Goal: Information Seeking & Learning: Find specific fact

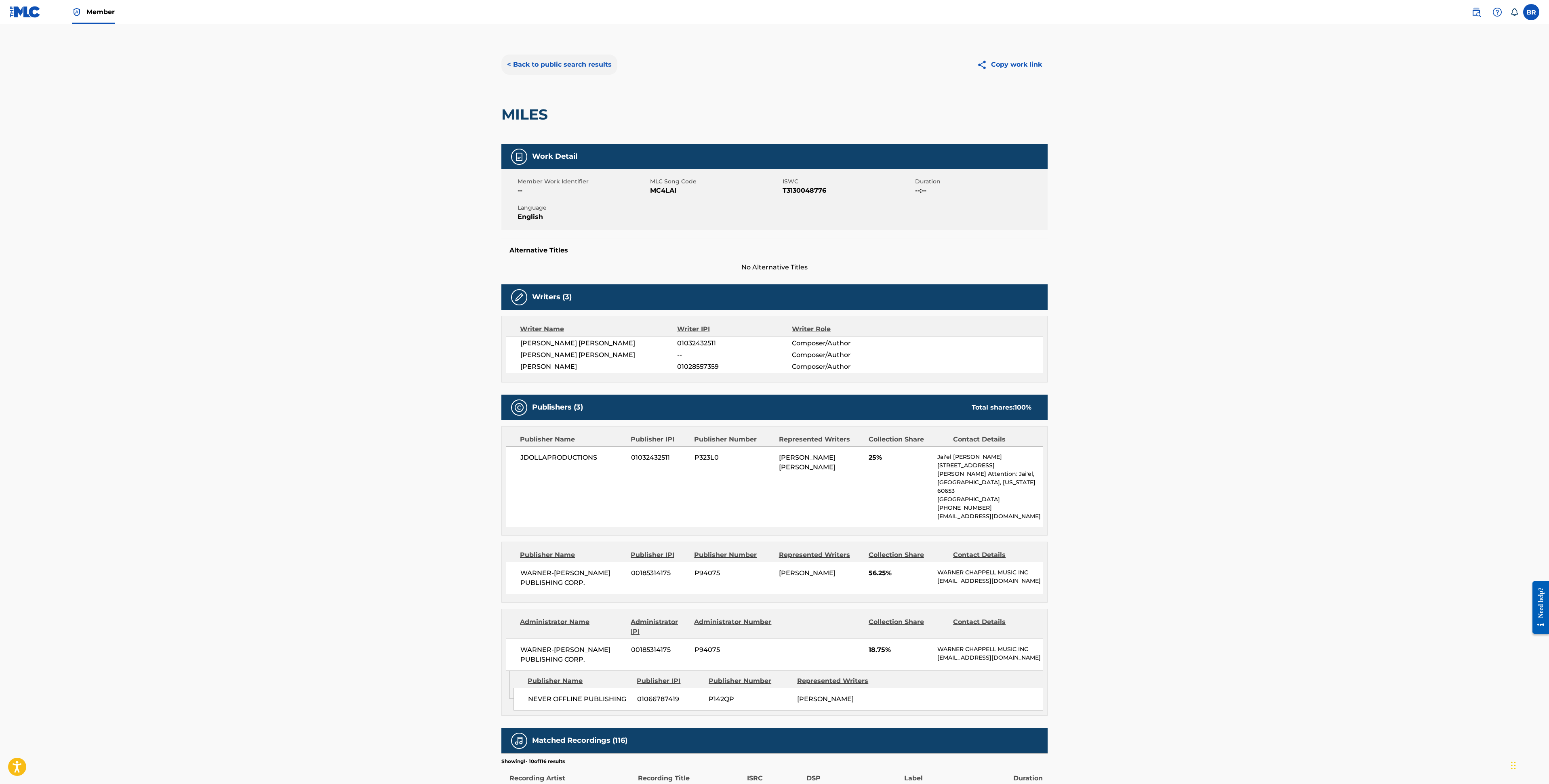
click at [592, 62] on button "< Back to public search results" at bounding box center [559, 65] width 116 height 20
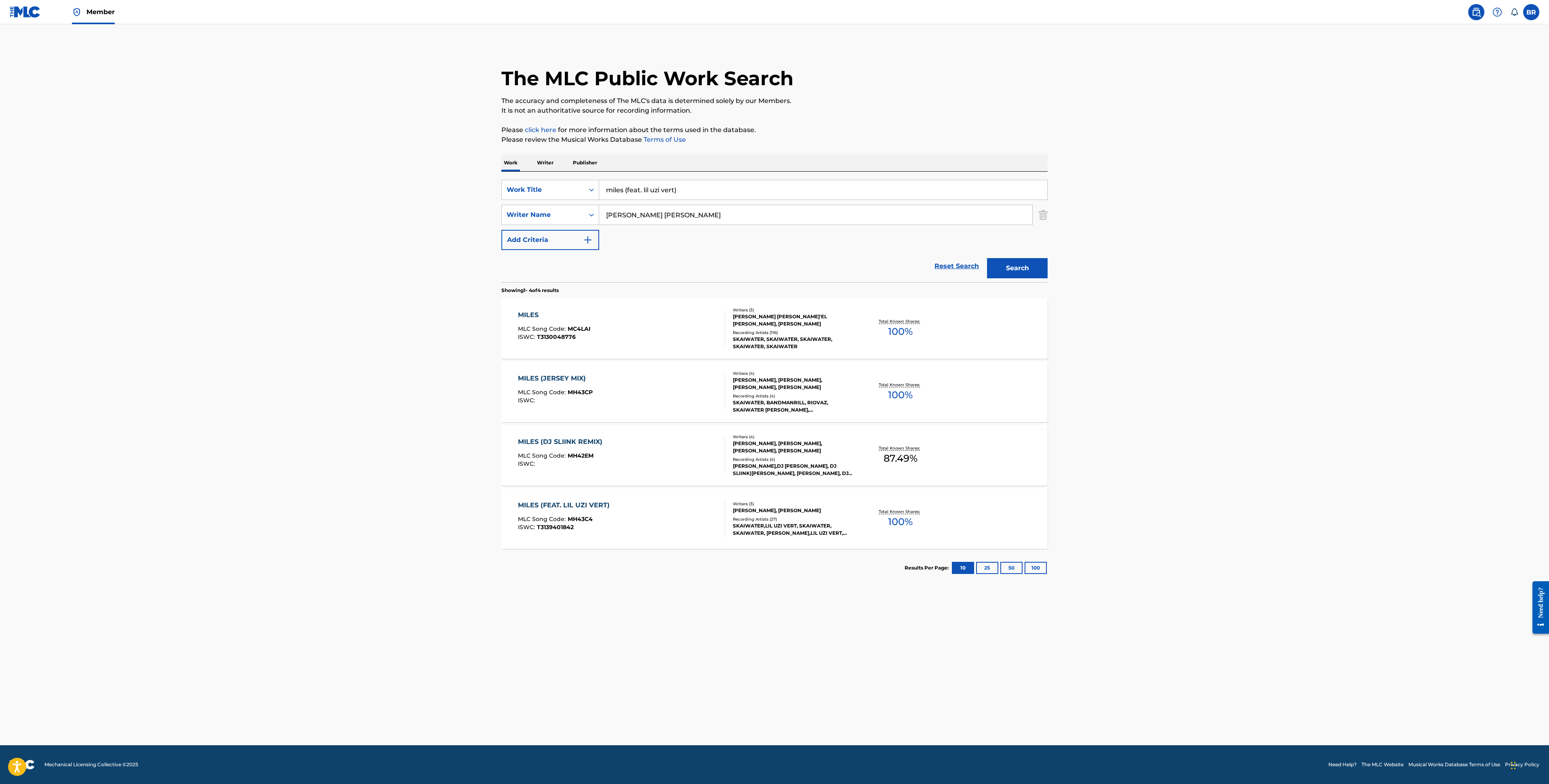
click at [553, 162] on p "Writer" at bounding box center [545, 163] width 22 height 17
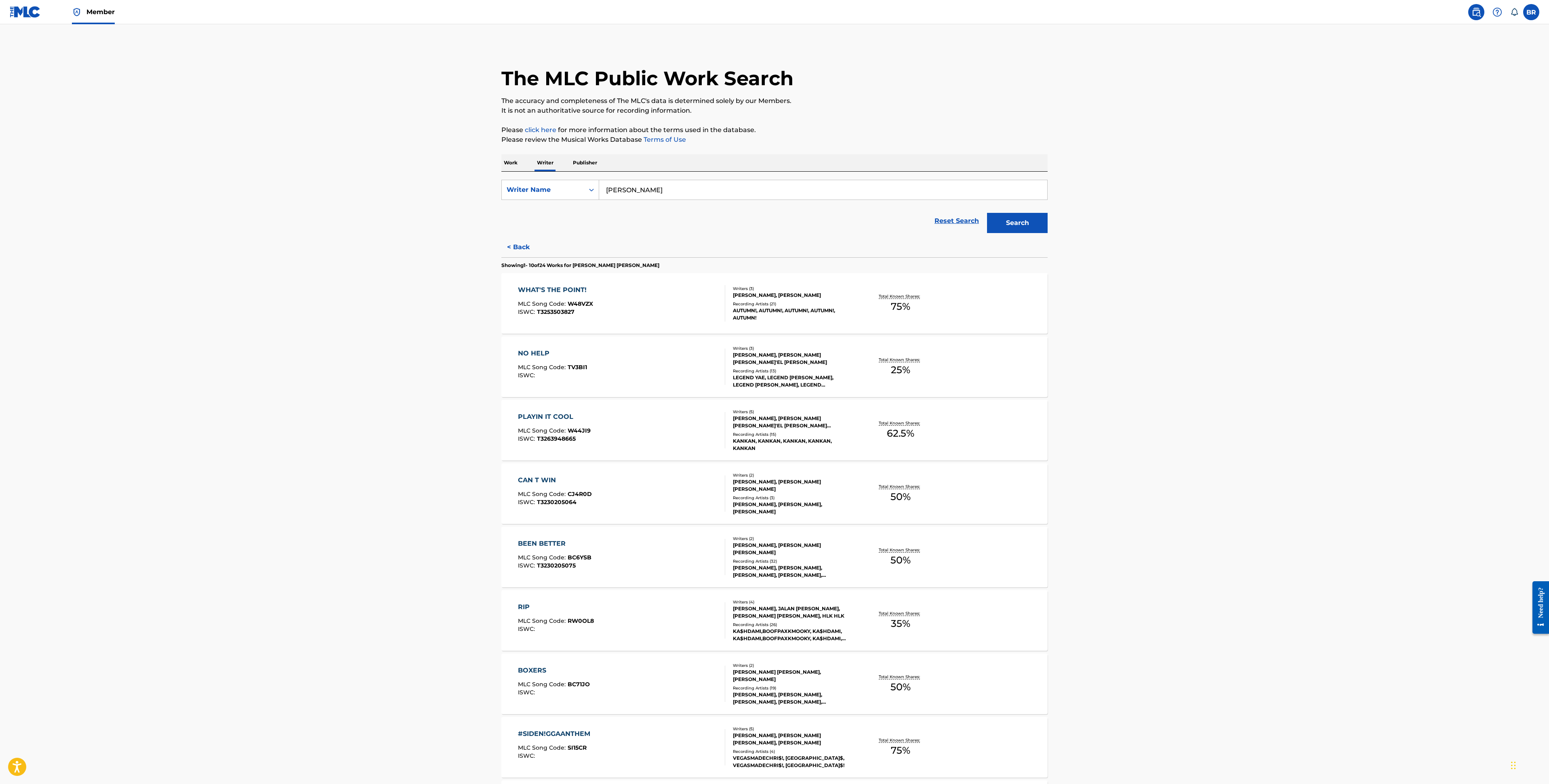
click at [647, 191] on input "[PERSON_NAME]" at bounding box center [823, 190] width 448 height 19
type input "jintae ko"
click at [647, 206] on div "jintae ko" at bounding box center [762, 208] width 327 height 14
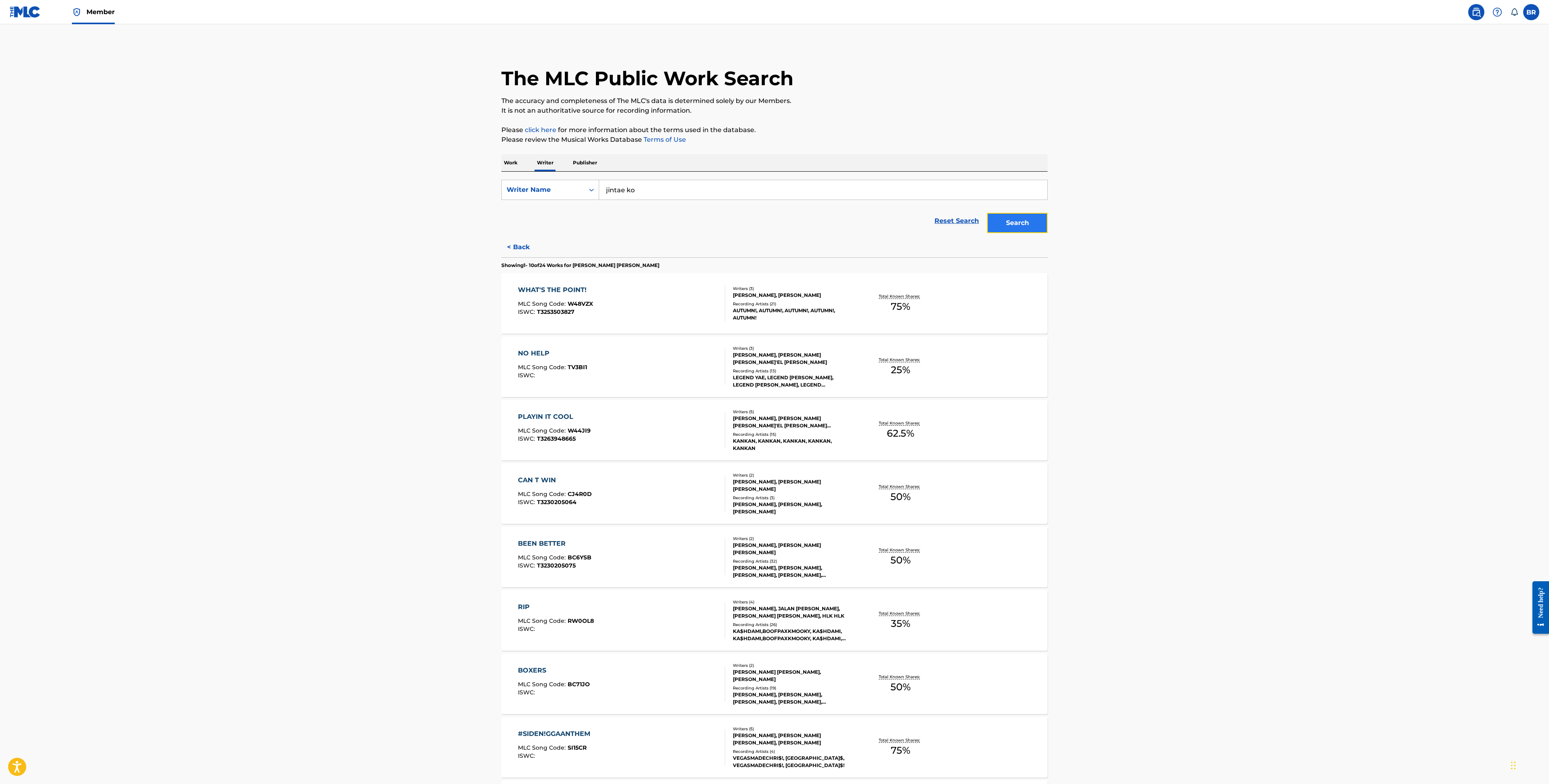
click at [1027, 232] on button "Search" at bounding box center [1017, 223] width 61 height 20
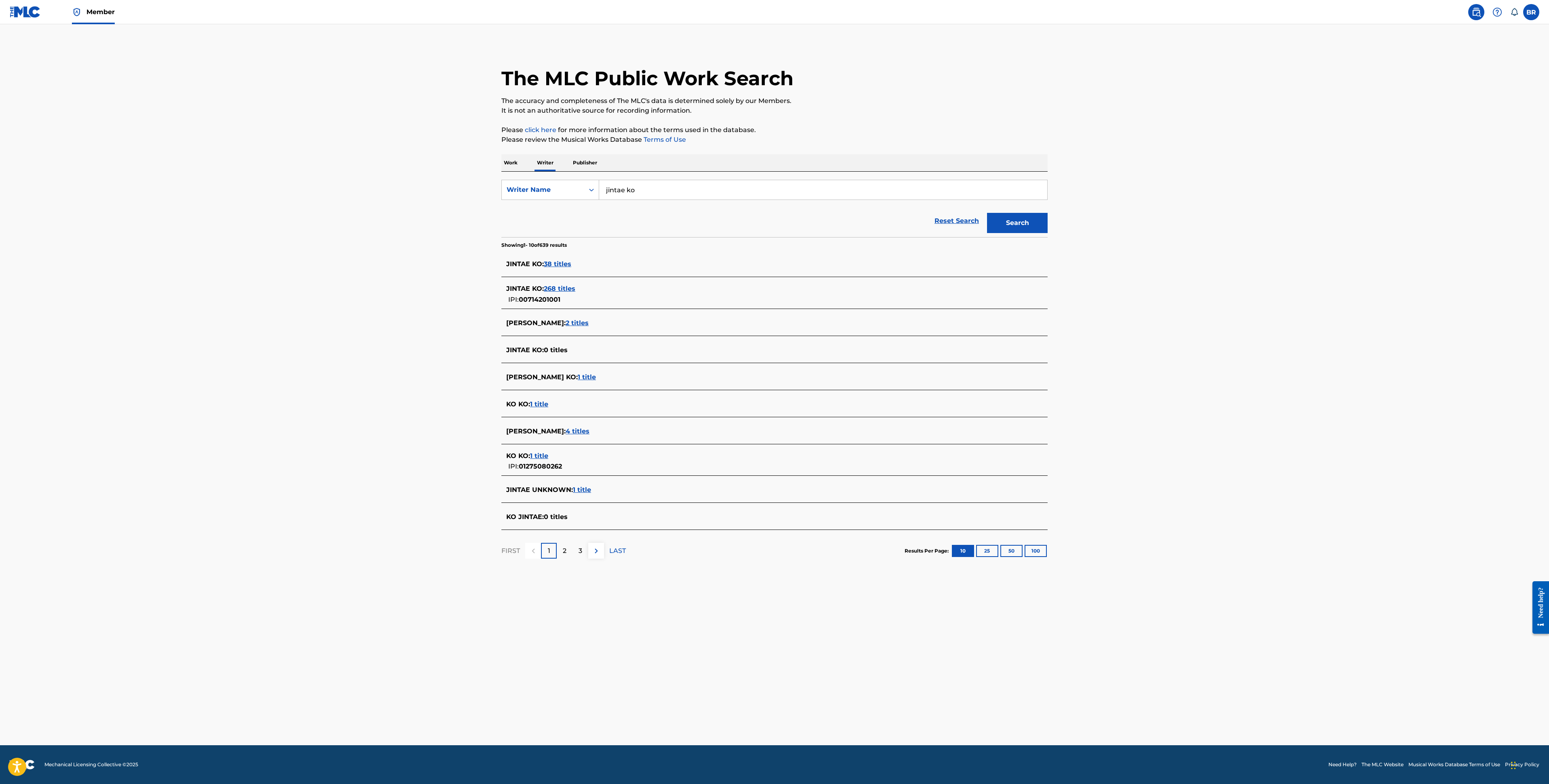
click at [554, 262] on span "38 titles" at bounding box center [557, 264] width 28 height 8
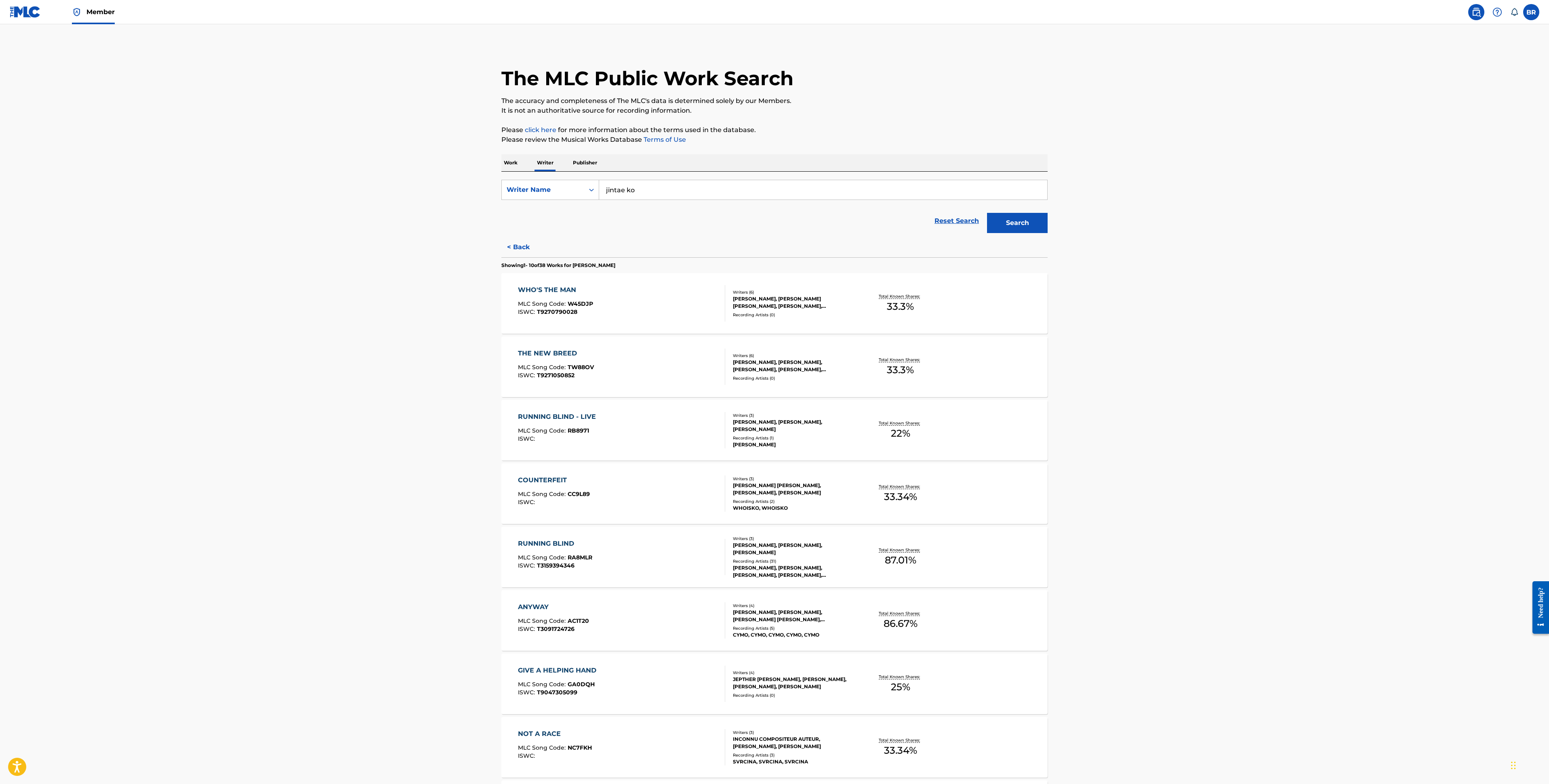
click at [552, 287] on div "WHO'S THE MAN" at bounding box center [555, 290] width 75 height 10
click at [512, 164] on p "Work" at bounding box center [511, 163] width 19 height 17
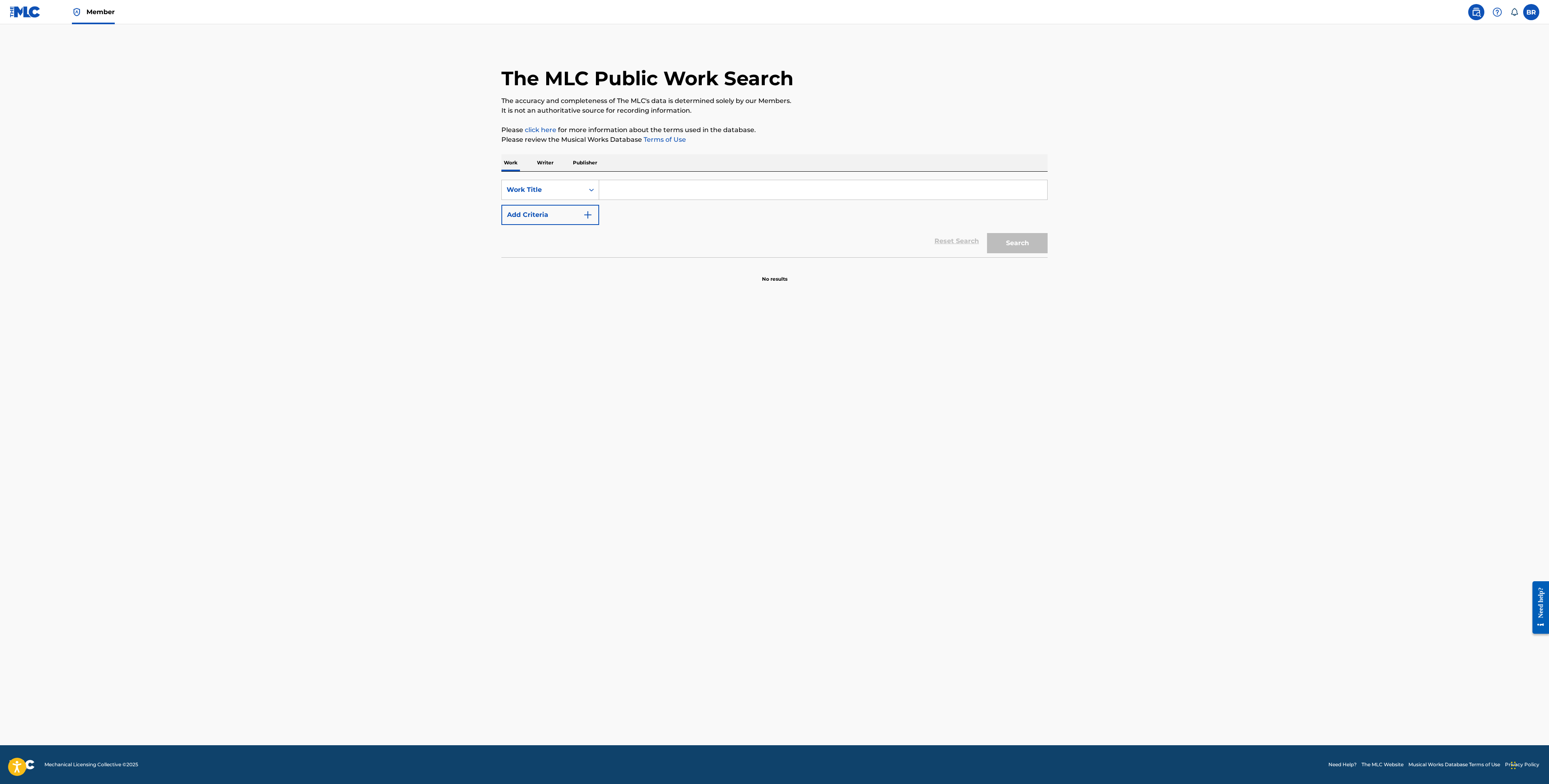
click at [639, 193] on input "Search Form" at bounding box center [823, 190] width 448 height 19
type input "afraid to fall"
click at [521, 270] on section "No results" at bounding box center [775, 272] width 546 height 21
click at [590, 213] on img "Search Form" at bounding box center [588, 215] width 10 height 10
click at [636, 219] on input "Search Form" at bounding box center [815, 215] width 433 height 19
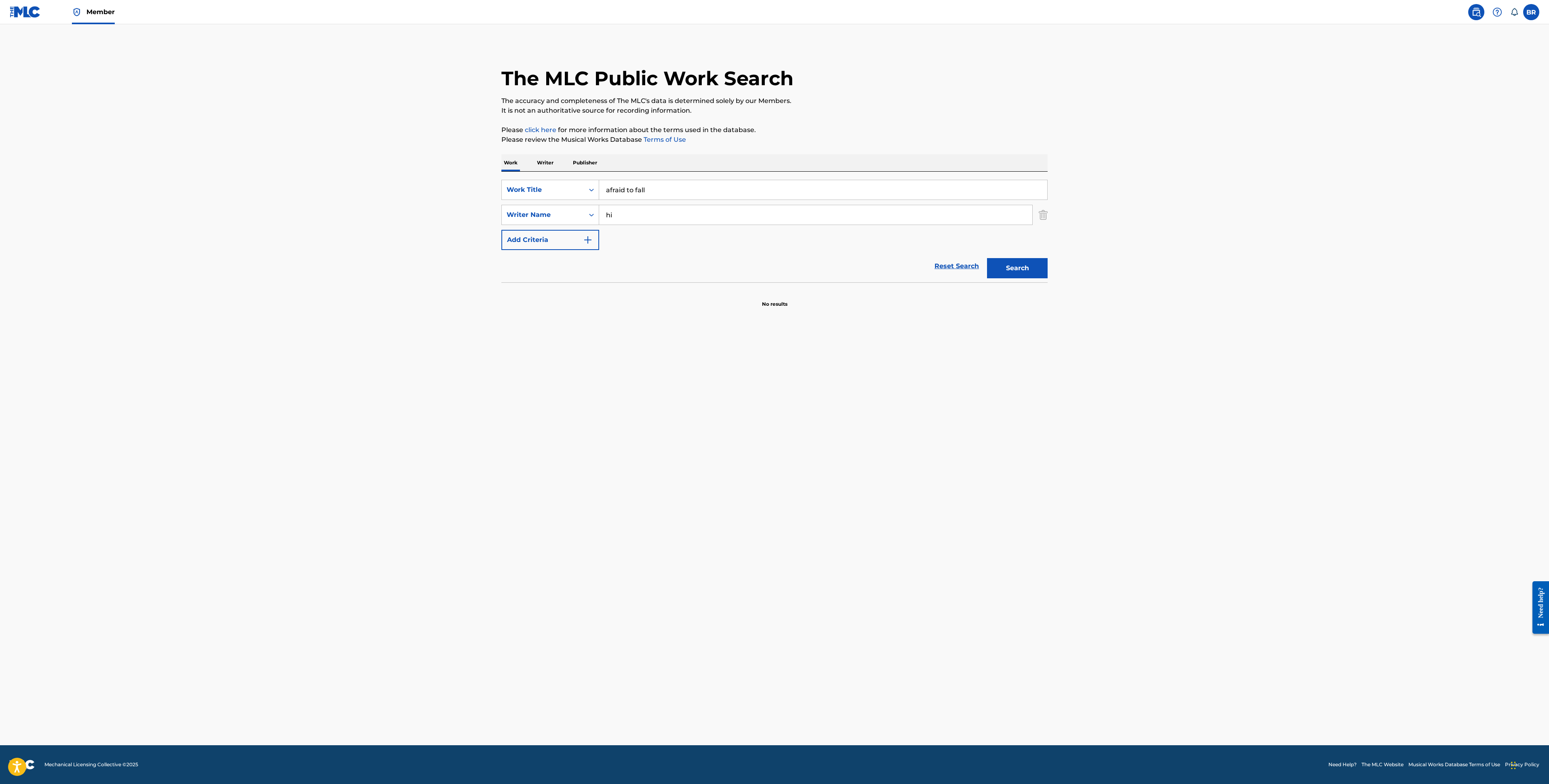
type input "h"
type input "jintae ko"
click at [987, 258] on button "Search" at bounding box center [1017, 268] width 61 height 20
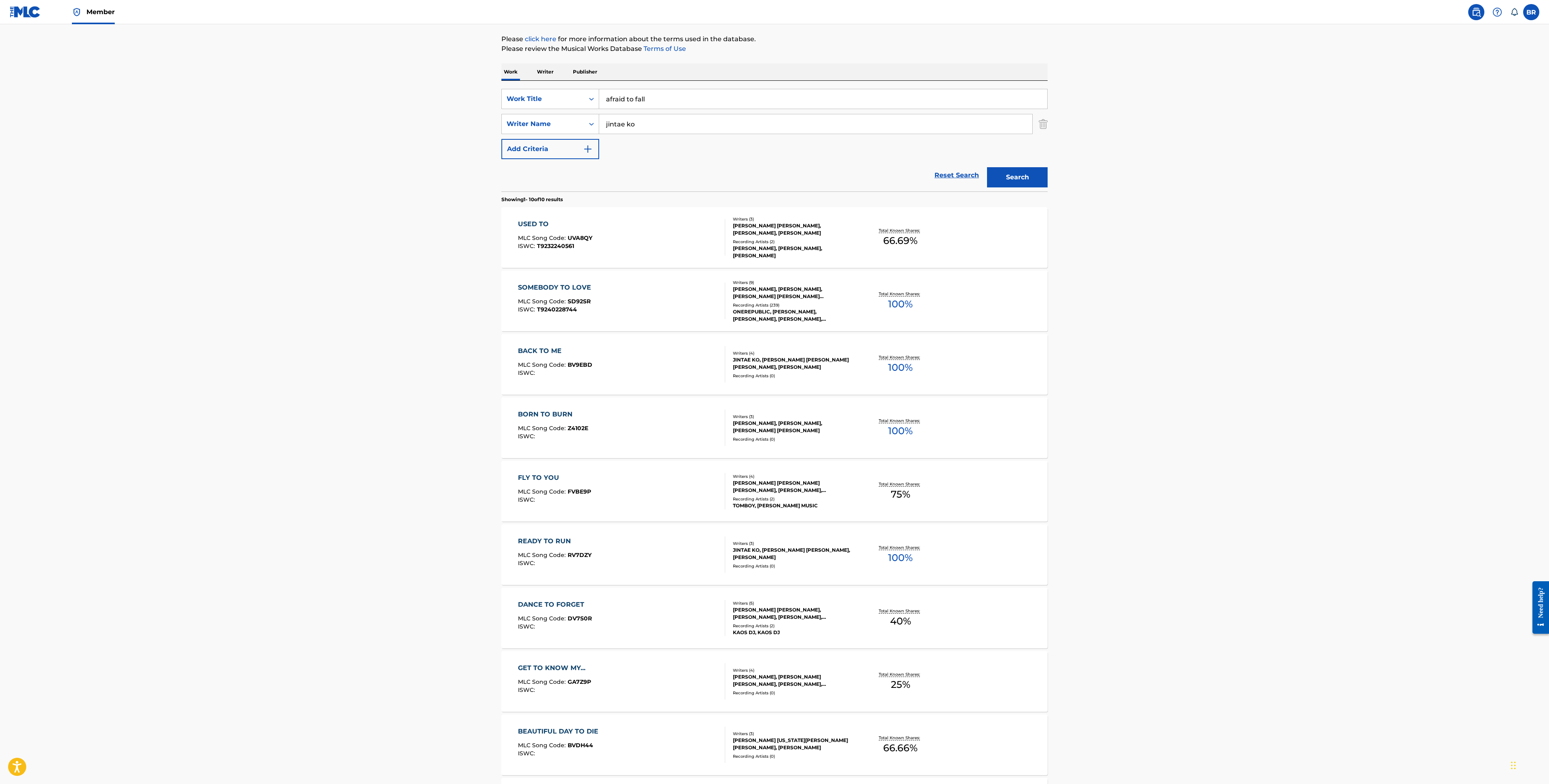
scroll to position [90, 0]
click at [635, 99] on input "afraid to fall" at bounding box center [823, 100] width 448 height 19
type input "All I wanna do"
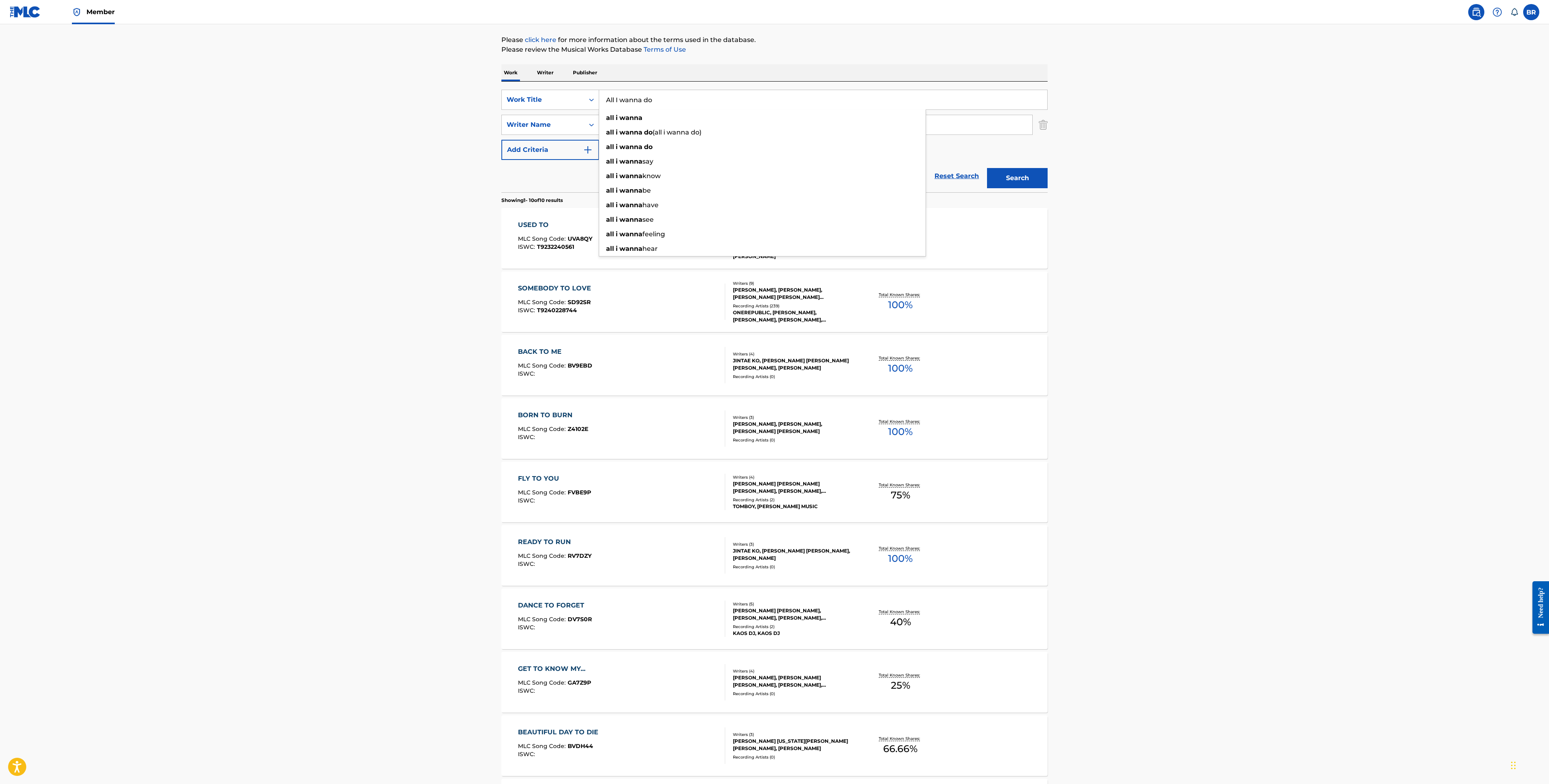
click at [987, 168] on button "Search" at bounding box center [1017, 179] width 61 height 20
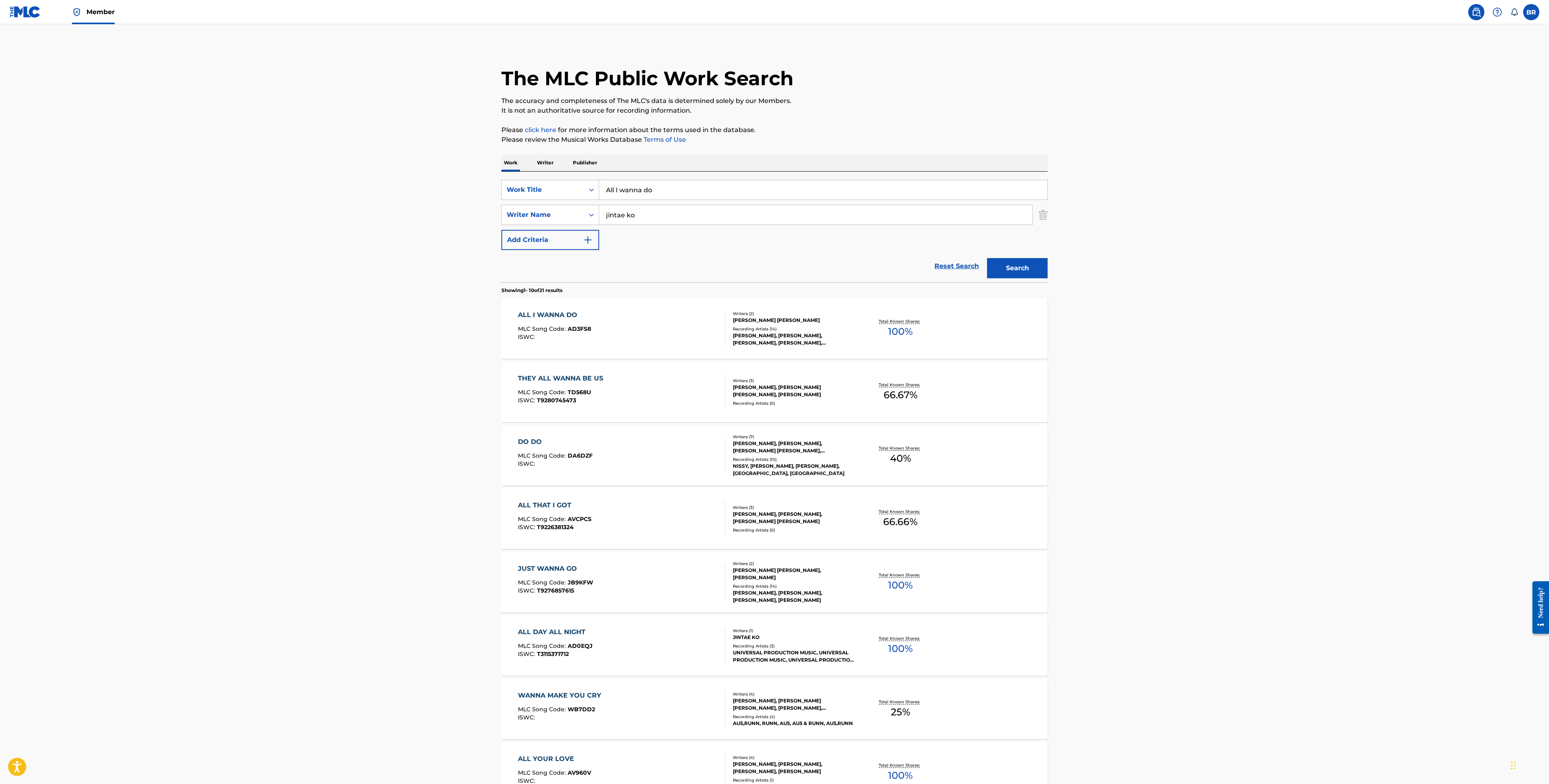
click at [375, 500] on main "The MLC Public Work Search The accuracy and completeness of The MLC's data is d…" at bounding box center [775, 500] width 1549 height 951
click at [577, 325] on div "ALL I WANNA DO MLC Song Code : AD3FS8 ISWC :" at bounding box center [554, 328] width 73 height 36
click at [619, 190] on input "All I wanna do" at bounding box center [823, 190] width 448 height 19
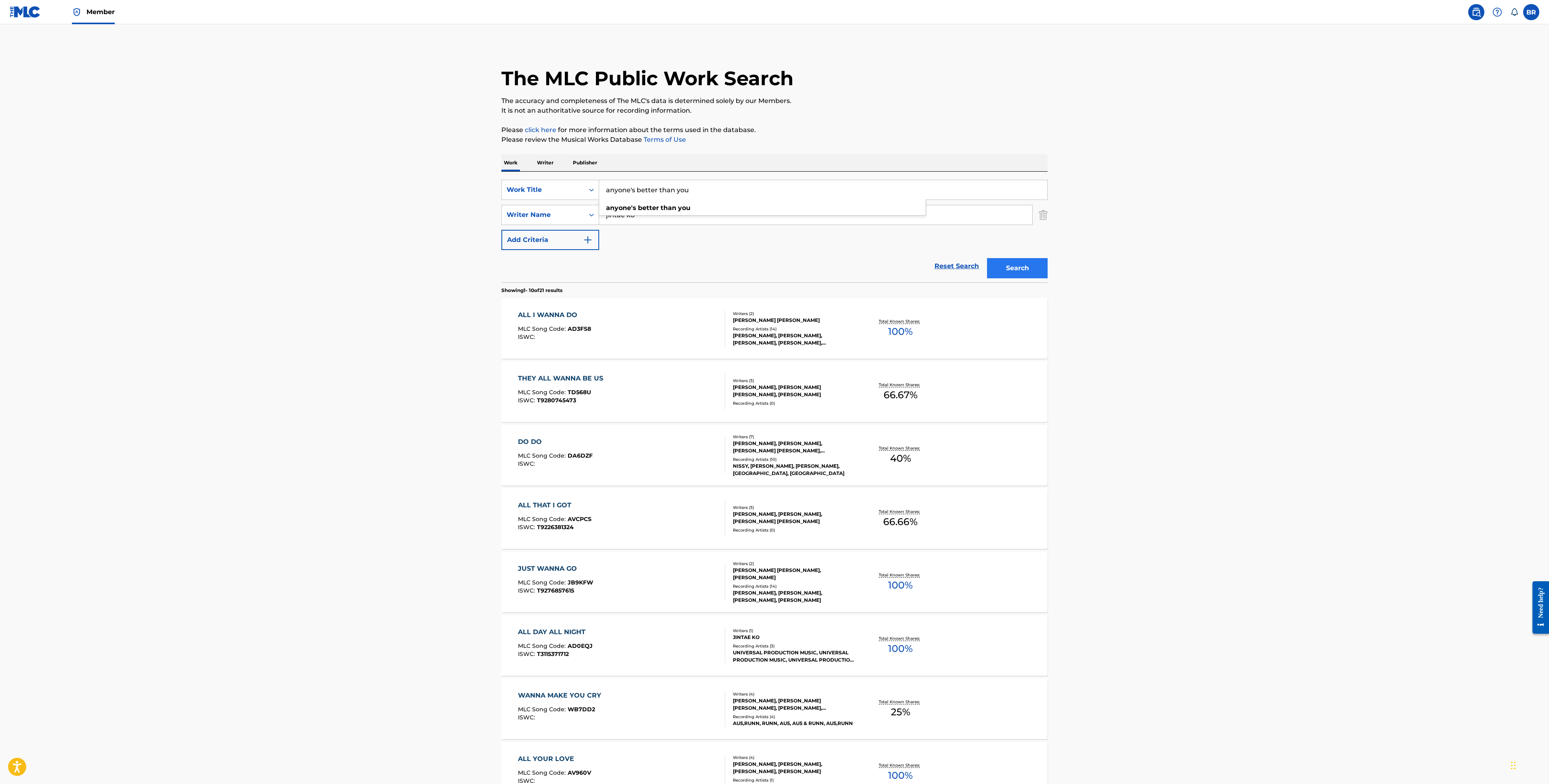
type input "anyone's better than you"
click at [1012, 270] on button "Search" at bounding box center [1017, 268] width 61 height 20
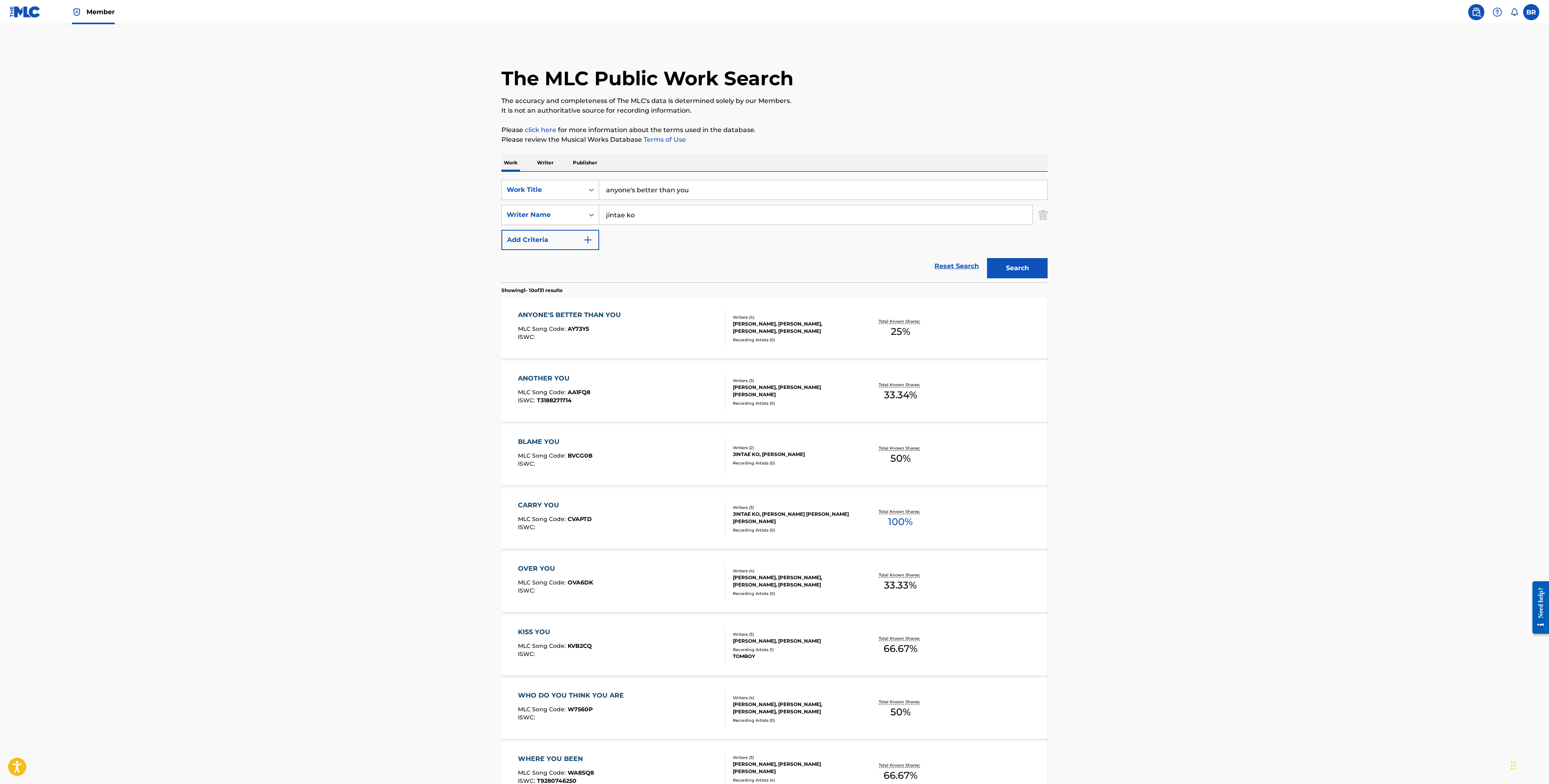
click at [594, 320] on div "ANYONE'S BETTER THAN YOU MLC Song Code : AY73Y5 ISWC :" at bounding box center [571, 328] width 107 height 36
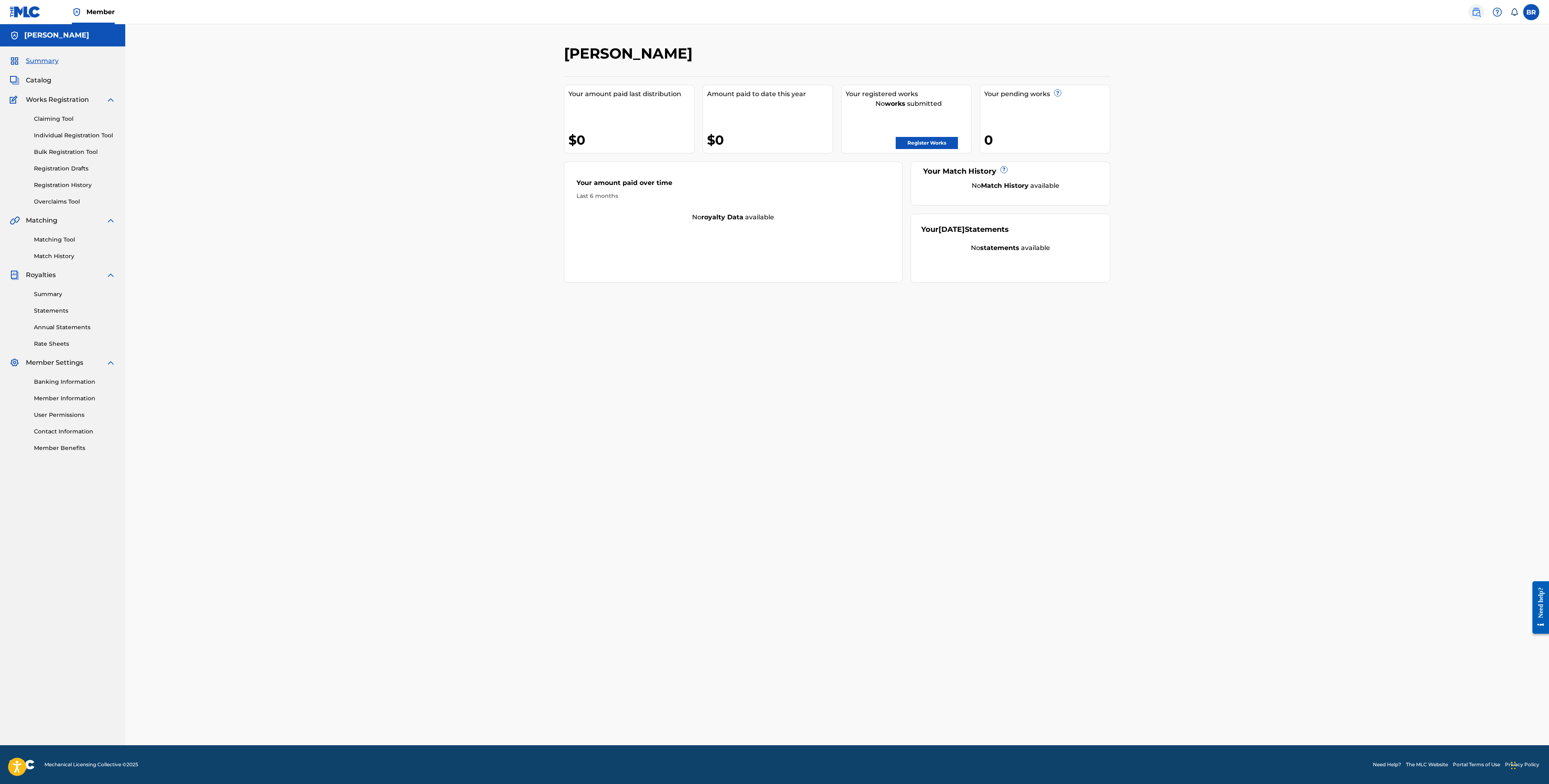
click at [1476, 9] on img at bounding box center [1476, 12] width 10 height 10
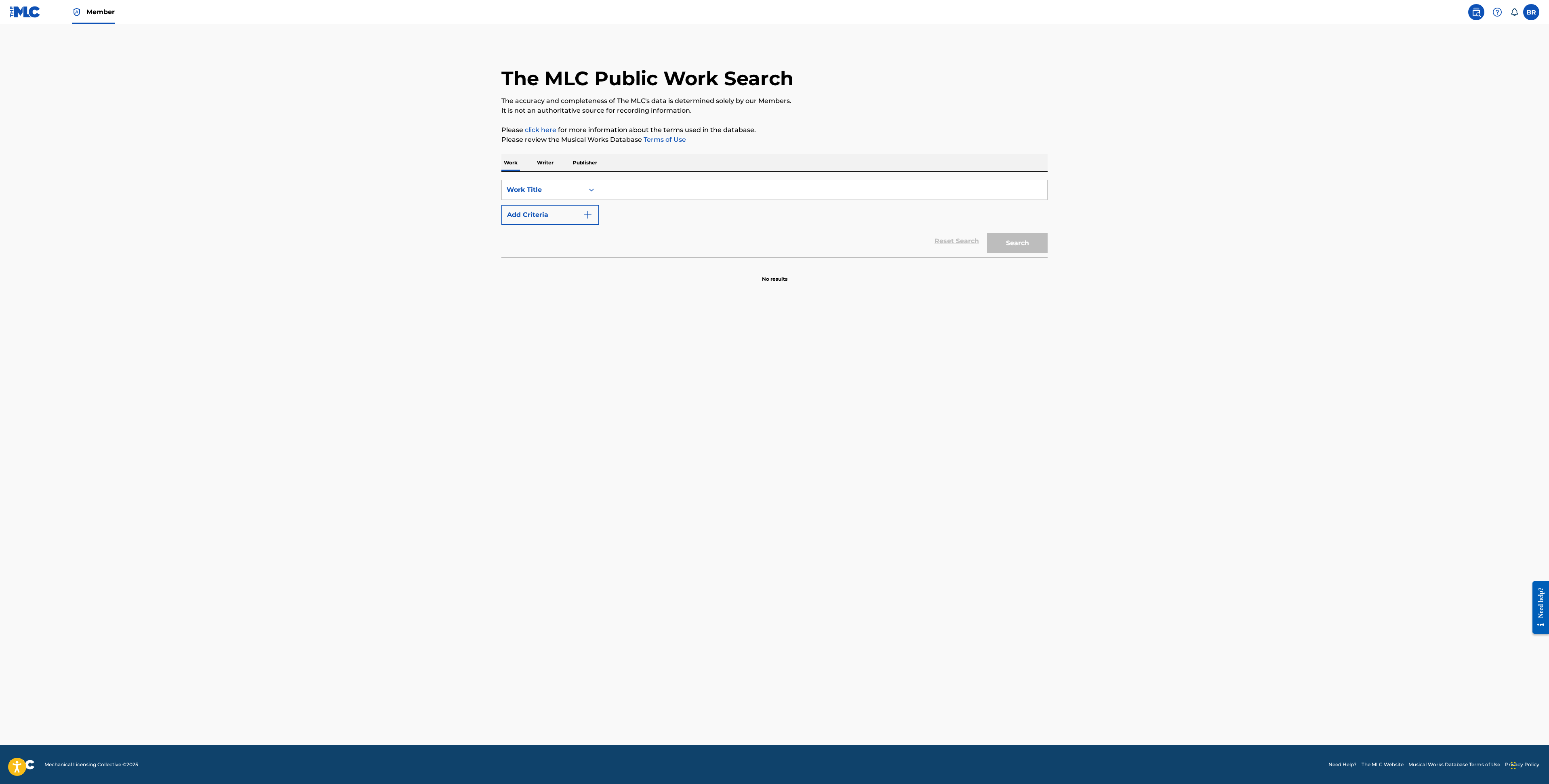
click at [604, 187] on input "Search Form" at bounding box center [823, 190] width 448 height 19
type input "afraid to fall"
click at [559, 210] on button "Add Criteria" at bounding box center [550, 215] width 98 height 20
click at [638, 218] on input "Search Form" at bounding box center [815, 215] width 433 height 19
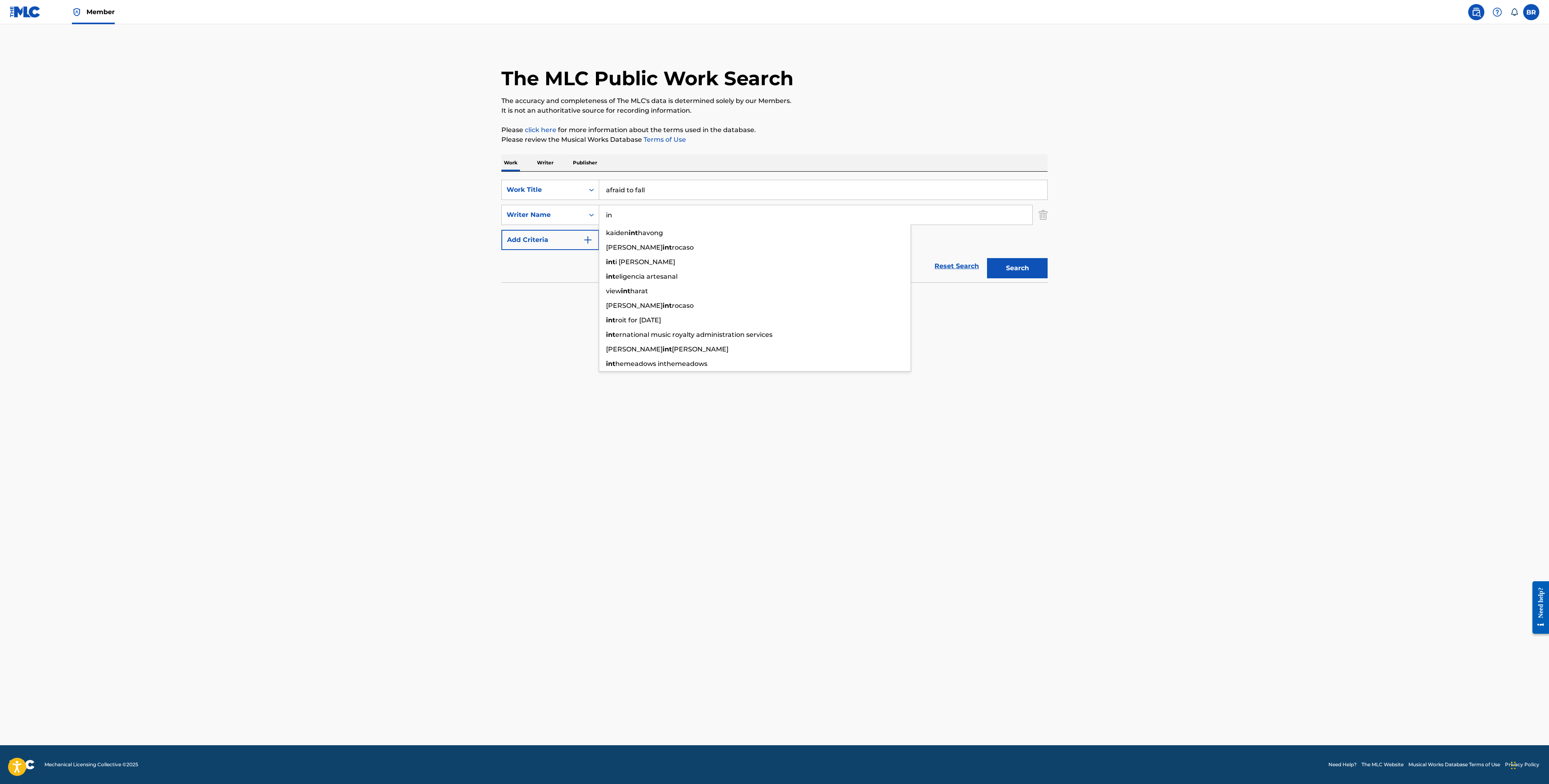
type input "i"
type input "jintae ko"
click at [987, 258] on button "Search" at bounding box center [1017, 268] width 61 height 20
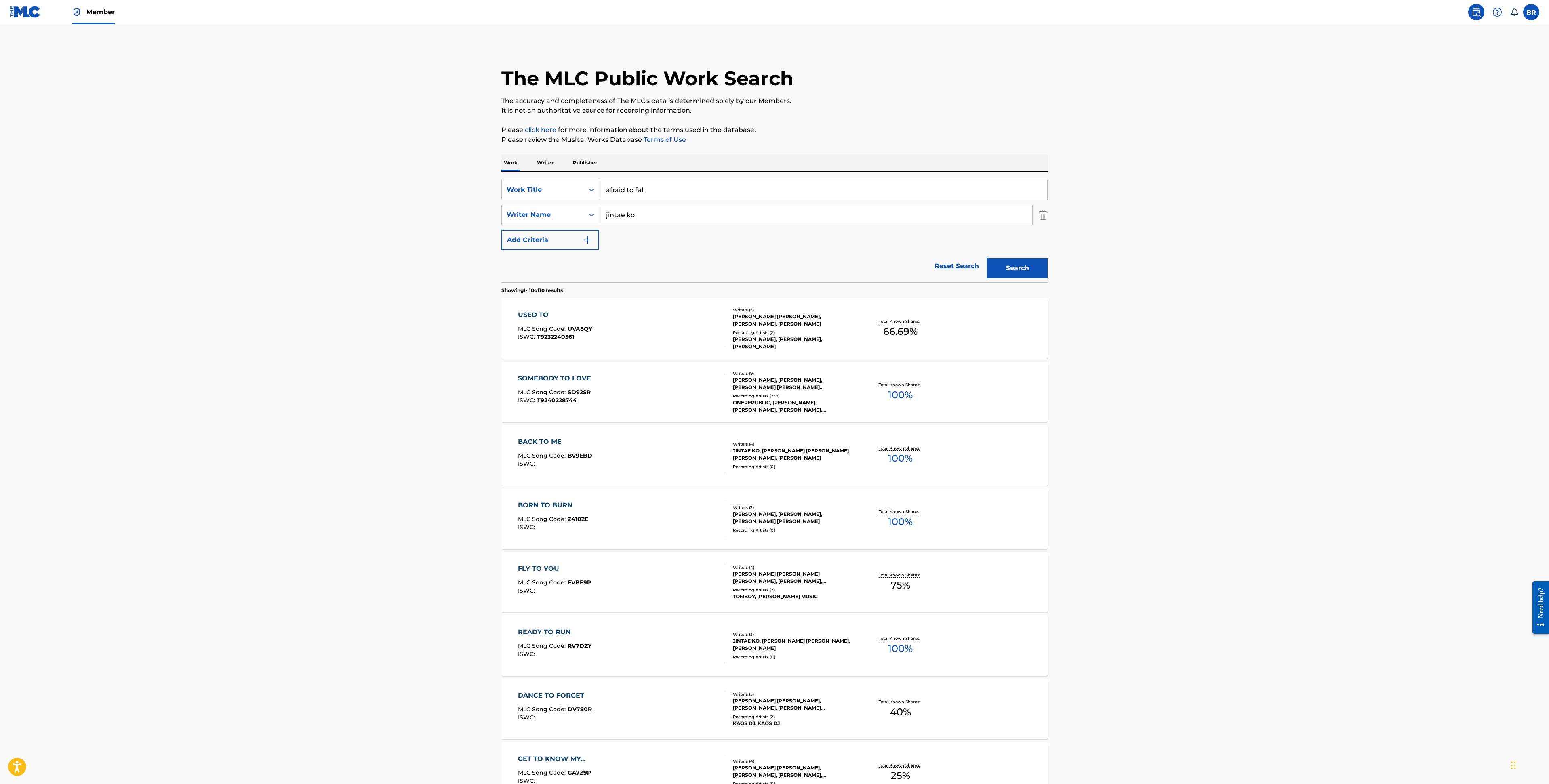
click at [656, 197] on input "afraid to fall" at bounding box center [823, 190] width 448 height 19
type input "ice"
click at [987, 258] on button "Search" at bounding box center [1017, 268] width 61 height 20
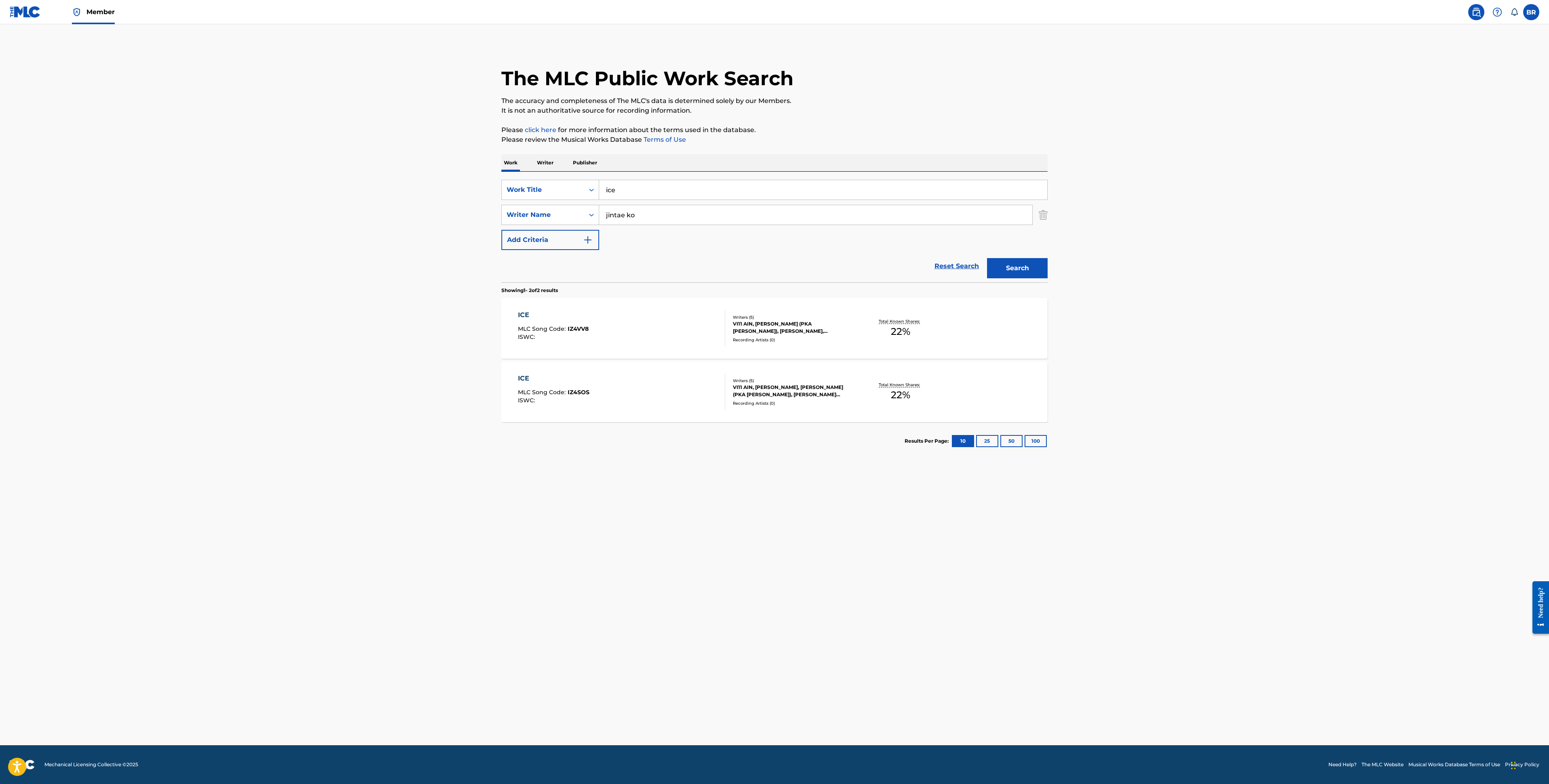
click at [597, 337] on div "ICE MLC Song Code : IZ4VV8 ISWC :" at bounding box center [621, 328] width 207 height 36
click at [641, 191] on input "ice" at bounding box center [823, 190] width 448 height 19
type input "imaginary friend"
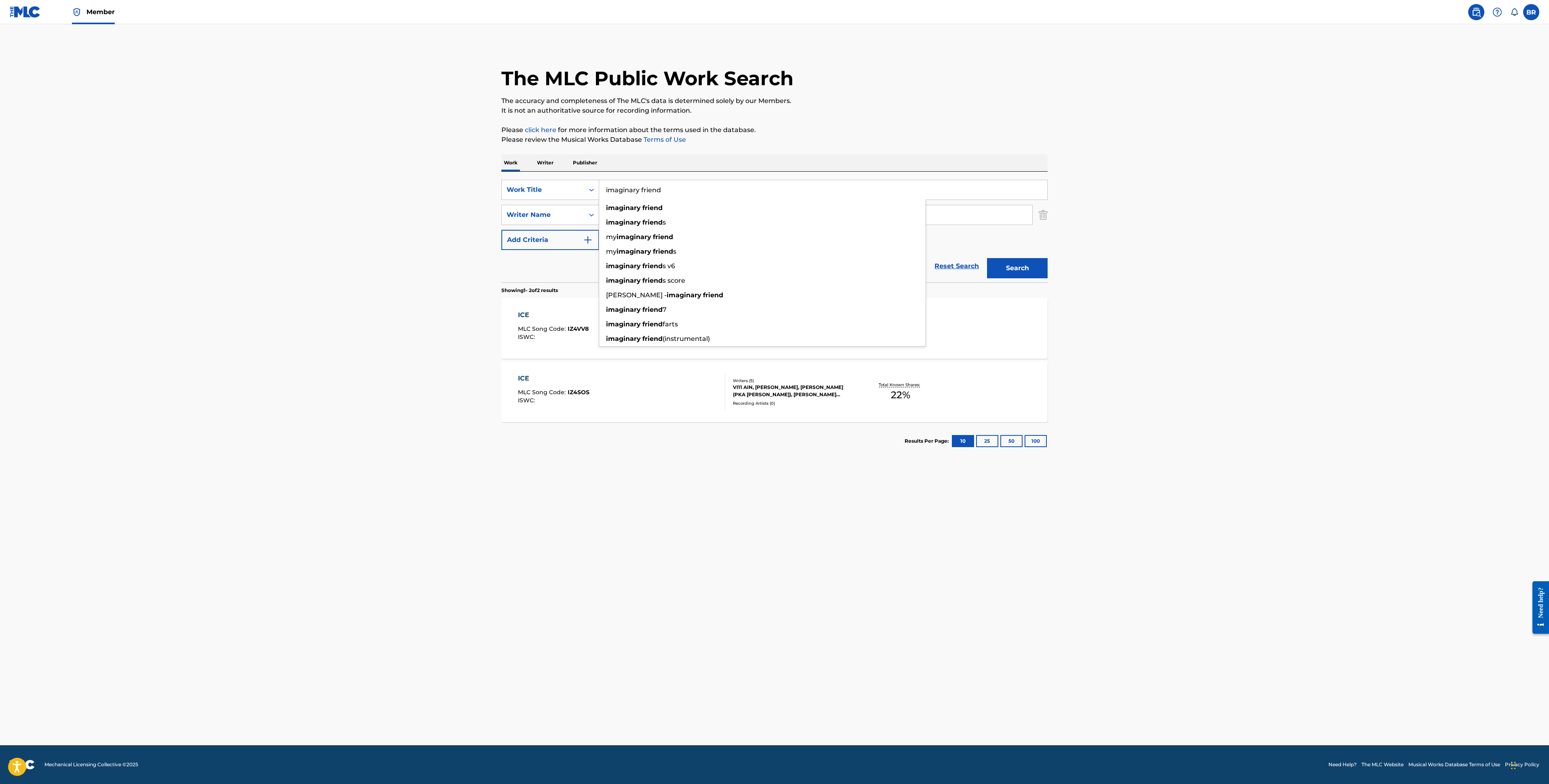
click at [987, 258] on button "Search" at bounding box center [1017, 268] width 61 height 20
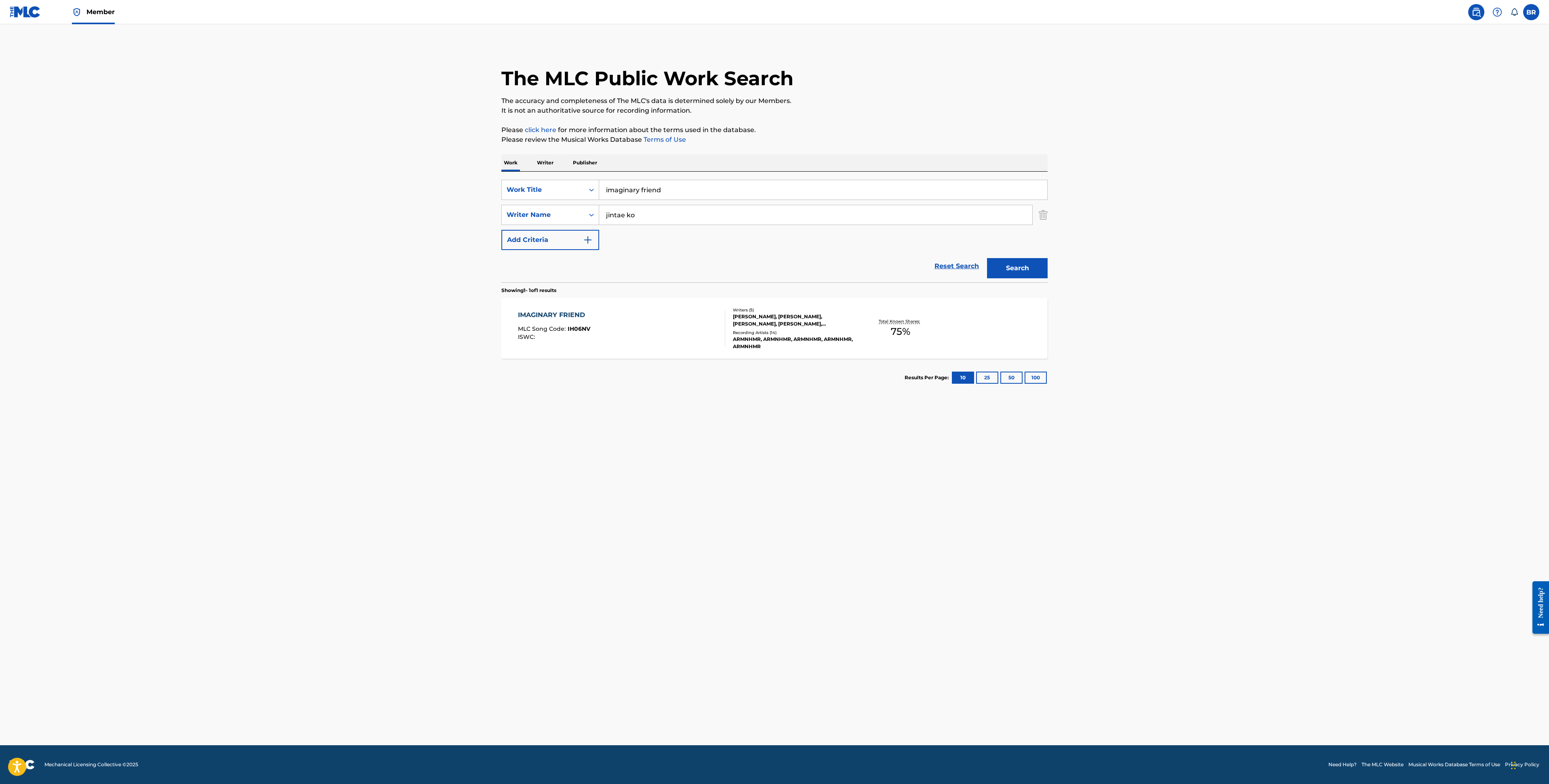
click at [575, 340] on div "ISWC :" at bounding box center [554, 337] width 72 height 6
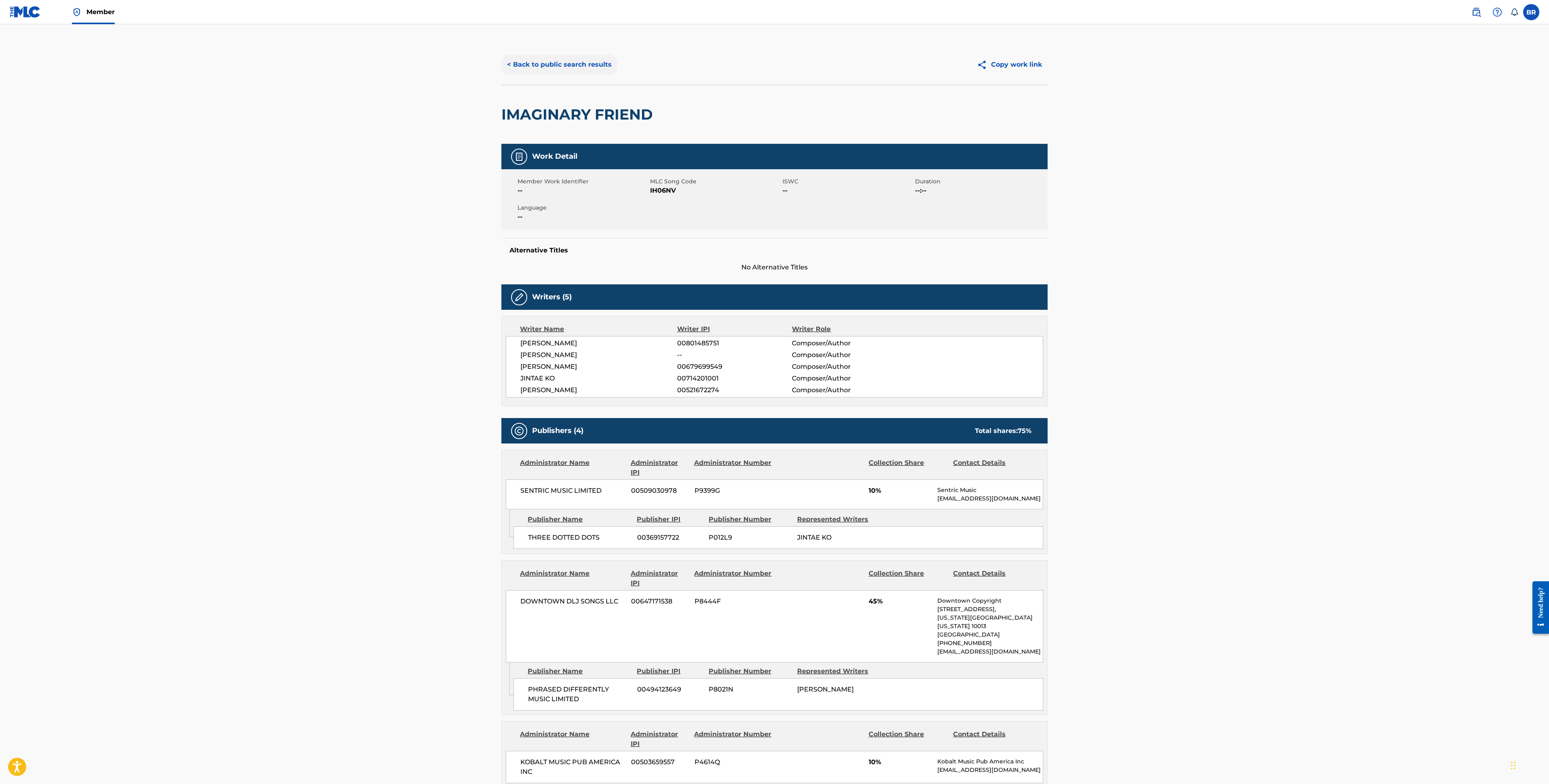
click at [550, 67] on button "< Back to public search results" at bounding box center [559, 65] width 116 height 20
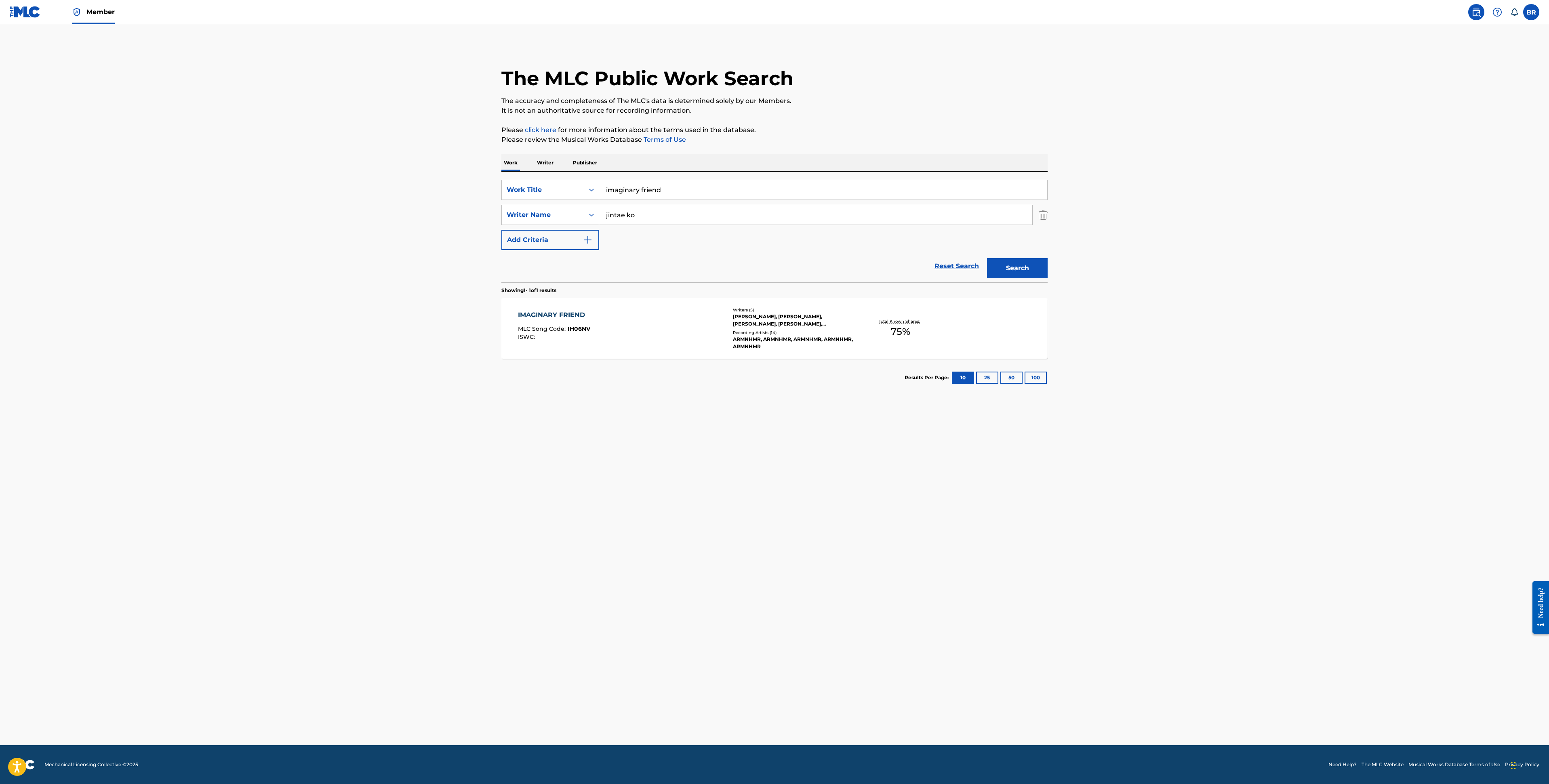
click at [628, 185] on input "imaginary friend" at bounding box center [823, 190] width 448 height 19
type input "Running Blind"
click at [987, 258] on button "Search" at bounding box center [1017, 268] width 61 height 20
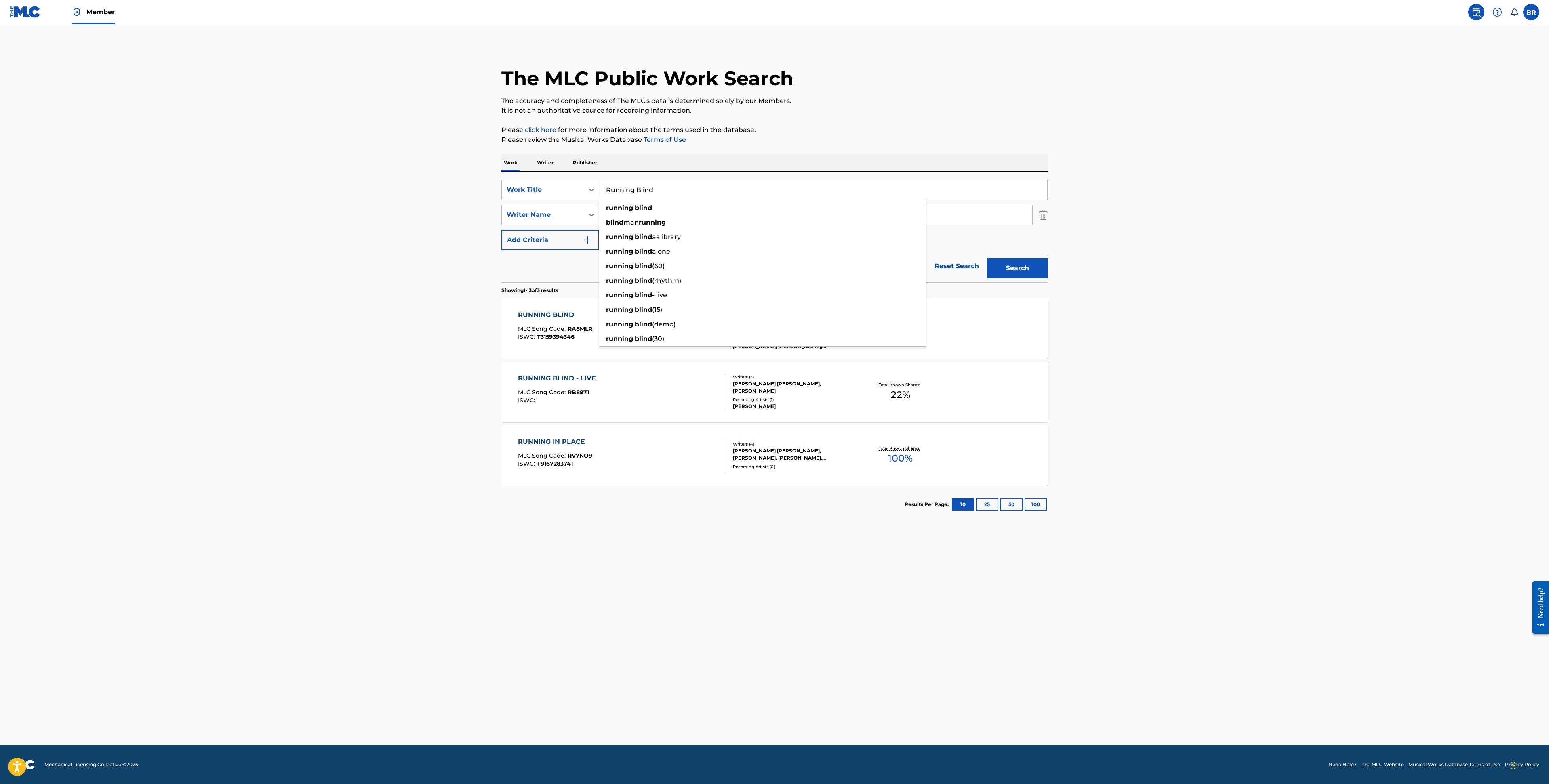
click at [553, 322] on div "RUNNING BLIND MLC Song Code : RA8MLR ISWC : T3159394346" at bounding box center [555, 328] width 75 height 36
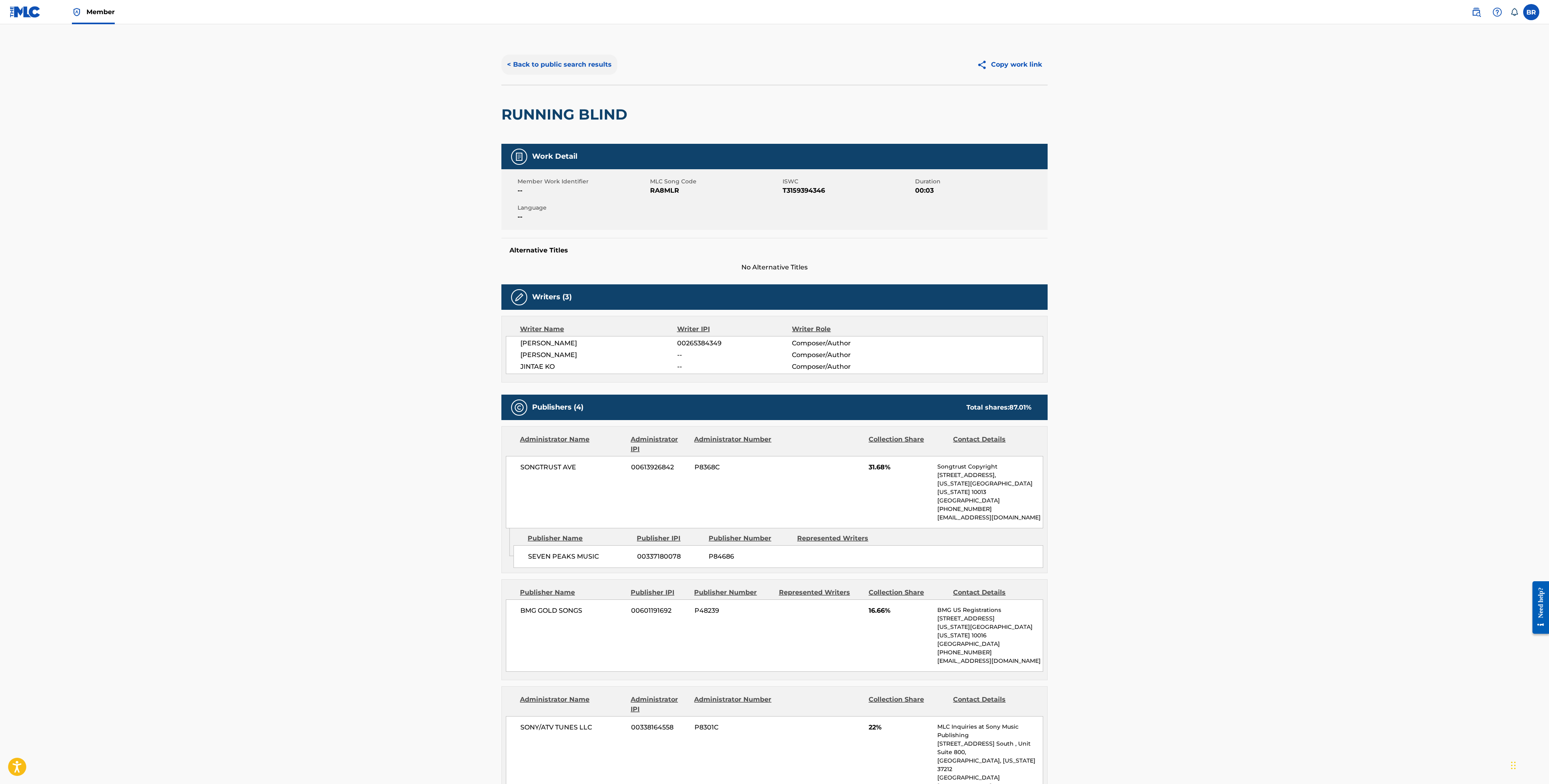
click at [523, 69] on button "< Back to public search results" at bounding box center [559, 65] width 116 height 20
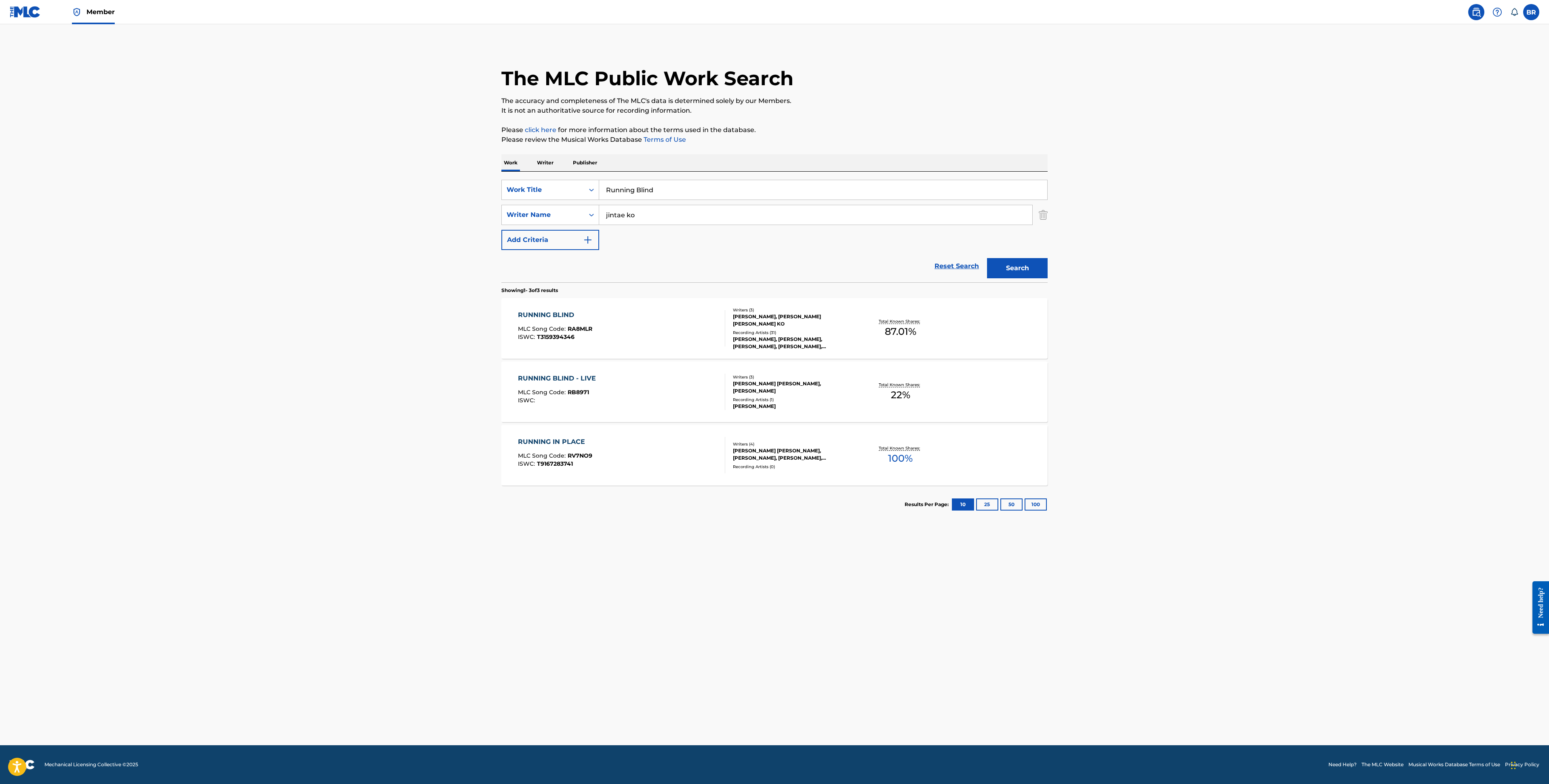
click at [673, 185] on input "Running Blind" at bounding box center [823, 190] width 448 height 19
type input "beautiful monster"
click at [987, 258] on button "Search" at bounding box center [1017, 268] width 61 height 20
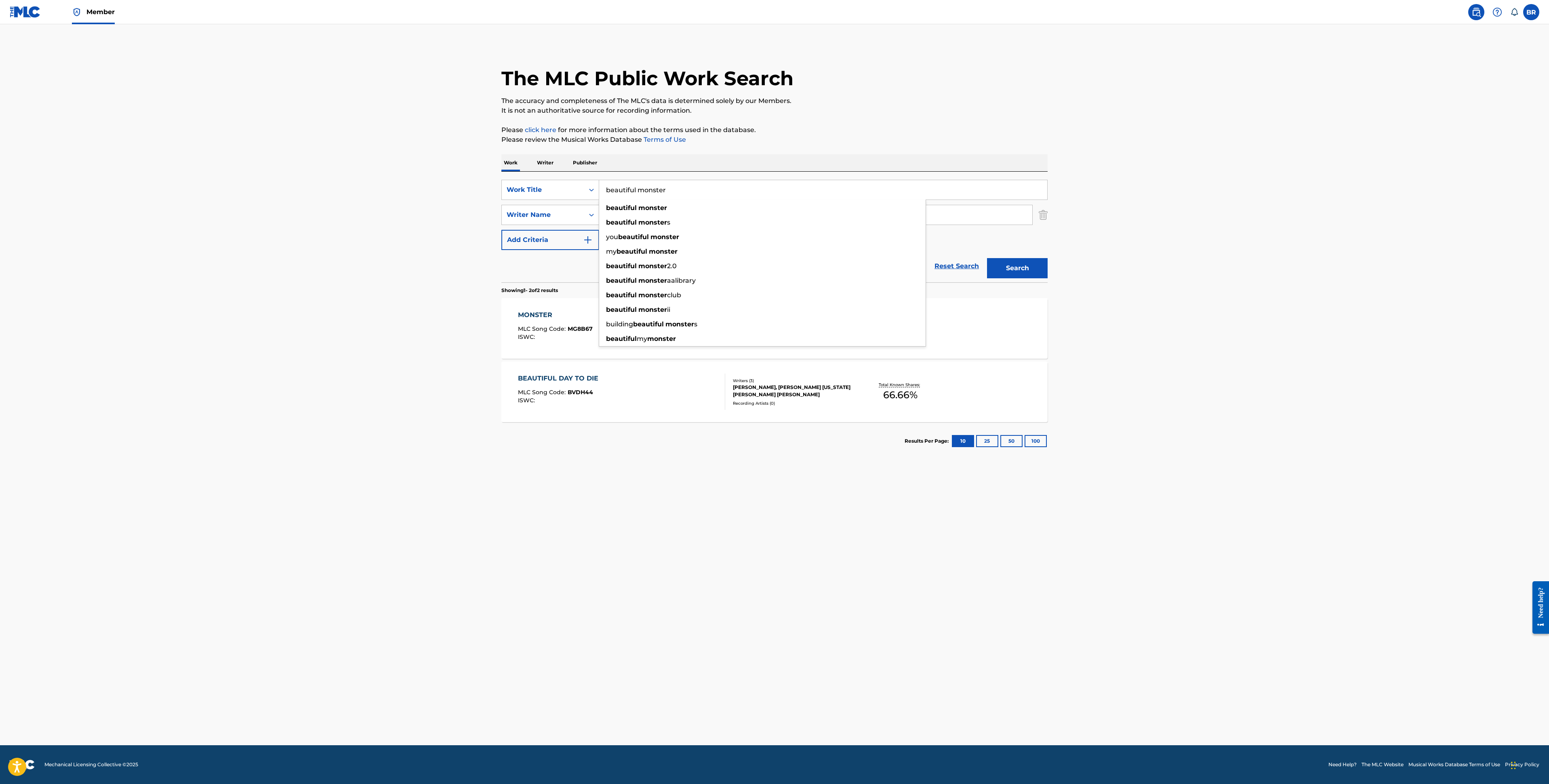
click at [536, 330] on span "MLC Song Code :" at bounding box center [542, 329] width 50 height 7
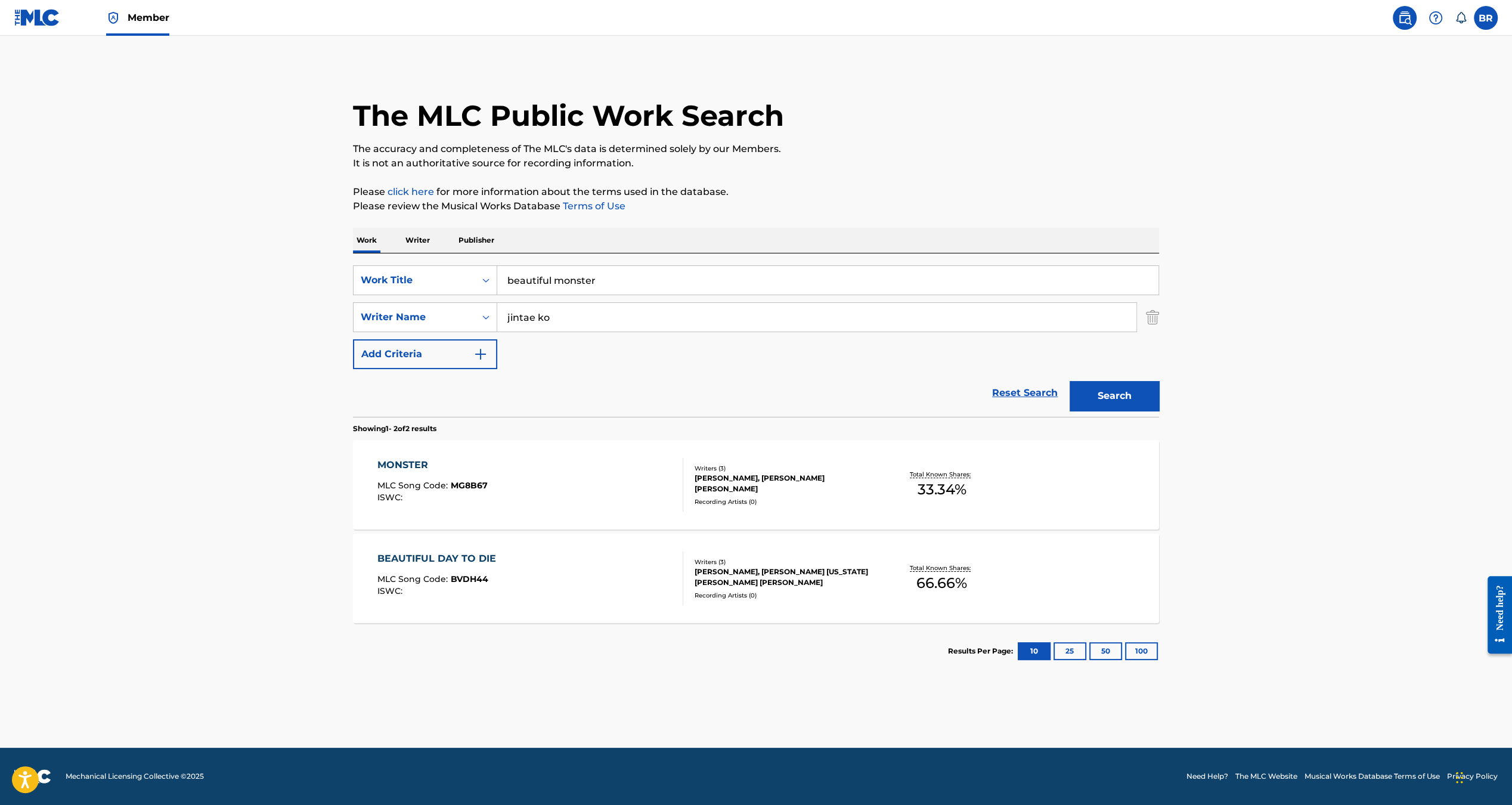
click at [602, 288] on input "beautiful monster" at bounding box center [827, 280] width 661 height 28
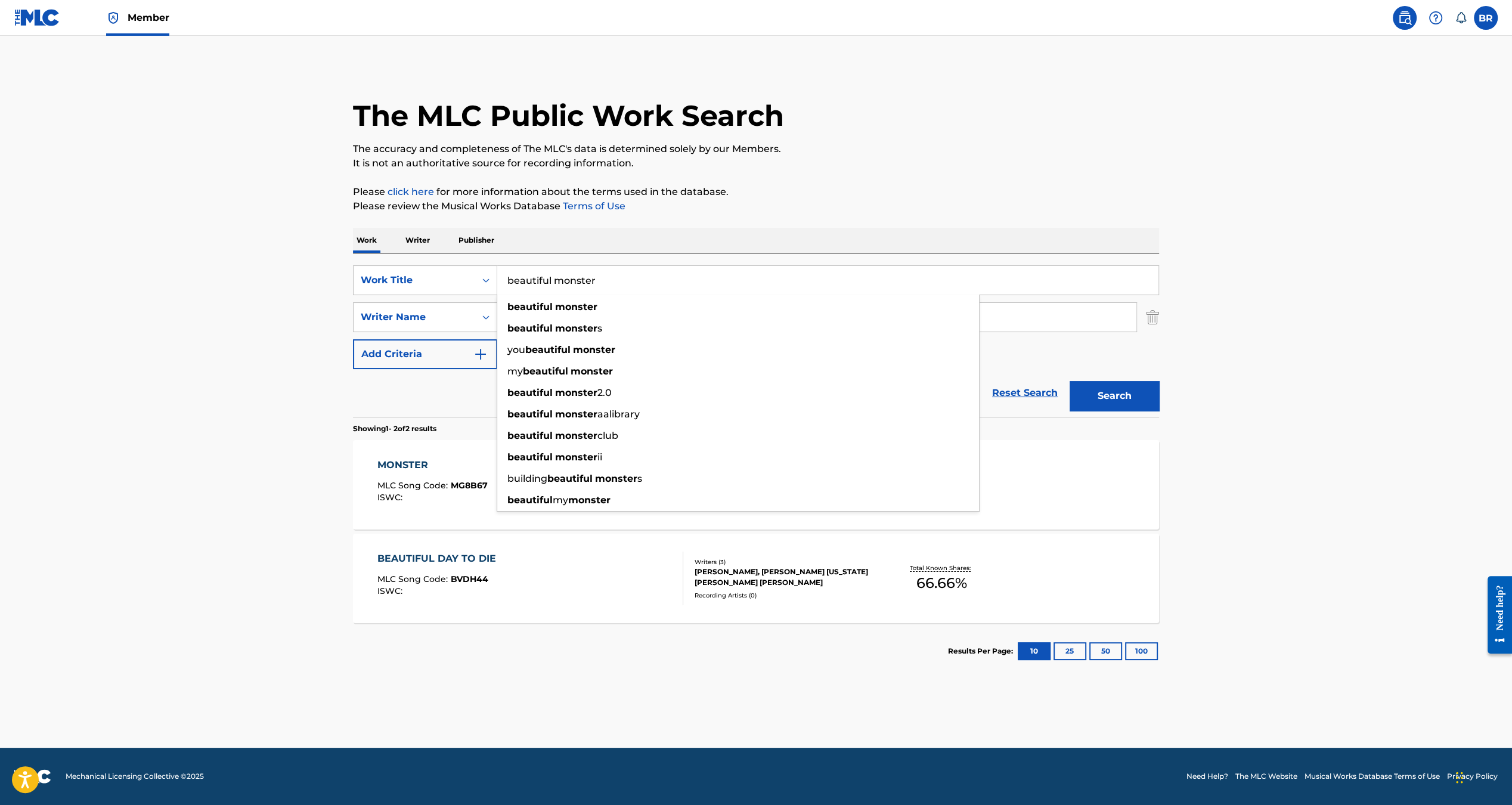
click at [602, 288] on input "beautiful monster" at bounding box center [827, 280] width 661 height 28
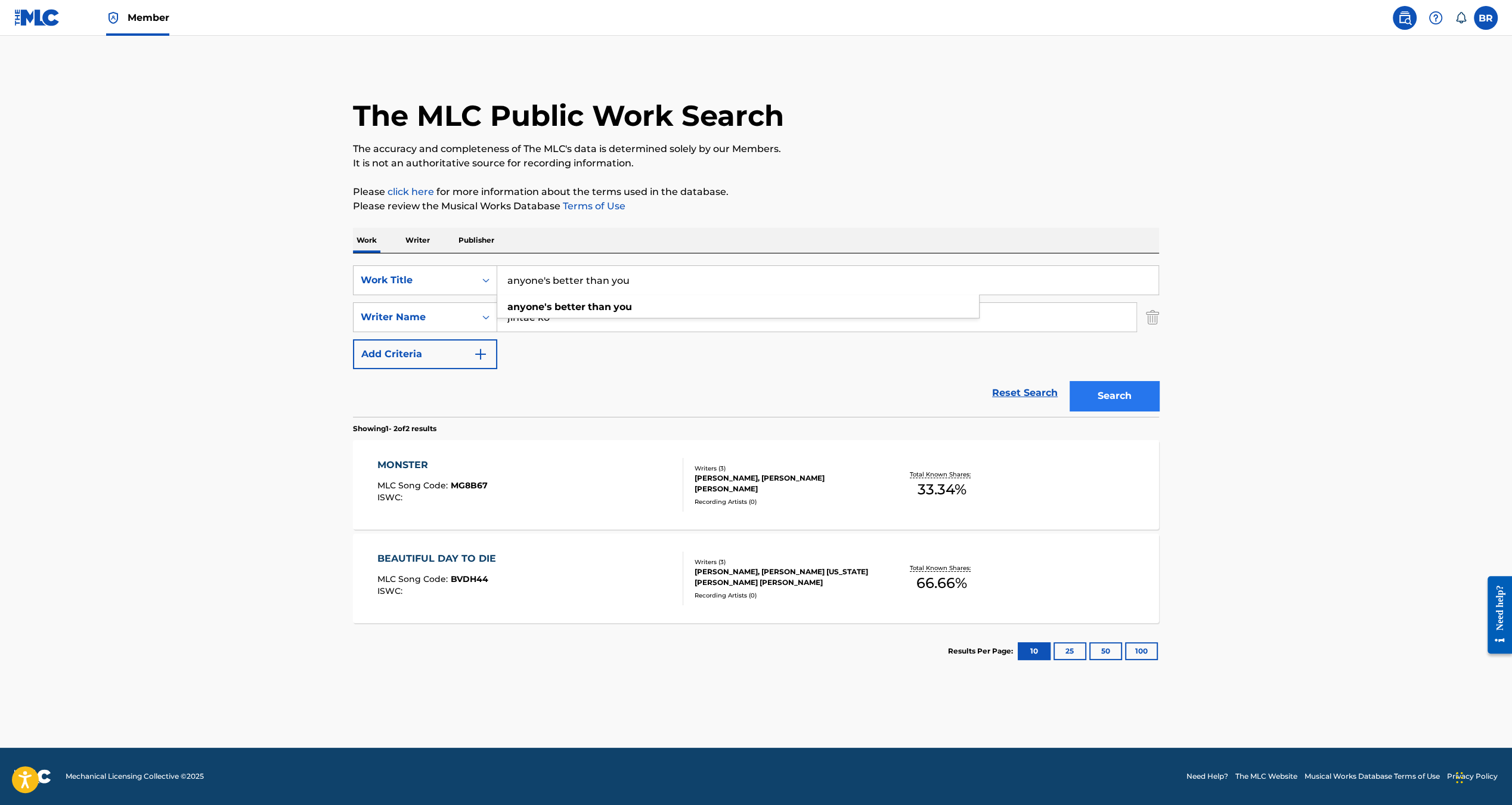
type input "anyone's better than you"
click at [1137, 388] on button "Search" at bounding box center [1114, 396] width 90 height 30
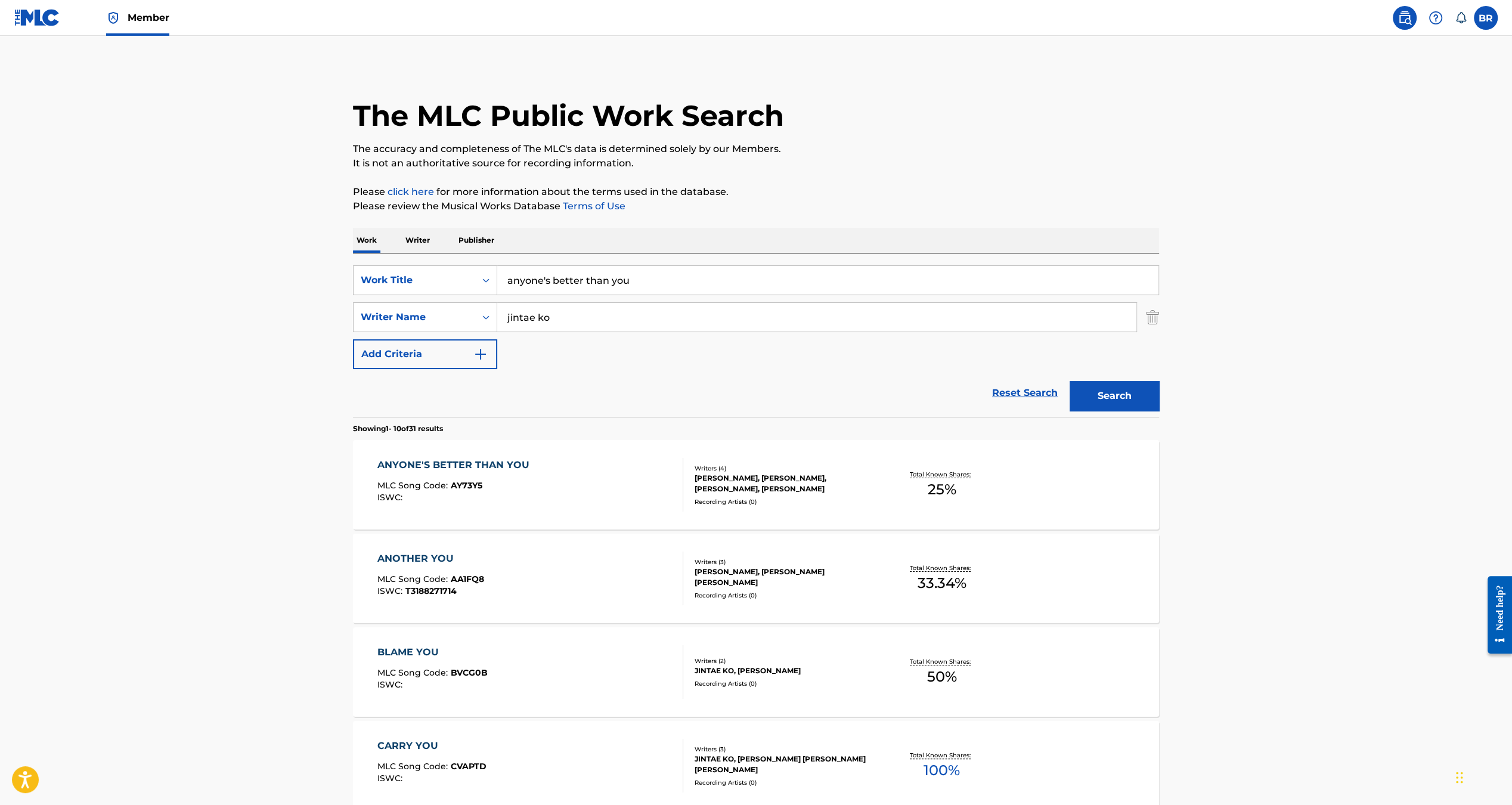
click at [555, 488] on div "ANYONE'S BETTER THAN YOU MLC Song Code : AY73Y5 ISWC :" at bounding box center [530, 485] width 306 height 53
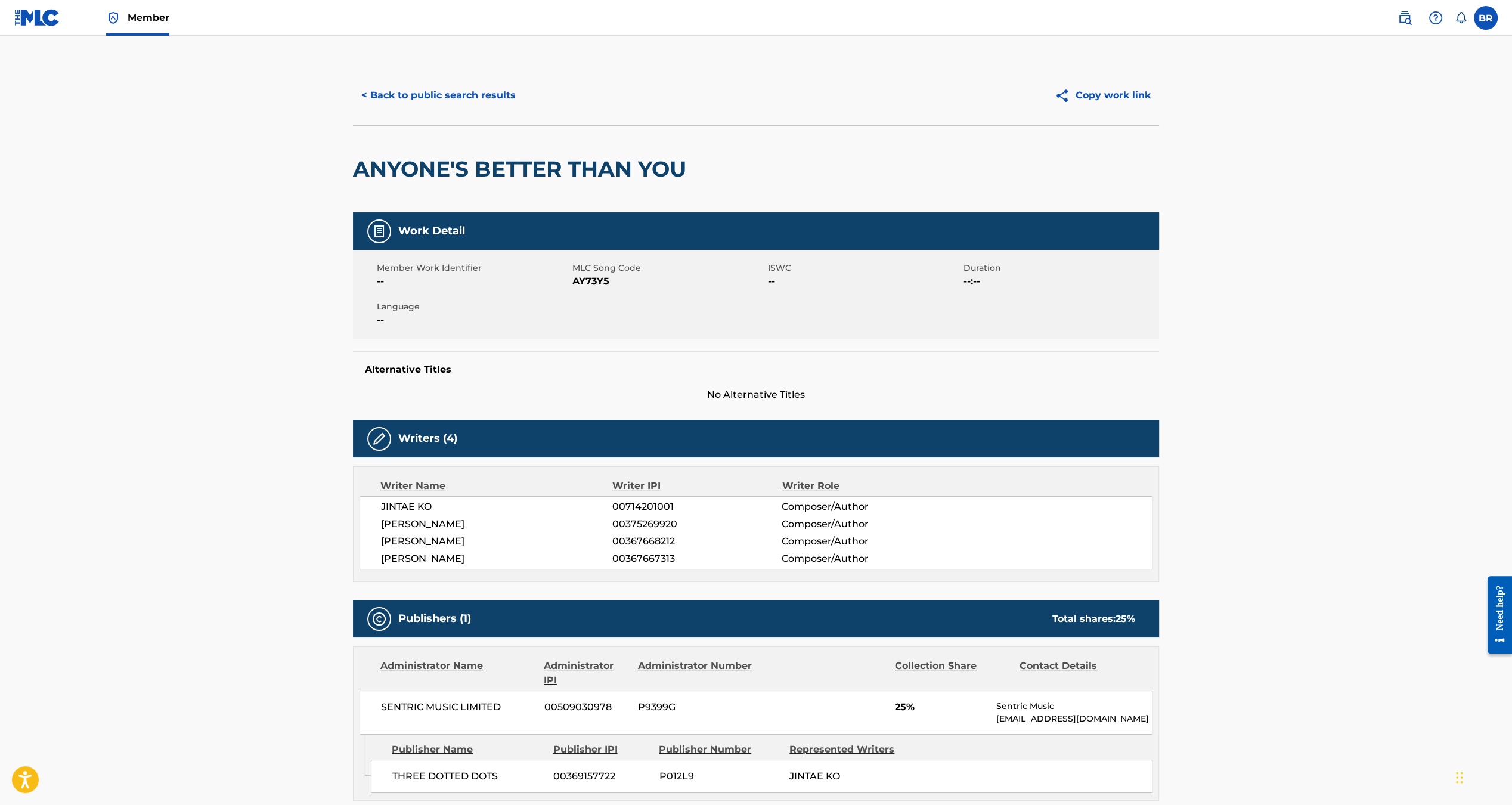
scroll to position [162, 0]
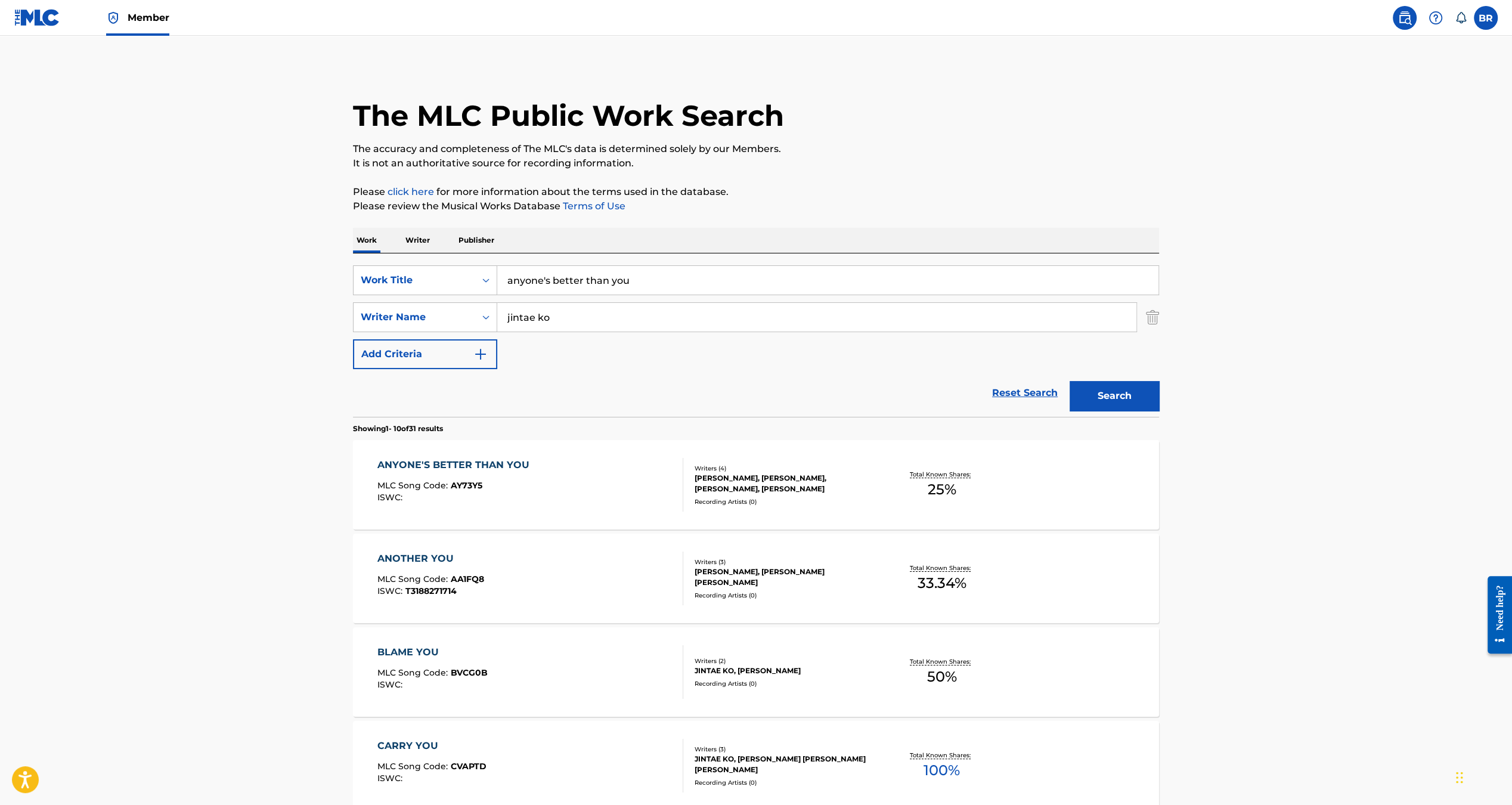
drag, startPoint x: 539, startPoint y: 287, endPoint x: 894, endPoint y: 287, distance: 355.0
click at [884, 287] on input "anyone's better than you" at bounding box center [827, 280] width 661 height 28
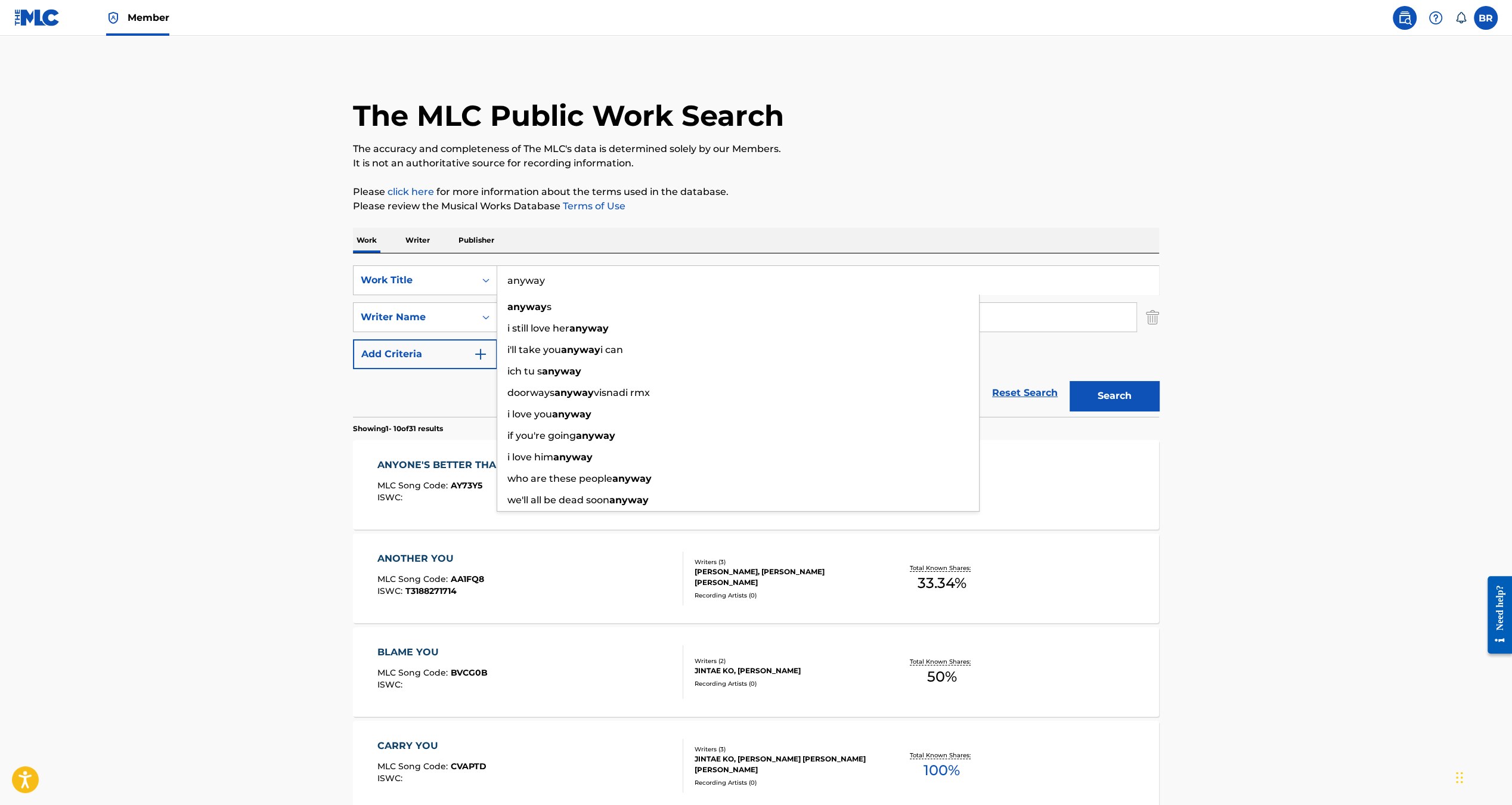
type input "anyway"
click at [1069, 381] on button "Search" at bounding box center [1114, 396] width 90 height 30
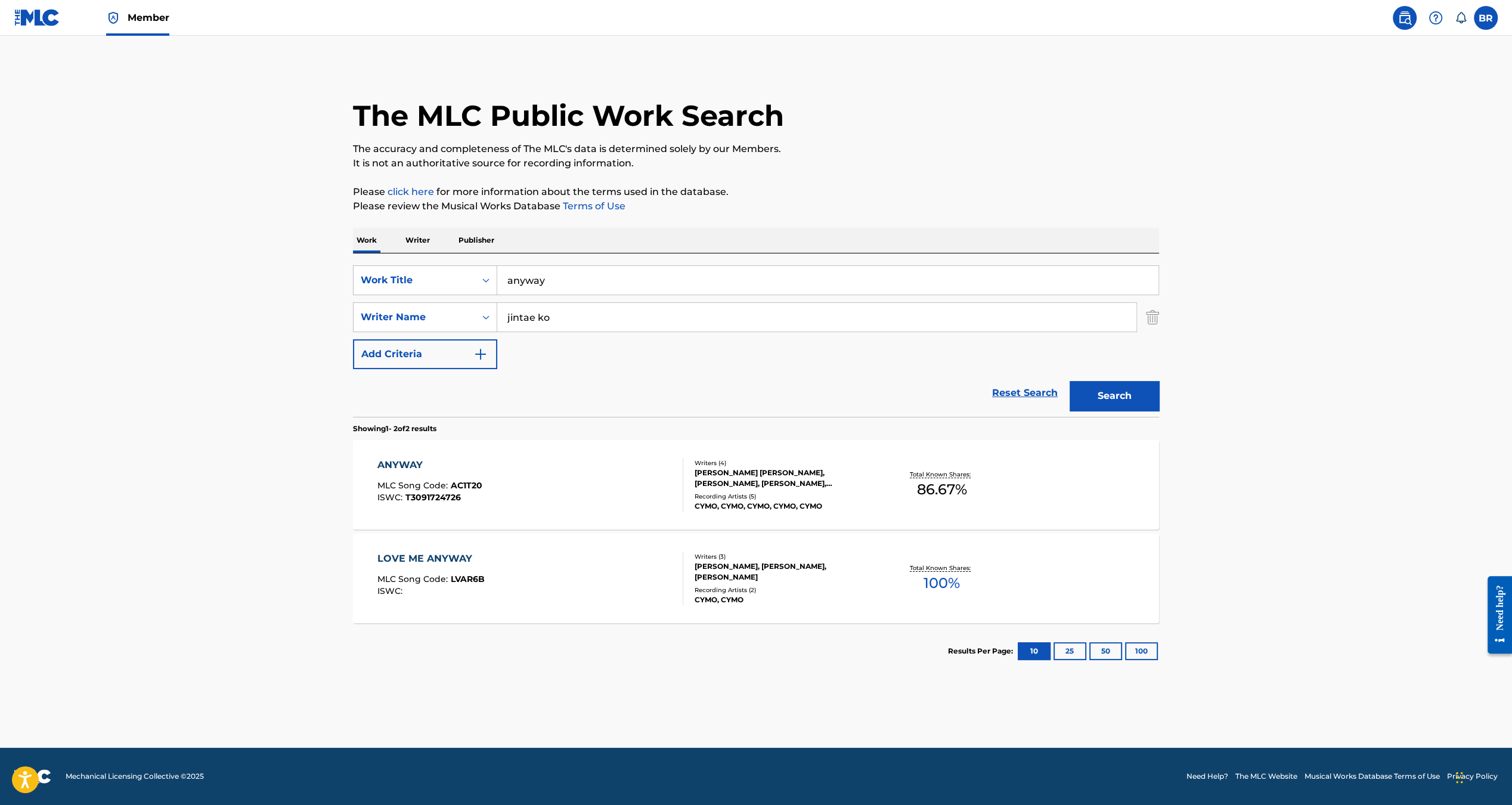
click at [808, 475] on div "[PERSON_NAME] [PERSON_NAME], [PERSON_NAME], [PERSON_NAME], [PERSON_NAME]" at bounding box center [784, 478] width 180 height 21
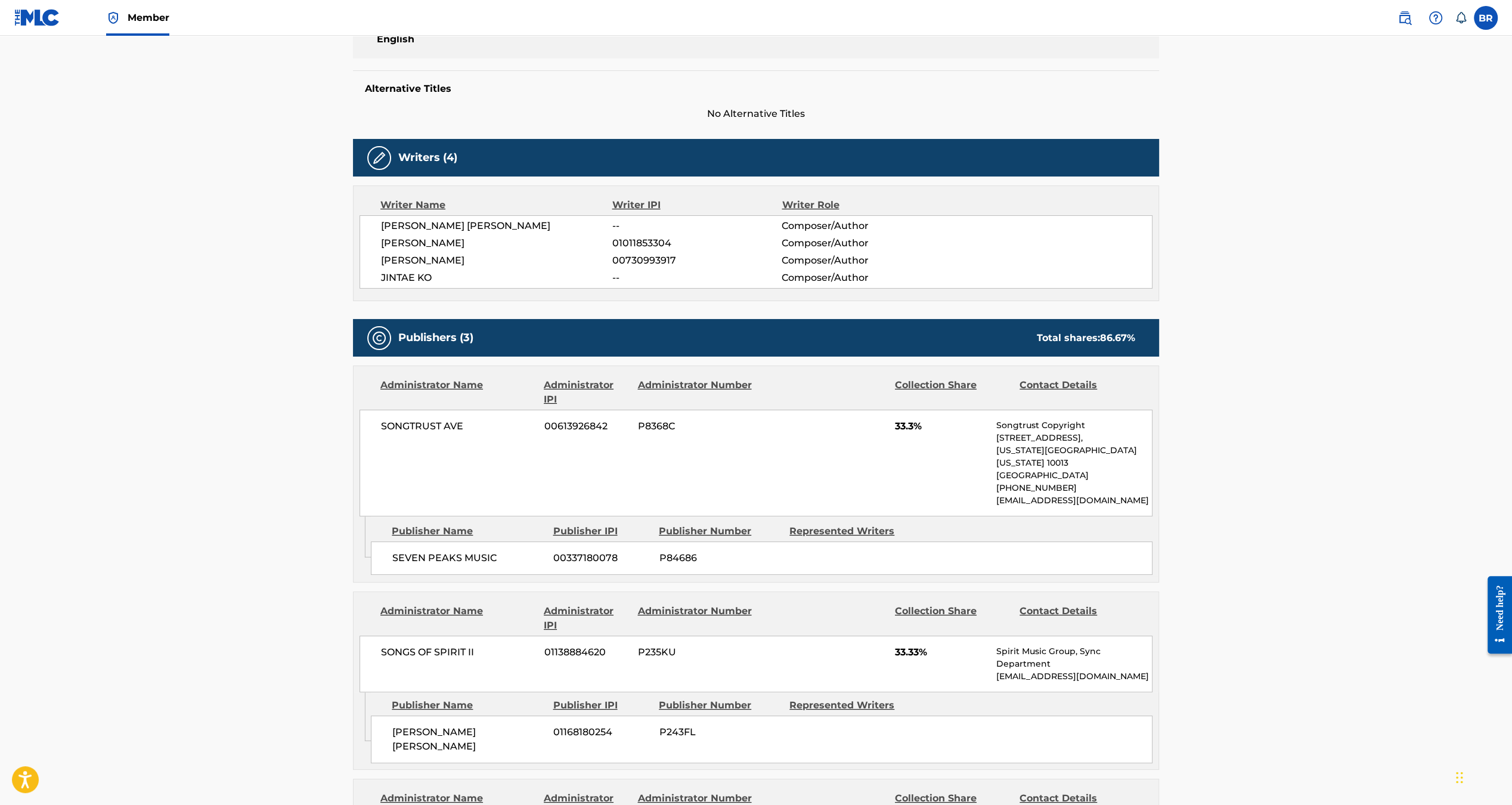
scroll to position [241, 0]
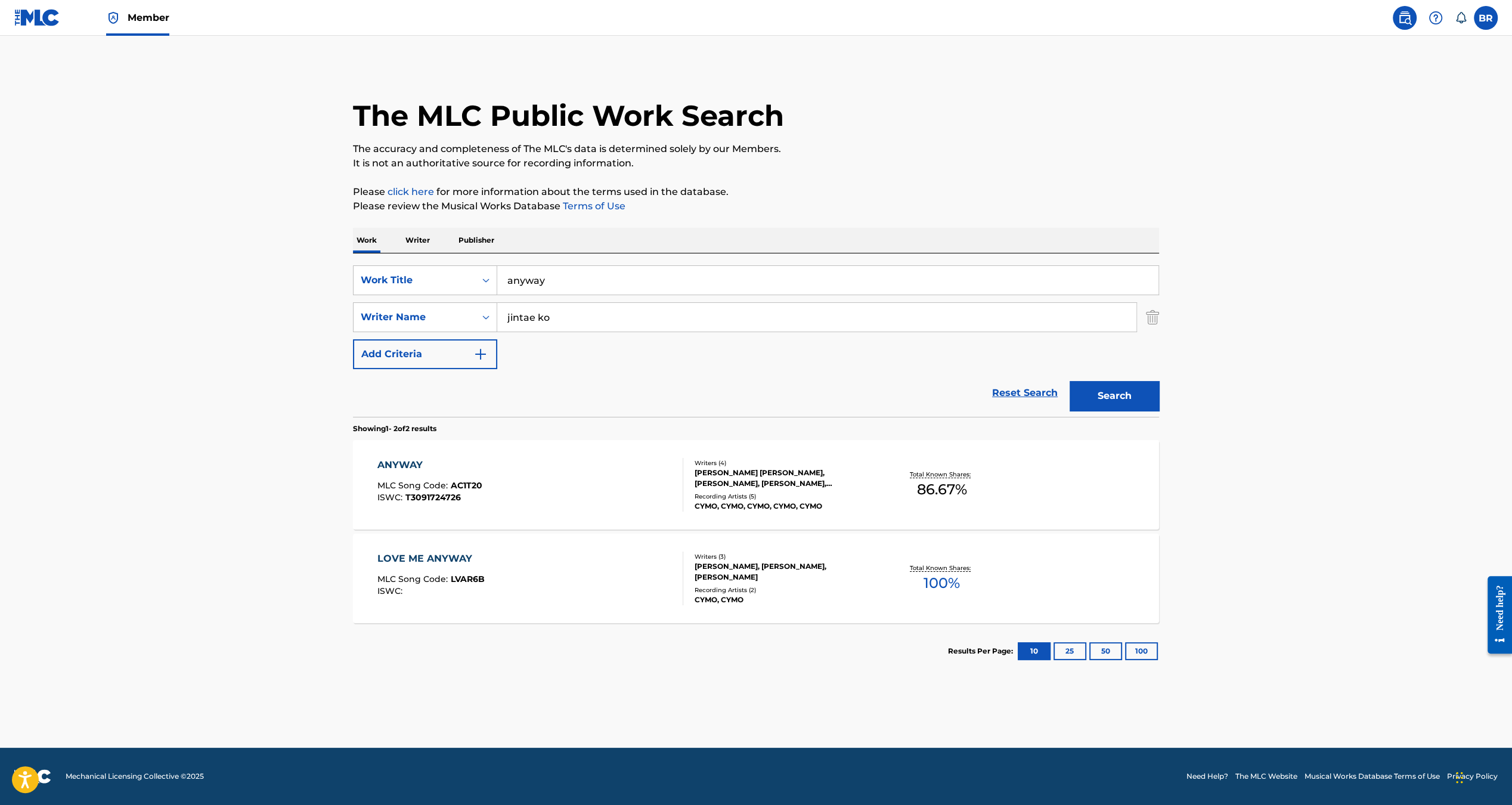
click at [573, 279] on input "anyway" at bounding box center [827, 280] width 661 height 28
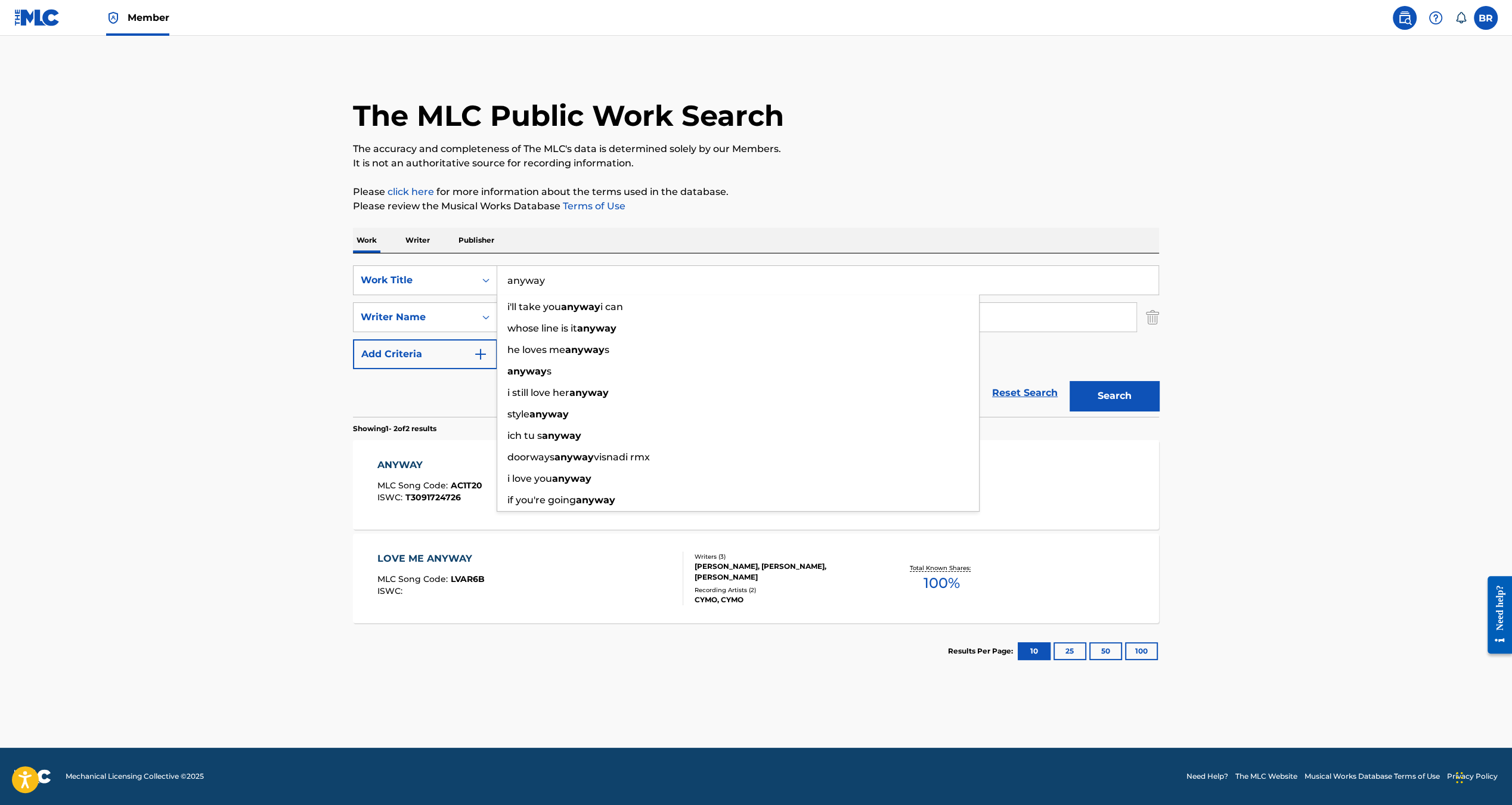
click at [573, 279] on input "anyway" at bounding box center [827, 280] width 661 height 28
type input "burnout"
click at [1069, 381] on button "Search" at bounding box center [1114, 396] width 90 height 30
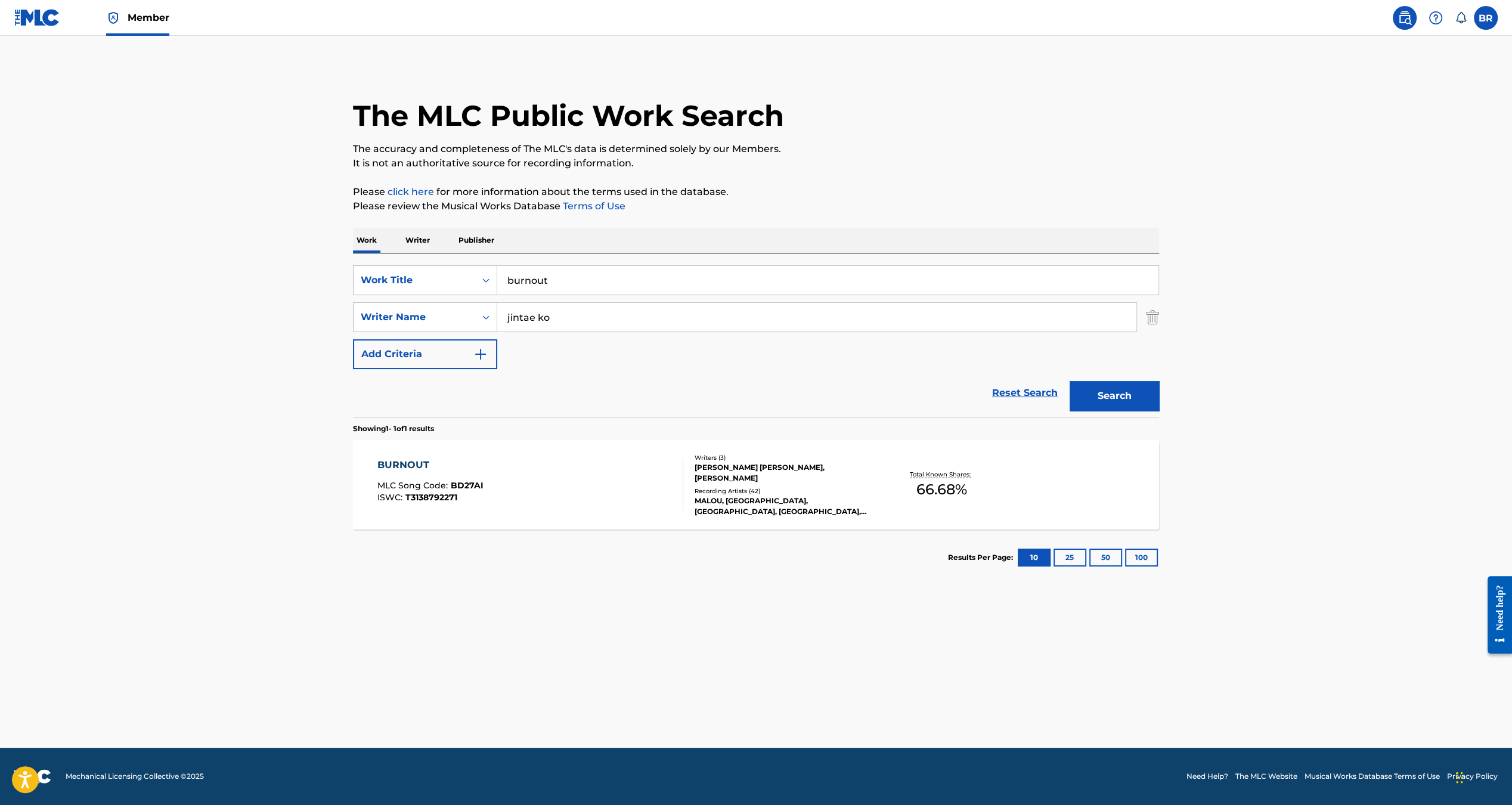
click at [402, 481] on span "MLC Song Code :" at bounding box center [413, 485] width 74 height 11
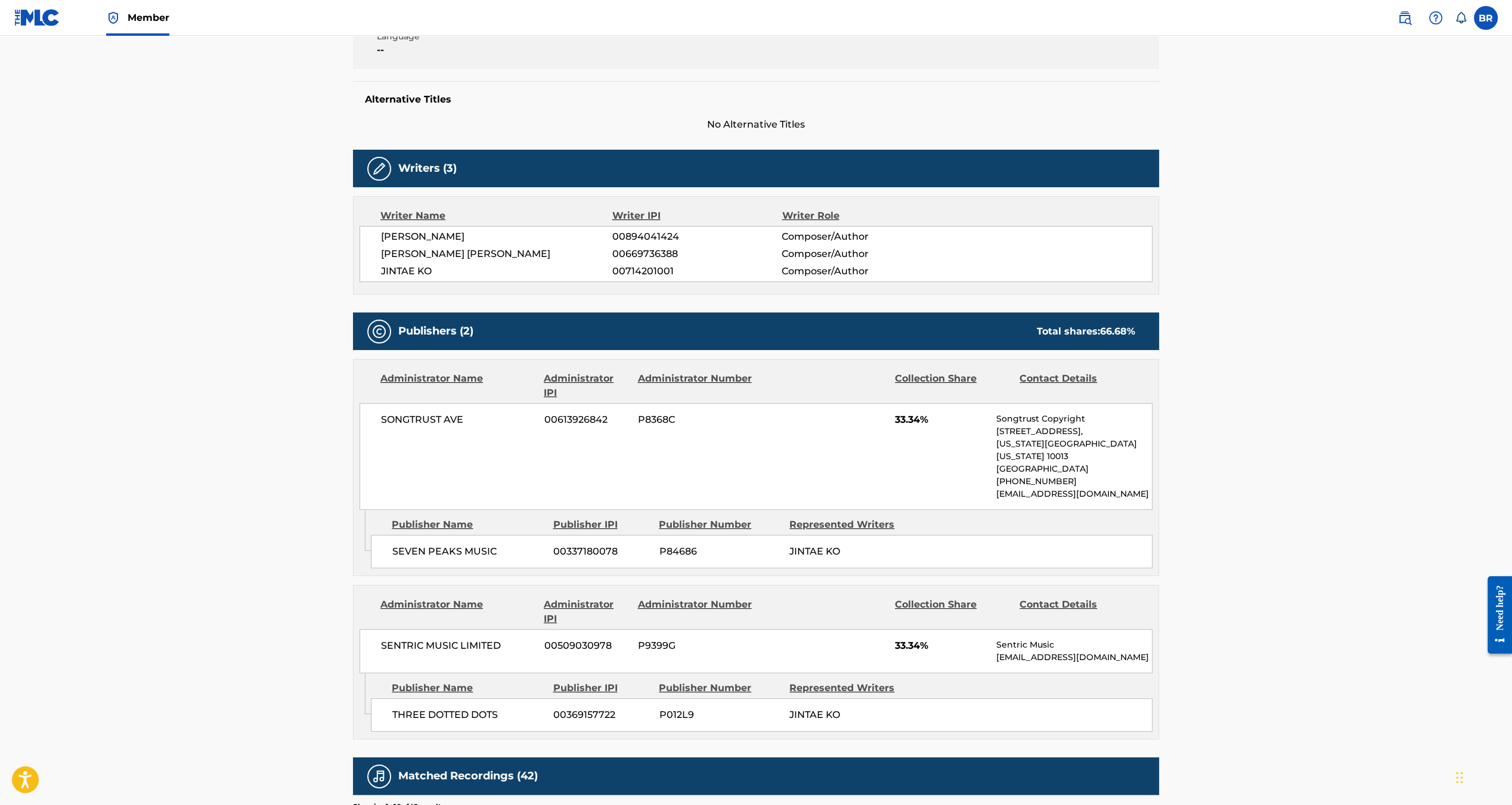
scroll to position [218, 0]
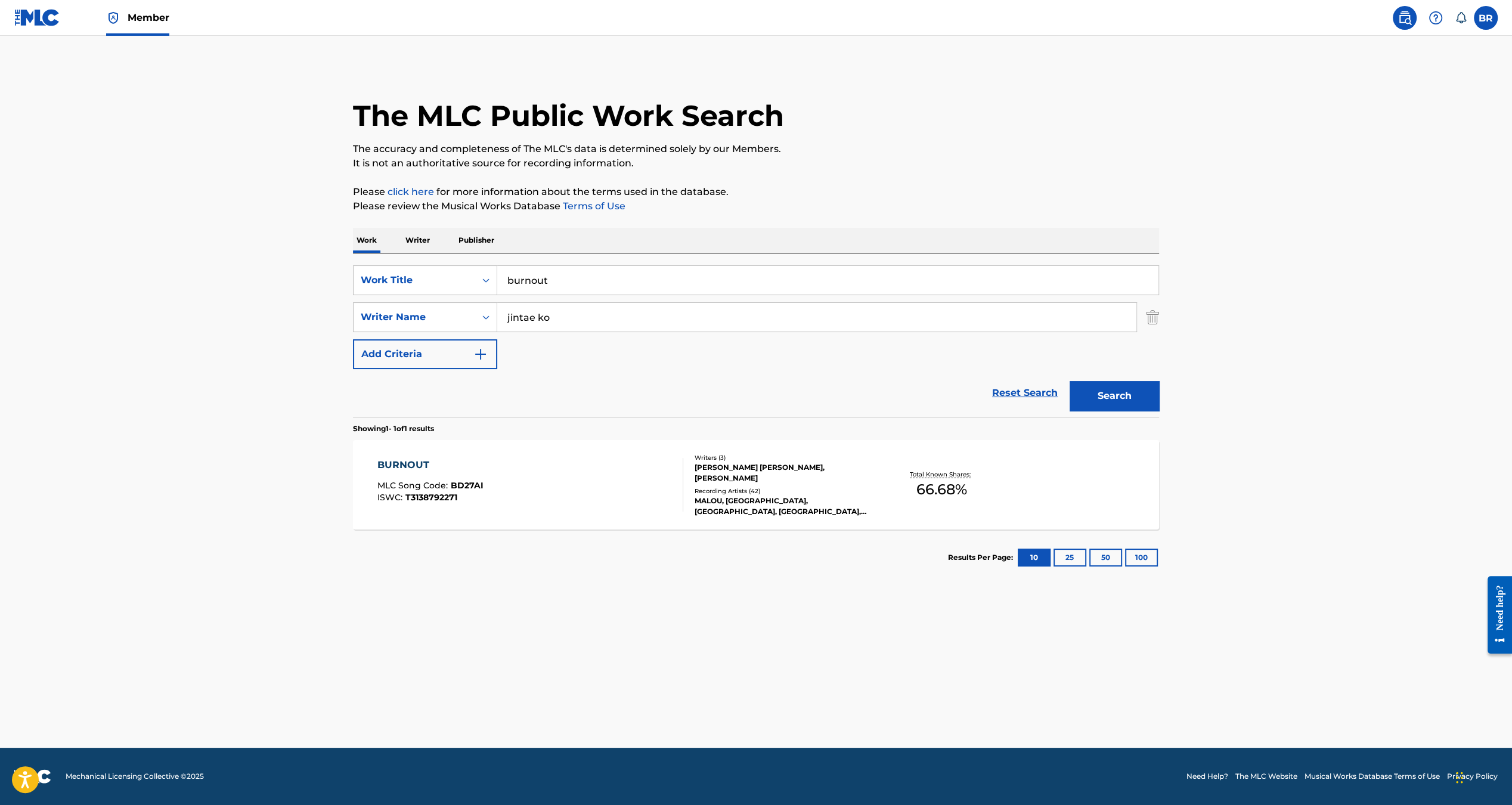
click at [534, 288] on input "burnout" at bounding box center [827, 280] width 661 height 28
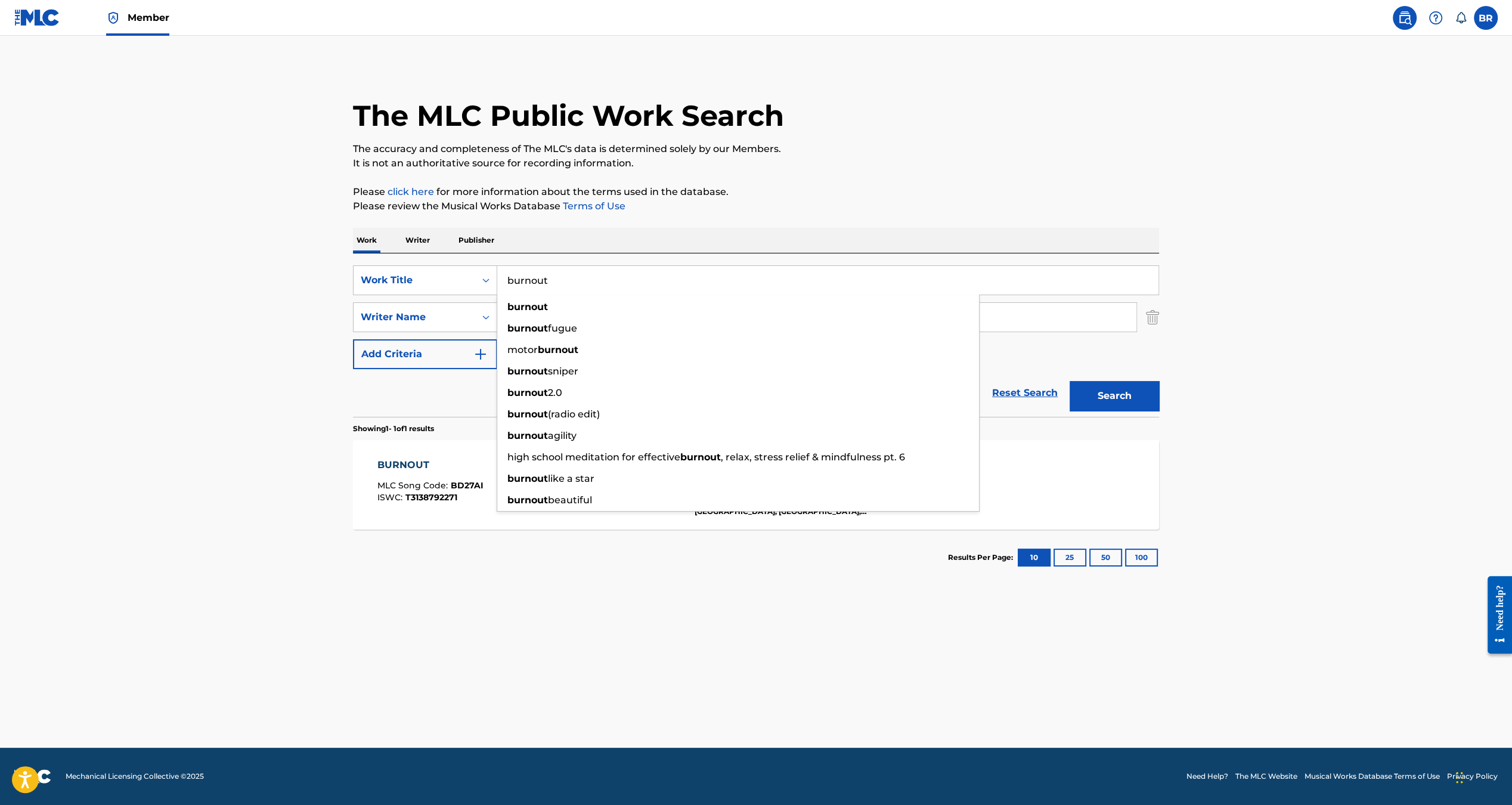
click at [534, 288] on input "burnout" at bounding box center [827, 280] width 661 height 28
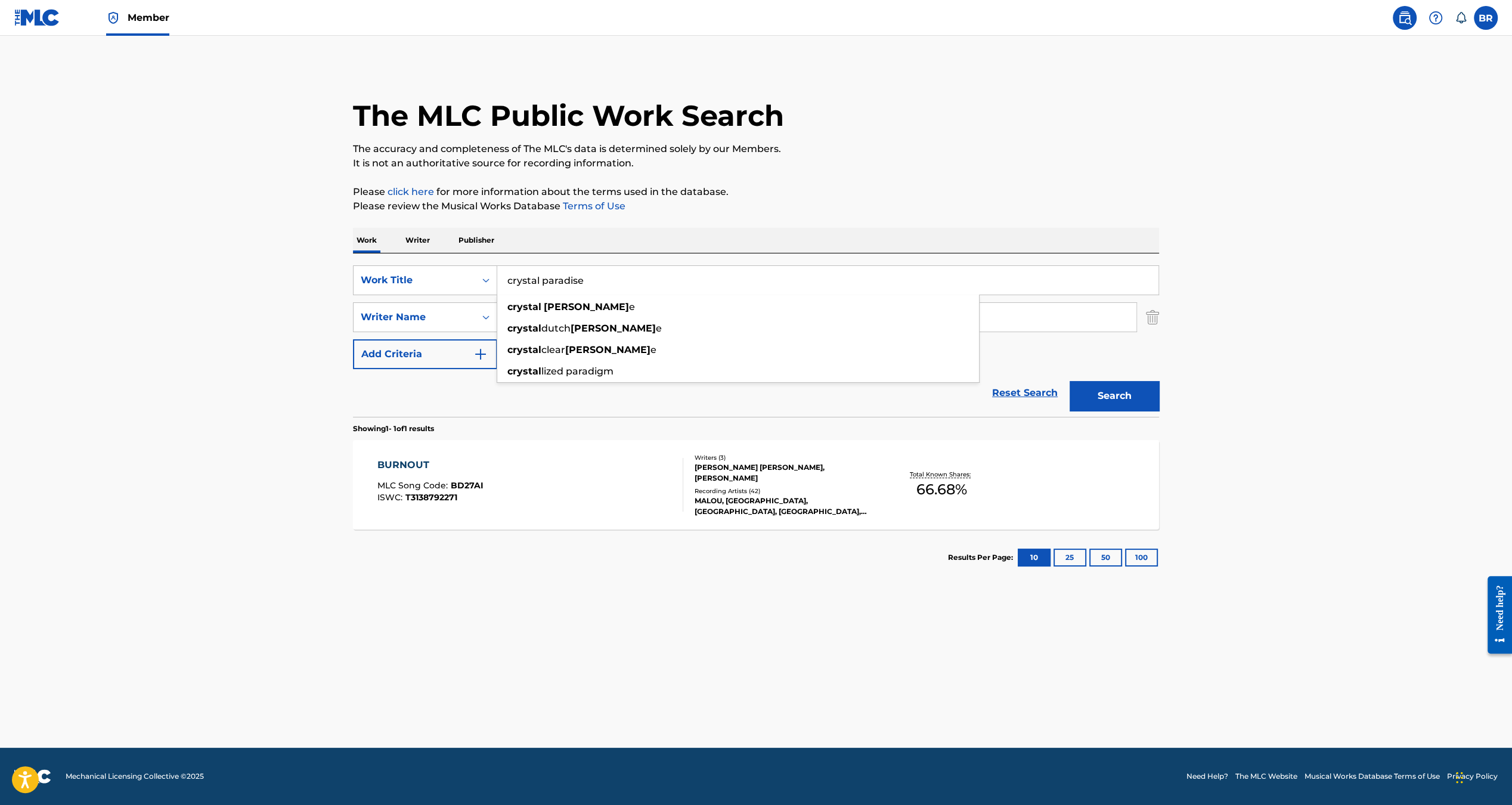
type input "crystal paradise"
click at [1069, 381] on button "Search" at bounding box center [1114, 396] width 90 height 30
click at [461, 468] on div "CRYSTAL PARADISE" at bounding box center [430, 465] width 106 height 14
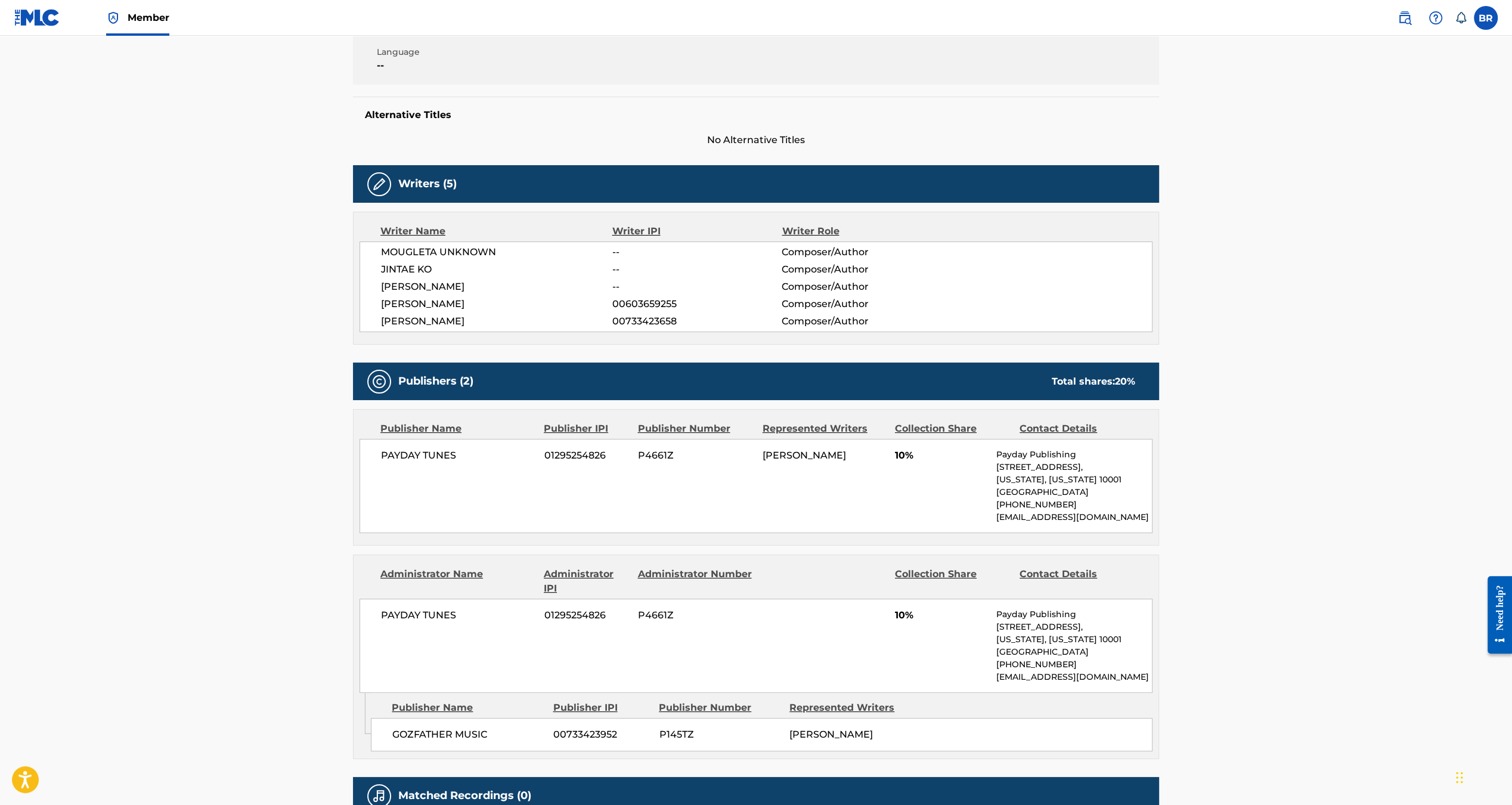
scroll to position [375, 0]
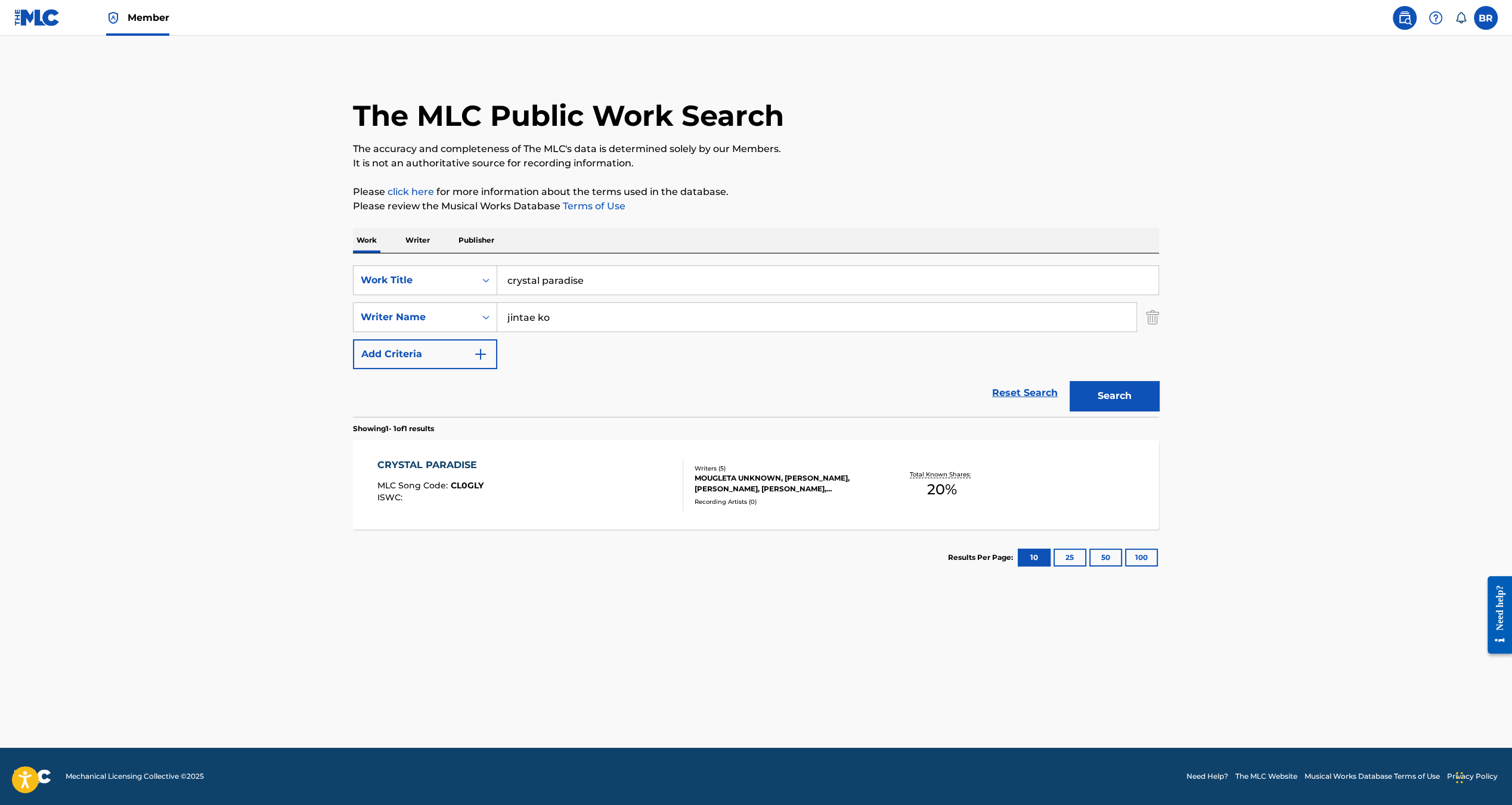
click at [540, 290] on input "crystal paradise" at bounding box center [827, 280] width 661 height 28
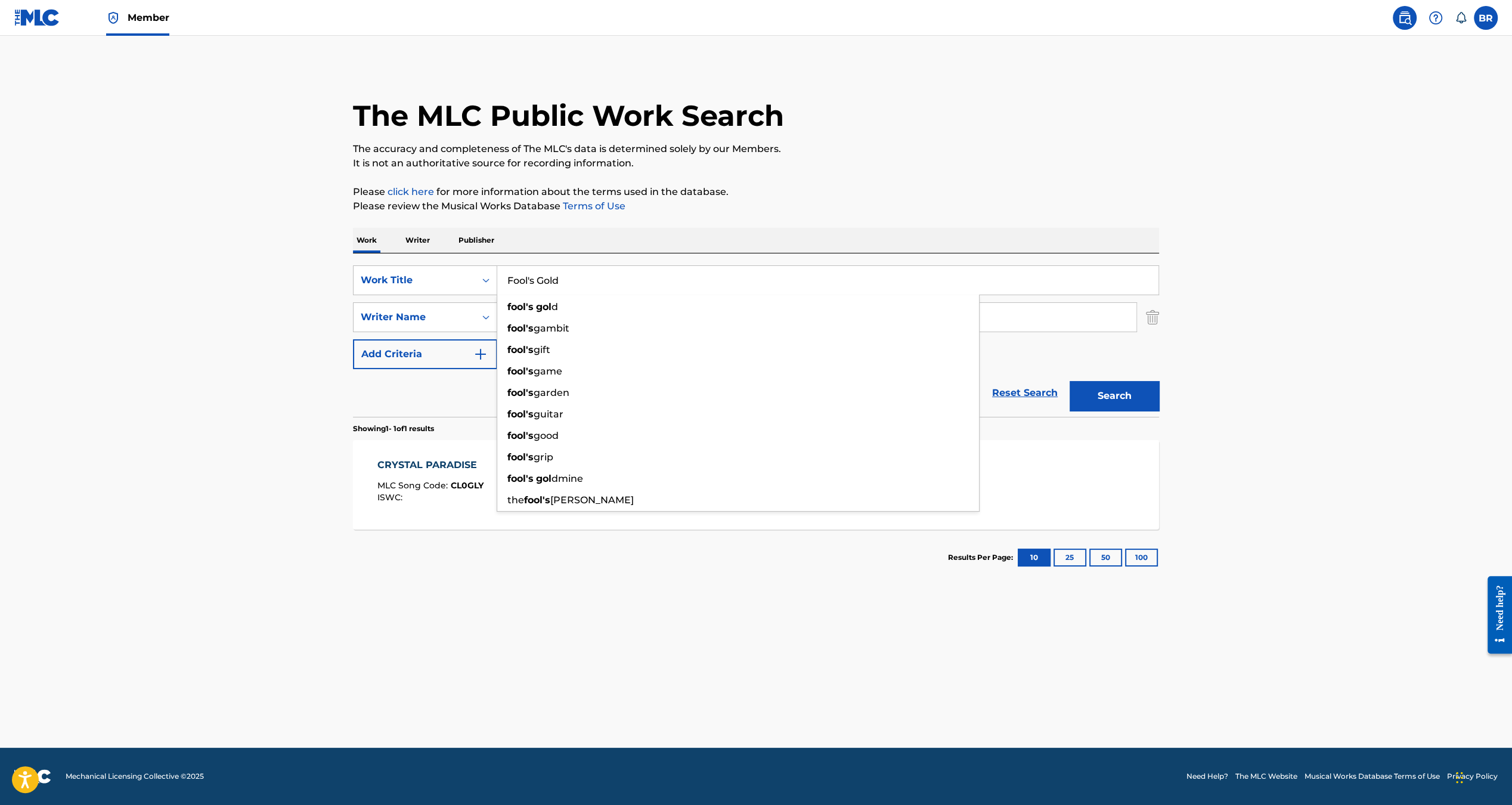
type input "Fool's Gold"
click at [1069, 381] on button "Search" at bounding box center [1114, 396] width 90 height 30
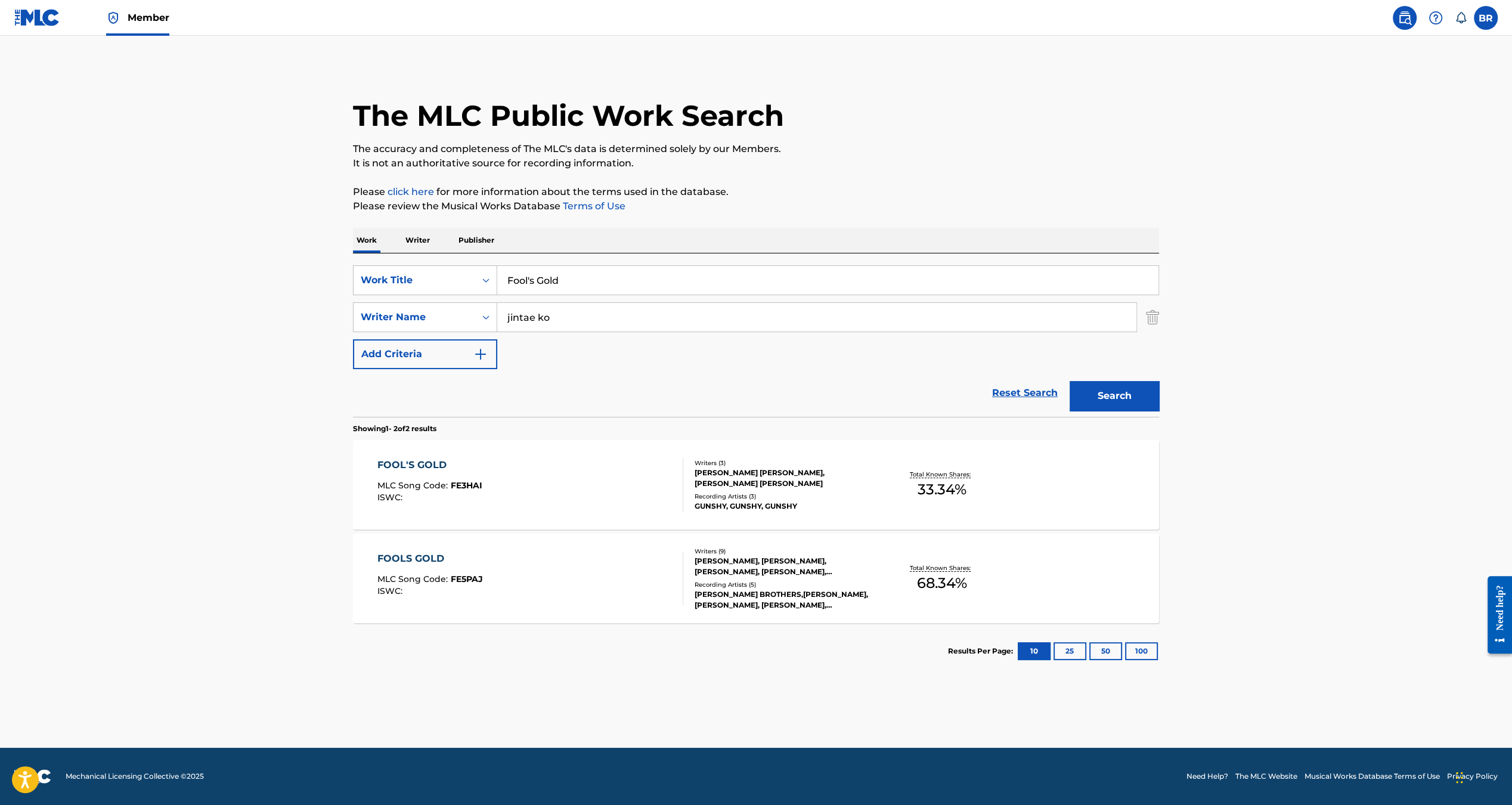
click at [411, 485] on span "MLC Song Code :" at bounding box center [413, 485] width 74 height 11
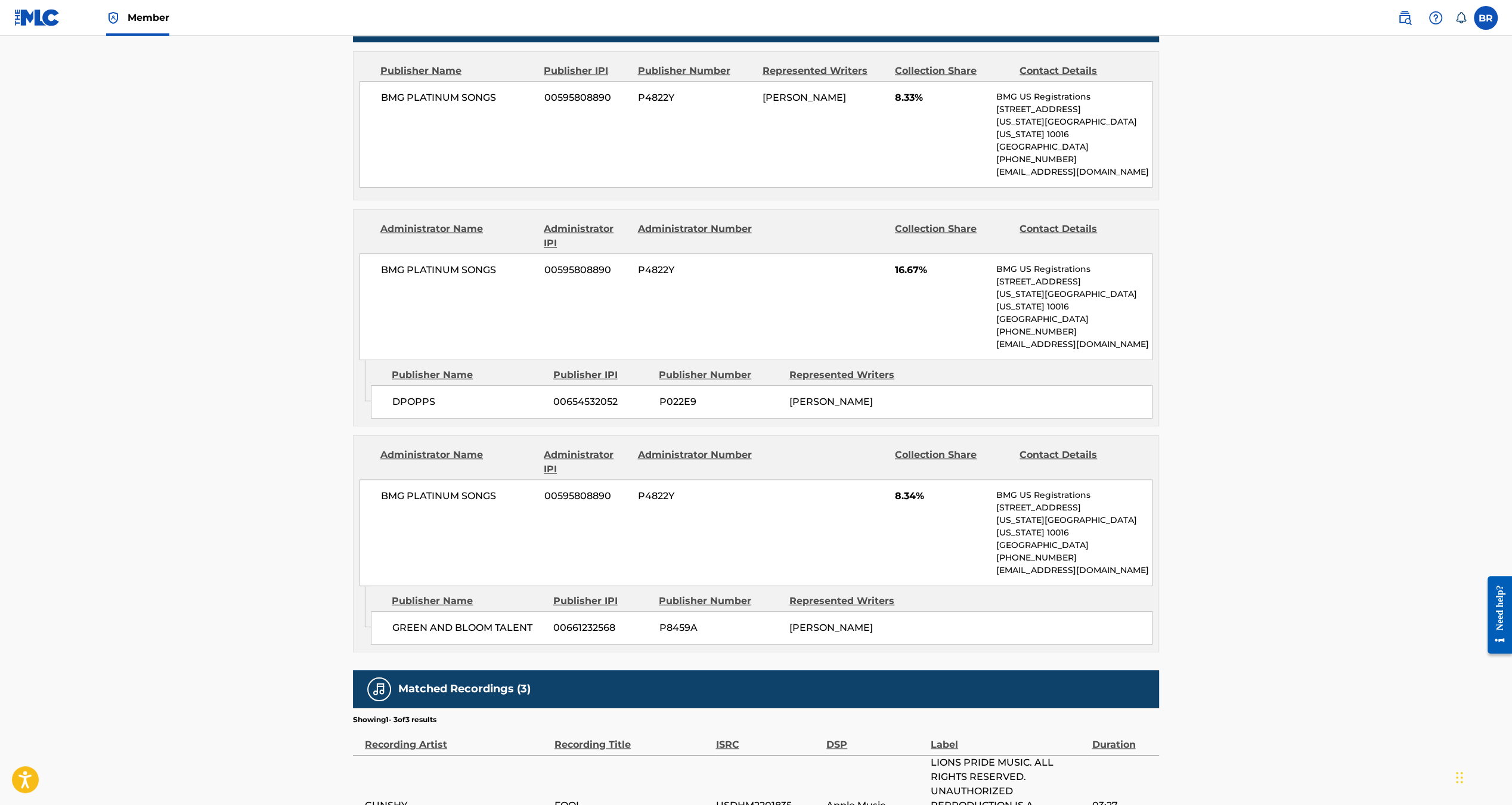
scroll to position [580, 0]
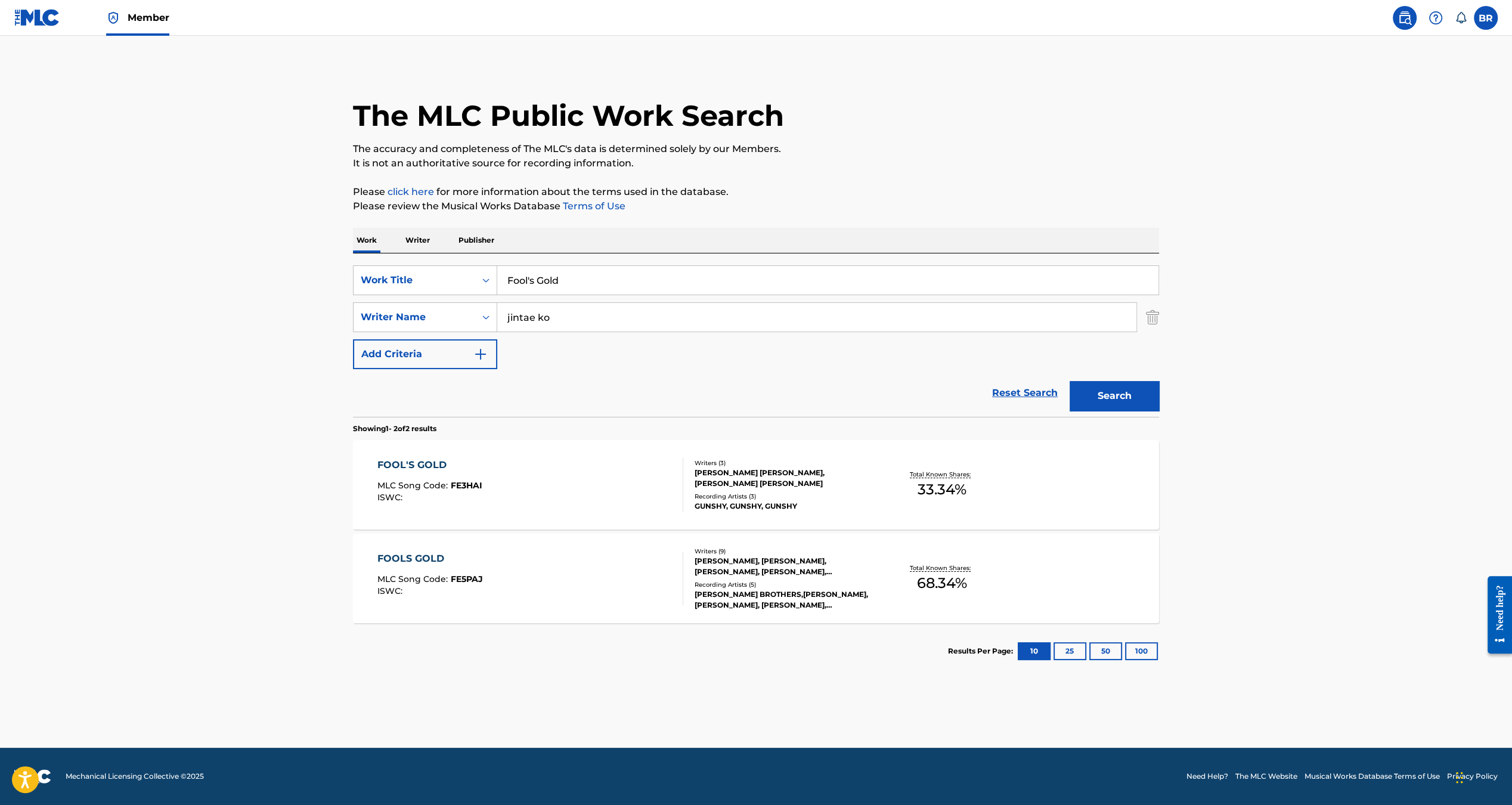
click at [518, 275] on input "Fool's Gold" at bounding box center [827, 280] width 661 height 28
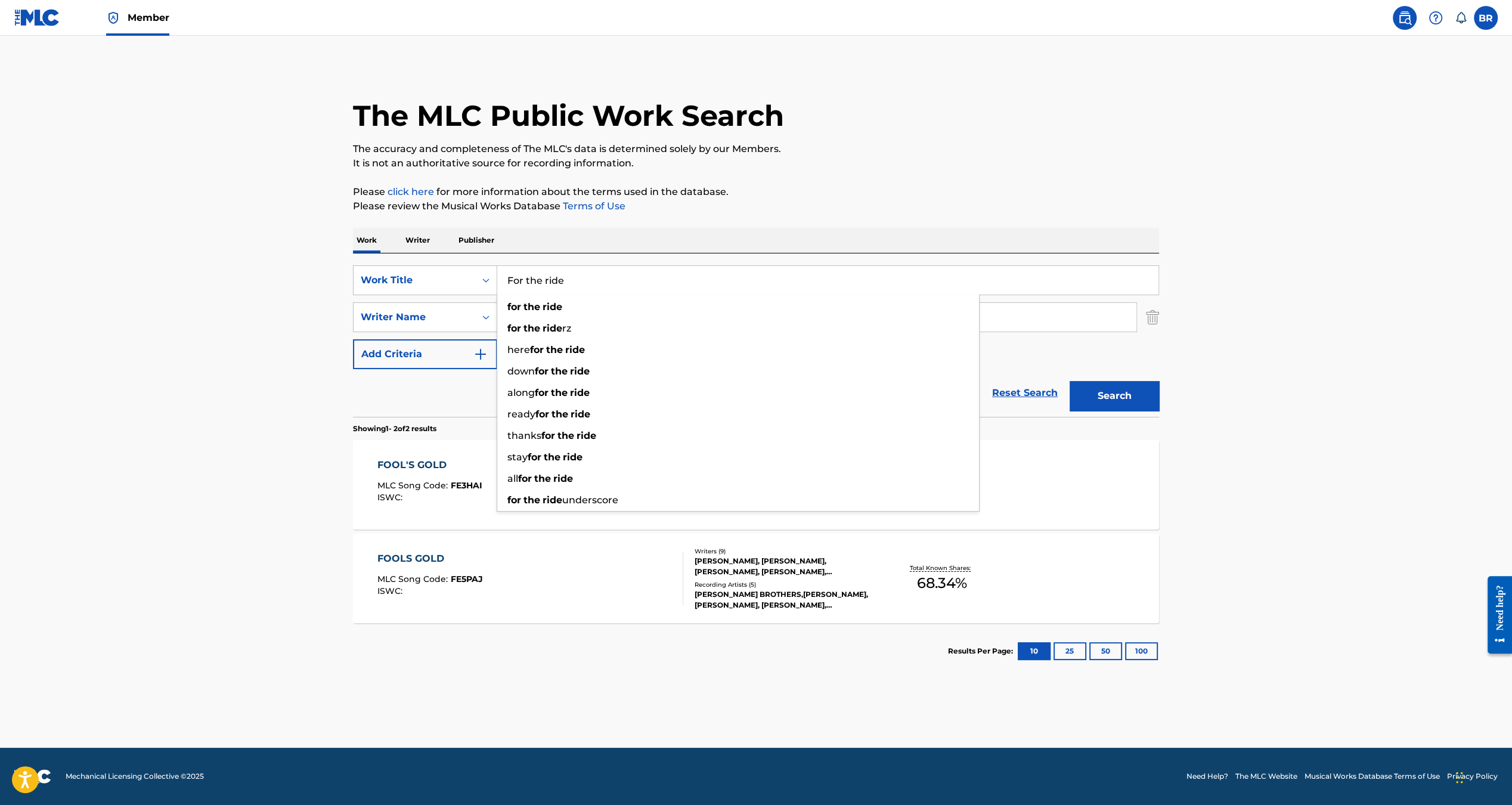
type input "For the ride"
click at [1069, 381] on button "Search" at bounding box center [1114, 396] width 90 height 30
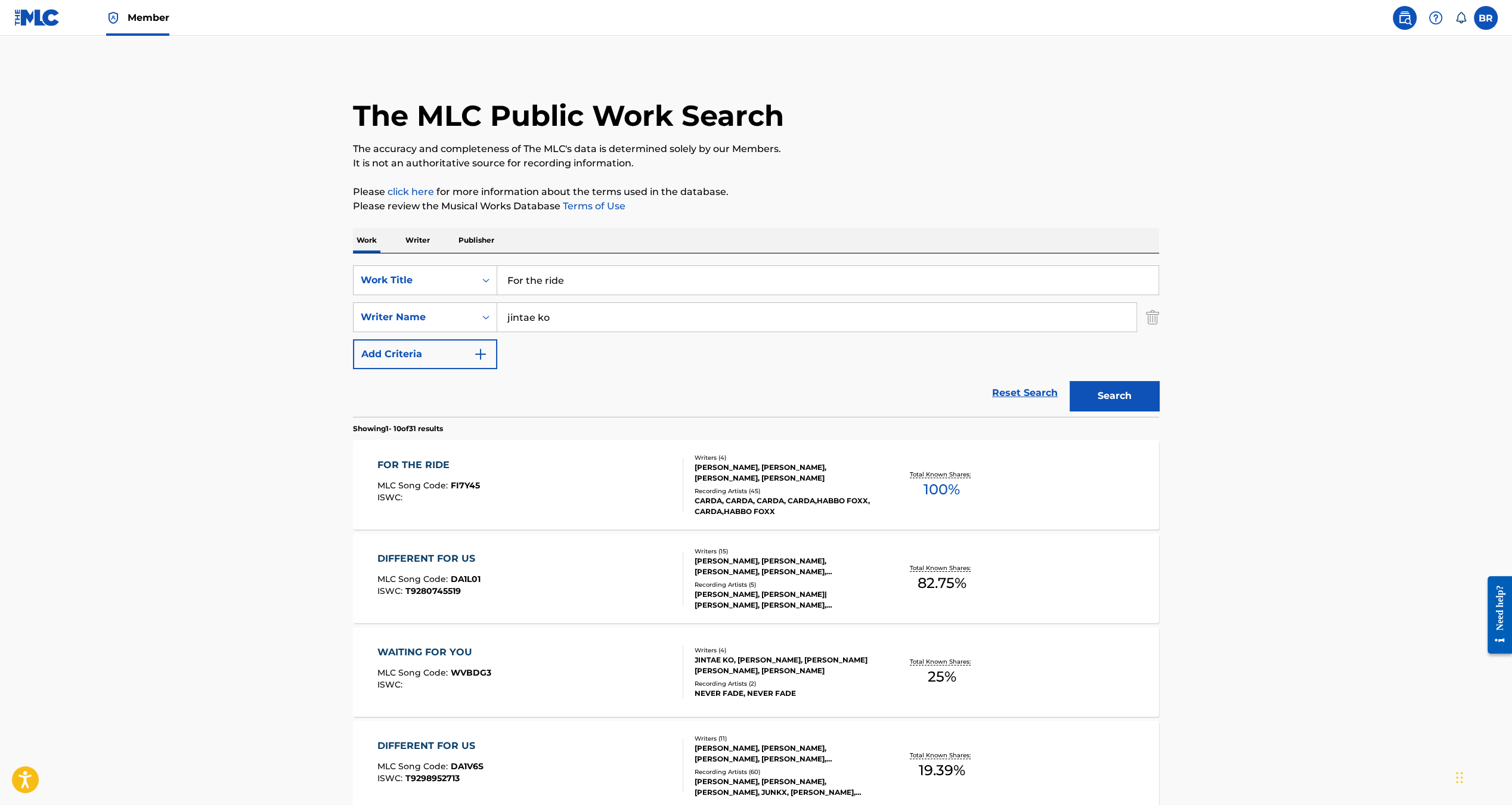
click at [462, 468] on div "FOR THE RIDE" at bounding box center [429, 465] width 103 height 14
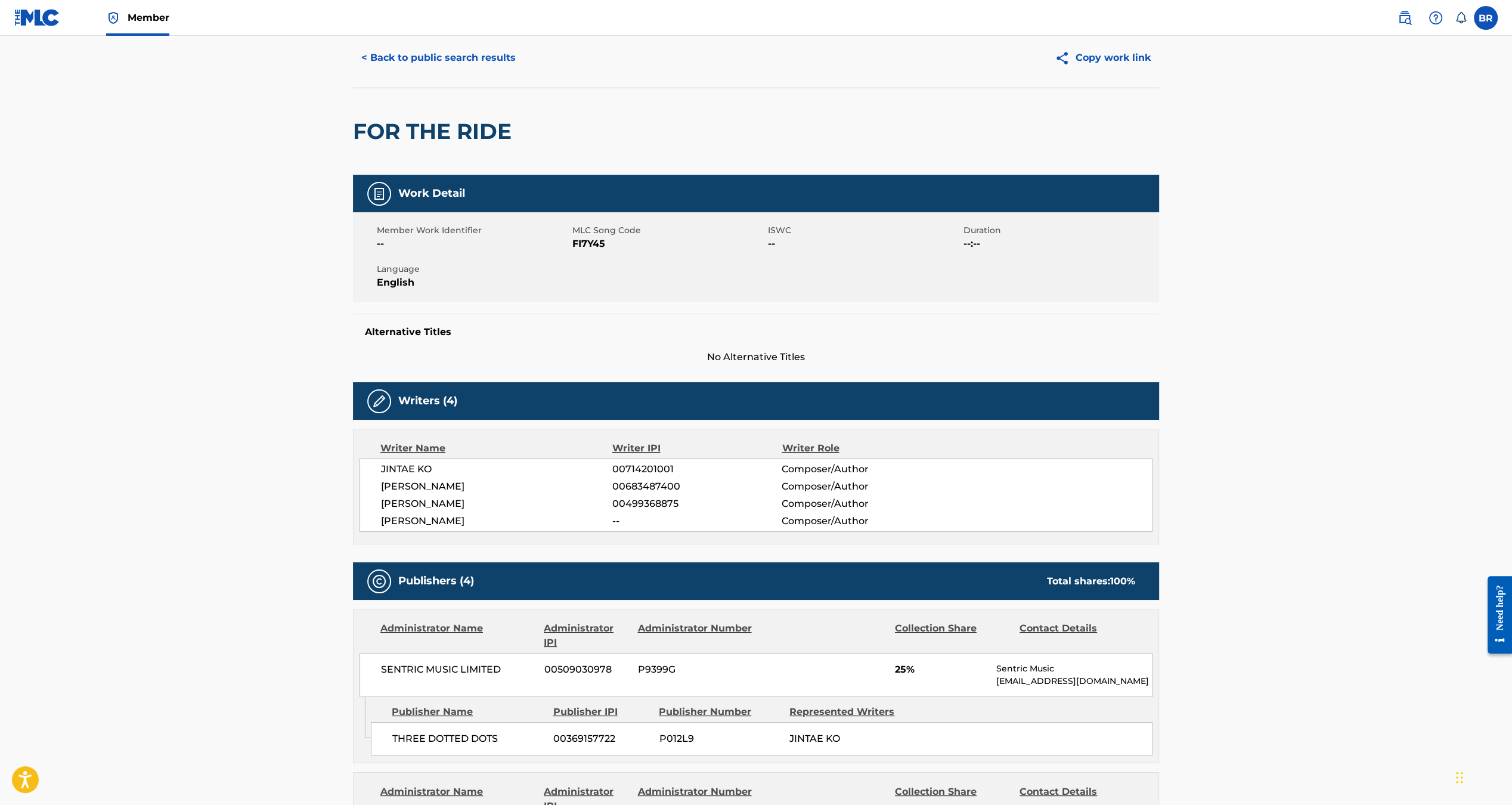
scroll to position [50, 0]
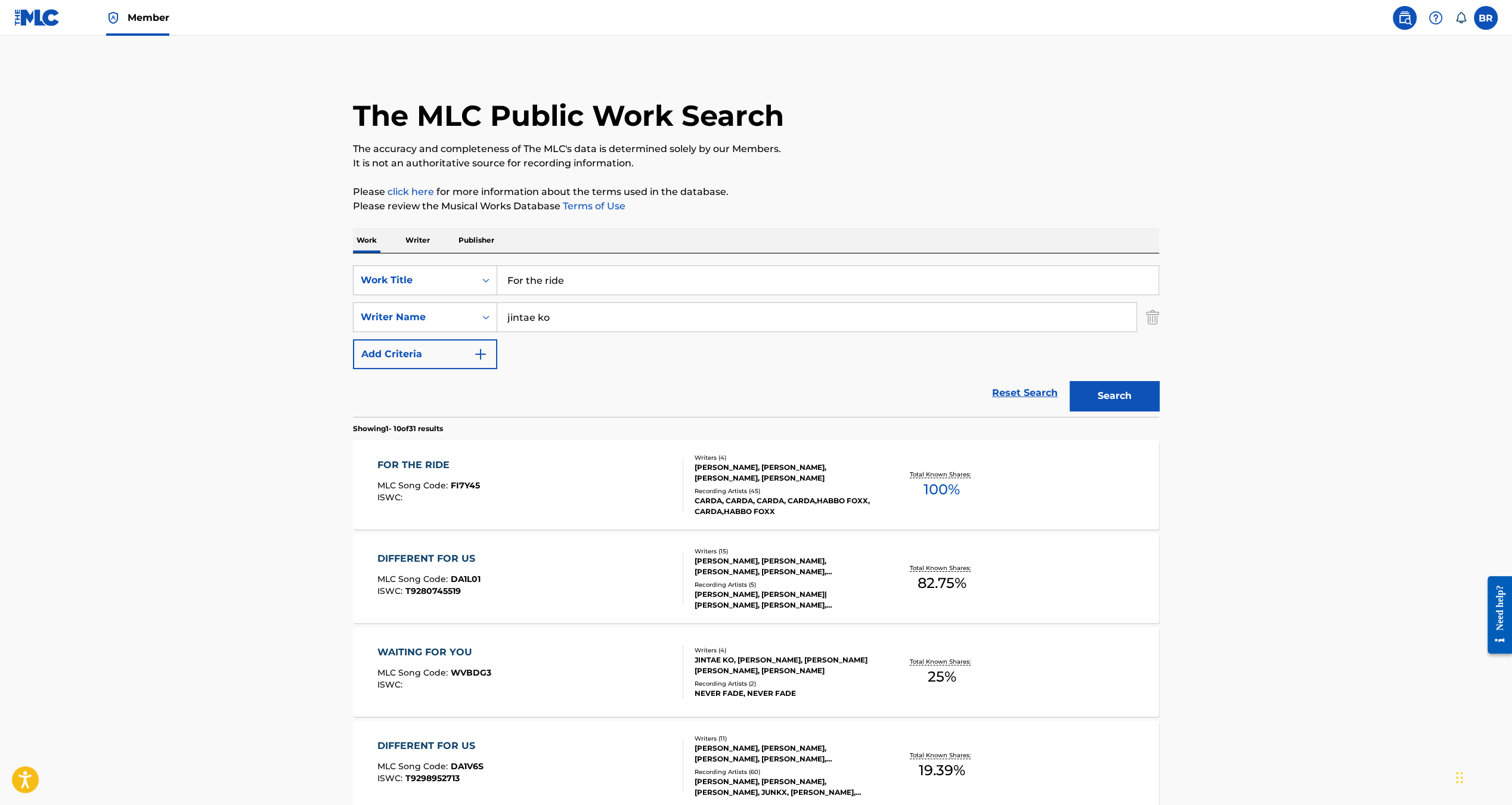
click at [563, 286] on input "For the ride" at bounding box center [827, 280] width 661 height 28
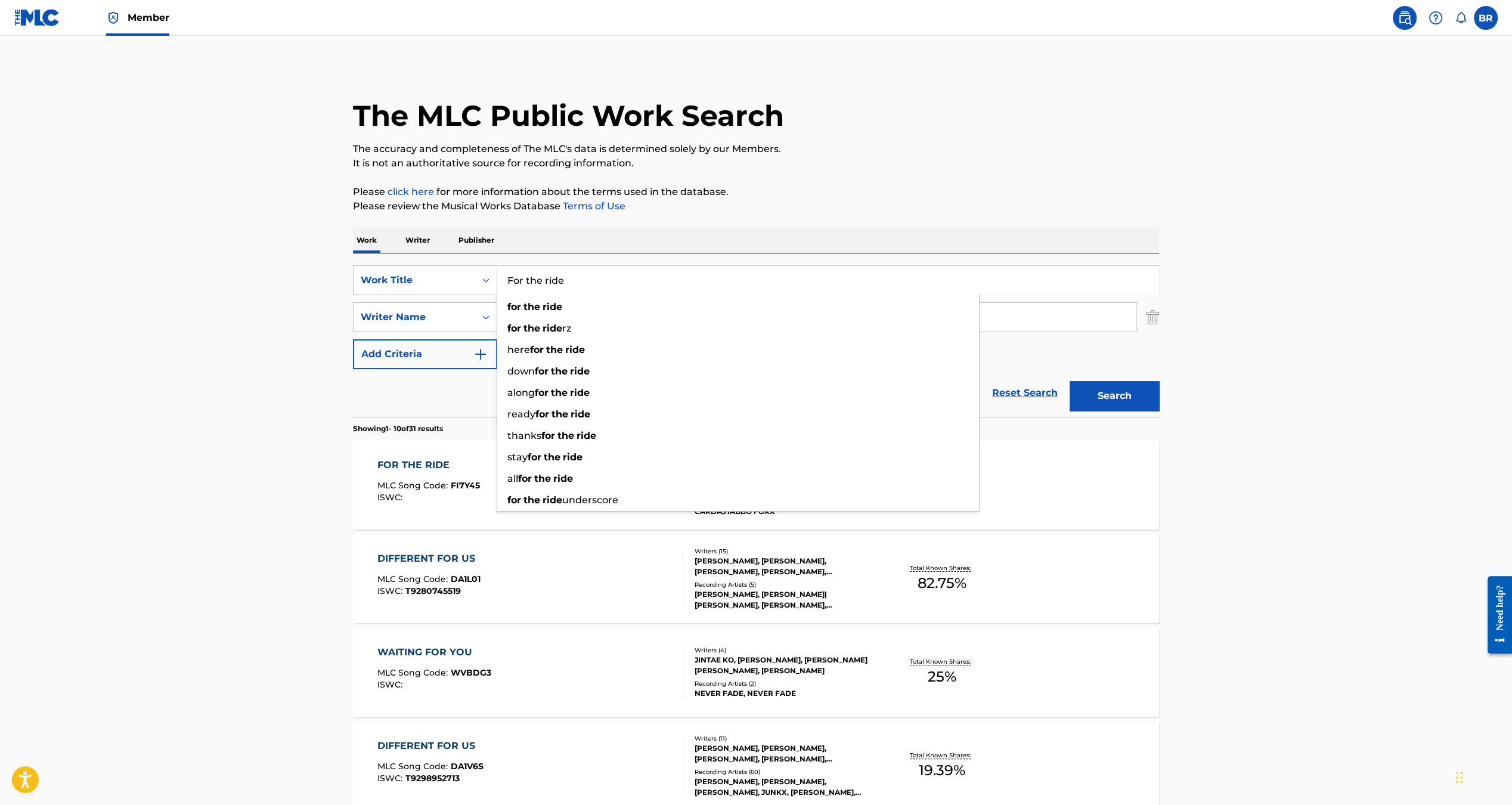
click at [563, 286] on input "For the ride" at bounding box center [827, 280] width 661 height 28
paste input "Gahdayum"
type input "Gahdayum"
click at [1069, 381] on button "Search" at bounding box center [1114, 396] width 90 height 30
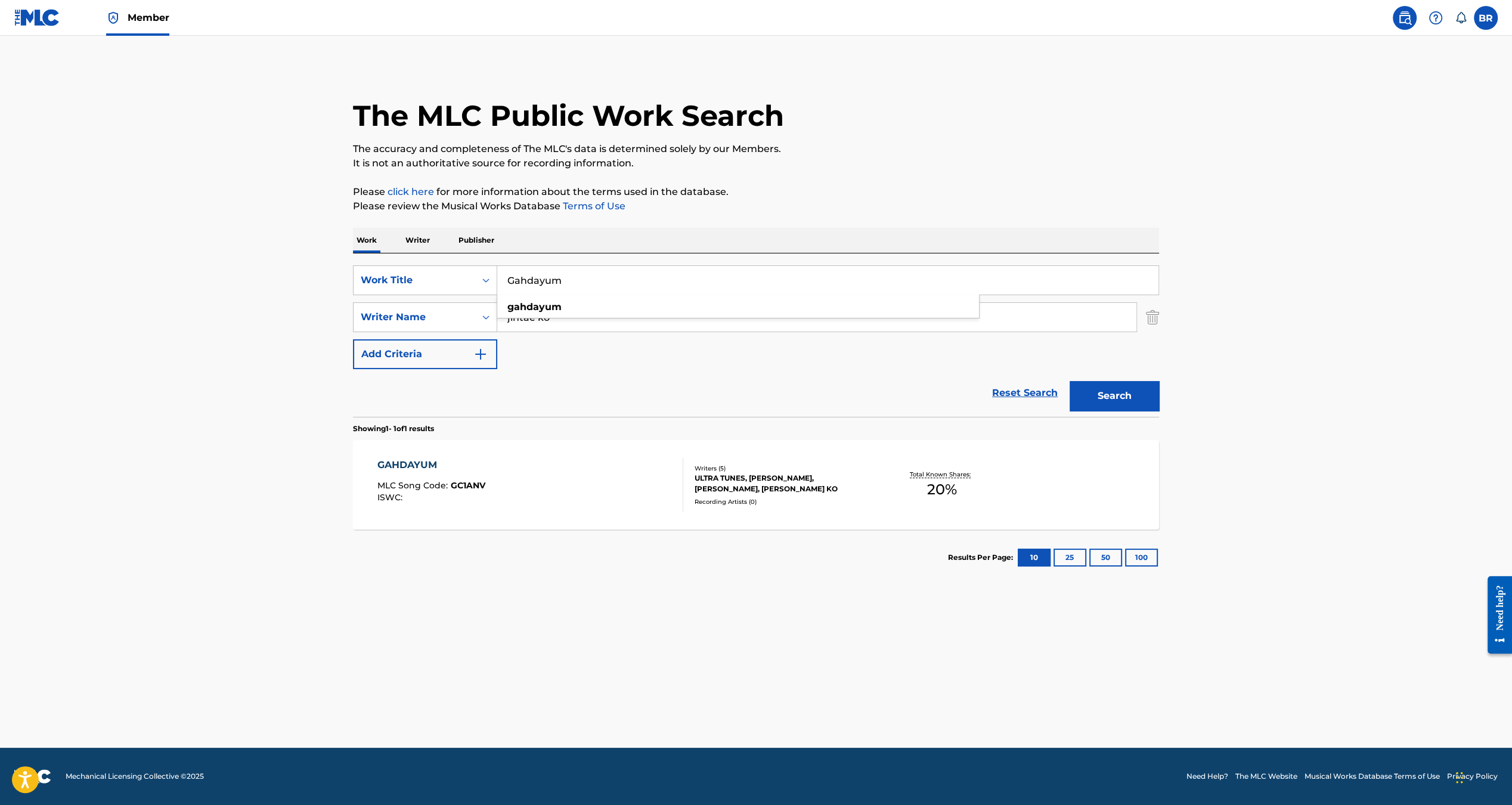
click at [480, 490] on span "GC1ANV" at bounding box center [468, 485] width 35 height 11
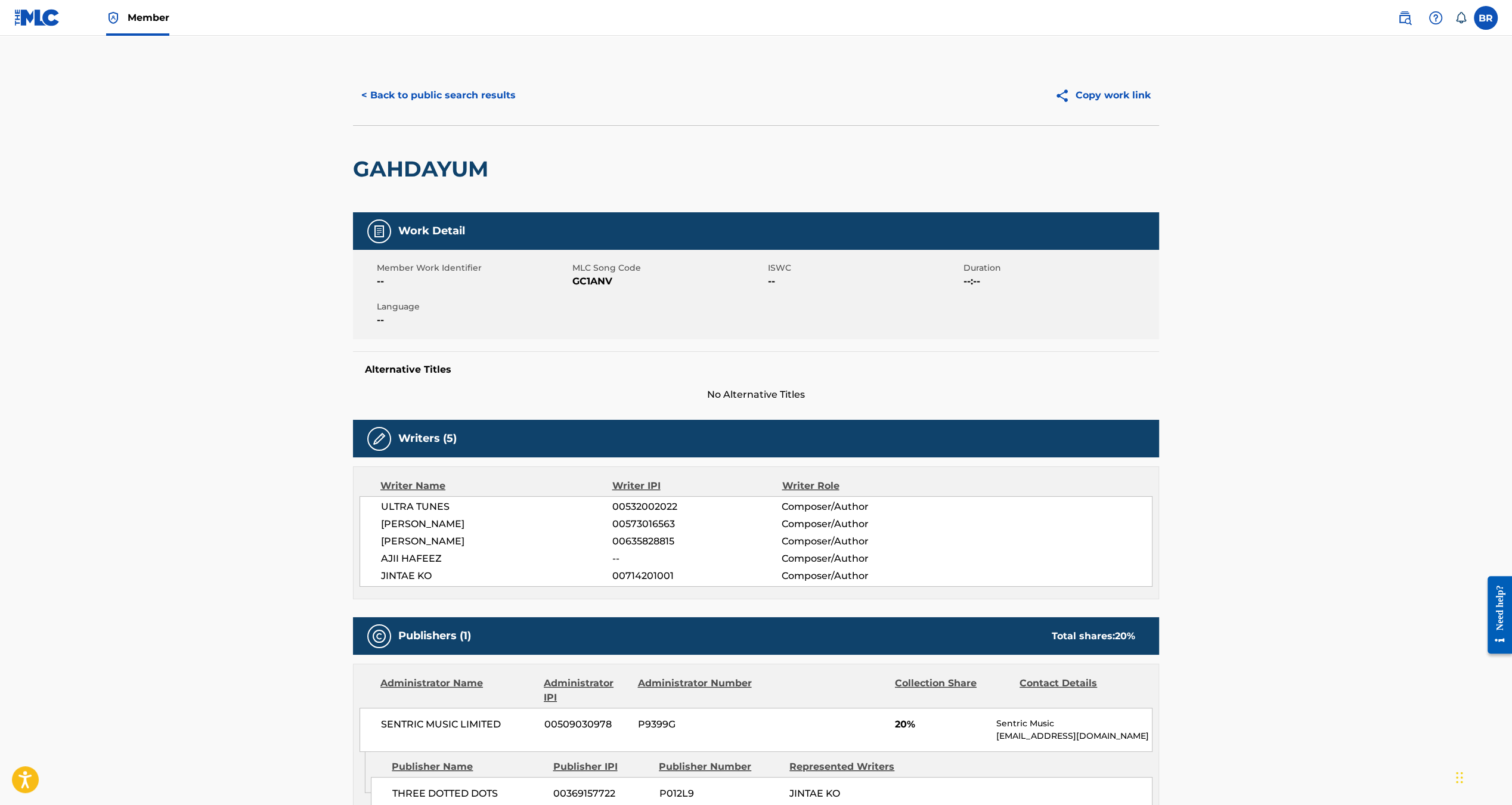
scroll to position [180, 0]
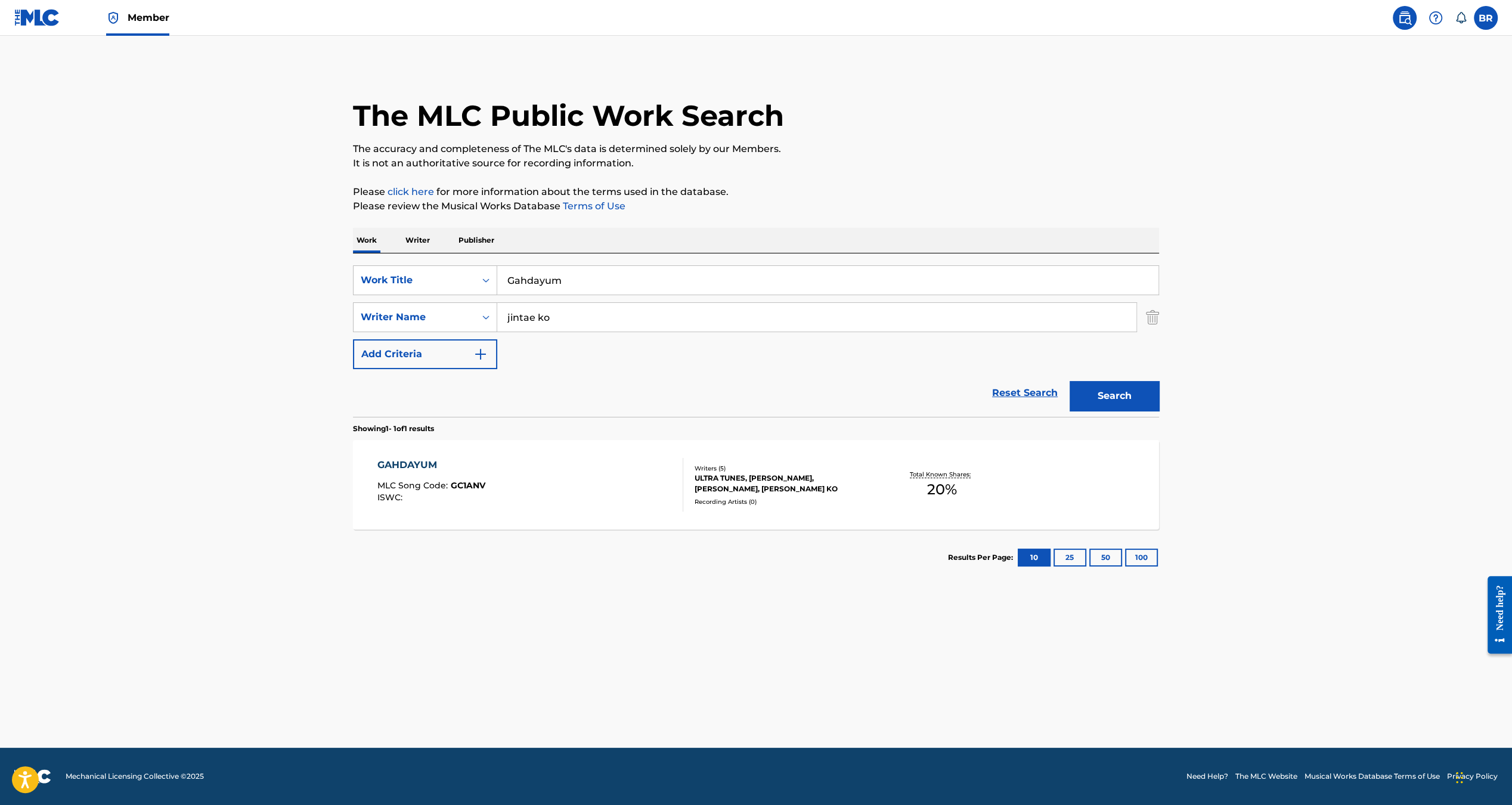
click at [556, 277] on input "Gahdayum" at bounding box center [827, 280] width 661 height 28
paste input "irl on the Fifth Floor"
type input "Girl on the Fifth Floor"
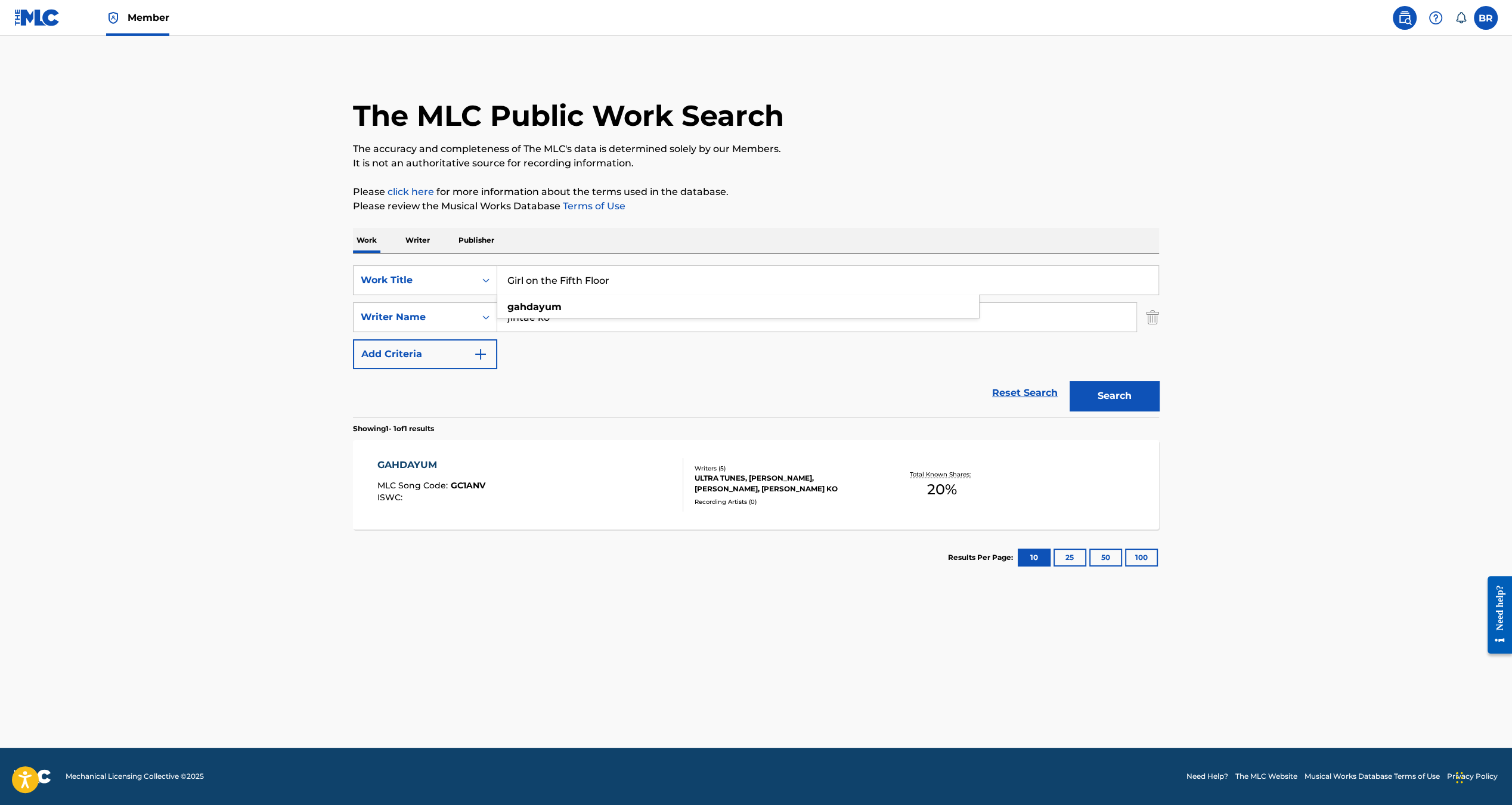
click at [1069, 381] on button "Search" at bounding box center [1114, 396] width 90 height 30
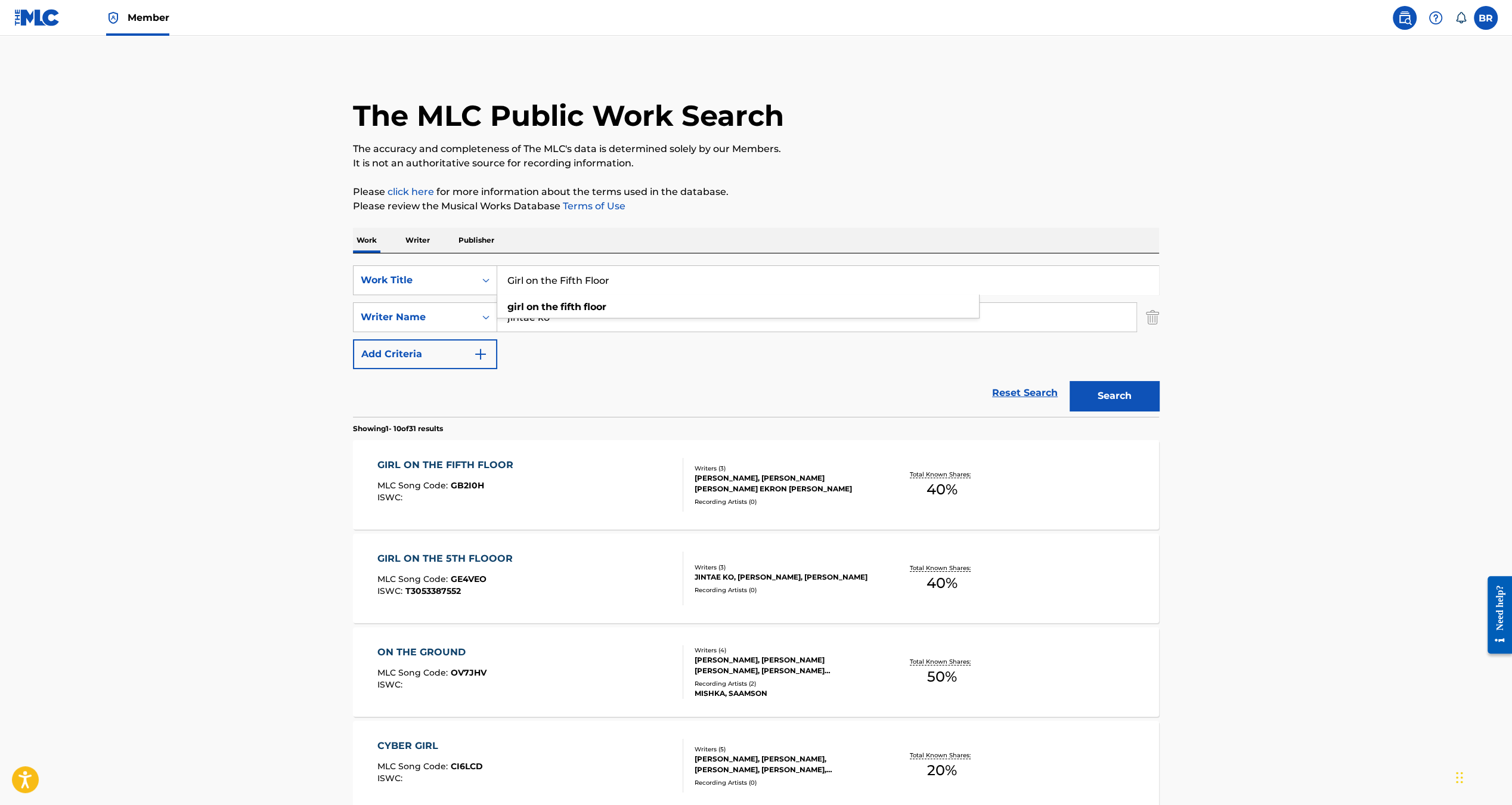
click at [521, 466] on div "GIRL ON THE FIFTH FLOOR MLC Song Code : GB2I0H ISWC :" at bounding box center [530, 485] width 306 height 53
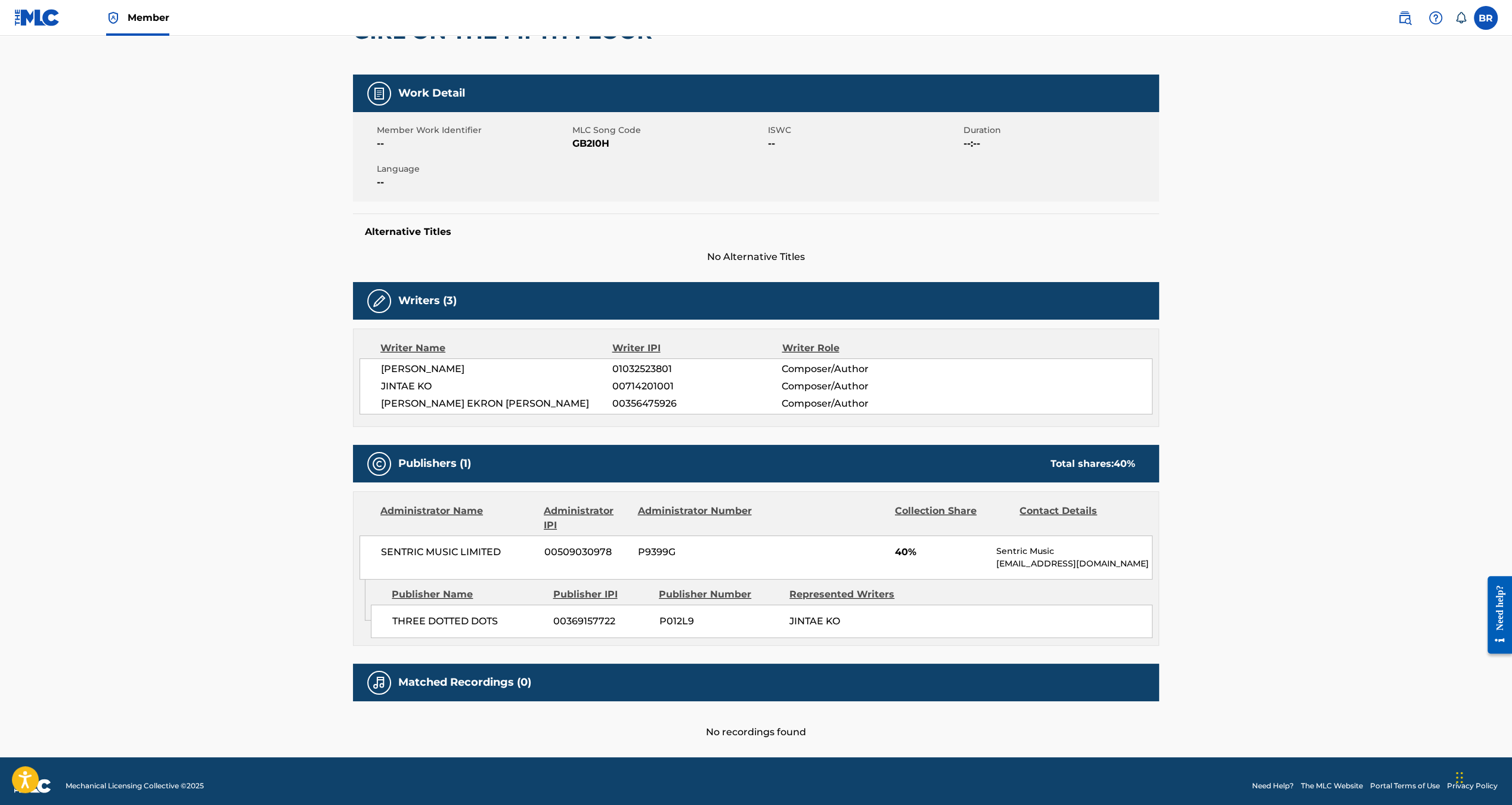
scroll to position [146, 0]
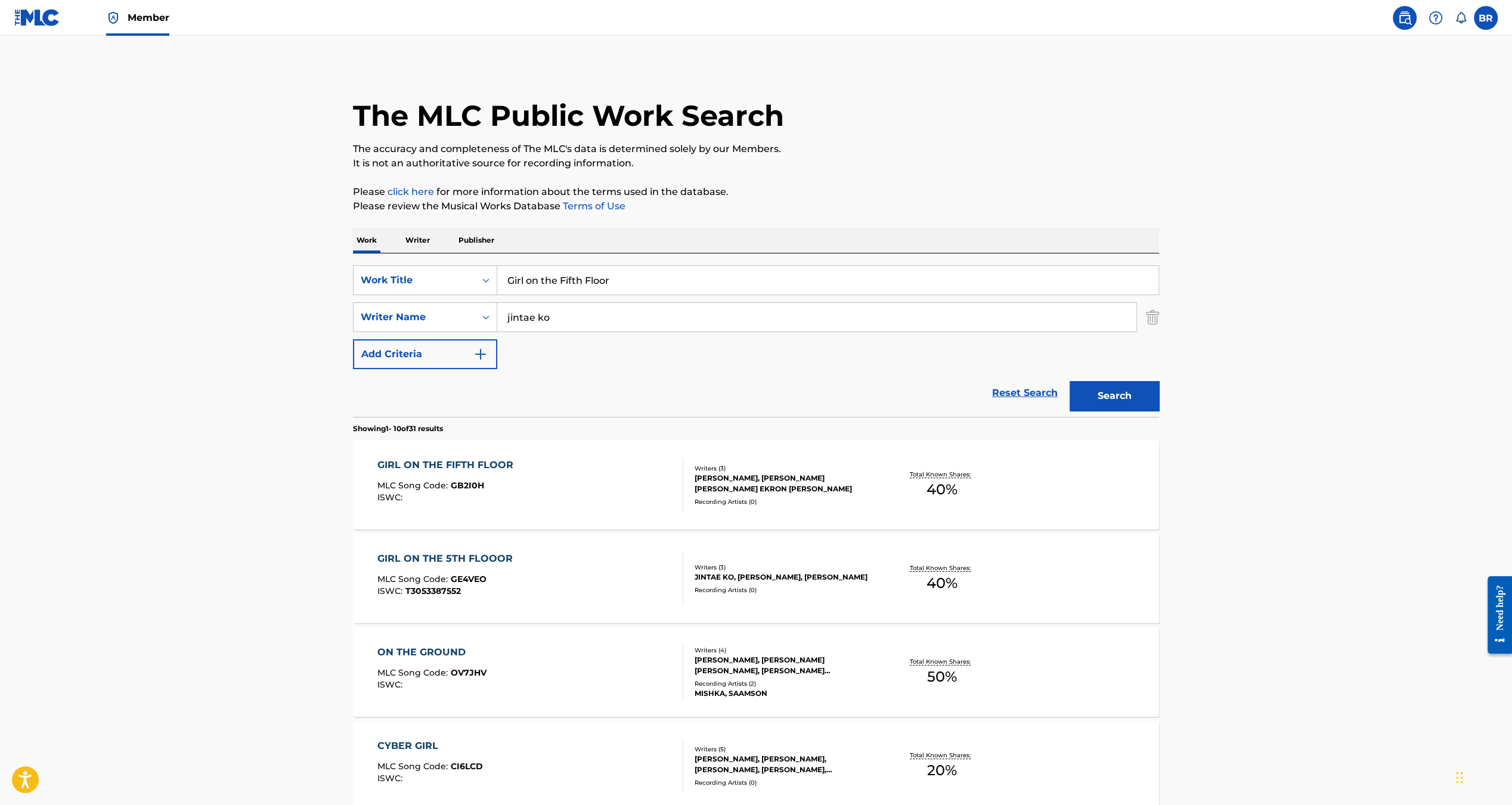
click at [552, 277] on input "Girl on the Fifth Floor" at bounding box center [827, 280] width 661 height 28
paste input "Heaven in the Heartbreak"
type input "Heaven in the Heartbreak"
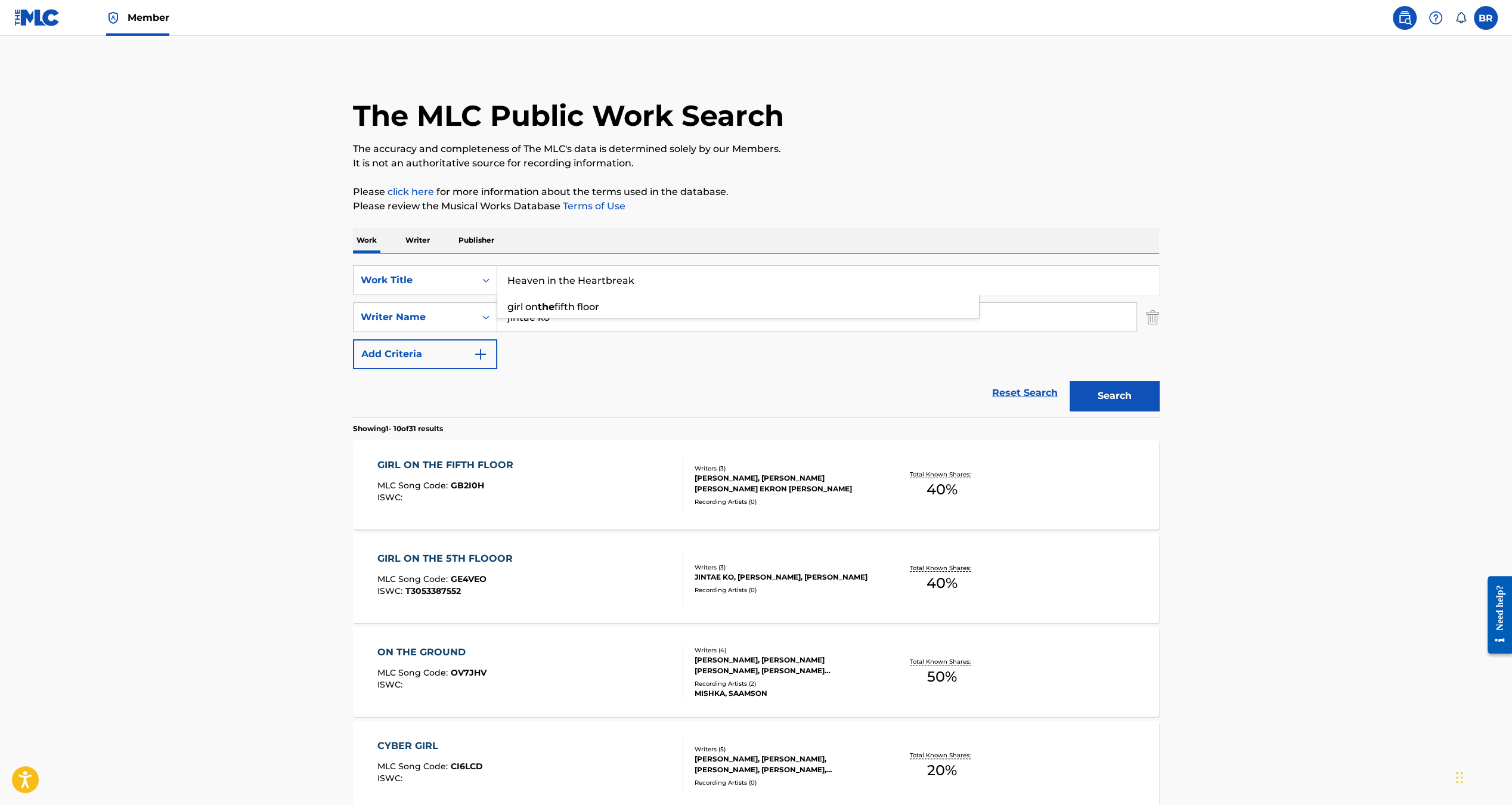
click at [1069, 381] on button "Search" at bounding box center [1114, 396] width 90 height 30
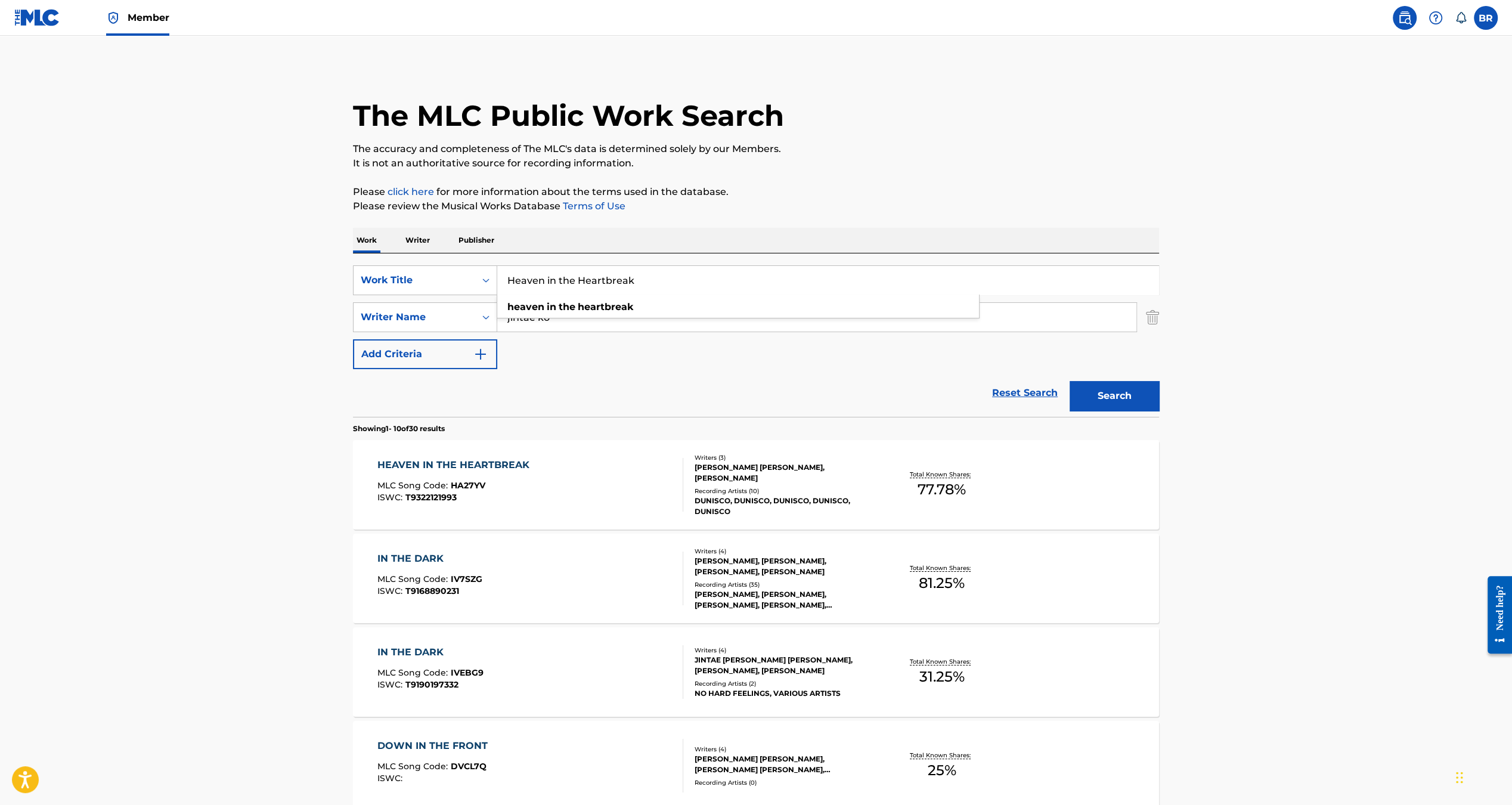
scroll to position [72, 0]
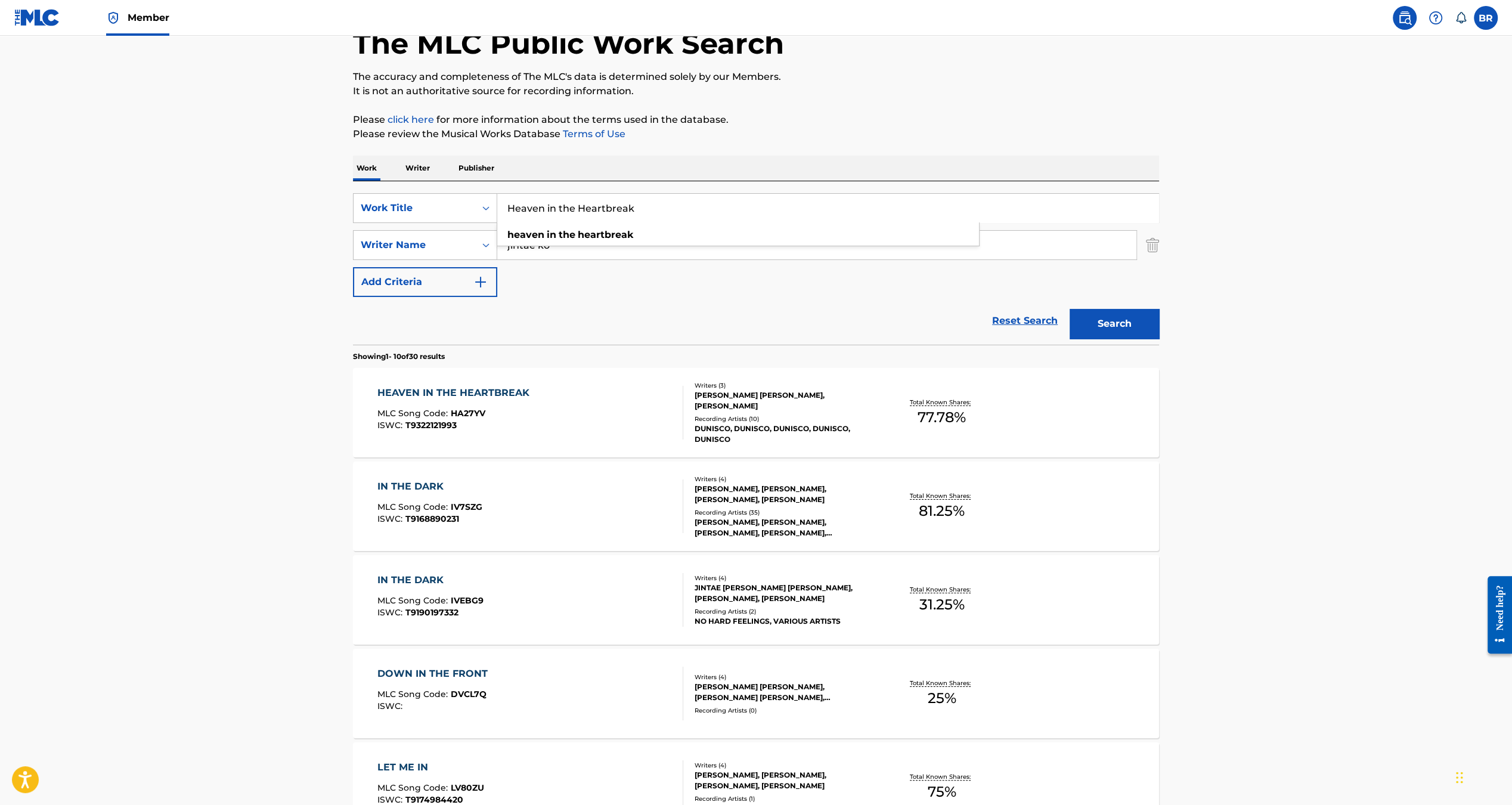
click at [620, 411] on div "HEAVEN IN THE HEARTBREAK MLC Song Code : HA27YV ISWC : T9322121993" at bounding box center [530, 413] width 306 height 53
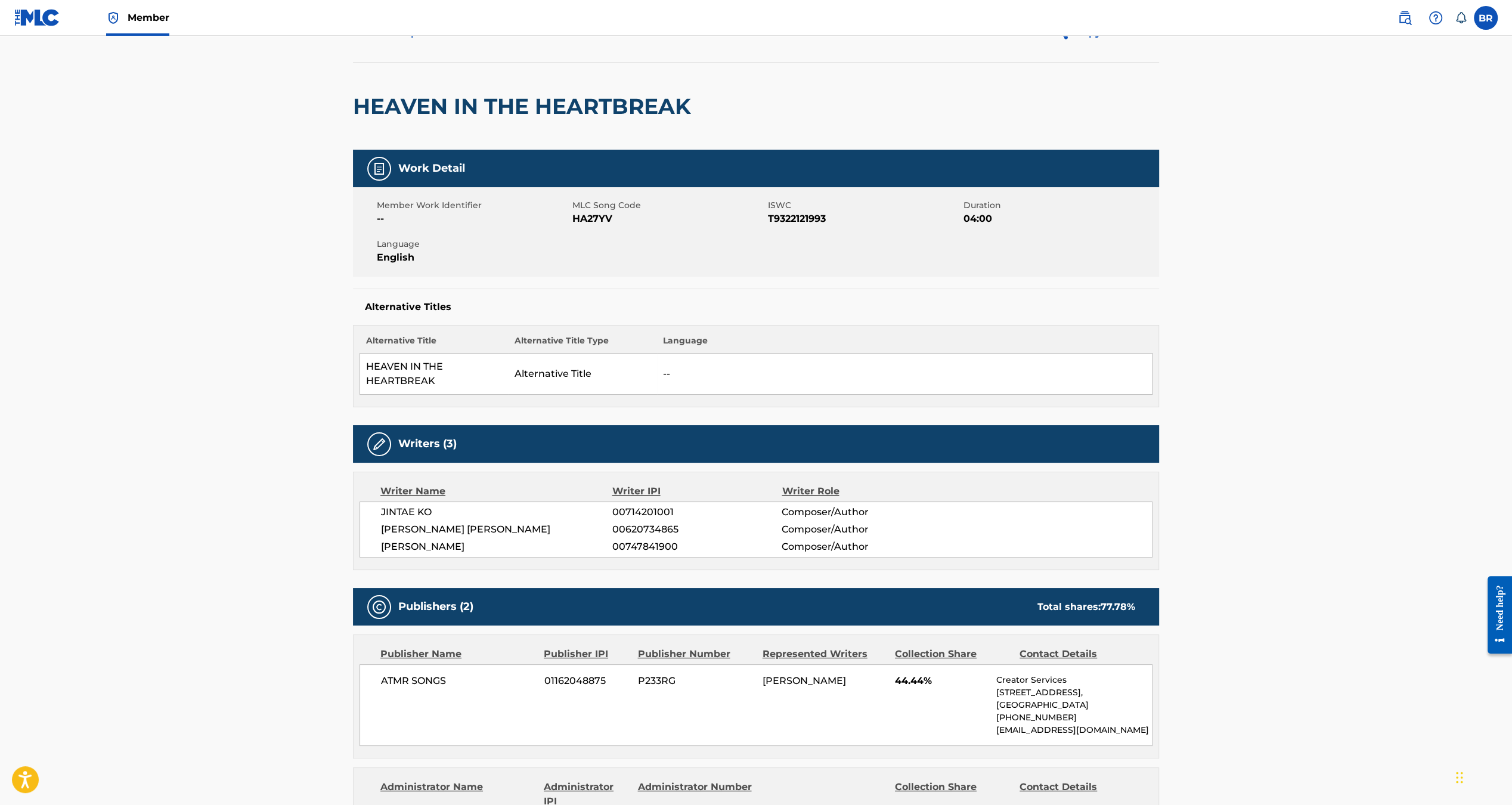
scroll to position [35, 0]
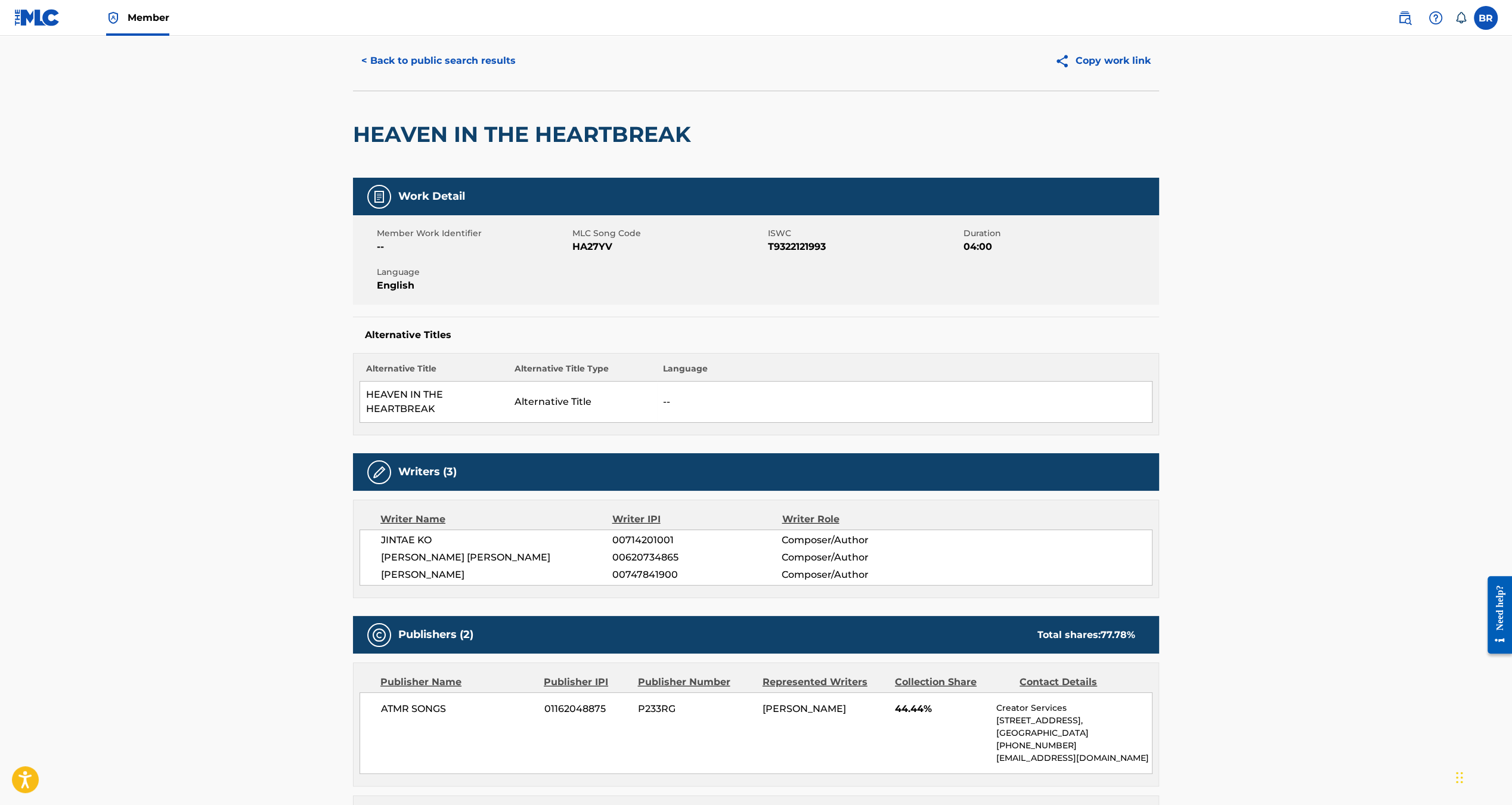
scroll to position [72, 0]
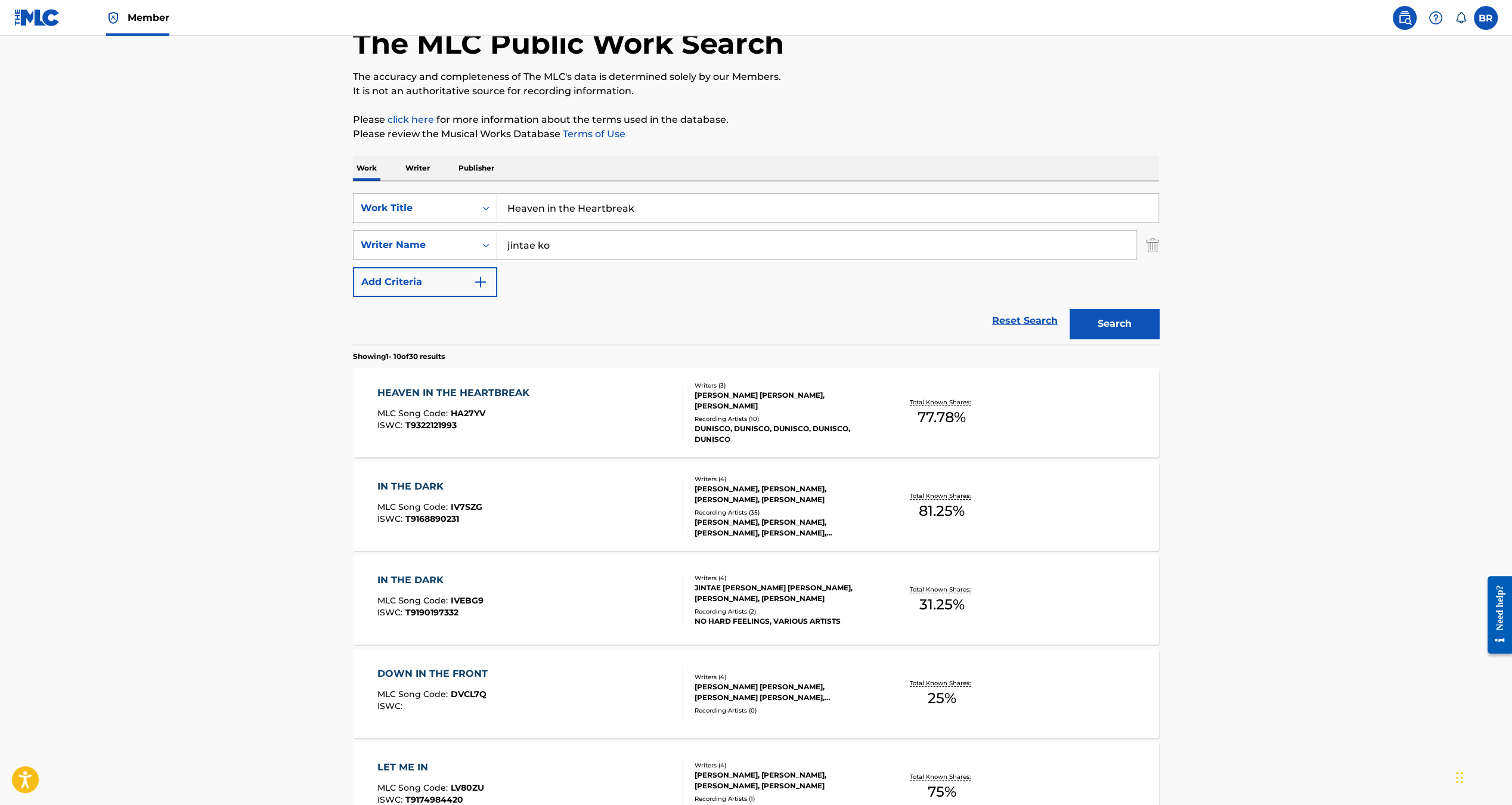
click at [567, 212] on input "Heaven in the Heartbreak" at bounding box center [827, 208] width 661 height 28
paste input "ow it Ends"
type input "How it Ends"
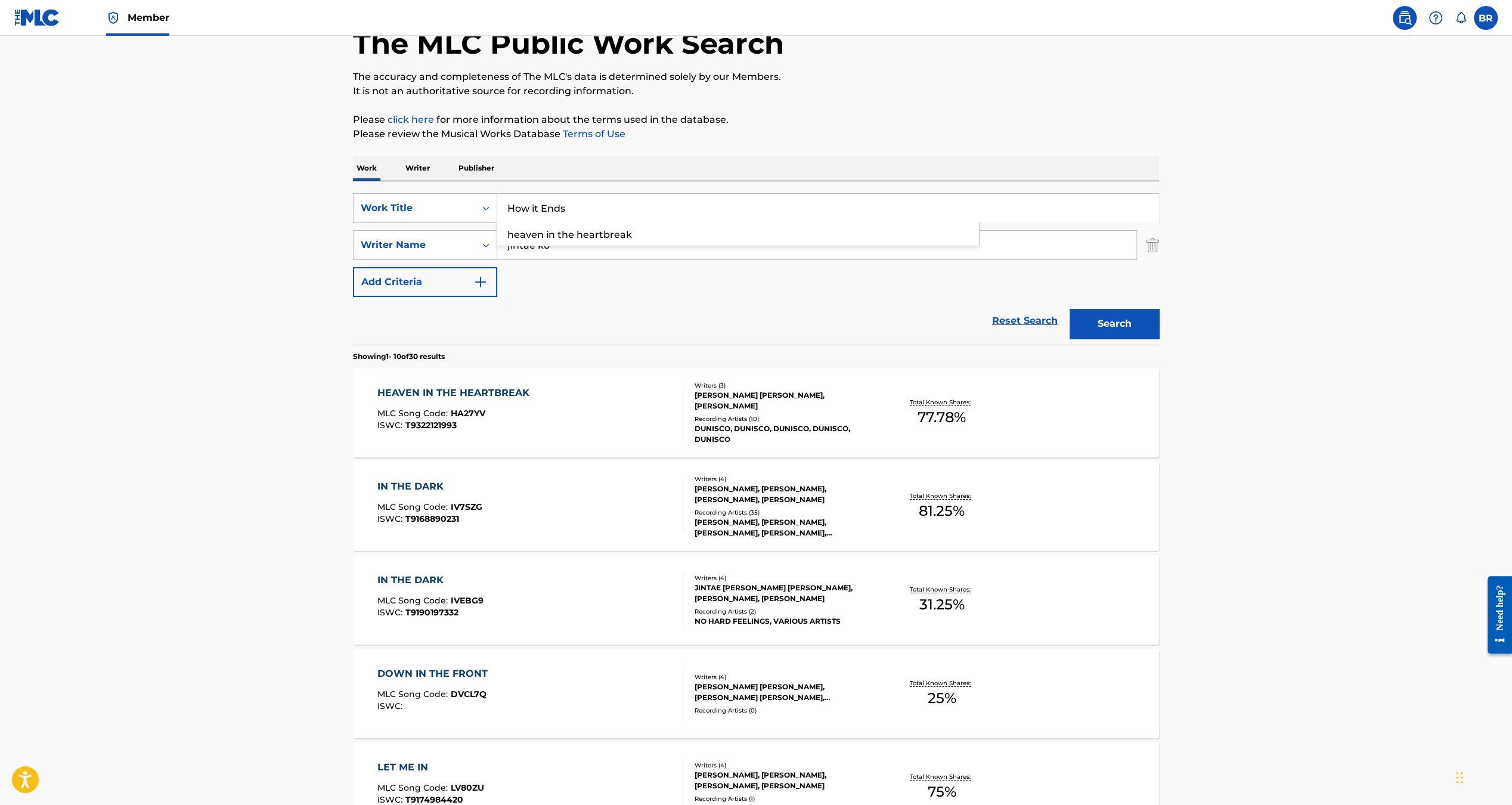
click at [1069, 309] on button "Search" at bounding box center [1114, 324] width 90 height 30
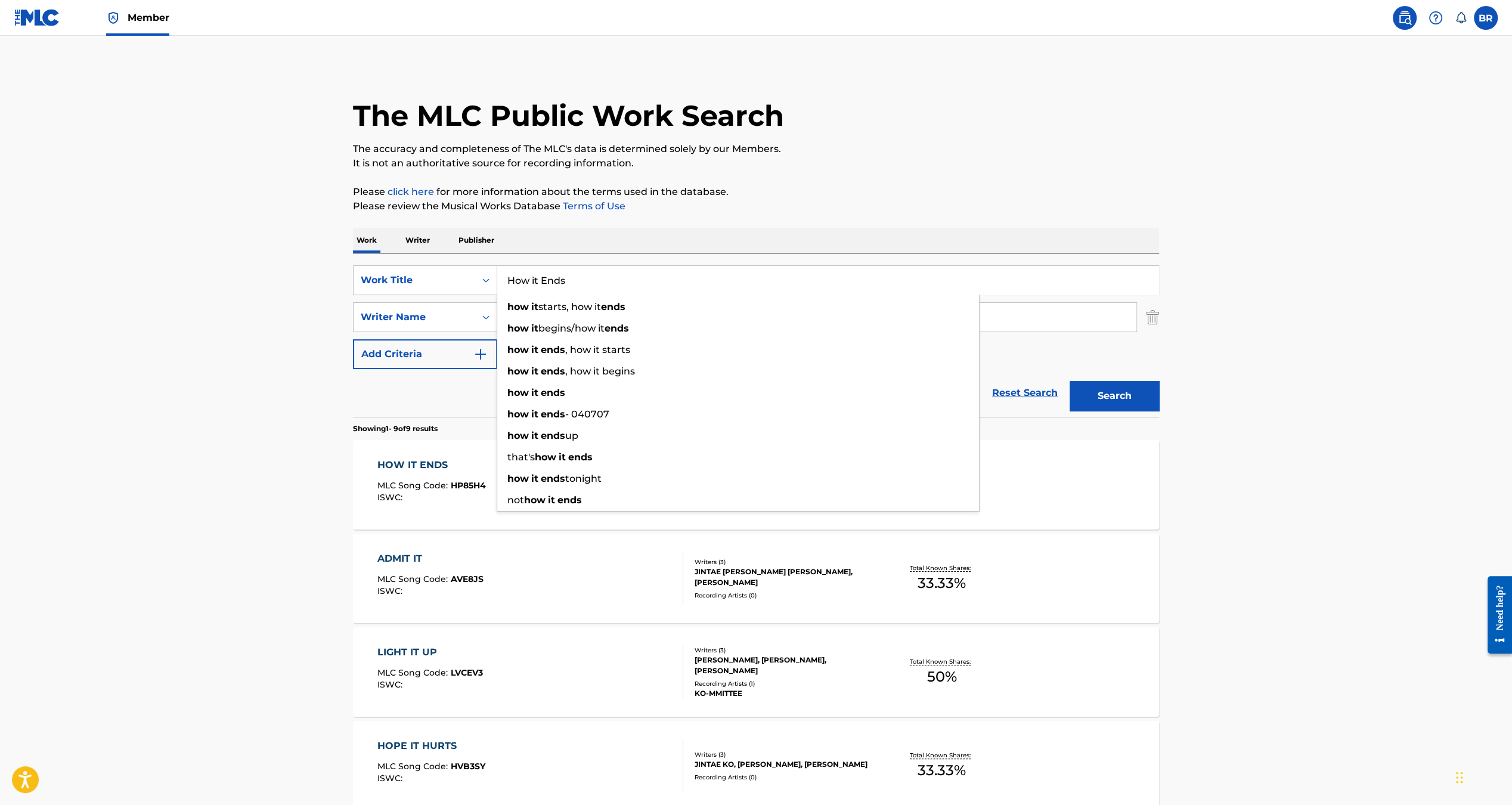
click at [120, 536] on main "The MLC Public Work Search The accuracy and completeness of The MLC's data is d…" at bounding box center [756, 688] width 1512 height 1305
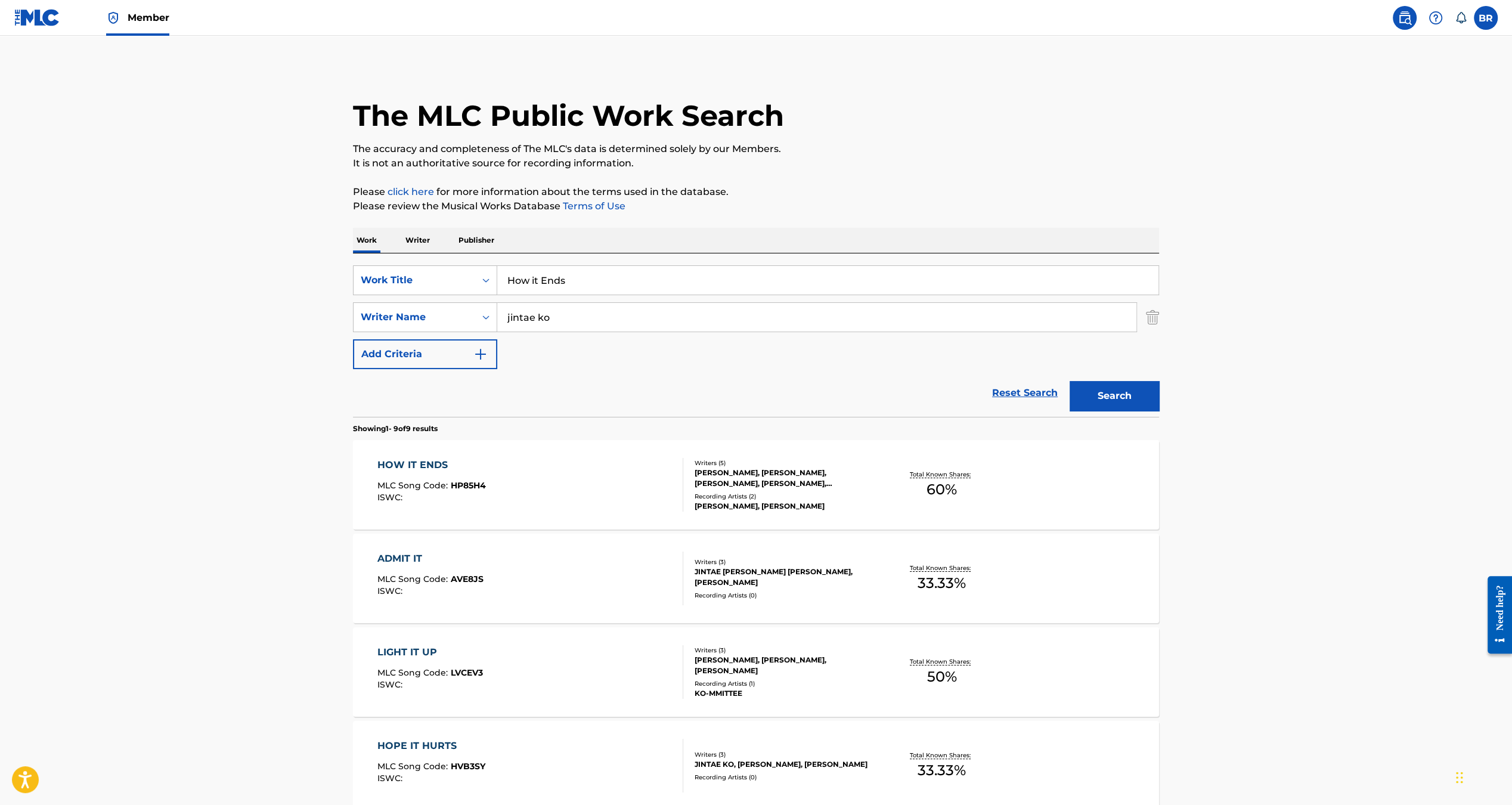
click at [406, 497] on div "ISWC :" at bounding box center [431, 498] width 108 height 9
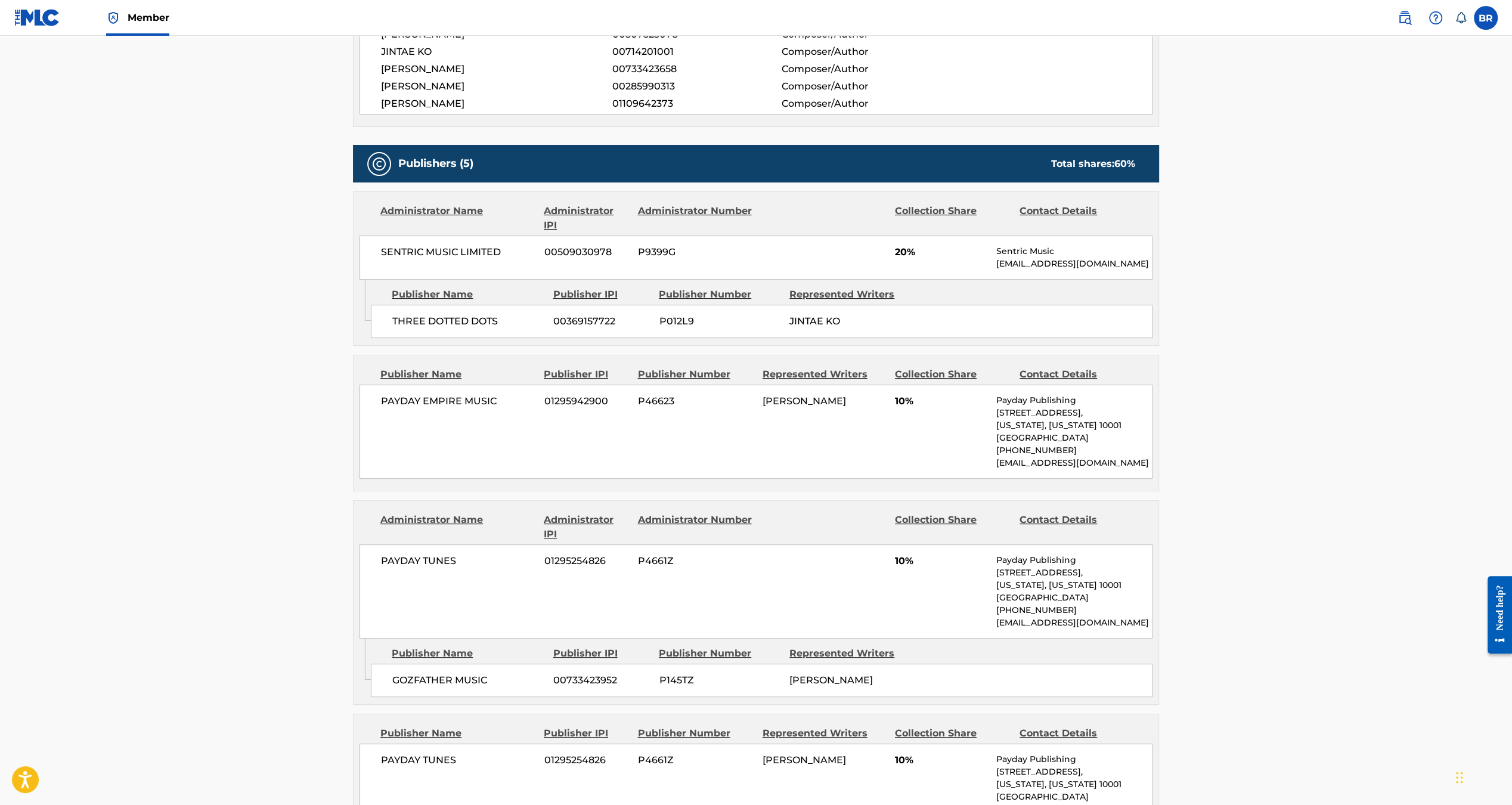
scroll to position [474, 0]
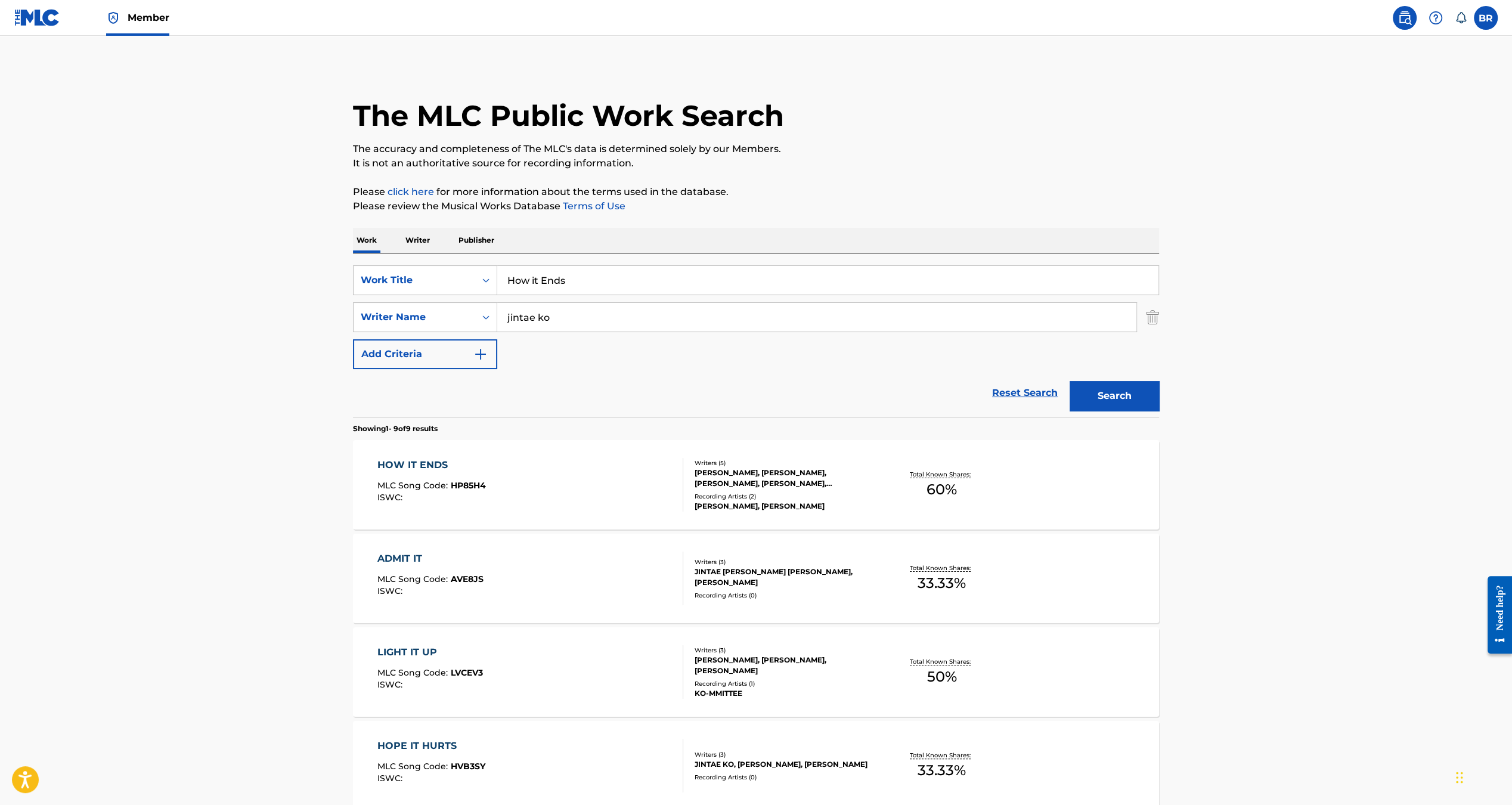
click at [601, 270] on input "How it Ends" at bounding box center [827, 280] width 661 height 28
type input "Ice"
click at [1069, 381] on button "Search" at bounding box center [1114, 396] width 90 height 30
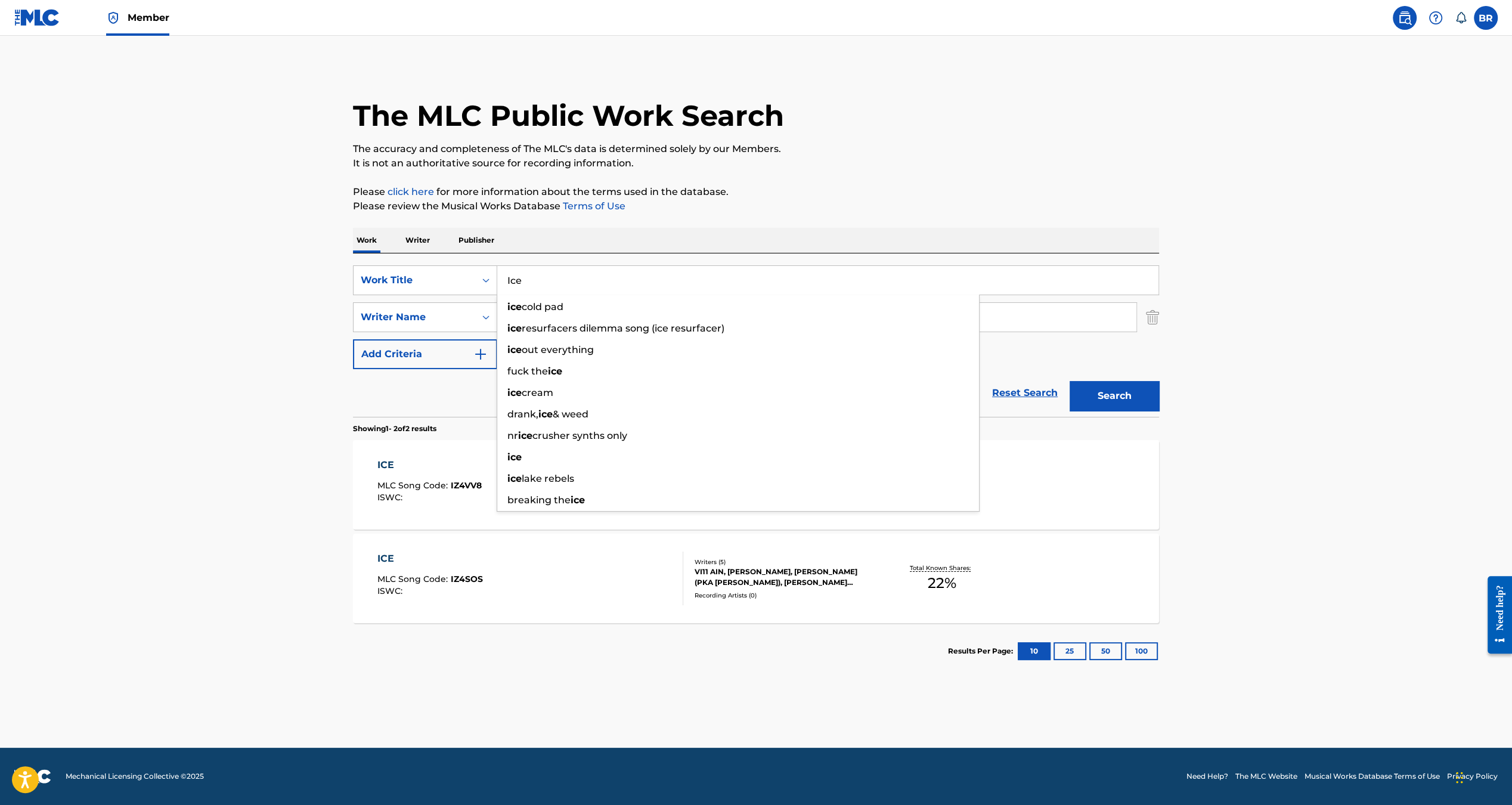
click at [419, 490] on div "MLC Song Code : IZ4VV8" at bounding box center [429, 486] width 105 height 12
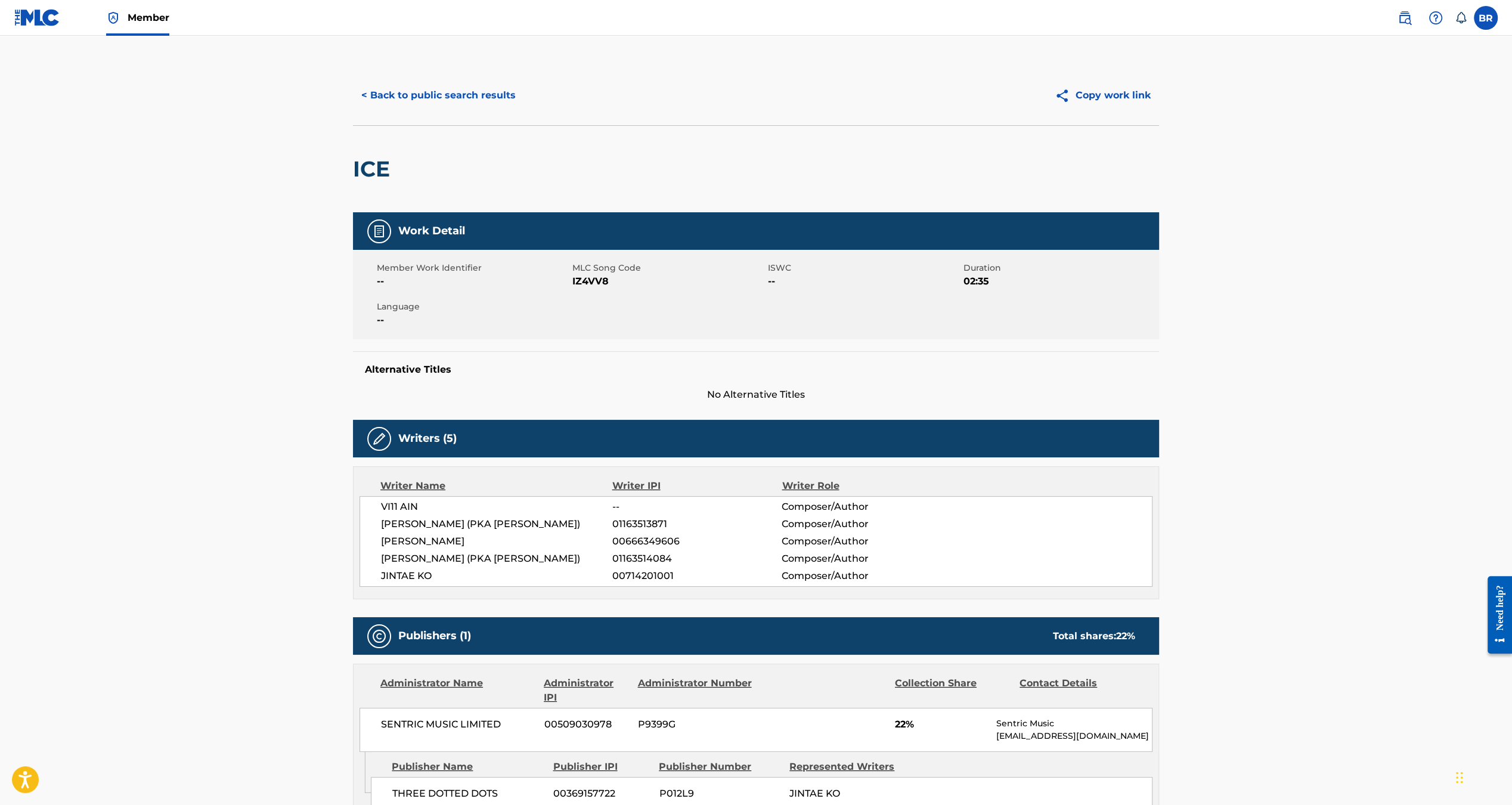
scroll to position [180, 0]
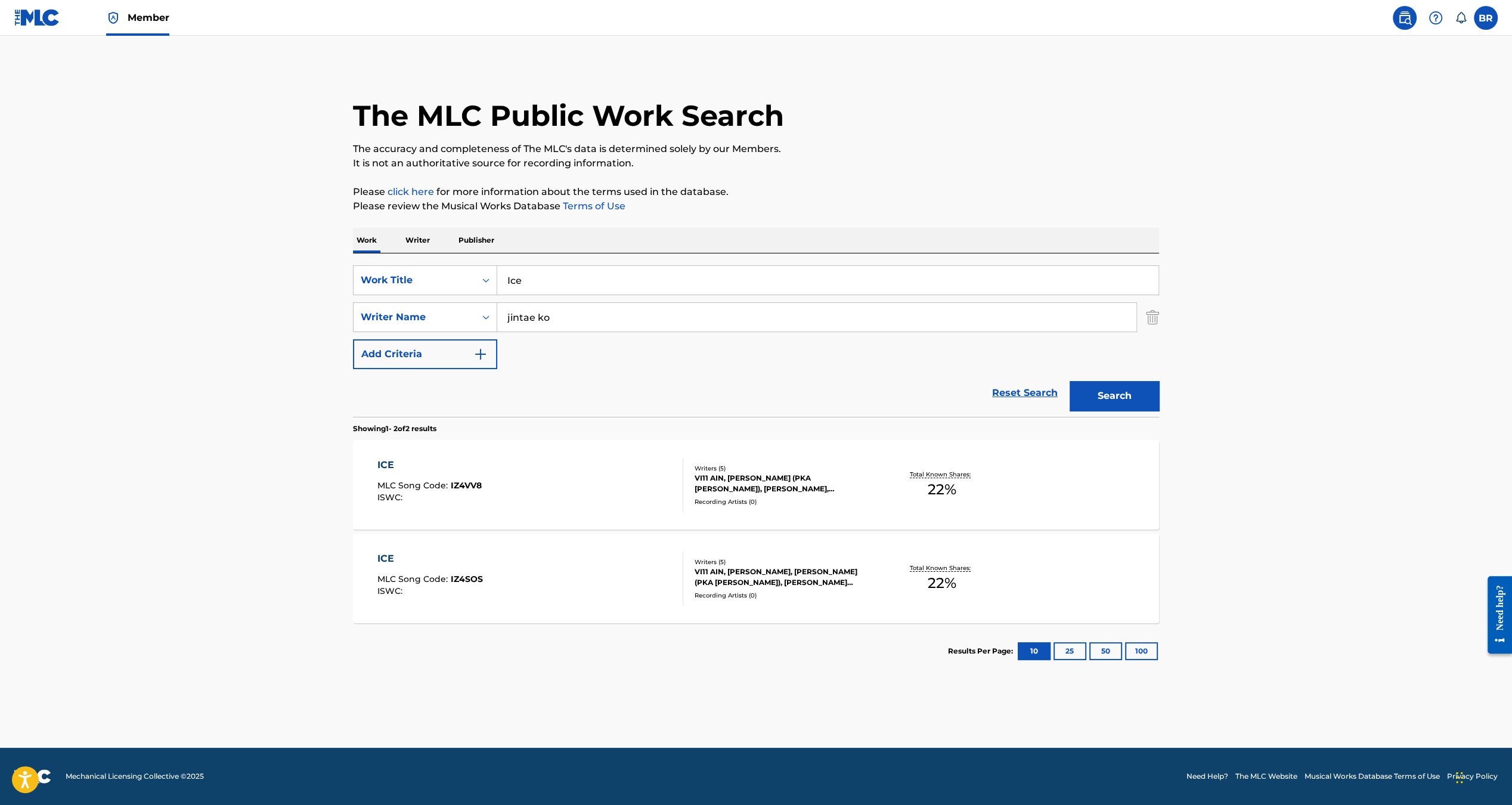
click at [544, 279] on input "Ice" at bounding box center [827, 280] width 661 height 28
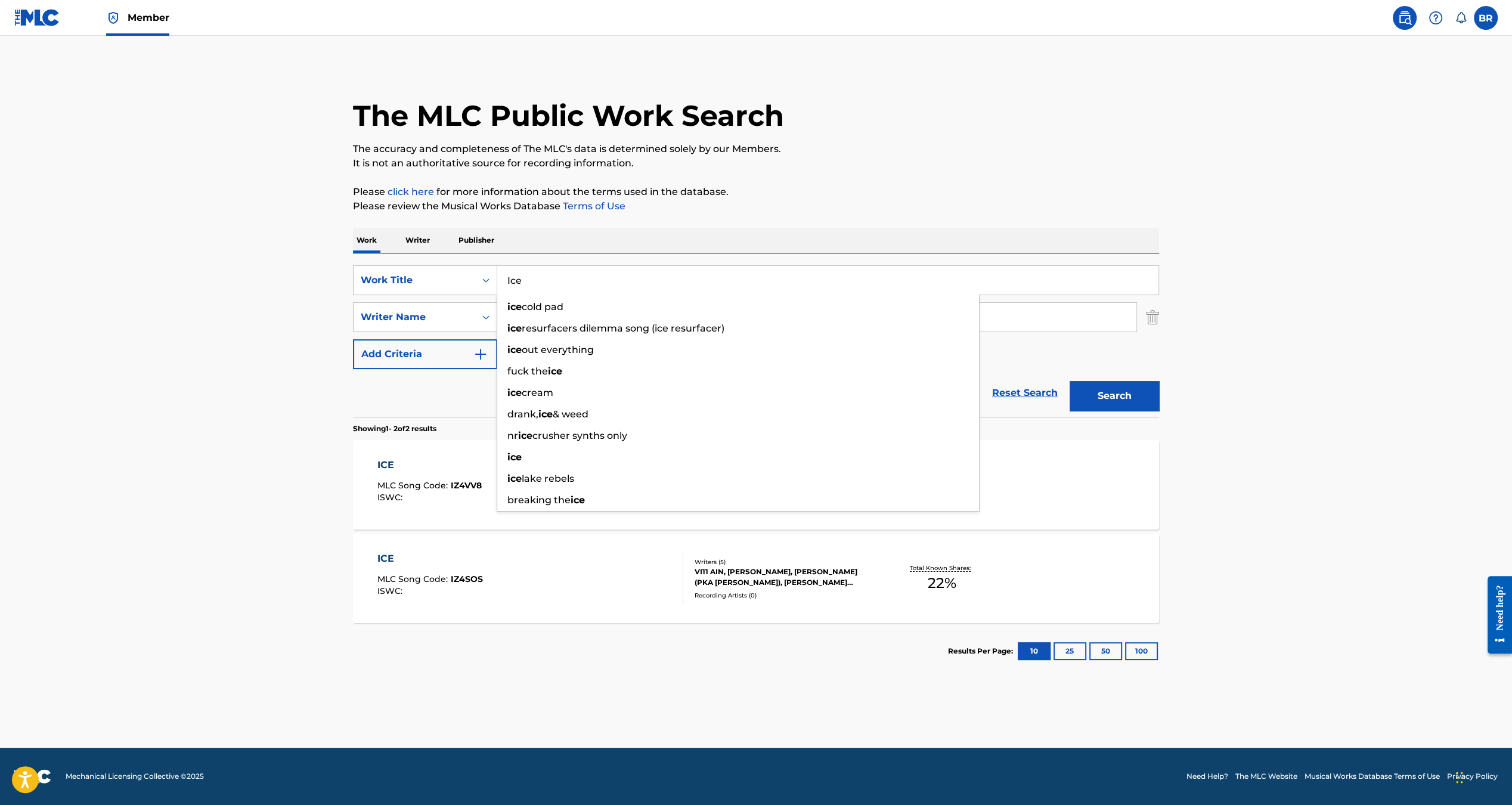
paste input "imaginary friend"
type input "imaginary friend"
click at [1069, 381] on button "Search" at bounding box center [1114, 396] width 90 height 30
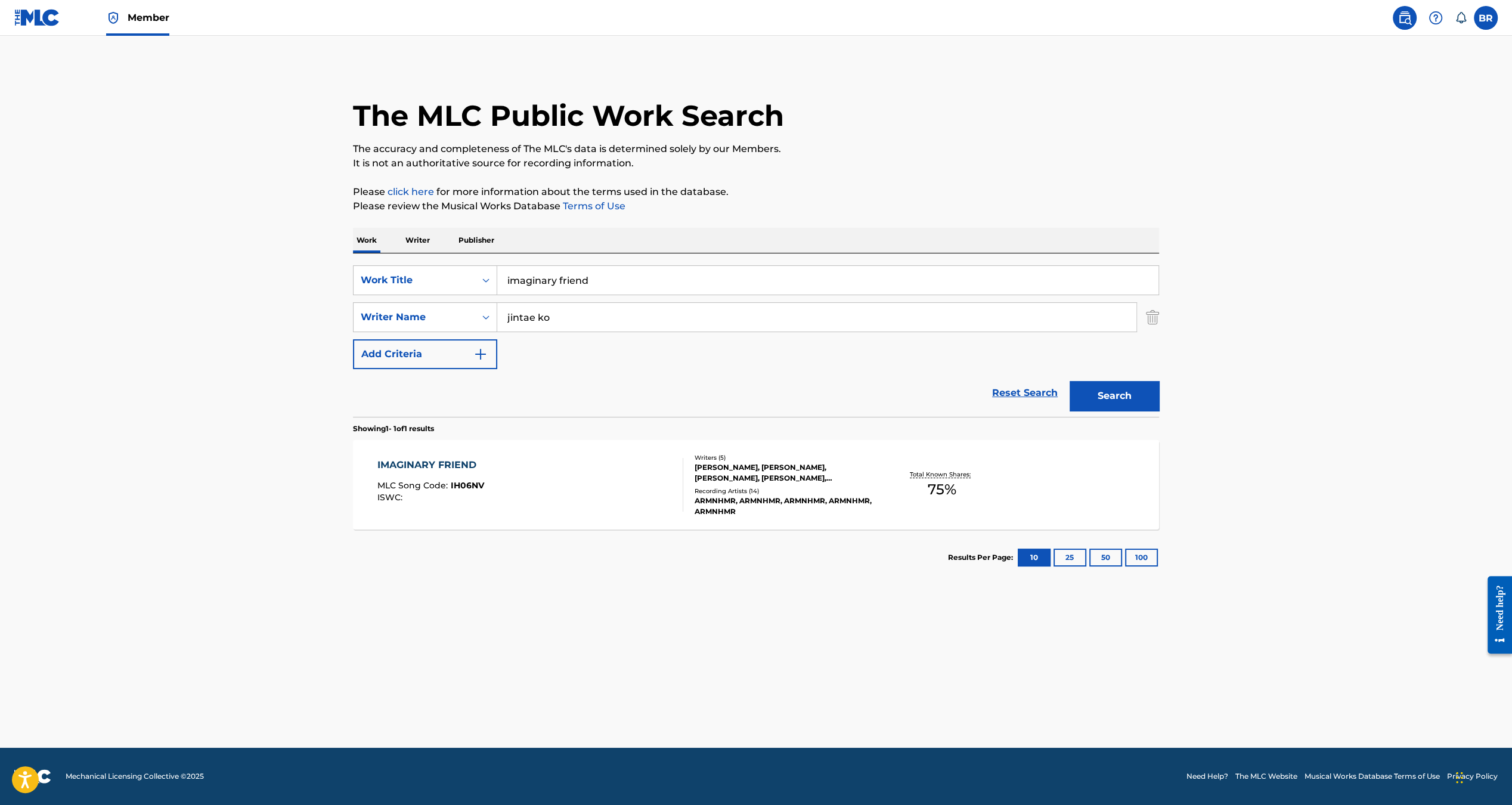
click at [417, 471] on div "IMAGINARY FRIEND" at bounding box center [430, 465] width 106 height 14
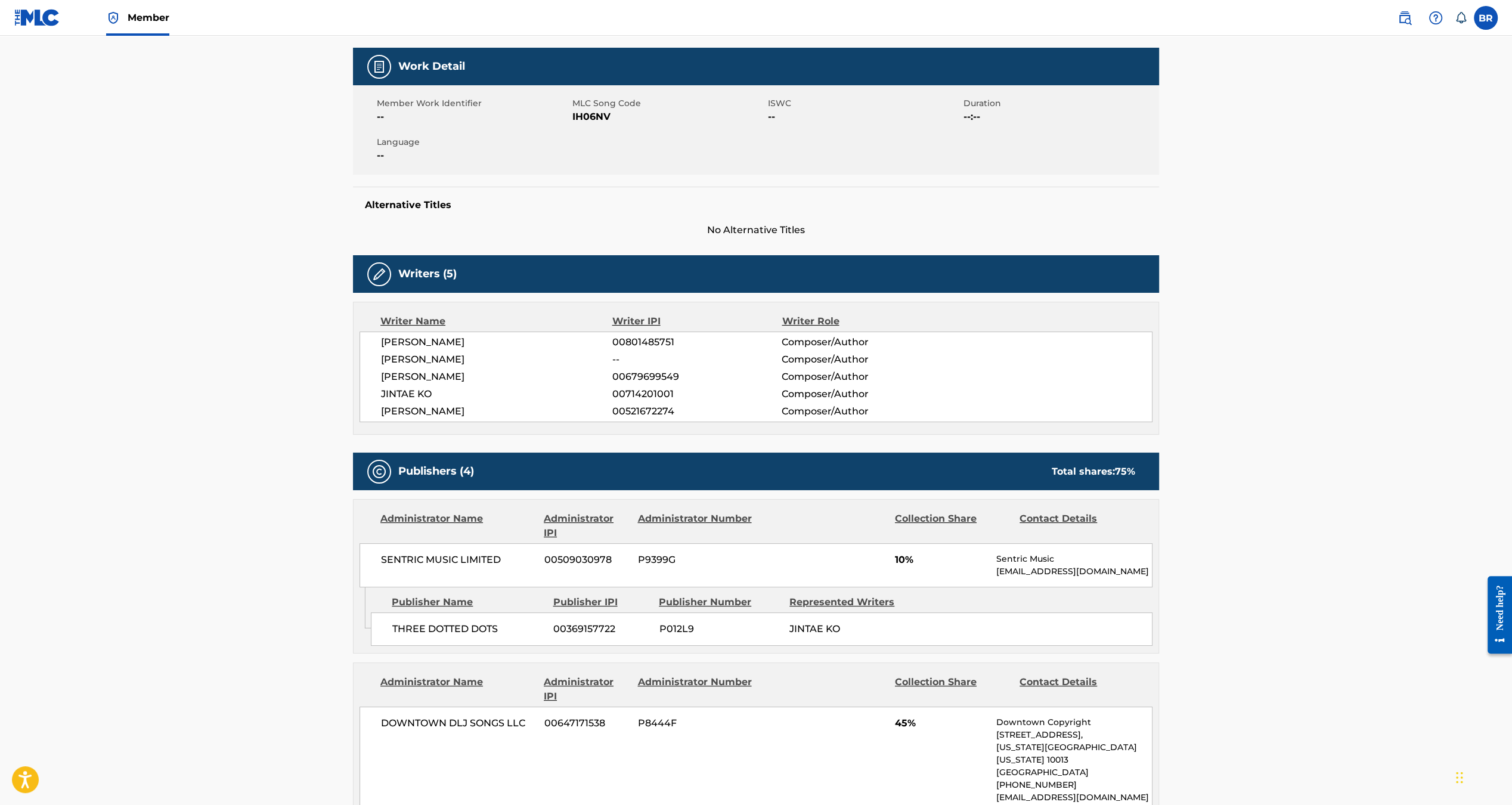
scroll to position [163, 0]
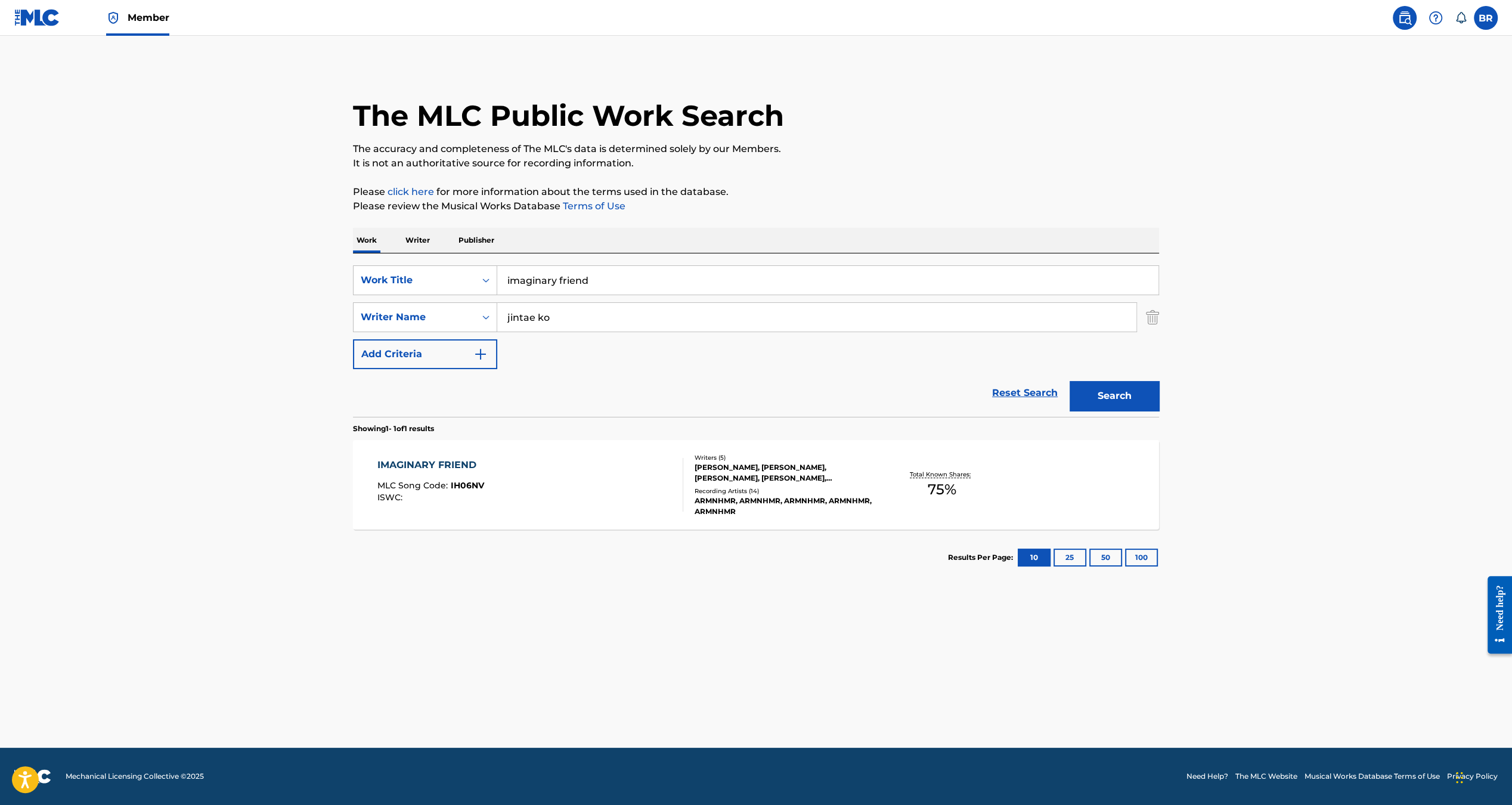
click at [608, 277] on input "imaginary friend" at bounding box center [827, 280] width 661 height 28
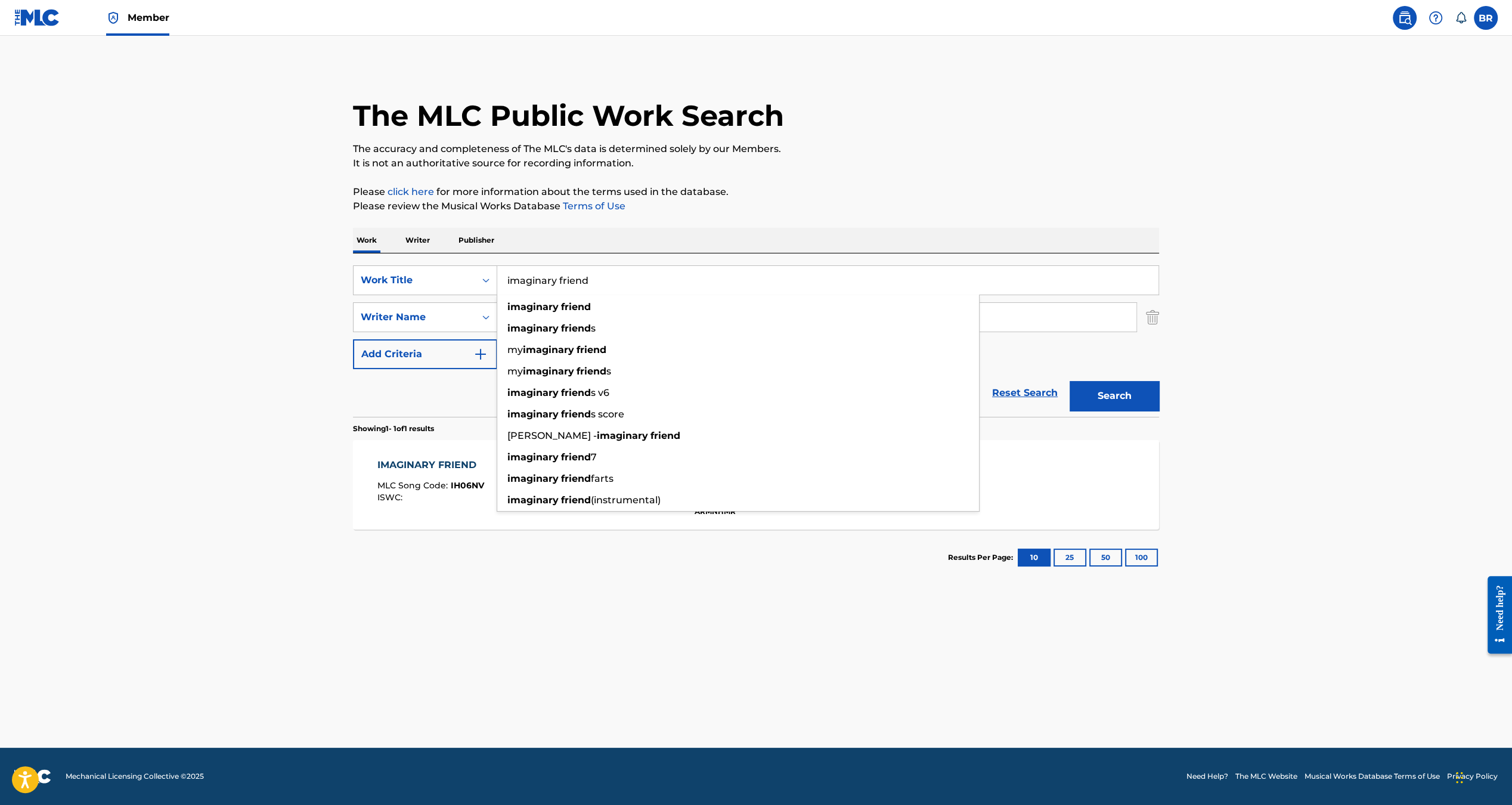
click at [608, 277] on input "imaginary friend" at bounding box center [827, 280] width 661 height 28
paste input "In the Movies"
click at [1069, 381] on button "Search" at bounding box center [1114, 396] width 90 height 30
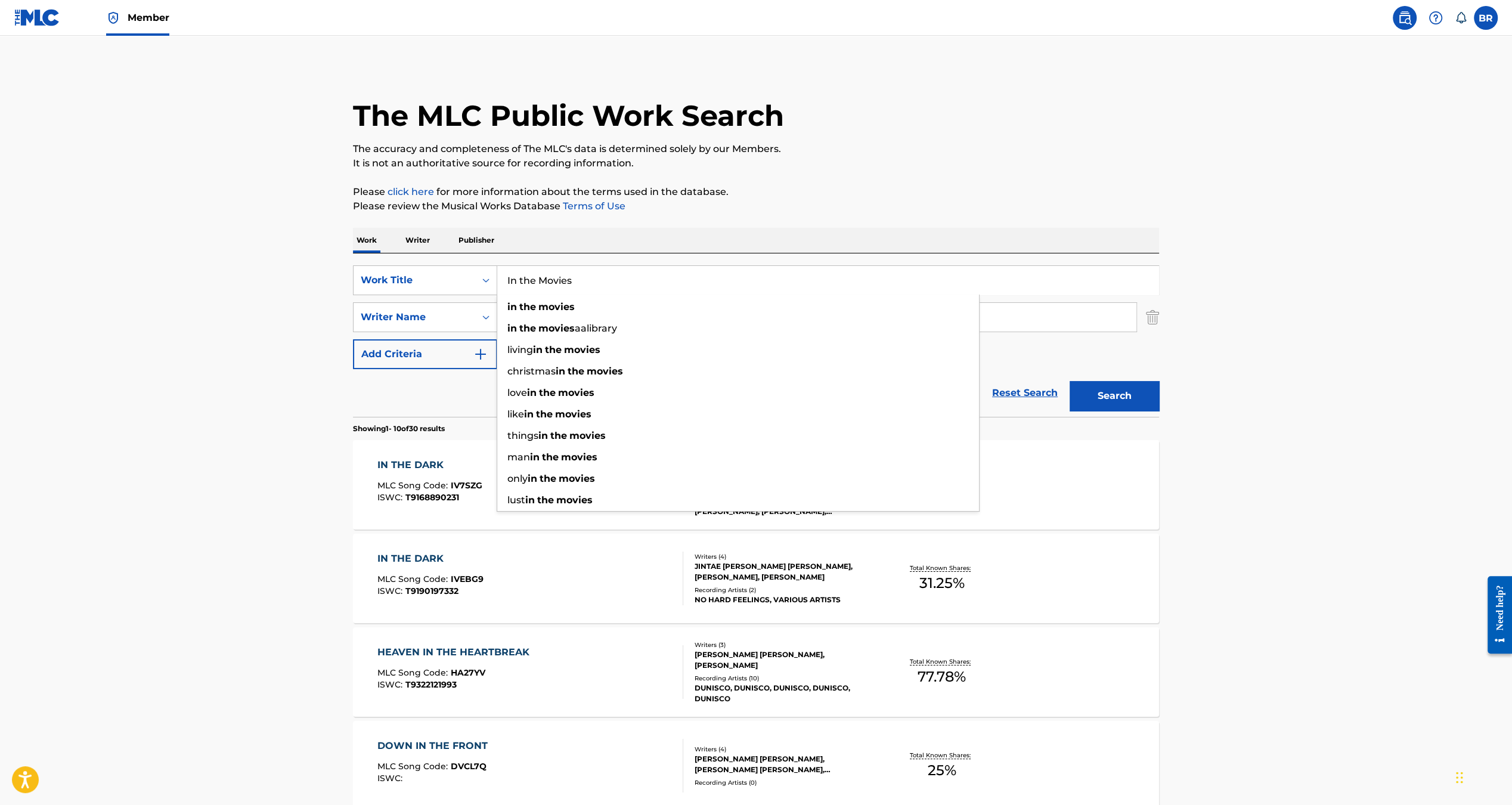
click at [328, 532] on main "The MLC Public Work Search The accuracy and completeness of The MLC's data is d…" at bounding box center [756, 738] width 1512 height 1404
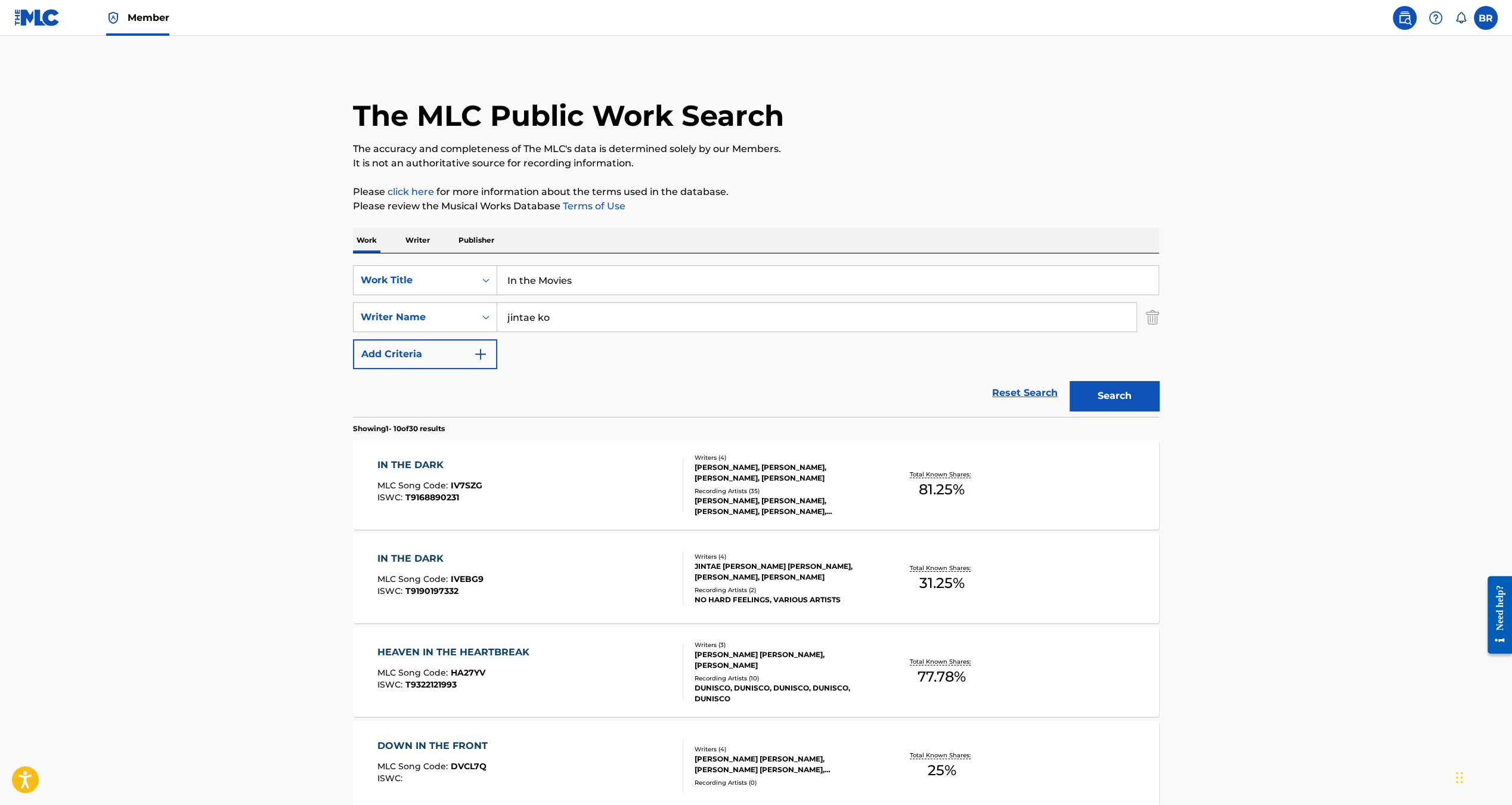
scroll to position [19, 0]
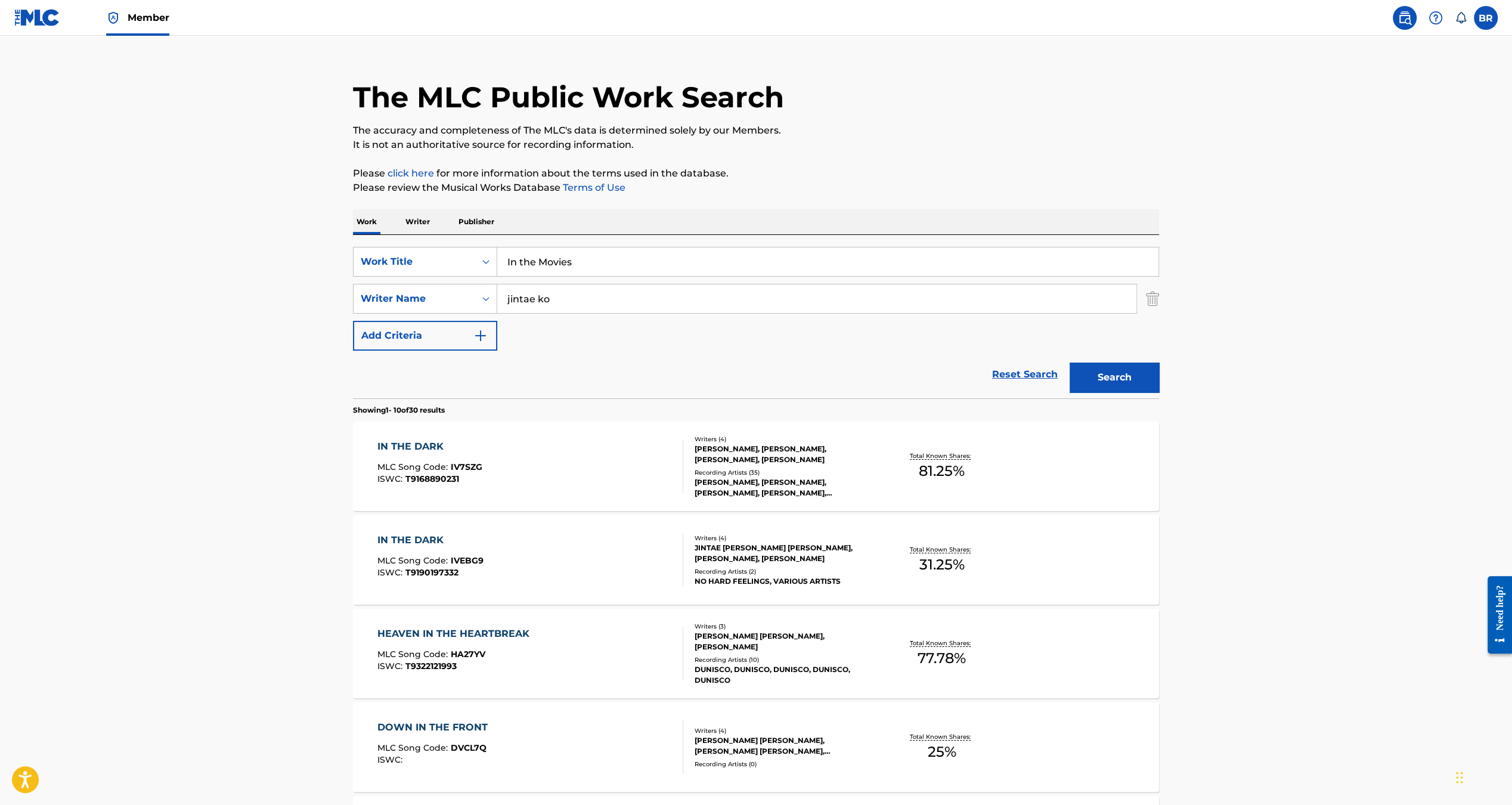
click at [571, 257] on input "In the Movies" at bounding box center [827, 262] width 661 height 28
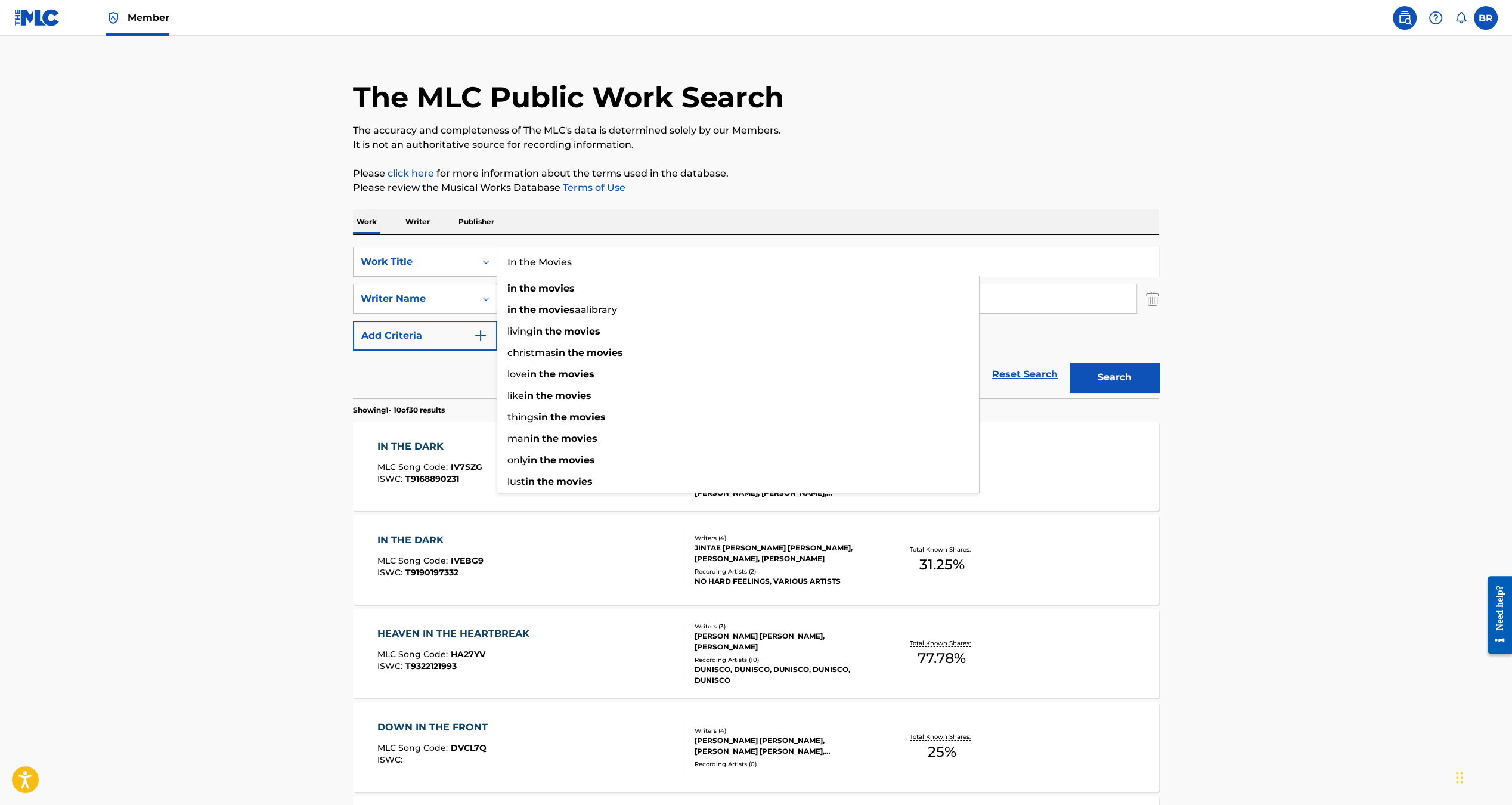
paste input "/Out"
click at [1069, 363] on button "Search" at bounding box center [1114, 378] width 90 height 30
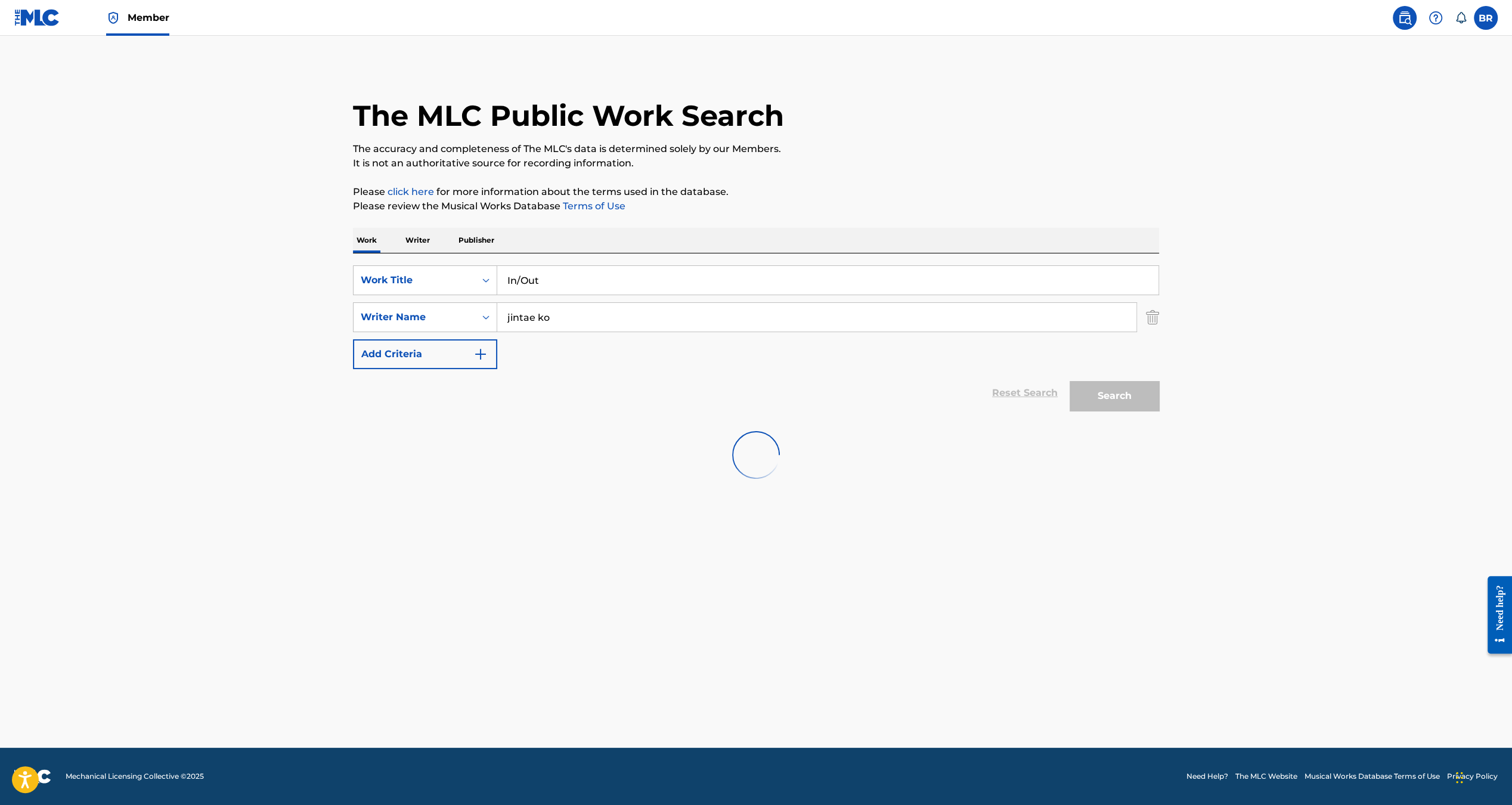
scroll to position [0, 0]
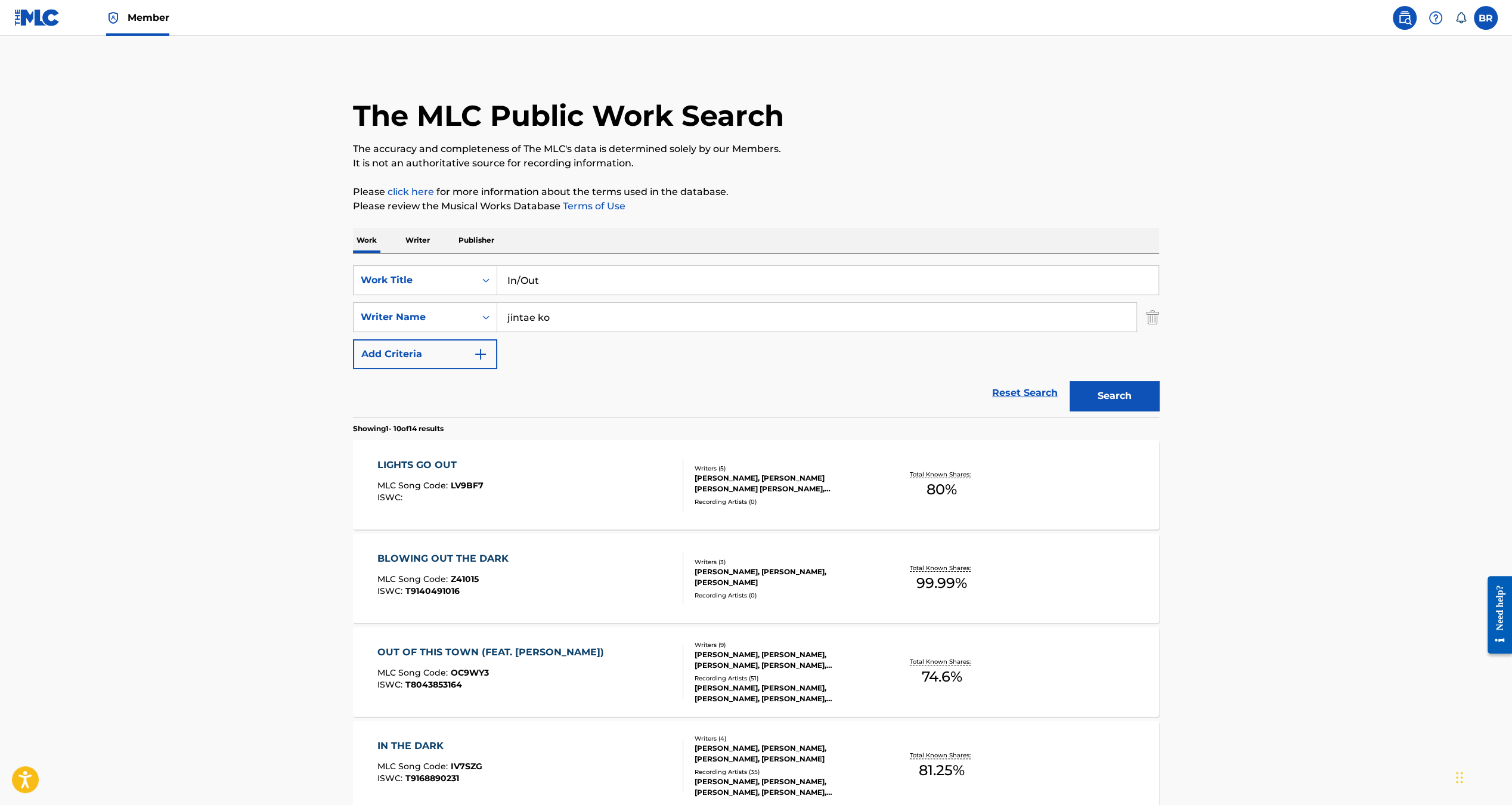
click at [598, 293] on input "In/Out" at bounding box center [827, 280] width 661 height 28
paste input "keep on smiling"
type input "keep on smiling"
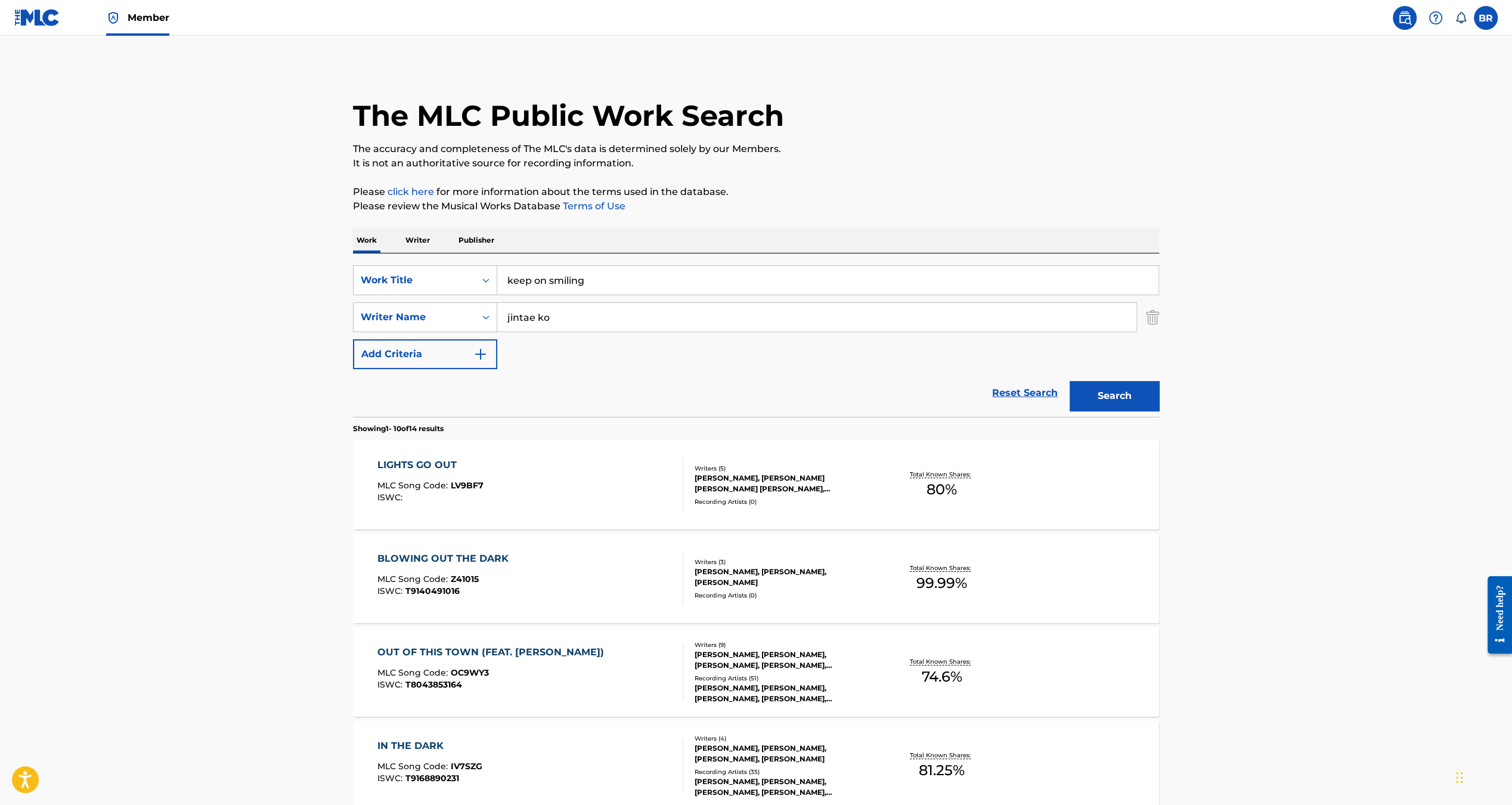
click at [1069, 381] on button "Search" at bounding box center [1114, 396] width 90 height 30
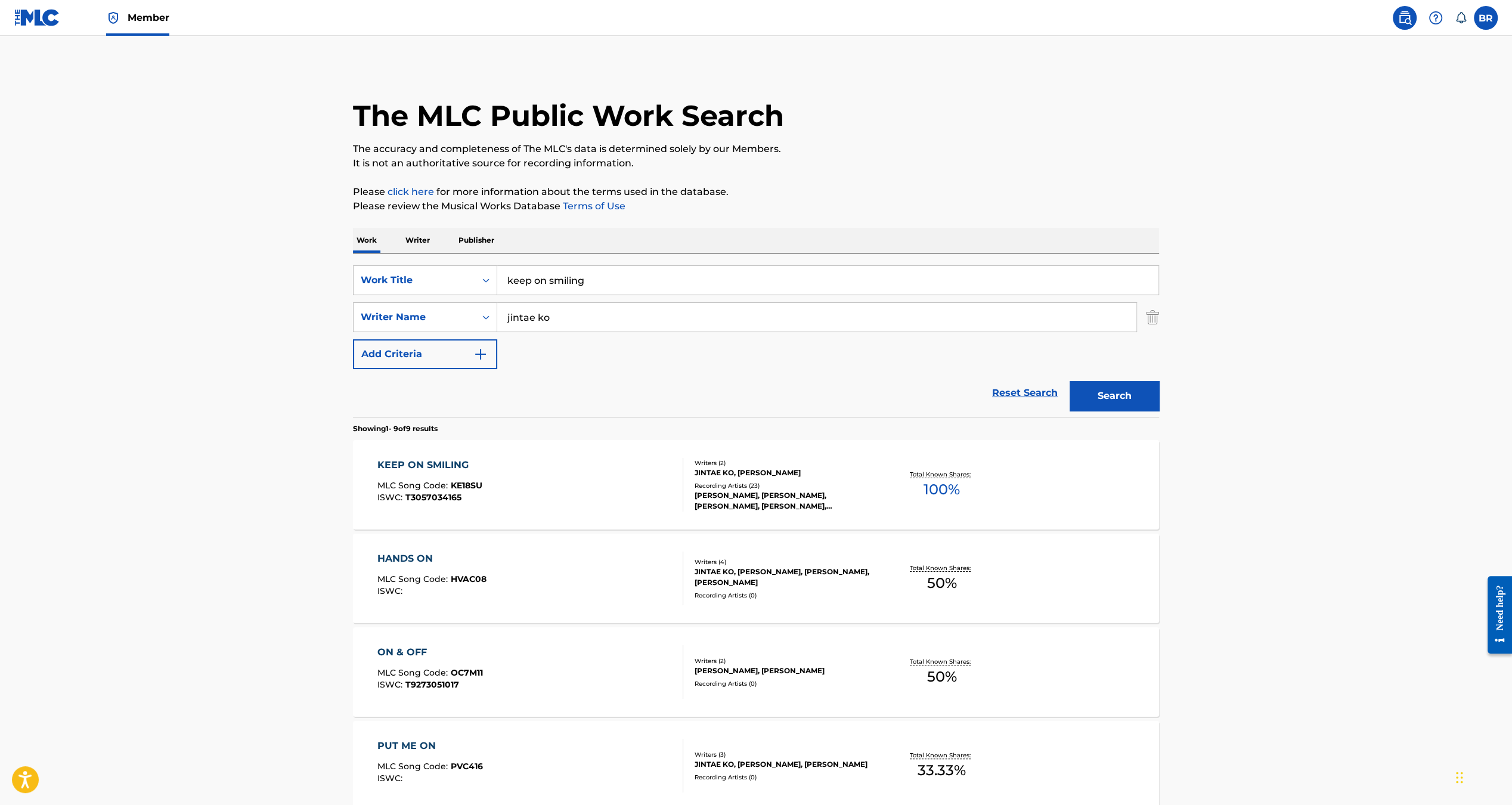
click at [298, 414] on main "The MLC Public Work Search The accuracy and completeness of The MLC's data is d…" at bounding box center [756, 688] width 1512 height 1305
click at [442, 490] on div "MLC Song Code : KE18SU" at bounding box center [429, 486] width 105 height 12
click at [557, 284] on input "keep on smiling" at bounding box center [827, 280] width 661 height 28
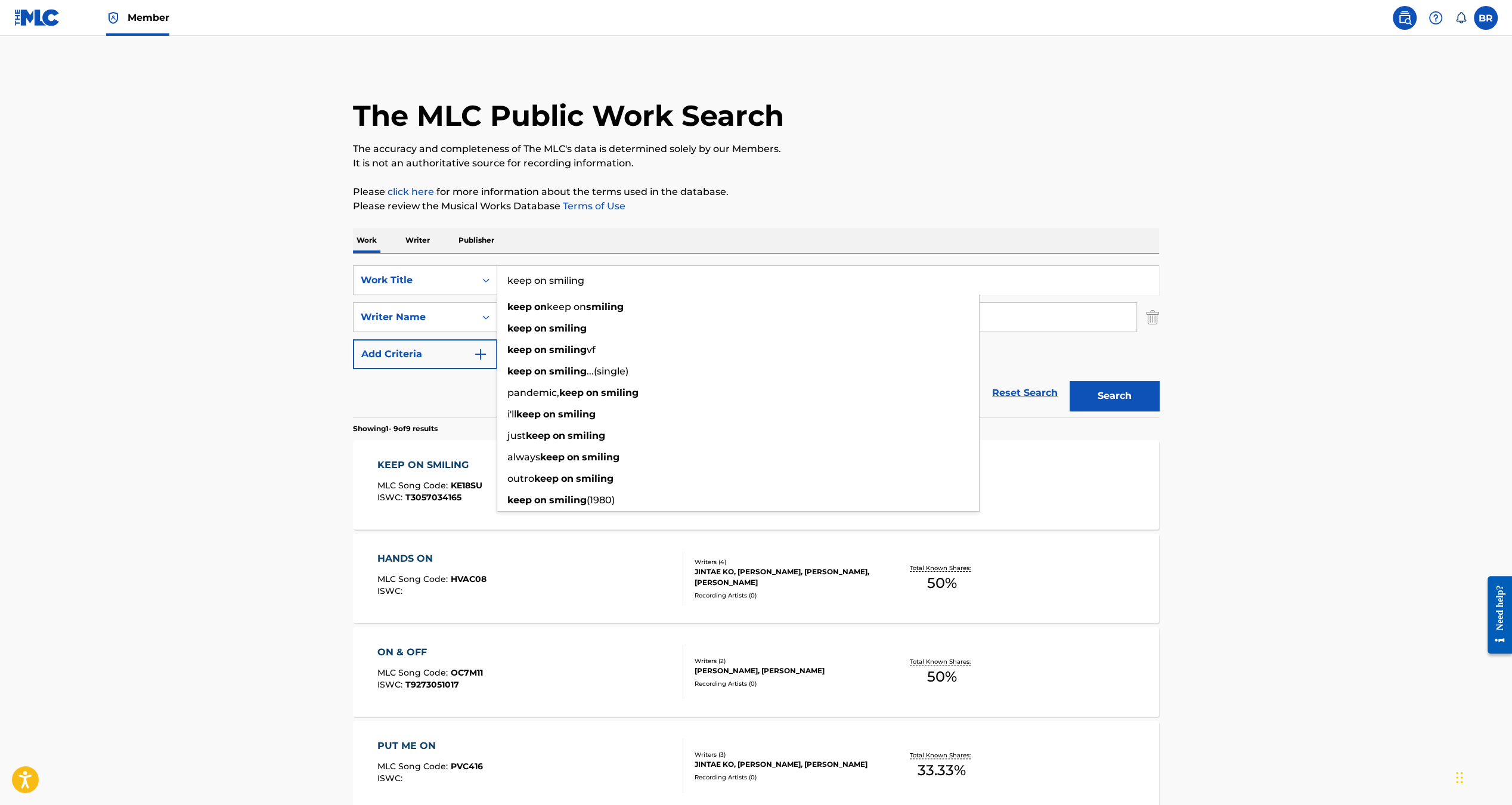
paste input "Look Where We Are"
type input "Look Where We Are"
click at [1069, 381] on button "Search" at bounding box center [1114, 396] width 90 height 30
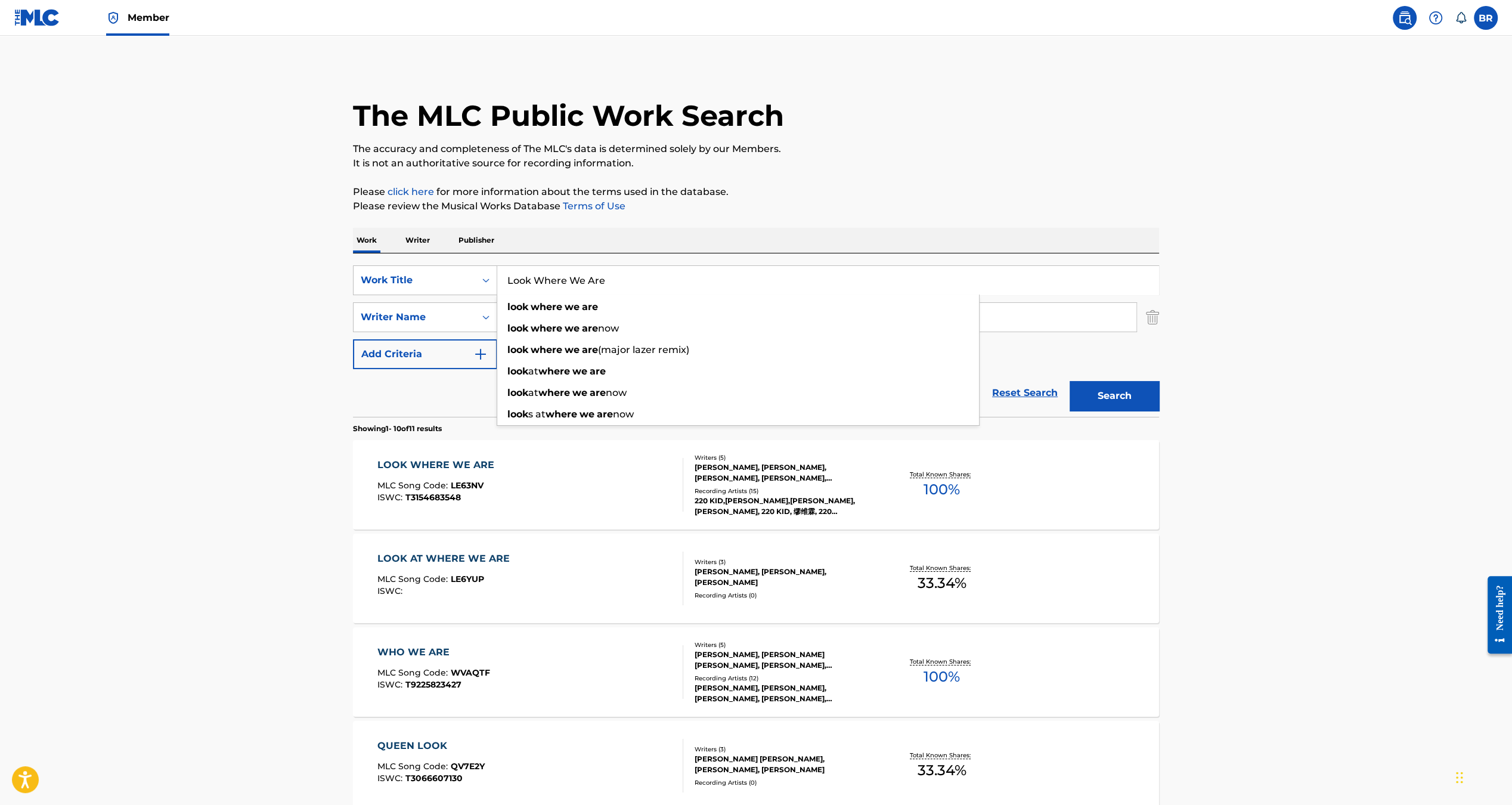
scroll to position [77, 0]
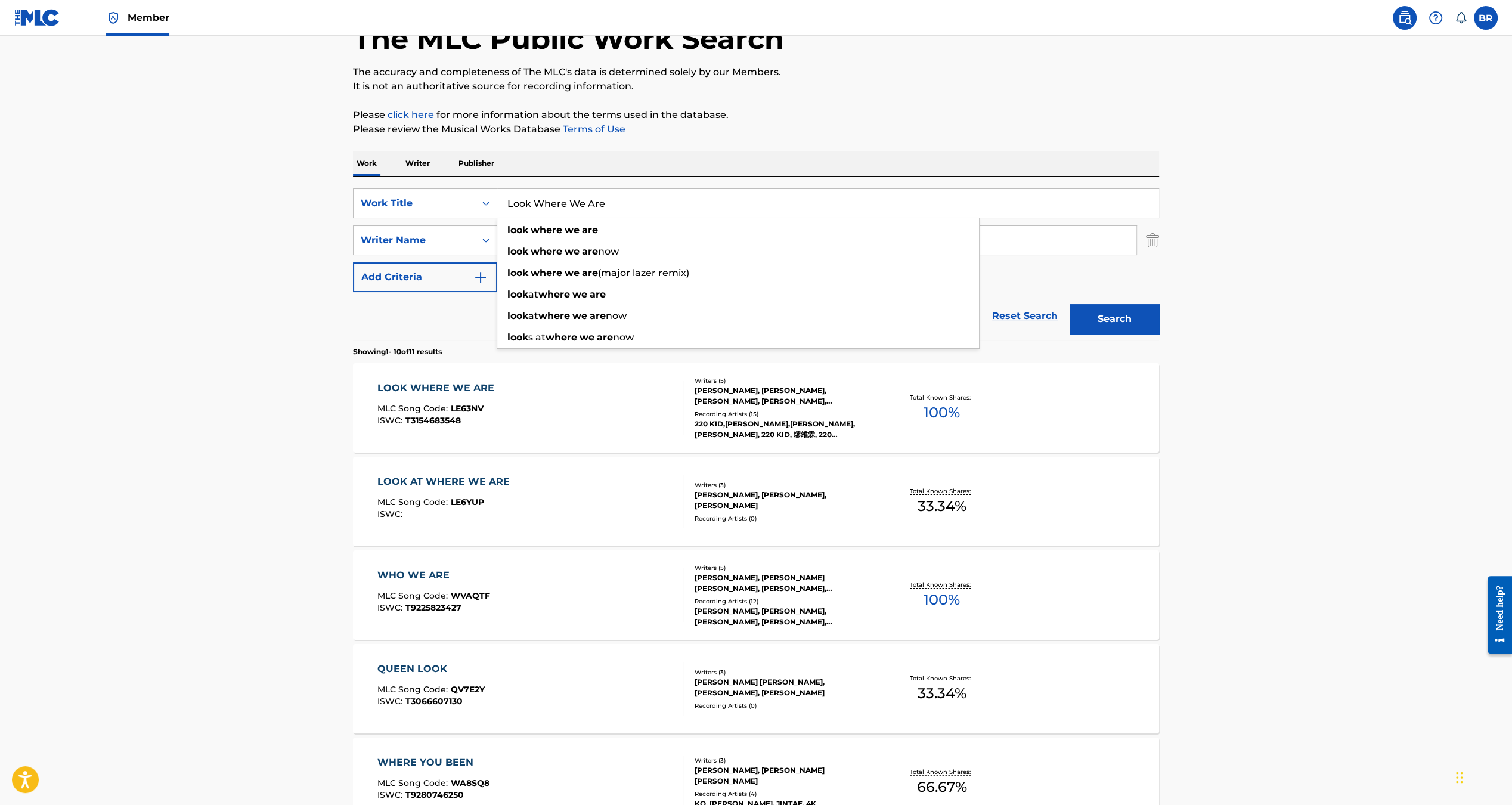
click at [136, 466] on main "The MLC Public Work Search The accuracy and completeness of The MLC's data is d…" at bounding box center [756, 661] width 1512 height 1404
click at [408, 406] on span "MLC Song Code :" at bounding box center [413, 408] width 74 height 11
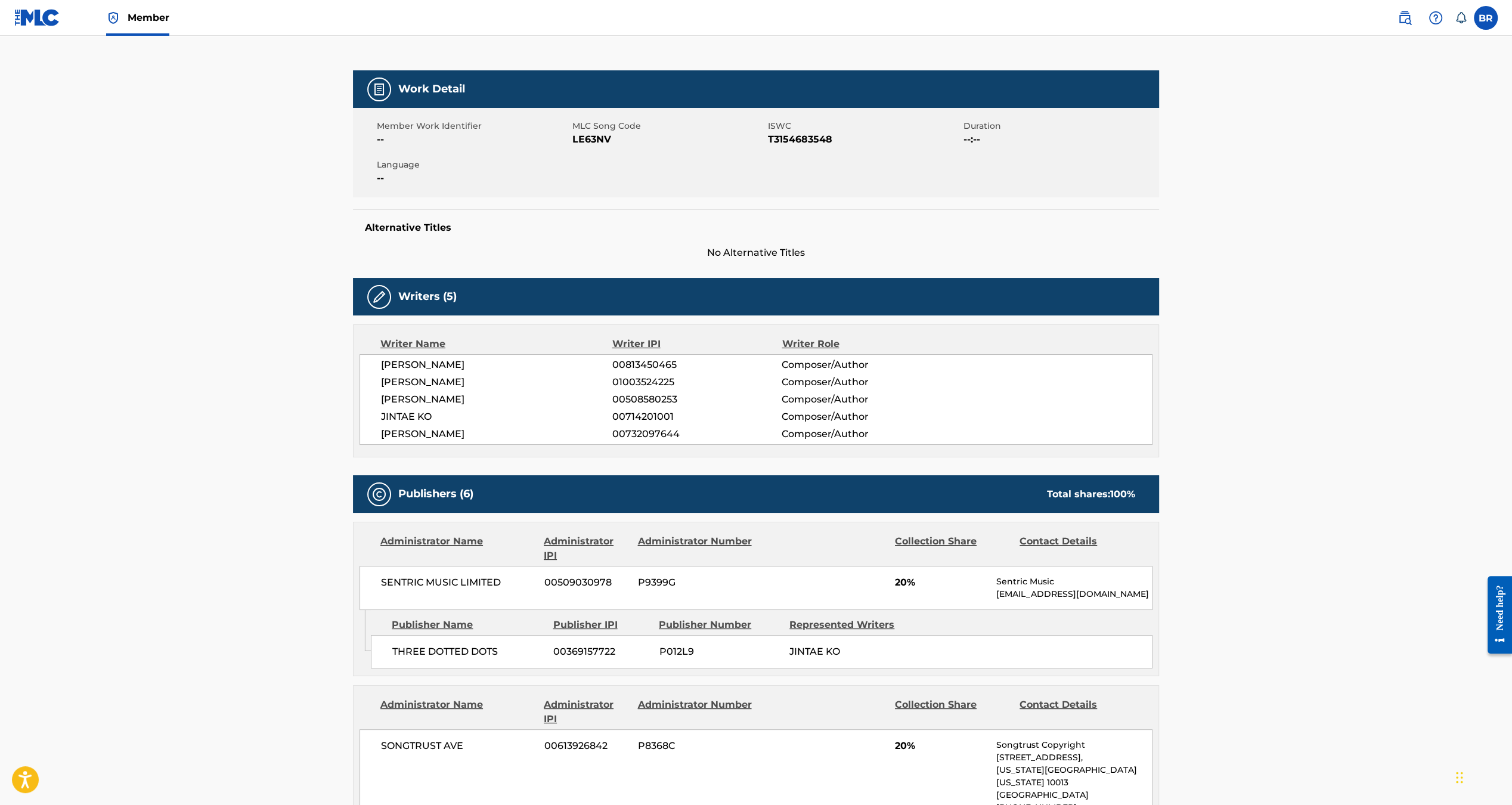
scroll to position [199, 0]
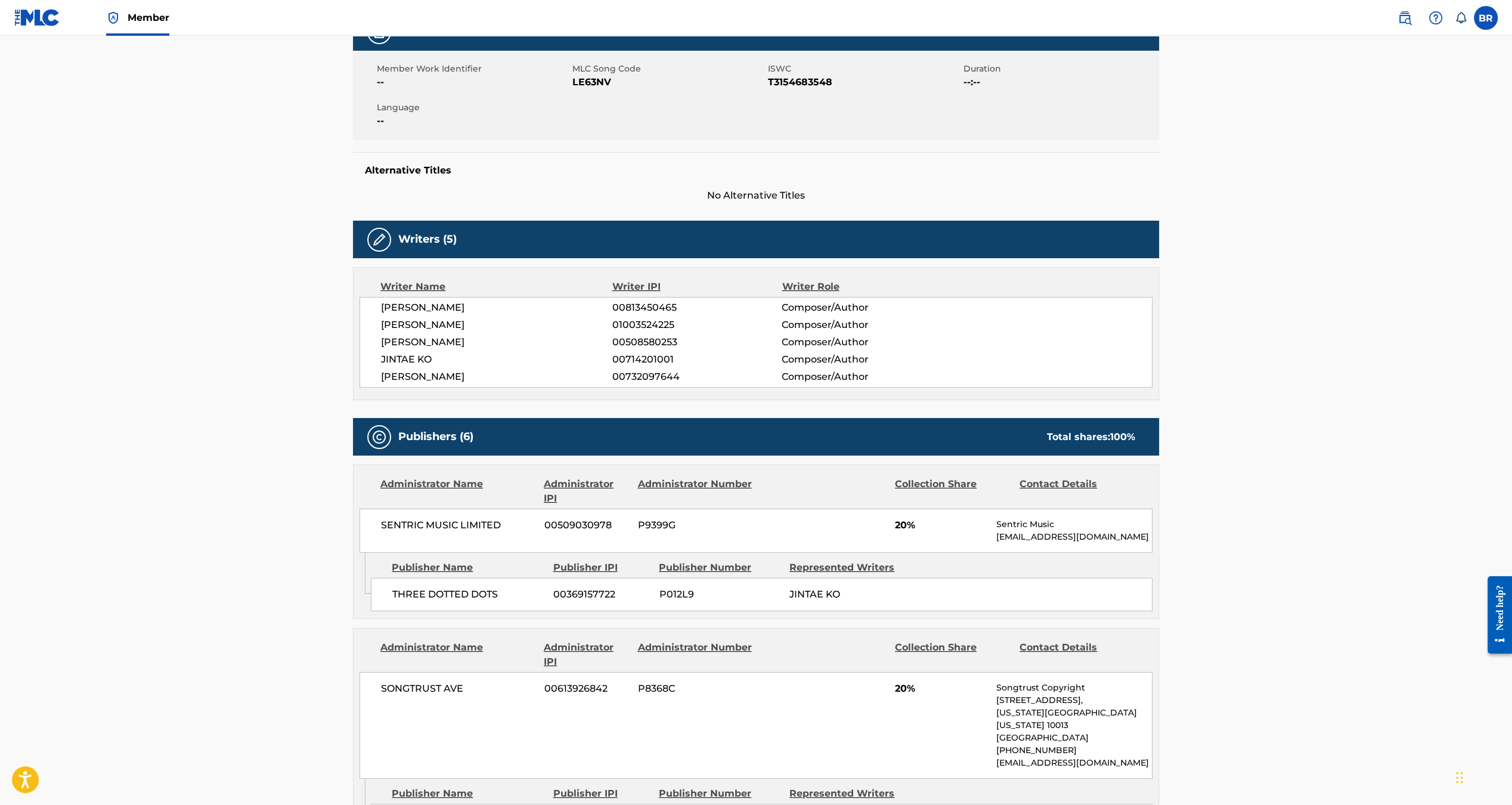
scroll to position [77, 0]
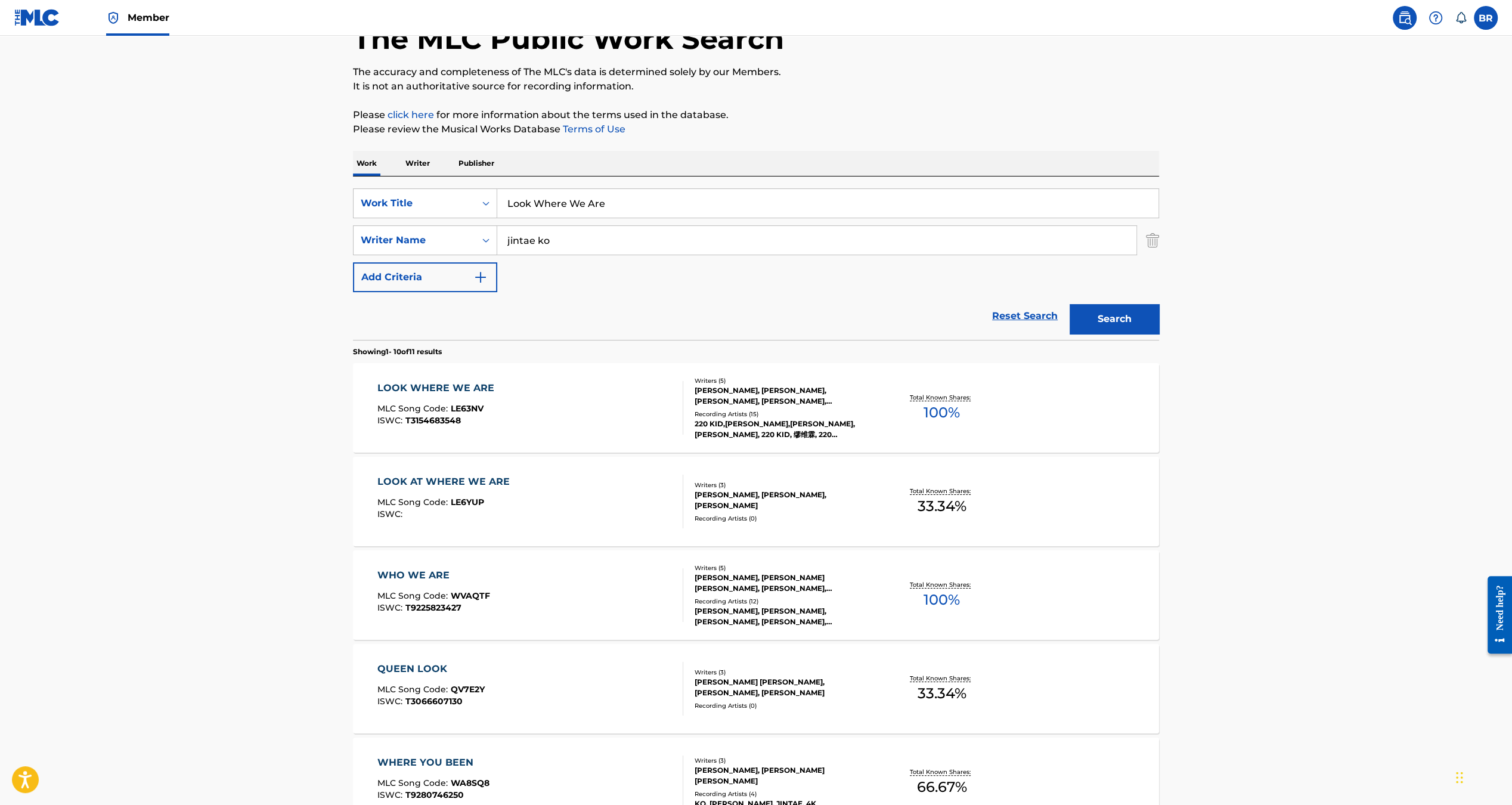
click at [598, 210] on input "Look Where We Are" at bounding box center [827, 203] width 661 height 28
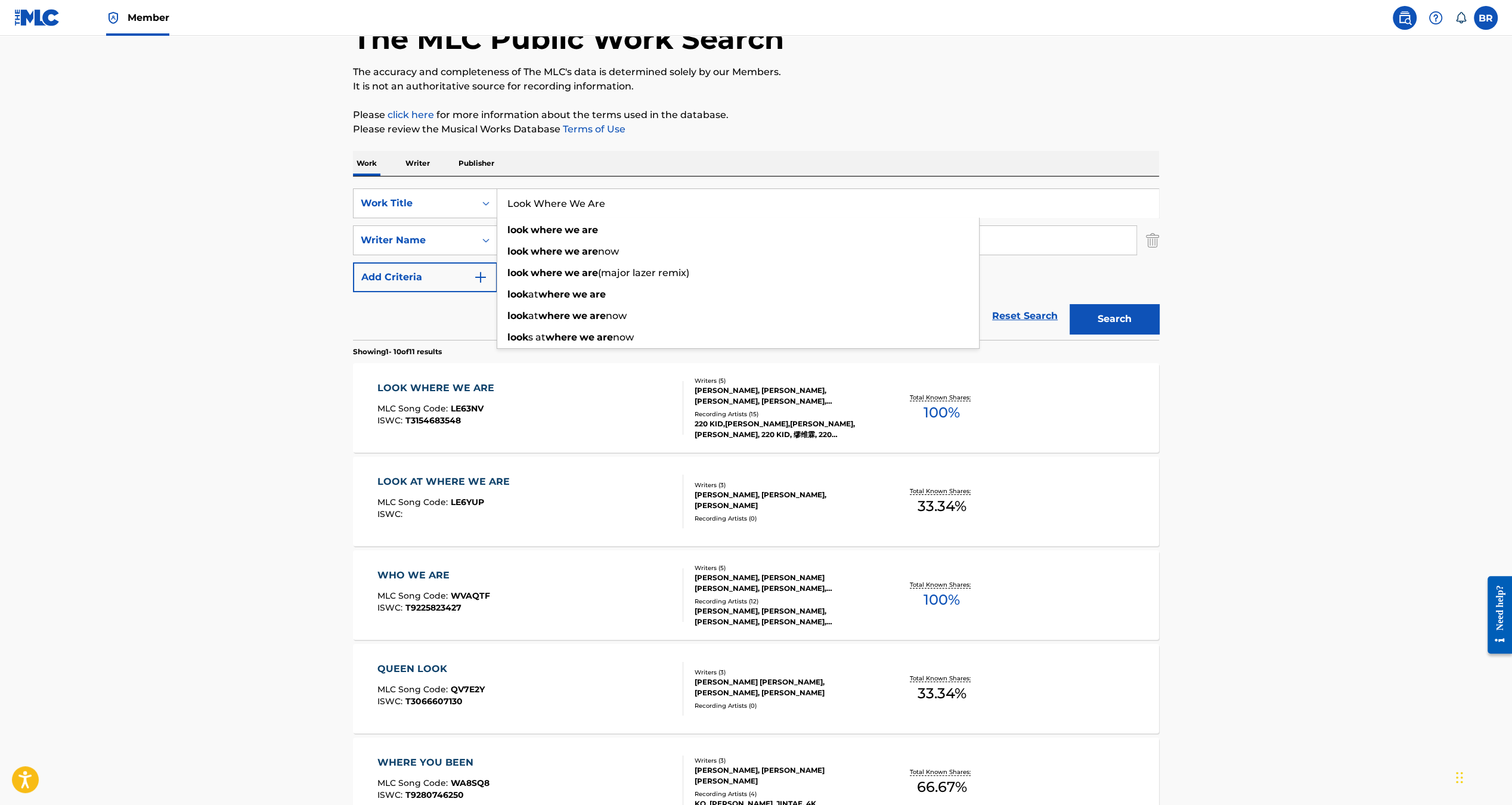
paste input "Ninety8"
click at [1069, 304] on button "Search" at bounding box center [1114, 320] width 90 height 30
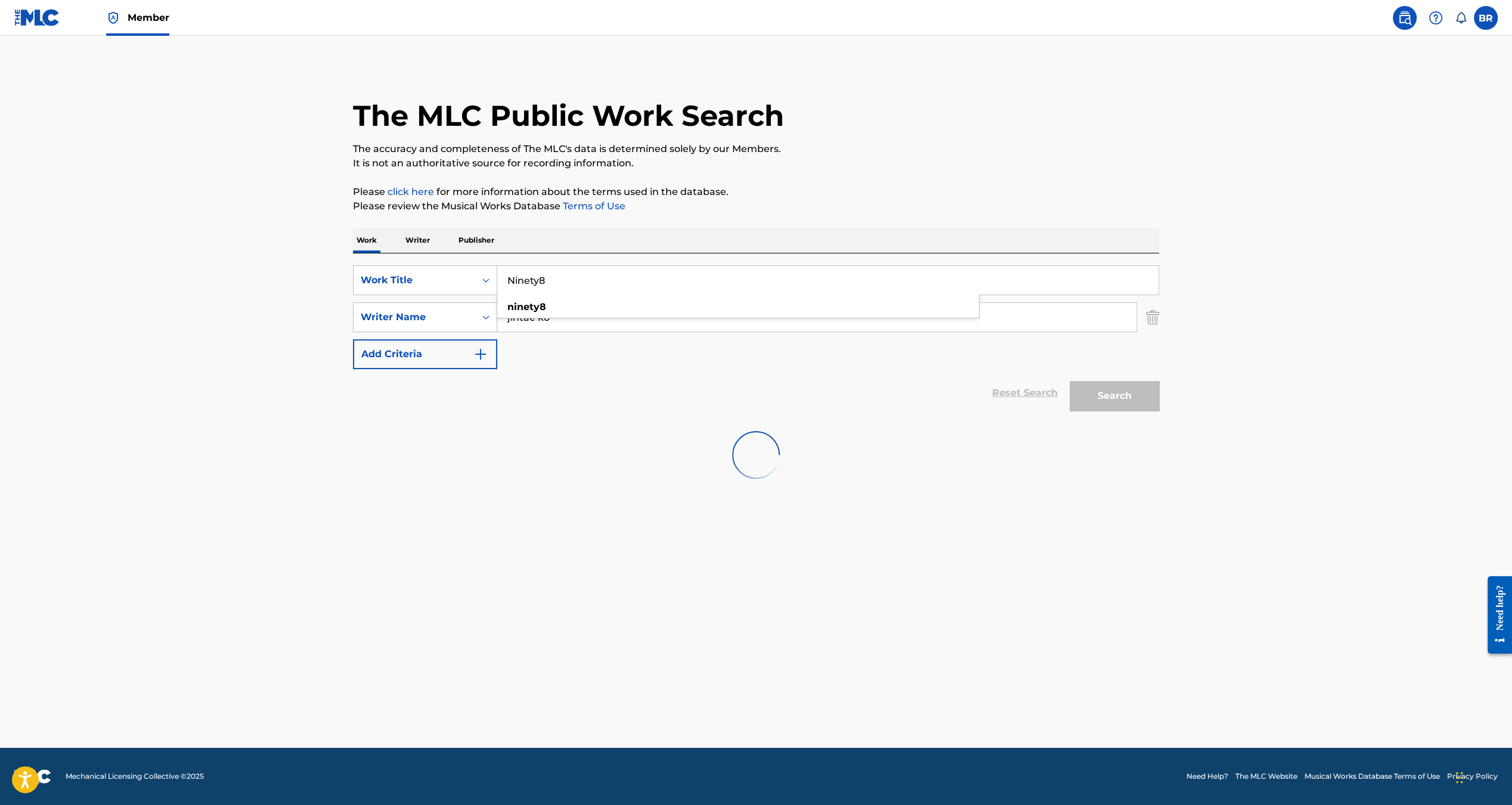
scroll to position [0, 0]
click at [555, 284] on input "Ninety8" at bounding box center [827, 280] width 661 height 28
paste input "obody's Hero"
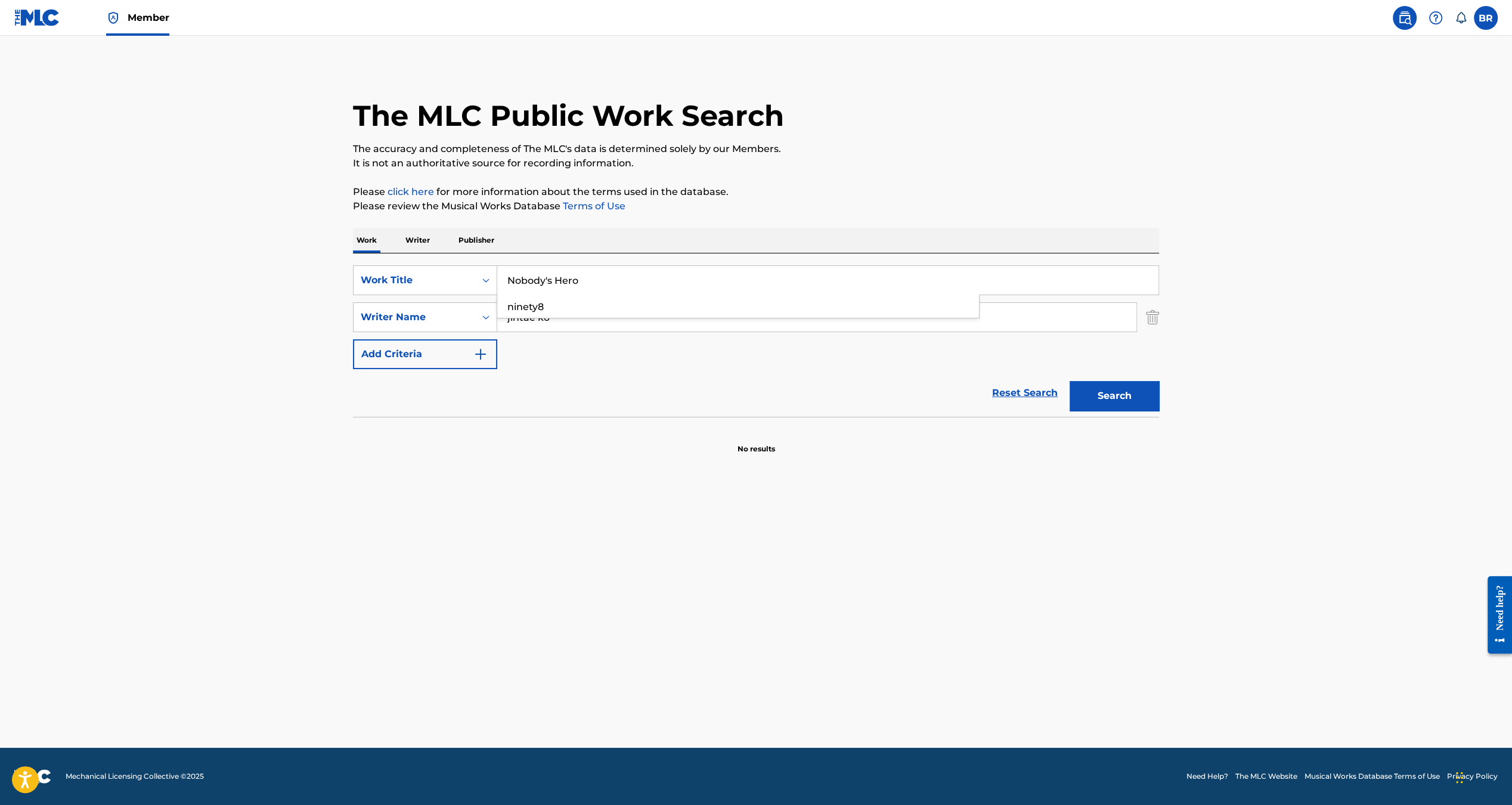
type input "Nobody's Hero"
click at [1069, 381] on button "Search" at bounding box center [1114, 396] width 90 height 30
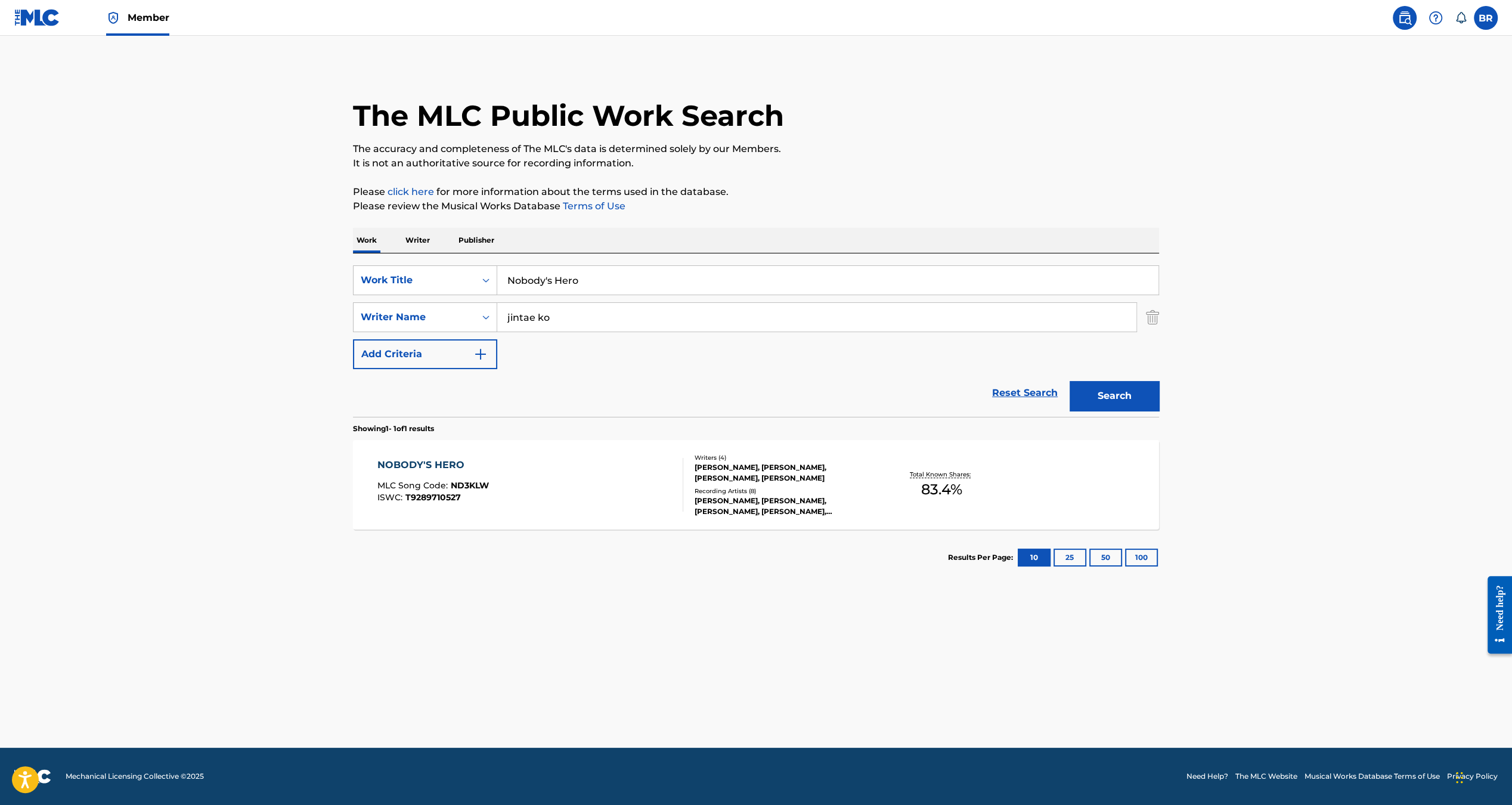
click at [441, 471] on div "NOBODY'S HERO" at bounding box center [433, 465] width 112 height 14
click at [555, 282] on input "Nobody's Hero" at bounding box center [827, 280] width 661 height 28
paste input "sebleed"
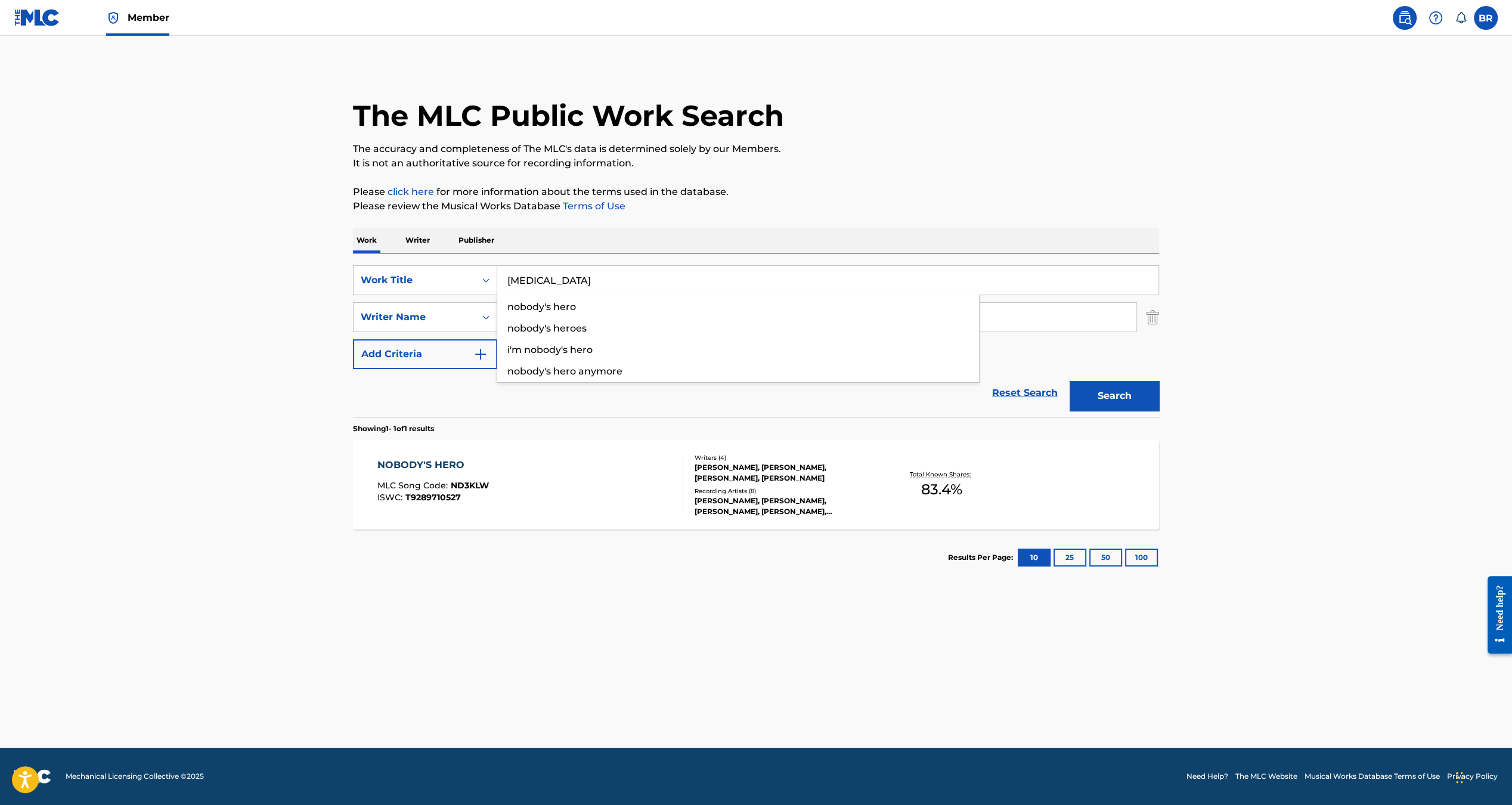
type input "[MEDICAL_DATA]"
click at [1069, 381] on button "Search" at bounding box center [1114, 396] width 90 height 30
click at [358, 558] on section "Results Per Page: 10 25 50 100" at bounding box center [756, 557] width 806 height 56
click at [392, 502] on div "[MEDICAL_DATA] MLC Song Code : NG9GLX ISWC : T3115781716" at bounding box center [431, 485] width 109 height 53
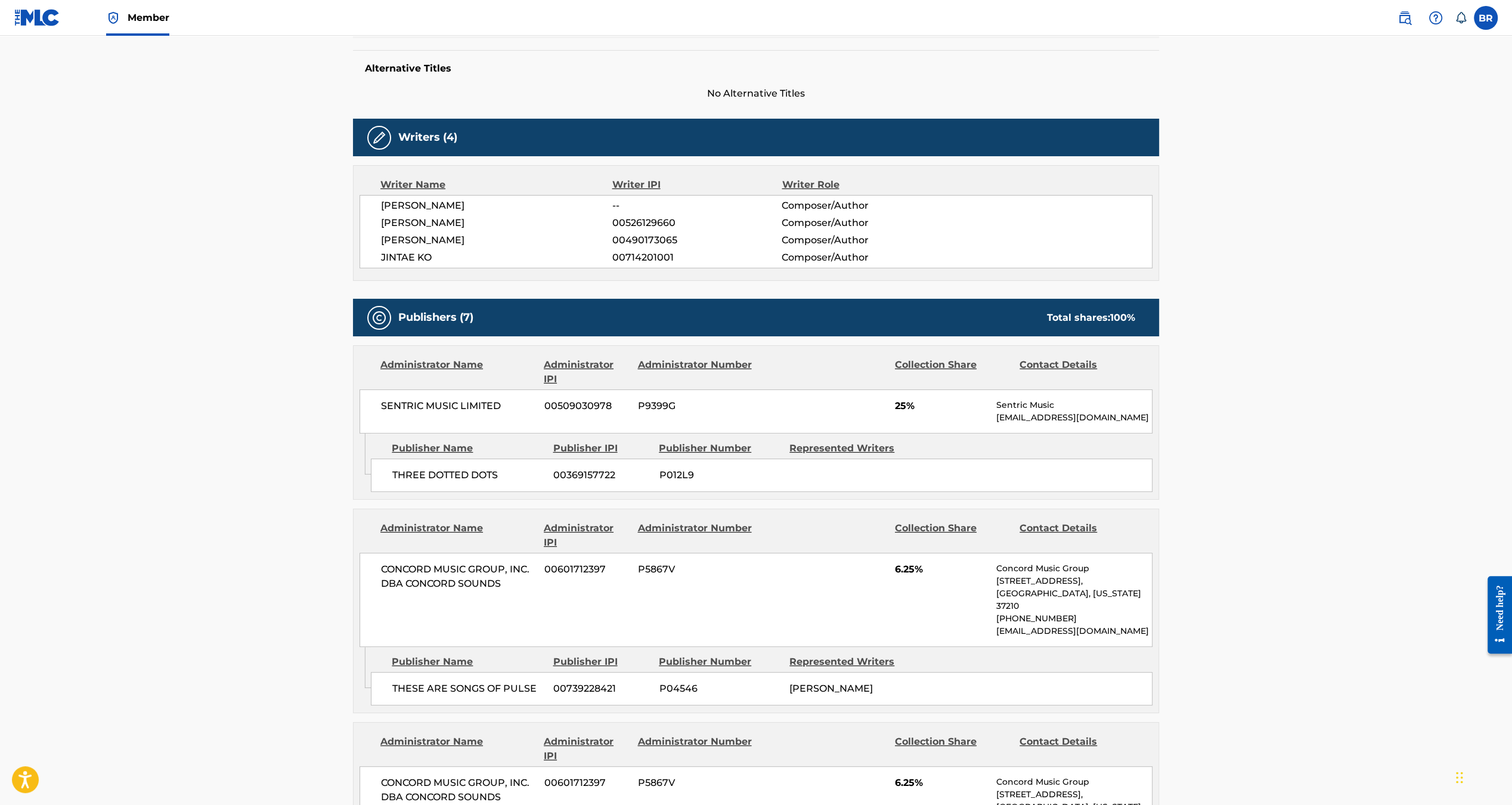
scroll to position [369, 0]
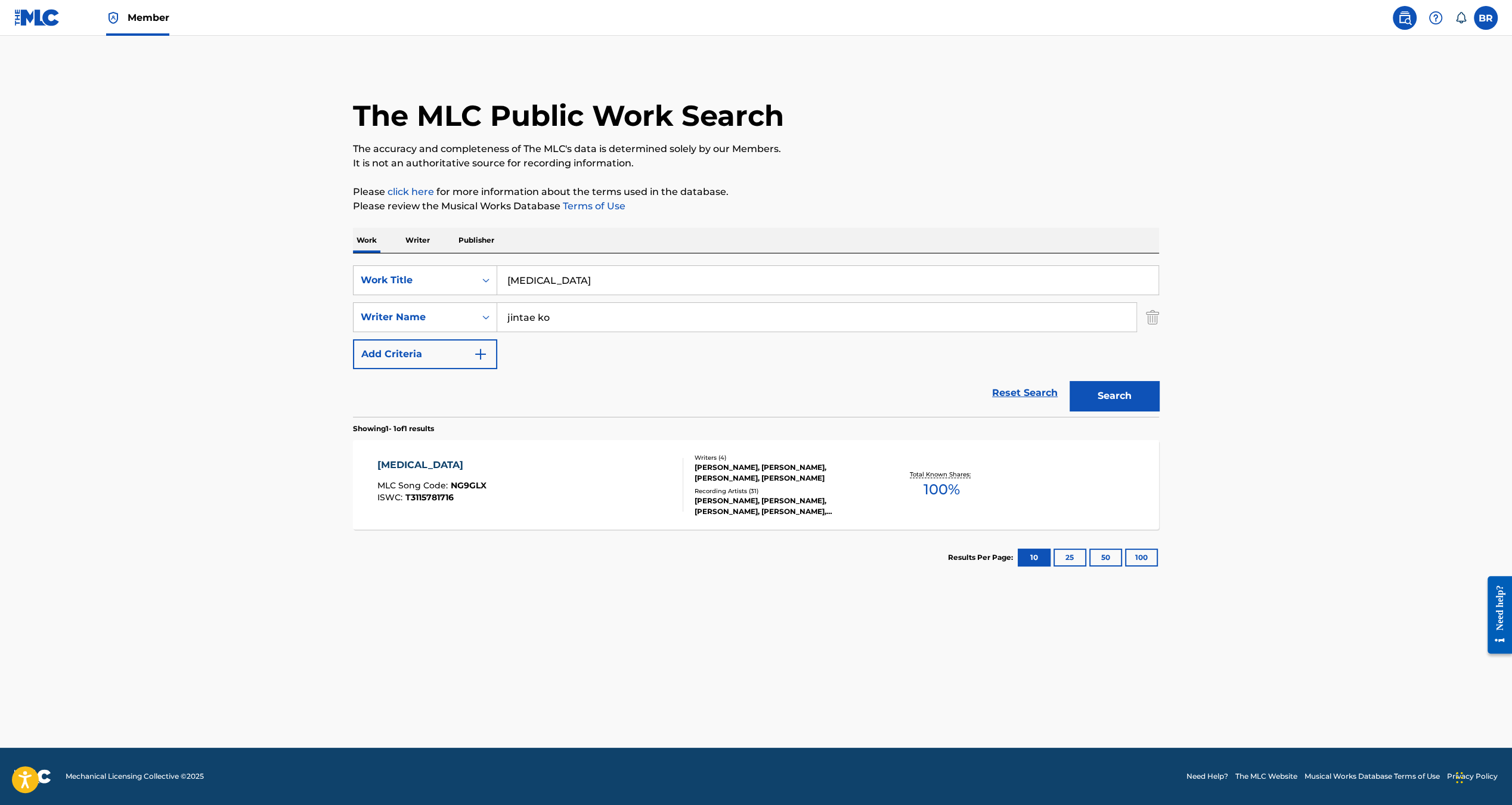
click at [560, 292] on input "[MEDICAL_DATA]" at bounding box center [827, 280] width 661 height 28
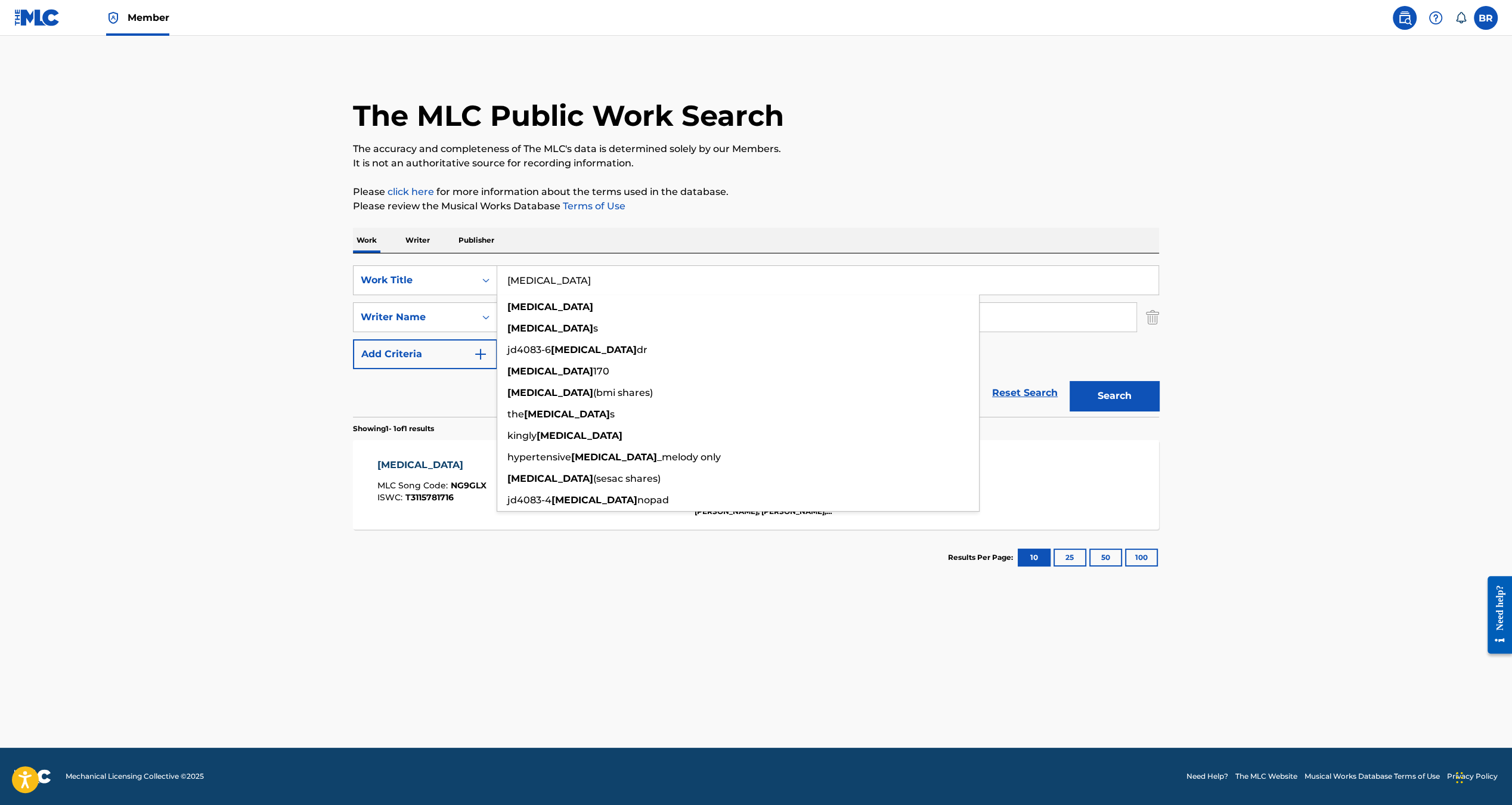
click at [560, 292] on input "[MEDICAL_DATA]" at bounding box center [827, 280] width 661 height 28
paste input "t a Race"
type input "Not a Race"
click at [1069, 381] on button "Search" at bounding box center [1114, 396] width 90 height 30
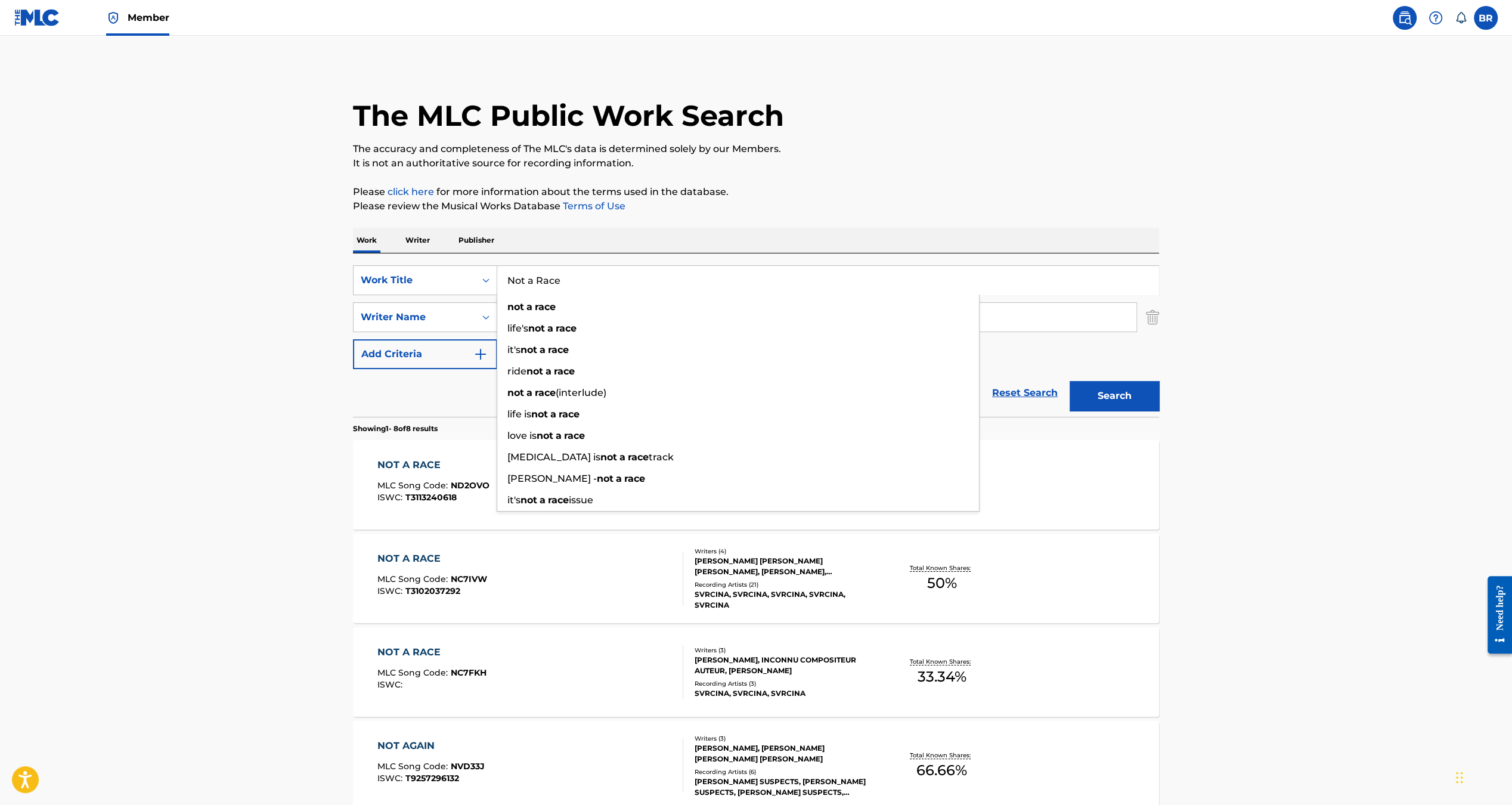
click at [351, 593] on div "The MLC Public Work Search The accuracy and completeness of The MLC's data is d…" at bounding box center [756, 653] width 835 height 1175
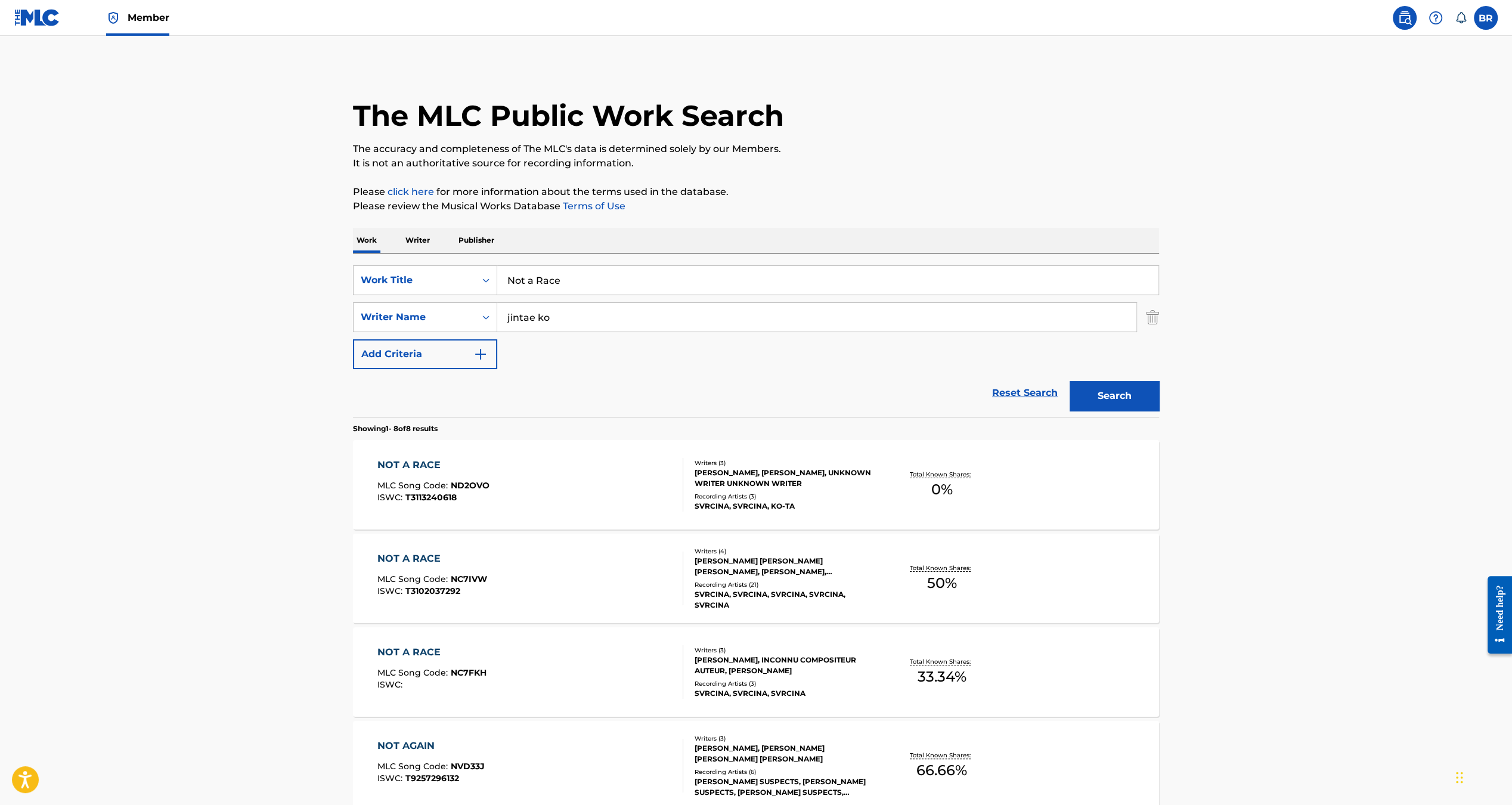
click at [403, 512] on div "NOT A RACE MLC Song Code : ND2OVO ISWC : T3113240618 Writers ( 3 ) [PERSON_NAME…" at bounding box center [756, 485] width 806 height 90
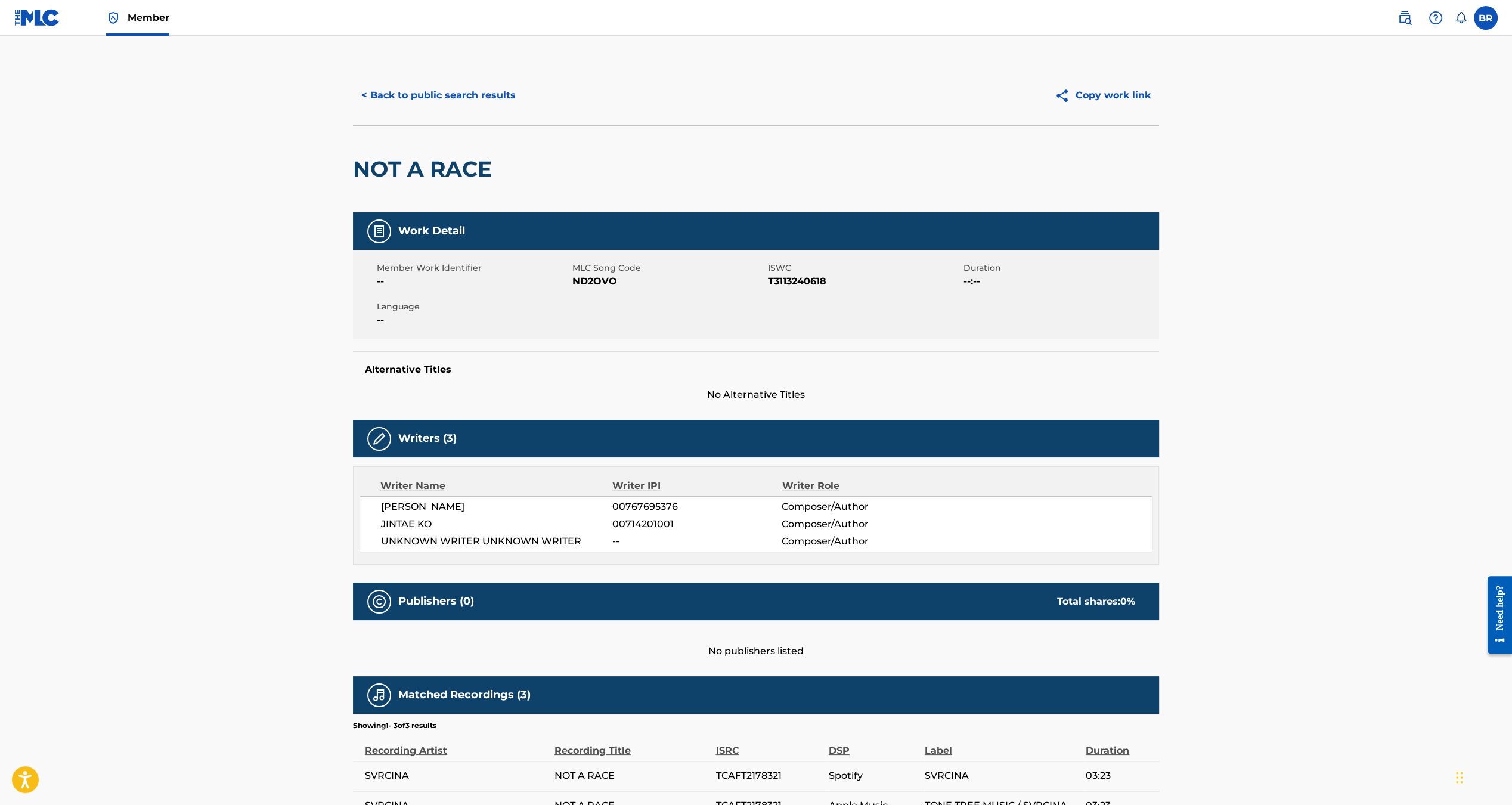
scroll to position [119, 0]
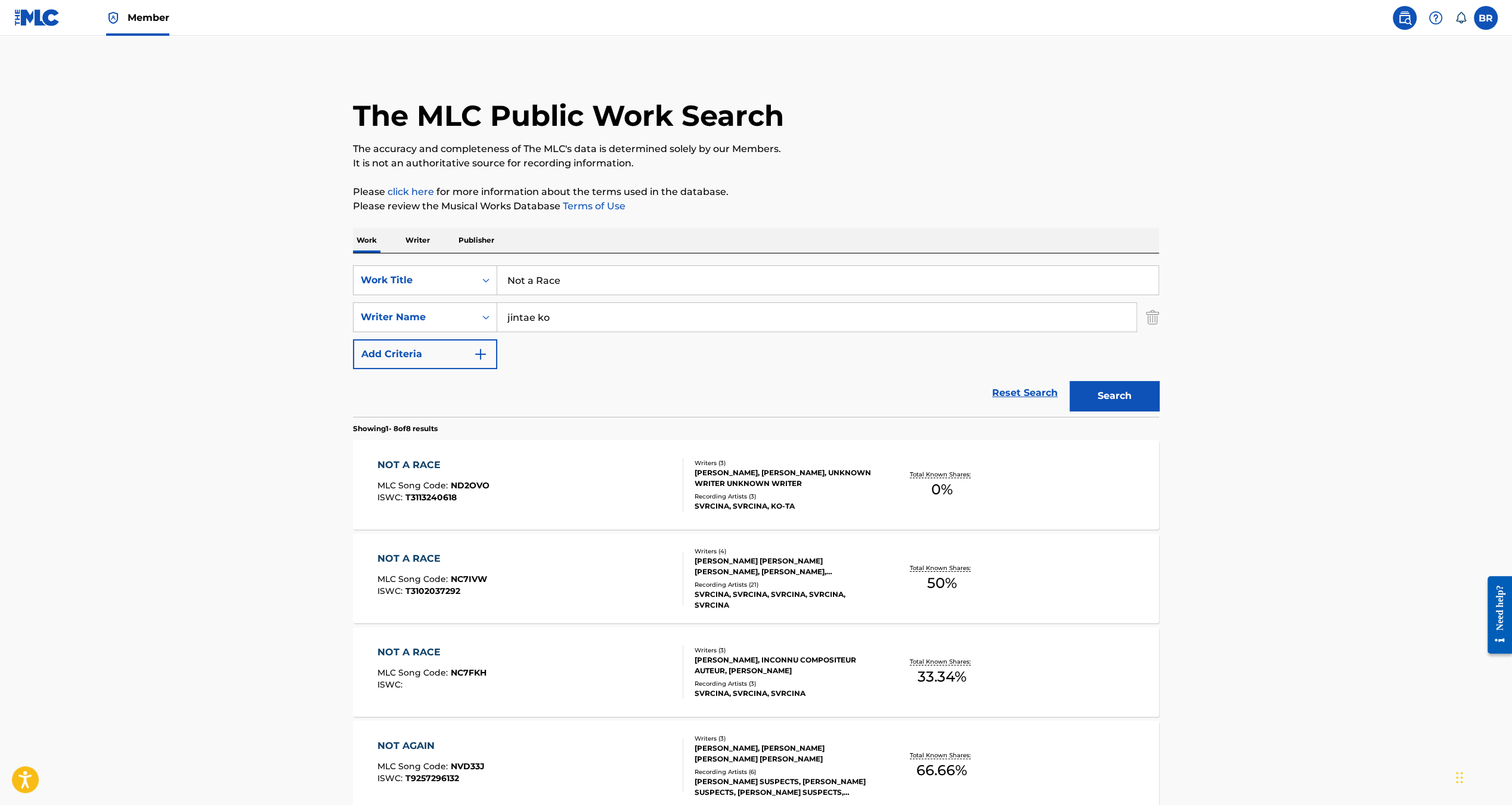
click at [547, 279] on input "Not a Race" at bounding box center [827, 280] width 661 height 28
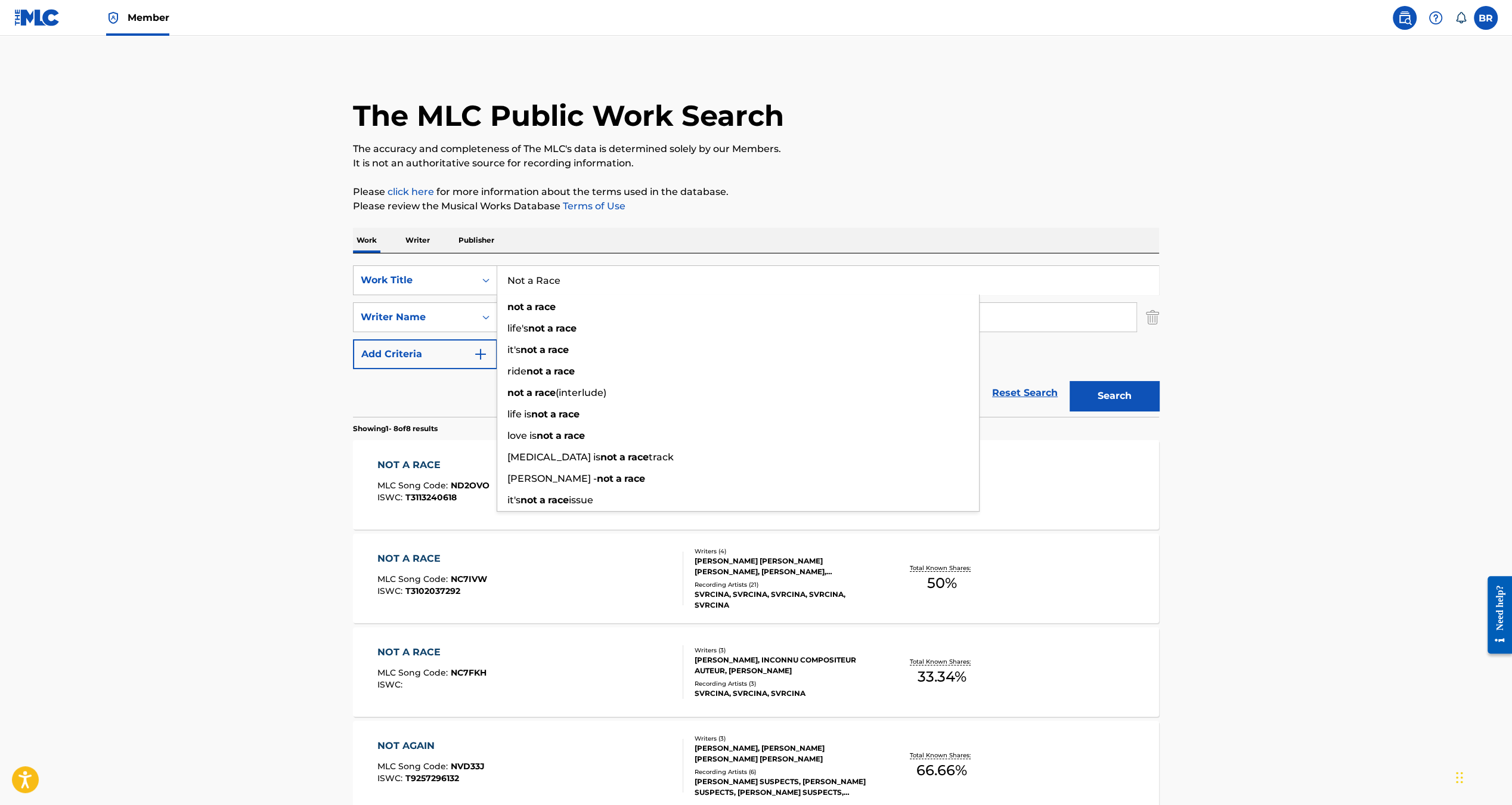
click at [547, 279] on input "Not a Race" at bounding box center [827, 280] width 661 height 28
paste input "Only All The [PERSON_NAME]"
type input "Only All The Time"
click at [1069, 381] on button "Search" at bounding box center [1114, 396] width 90 height 30
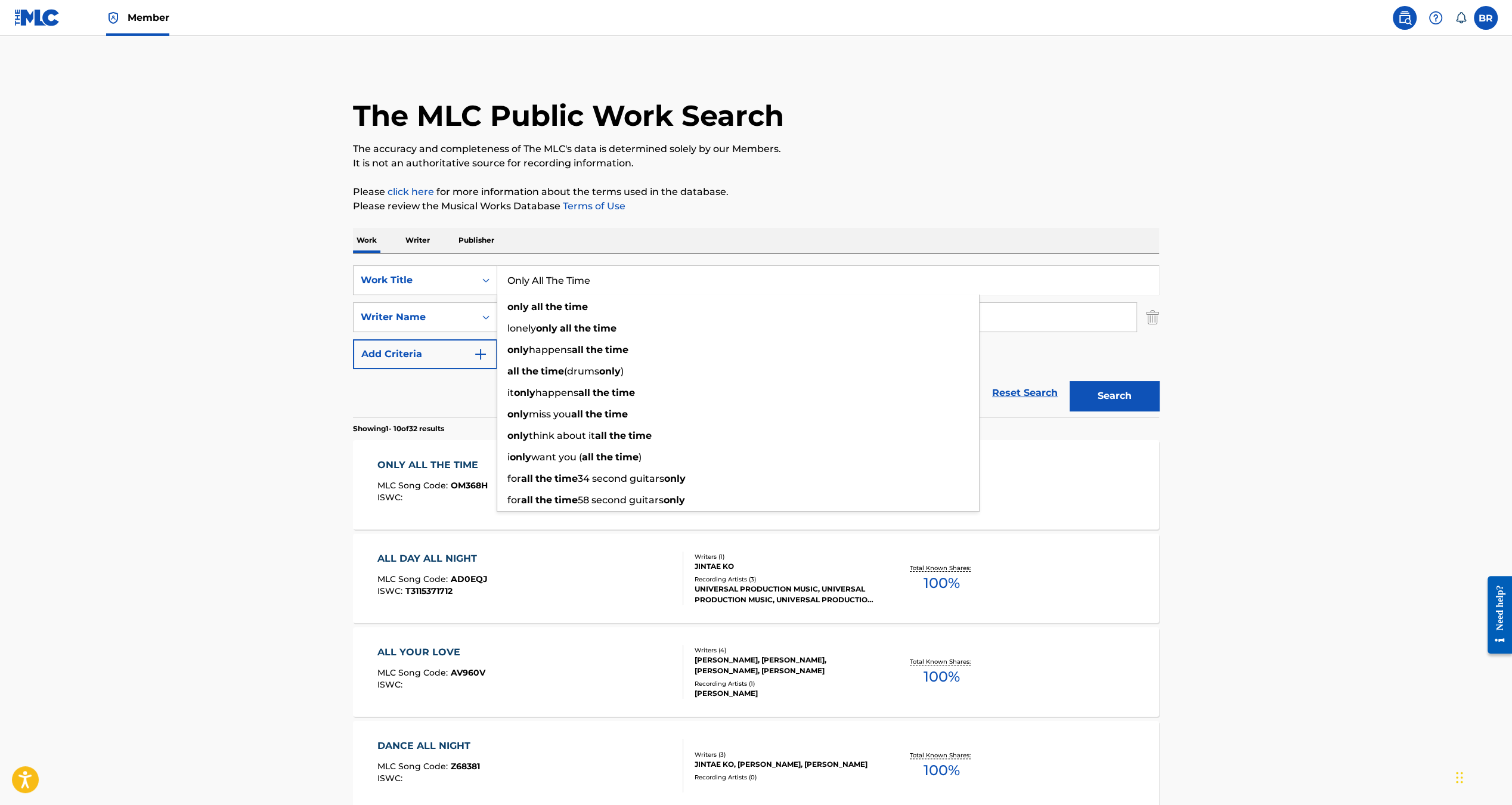
click at [419, 490] on div "MLC Song Code : OM368H" at bounding box center [432, 486] width 110 height 12
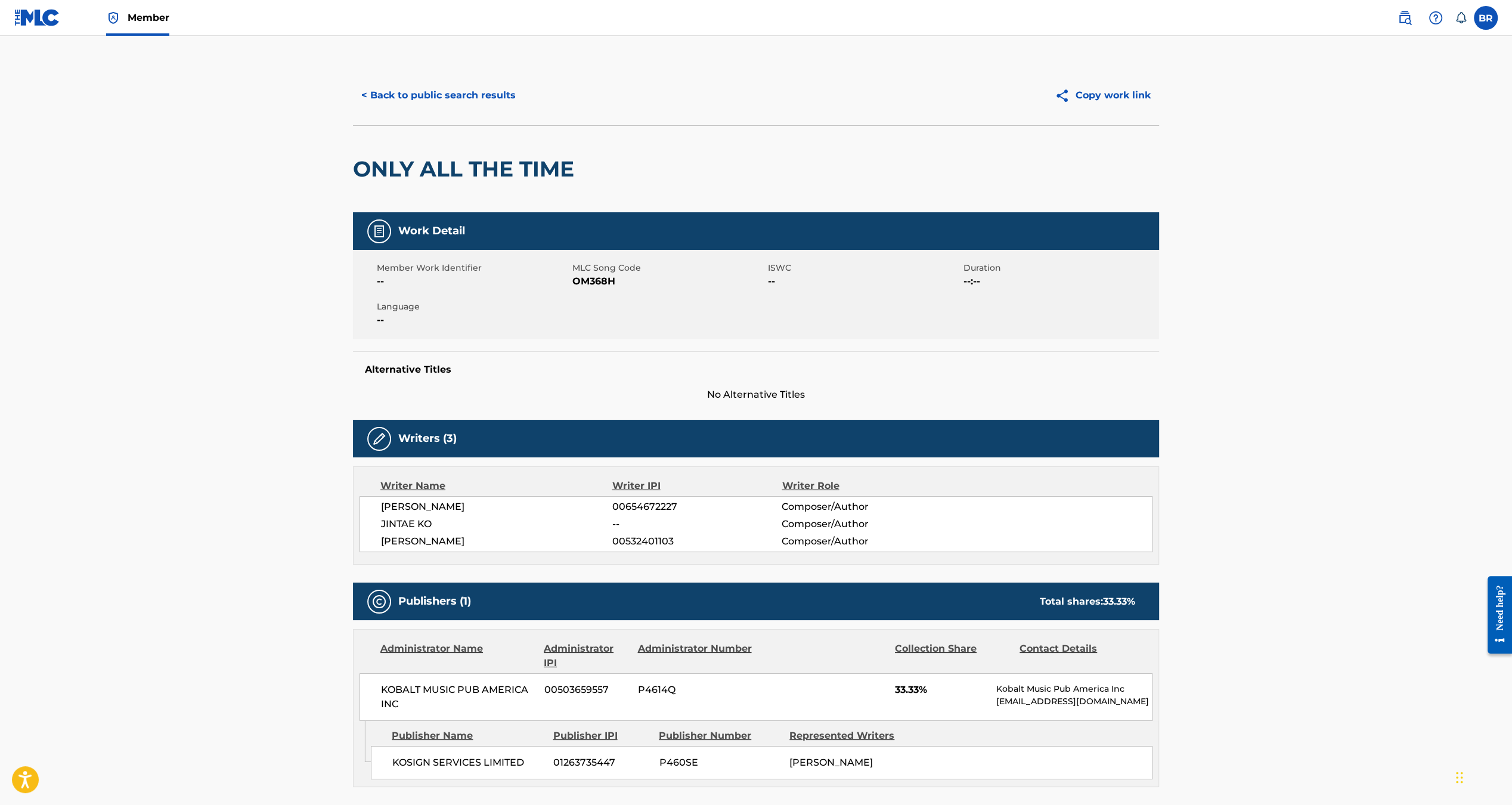
scroll to position [149, 0]
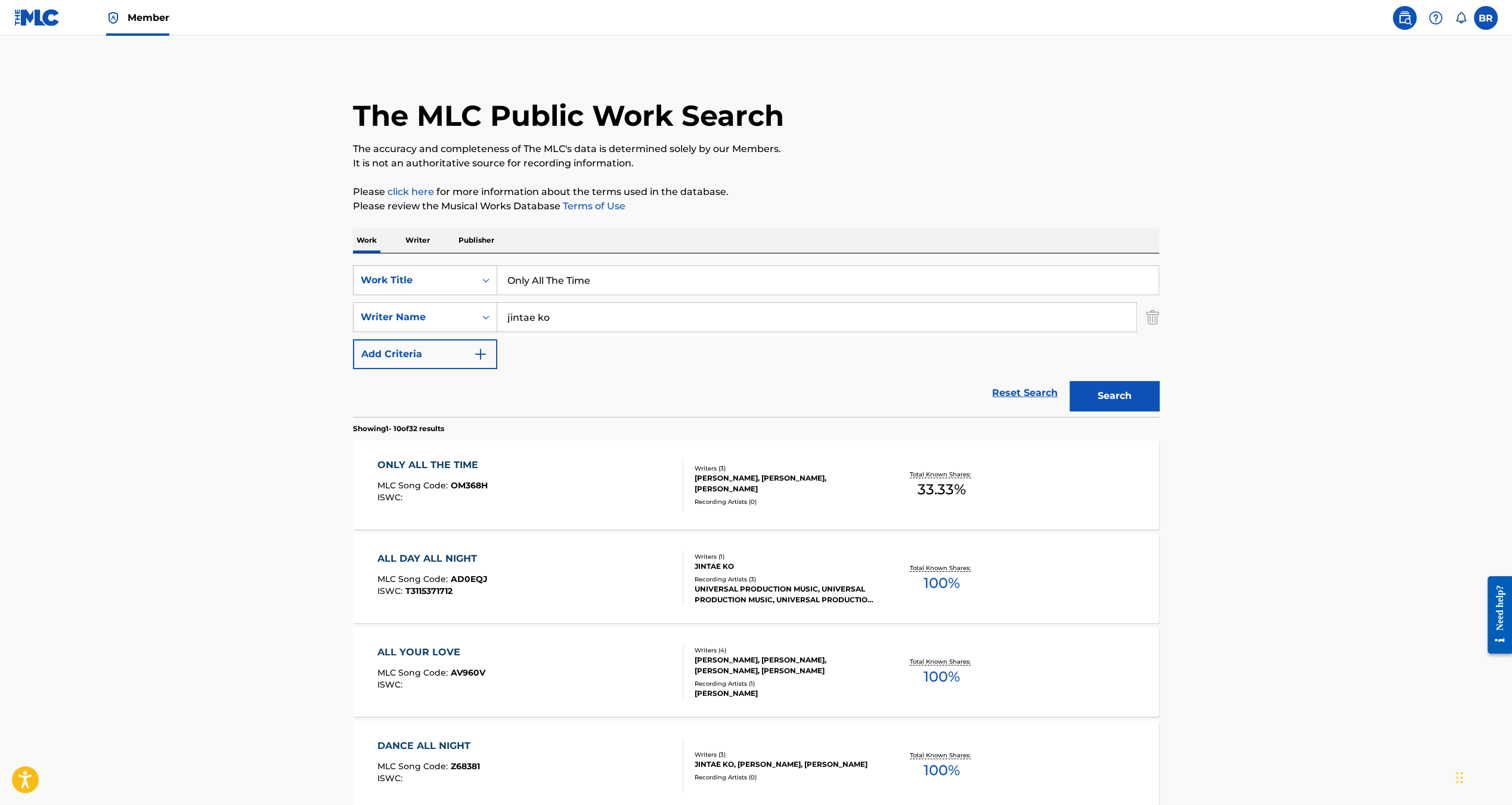
click at [592, 265] on div "Only All The Time" at bounding box center [828, 280] width 662 height 30
click at [598, 284] on input "Only All The Time" at bounding box center [827, 280] width 661 height 28
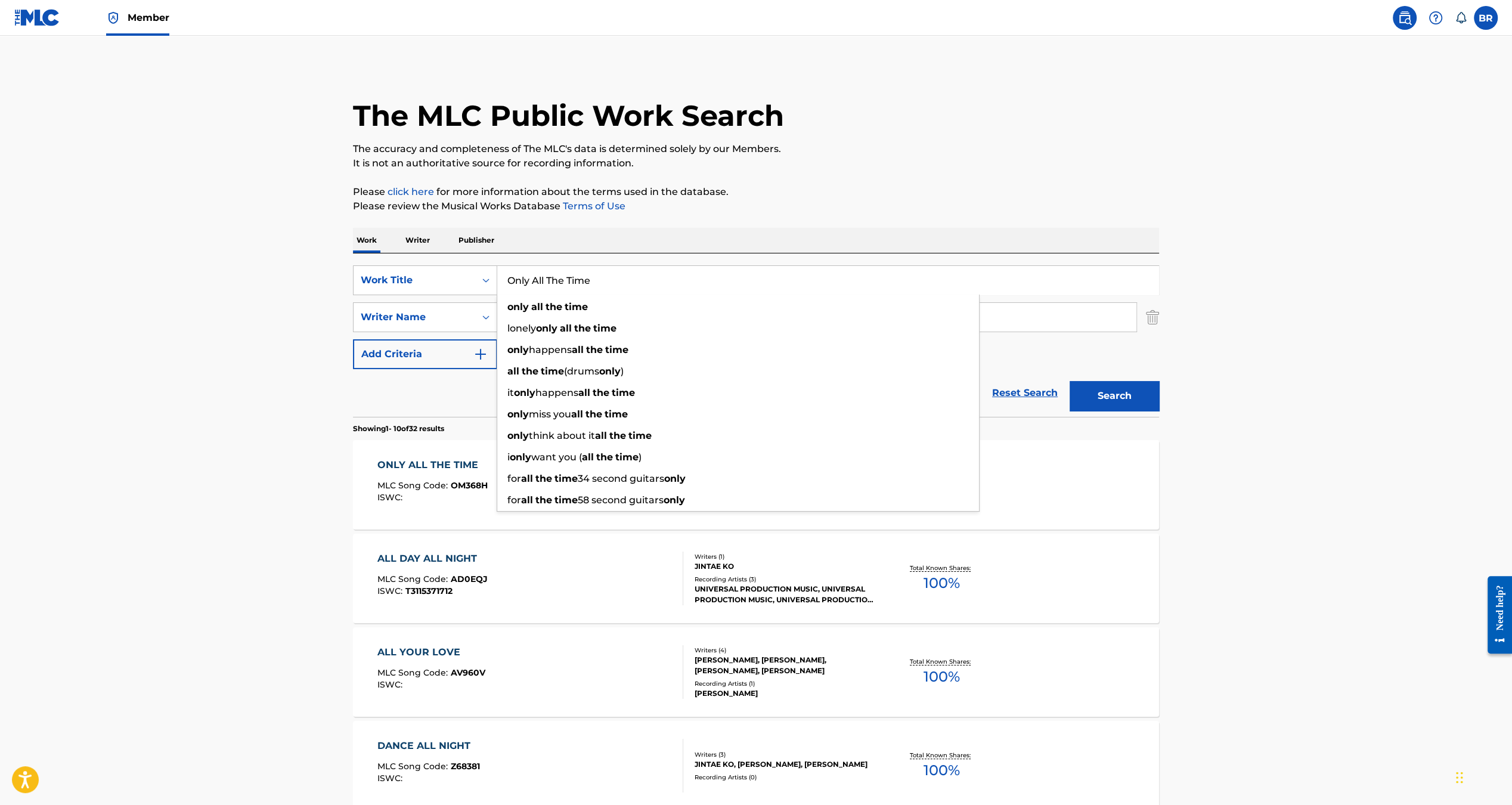
paste input "P.S."
type input "P.S."
click at [1069, 381] on button "Search" at bounding box center [1114, 396] width 90 height 30
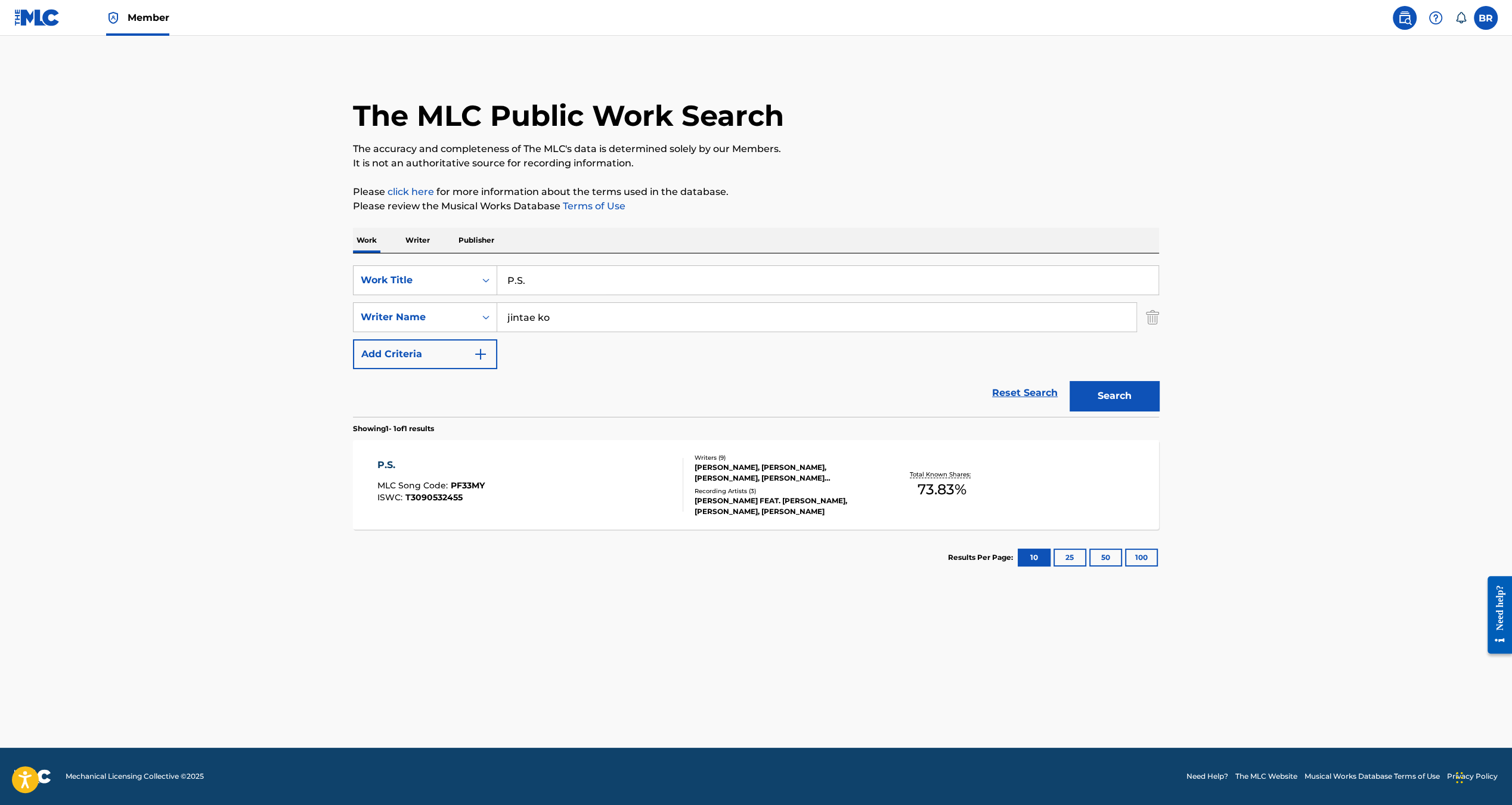
click at [493, 477] on div "P.S. MLC Song Code : PF33MY ISWC : T3090532455" at bounding box center [530, 485] width 306 height 53
click at [573, 288] on input "P.S." at bounding box center [827, 280] width 661 height 28
paste input "icture"
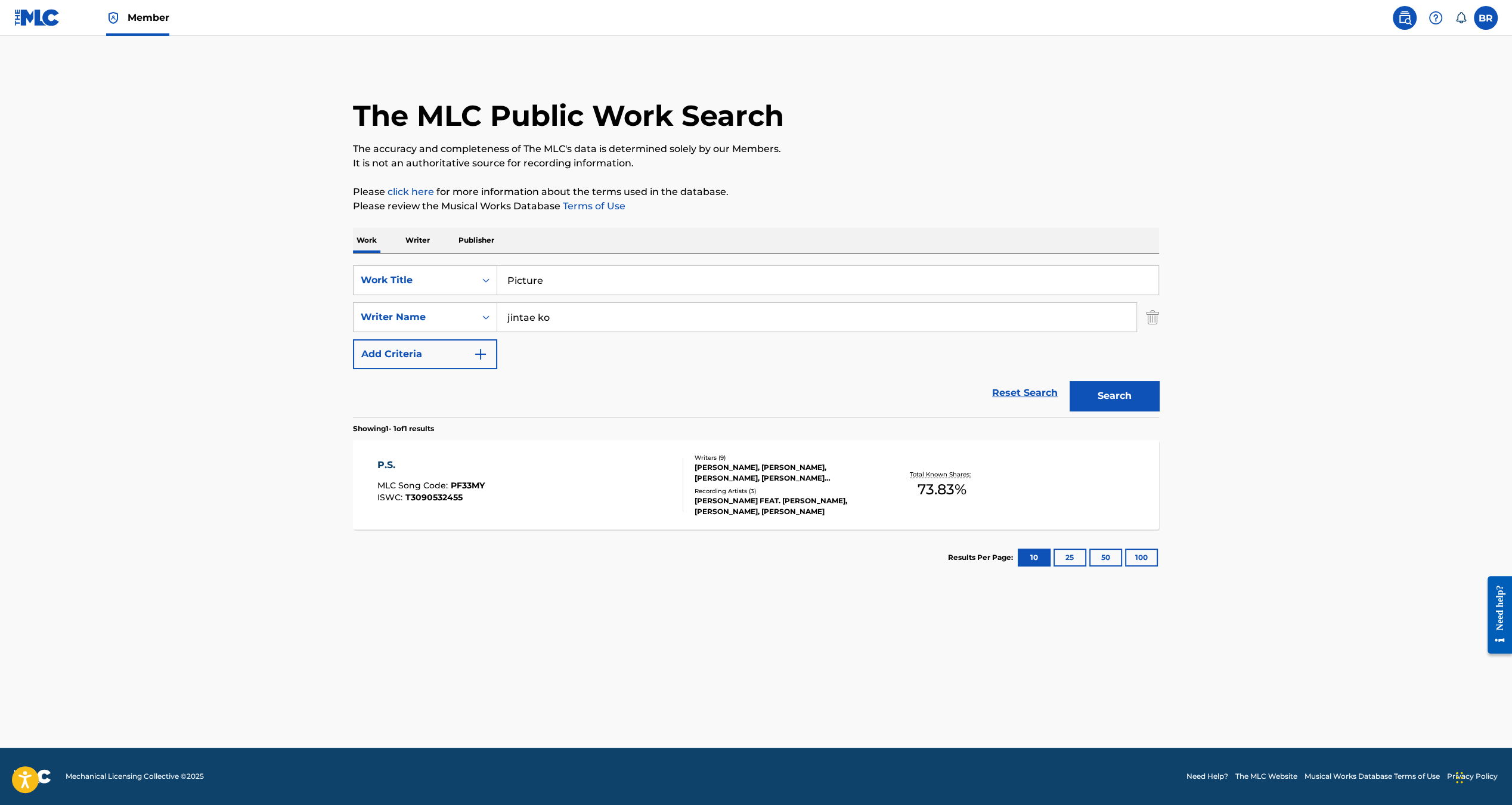
type input "Picture"
click at [1069, 381] on button "Search" at bounding box center [1114, 396] width 90 height 30
click at [511, 446] on div "PICTURE MLC Song Code : PJ7632 ISWC : T3160543426 Writers ( 6 ) [PERSON_NAME], …" at bounding box center [756, 485] width 806 height 90
click at [610, 285] on input "Picture" at bounding box center [827, 280] width 661 height 28
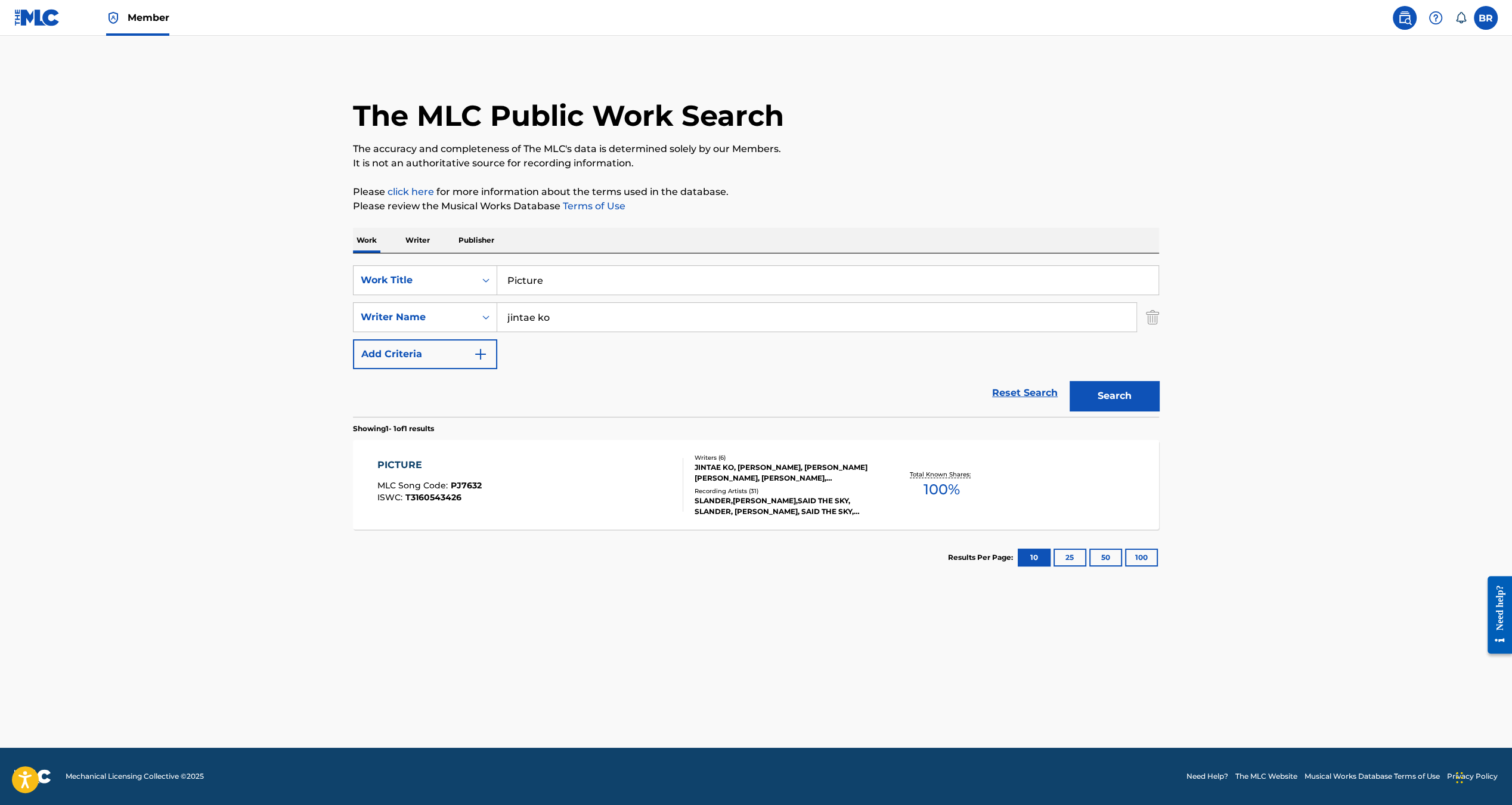
click at [610, 285] on input "Picture" at bounding box center [827, 280] width 661 height 28
paste input "nocchio (feat. So!YoON!)"
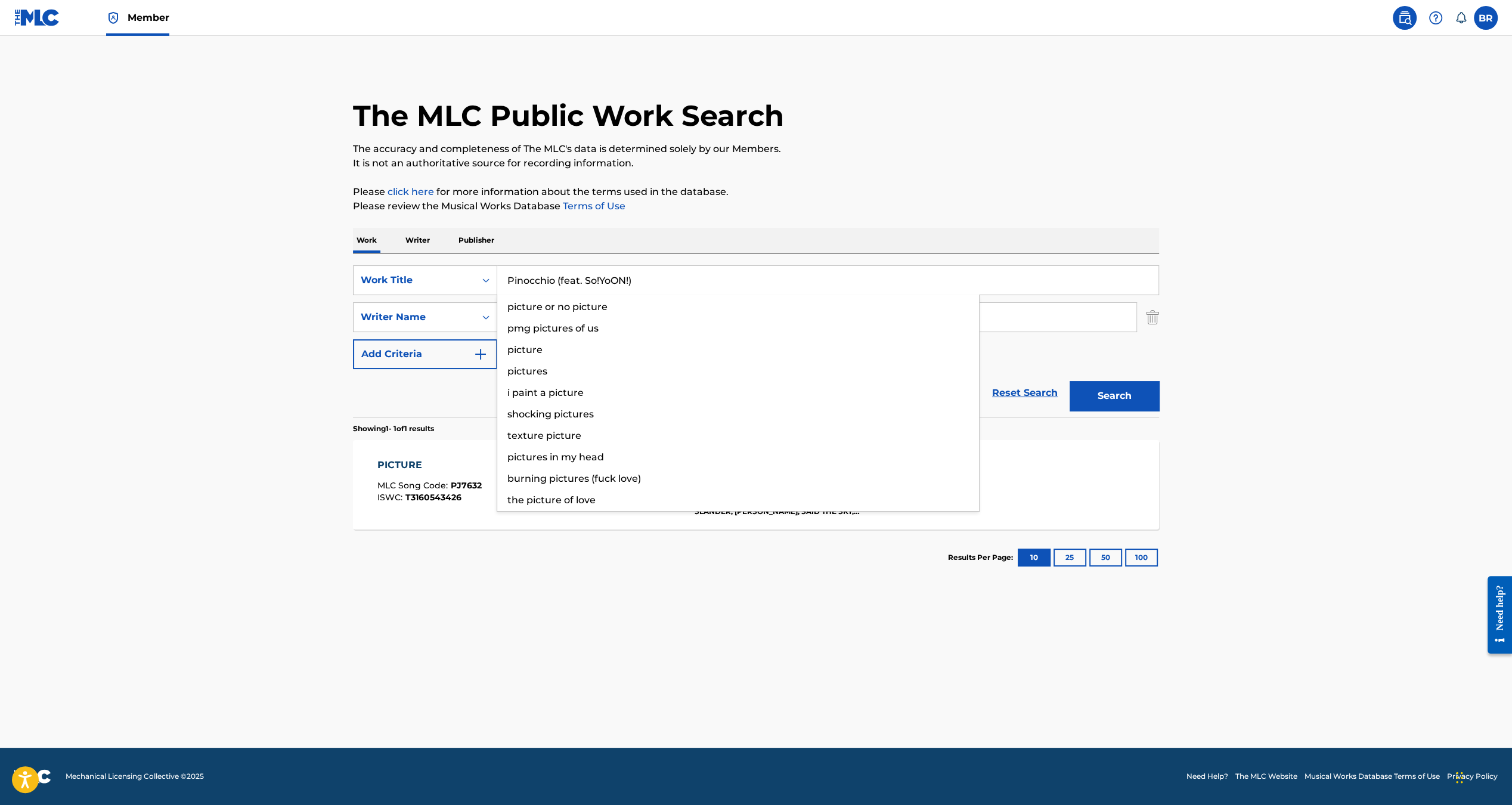
type input "Pinocchio (feat. So!YoON!)"
click at [1069, 381] on button "Search" at bounding box center [1114, 396] width 90 height 30
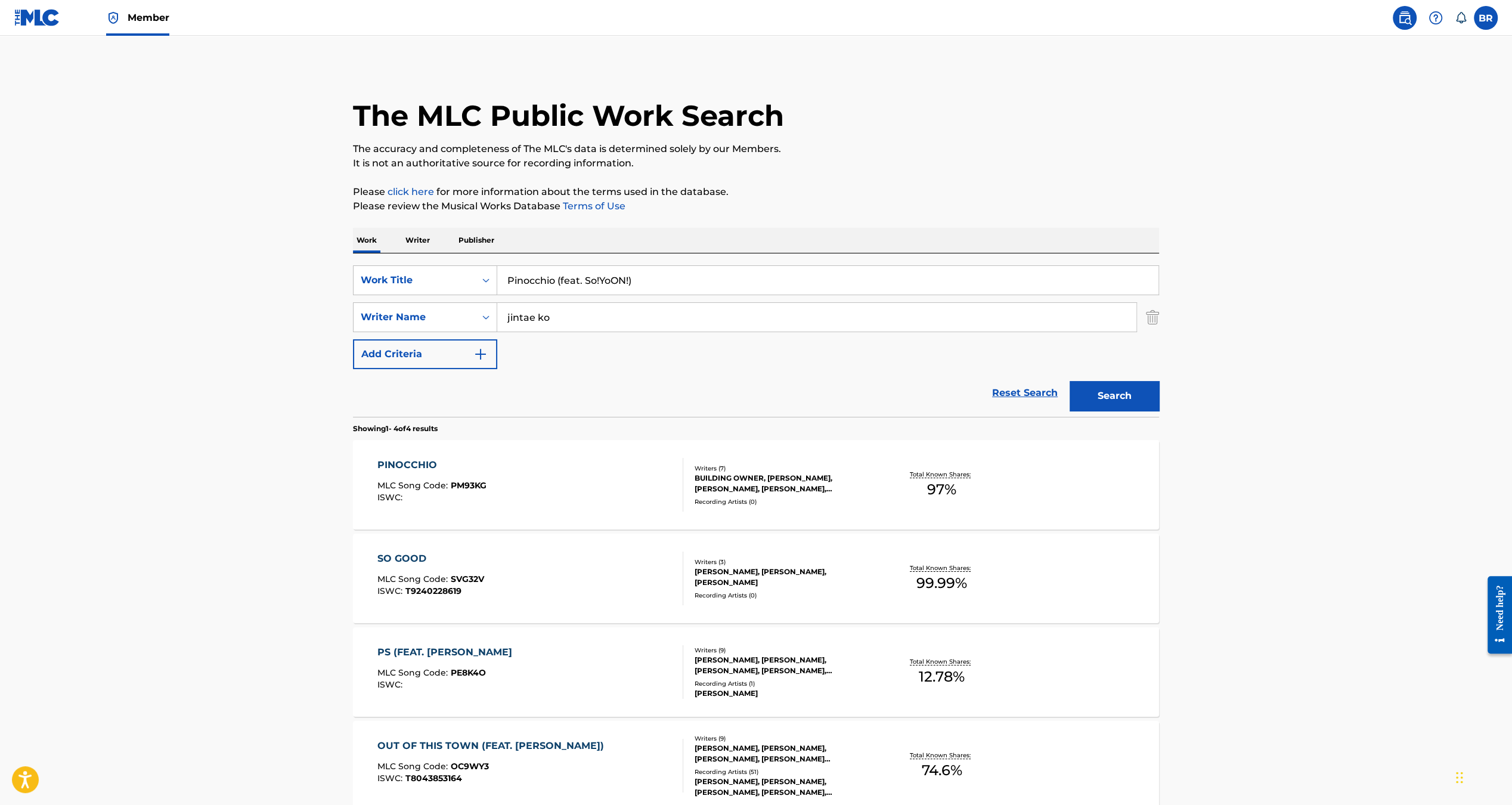
click at [506, 492] on div "PINOCCHIO MLC Song Code : PM93KG ISWC :" at bounding box center [530, 485] width 306 height 53
click at [563, 280] on input "Pinocchio (feat. So!YoON!)" at bounding box center [827, 280] width 661 height 28
paste input "retty Thoughts"
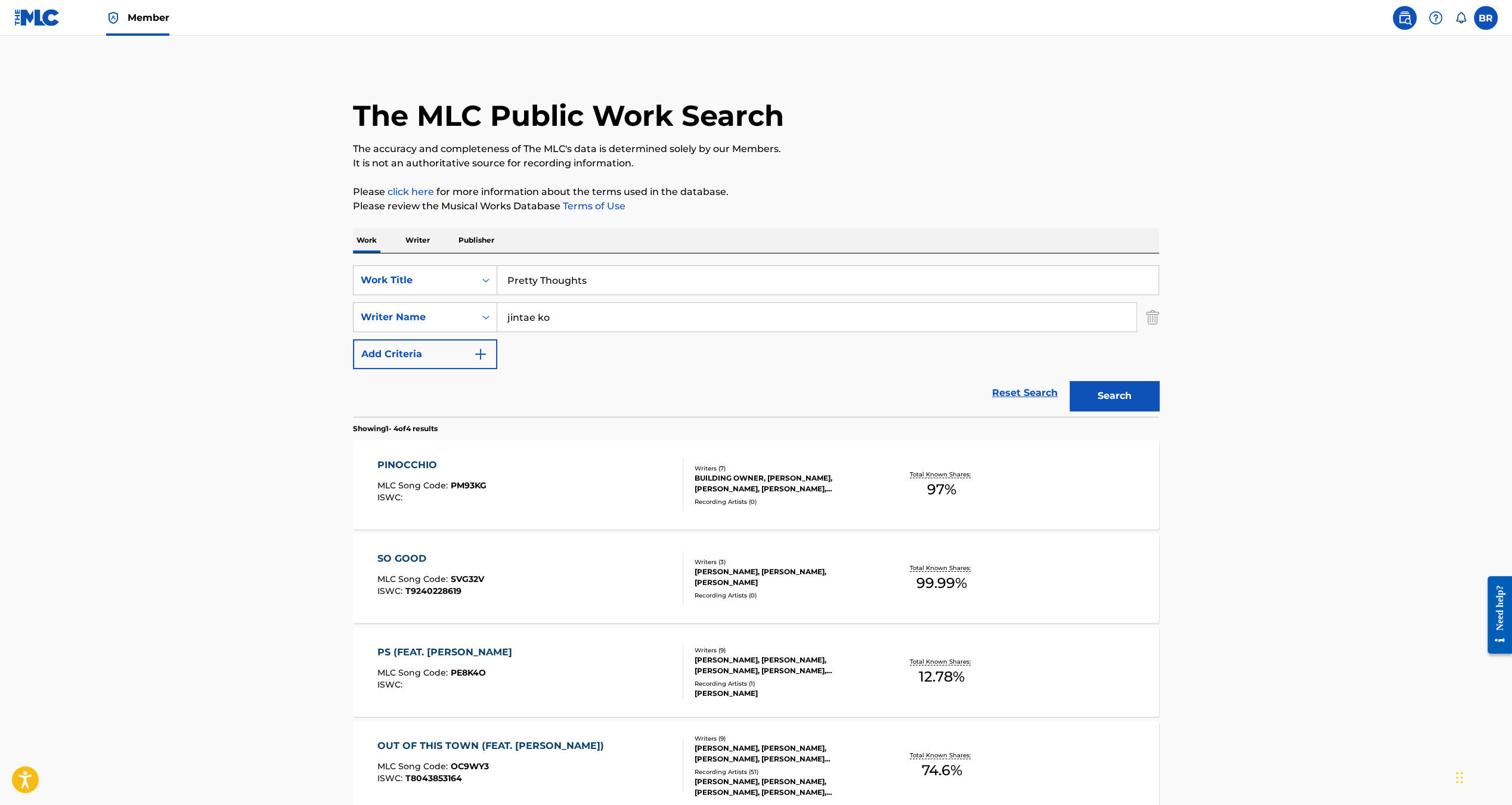
type input "Pretty Thoughts"
click at [1069, 381] on button "Search" at bounding box center [1114, 396] width 90 height 30
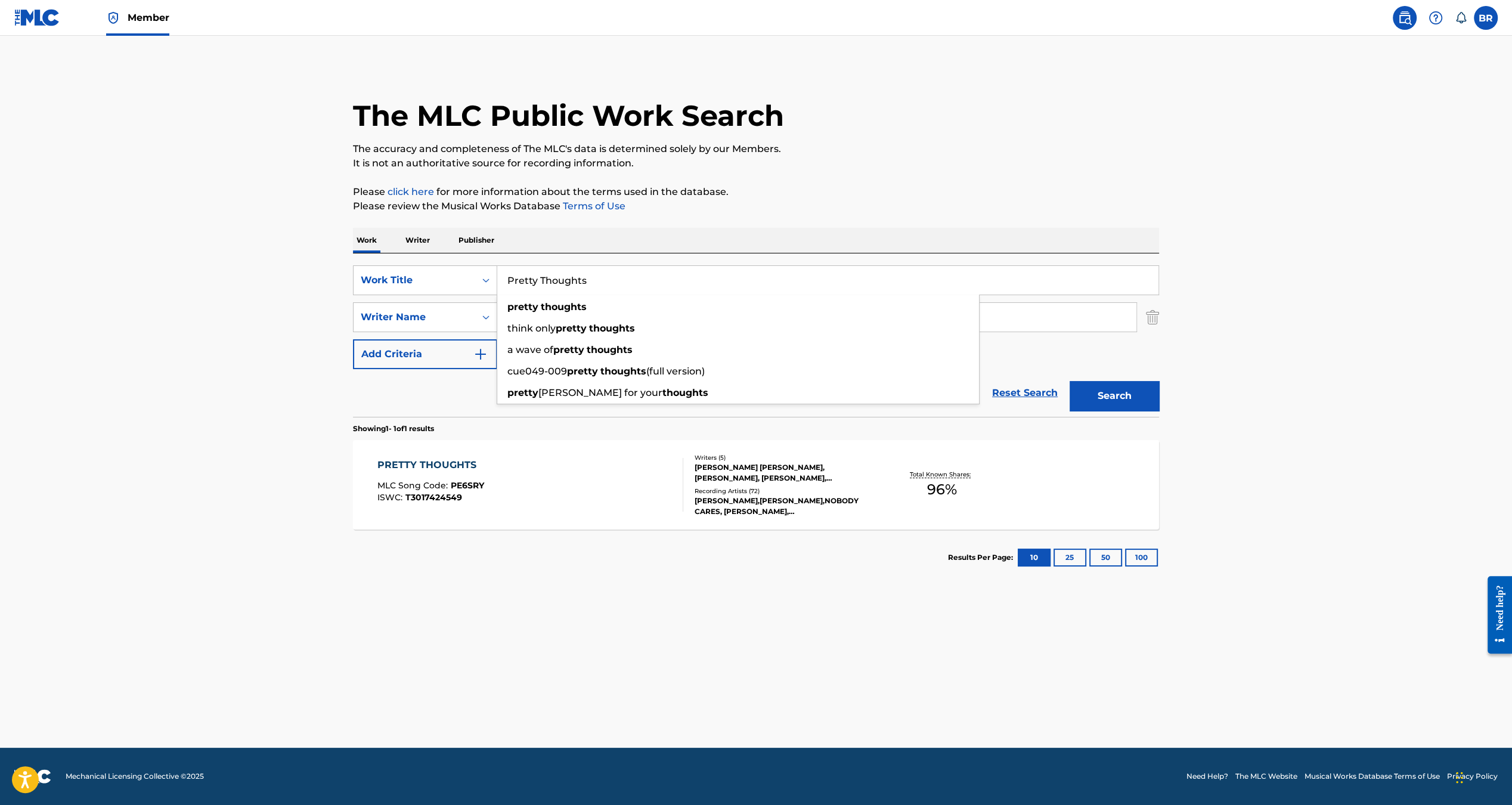
click at [475, 452] on div "PRETTY THOUGHTS MLC Song Code : PE6SRY ISWC : T3017424549 Writers ( 5 ) [PERSON…" at bounding box center [756, 485] width 806 height 90
click at [538, 275] on input "Pretty Thoughts" at bounding box center [827, 280] width 661 height 28
paste input "Rich man"
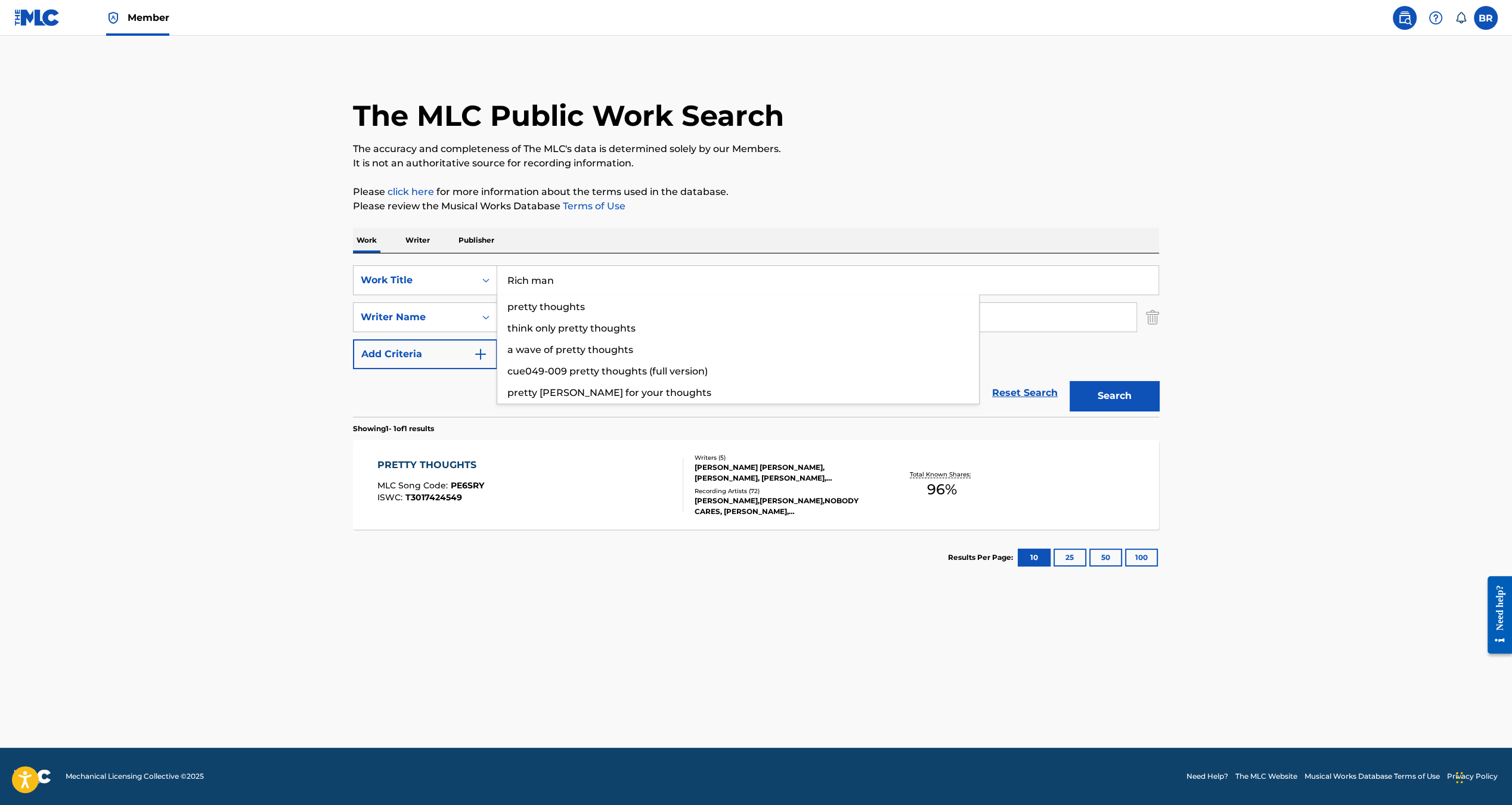
type input "Rich man"
click at [1069, 381] on button "Search" at bounding box center [1114, 396] width 90 height 30
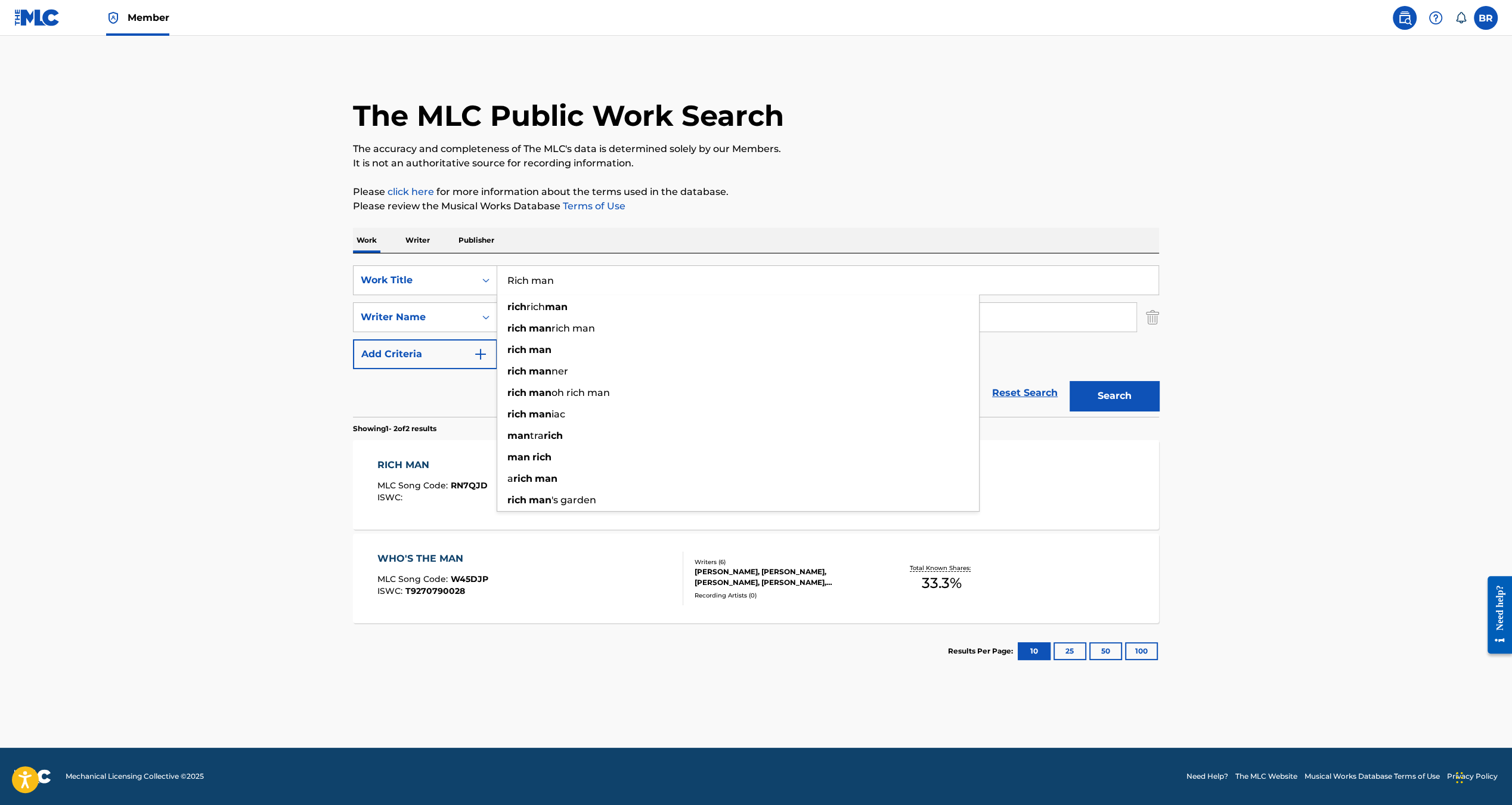
click at [424, 493] on div "ISWC :" at bounding box center [432, 498] width 110 height 9
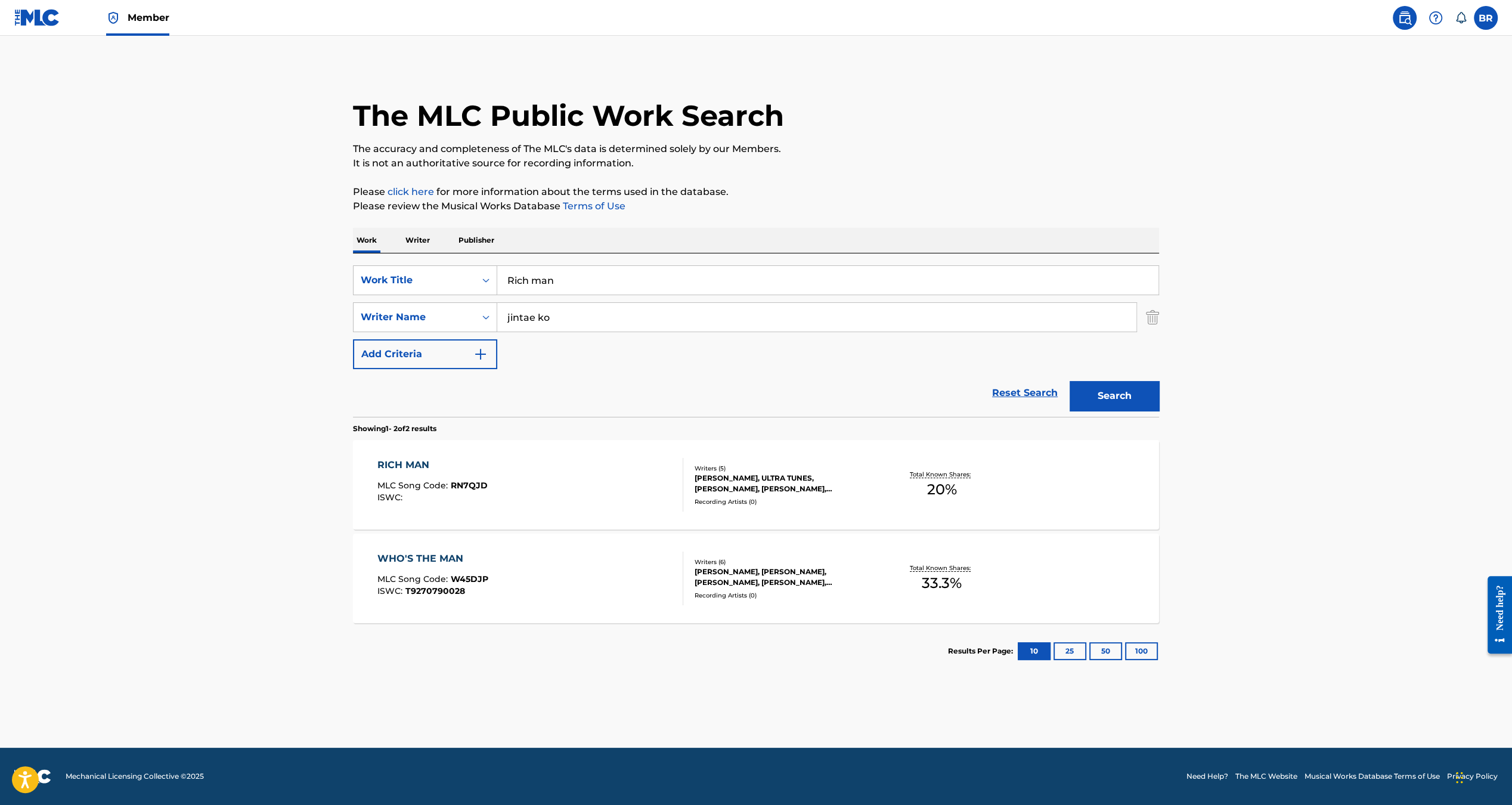
click at [562, 275] on input "Rich man" at bounding box center [827, 280] width 661 height 28
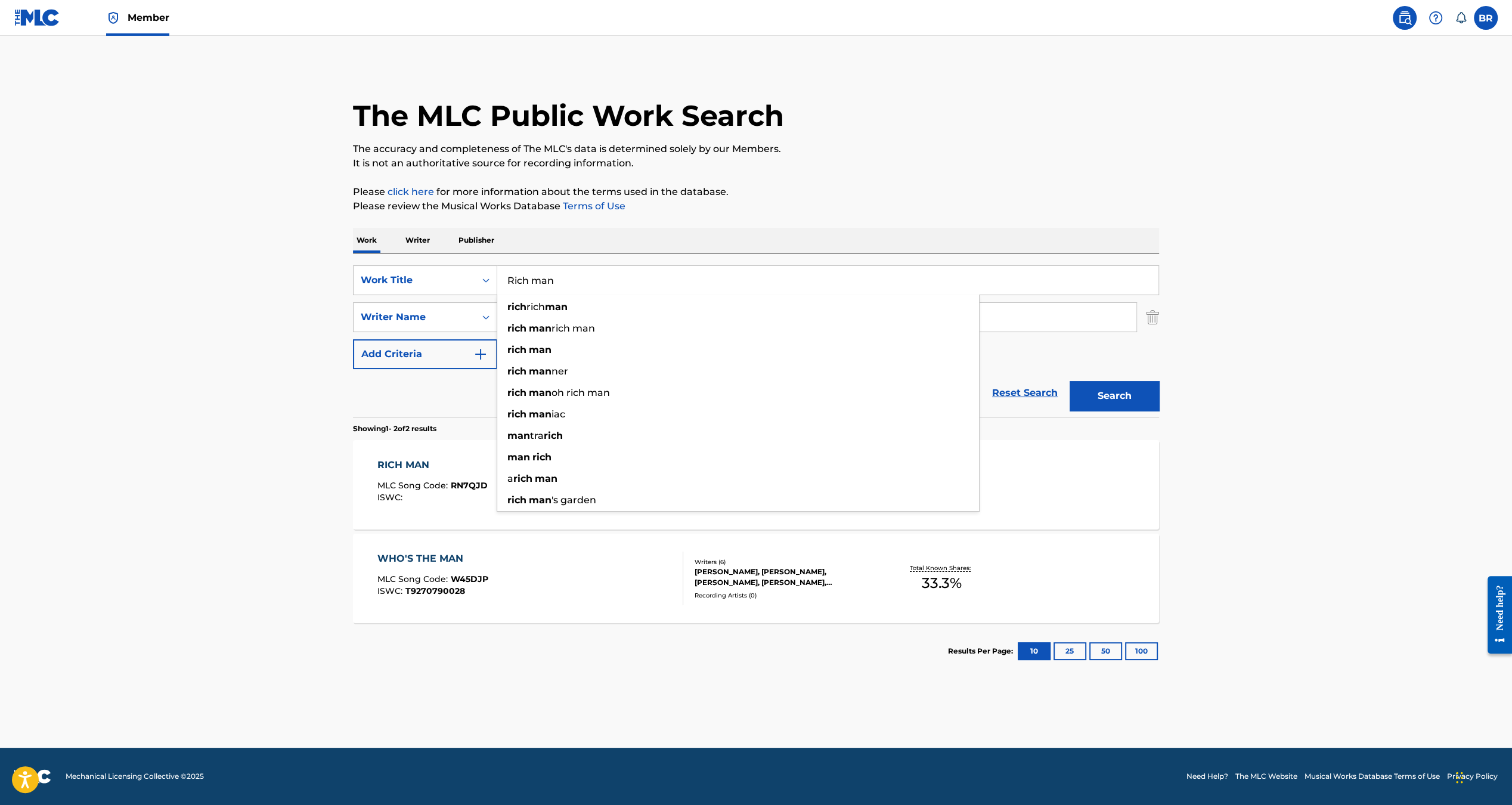
paste input "Spin the Bottle"
type input "Spin the Bottle"
click at [1069, 381] on button "Search" at bounding box center [1114, 396] width 90 height 30
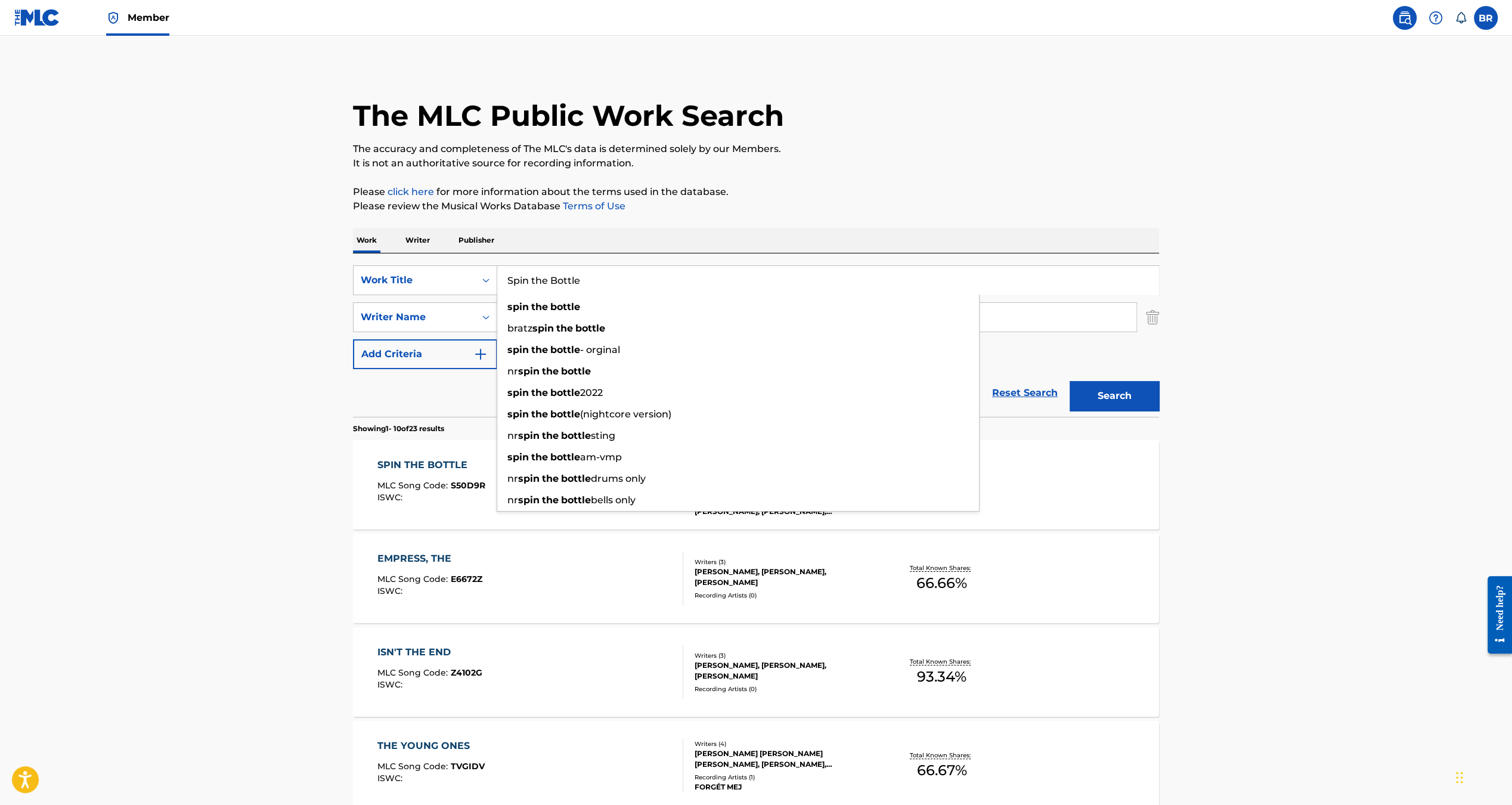
click at [422, 489] on span "MLC Song Code :" at bounding box center [413, 485] width 74 height 11
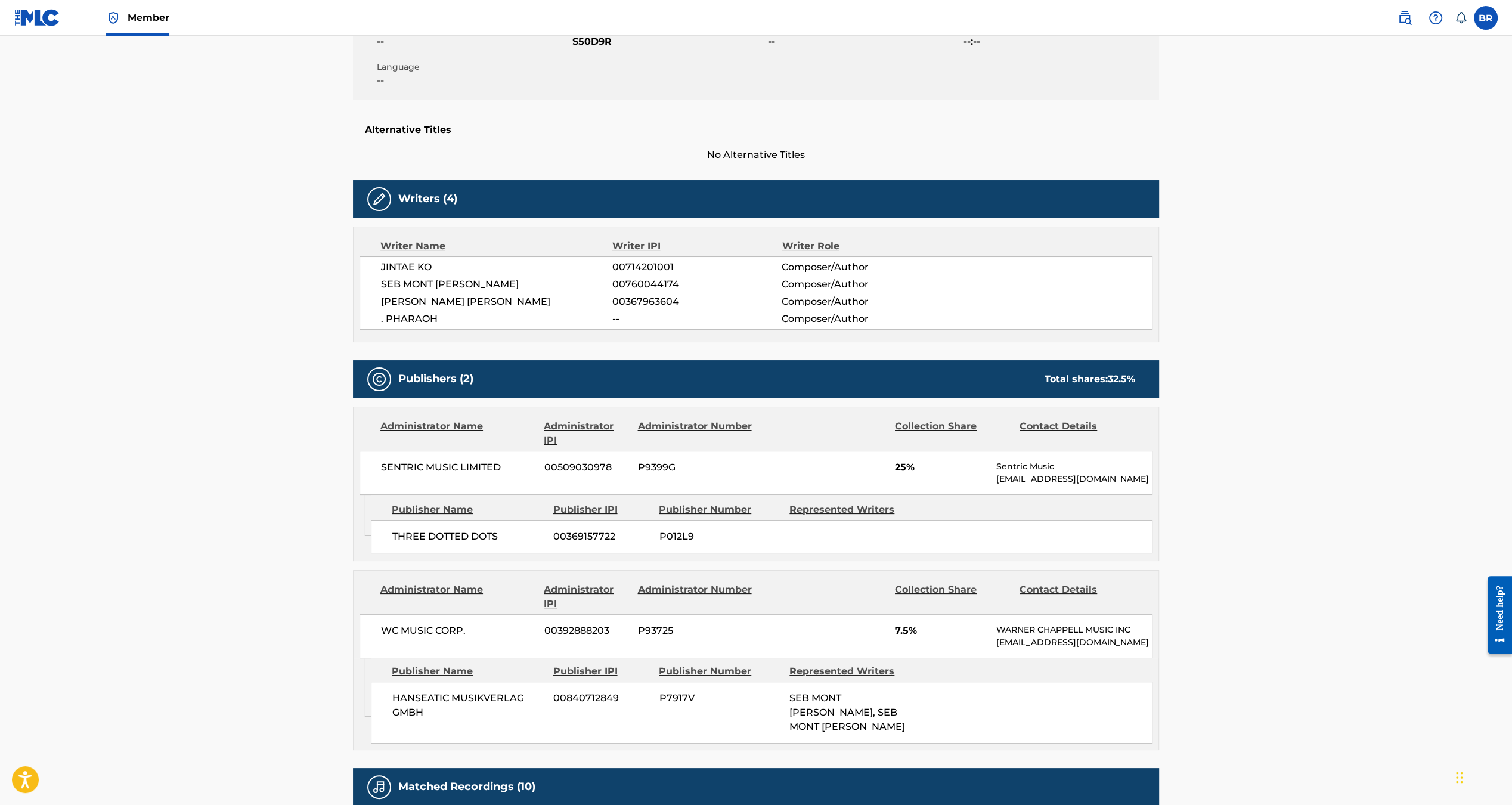
scroll to position [214, 0]
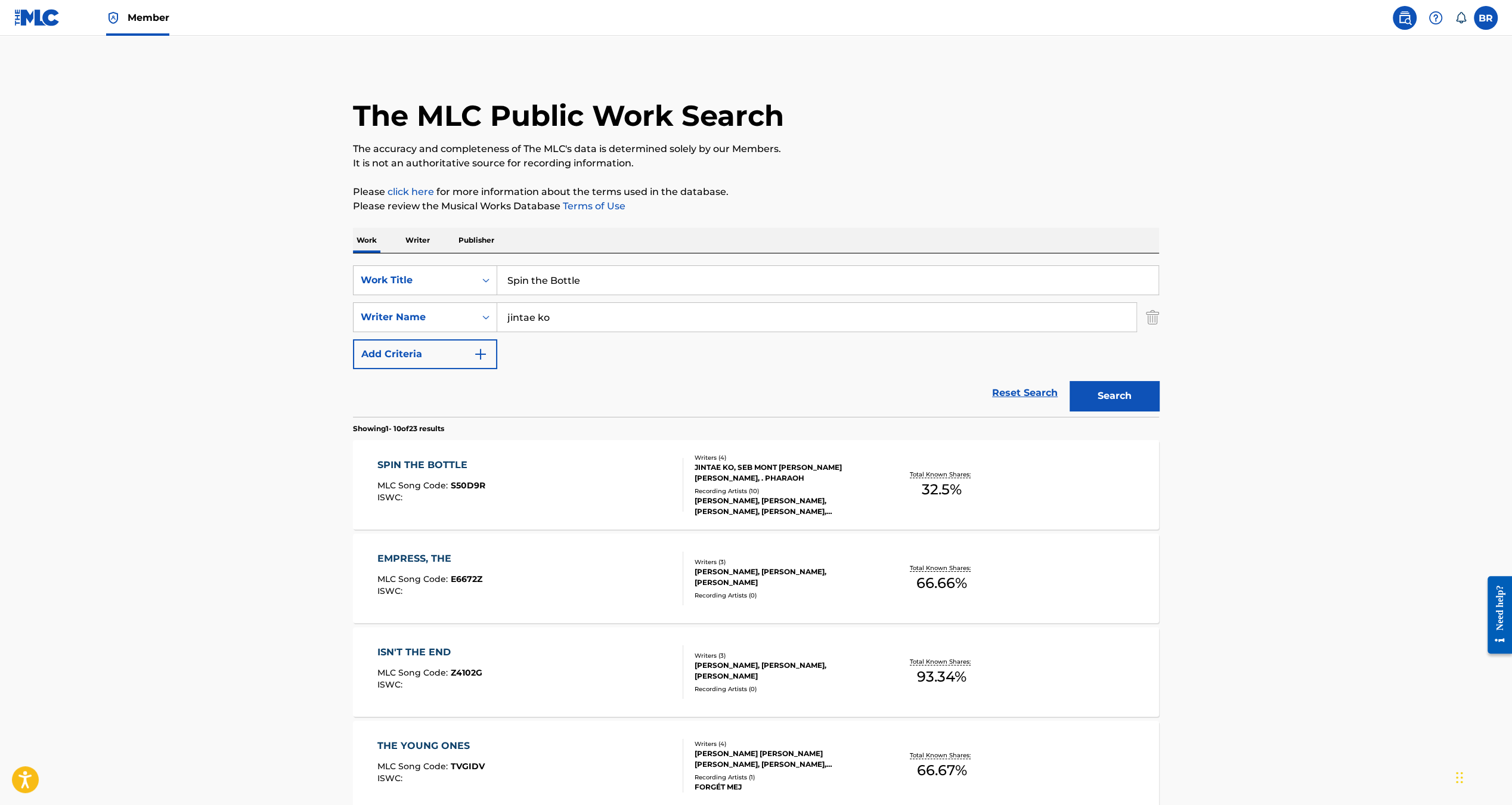
click at [557, 264] on div "SearchWithCriteriaf35230ae-a434-4b99-9771-6a9dd8507114 Work Title Spin the Bott…" at bounding box center [756, 335] width 806 height 163
click at [580, 292] on input "Spin the Bottle" at bounding box center [827, 280] width 661 height 28
click at [580, 290] on input "Spin the Bottle" at bounding box center [827, 280] width 661 height 28
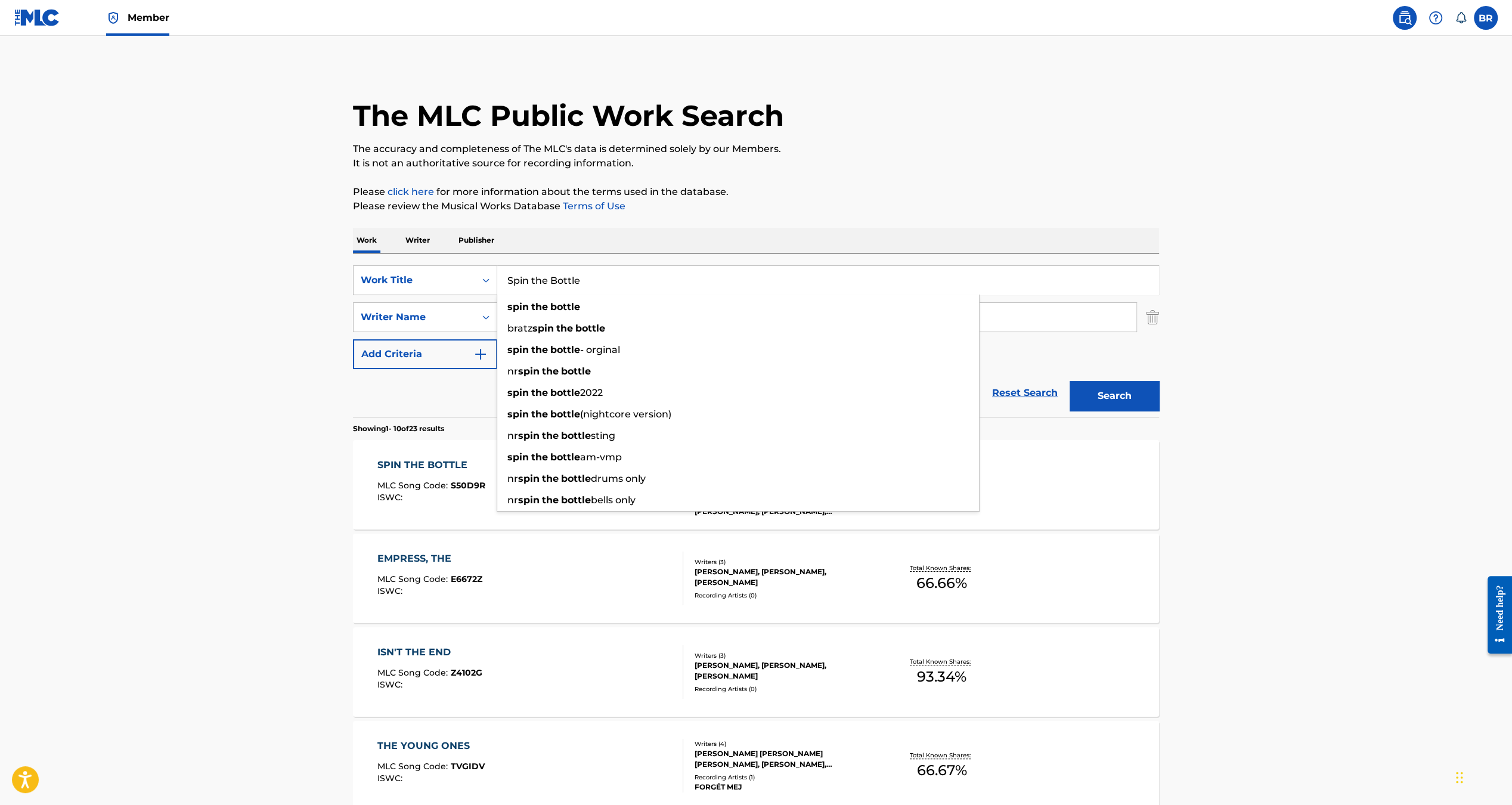
click at [580, 290] on input "Spin the Bottle" at bounding box center [827, 280] width 661 height 28
paste input "weet Magic"
click at [1069, 381] on button "Search" at bounding box center [1114, 396] width 90 height 30
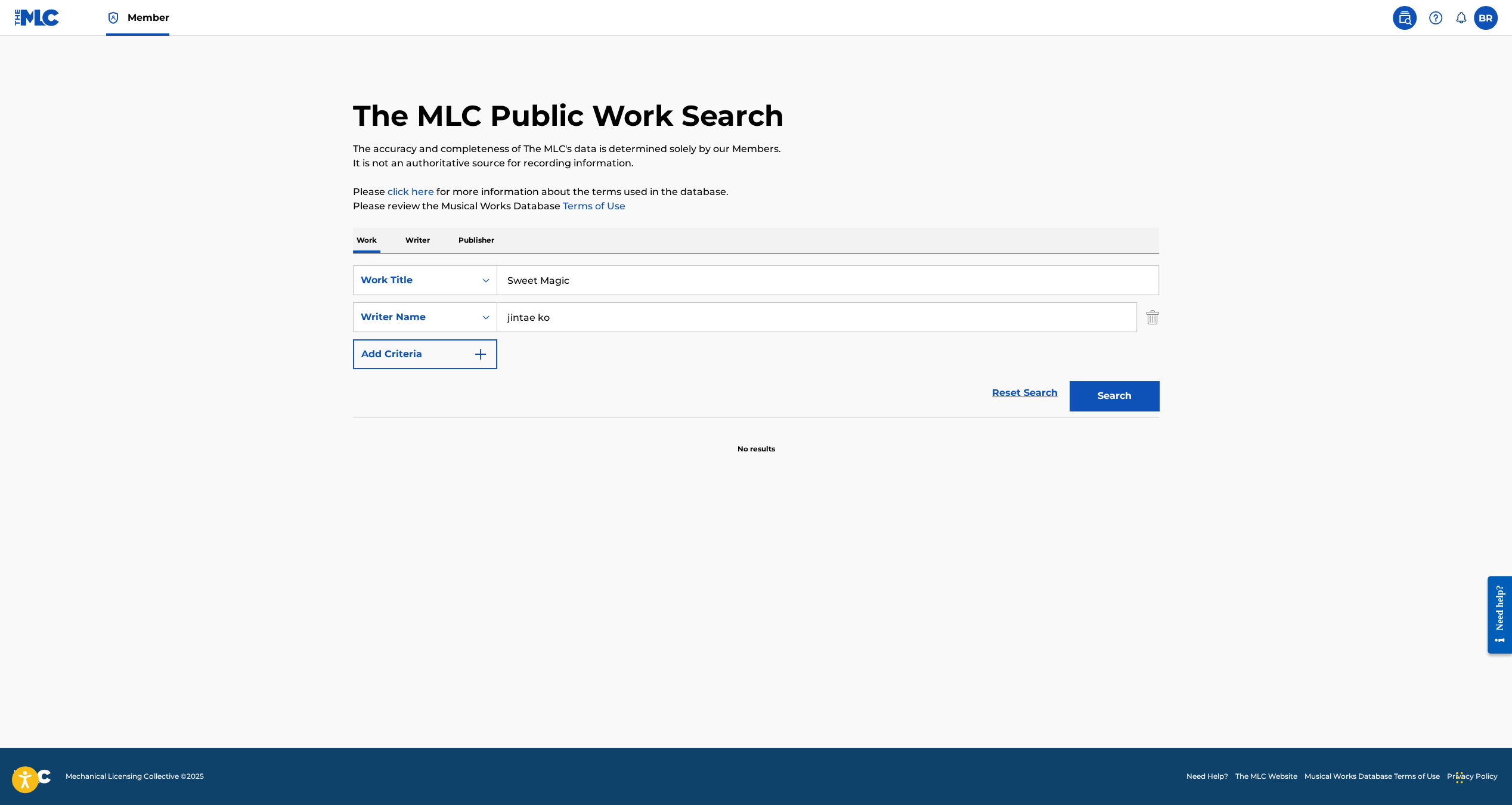
click at [365, 539] on main "The MLC Public Work Search The accuracy and completeness of The MLC's data is d…" at bounding box center [756, 391] width 1512 height 712
click at [573, 286] on input "Sweet Magic" at bounding box center [827, 280] width 661 height 28
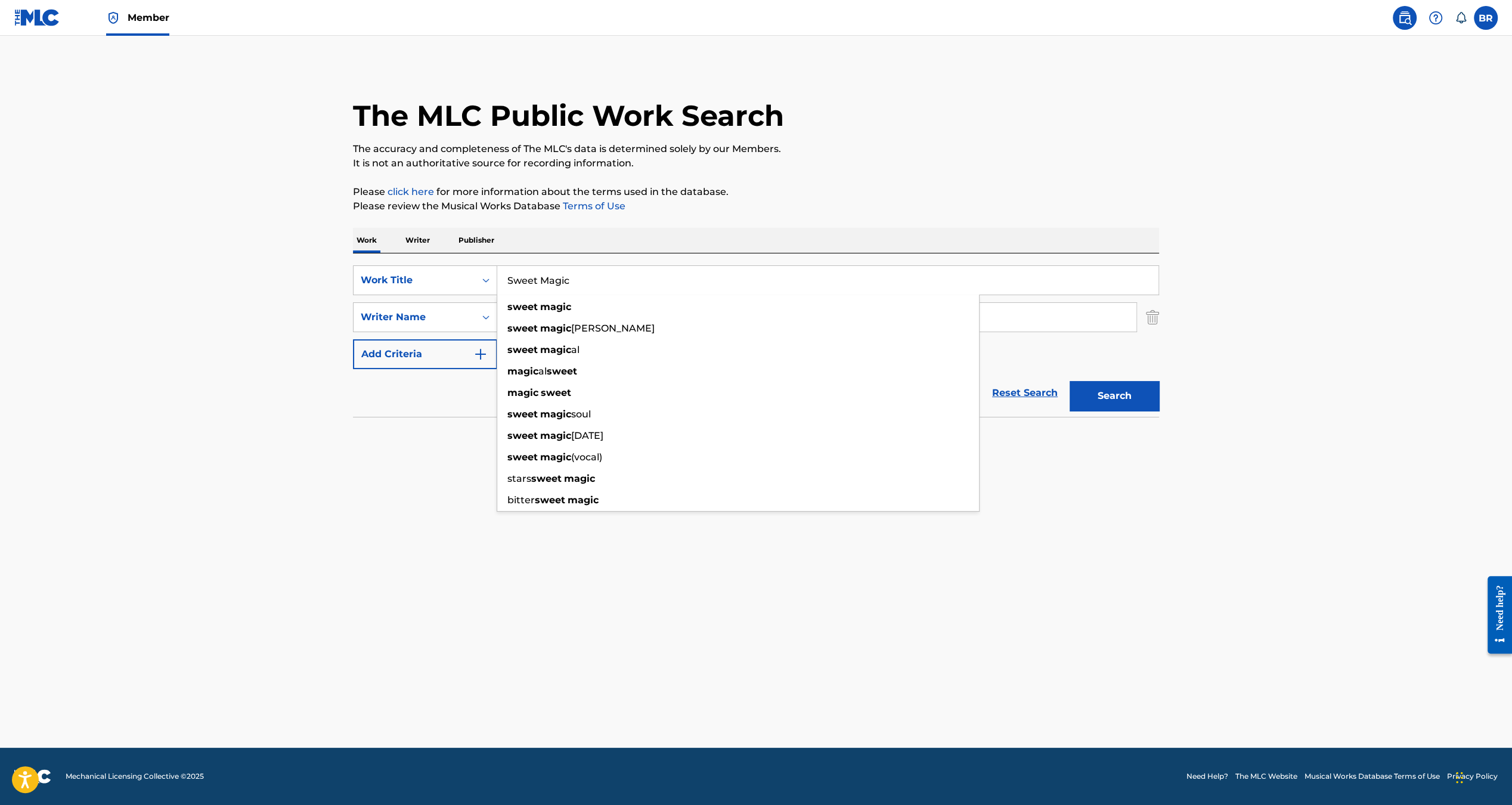
click at [573, 286] on input "Sweet Magic" at bounding box center [827, 280] width 661 height 28
paste input "Take a Moment"
type input "Take a Moment"
click at [1069, 381] on button "Search" at bounding box center [1114, 396] width 90 height 30
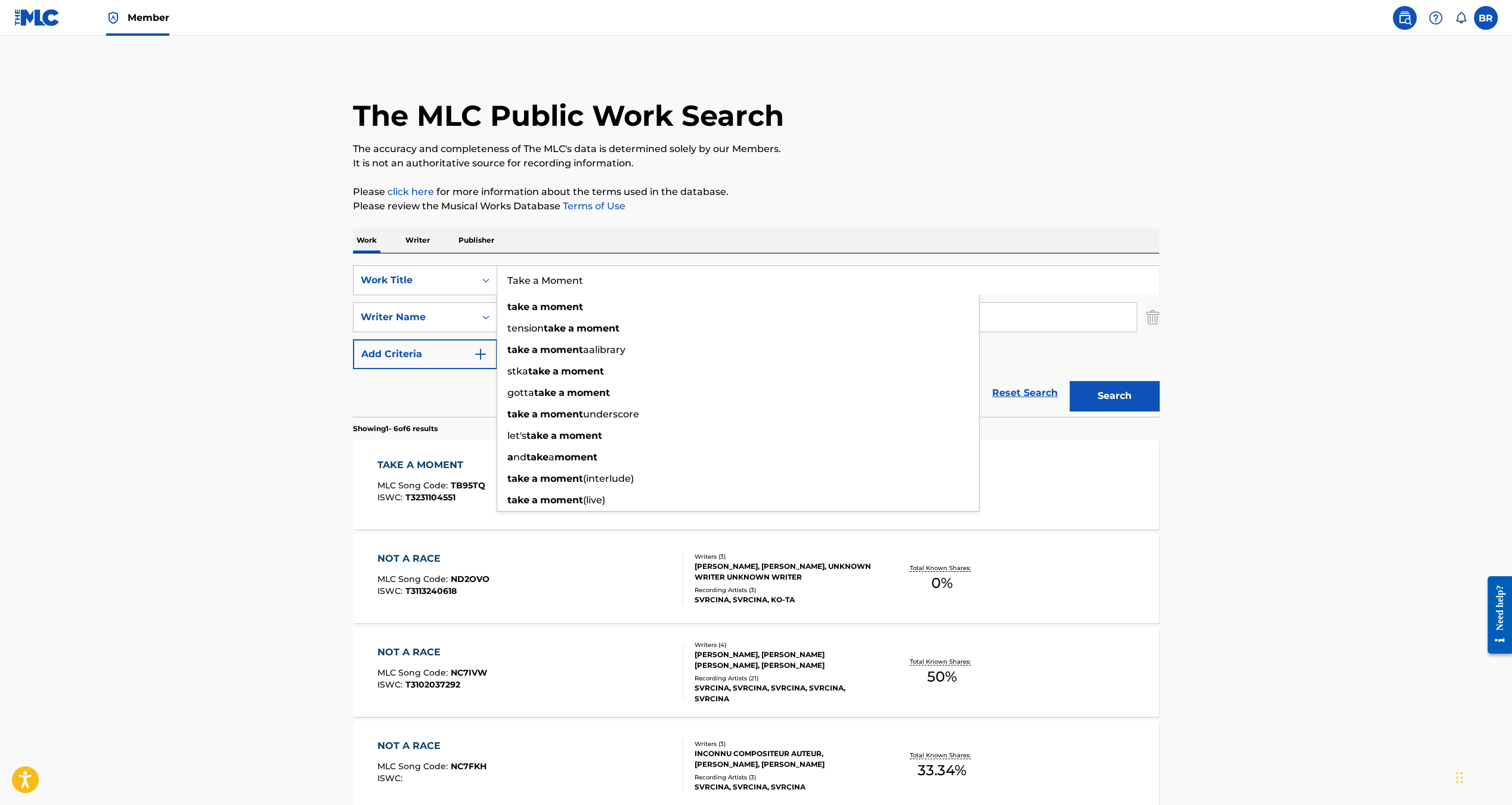
click at [409, 477] on div "TAKE A MOMENT MLC Song Code : TB95TQ ISWC : T3231104551" at bounding box center [431, 485] width 108 height 53
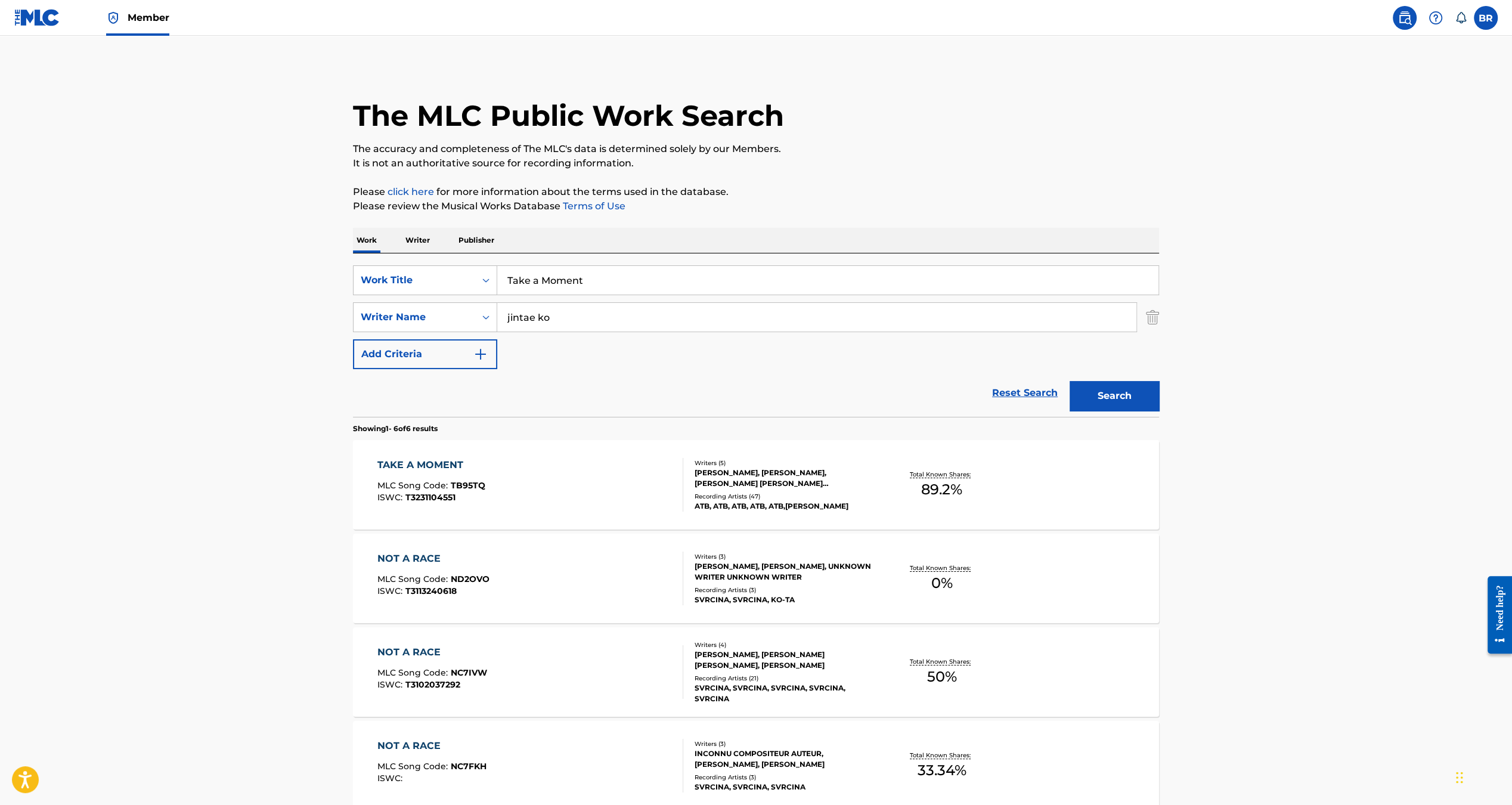
click at [535, 276] on input "Take a Moment" at bounding box center [827, 280] width 661 height 28
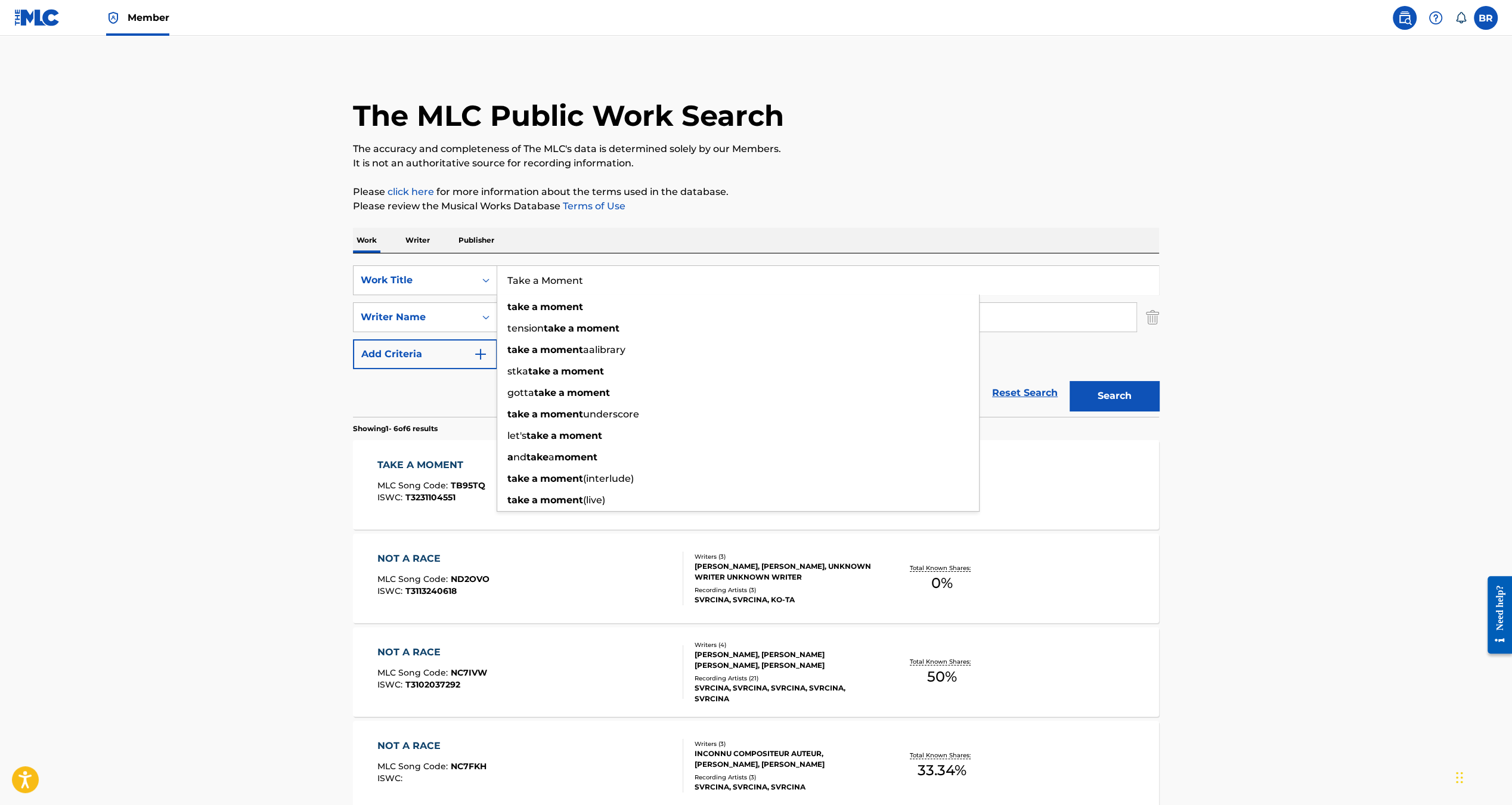
click at [535, 276] on input "Take a Moment" at bounding box center [827, 280] width 661 height 28
paste input "il the Day I Die"
type input "Til the Day I Die"
click at [1069, 381] on button "Search" at bounding box center [1114, 396] width 90 height 30
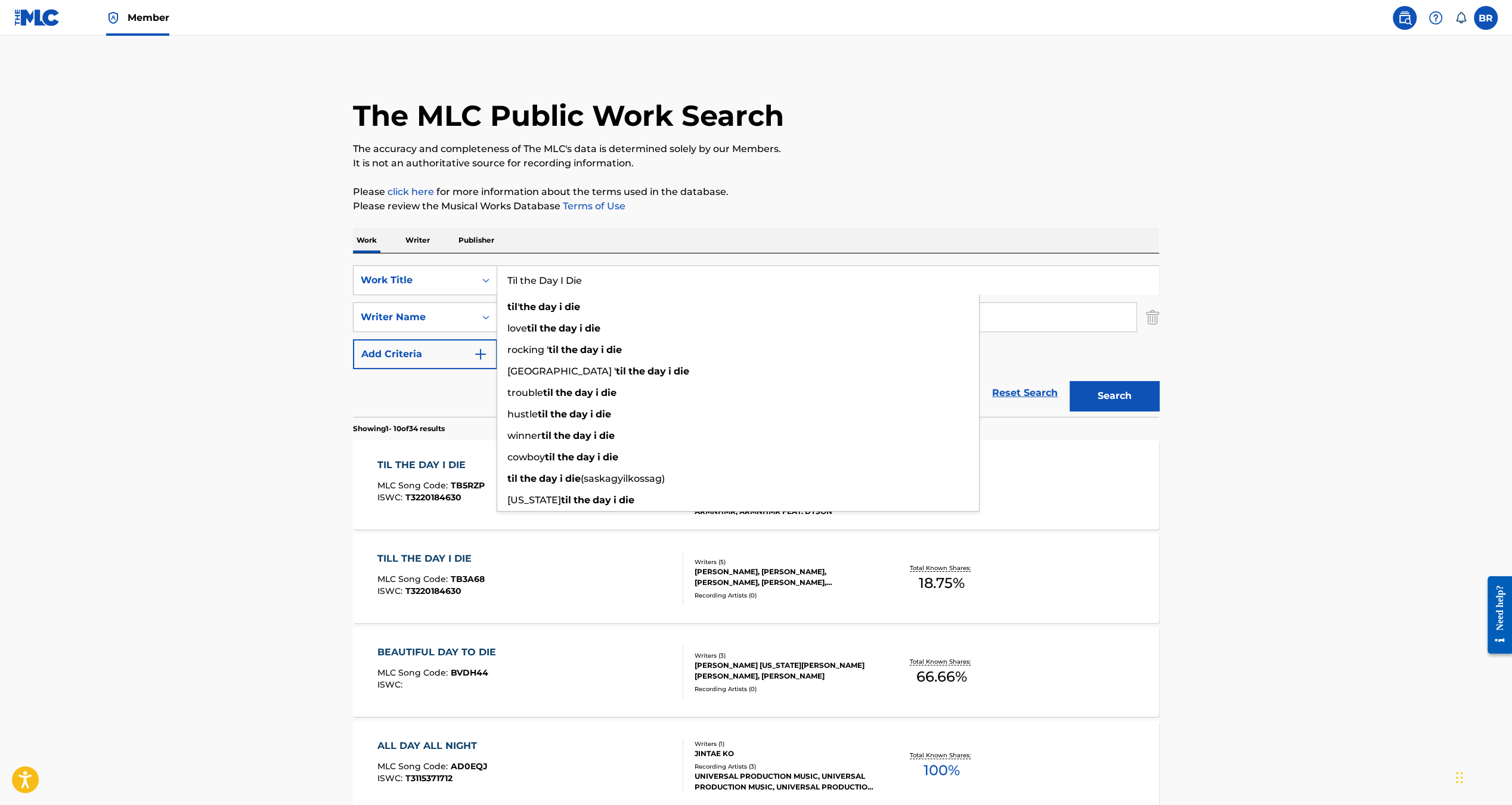
click at [428, 477] on div "TIL THE DAY I DIE MLC Song Code : TB5RZP ISWC : T3220184630" at bounding box center [430, 485] width 107 height 53
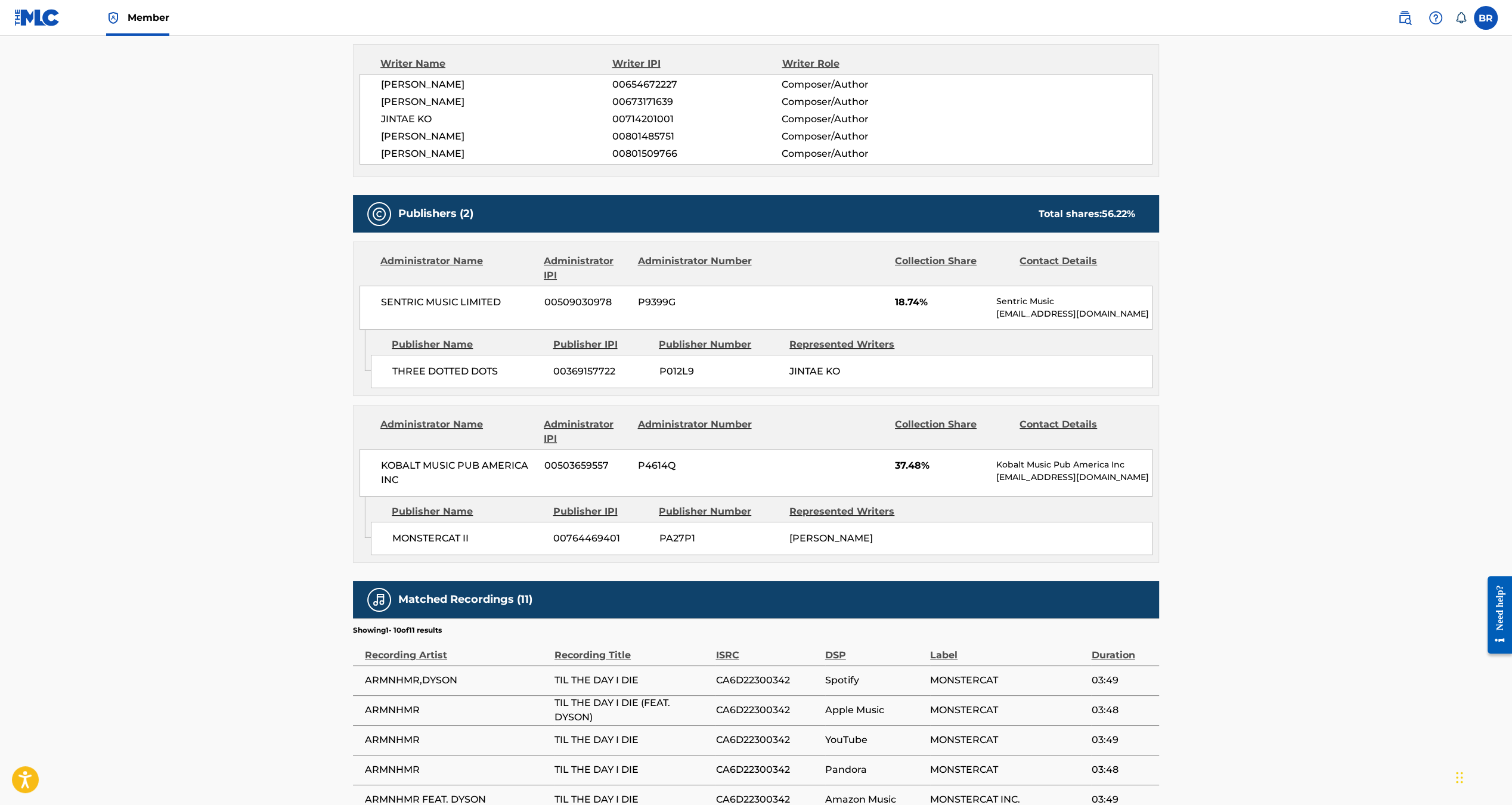
scroll to position [391, 0]
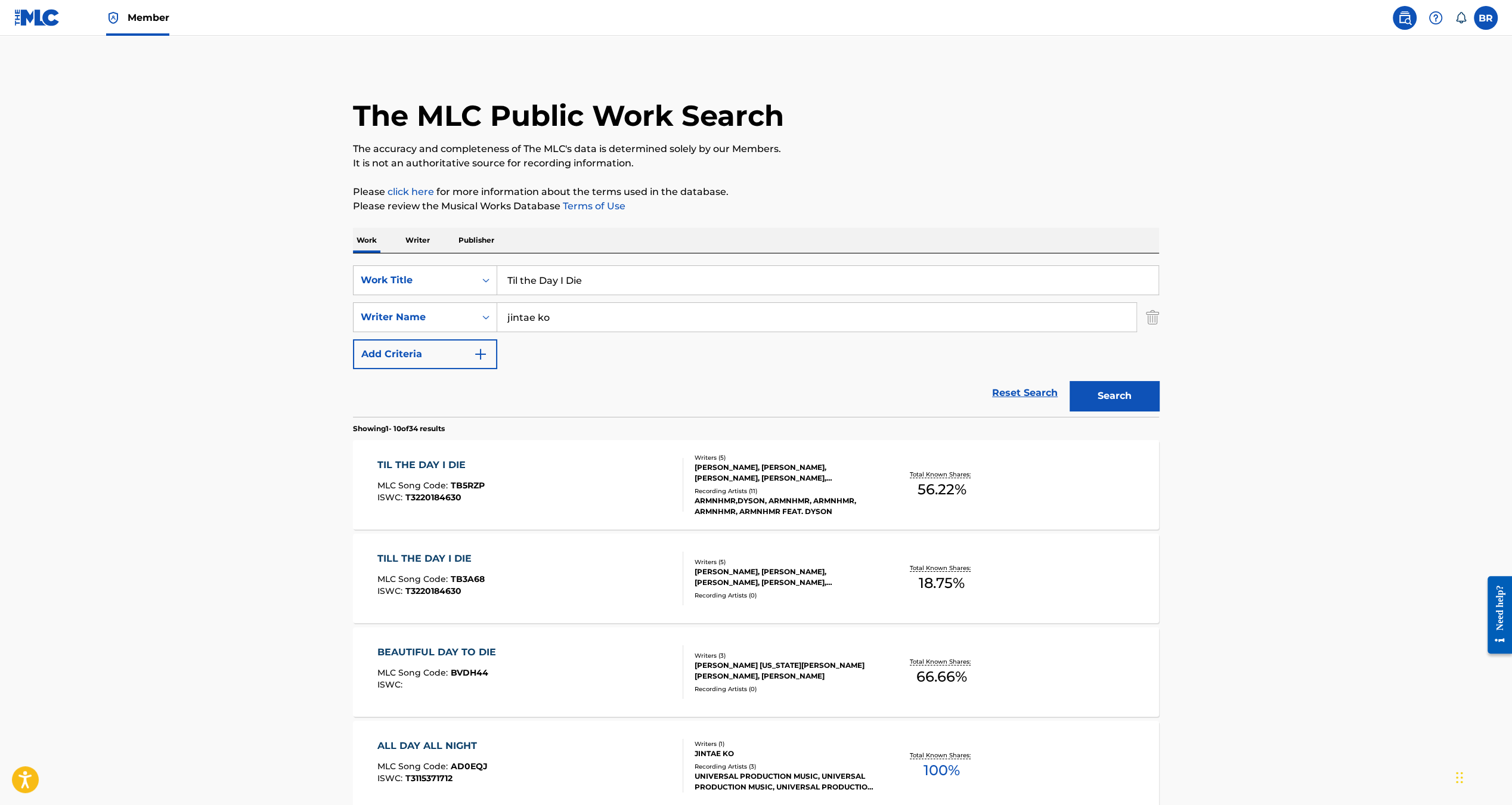
click at [593, 269] on input "Til the Day I Die" at bounding box center [827, 280] width 661 height 28
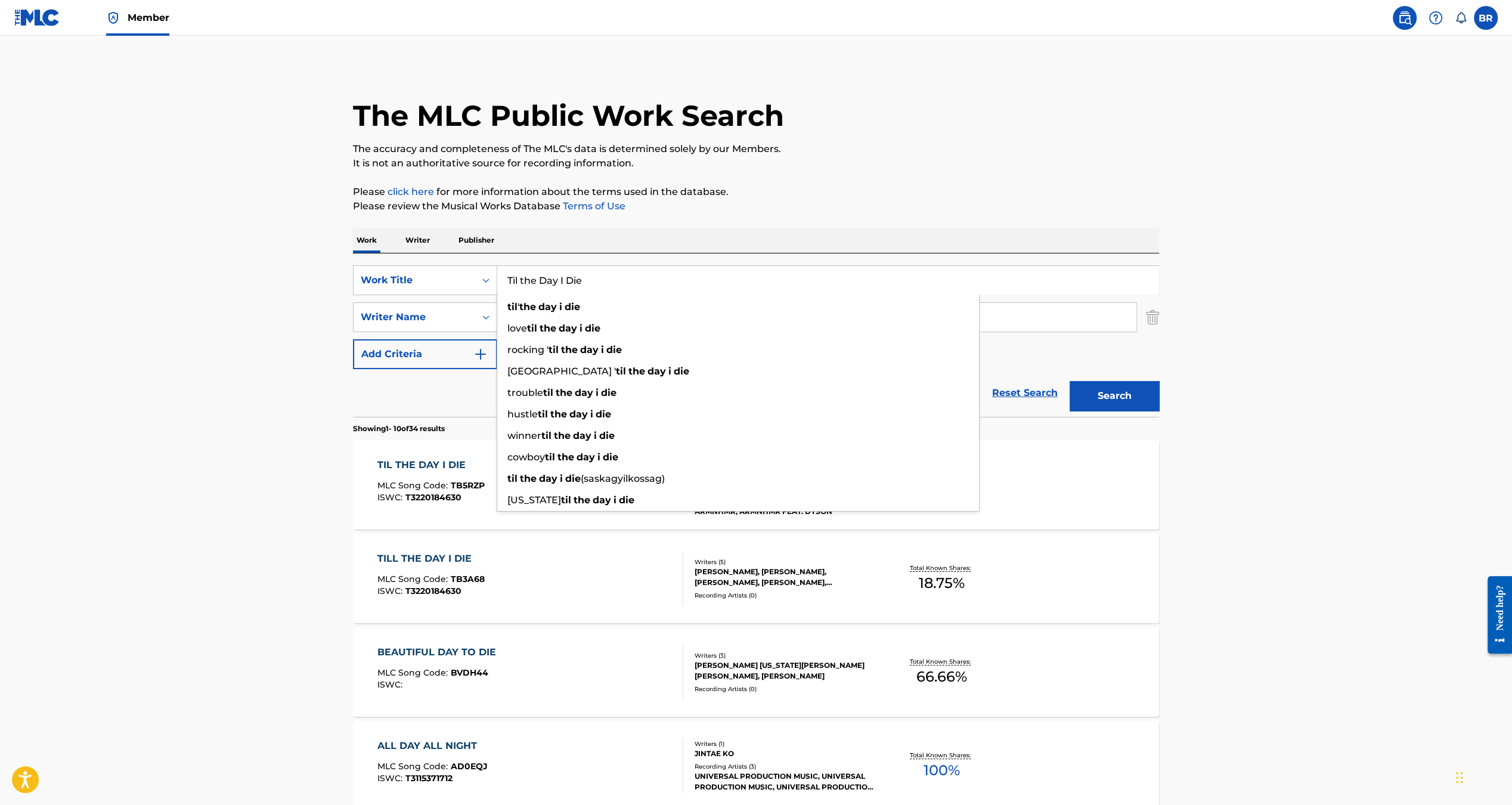
paste input "ongue Tied"
type input "Tongue Tied"
click at [1069, 381] on button "Search" at bounding box center [1114, 396] width 90 height 30
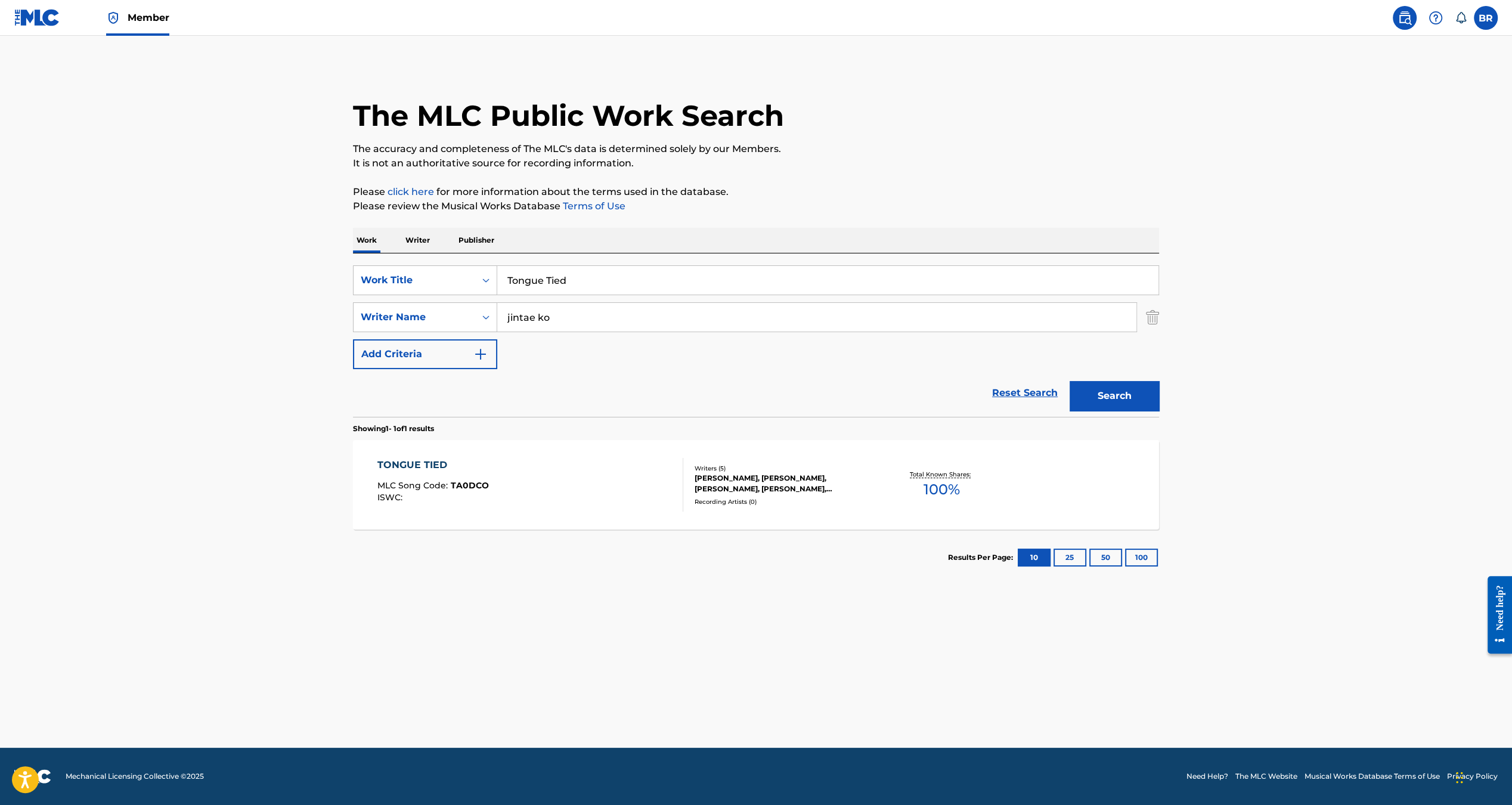
click at [504, 444] on div "TONGUE TIED MLC Song Code : TA0DCO ISWC : Writers ( 5 ) [PERSON_NAME], [PERSON_…" at bounding box center [756, 485] width 806 height 90
click at [528, 277] on input "Tongue Tied" at bounding box center [827, 280] width 661 height 28
paste input "Waste my Love"
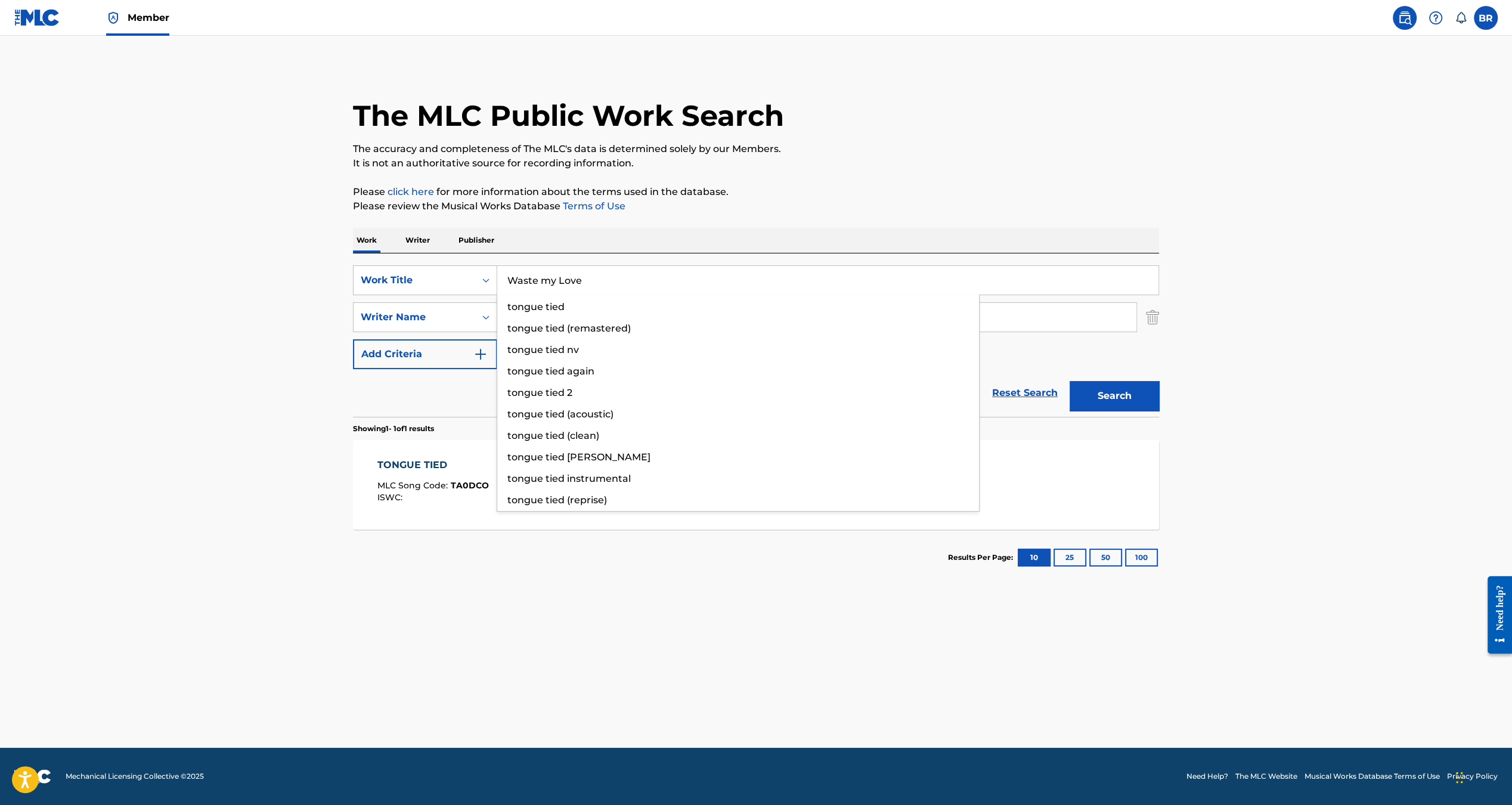
type input "Waste my Love"
click at [1069, 381] on button "Search" at bounding box center [1114, 396] width 90 height 30
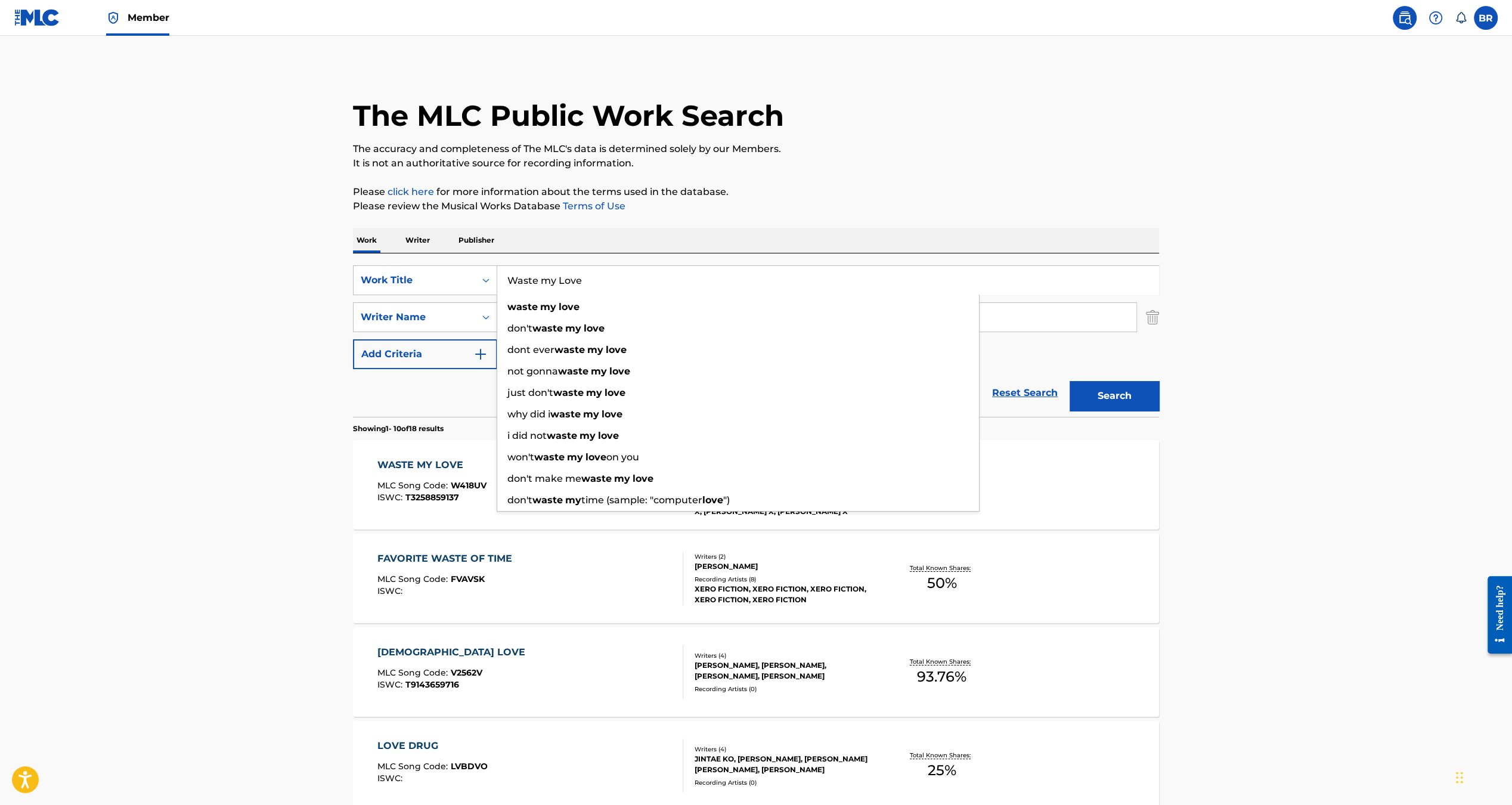
click at [417, 460] on div "WASTE MY LOVE" at bounding box center [431, 465] width 109 height 14
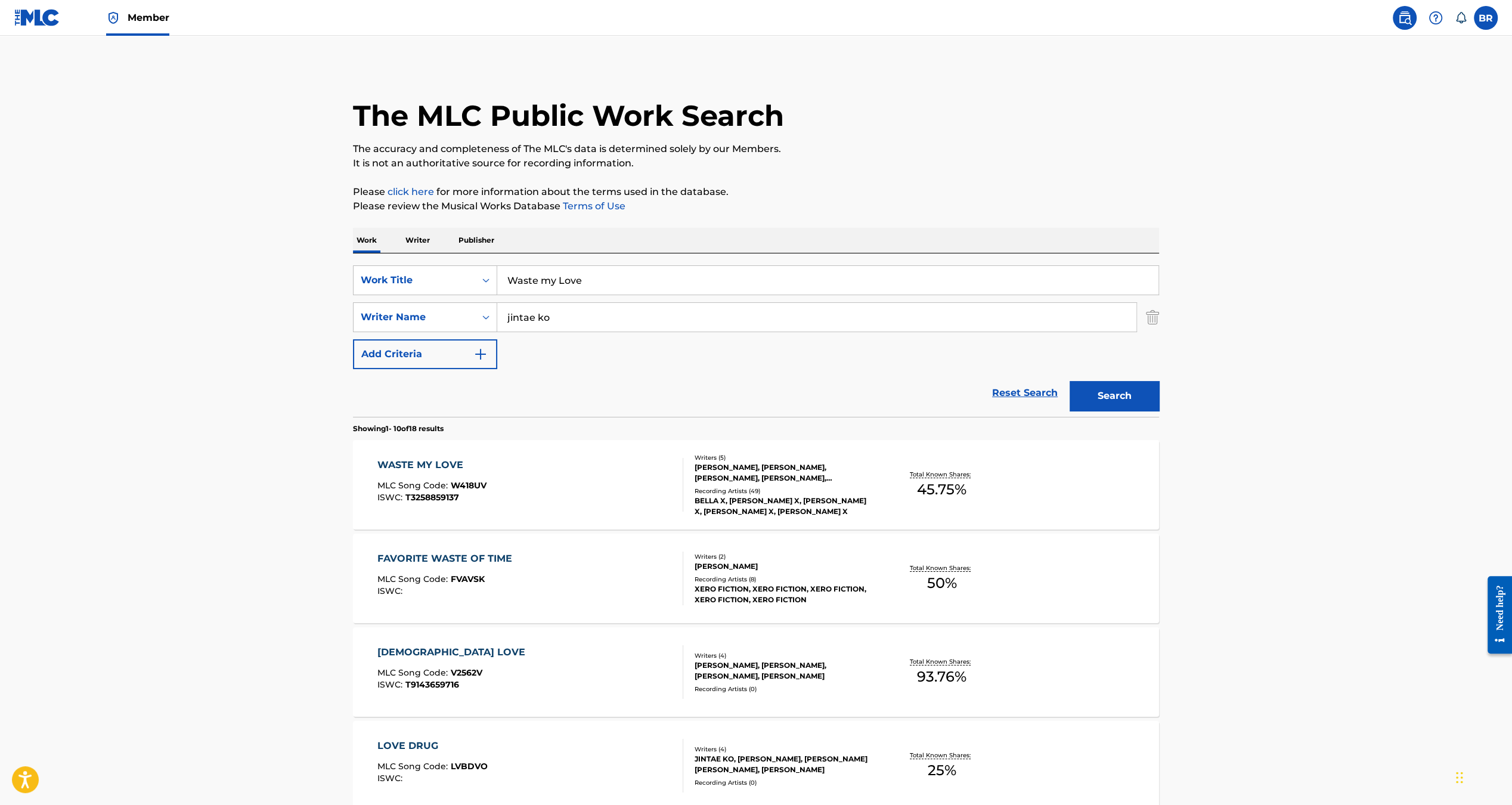
click at [600, 292] on input "Waste my Love" at bounding box center [827, 280] width 661 height 28
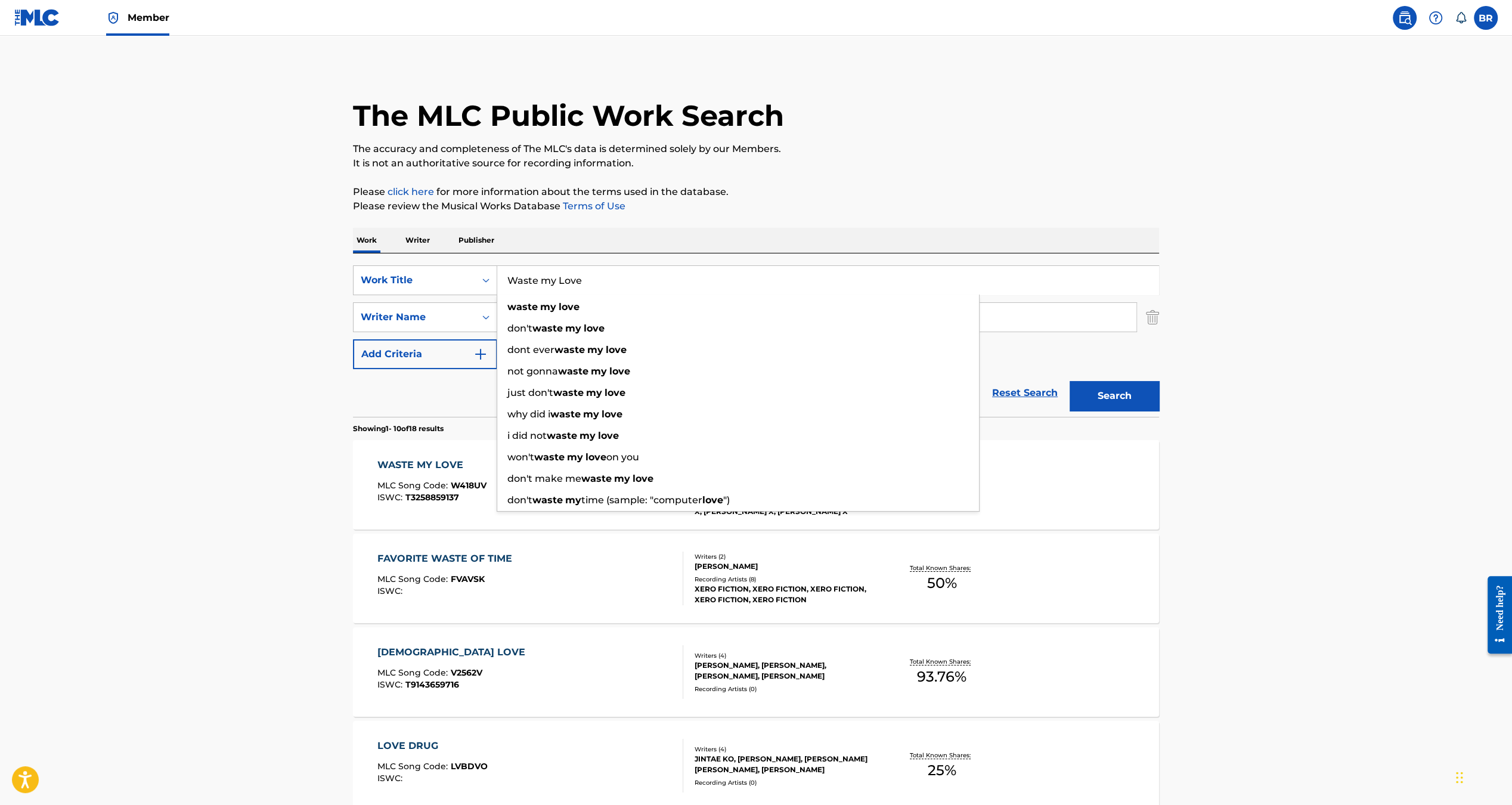
click at [600, 292] on input "Waste my Love" at bounding box center [827, 280] width 661 height 28
paste input "Your World Is Min"
type input "Your World Is Mine"
click at [1069, 381] on button "Search" at bounding box center [1114, 396] width 90 height 30
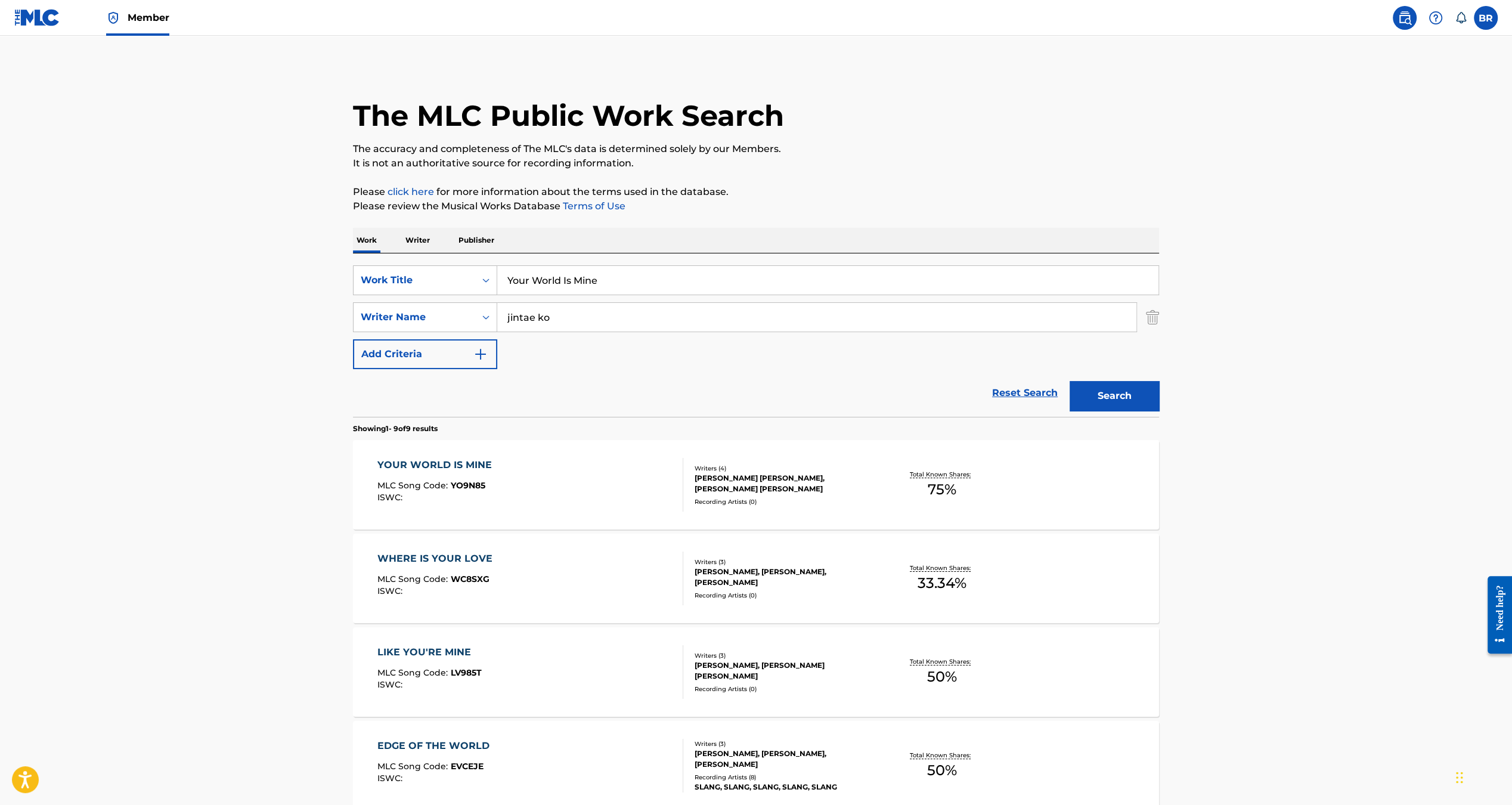
scroll to position [3, 0]
click at [473, 477] on span "YO9N85" at bounding box center [468, 483] width 35 height 11
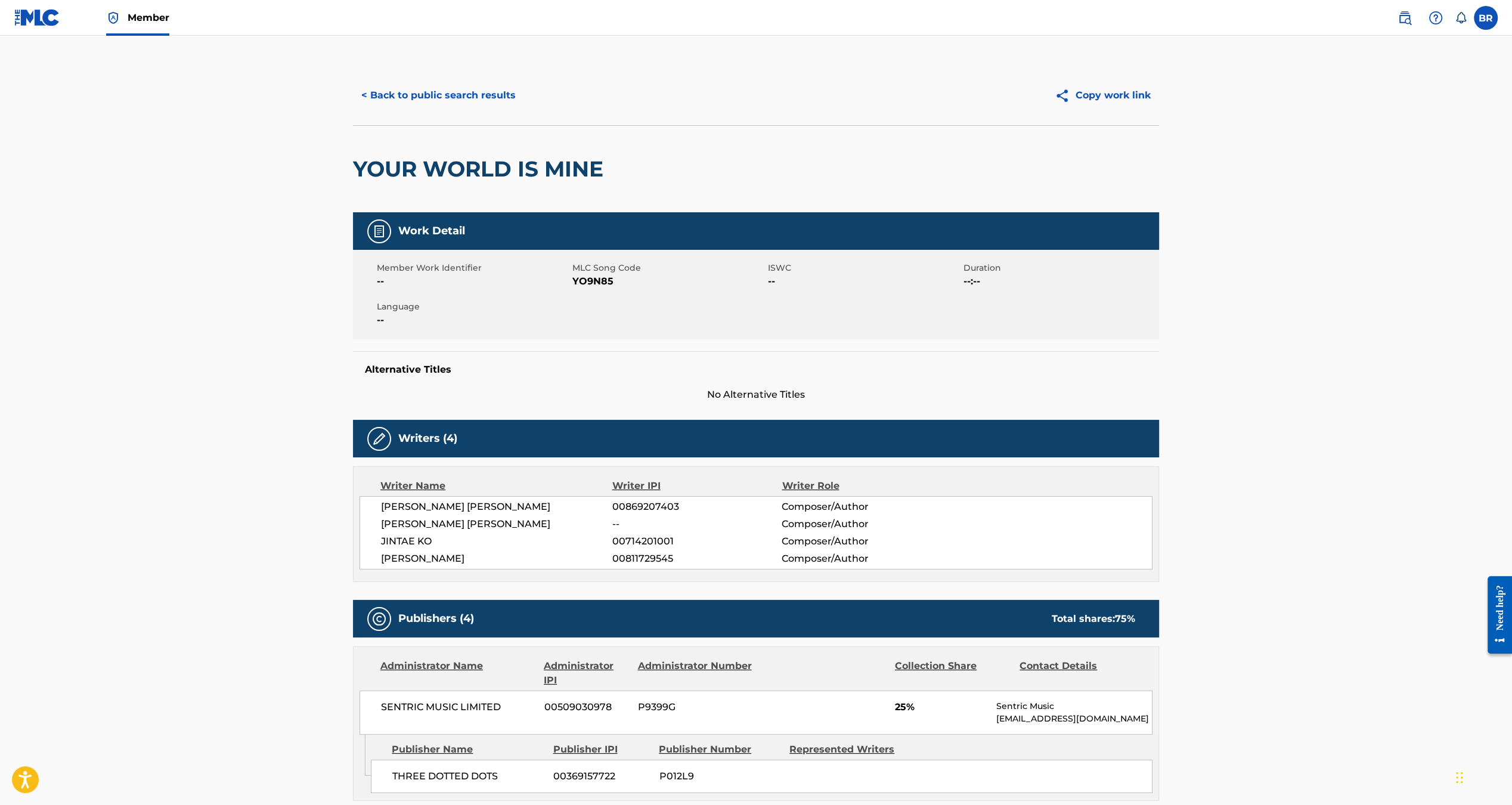
scroll to position [3, 0]
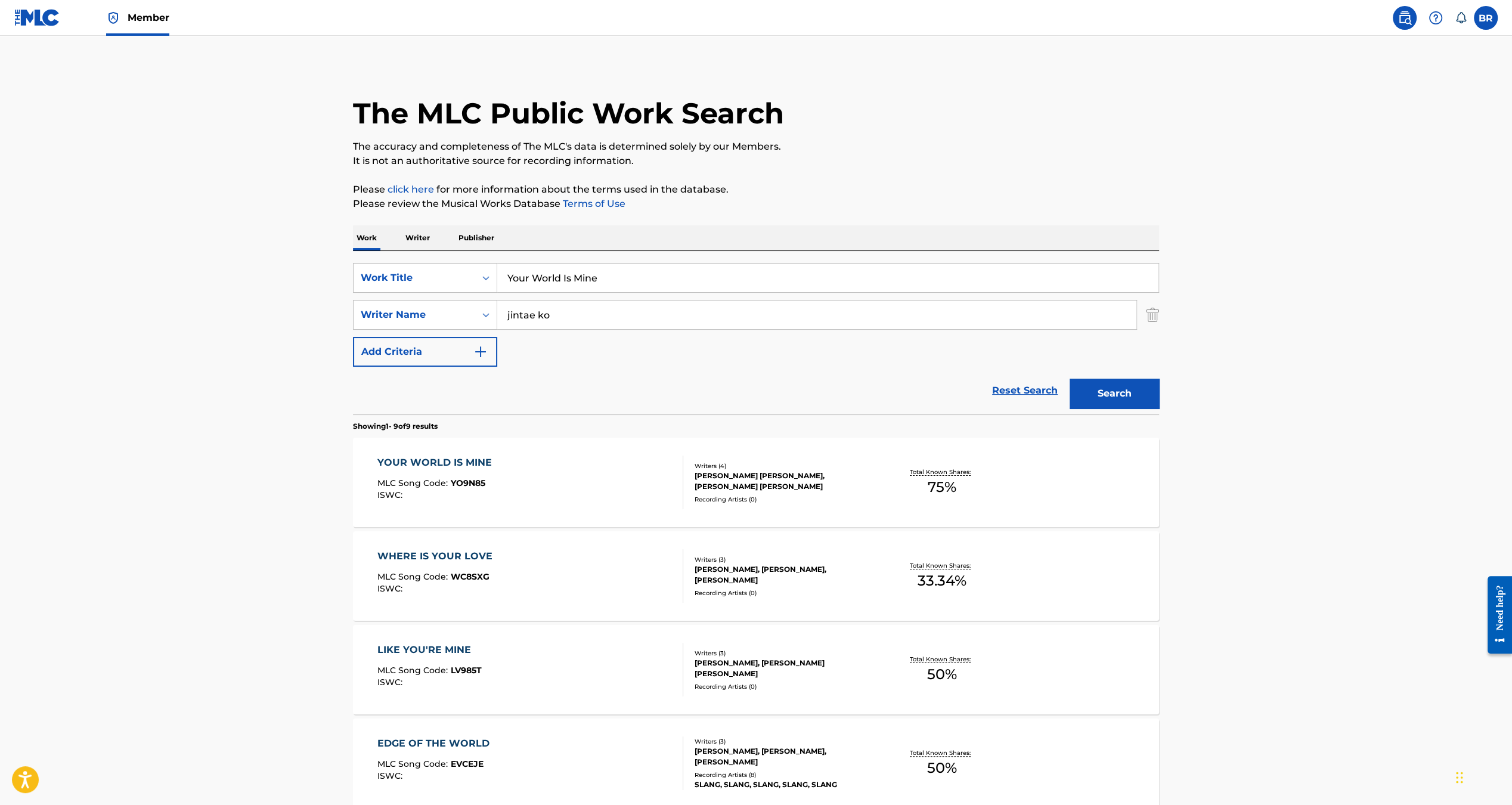
click at [568, 310] on input "jintae ko" at bounding box center [816, 315] width 639 height 28
click at [593, 366] on span "[PERSON_NAME]" at bounding box center [634, 362] width 83 height 12
type input "[PERSON_NAME] [PERSON_NAME]"
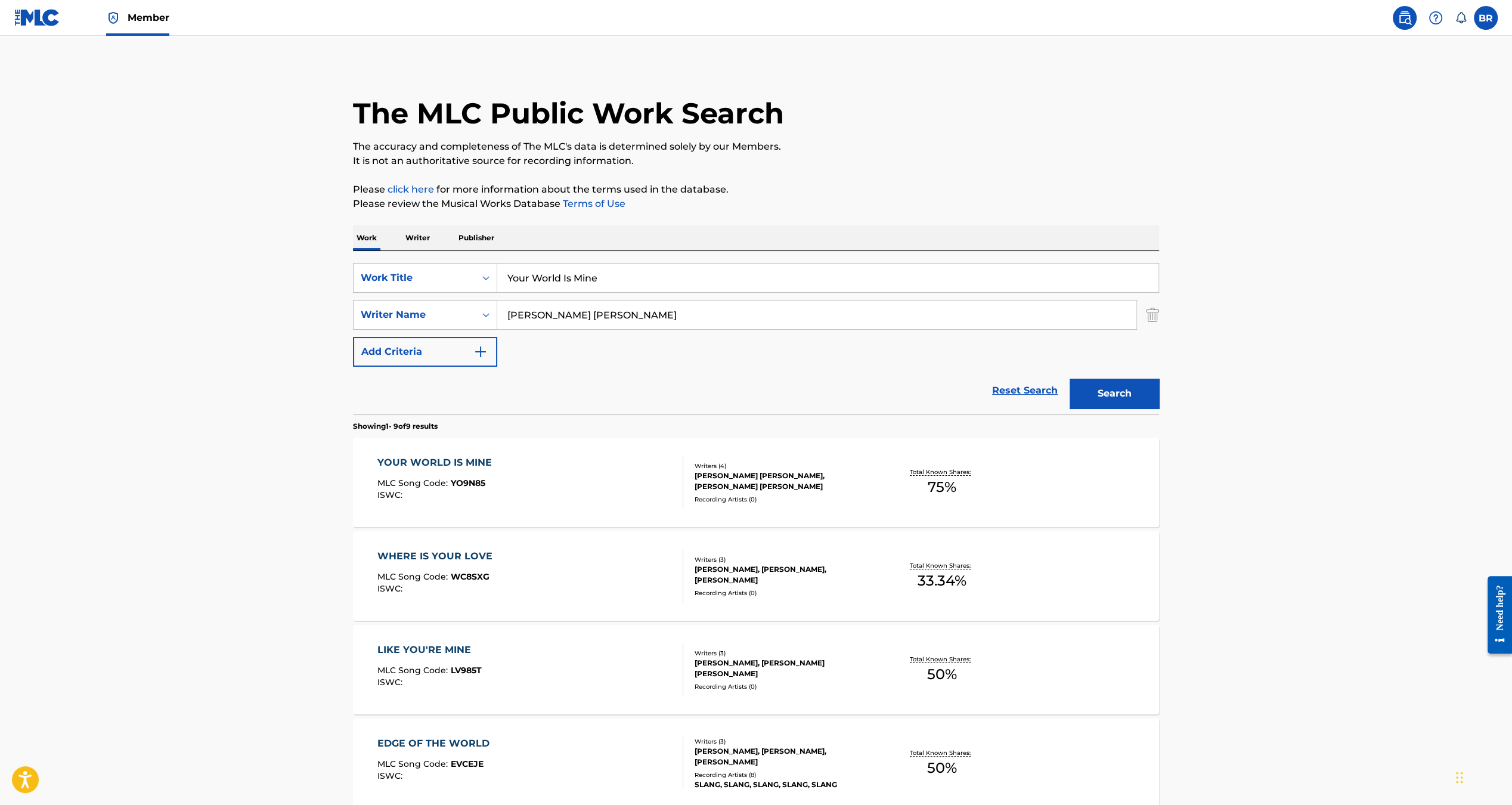
click at [588, 287] on input "Your World Is Mine" at bounding box center [827, 278] width 661 height 28
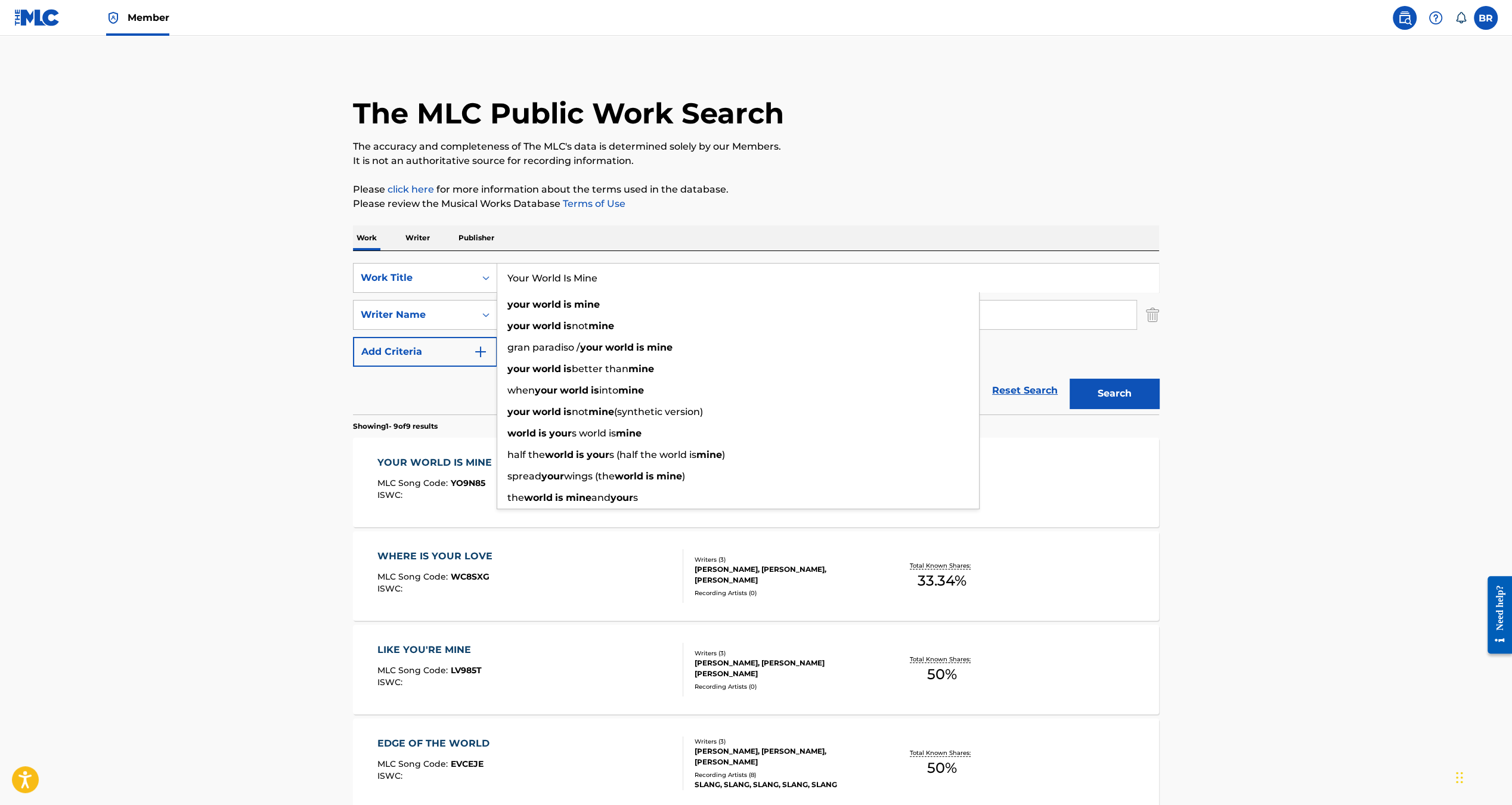
click at [588, 287] on input "Your World Is Mine" at bounding box center [827, 278] width 661 height 28
type input "outer rings"
click at [1069, 379] on button "Search" at bounding box center [1114, 394] width 90 height 30
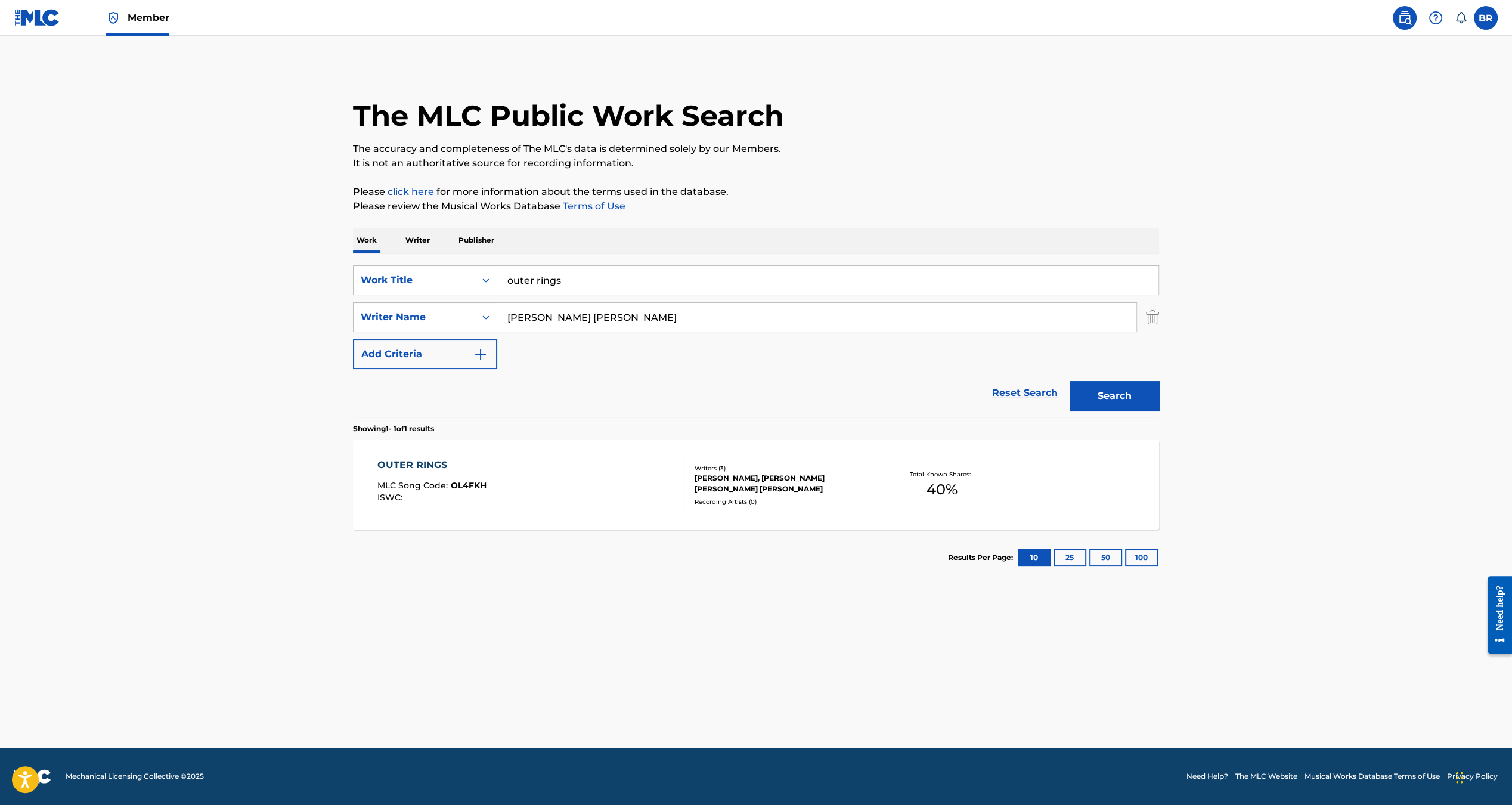
click at [445, 497] on div "ISWC :" at bounding box center [431, 498] width 109 height 9
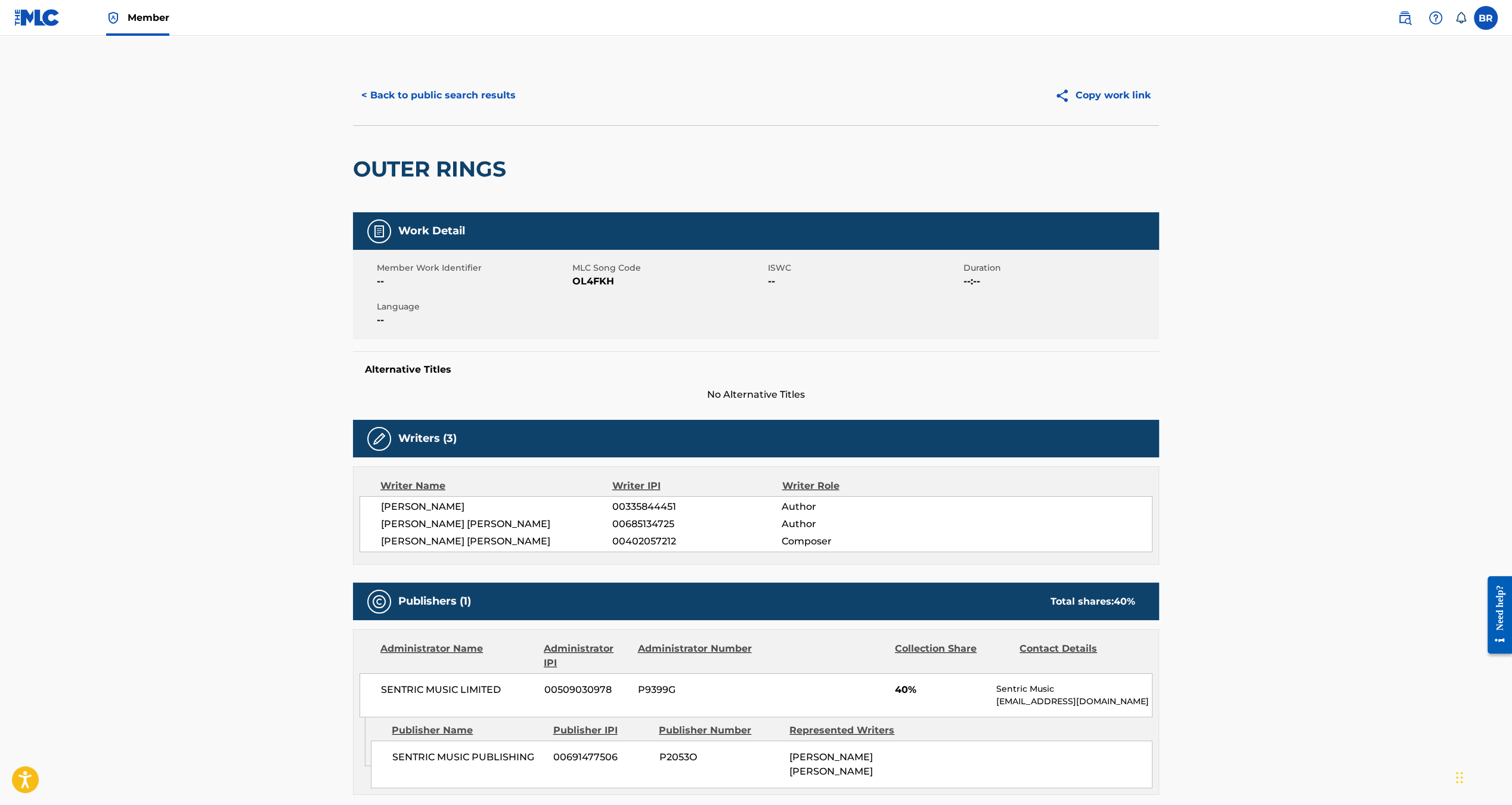
scroll to position [12, 0]
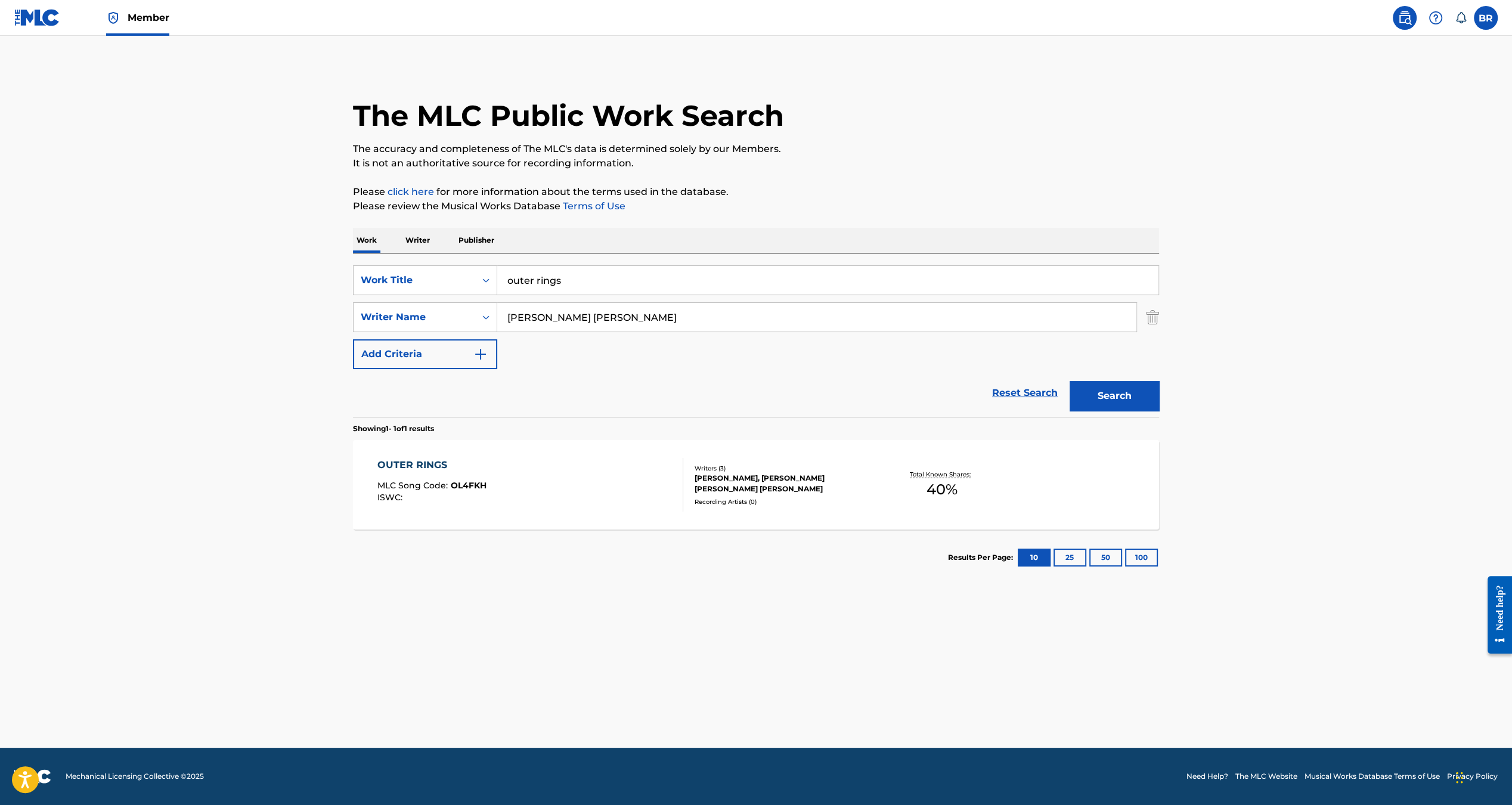
click at [650, 294] on input "outer rings" at bounding box center [827, 280] width 661 height 28
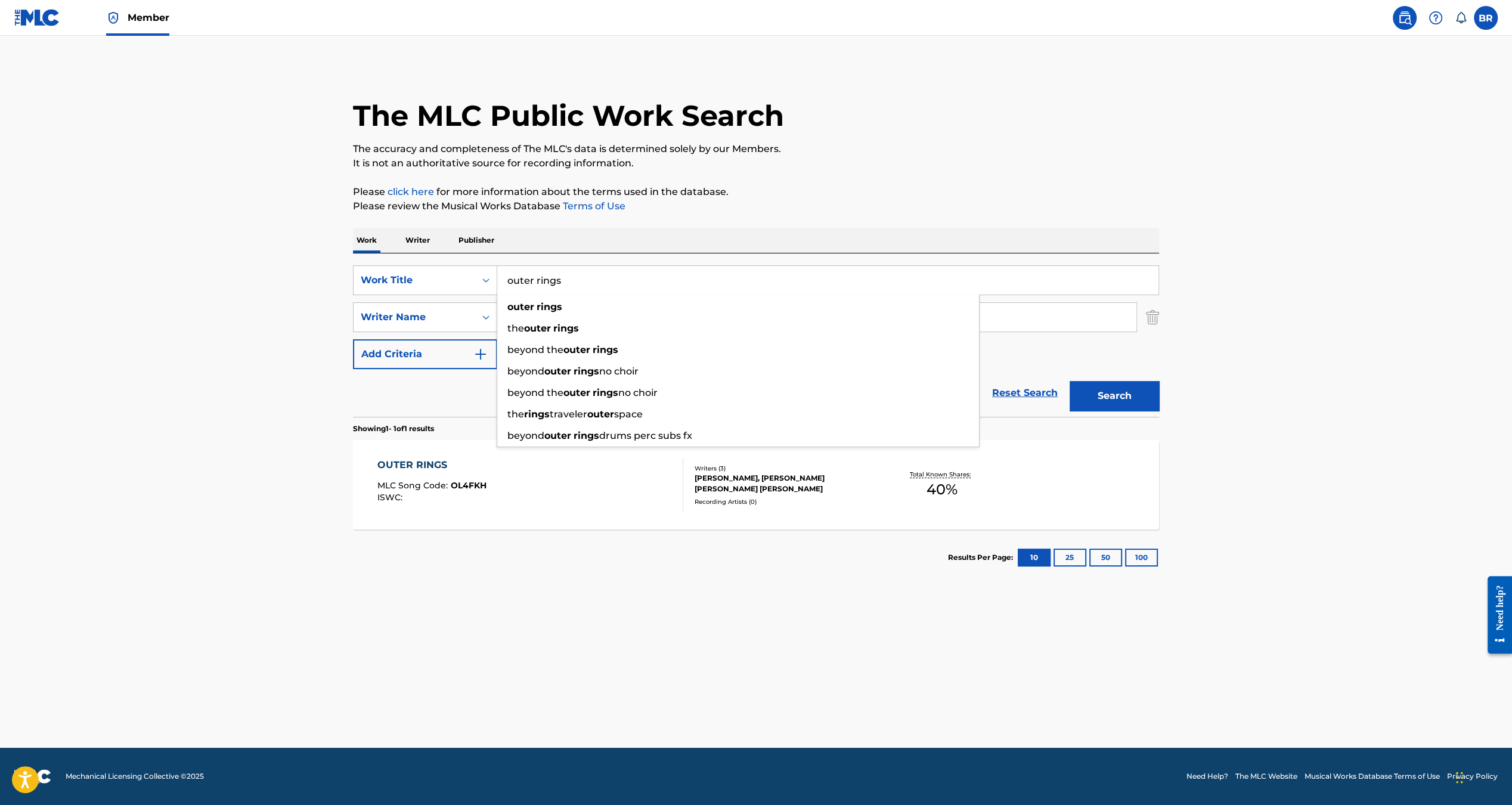
click at [650, 294] on input "outer rings" at bounding box center [827, 280] width 661 height 28
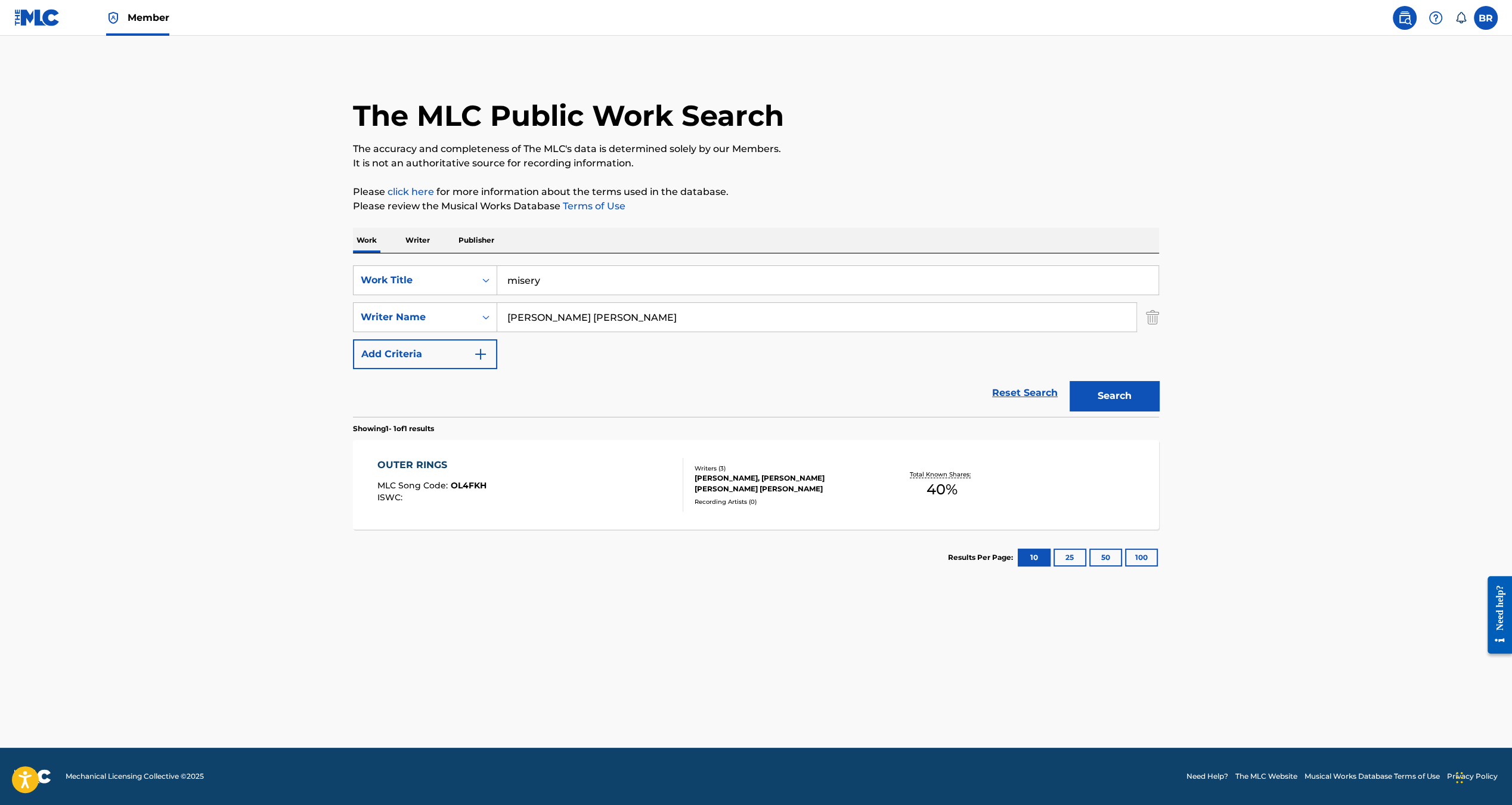
click at [1069, 381] on button "Search" at bounding box center [1114, 396] width 90 height 30
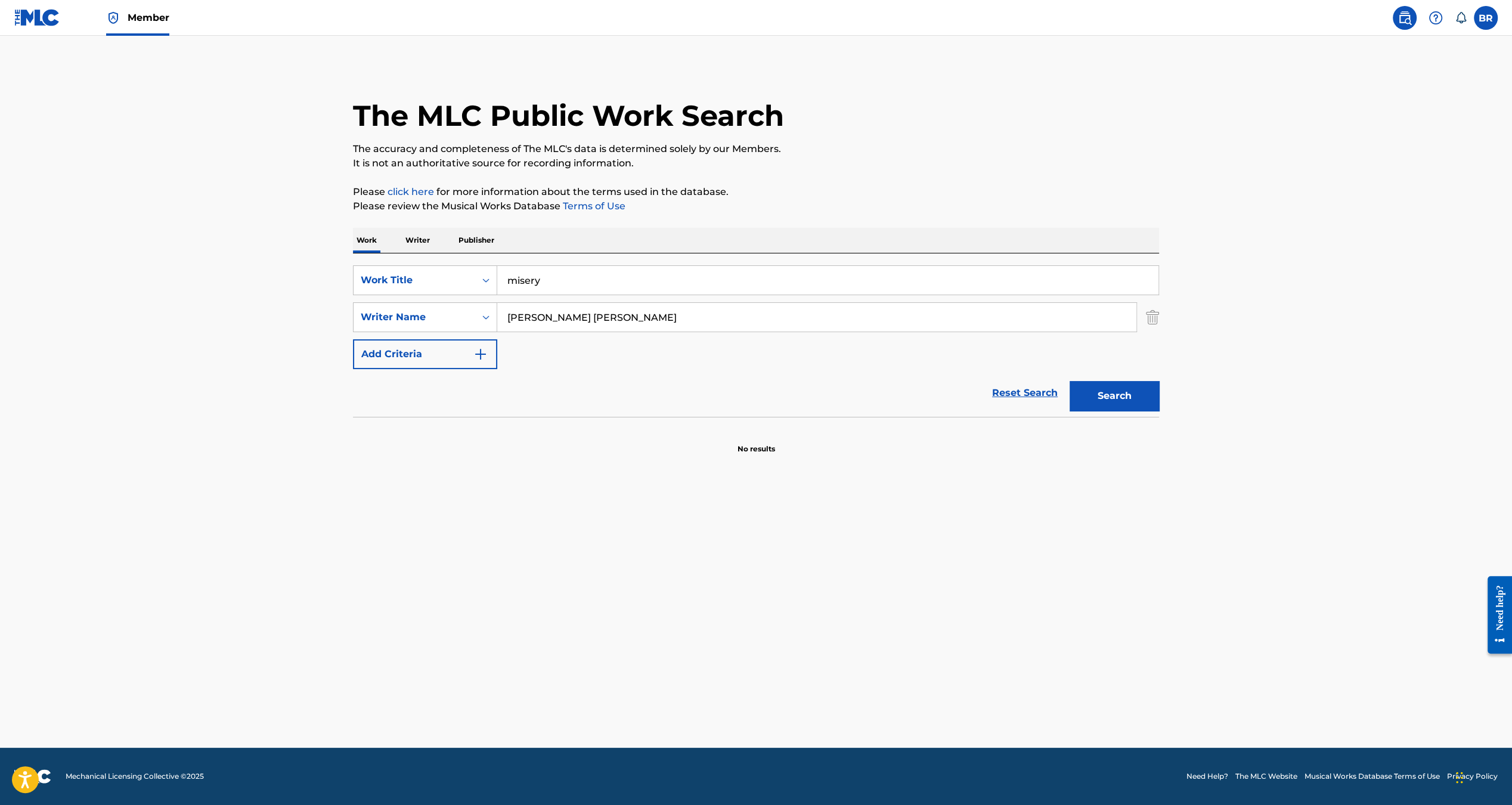
click at [415, 490] on main "The MLC Public Work Search The accuracy and completeness of The MLC's data is d…" at bounding box center [756, 391] width 1512 height 712
click at [1135, 383] on button "Search" at bounding box center [1114, 396] width 90 height 30
click at [566, 276] on input "misery" at bounding box center [827, 280] width 661 height 28
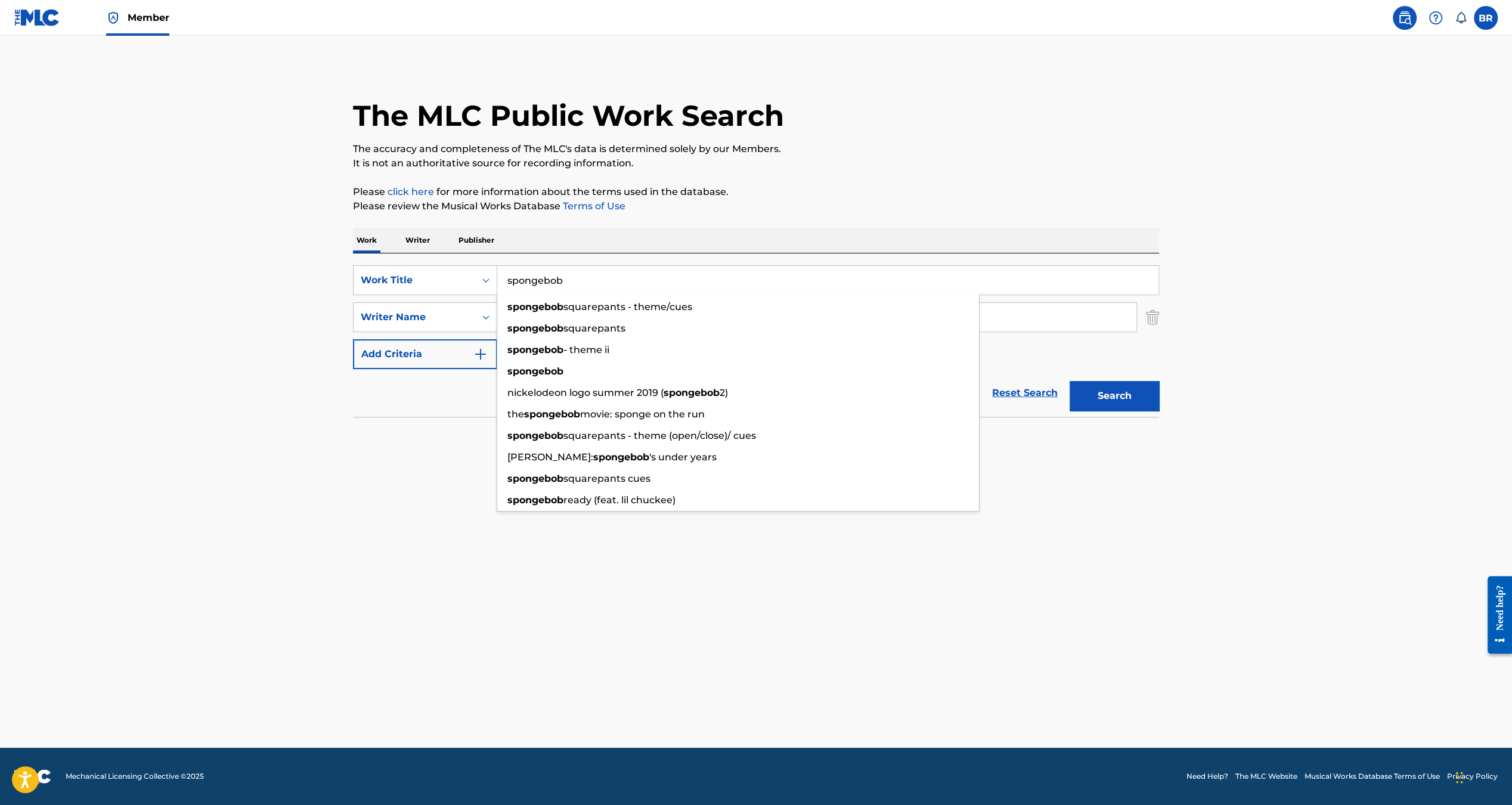
type input "spongebob"
click at [1069, 381] on button "Search" at bounding box center [1114, 396] width 90 height 30
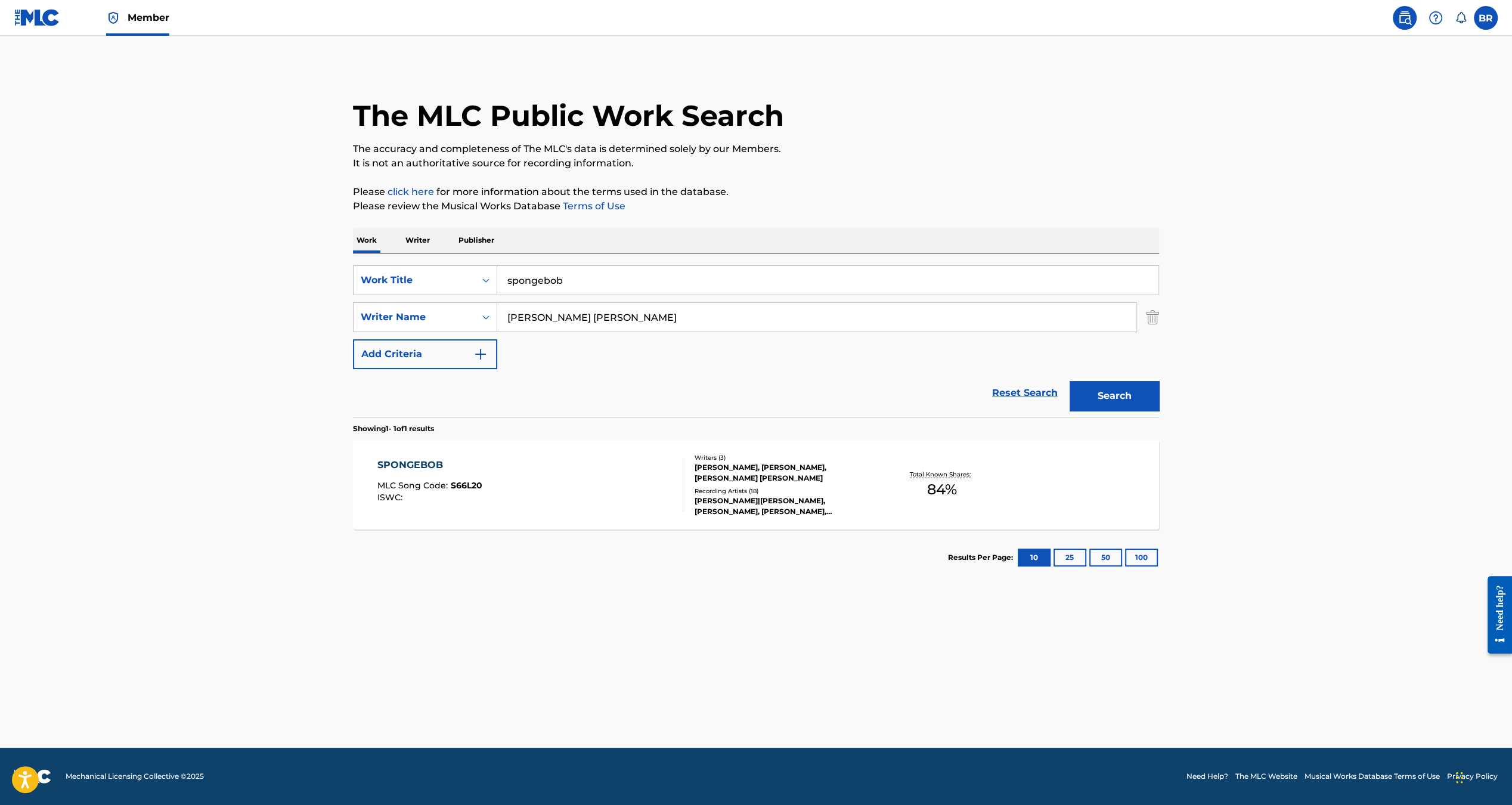
click at [513, 489] on div "SPONGEBOB MLC Song Code : S66L20 ISWC :" at bounding box center [530, 485] width 306 height 53
click at [568, 299] on div "SearchWithCriteriaf35230ae-a434-4b99-9771-6a9dd8507114 Work Title spongebob Sea…" at bounding box center [756, 317] width 806 height 104
click at [571, 289] on input "spongebob" at bounding box center [827, 280] width 661 height 28
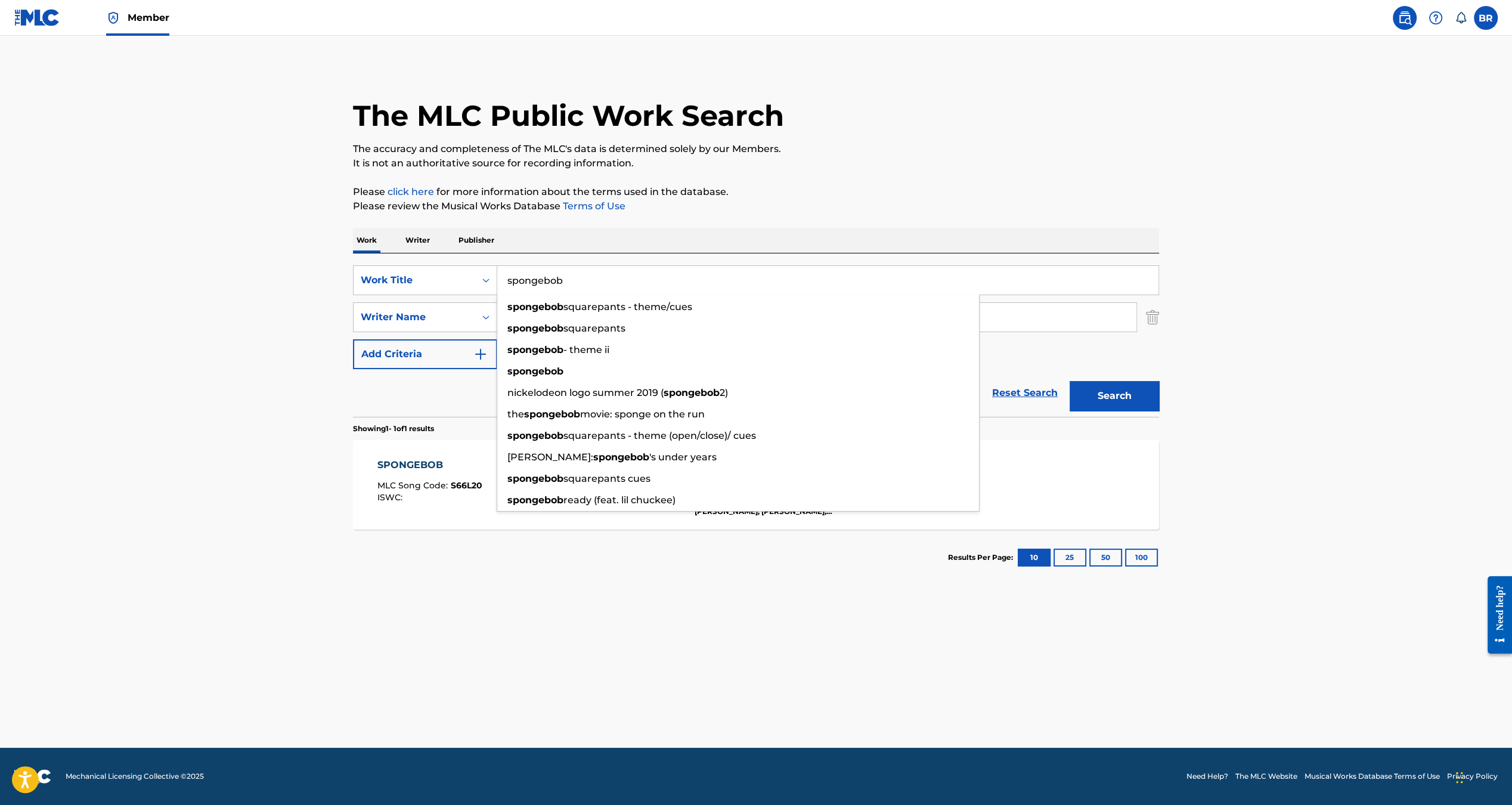
click at [571, 289] on input "spongebob" at bounding box center [827, 280] width 661 height 28
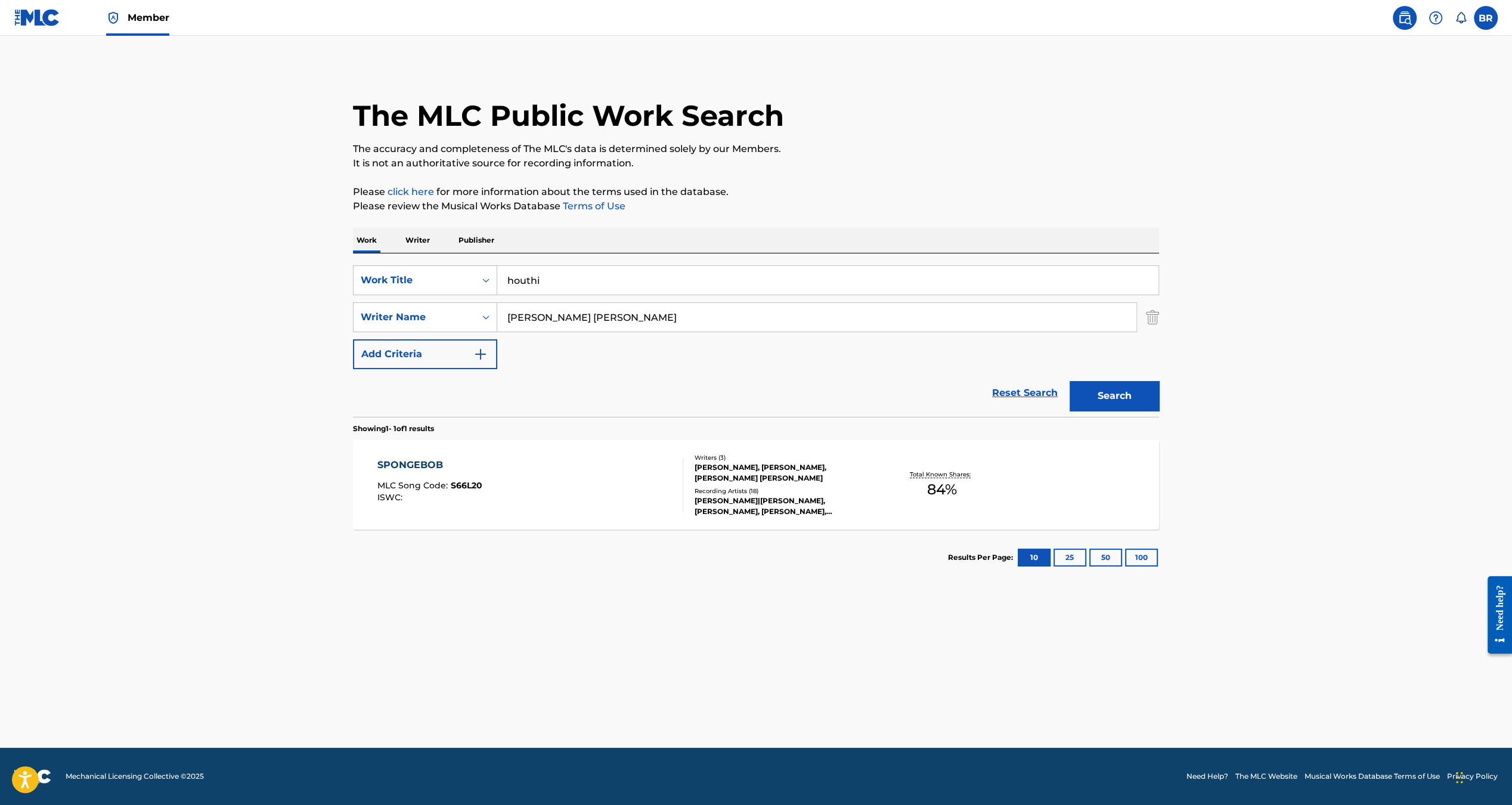
type input "houthi"
click at [1069, 381] on button "Search" at bounding box center [1114, 396] width 90 height 30
click at [484, 505] on div "HOUTHI MLC Song Code : HQ459V ISWC :" at bounding box center [431, 485] width 109 height 53
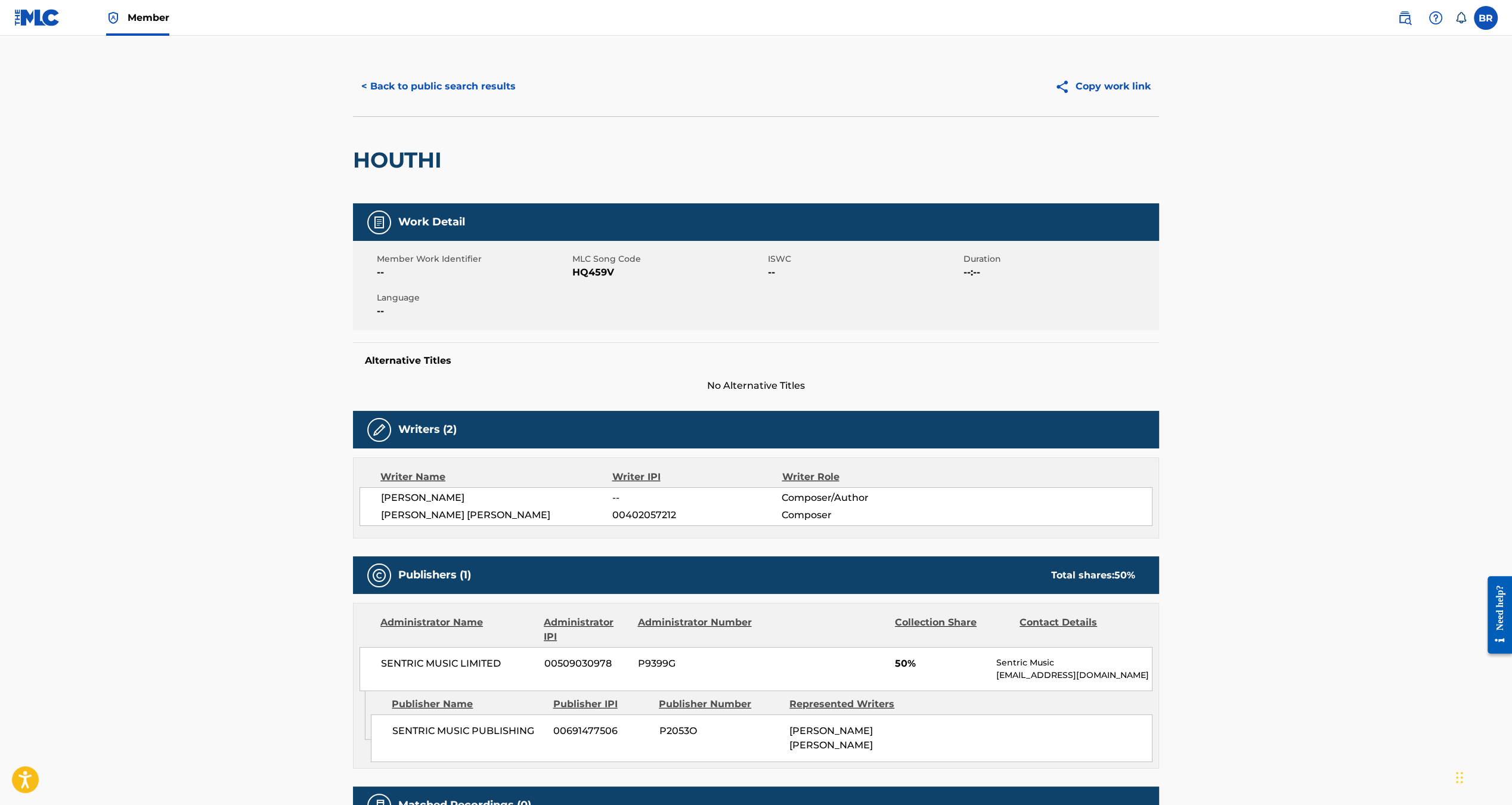
scroll to position [10, 0]
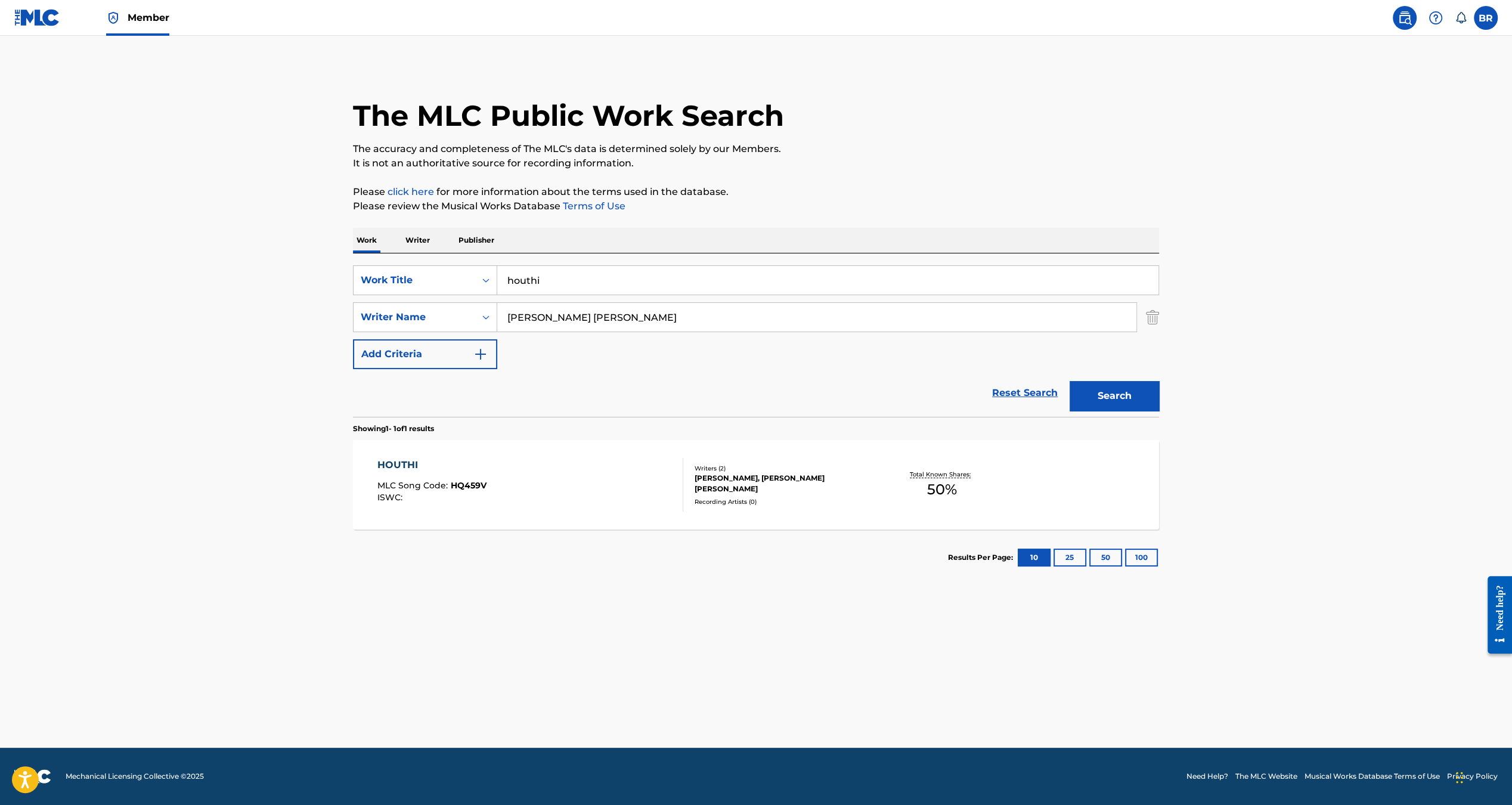
click at [535, 288] on input "houthi" at bounding box center [827, 280] width 661 height 28
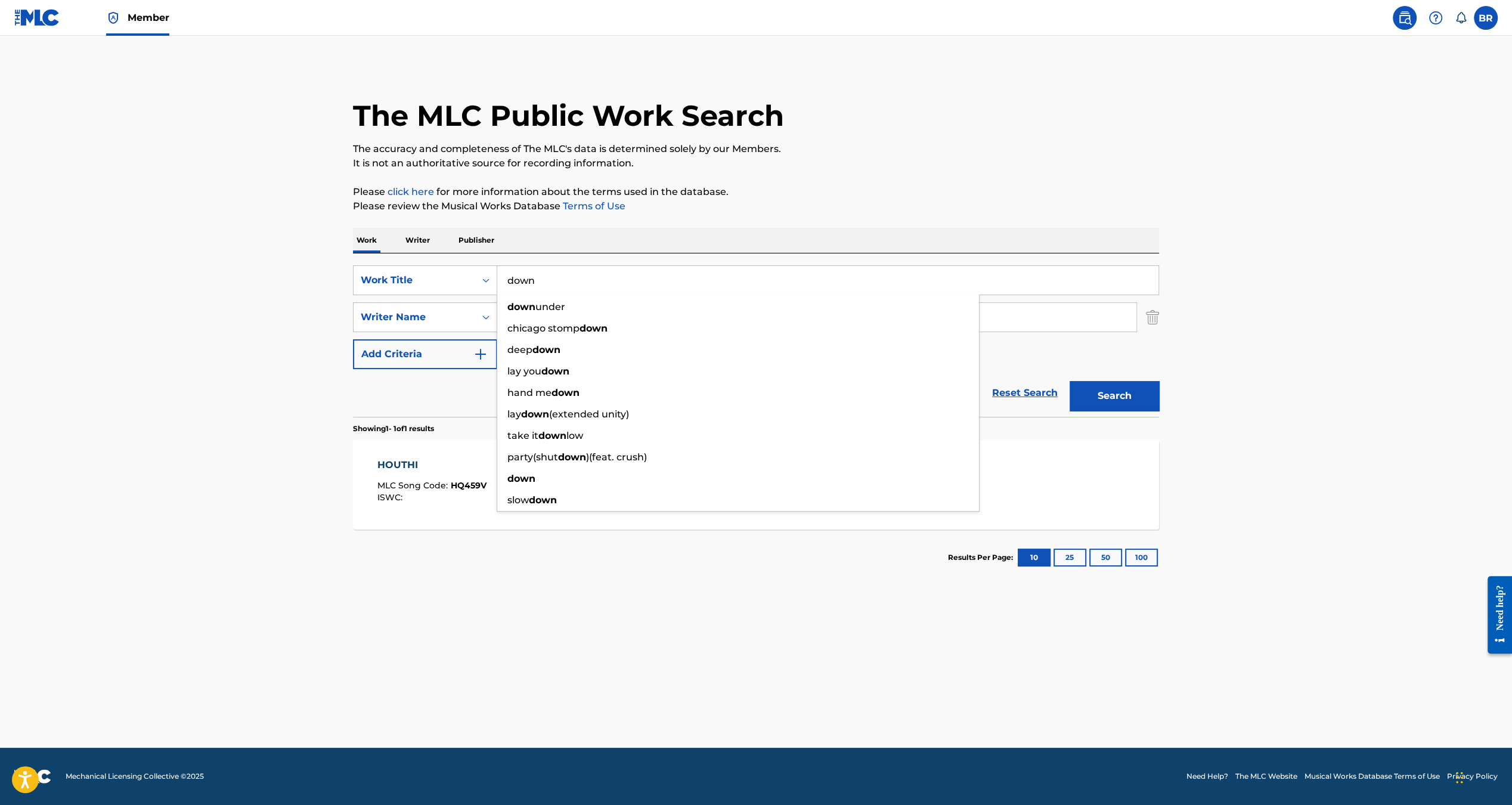
type input "down"
click at [1069, 381] on button "Search" at bounding box center [1114, 396] width 90 height 30
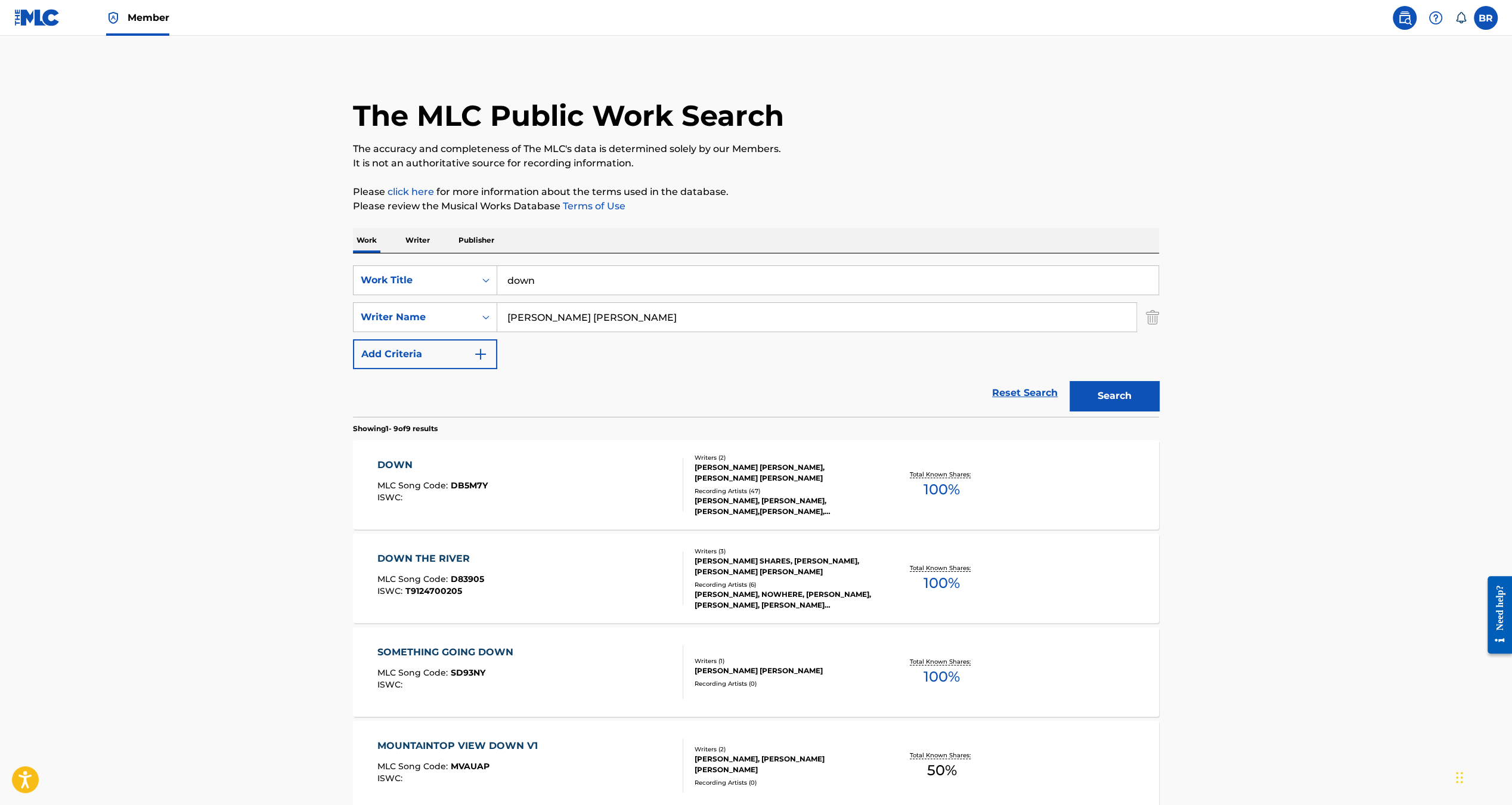
click at [488, 500] on div "DOWN MLC Song Code : DB5M7Y ISWC :" at bounding box center [530, 485] width 306 height 53
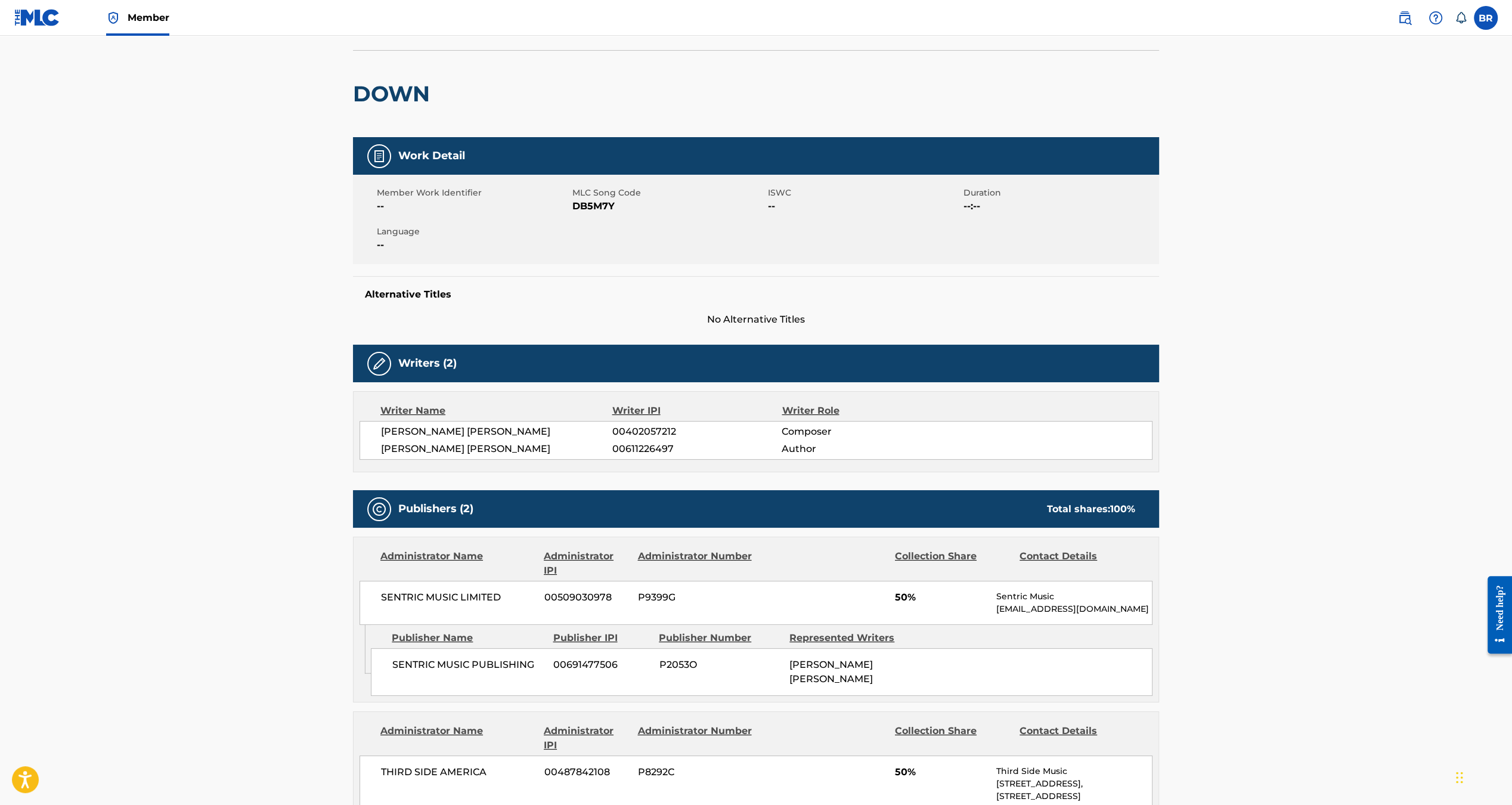
scroll to position [74, 0]
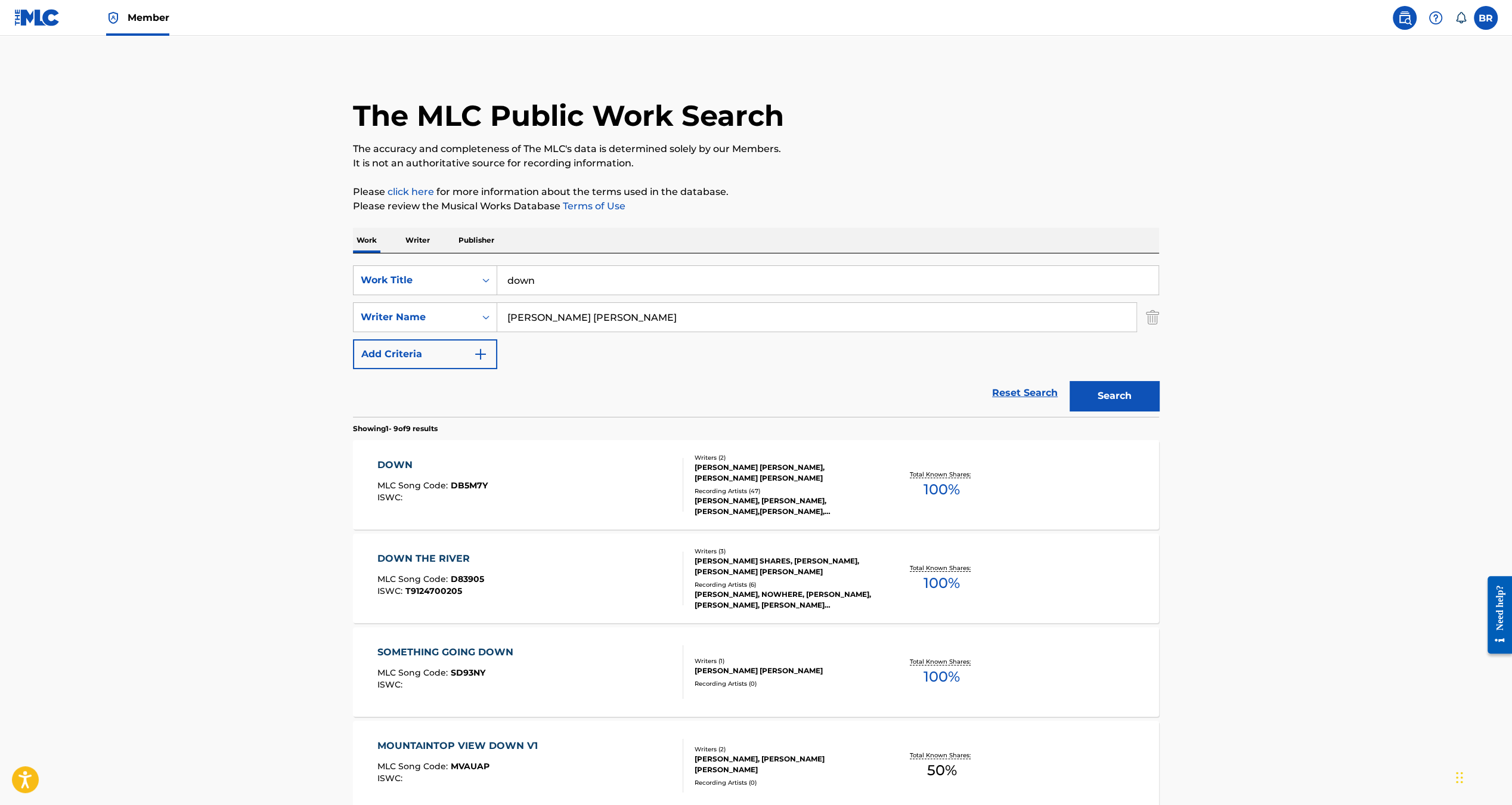
click at [603, 293] on input "down" at bounding box center [827, 280] width 661 height 28
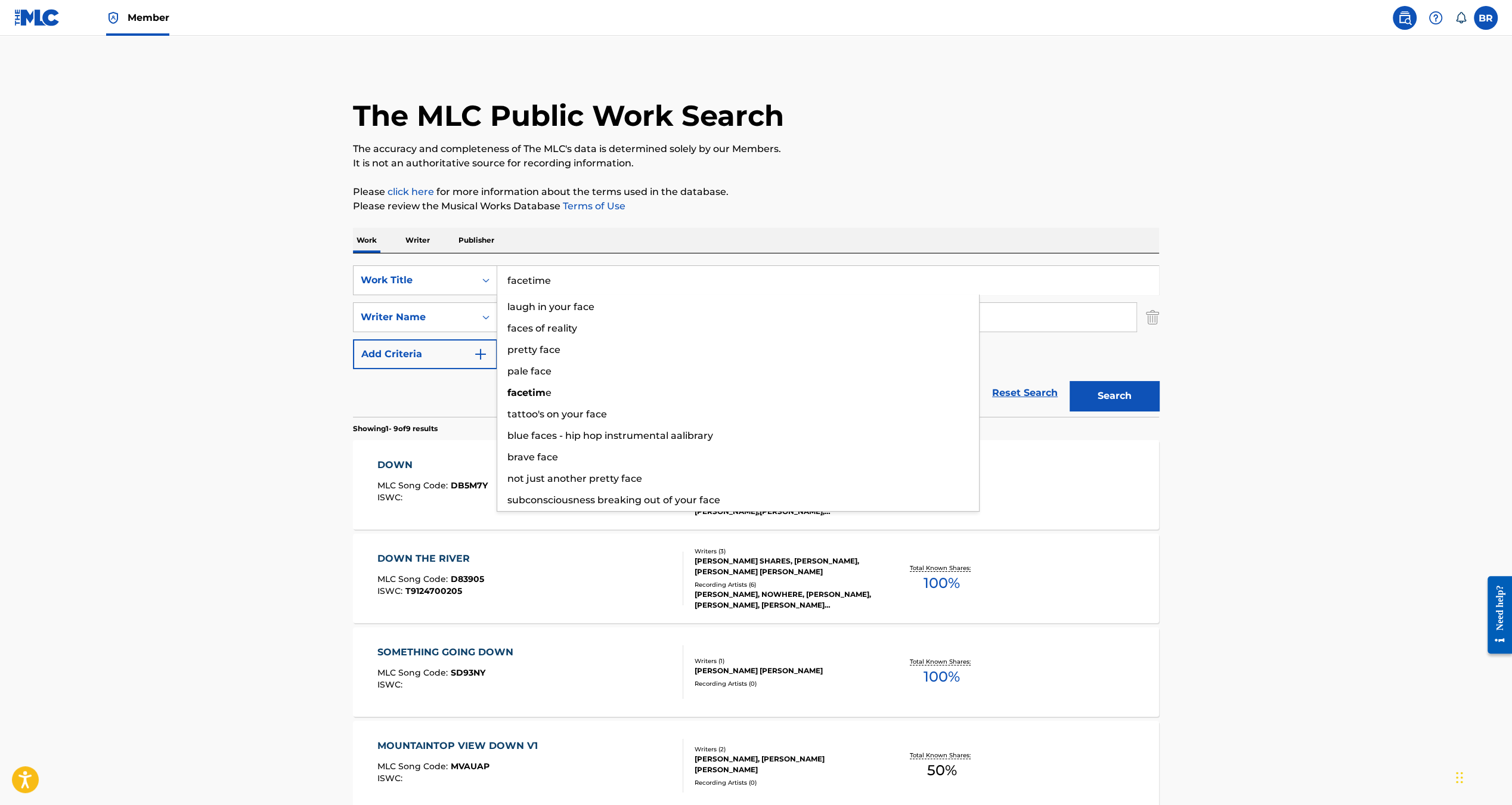
type input "facetime"
click at [1069, 381] on button "Search" at bounding box center [1114, 396] width 90 height 30
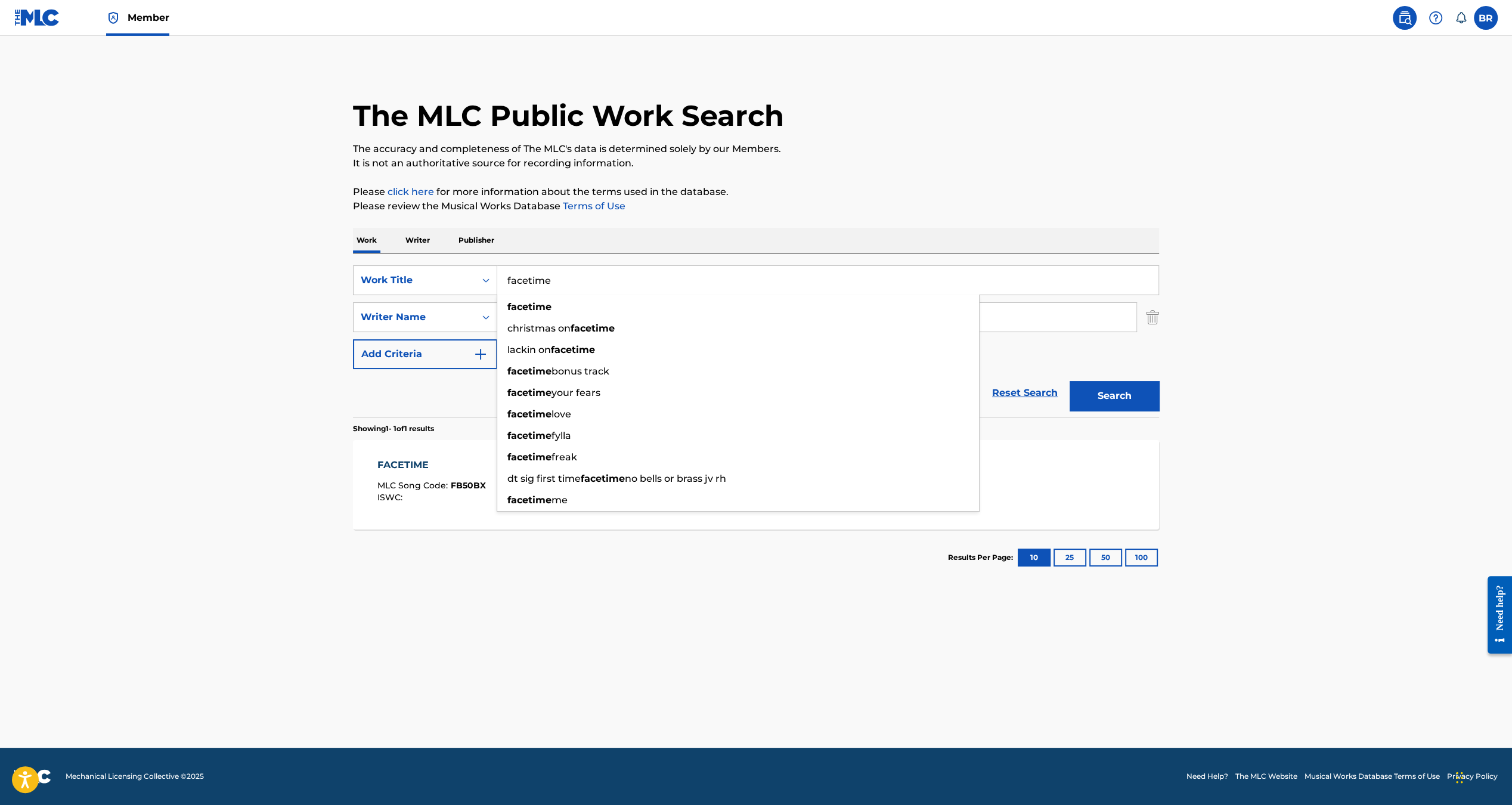
click at [380, 477] on div "FACETIME MLC Song Code : FB50BX ISWC :" at bounding box center [431, 485] width 108 height 53
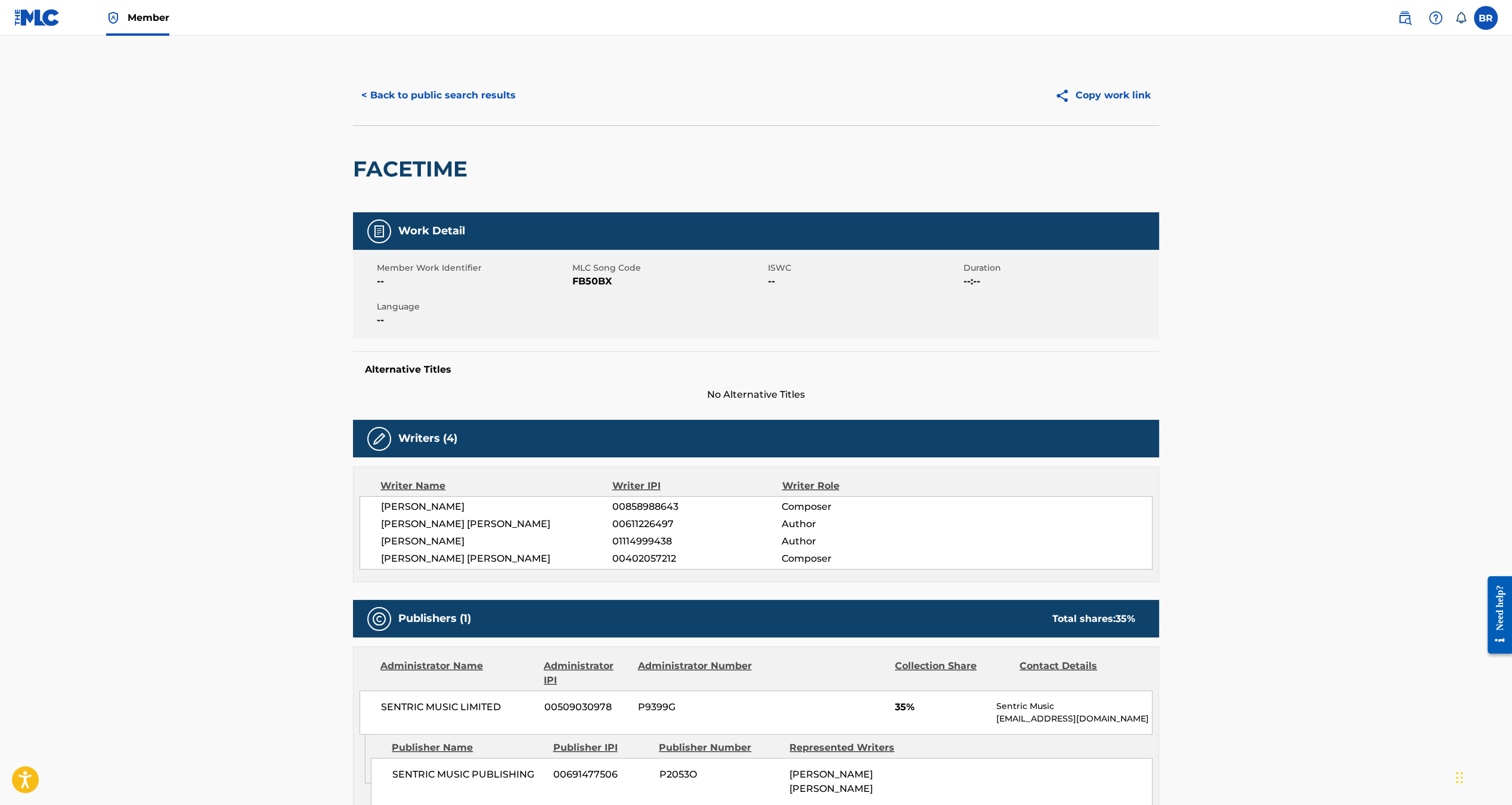
scroll to position [162, 0]
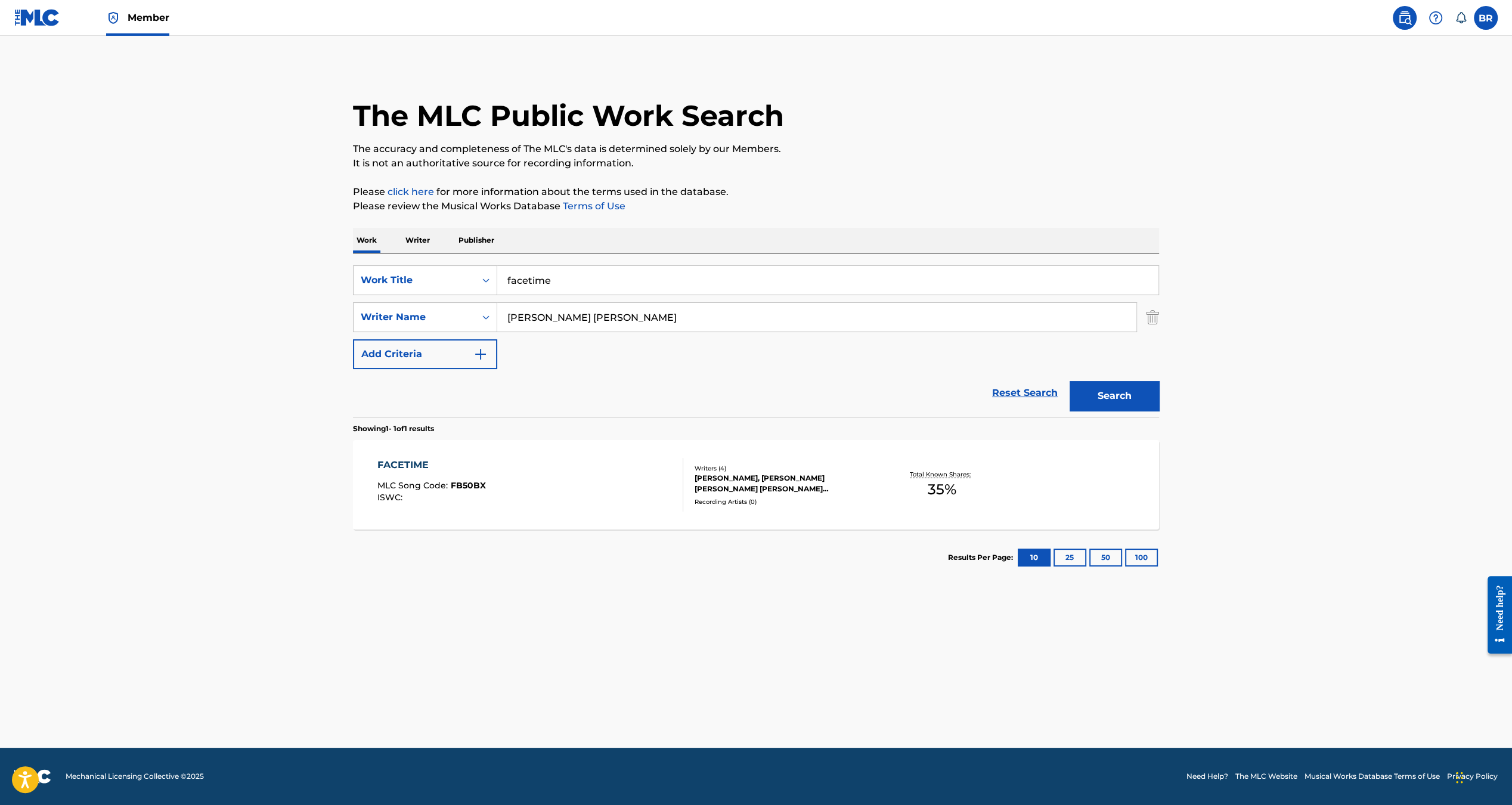
click at [551, 294] on input "facetime" at bounding box center [827, 280] width 661 height 28
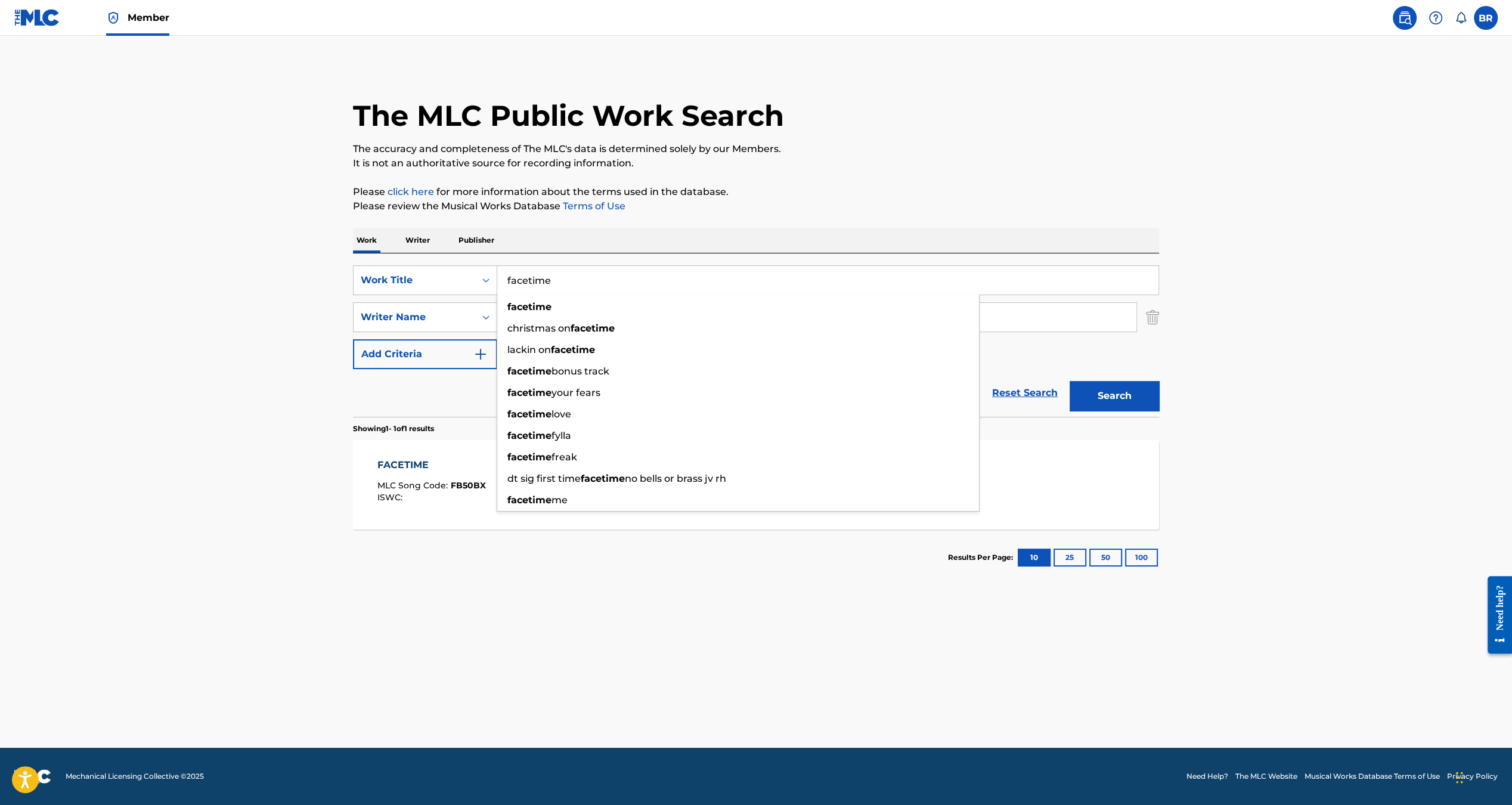
click at [551, 295] on div "facetime christmas on facetime lackin on facetime facetime bonus track facetime…" at bounding box center [738, 403] width 483 height 217
click at [555, 288] on input "facetime" at bounding box center [827, 280] width 661 height 28
type input "soft landing"
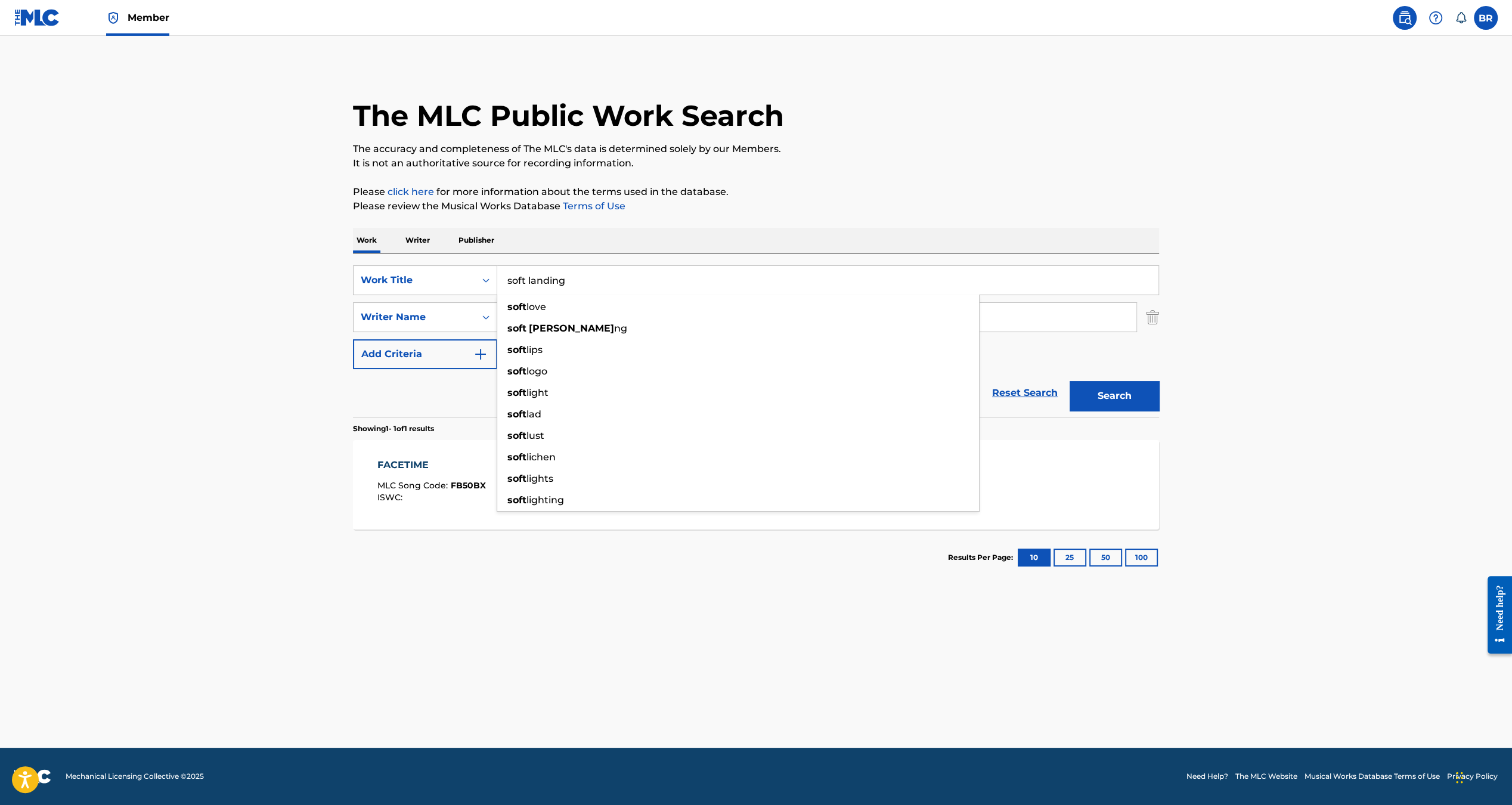
click at [1069, 381] on button "Search" at bounding box center [1114, 396] width 90 height 30
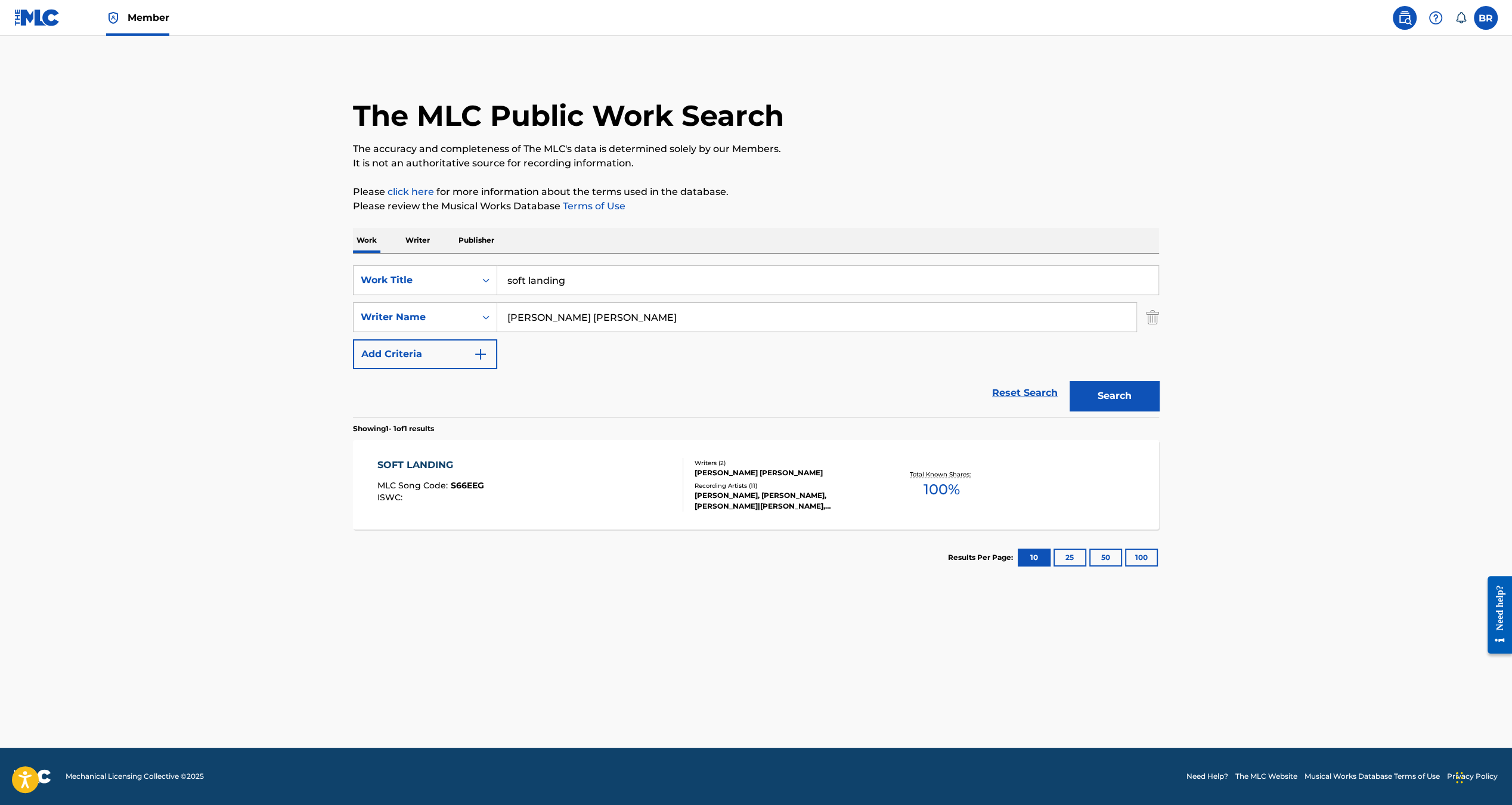
click at [421, 461] on div "SOFT LANDING" at bounding box center [430, 465] width 106 height 14
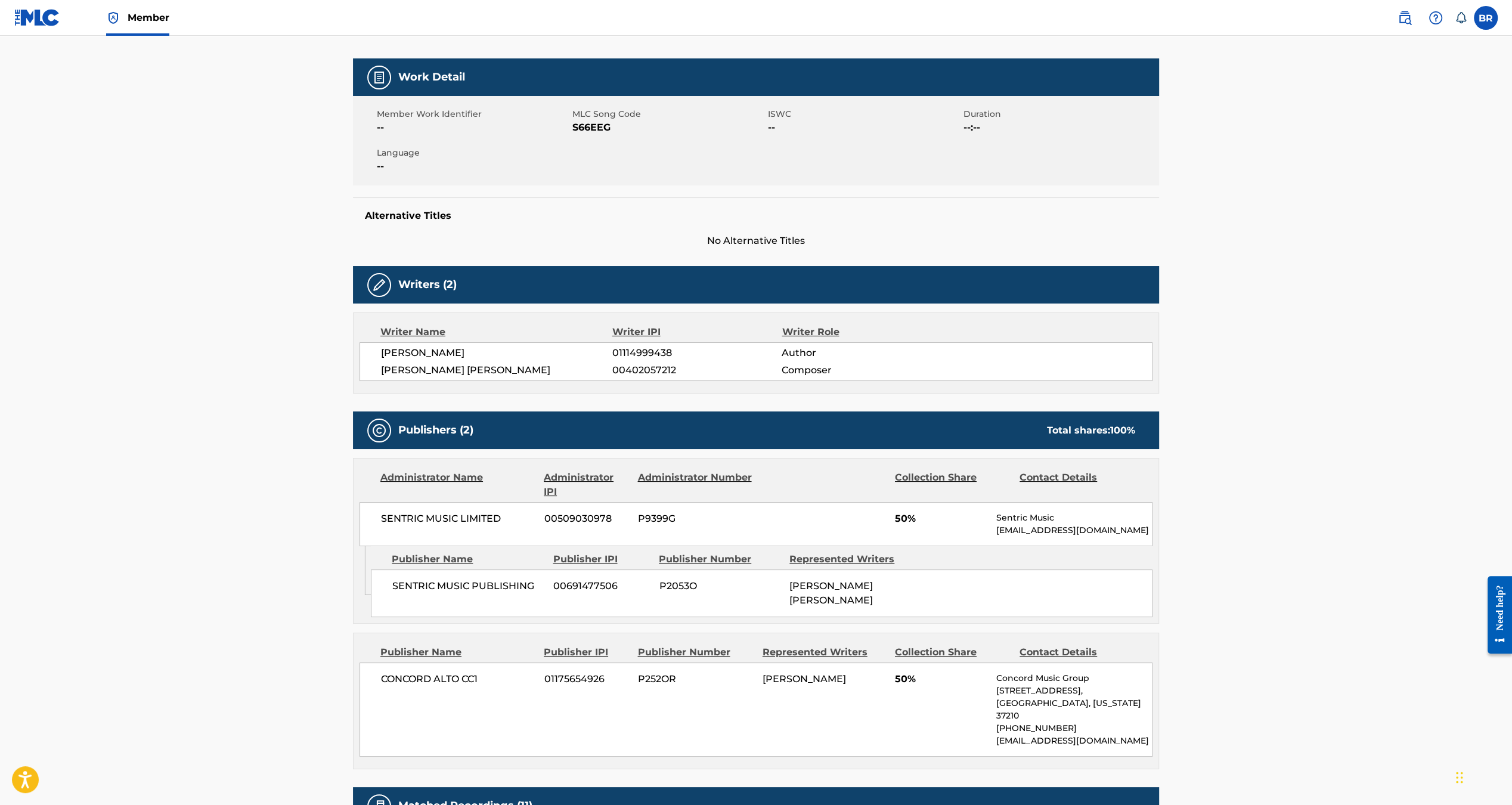
scroll to position [154, 0]
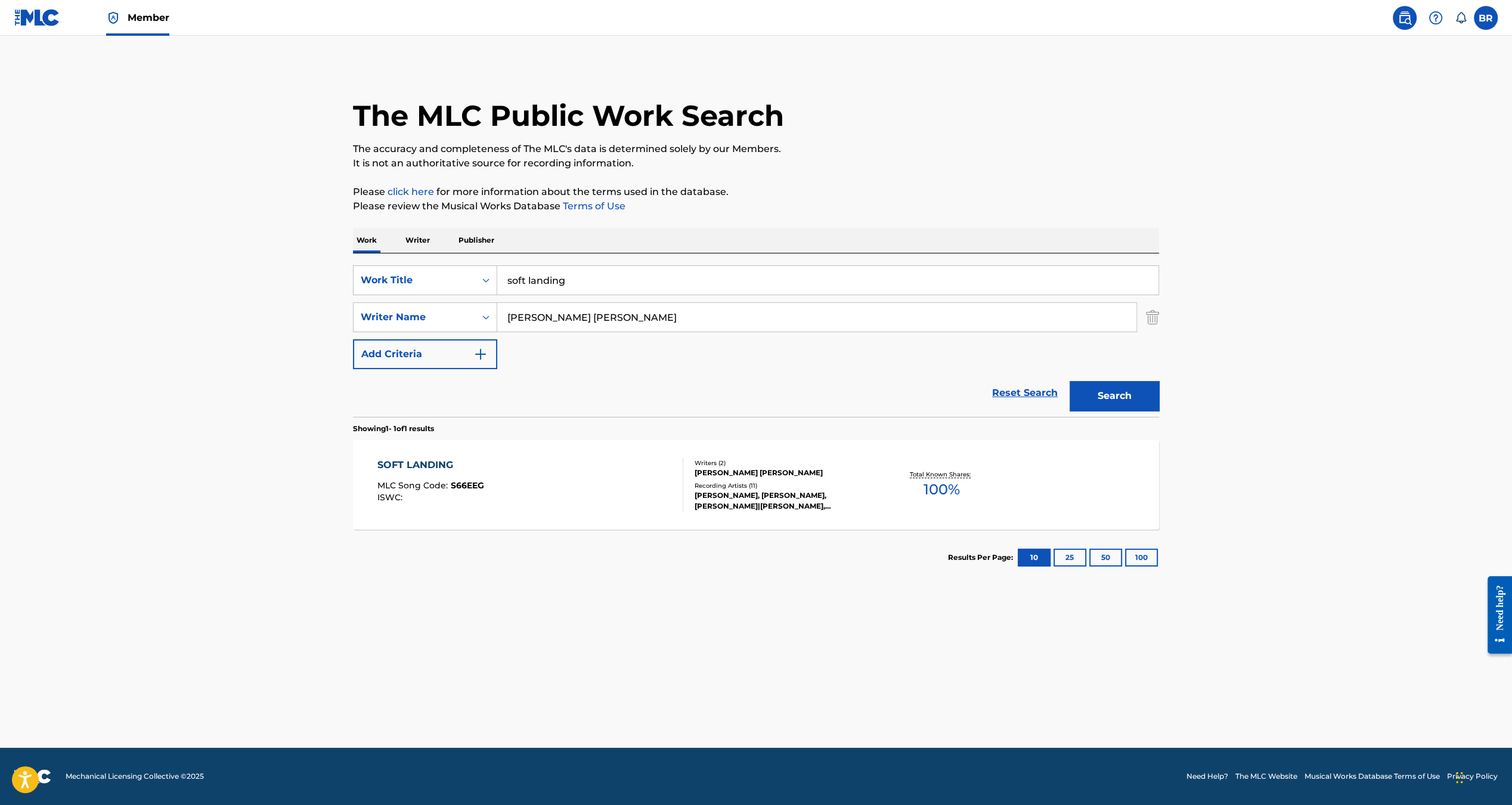
click at [590, 277] on input "soft landing" at bounding box center [827, 280] width 661 height 28
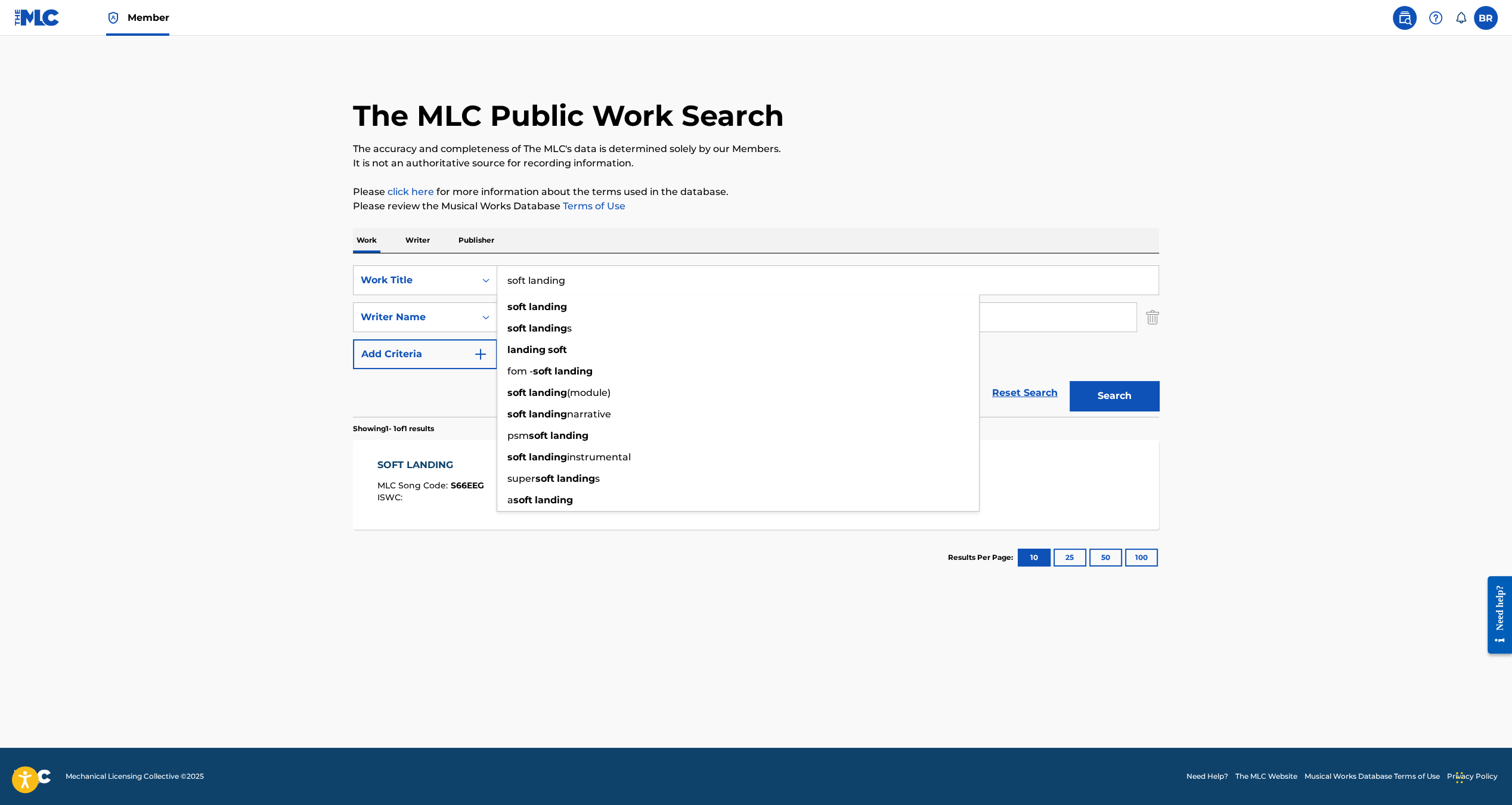
click at [590, 277] on input "soft landing" at bounding box center [827, 280] width 661 height 28
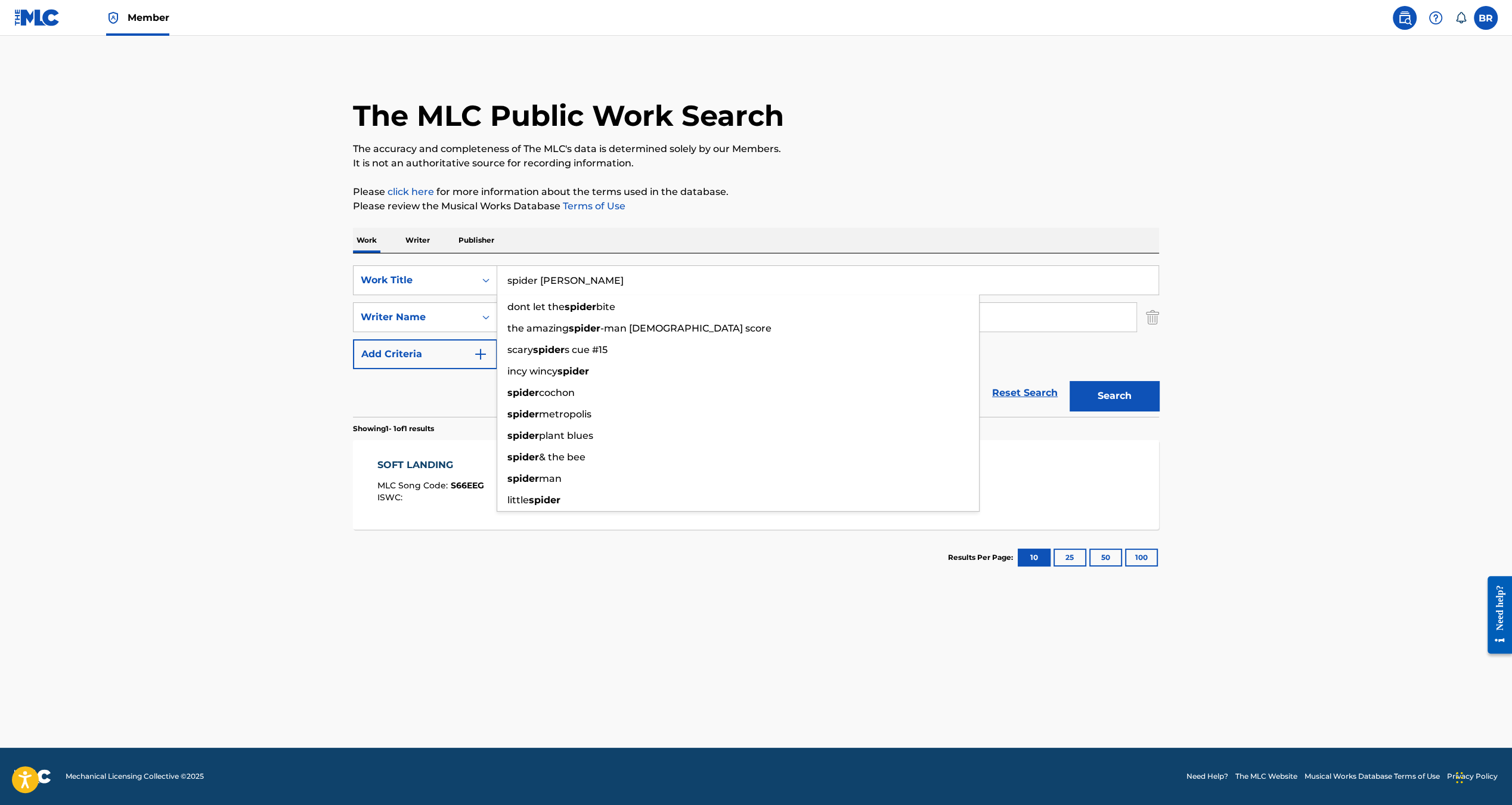
click at [1069, 381] on button "Search" at bounding box center [1114, 396] width 90 height 30
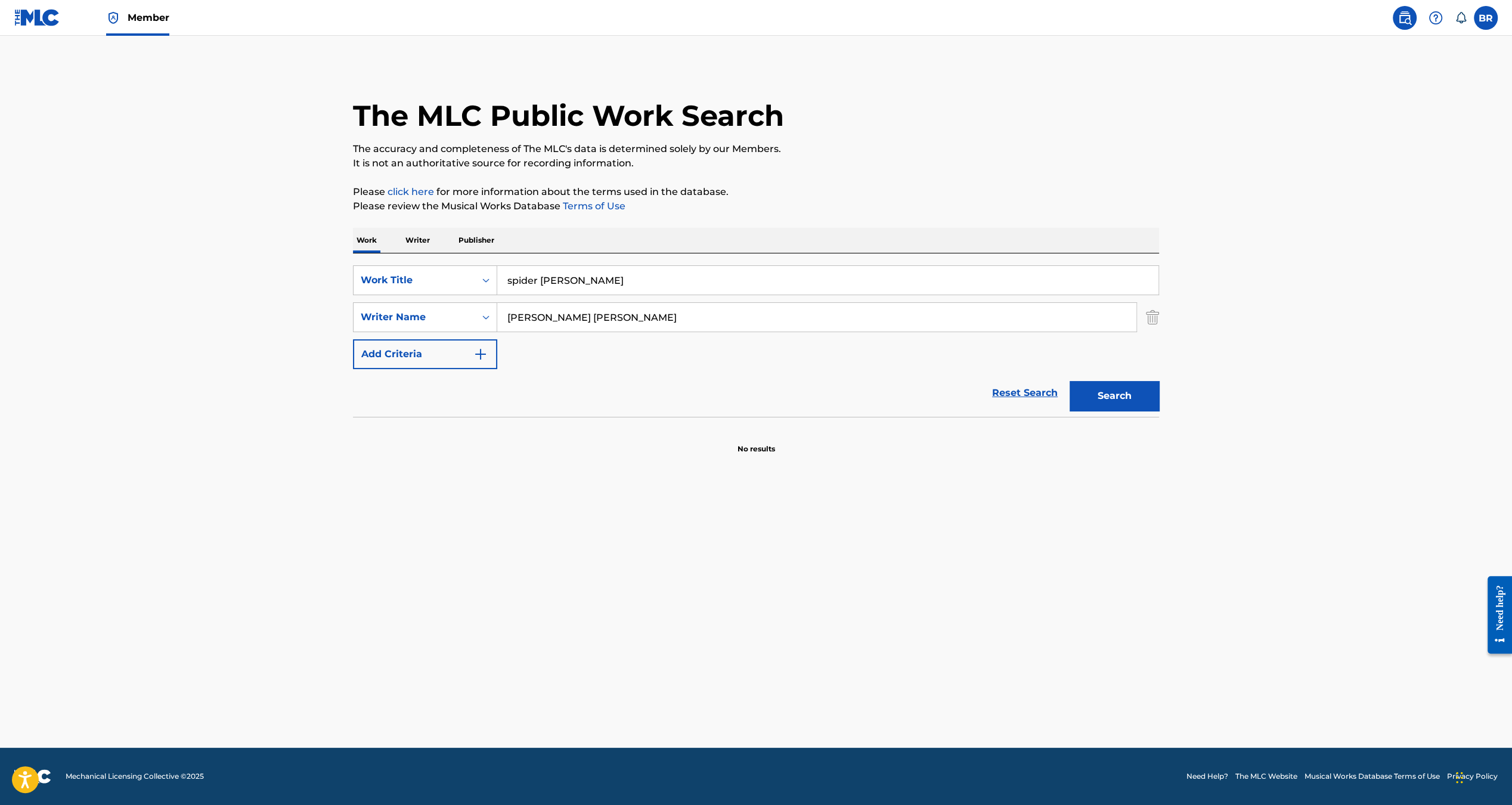
click at [581, 282] on input "spider [PERSON_NAME]" at bounding box center [827, 280] width 661 height 28
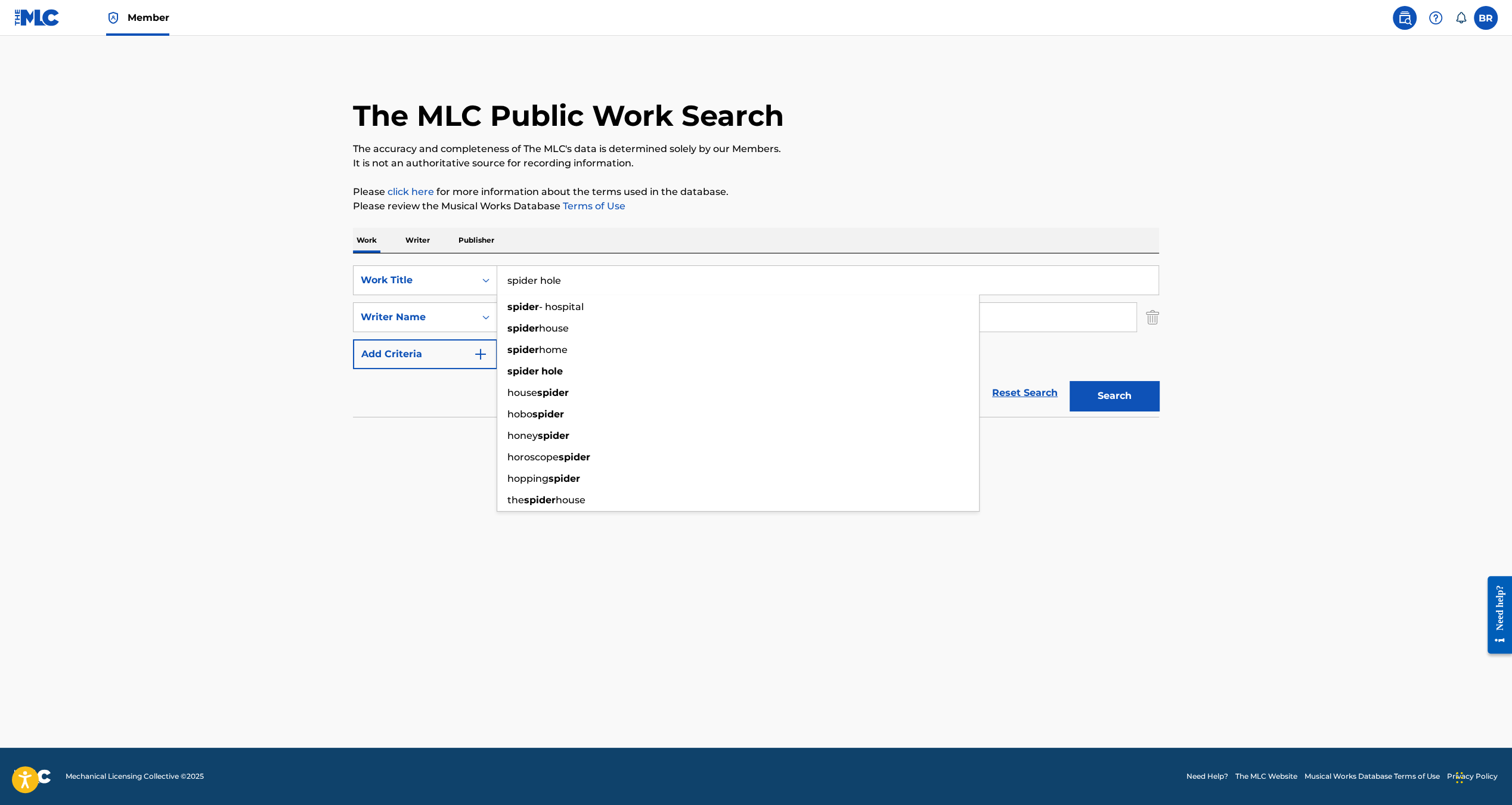
click at [1069, 381] on button "Search" at bounding box center [1114, 396] width 90 height 30
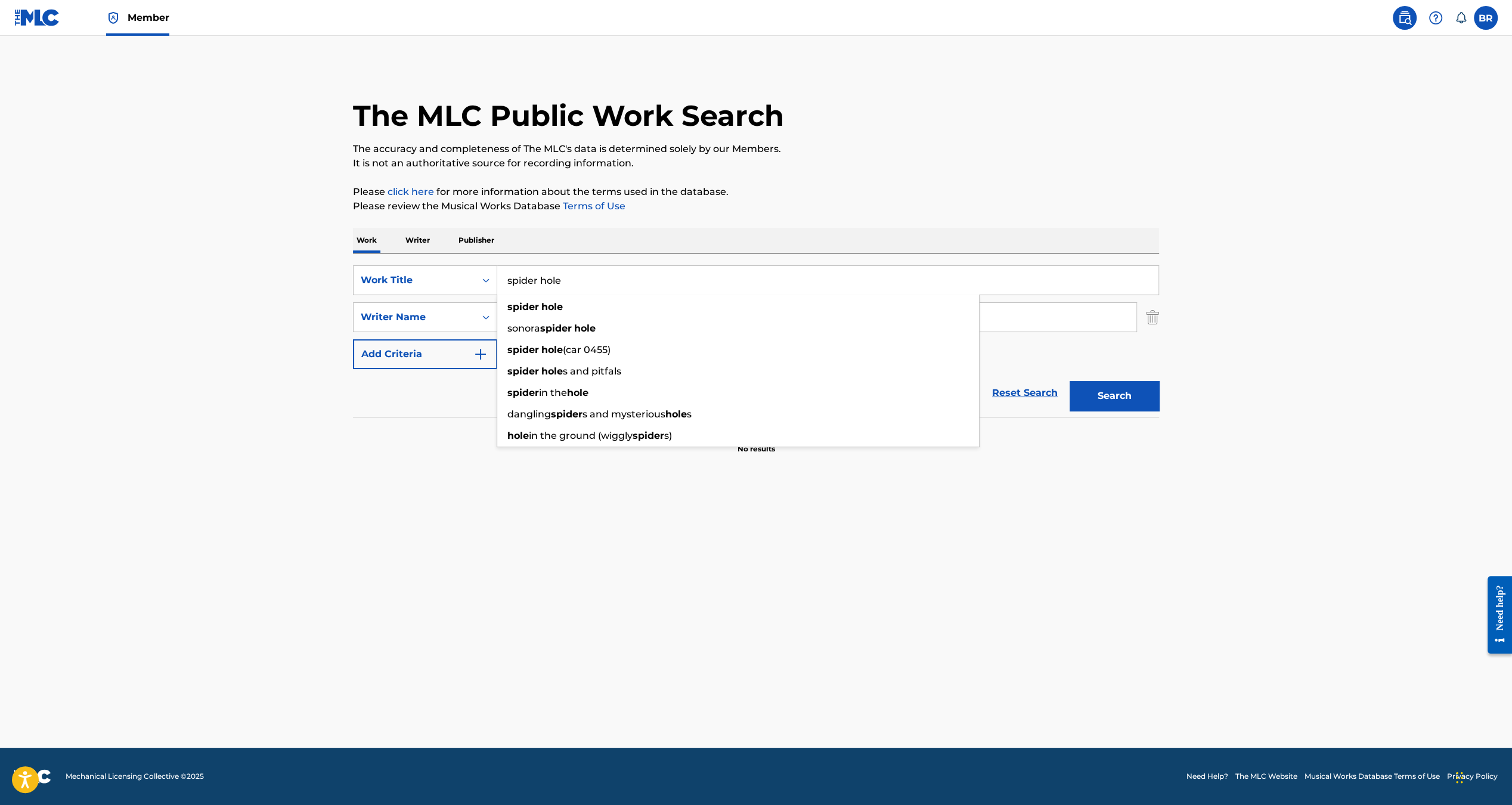
click at [386, 504] on main "The MLC Public Work Search The accuracy and completeness of The MLC's data is d…" at bounding box center [756, 391] width 1512 height 712
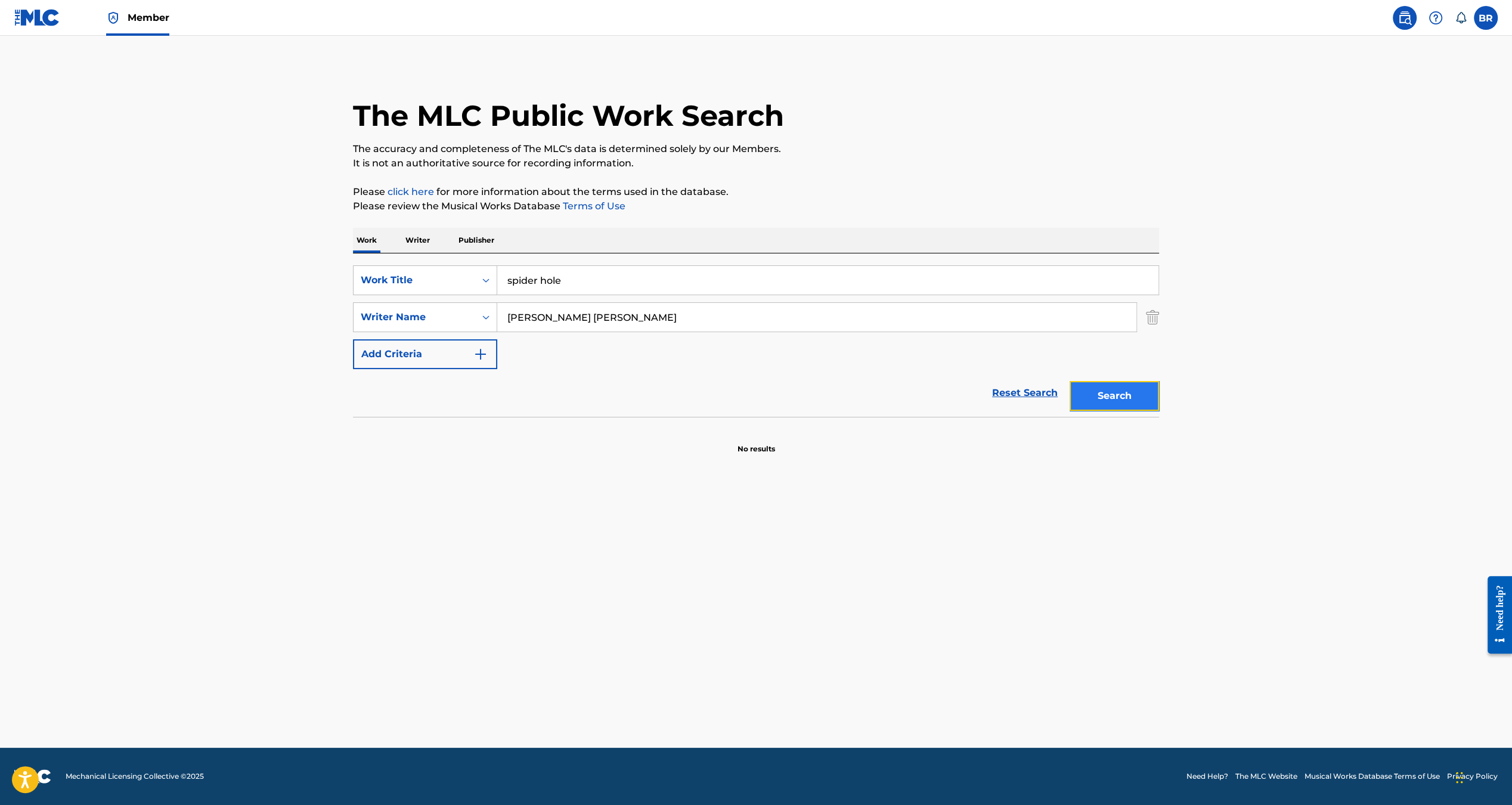
click at [1118, 401] on button "Search" at bounding box center [1114, 396] width 90 height 30
click at [534, 260] on div "SearchWithCriteriaf35230ae-a434-4b99-9771-6a9dd8507114 Work Title spider hole S…" at bounding box center [756, 335] width 806 height 163
click at [538, 277] on input "spider hole" at bounding box center [827, 280] width 661 height 28
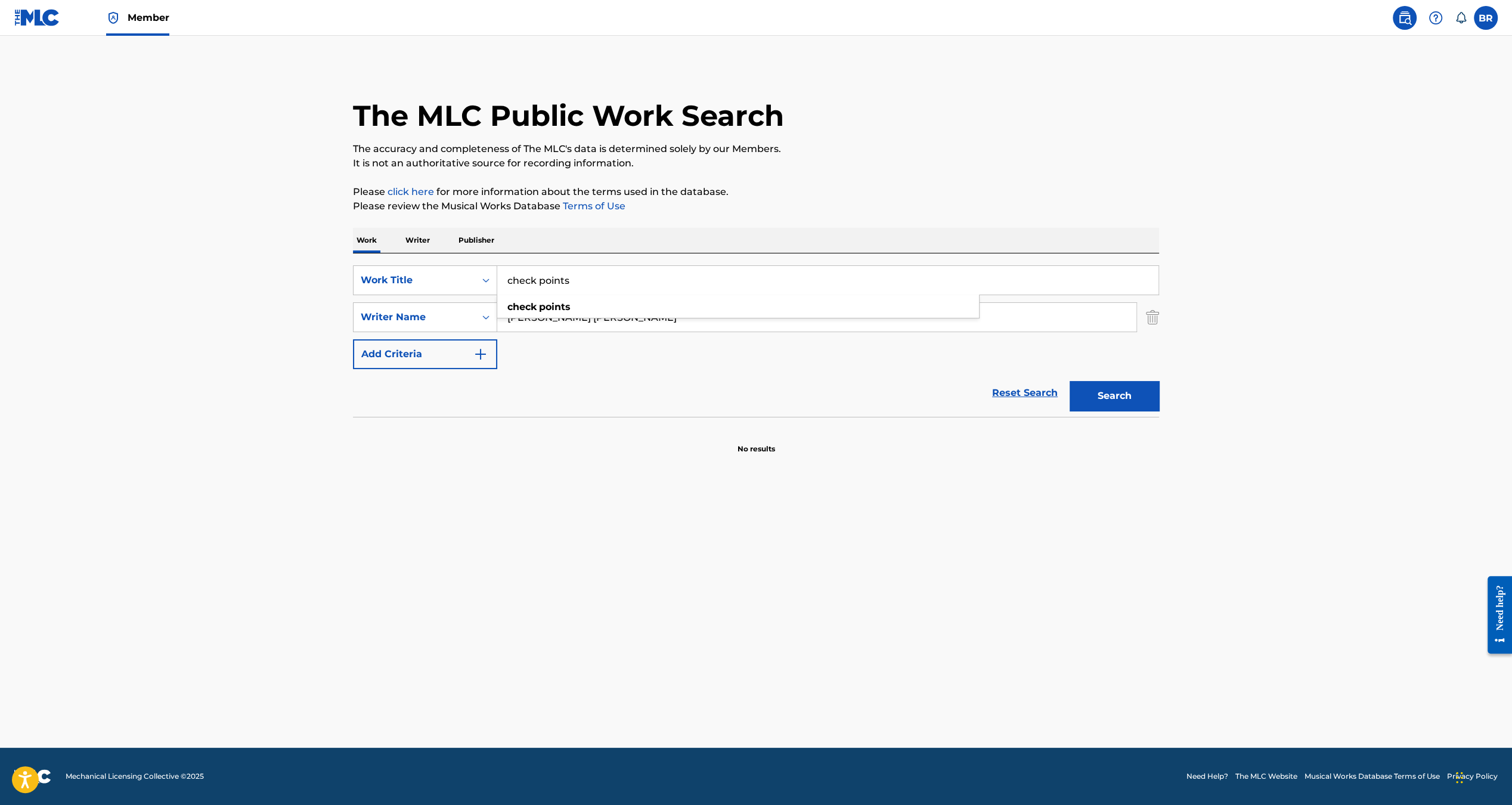
type input "check points"
click at [1069, 381] on button "Search" at bounding box center [1114, 396] width 90 height 30
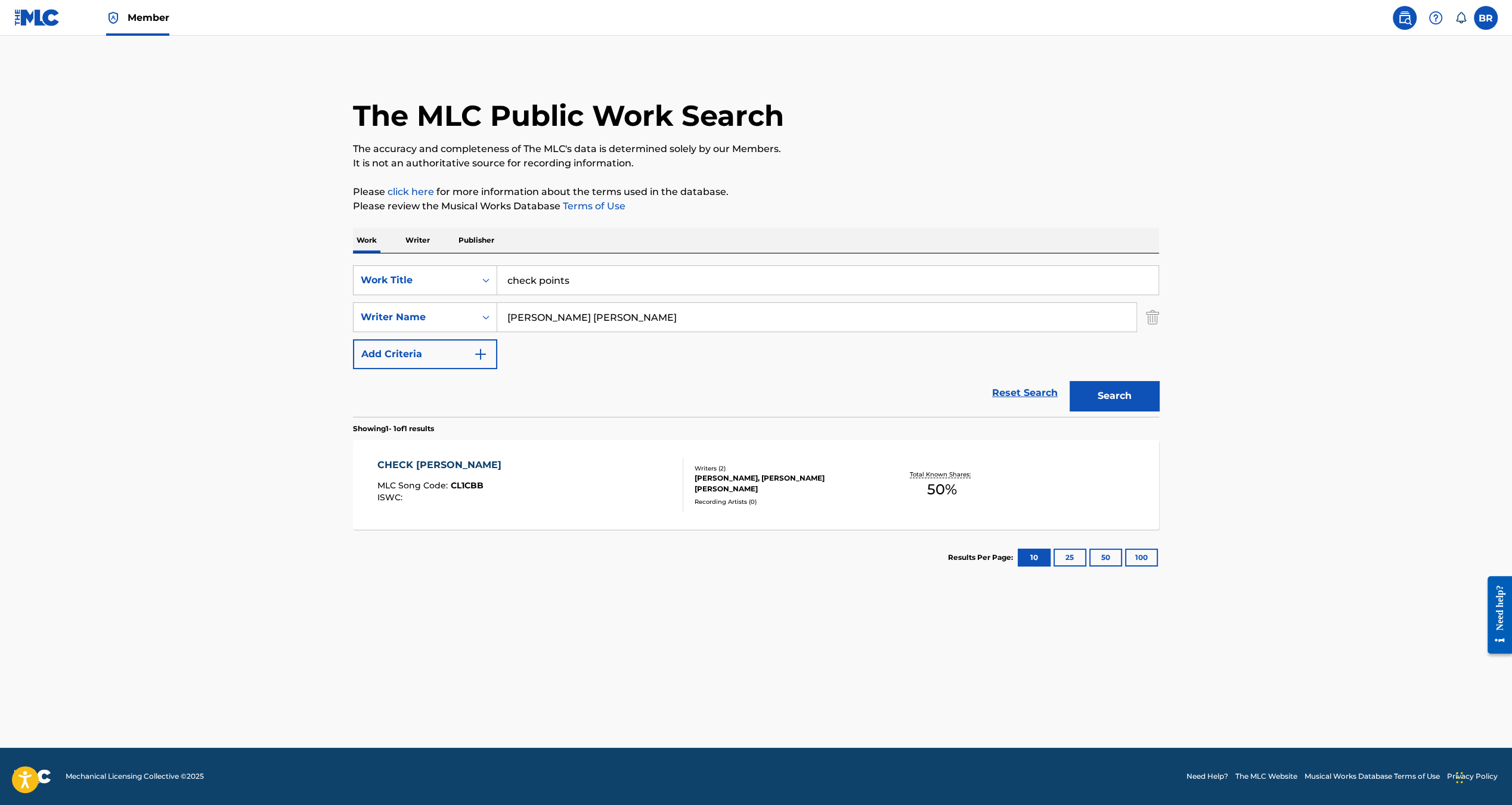
click at [417, 471] on div "CHECK [PERSON_NAME] MLC Song Code : CL1CBB ISWC :" at bounding box center [442, 485] width 130 height 53
click at [537, 277] on input "check points" at bounding box center [827, 280] width 661 height 28
type input "checkpoints"
click at [1069, 381] on button "Search" at bounding box center [1114, 396] width 90 height 30
click at [505, 486] on div "CHECKPOINTS MLC Song Code : CK768J ISWC :" at bounding box center [530, 485] width 306 height 53
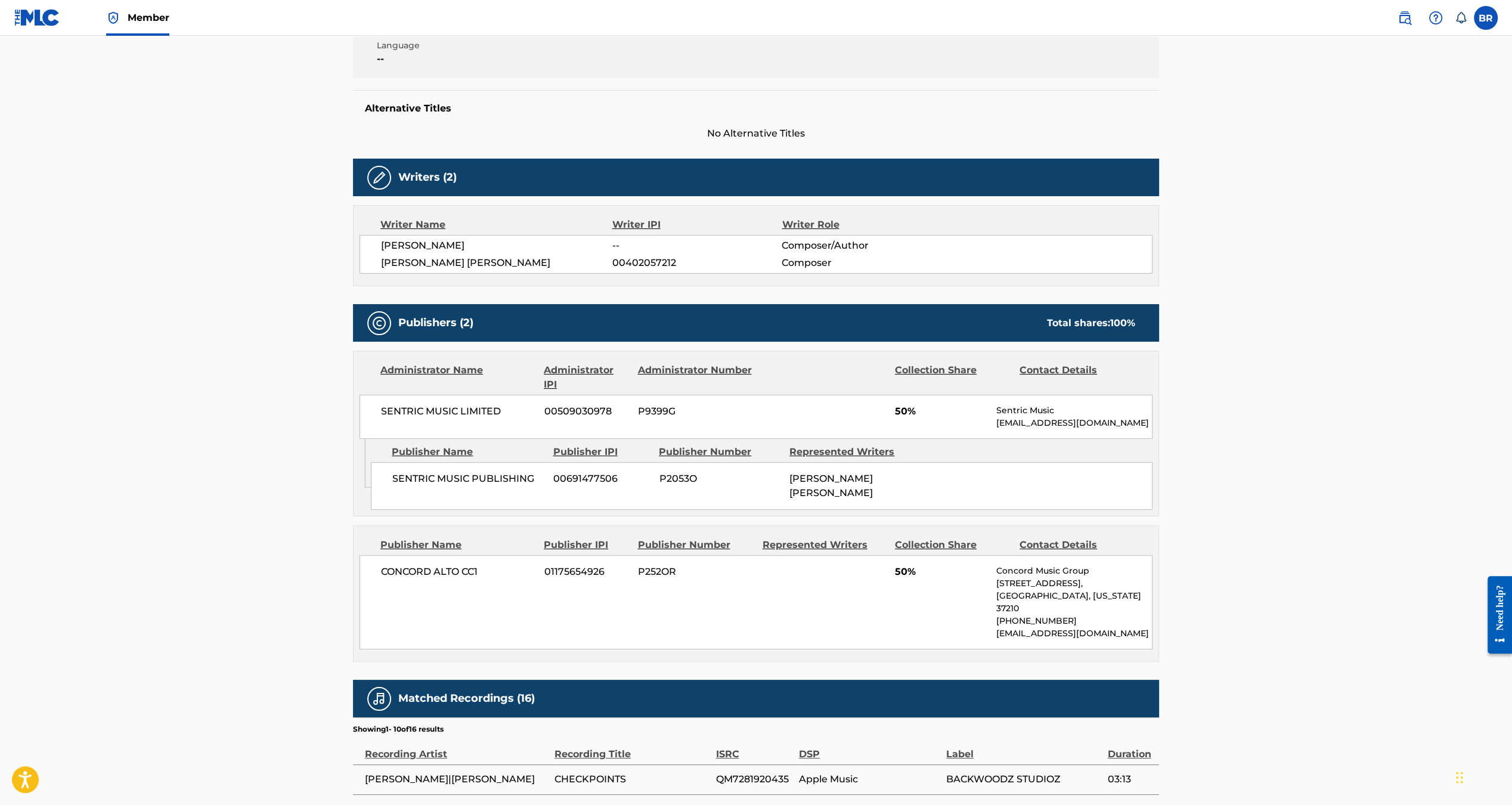
scroll to position [260, 0]
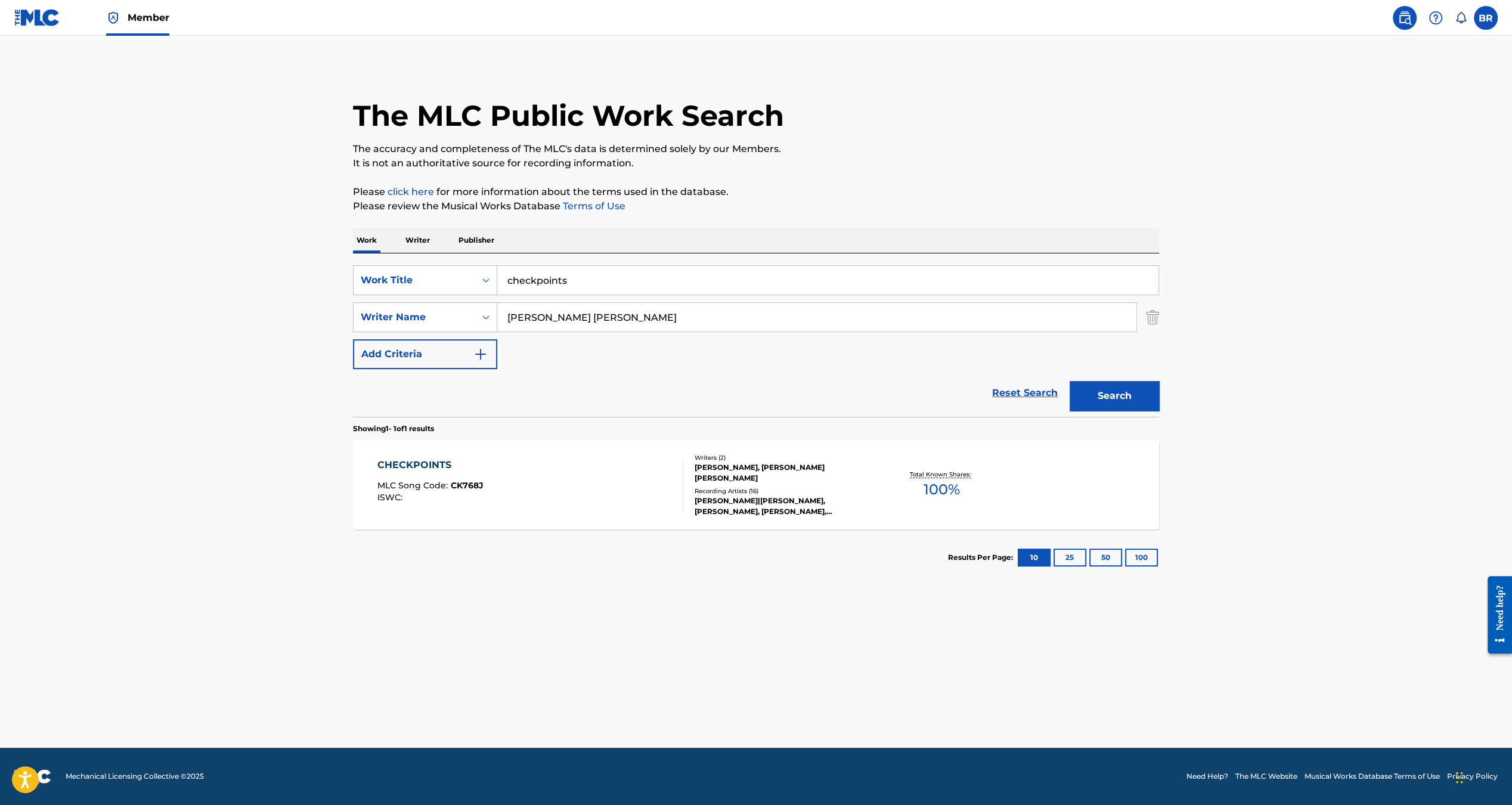
click at [570, 275] on input "checkpoints" at bounding box center [827, 280] width 661 height 28
type input "o"
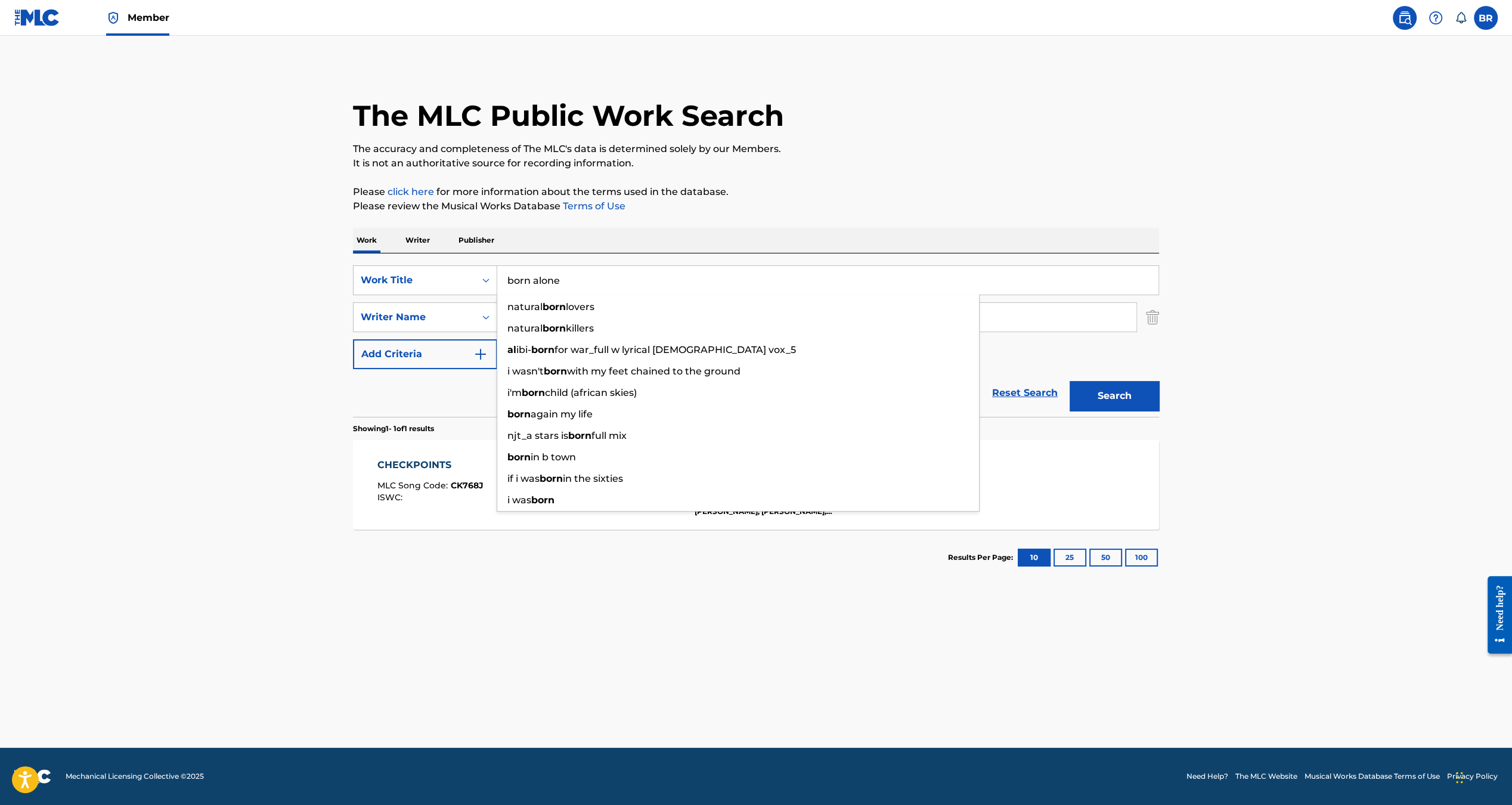
type input "born alone"
click at [1069, 381] on button "Search" at bounding box center [1114, 396] width 90 height 30
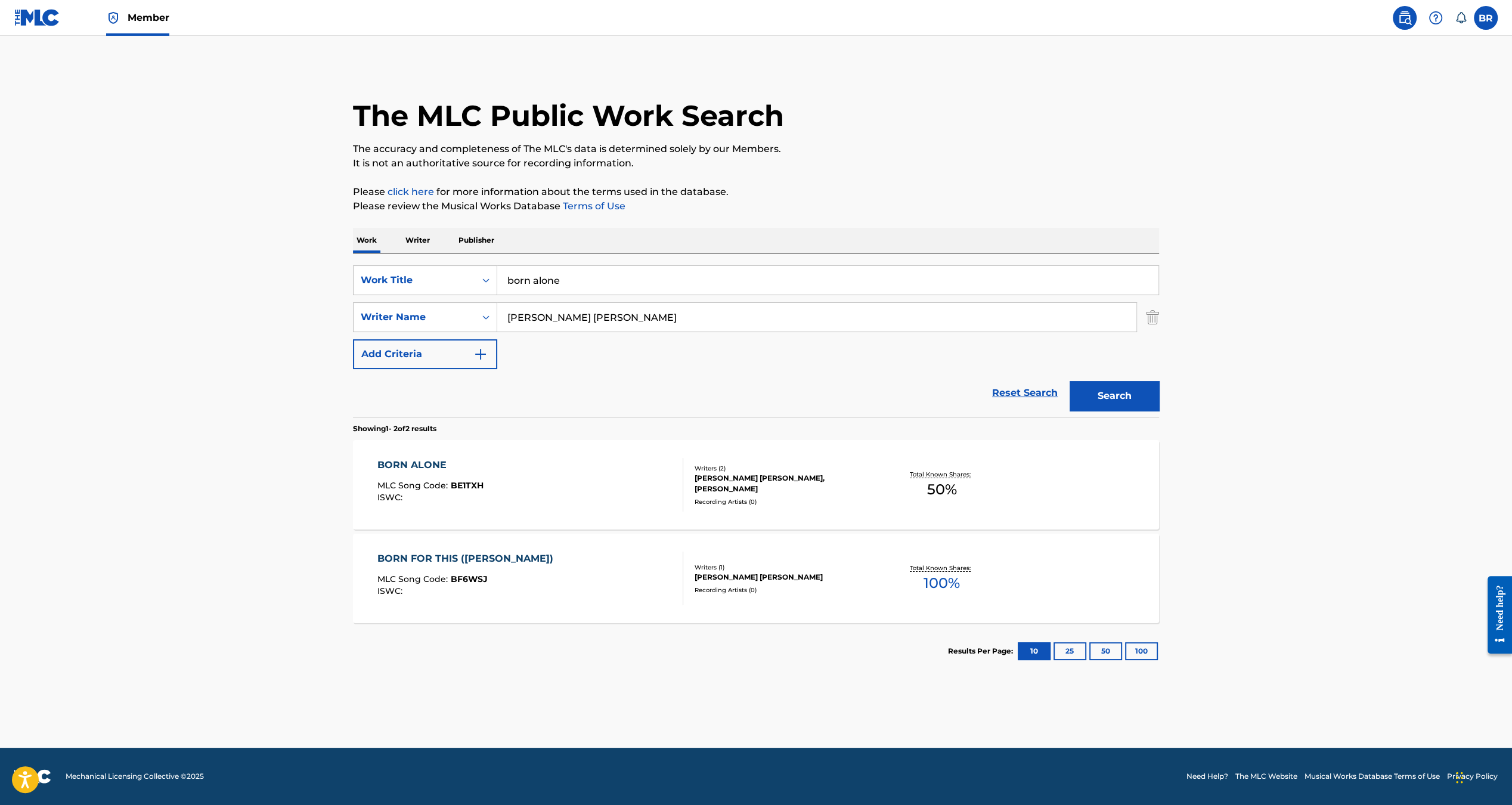
click at [403, 463] on div "BORN ALONE" at bounding box center [430, 465] width 106 height 14
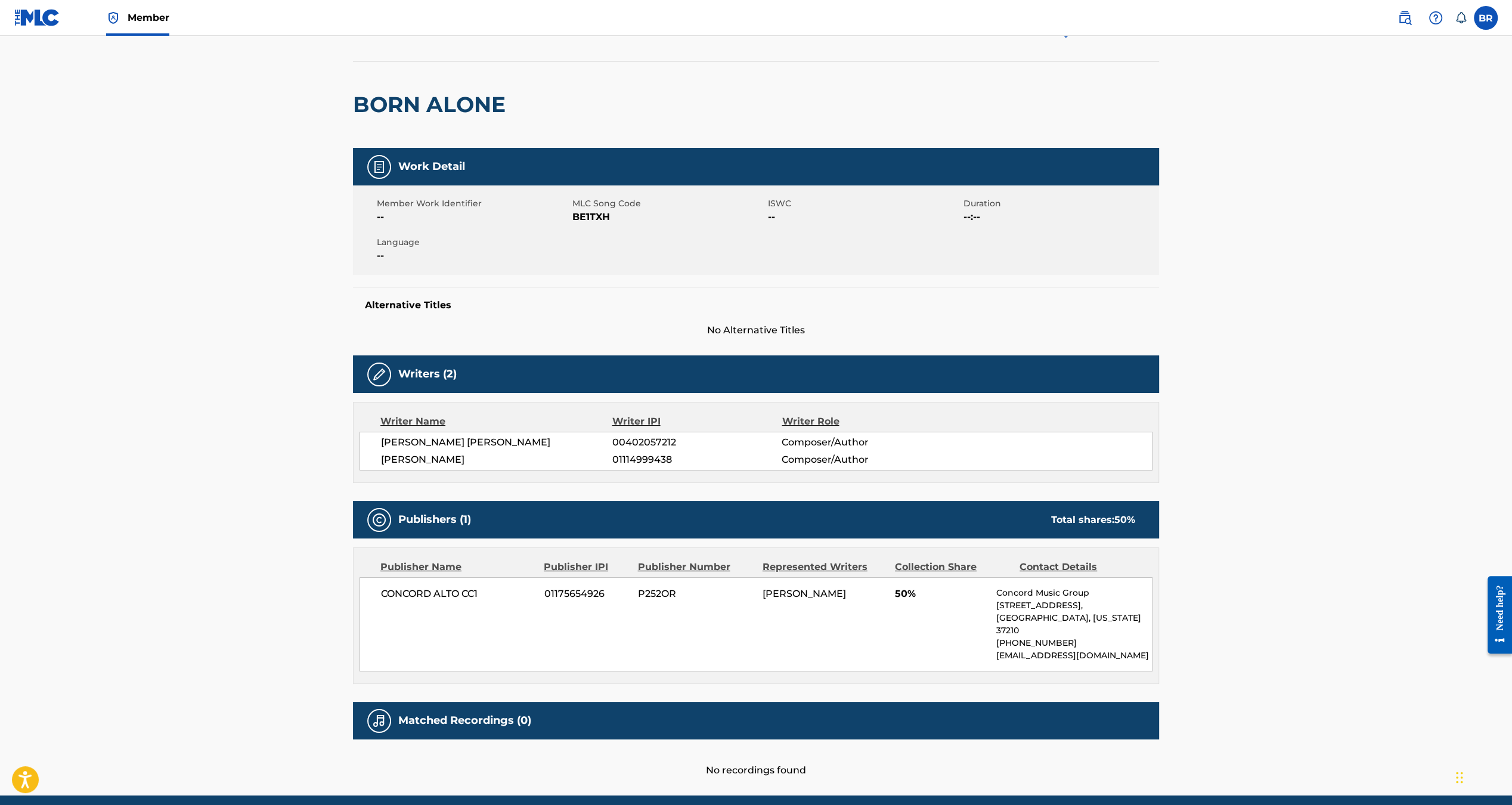
scroll to position [98, 0]
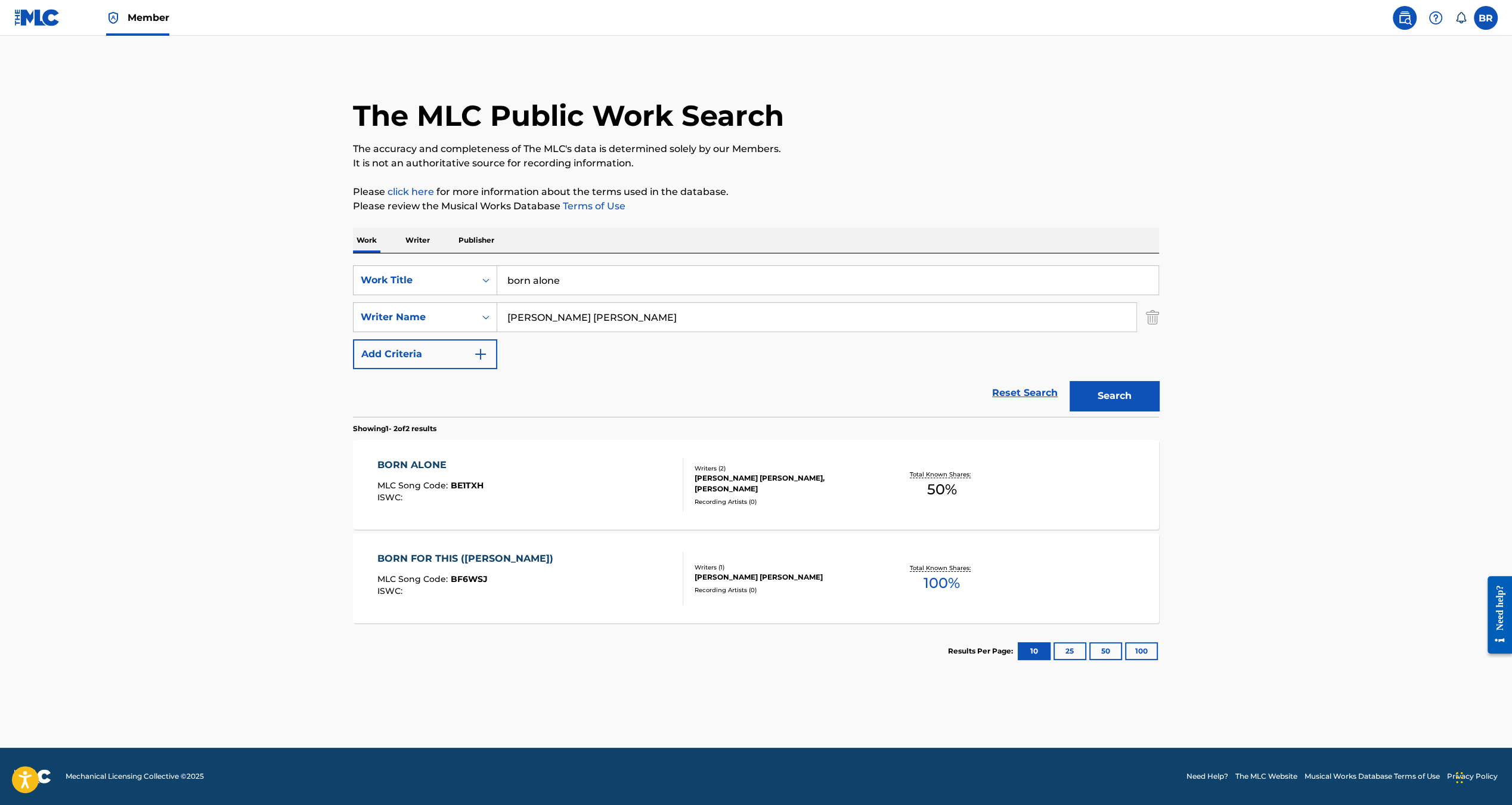
click at [555, 272] on input "born alone" at bounding box center [827, 280] width 661 height 28
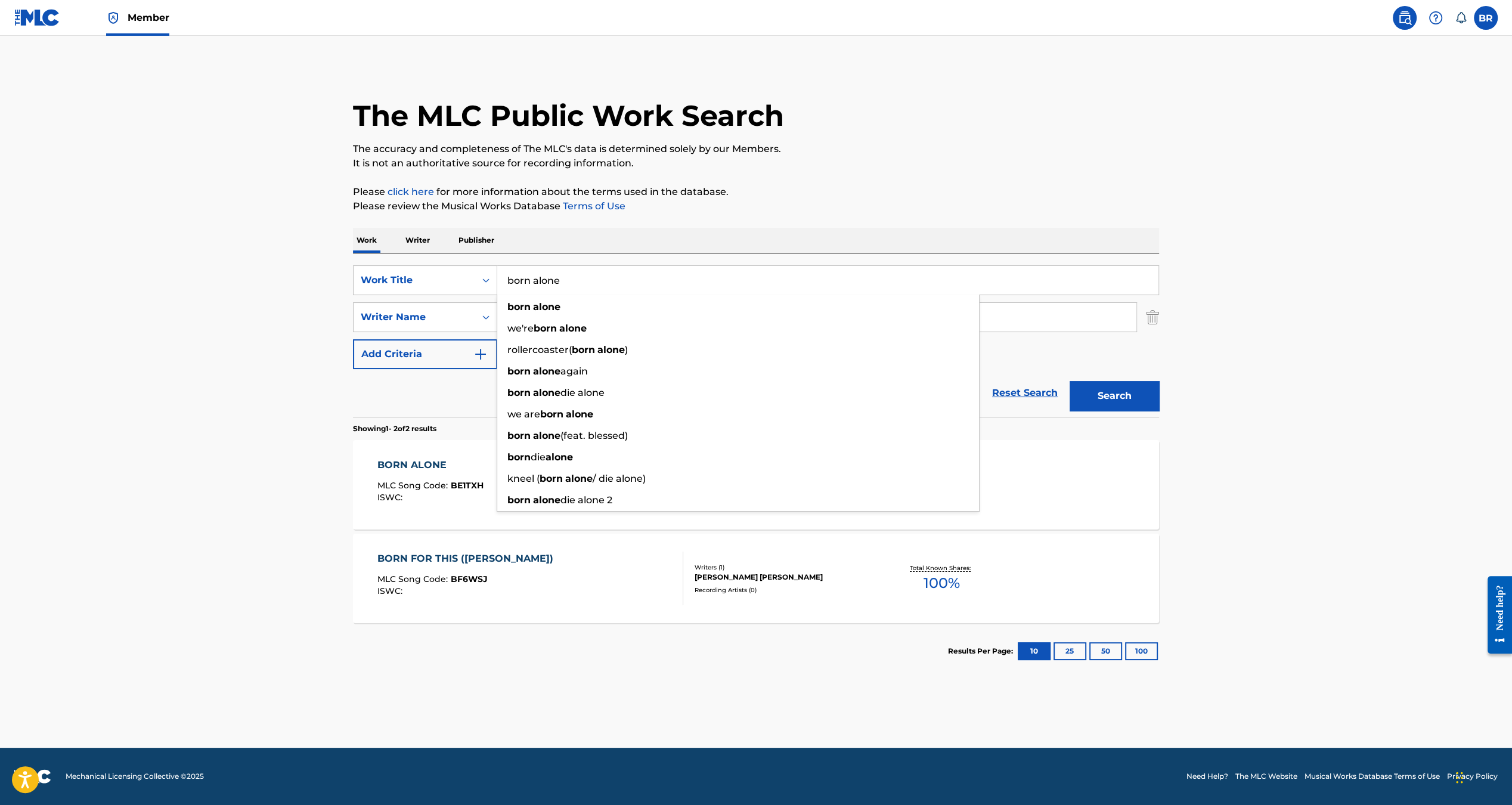
click at [555, 272] on input "born alone" at bounding box center [827, 280] width 661 height 28
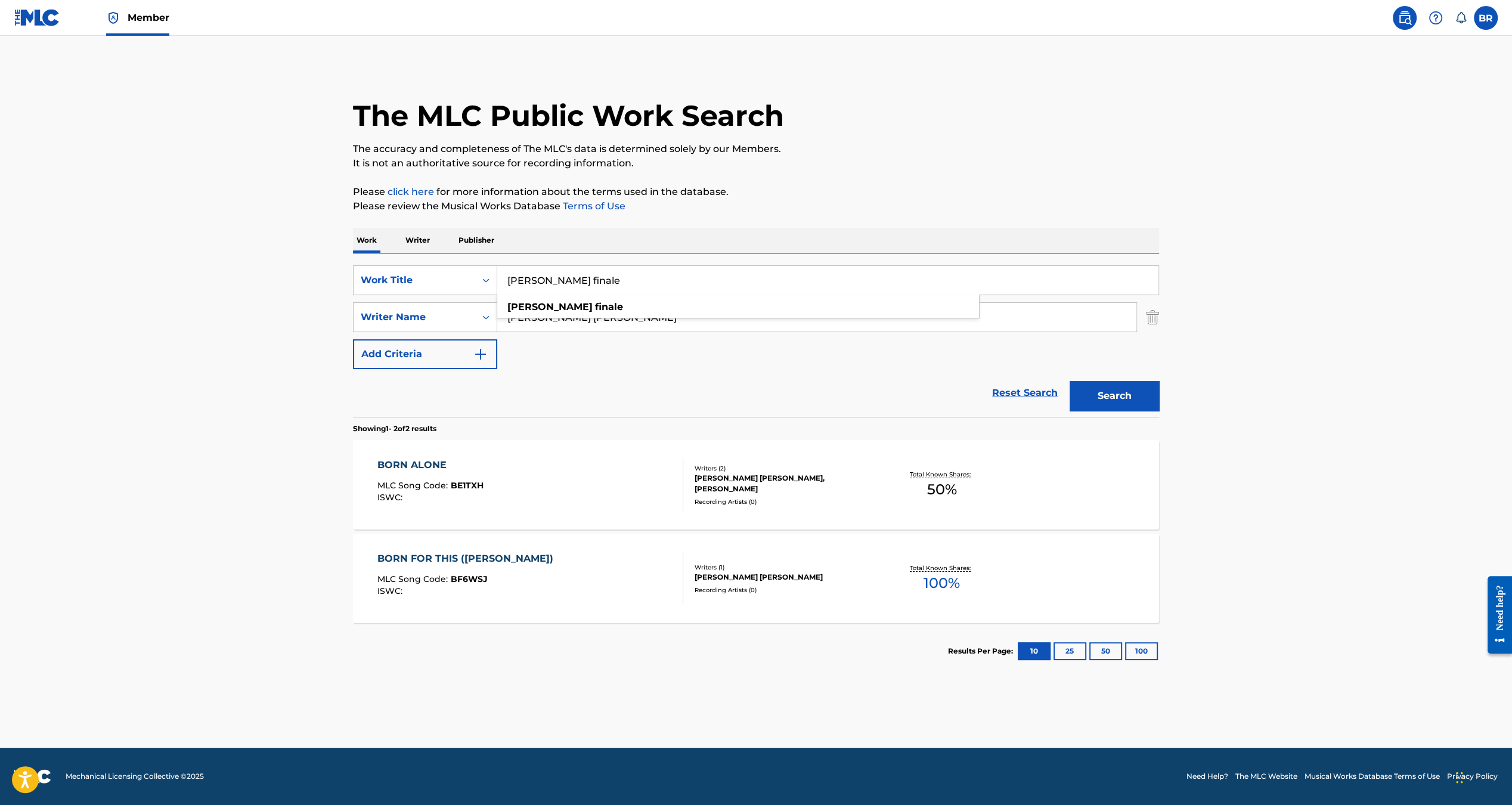
type input "[PERSON_NAME] finale"
click at [1069, 381] on button "Search" at bounding box center [1114, 396] width 90 height 30
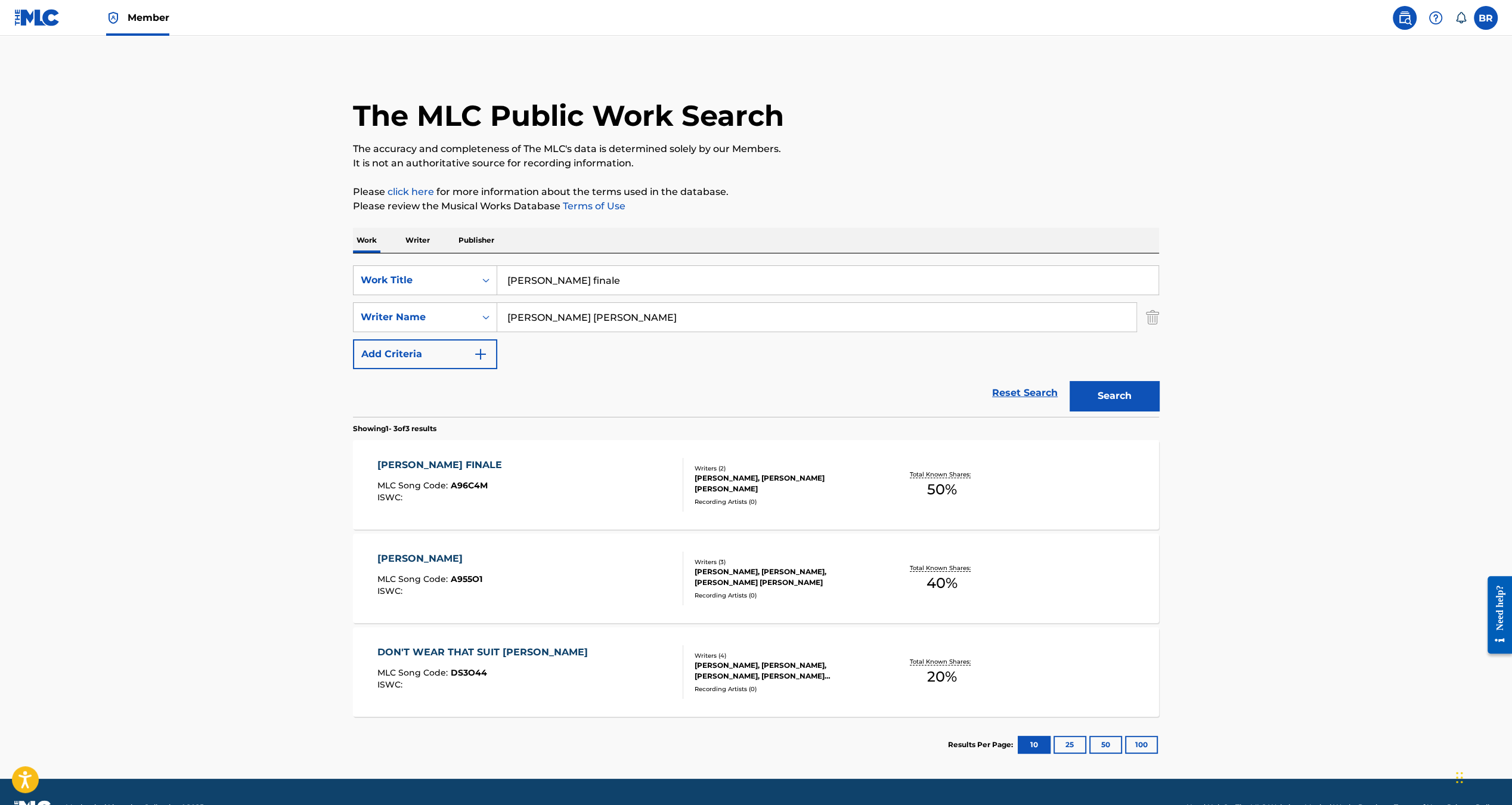
click at [462, 481] on span "A96C4M" at bounding box center [469, 485] width 37 height 11
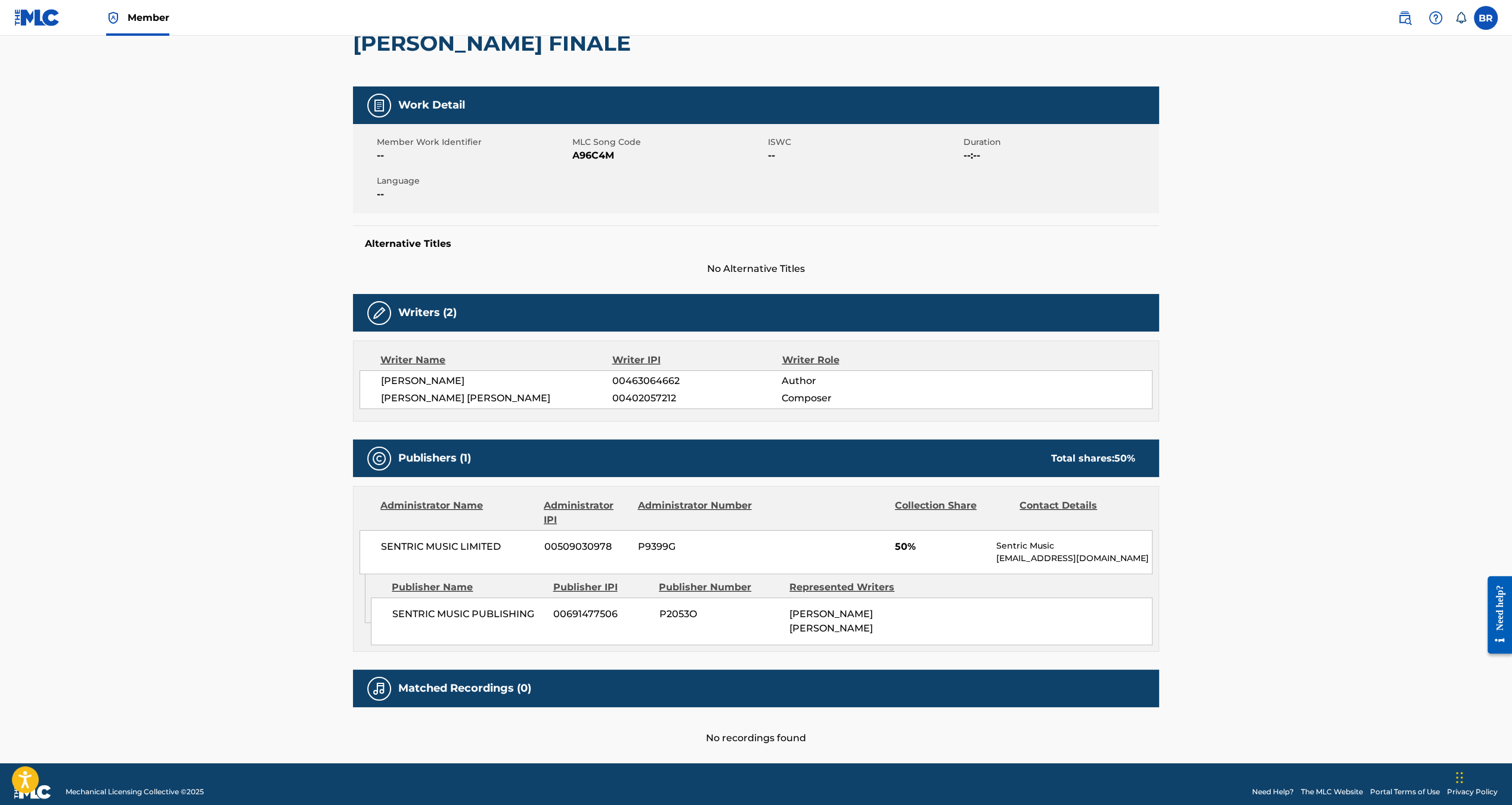
scroll to position [128, 0]
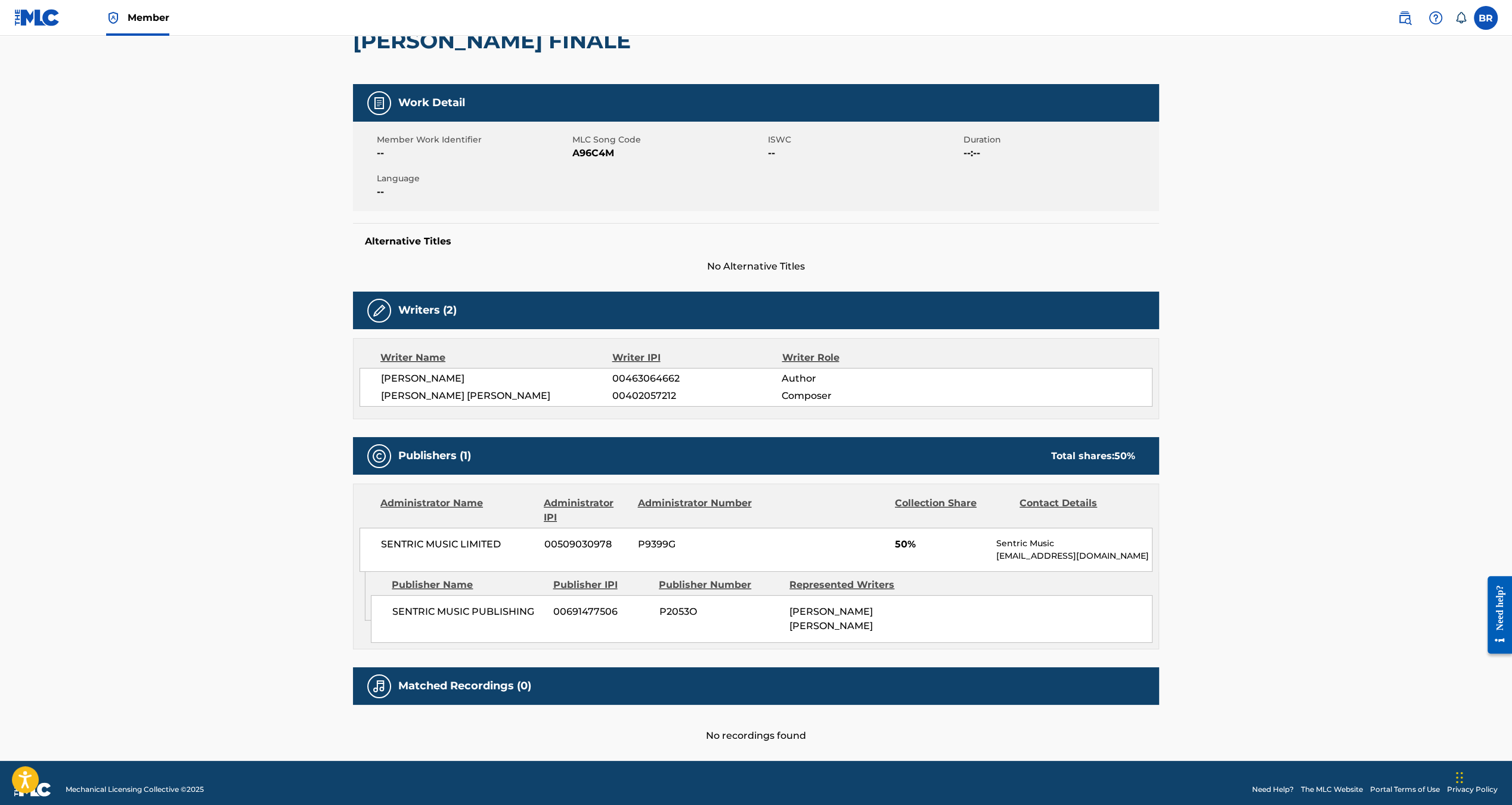
click at [191, 387] on main "< Back to public search results Copy work link [PERSON_NAME] FINALE Work Detail…" at bounding box center [756, 334] width 1512 height 853
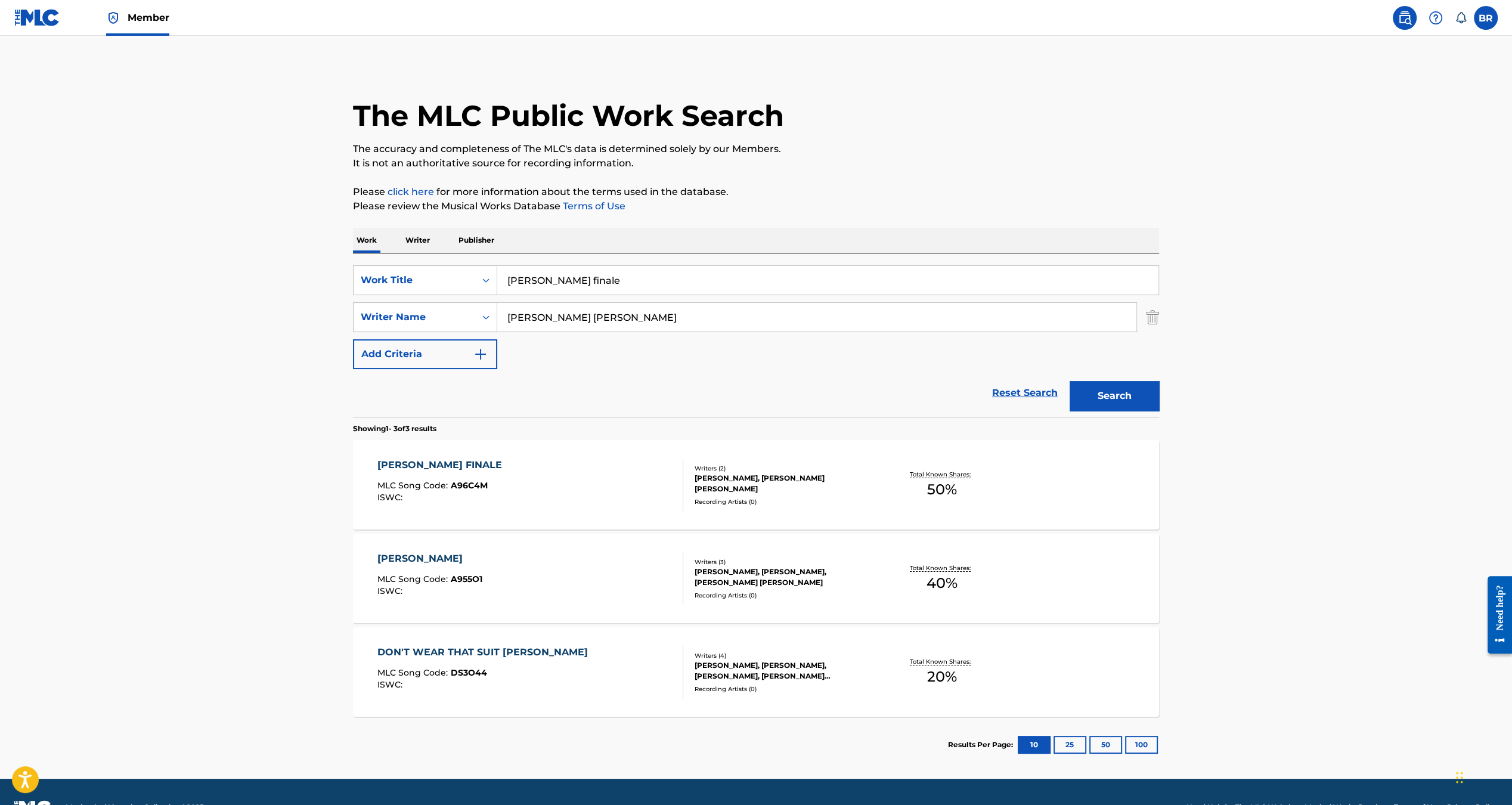
click at [560, 274] on input "[PERSON_NAME] finale" at bounding box center [827, 280] width 661 height 28
paste input "Beautiful Stories"
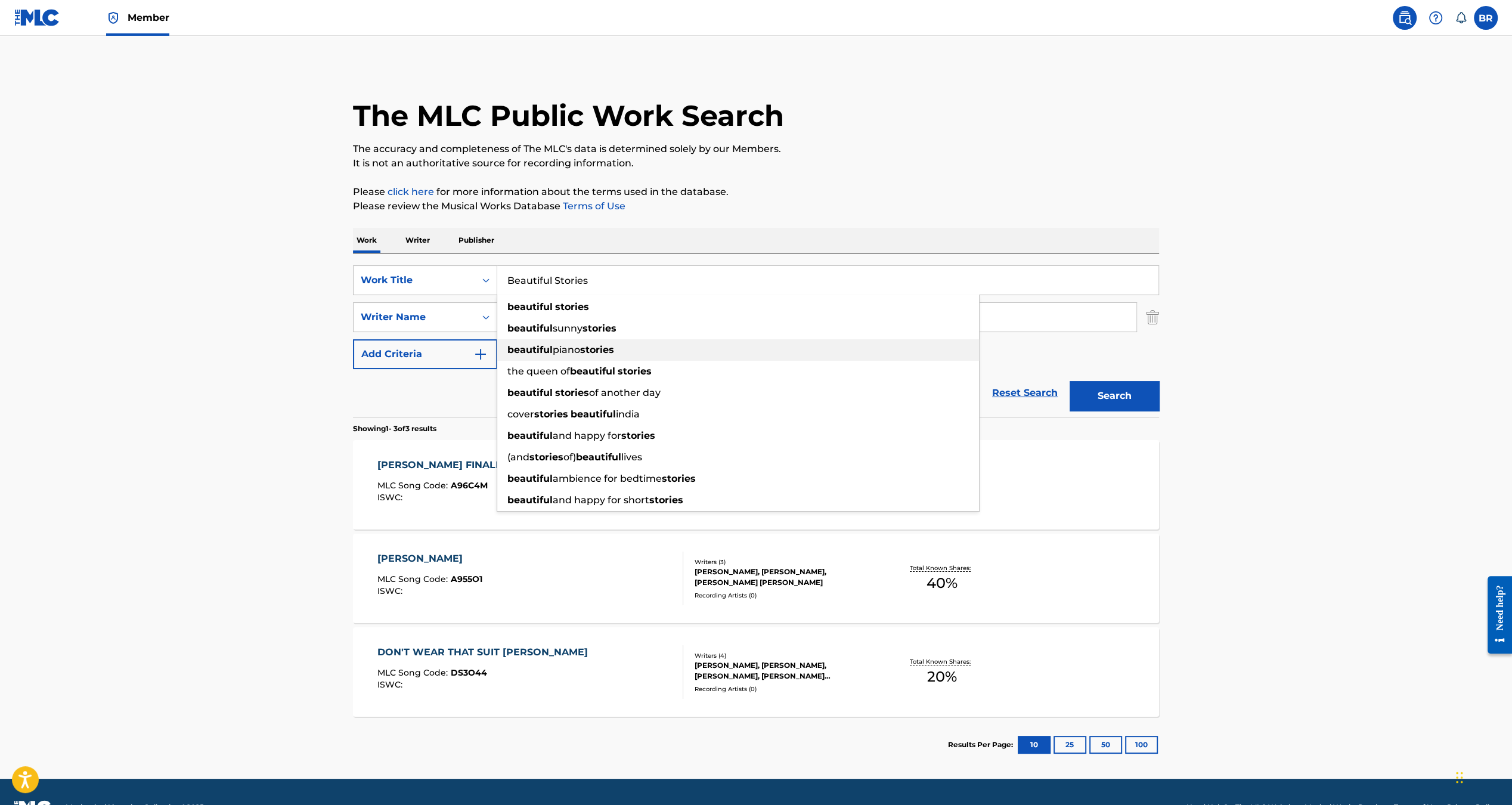
click at [604, 379] on div "the queen of beautiful stories" at bounding box center [737, 371] width 482 height 21
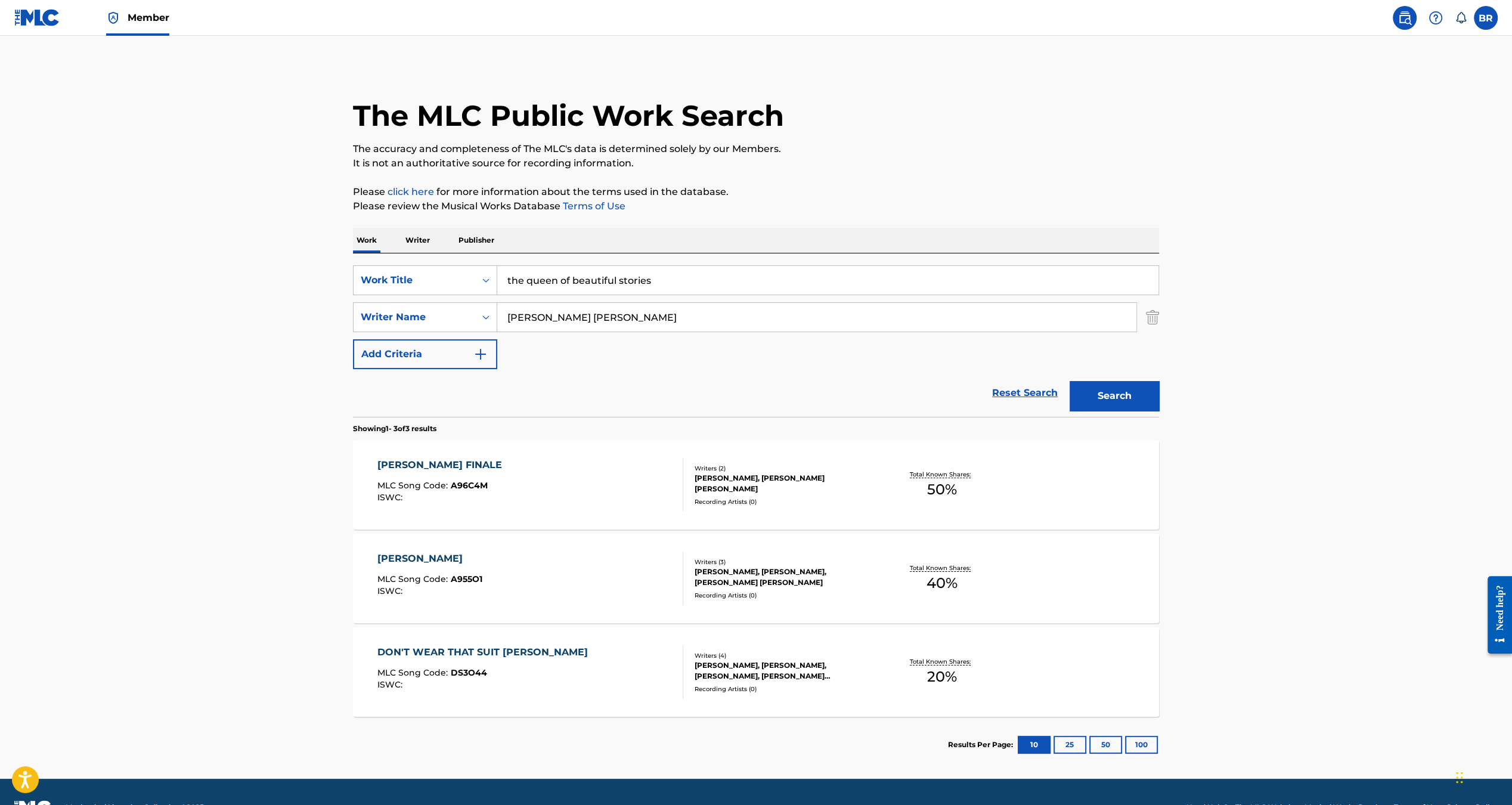
click at [593, 290] on input "the queen of beautiful stories" at bounding box center [827, 280] width 661 height 28
paste input "Beautiful Stories"
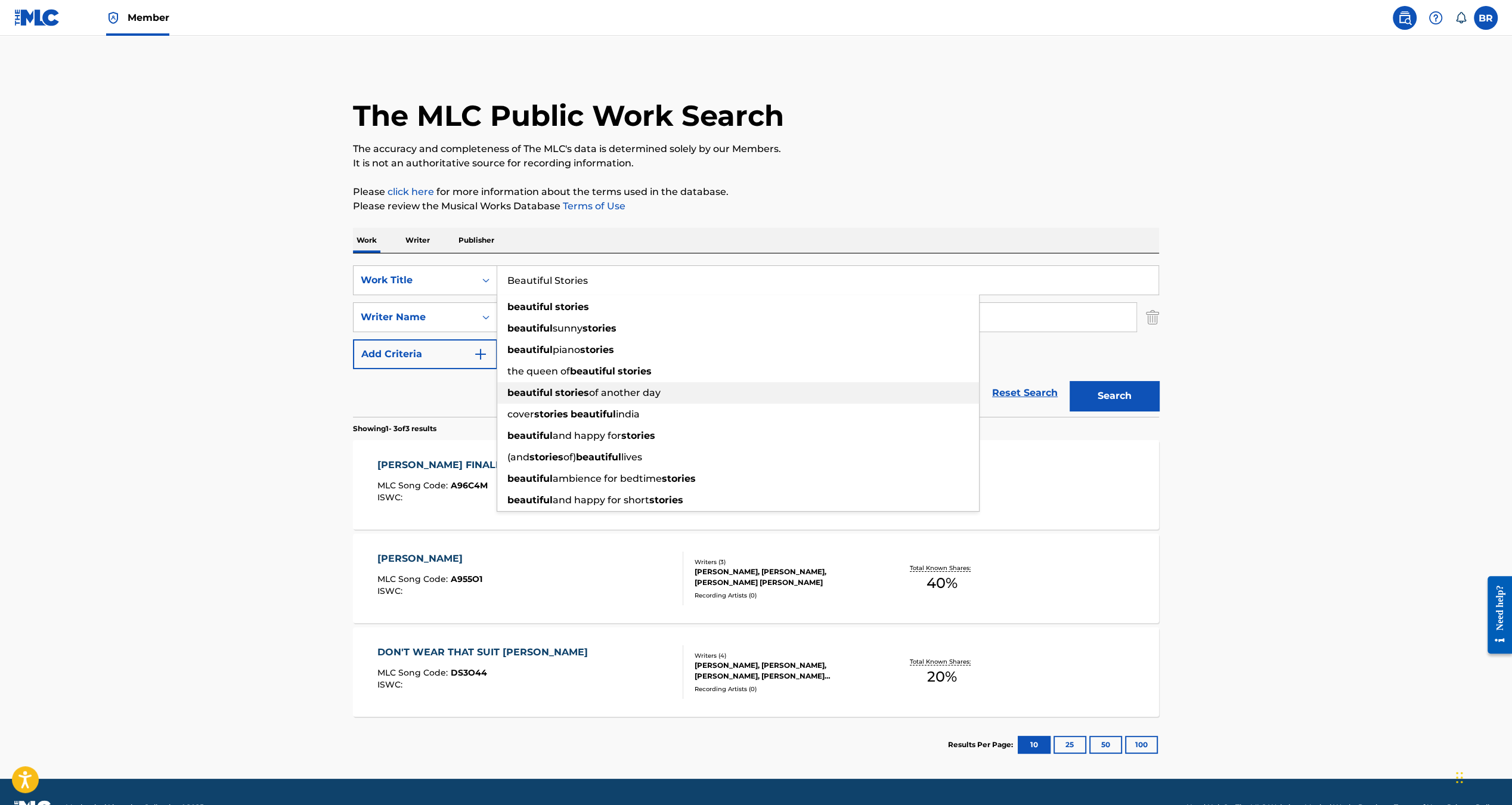
click at [847, 387] on div "beautiful stories of another day" at bounding box center [737, 393] width 482 height 21
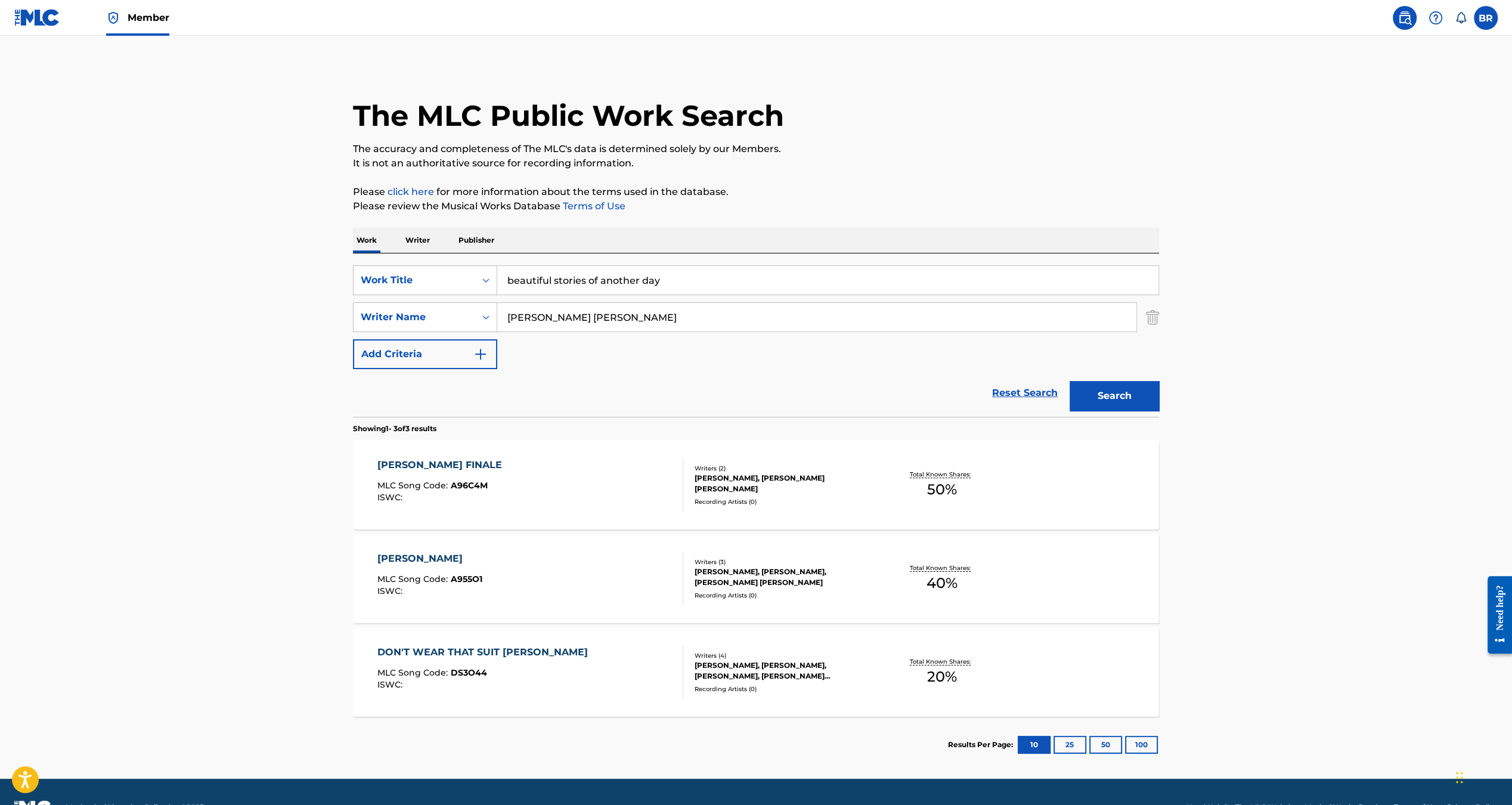
click at [586, 284] on input "beautiful stories of another day" at bounding box center [827, 280] width 661 height 28
paste input "Beautiful Stories"
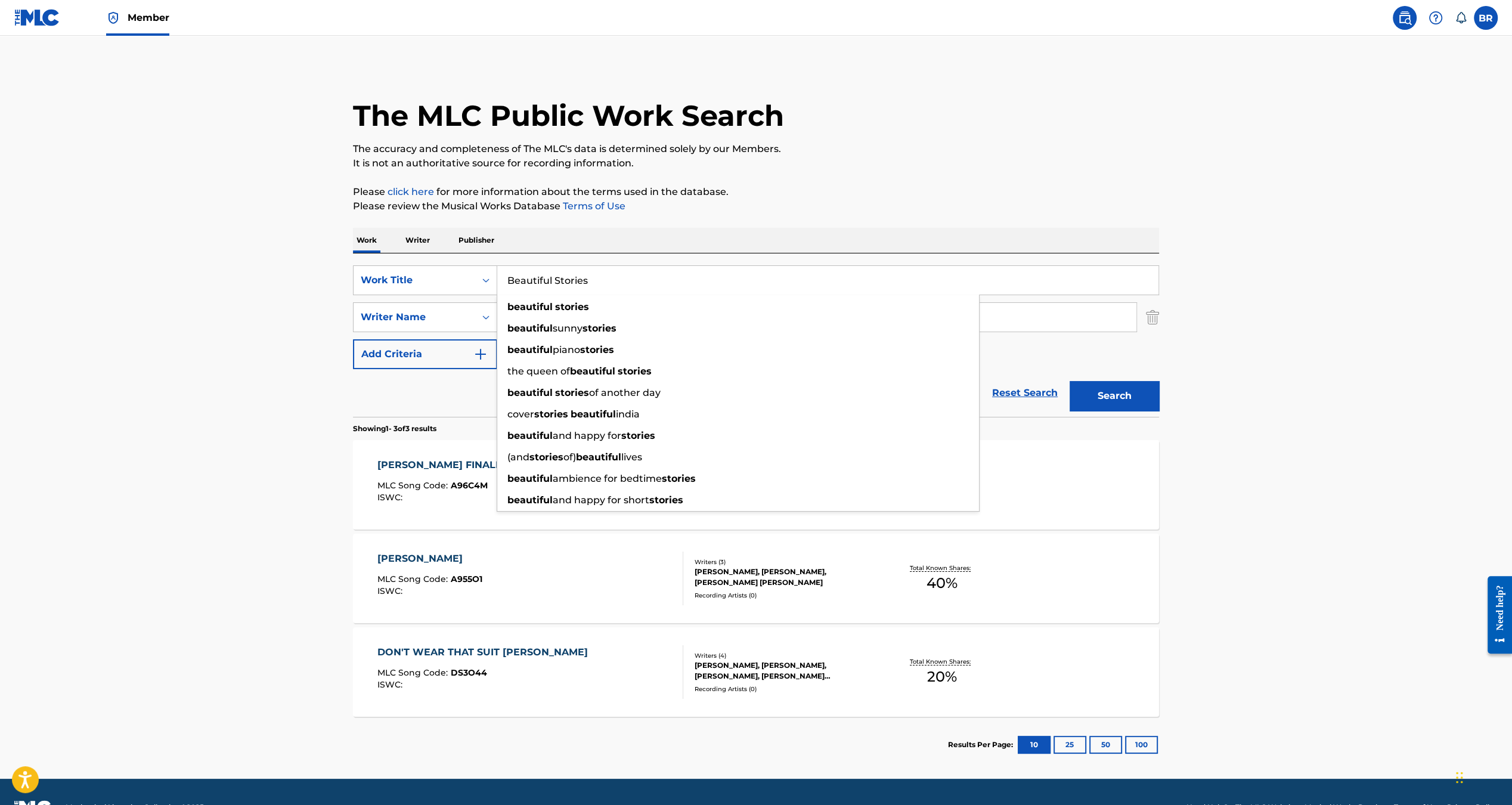
type input "Beautiful Stories"
click at [873, 147] on p "The accuracy and completeness of The MLC's data is determined solely by our Mem…" at bounding box center [756, 149] width 806 height 14
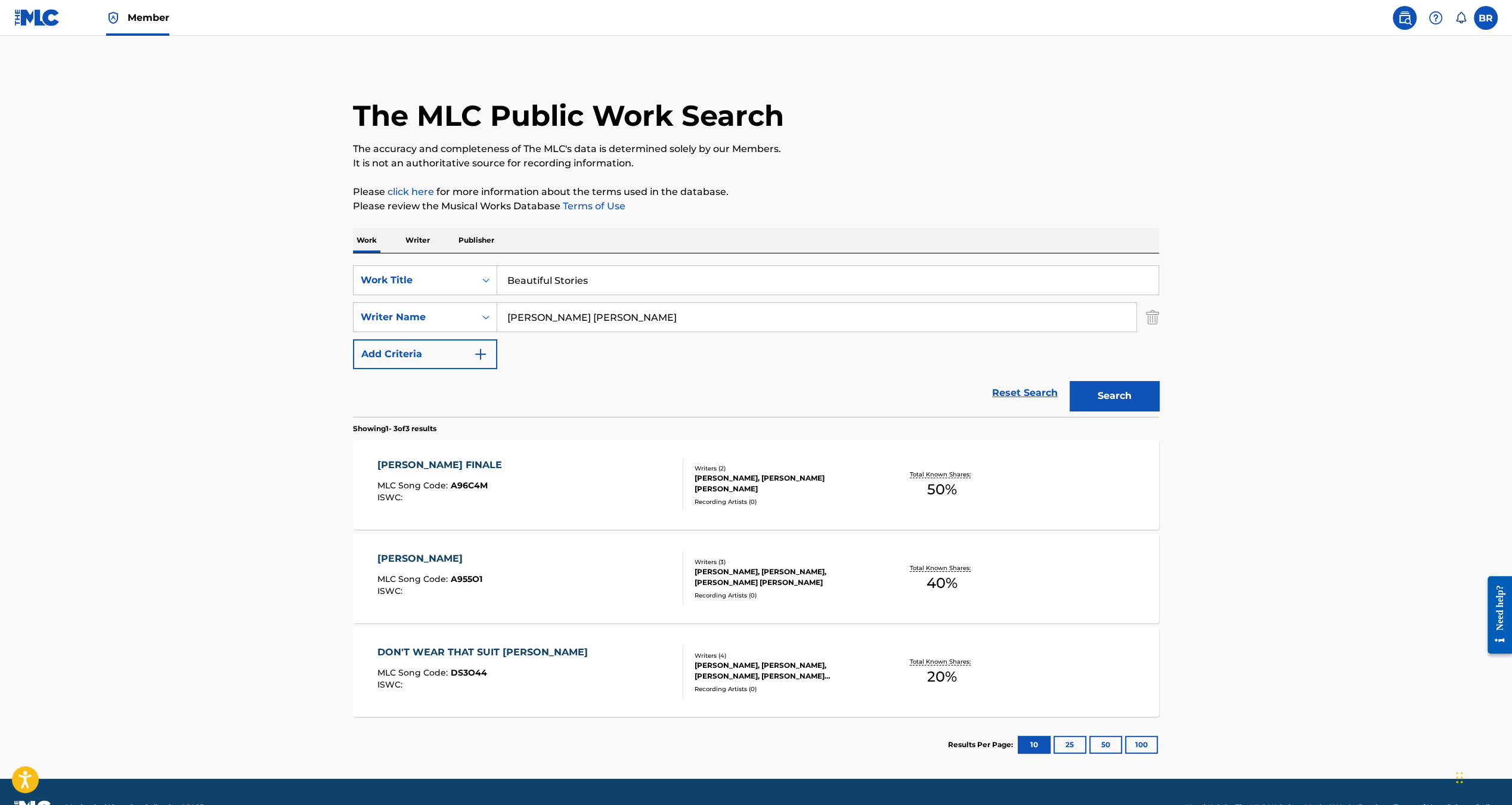
click at [539, 320] on input "[PERSON_NAME] [PERSON_NAME]" at bounding box center [816, 317] width 639 height 28
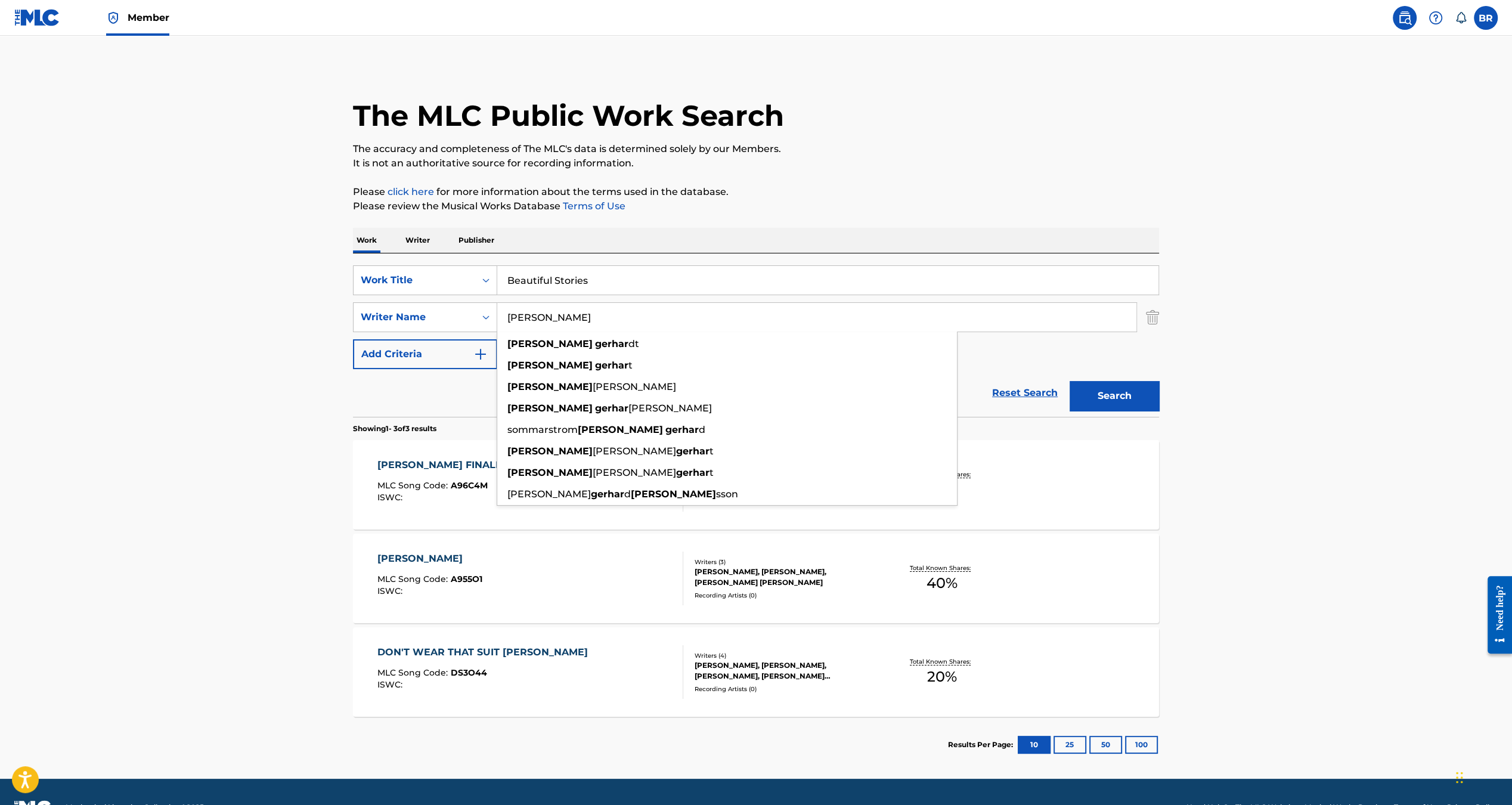
type input "[PERSON_NAME]"
click at [1069, 381] on button "Search" at bounding box center [1114, 396] width 90 height 30
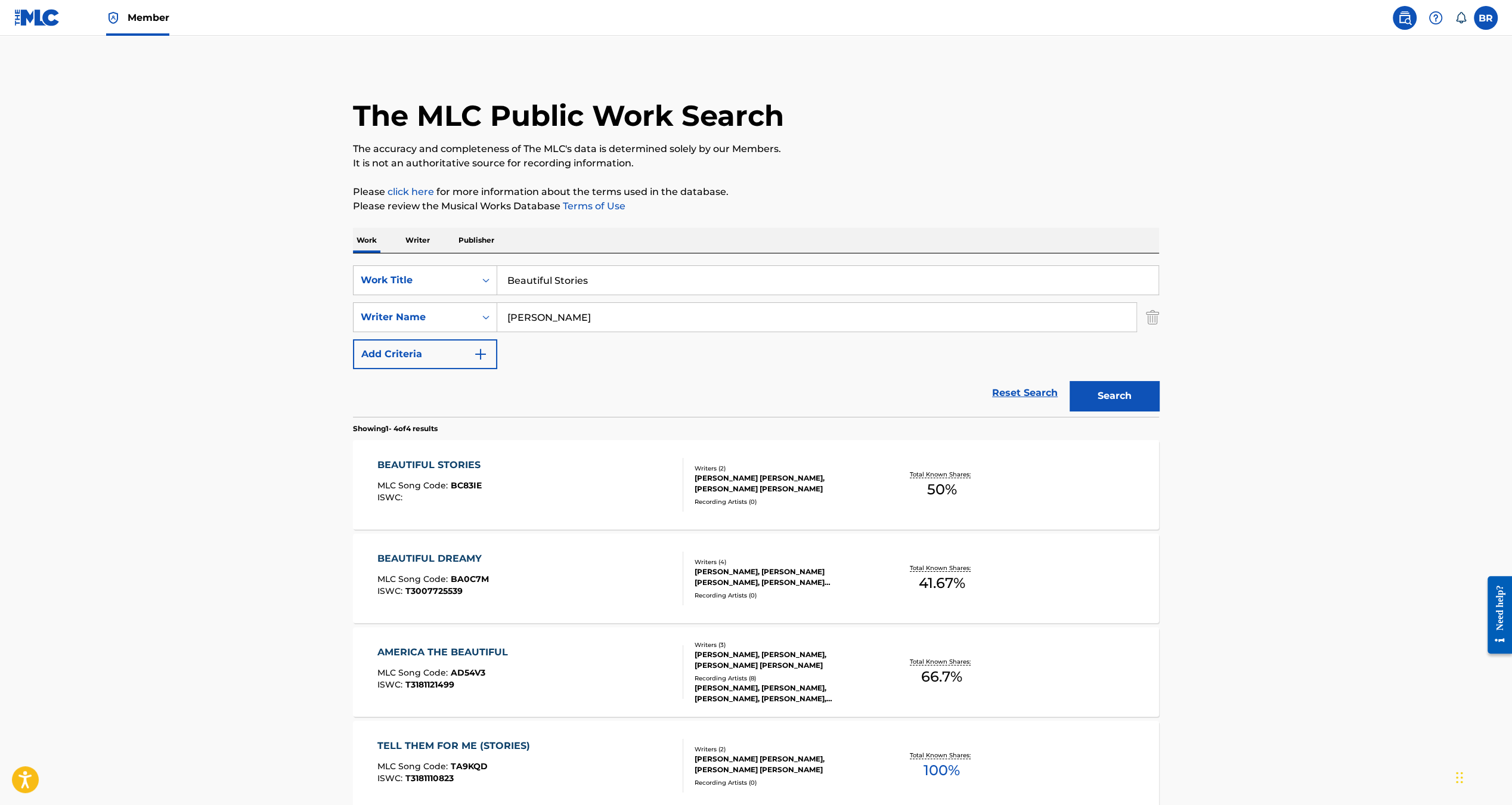
click at [418, 453] on div "BEAUTIFUL STORIES MLC Song Code : BC83IE ISWC : Writers ( 2 ) [PERSON_NAME] [PE…" at bounding box center [756, 485] width 806 height 90
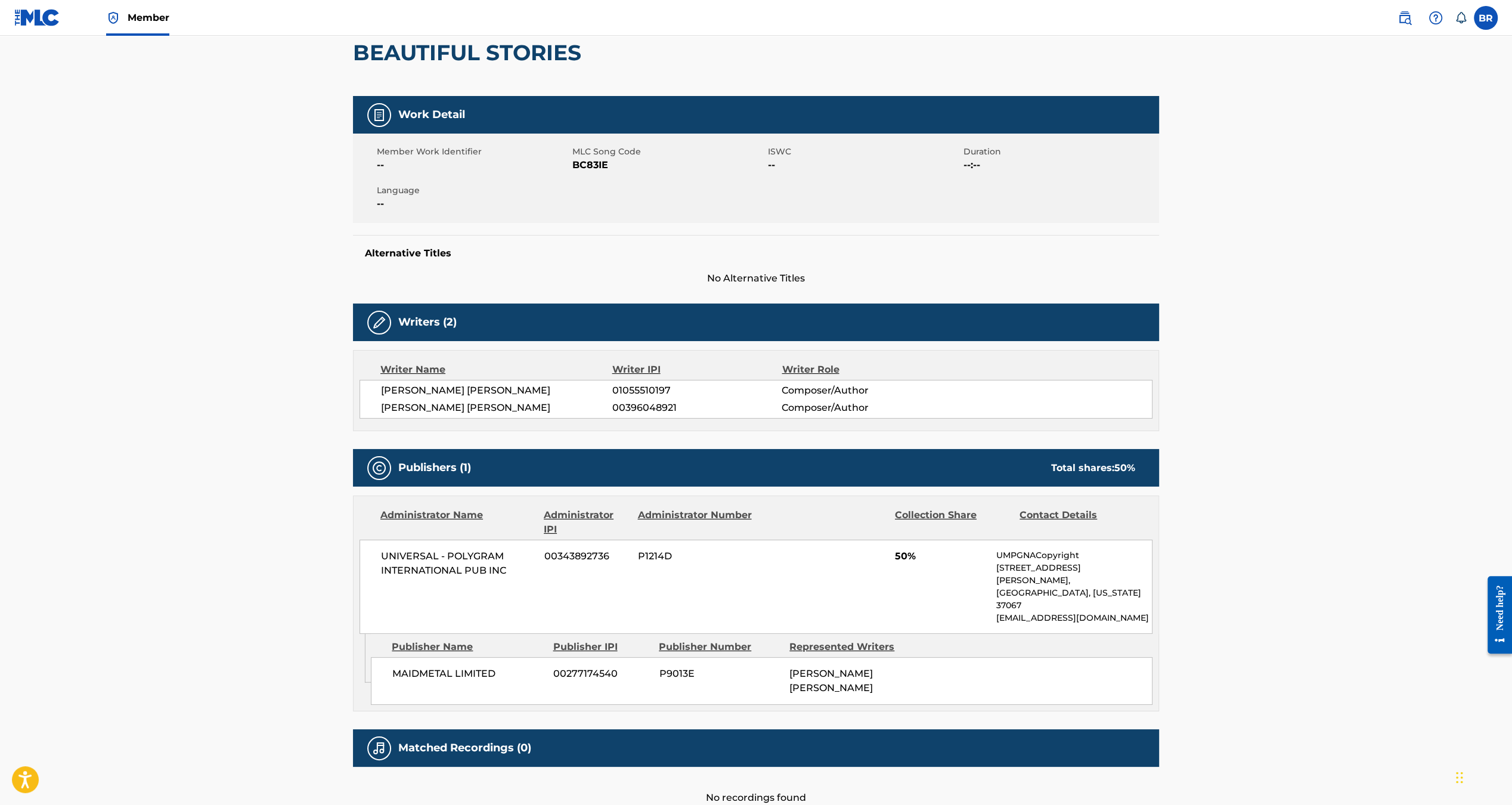
scroll to position [164, 0]
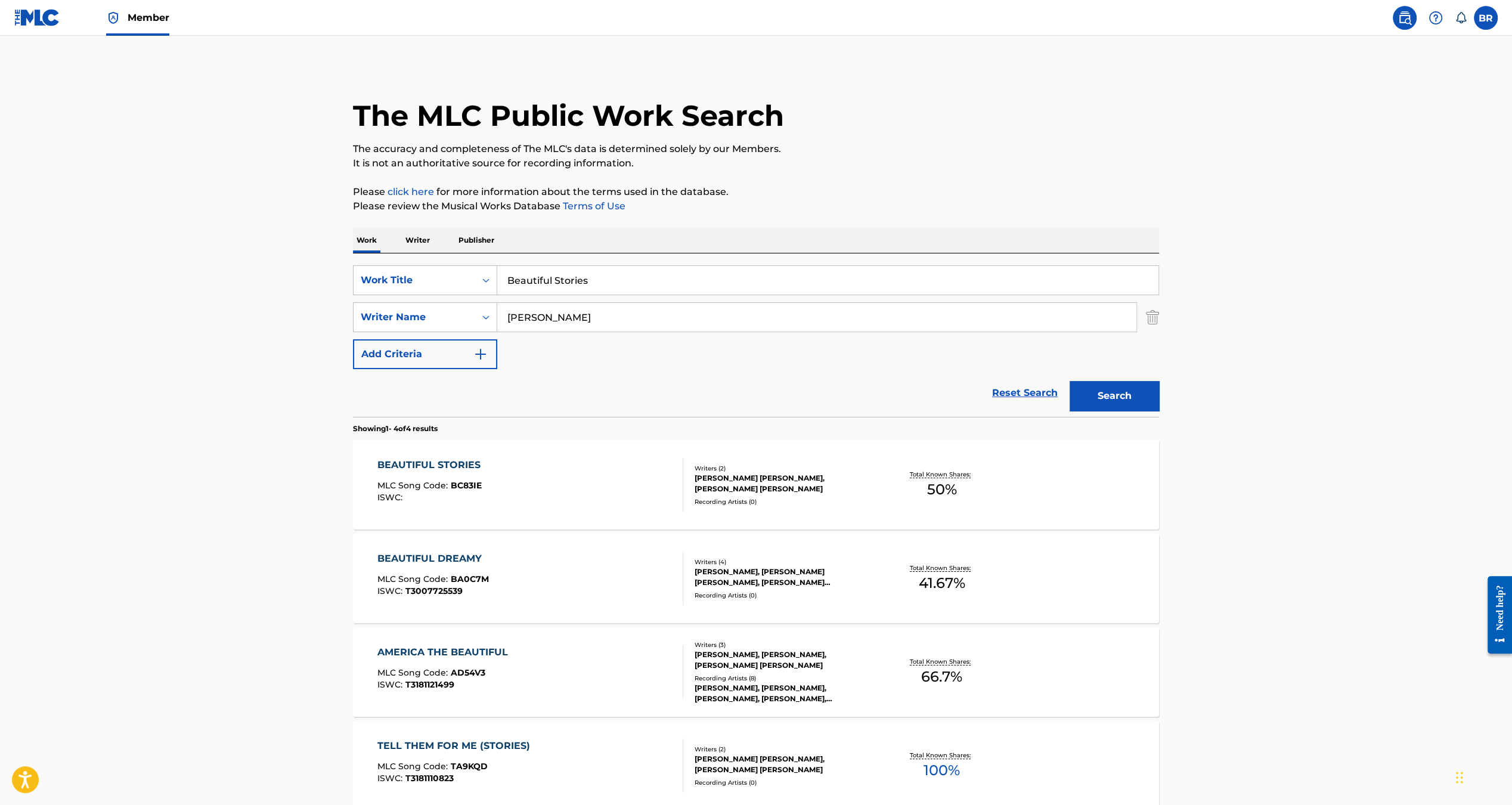
click at [606, 287] on input "Beautiful Stories" at bounding box center [827, 280] width 661 height 28
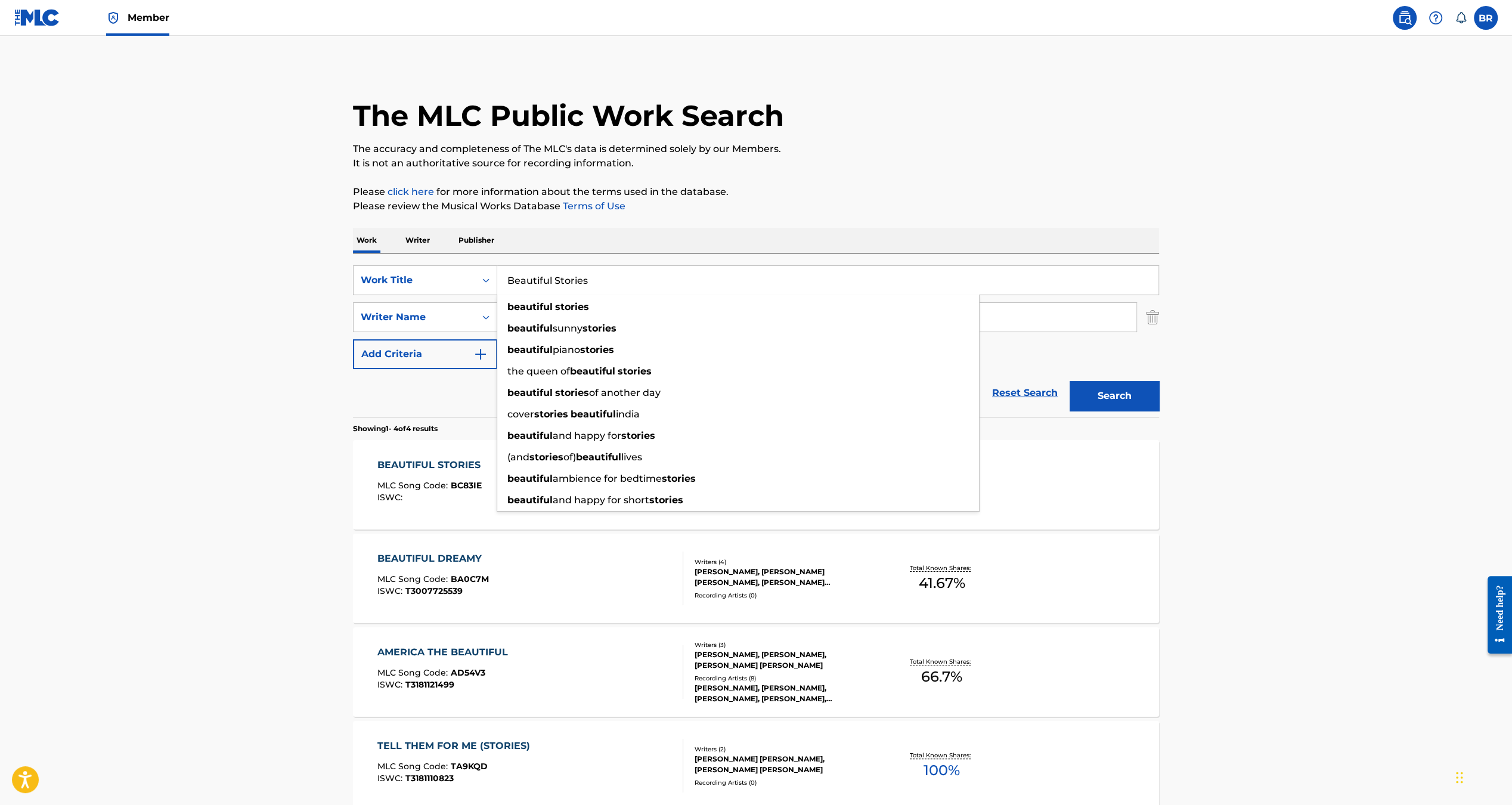
click at [606, 287] on input "Beautiful Stories" at bounding box center [827, 280] width 661 height 28
paste input "st Night Of My Life"
type input "Best Night Of My Life"
click at [1069, 381] on button "Search" at bounding box center [1114, 396] width 90 height 30
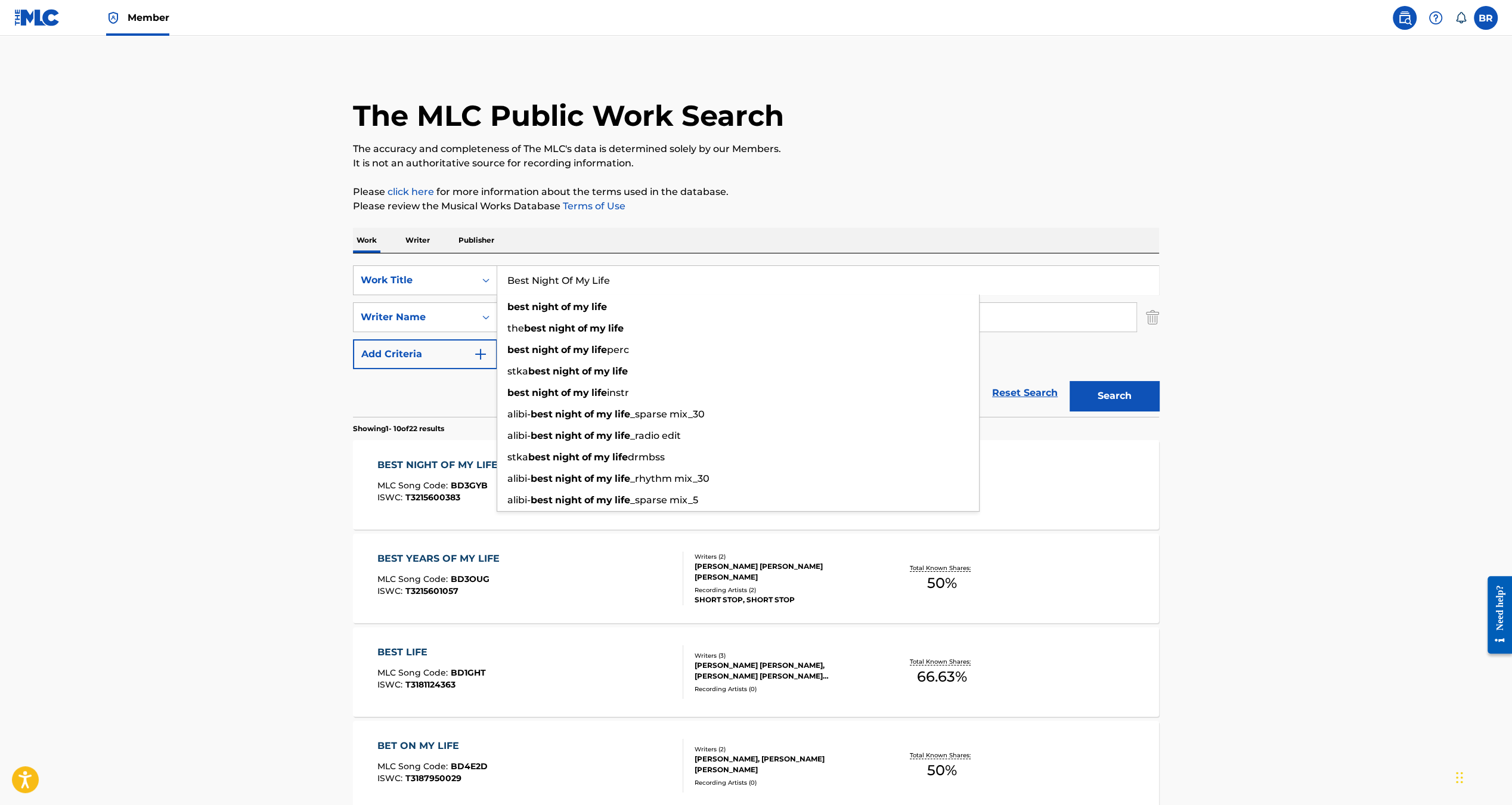
click at [415, 493] on span "T3215600383" at bounding box center [433, 497] width 55 height 11
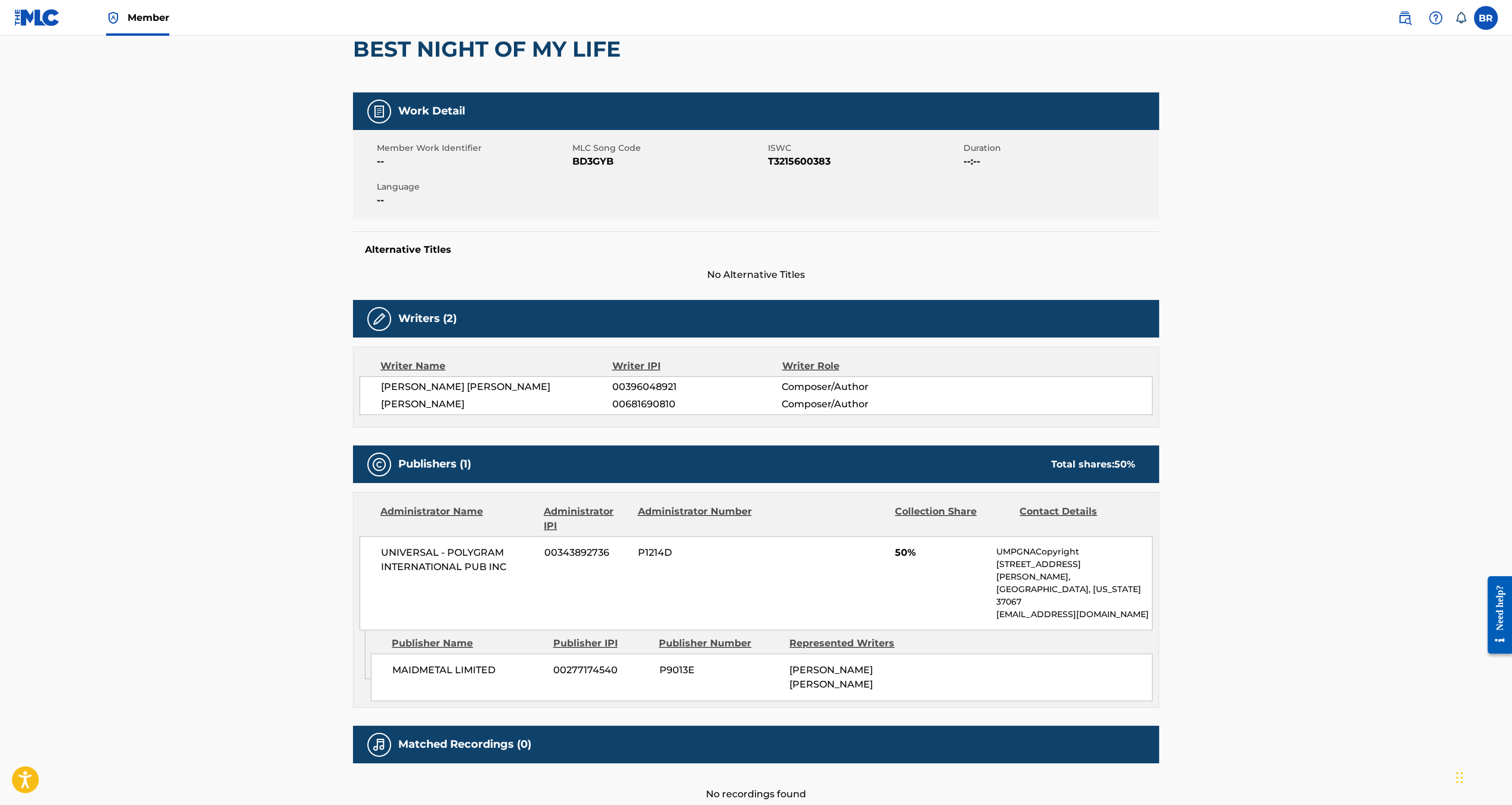
scroll to position [164, 0]
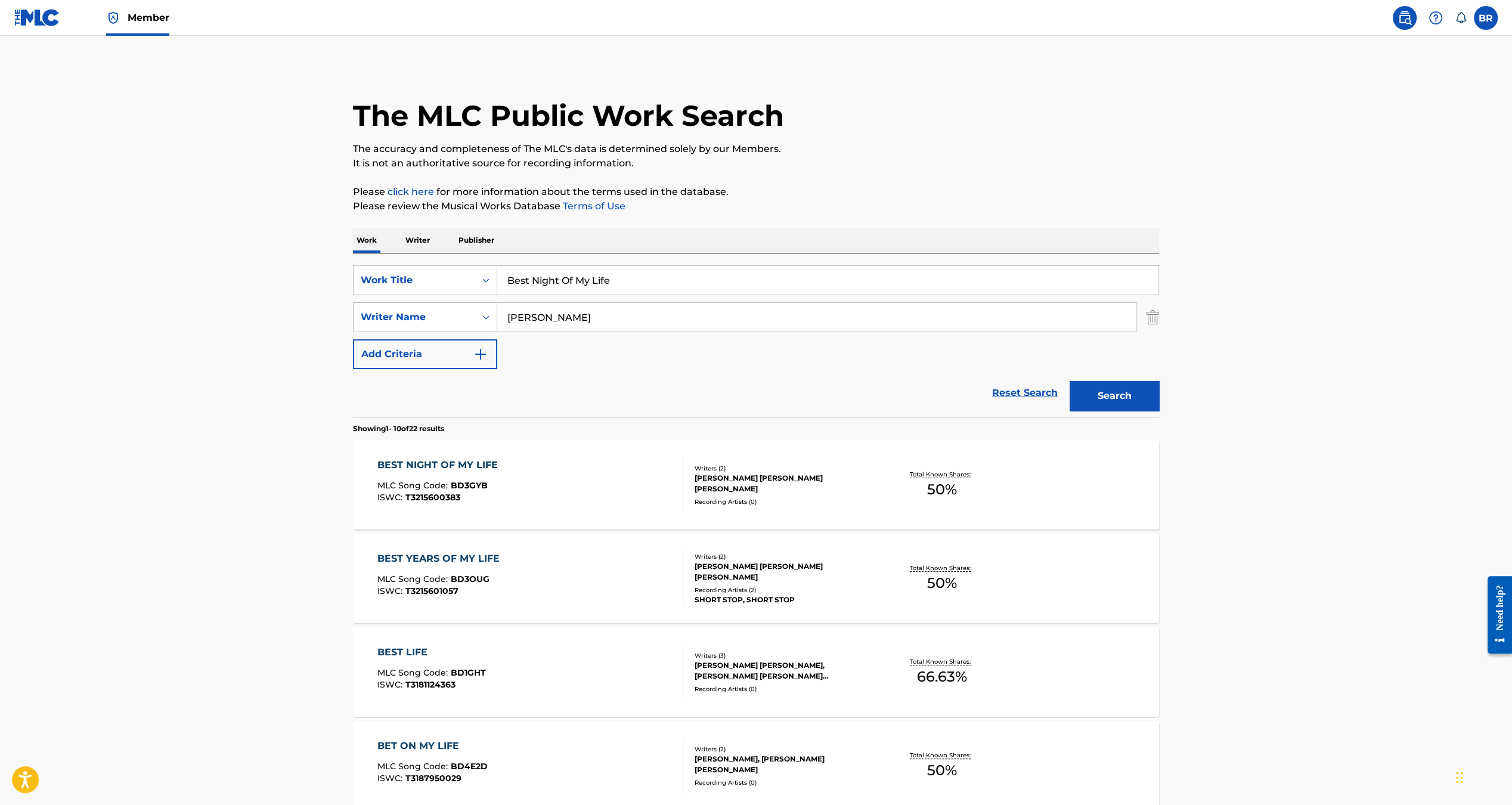
click at [611, 273] on input "Best Night Of My Life" at bounding box center [827, 280] width 661 height 28
paste input "Years o"
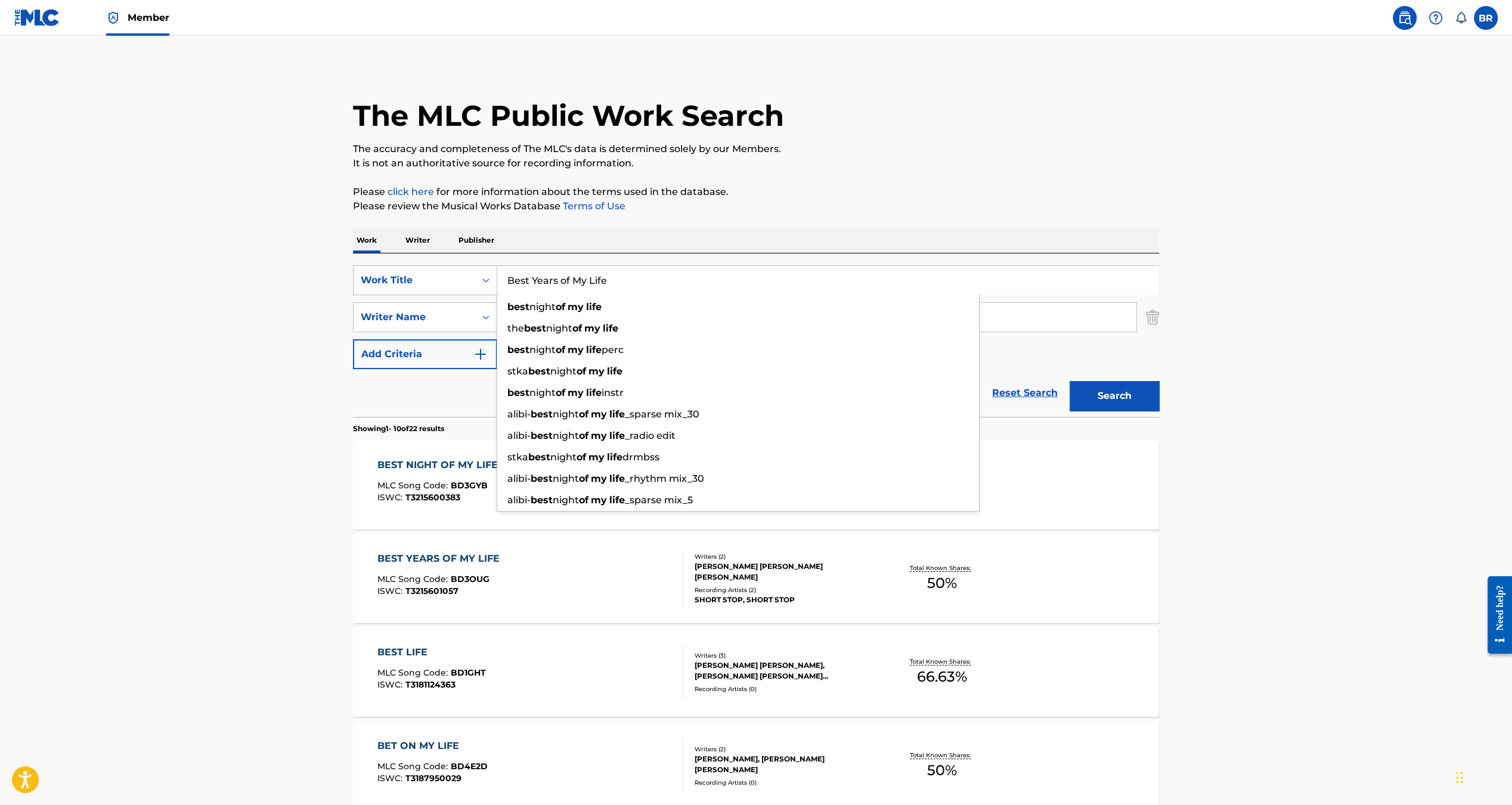
type input "Best Years of My Life"
click at [1069, 381] on button "Search" at bounding box center [1114, 396] width 90 height 30
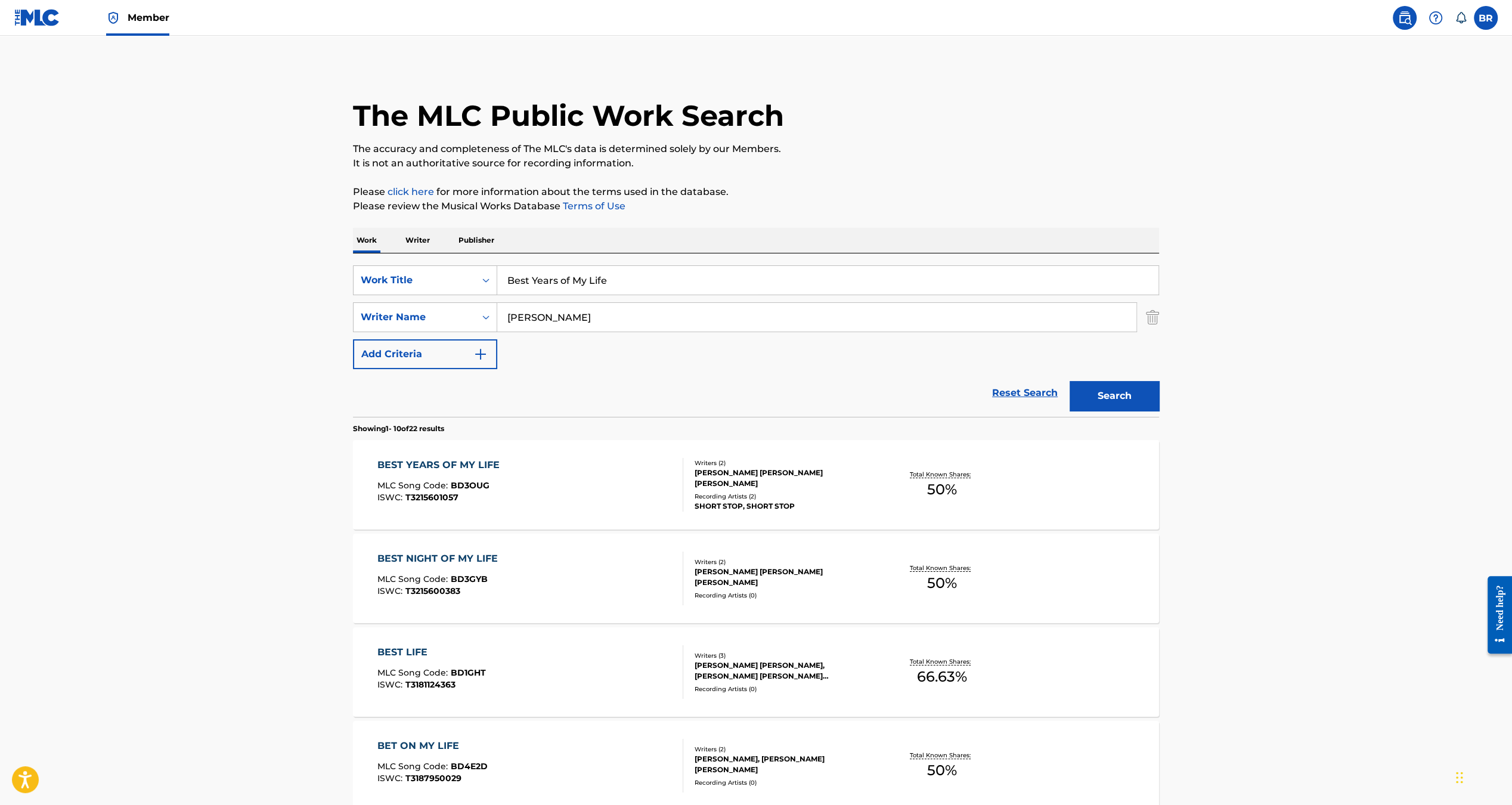
click at [433, 465] on div "BEST YEARS OF MY LIFE" at bounding box center [441, 465] width 128 height 14
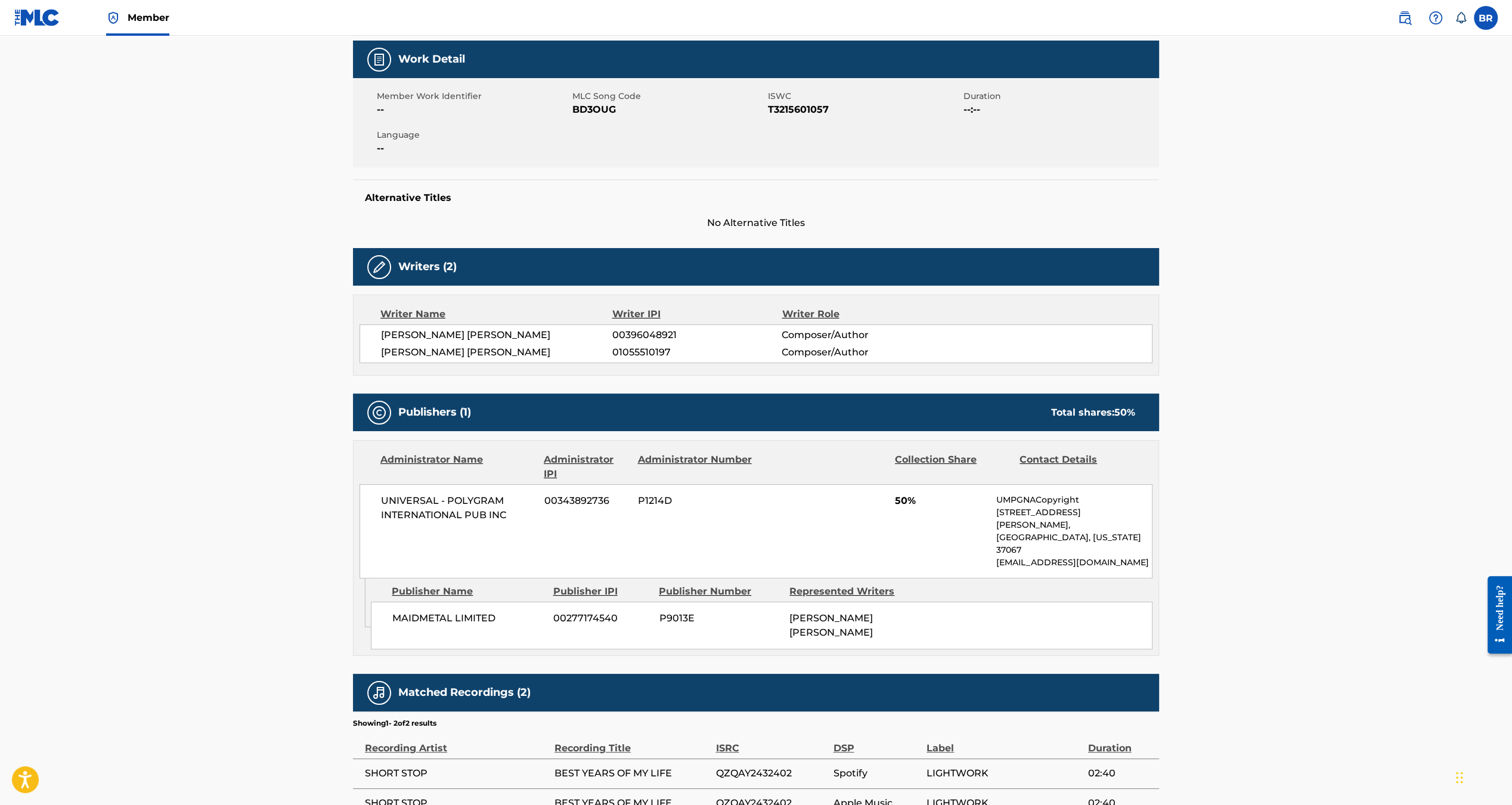
scroll to position [170, 0]
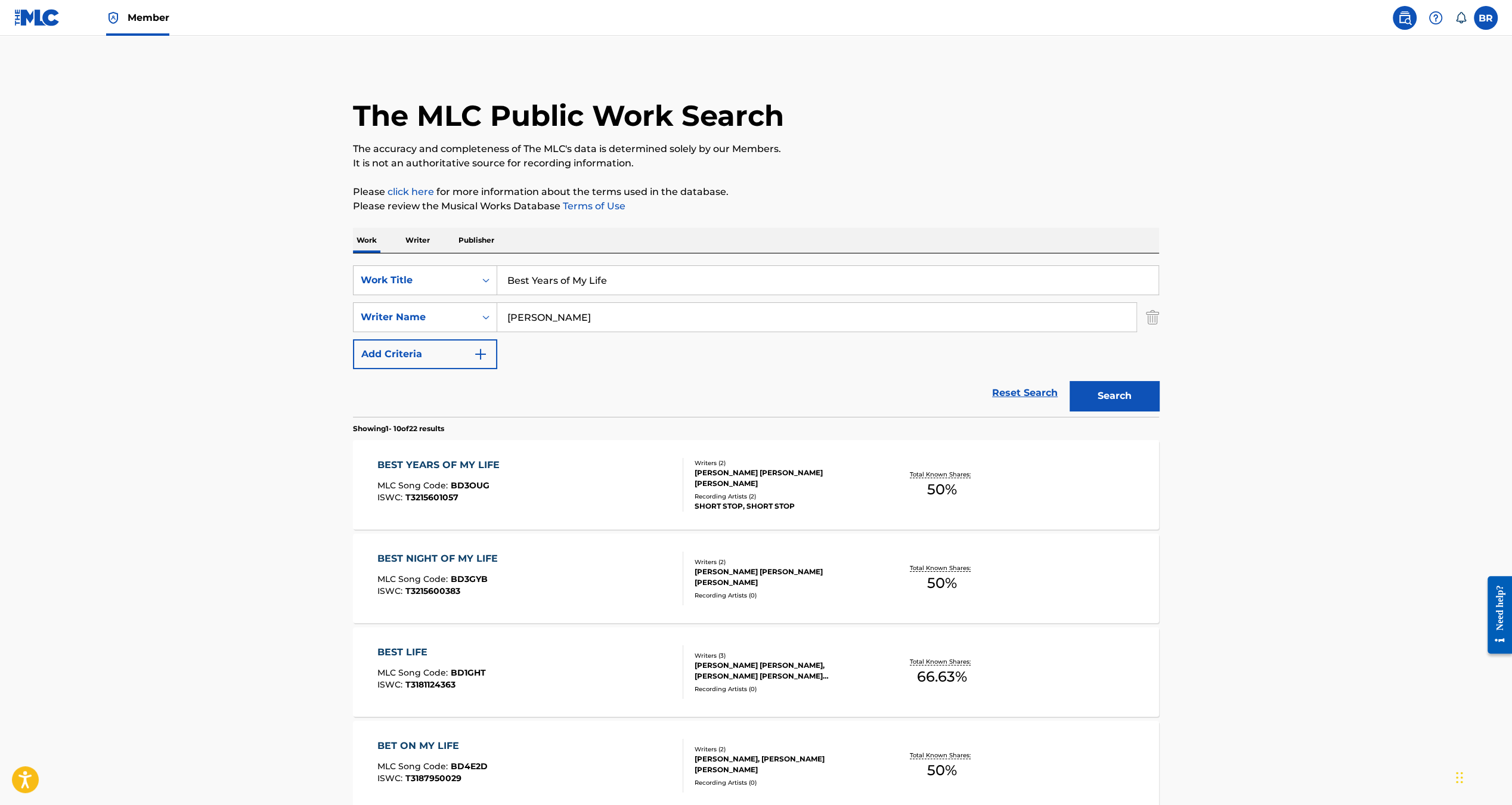
click at [627, 285] on input "Best Years of My Life" at bounding box center [827, 280] width 661 height 28
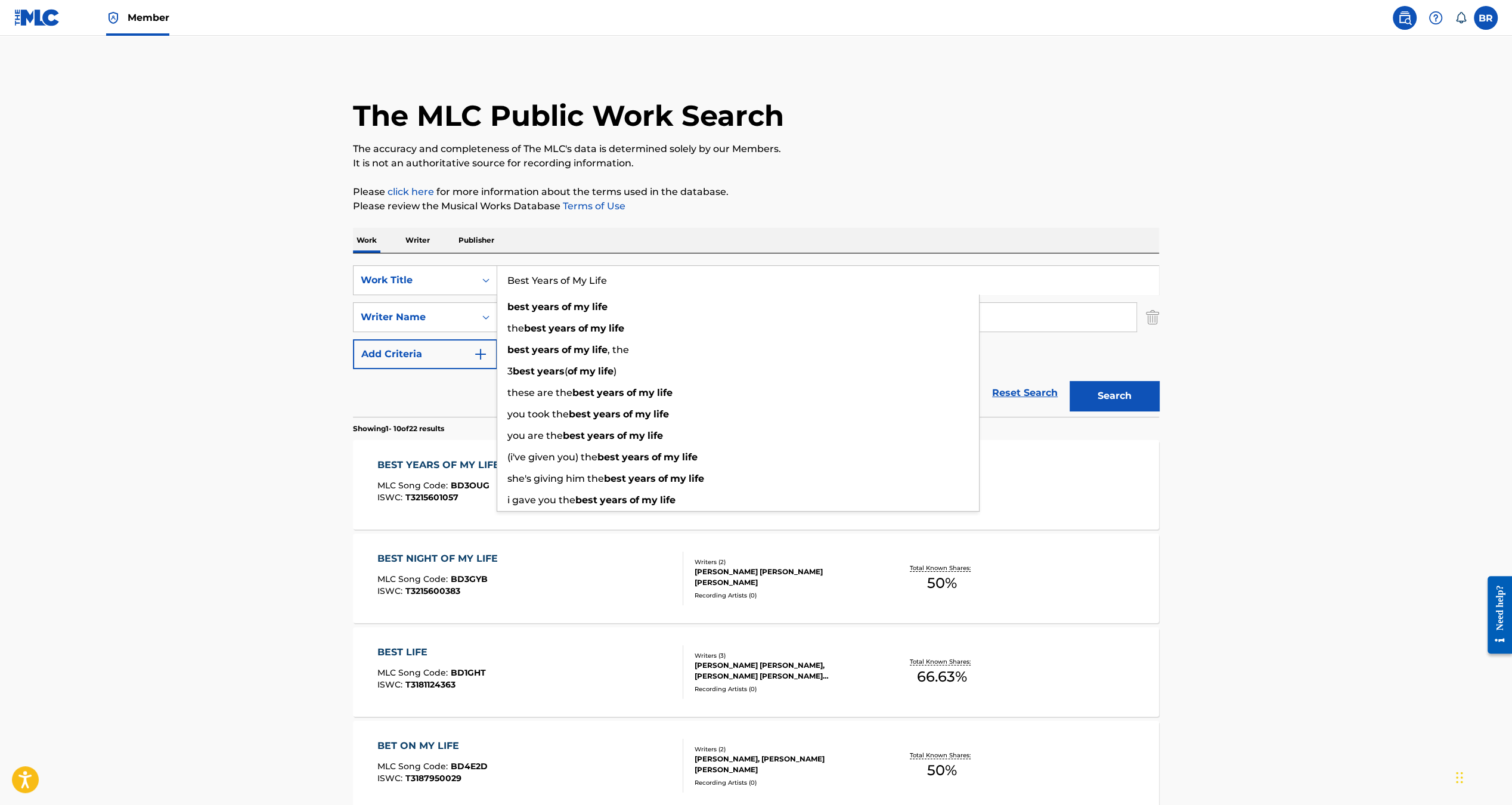
click at [627, 285] on input "Best Years of My Life" at bounding box center [827, 280] width 661 height 28
paste input "oth Hands On The Devil"
type input "Both Hands On The Devil"
click at [1069, 381] on button "Search" at bounding box center [1114, 396] width 90 height 30
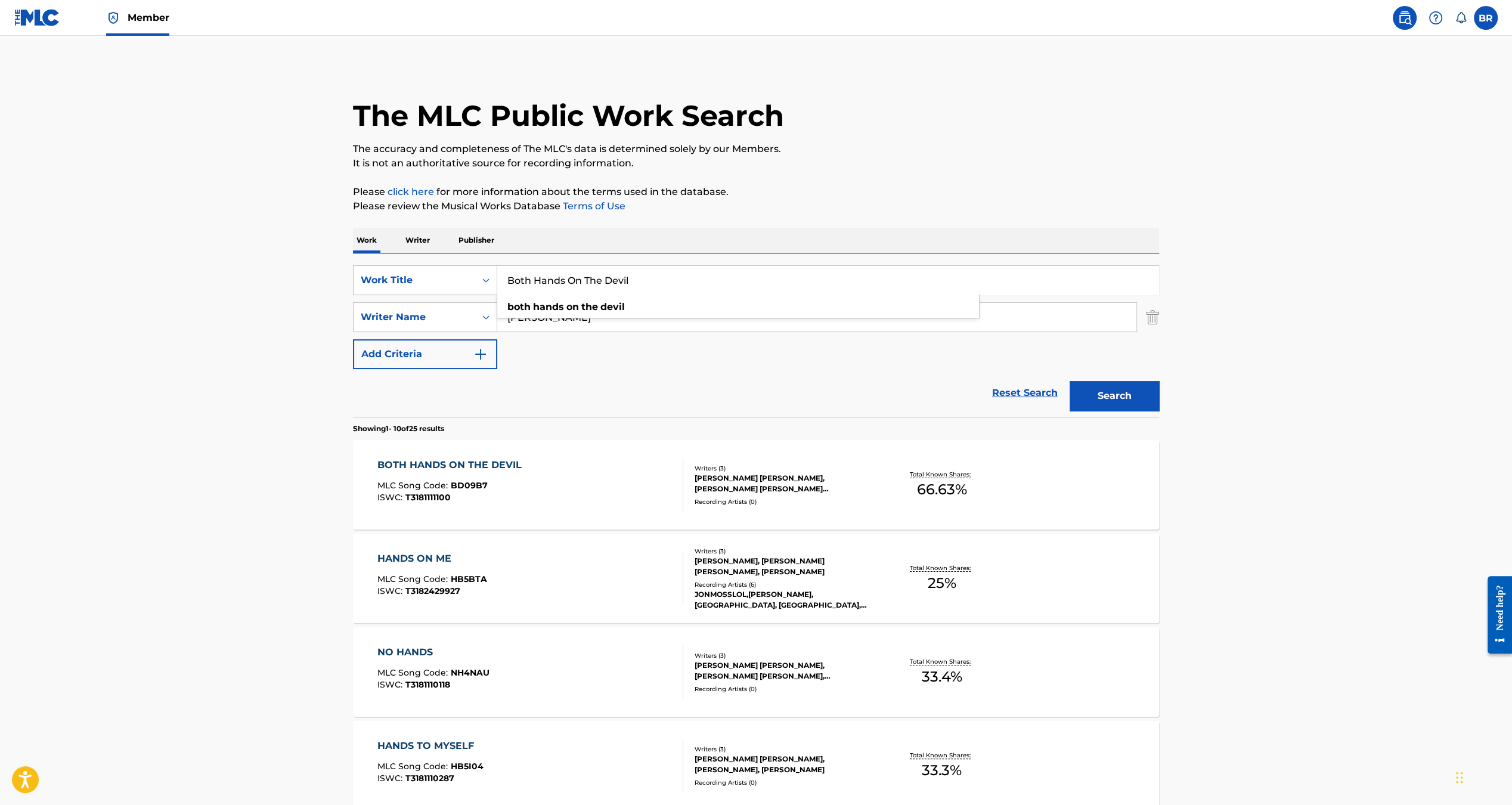
click at [548, 459] on div "BOTH HANDS ON THE DEVIL MLC Song Code : BD09B7 ISWC : T3181111100" at bounding box center [530, 485] width 306 height 53
click at [559, 267] on input "Both Hands On The Devil" at bounding box center [827, 280] width 661 height 28
paste input "Champion"
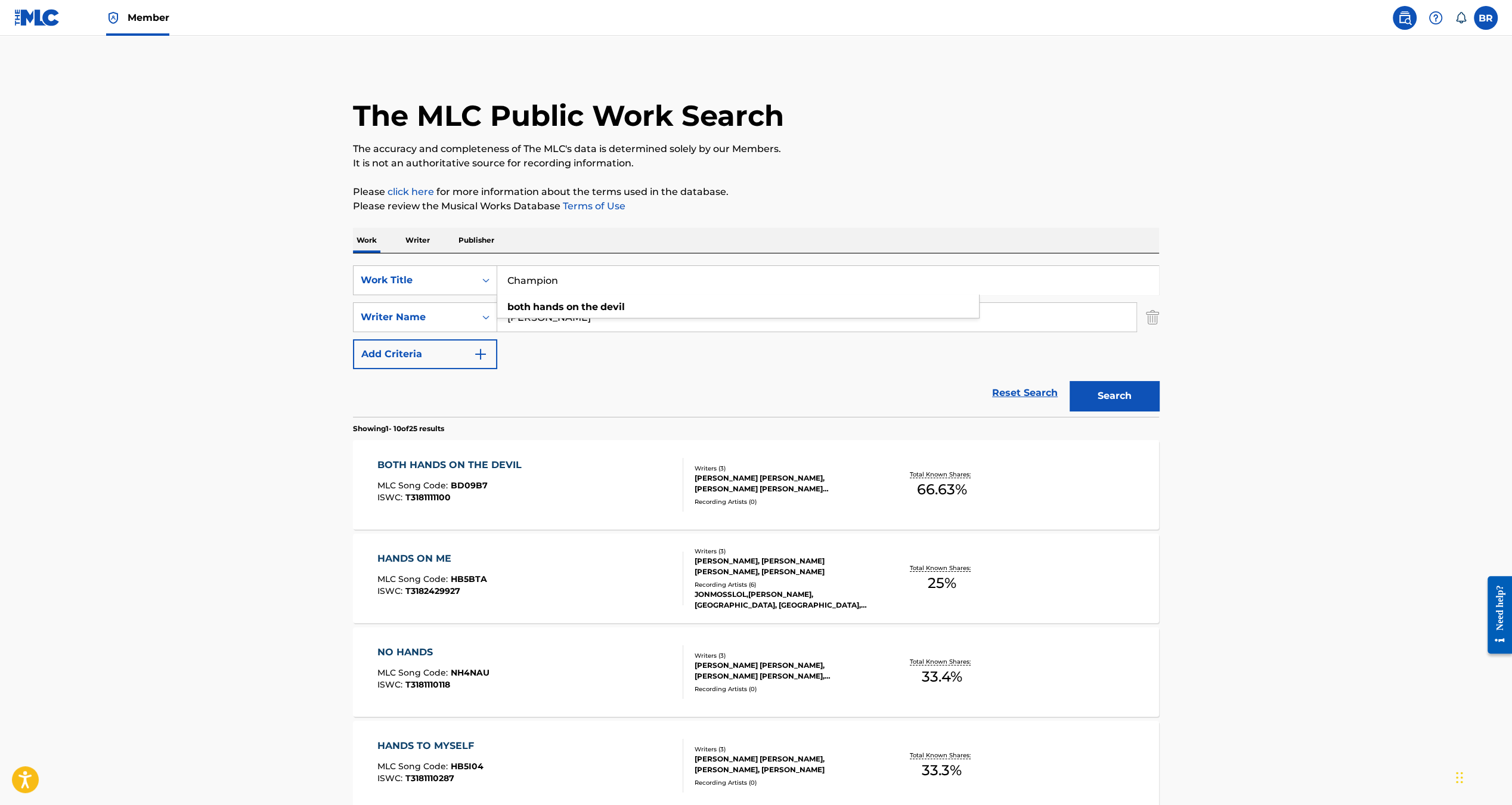
type input "Champion"
click at [1069, 381] on button "Search" at bounding box center [1114, 396] width 90 height 30
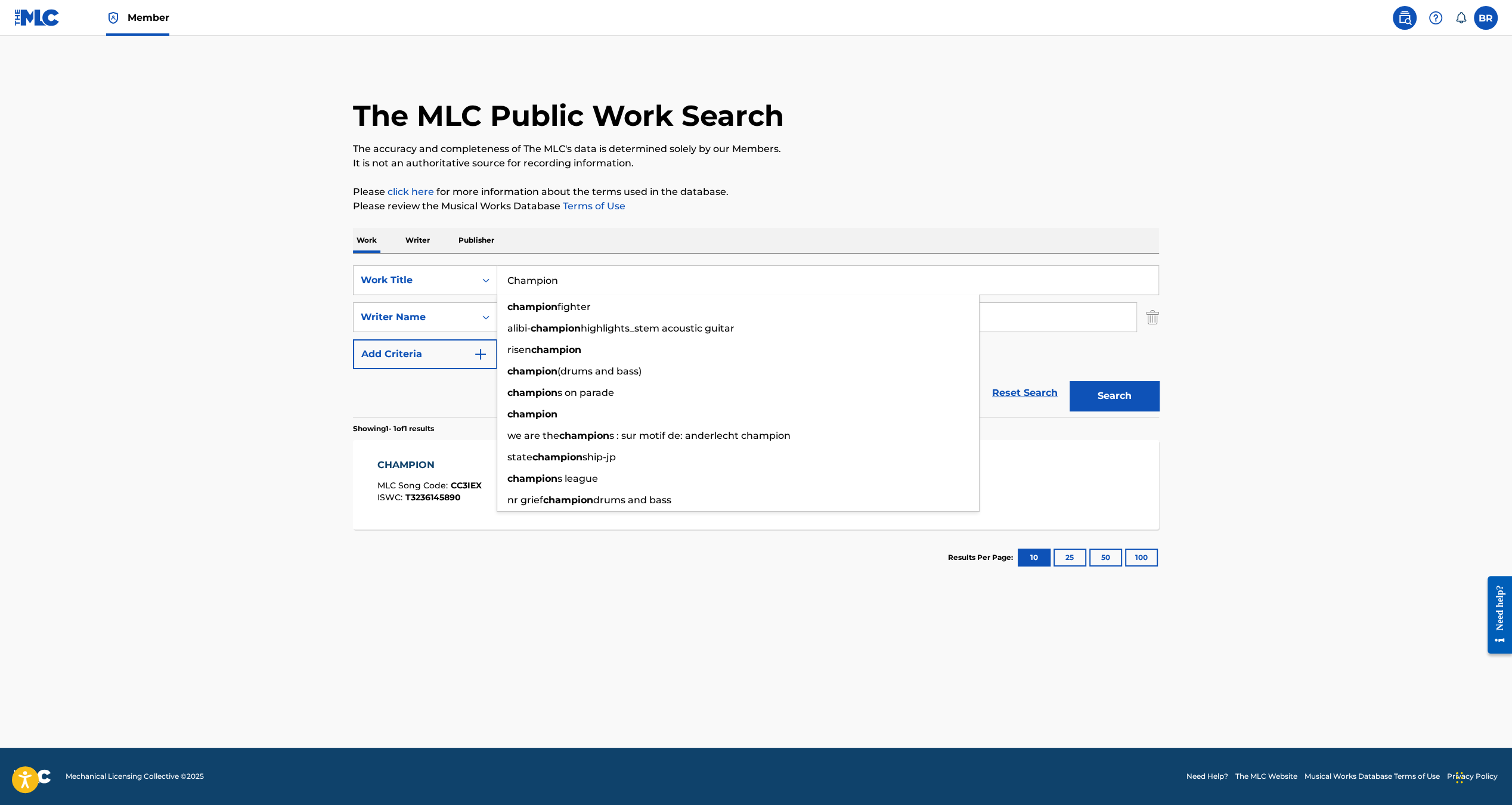
click at [398, 483] on span "MLC Song Code :" at bounding box center [413, 485] width 74 height 11
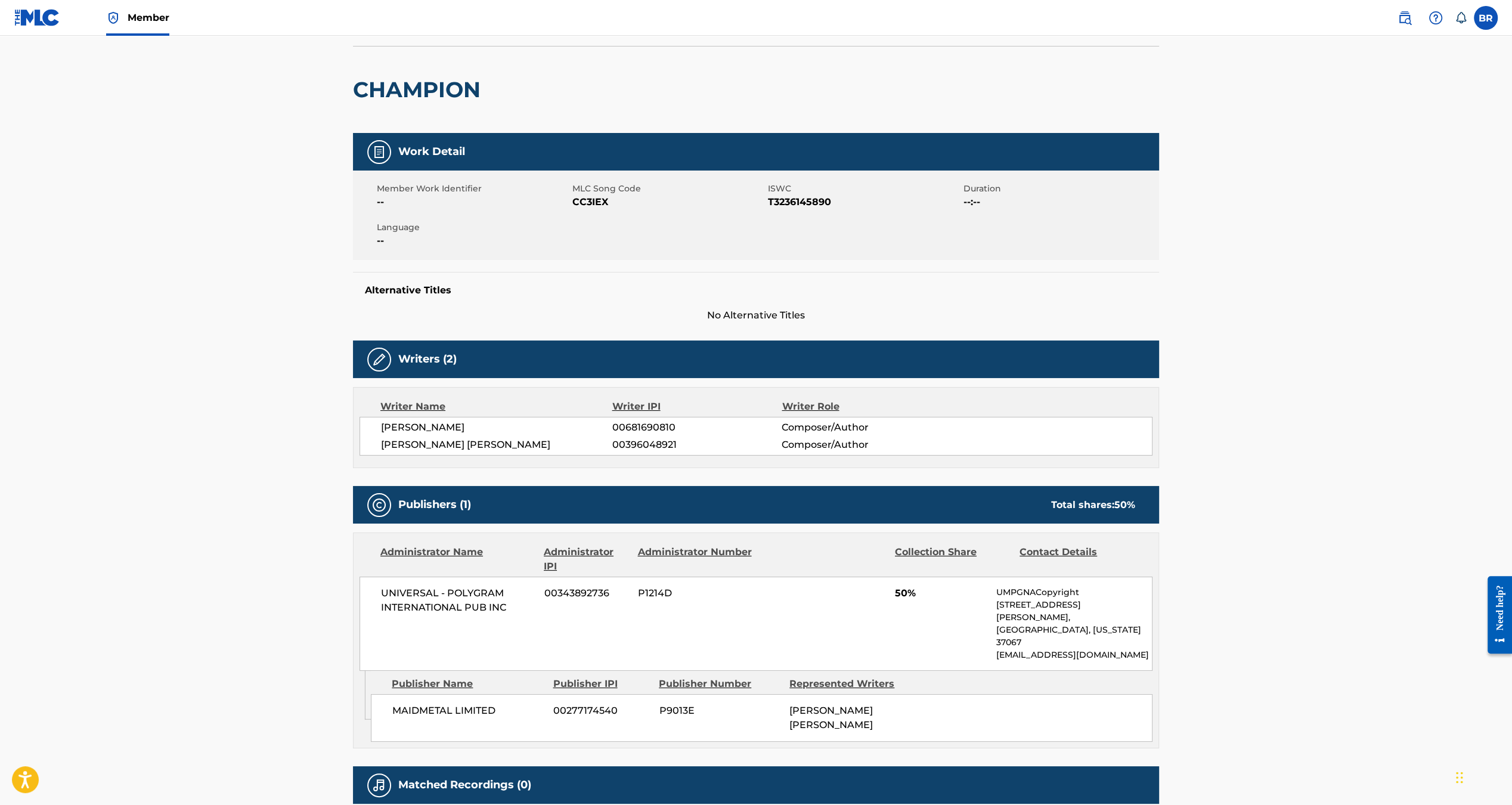
scroll to position [164, 0]
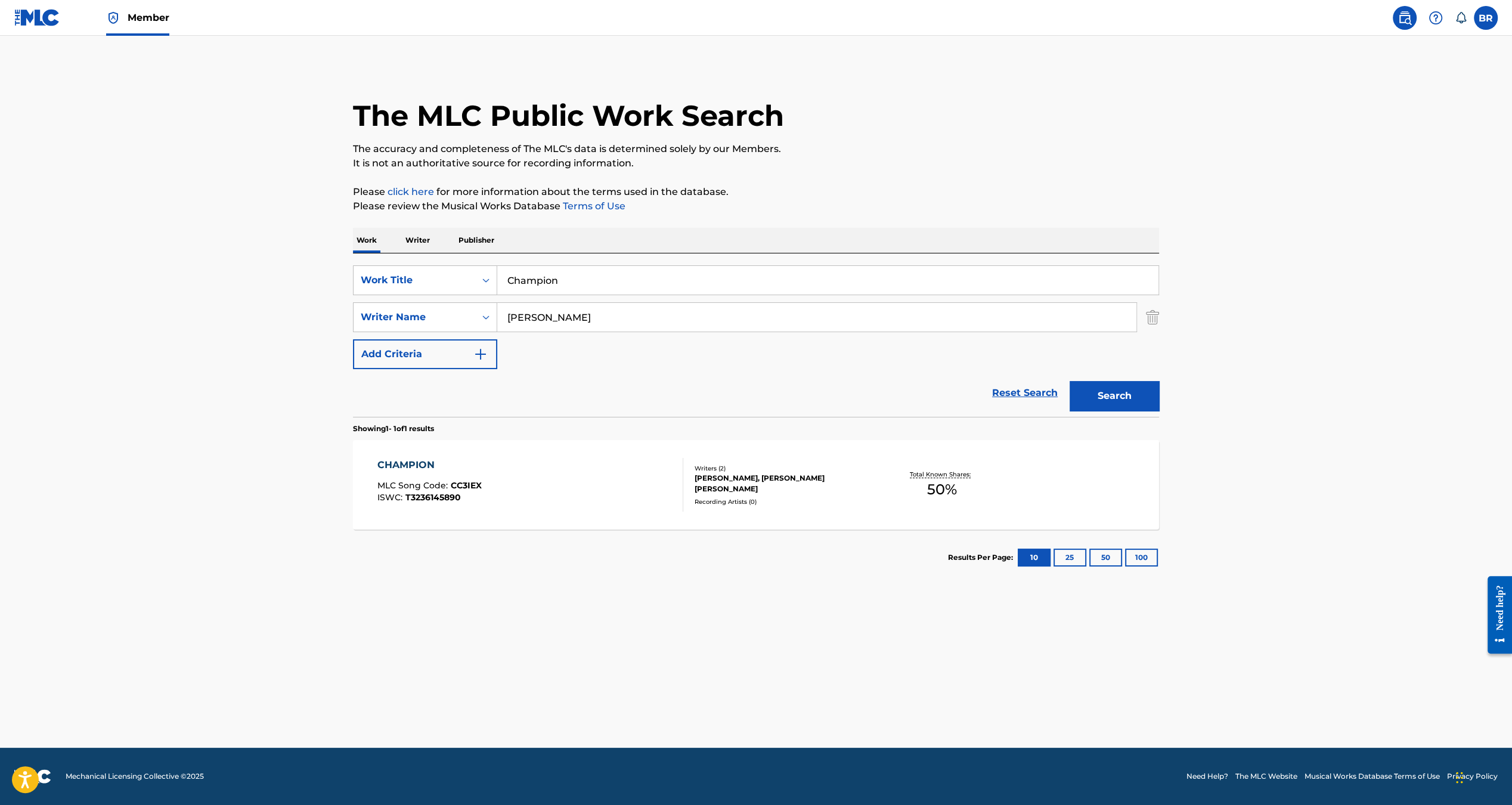
click at [579, 275] on input "Champion" at bounding box center [827, 280] width 661 height 28
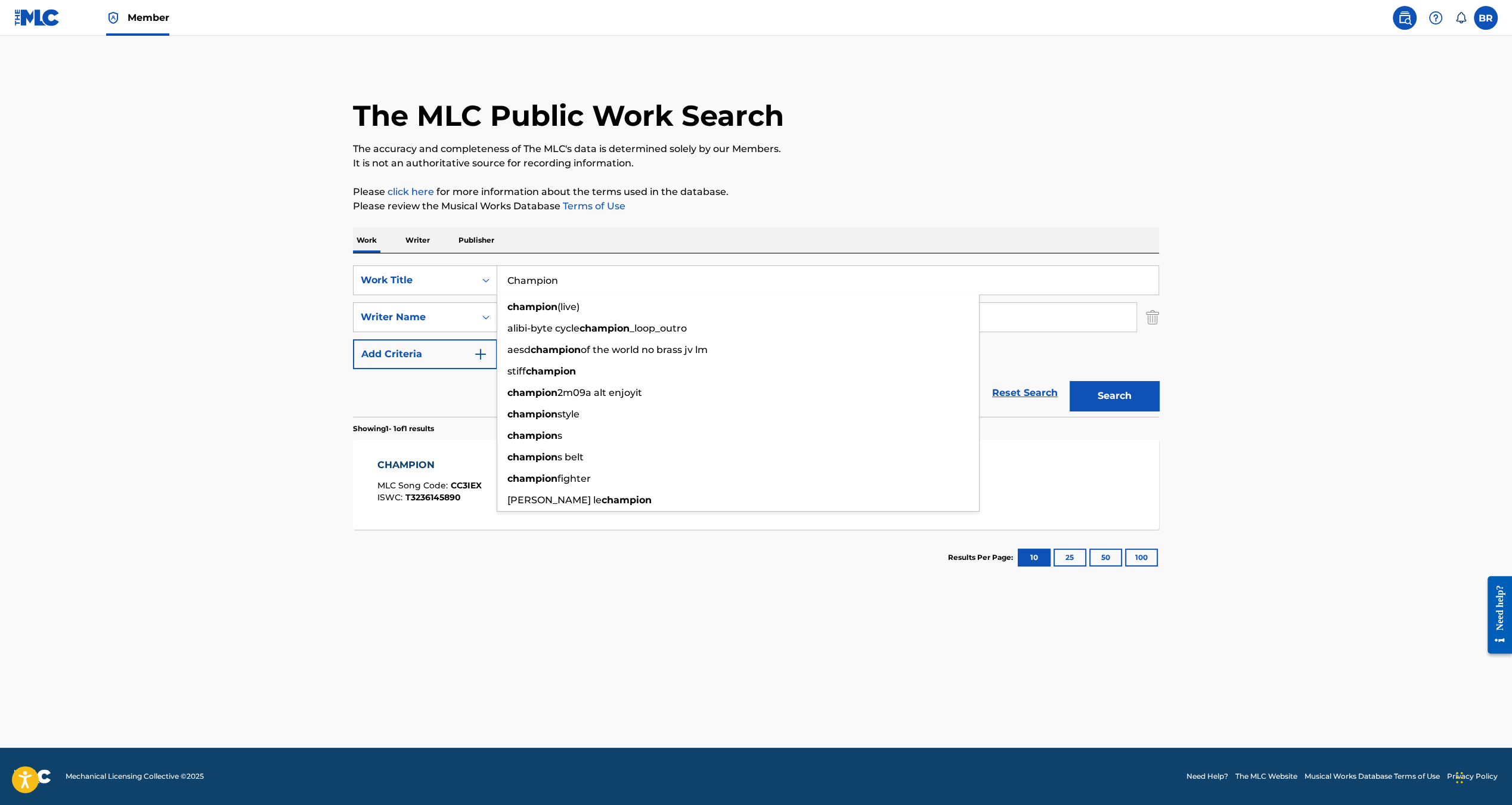
click at [579, 275] on input "Champion" at bounding box center [827, 280] width 661 height 28
paste input "Dance With Me"
type input "Dance With Me"
click at [1069, 381] on button "Search" at bounding box center [1114, 396] width 90 height 30
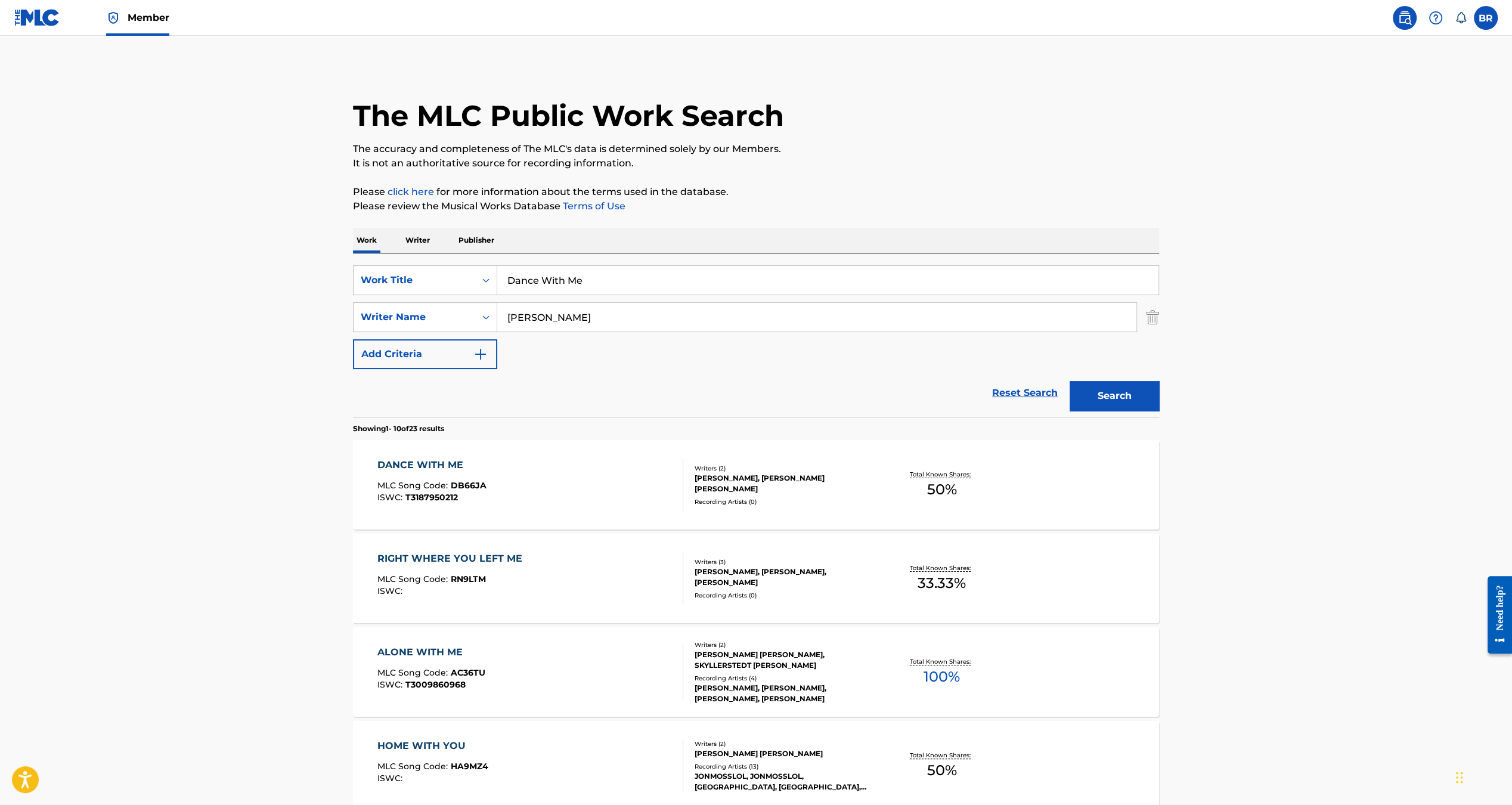
click at [432, 443] on div "DANCE WITH ME MLC Song Code : DB66JA ISWC : T3187950212 Writers ( 2 ) [PERSON_N…" at bounding box center [756, 485] width 806 height 90
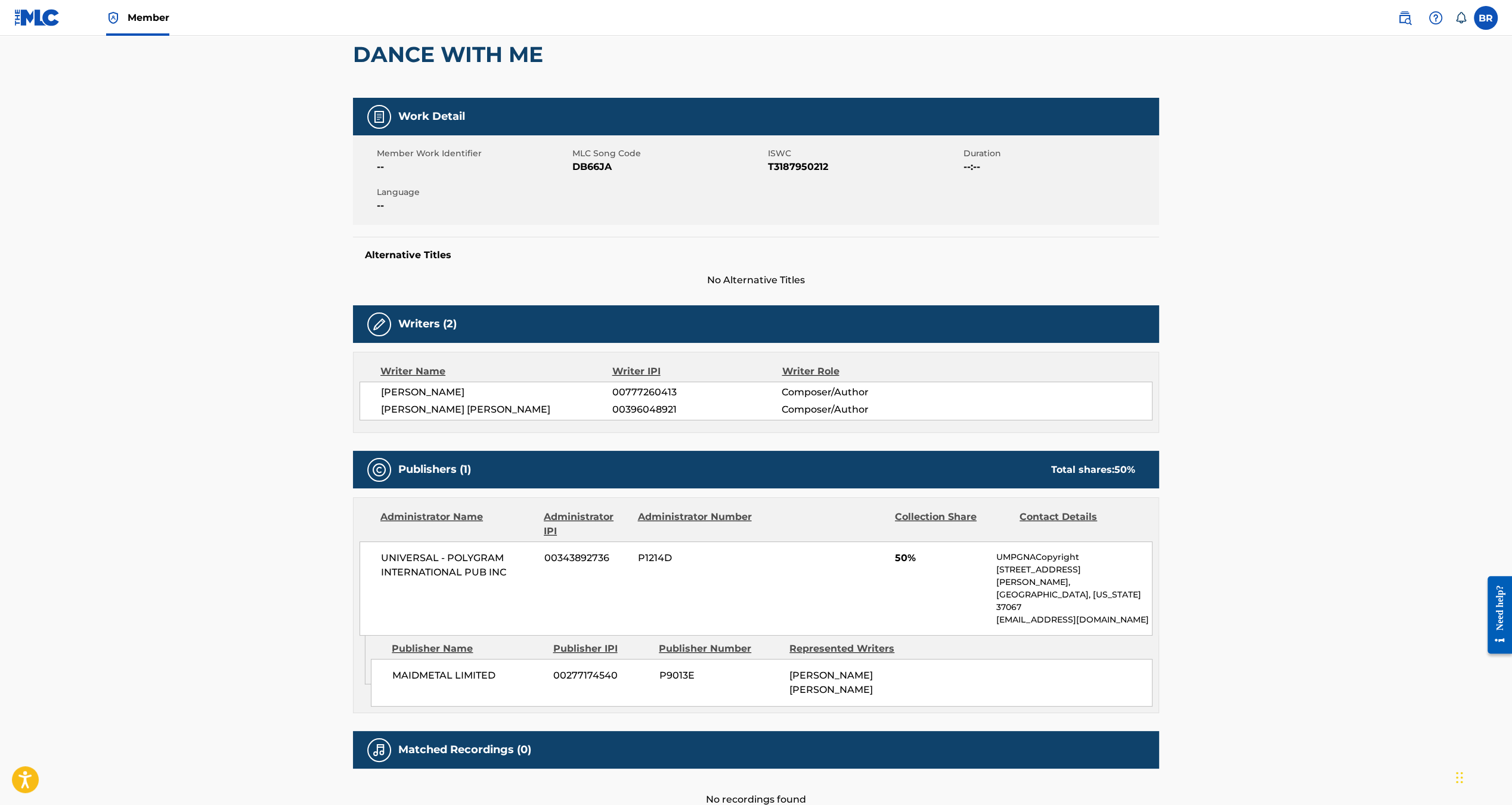
scroll to position [114, 0]
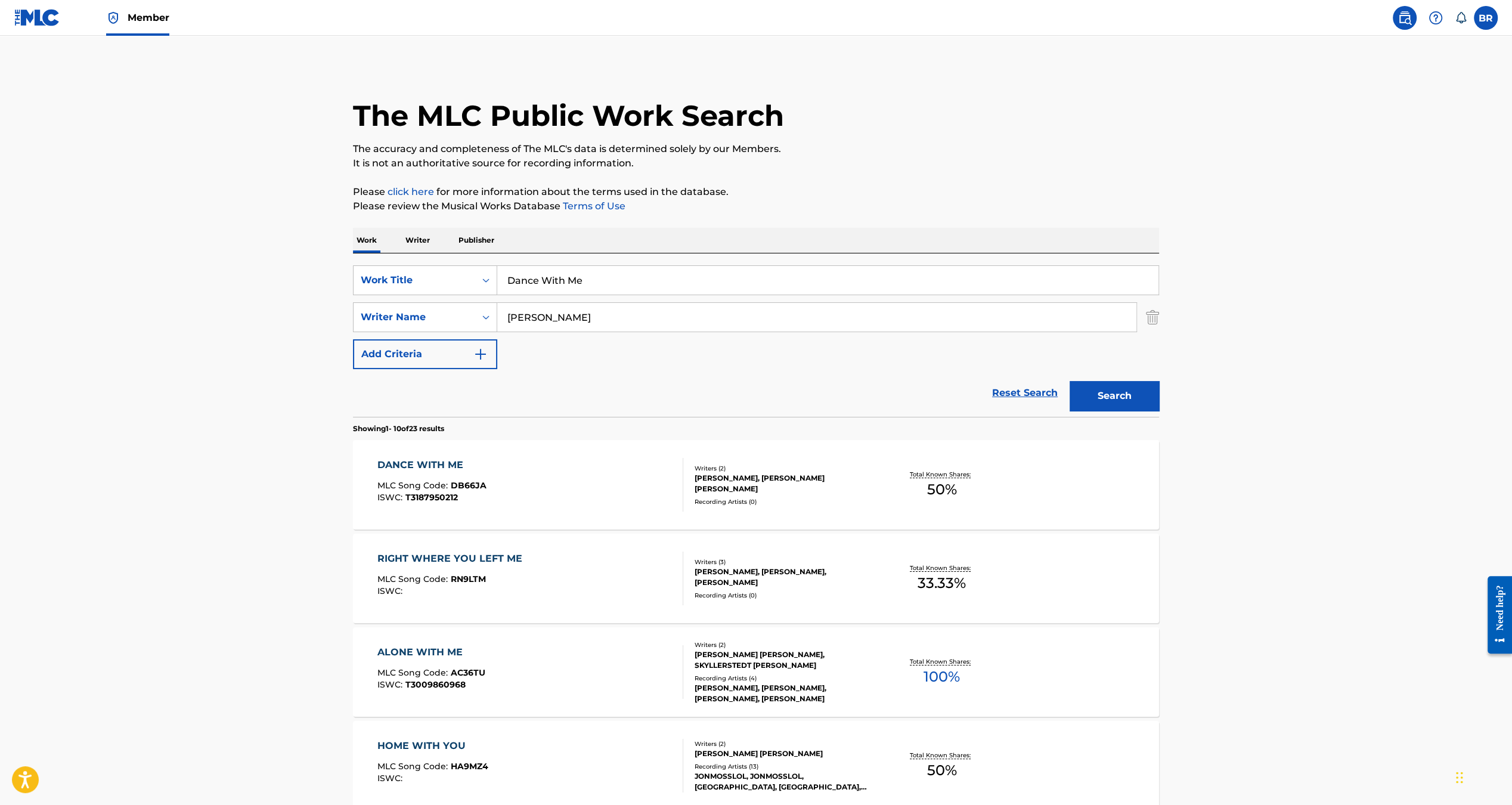
click at [594, 290] on input "Dance With Me" at bounding box center [827, 280] width 661 height 28
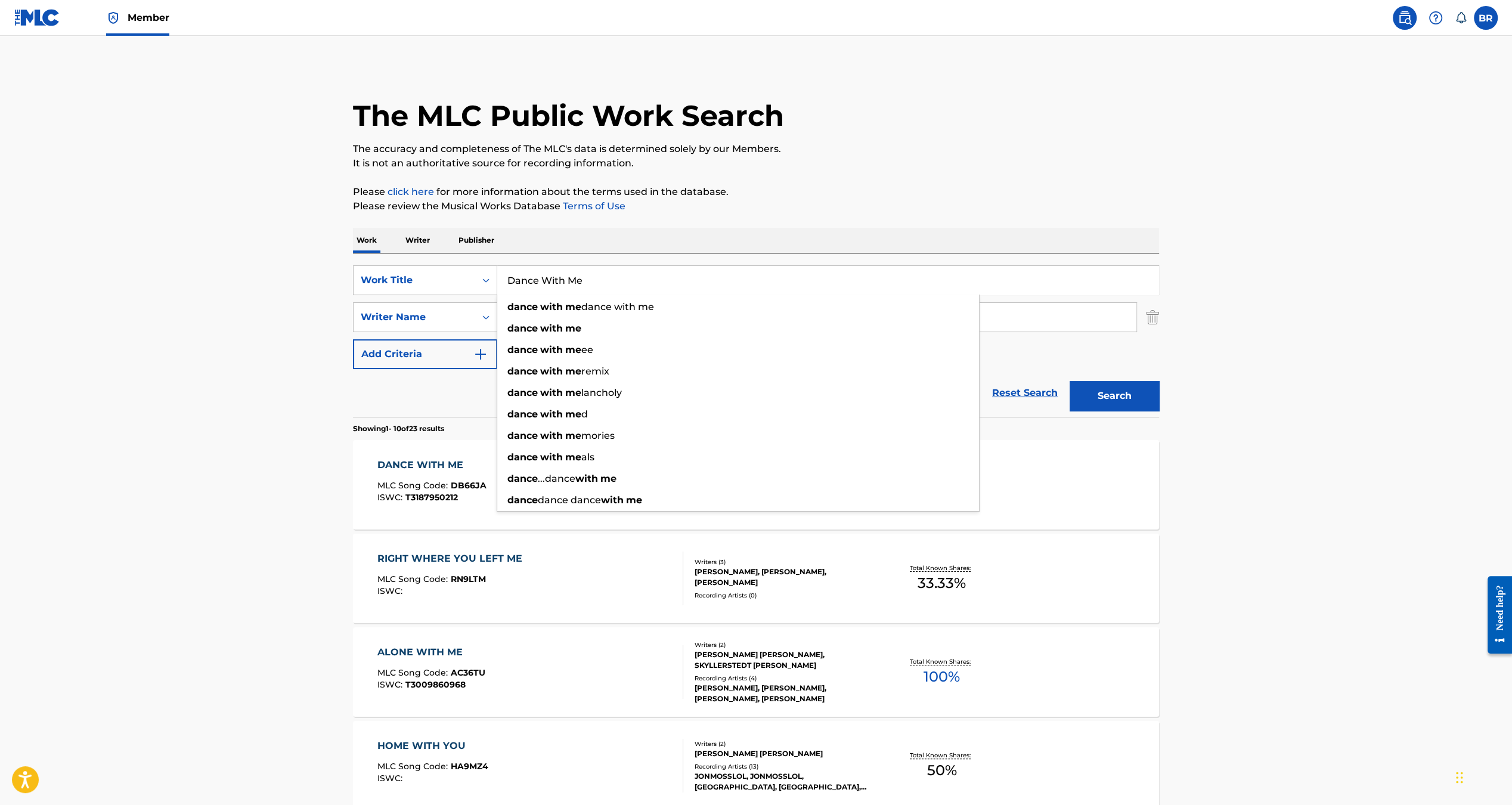
paste input "Fallen"
type input "Fallen"
click at [1069, 381] on button "Search" at bounding box center [1114, 396] width 90 height 30
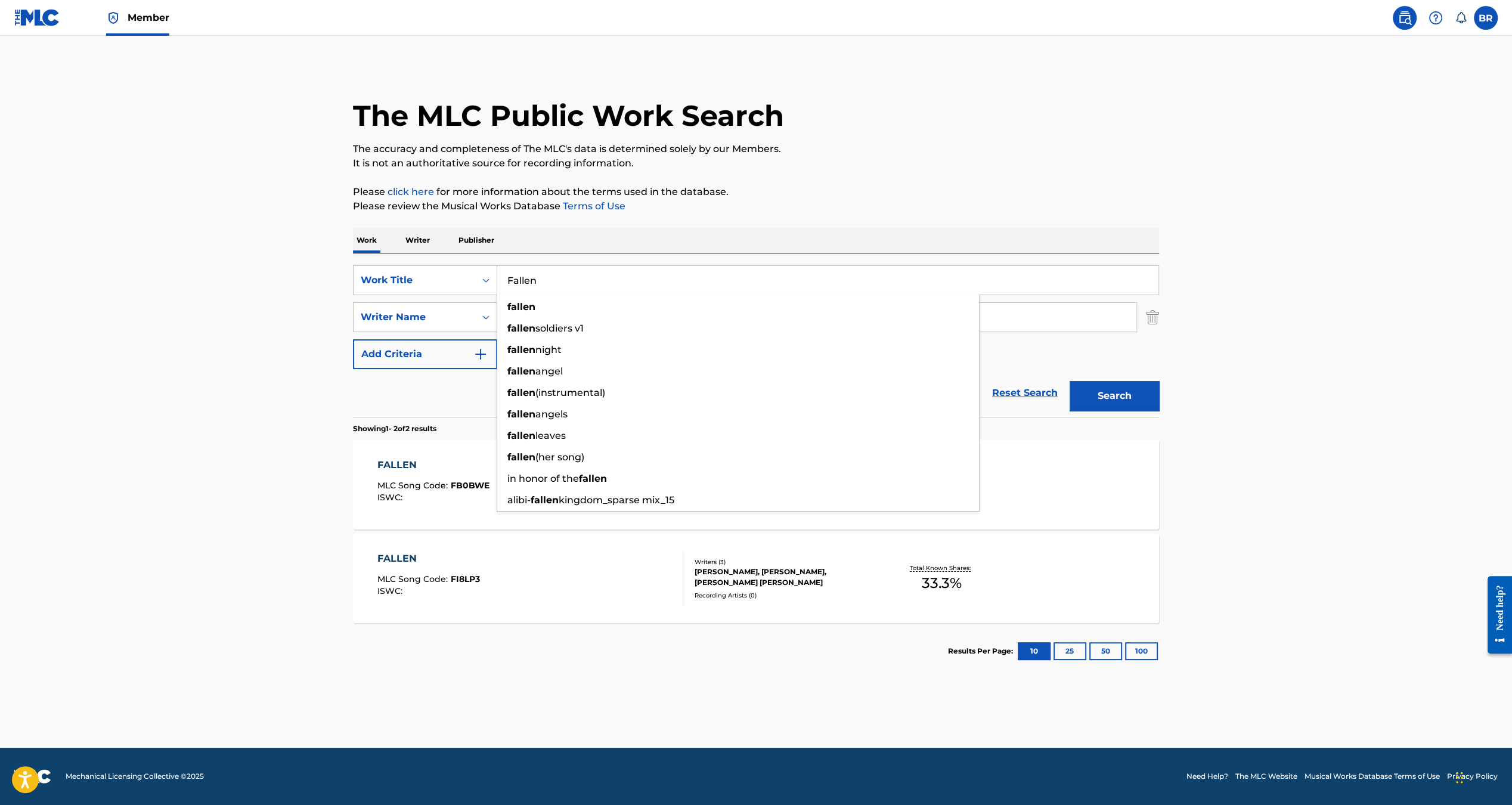
click at [383, 468] on div "FALLEN" at bounding box center [433, 465] width 112 height 14
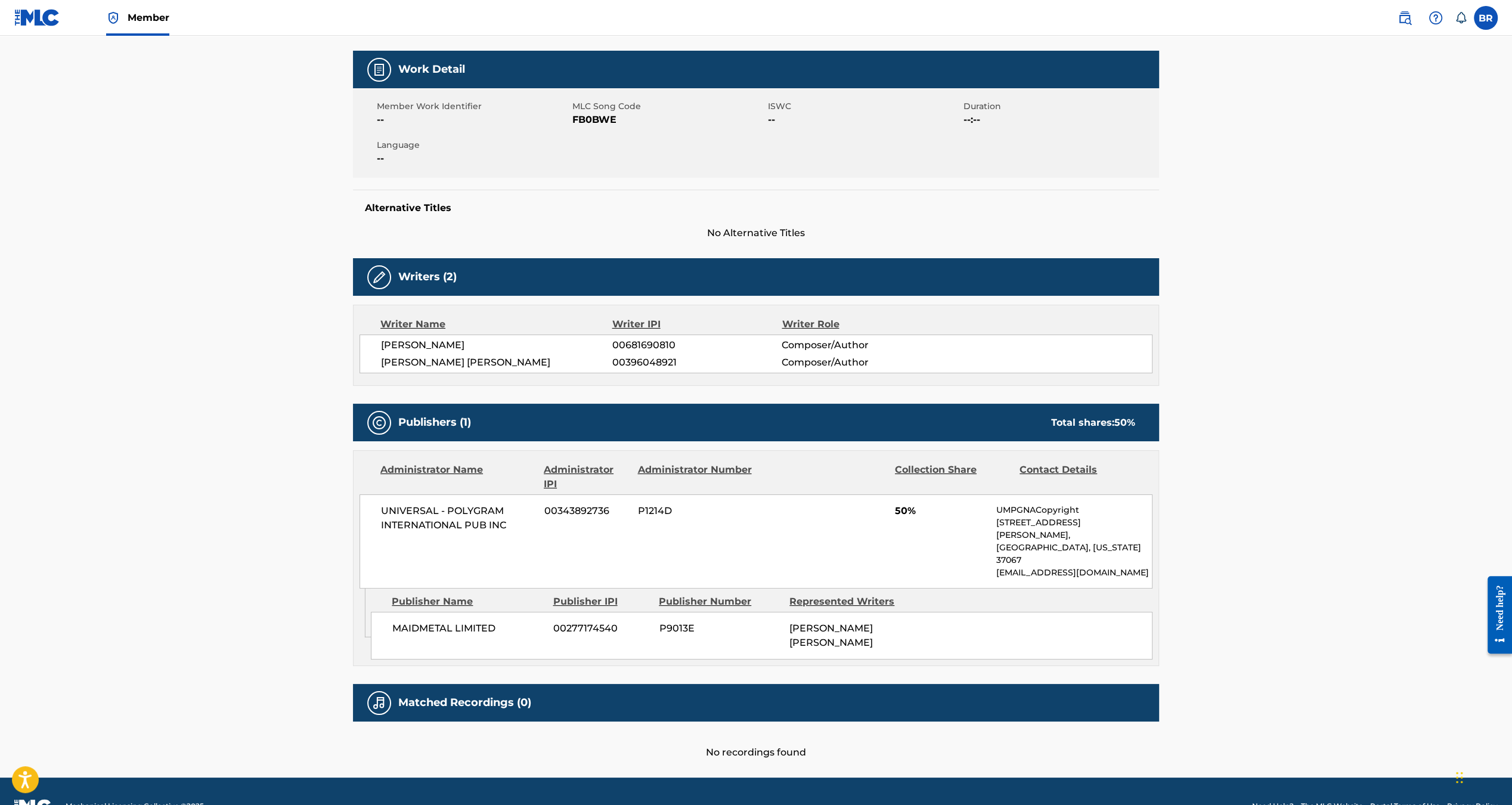
scroll to position [164, 0]
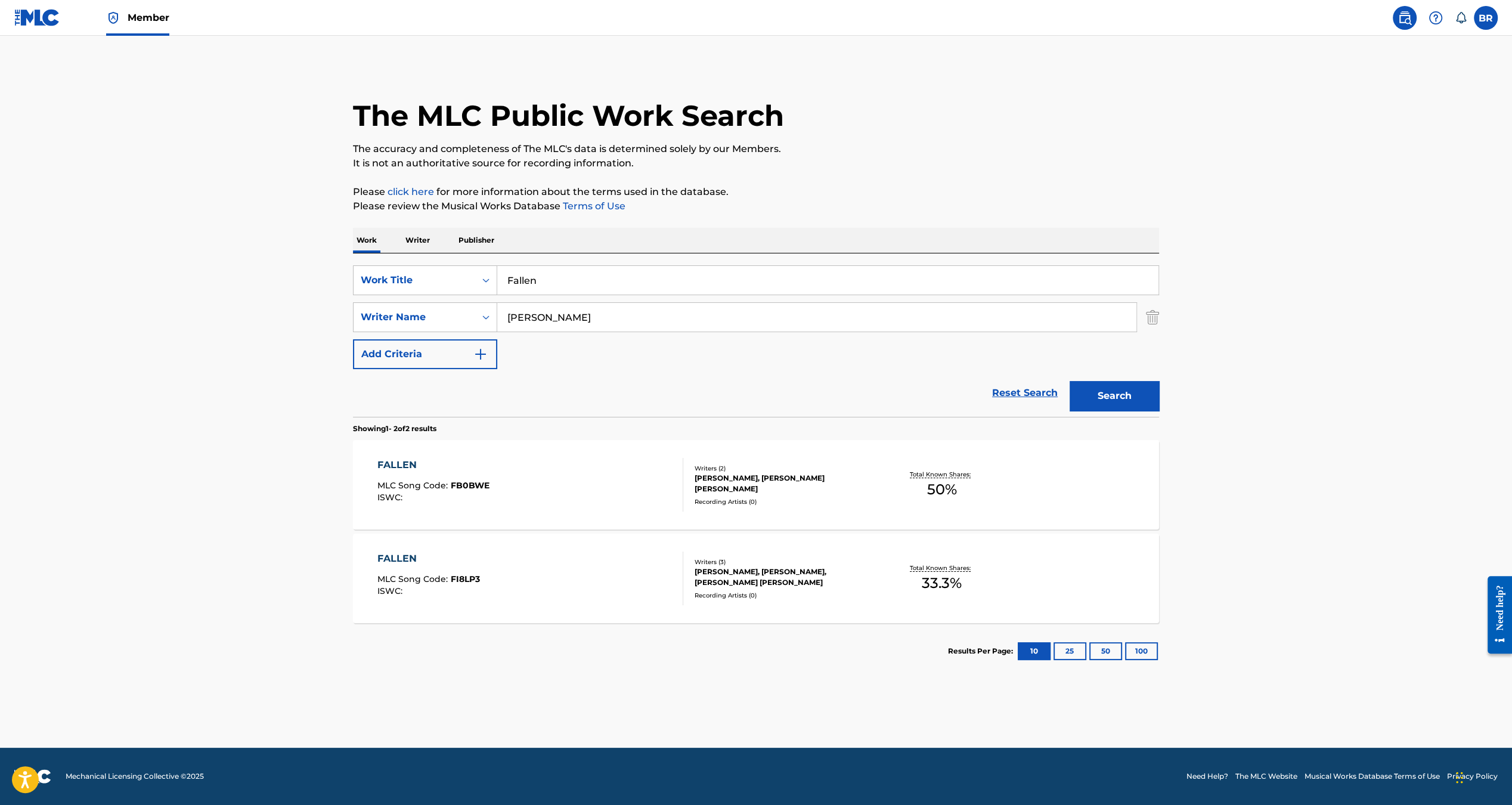
click at [594, 280] on input "Fallen" at bounding box center [827, 280] width 661 height 28
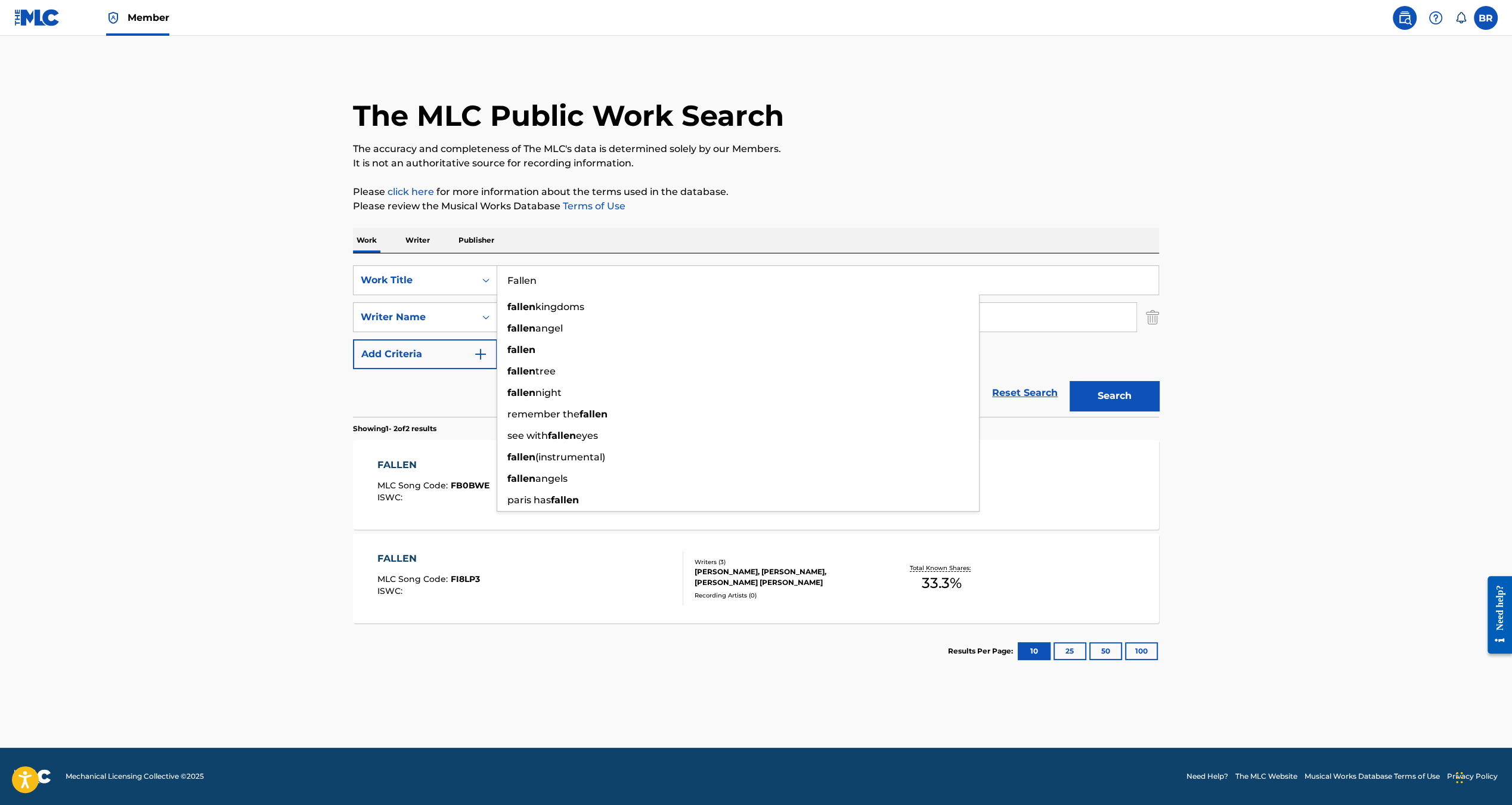
paste input "Give It One More"
type input "Give It One More"
click at [1069, 381] on button "Search" at bounding box center [1114, 396] width 90 height 30
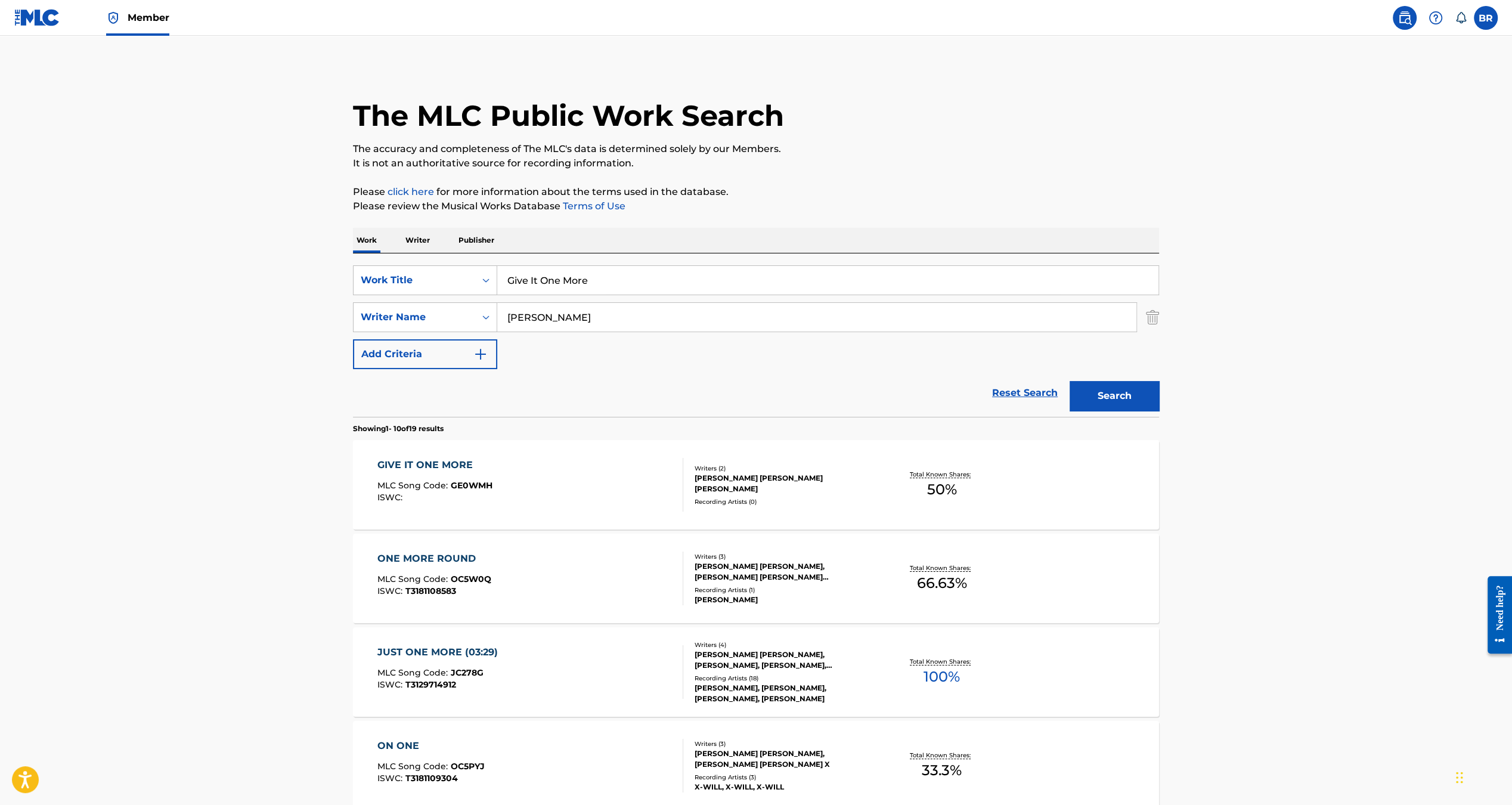
click at [404, 454] on div "GIVE IT ONE MORE MLC Song Code : GE0WMH ISWC : Writers ( 2 ) [PERSON_NAME] [PER…" at bounding box center [756, 485] width 806 height 90
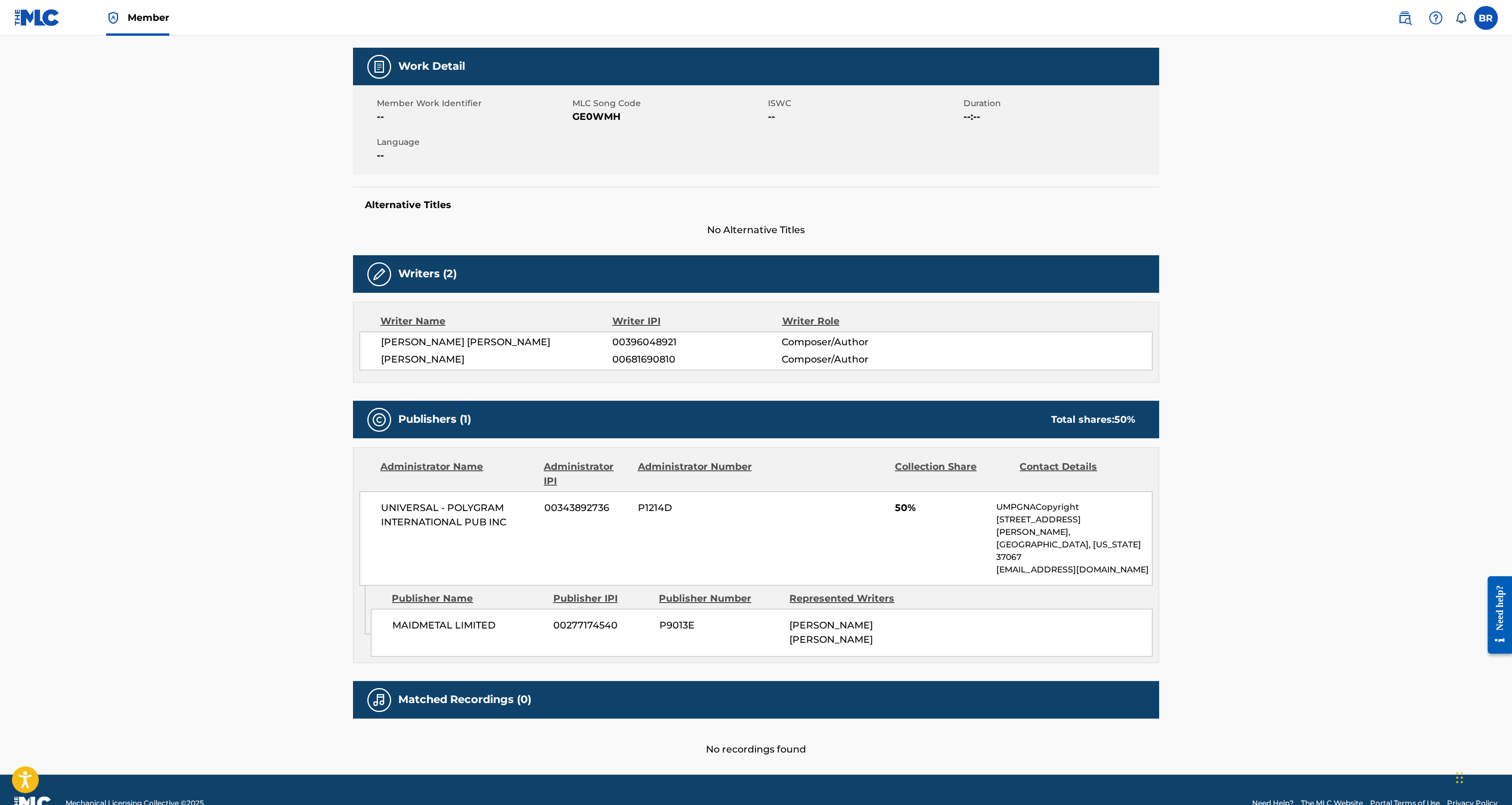
scroll to position [161, 0]
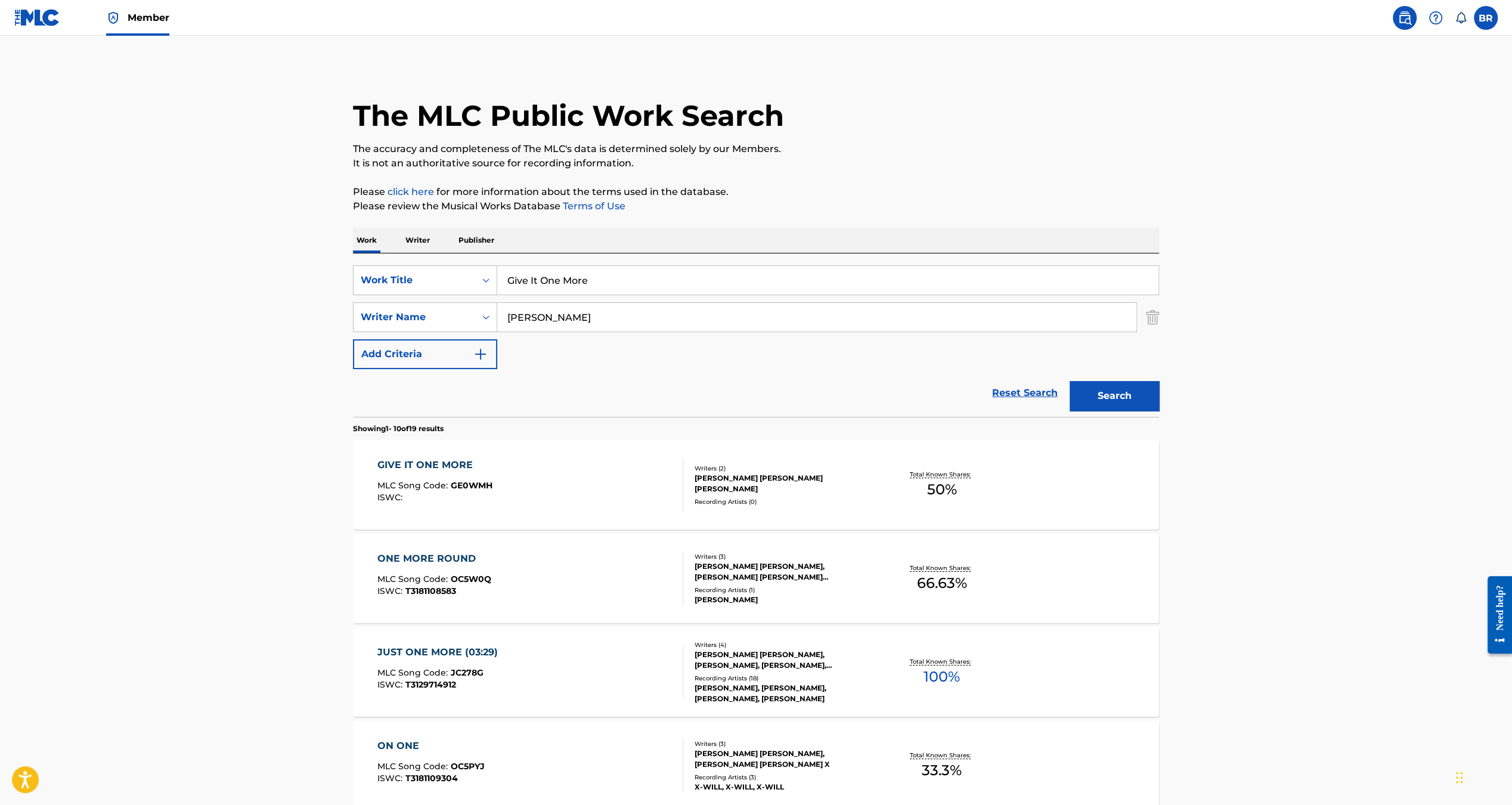
click at [595, 277] on input "Give It One More" at bounding box center [827, 280] width 661 height 28
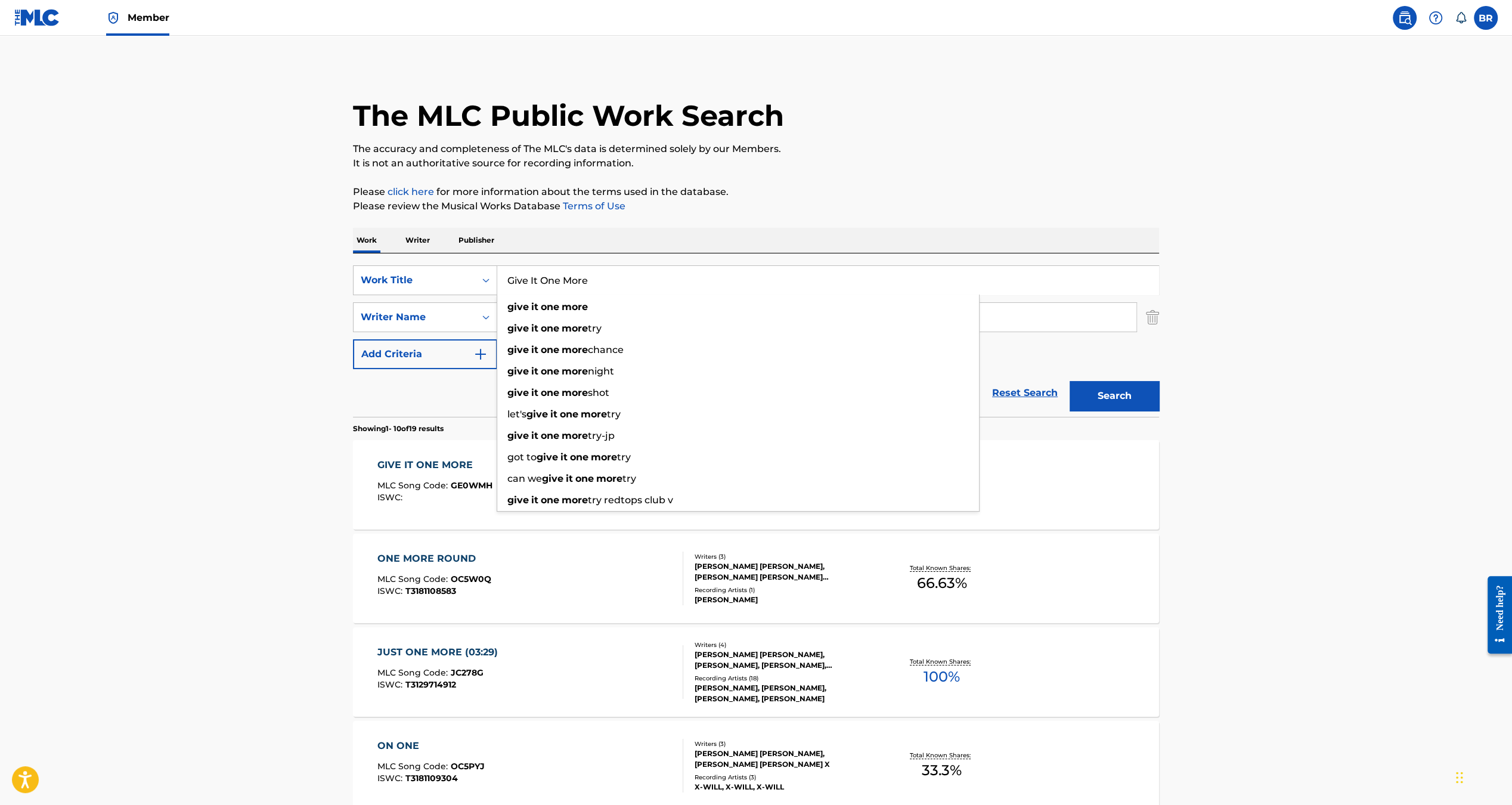
click at [595, 277] on input "Give It One More" at bounding box center [827, 280] width 661 height 28
paste input "I Know IDK"
type input "I Know IDK"
click at [1069, 381] on button "Search" at bounding box center [1114, 396] width 90 height 30
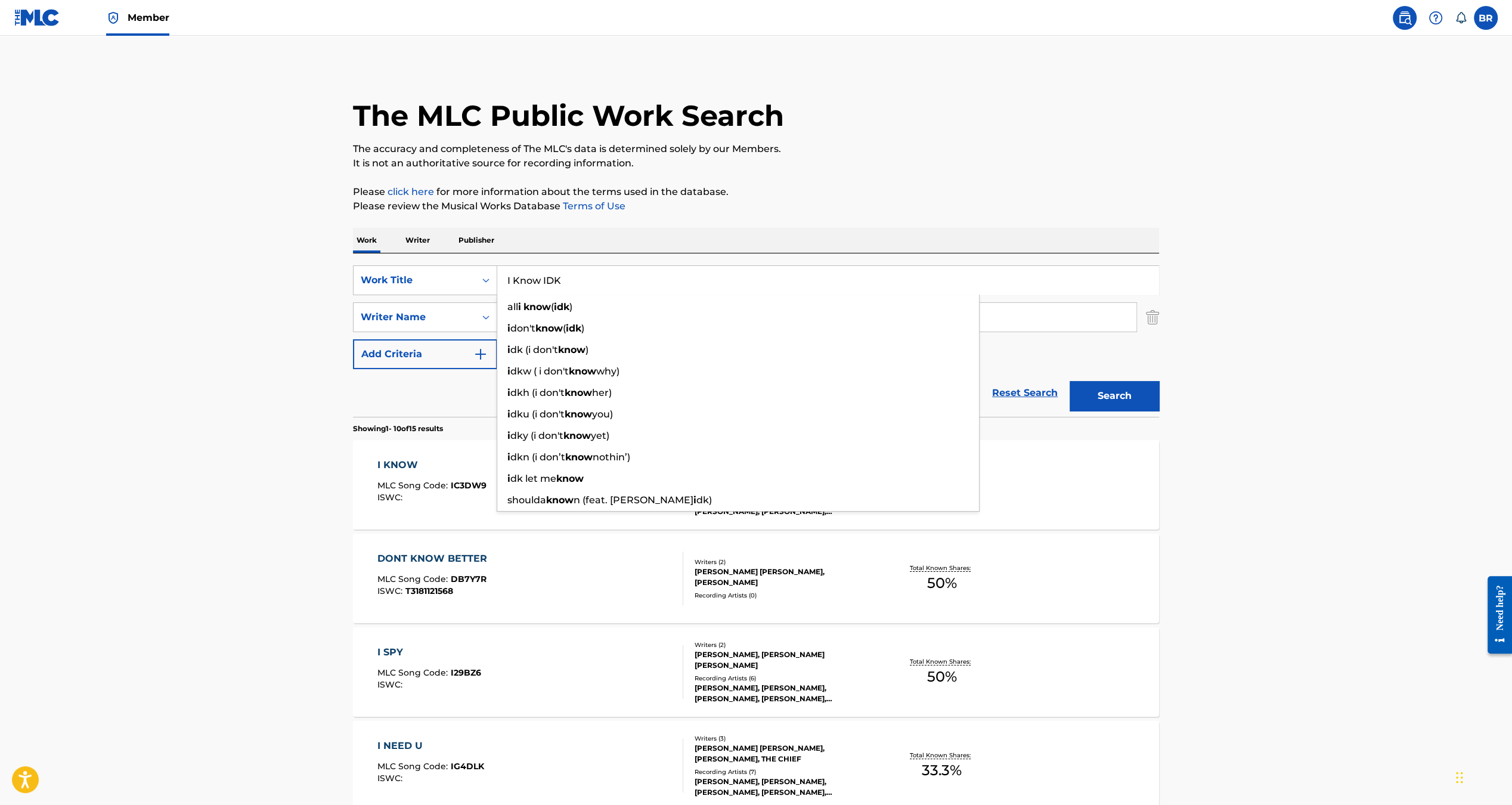
click at [433, 463] on div "I KNOW" at bounding box center [431, 465] width 109 height 14
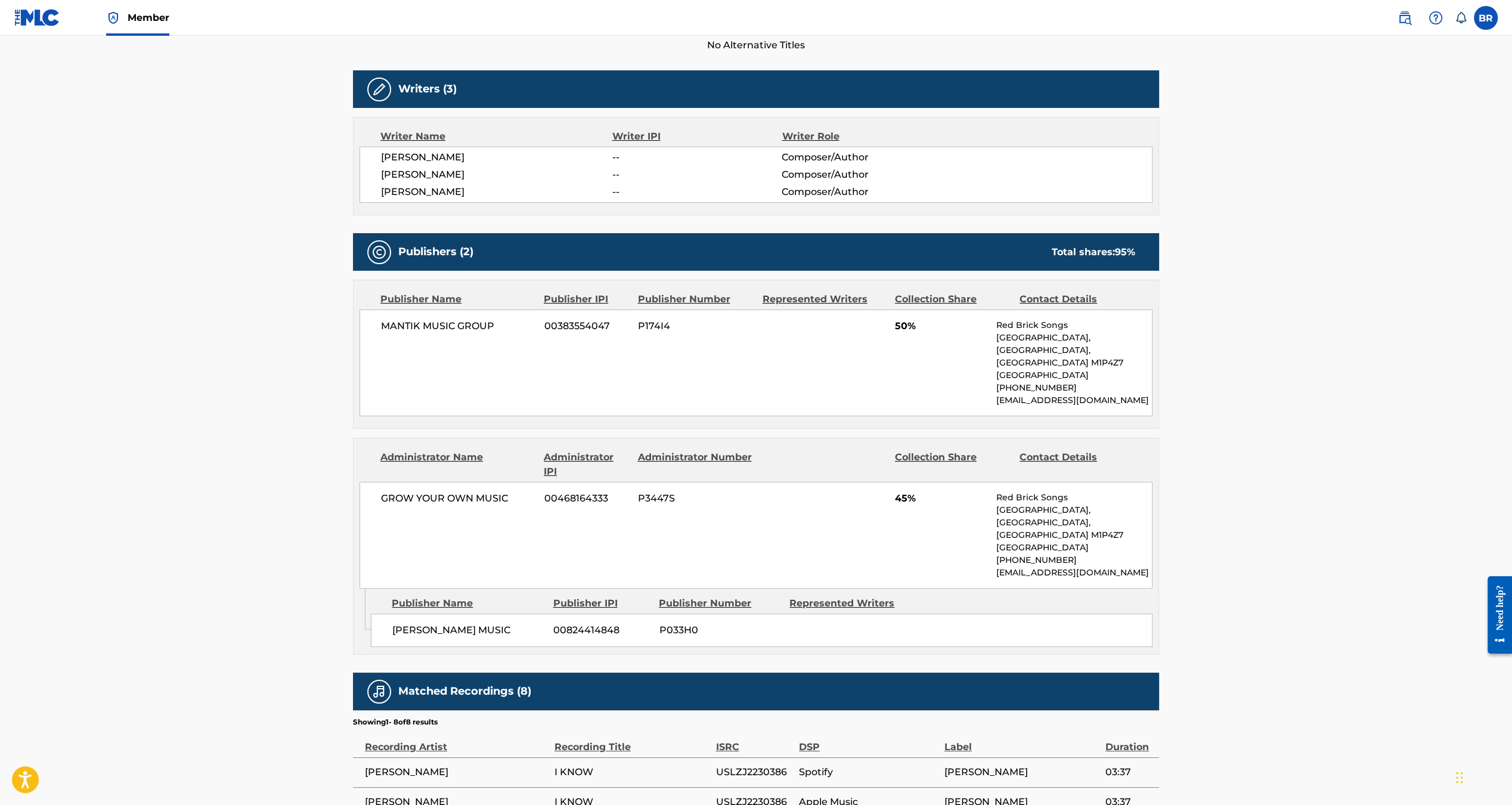
scroll to position [349, 0]
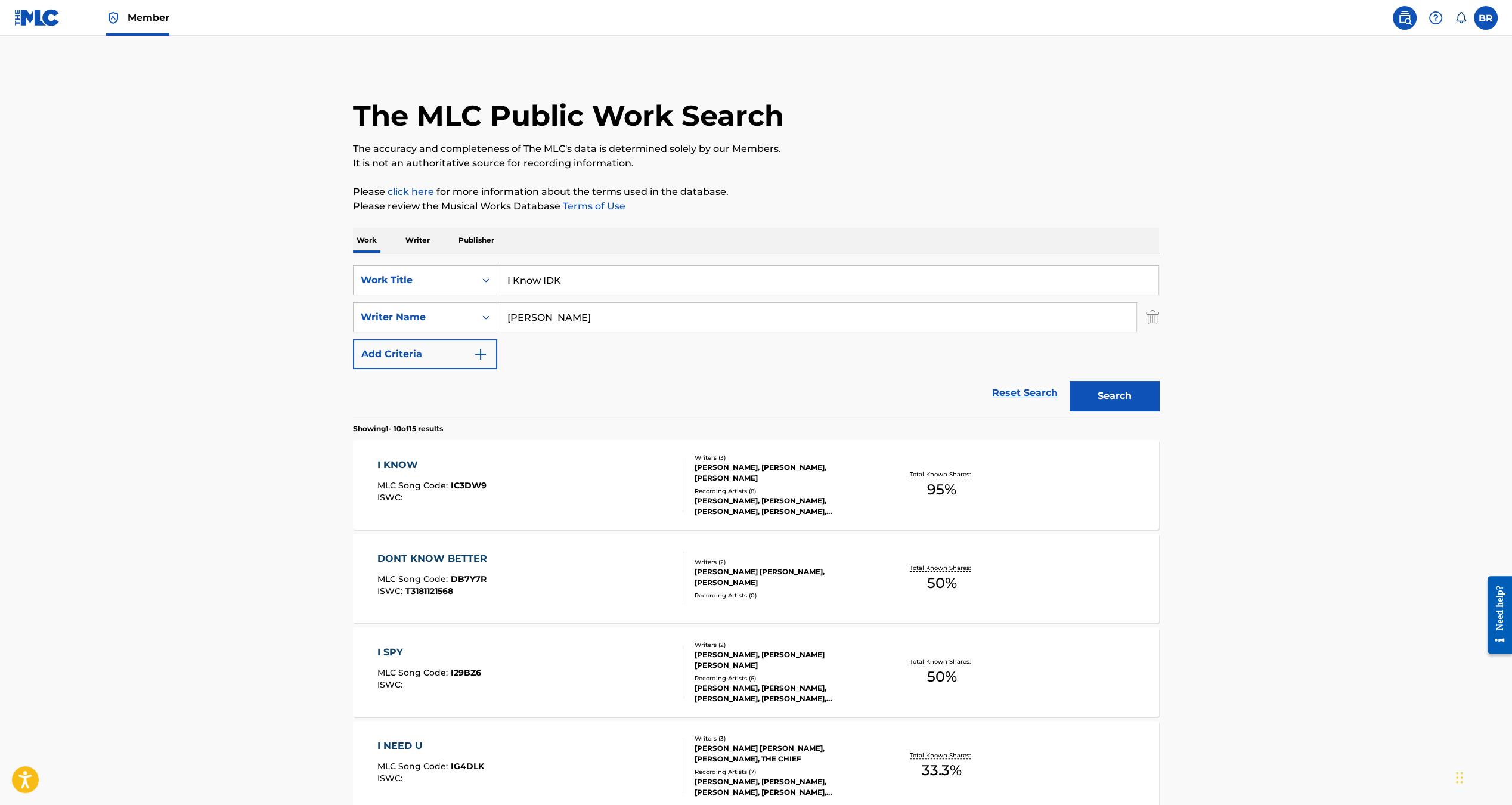
click at [563, 288] on input "I Know IDK" at bounding box center [827, 280] width 661 height 28
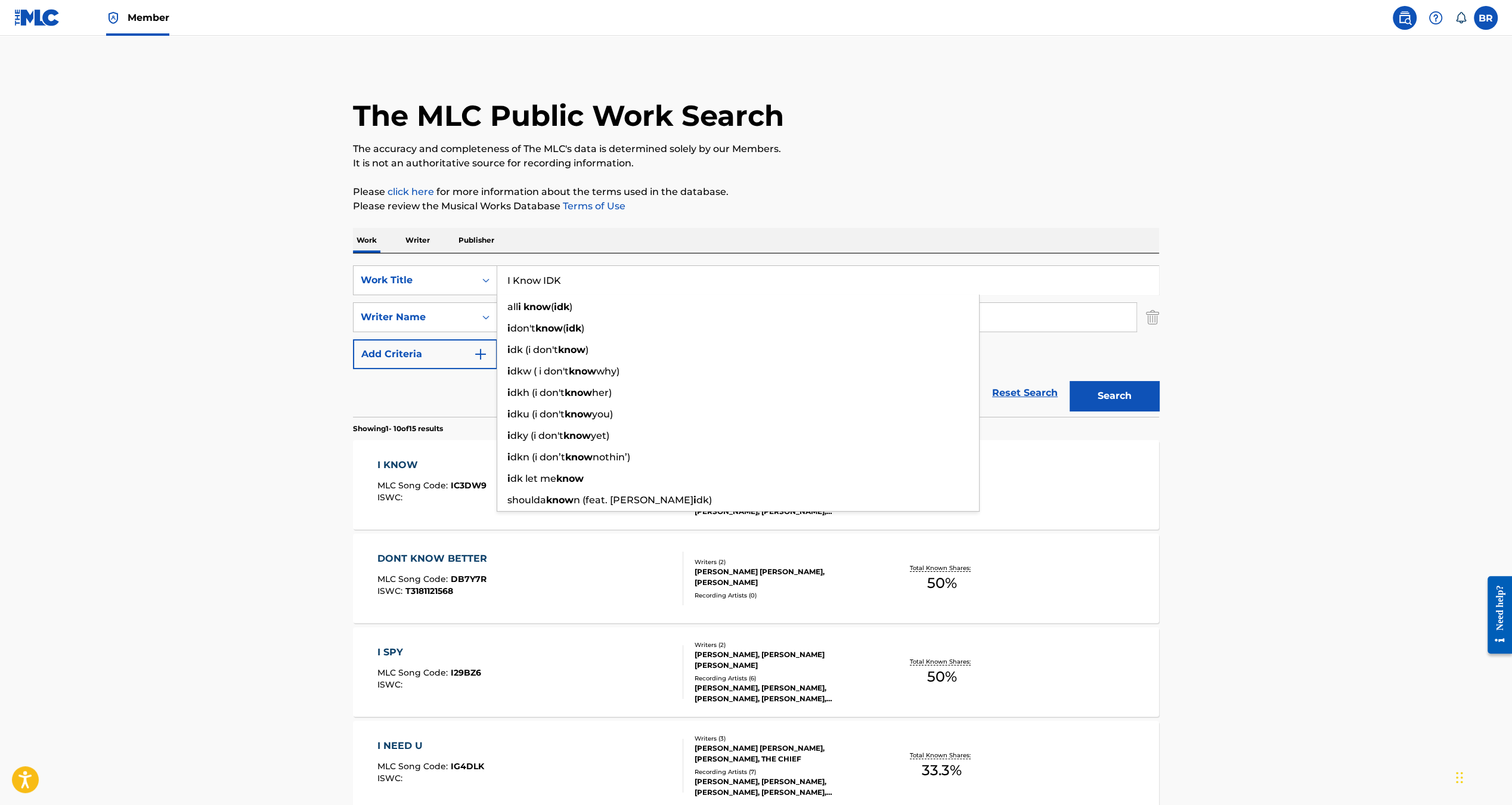
click at [563, 288] on input "I Know IDK" at bounding box center [827, 280] width 661 height 28
paste input "magination"
type input "Imagination"
click at [1069, 381] on button "Search" at bounding box center [1114, 396] width 90 height 30
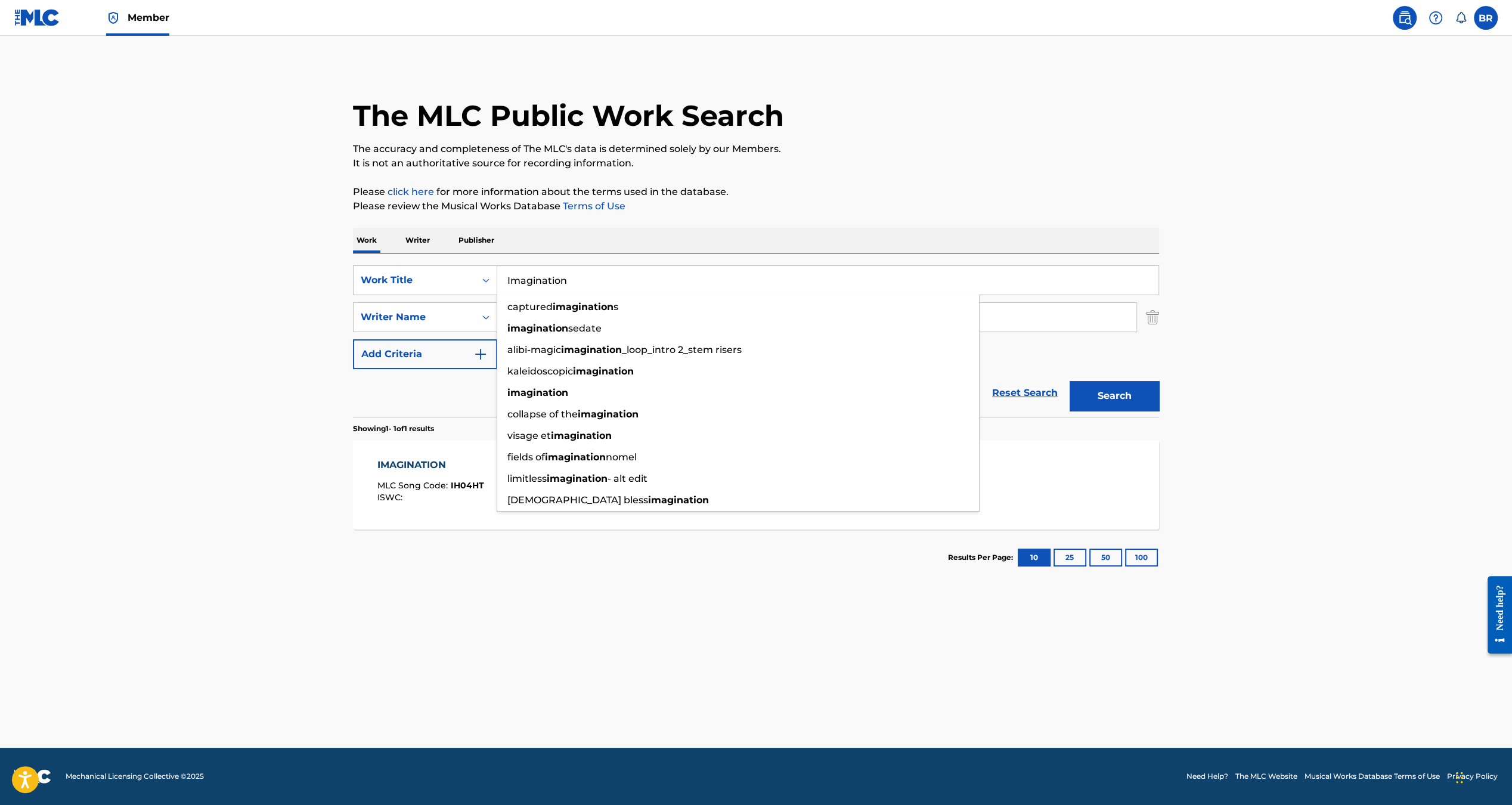
click at [409, 475] on div "IMAGINATION MLC Song Code : IH04HT ISWC :" at bounding box center [430, 485] width 106 height 53
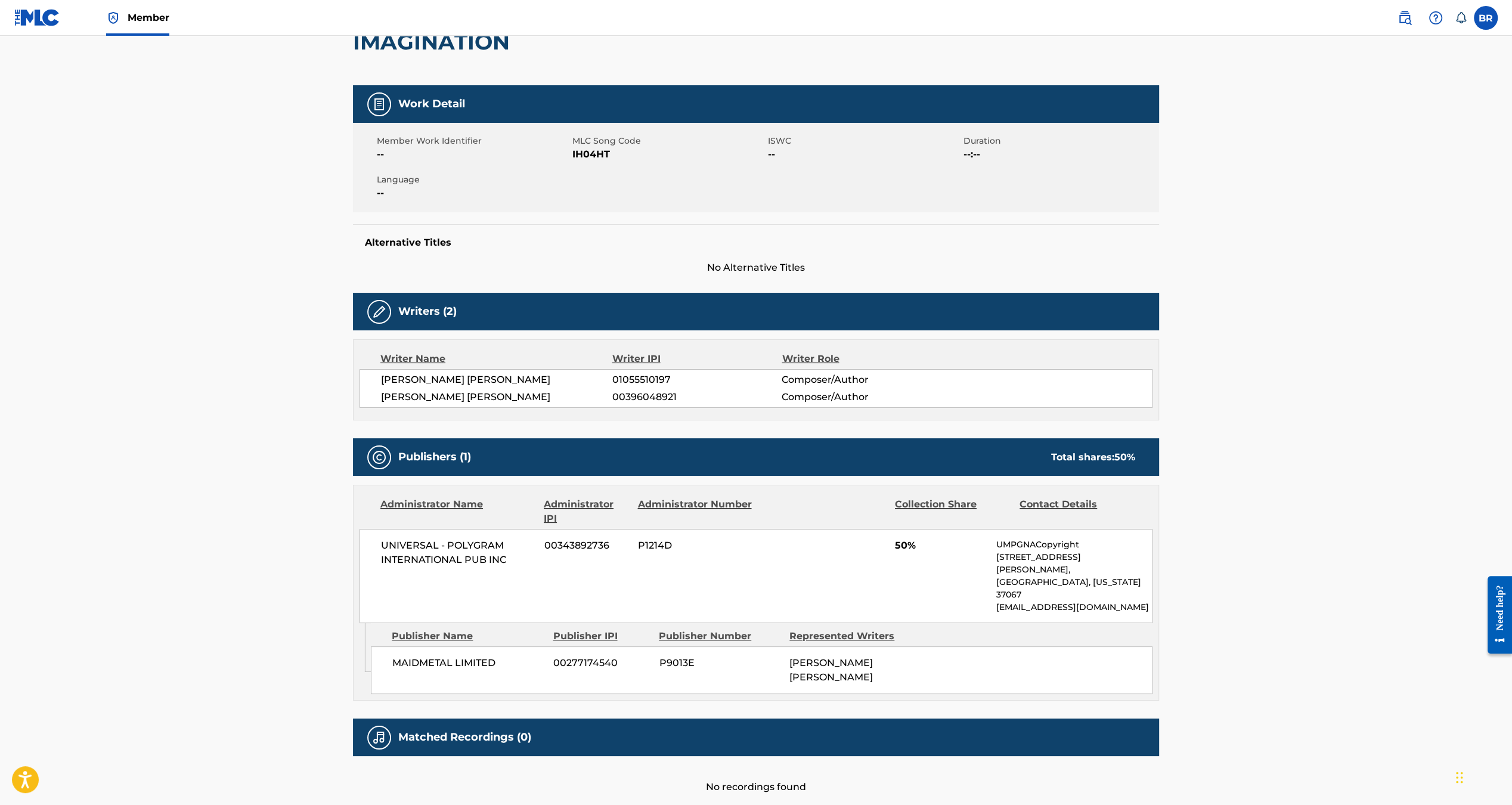
scroll to position [149, 0]
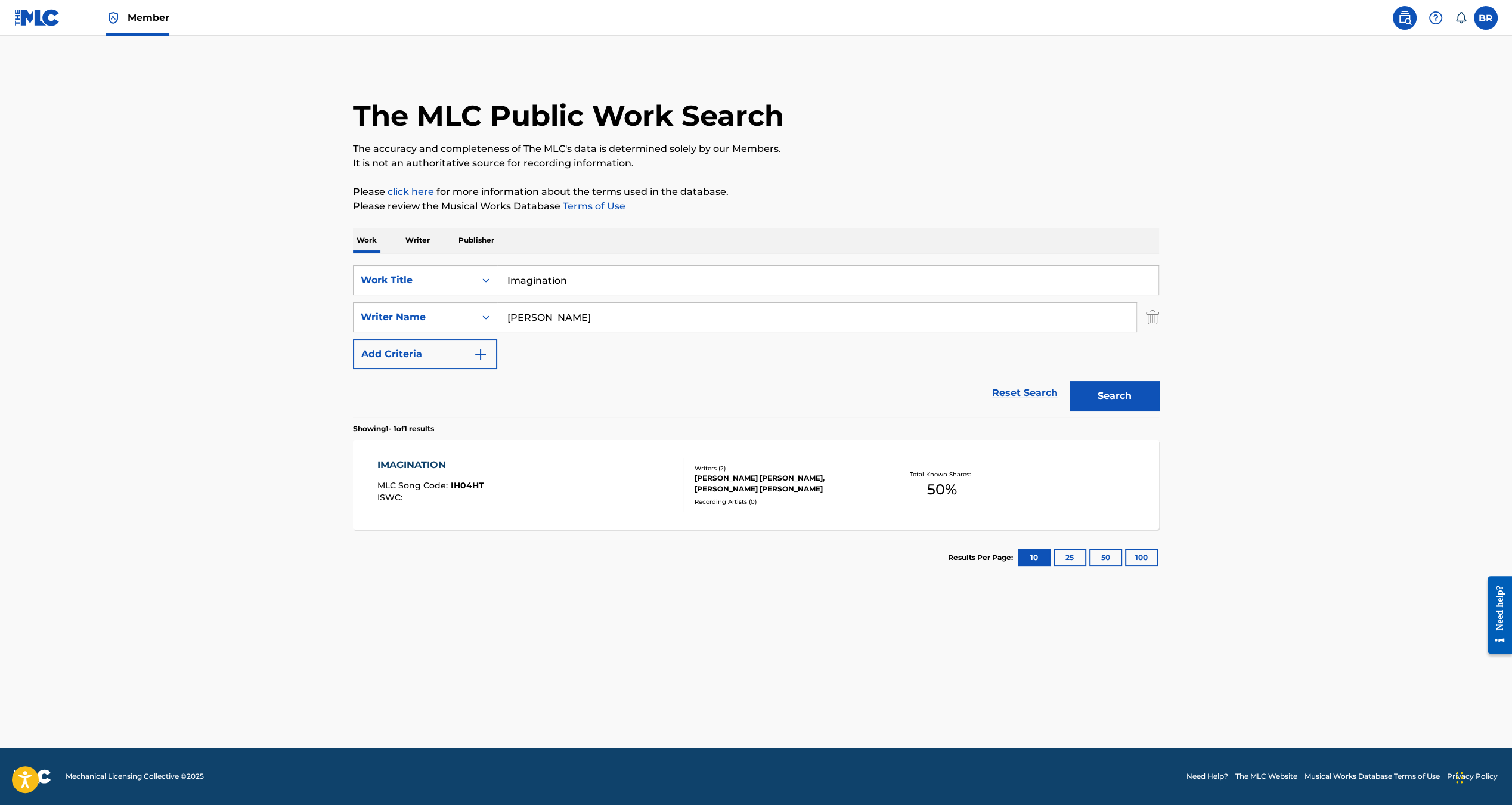
click at [577, 277] on input "Imagination" at bounding box center [827, 280] width 661 height 28
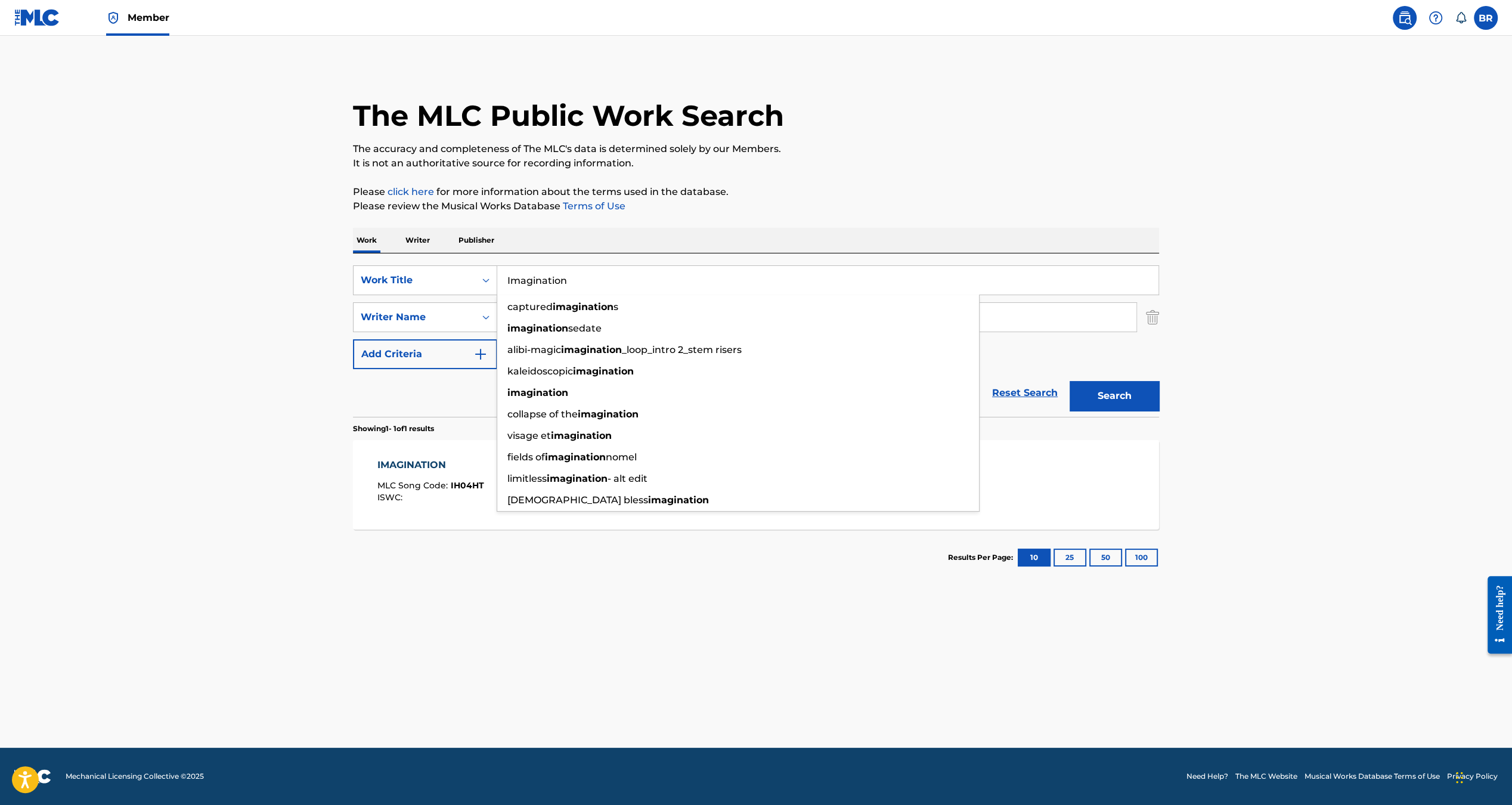
click at [577, 277] on input "Imagination" at bounding box center [827, 280] width 661 height 28
paste input "t's Easy (Watch Me)"
type input "It's Easy (Watch Me)"
click at [1069, 381] on button "Search" at bounding box center [1114, 396] width 90 height 30
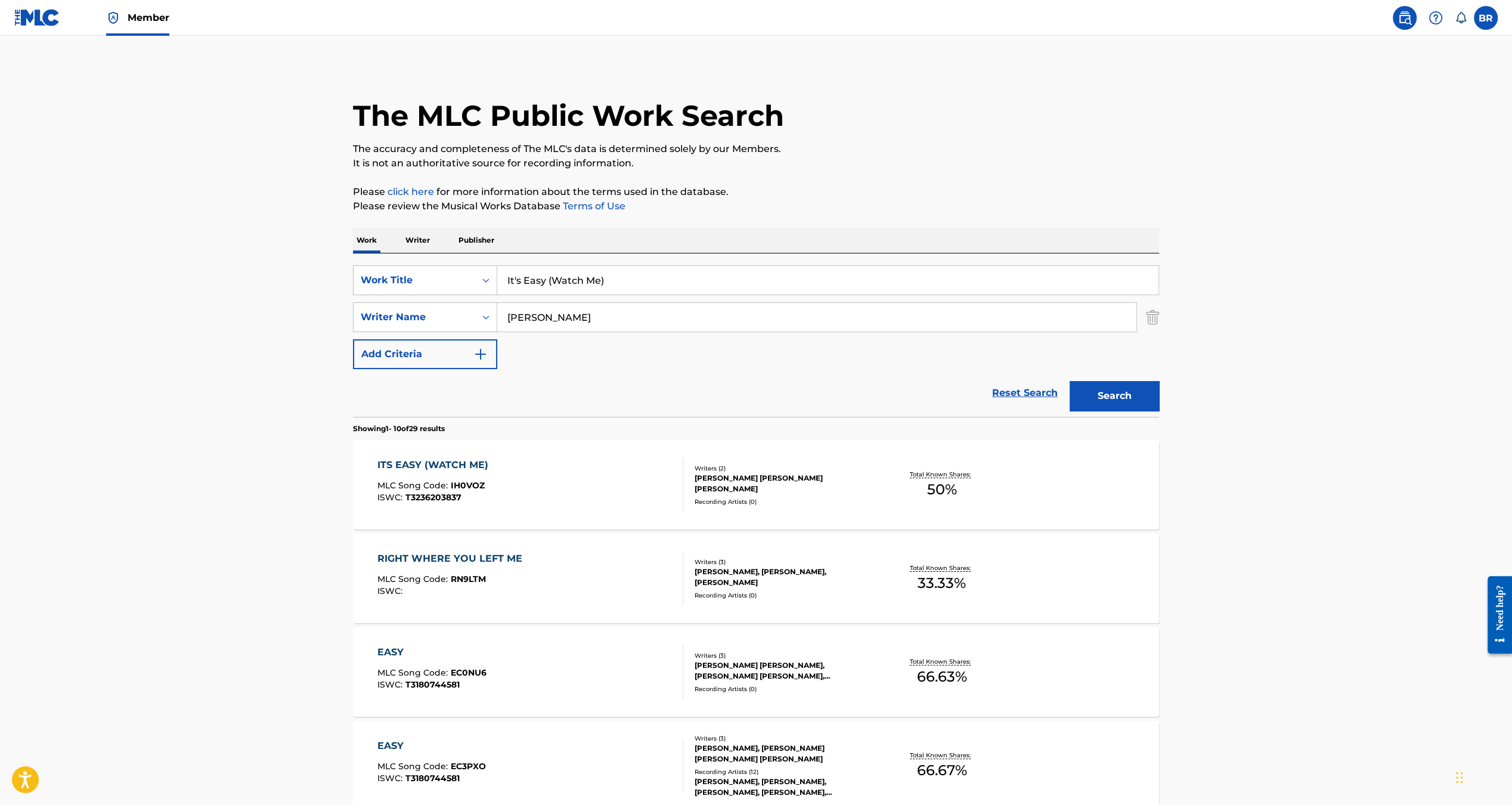
click at [417, 452] on div "ITS EASY (WATCH ME) MLC Song Code : IH0VOZ ISWC : T3236203837 Writers ( 2 ) [PE…" at bounding box center [756, 485] width 806 height 90
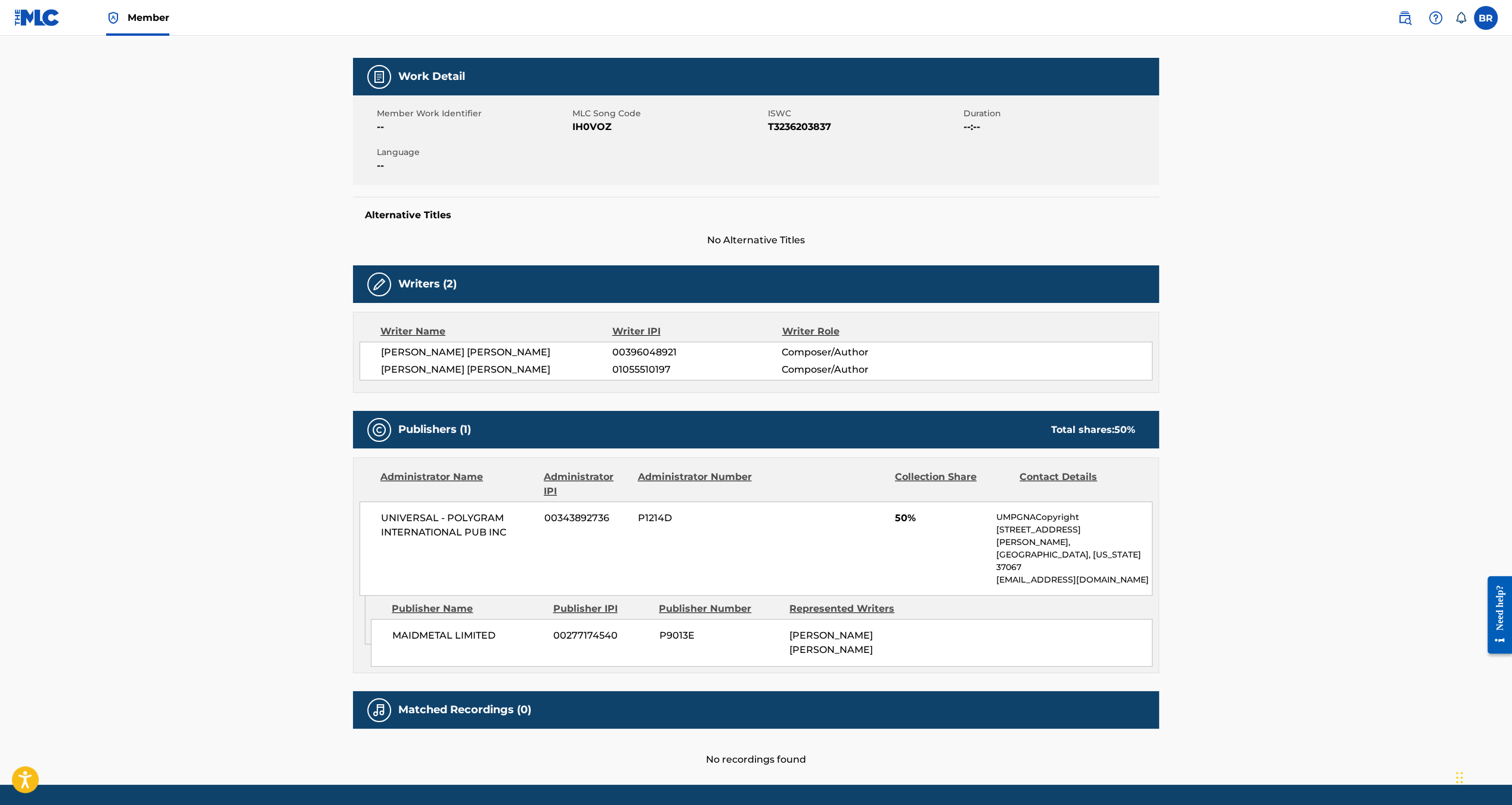
scroll to position [164, 0]
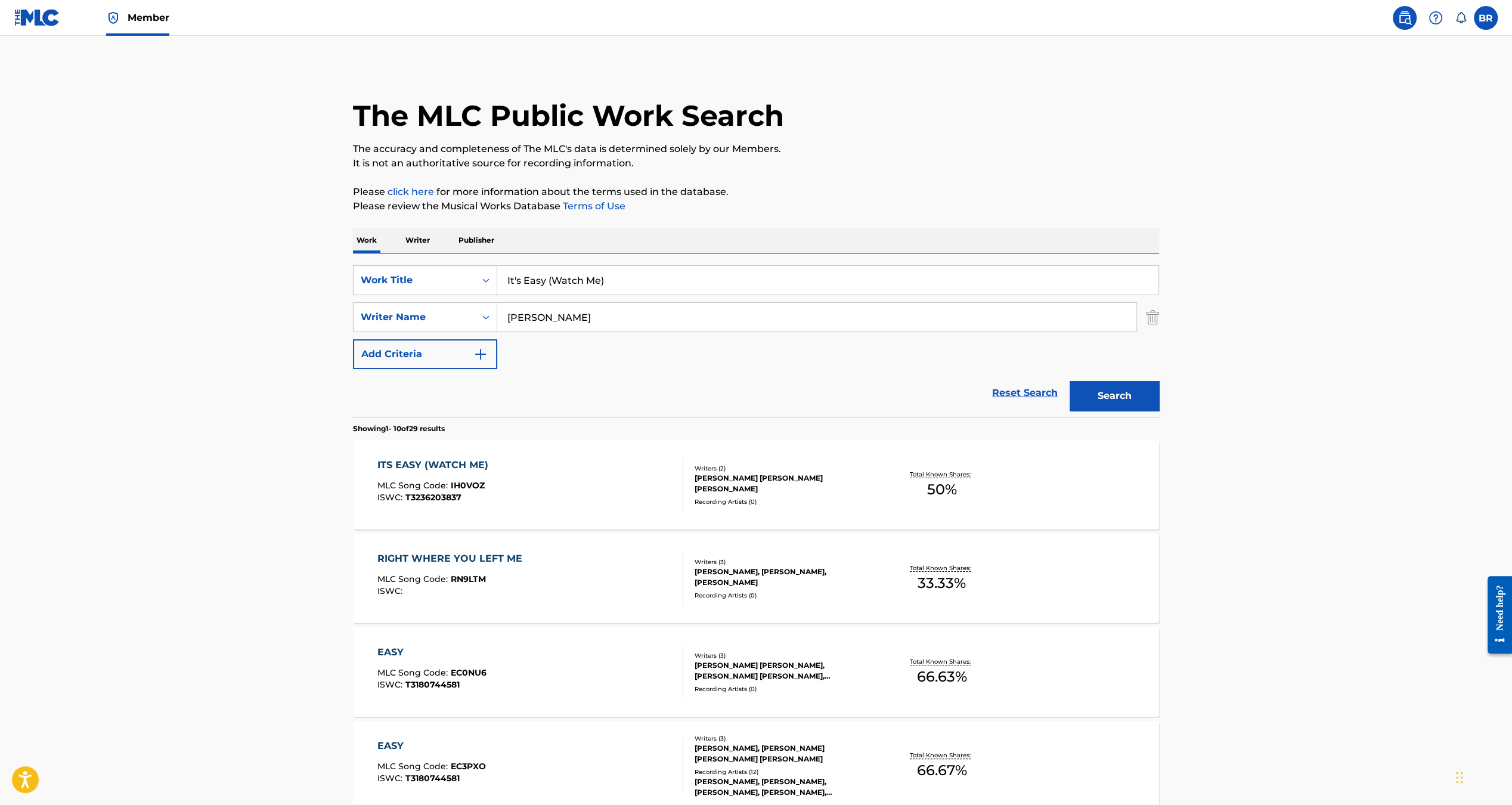
click at [620, 282] on input "It's Easy (Watch Me)" at bounding box center [827, 280] width 661 height 28
paste input "On Black"
type input "On Black"
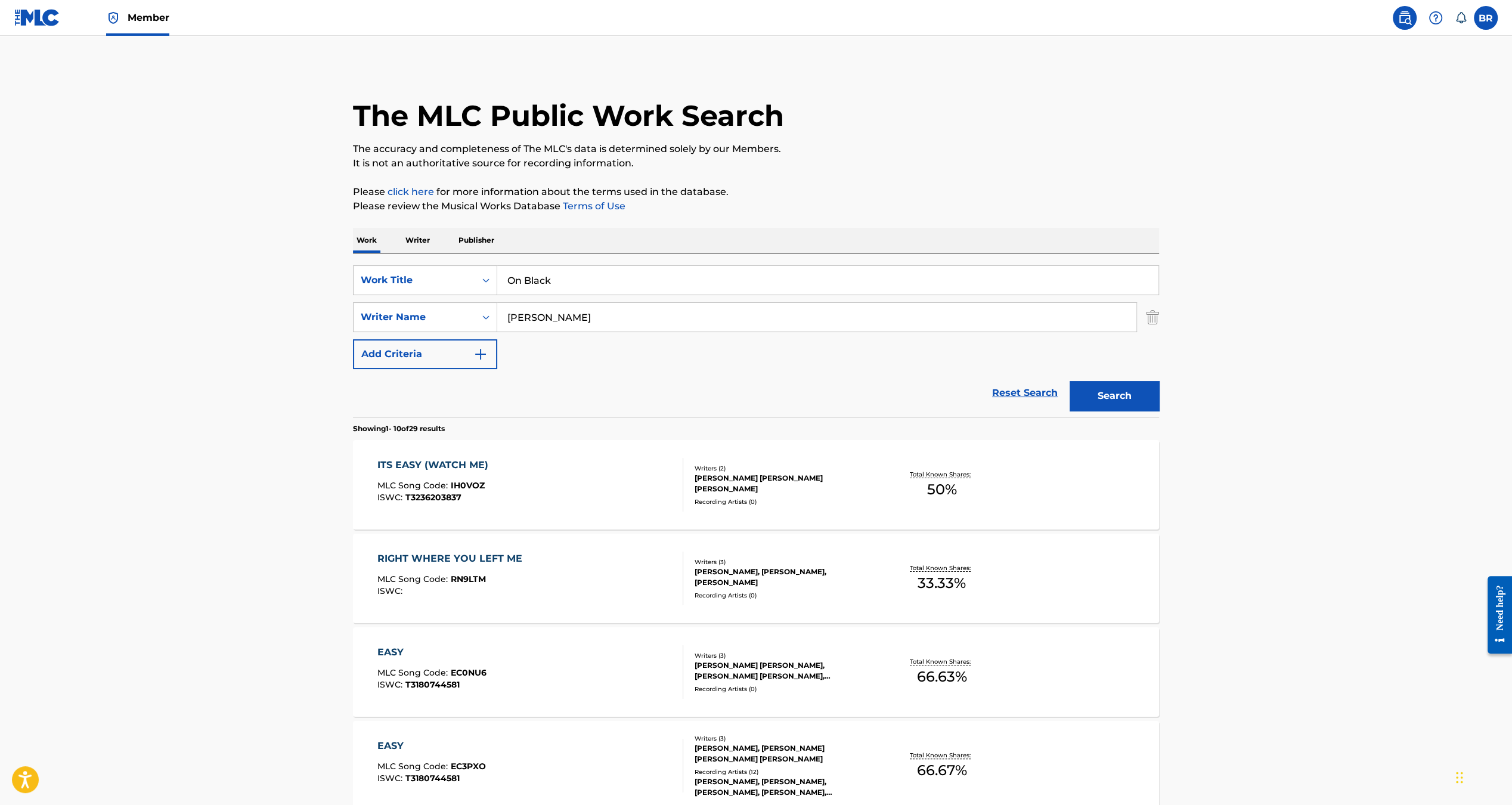
click at [1069, 381] on button "Search" at bounding box center [1114, 396] width 90 height 30
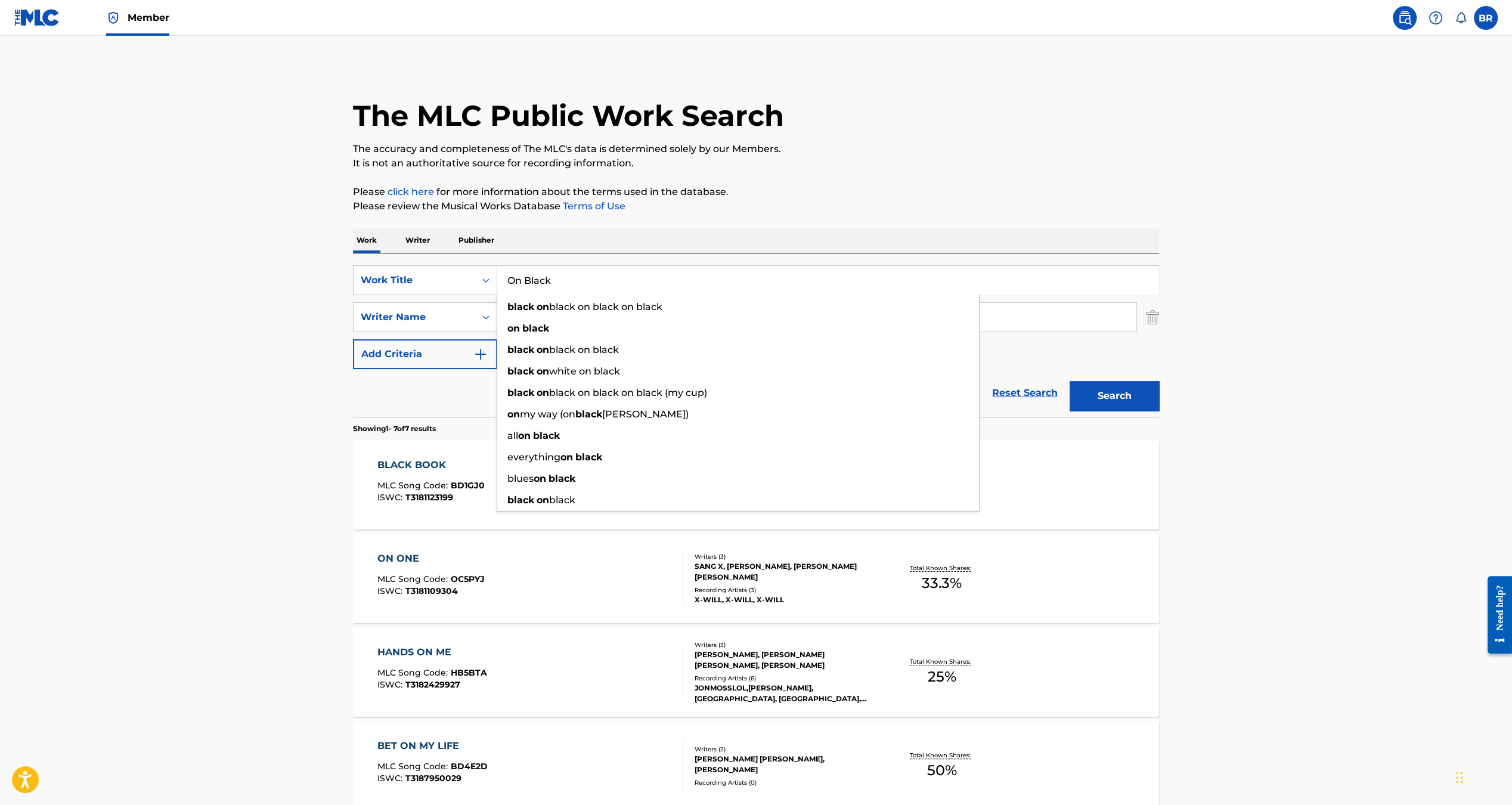
click at [426, 509] on div "BLACK BOOK MLC Song Code : BD1GJ0 ISWC : T3181123199" at bounding box center [430, 485] width 107 height 53
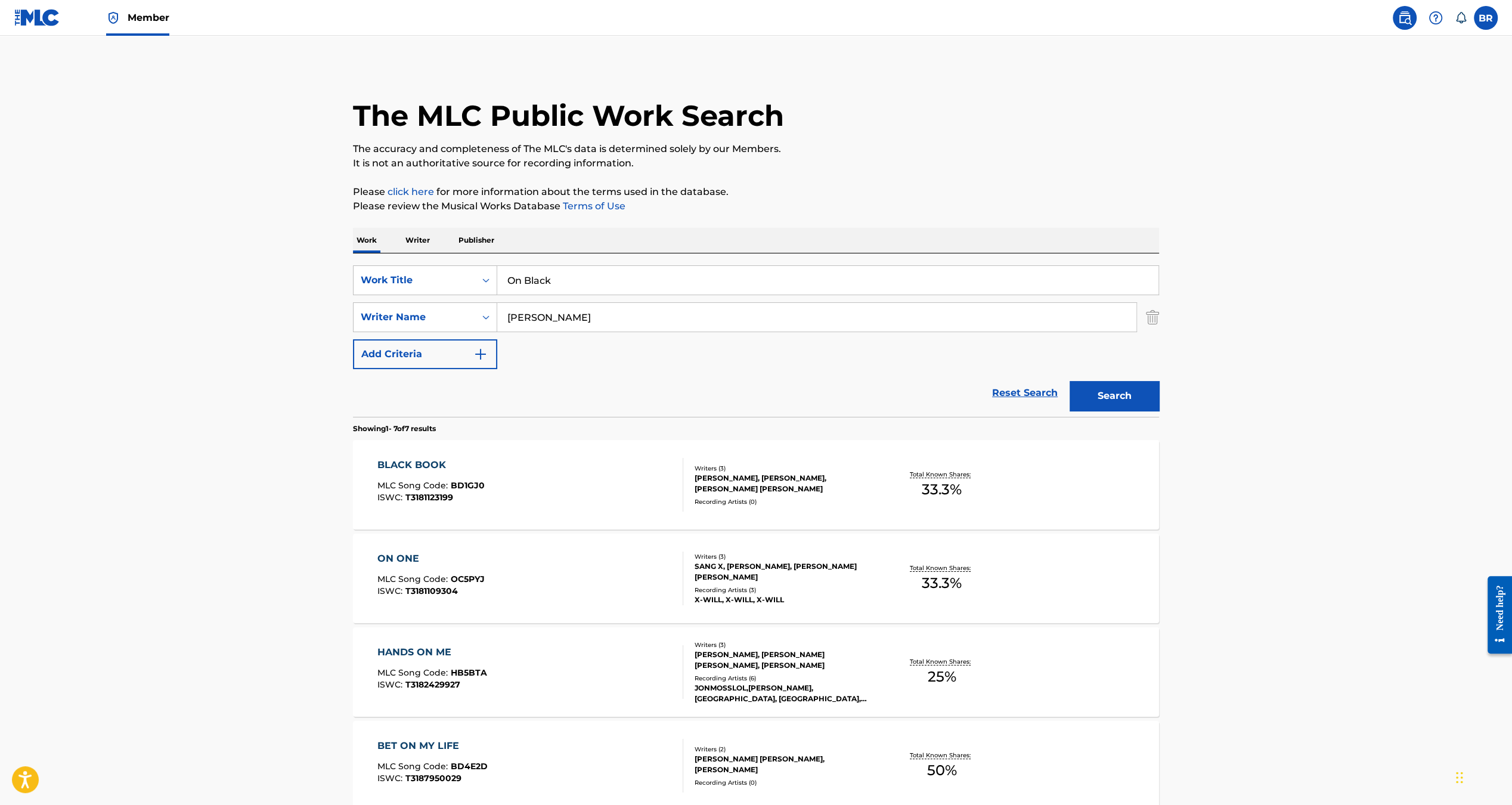
click at [590, 287] on input "On Black" at bounding box center [827, 280] width 661 height 28
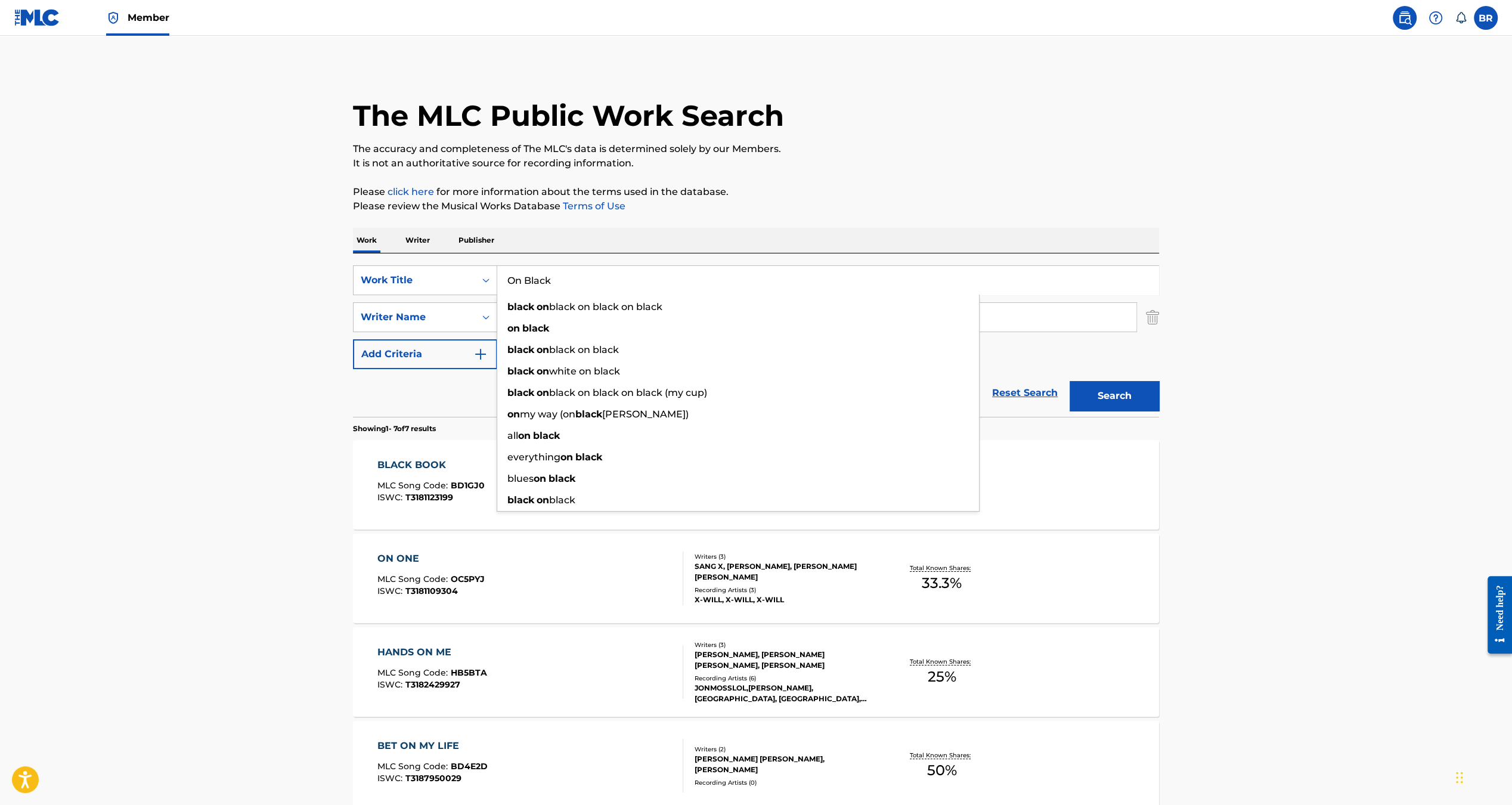
paste input "e More Round"
type input "One More Round"
click at [1069, 381] on button "Search" at bounding box center [1114, 396] width 90 height 30
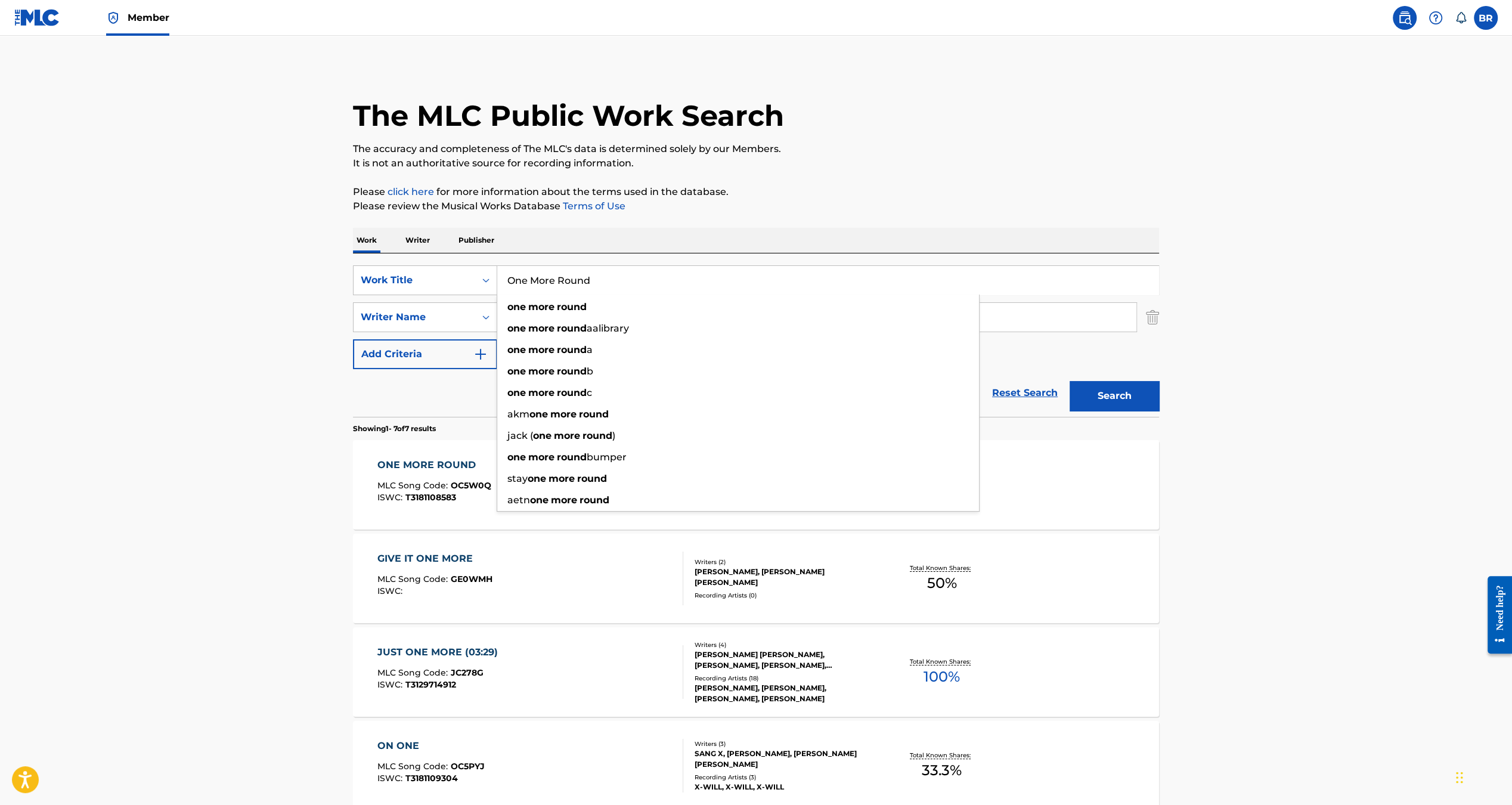
click at [412, 443] on div "ONE MORE ROUND MLC Song Code : OC5W0Q ISWC : T3181108583 Writers ( 3 ) [PERSON_…" at bounding box center [756, 485] width 806 height 90
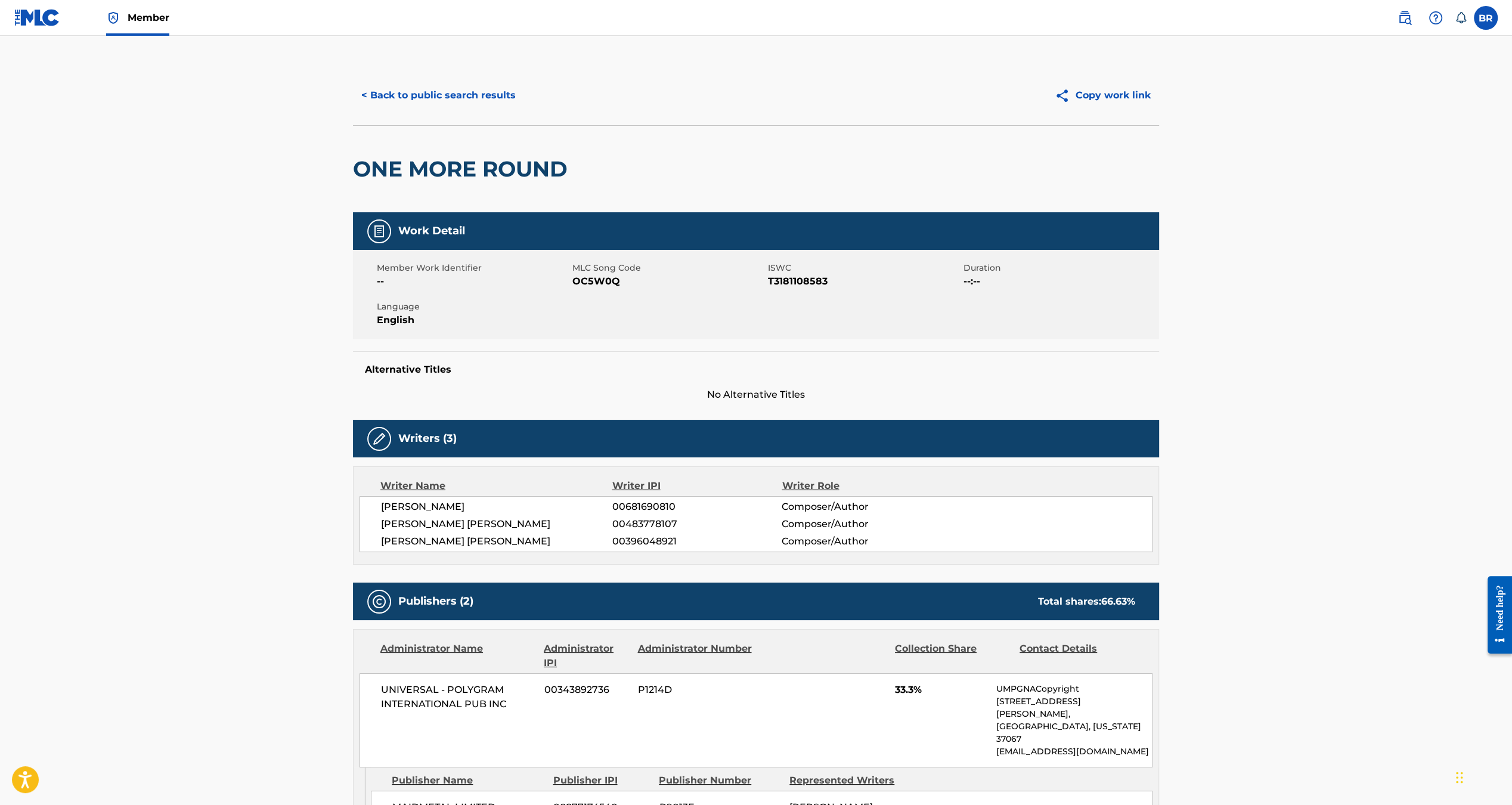
scroll to position [365, 0]
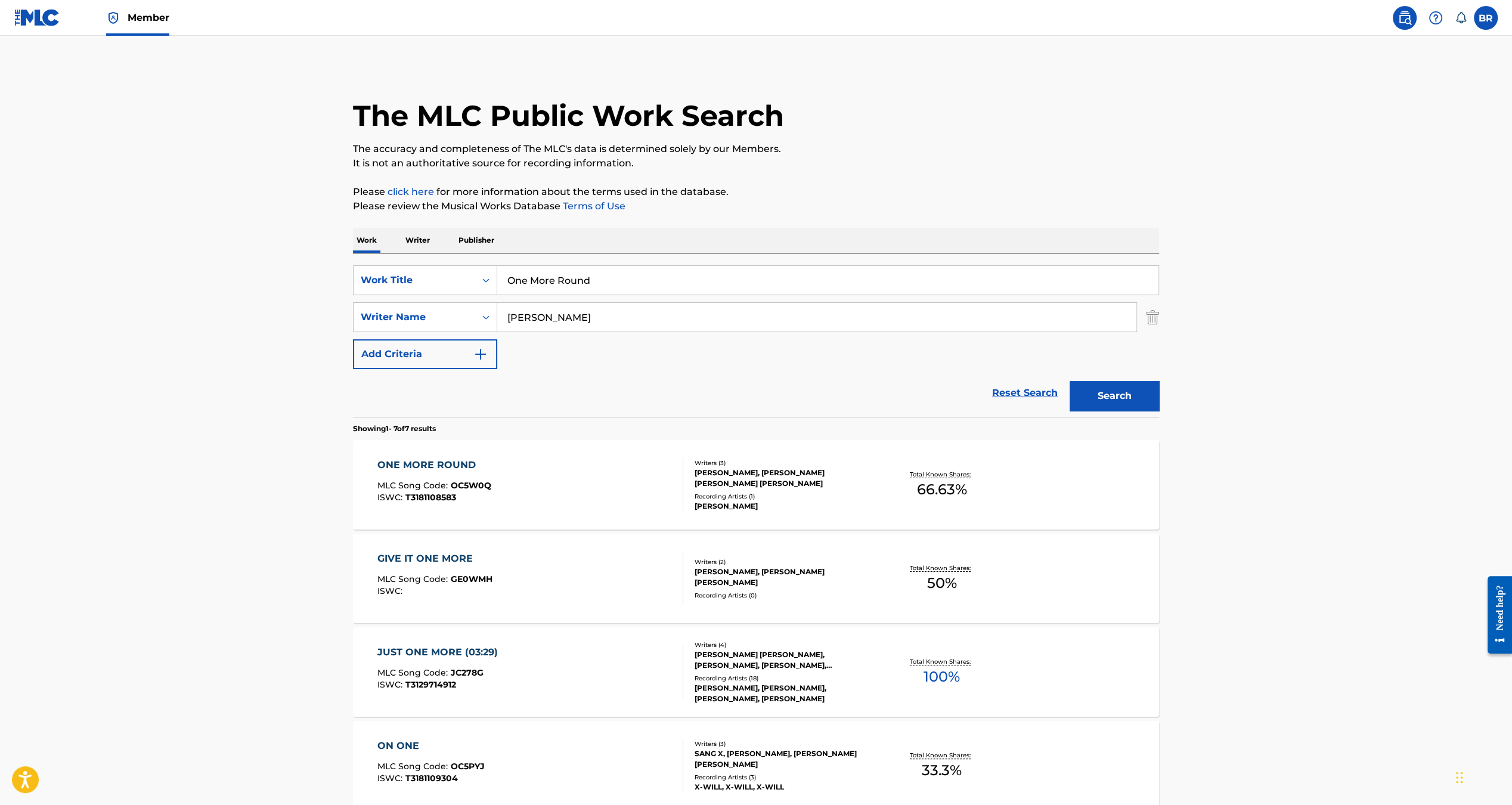
click at [589, 285] on input "One More Round" at bounding box center [827, 280] width 661 height 28
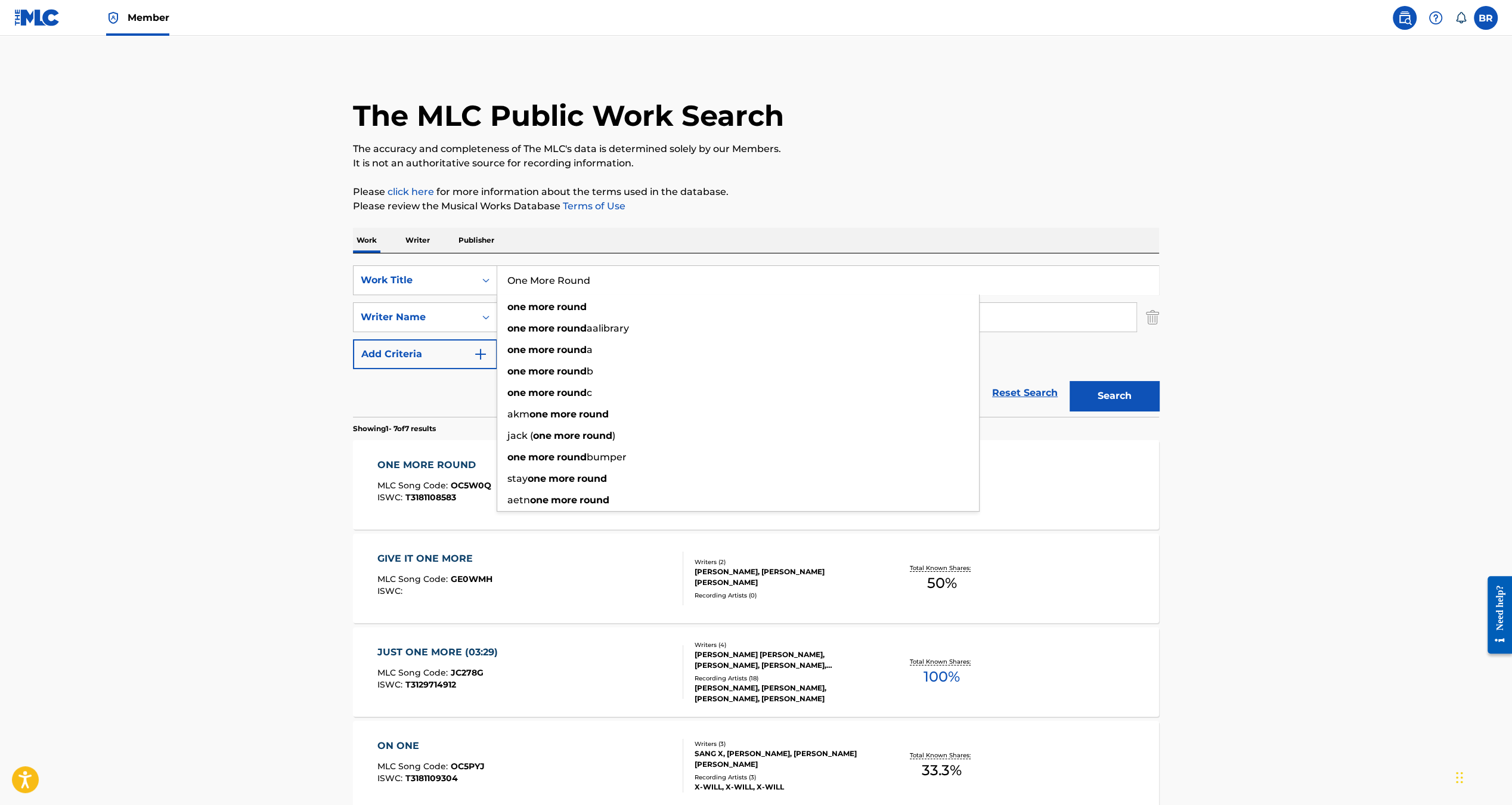
paste input "Remind Me That I'm Still Alive"
type input "Remind Me That I'm Still Alive"
click at [1069, 381] on button "Search" at bounding box center [1114, 396] width 90 height 30
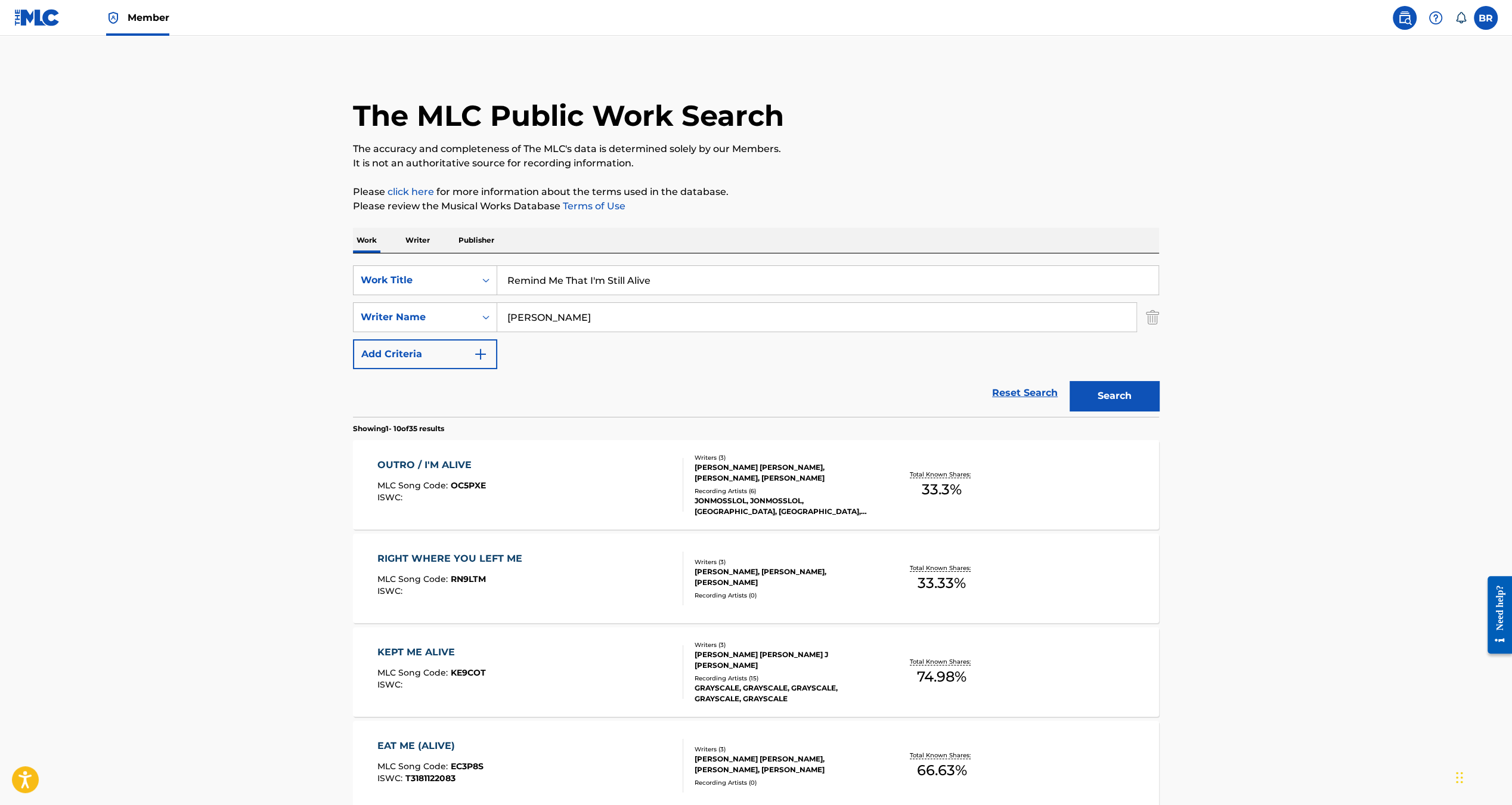
click at [428, 460] on div "OUTRO / I'M ALIVE" at bounding box center [431, 465] width 108 height 14
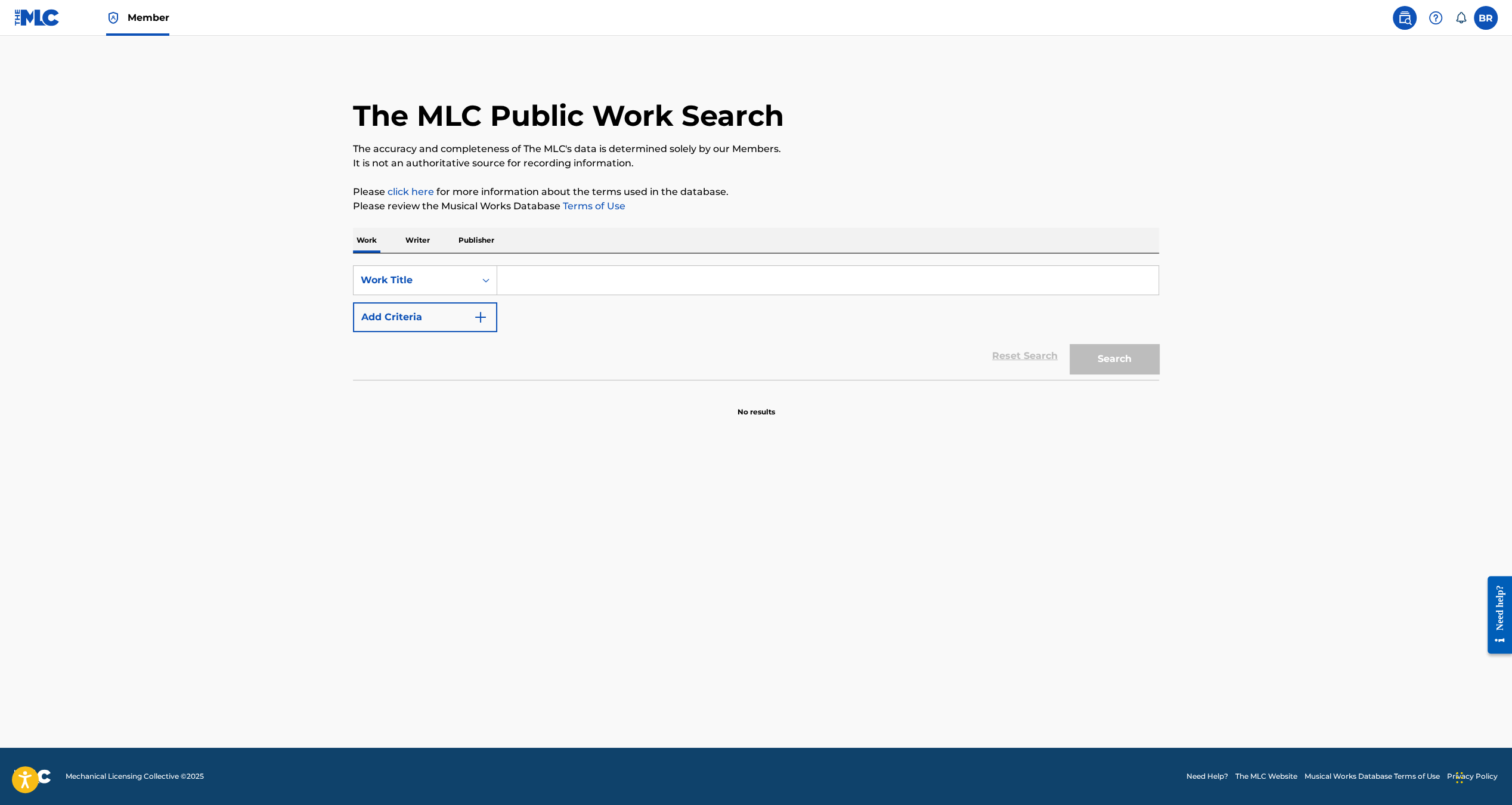
click at [401, 214] on div "The MLC Public Work Search The accuracy and completeness of The MLC's data is d…" at bounding box center [756, 241] width 835 height 351
click at [419, 240] on p "Writer" at bounding box center [418, 241] width 32 height 25
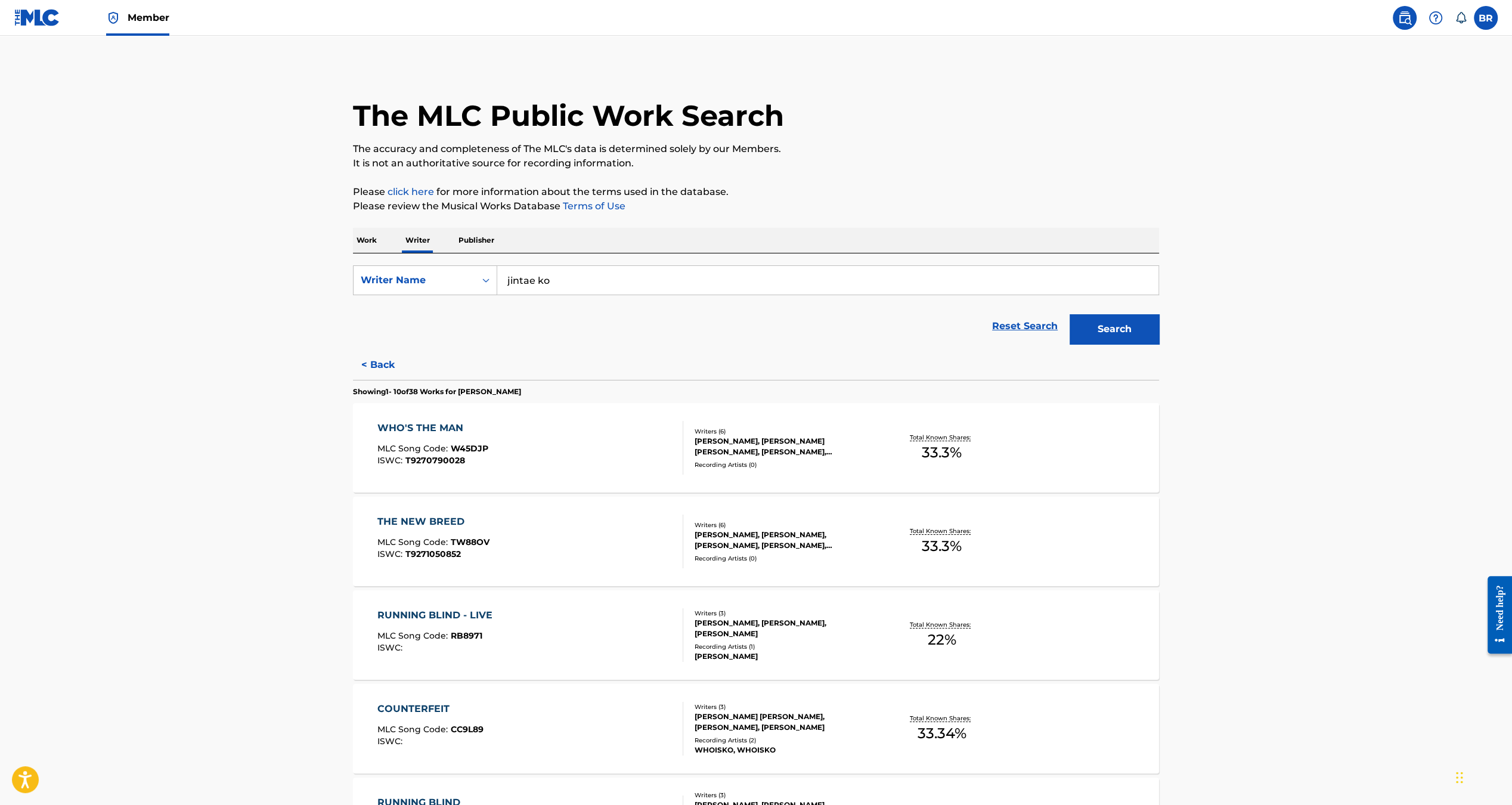
click at [606, 293] on input "jintae ko" at bounding box center [827, 280] width 661 height 28
click at [372, 243] on p "Work" at bounding box center [366, 241] width 28 height 25
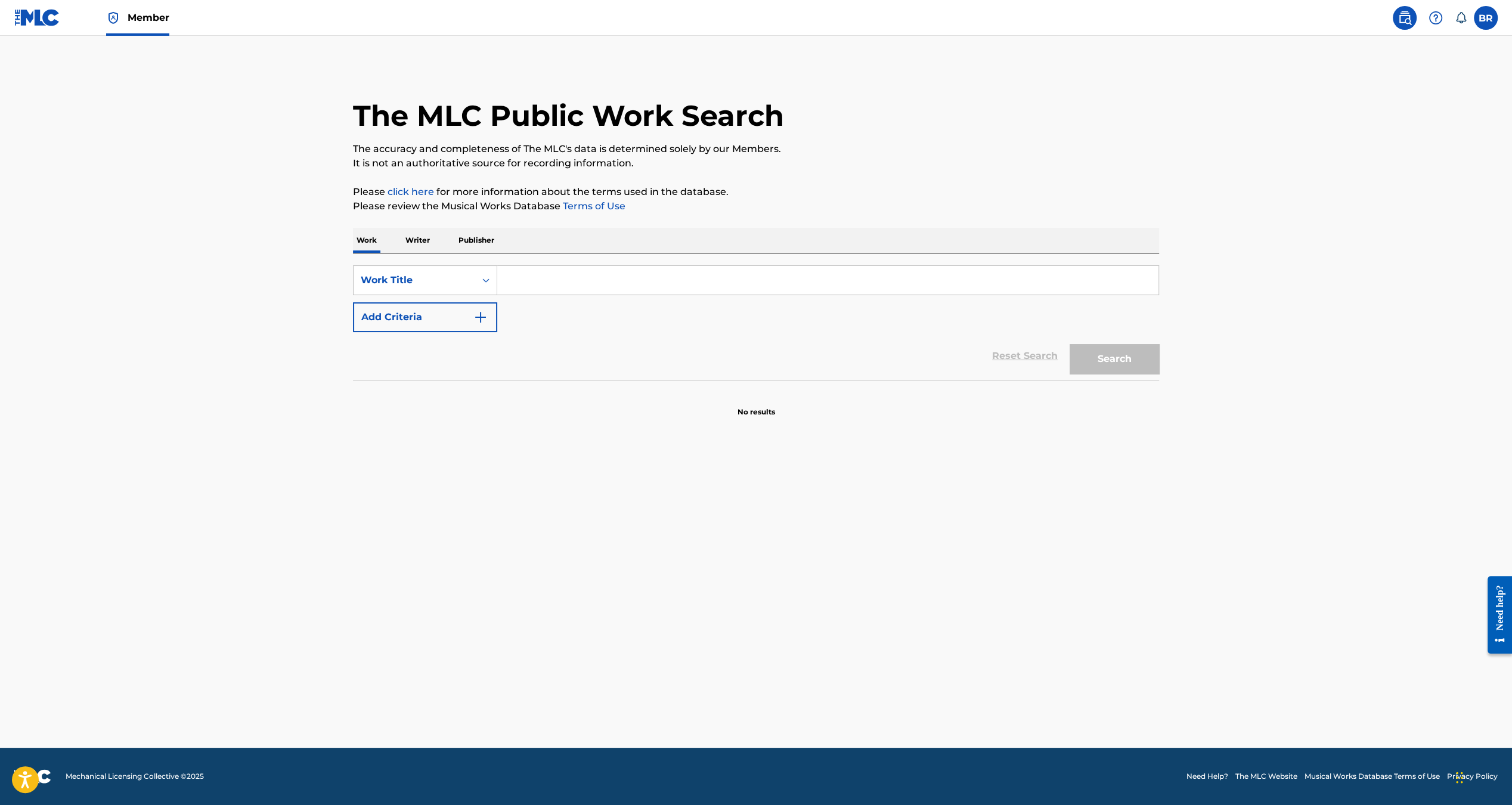
click at [534, 280] on input "Search Form" at bounding box center [827, 280] width 661 height 28
paste input "The [PERSON_NAME]"
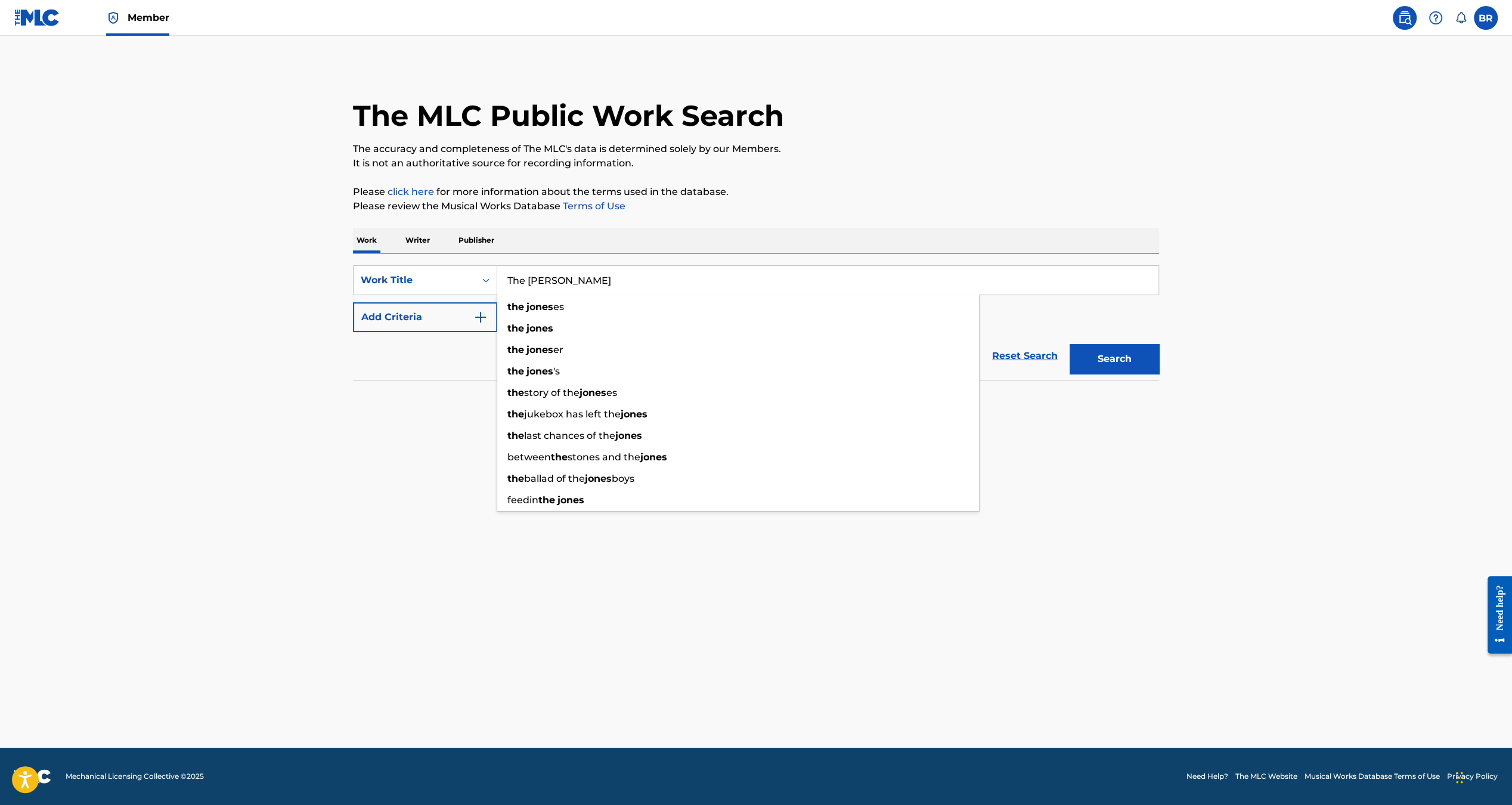
type input "The [PERSON_NAME]"
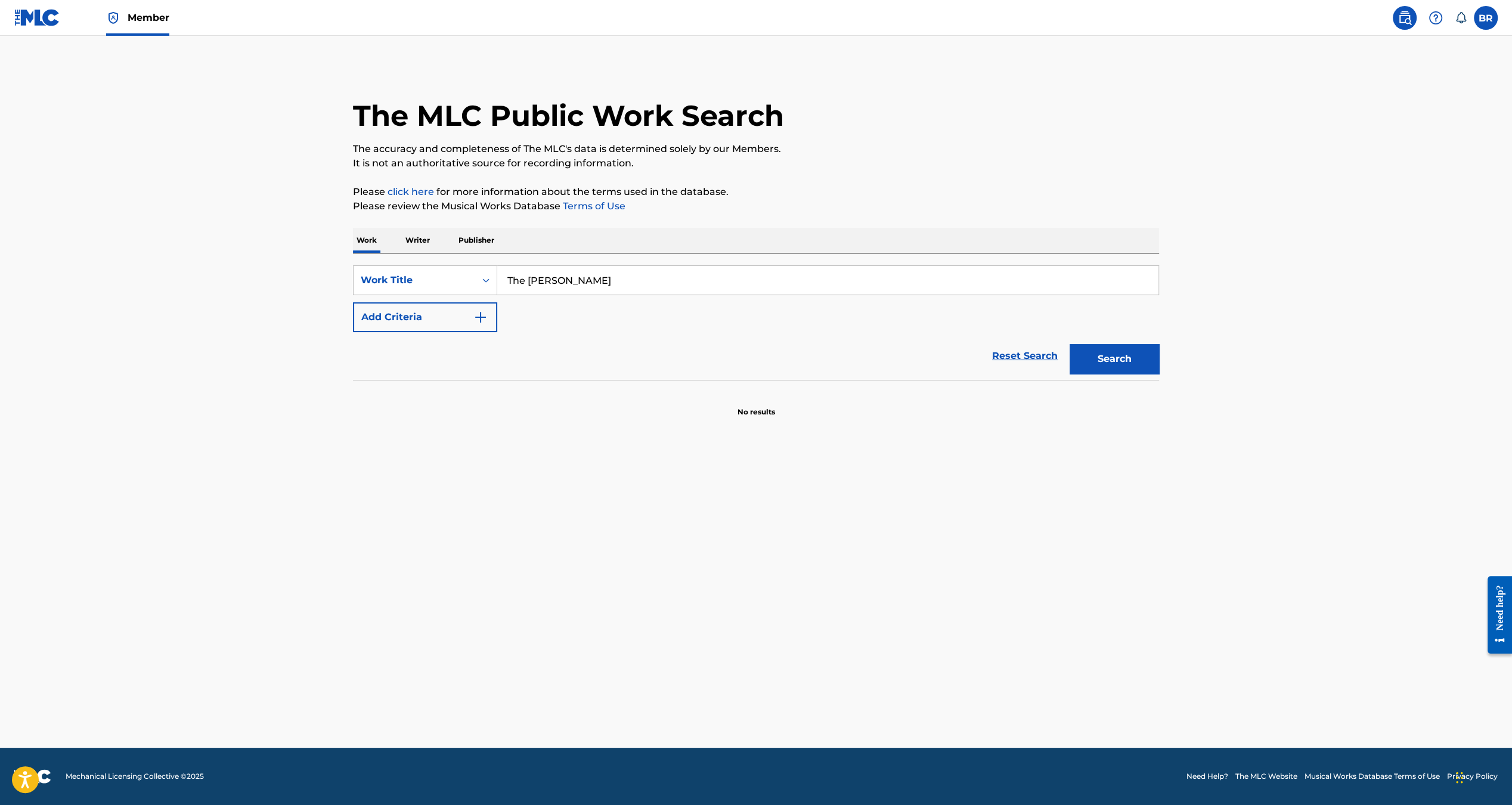
click at [442, 341] on div "Reset Search Search" at bounding box center [756, 356] width 806 height 48
click at [445, 334] on div "Reset Search Search" at bounding box center [756, 356] width 806 height 48
click at [452, 330] on button "Add Criteria" at bounding box center [425, 318] width 145 height 30
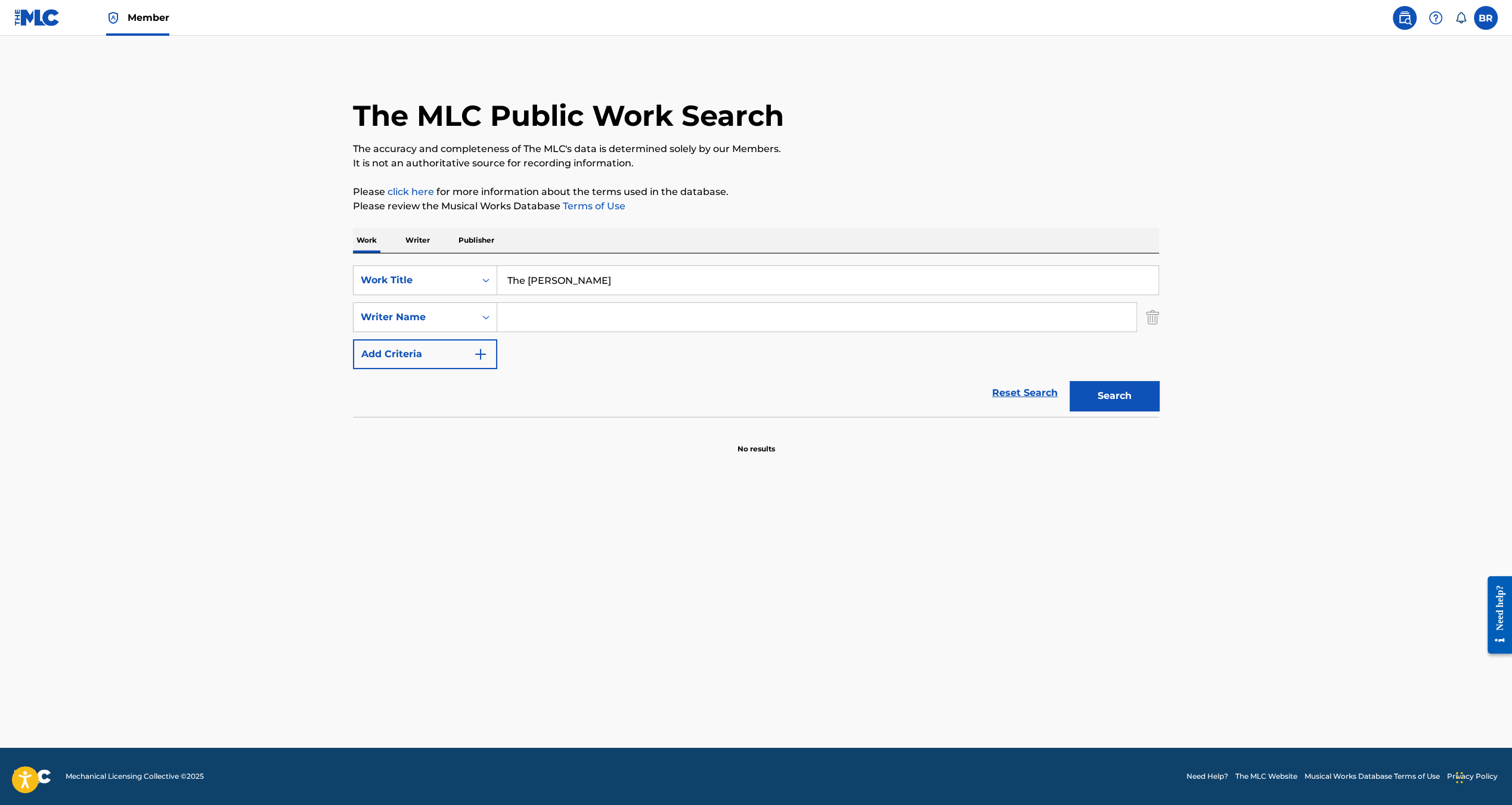
click at [526, 308] on input "Search Form" at bounding box center [816, 317] width 639 height 28
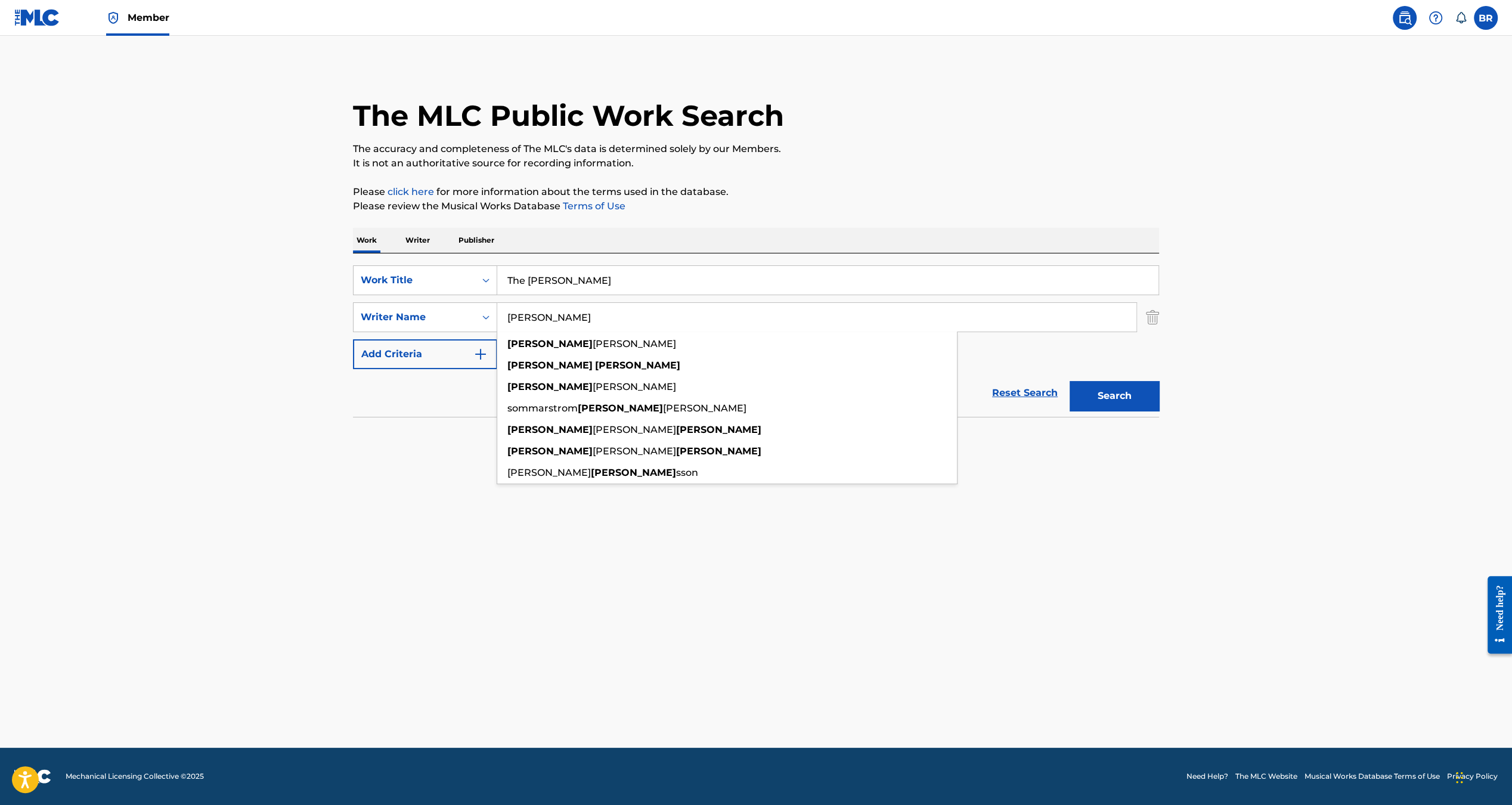
type input "[PERSON_NAME]"
click at [1069, 381] on button "Search" at bounding box center [1114, 396] width 90 height 30
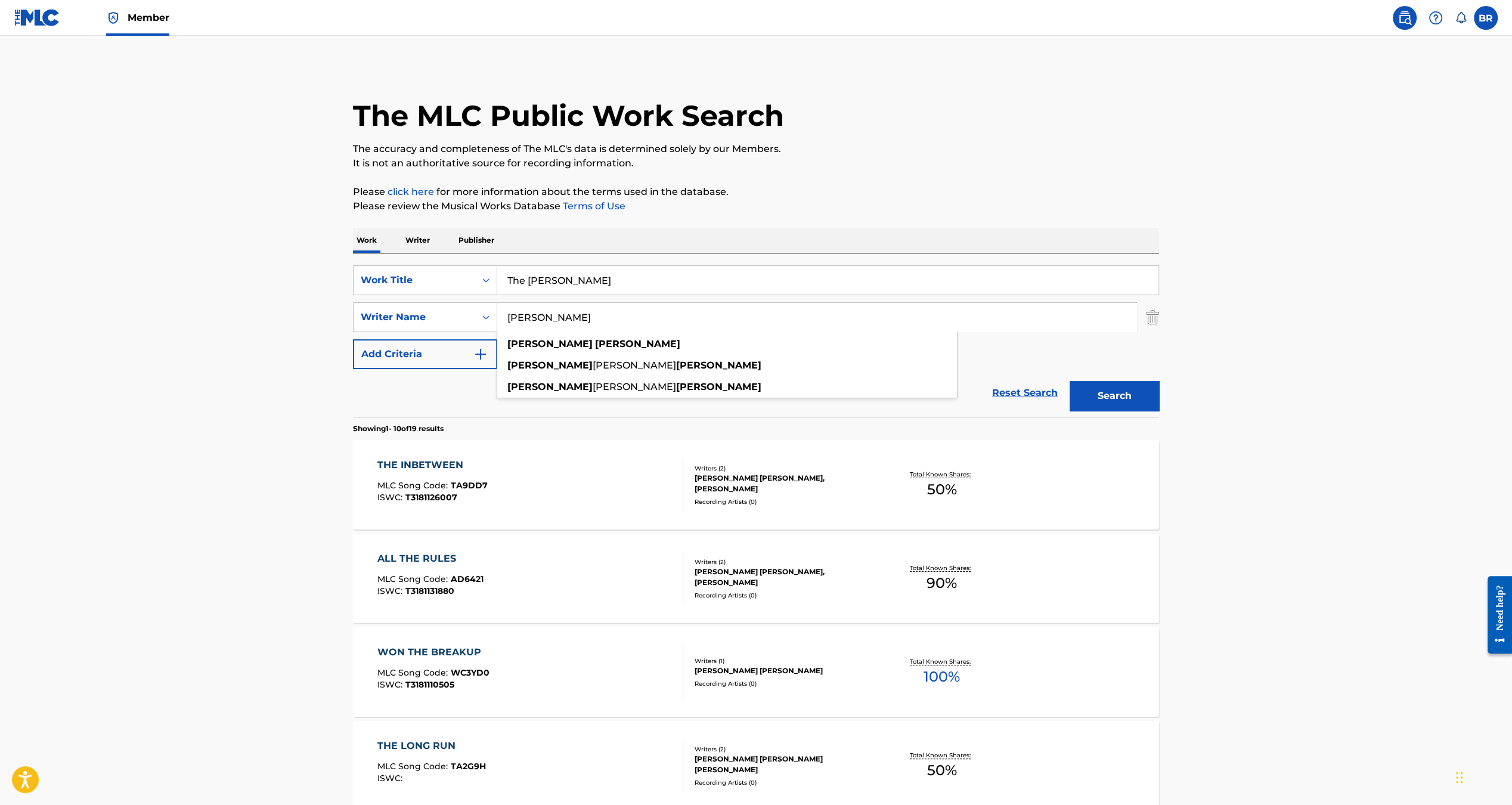
click at [584, 272] on input "The [PERSON_NAME]" at bounding box center [827, 280] width 661 height 28
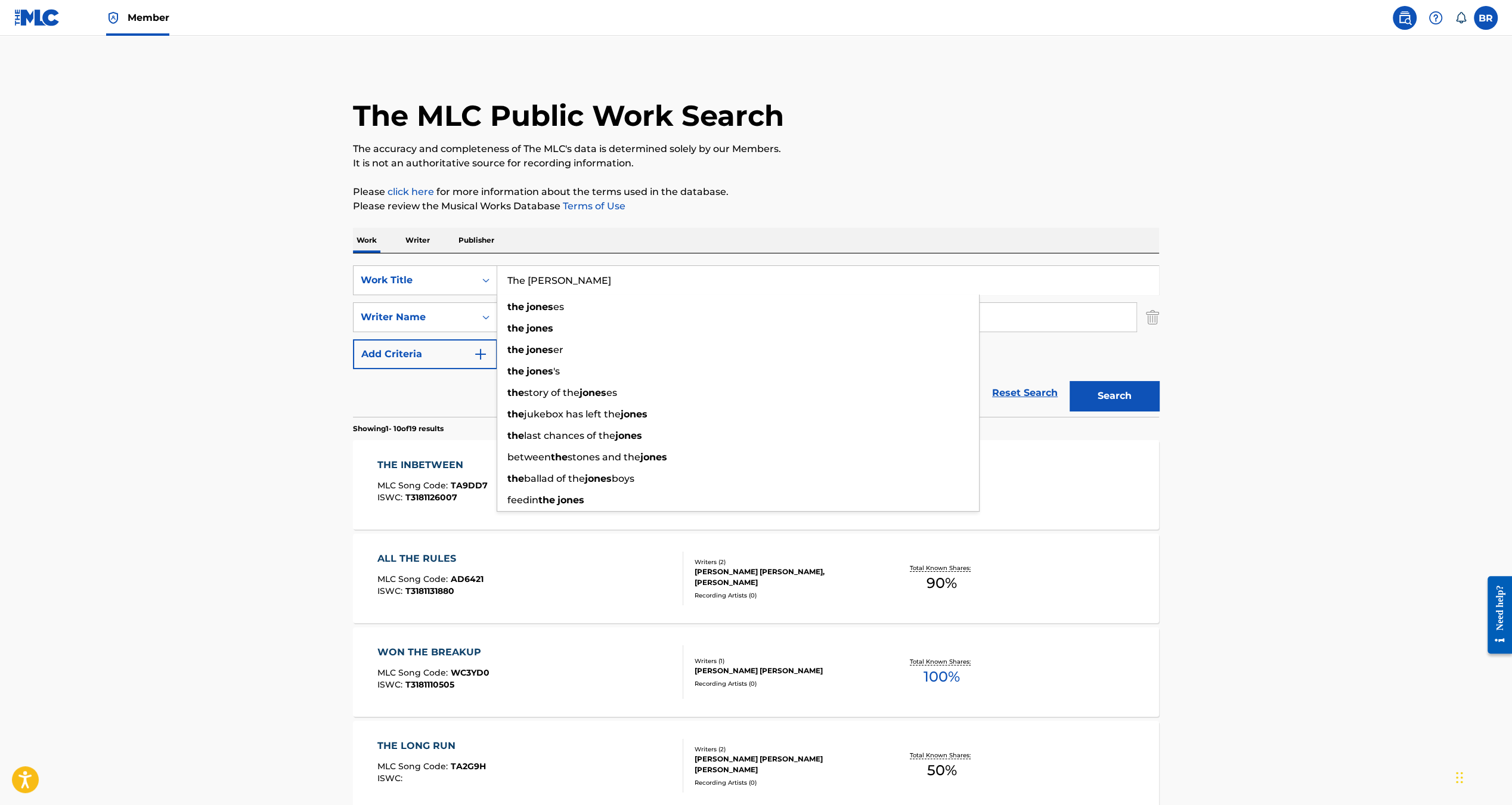
click at [584, 272] on input "The [PERSON_NAME]" at bounding box center [827, 280] width 661 height 28
paste input "Real Thing"
type input "The Real Thing"
click at [1069, 381] on button "Search" at bounding box center [1114, 396] width 90 height 30
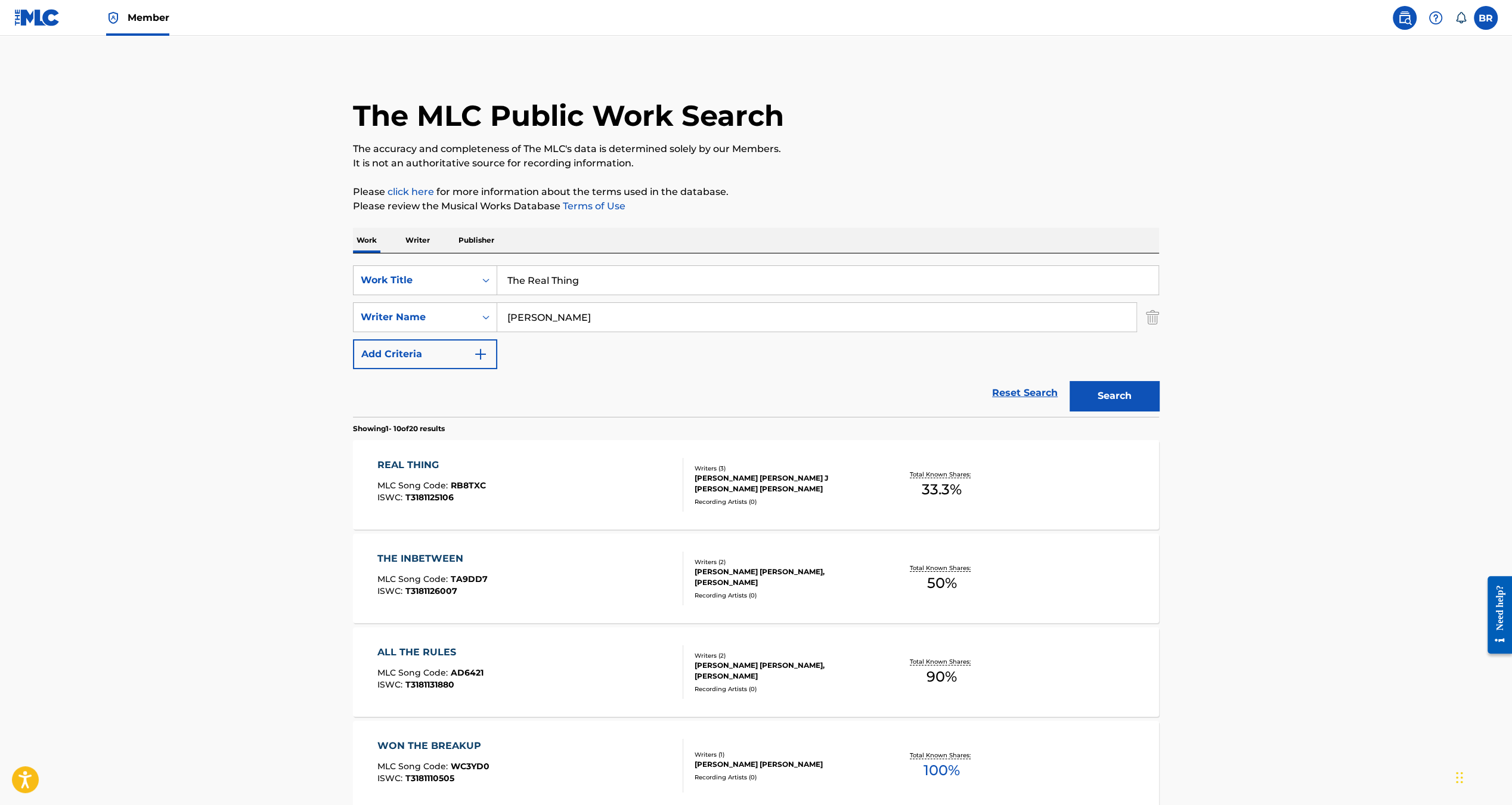
click at [264, 450] on main "The MLC Public Work Search The accuracy and completeness of The MLC's data is d…" at bounding box center [756, 738] width 1512 height 1404
click at [407, 450] on div "REAL THING MLC Song Code : RB8TXC ISWC : T3181125106 Writers ( 3 ) [PERSON_NAME…" at bounding box center [756, 485] width 806 height 90
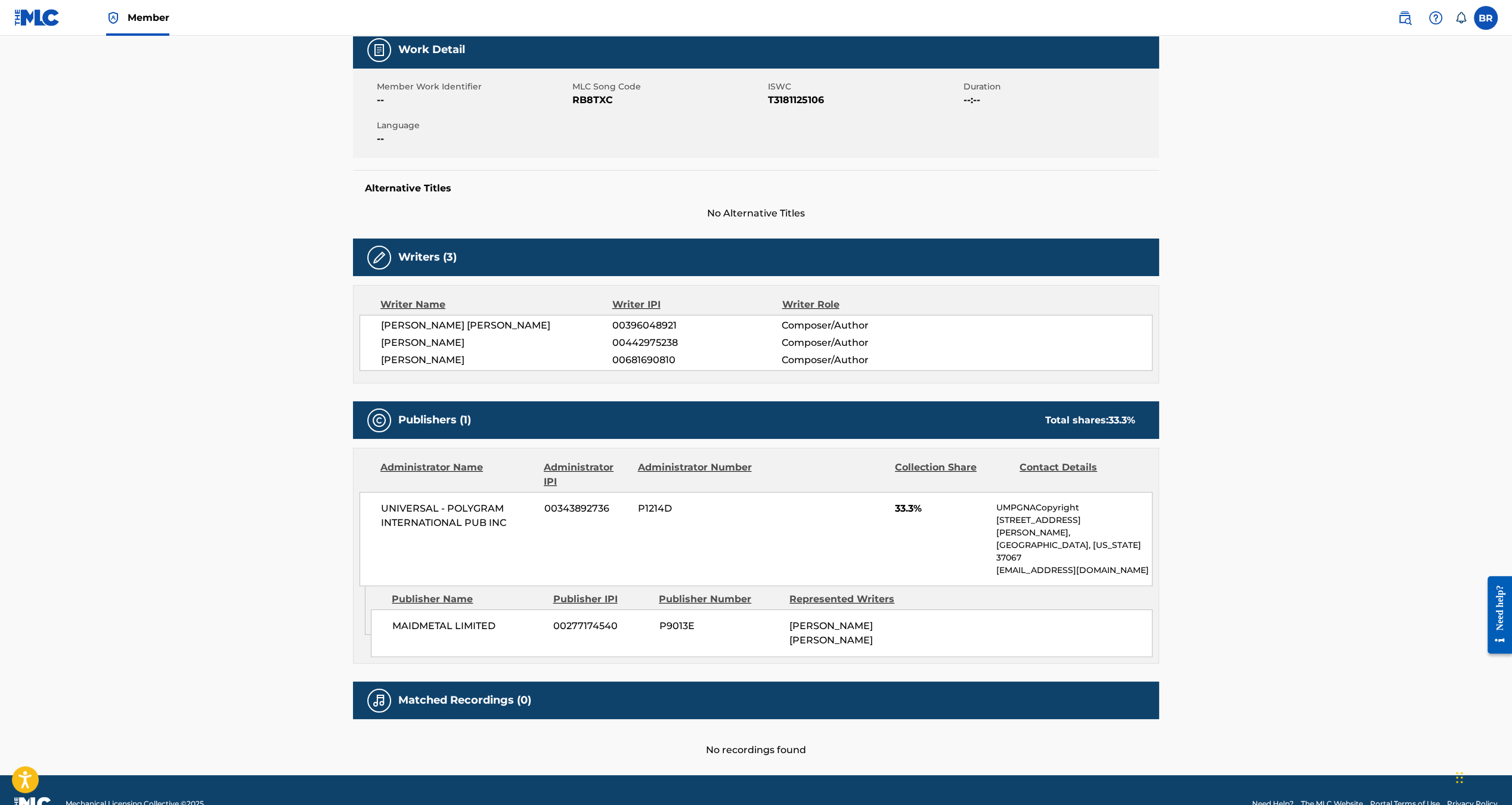
scroll to position [176, 0]
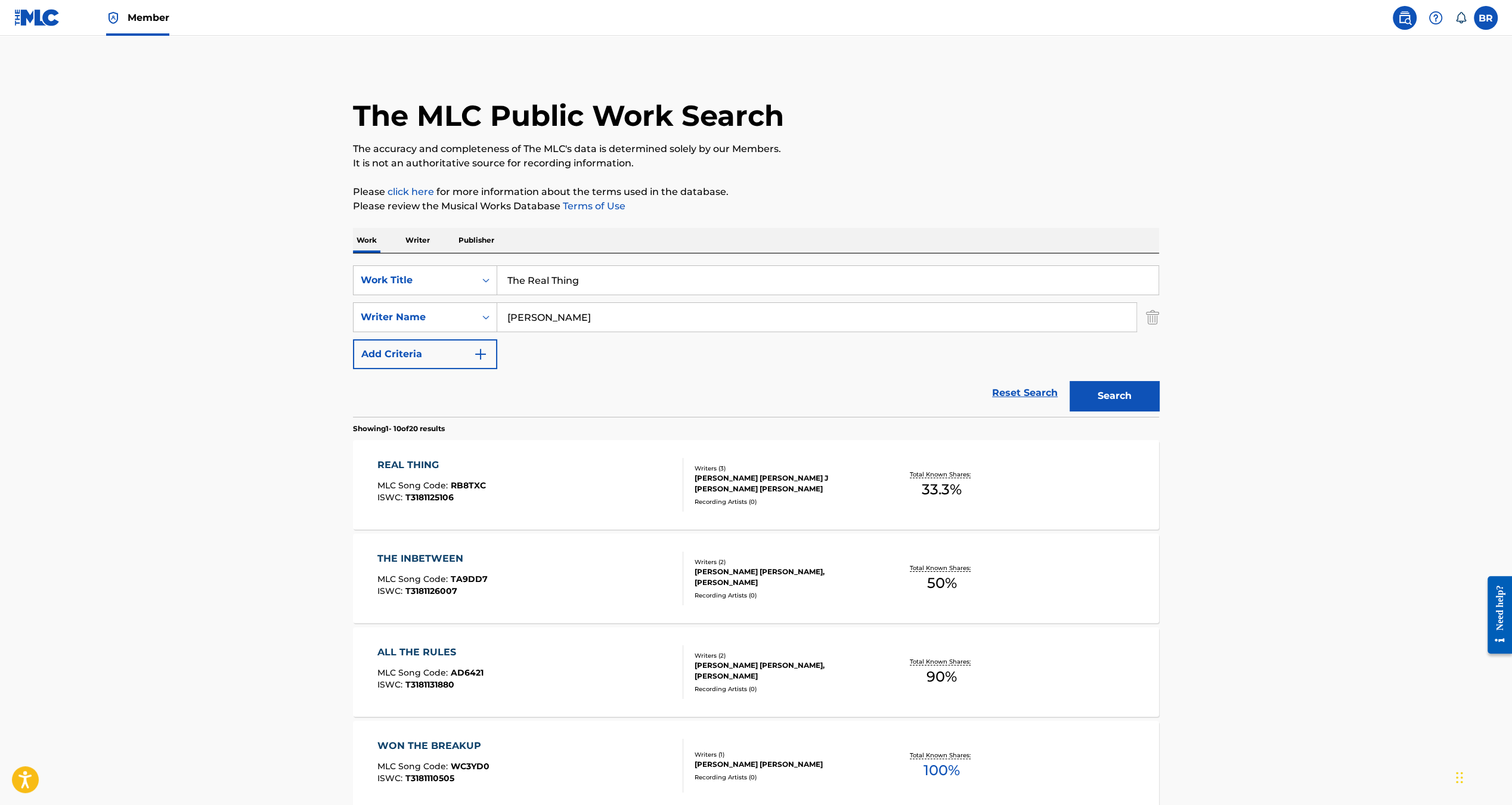
click at [645, 293] on input "The Real Thing" at bounding box center [827, 280] width 661 height 28
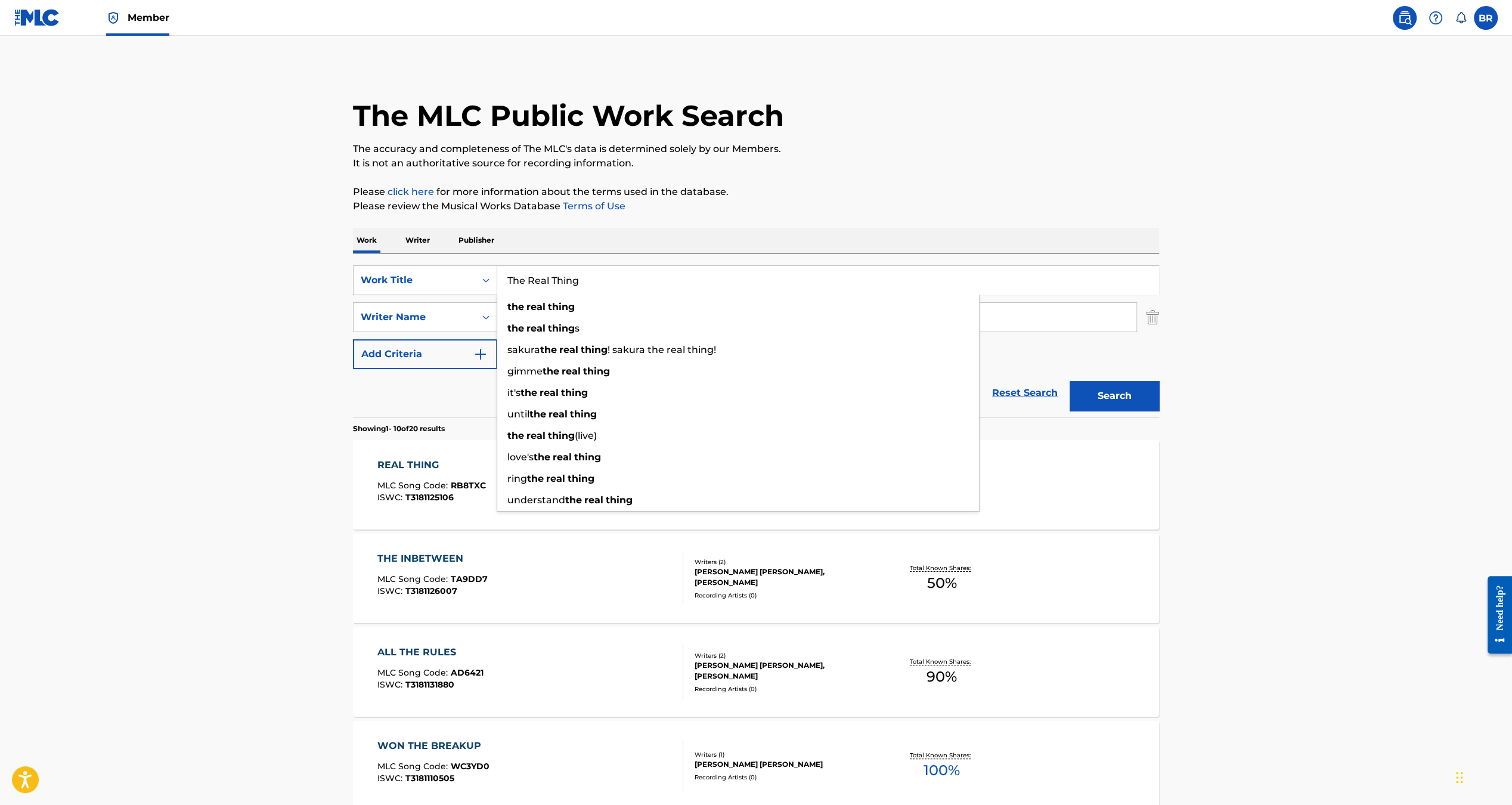
paste input "World Is Danc"
type input "The World Is Dancing"
click at [1069, 381] on button "Search" at bounding box center [1114, 396] width 90 height 30
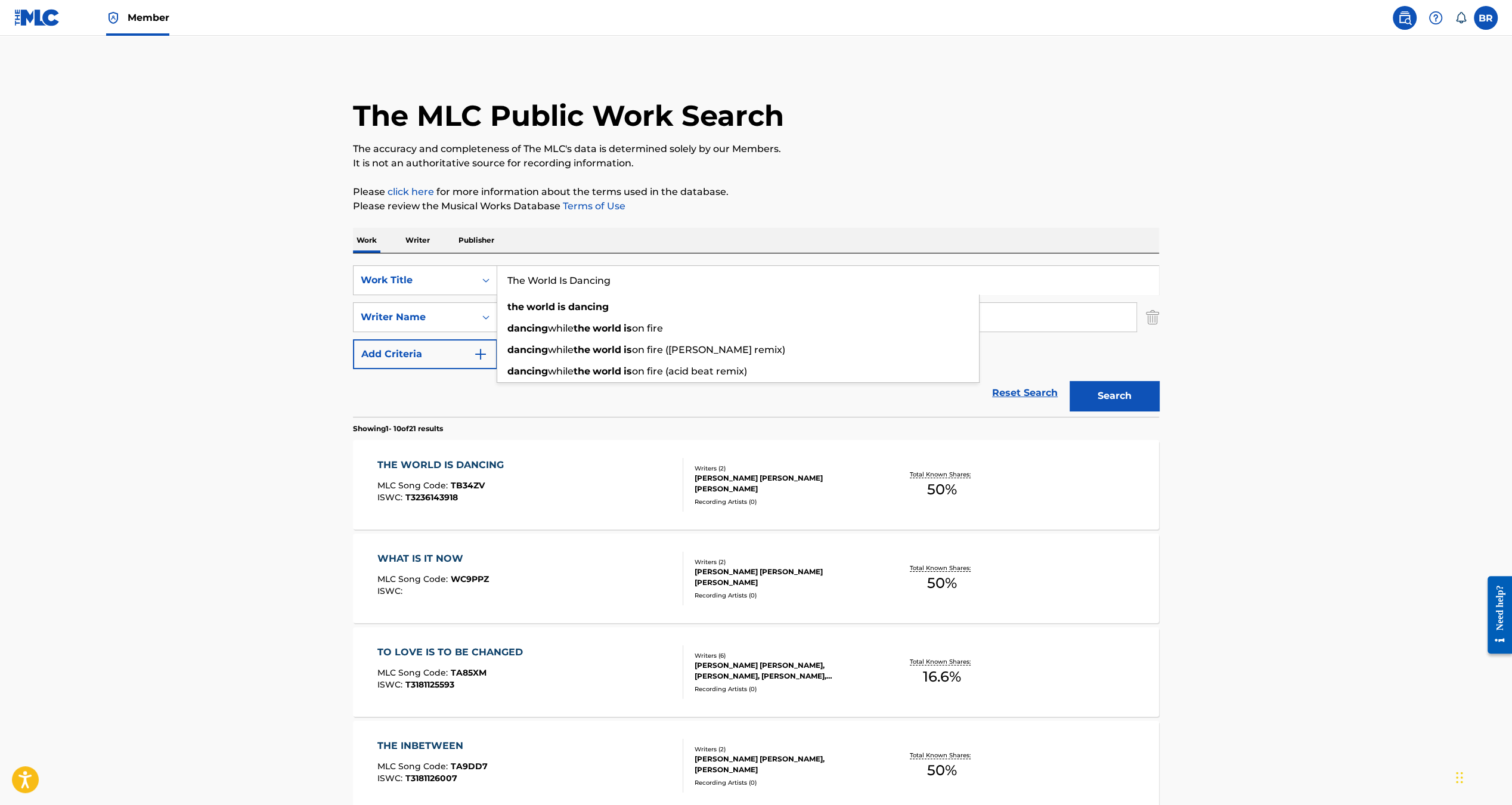
click at [478, 477] on div "THE WORLD IS DANCING MLC Song Code : TB34ZV ISWC : T3236143918" at bounding box center [443, 485] width 132 height 53
click at [602, 290] on input "The World Is Dancing" at bounding box center [827, 280] width 661 height 28
paste input "Unstoppable"
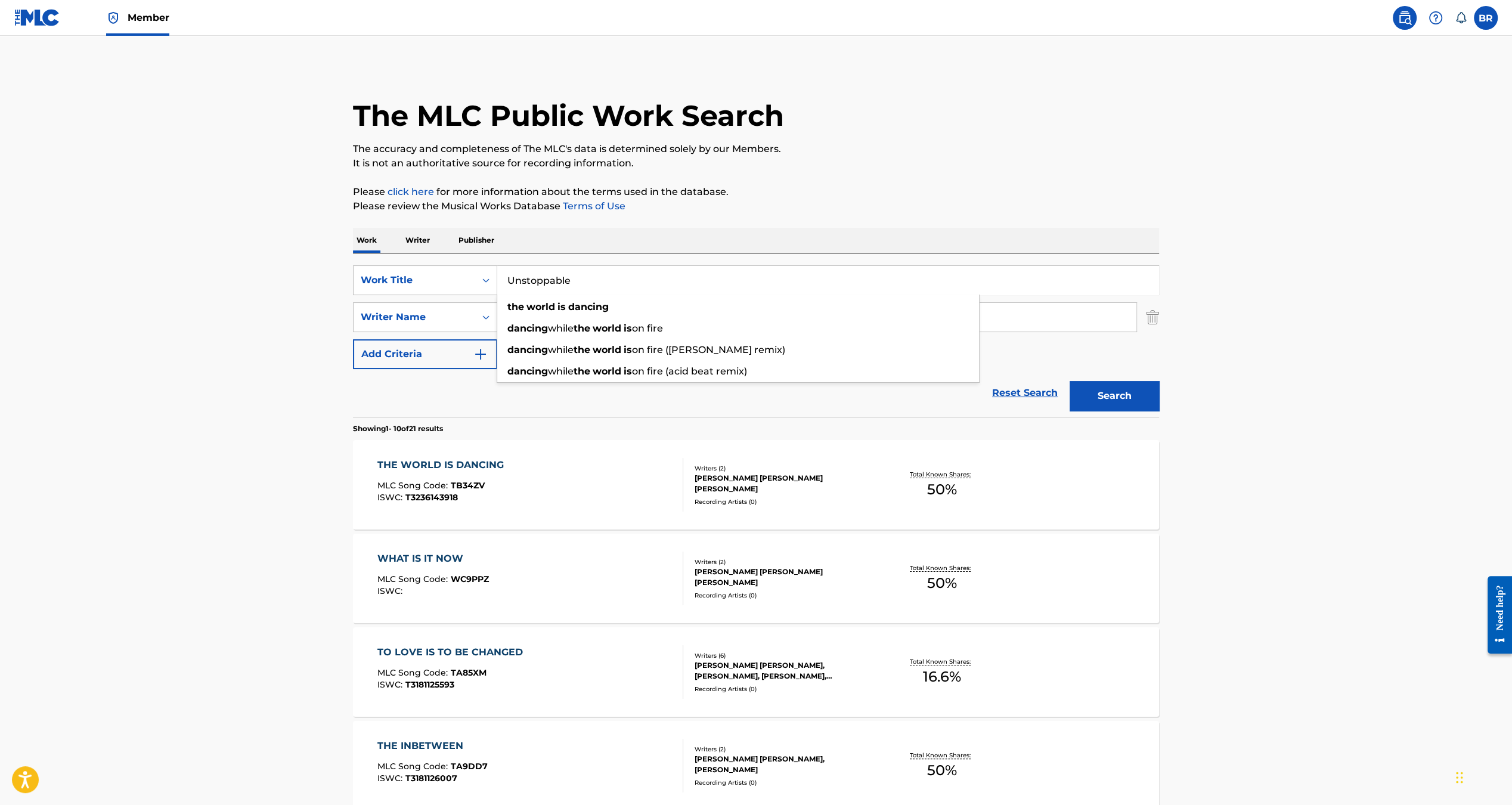
type input "Unstoppable"
click at [1069, 381] on button "Search" at bounding box center [1114, 396] width 90 height 30
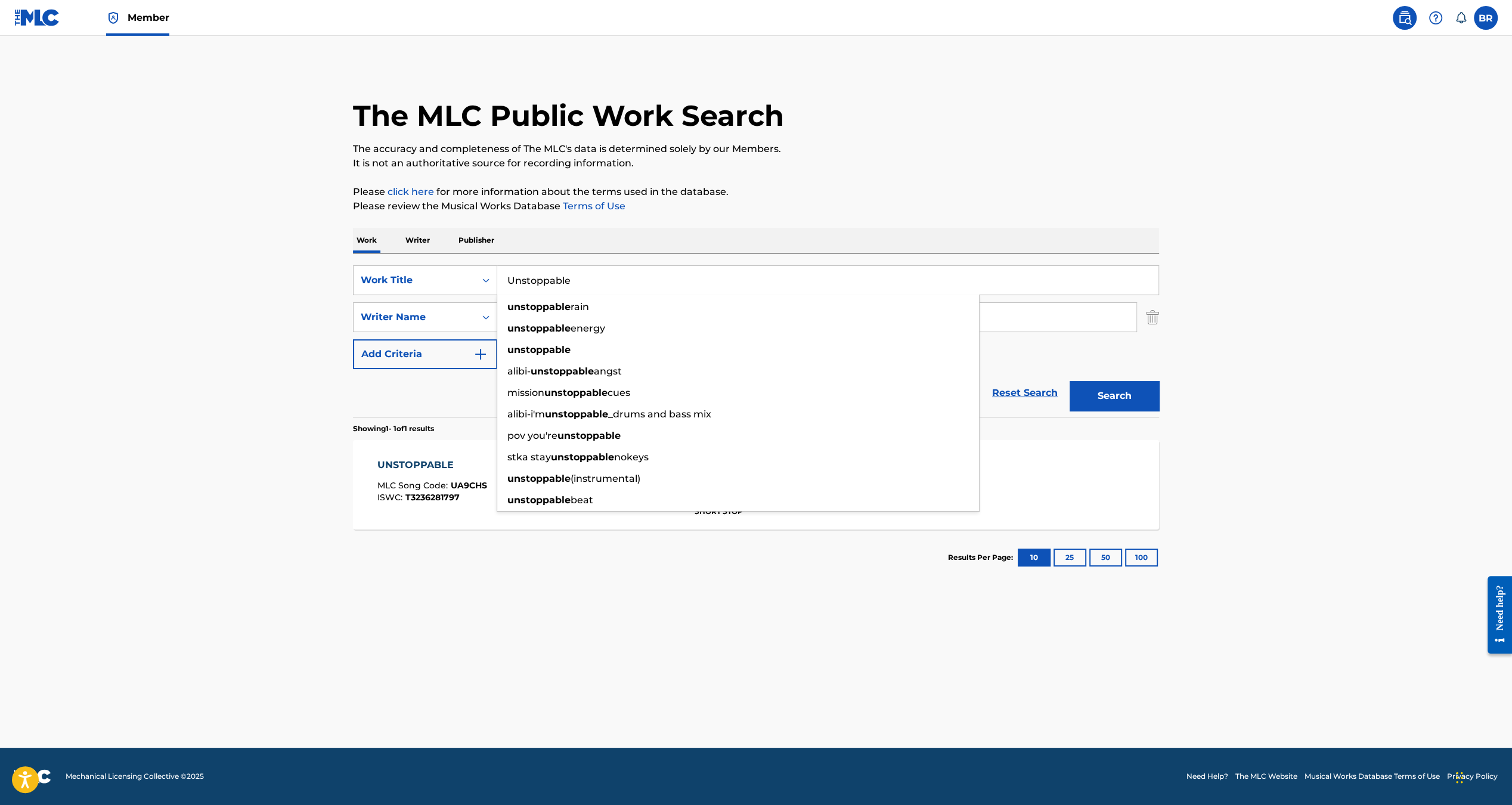
click at [403, 481] on span "MLC Song Code :" at bounding box center [413, 485] width 74 height 11
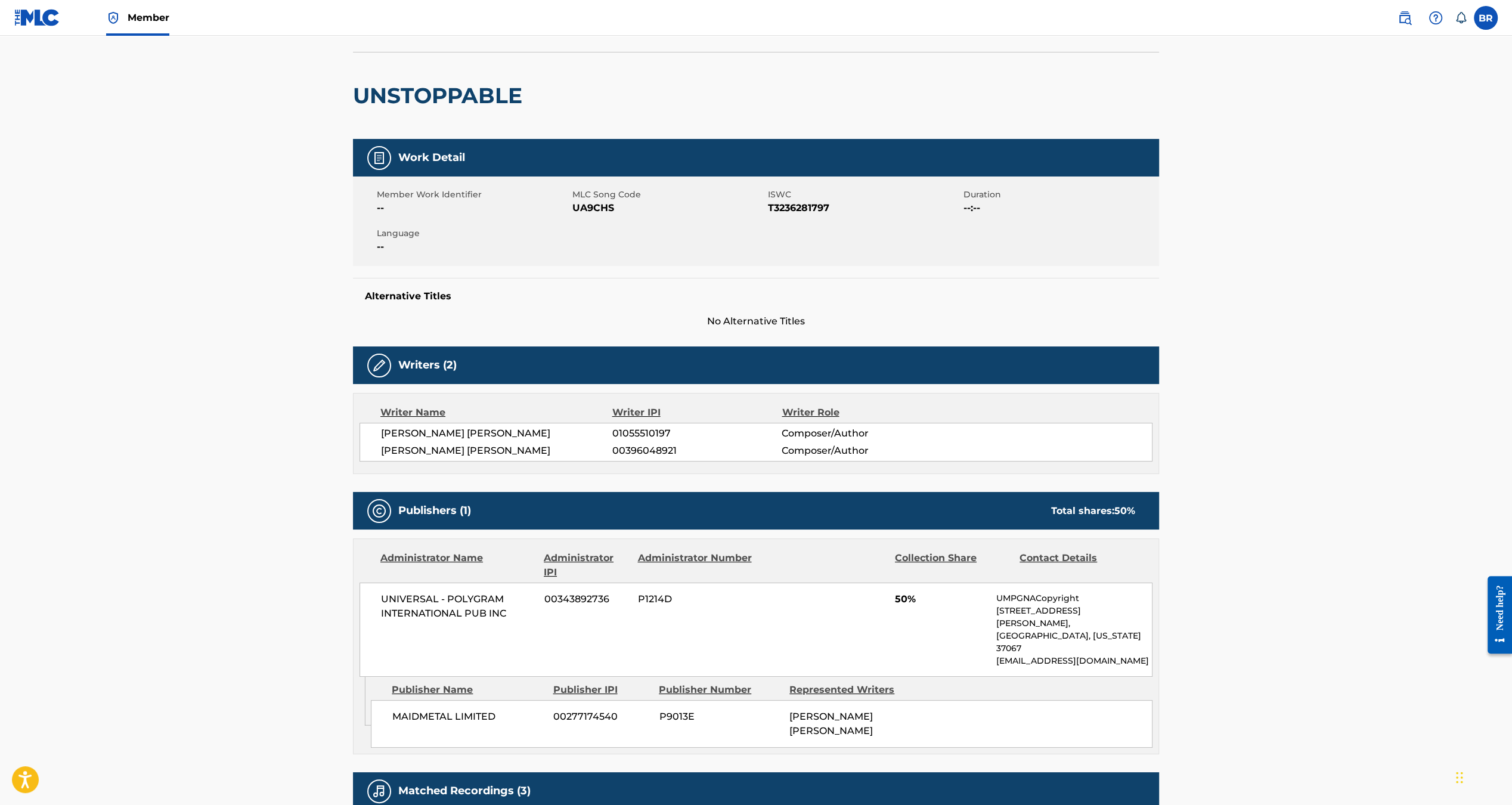
scroll to position [70, 0]
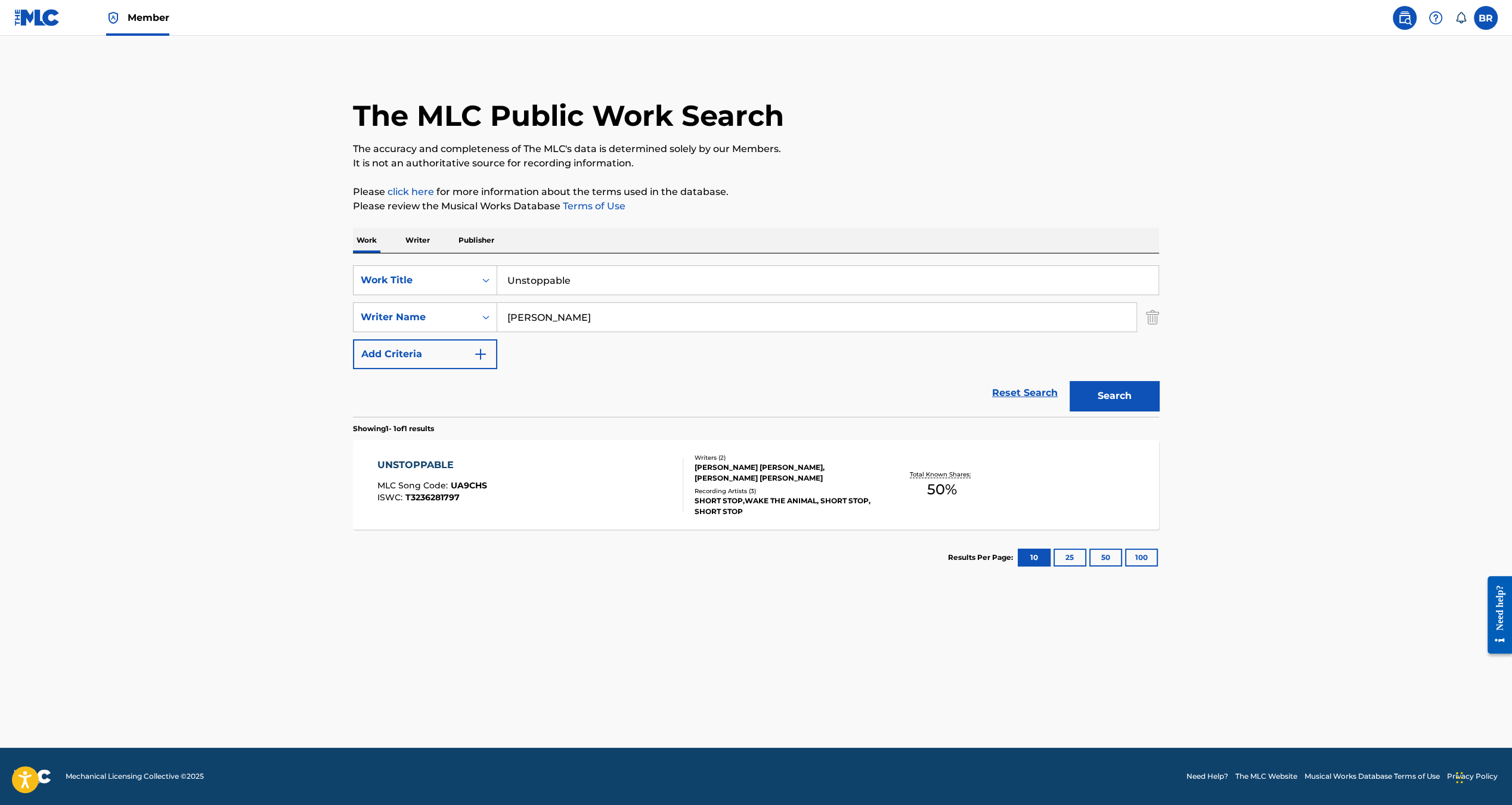
click at [658, 272] on input "Unstoppable" at bounding box center [827, 280] width 661 height 28
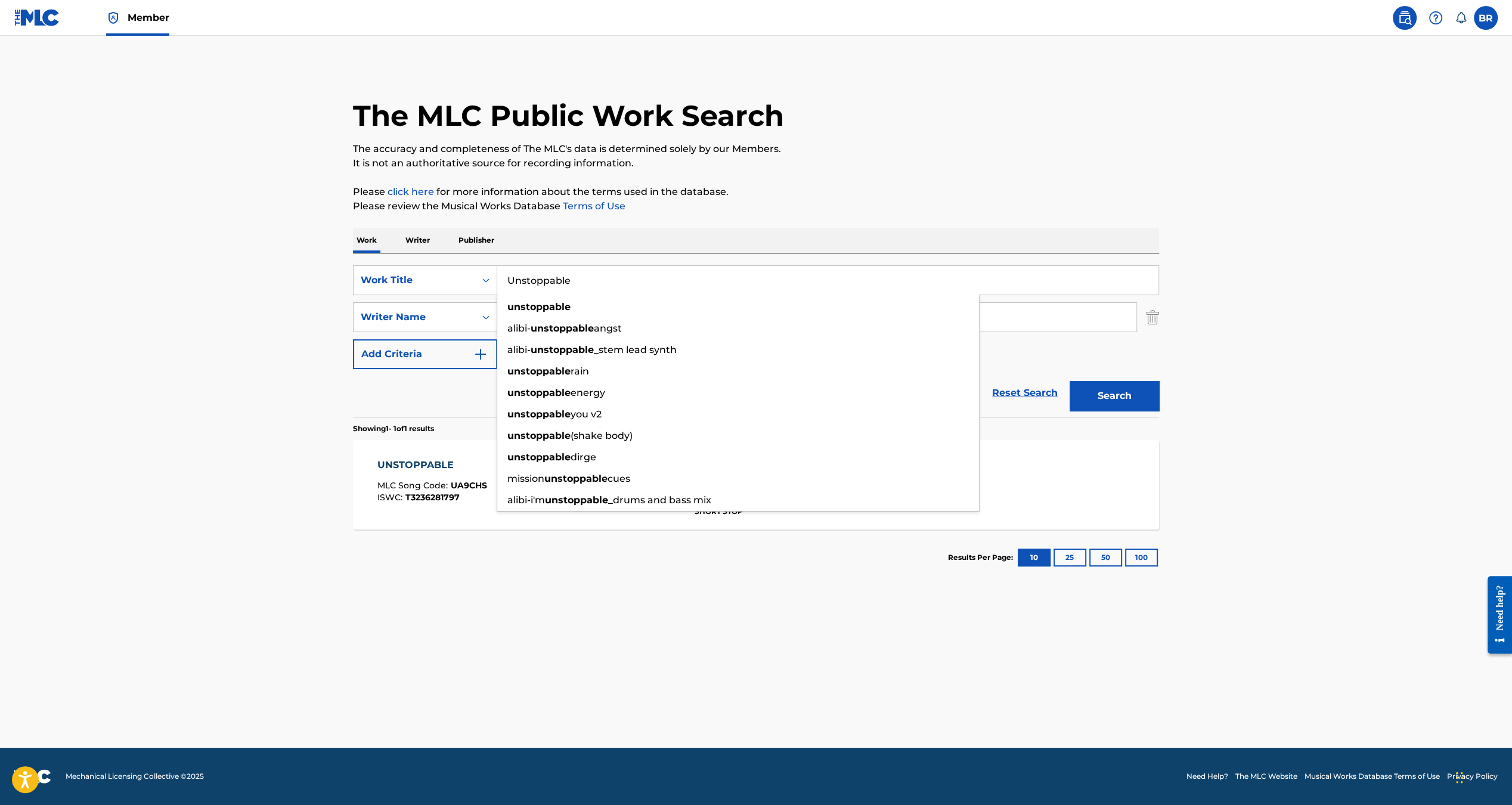
click at [658, 272] on input "Unstoppable" at bounding box center [827, 280] width 661 height 28
paste input "Wildfir"
type input "Wildfire"
click at [1069, 381] on button "Search" at bounding box center [1114, 396] width 90 height 30
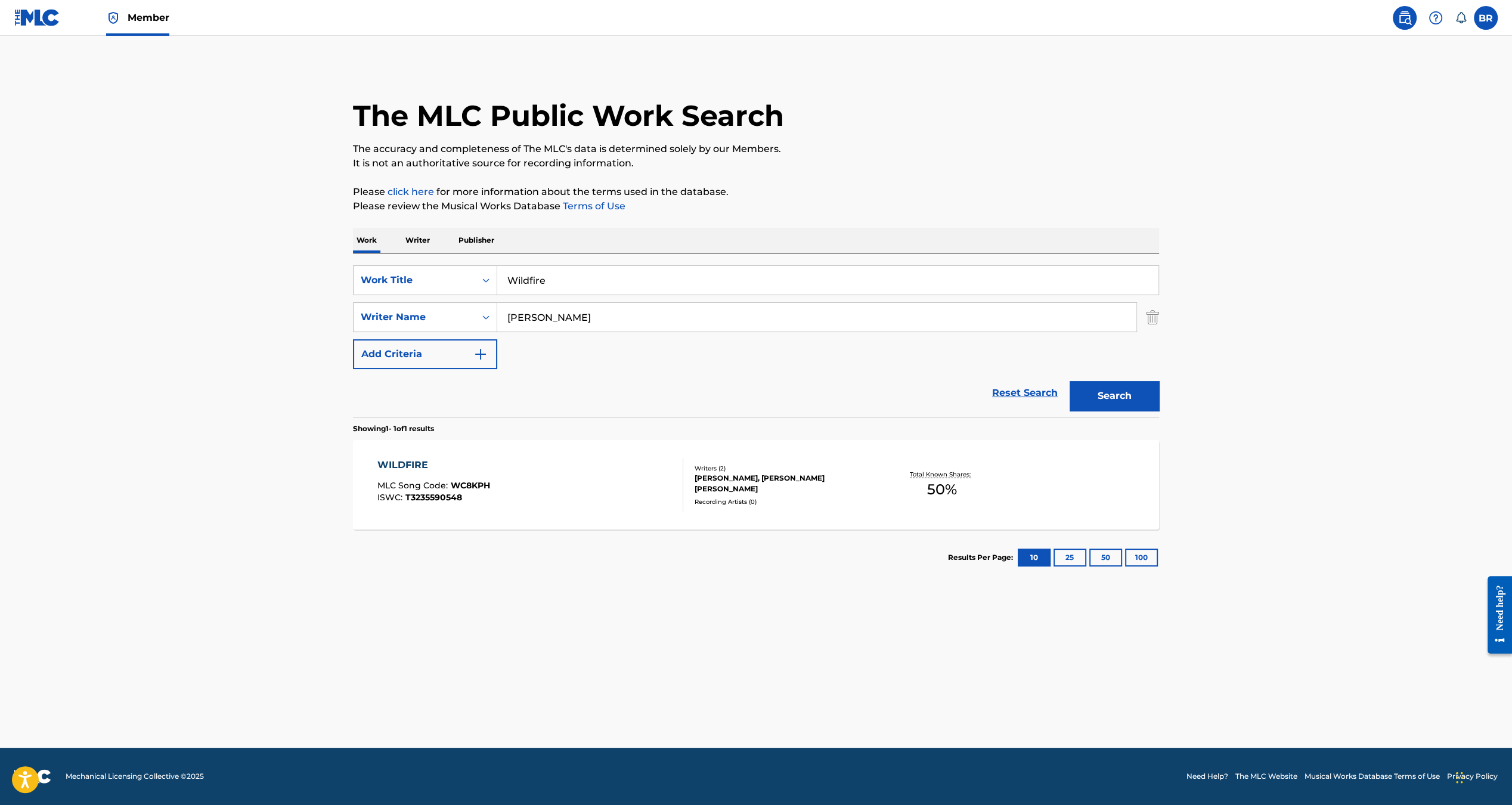
click at [419, 470] on div "WILDFIRE" at bounding box center [433, 465] width 113 height 14
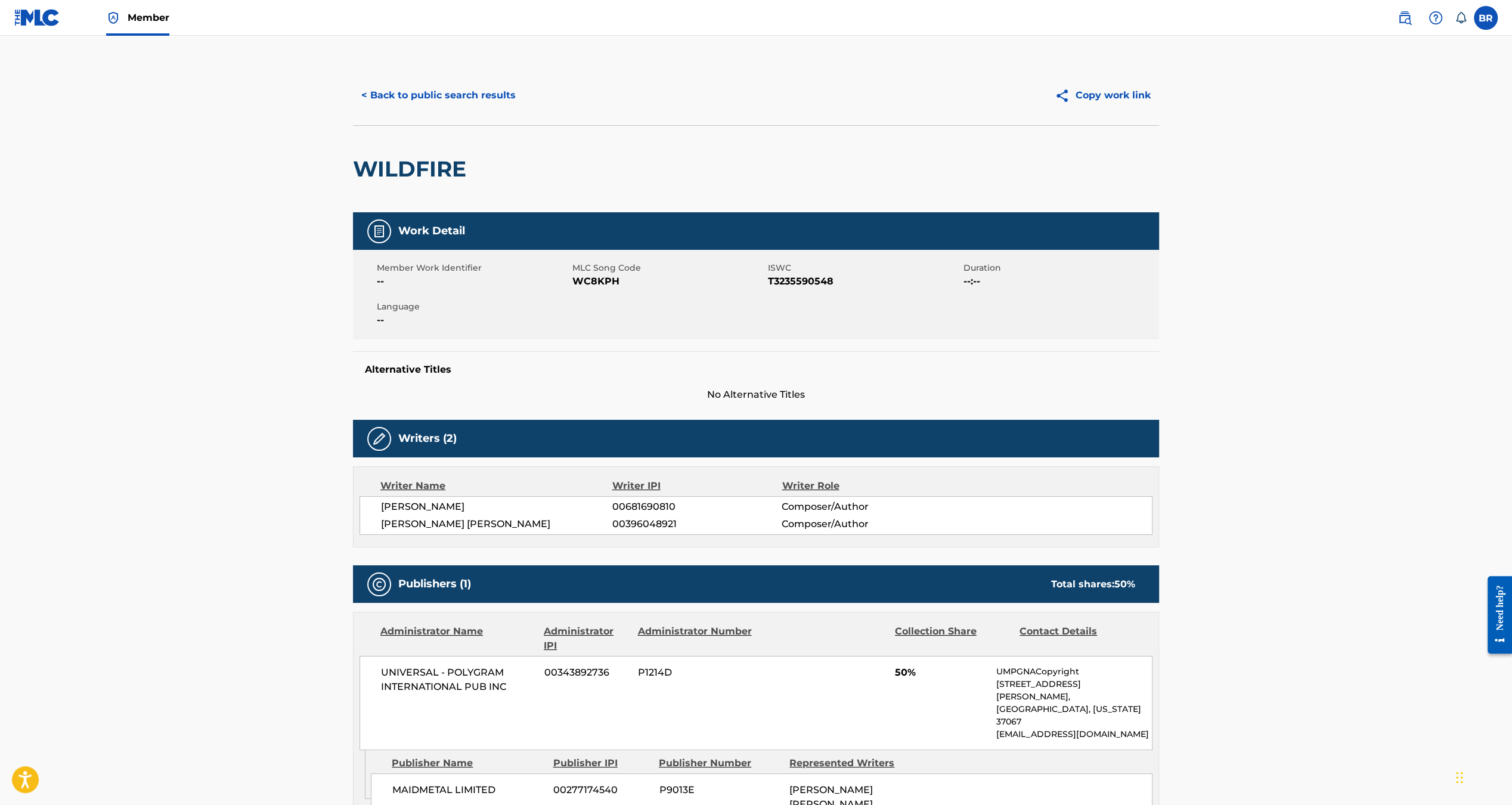
scroll to position [164, 0]
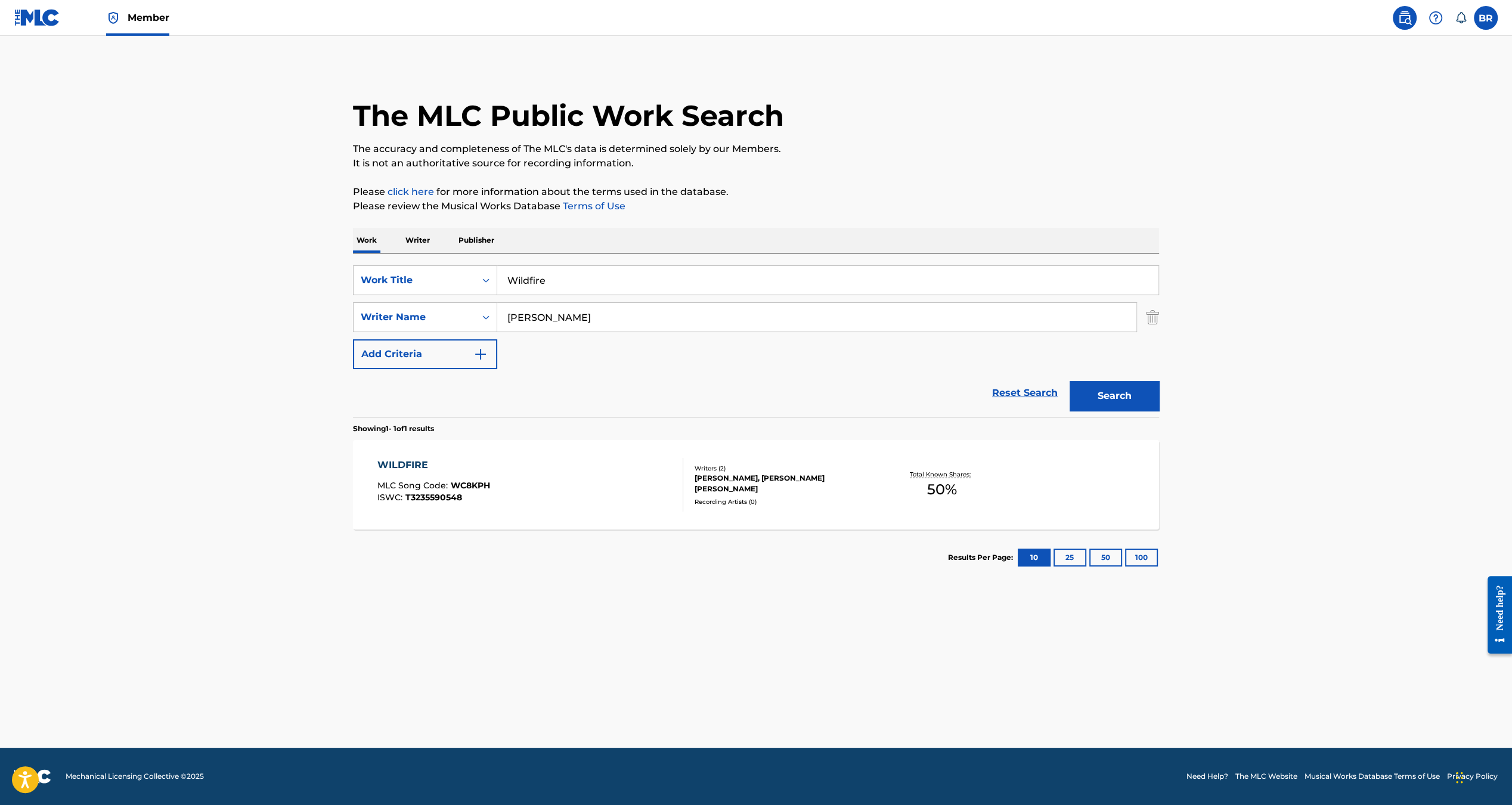
click at [524, 280] on input "Wildfire" at bounding box center [827, 280] width 661 height 28
type input "seaside scampi"
click at [564, 306] on strong "scampi" at bounding box center [565, 306] width 36 height 12
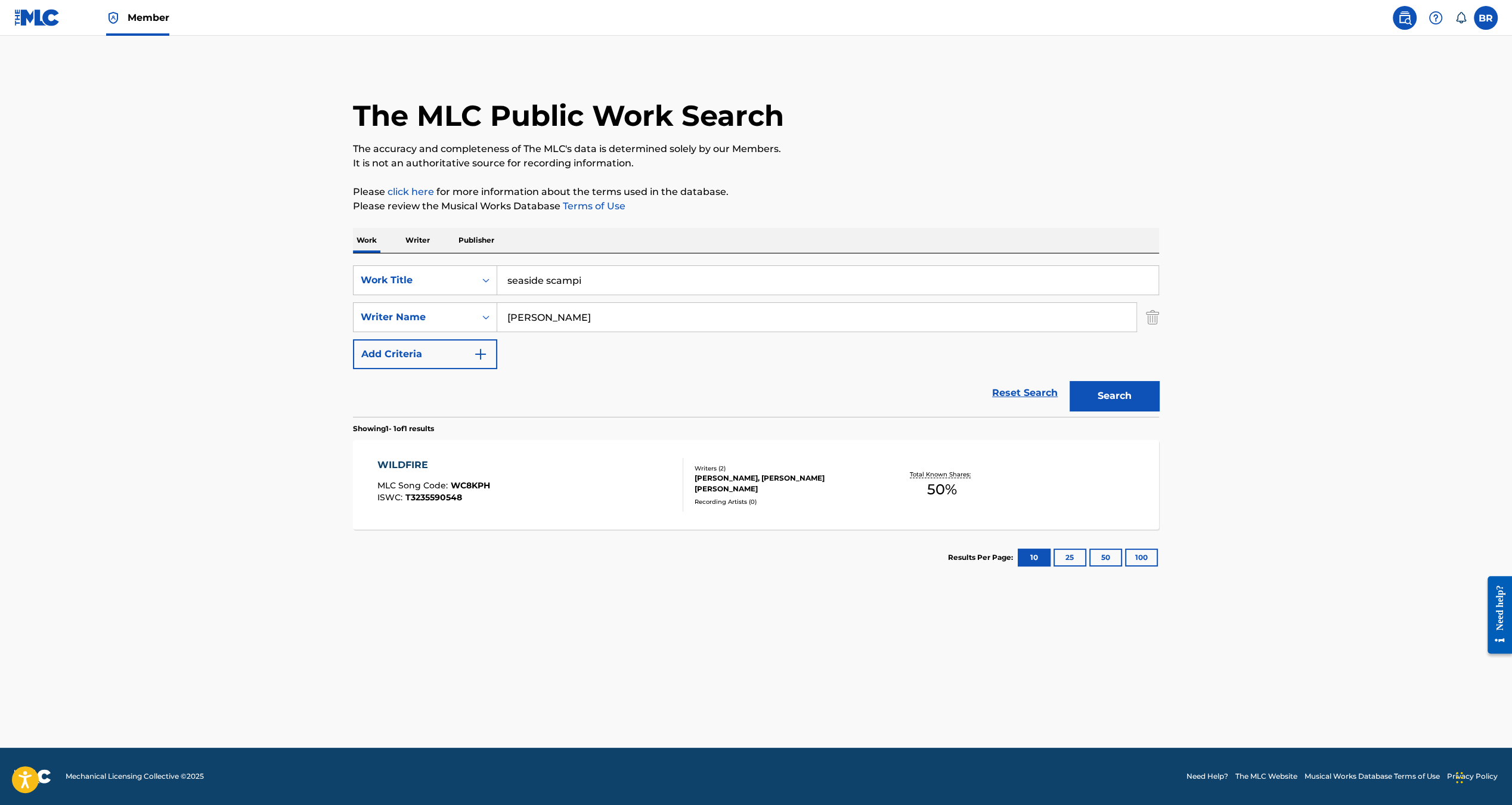
click at [564, 311] on input "[PERSON_NAME]" at bounding box center [816, 317] width 639 height 28
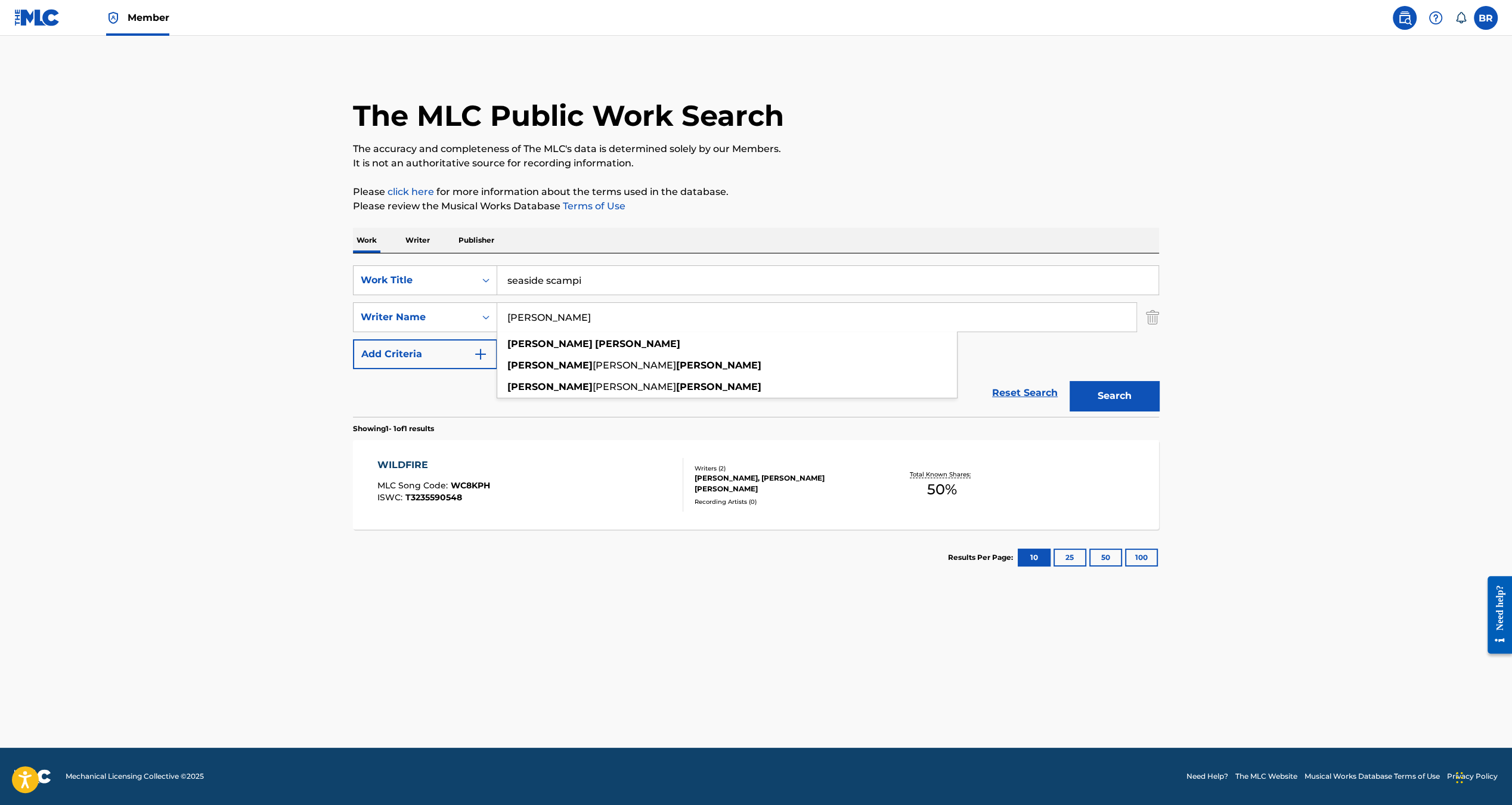
click at [564, 311] on input "[PERSON_NAME]" at bounding box center [816, 317] width 639 height 28
type input "[PERSON_NAME]"
click at [1069, 381] on button "Search" at bounding box center [1114, 396] width 90 height 30
click at [427, 467] on div "SEASIDE SCAMPI" at bounding box center [429, 465] width 105 height 14
click at [571, 322] on input "[PERSON_NAME]" at bounding box center [816, 317] width 639 height 28
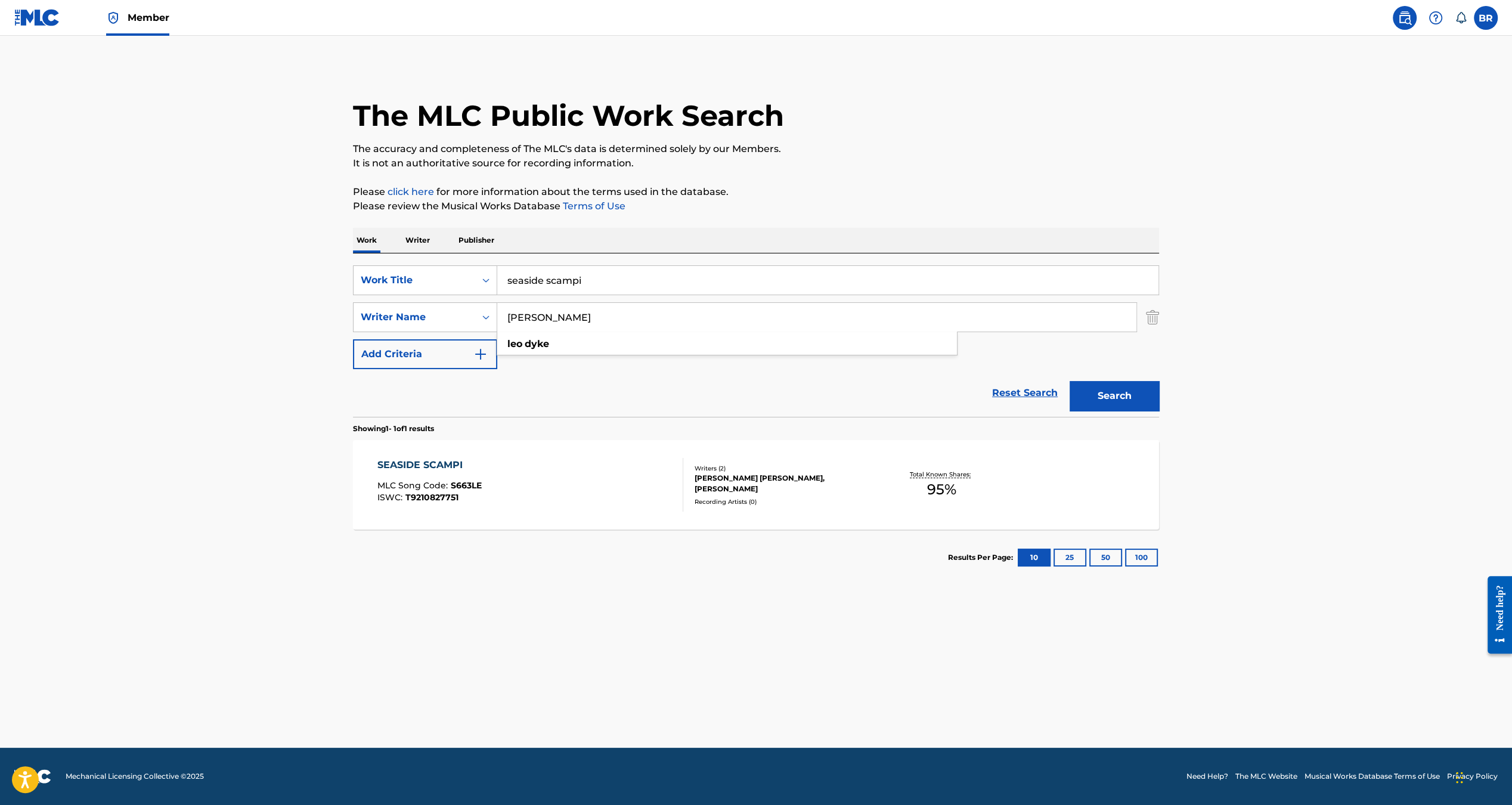
click at [571, 322] on input "[PERSON_NAME]" at bounding box center [816, 317] width 639 height 28
paste input "[PERSON_NAME]"
type input "[PERSON_NAME]"
click at [560, 280] on input "seaside scampi" at bounding box center [827, 280] width 661 height 28
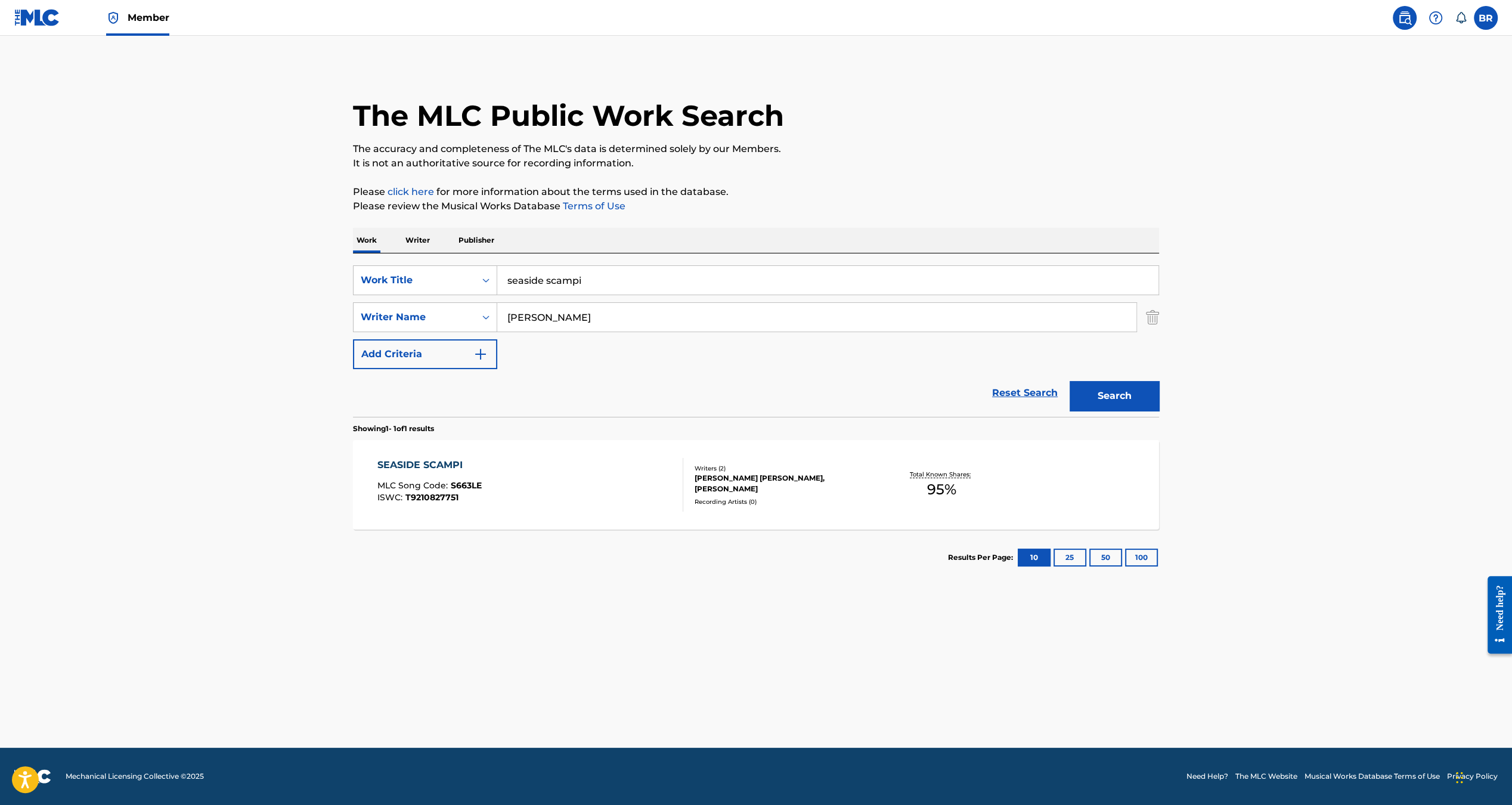
click at [560, 280] on input "seaside scampi" at bounding box center [827, 280] width 661 height 28
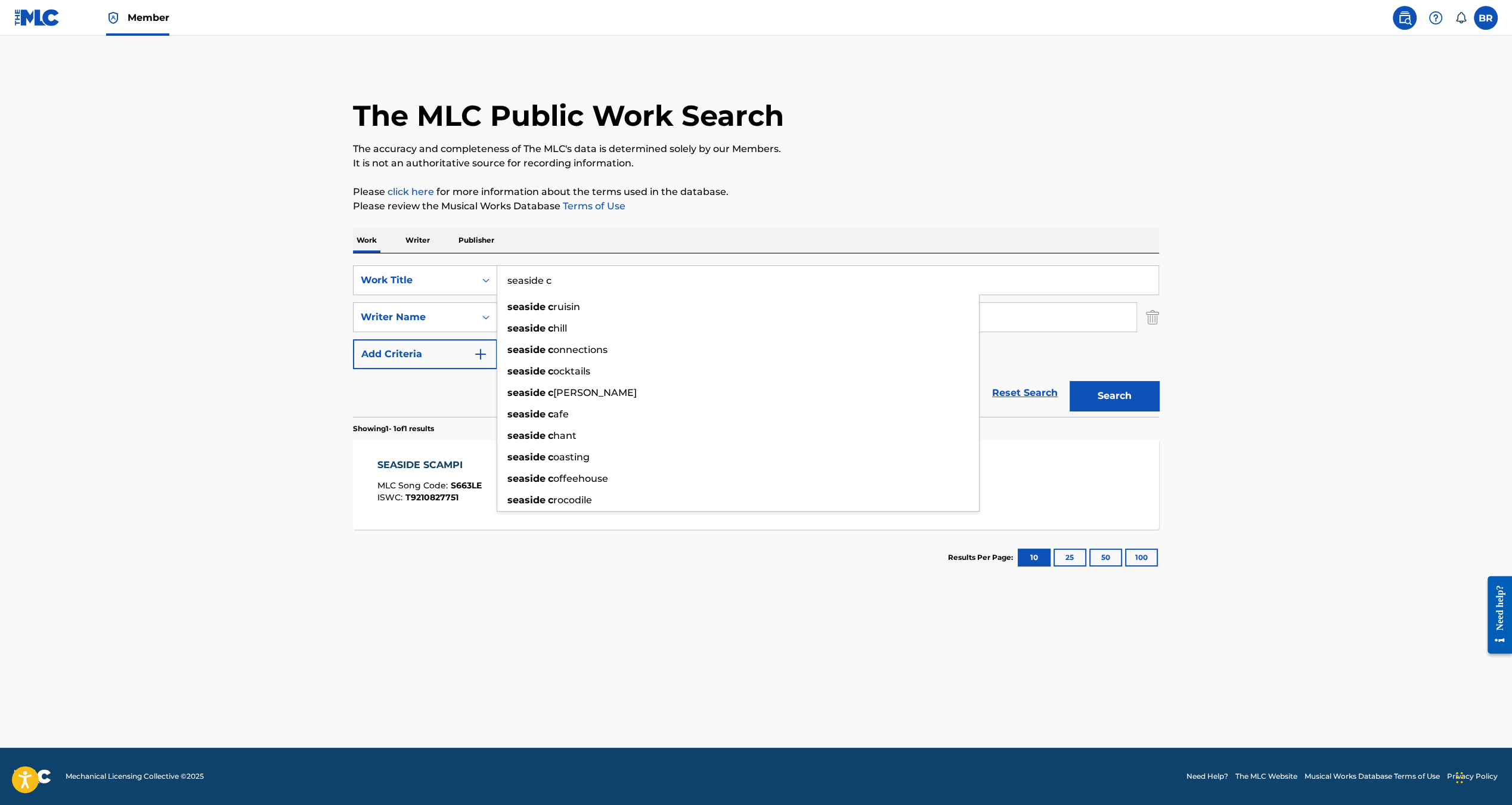
click at [555, 282] on input "seaside c" at bounding box center [827, 280] width 661 height 28
type input "calm place"
click at [1069, 381] on button "Search" at bounding box center [1114, 396] width 90 height 30
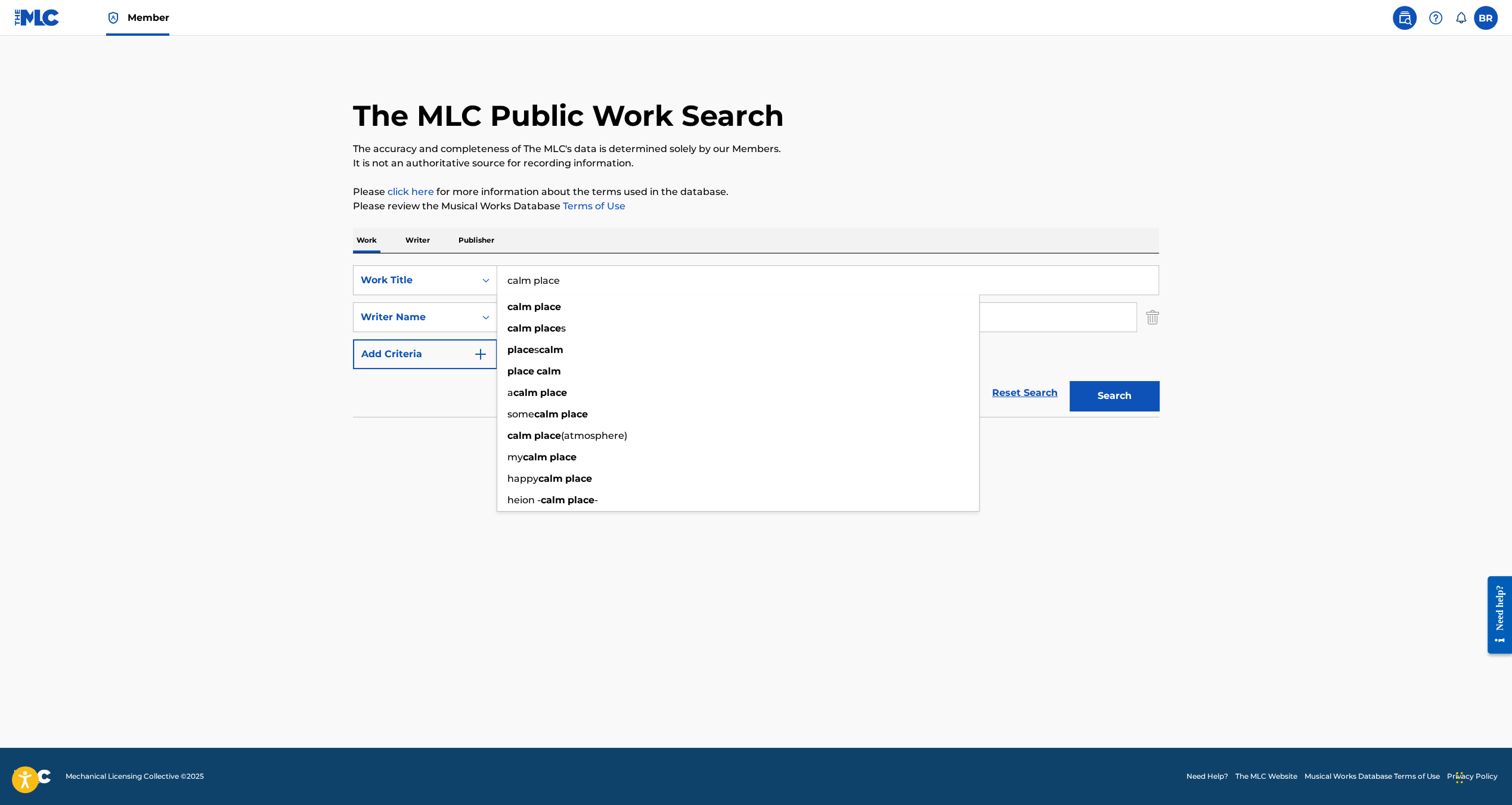
click at [403, 508] on main "The MLC Public Work Search The accuracy and completeness of The MLC's data is d…" at bounding box center [756, 391] width 1512 height 712
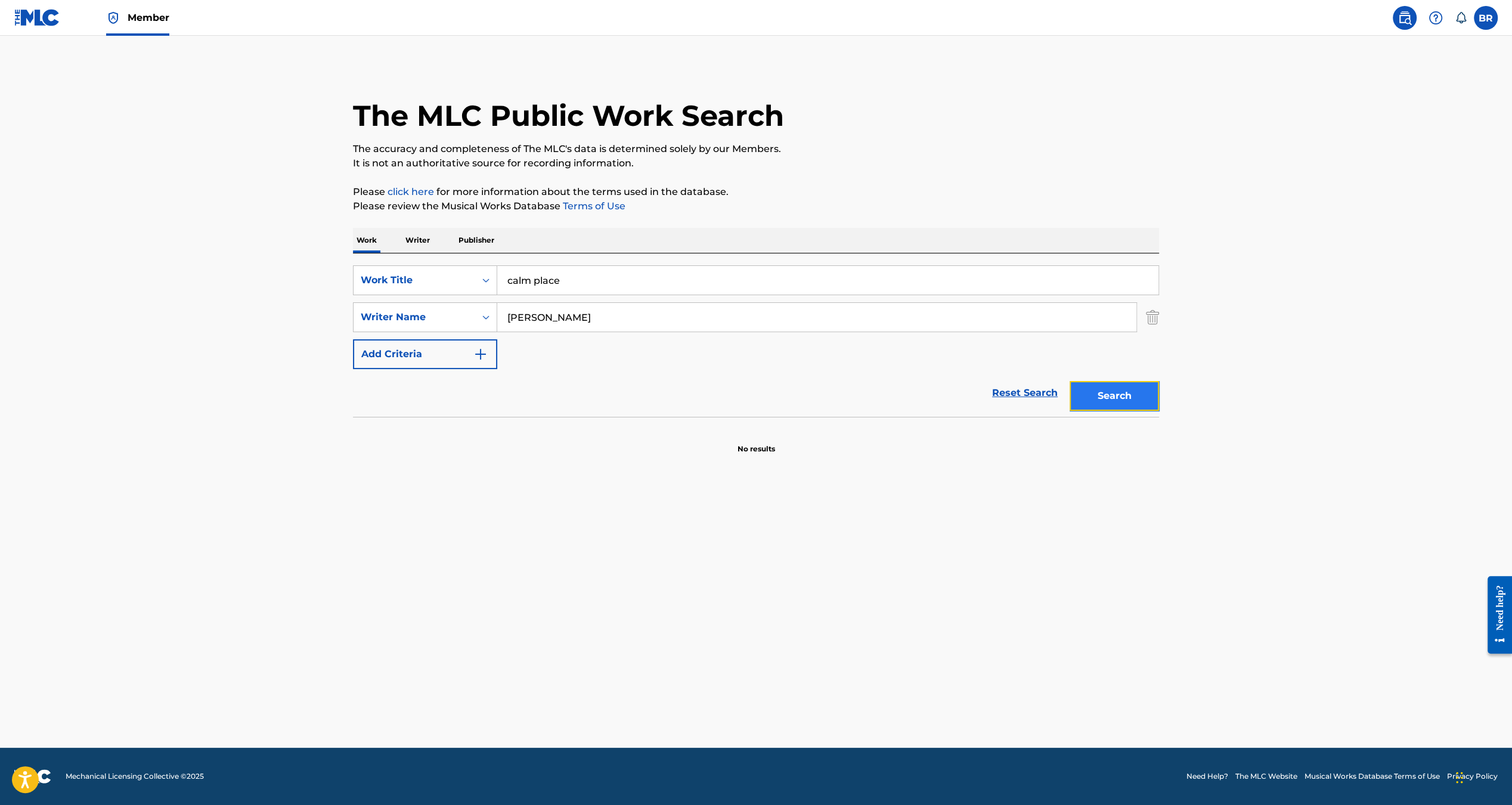
click at [1088, 399] on button "Search" at bounding box center [1114, 396] width 90 height 30
click at [634, 320] on input "[PERSON_NAME]" at bounding box center [816, 317] width 639 height 28
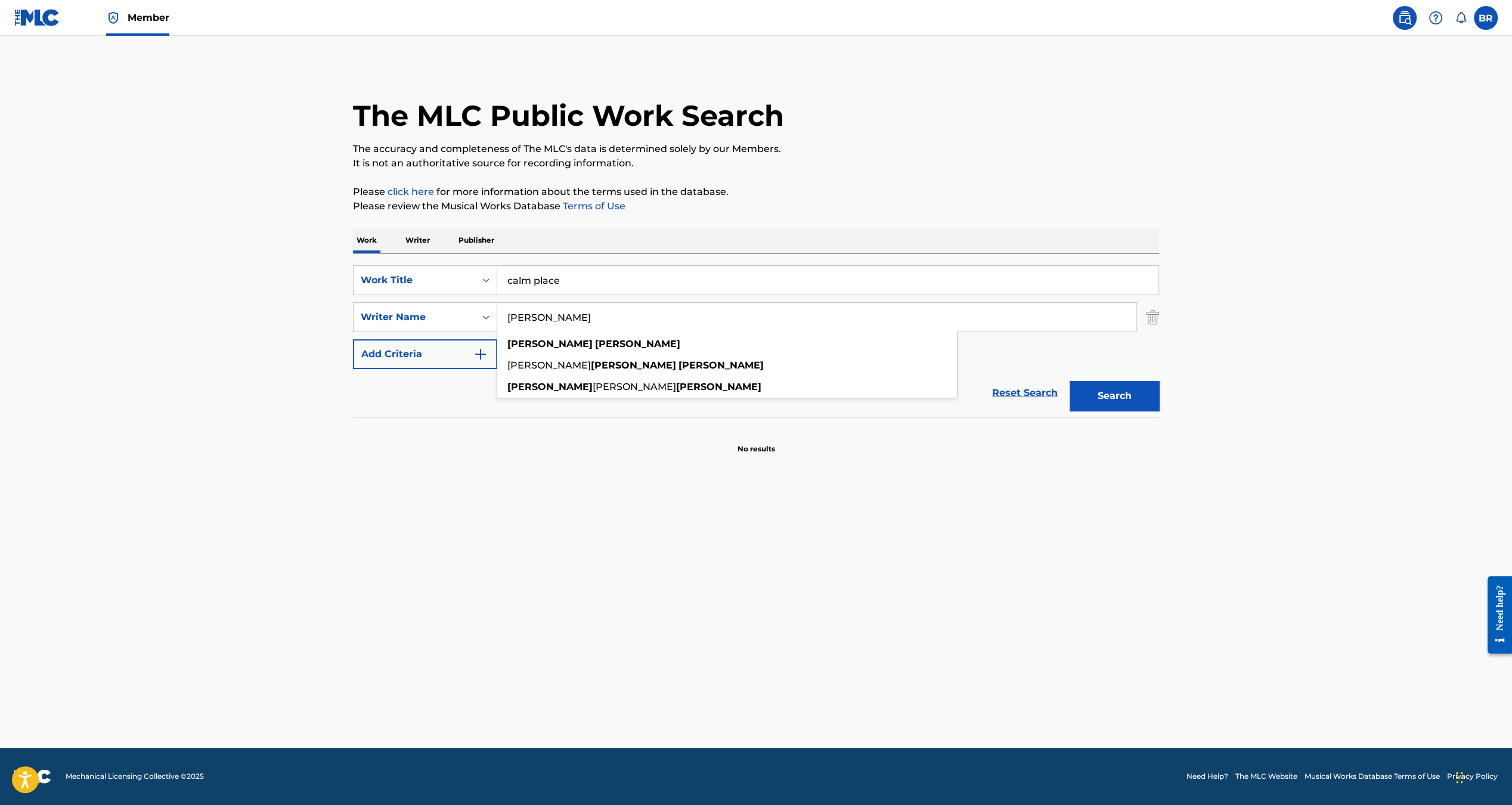
click at [634, 320] on input "[PERSON_NAME]" at bounding box center [816, 317] width 639 height 28
click at [627, 337] on div "[PERSON_NAME]" at bounding box center [727, 344] width 460 height 21
click at [1069, 381] on button "Search" at bounding box center [1114, 396] width 90 height 30
click at [655, 315] on input "[PERSON_NAME]" at bounding box center [816, 317] width 639 height 28
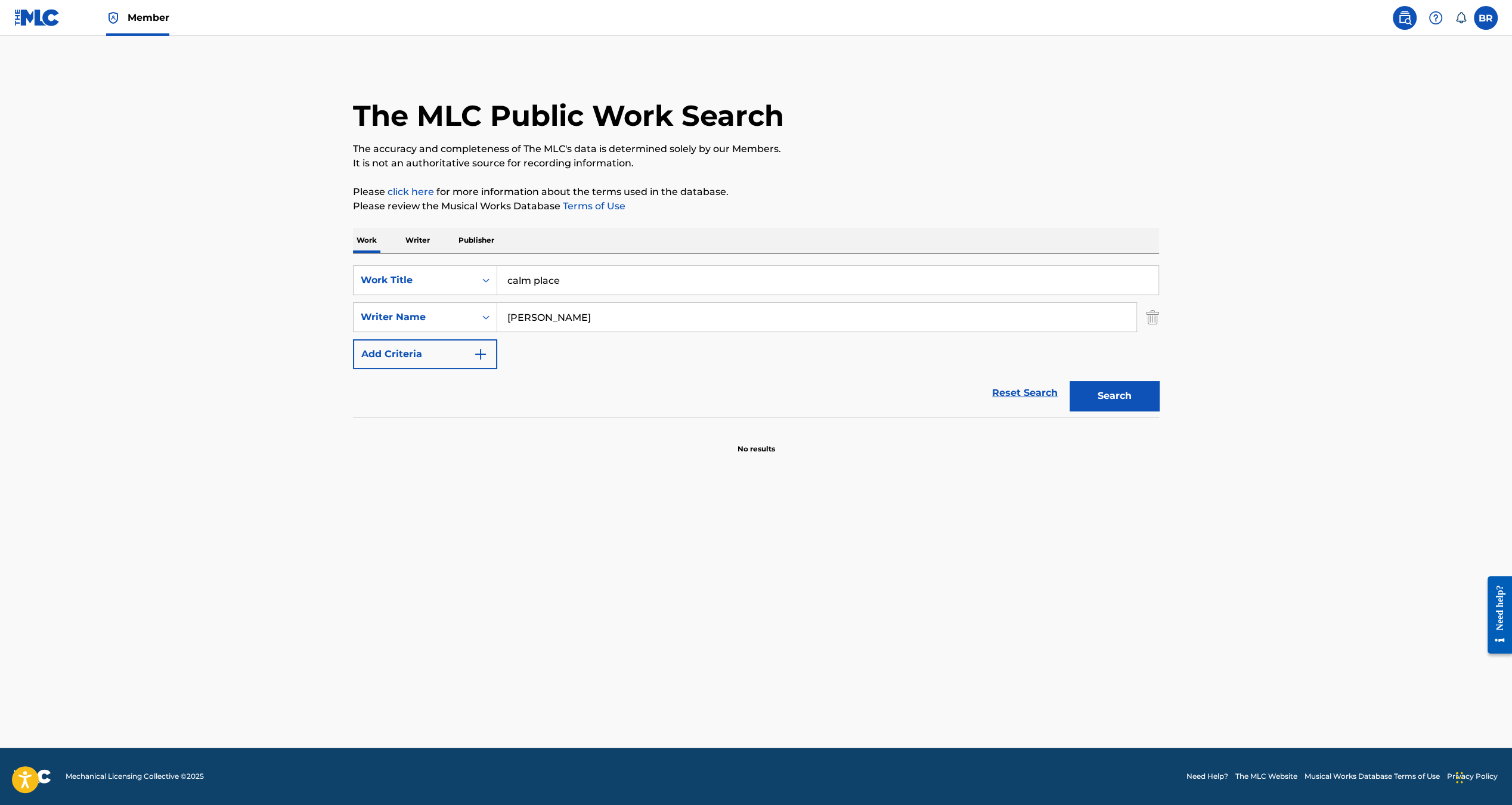
click at [655, 315] on input "[PERSON_NAME]" at bounding box center [816, 317] width 639 height 28
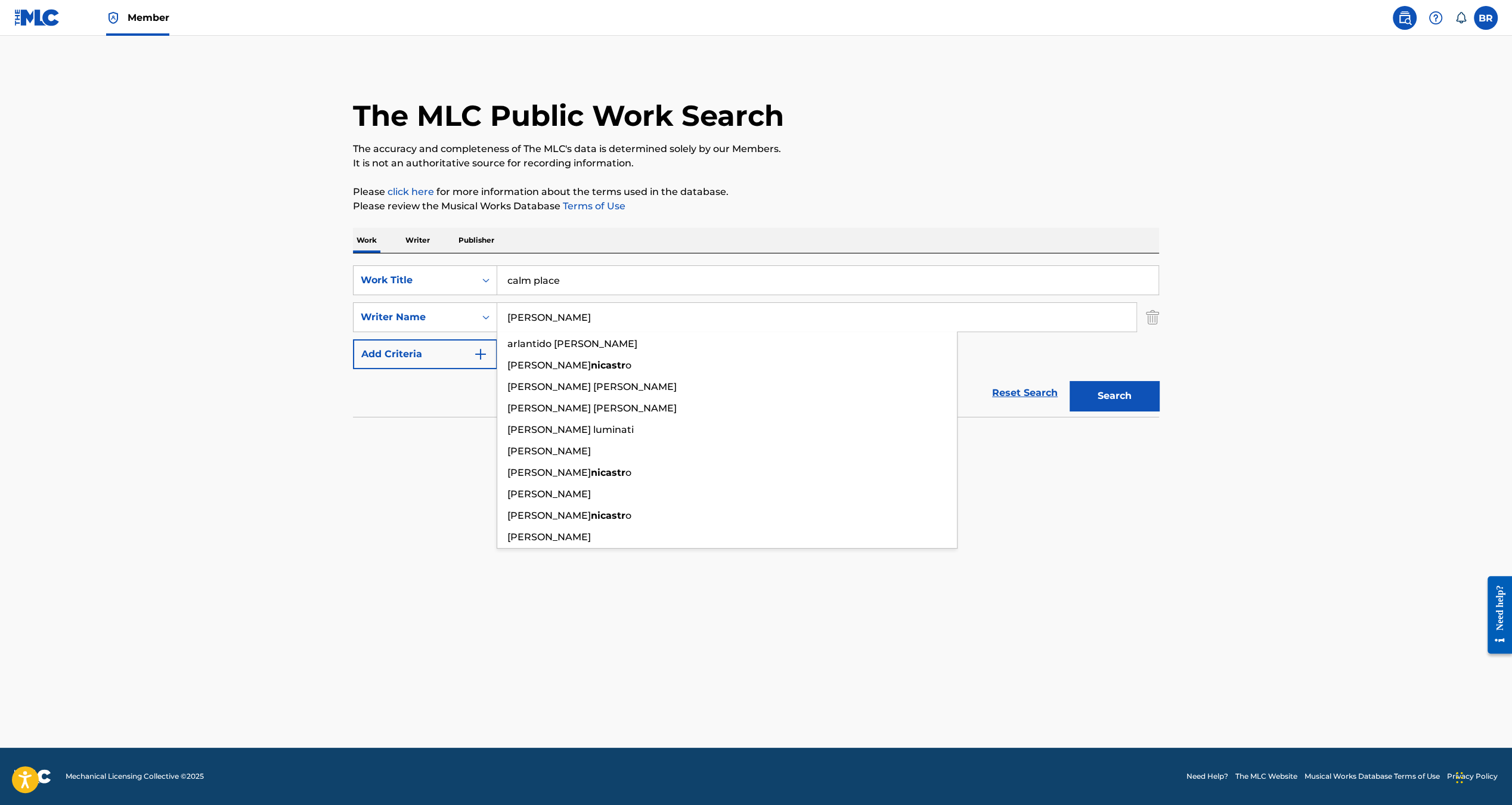
type input "[PERSON_NAME]"
click at [1069, 381] on button "Search" at bounding box center [1114, 396] width 90 height 30
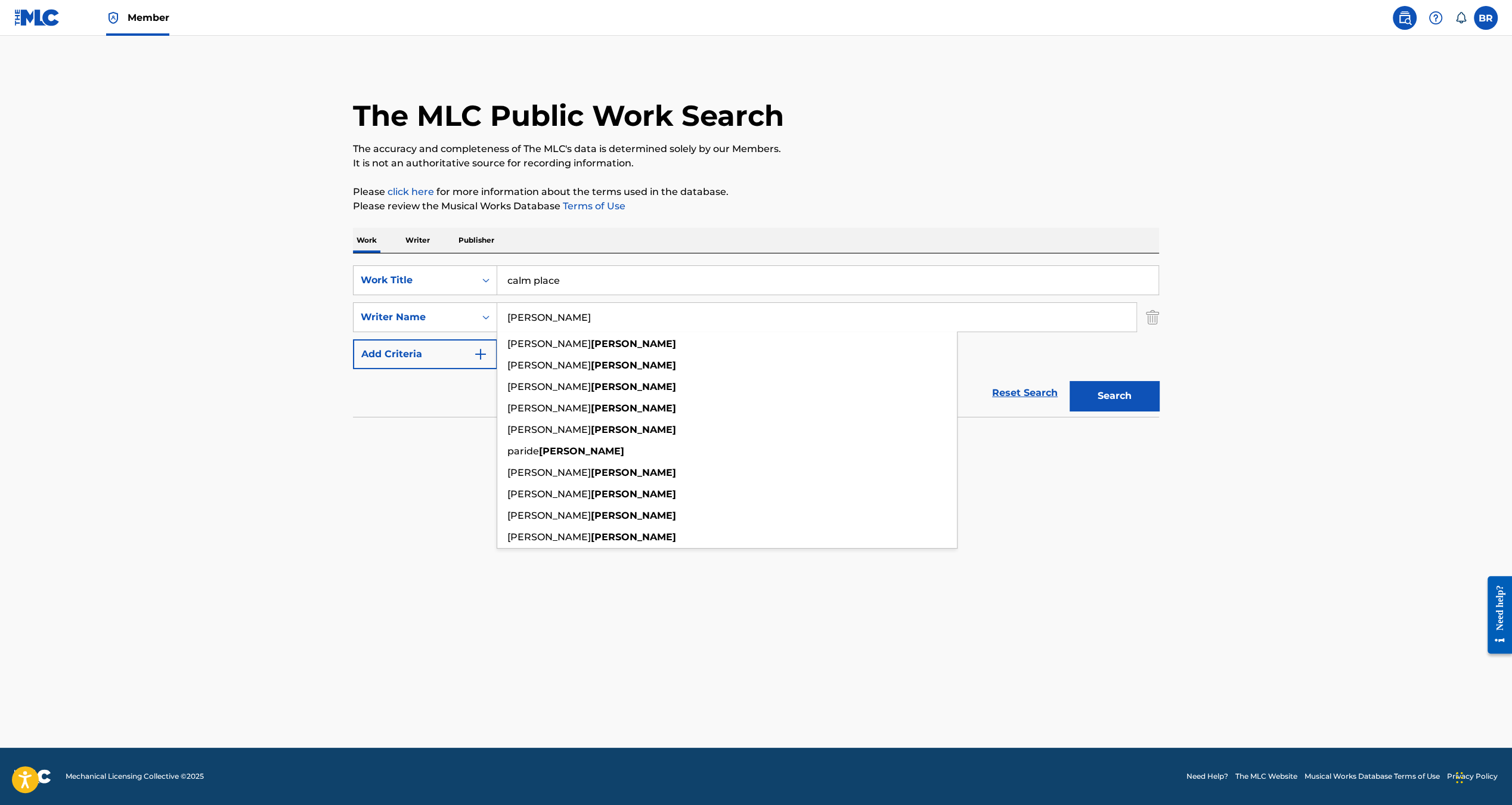
click at [357, 429] on section "No results" at bounding box center [756, 438] width 806 height 31
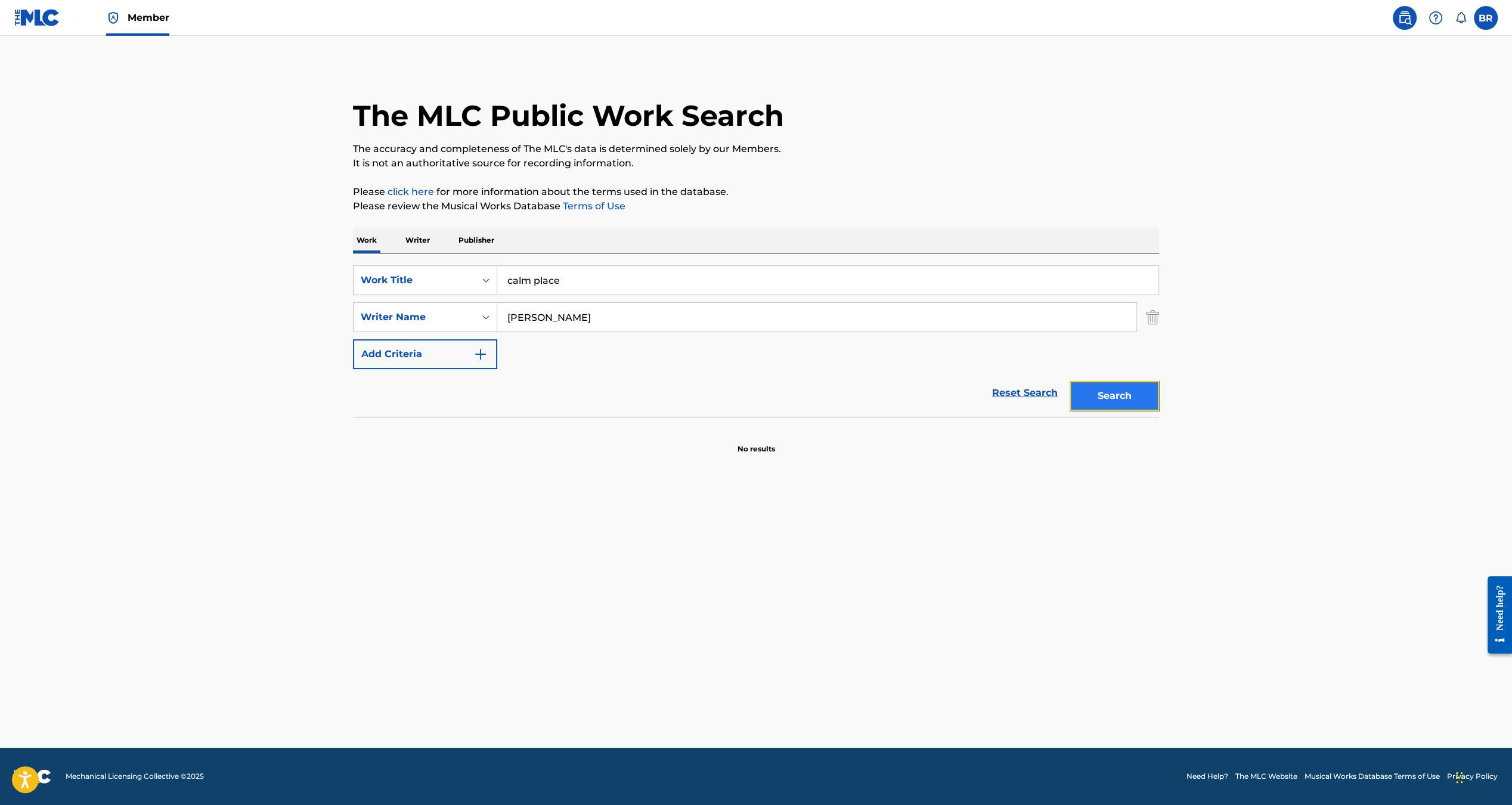
click at [1138, 390] on button "Search" at bounding box center [1114, 396] width 90 height 30
click at [581, 288] on input "calm place" at bounding box center [827, 280] width 661 height 28
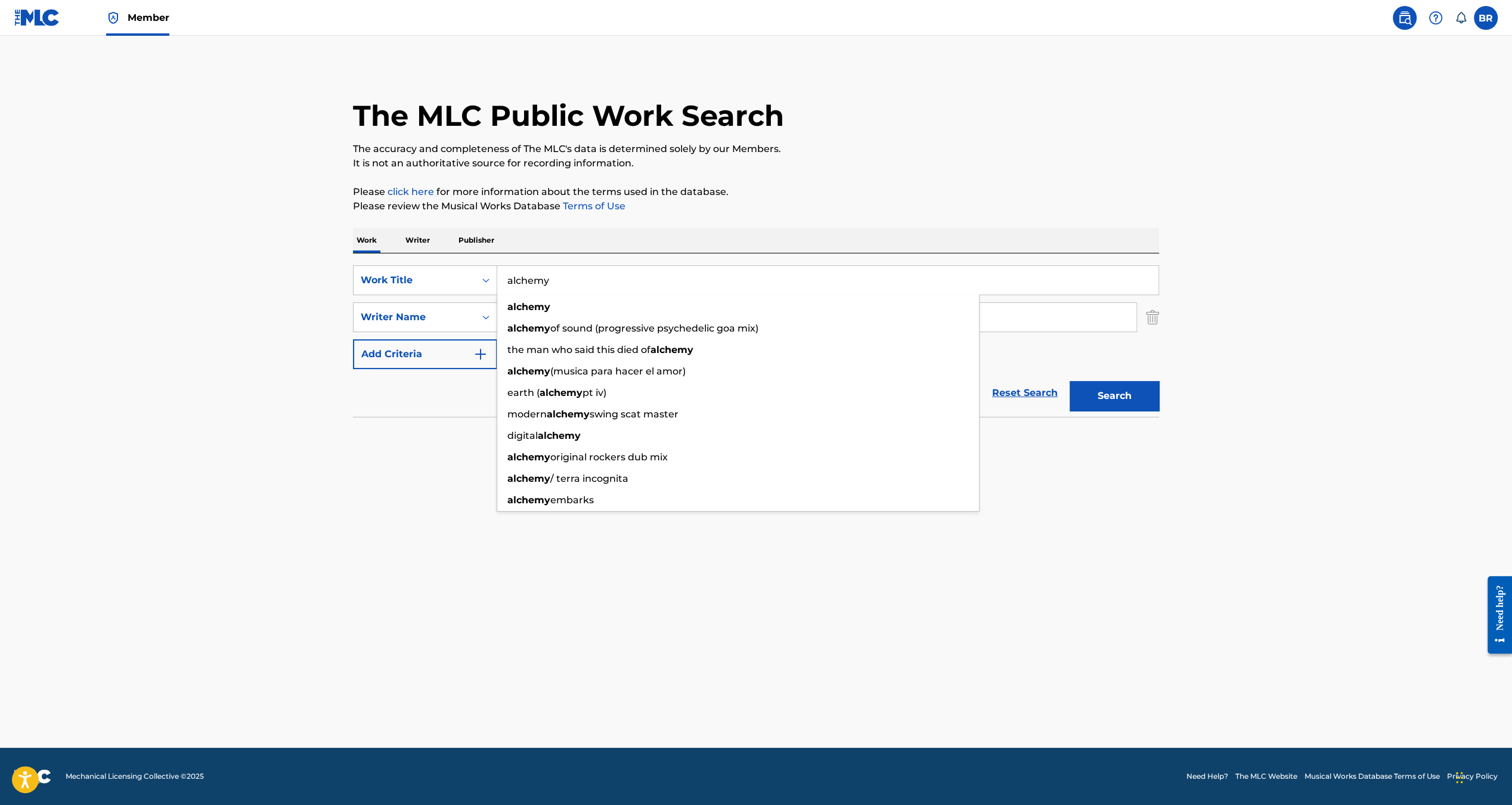
type input "alchemy"
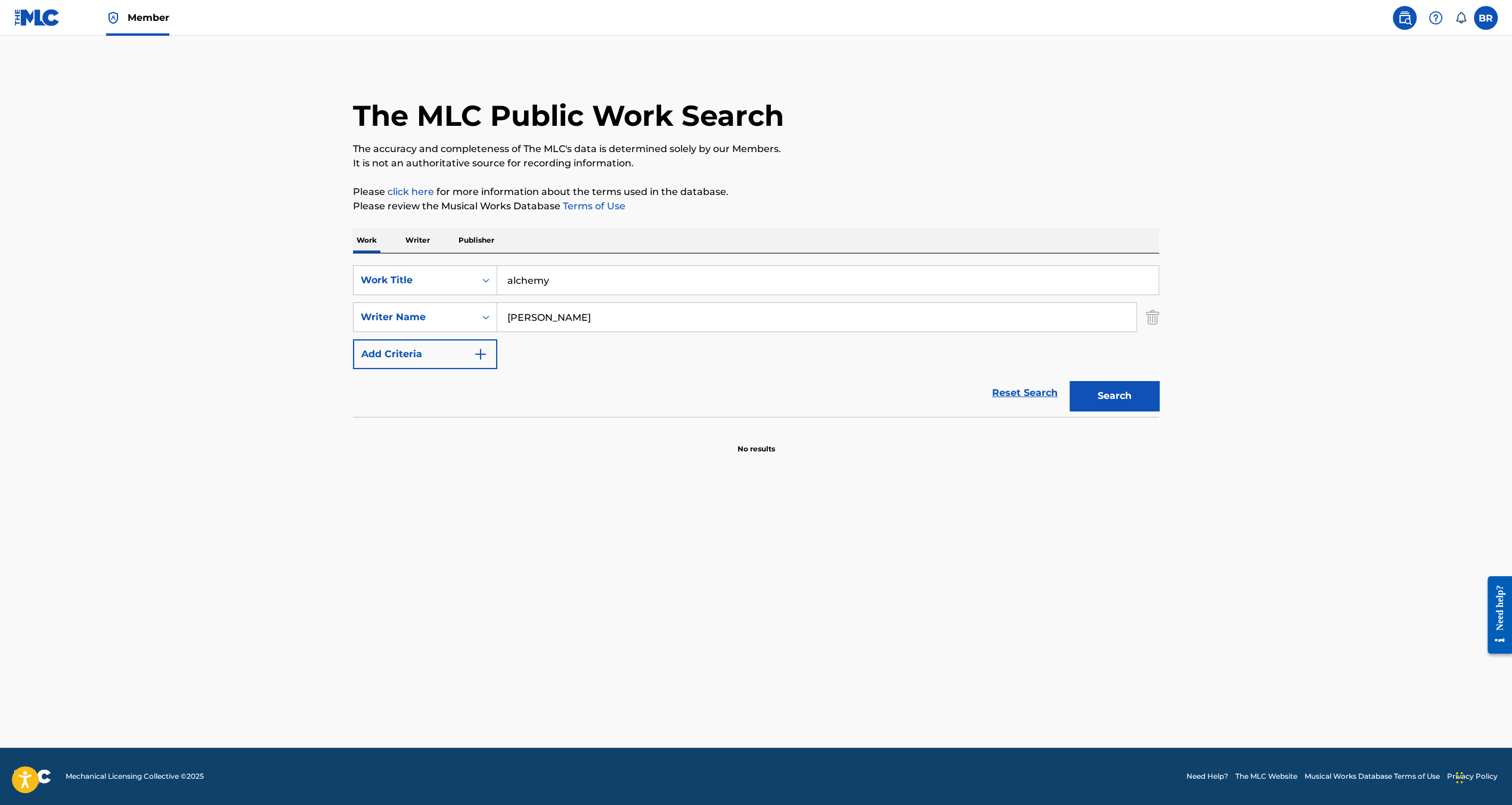
click at [563, 320] on input "[PERSON_NAME]" at bounding box center [816, 317] width 639 height 28
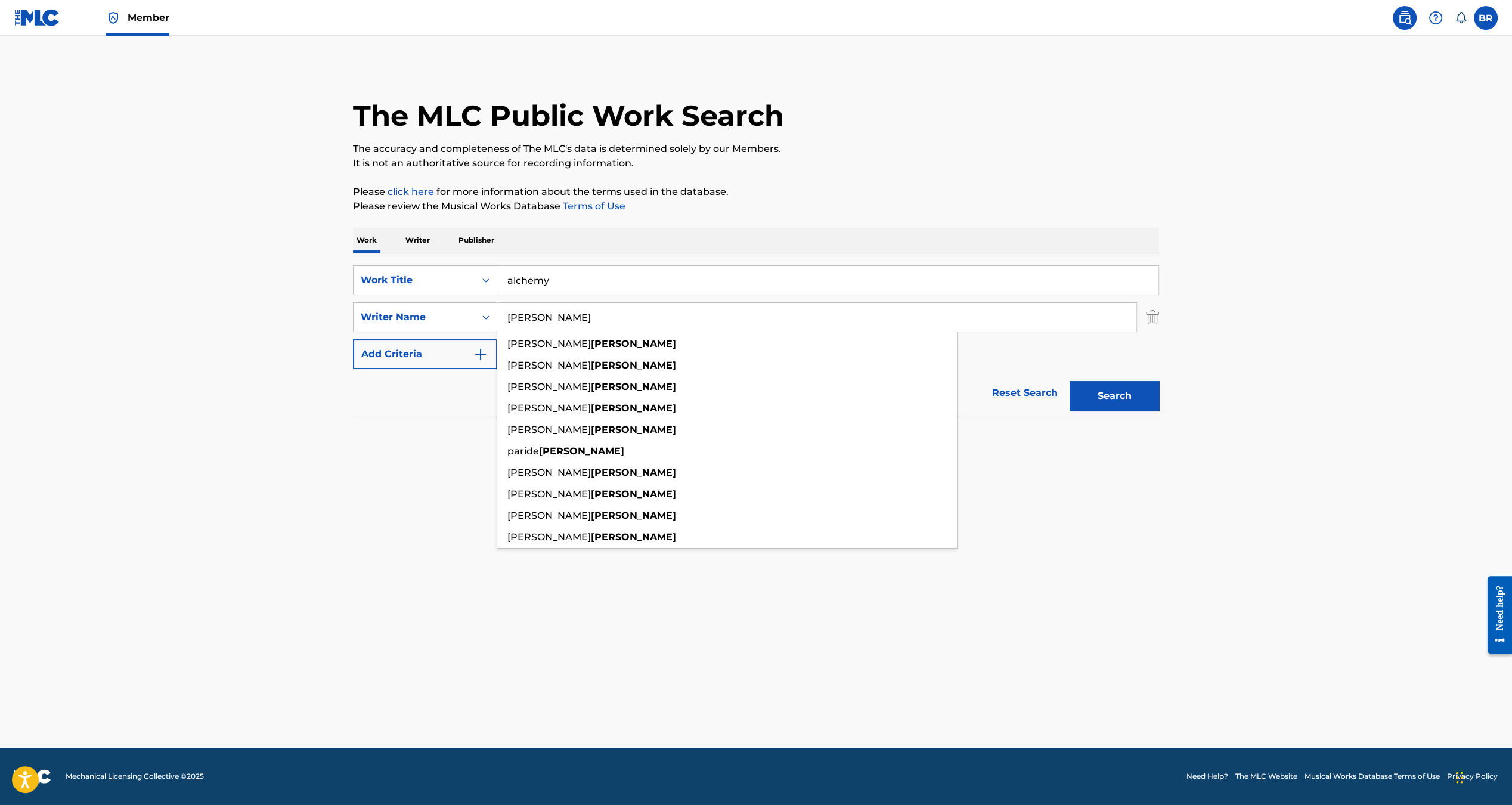
click at [563, 320] on input "[PERSON_NAME]" at bounding box center [816, 317] width 639 height 28
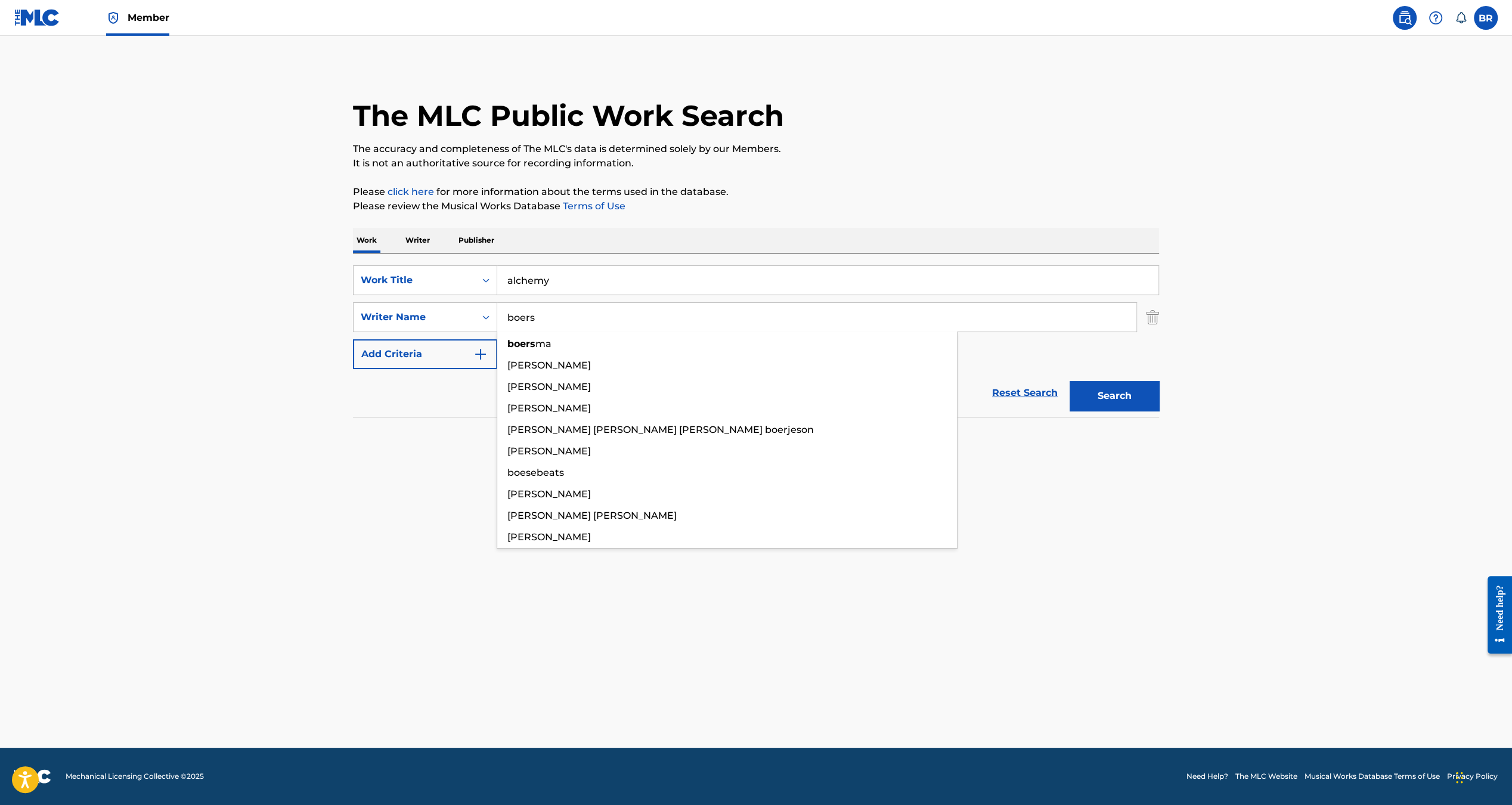
type input "boers"
click at [1069, 381] on button "Search" at bounding box center [1114, 396] width 90 height 30
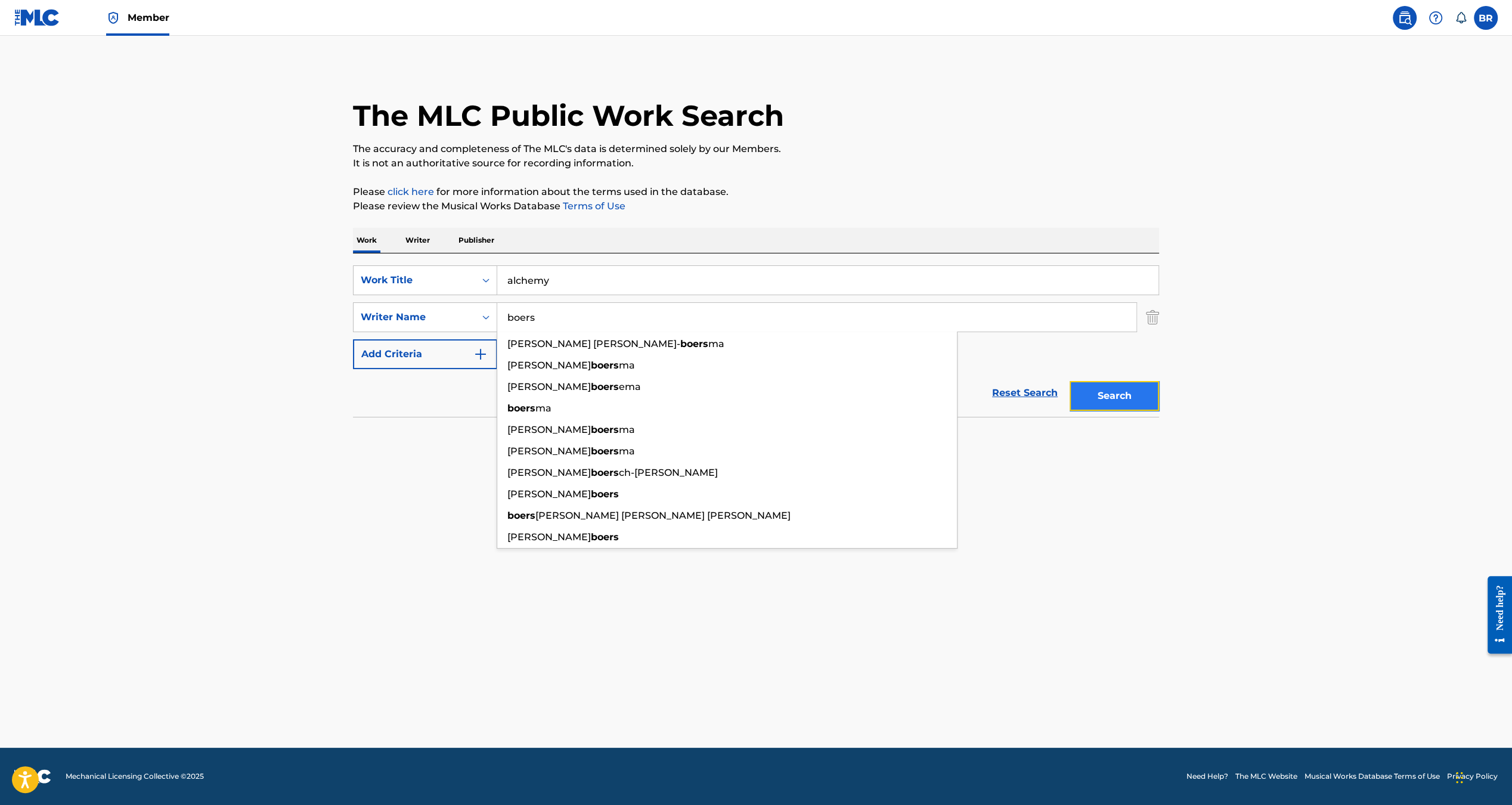
click at [1097, 404] on button "Search" at bounding box center [1114, 396] width 90 height 30
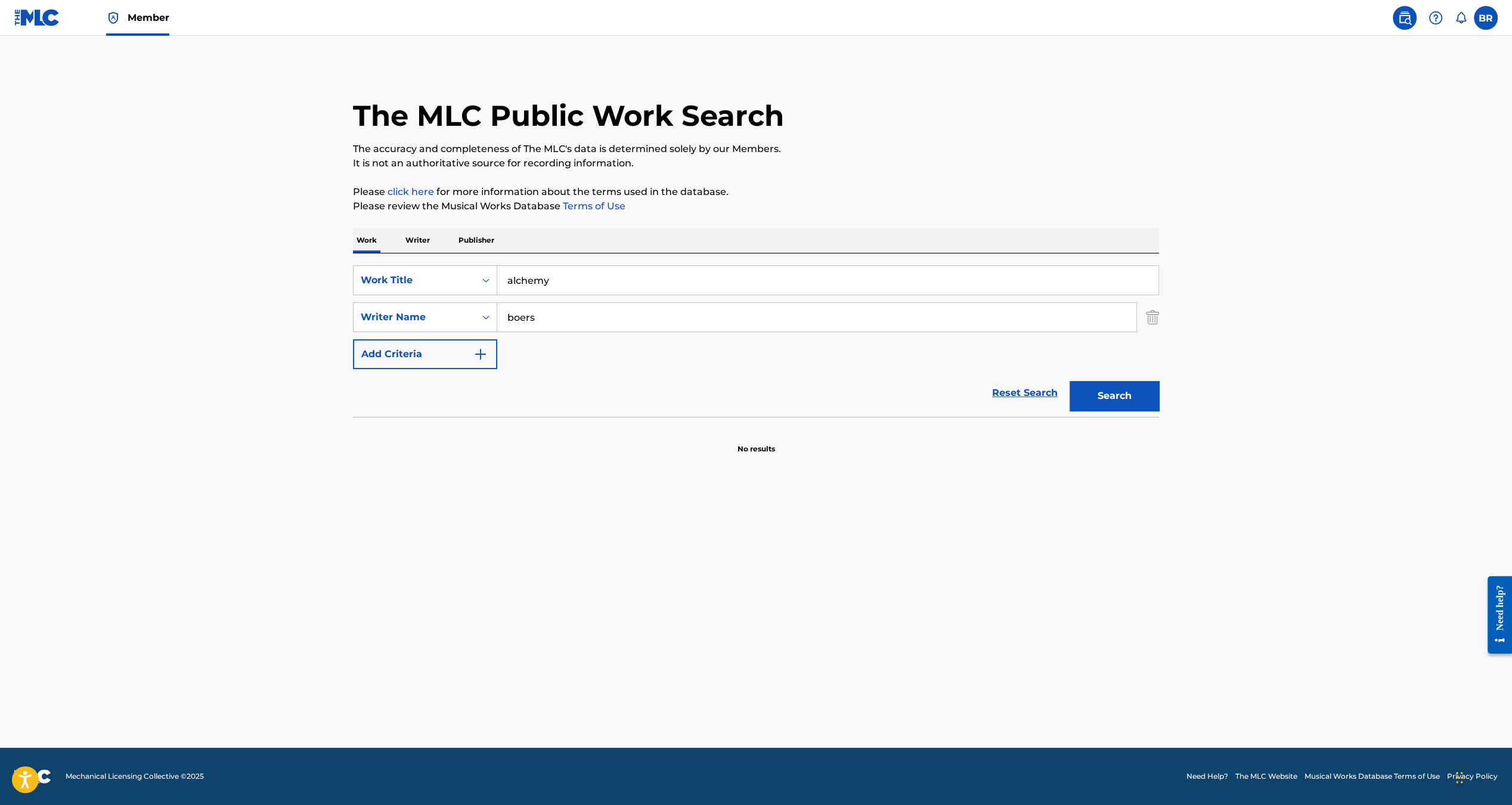
click at [540, 280] on input "alchemy" at bounding box center [827, 280] width 661 height 28
type input "all this time"
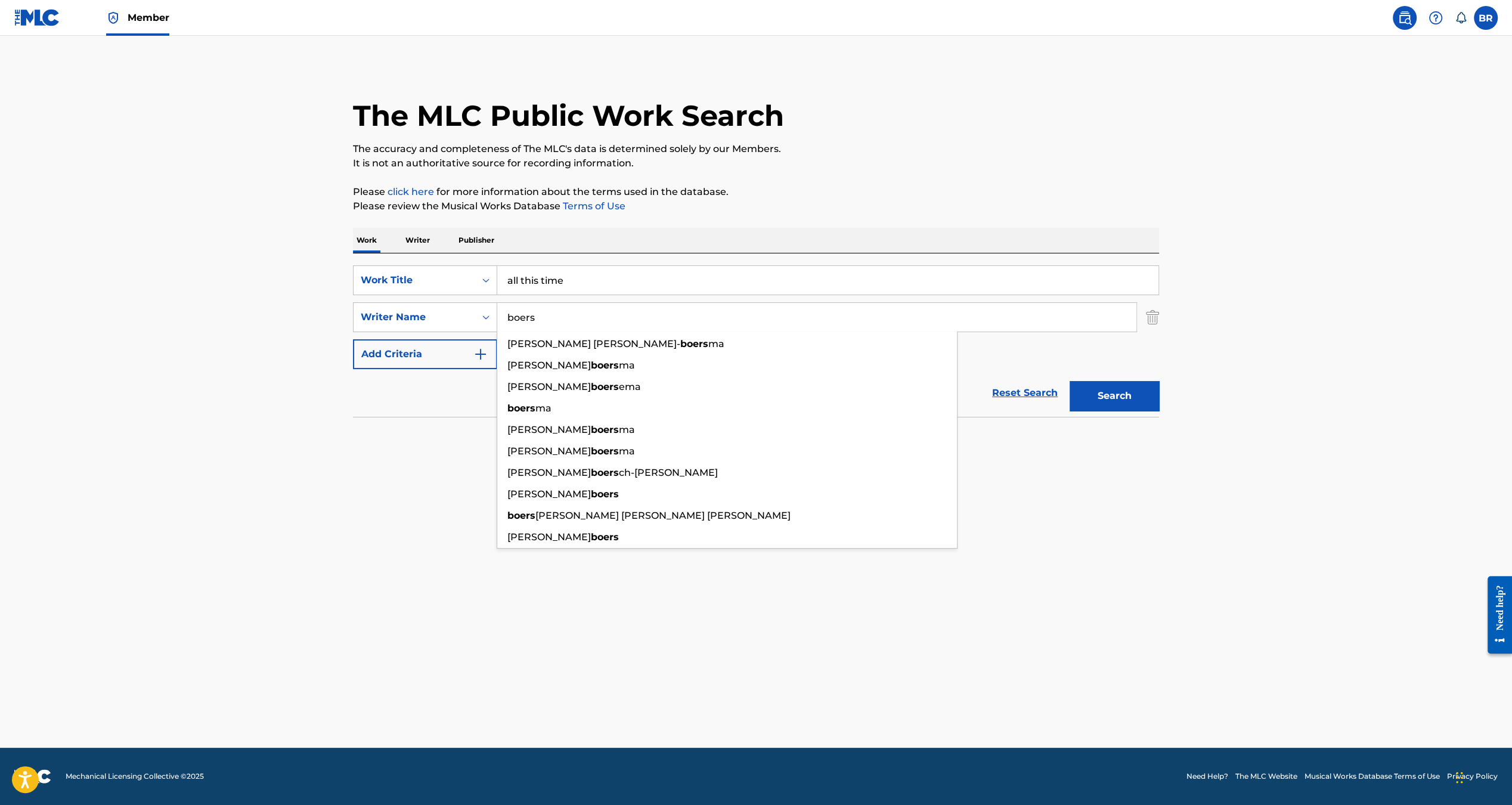
paste input "[PERSON_NAME]"
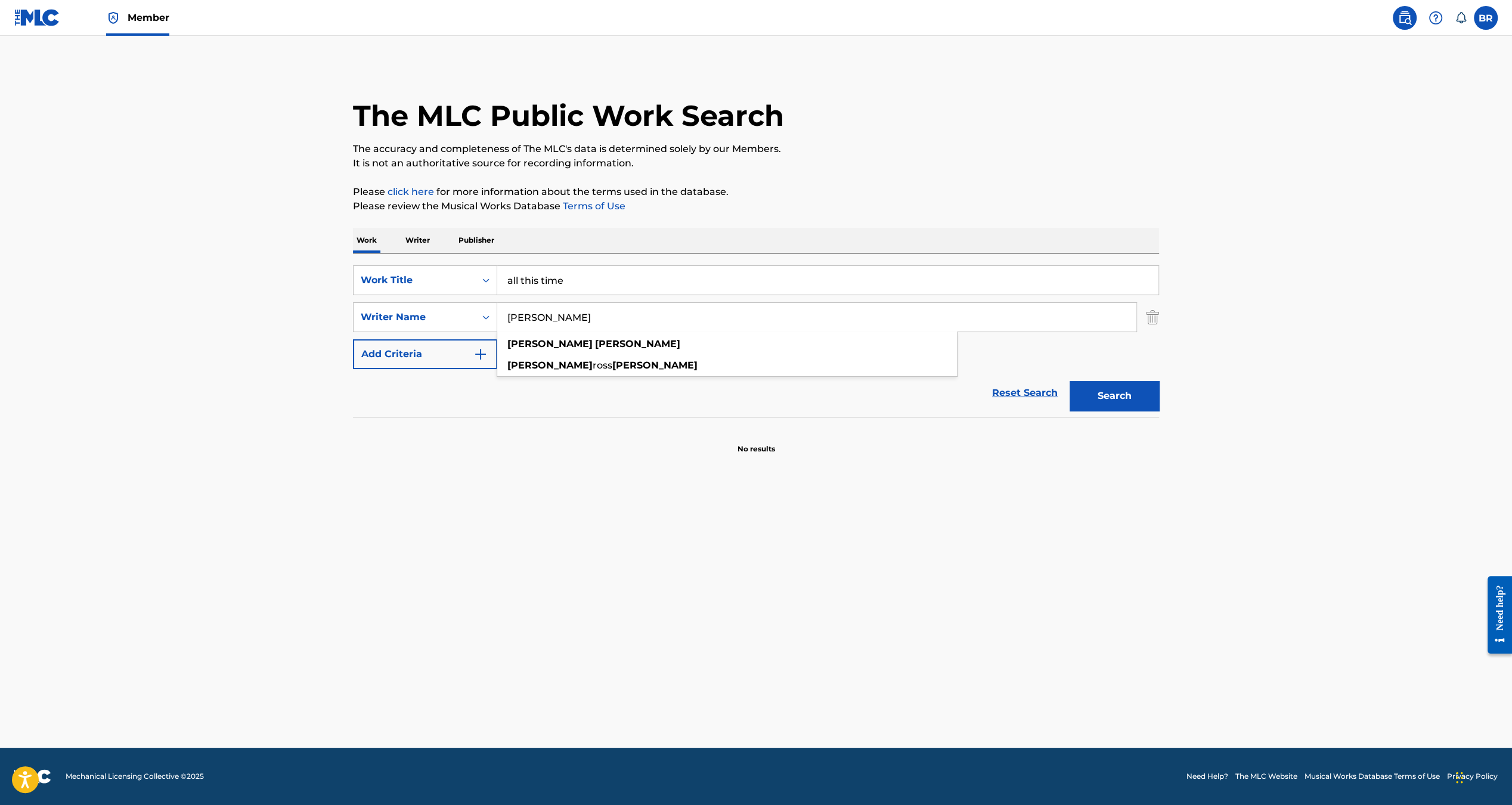
type input "[PERSON_NAME]"
click at [1069, 381] on button "Search" at bounding box center [1114, 396] width 90 height 30
click at [564, 266] on input "all this time" at bounding box center [827, 280] width 661 height 28
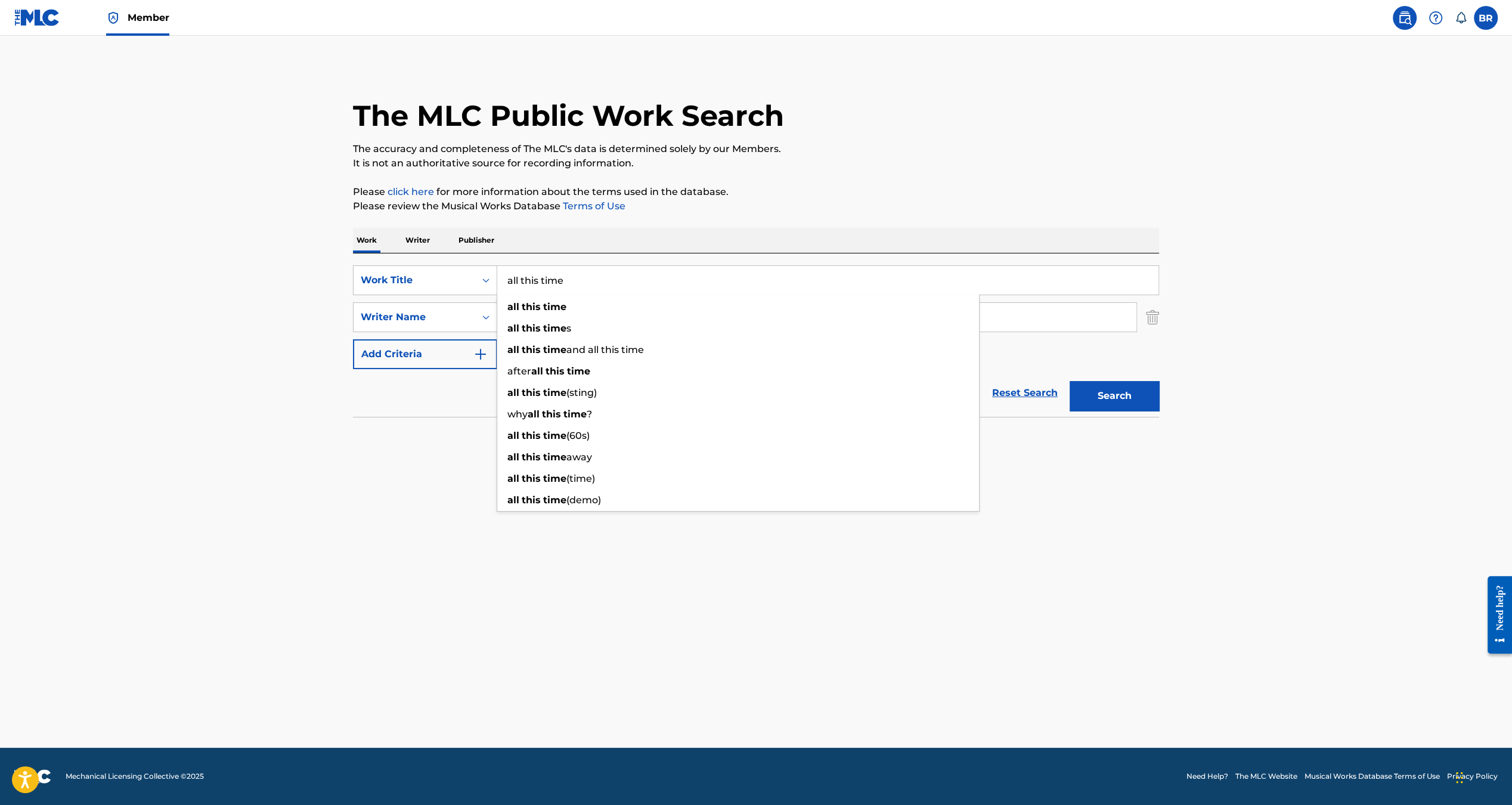
click at [564, 266] on input "all this time" at bounding box center [827, 280] width 661 height 28
type input "Get It On"
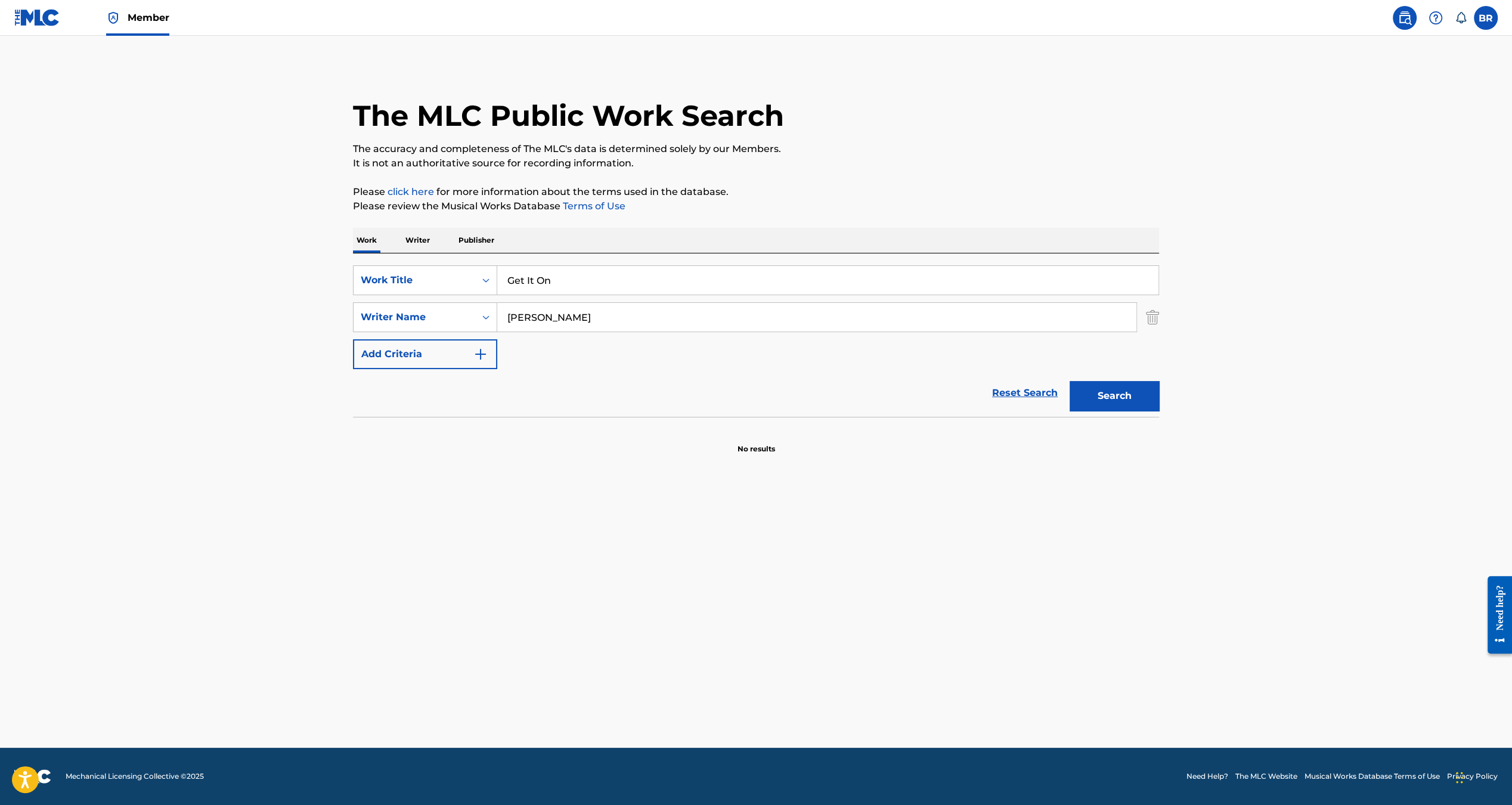
click at [563, 325] on input "[PERSON_NAME]" at bounding box center [816, 317] width 639 height 28
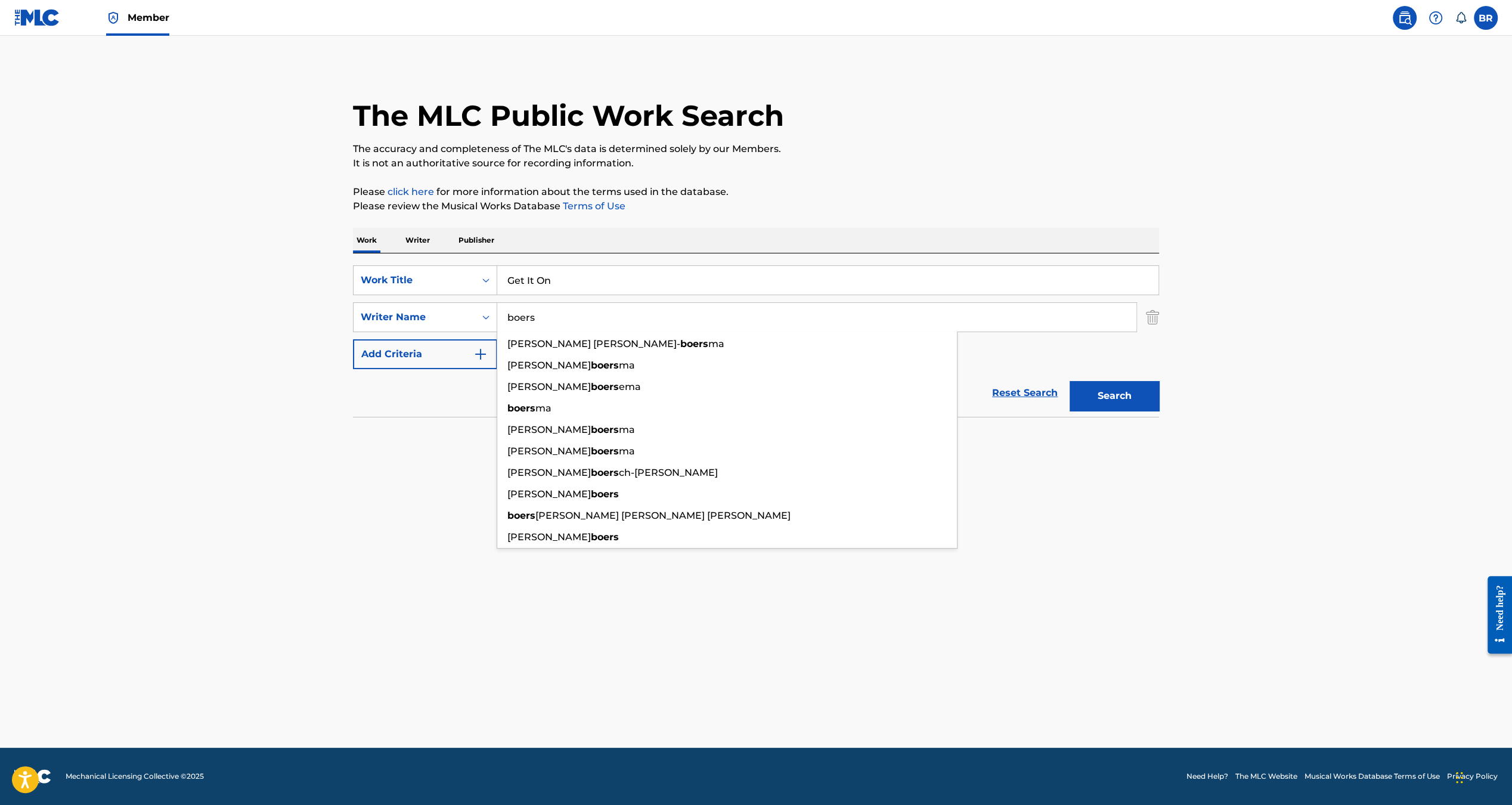
type input "boers"
click at [1069, 381] on button "Search" at bounding box center [1114, 396] width 90 height 30
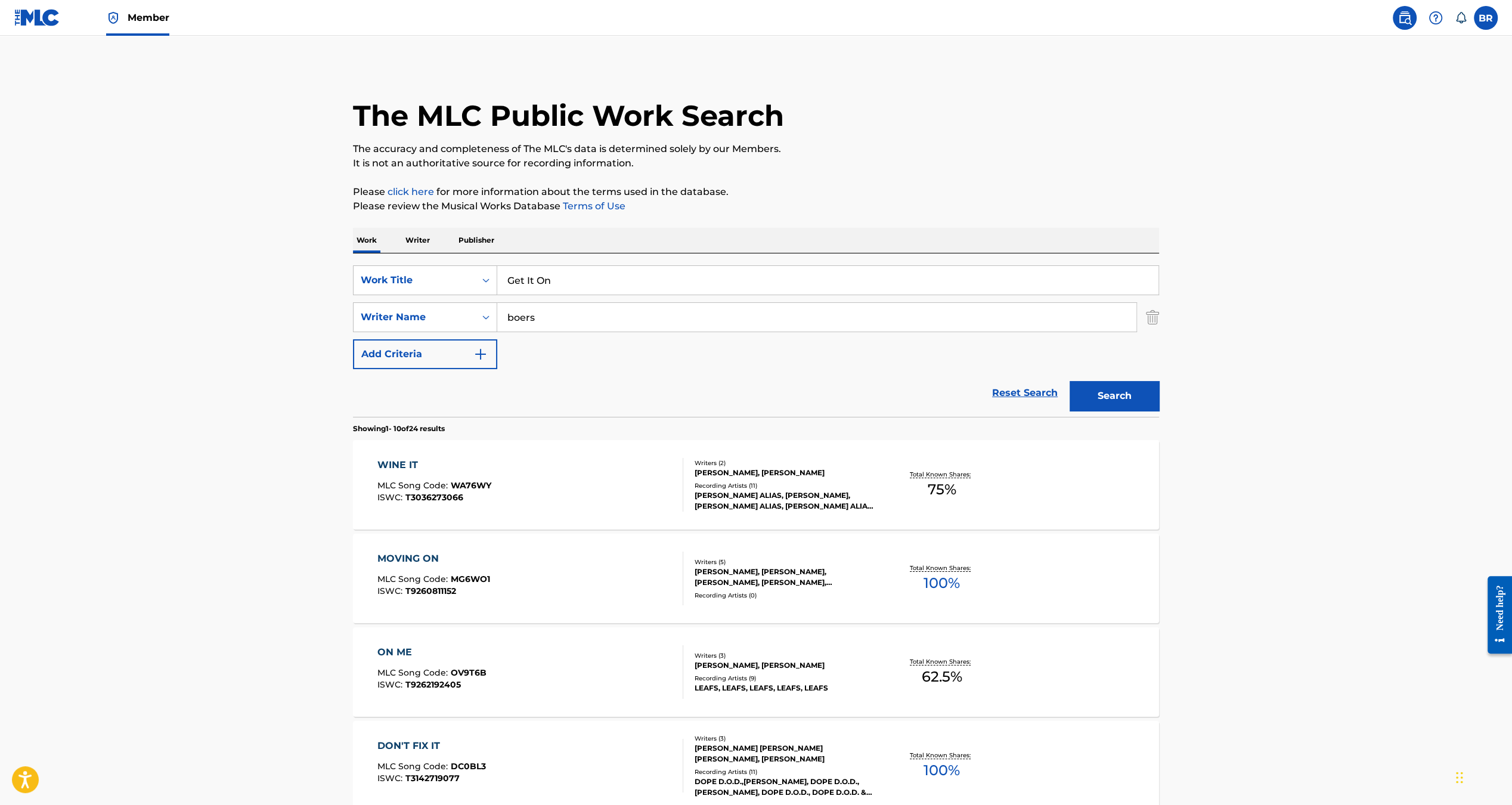
click at [532, 272] on input "Get It On" at bounding box center [827, 280] width 661 height 28
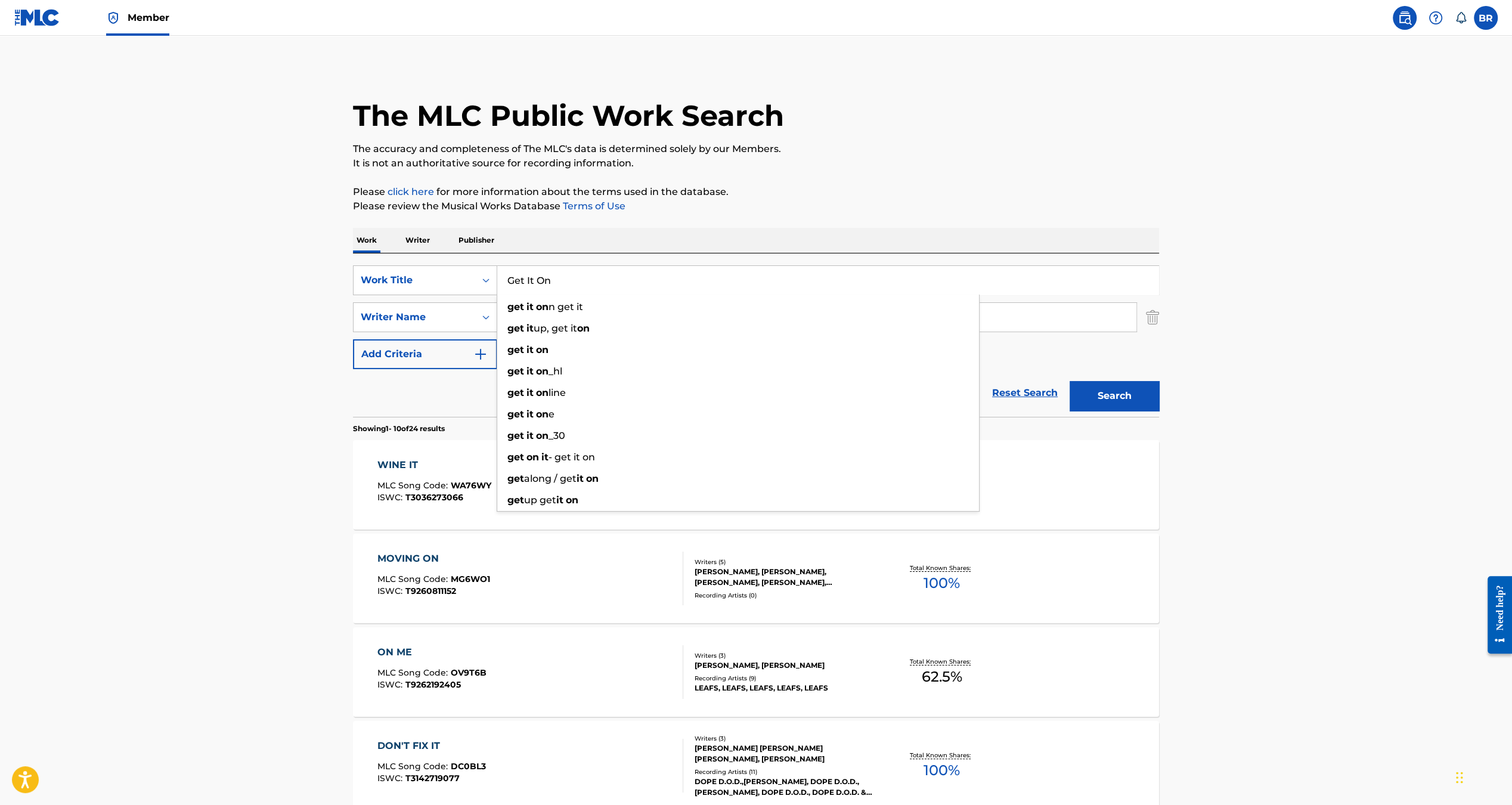
click at [532, 272] on input "Get It On" at bounding box center [827, 280] width 661 height 28
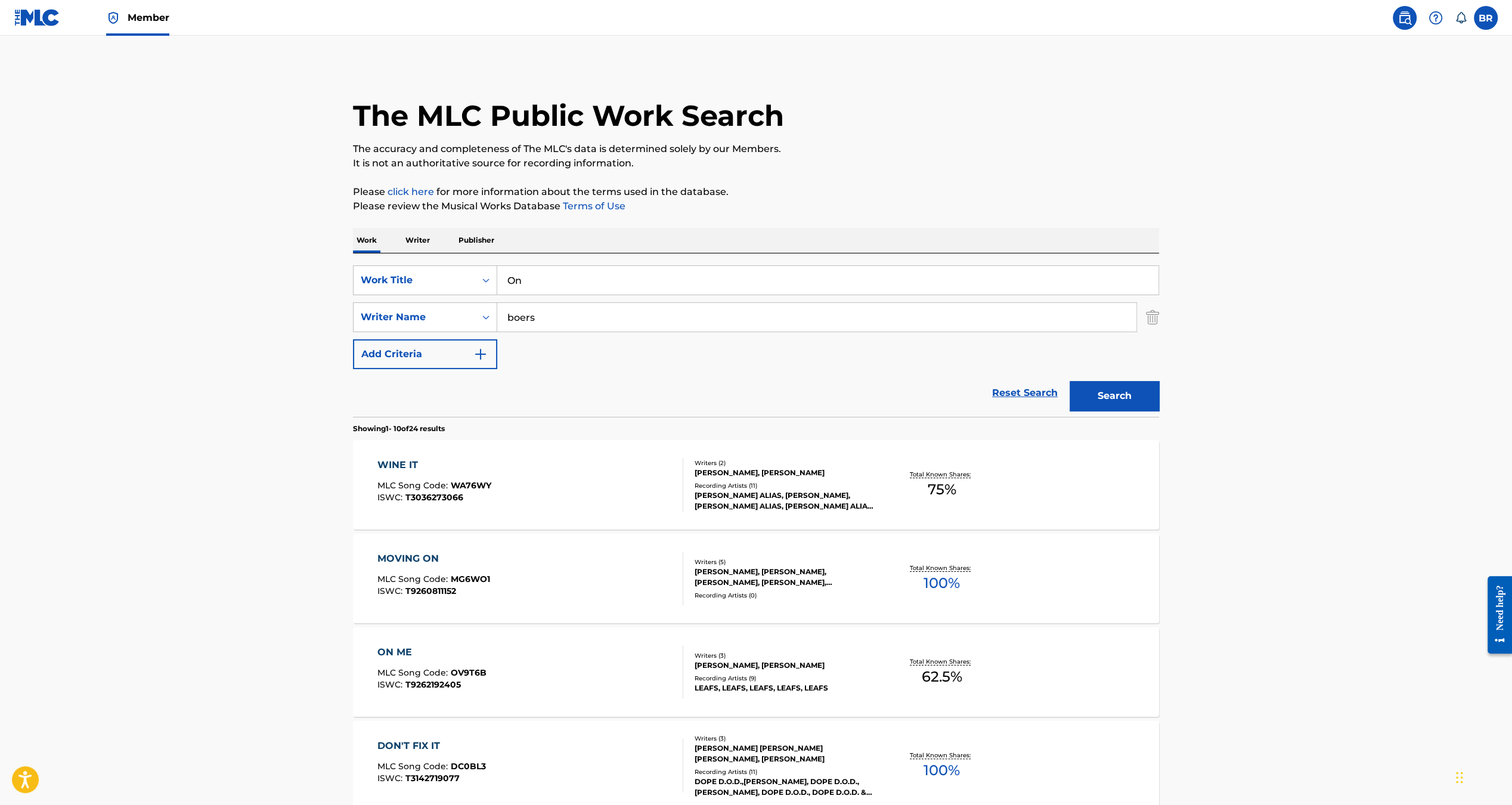
type input "n"
type input "T-90"
click at [585, 320] on input "boers" at bounding box center [816, 317] width 639 height 28
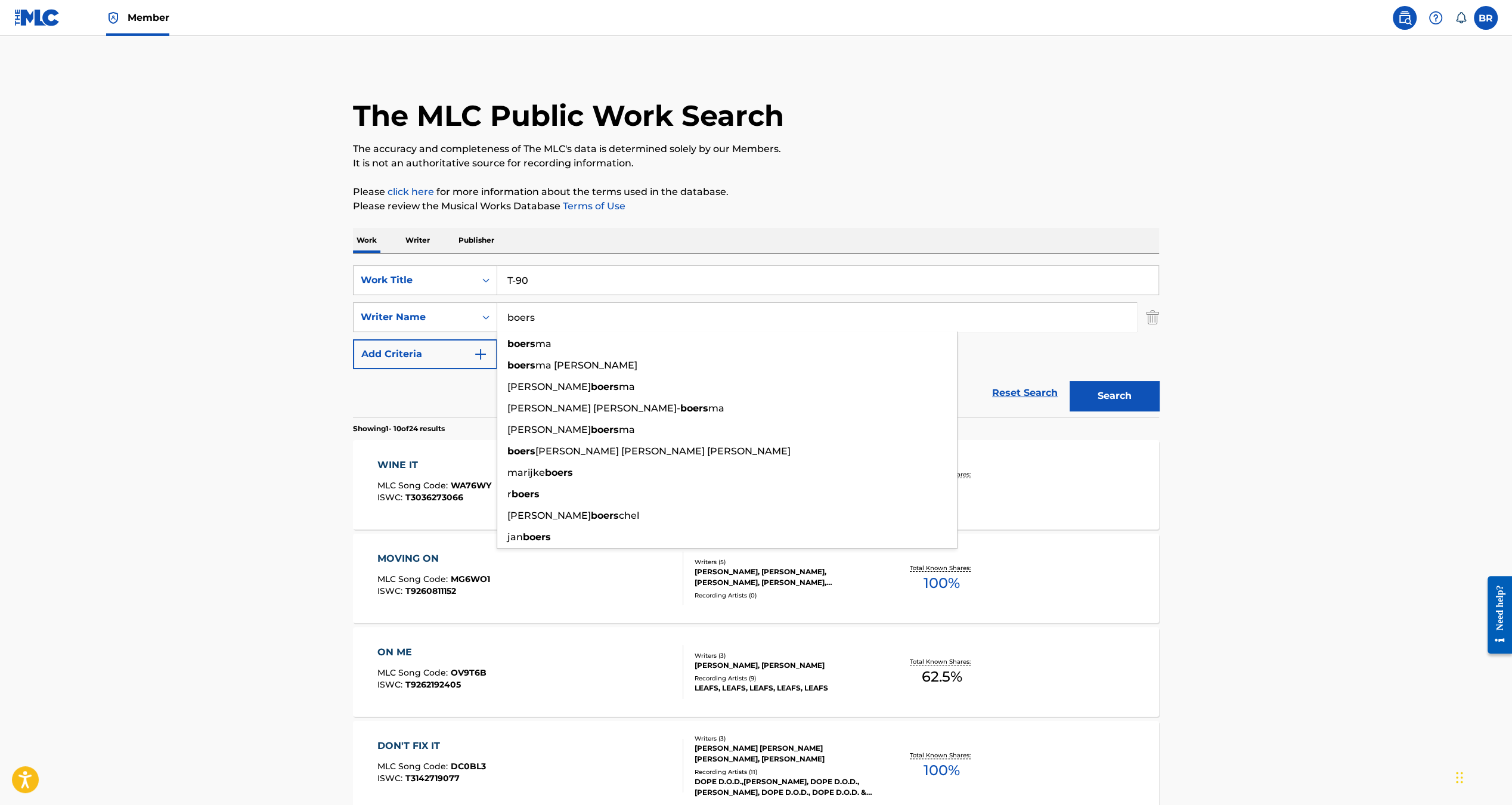
click at [585, 320] on input "boers" at bounding box center [816, 317] width 639 height 28
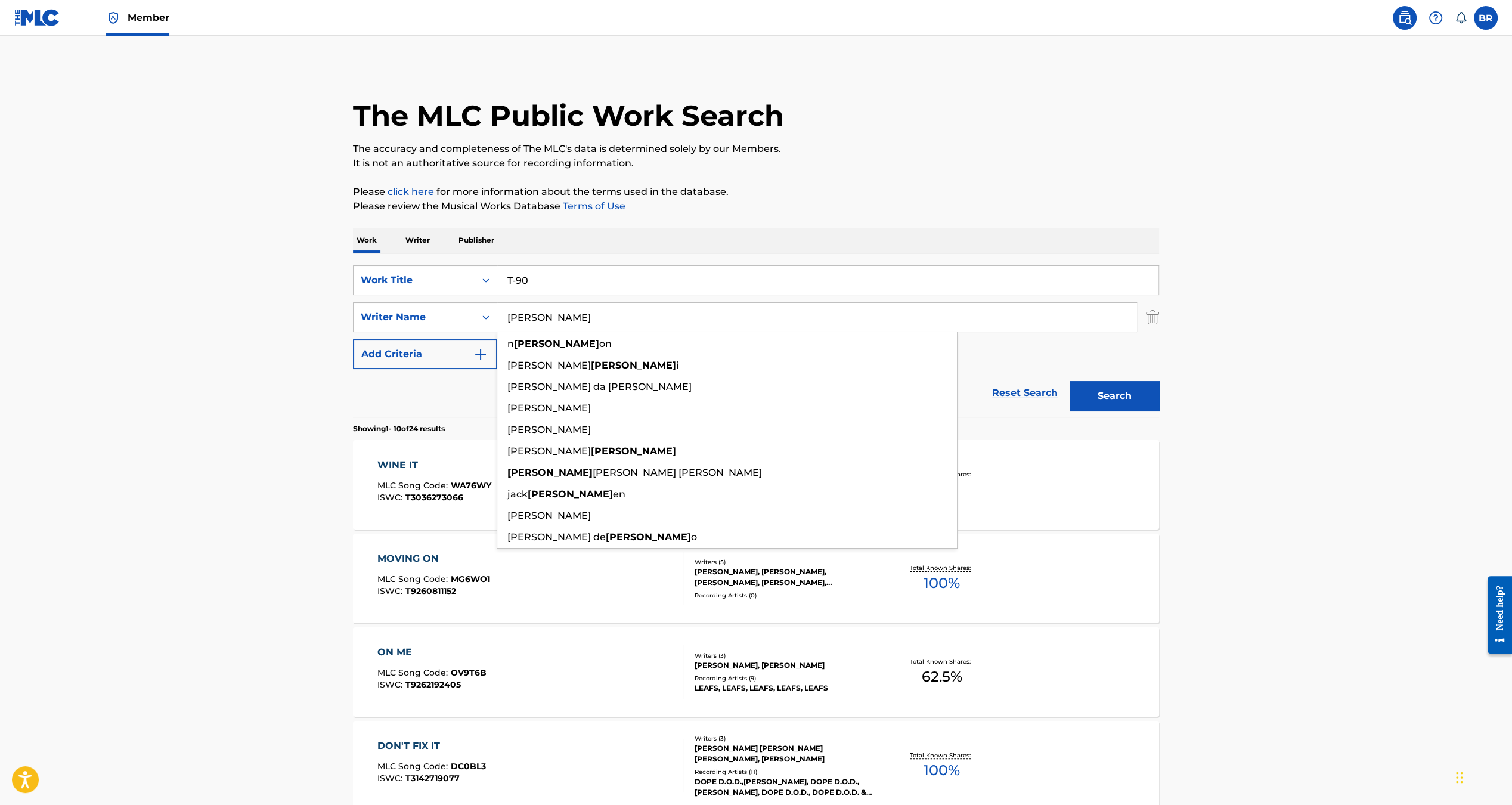
type input "[PERSON_NAME]"
click at [1069, 381] on button "Search" at bounding box center [1114, 396] width 90 height 30
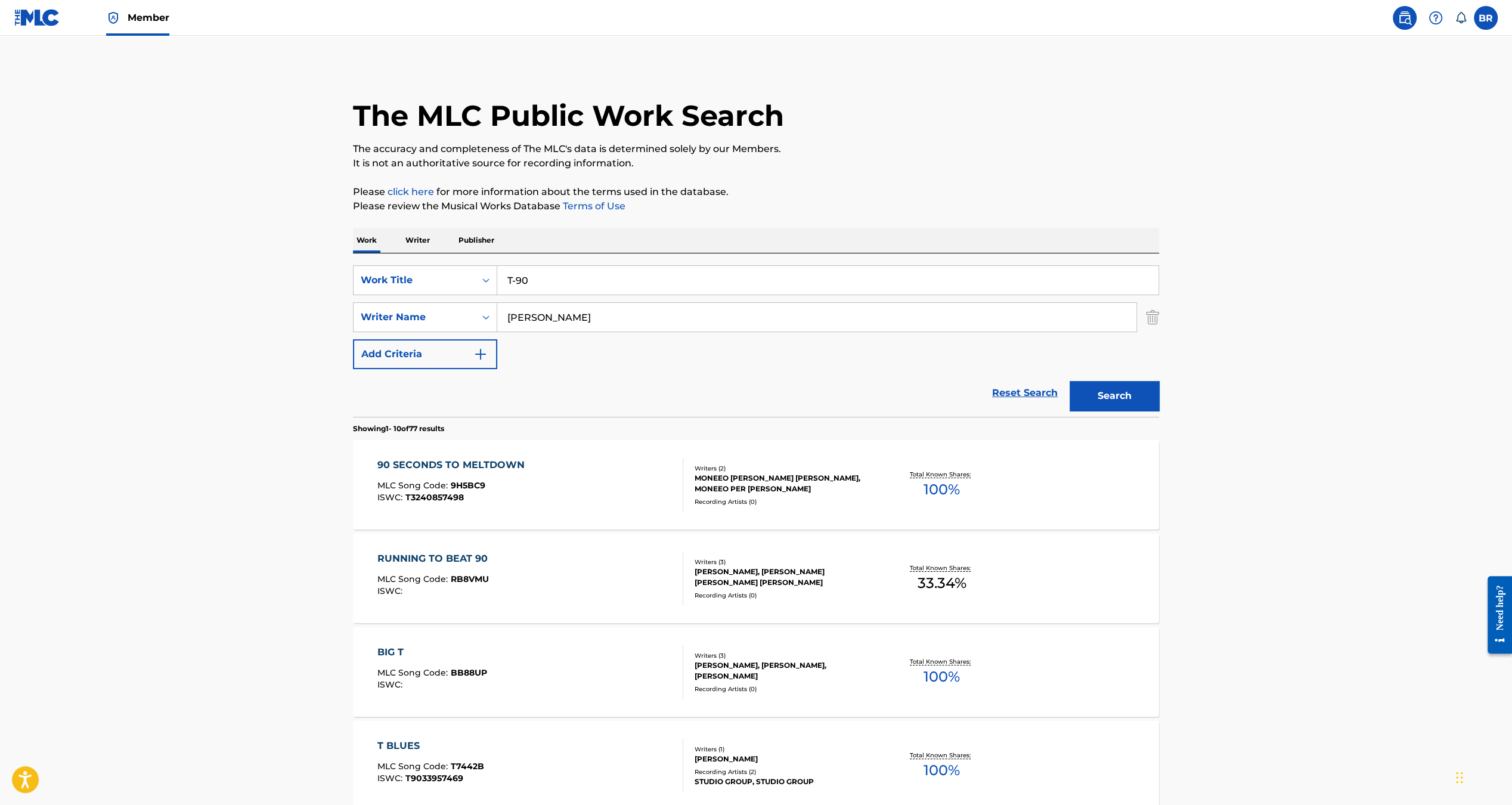
click at [538, 283] on input "T-90" at bounding box center [827, 280] width 661 height 28
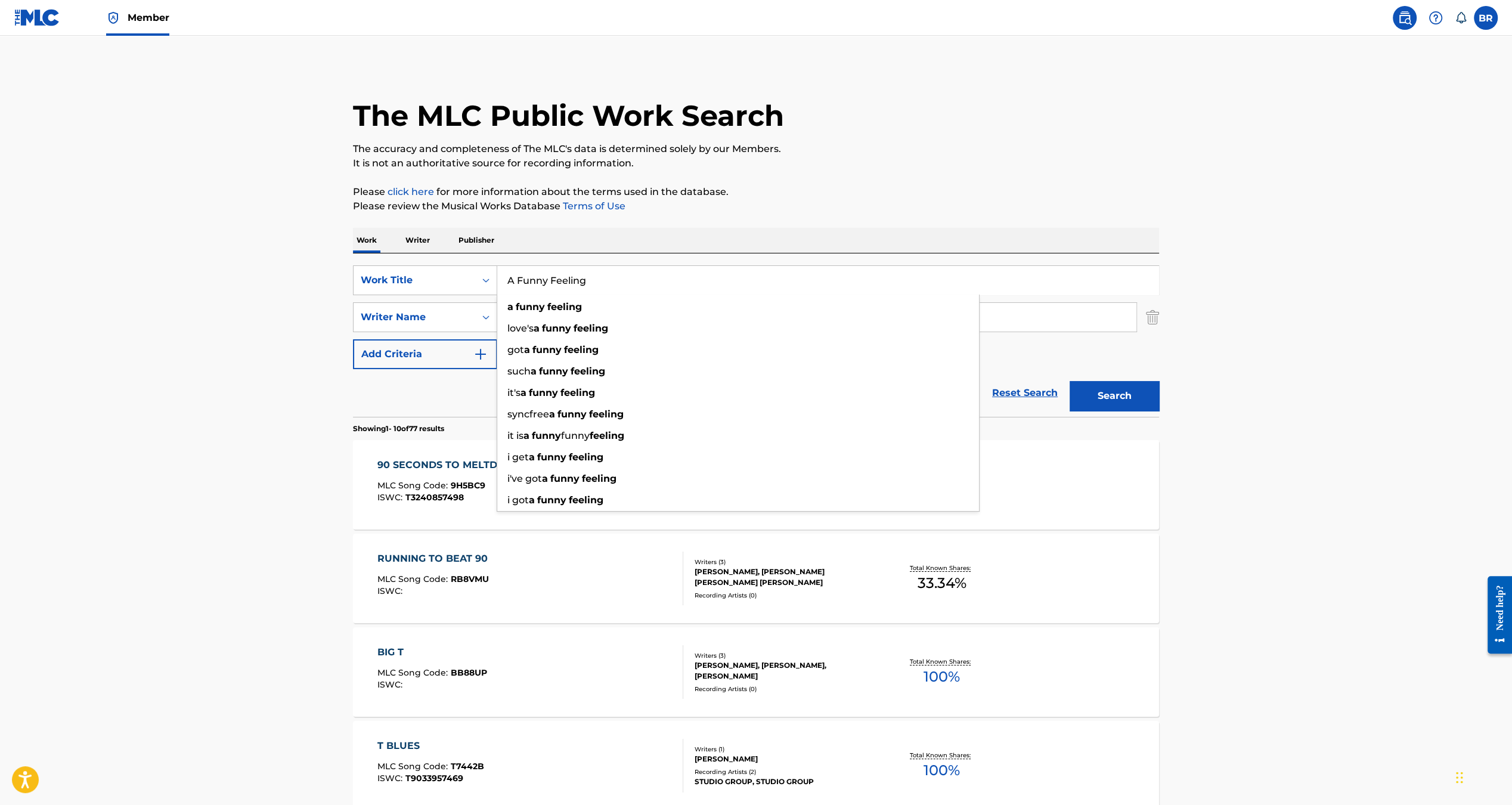
type input "A Funny Feeling"
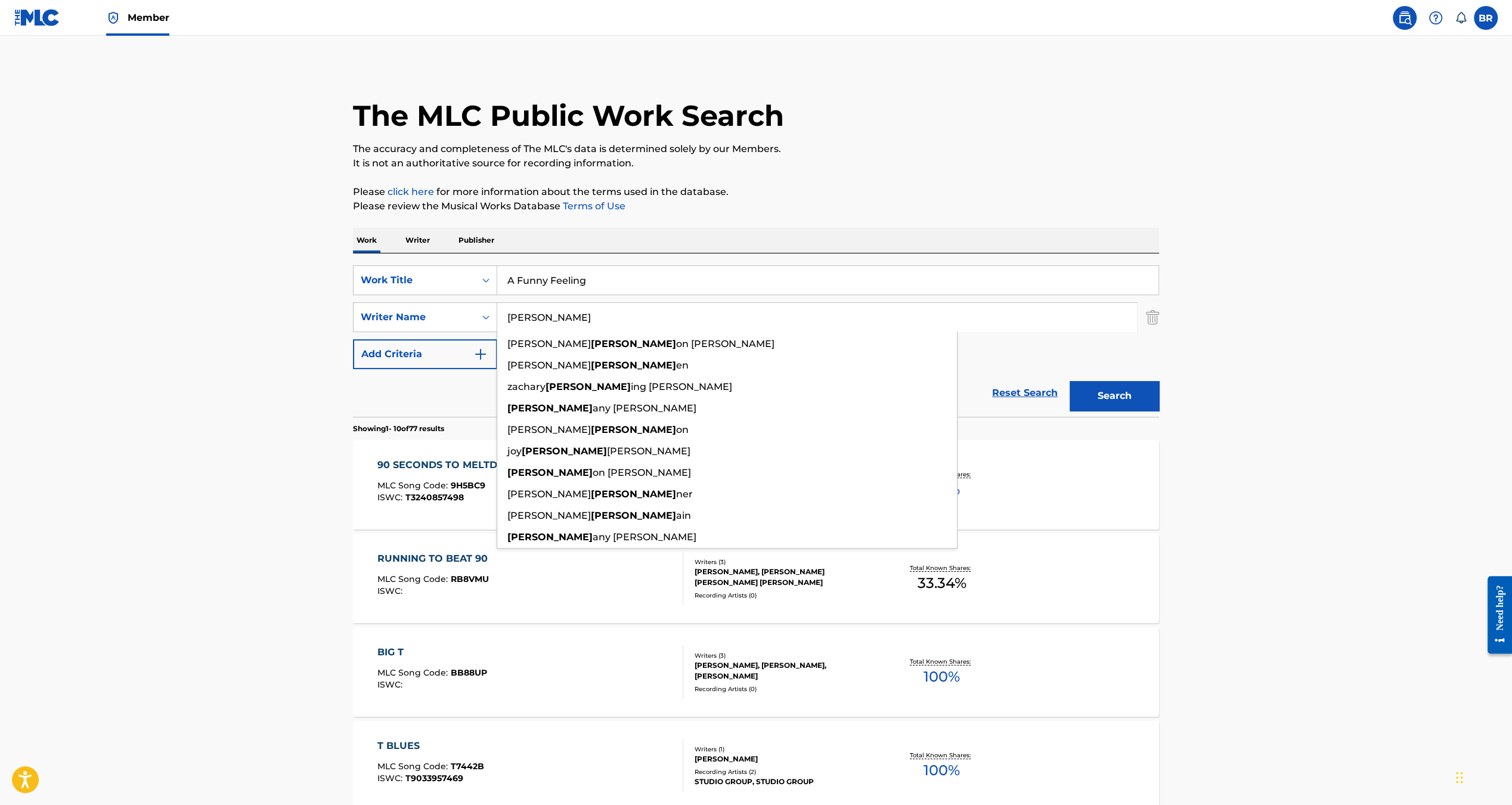
click at [538, 328] on input "[PERSON_NAME]" at bounding box center [816, 317] width 639 height 28
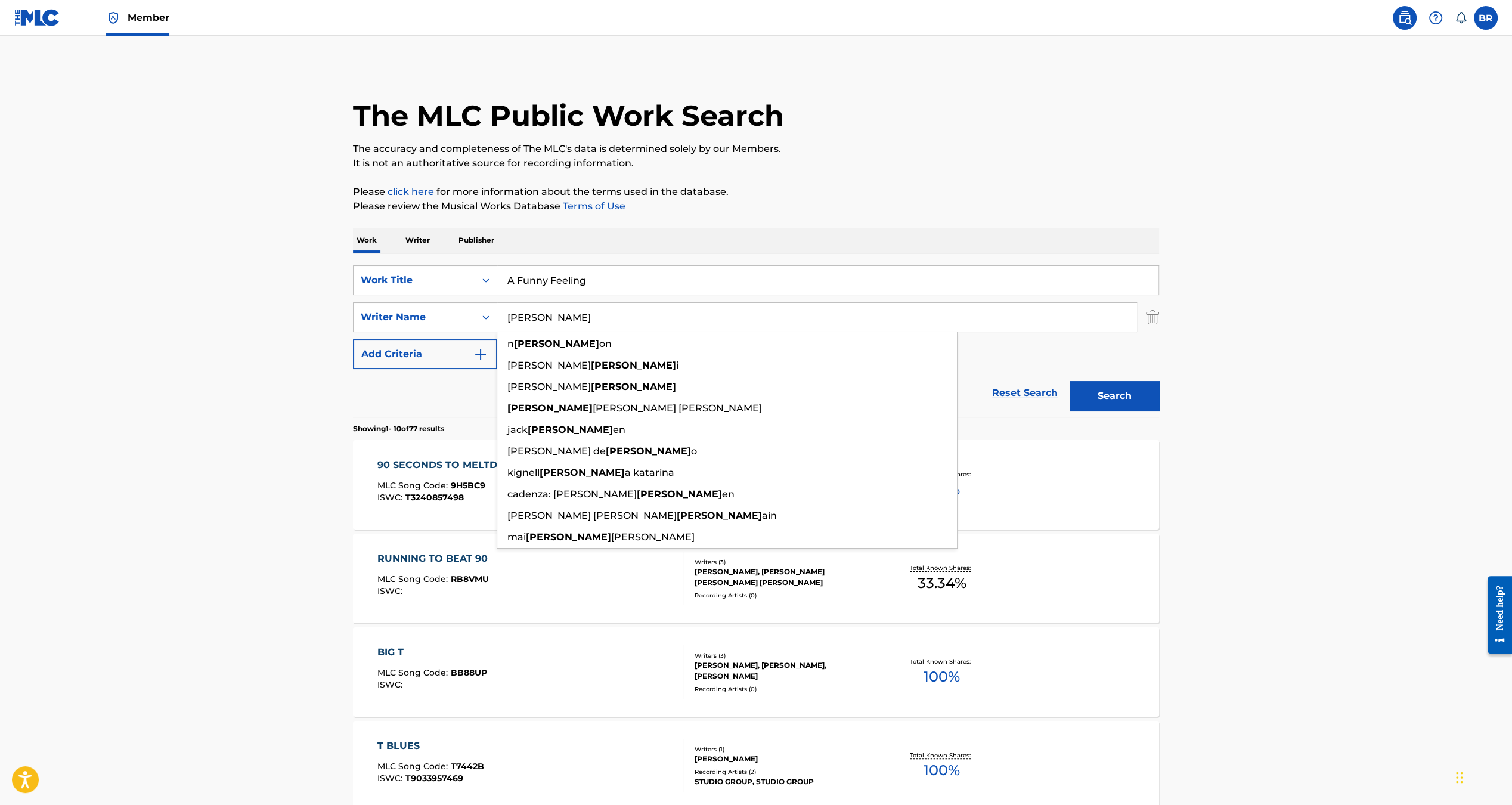
click at [538, 328] on input "[PERSON_NAME]" at bounding box center [816, 317] width 639 height 28
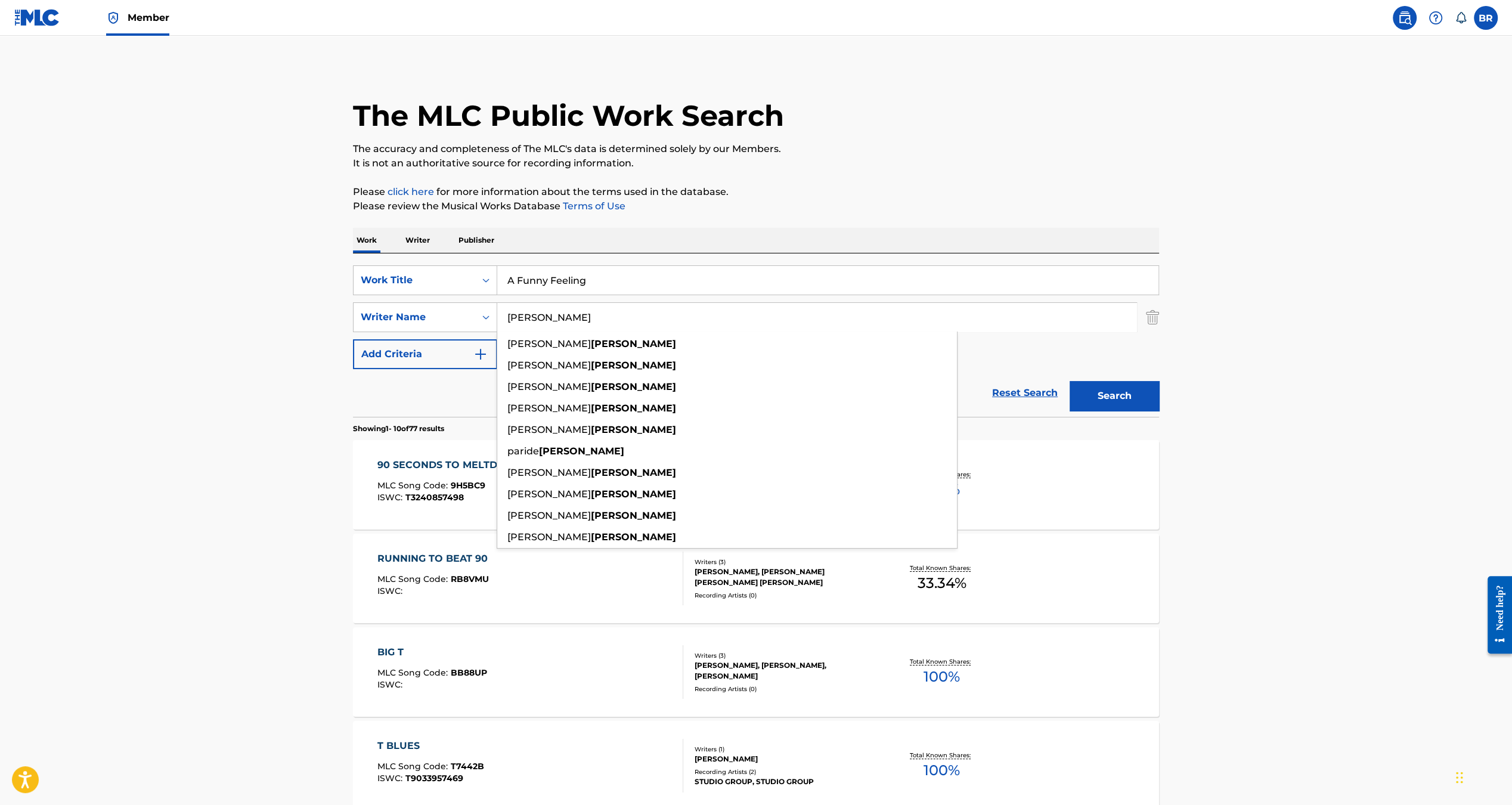
click at [1069, 381] on button "Search" at bounding box center [1114, 396] width 90 height 30
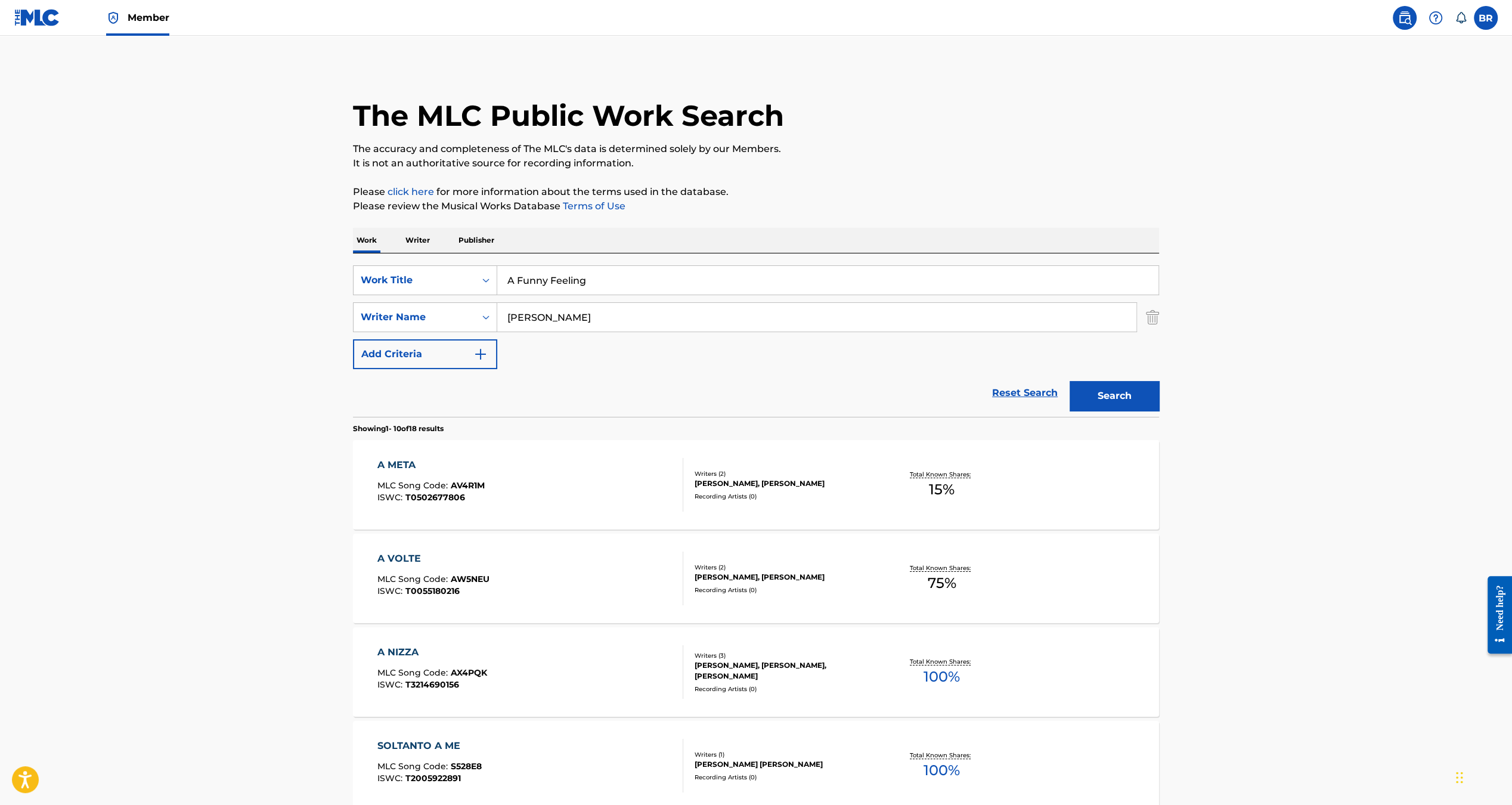
click at [220, 491] on main "The MLC Public Work Search The accuracy and completeness of The MLC's data is d…" at bounding box center [756, 738] width 1512 height 1404
click at [665, 323] on input "[PERSON_NAME]" at bounding box center [816, 317] width 639 height 28
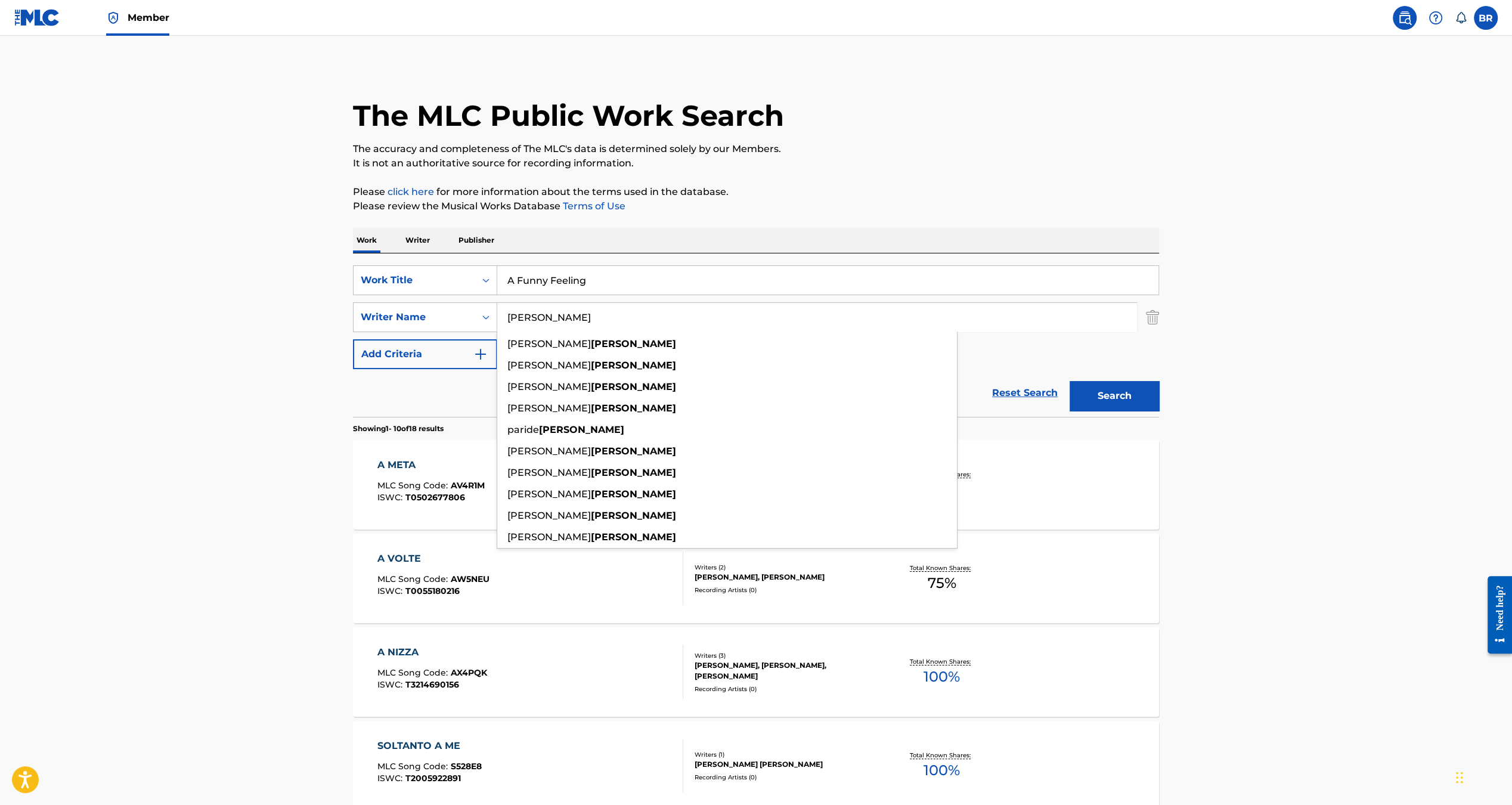
click at [665, 323] on input "[PERSON_NAME]" at bounding box center [816, 317] width 639 height 28
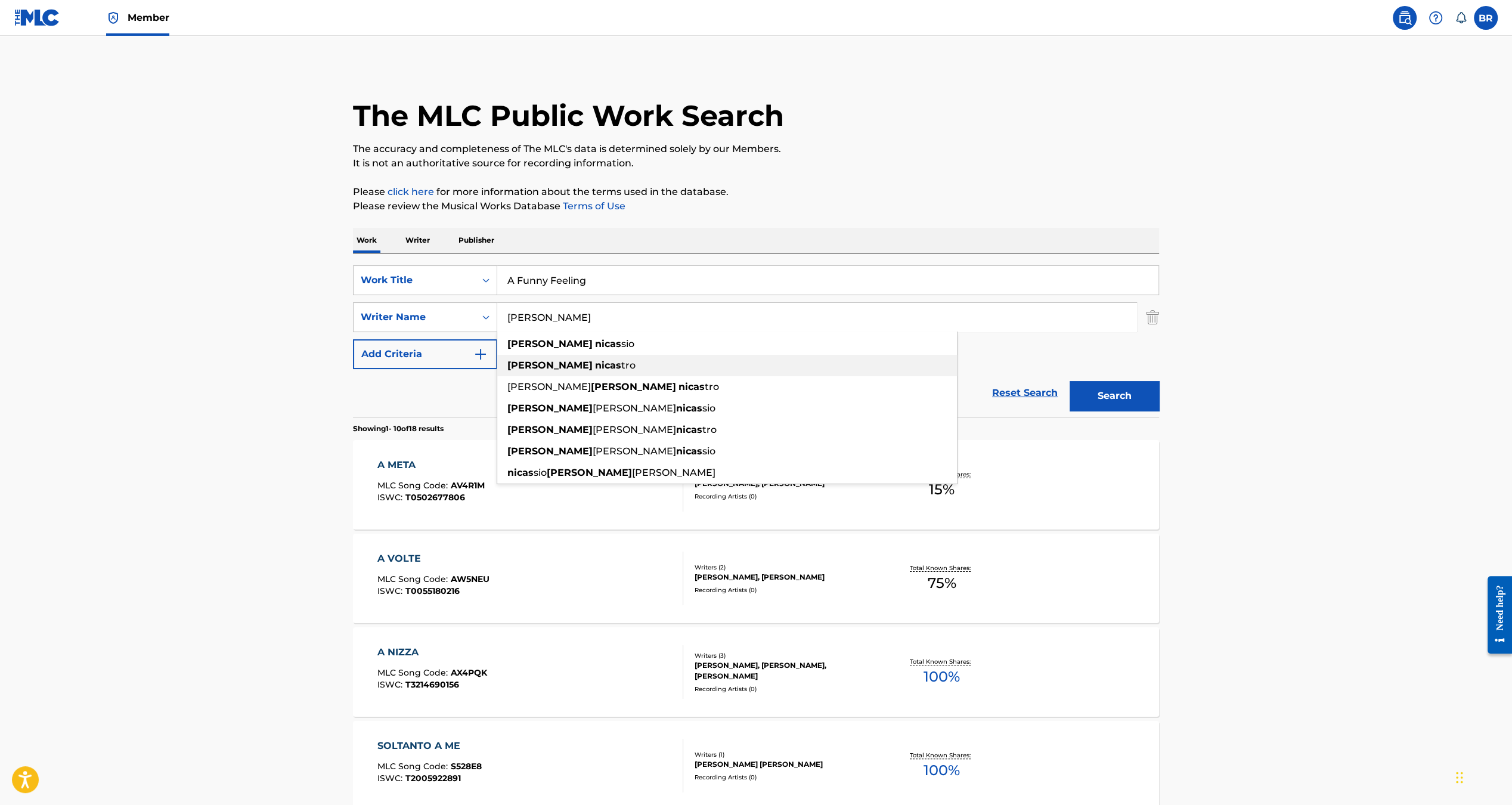
click at [662, 362] on div "[PERSON_NAME]" at bounding box center [727, 366] width 460 height 21
type input "[PERSON_NAME]"
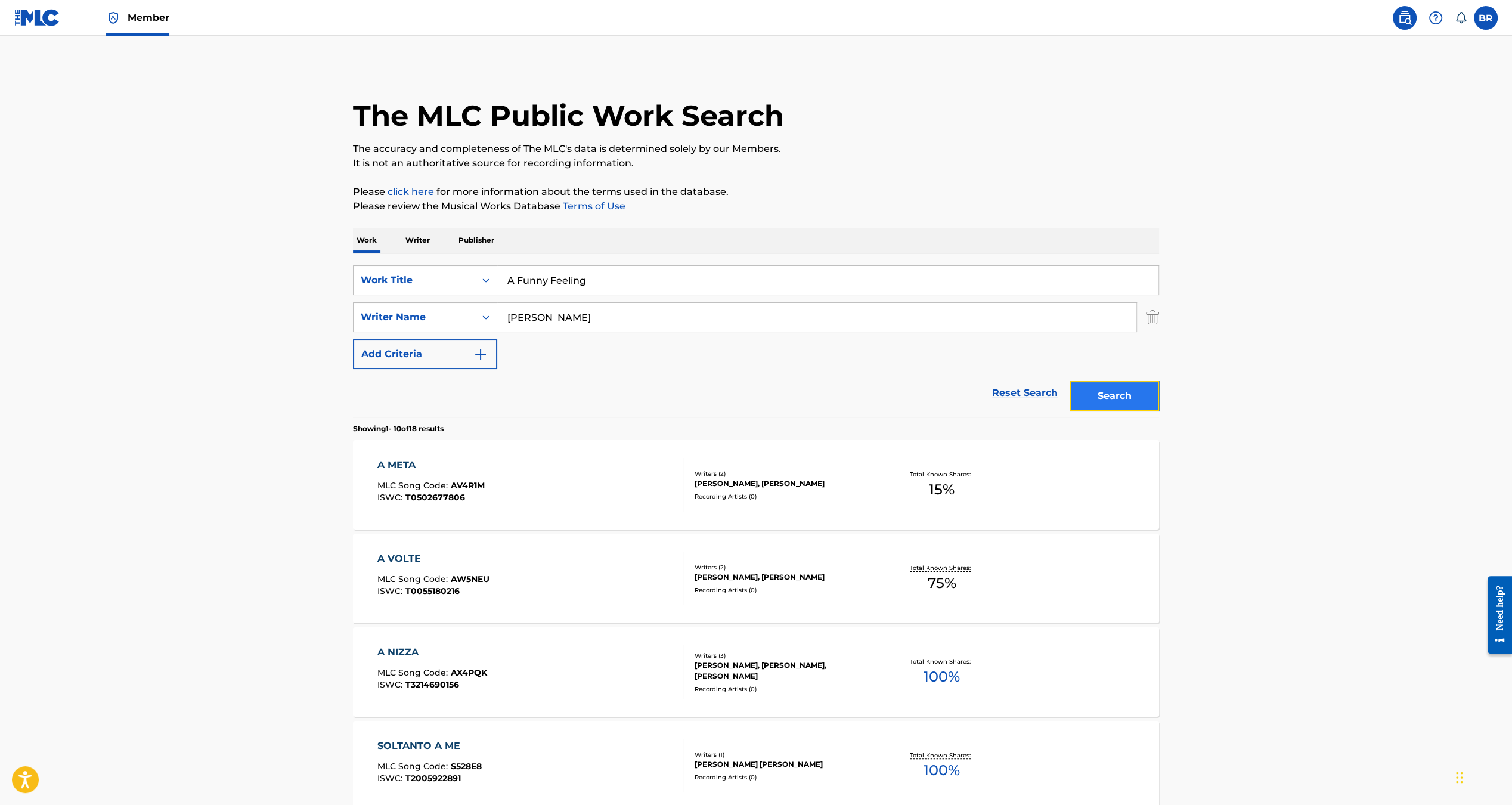
click at [1114, 399] on button "Search" at bounding box center [1114, 396] width 90 height 30
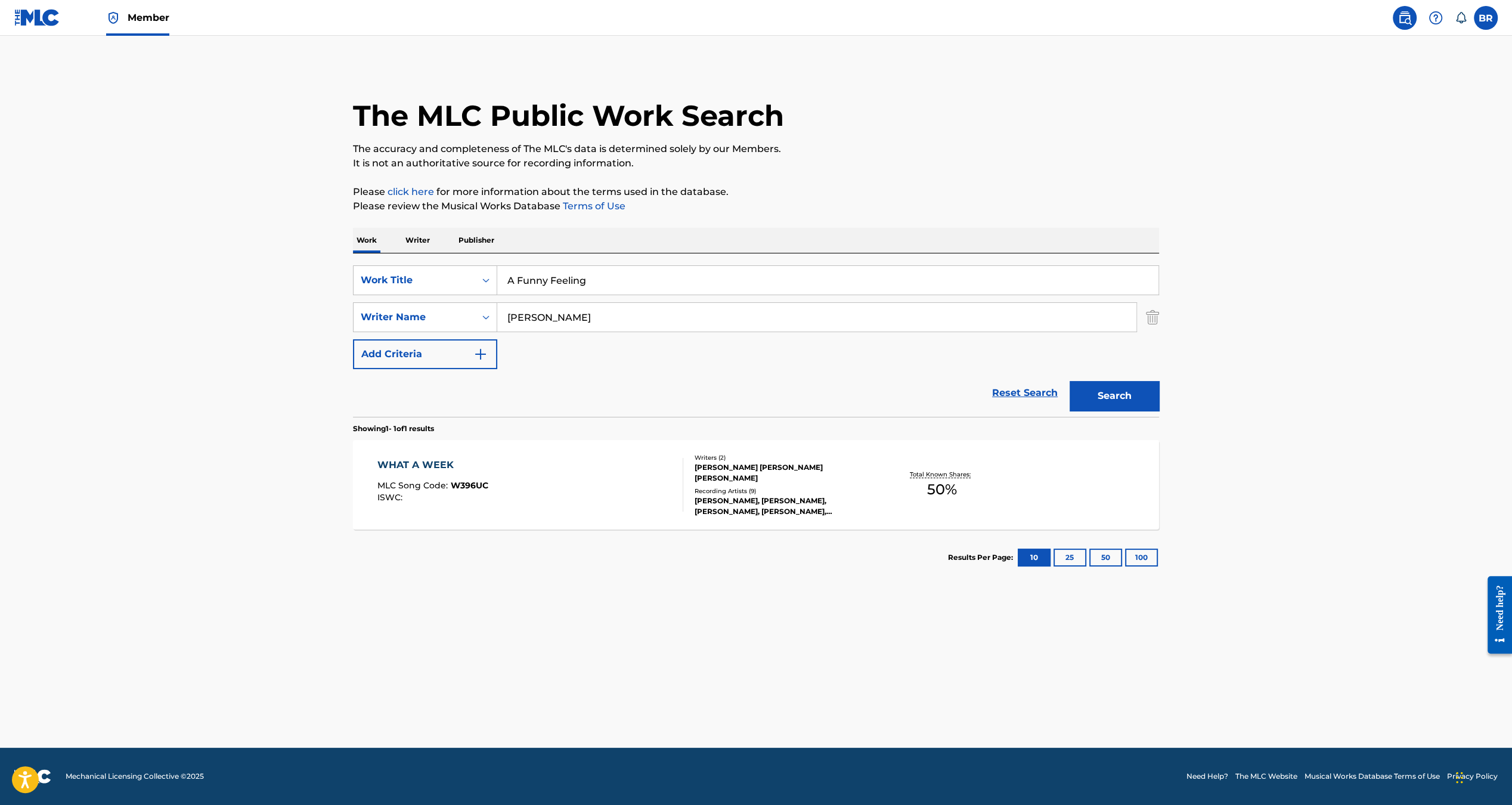
click at [481, 489] on span "W396UC" at bounding box center [469, 485] width 37 height 11
click at [630, 274] on input "A Funny Feeling" at bounding box center [827, 280] width 661 height 28
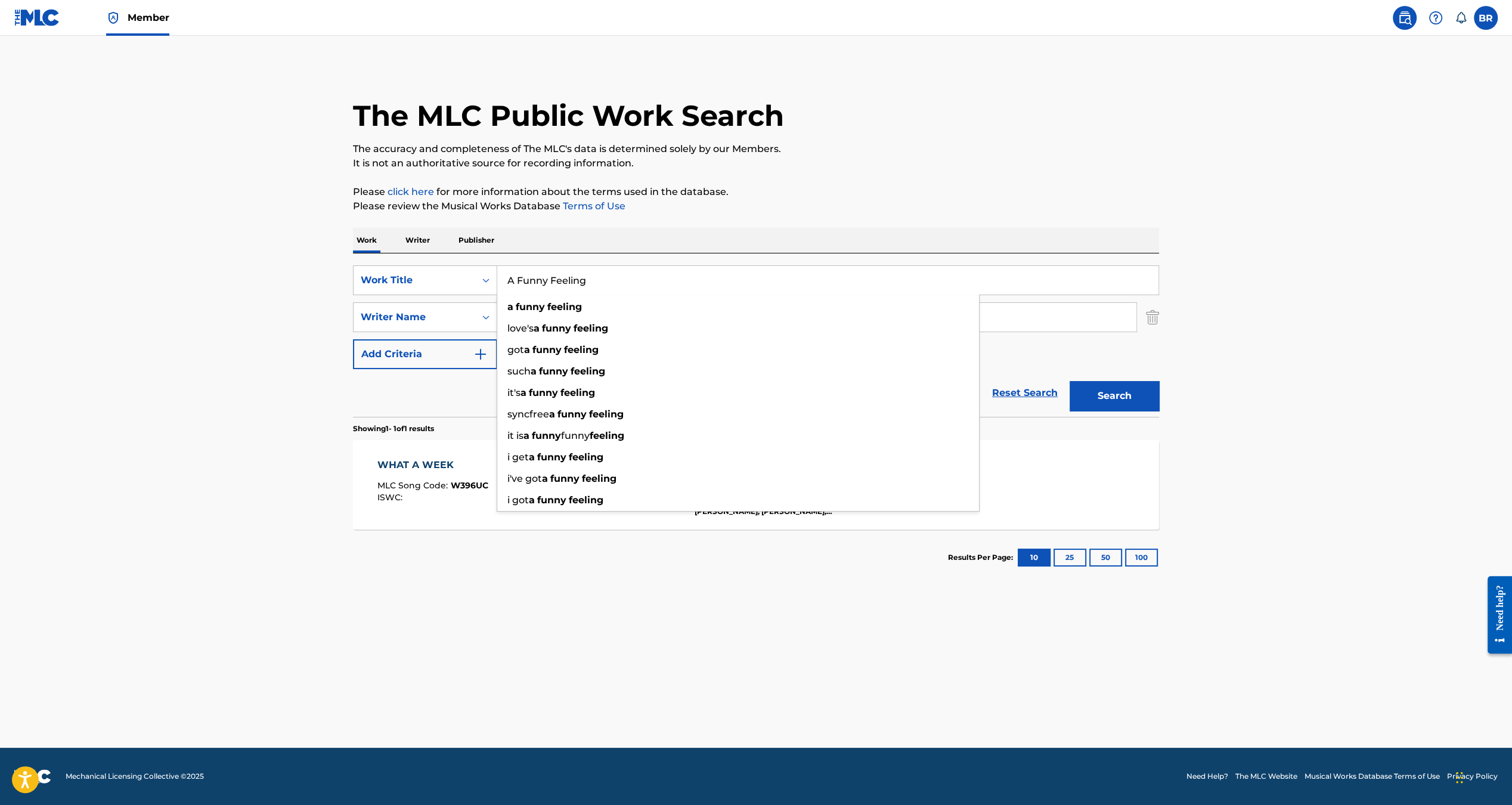
click at [630, 274] on input "A Funny Feeling" at bounding box center [827, 280] width 661 height 28
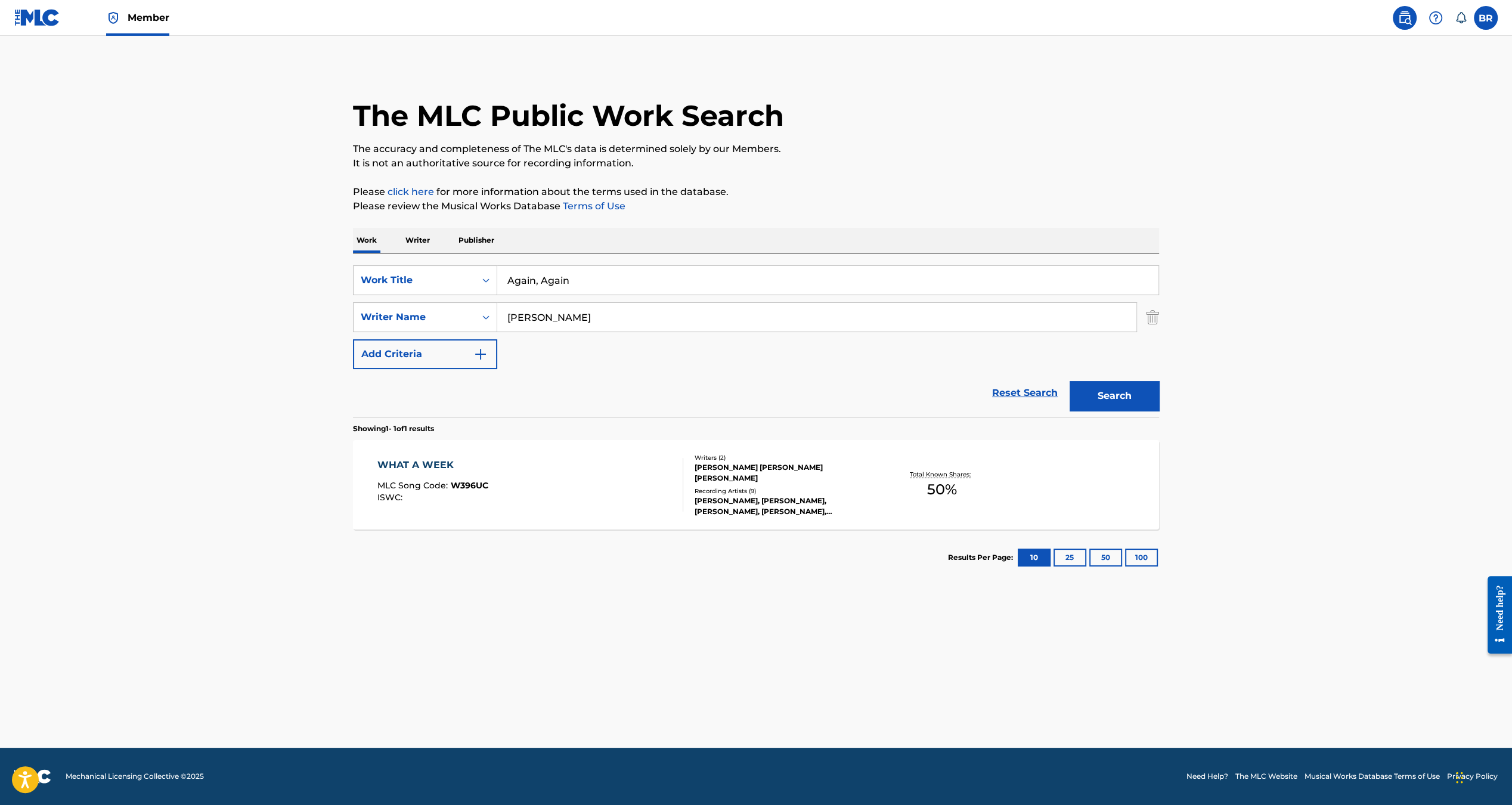
type input "Again, Again"
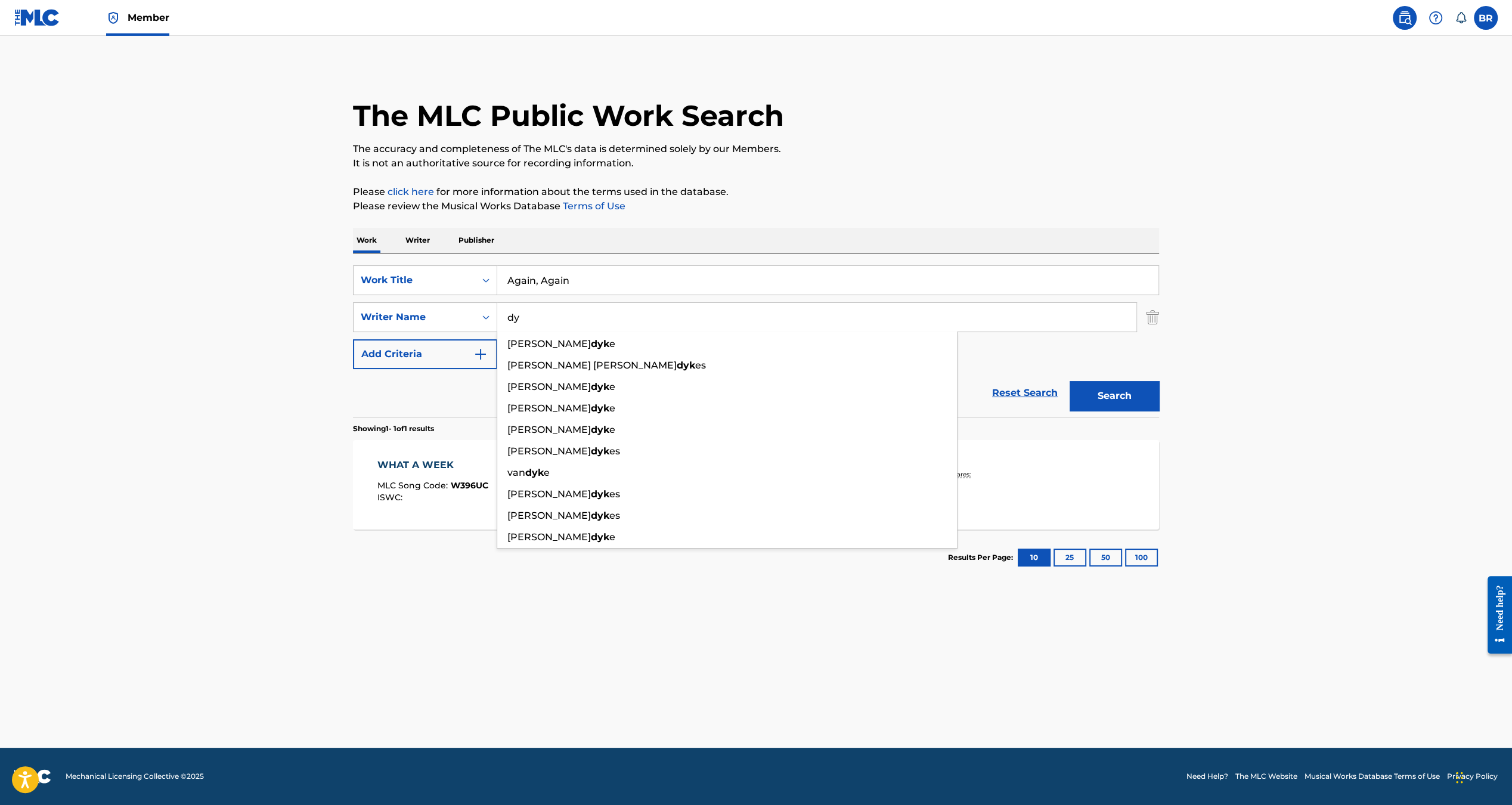
type input "d"
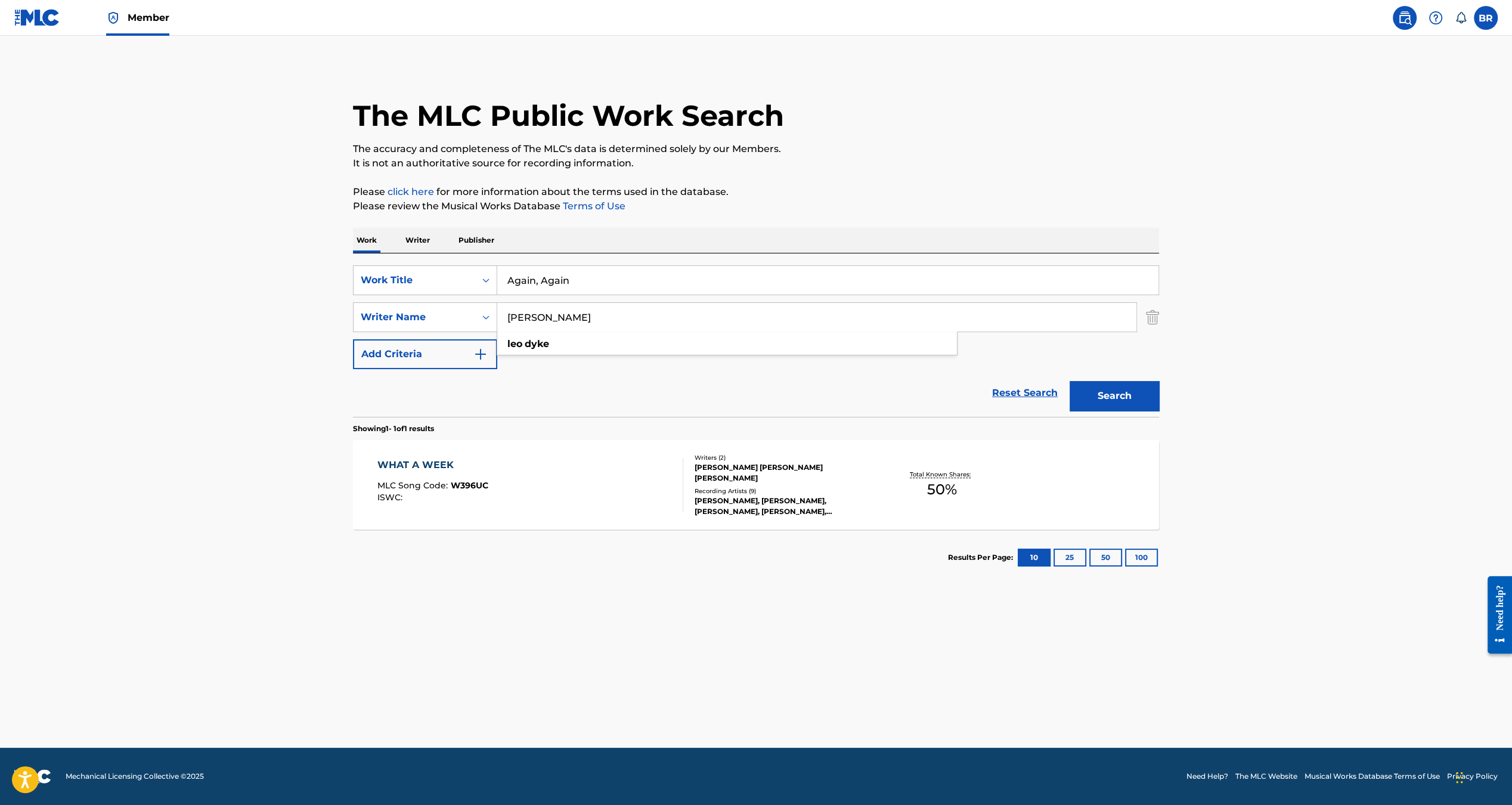
click at [649, 337] on div "[PERSON_NAME]" at bounding box center [727, 344] width 460 height 21
type input "[PERSON_NAME]"
click at [1122, 394] on button "Search" at bounding box center [1114, 396] width 90 height 30
click at [469, 470] on div "AGAIN, AGAIN" at bounding box center [430, 465] width 106 height 14
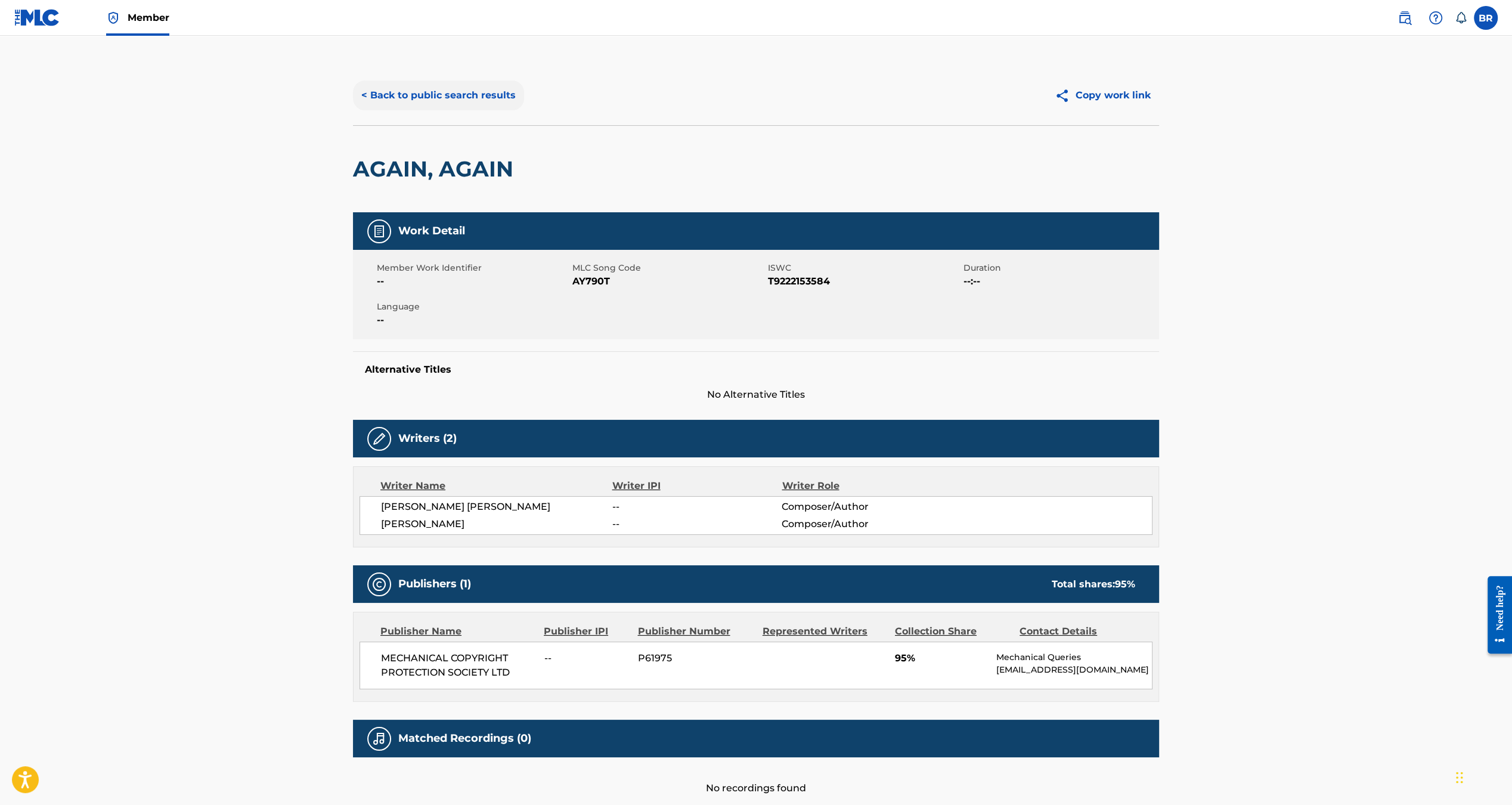
click at [401, 90] on button "< Back to public search results" at bounding box center [438, 96] width 171 height 30
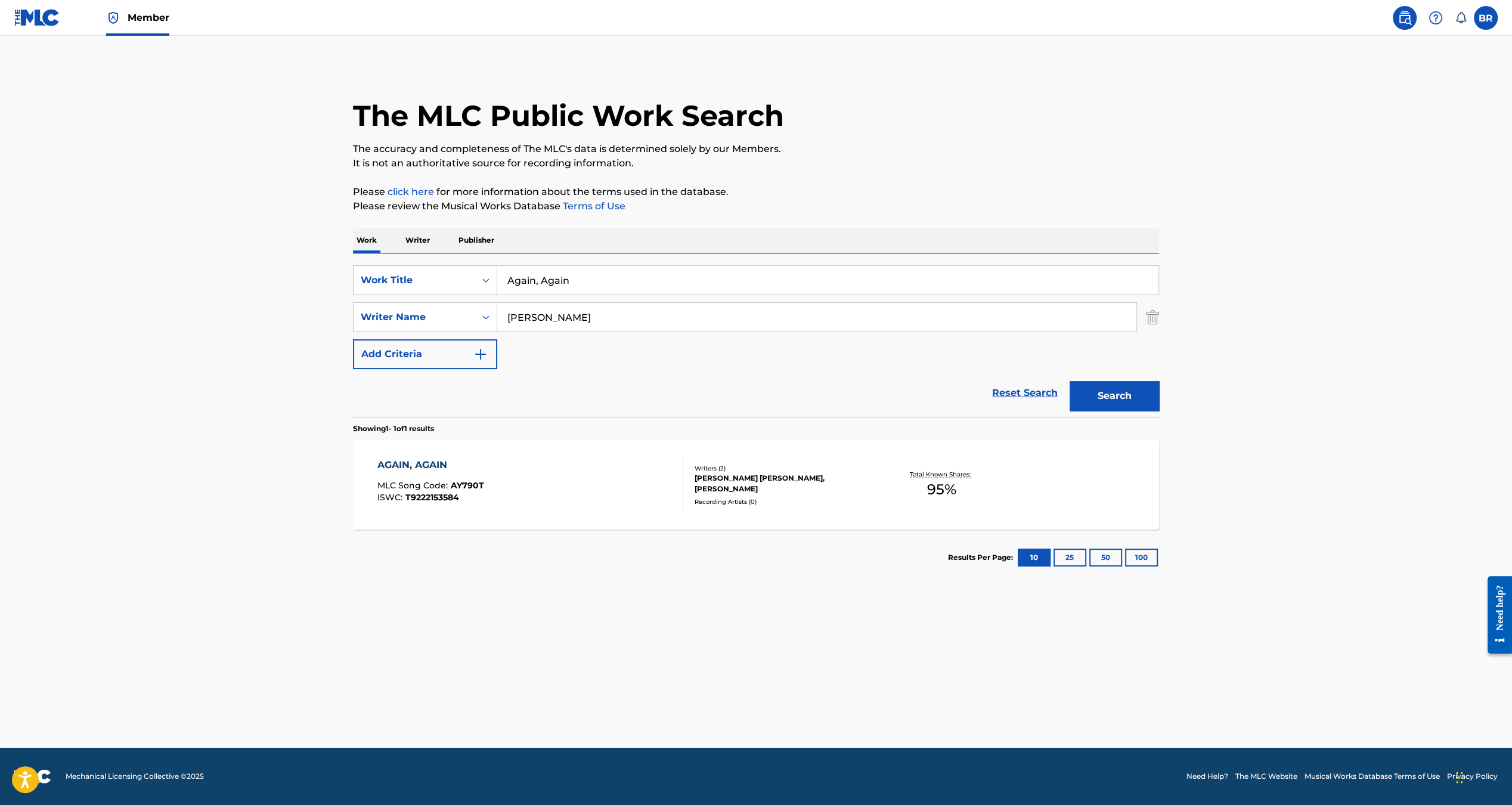
click at [546, 288] on input "Again, Again" at bounding box center [827, 280] width 661 height 28
click at [560, 272] on input "Again, Again" at bounding box center [827, 280] width 661 height 28
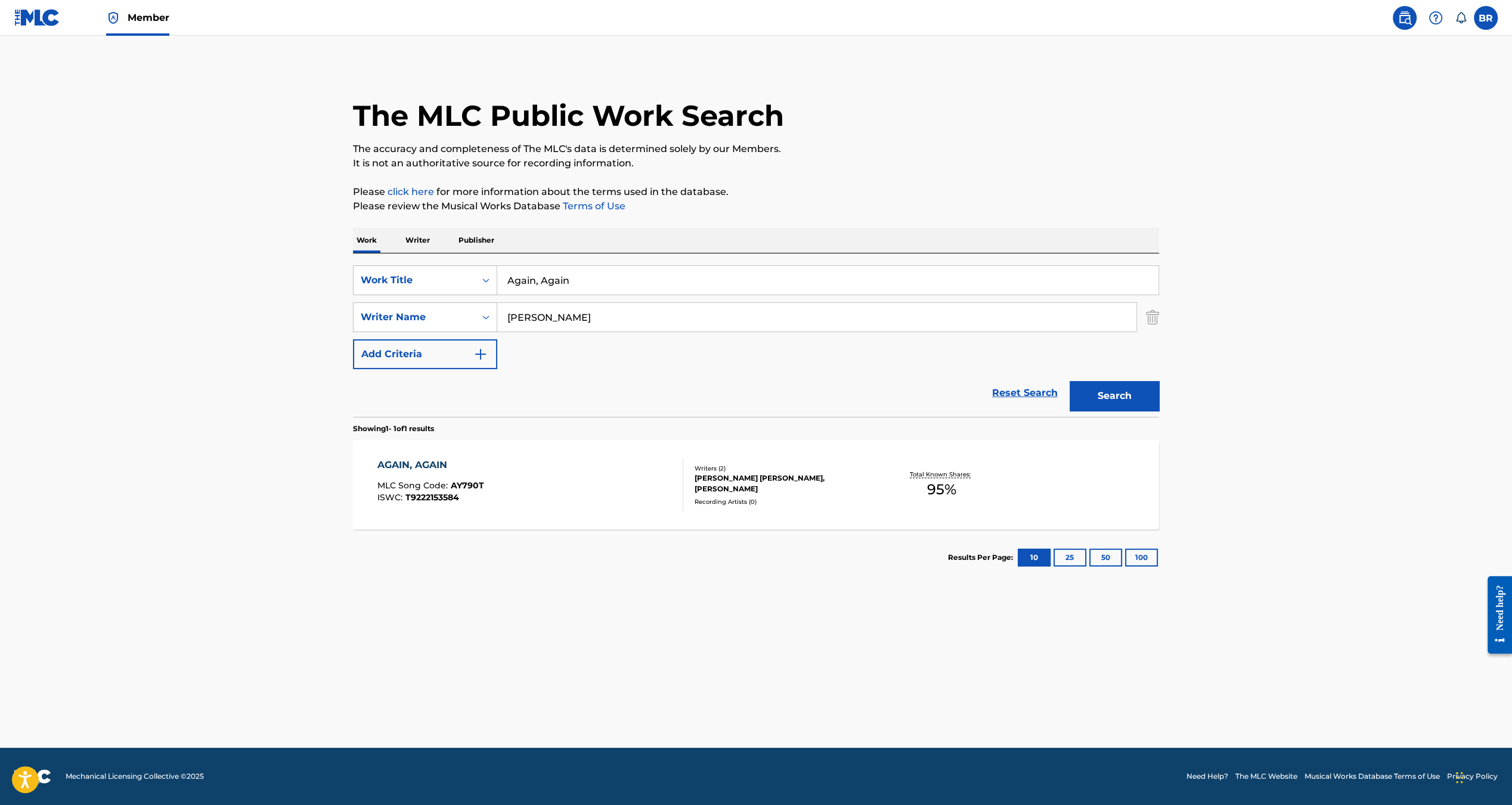
click at [560, 272] on input "Again, Again" at bounding box center [827, 280] width 661 height 28
click at [587, 313] on div "i'm just tryin g to love you" at bounding box center [737, 307] width 482 height 21
type input "i'm just trying to love you"
click at [587, 315] on input "[PERSON_NAME]" at bounding box center [816, 317] width 639 height 28
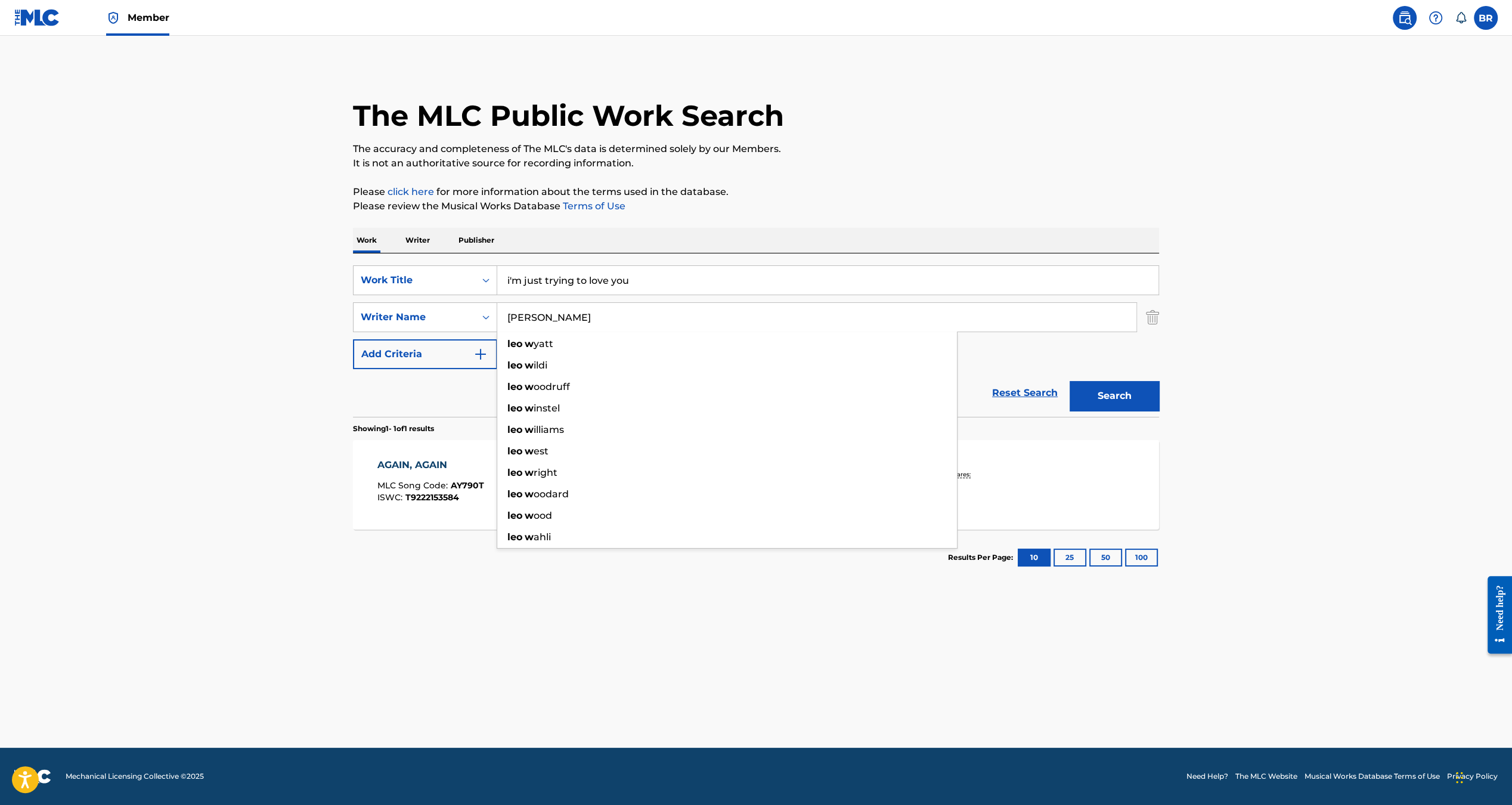
click at [587, 315] on input "[PERSON_NAME]" at bounding box center [816, 317] width 639 height 28
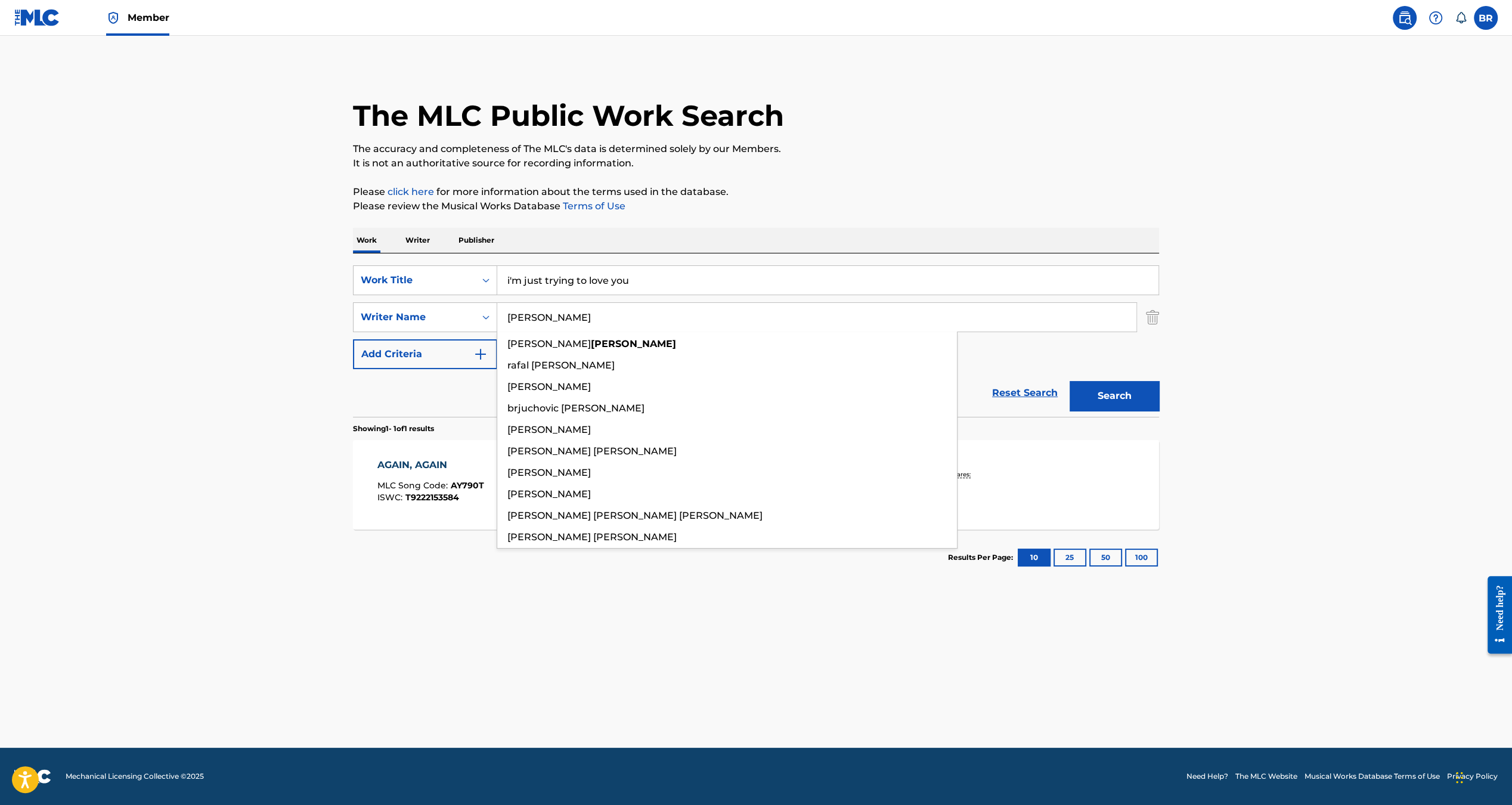
type input "[PERSON_NAME]"
click at [1069, 381] on button "Search" at bounding box center [1114, 396] width 90 height 30
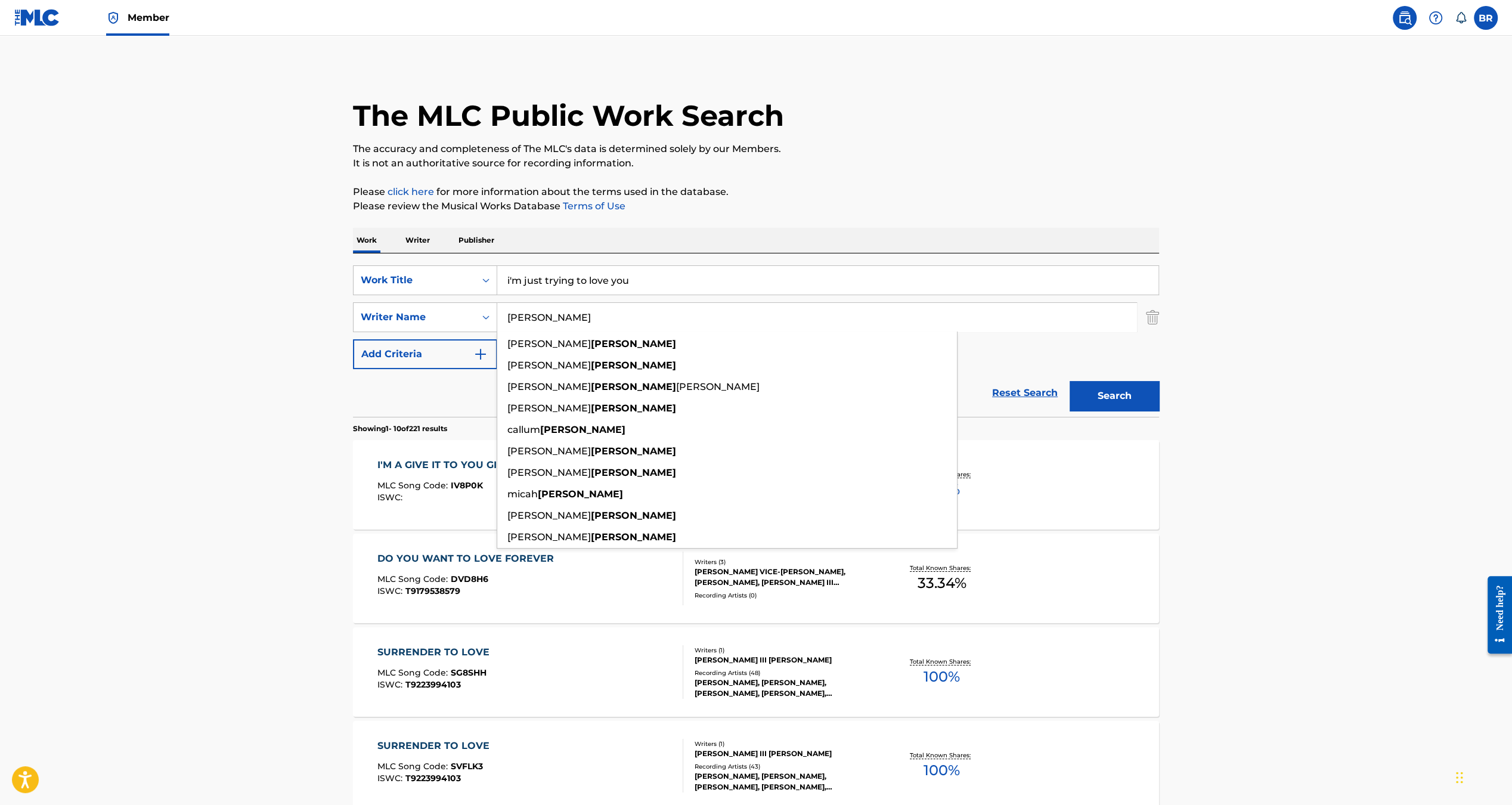
click at [327, 468] on main "The MLC Public Work Search The accuracy and completeness of The MLC's data is d…" at bounding box center [756, 738] width 1512 height 1404
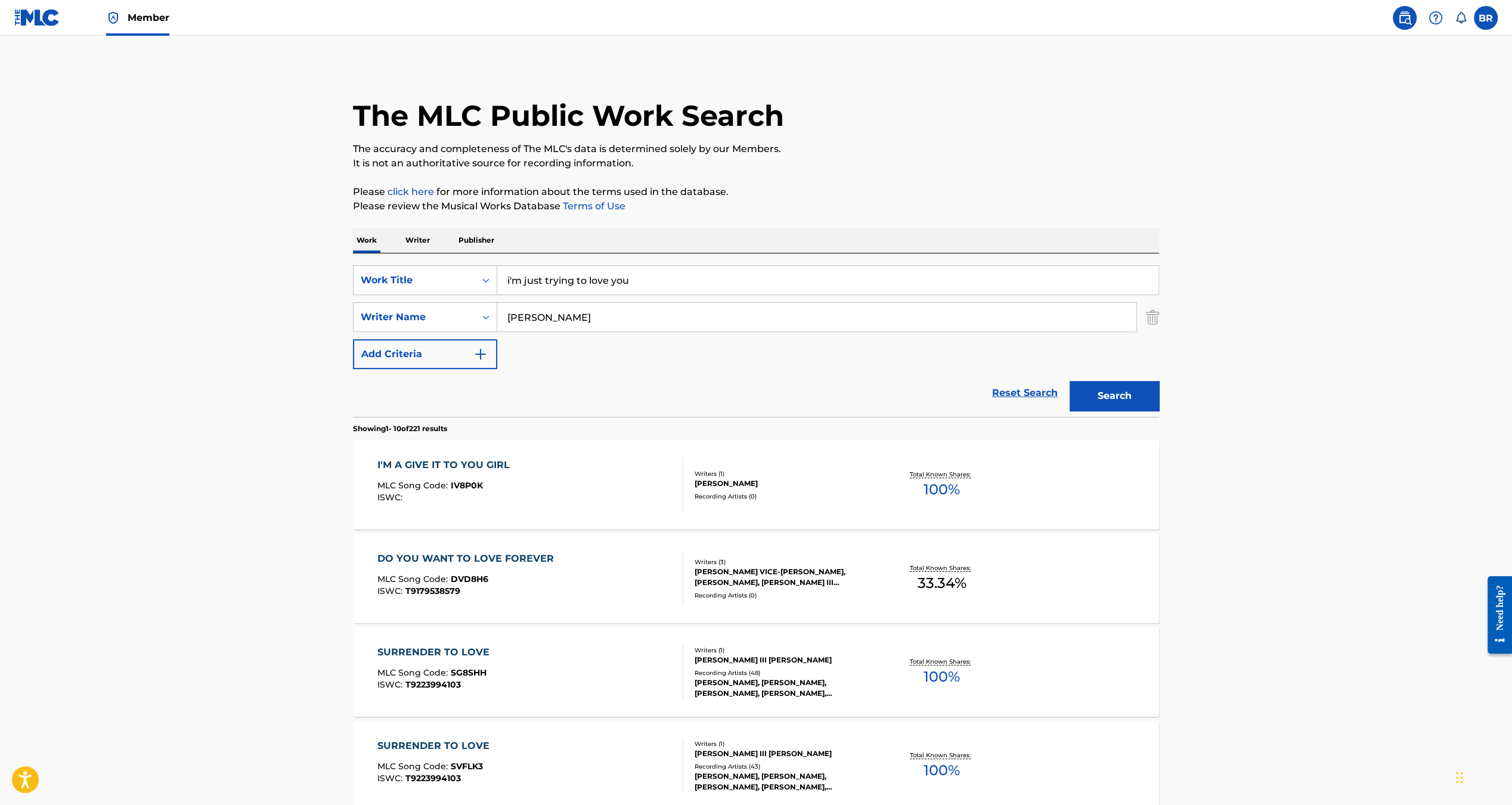
click at [446, 468] on div "I'M A GIVE IT TO YOU GIRL" at bounding box center [446, 465] width 138 height 14
click at [563, 319] on input "[PERSON_NAME]" at bounding box center [816, 317] width 639 height 28
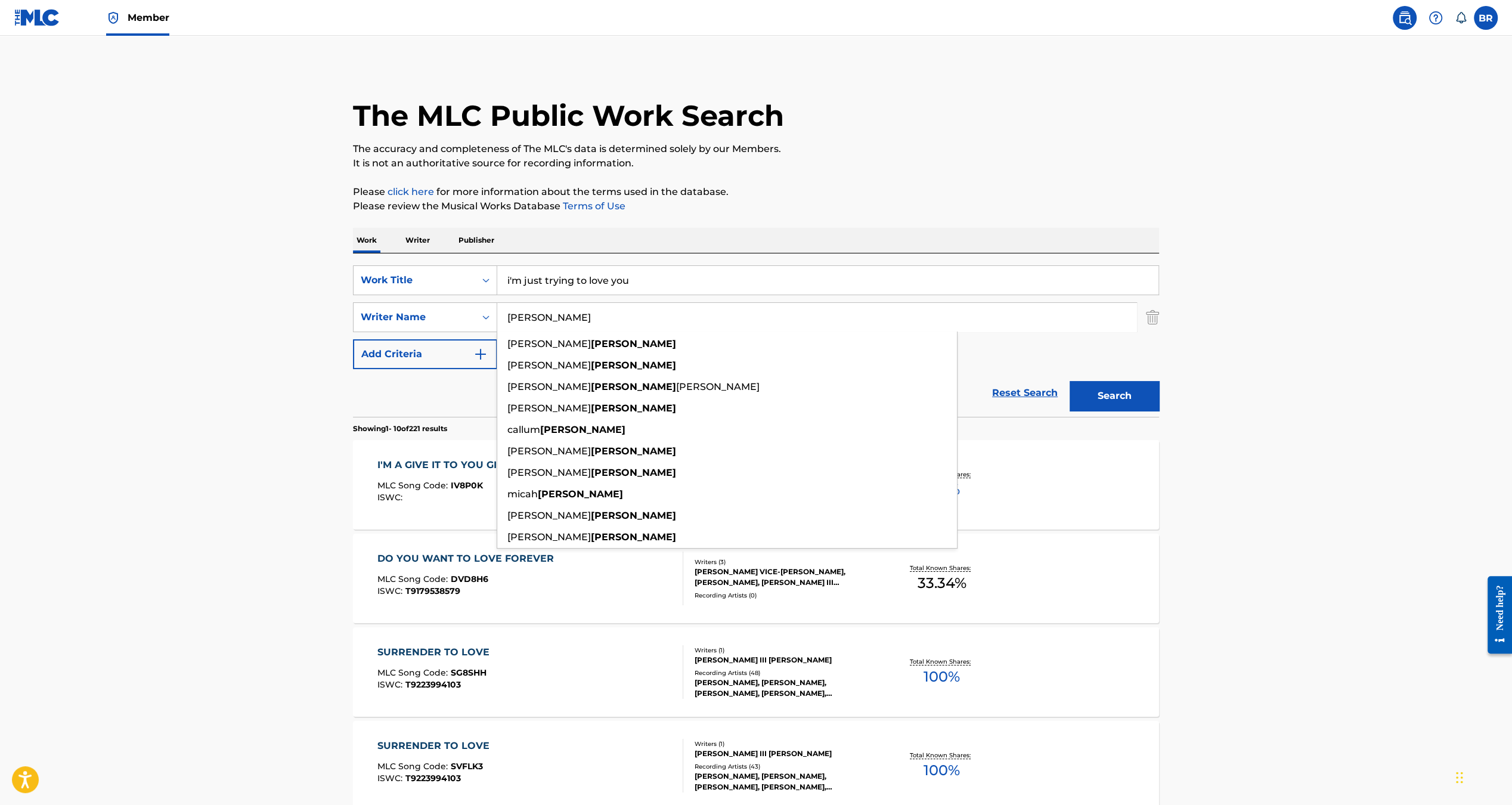
click at [563, 319] on input "[PERSON_NAME]" at bounding box center [816, 317] width 639 height 28
type input "T"
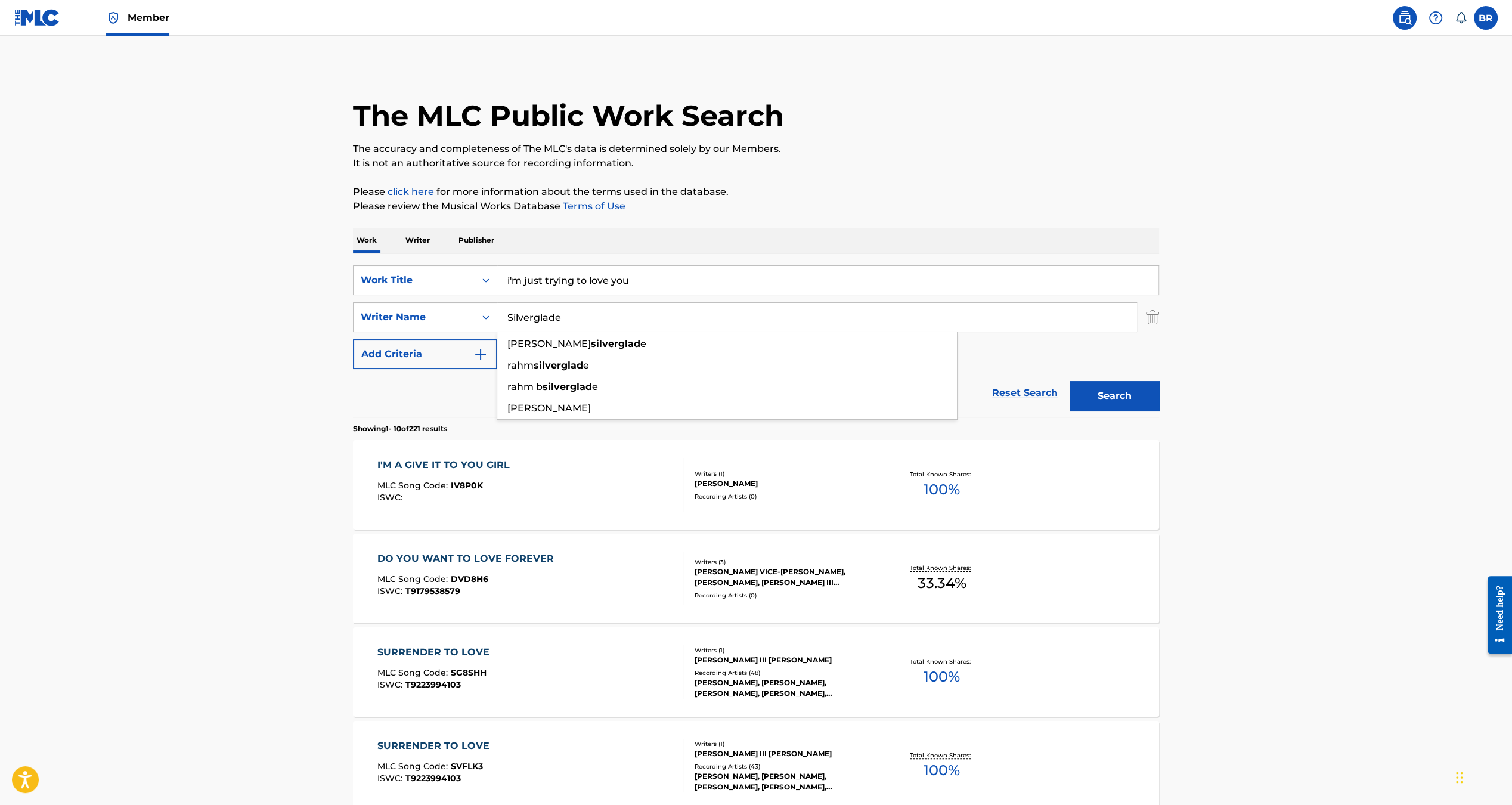
type input "Silverglade"
click at [1069, 381] on button "Search" at bounding box center [1114, 396] width 90 height 30
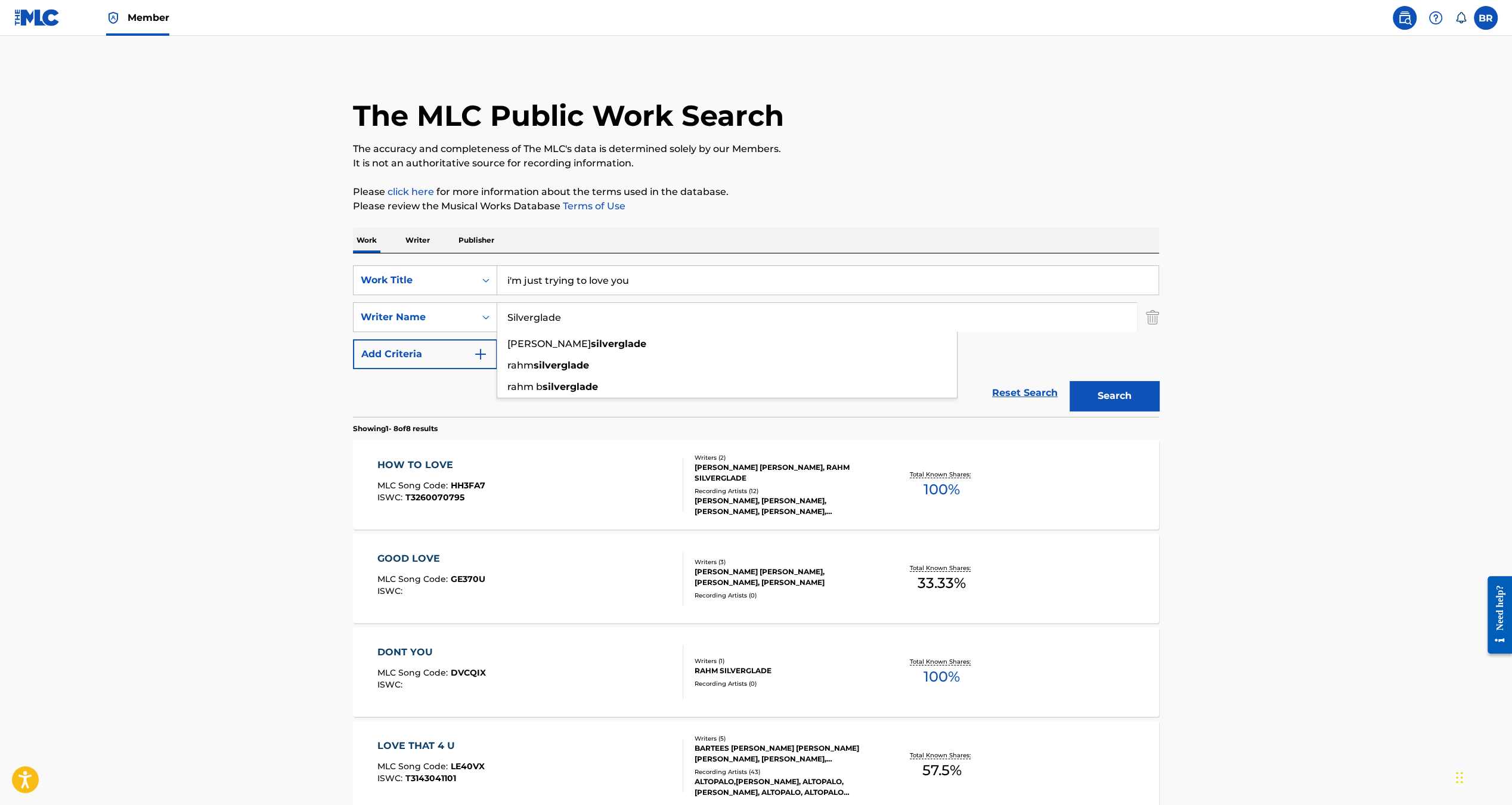
click at [224, 531] on main "The MLC Public Work Search The accuracy and completeness of The MLC's data is d…" at bounding box center [756, 641] width 1512 height 1211
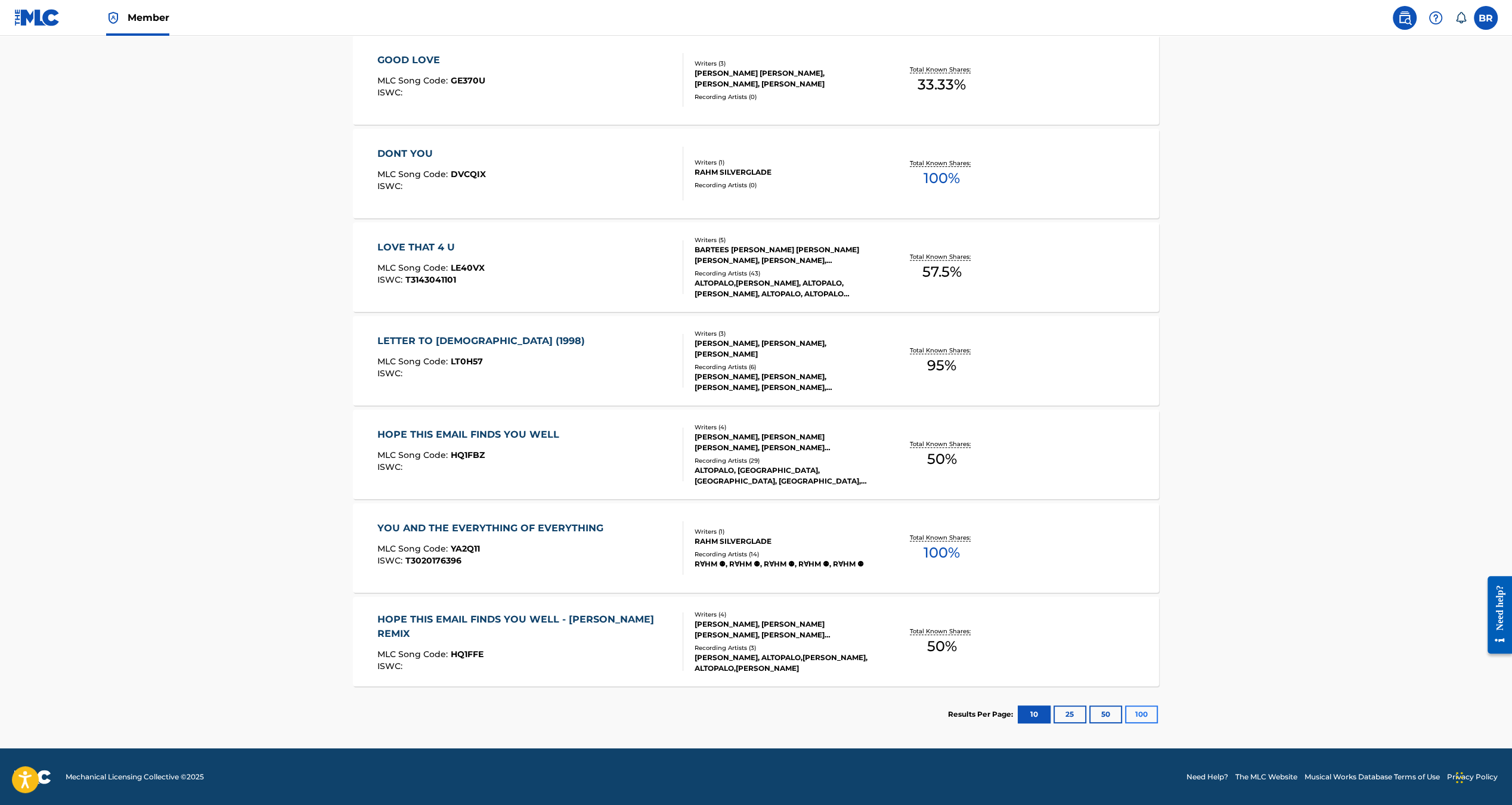
click at [1157, 720] on section "Results Per Page: 10 25 50 100" at bounding box center [1053, 714] width 211 height 18
click at [1149, 719] on button "100" at bounding box center [1141, 714] width 33 height 18
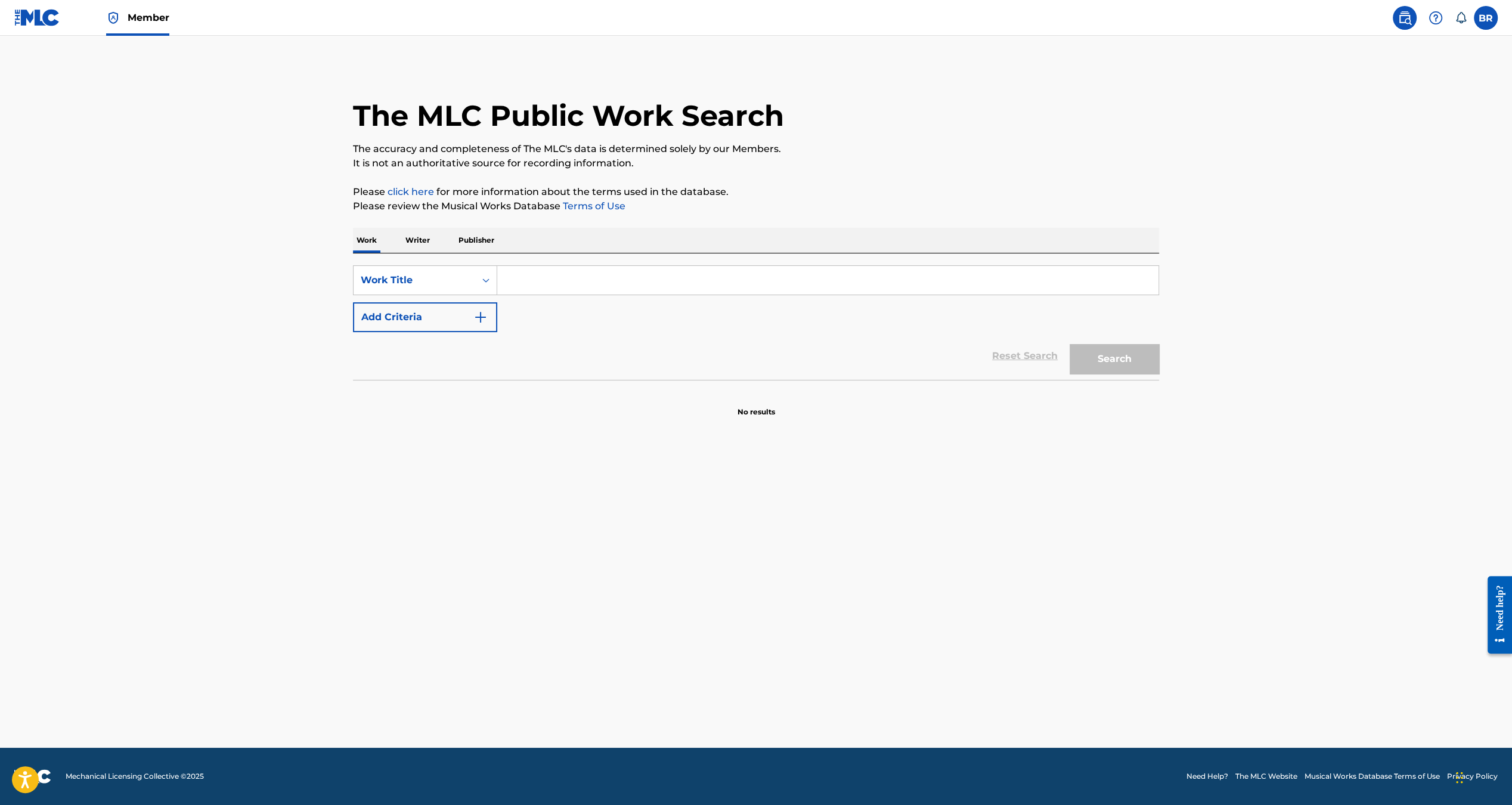
click at [509, 264] on div "SearchWithCriteriaf35230ae-a434-4b99-9771-6a9dd8507114 Work Title Add Criteria …" at bounding box center [756, 317] width 806 height 126
click at [532, 291] on input "Search Form" at bounding box center [827, 280] width 661 height 28
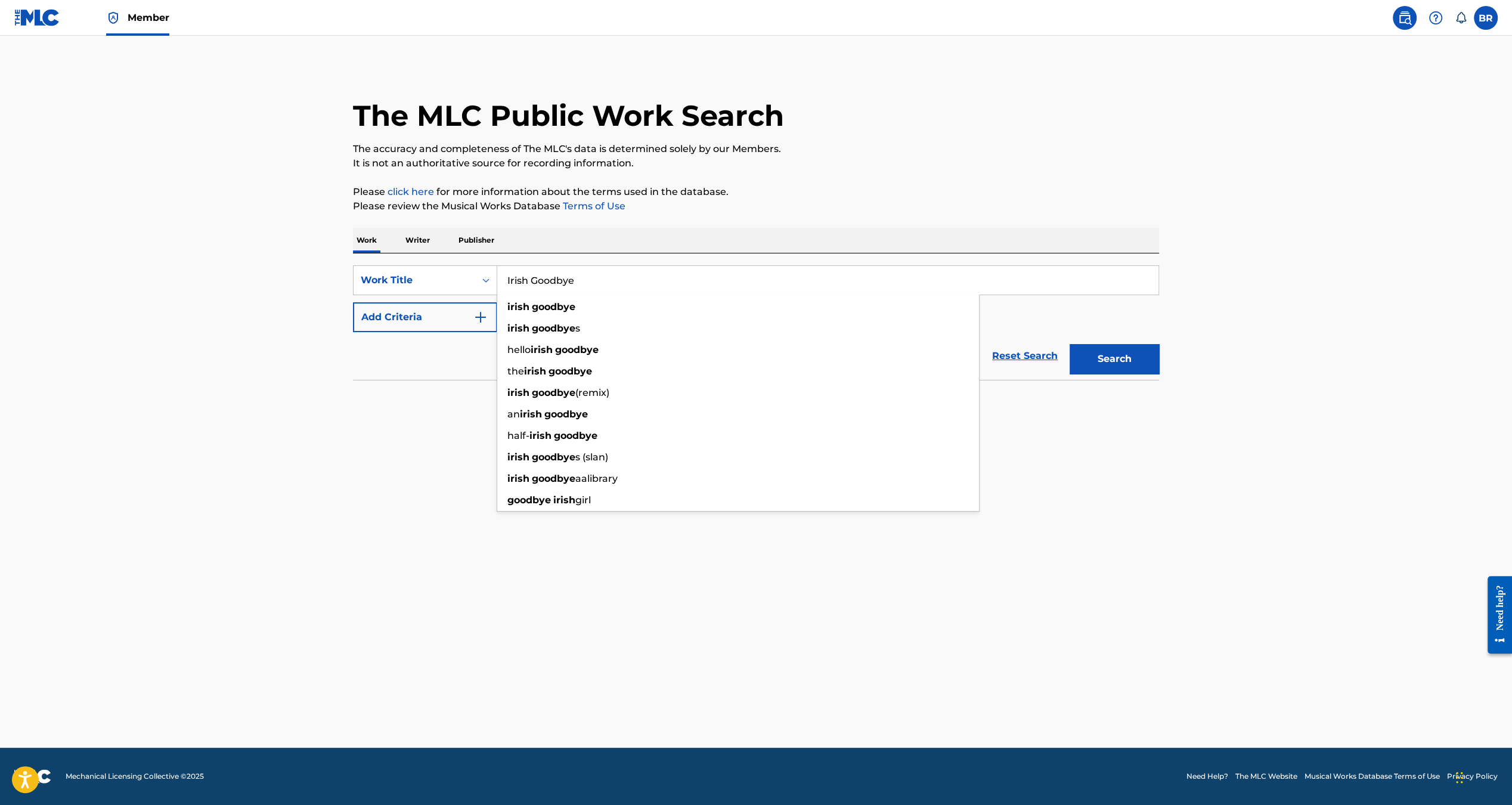
type input "Irish Goodbye"
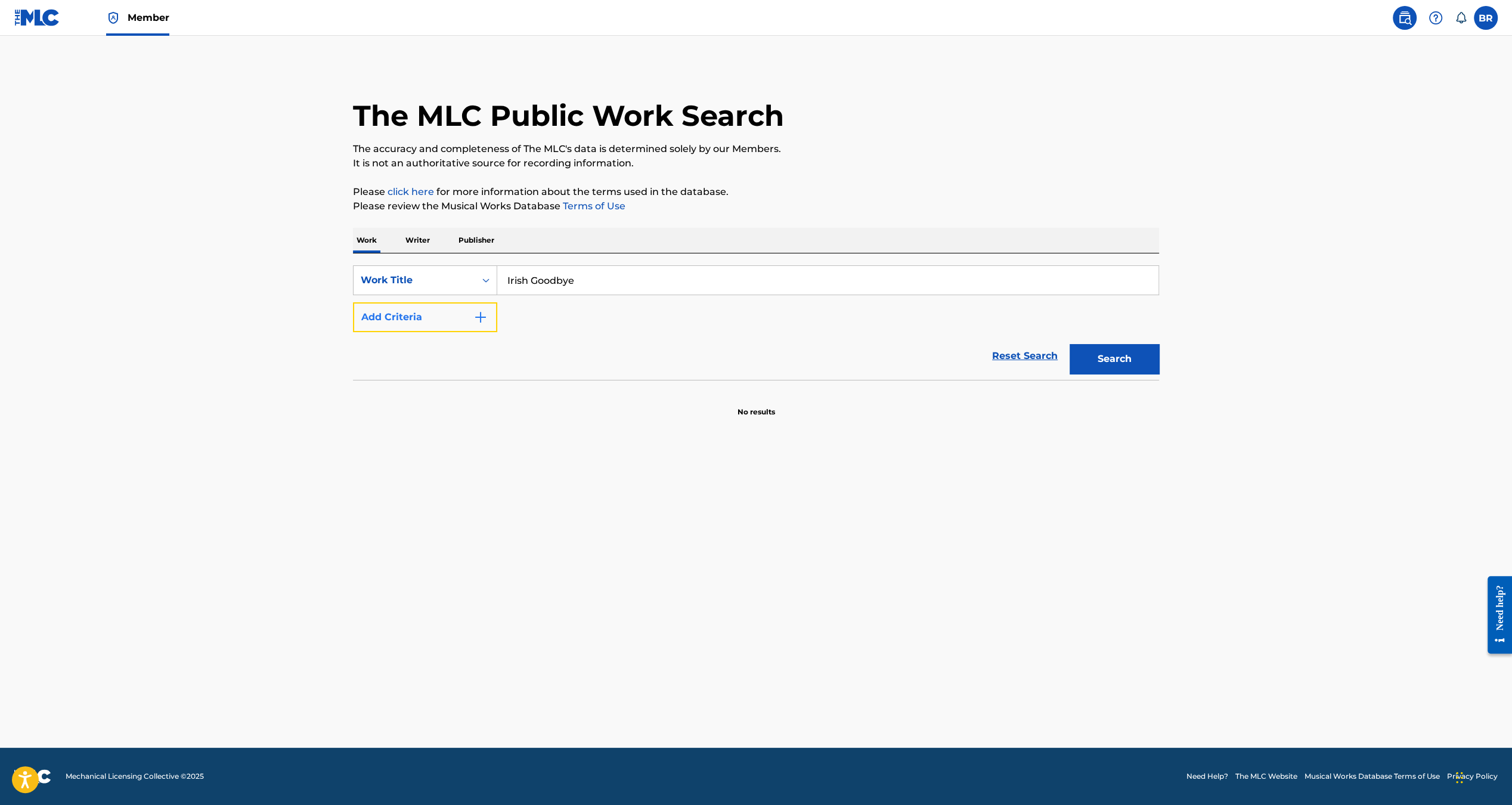
click at [474, 320] on img "Search Form" at bounding box center [480, 317] width 14 height 14
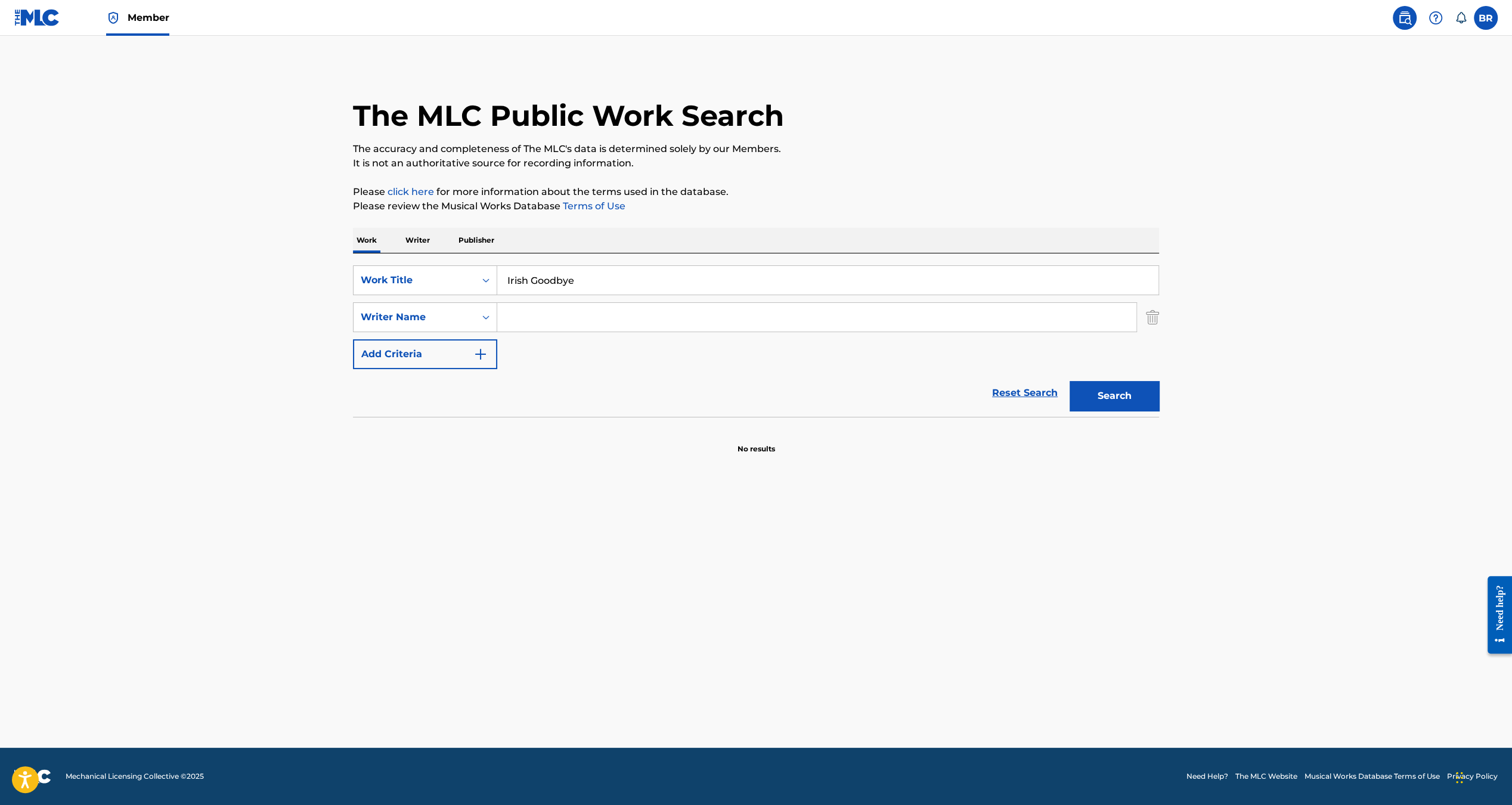
click at [532, 322] on input "Search Form" at bounding box center [816, 317] width 639 height 28
type input "[PERSON_NAME]"
click at [1069, 381] on button "Search" at bounding box center [1114, 396] width 90 height 30
click at [1114, 386] on button "Search" at bounding box center [1114, 396] width 90 height 30
click at [650, 330] on input "[PERSON_NAME]" at bounding box center [816, 317] width 639 height 28
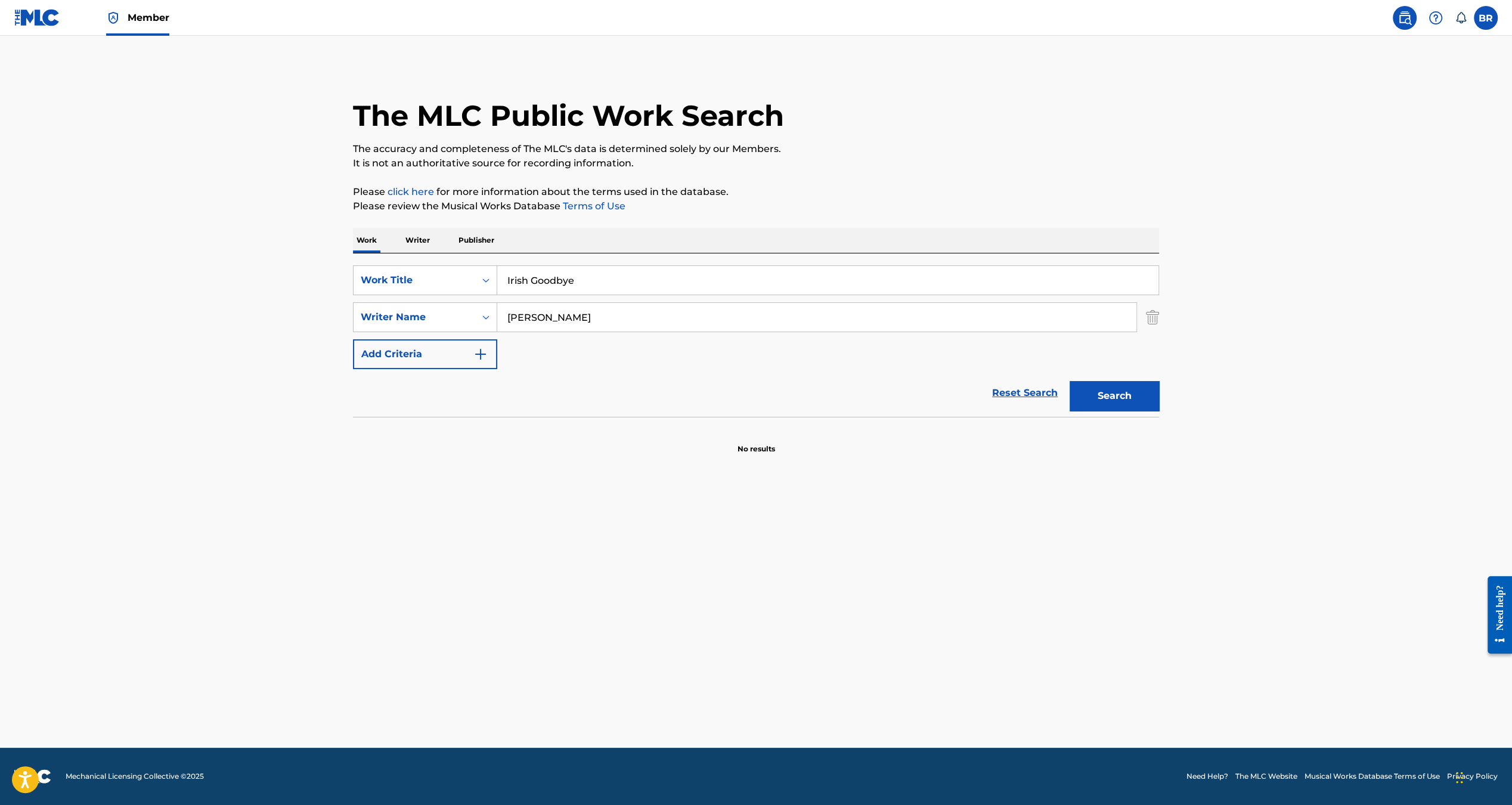
click at [650, 330] on input "[PERSON_NAME]" at bounding box center [816, 317] width 639 height 28
click at [1069, 381] on button "Search" at bounding box center [1114, 396] width 90 height 30
click at [635, 320] on input "[PERSON_NAME]" at bounding box center [816, 317] width 639 height 28
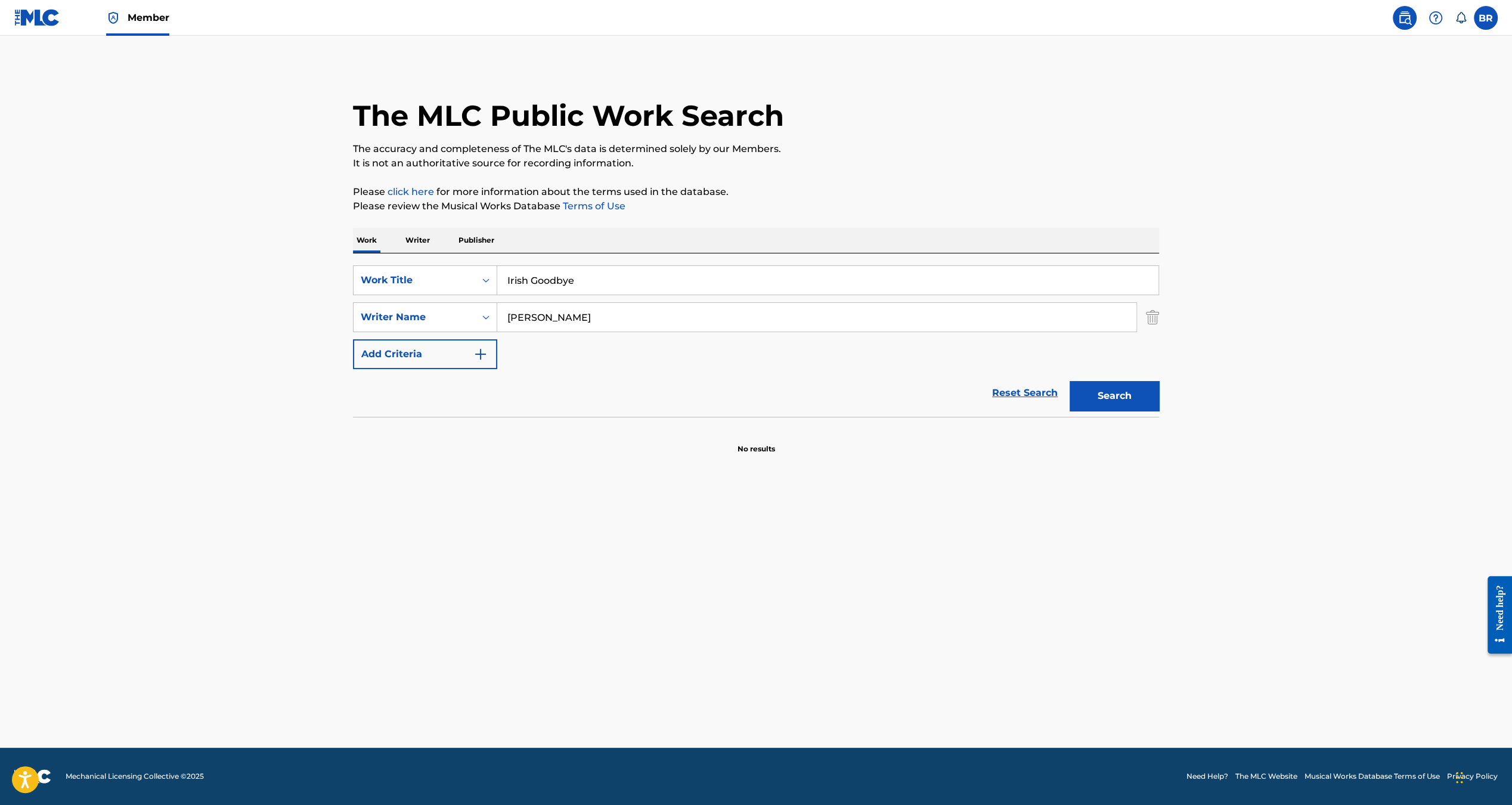
click at [635, 320] on input "[PERSON_NAME]" at bounding box center [816, 317] width 639 height 28
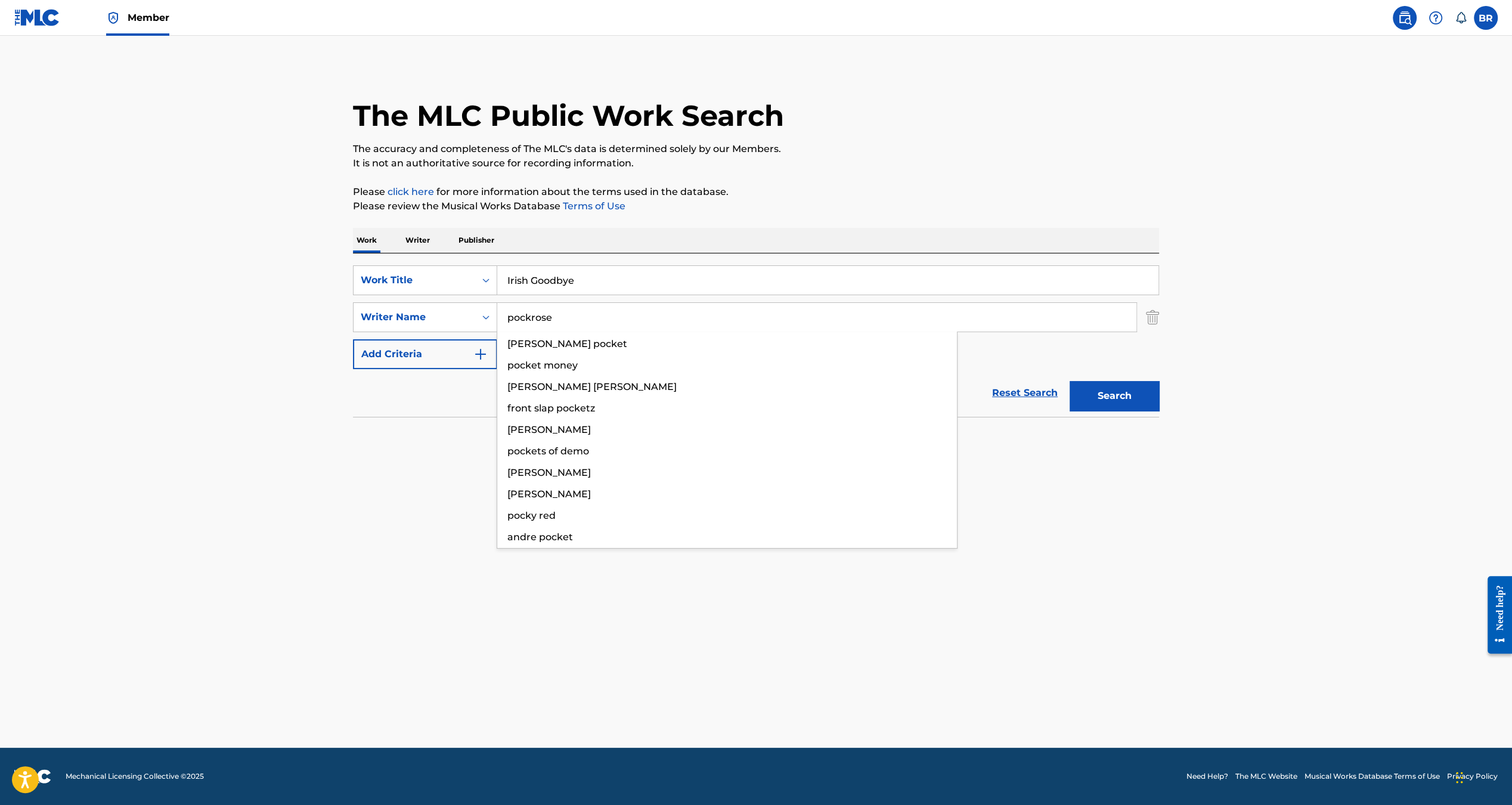
type input "pockrose"
click at [1069, 381] on button "Search" at bounding box center [1114, 396] width 90 height 30
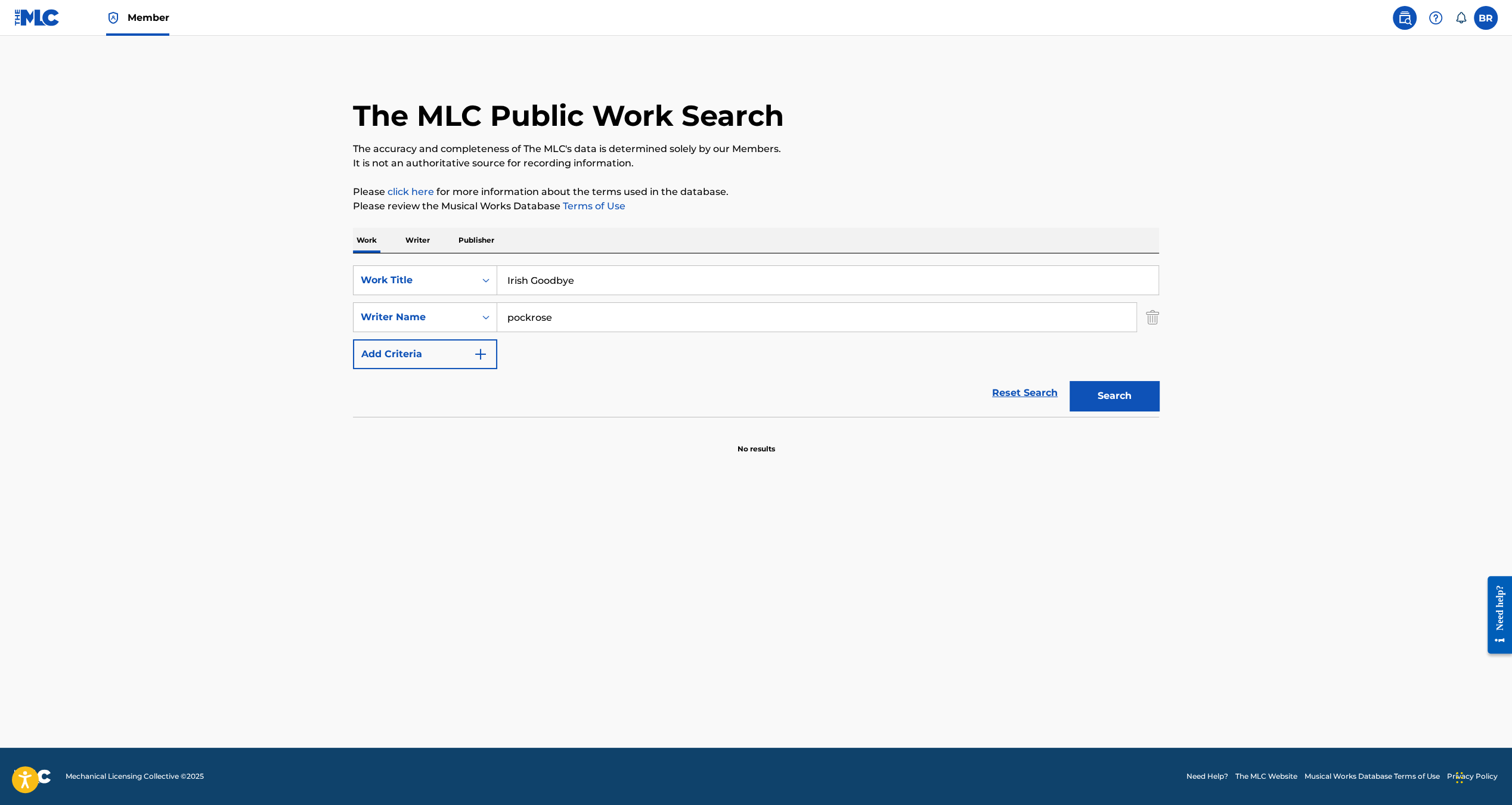
click at [654, 284] on input "Irish Goodbye" at bounding box center [827, 280] width 661 height 28
type input "Line of Feeling"
click at [1069, 381] on button "Search" at bounding box center [1114, 396] width 90 height 30
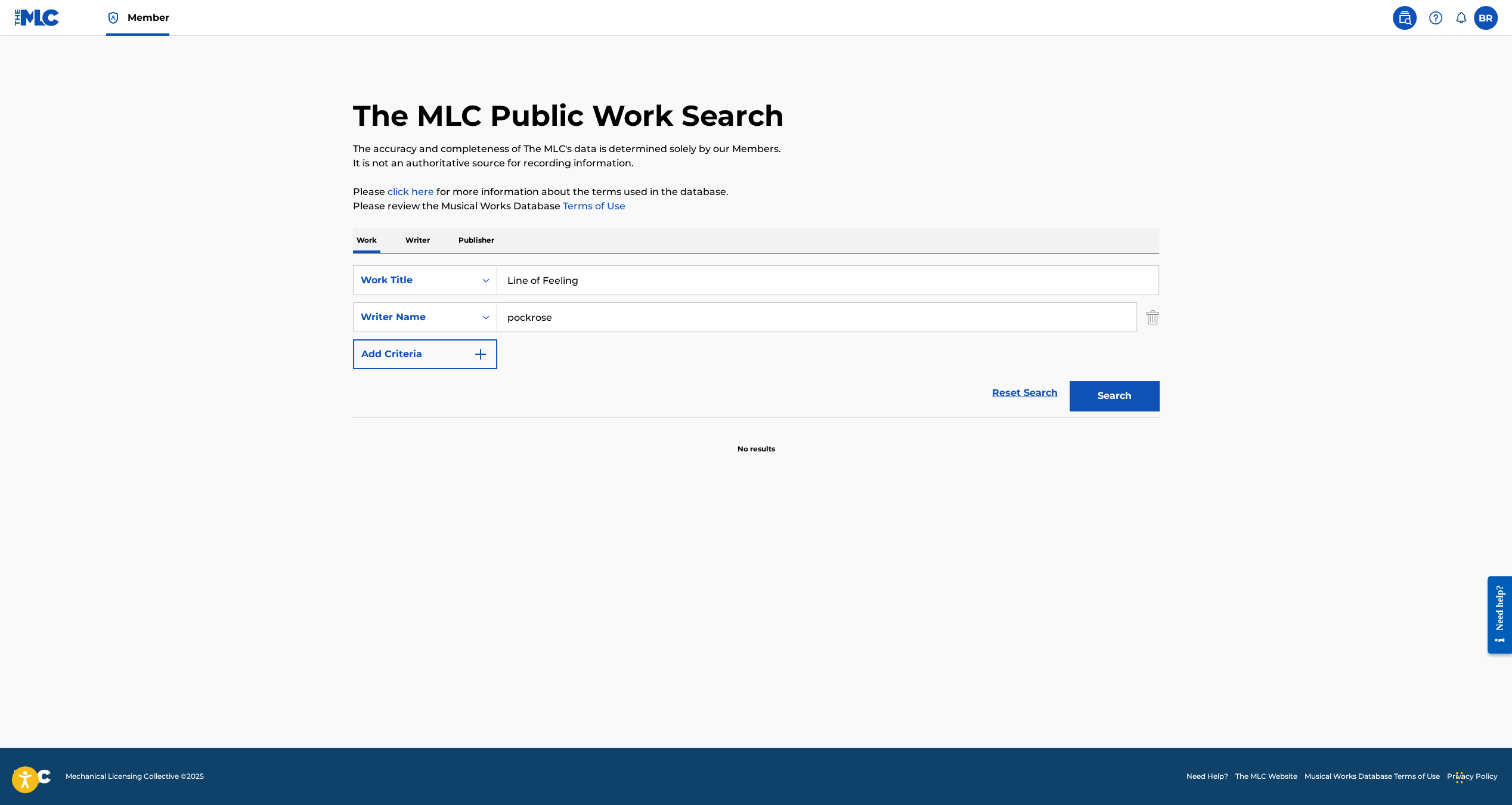
click at [535, 313] on input "pockrose" at bounding box center [816, 317] width 639 height 28
click at [1069, 381] on button "Search" at bounding box center [1114, 396] width 90 height 30
click at [558, 279] on input "Line of Feeling" at bounding box center [827, 280] width 661 height 28
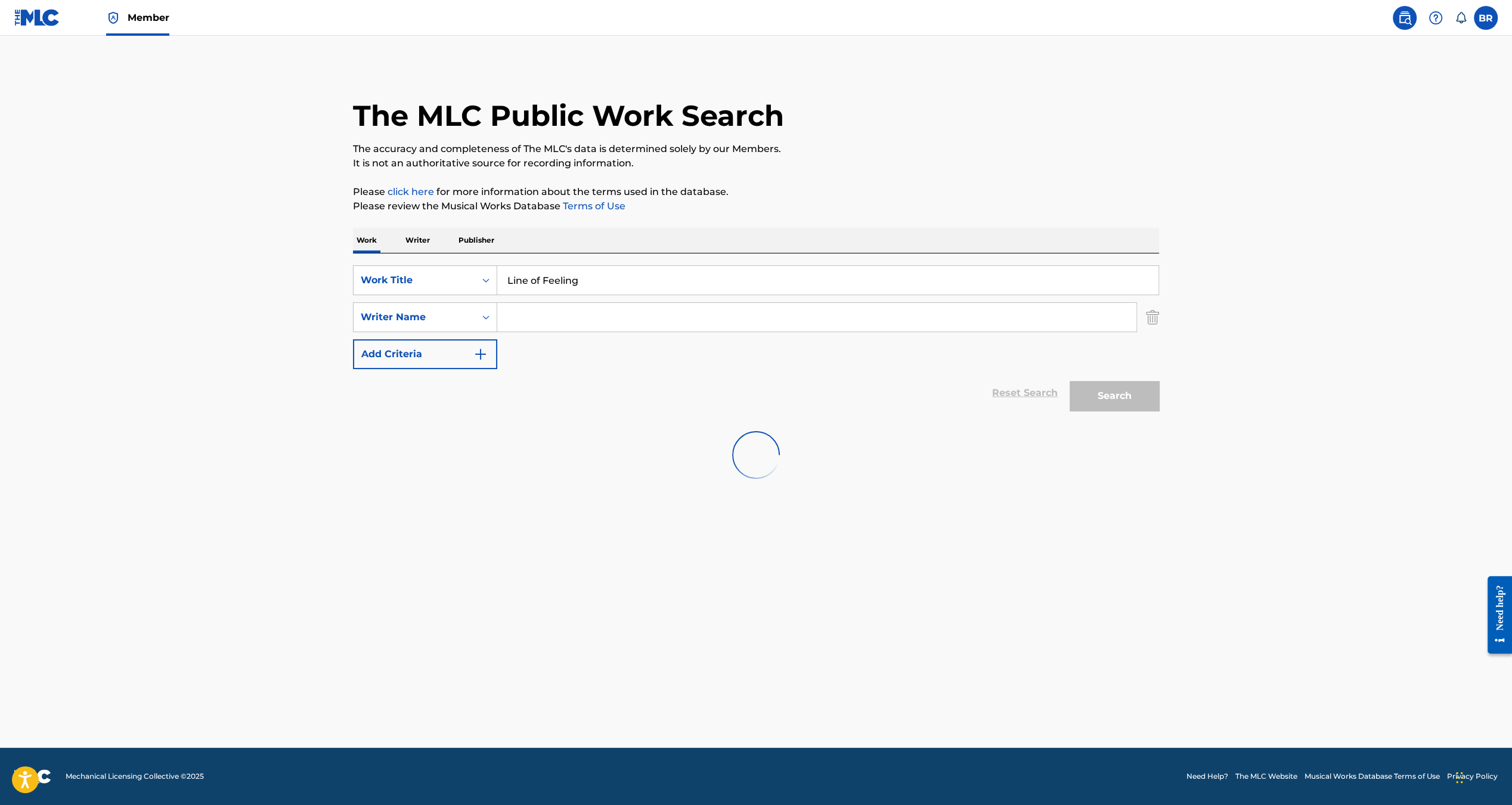
click at [558, 279] on input "Line of Feeling" at bounding box center [827, 280] width 661 height 28
click at [404, 242] on p "Writer" at bounding box center [418, 241] width 32 height 25
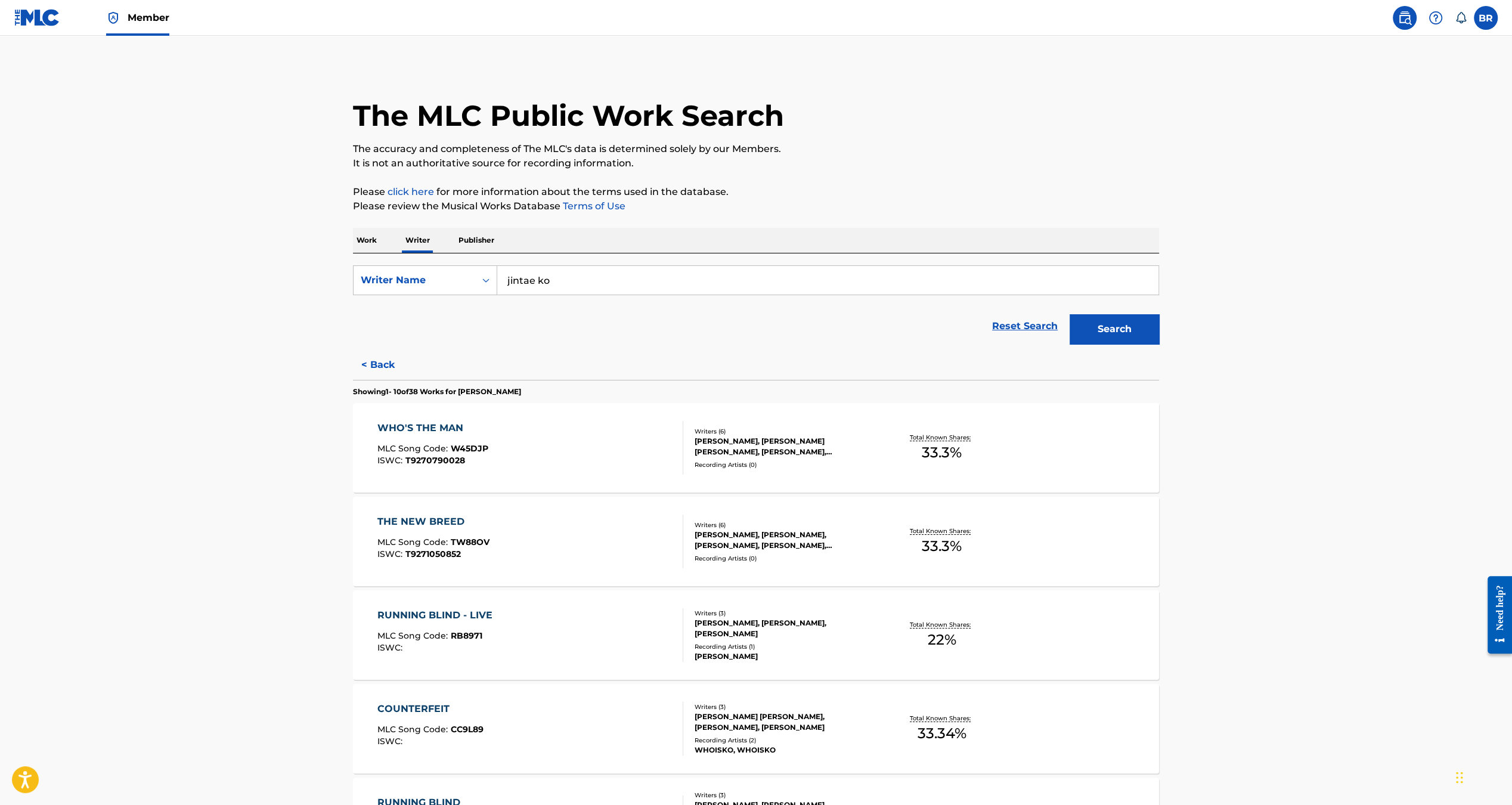
click at [585, 291] on input "jintae ko" at bounding box center [827, 280] width 661 height 28
type input "[PERSON_NAME]"
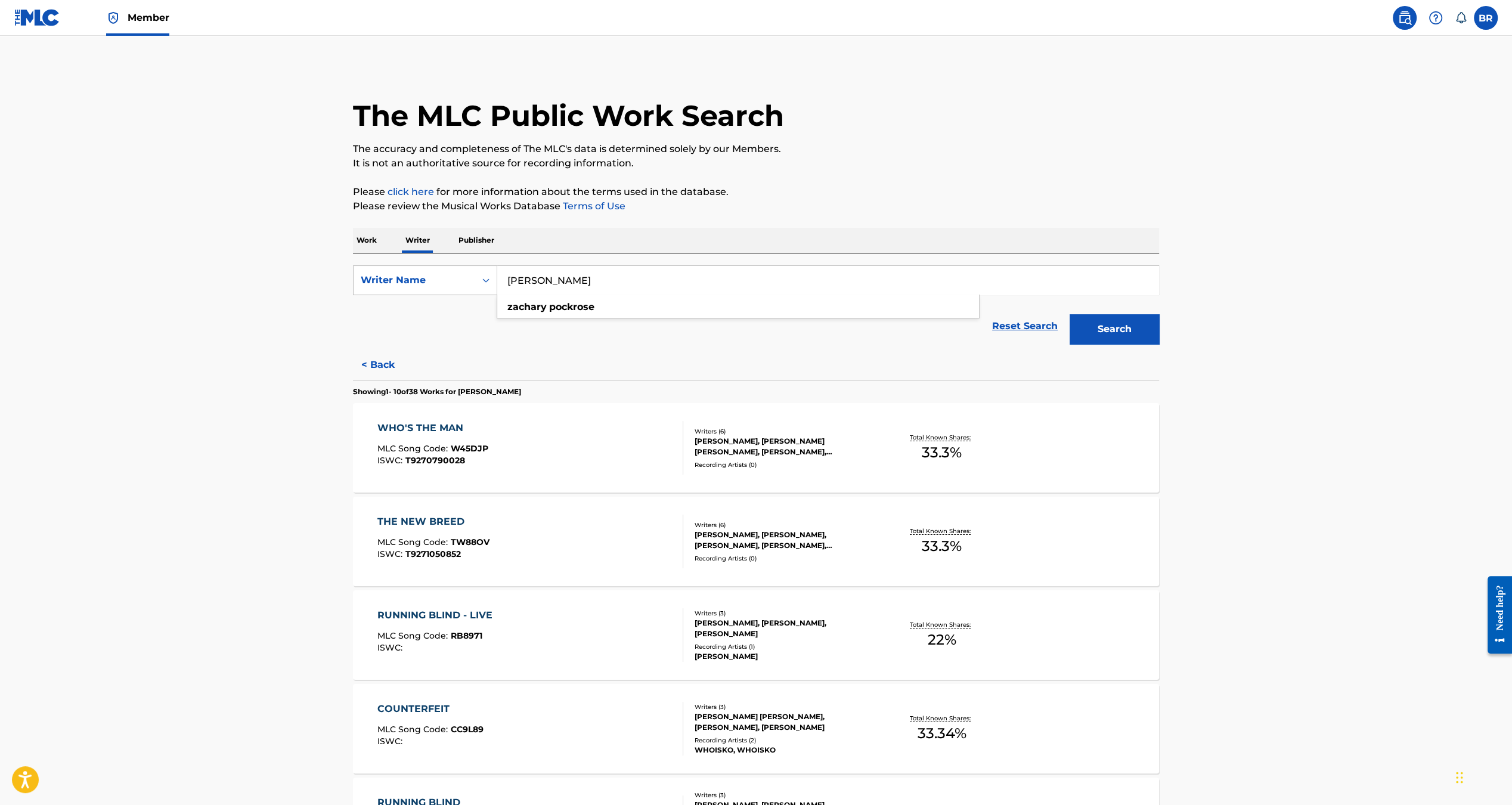
click at [1069, 314] on button "Search" at bounding box center [1114, 329] width 90 height 30
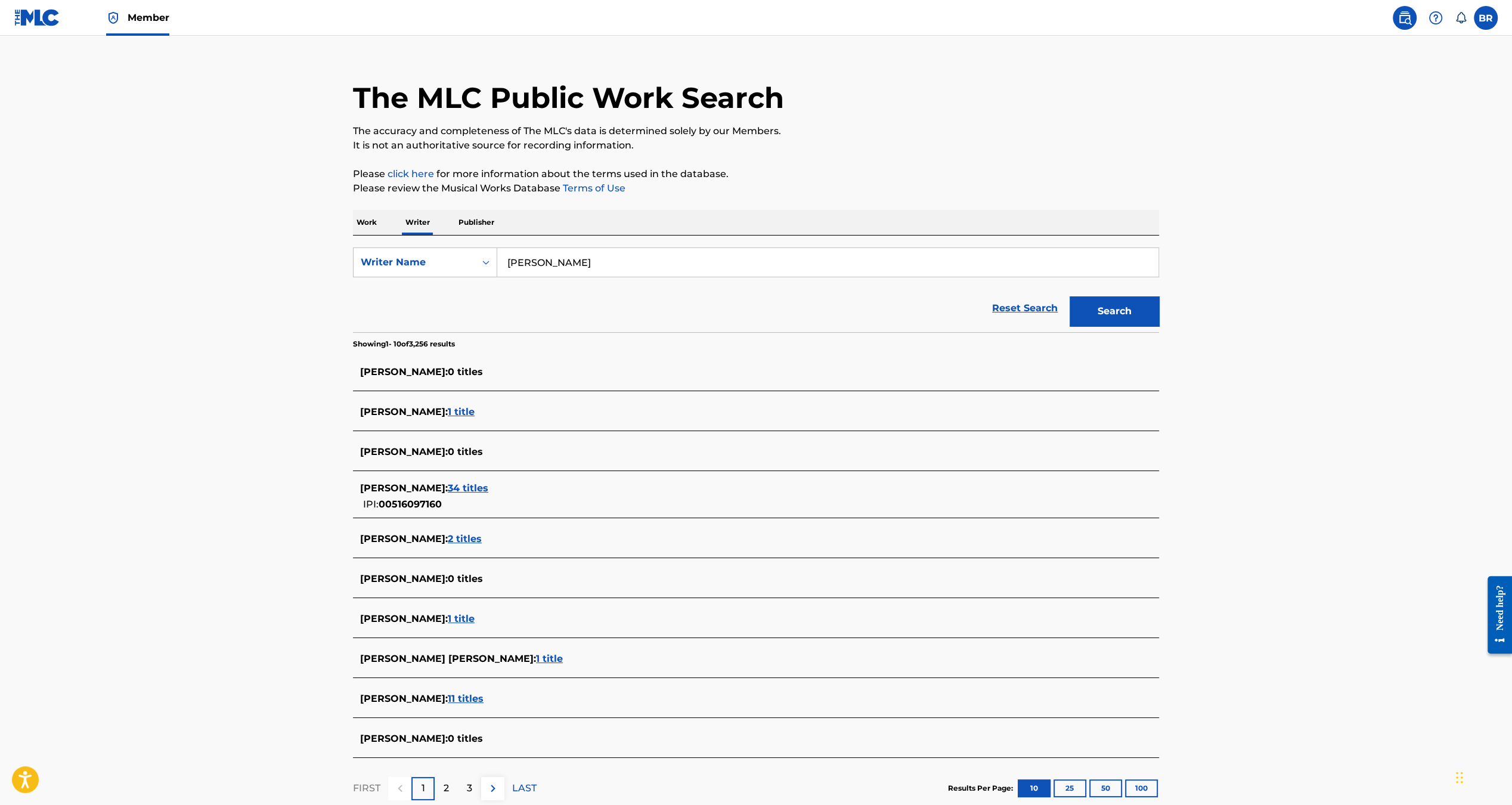
scroll to position [20, 0]
click at [350, 214] on div "The MLC Public Work Search The accuracy and completeness of The MLC's data is d…" at bounding box center [756, 431] width 835 height 771
click at [358, 209] on p "Work" at bounding box center [366, 220] width 28 height 25
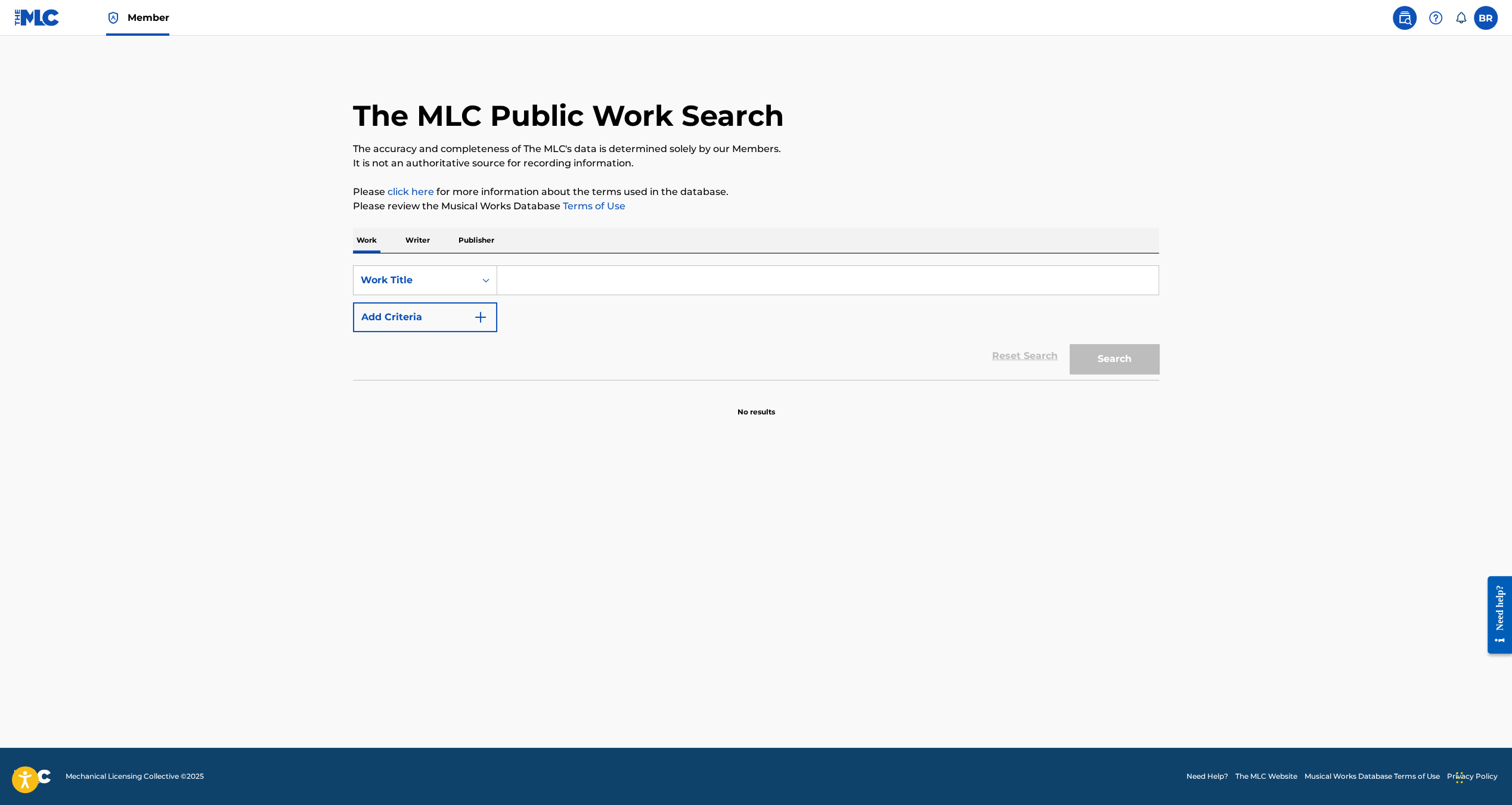
click at [570, 273] on input "Search Form" at bounding box center [827, 280] width 661 height 28
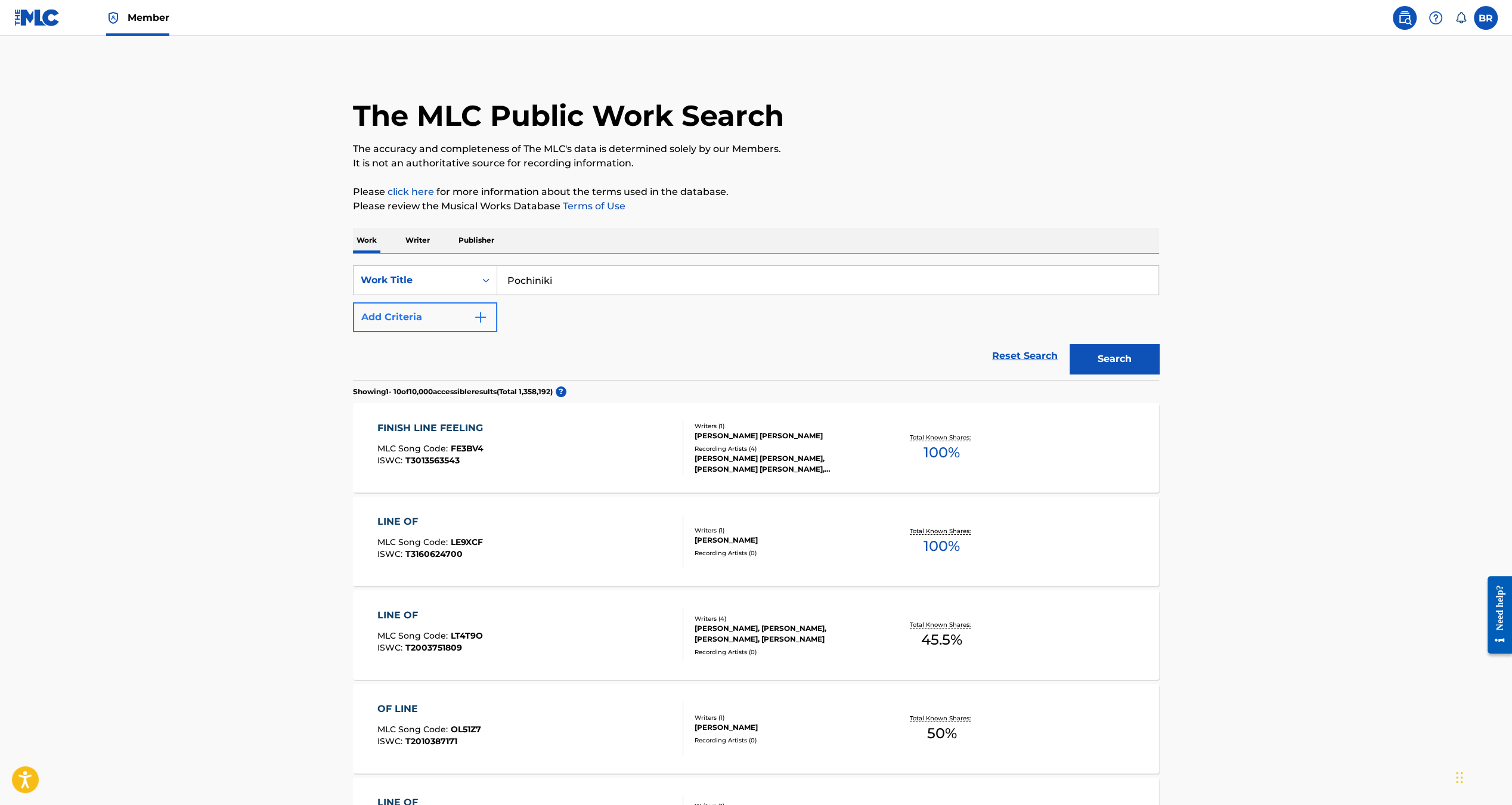
type input "Pochiniki"
click at [484, 320] on img "Search Form" at bounding box center [480, 317] width 14 height 14
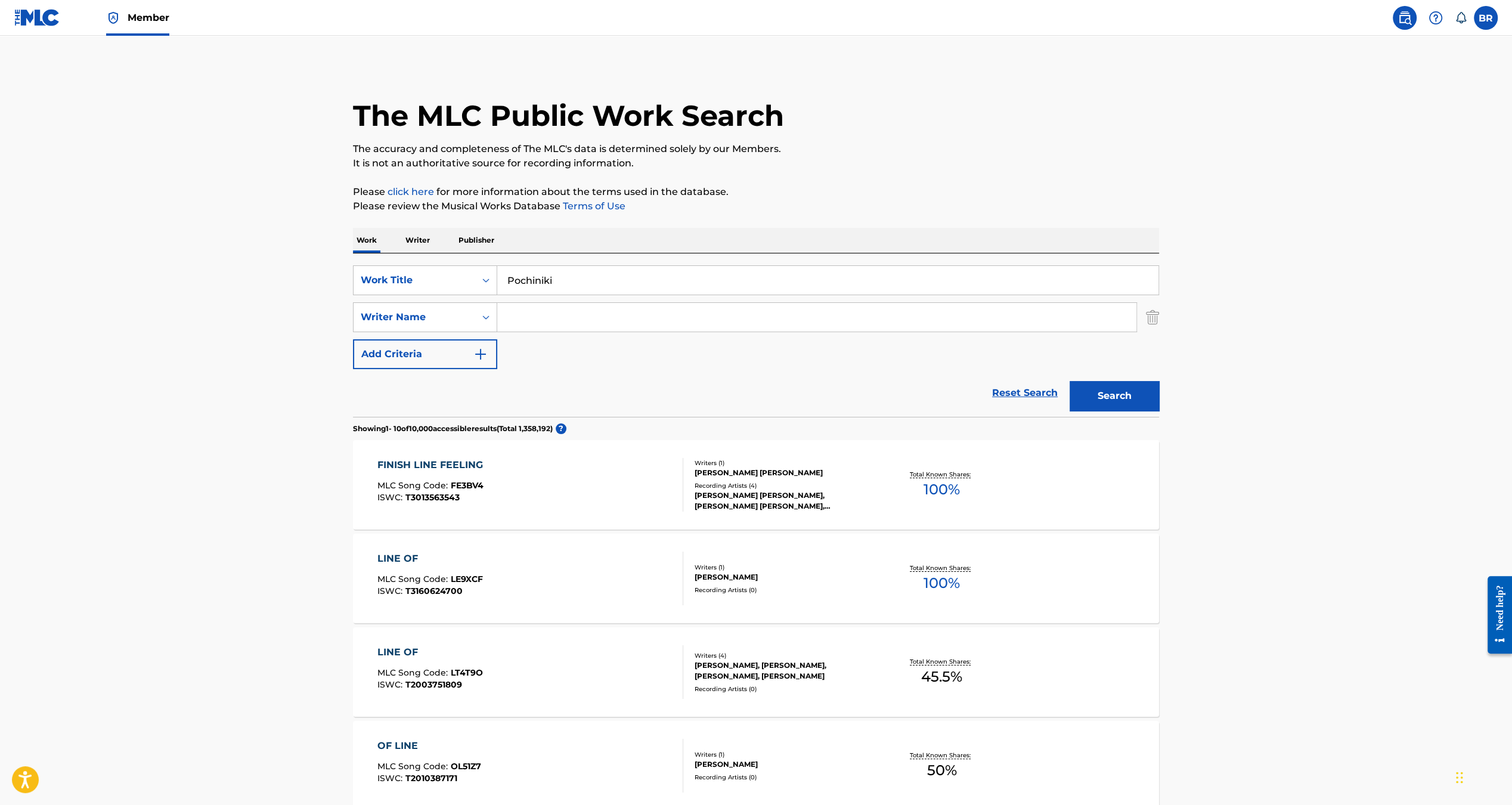
click at [650, 283] on input "Pochiniki" at bounding box center [827, 280] width 661 height 28
click at [650, 312] on input "Search Form" at bounding box center [816, 317] width 639 height 28
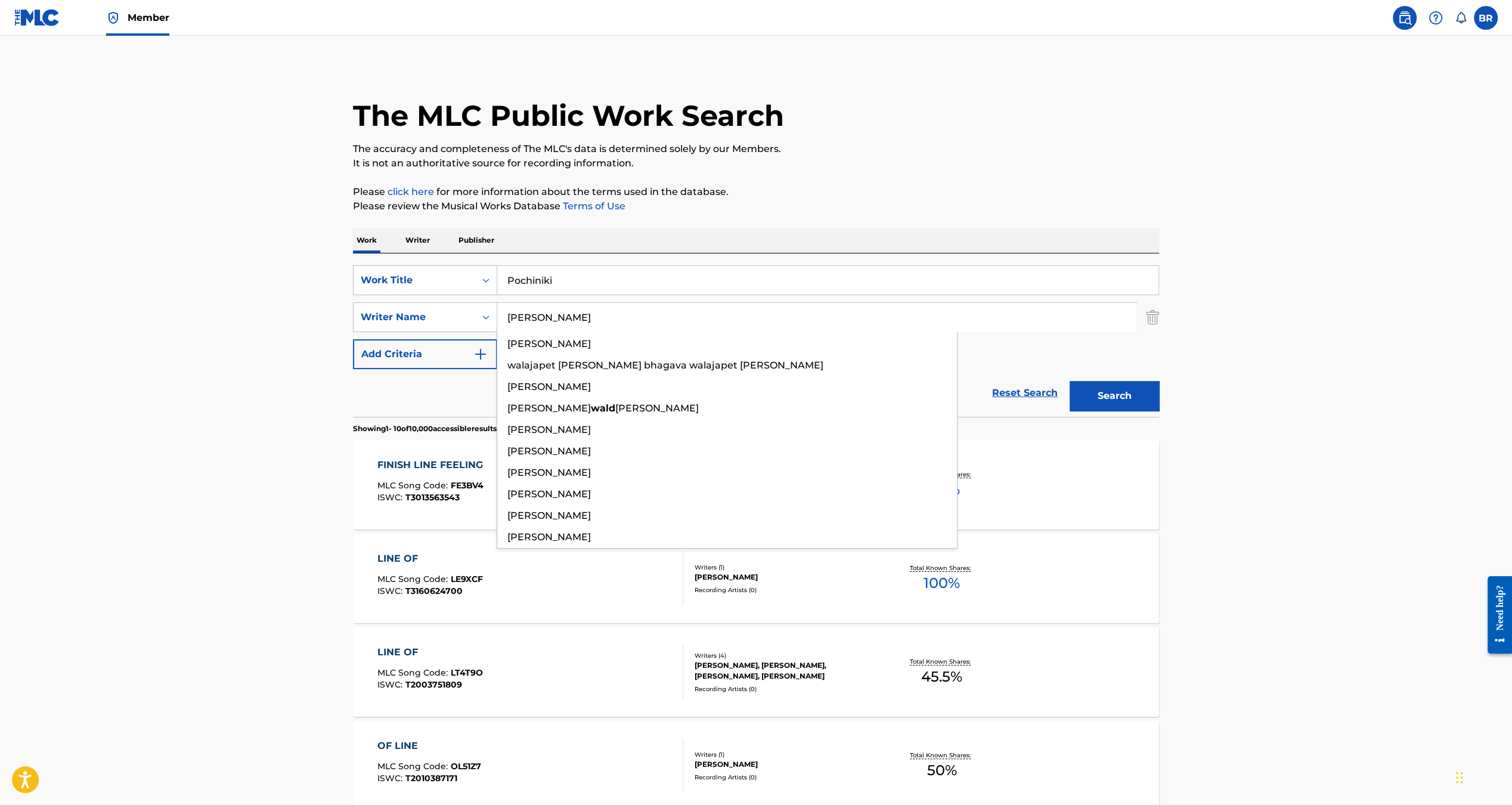
type input "[PERSON_NAME]"
click at [1069, 381] on button "Search" at bounding box center [1114, 396] width 90 height 30
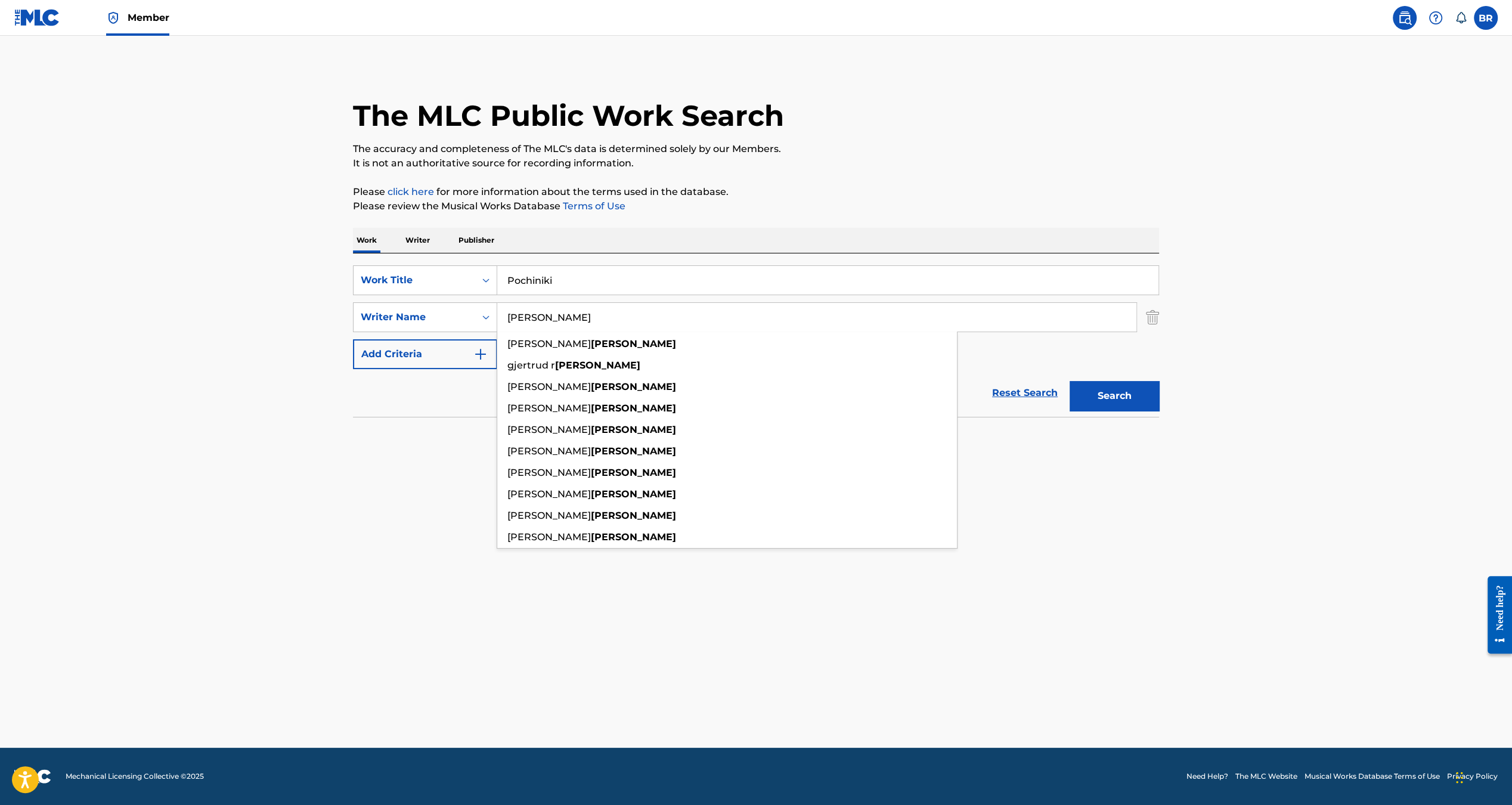
click at [282, 524] on main "The MLC Public Work Search The accuracy and completeness of The MLC's data is d…" at bounding box center [756, 391] width 1512 height 712
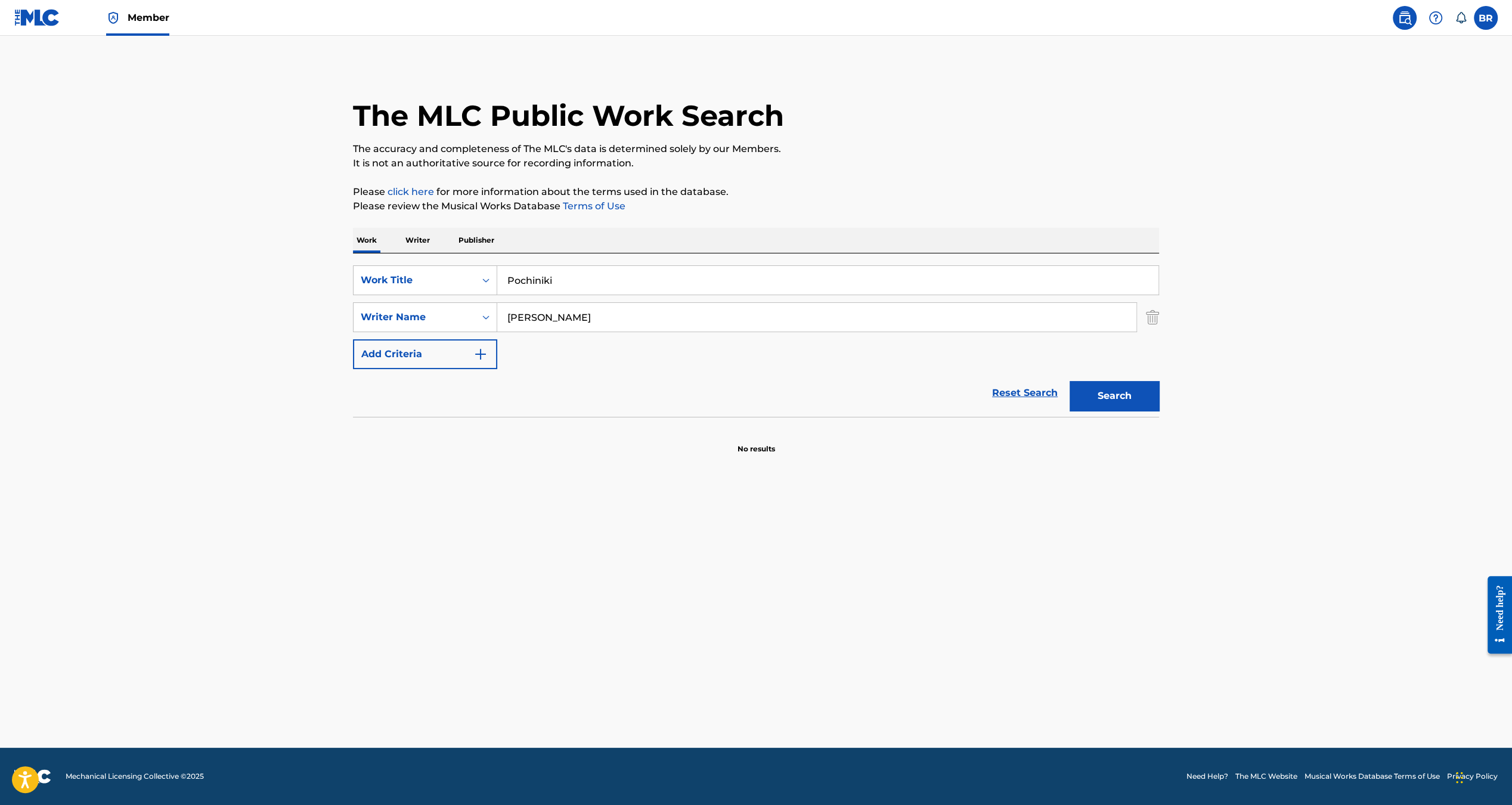
click at [536, 273] on input "Pochiniki" at bounding box center [827, 280] width 661 height 28
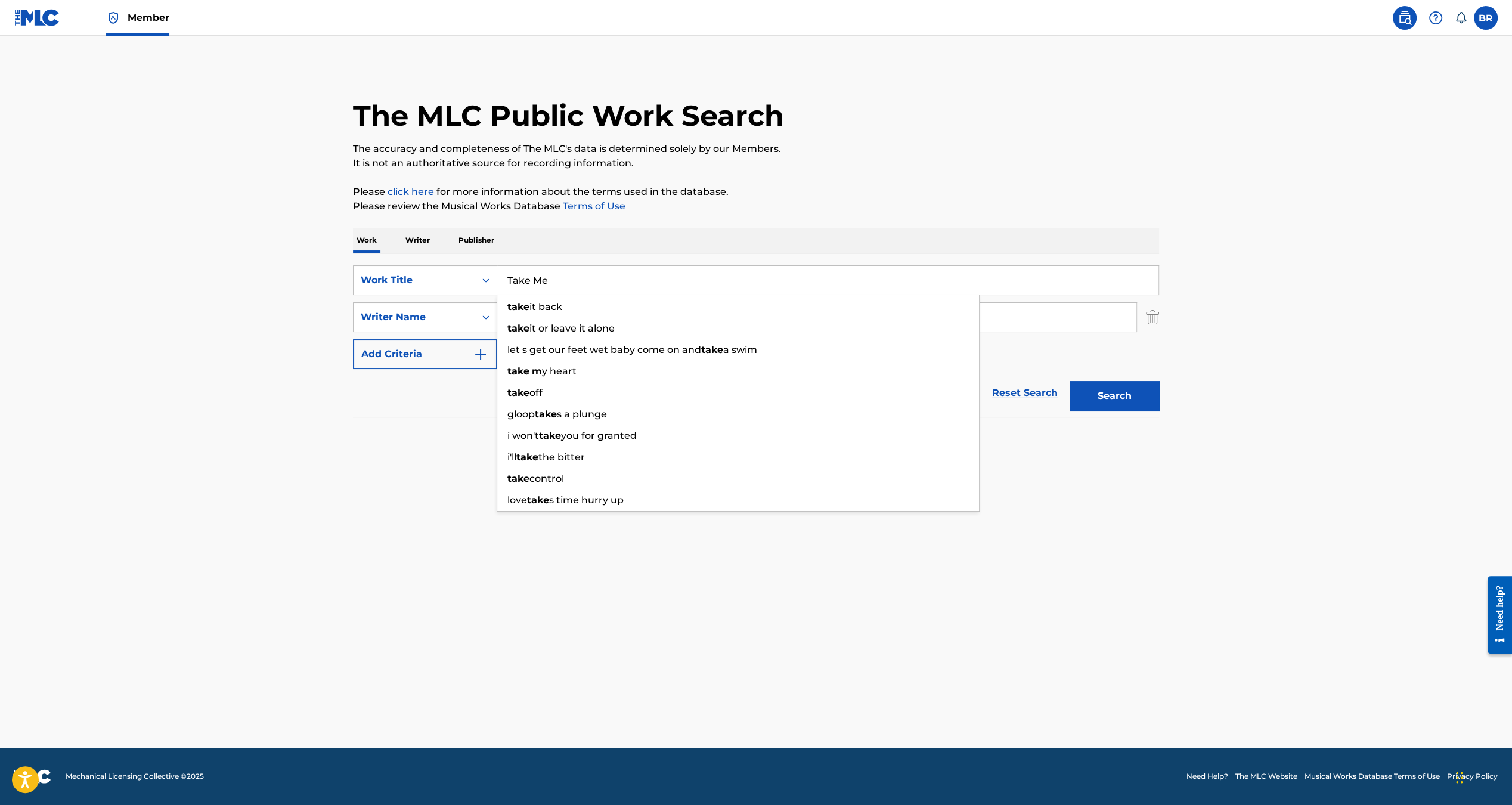
click at [1069, 381] on button "Search" at bounding box center [1114, 396] width 90 height 30
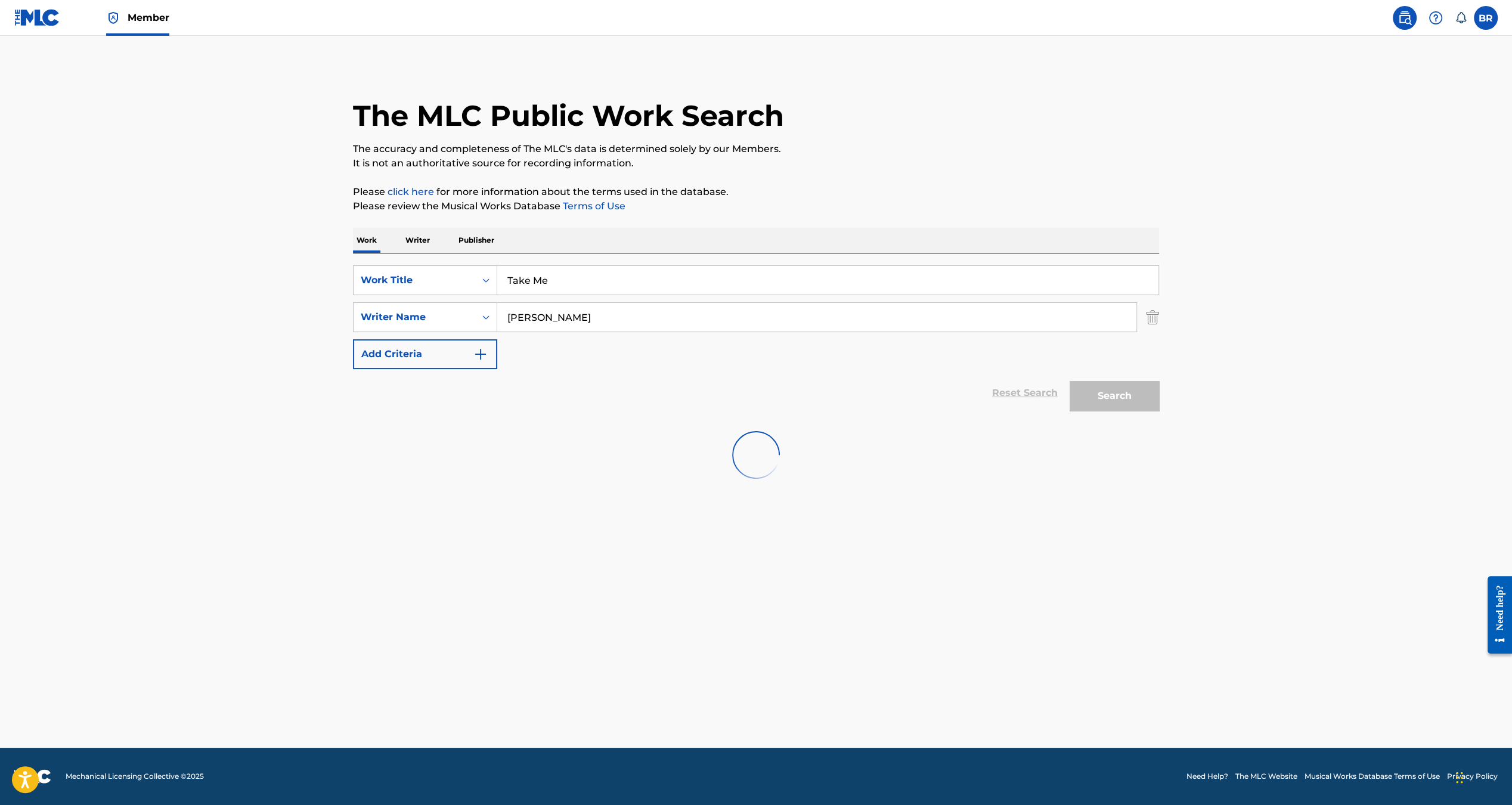
click at [259, 544] on main "The MLC Public Work Search The accuracy and completeness of The MLC's data is d…" at bounding box center [756, 391] width 1512 height 712
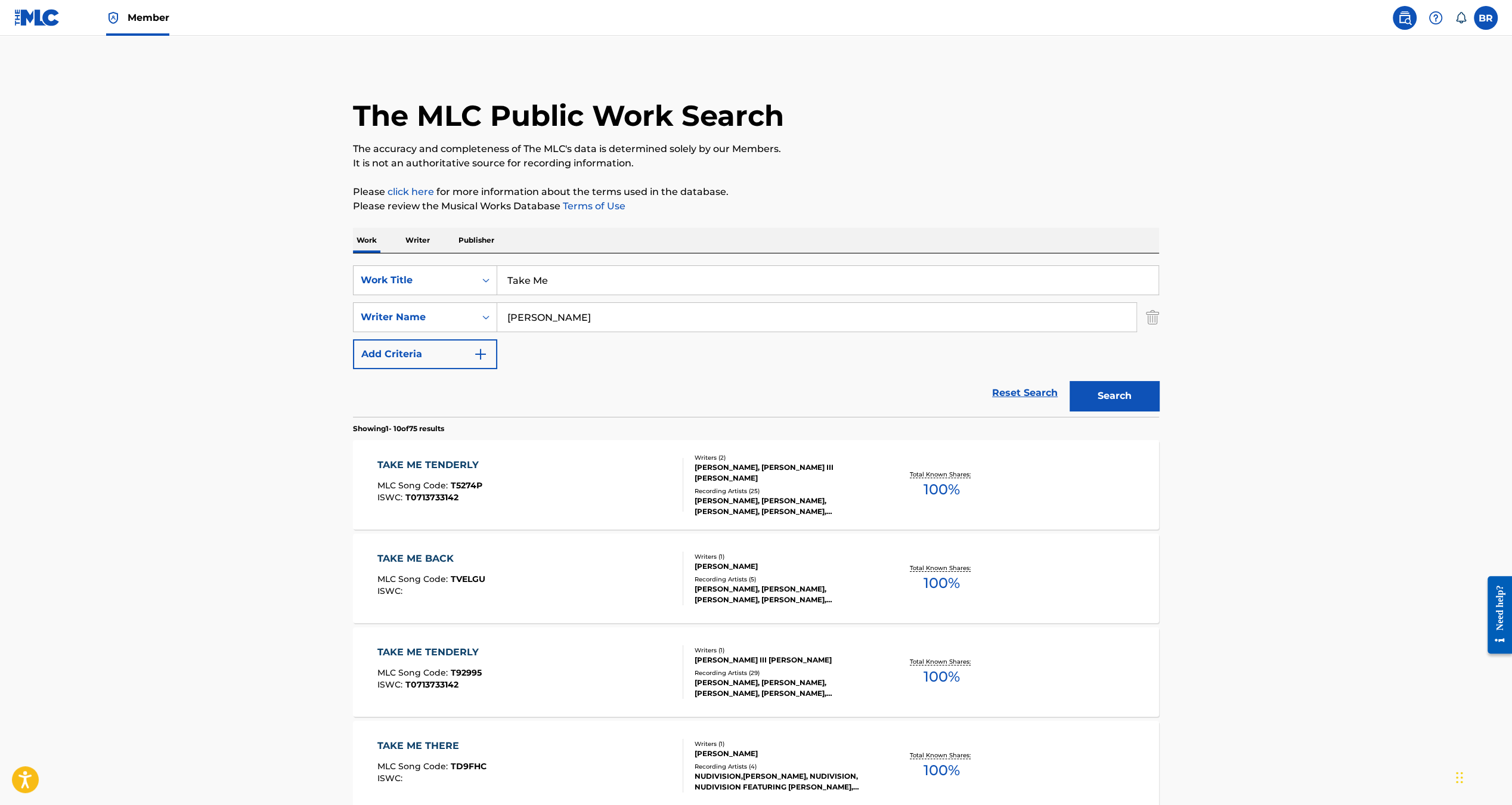
click at [539, 274] on input "Take Me" at bounding box center [827, 280] width 661 height 28
paste input "CHIPS AND DIP"
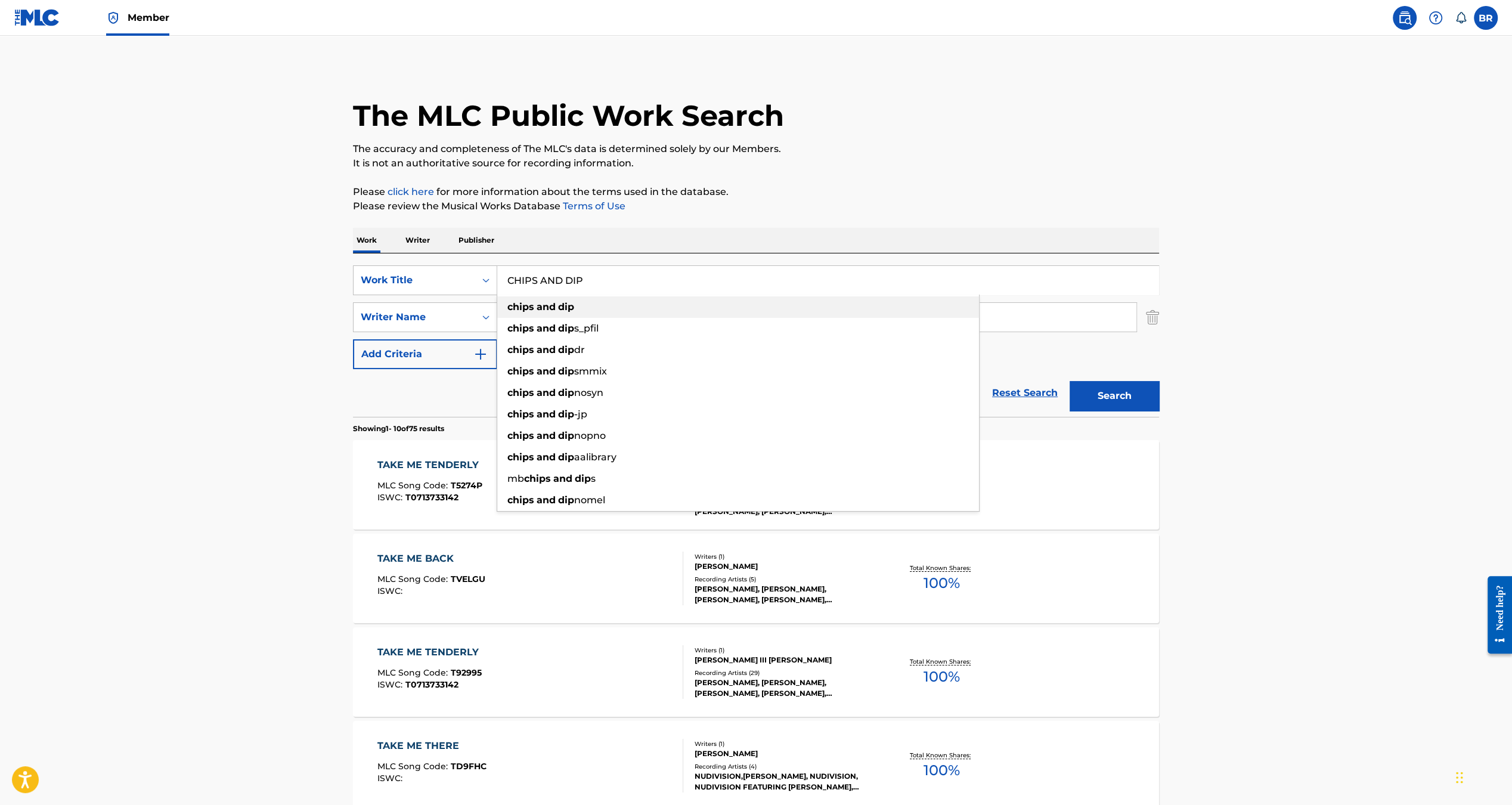
click at [732, 317] on div "chips and dip" at bounding box center [737, 307] width 482 height 21
type input "chips and dip"
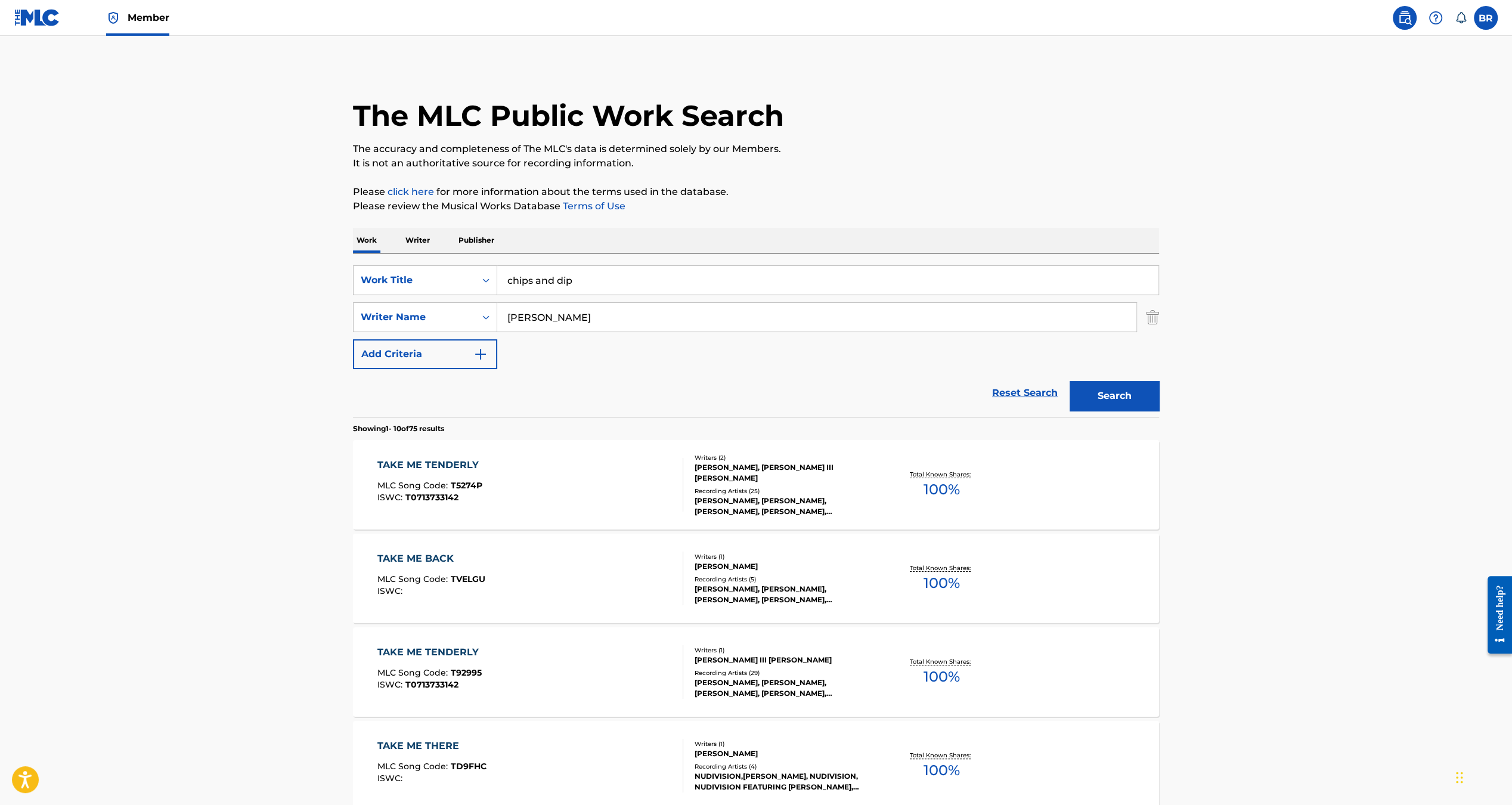
click at [639, 317] on input "[PERSON_NAME]" at bounding box center [816, 317] width 639 height 28
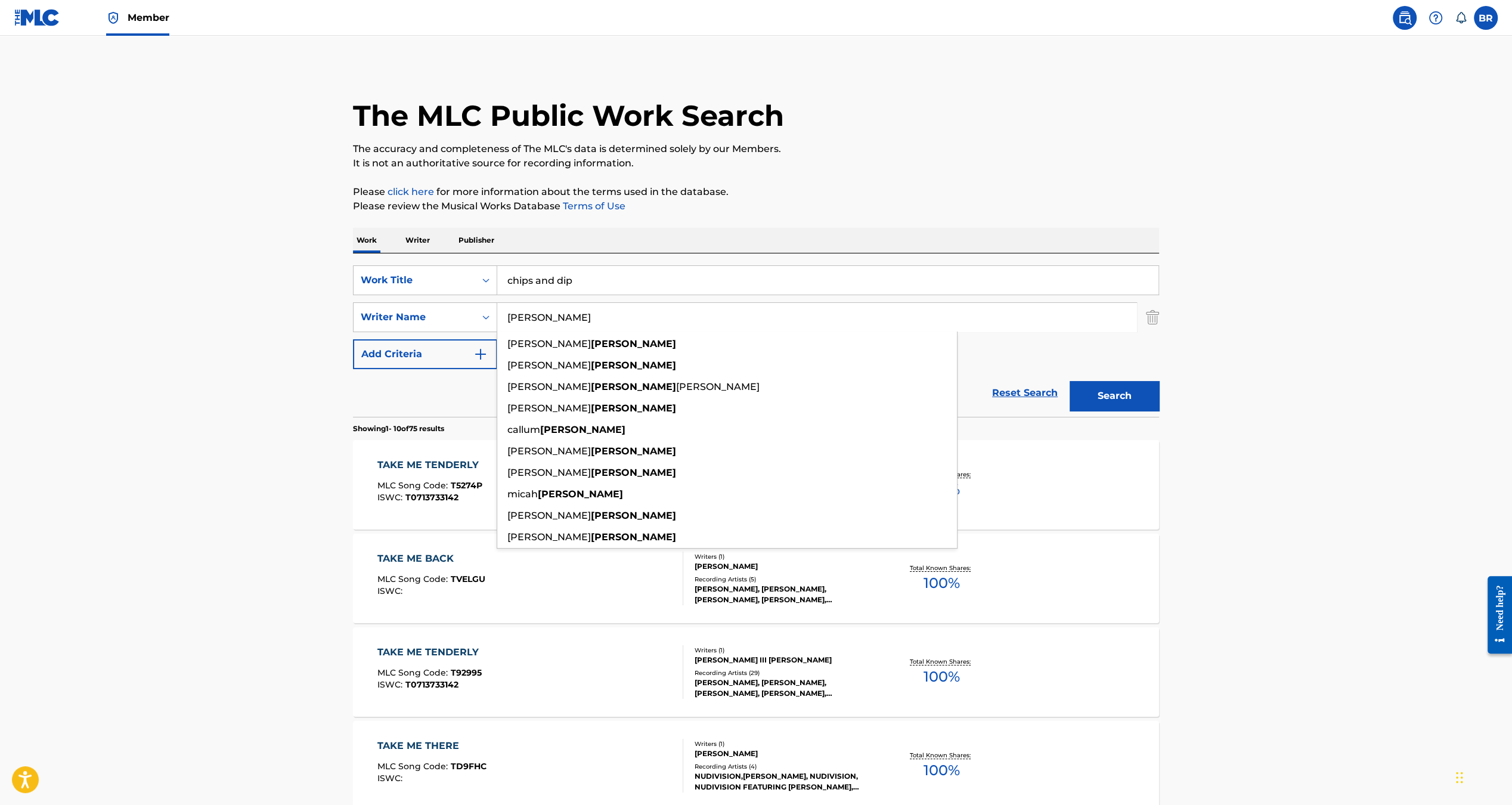
click at [639, 317] on input "[PERSON_NAME]" at bounding box center [816, 317] width 639 height 28
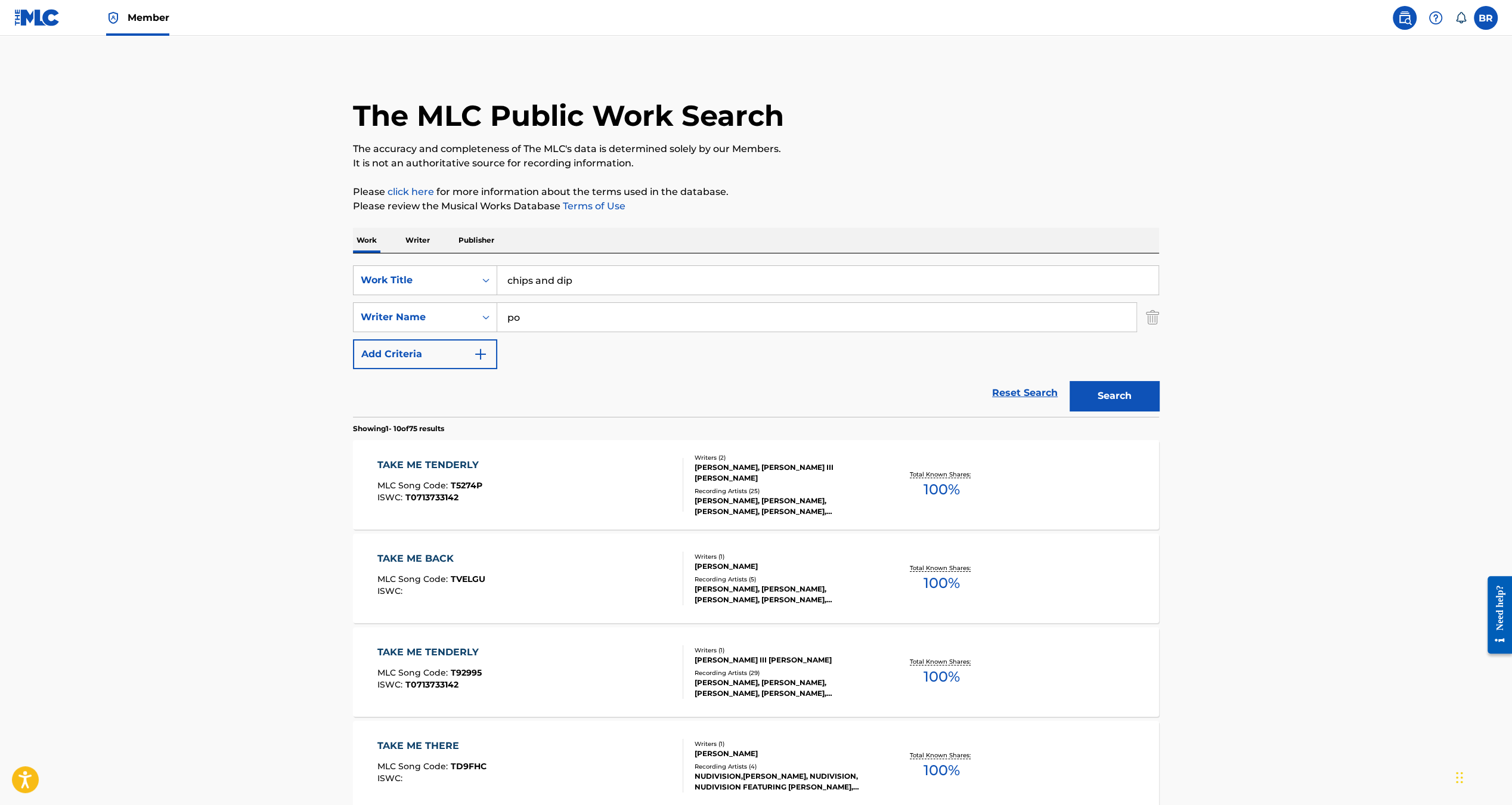
type input "p"
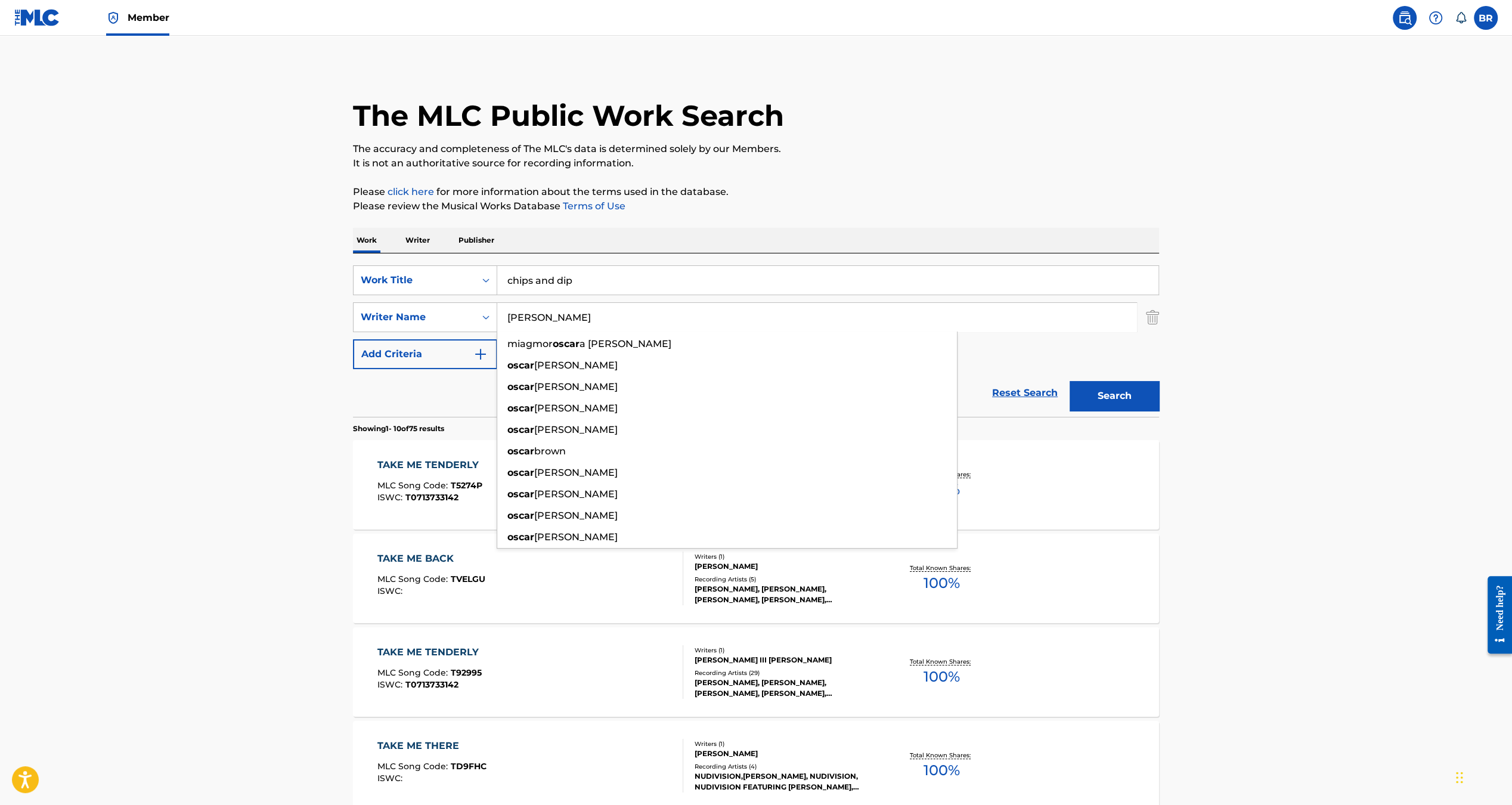
type input "[PERSON_NAME]"
click at [1069, 381] on button "Search" at bounding box center [1114, 396] width 90 height 30
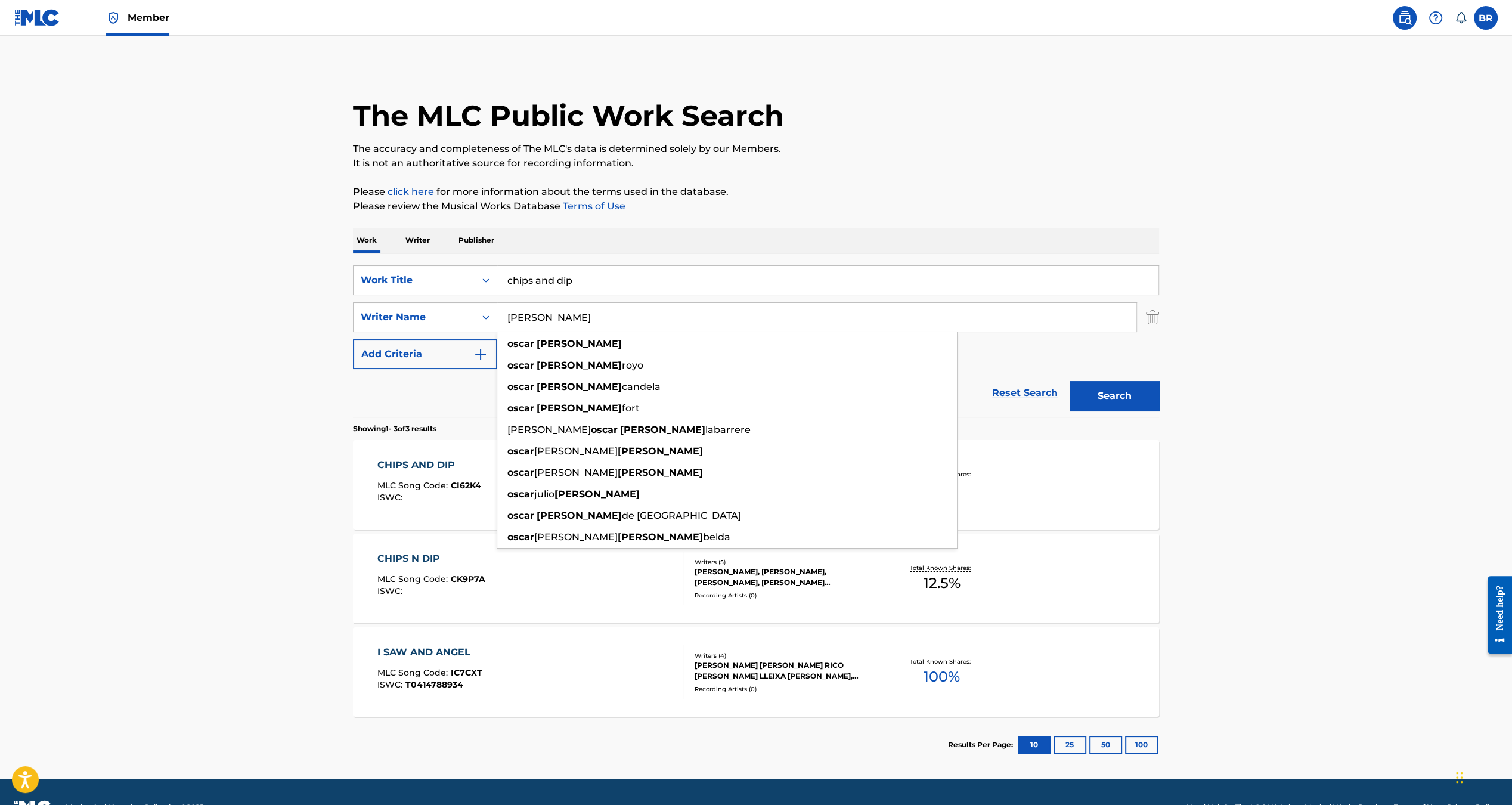
click at [148, 580] on main "The MLC Public Work Search The accuracy and completeness of The MLC's data is d…" at bounding box center [756, 406] width 1512 height 743
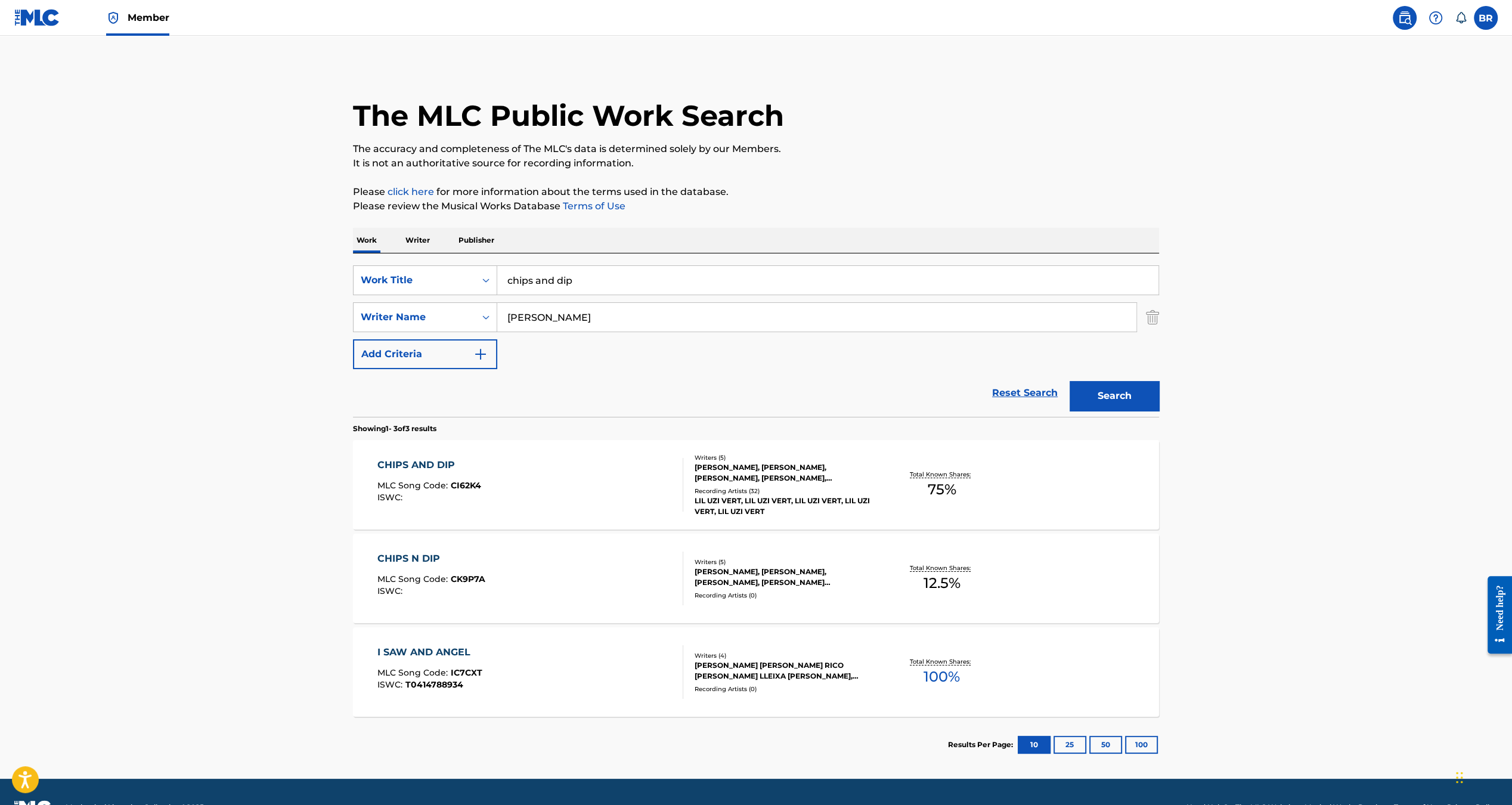
click at [392, 483] on span "MLC Song Code :" at bounding box center [413, 485] width 74 height 11
click at [530, 270] on input "chips and dip" at bounding box center [827, 280] width 661 height 28
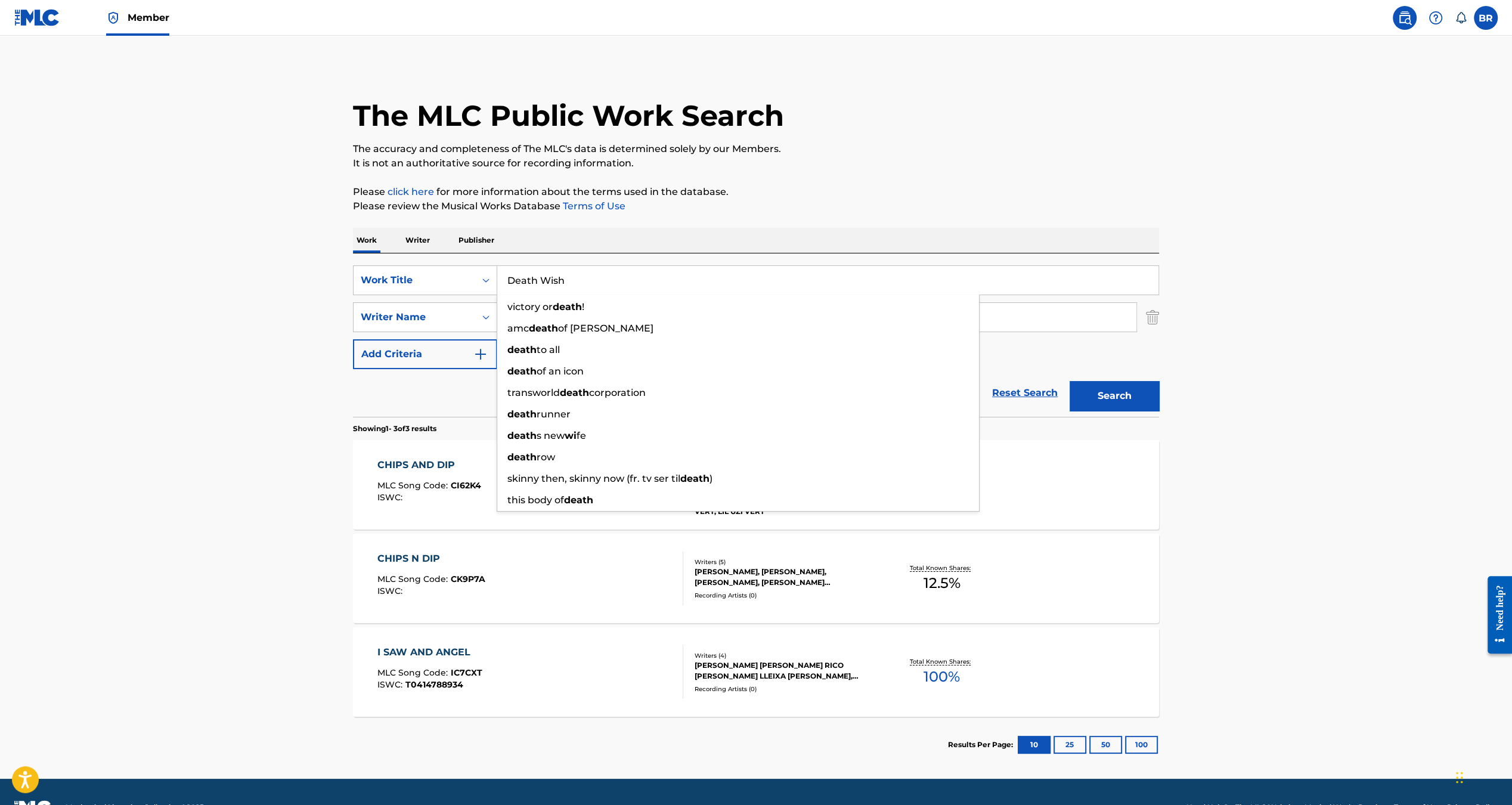
click at [1069, 381] on button "Search" at bounding box center [1114, 396] width 90 height 30
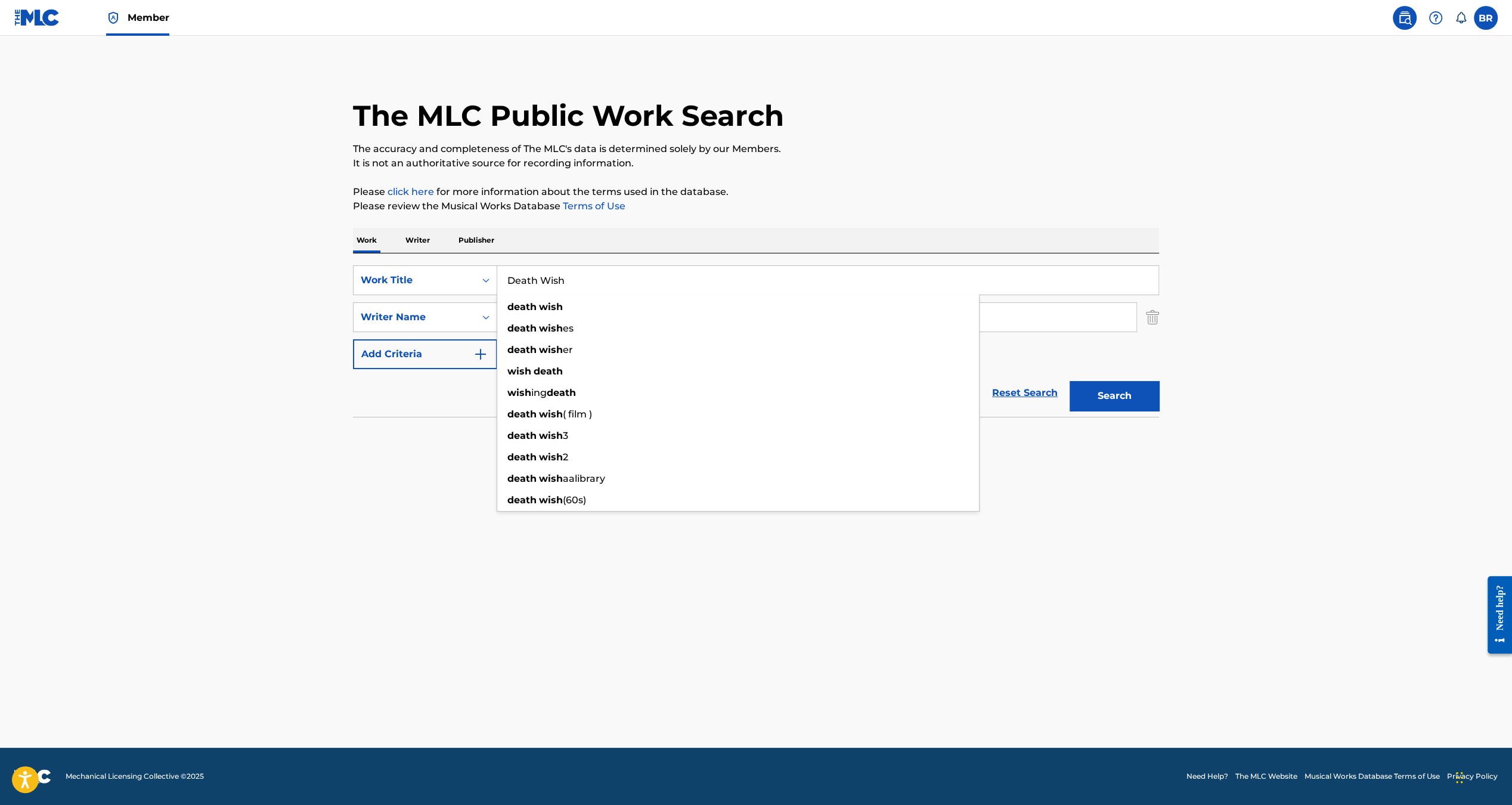
click at [386, 551] on main "The MLC Public Work Search The accuracy and completeness of The MLC's data is d…" at bounding box center [756, 391] width 1512 height 712
click at [582, 290] on input "Death Wish" at bounding box center [827, 280] width 661 height 28
paste input "GUN SPORT"
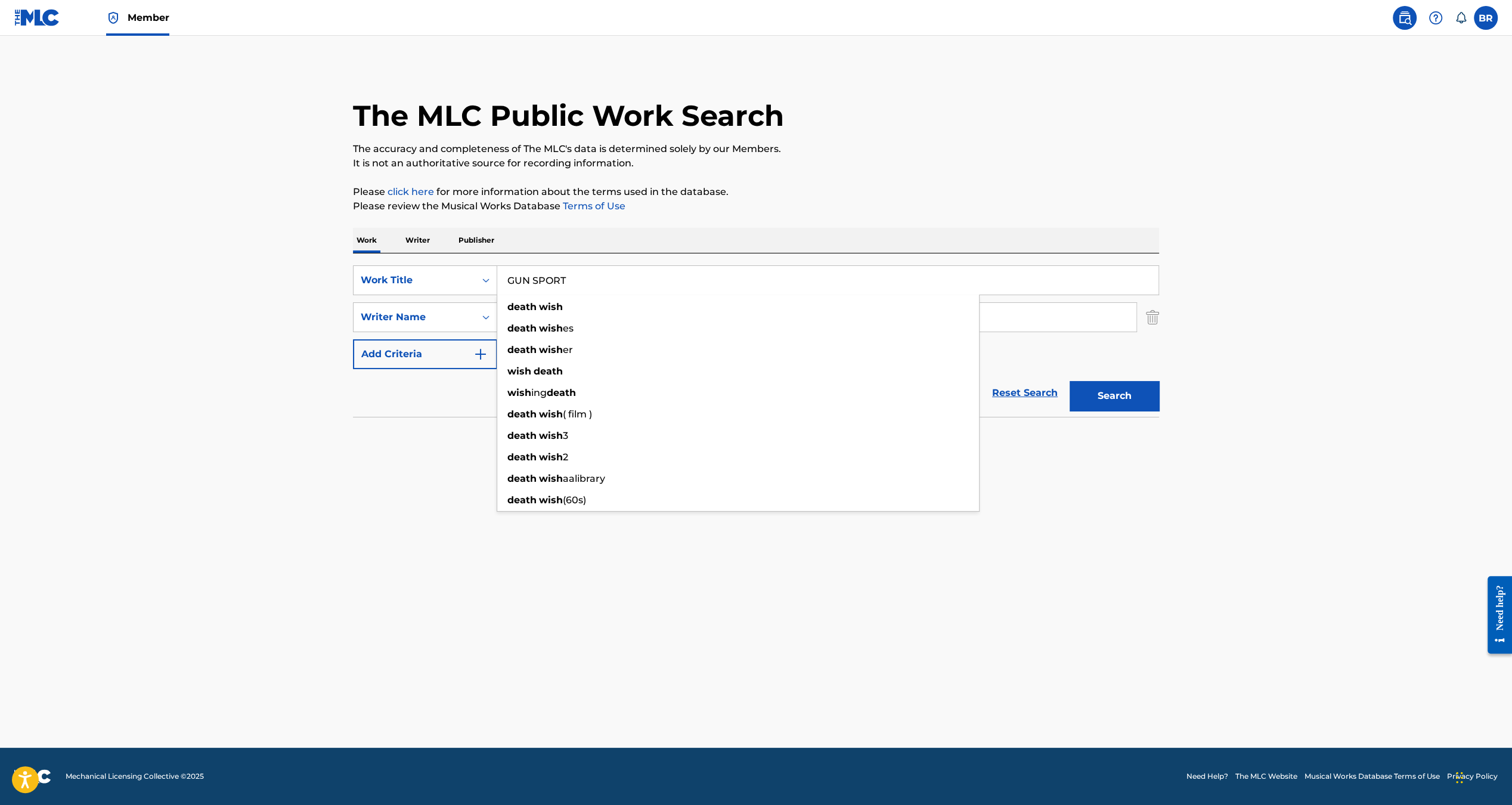
type input "GUN SPORT"
click at [1069, 381] on button "Search" at bounding box center [1114, 396] width 90 height 30
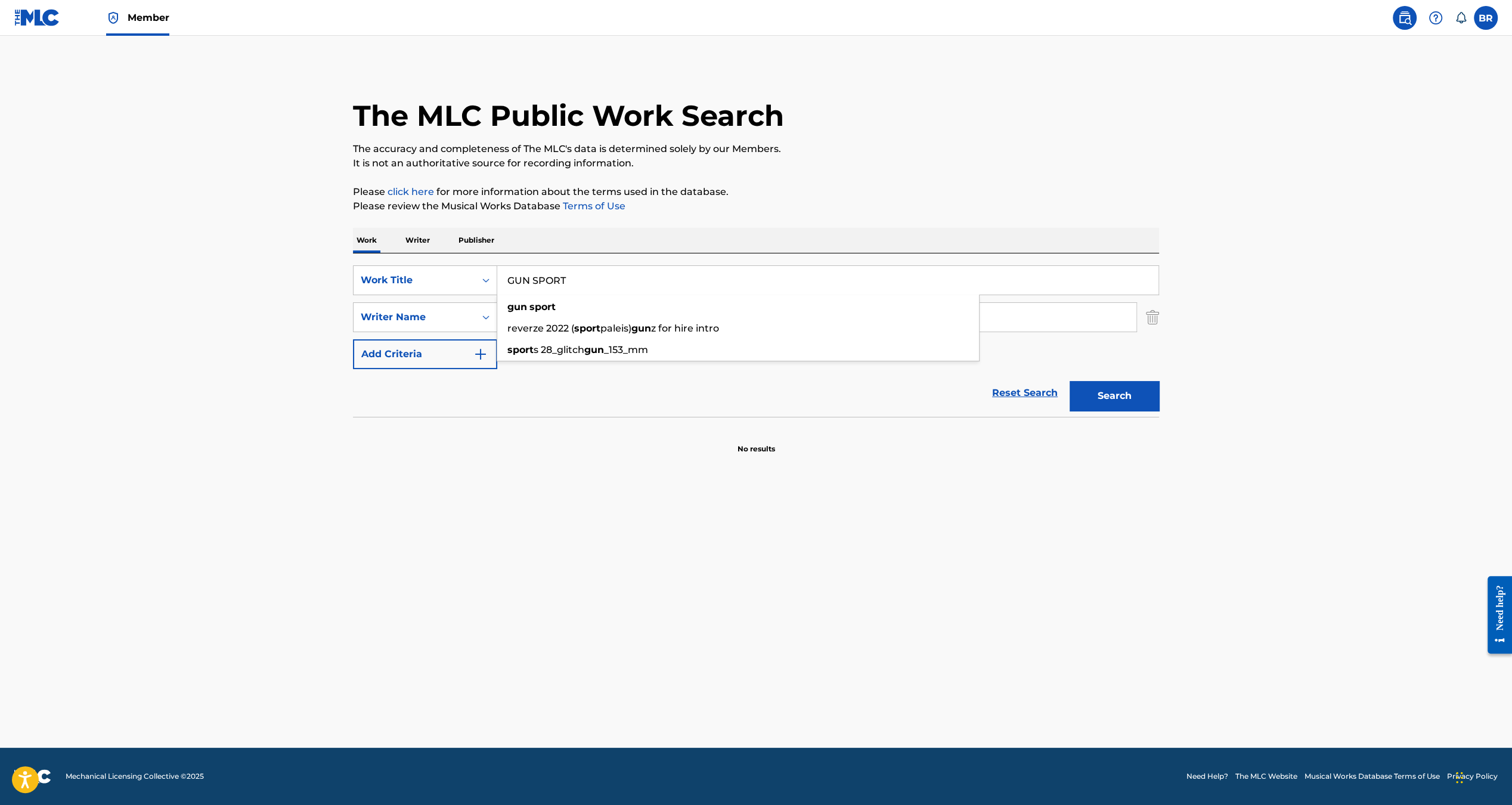
click at [1093, 783] on footer "Mechanical Licensing Collective © 2025 Need Help? The MLC Website Musical Works…" at bounding box center [756, 777] width 1512 height 58
click at [634, 301] on div "SearchWithCriteriaf35230ae-a434-4b99-9771-6a9dd8507114 Work Title GUN SPORT Sea…" at bounding box center [756, 317] width 806 height 104
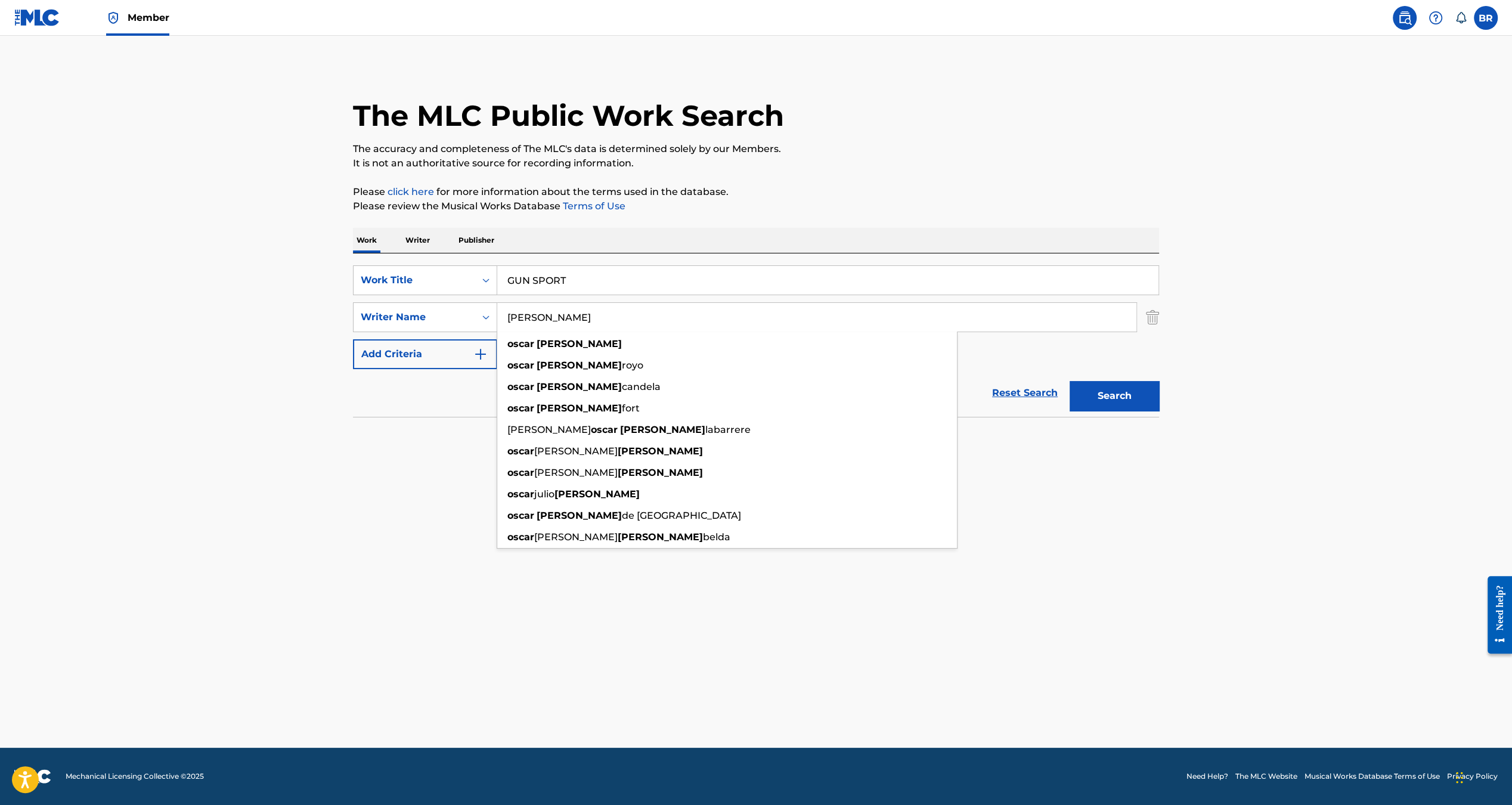
click at [583, 316] on input "[PERSON_NAME]" at bounding box center [816, 317] width 639 height 28
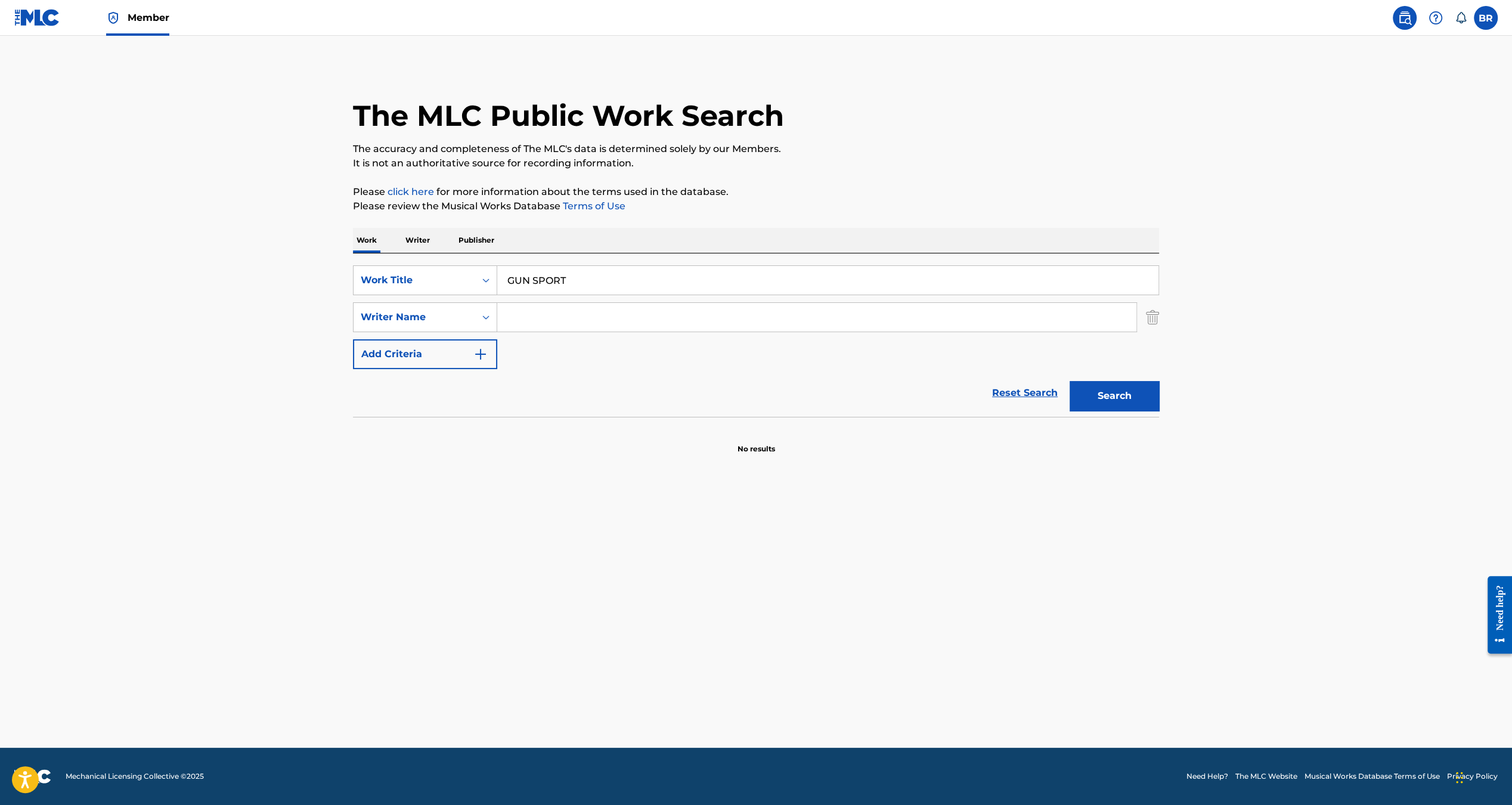
click at [1069, 381] on button "Search" at bounding box center [1114, 396] width 90 height 30
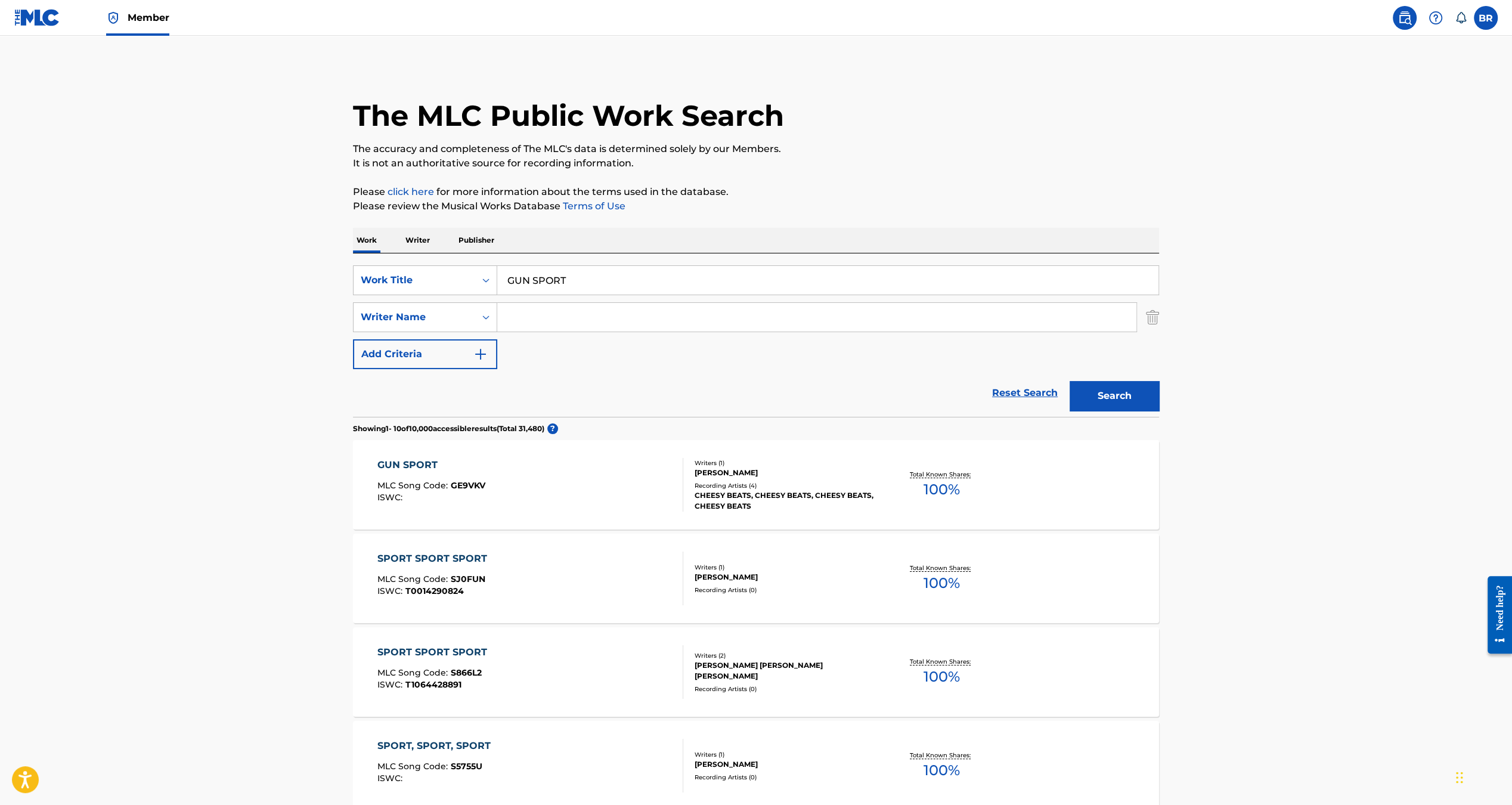
click at [417, 503] on div "GUN SPORT MLC Song Code : GE9VKV ISWC :" at bounding box center [431, 485] width 108 height 53
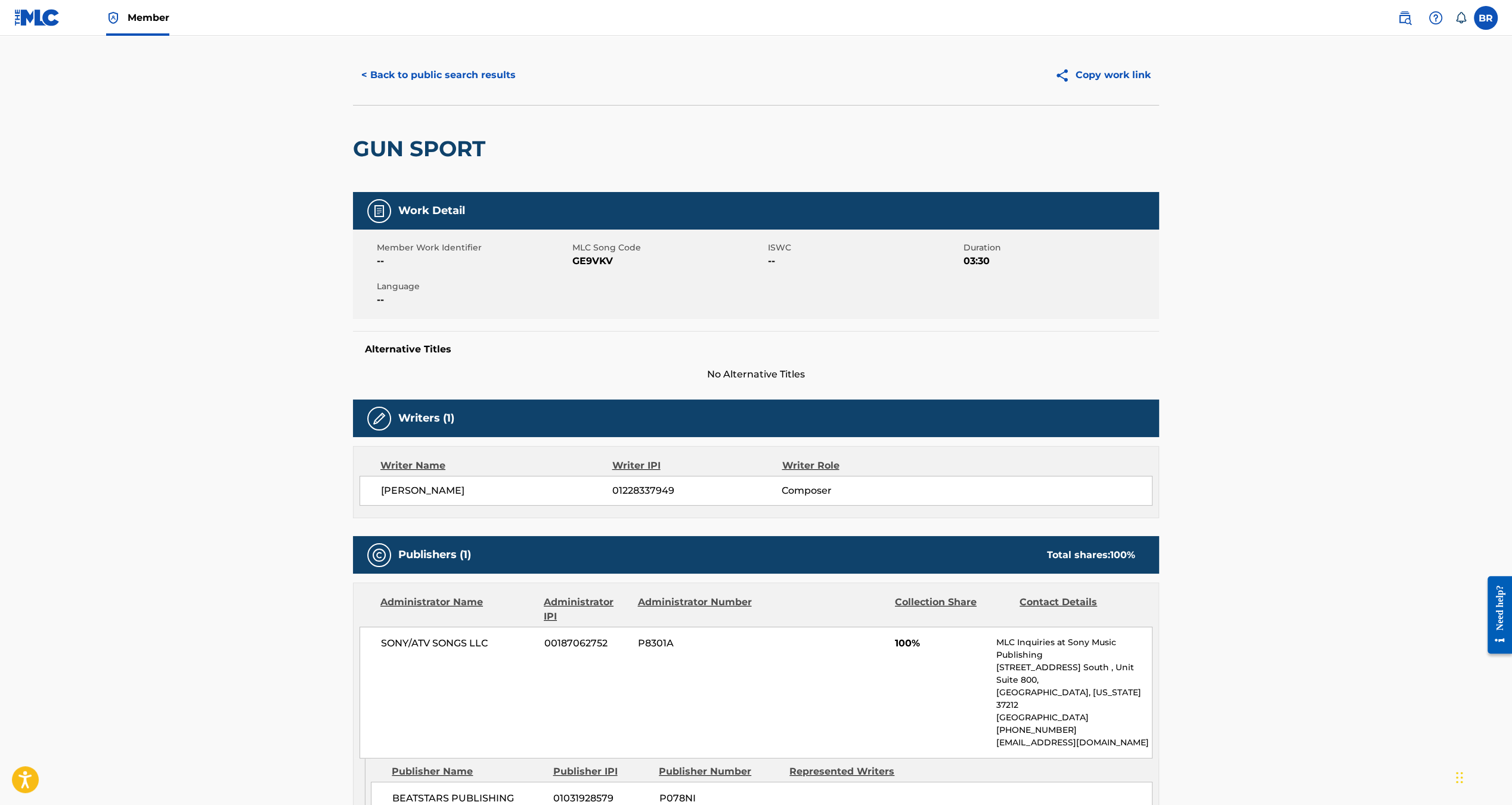
scroll to position [22, 0]
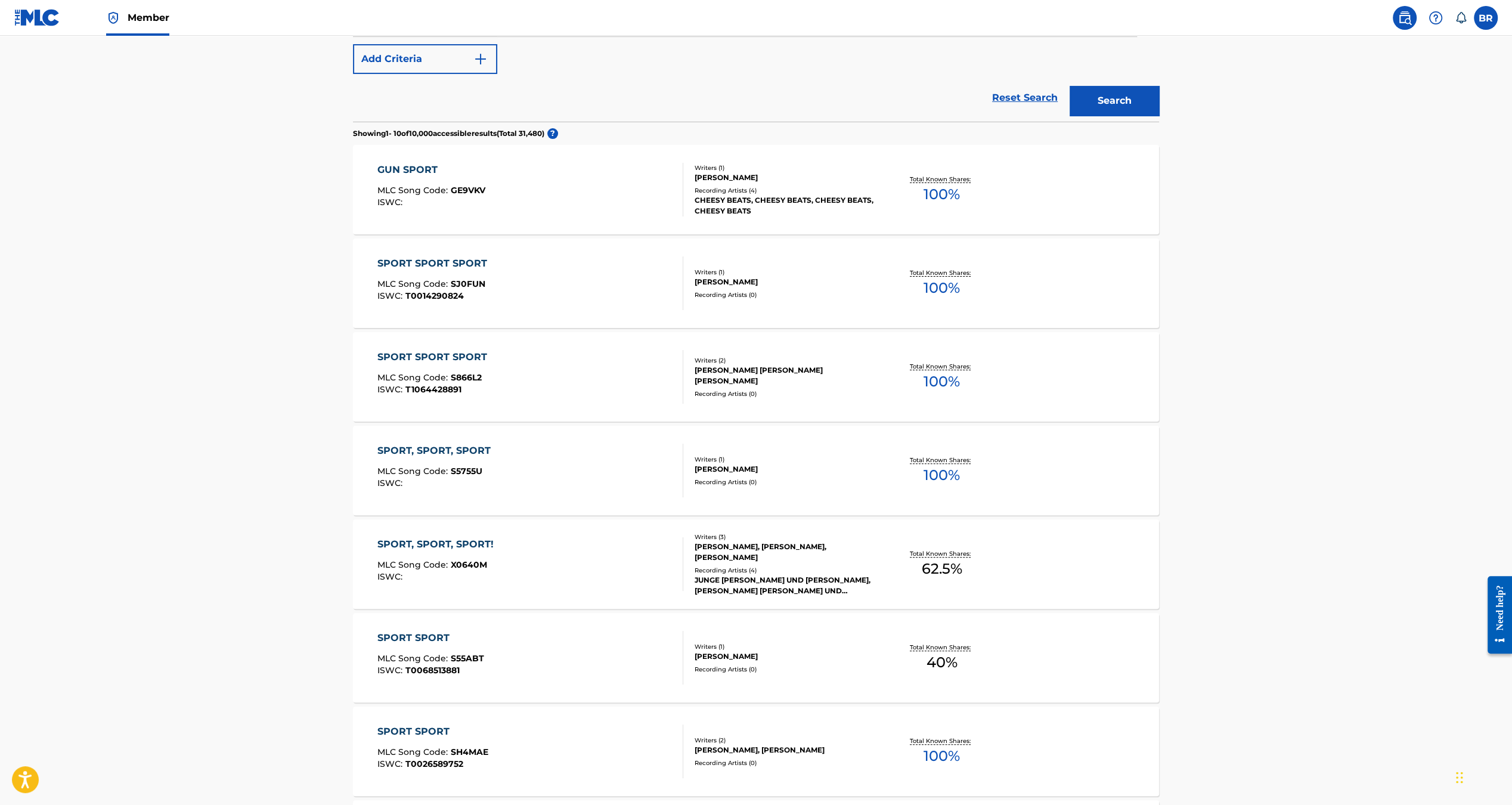
scroll to position [350, 0]
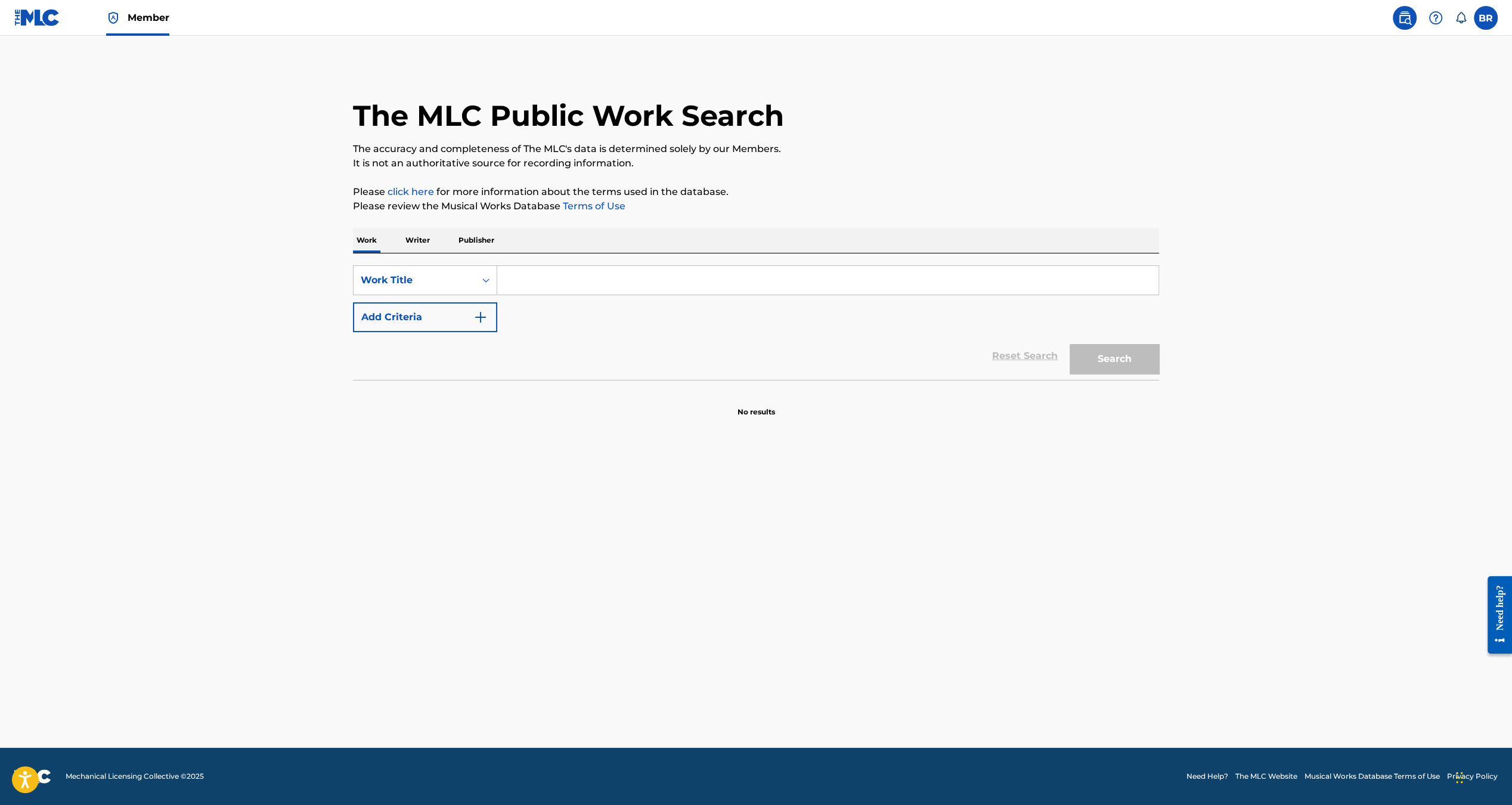
click at [579, 275] on input "Search Form" at bounding box center [827, 280] width 661 height 28
paste input "I M UP WASSUP MATE"
type input "I M UP WASSUP MATE"
click at [1069, 344] on button "Search" at bounding box center [1114, 359] width 90 height 30
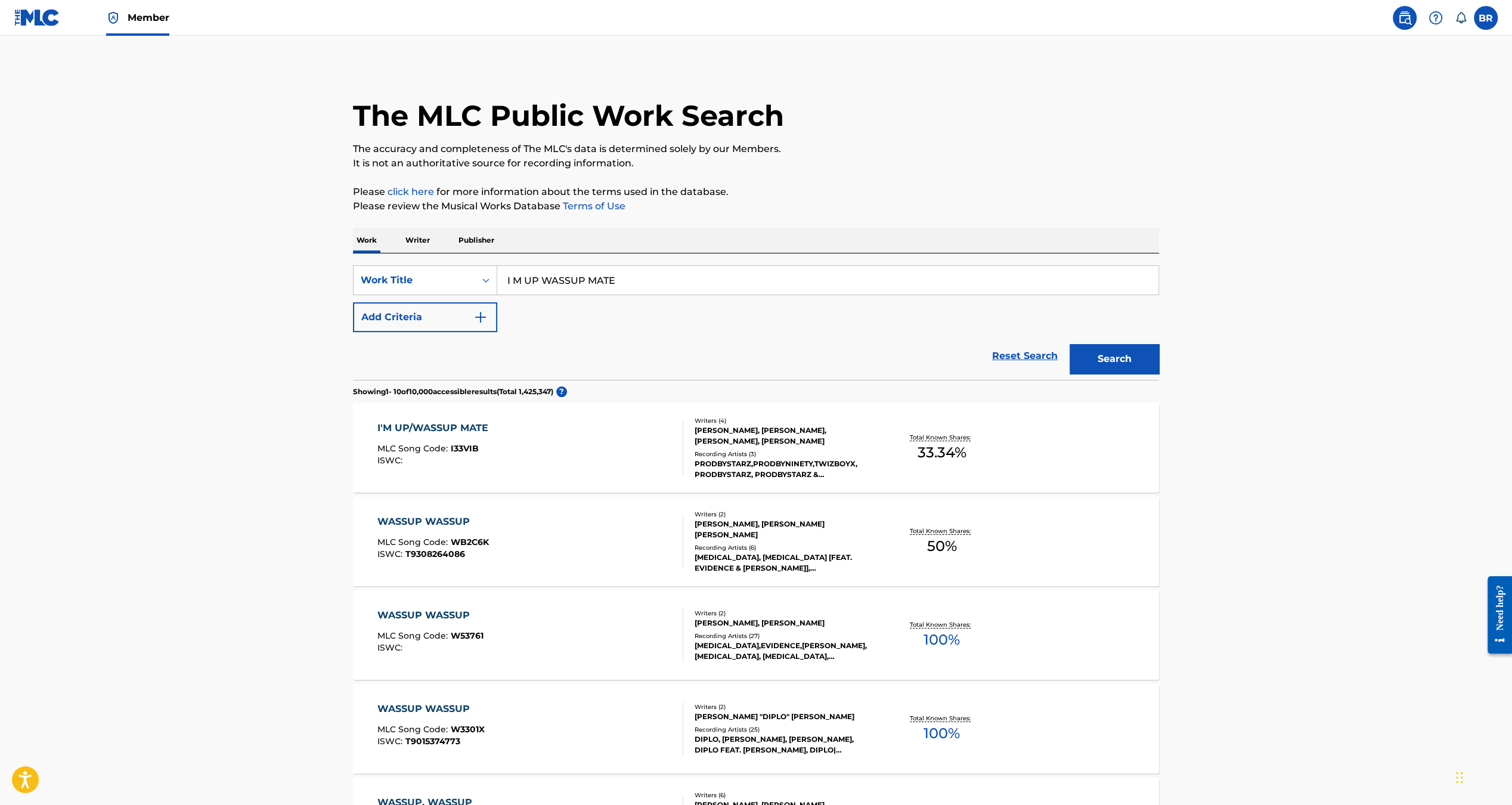
click at [485, 452] on div "MLC Song Code : I33VIB" at bounding box center [436, 450] width 117 height 12
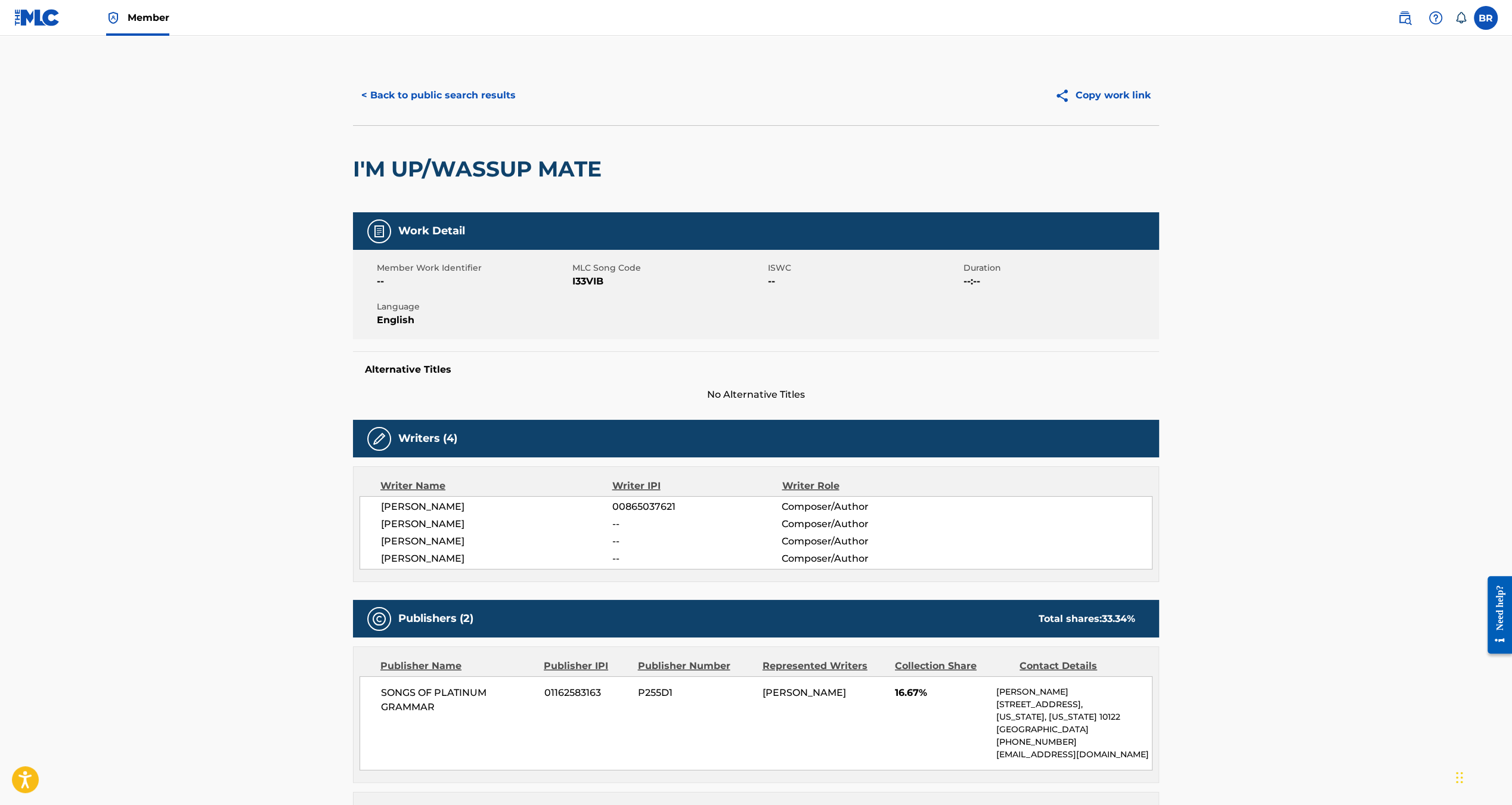
click at [190, 360] on main "< Back to public search results Copy work link I'M UP/WASSUP MATE Work Detail M…" at bounding box center [756, 599] width 1512 height 1128
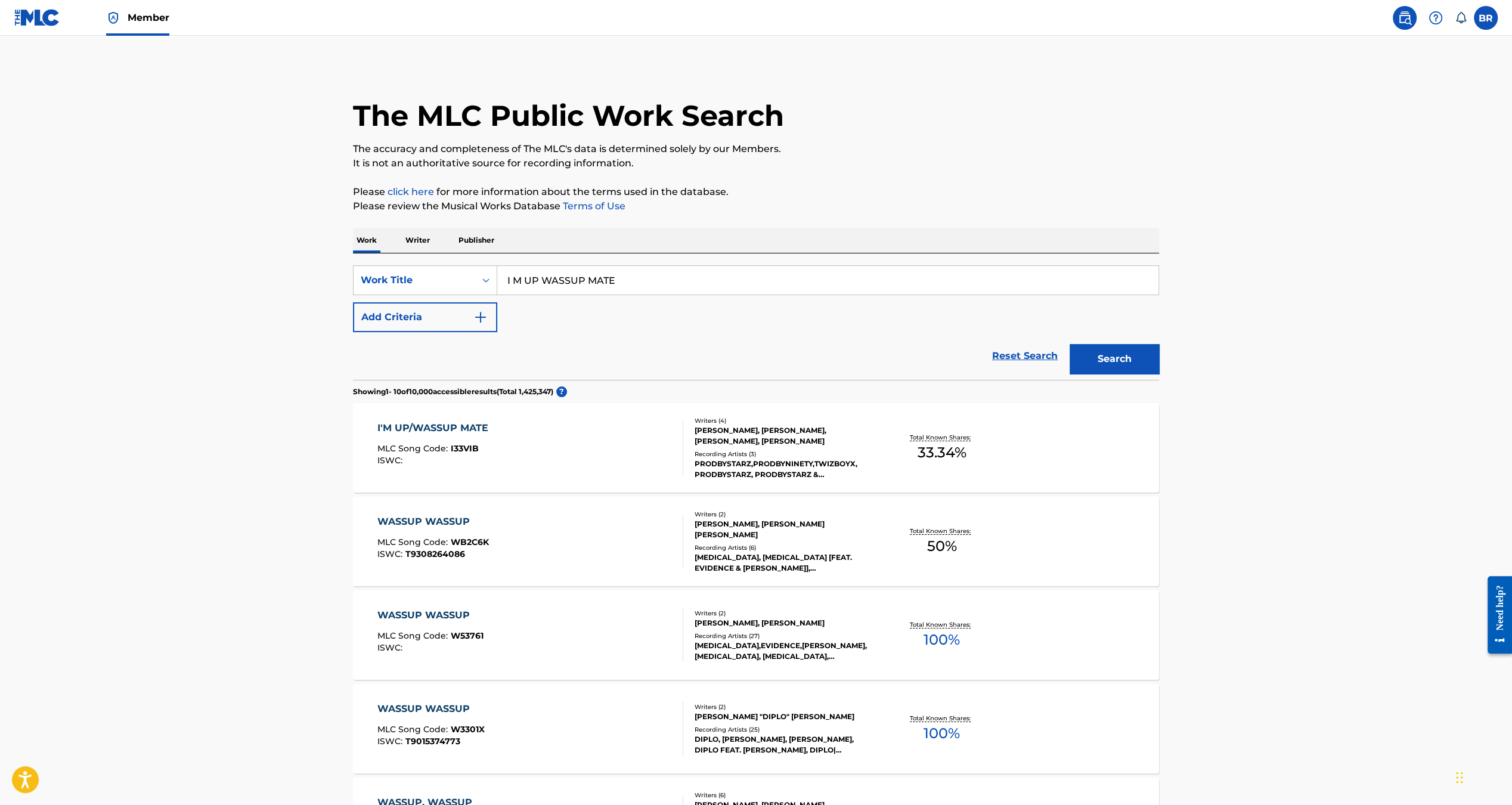
click at [563, 284] on input "I M UP WASSUP MATE" at bounding box center [827, 280] width 661 height 28
paste input "PSYCHO CEO"
type input "PSYCHO CEO"
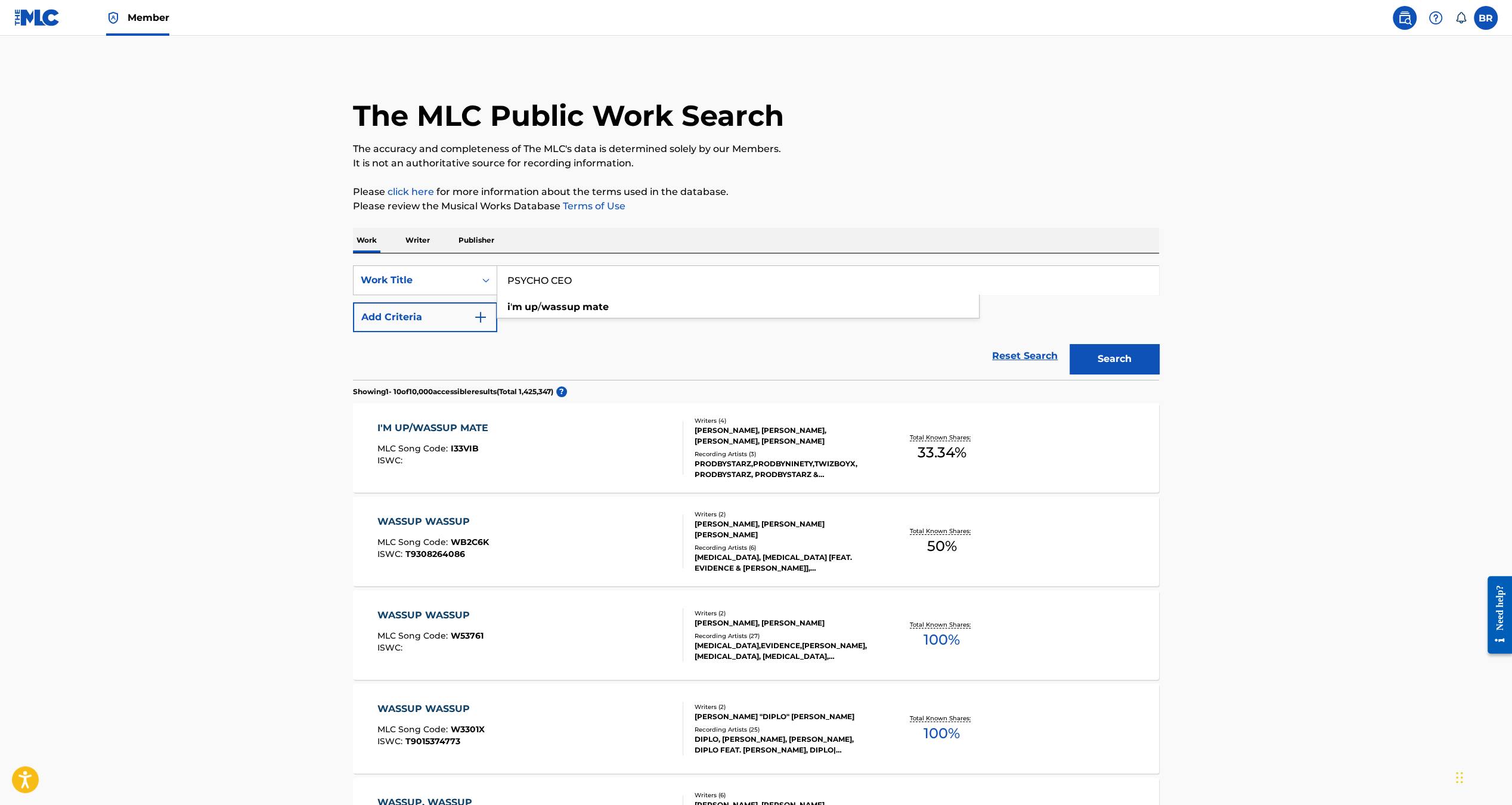
click at [1069, 344] on button "Search" at bounding box center [1114, 359] width 90 height 30
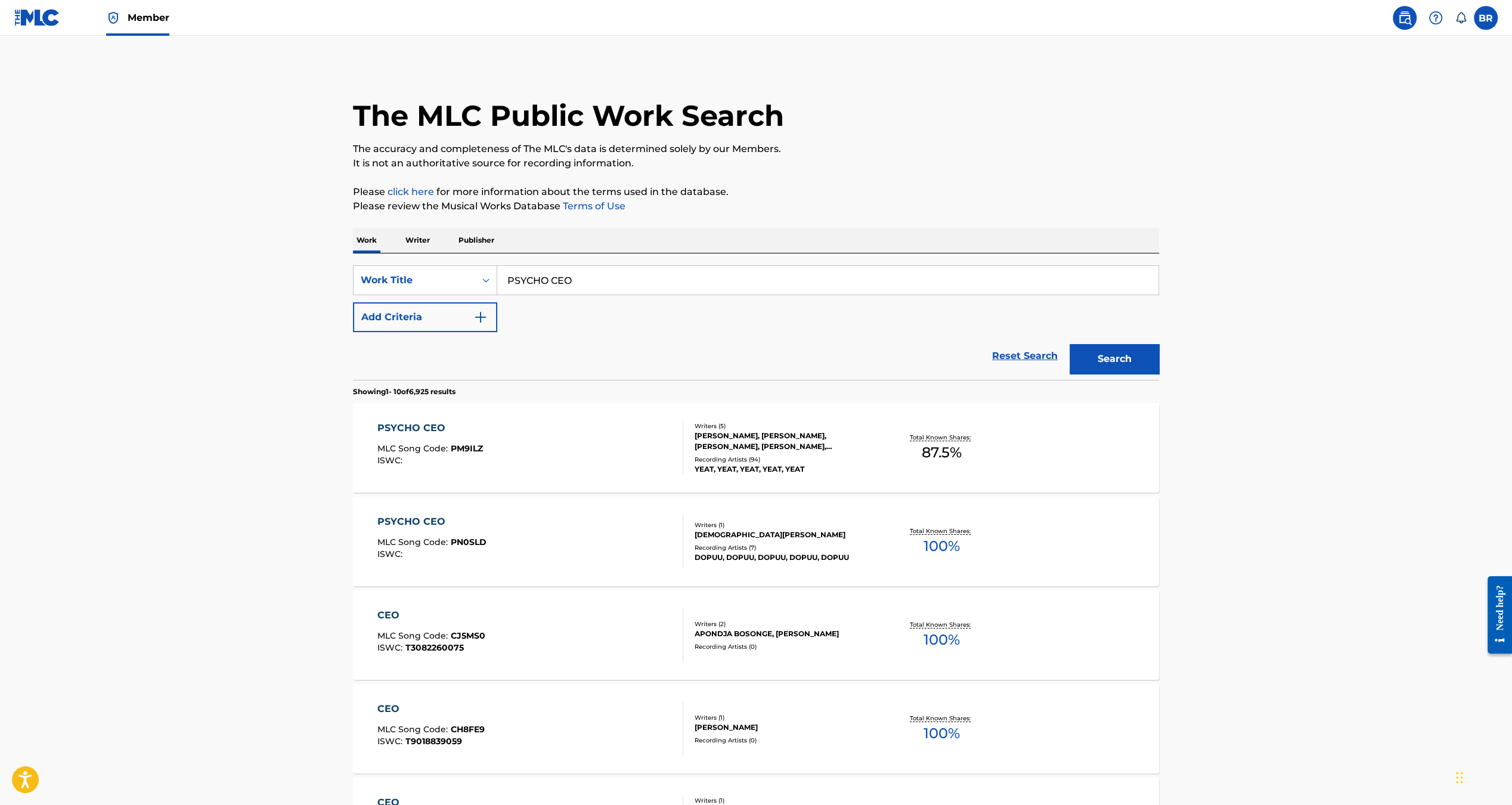
click at [489, 431] on div "PSYCHO CEO MLC Song Code : PM9ILZ ISWC :" at bounding box center [530, 447] width 306 height 53
click at [588, 287] on input "PSYCHO CEO" at bounding box center [827, 280] width 661 height 28
paste input "[PERSON_NAME]"
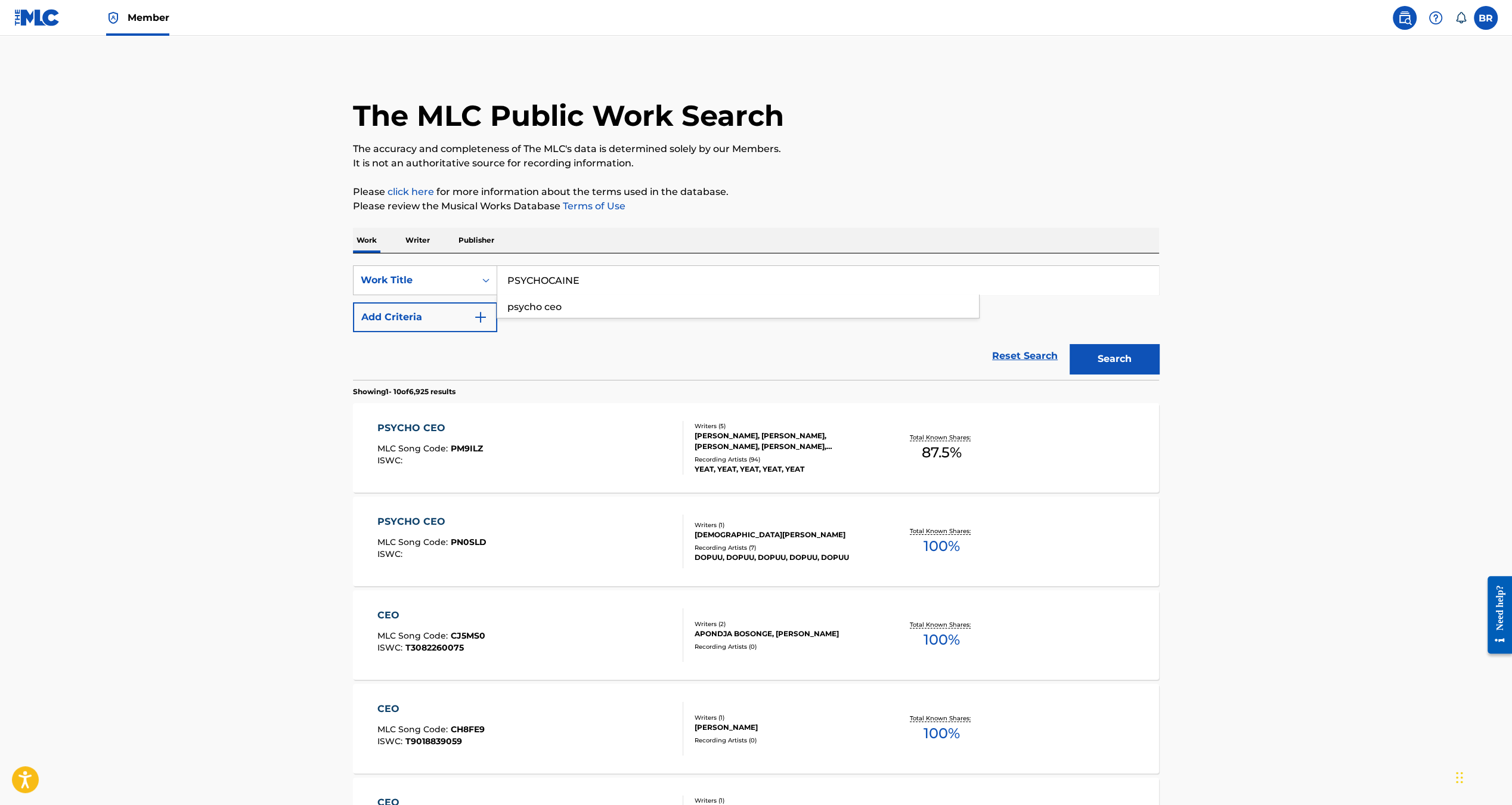
type input "PSYCHOCAINE"
click at [1069, 344] on button "Search" at bounding box center [1114, 359] width 90 height 30
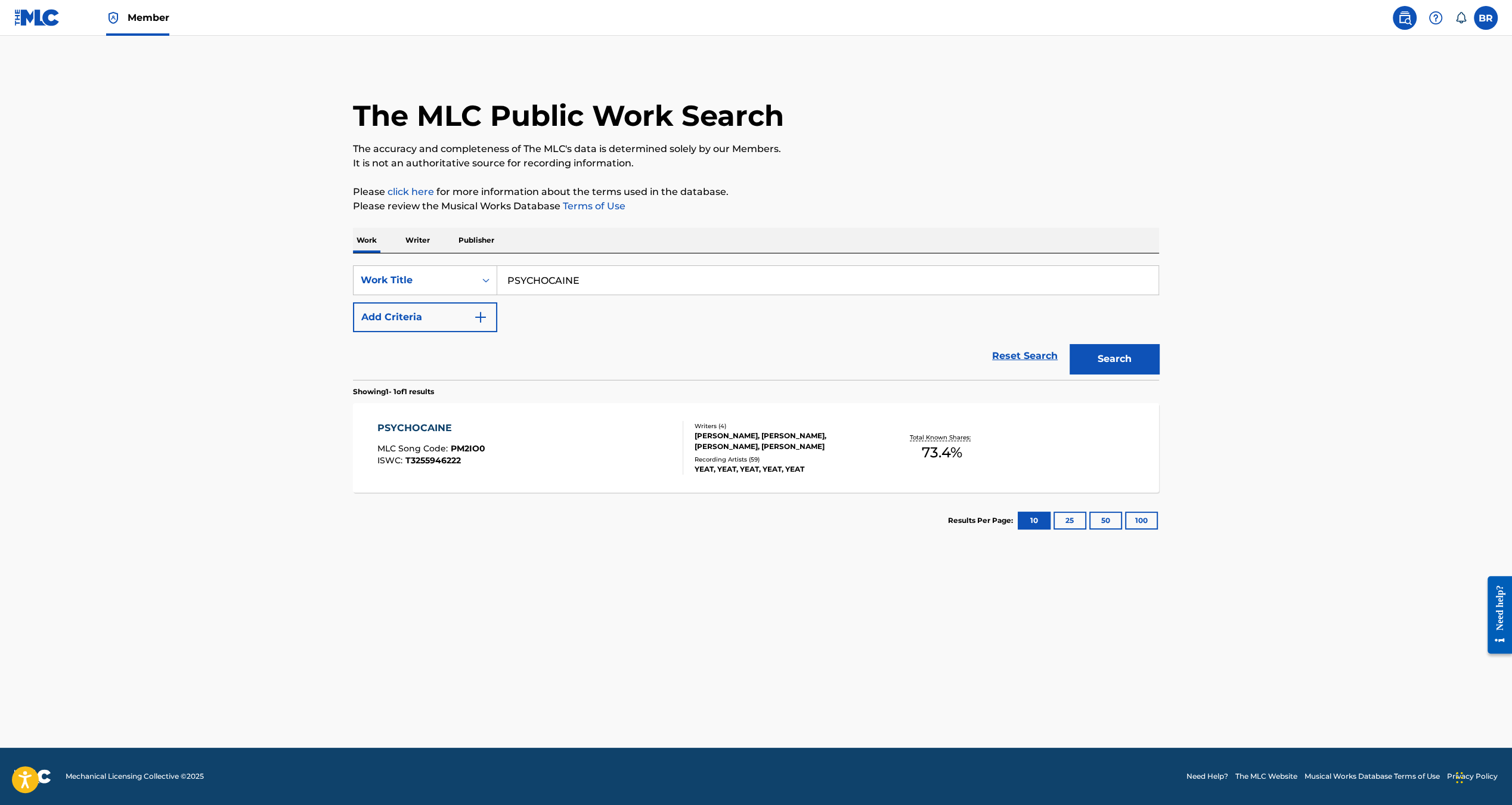
click at [506, 427] on div "PSYCHOCAINE MLC Song Code : PM2IO0 ISWC : T3255946222" at bounding box center [530, 447] width 306 height 53
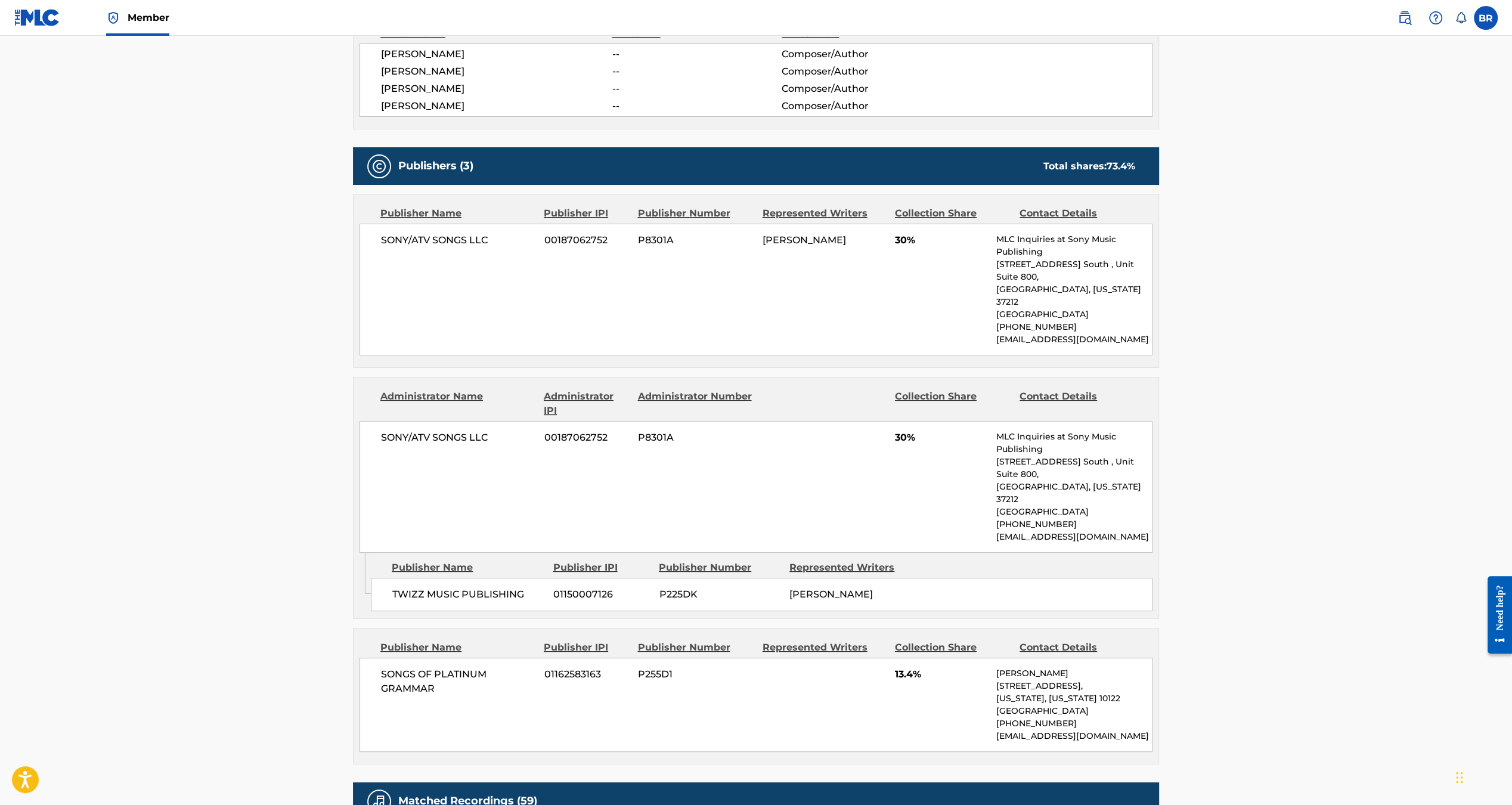
scroll to position [768, 0]
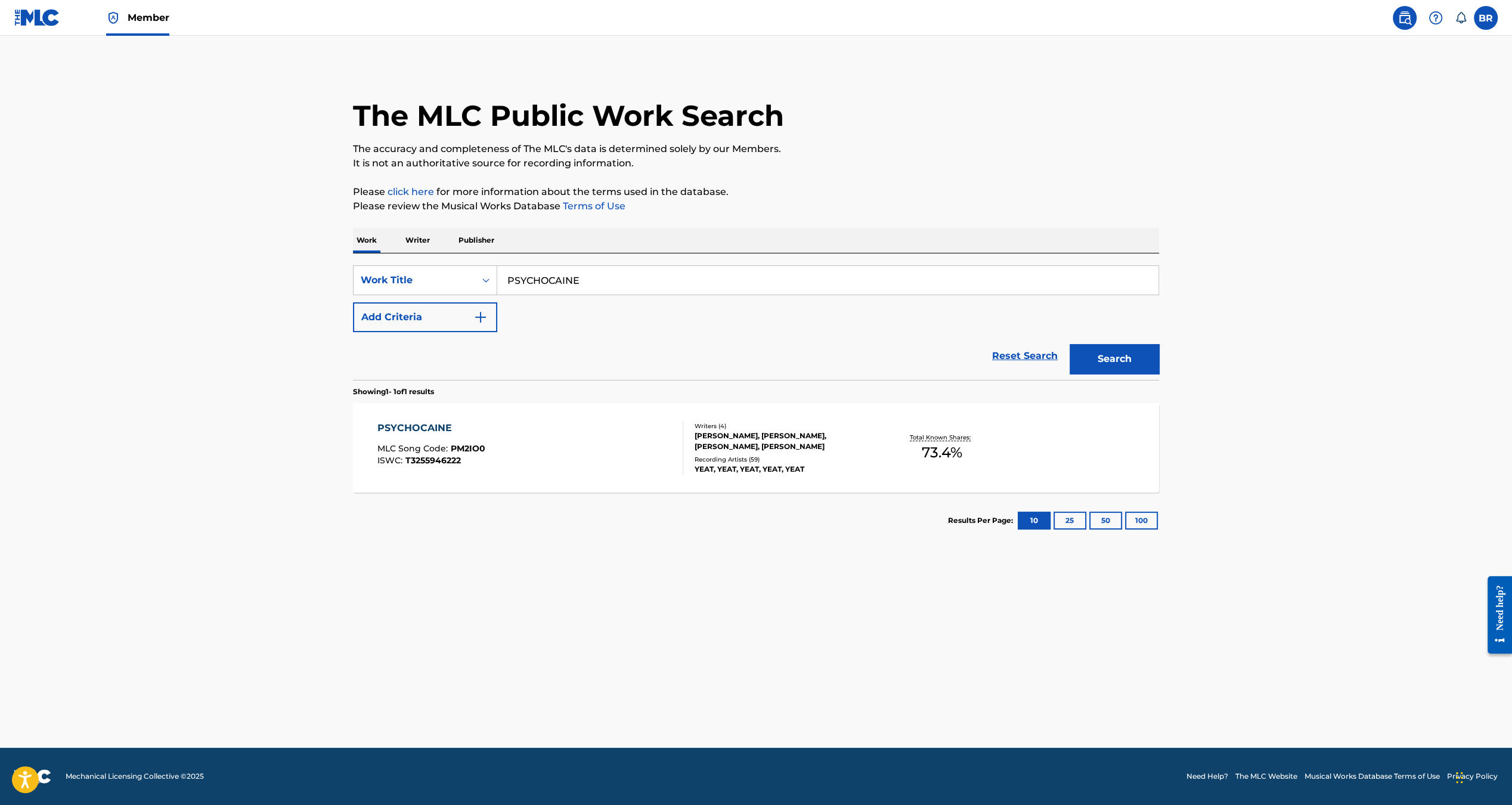
click at [587, 294] on input "PSYCHOCAINE" at bounding box center [827, 280] width 661 height 28
paste input "RUN IT UP"
type input "RUN IT UP"
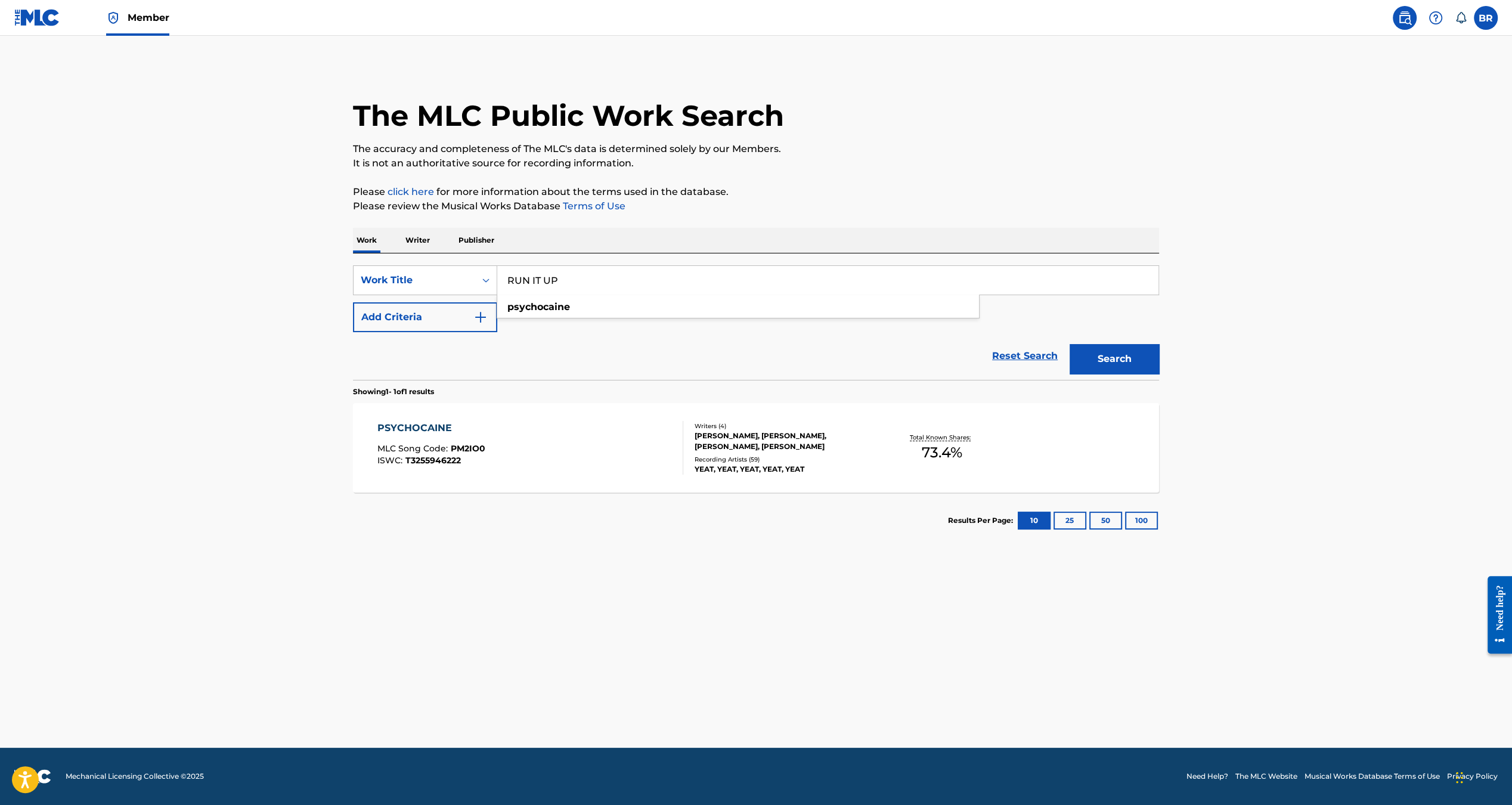
click at [1069, 344] on button "Search" at bounding box center [1114, 359] width 90 height 30
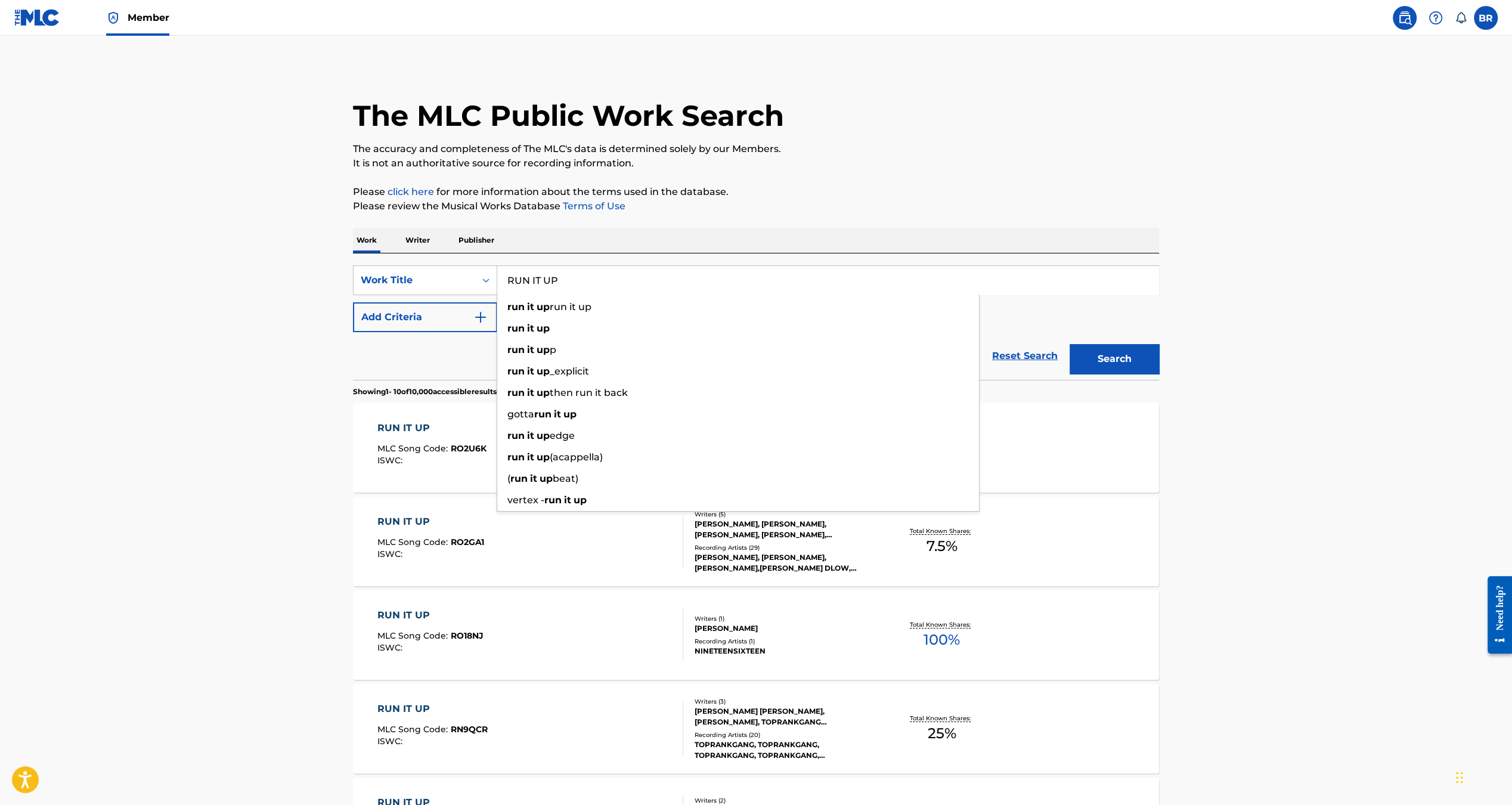
click at [416, 452] on span "MLC Song Code :" at bounding box center [413, 448] width 74 height 11
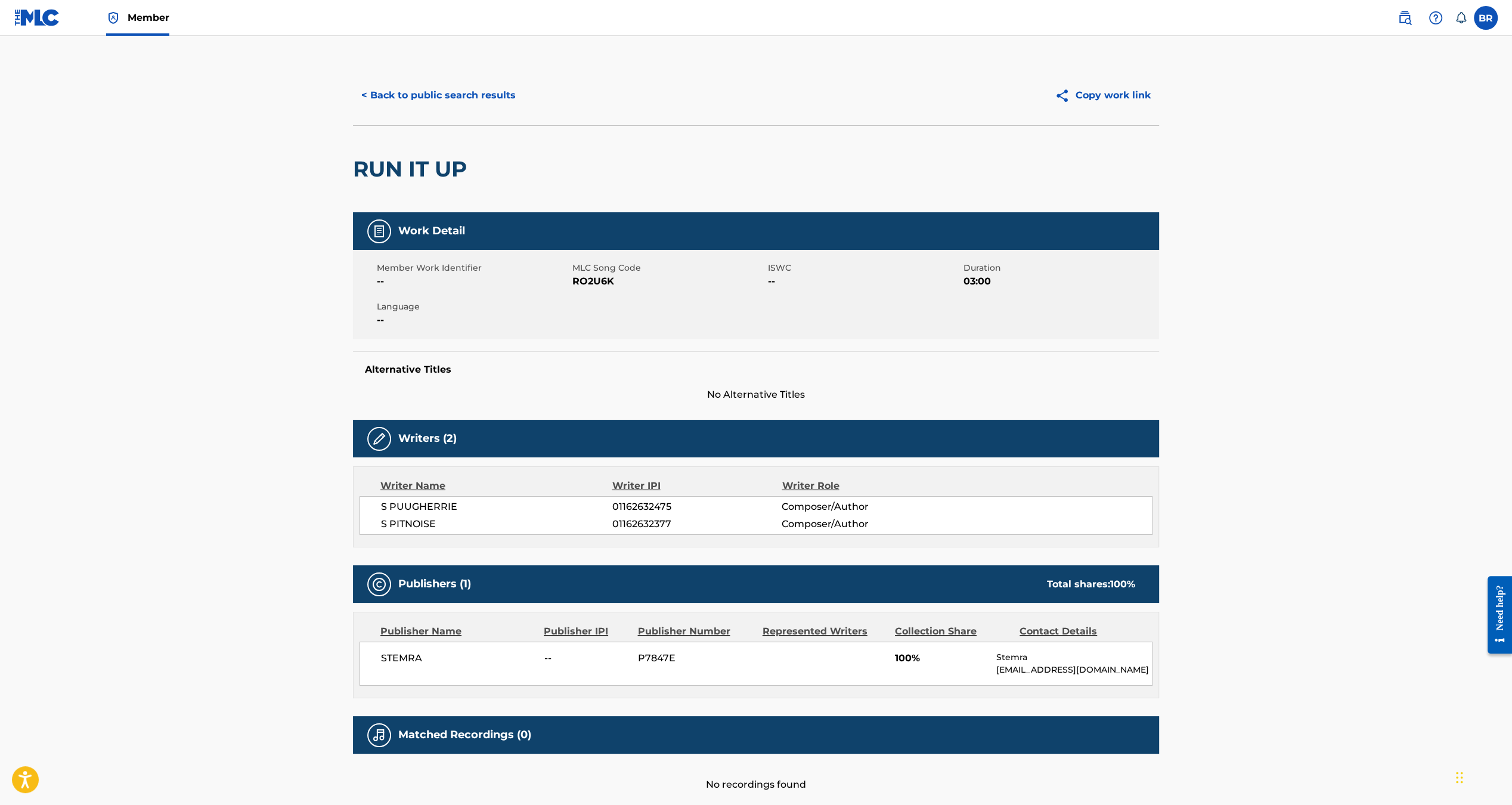
scroll to position [60, 0]
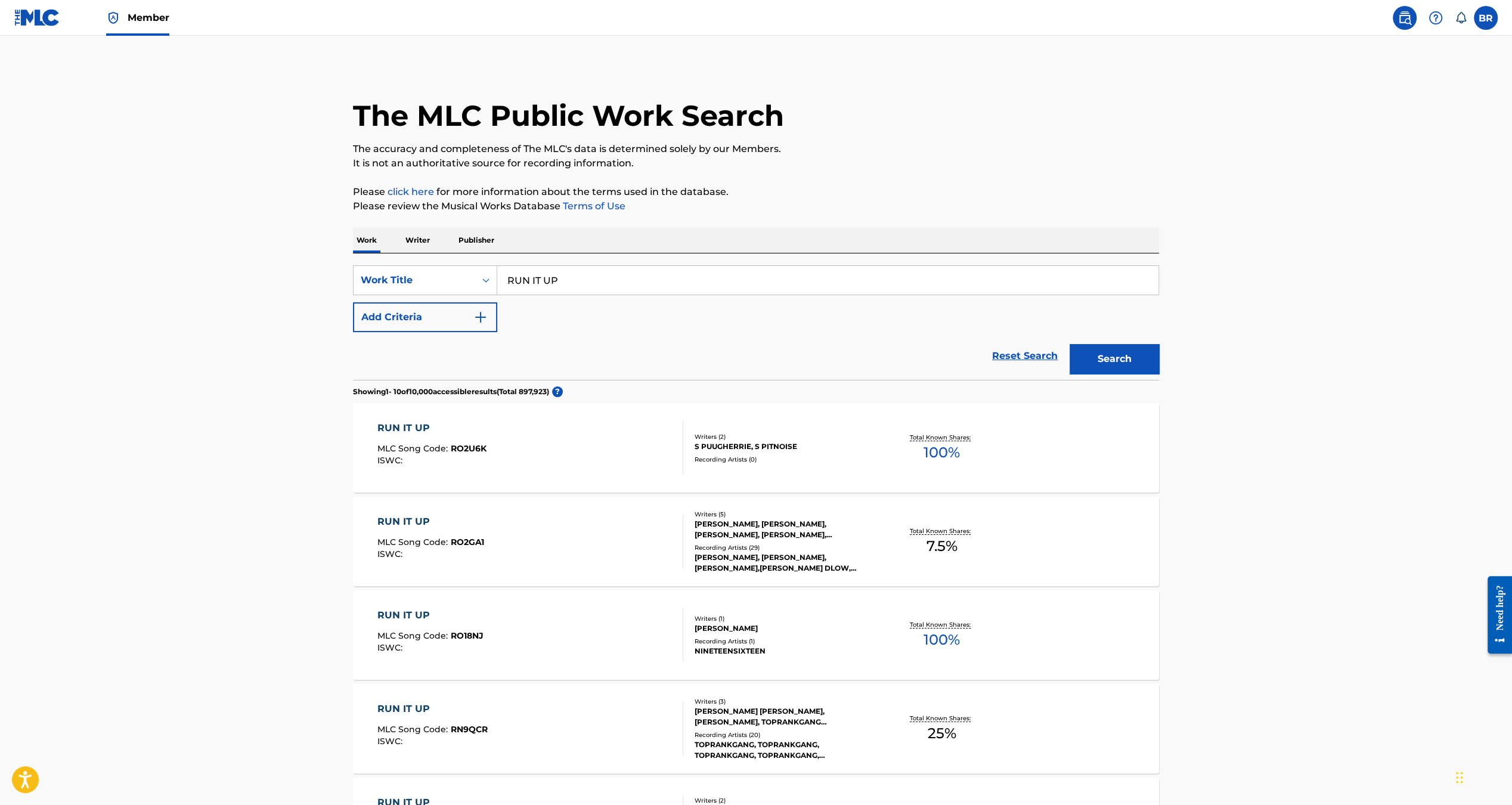
click at [547, 280] on input "RUN IT UP" at bounding box center [827, 280] width 661 height 28
paste input "THEY MOUTH"
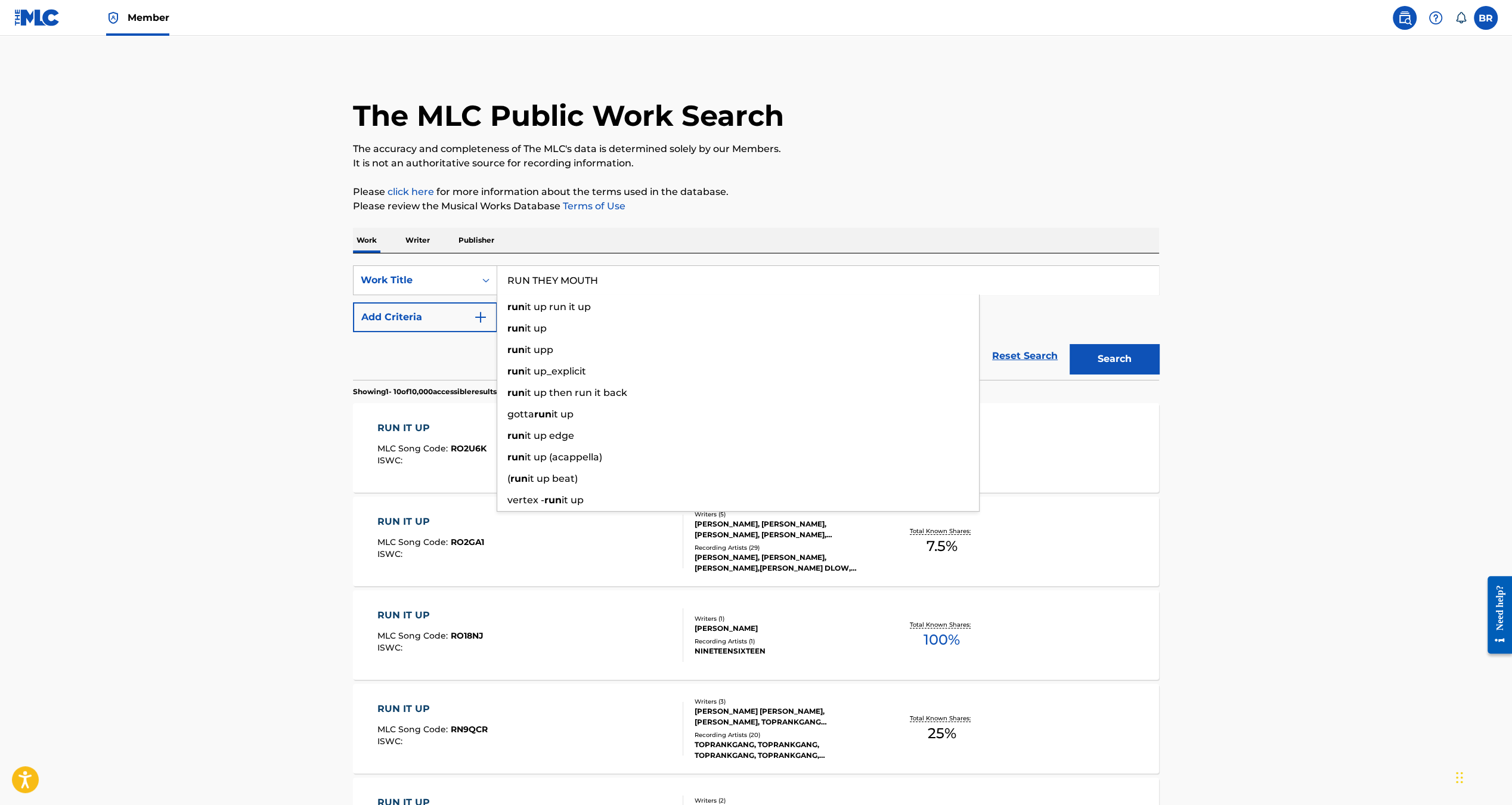
type input "RUN THEY MOUTH"
click at [1069, 344] on button "Search" at bounding box center [1114, 359] width 90 height 30
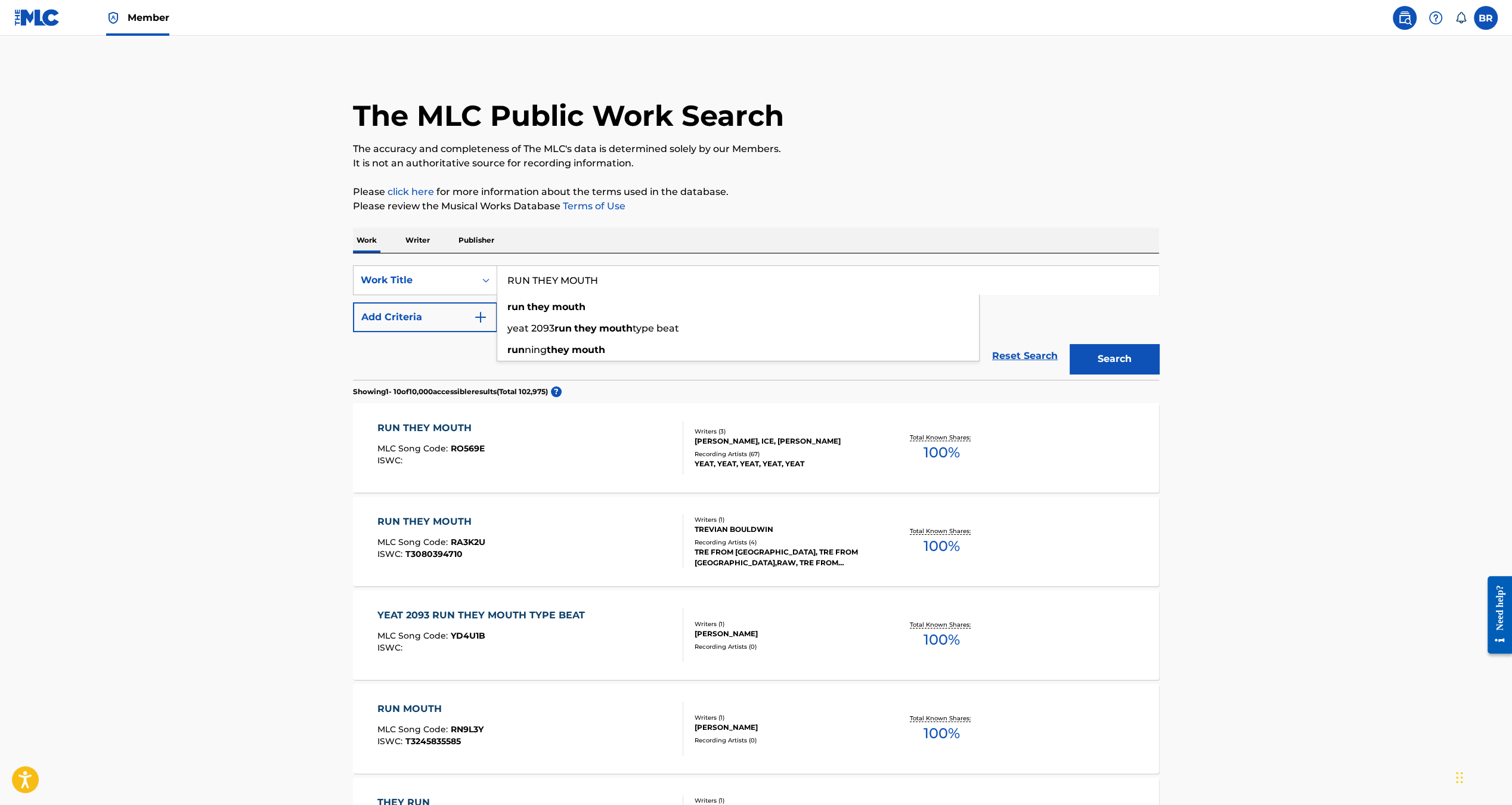
click at [436, 440] on div "RUN THEY MOUTH MLC Song Code : RO569E ISWC :" at bounding box center [430, 447] width 107 height 53
click at [587, 282] on input "RUN THEY MOUTH" at bounding box center [827, 280] width 661 height 28
paste input "WANTED"
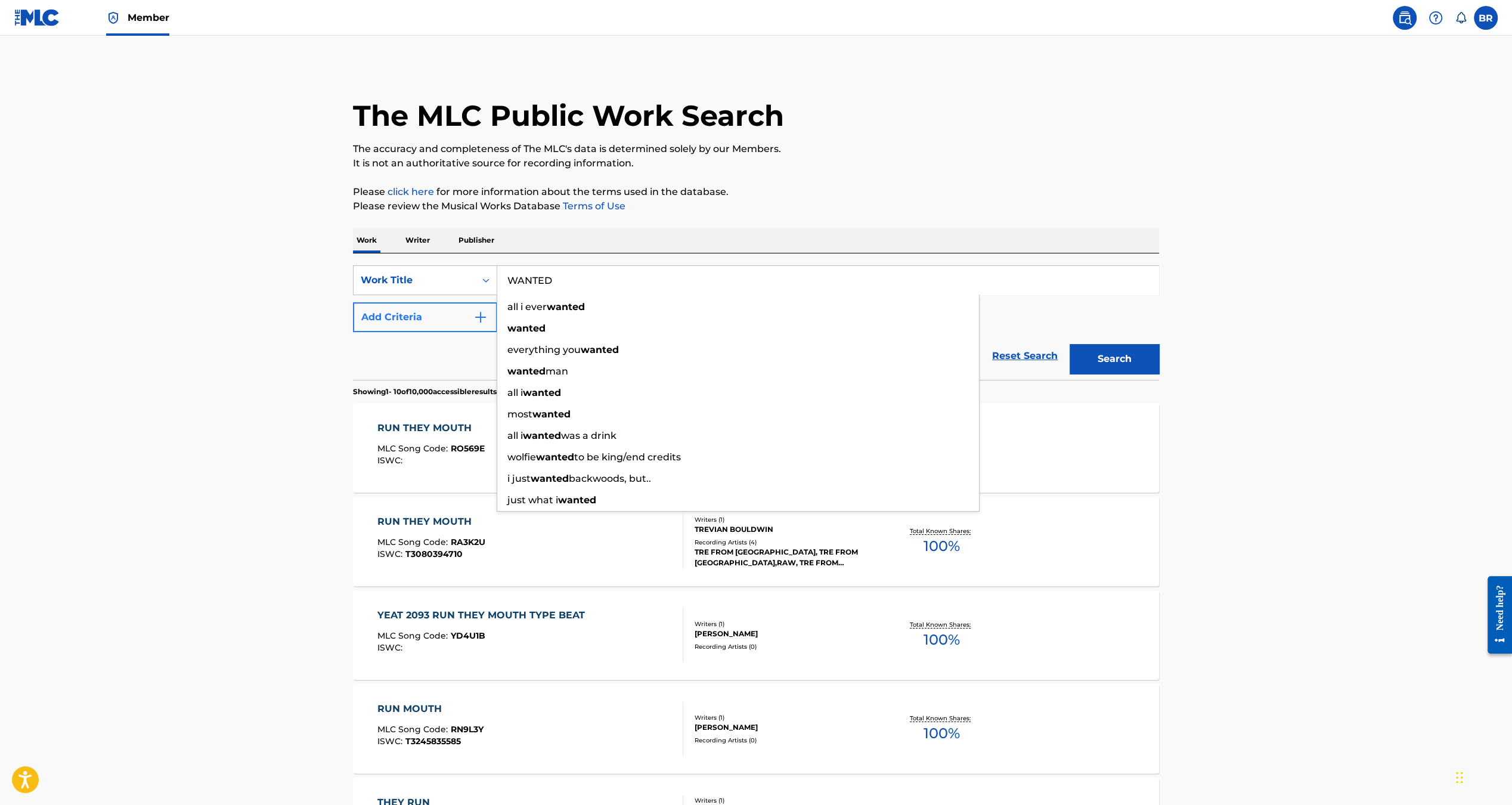
type input "WANTED"
click at [462, 325] on button "Add Criteria" at bounding box center [425, 318] width 145 height 30
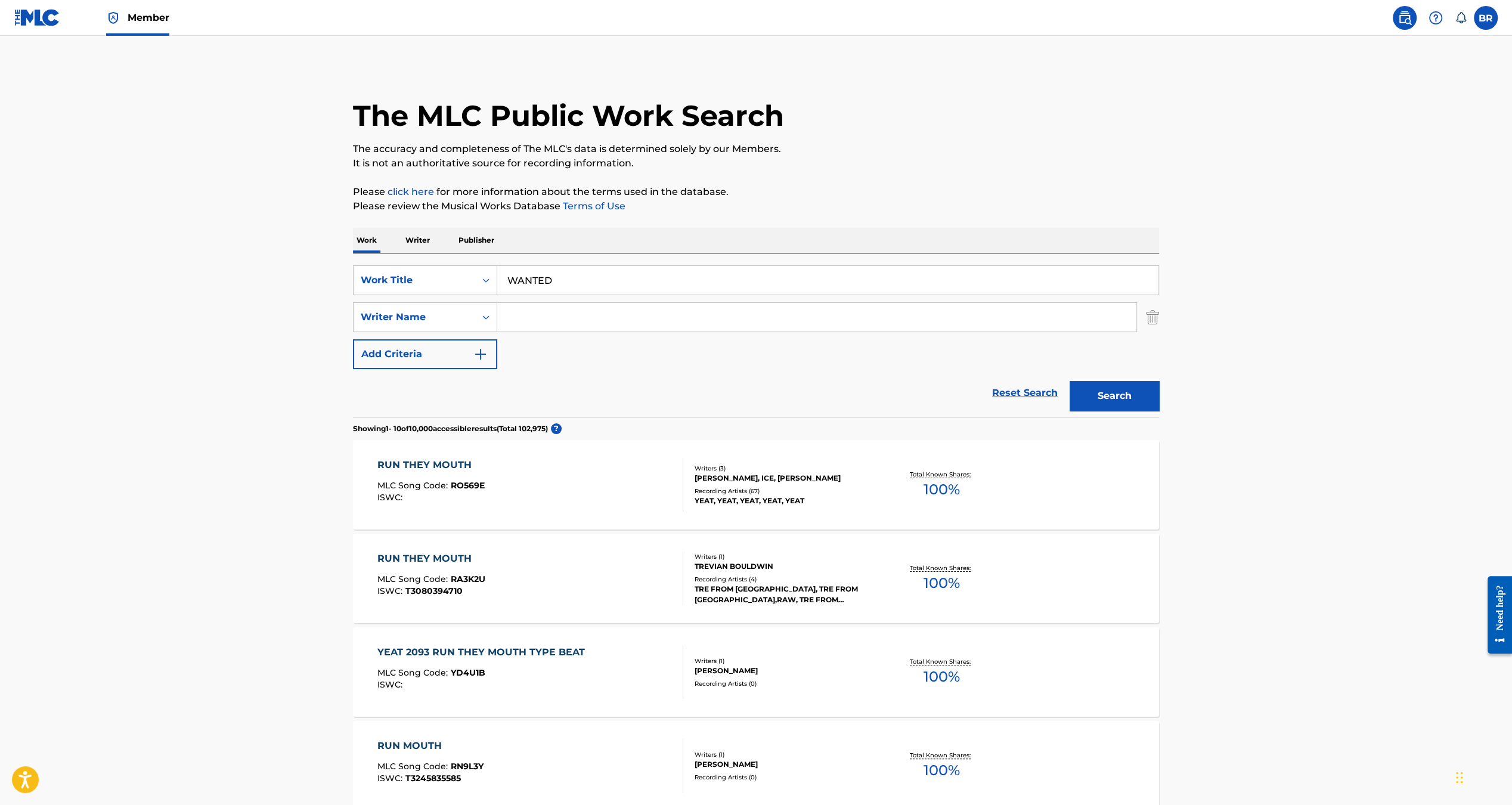
click at [523, 316] on input "Search Form" at bounding box center [816, 317] width 639 height 28
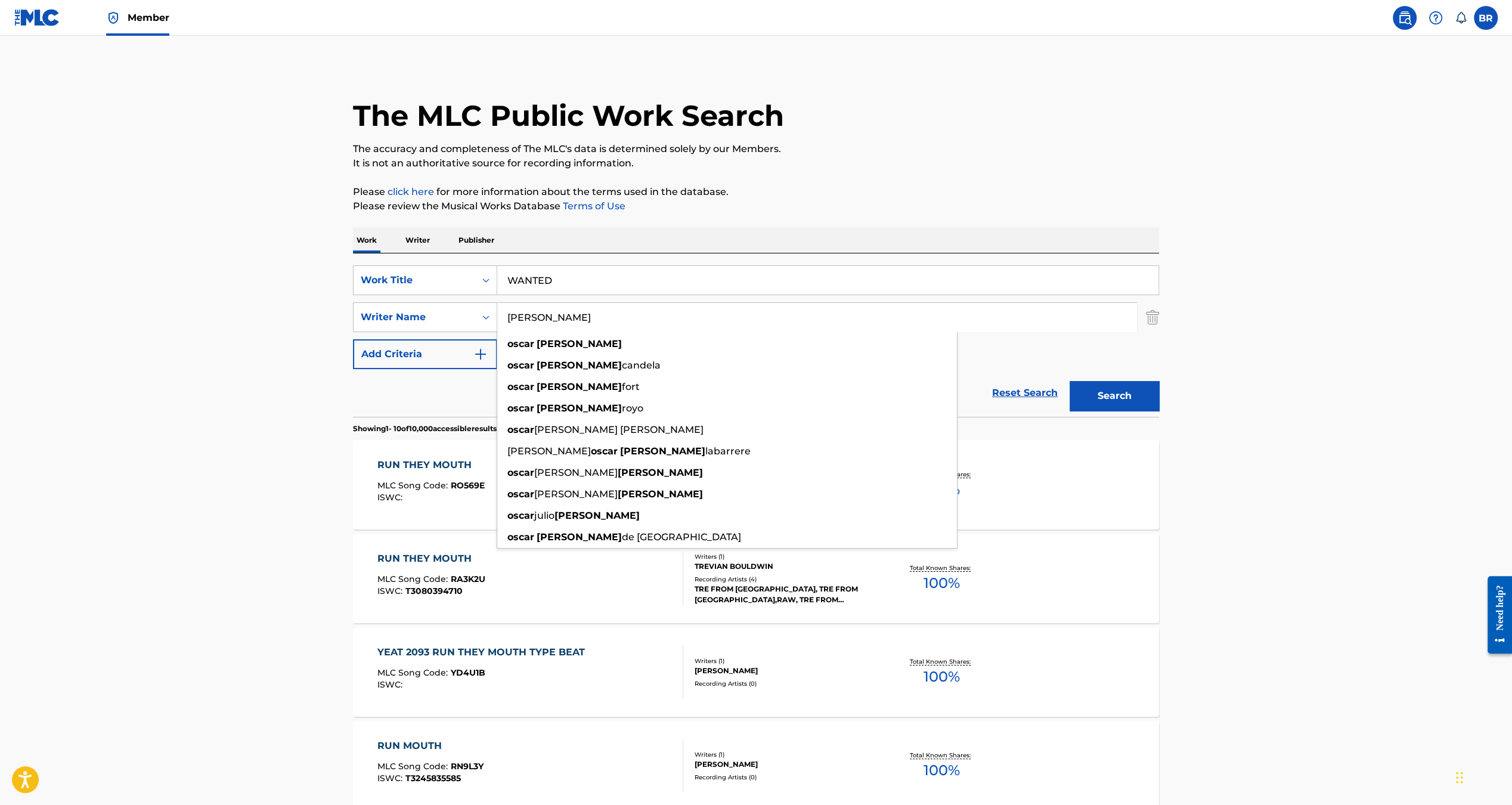
type input "[PERSON_NAME]"
click at [1069, 381] on button "Search" at bounding box center [1114, 396] width 90 height 30
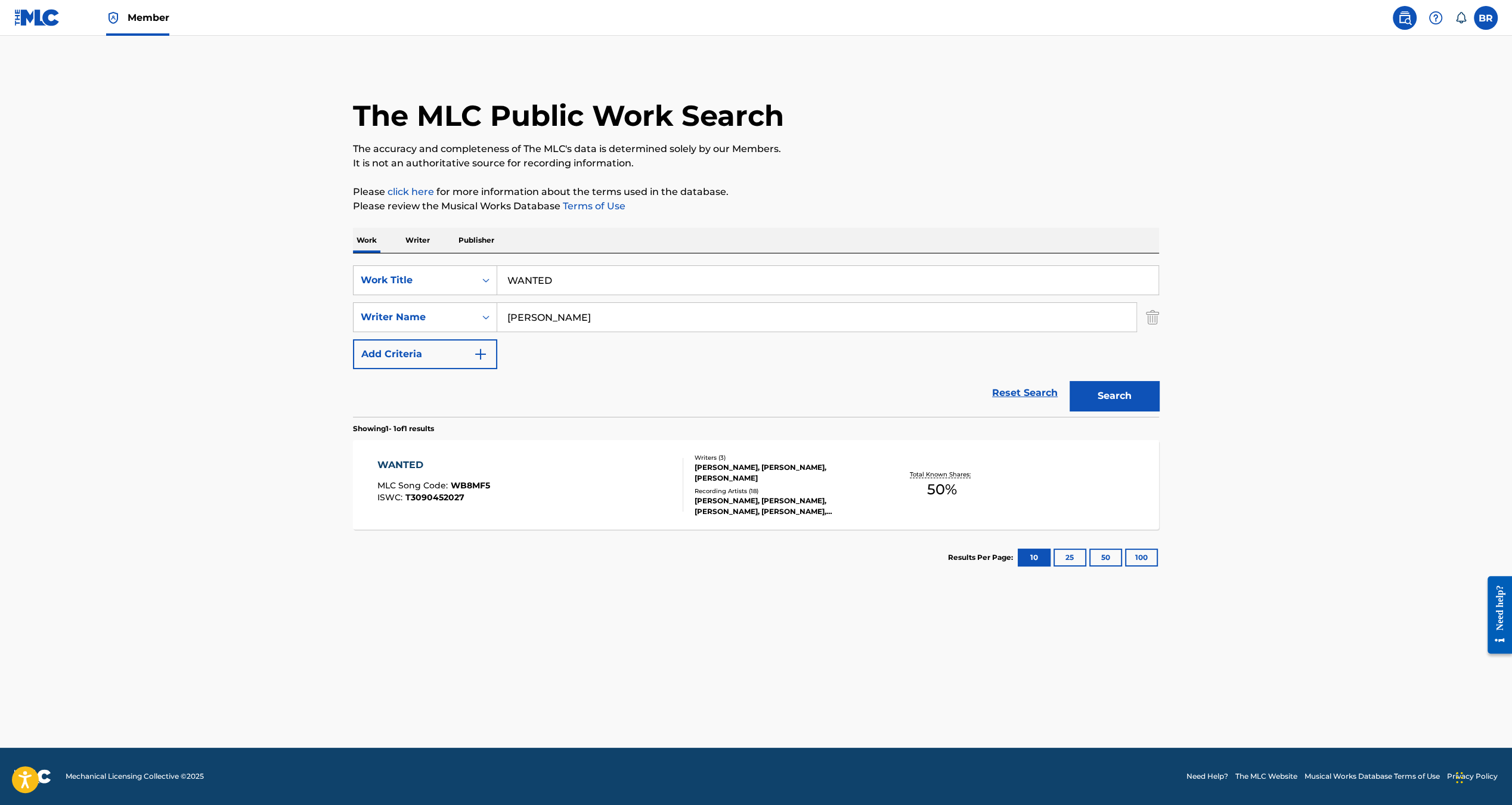
click at [430, 475] on div "WANTED MLC Song Code : WB8MF5 ISWC : T3090452027" at bounding box center [433, 485] width 113 height 53
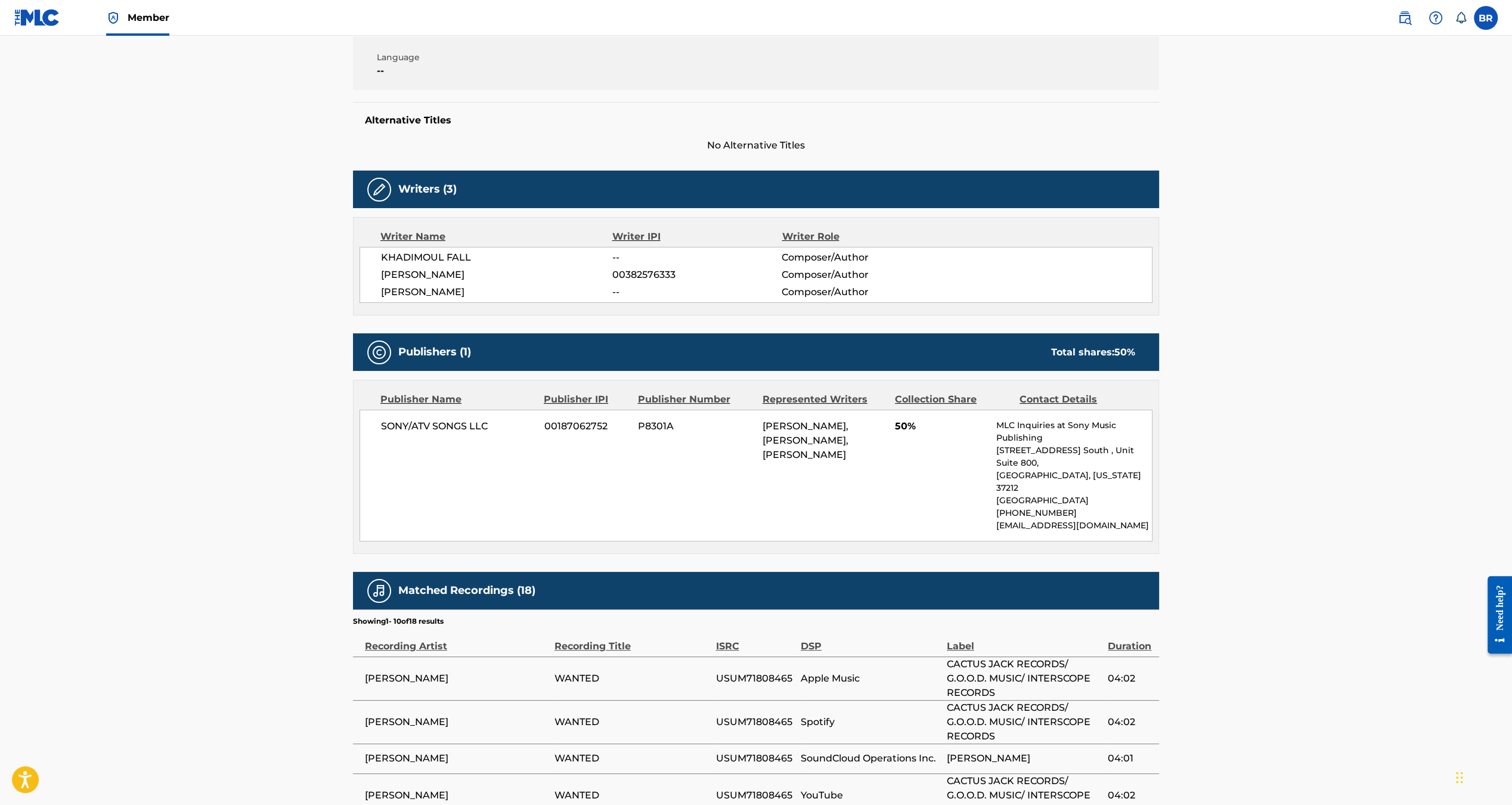
scroll to position [247, 0]
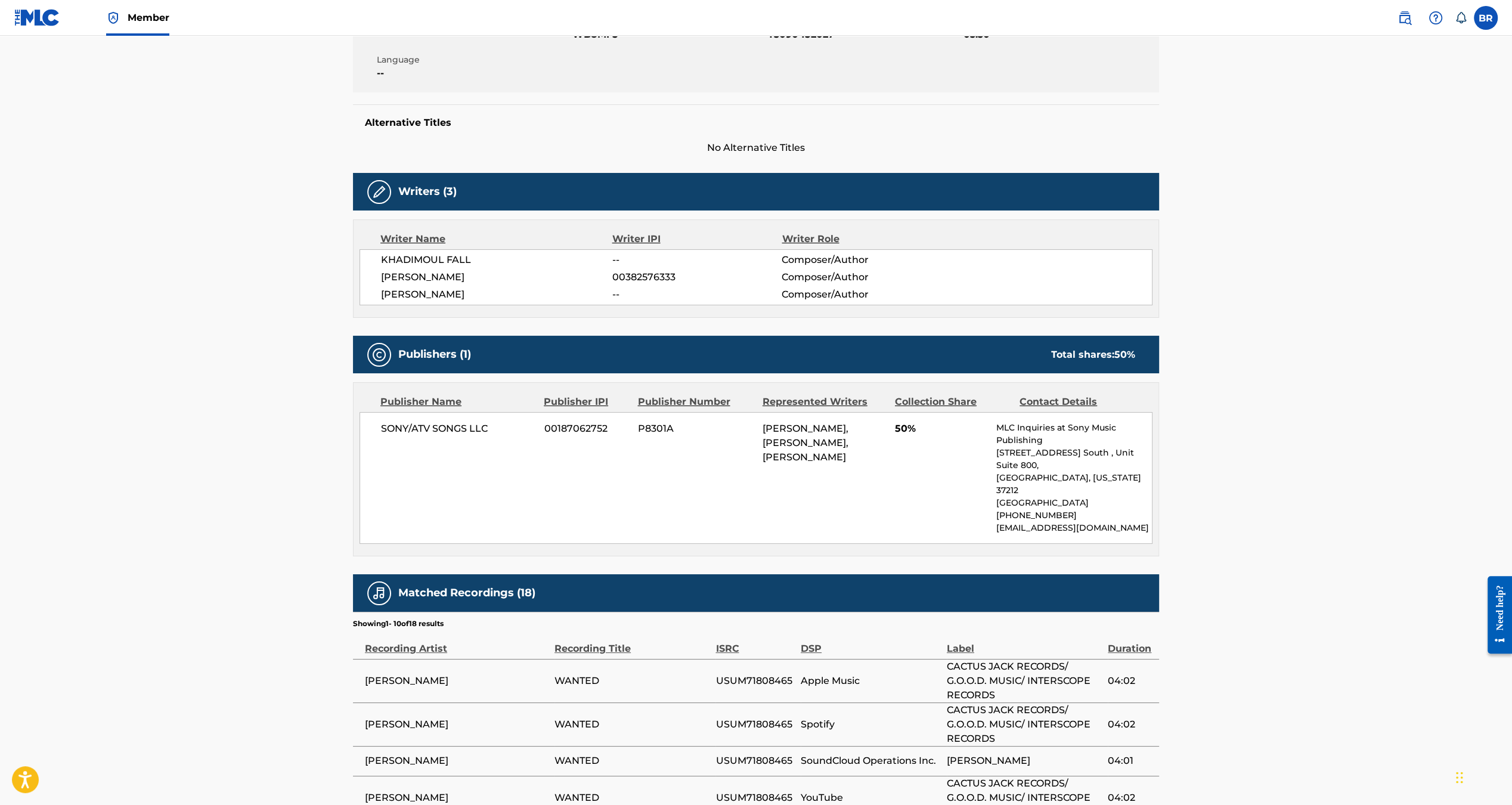
click at [181, 332] on main "< Back to public search results Copy work link WANTED Work Detail Member Work I…" at bounding box center [756, 445] width 1512 height 1313
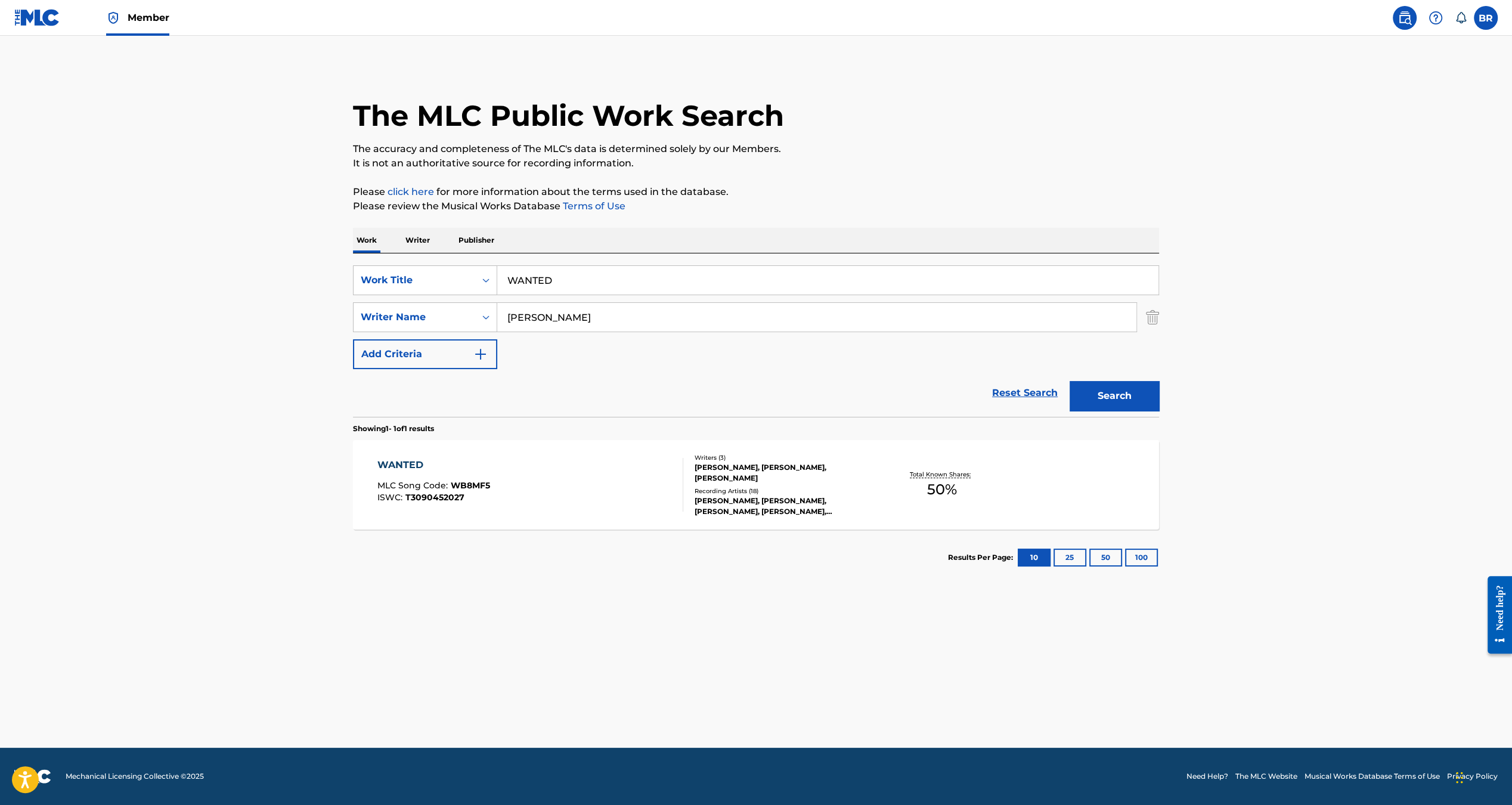
click at [426, 242] on p "Writer" at bounding box center [418, 241] width 32 height 25
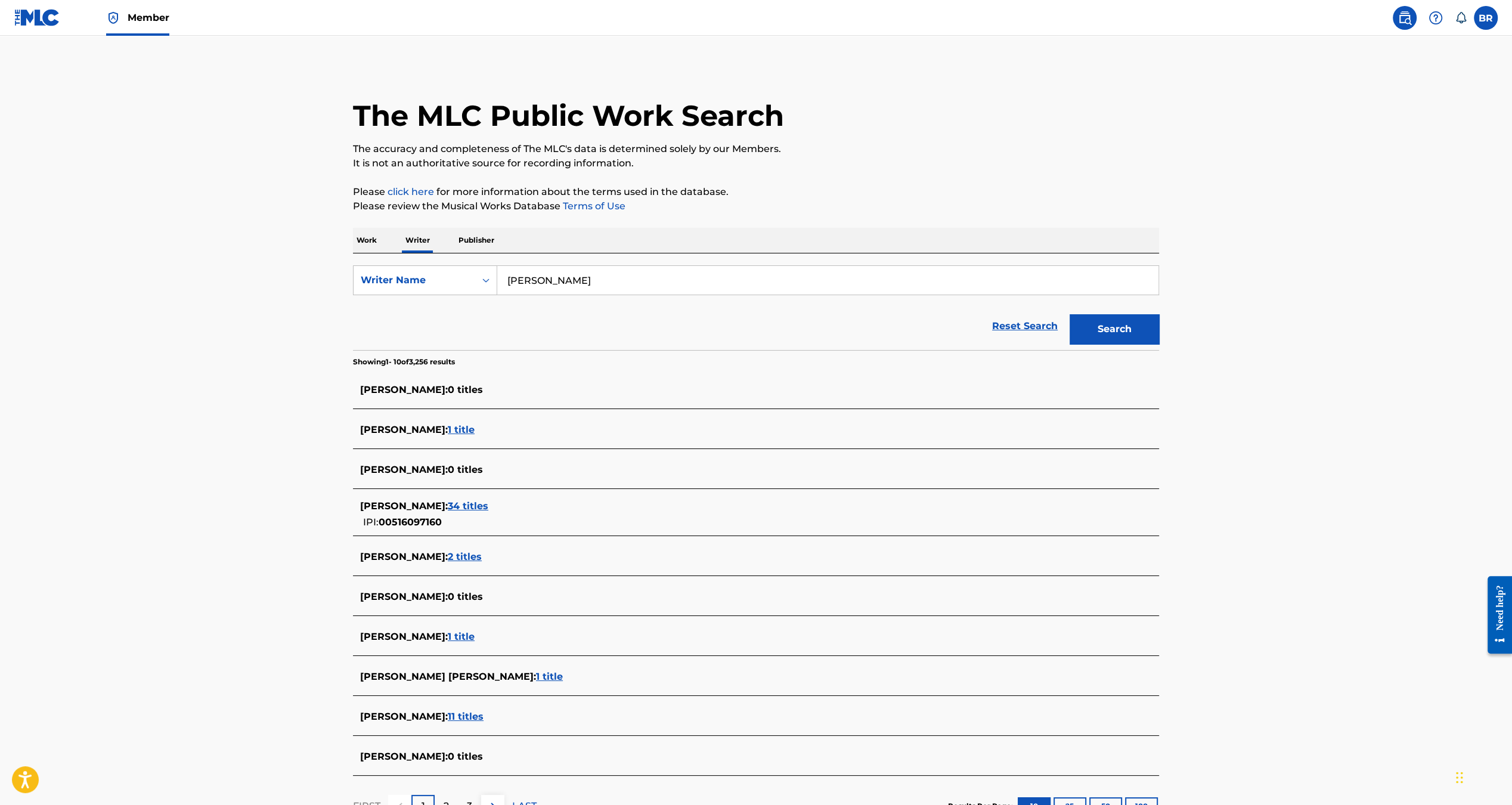
click at [586, 298] on form "SearchWithCriteria943900f9-df86-4576-9173-c32ead5453db Writer Name [PERSON_NAME…" at bounding box center [756, 307] width 806 height 84
click at [588, 278] on input "[PERSON_NAME]" at bounding box center [827, 280] width 661 height 28
click at [1069, 314] on button "Search" at bounding box center [1114, 329] width 90 height 30
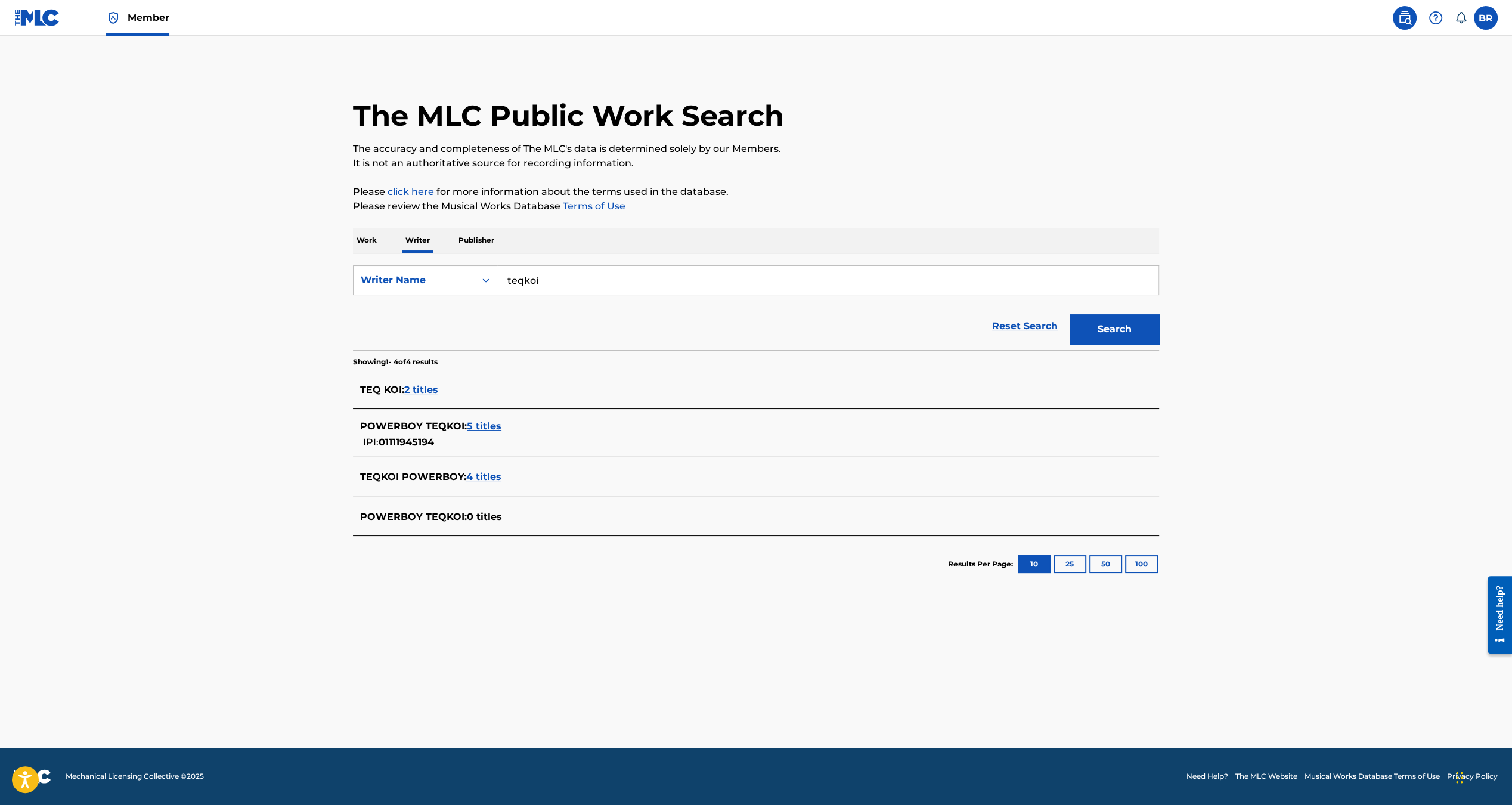
click at [579, 272] on input "teqkoi" at bounding box center [827, 280] width 661 height 28
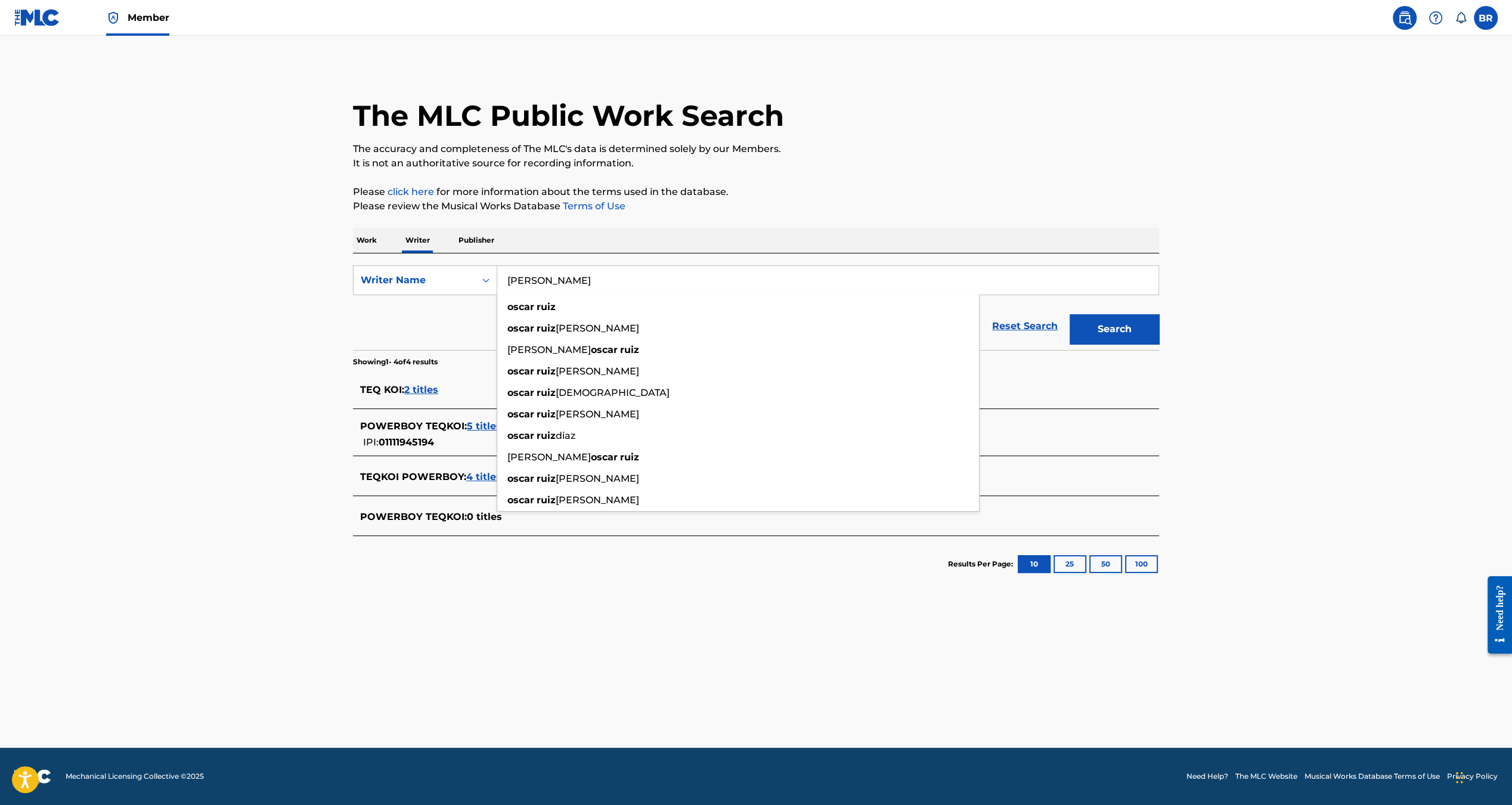
type input "[PERSON_NAME]"
click at [575, 304] on div "[PERSON_NAME]" at bounding box center [737, 307] width 482 height 21
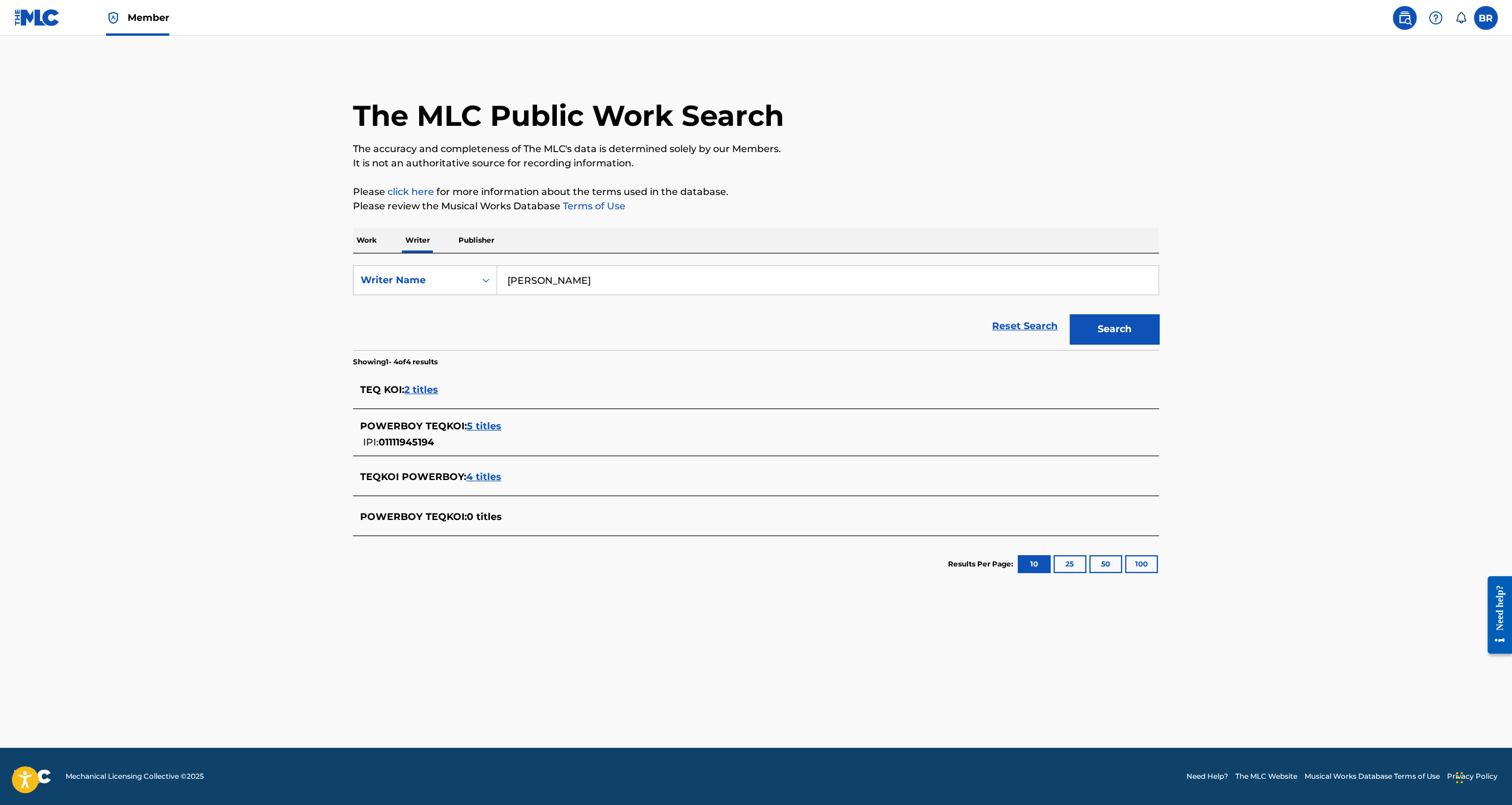
click at [1069, 314] on button "Search" at bounding box center [1114, 329] width 90 height 30
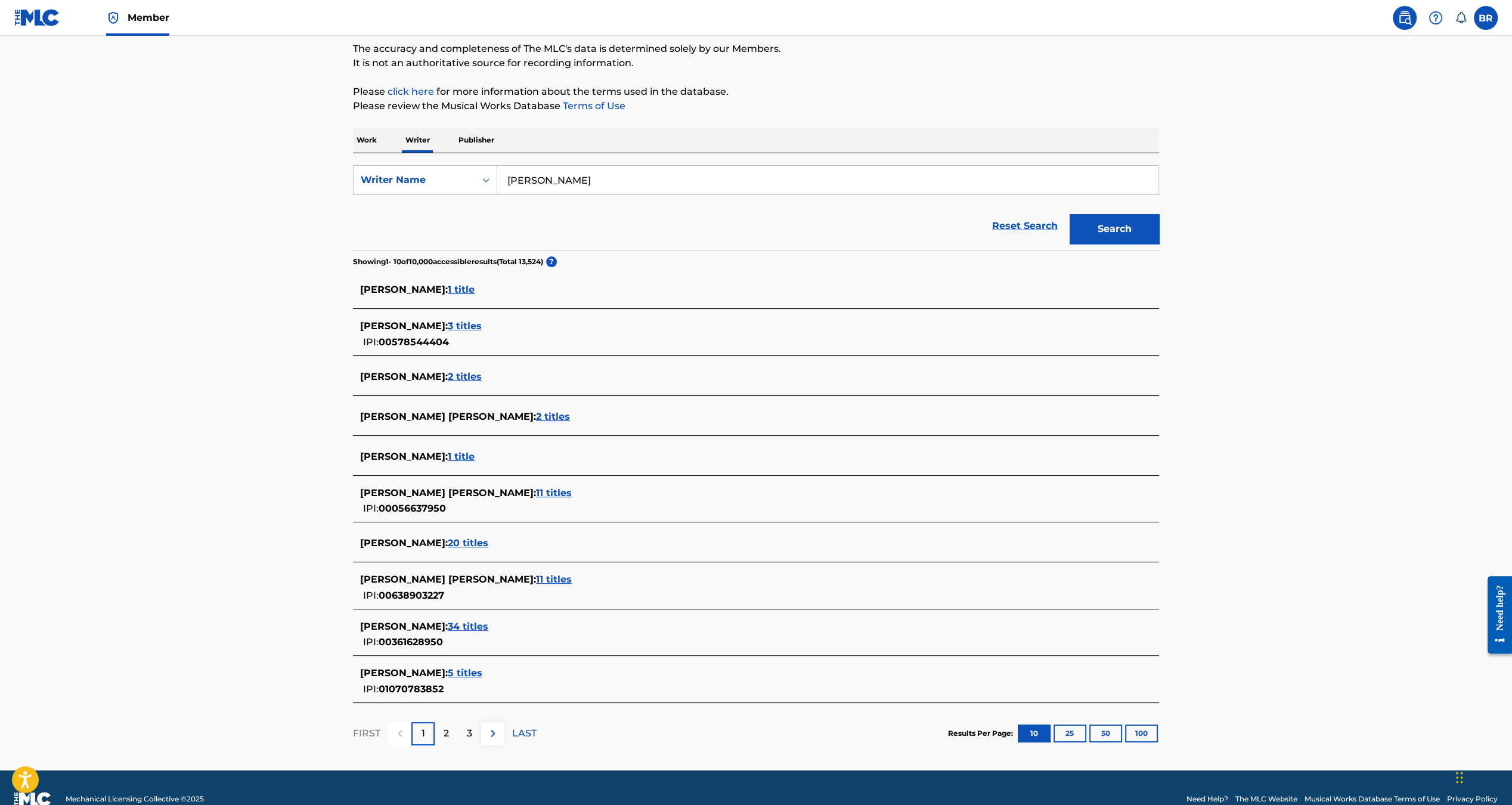
scroll to position [101, 0]
click at [462, 628] on span "34 titles" at bounding box center [469, 626] width 41 height 12
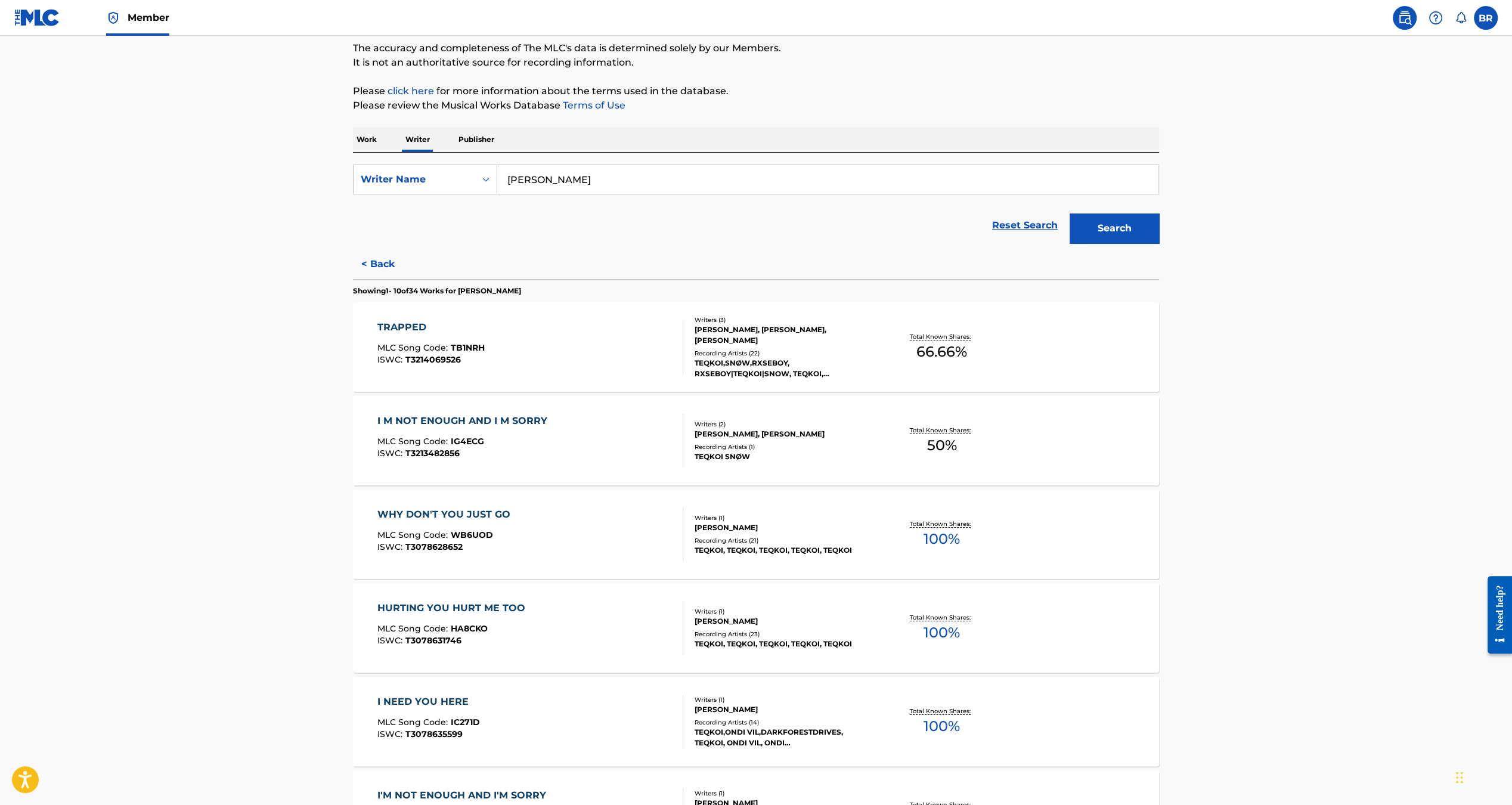
click at [519, 414] on div "I M NOT ENOUGH AND I M SORRY" at bounding box center [465, 421] width 176 height 14
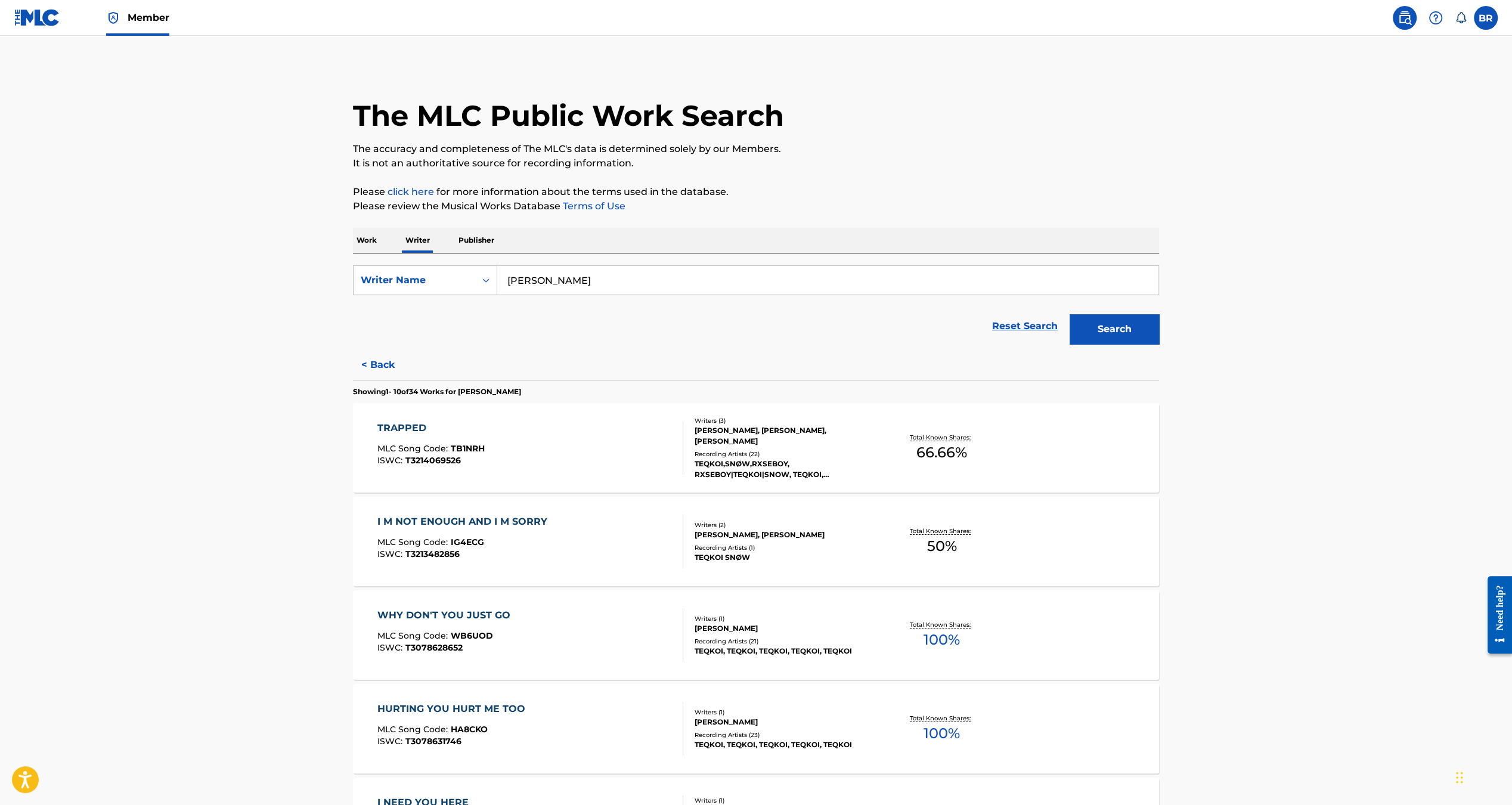
click at [512, 708] on div "HURTING YOU HURT ME TOO" at bounding box center [453, 709] width 154 height 14
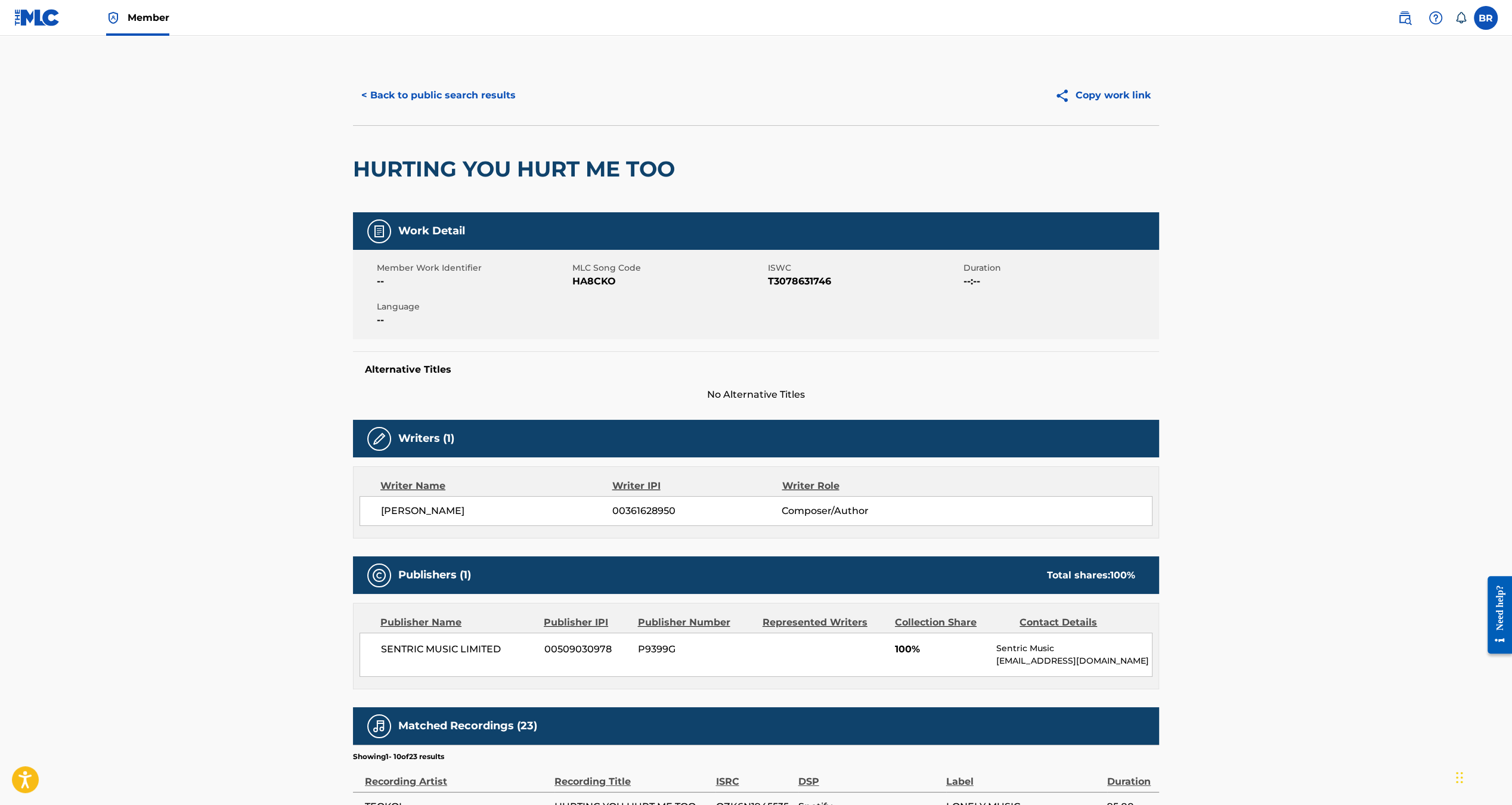
scroll to position [114, 0]
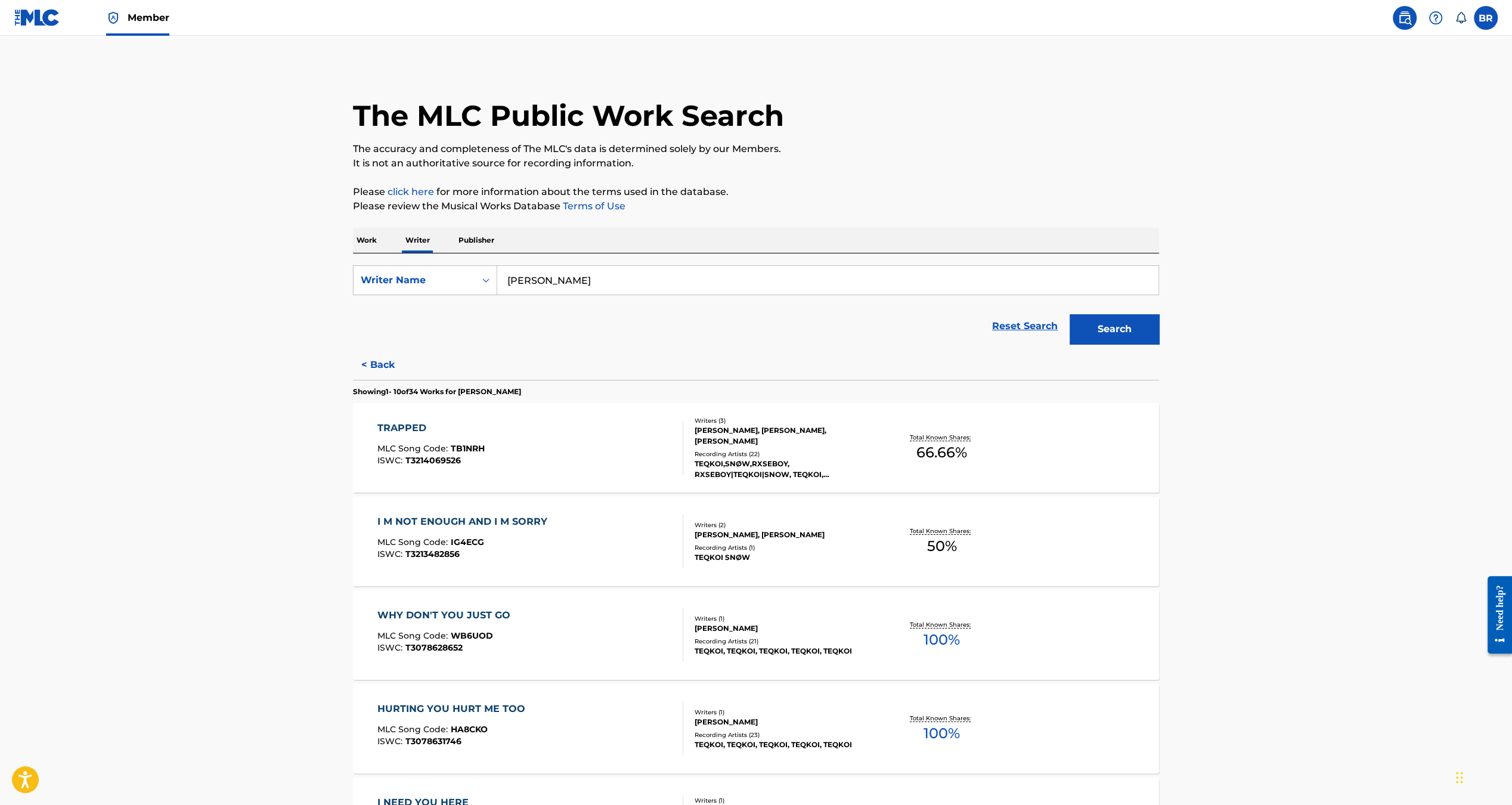
click at [434, 433] on div "TRAPPED" at bounding box center [430, 428] width 107 height 14
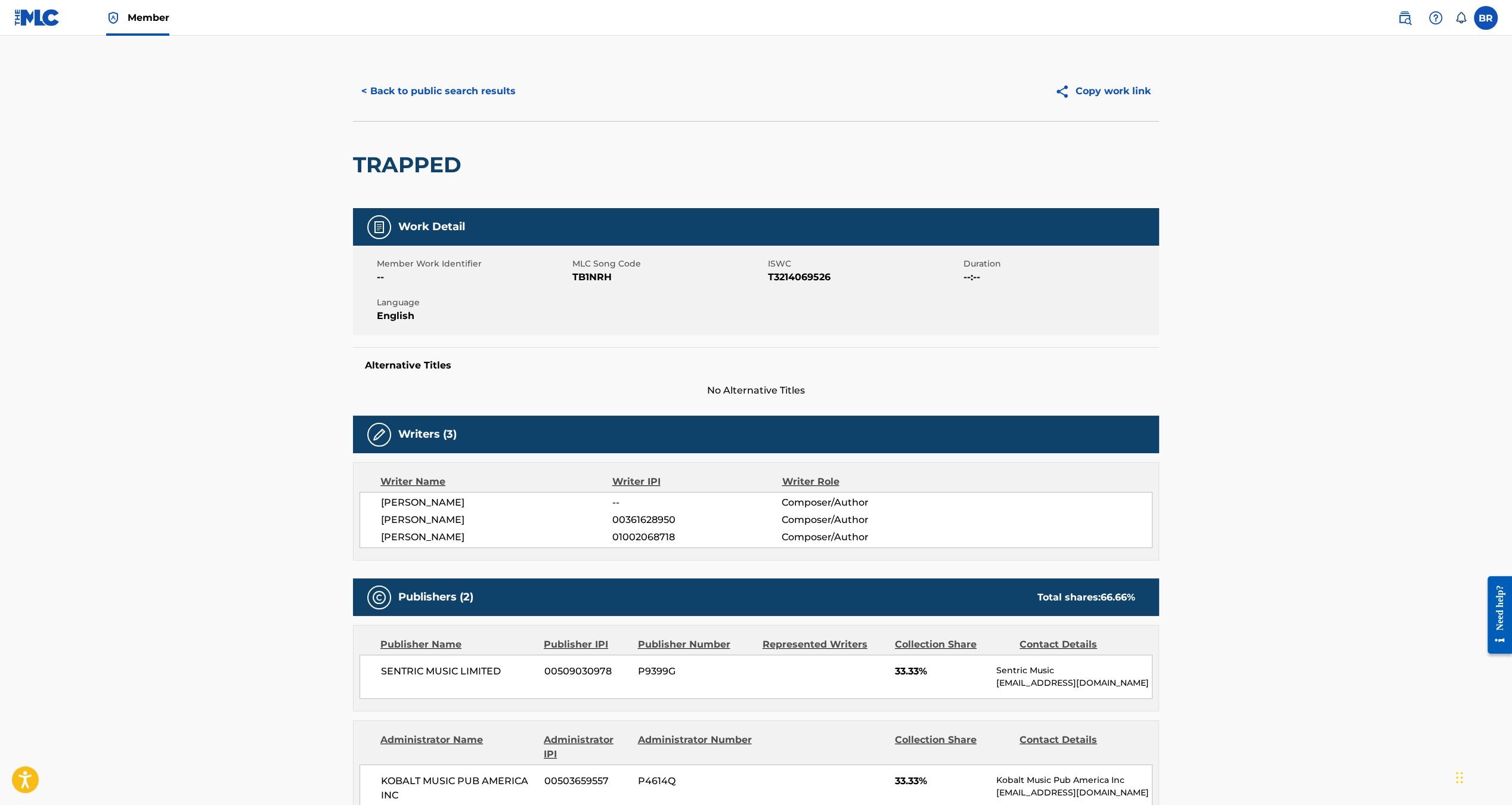
scroll to position [130, 0]
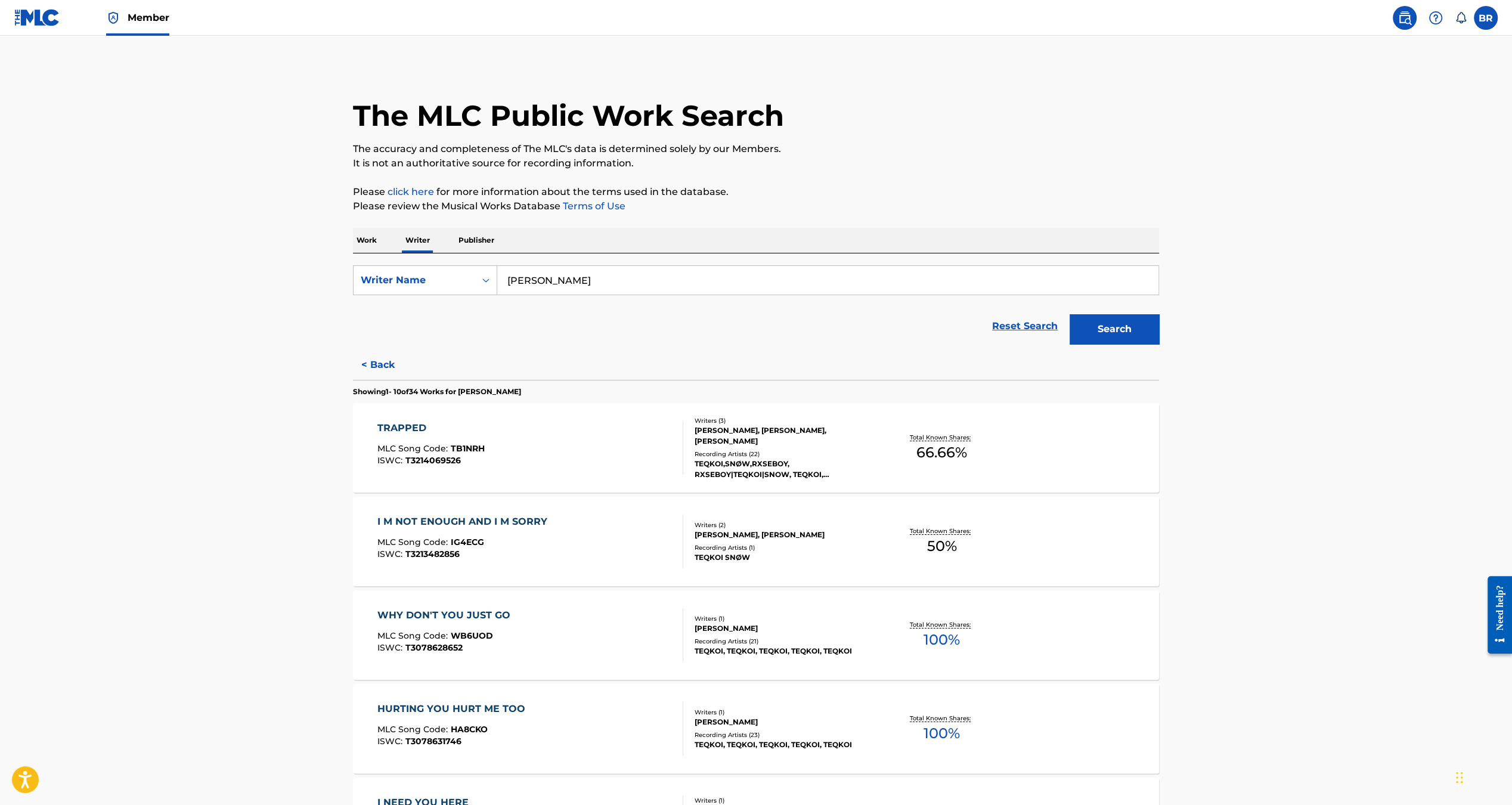
click at [440, 537] on span "MLC Song Code :" at bounding box center [413, 542] width 74 height 11
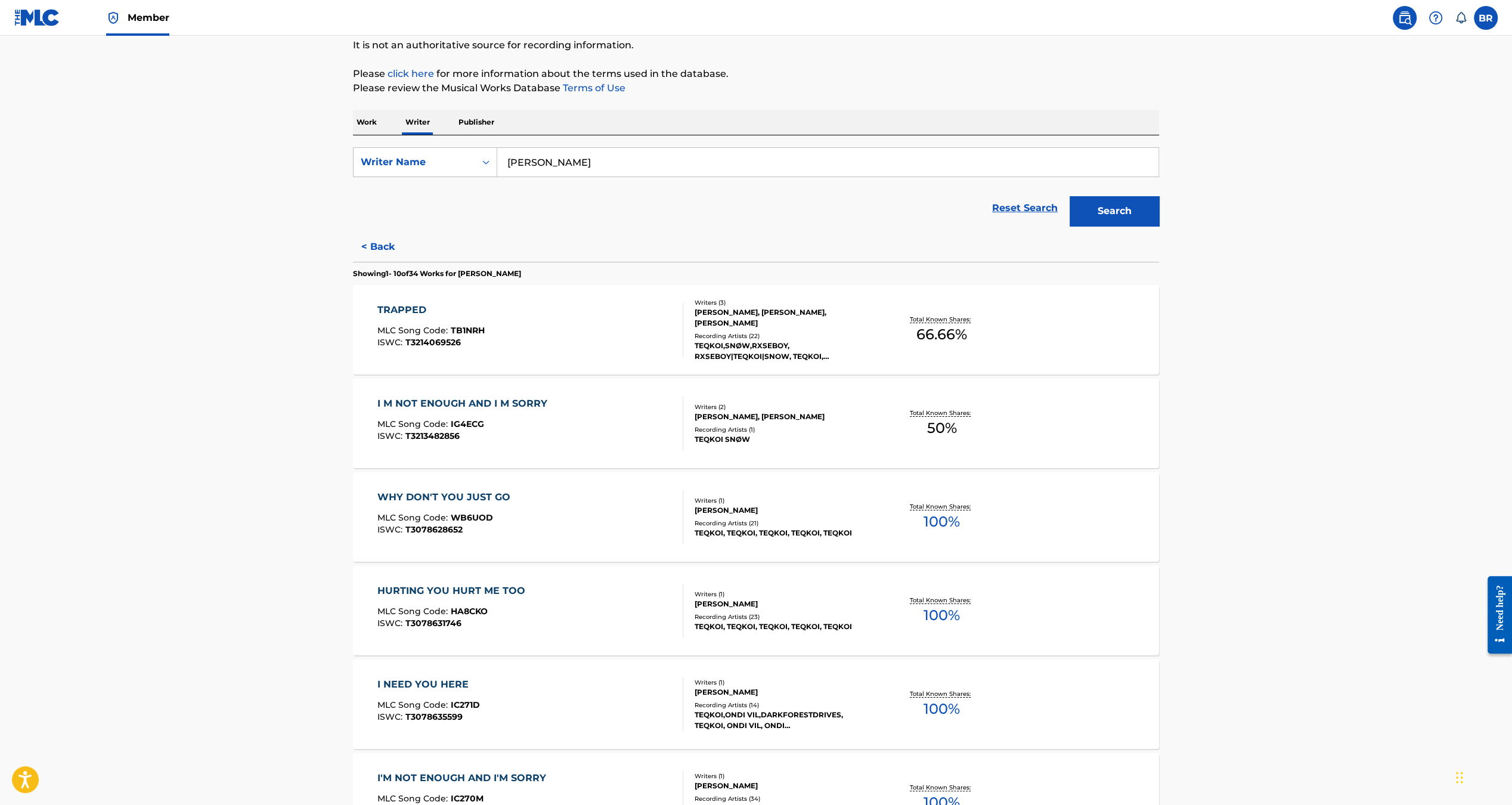
scroll to position [120, 0]
click at [461, 525] on span "T3078628652" at bounding box center [434, 528] width 58 height 11
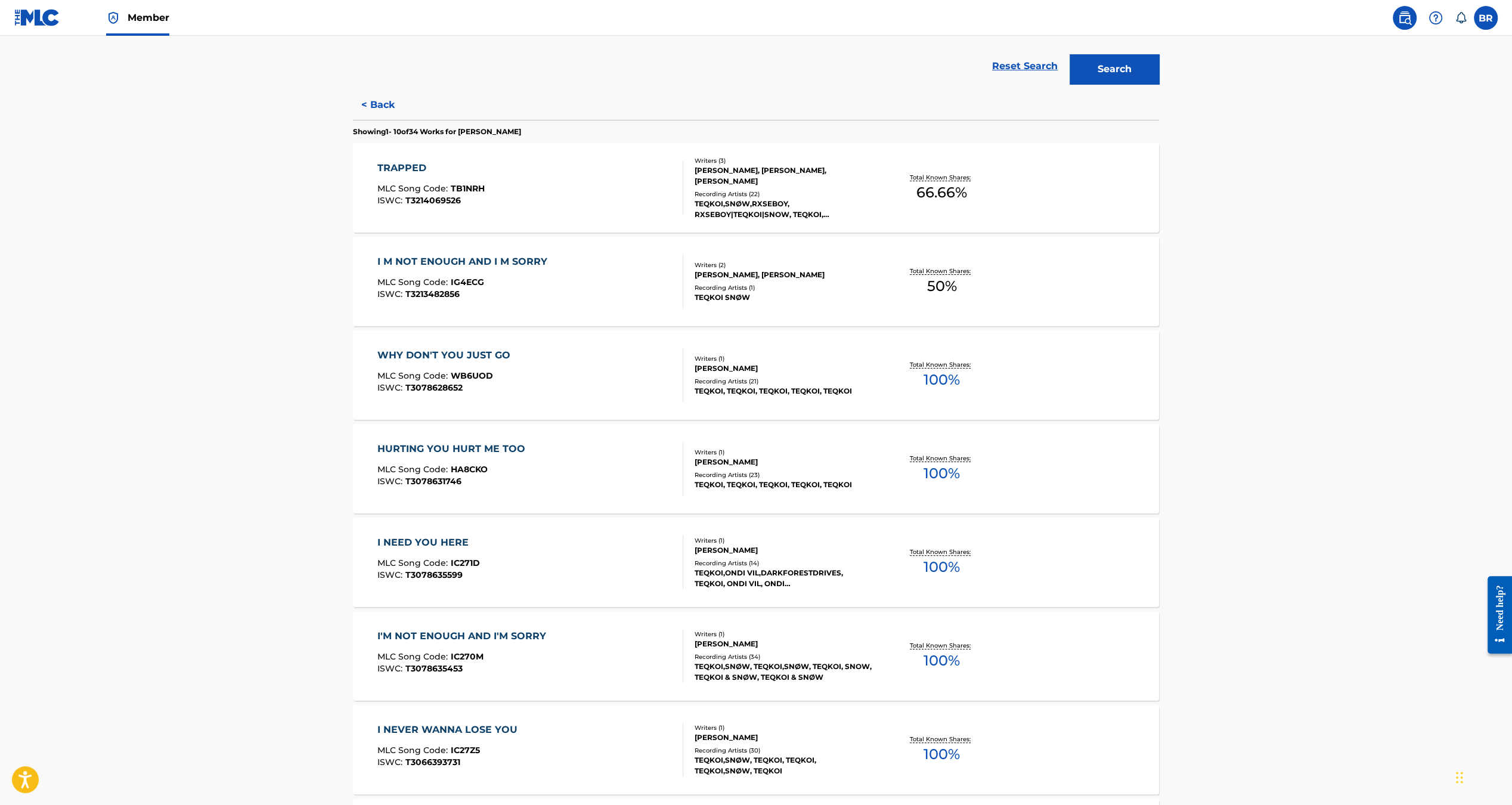
scroll to position [275, 0]
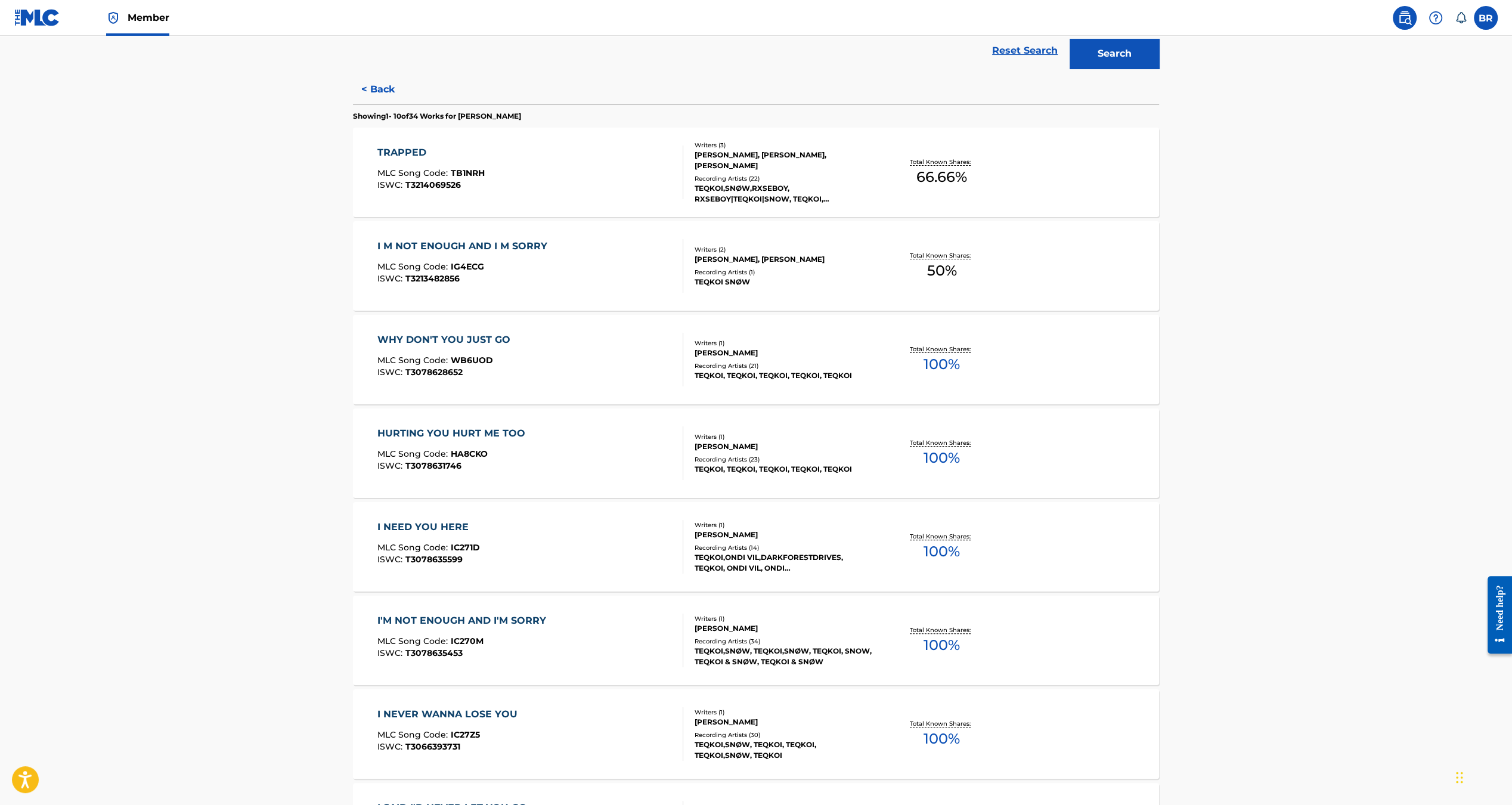
click at [552, 606] on div "I'M NOT ENOUGH AND I'M SORRY MLC Song Code : IC270M ISWC : T3078635453 Writers …" at bounding box center [756, 640] width 806 height 90
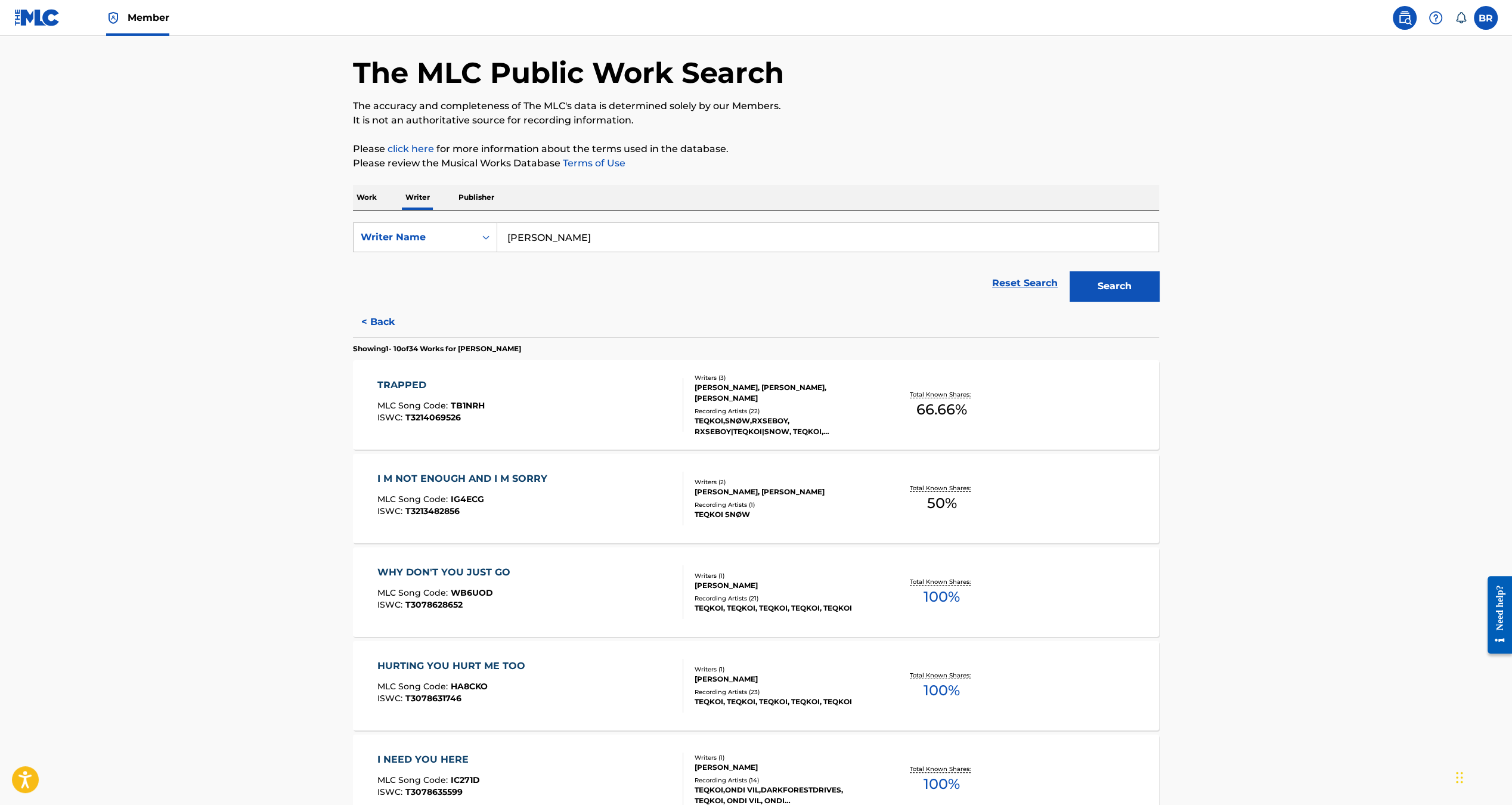
scroll to position [50, 0]
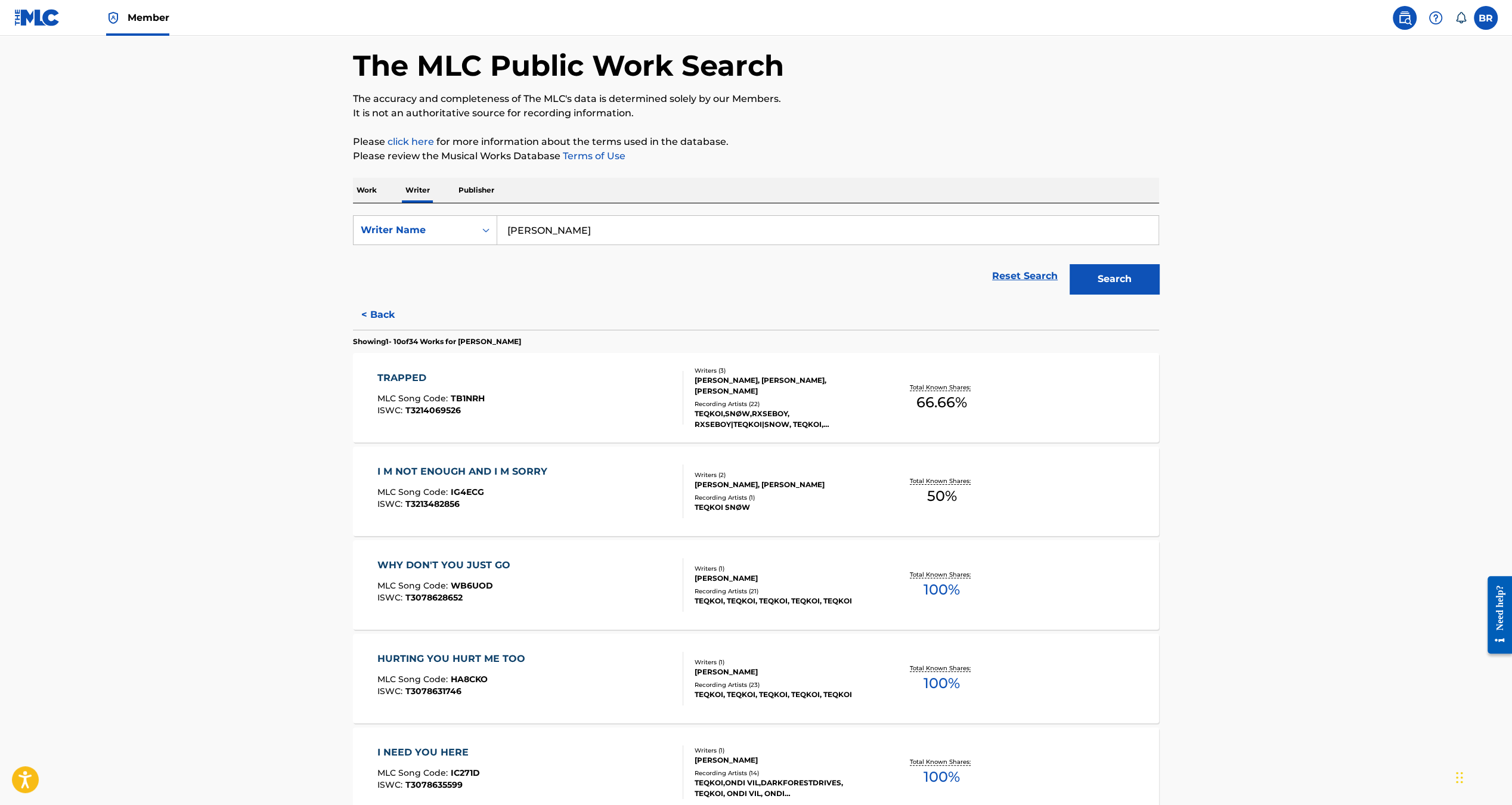
click at [449, 481] on div "I M NOT ENOUGH AND I M SORRY MLC Song Code : IG4ECG ISWC : T3213482856" at bounding box center [465, 491] width 176 height 53
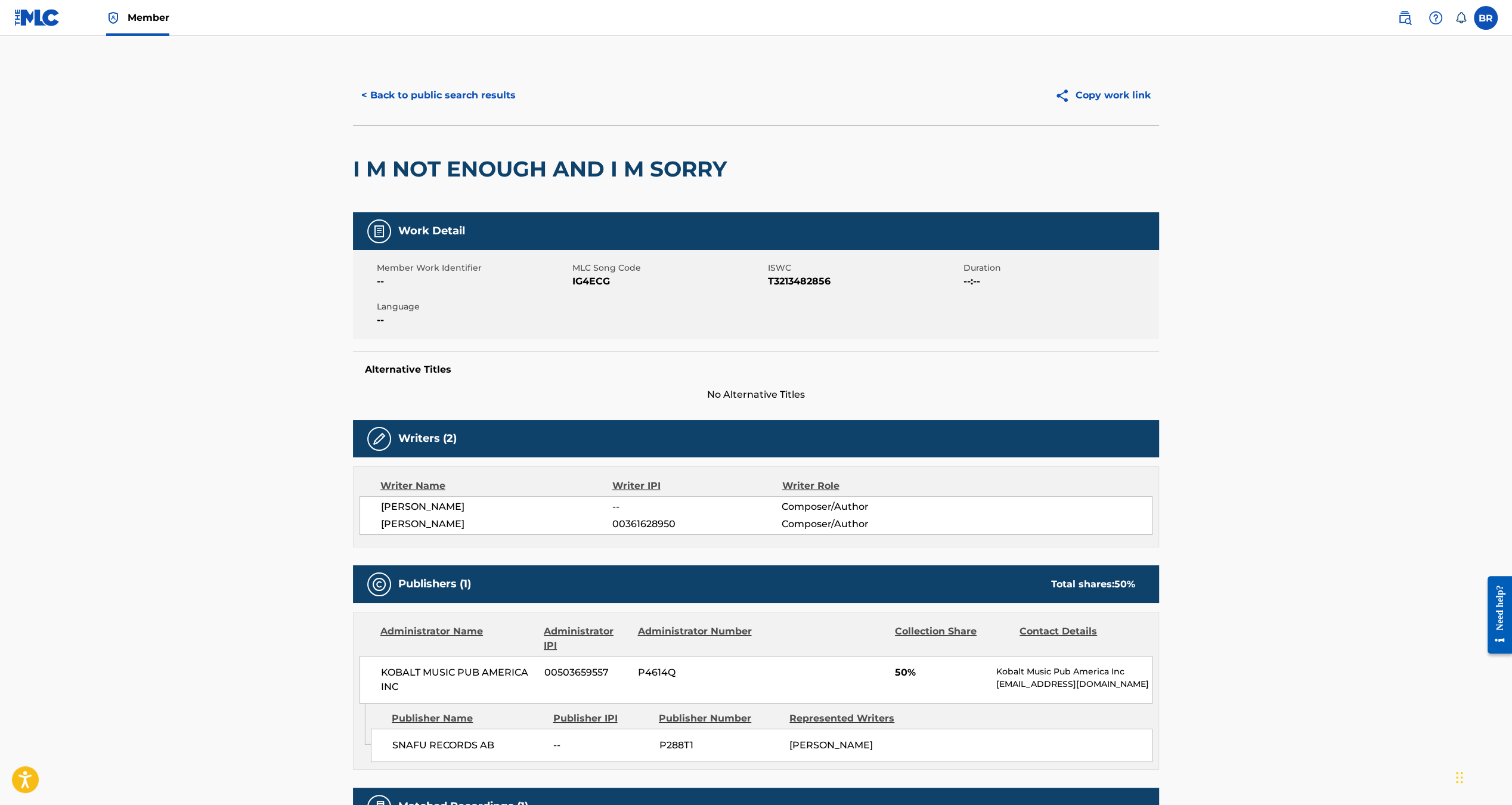
click at [826, 288] on div "Member Work Identifier -- MLC Song Code IG4ECG ISWC T3213482856 Duration --:-- …" at bounding box center [756, 295] width 806 height 90
copy span "T3213482856"
click at [603, 276] on span "IG4ECG" at bounding box center [668, 281] width 193 height 14
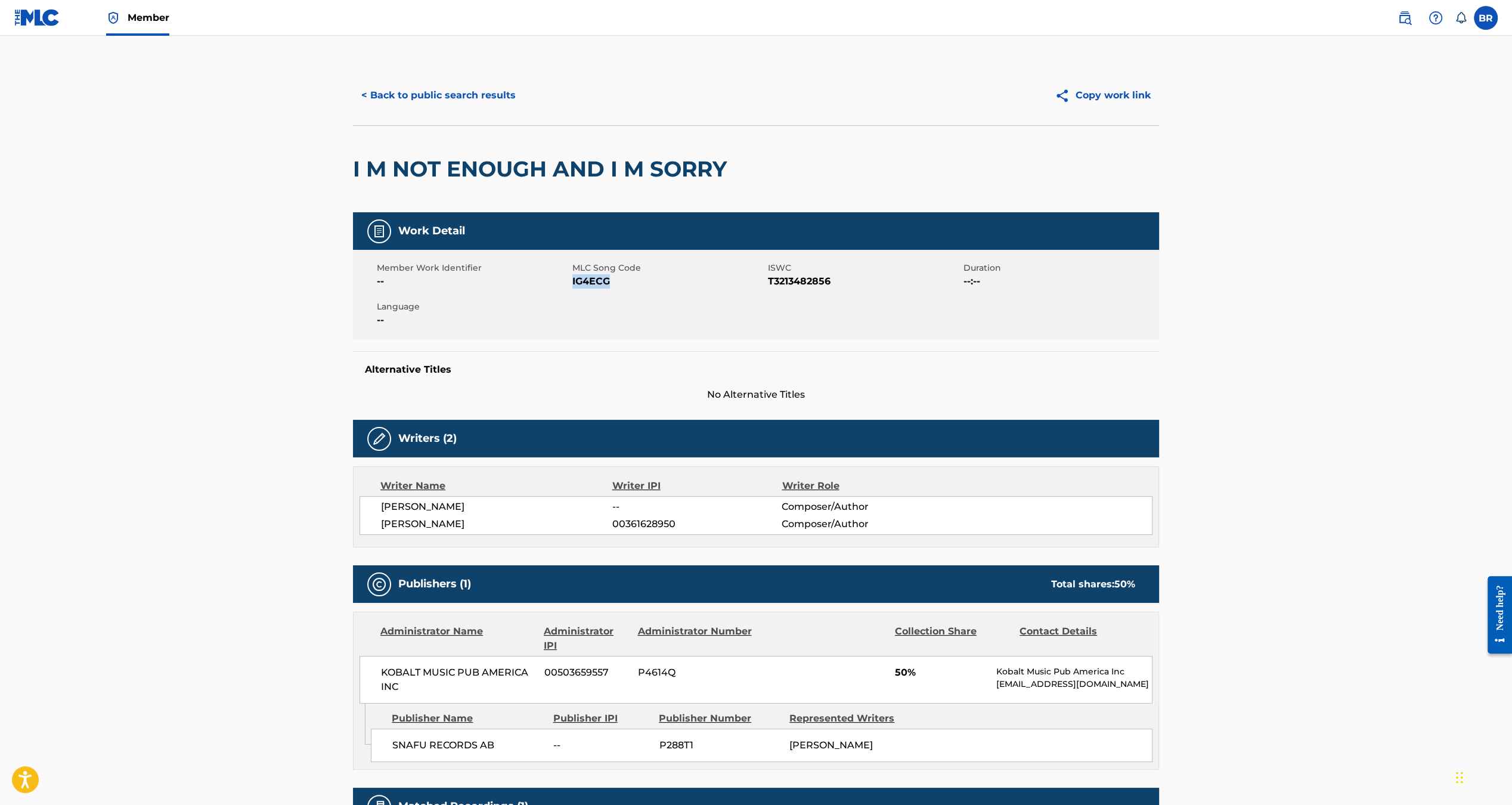
click at [603, 276] on span "IG4ECG" at bounding box center [668, 281] width 193 height 14
copy span "IG4ECG"
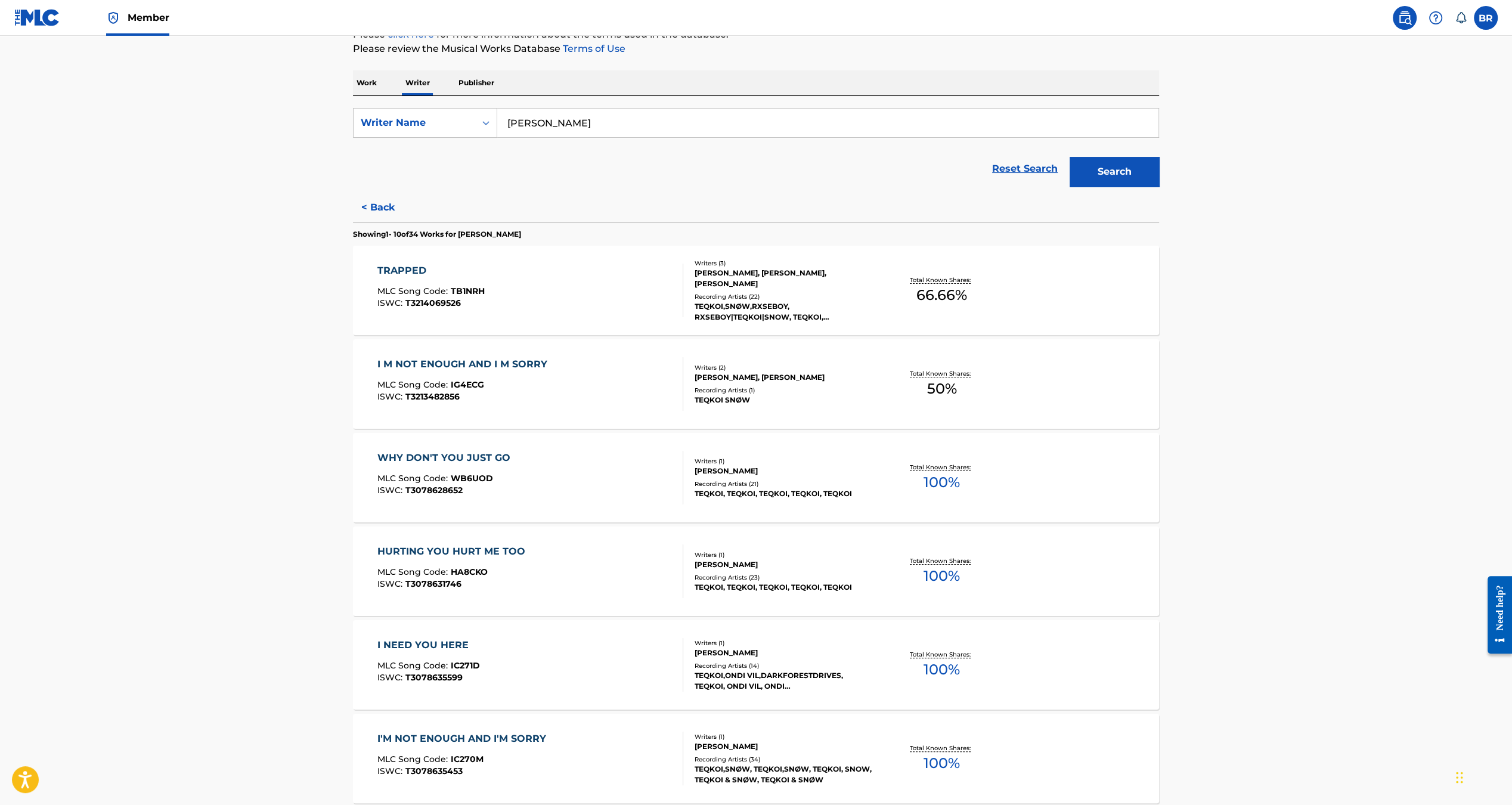
scroll to position [156, 0]
click at [467, 472] on div "WHY DON'T YOU JUST GO MLC Song Code : WB6UOD ISWC : T3078628652" at bounding box center [446, 478] width 139 height 53
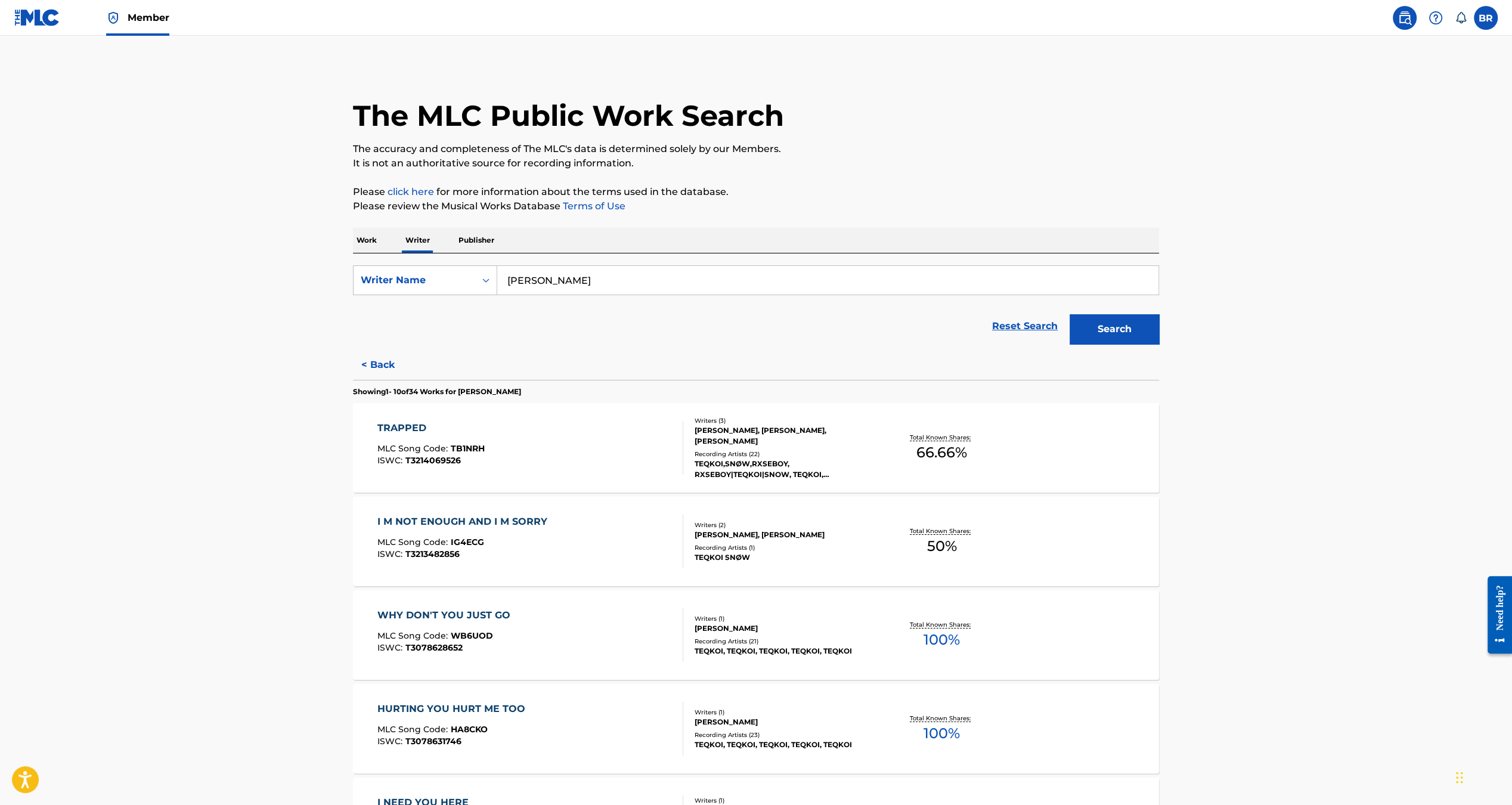
click at [370, 248] on p "Work" at bounding box center [366, 241] width 28 height 25
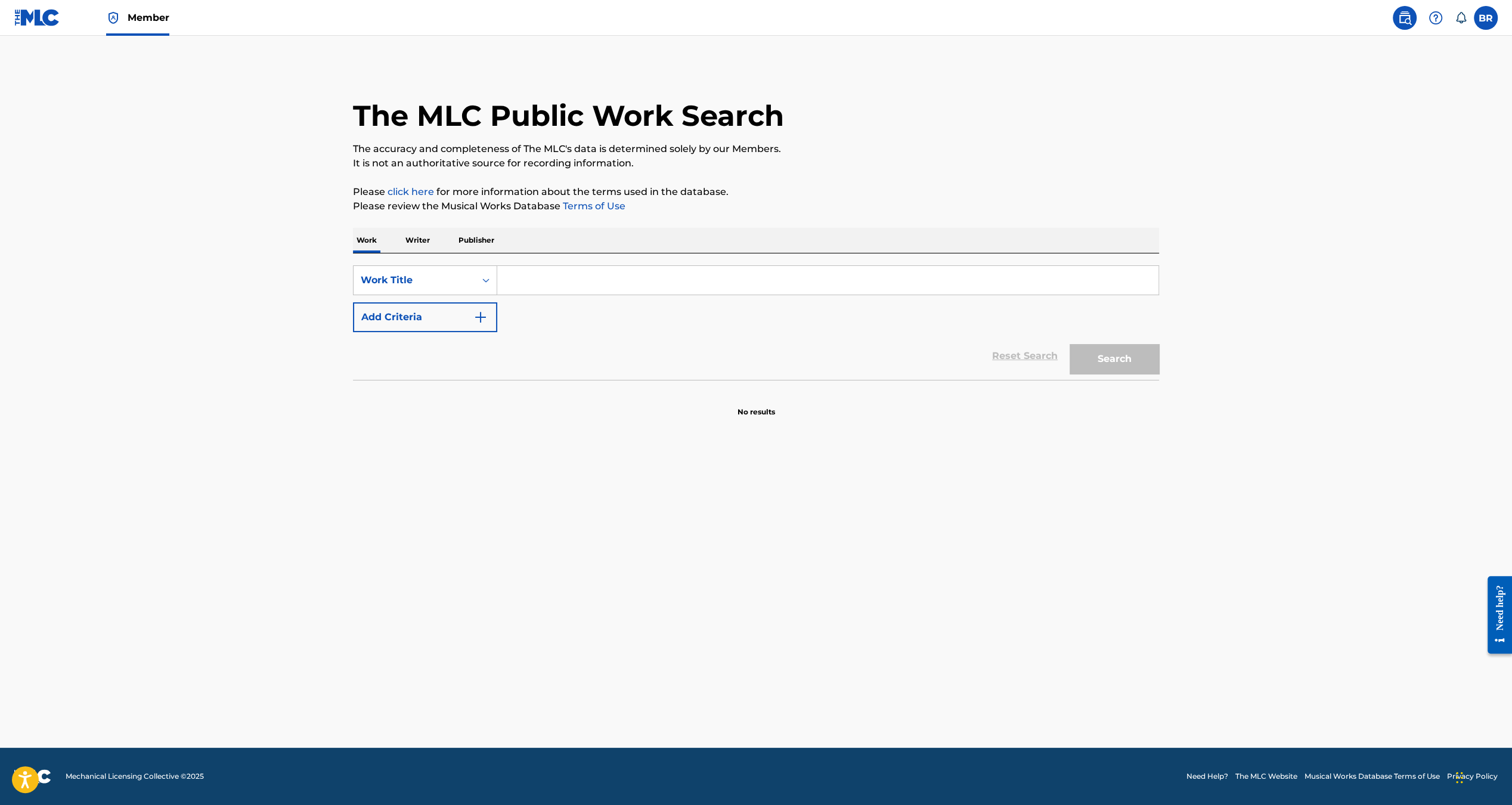
click at [538, 286] on input "Search Form" at bounding box center [827, 280] width 661 height 28
paste input "ALWAYS ON MY MIND"
type input "ALWAYS ON MY MIND"
click at [485, 308] on button "Add Criteria" at bounding box center [425, 318] width 145 height 30
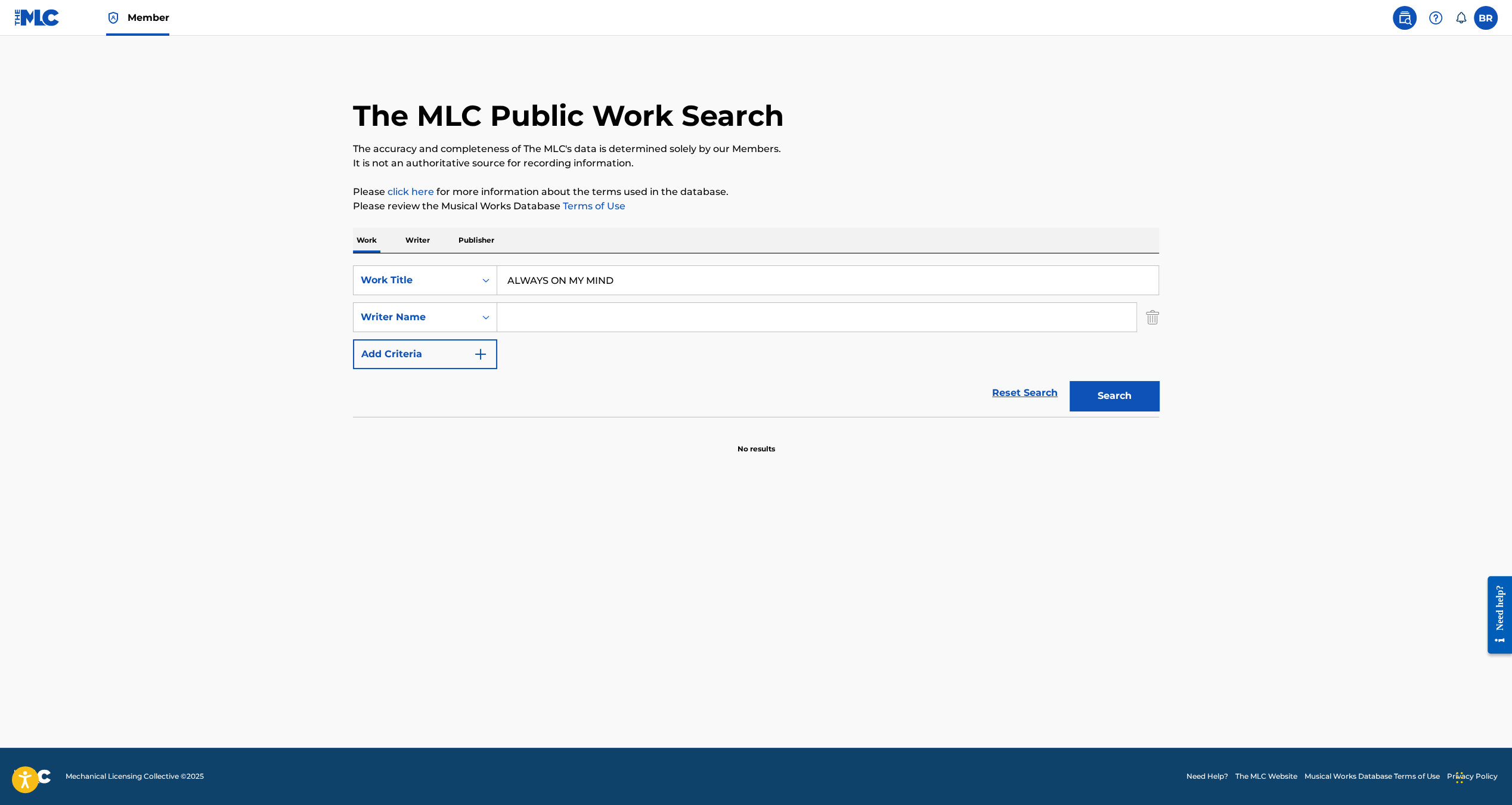
drag, startPoint x: 523, startPoint y: 308, endPoint x: 523, endPoint y: 302, distance: 6.0
click at [523, 308] on input "Search Form" at bounding box center [816, 317] width 639 height 28
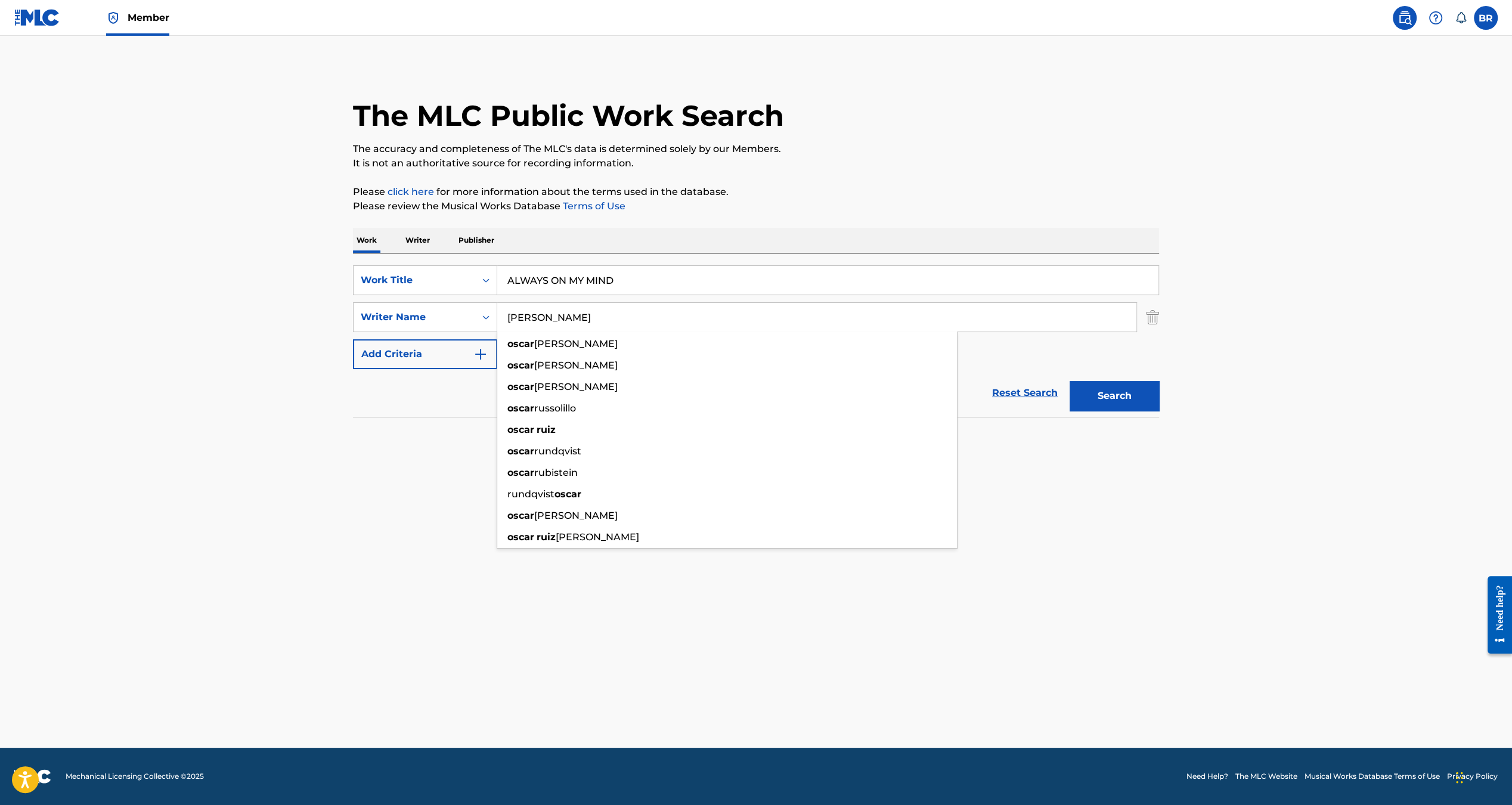
type input "[PERSON_NAME]"
click at [1069, 381] on button "Search" at bounding box center [1114, 396] width 90 height 30
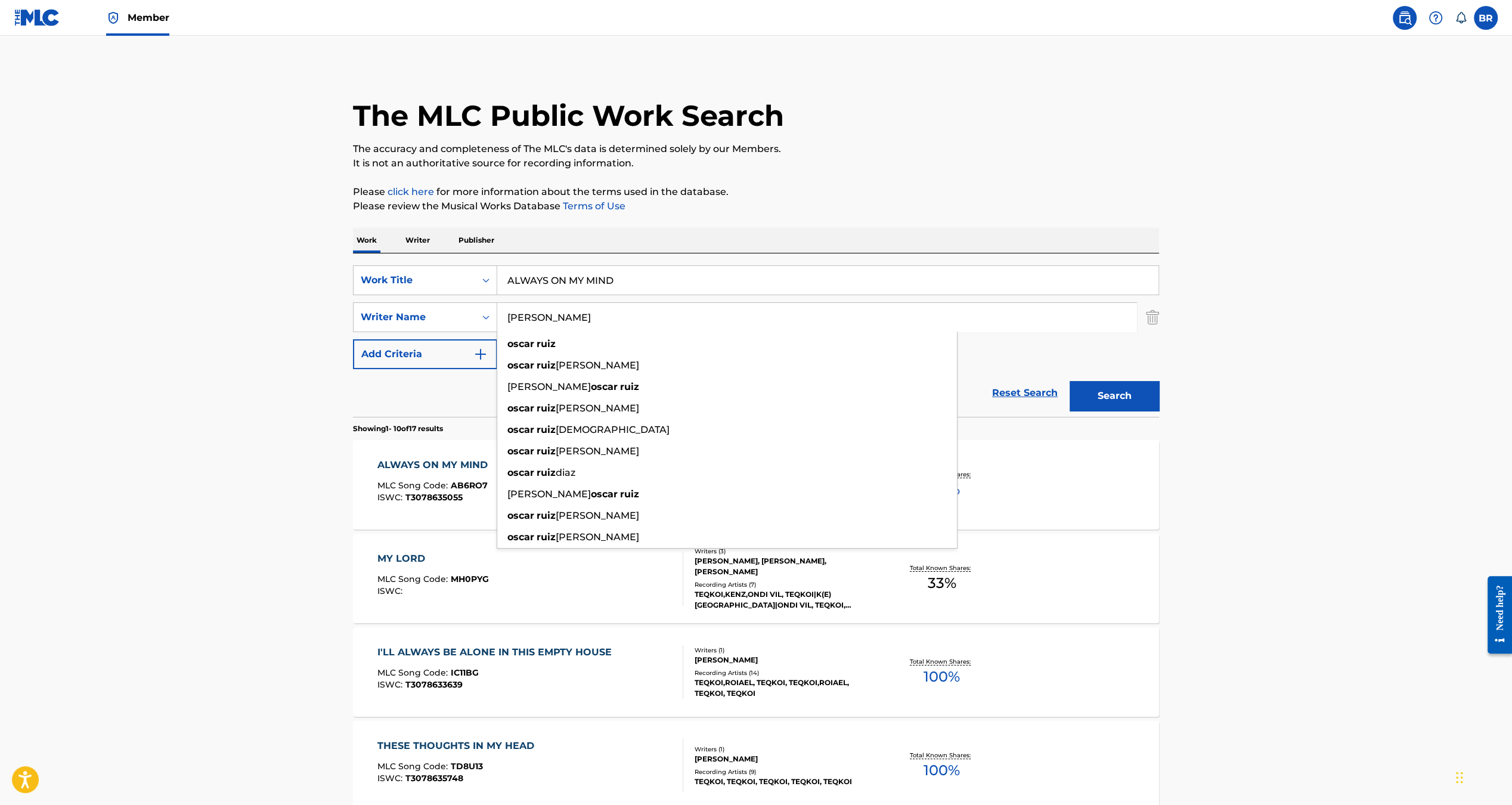
click at [412, 477] on div "ALWAYS ON MY MIND MLC Song Code : AB6RO7 ISWC : T3078635055" at bounding box center [435, 485] width 116 height 53
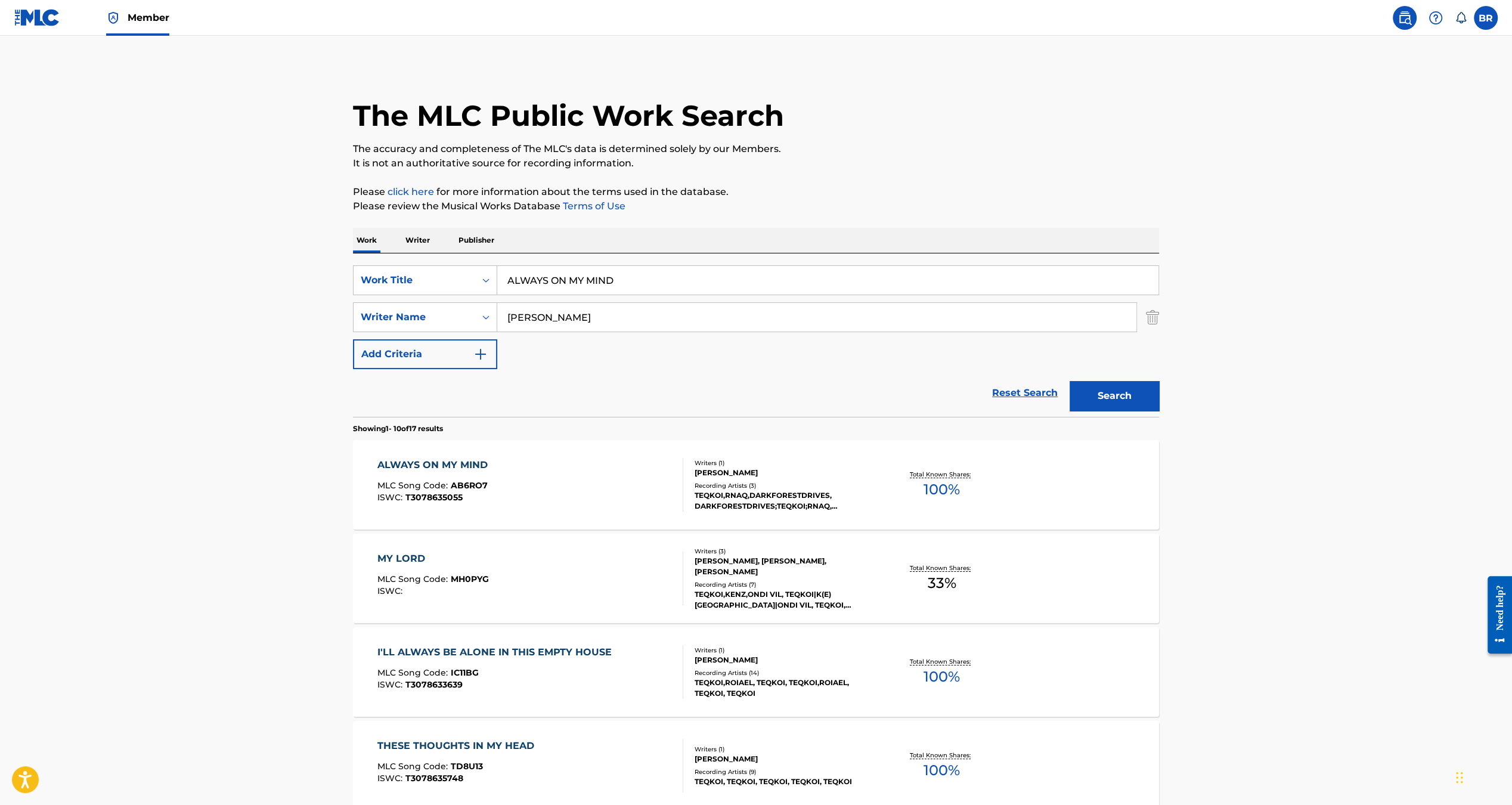
click at [568, 288] on input "ALWAYS ON MY MIND" at bounding box center [827, 280] width 661 height 28
paste input "BABY I'M FALLING"
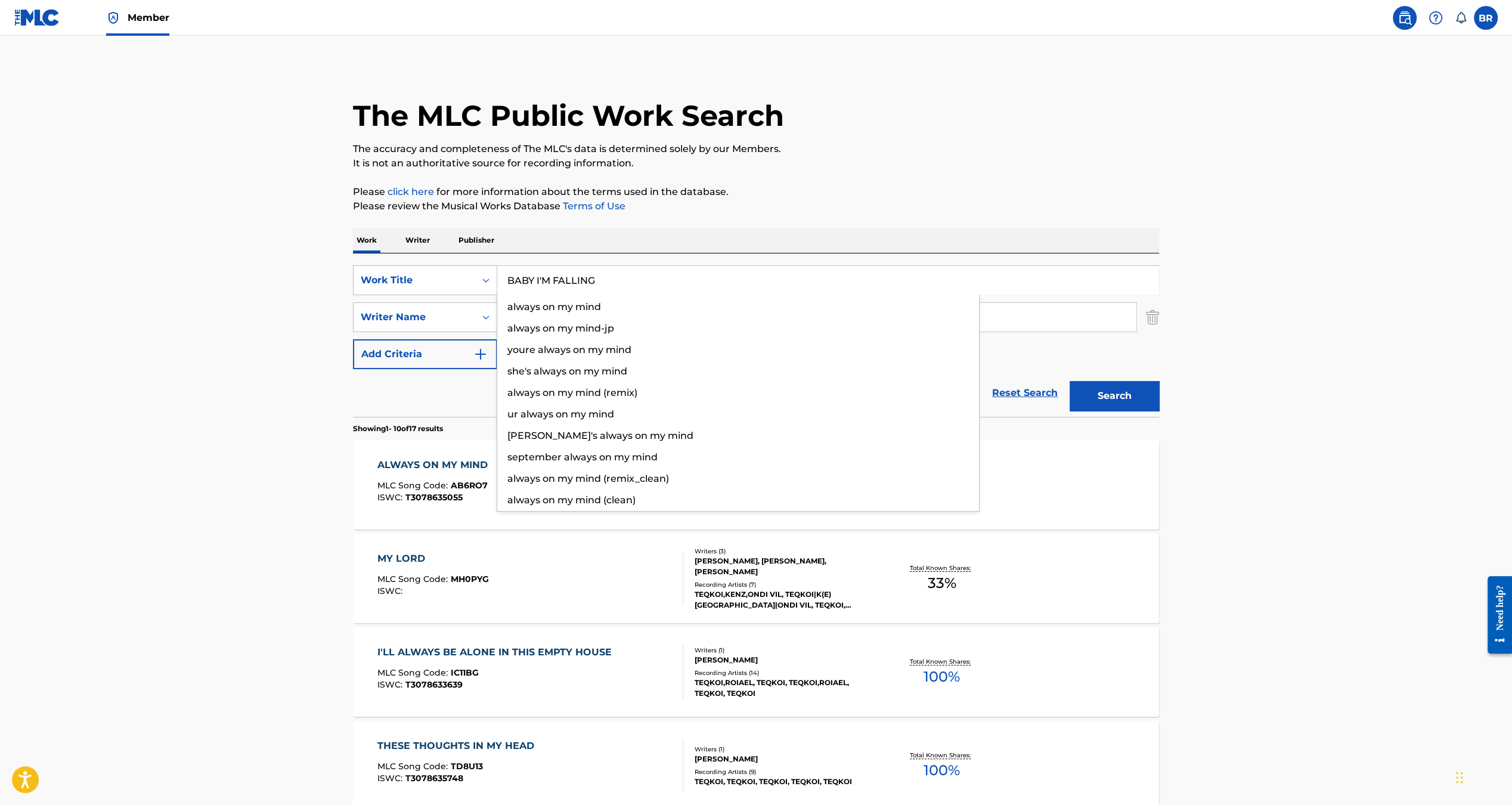
type input "BABY I'M FALLING"
click at [1069, 381] on button "Search" at bounding box center [1114, 396] width 90 height 30
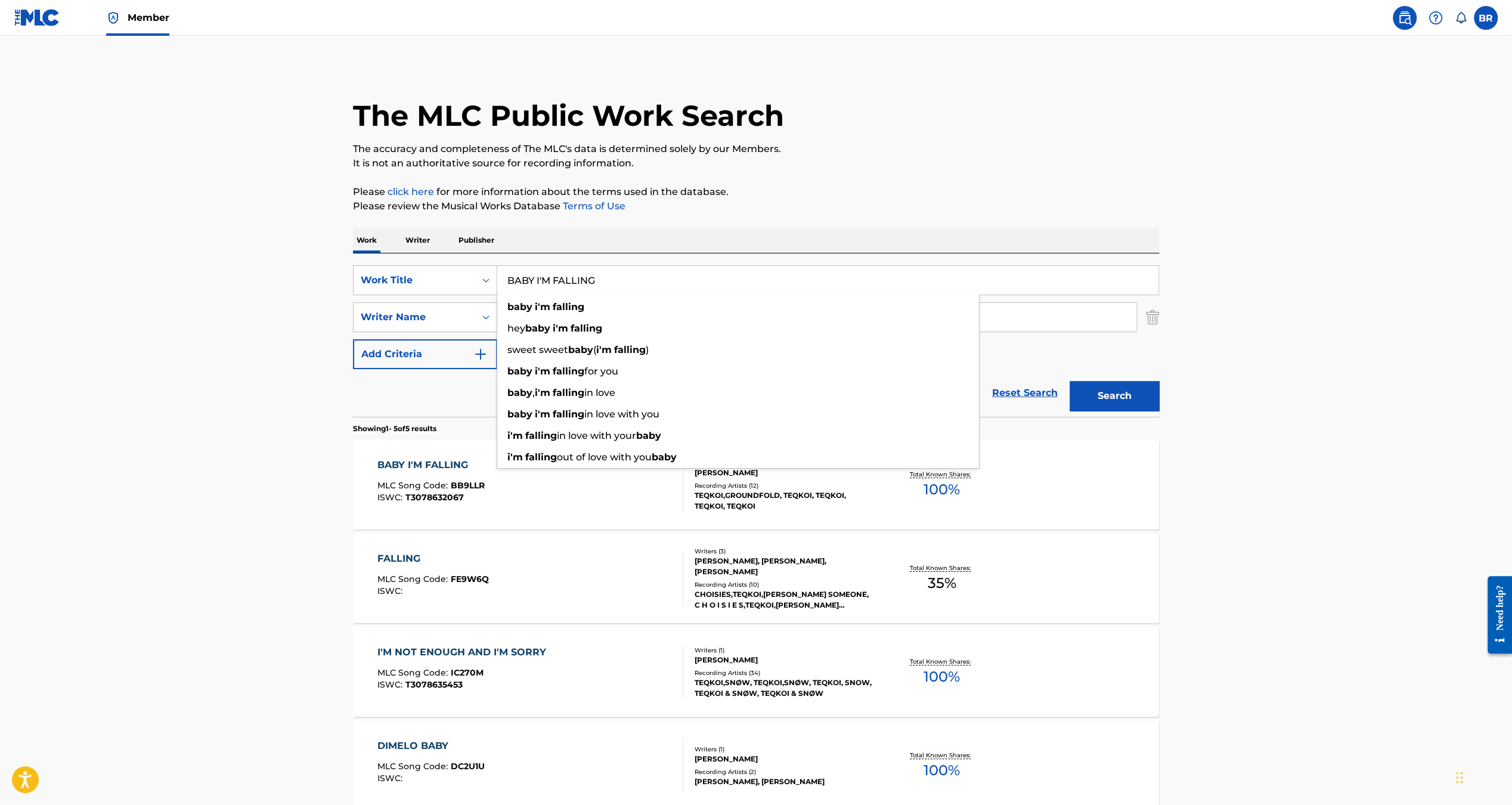
click at [461, 504] on div "BABY I'M FALLING MLC Song Code : BB9LLR ISWC : T3078632067" at bounding box center [430, 485] width 107 height 53
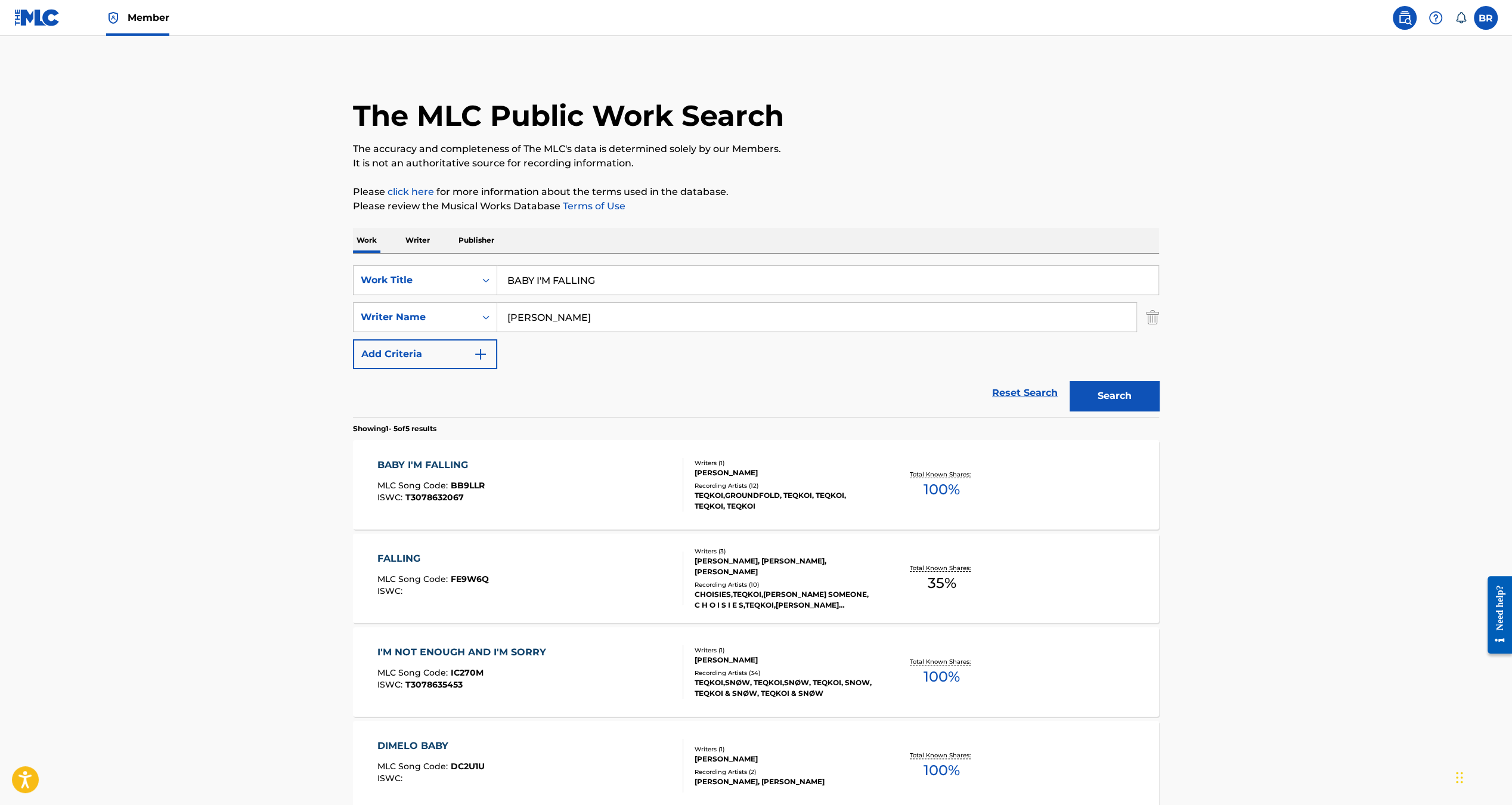
click at [563, 279] on input "BABY I'M FALLING" at bounding box center [827, 280] width 661 height 28
paste input "COULD YOU HOLD ME CLOSE"
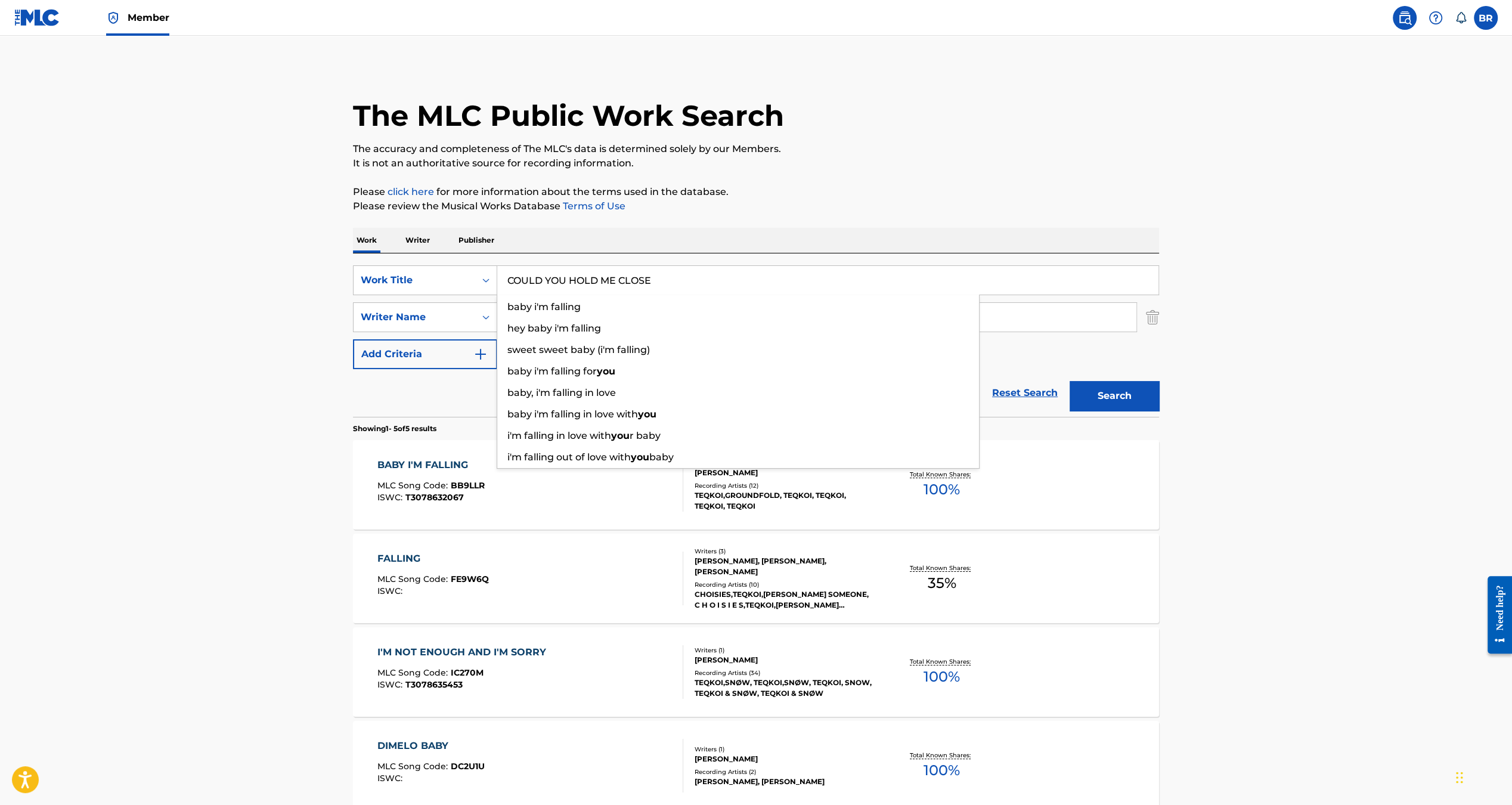
type input "COULD YOU HOLD ME CLOSE"
click at [1069, 381] on button "Search" at bounding box center [1114, 396] width 90 height 30
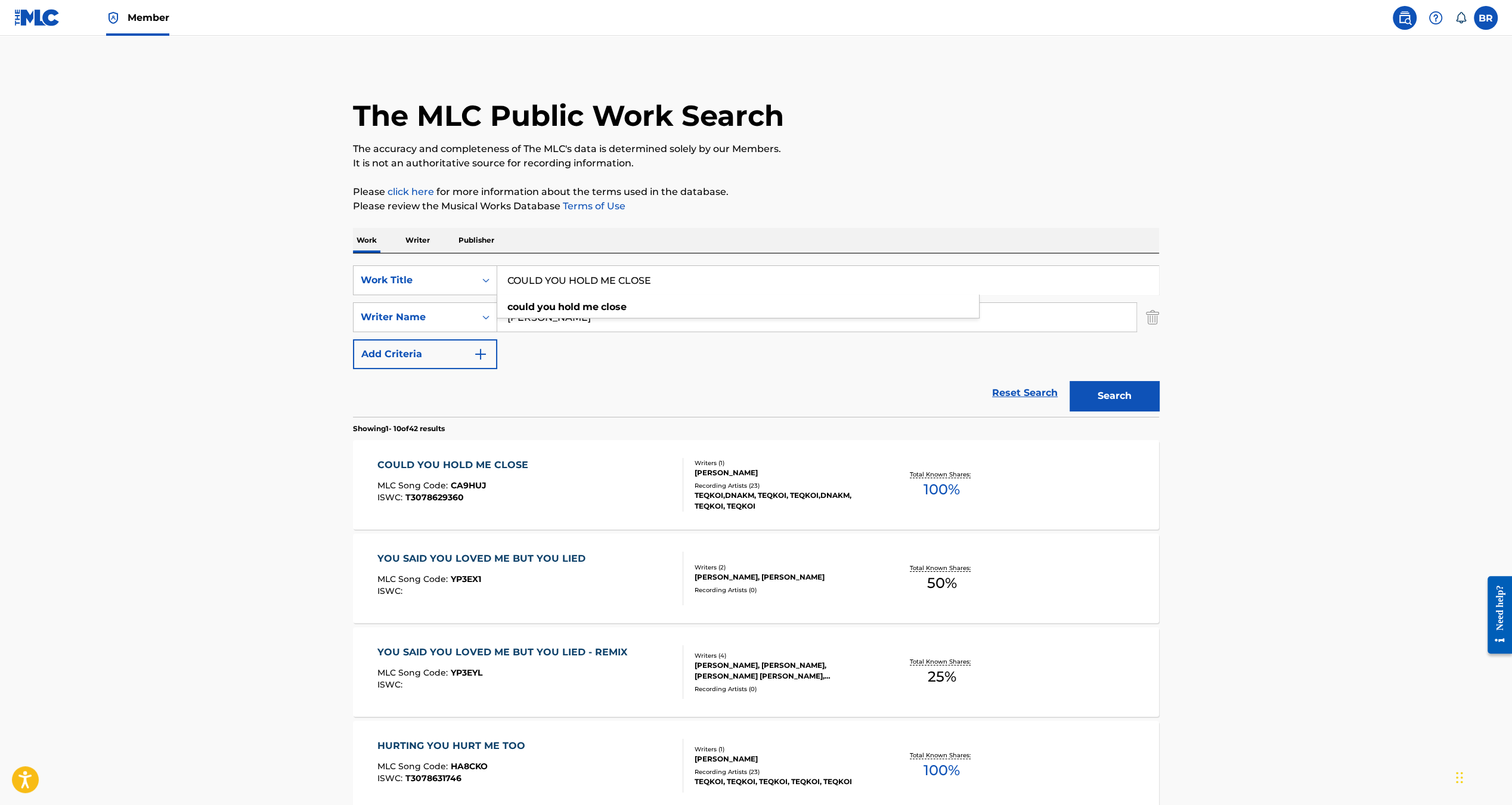
click at [484, 470] on div "COULD YOU HOLD ME CLOSE" at bounding box center [455, 465] width 157 height 14
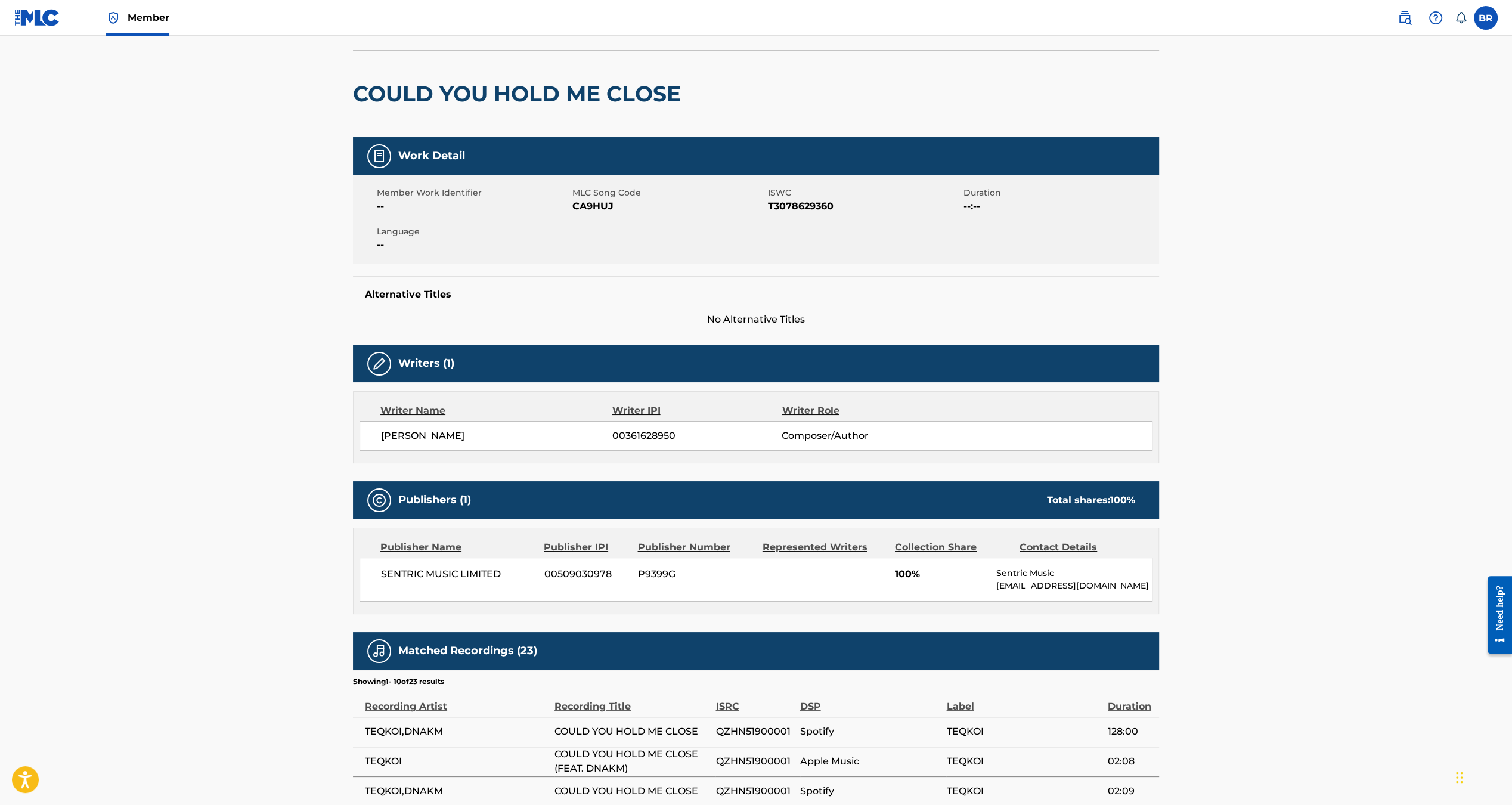
scroll to position [74, 0]
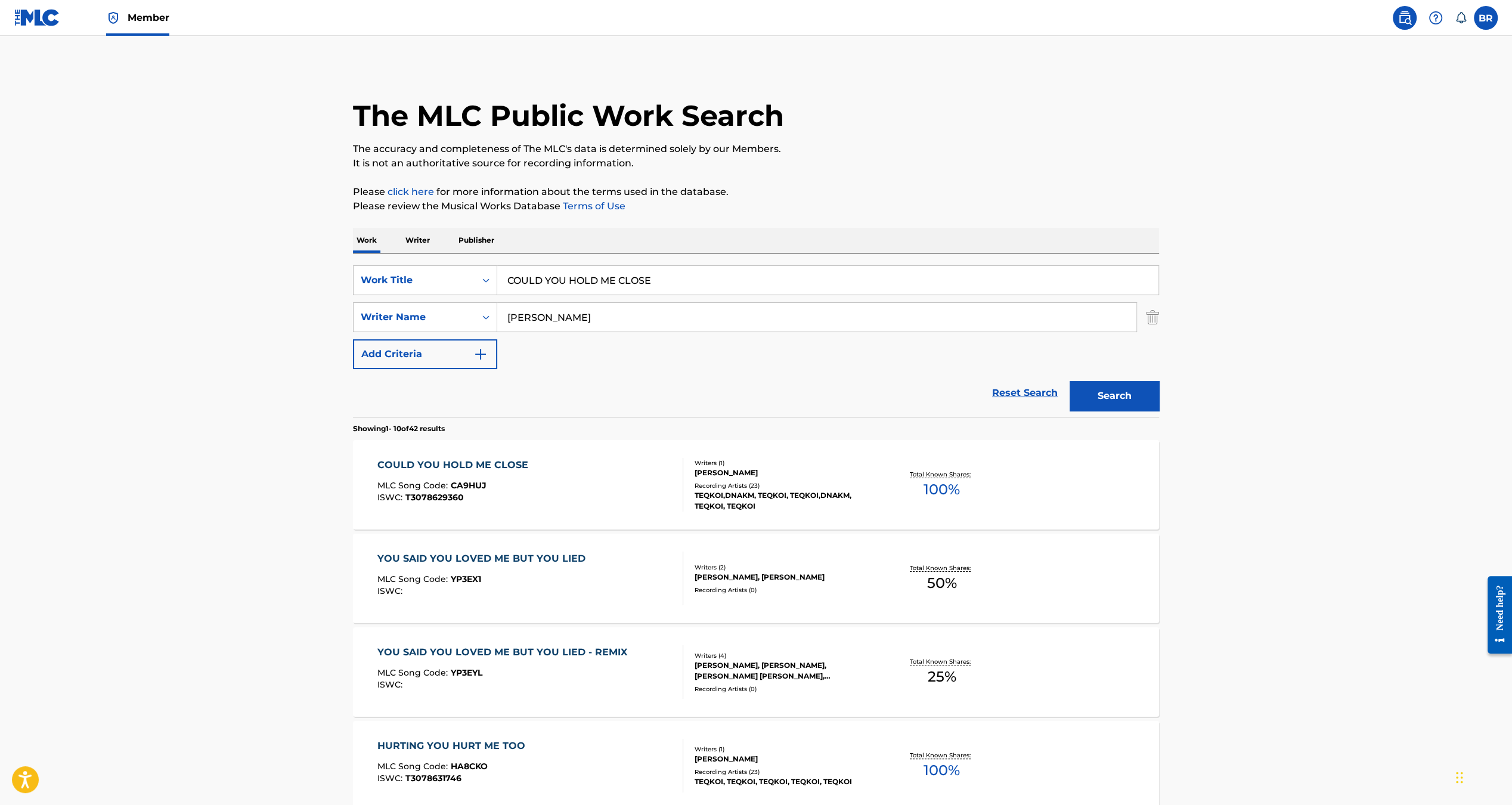
click at [566, 272] on input "COULD YOU HOLD ME CLOSE" at bounding box center [827, 280] width 661 height 28
paste input "DON'T YOU PLAY YOUR GAMES"
type input "DON'T YOU PLAY YOUR GAMES"
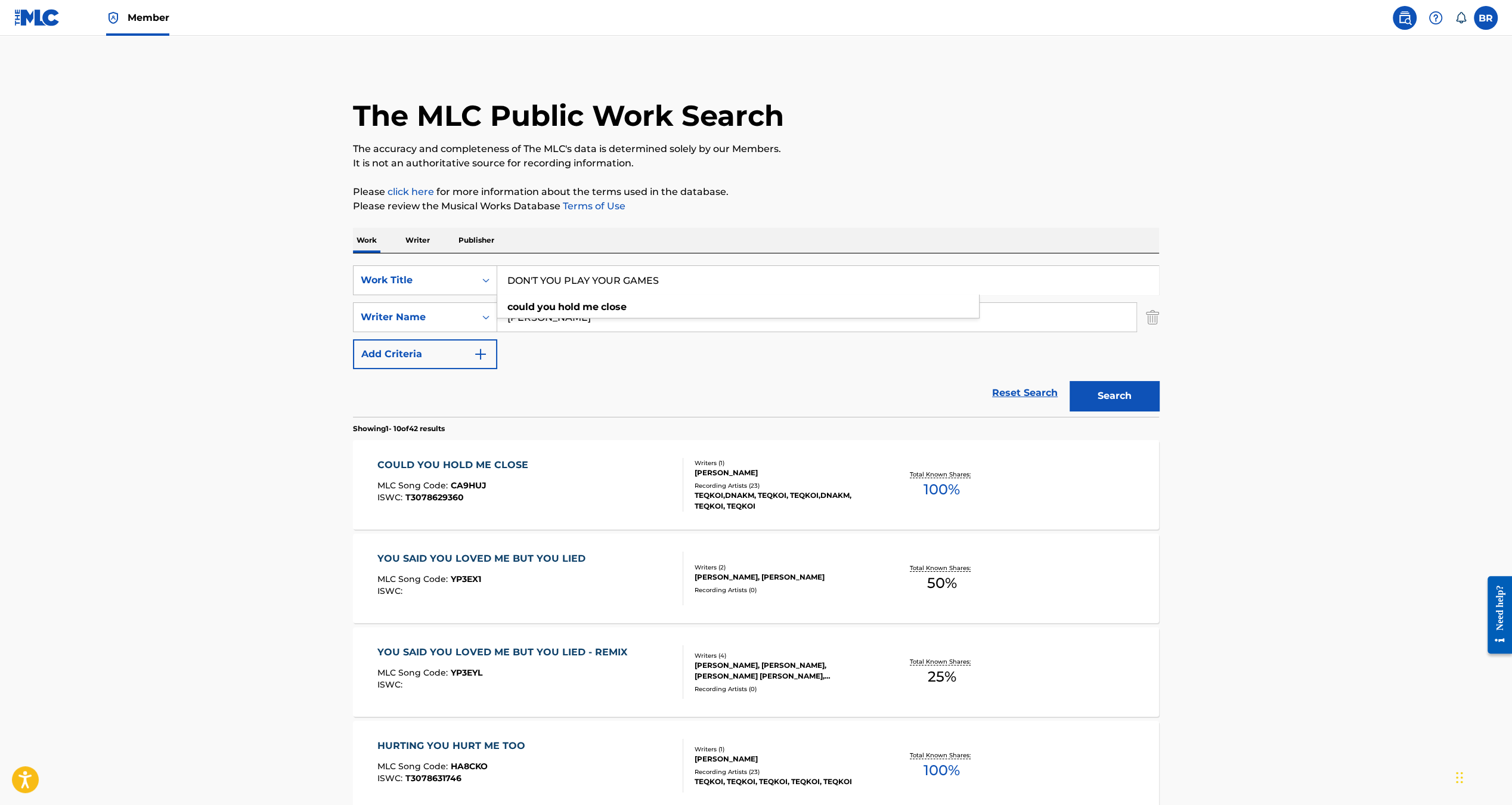
click at [1069, 381] on button "Search" at bounding box center [1114, 396] width 90 height 30
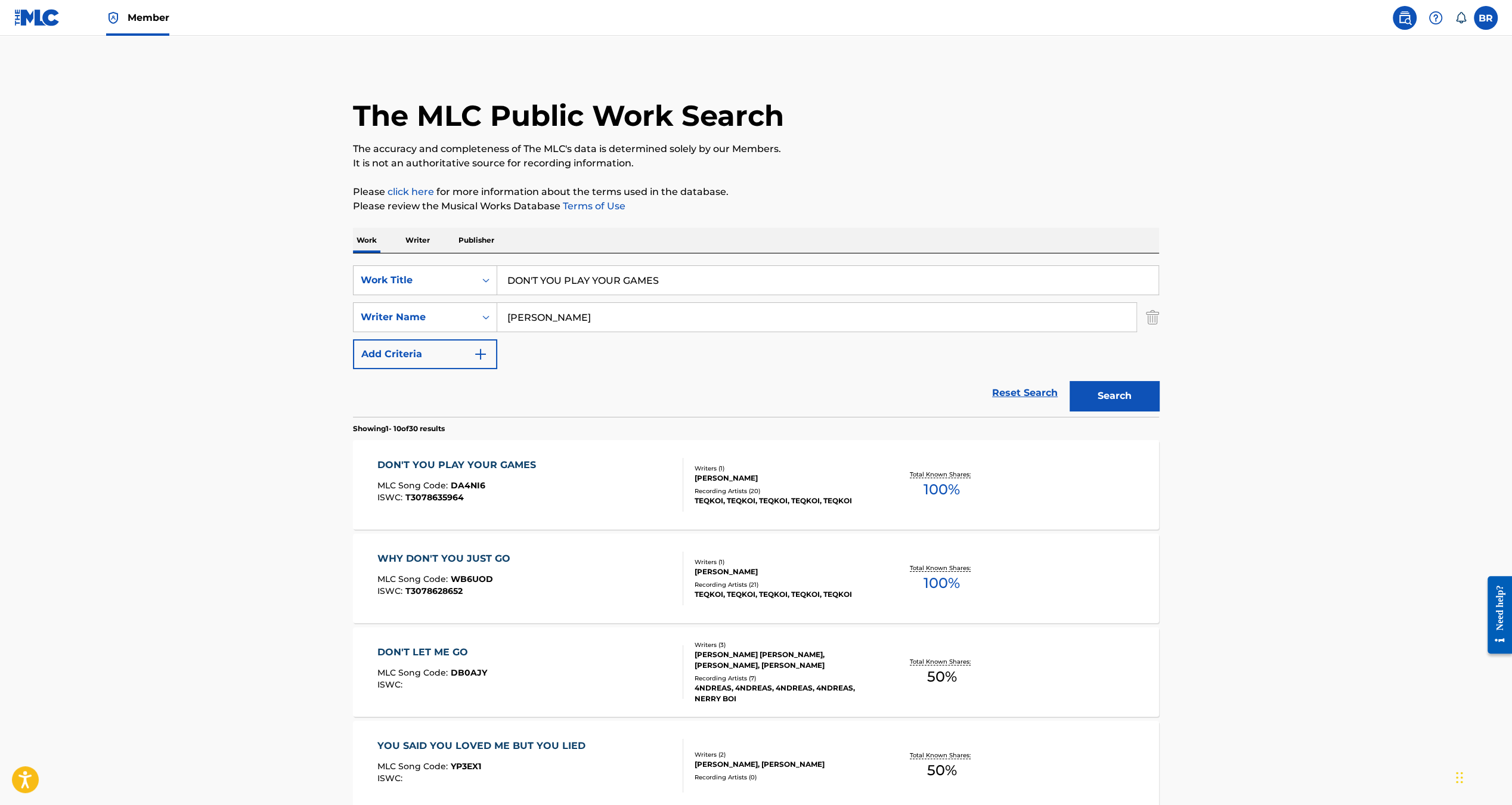
click at [490, 486] on div "MLC Song Code : DA4NI6" at bounding box center [459, 486] width 164 height 12
click at [591, 280] on input "DON'T YOU PLAY YOUR GAMES" at bounding box center [827, 280] width 661 height 28
paste input "WN DOWN DOWN"
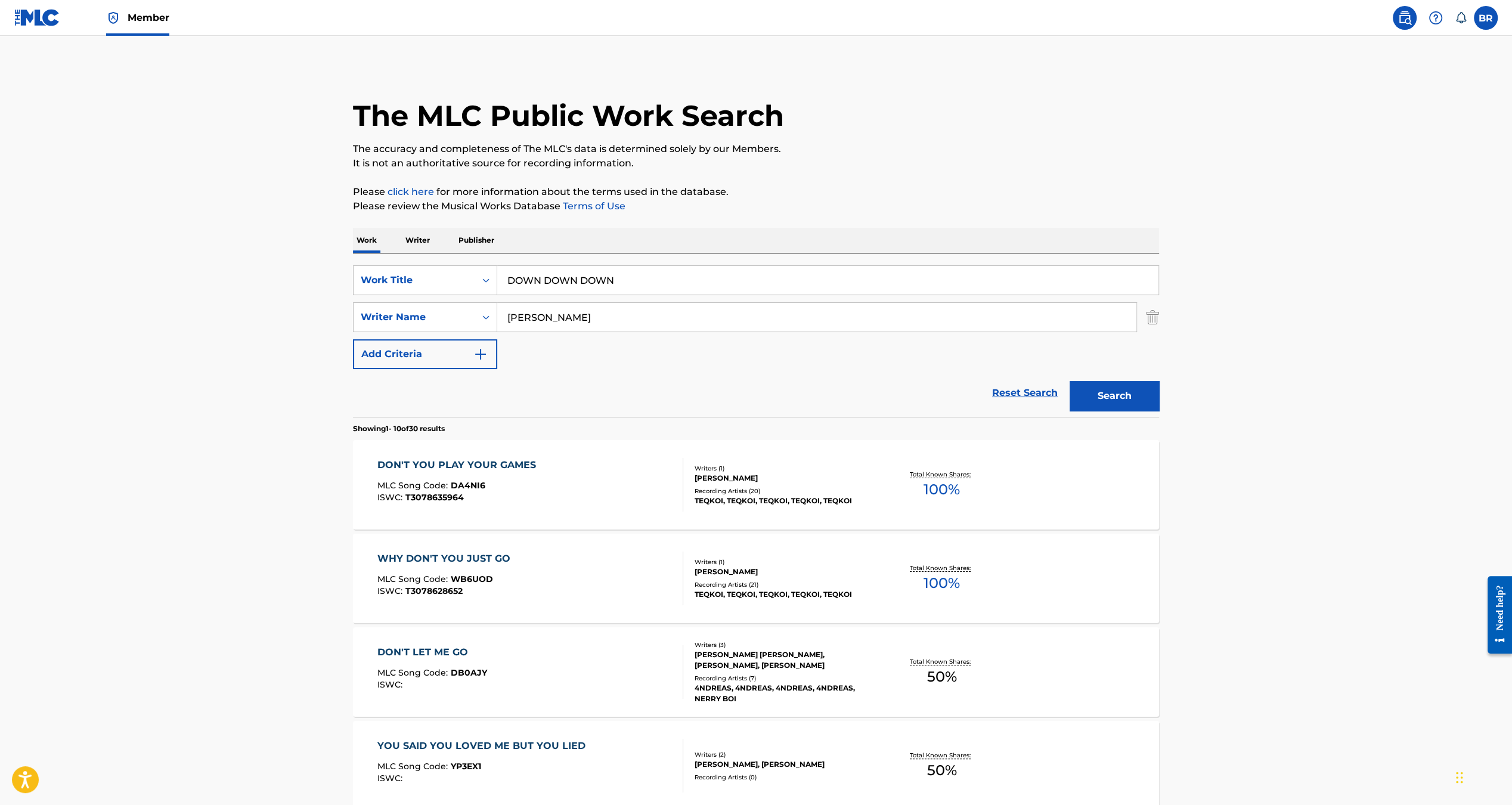
type input "DOWN DOWN DOWN"
click at [1069, 381] on button "Search" at bounding box center [1114, 396] width 90 height 30
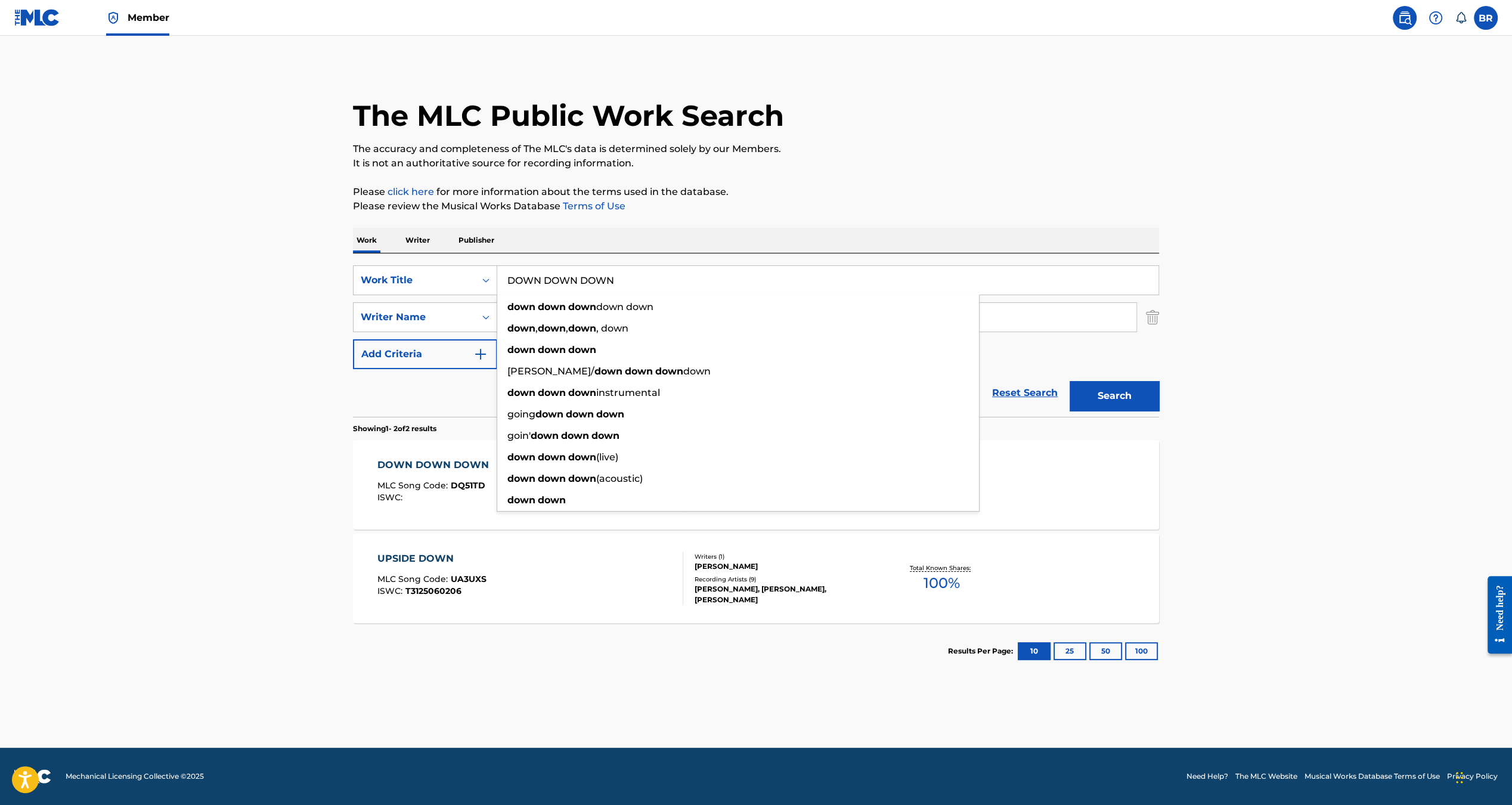
click at [428, 487] on span "MLC Song Code :" at bounding box center [413, 485] width 74 height 11
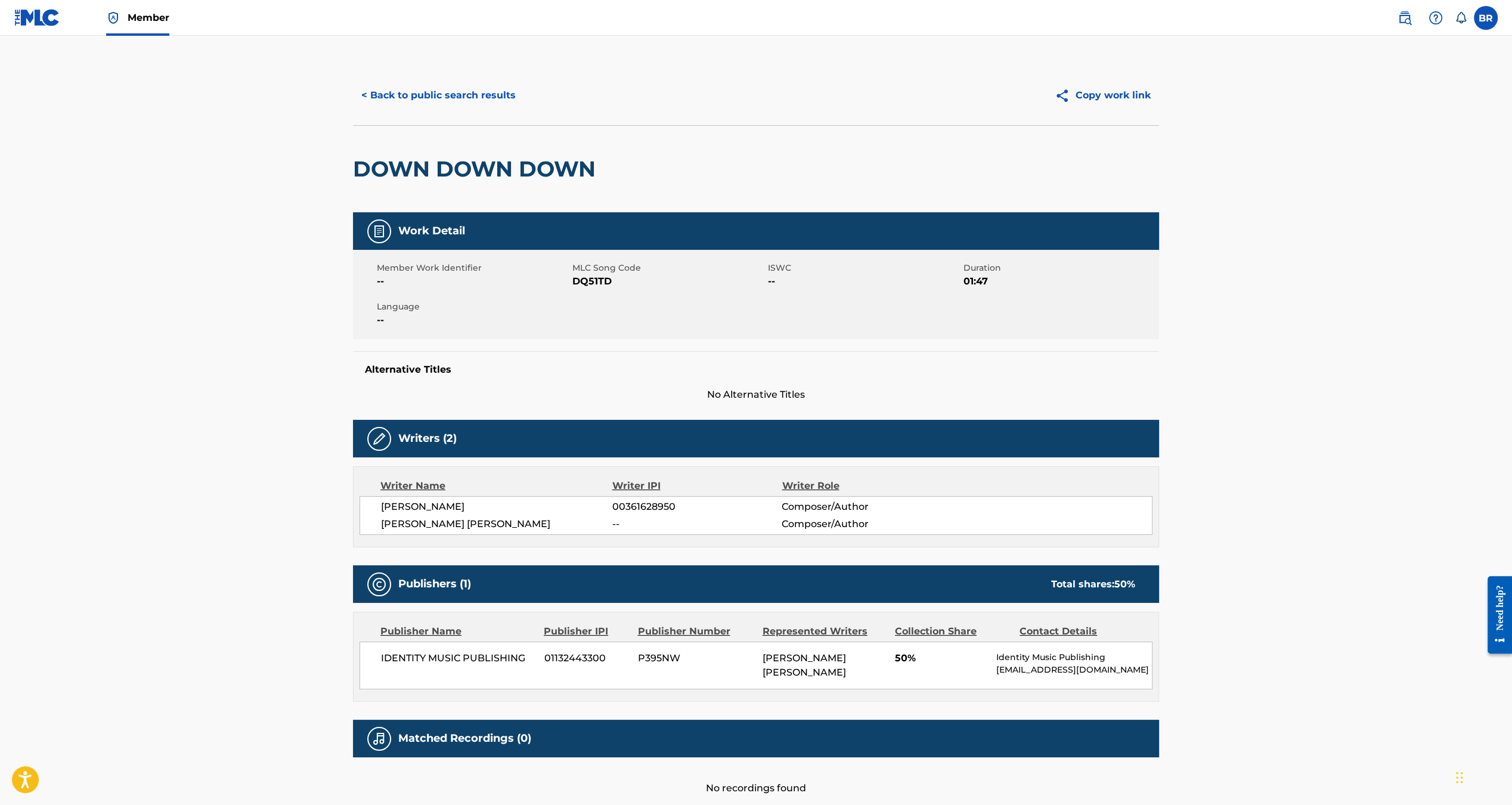
scroll to position [60, 0]
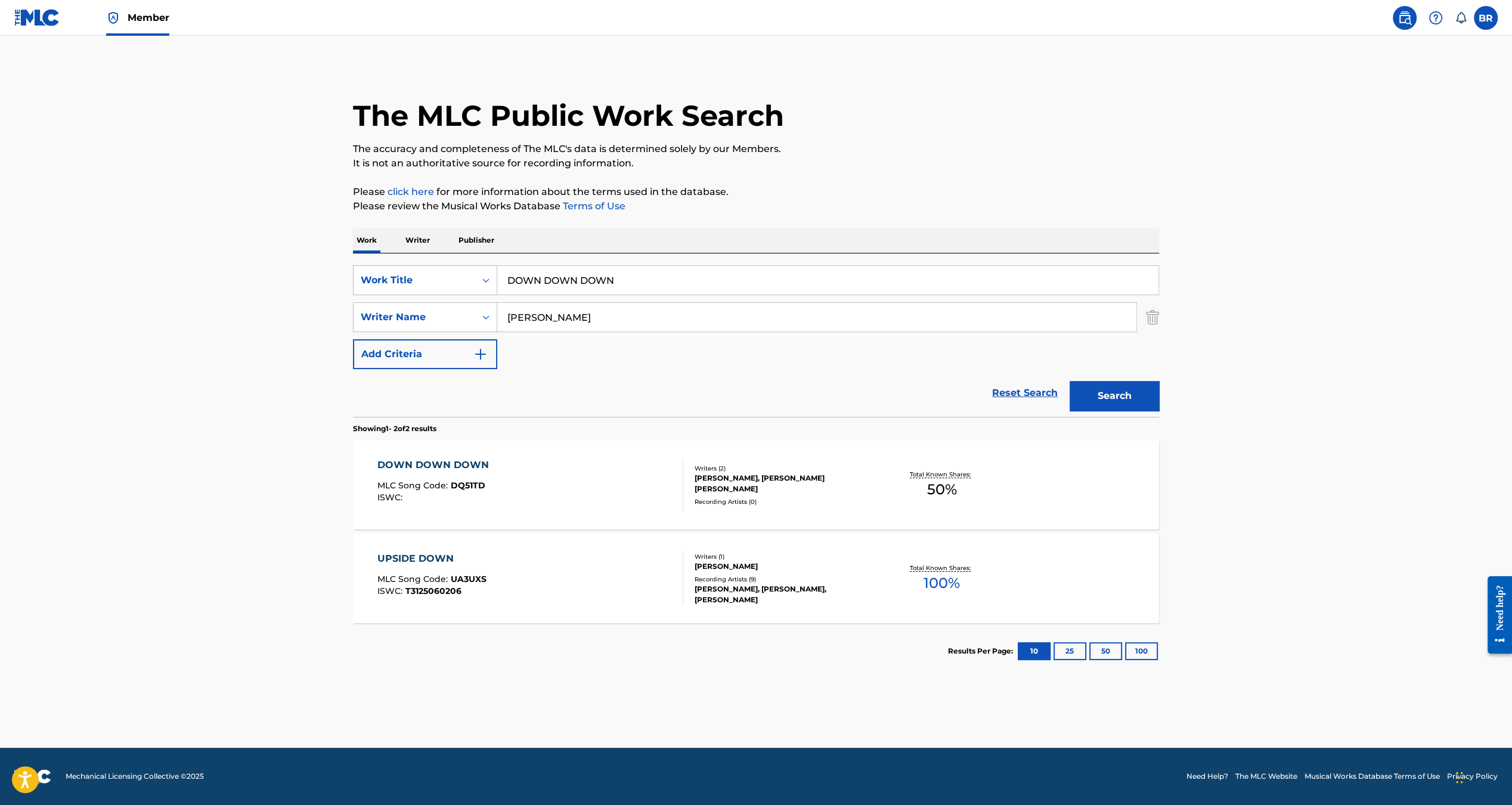
click at [542, 273] on input "DOWN DOWN DOWN" at bounding box center [827, 280] width 661 height 28
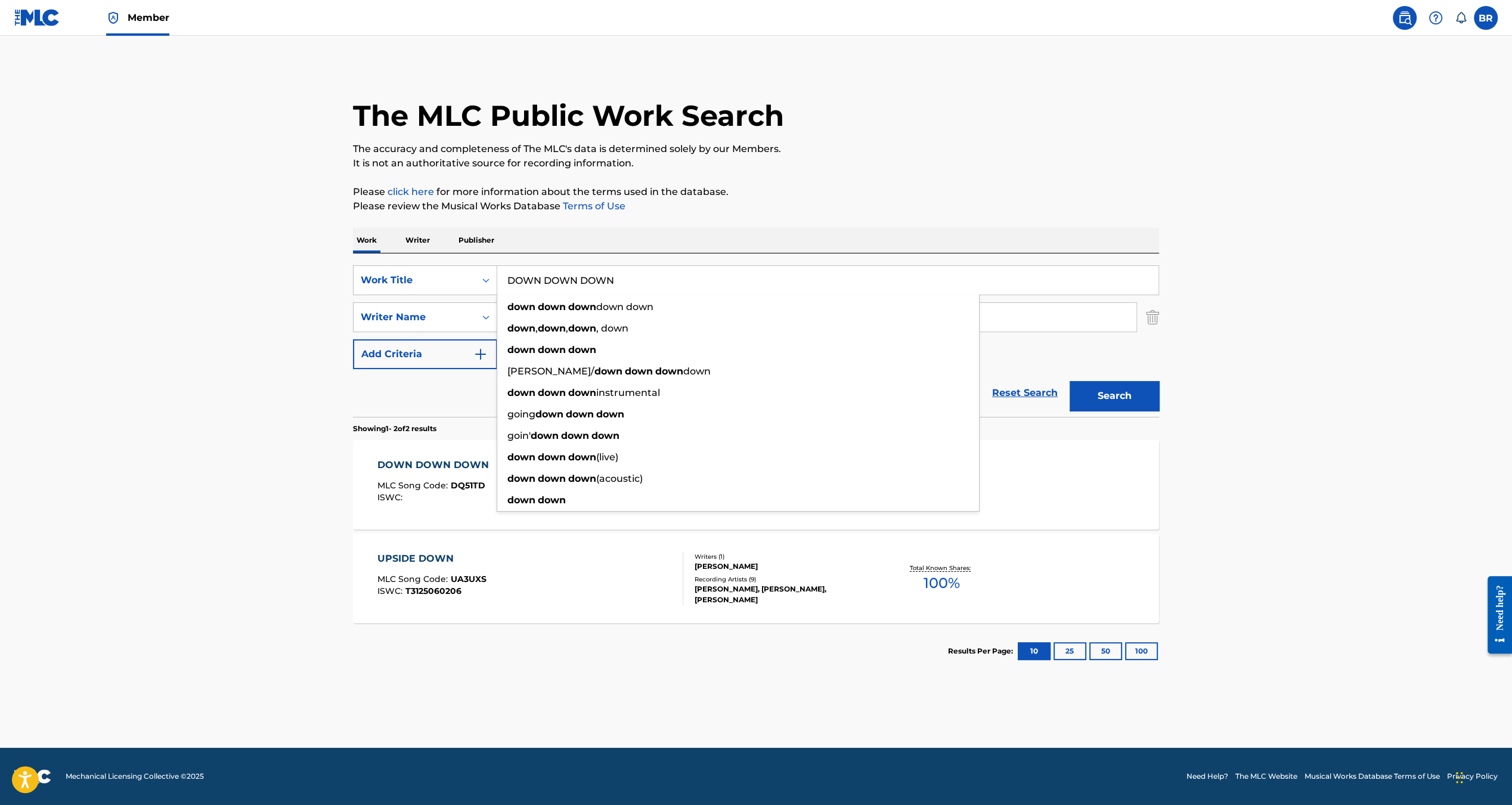
click at [542, 273] on input "DOWN DOWN DOWN" at bounding box center [827, 280] width 661 height 28
paste input "FEELINGS"
type input "FEELINGS"
click at [1069, 381] on button "Search" at bounding box center [1114, 396] width 90 height 30
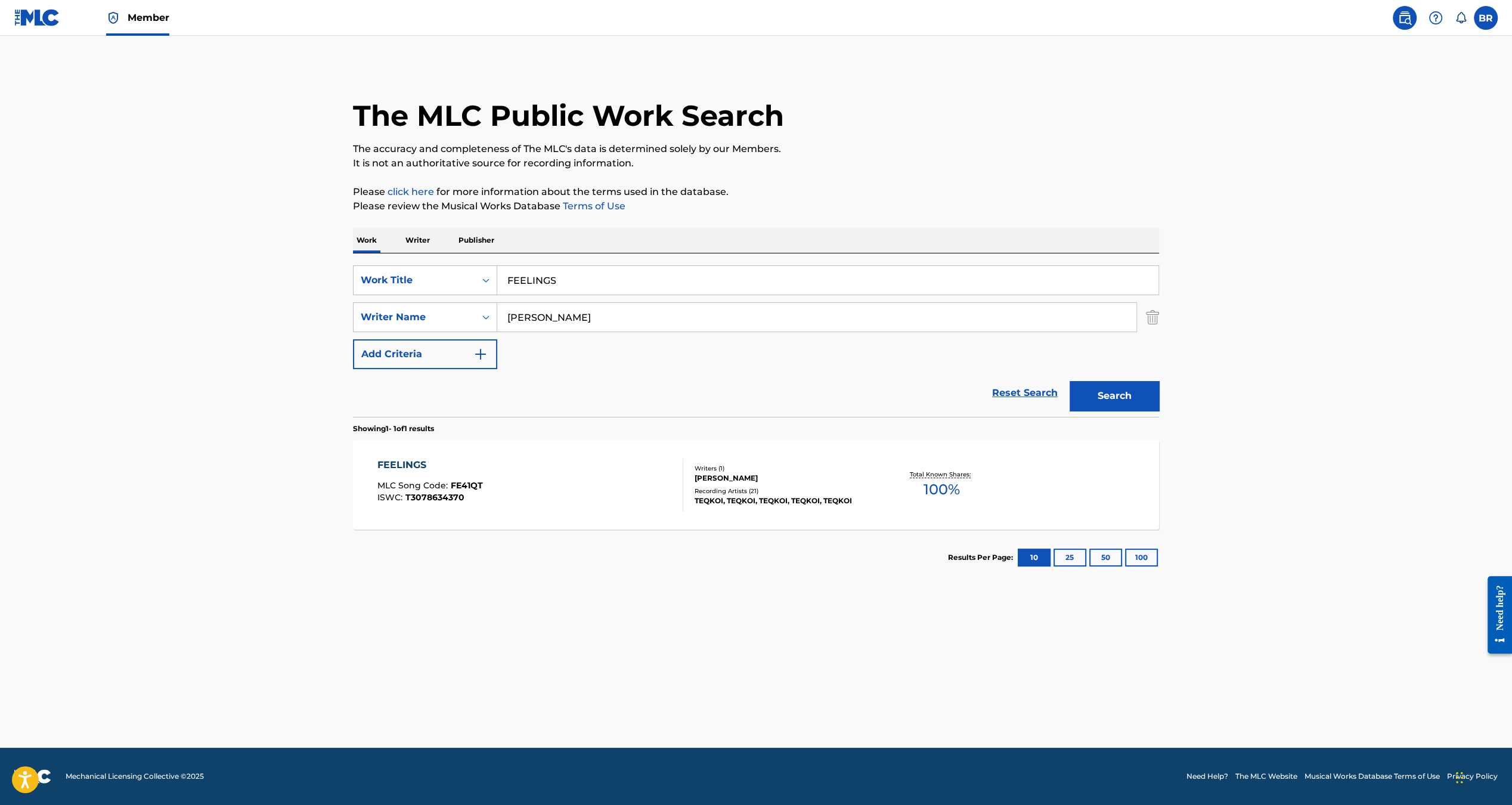
click at [410, 474] on div "FEELINGS MLC Song Code : FE41QT ISWC : T3078634370" at bounding box center [429, 485] width 106 height 53
click at [564, 268] on input "FEELINGS" at bounding box center [827, 280] width 661 height 28
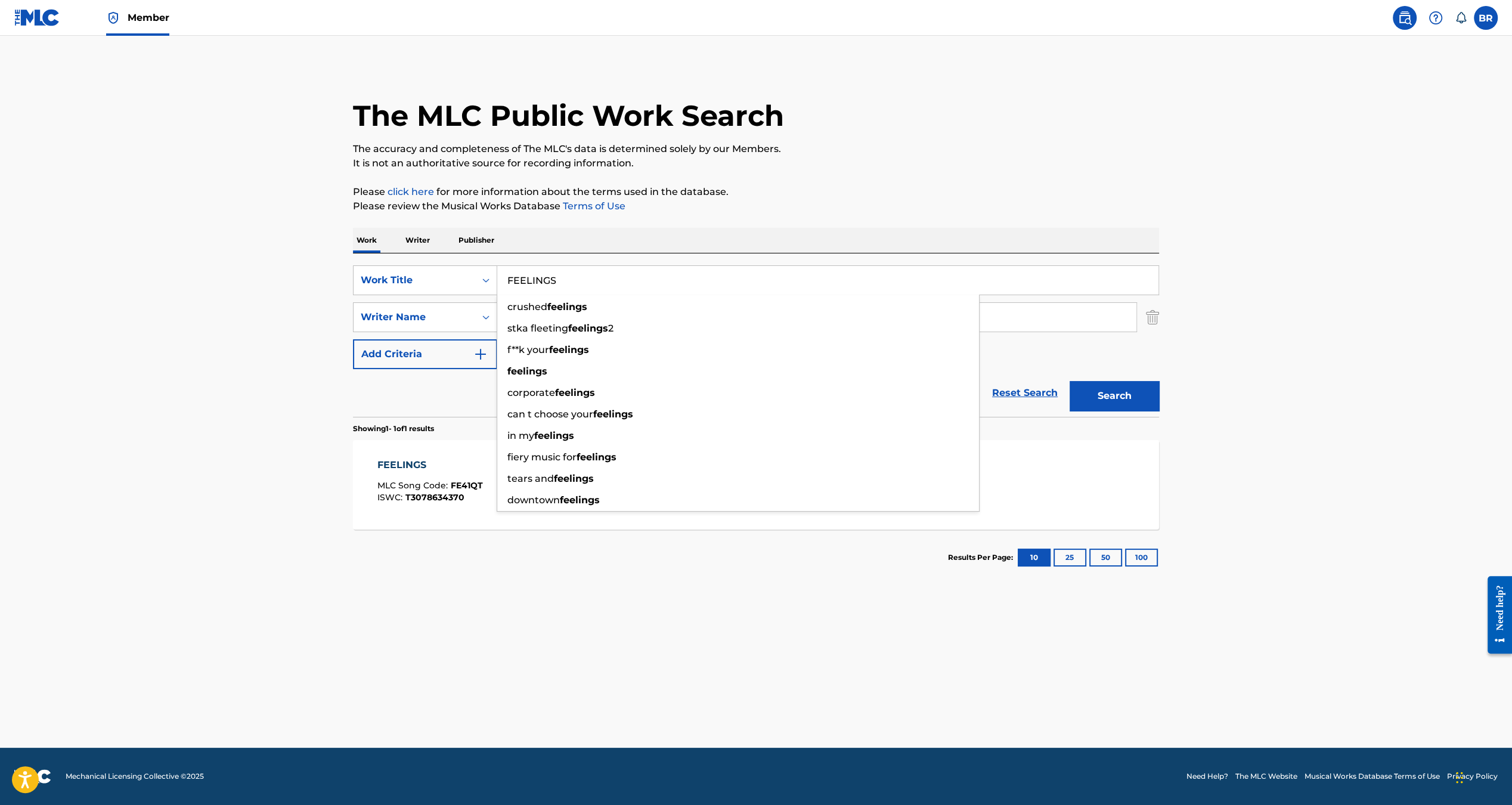
paste input "GOTHIC GIRL"
type input "GOTHIC GIRL"
click at [1069, 381] on button "Search" at bounding box center [1114, 396] width 90 height 30
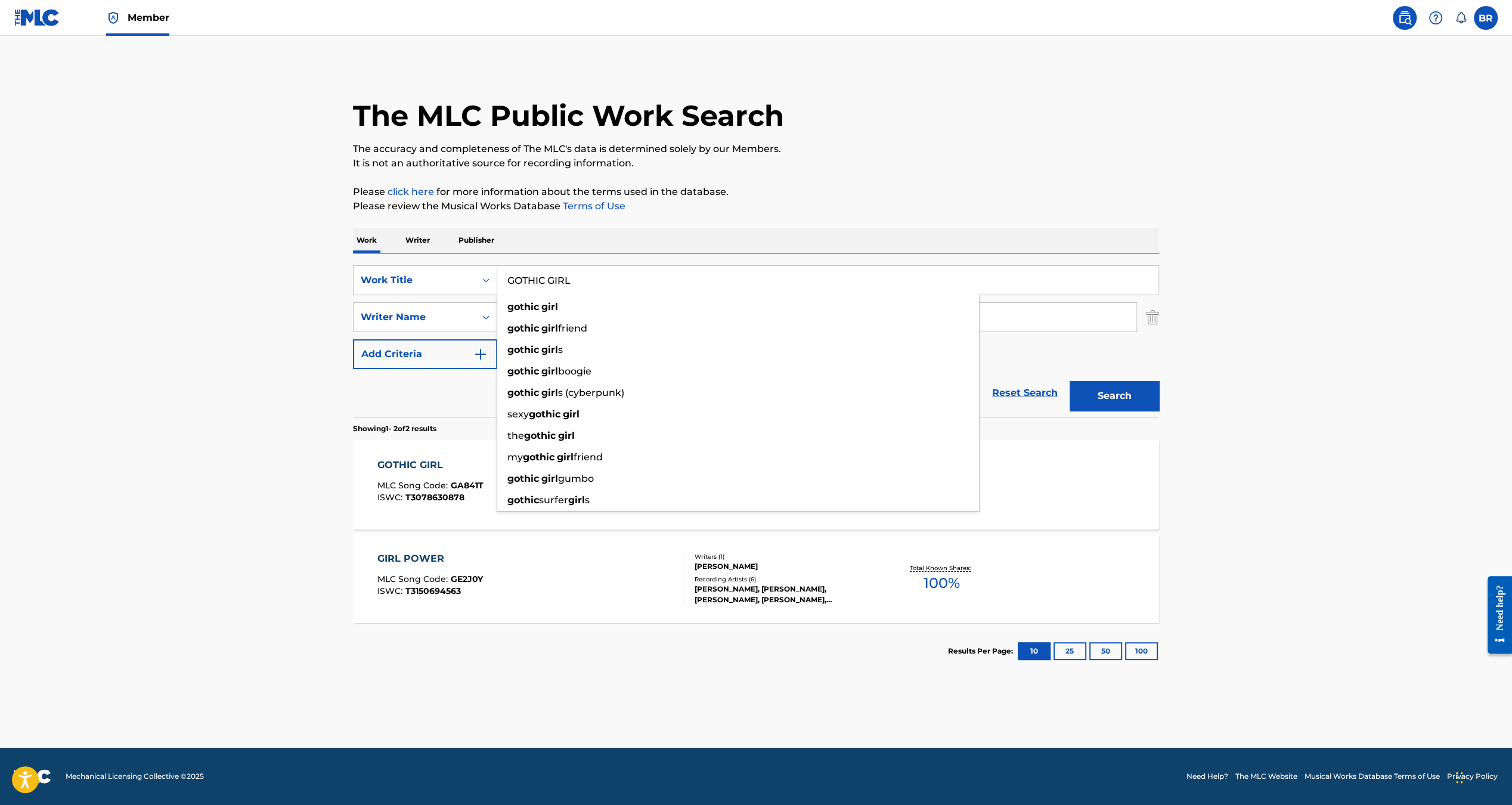
click at [437, 476] on div "GOTHIC GIRL MLC Song Code : GA841T ISWC : T3078630878" at bounding box center [430, 485] width 106 height 53
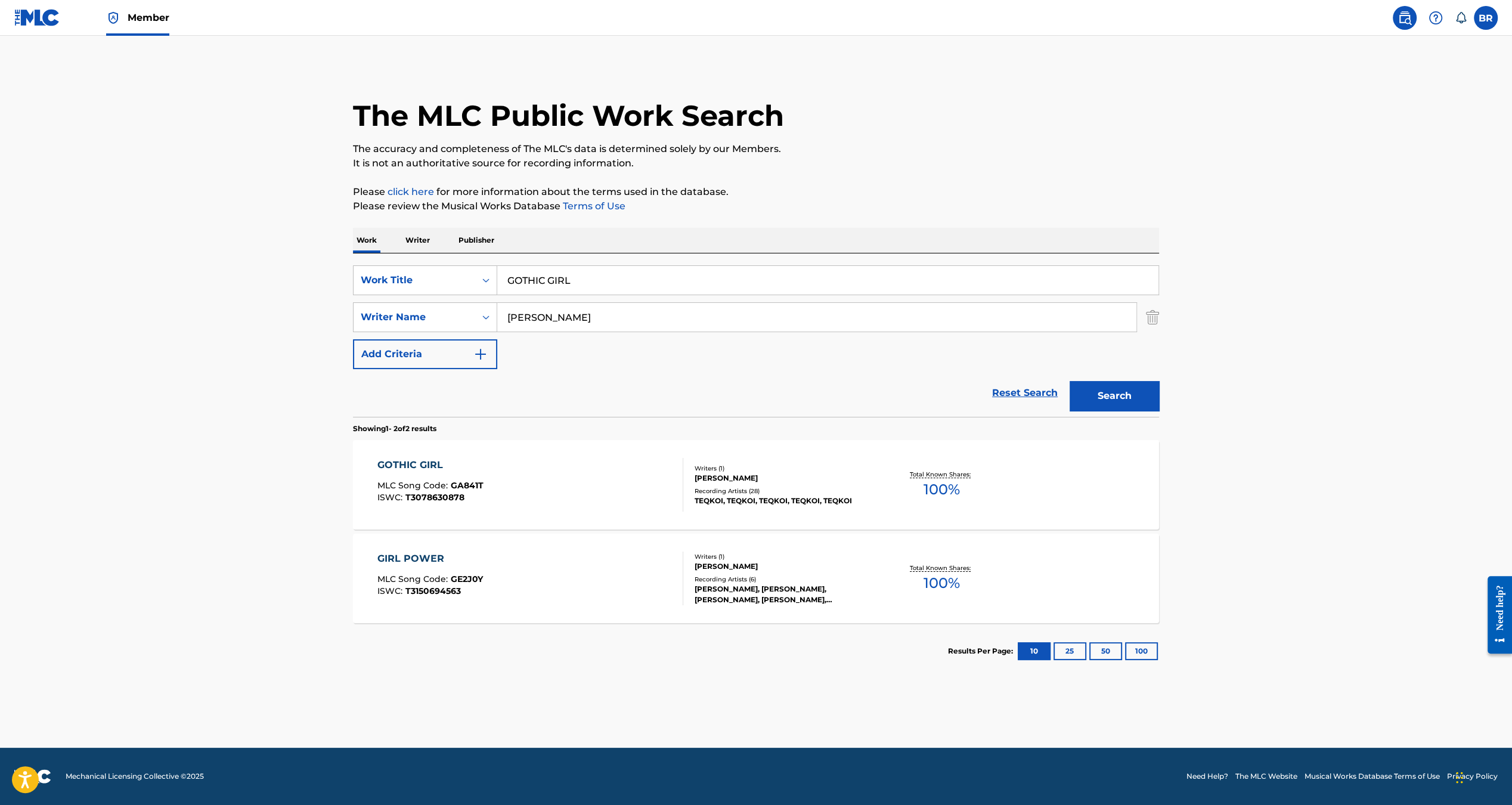
click at [550, 270] on input "GOTHIC GIRL" at bounding box center [827, 280] width 661 height 28
paste input "HEAL YOU IN ALL THE PLACES THAT HURT"
type input "HEAL YOU IN ALL THE PLACES THAT HURT"
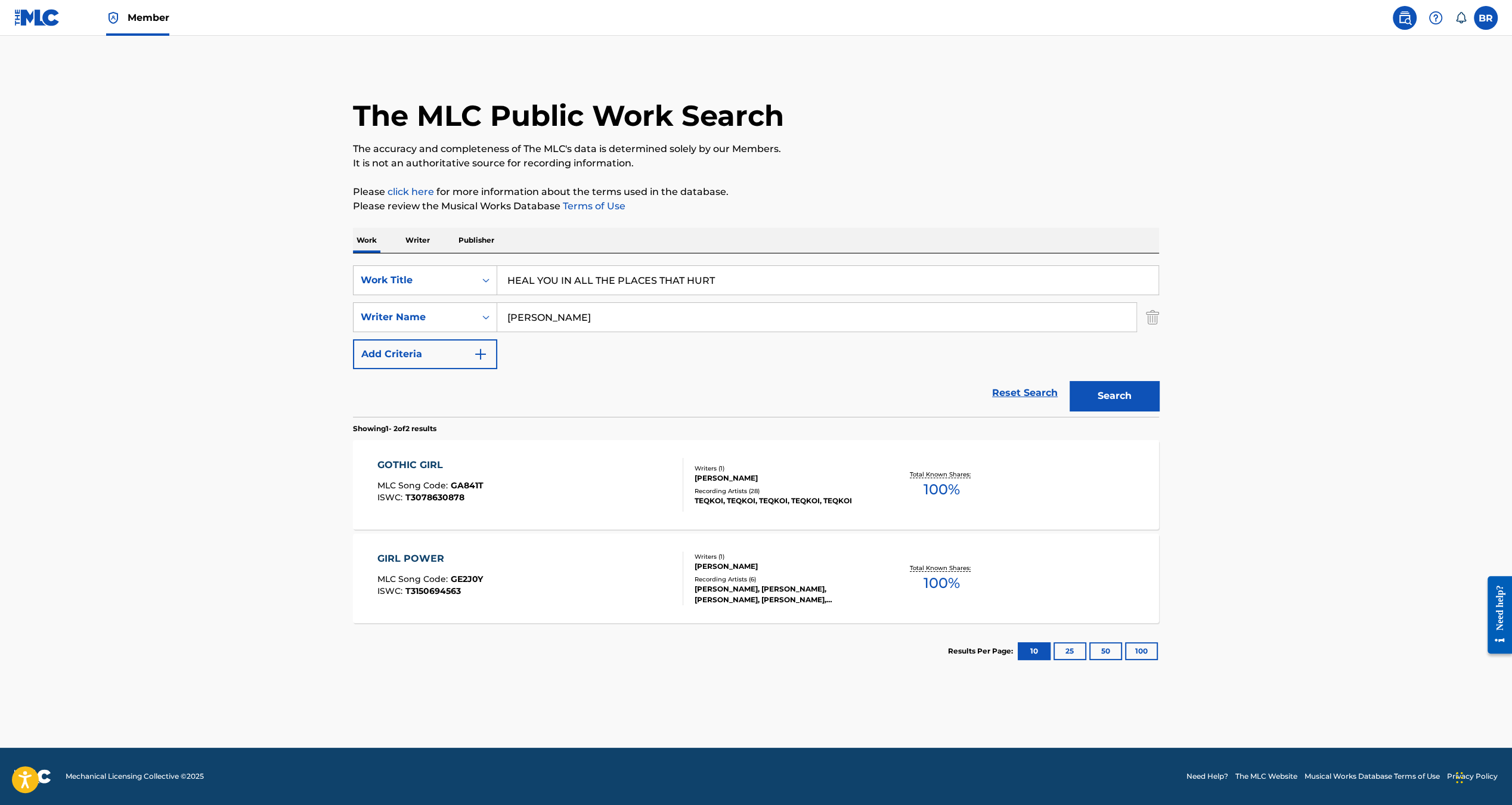
click at [1069, 381] on button "Search" at bounding box center [1114, 396] width 90 height 30
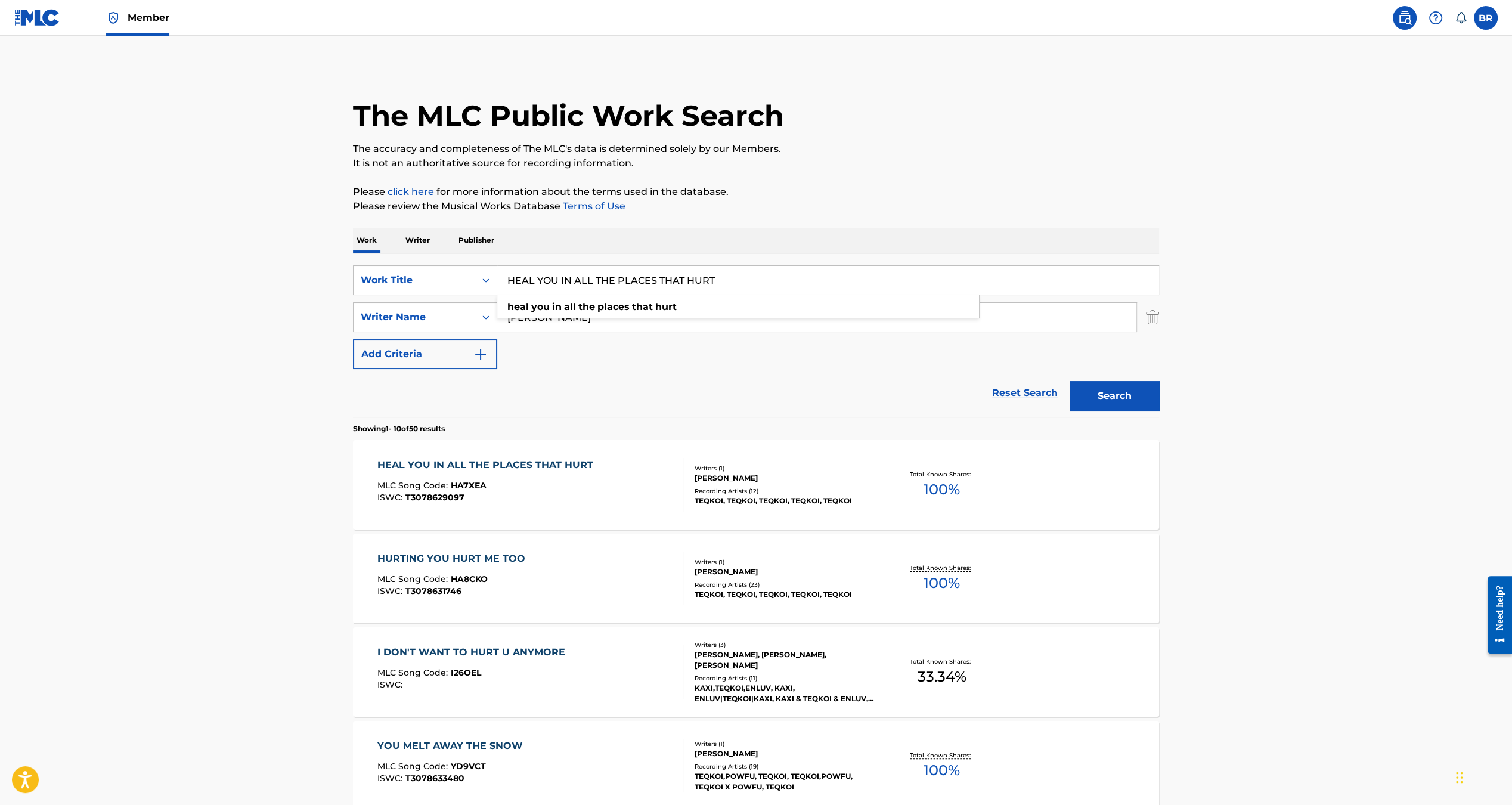
click at [453, 474] on div "HEAL YOU IN ALL THE PLACES THAT HURT MLC Song Code : HA7XEA ISWC : T3078629097" at bounding box center [488, 485] width 222 height 53
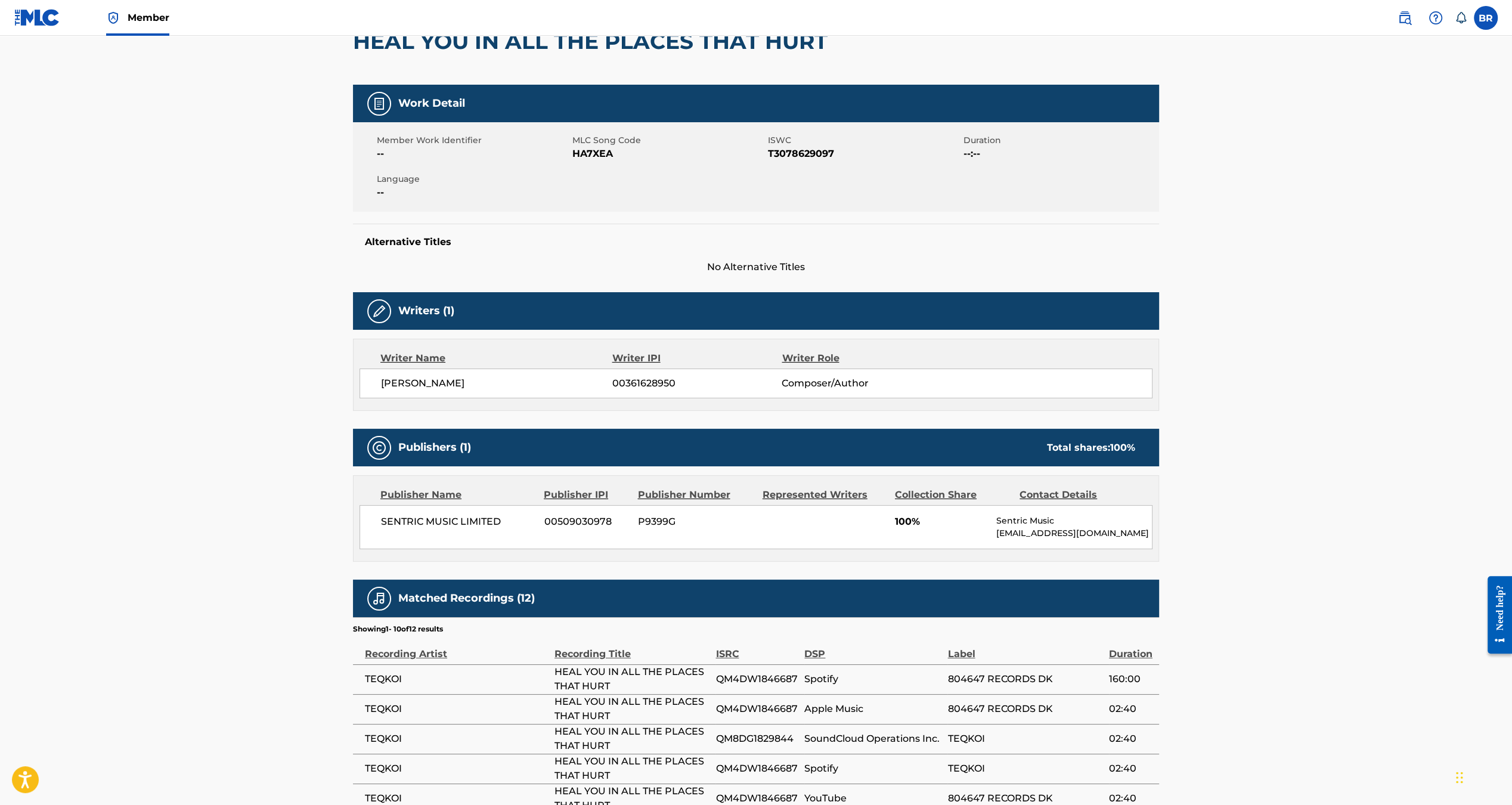
scroll to position [124, 0]
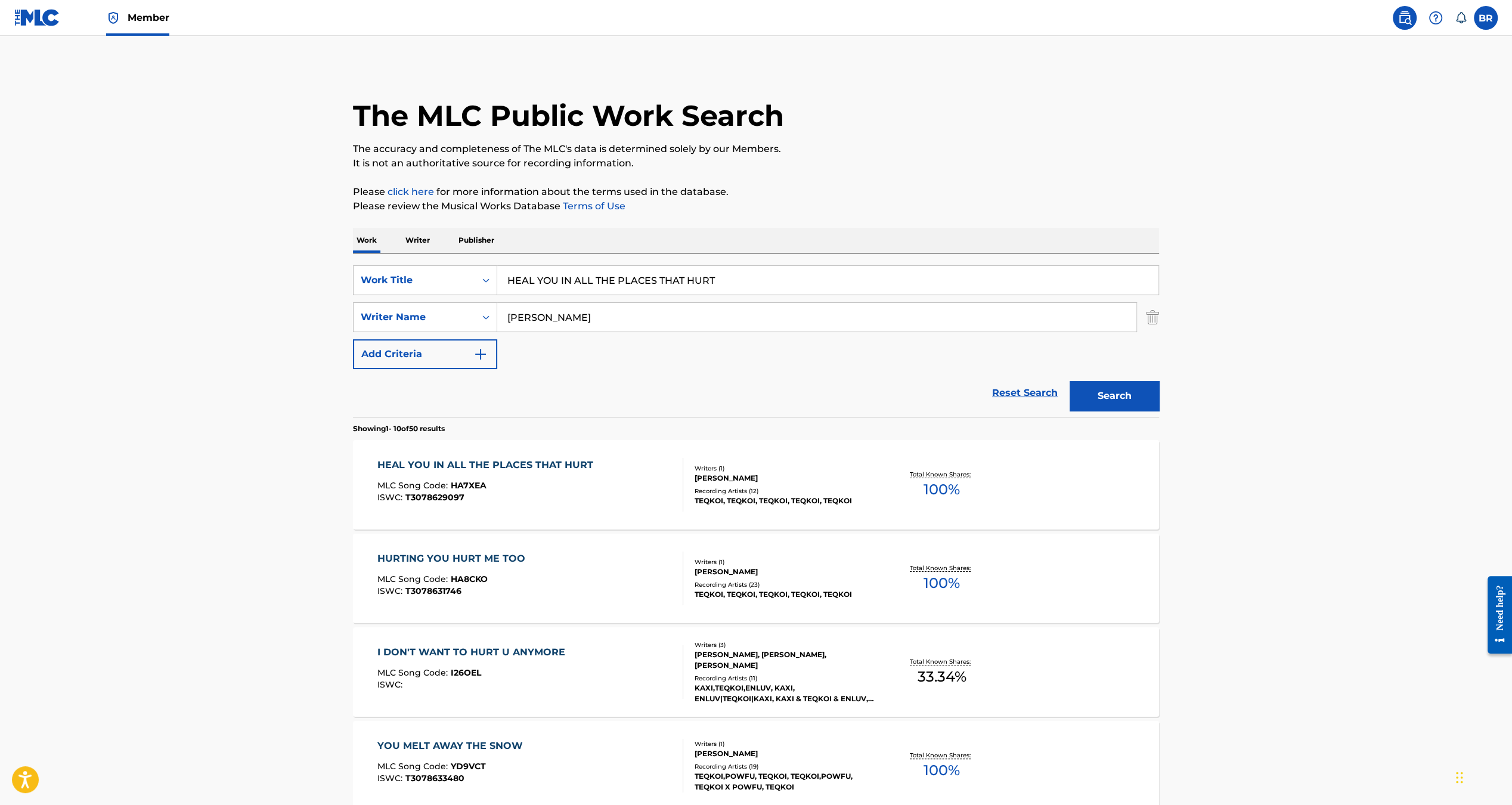
click at [665, 265] on div "HEAL YOU IN ALL THE PLACES THAT HURT" at bounding box center [828, 280] width 662 height 30
click at [672, 273] on input "HEAL YOU IN ALL THE PLACES THAT HURT" at bounding box center [827, 280] width 661 height 28
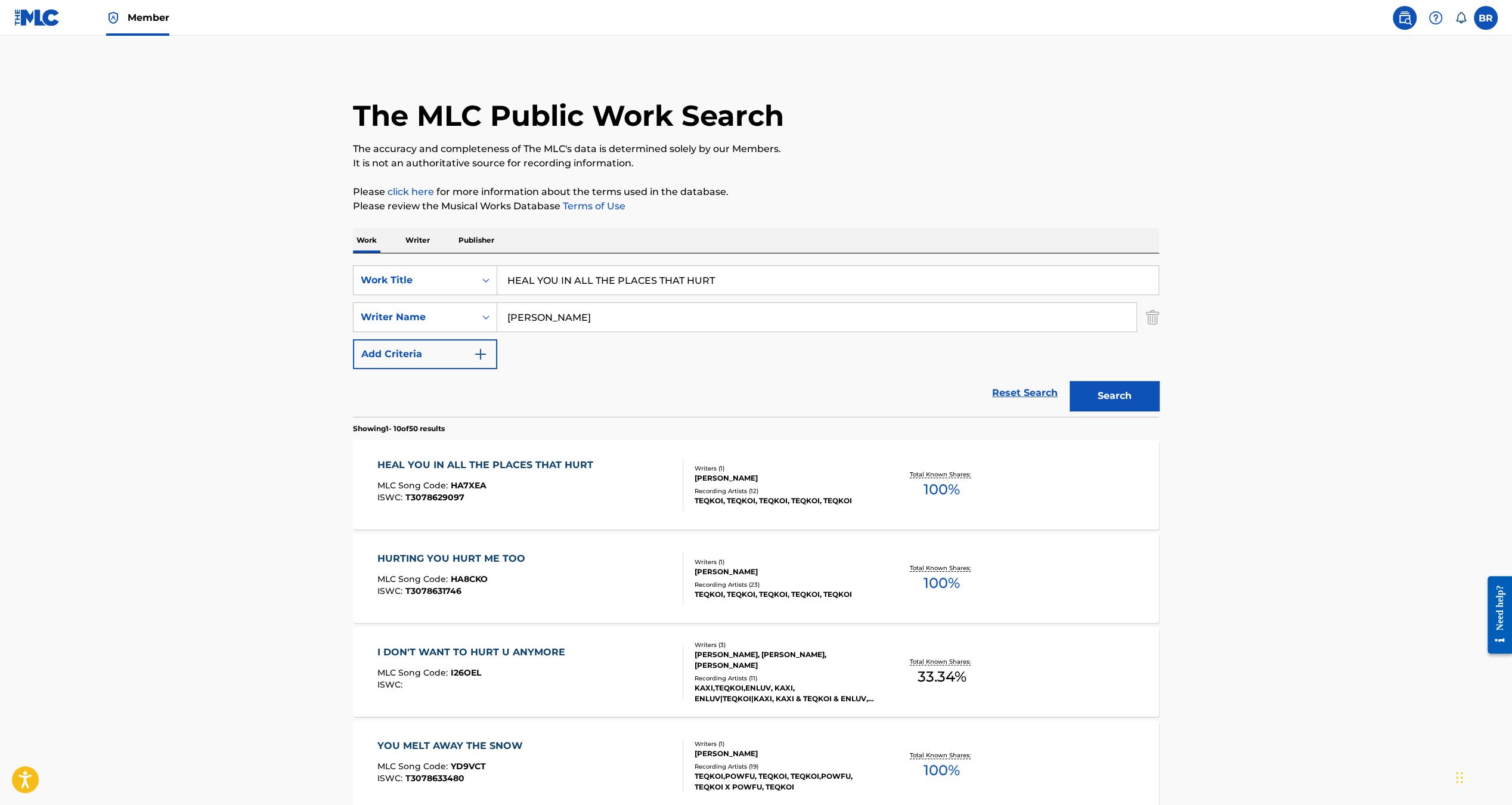
click at [672, 273] on input "HEAL YOU IN ALL THE PLACES THAT HURT" at bounding box center [827, 280] width 661 height 28
paste input "URTING YOU HURT ME TOO"
type input "HURTING YOU HURT ME TOO"
click at [1069, 381] on button "Search" at bounding box center [1114, 396] width 90 height 30
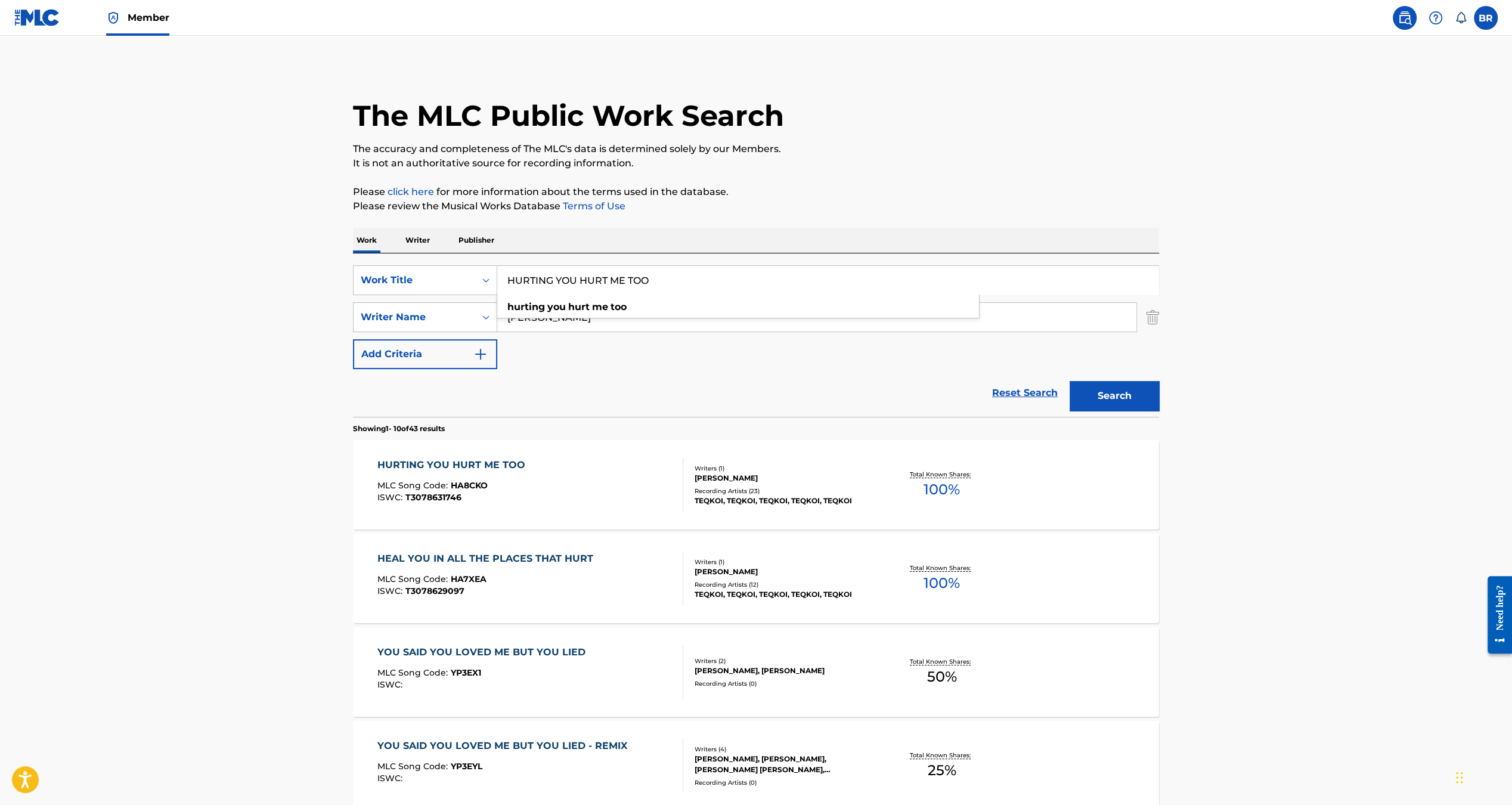
click at [519, 458] on div "HURTING YOU HURT ME TOO" at bounding box center [453, 465] width 154 height 14
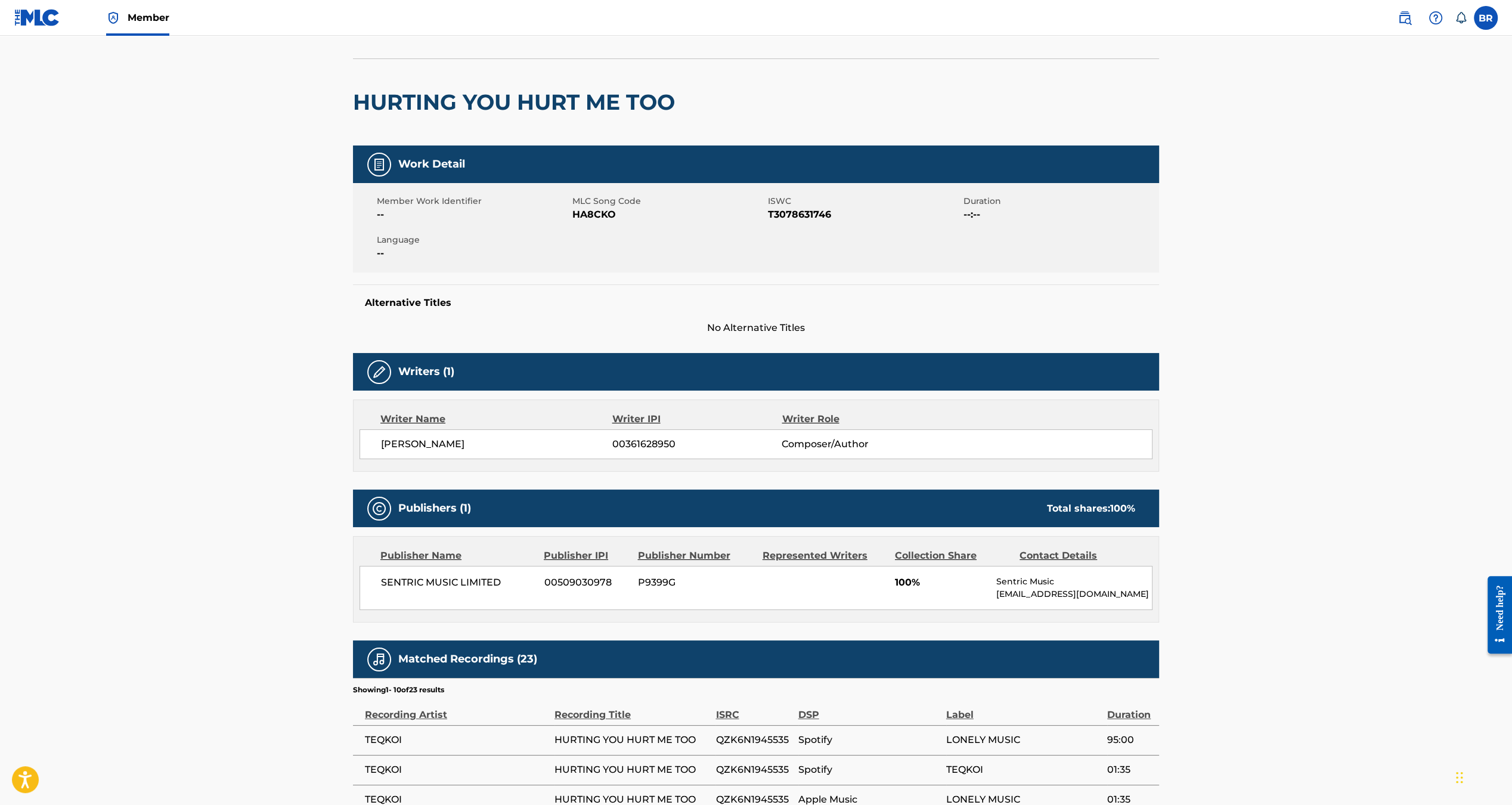
scroll to position [74, 0]
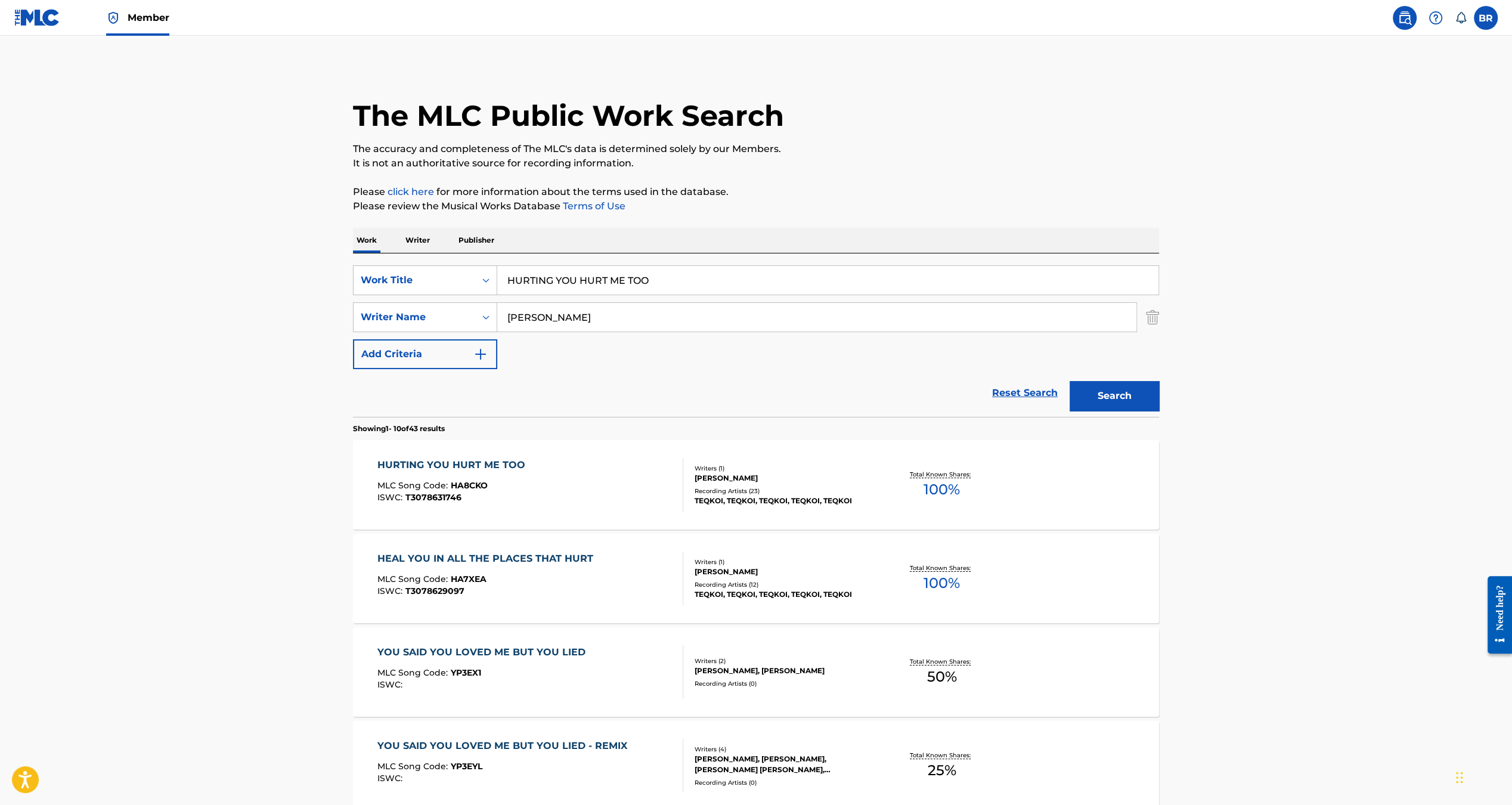
click at [608, 292] on input "HURTING YOU HURT ME TOO" at bounding box center [827, 280] width 661 height 28
paste input "I LOST A PART OF ME WHEN YOU LEFT"
type input "I LOST A PART OF ME WHEN YOU LEFT"
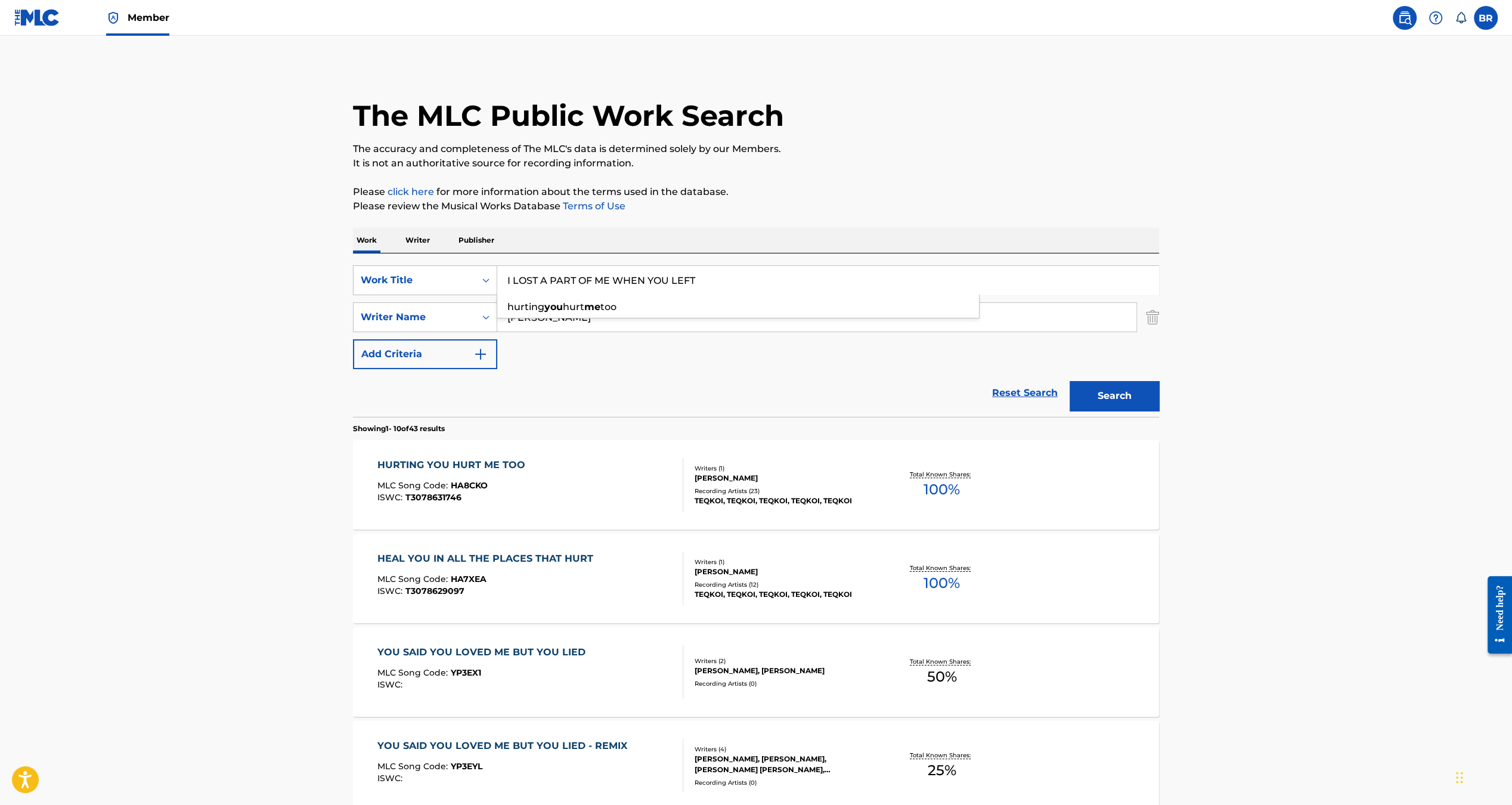
click at [1069, 381] on button "Search" at bounding box center [1114, 396] width 90 height 30
click at [493, 470] on div "I LOST A PART OF ME WHEN YOU LEFT" at bounding box center [478, 465] width 203 height 14
click at [728, 283] on input "I LOST A PART OF ME WHEN YOU LEFT" at bounding box center [827, 280] width 661 height 28
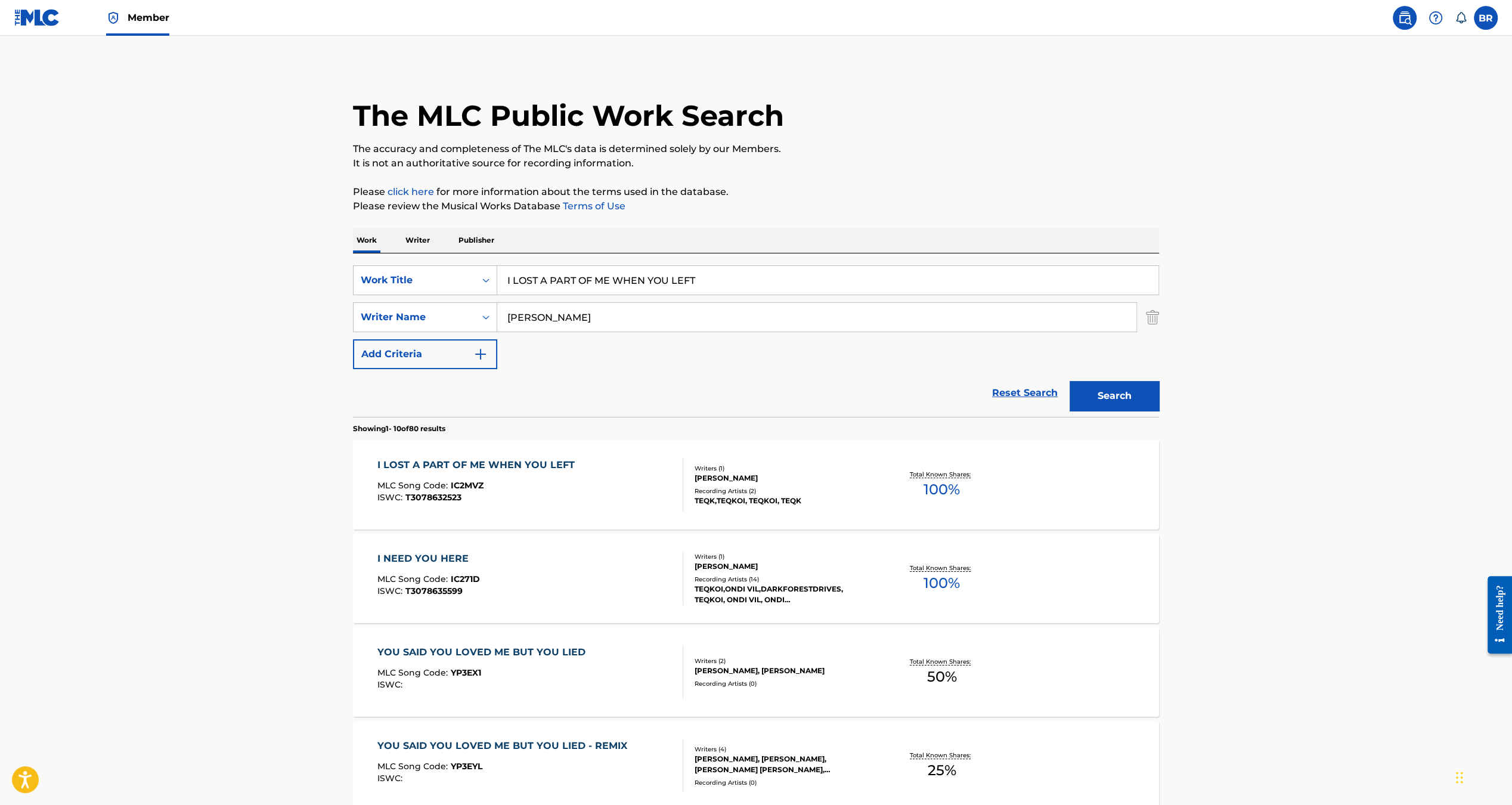
paste input "NEED YOU HERE"
type input "I NEED YOU HERE"
click at [1069, 381] on button "Search" at bounding box center [1114, 396] width 90 height 30
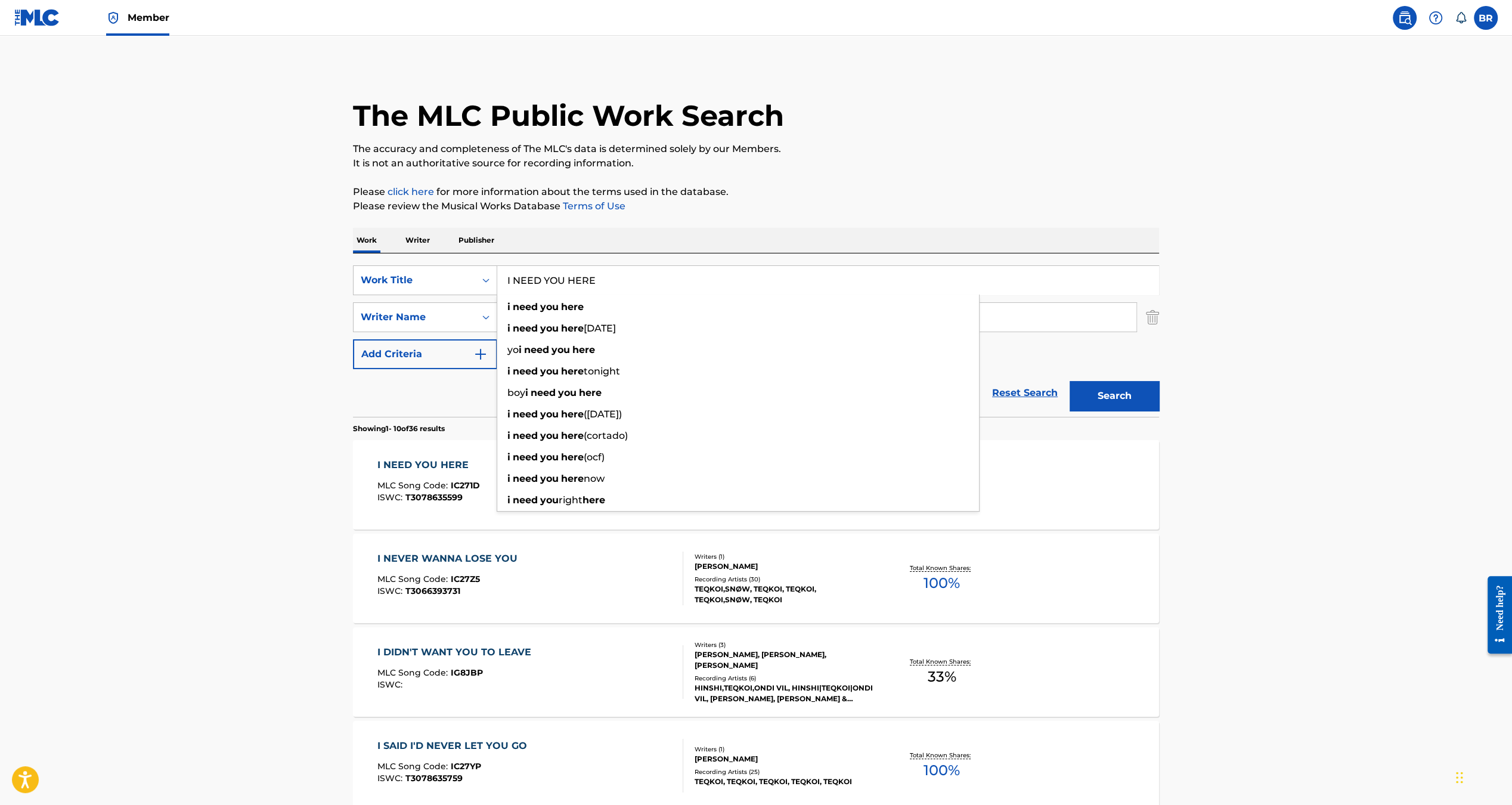
click at [437, 489] on span "MLC Song Code :" at bounding box center [413, 485] width 74 height 11
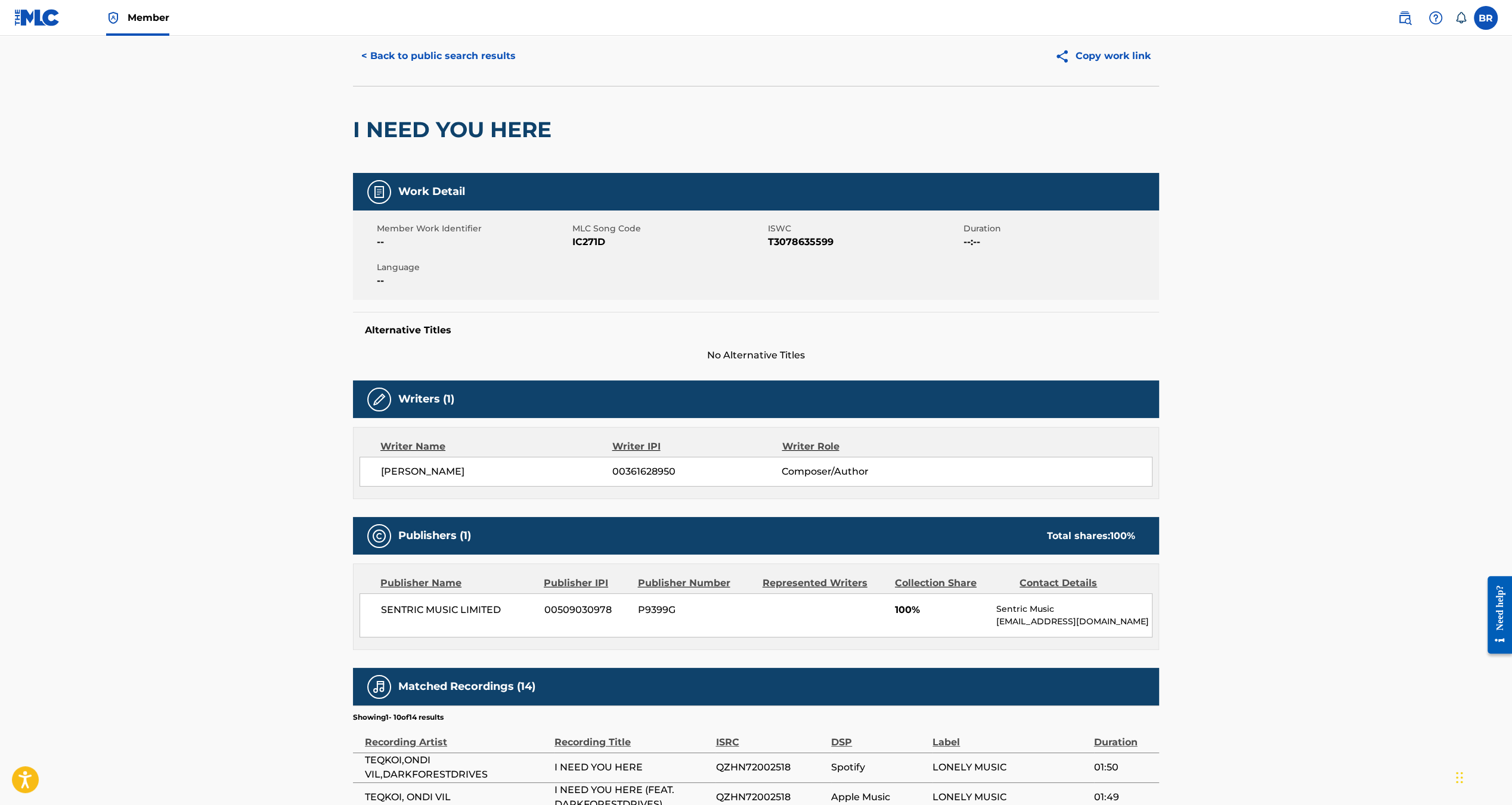
scroll to position [41, 0]
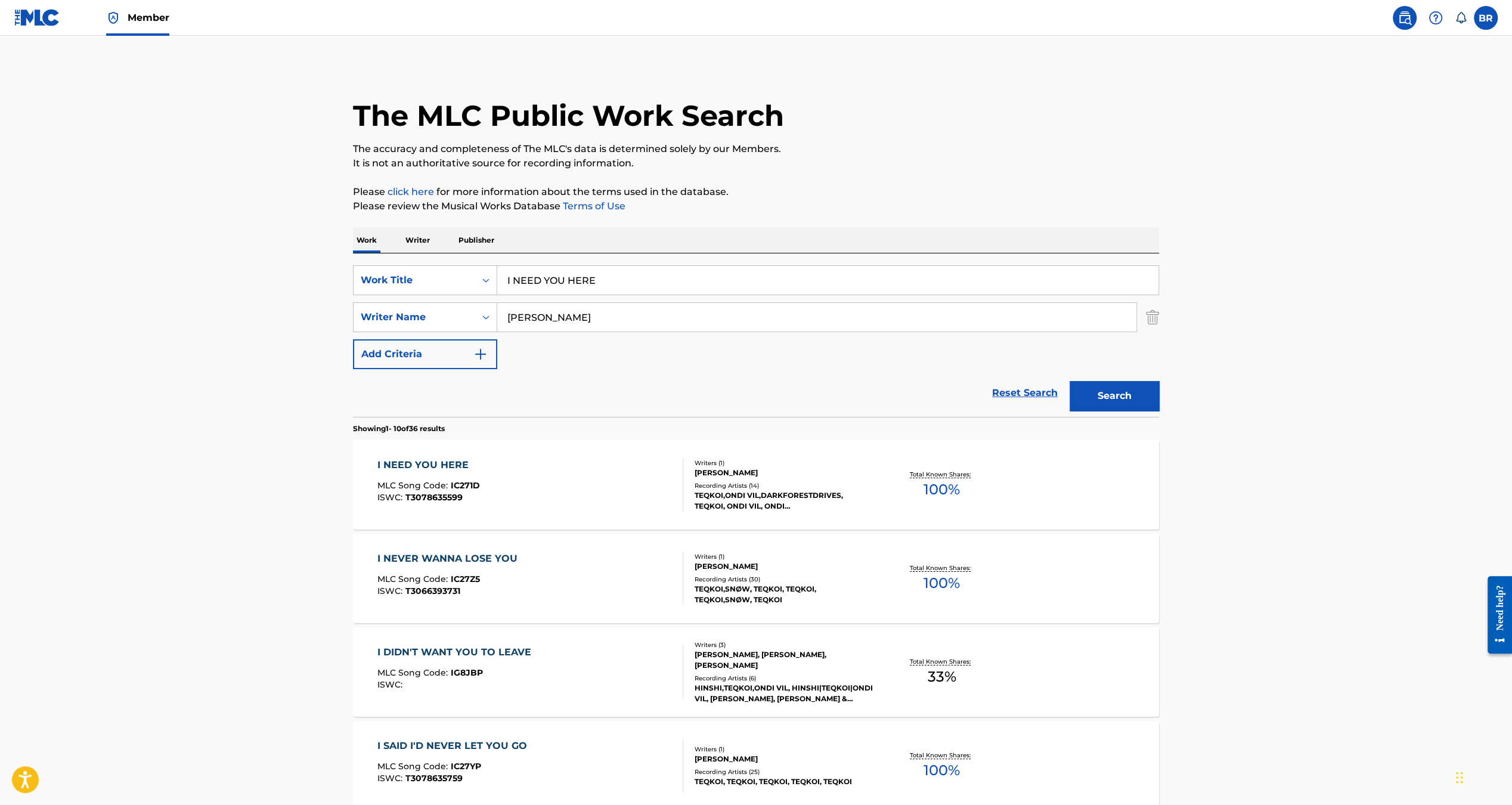
click at [607, 296] on div "SearchWithCriteriaf35230ae-a434-4b99-9771-6a9dd8507114 Work Title I NEED YOU HE…" at bounding box center [756, 317] width 806 height 104
click at [607, 295] on div "I NEED YOU HERE" at bounding box center [828, 280] width 662 height 30
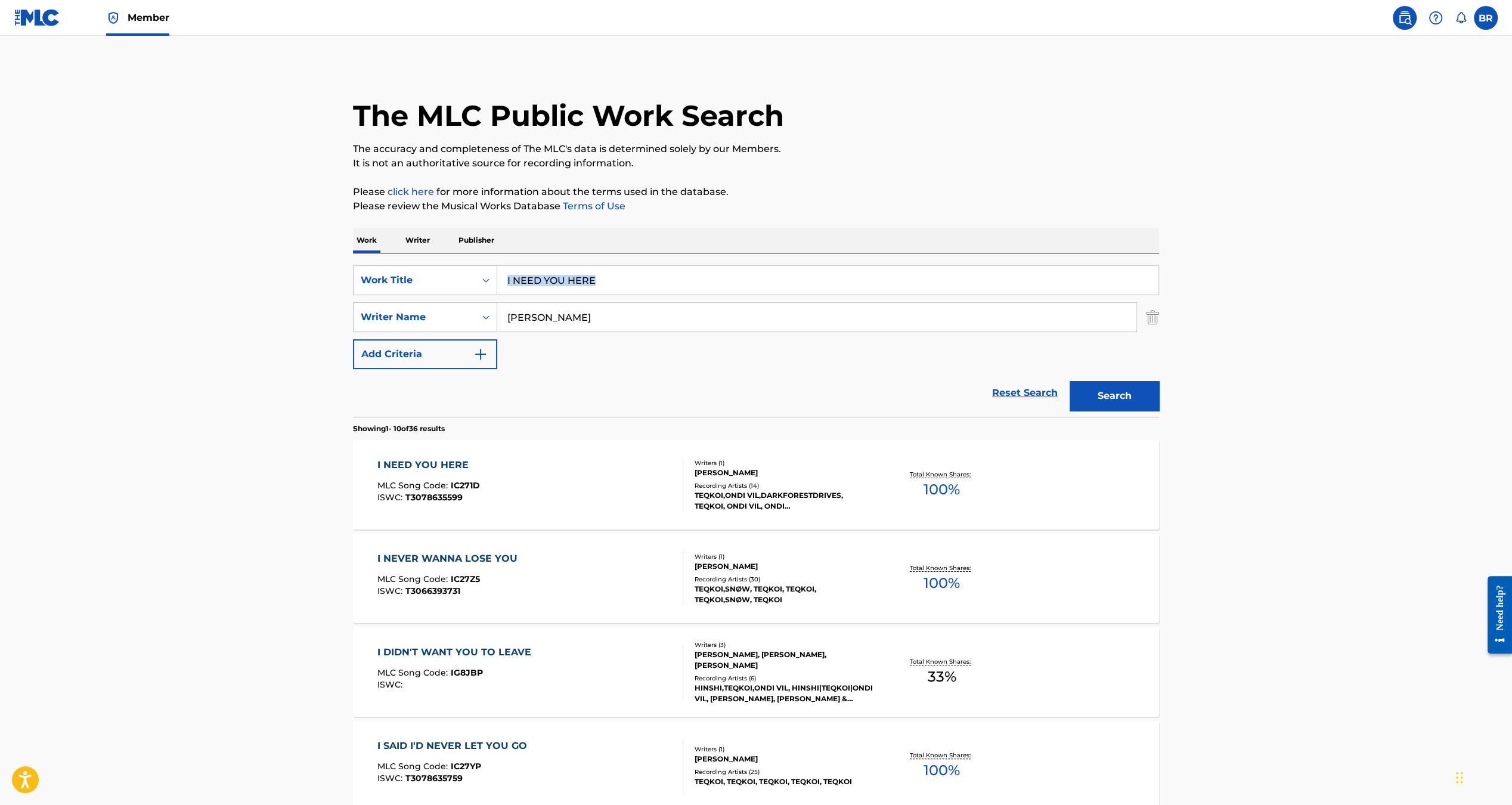
click at [607, 295] on div "I NEED YOU HERE" at bounding box center [828, 280] width 662 height 30
click at [606, 288] on input "I NEED YOU HERE" at bounding box center [827, 280] width 661 height 28
paste input "VER WANNA LOSE YOU"
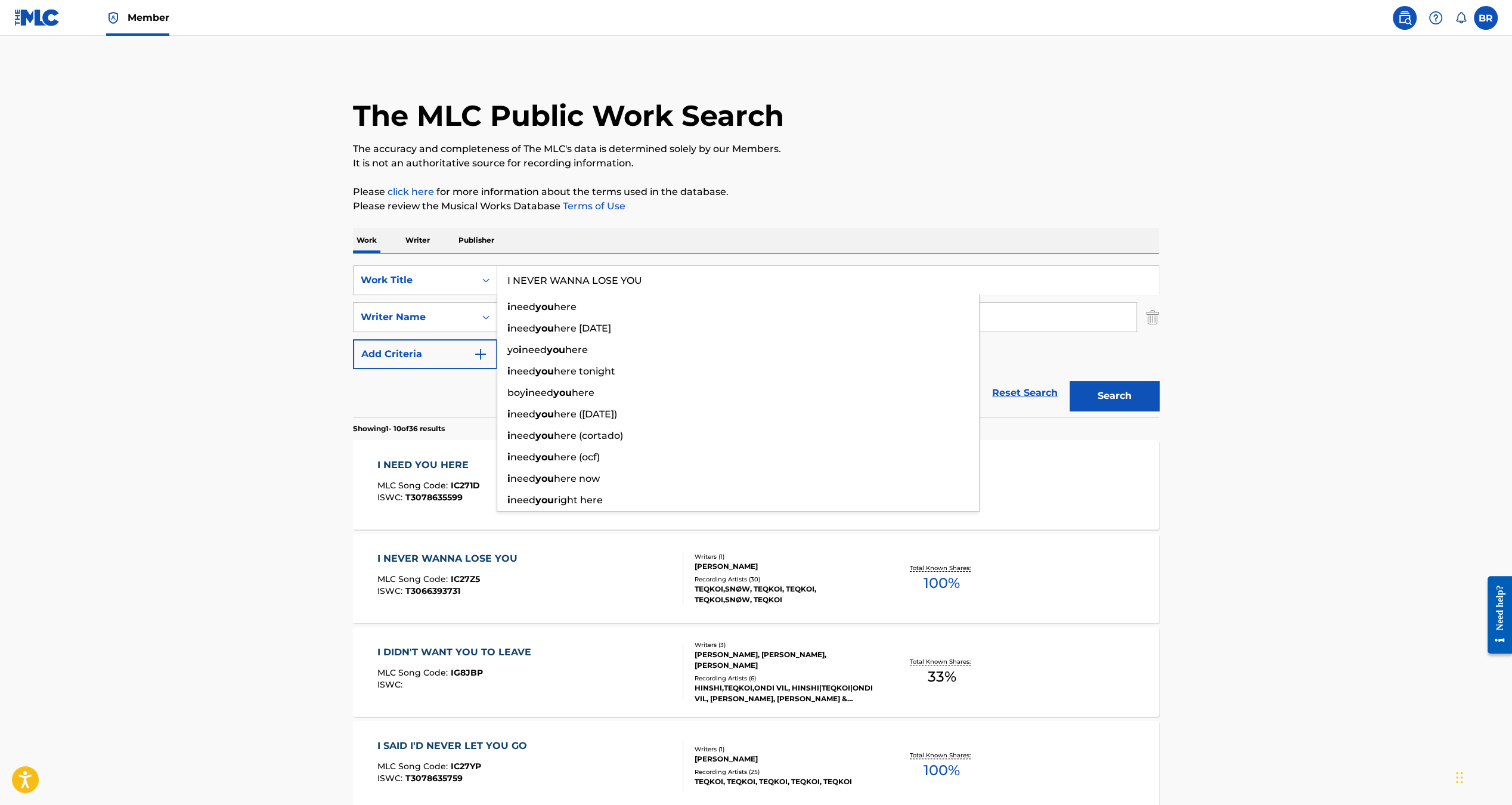
type input "I NEVER WANNA LOSE YOU"
click at [1069, 381] on button "Search" at bounding box center [1114, 396] width 90 height 30
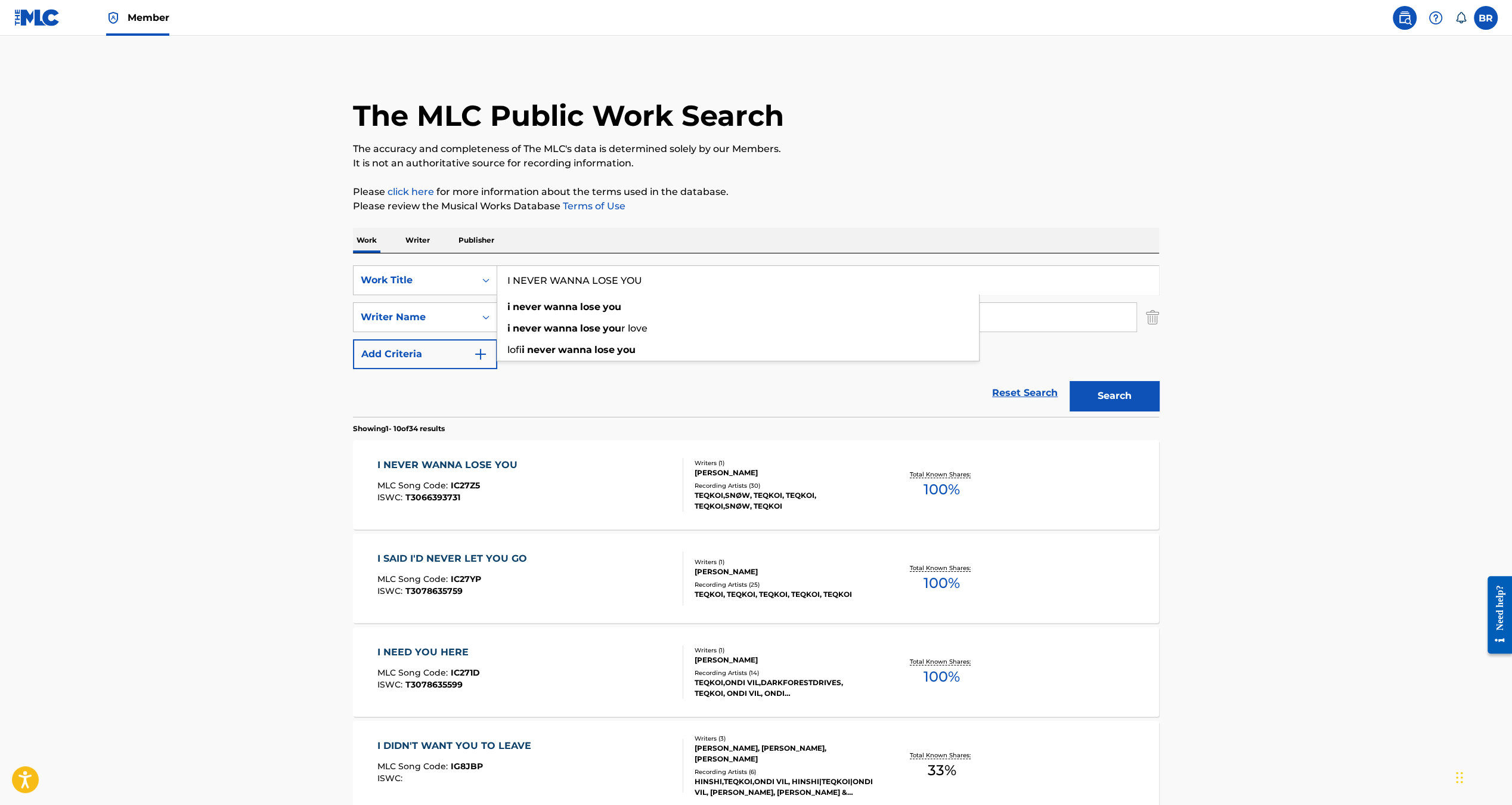
click at [480, 520] on div "I NEVER WANNA LOSE YOU MLC Song Code : IC27Z5 ISWC : T3066393731 Writers ( 1 ) …" at bounding box center [756, 485] width 806 height 90
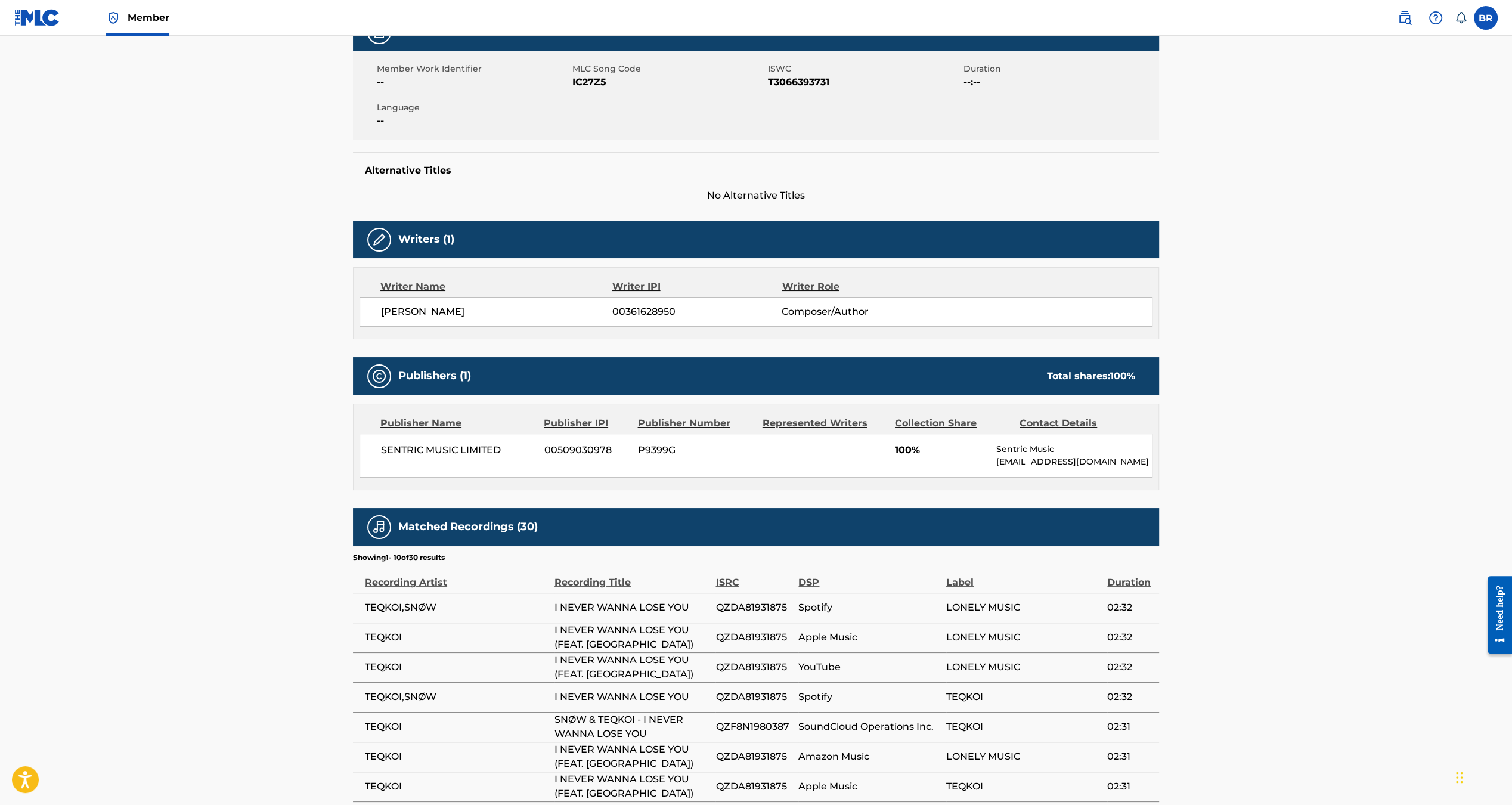
scroll to position [197, 0]
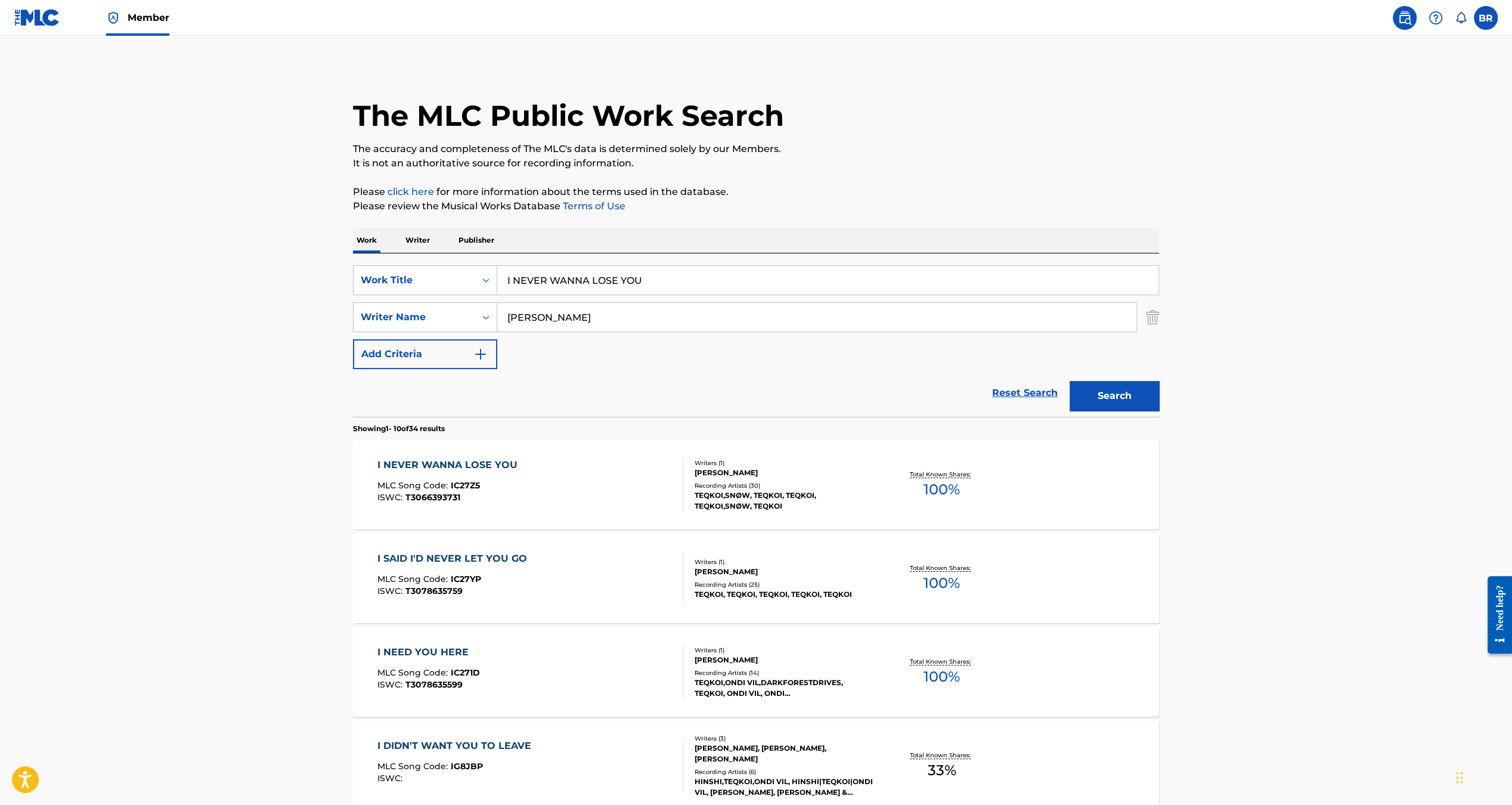
click at [597, 289] on input "I NEVER WANNA LOSE YOU" at bounding box center [827, 280] width 661 height 28
paste input "SAID I'D NEVER LET YOU GO"
type input "I SAID I'D NEVER LET YOU GO"
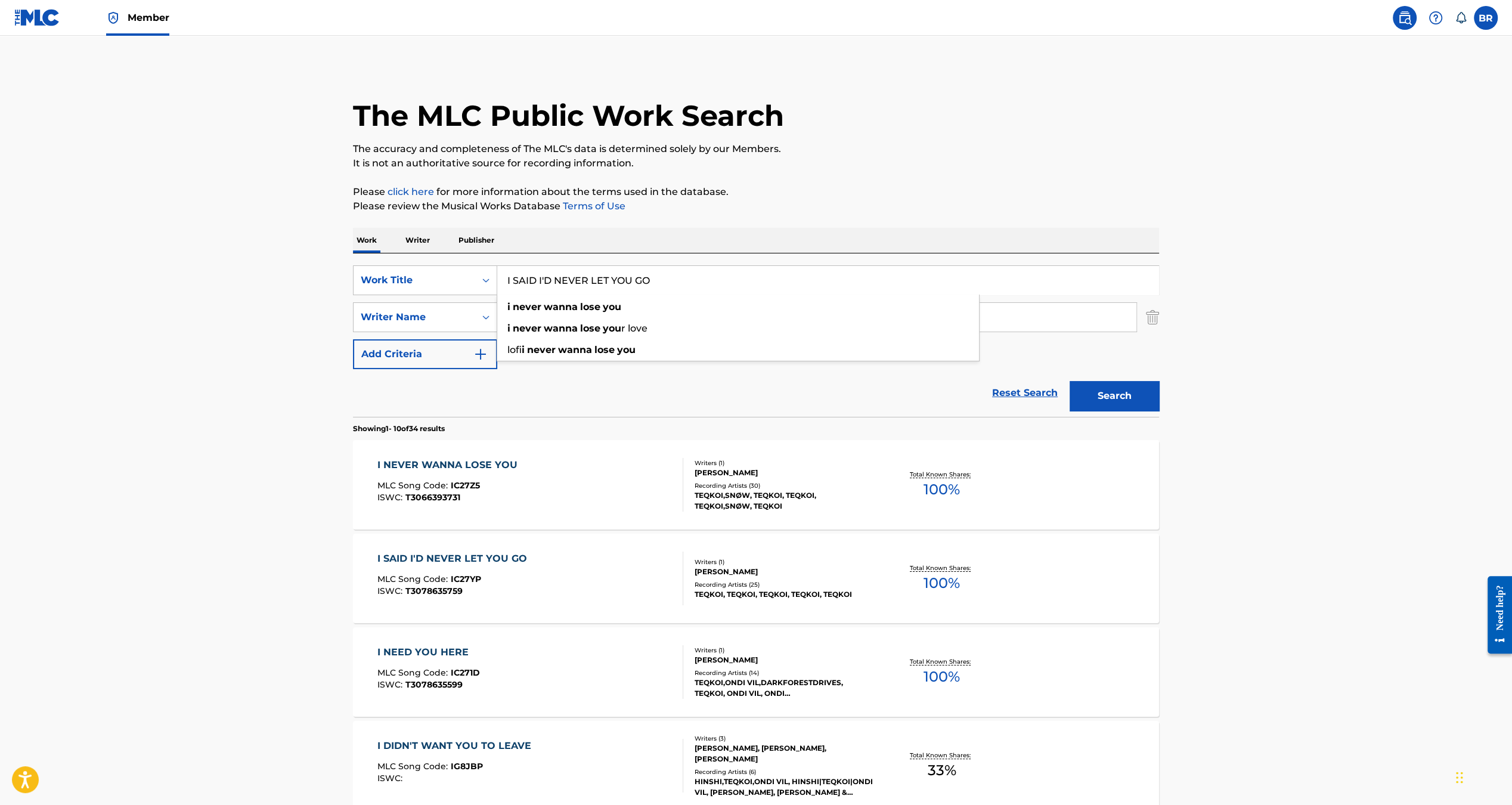
click at [1069, 381] on button "Search" at bounding box center [1114, 396] width 90 height 30
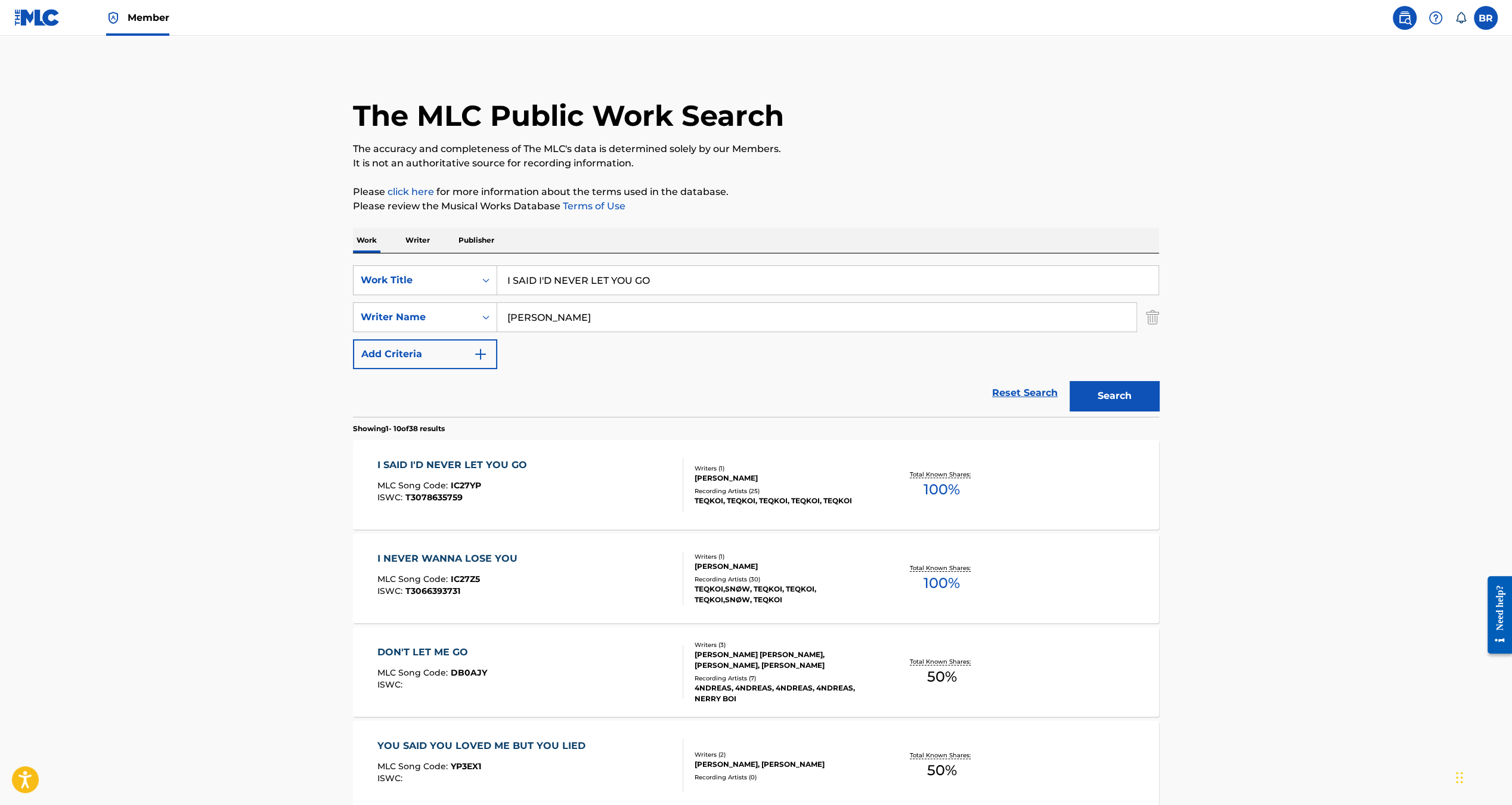
click at [518, 493] on div "ISWC : T3078635759" at bounding box center [454, 498] width 155 height 9
click at [603, 279] on input "I SAID I'D NEVER LET YOU GO" at bounding box center [827, 280] width 661 height 28
paste input "'LL ALWAYS BE ALONE IN THIS EMPTY HOUSE"
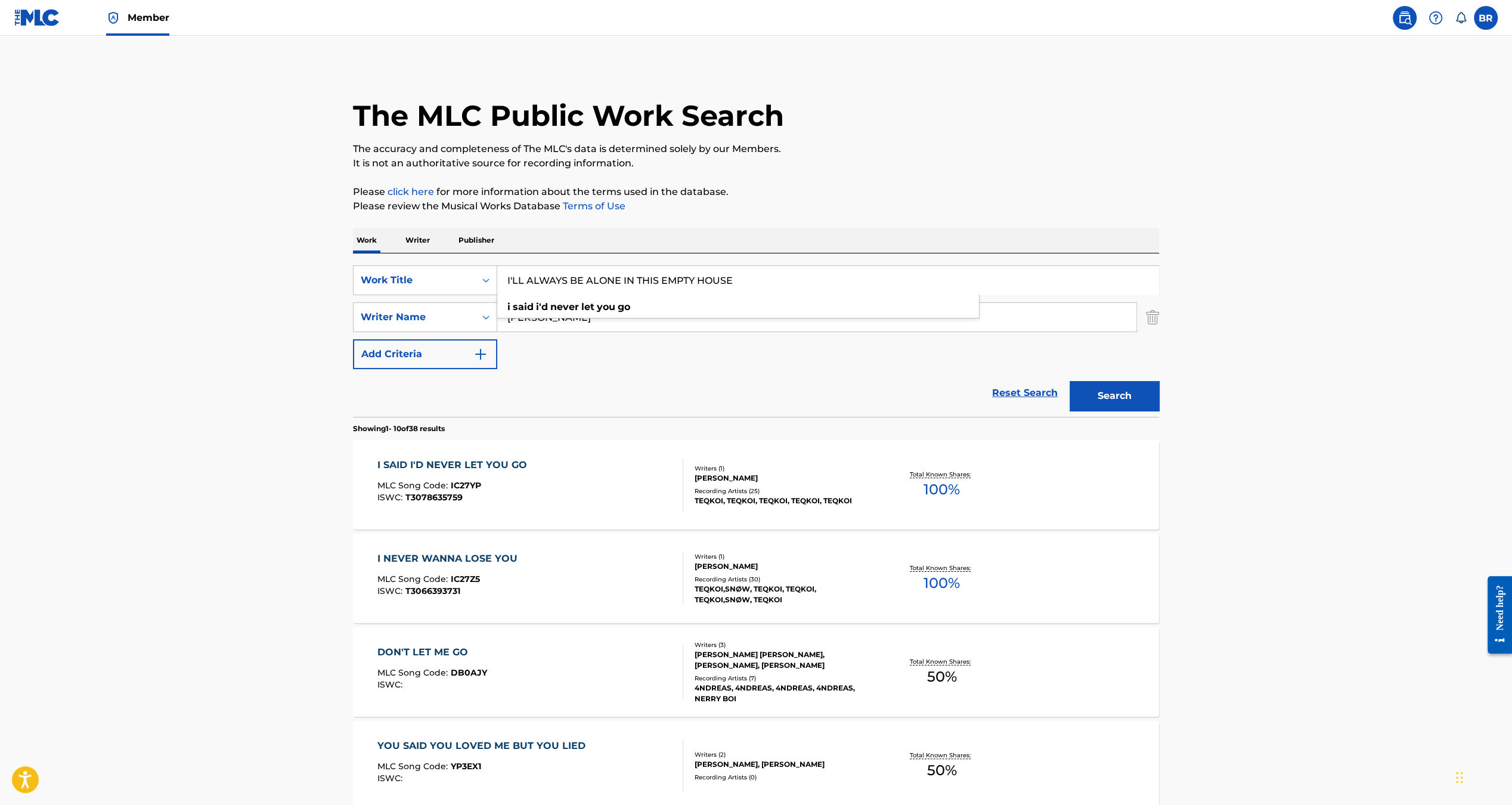
type input "I'LL ALWAYS BE ALONE IN THIS EMPTY HOUSE"
click at [1069, 381] on button "Search" at bounding box center [1114, 396] width 90 height 30
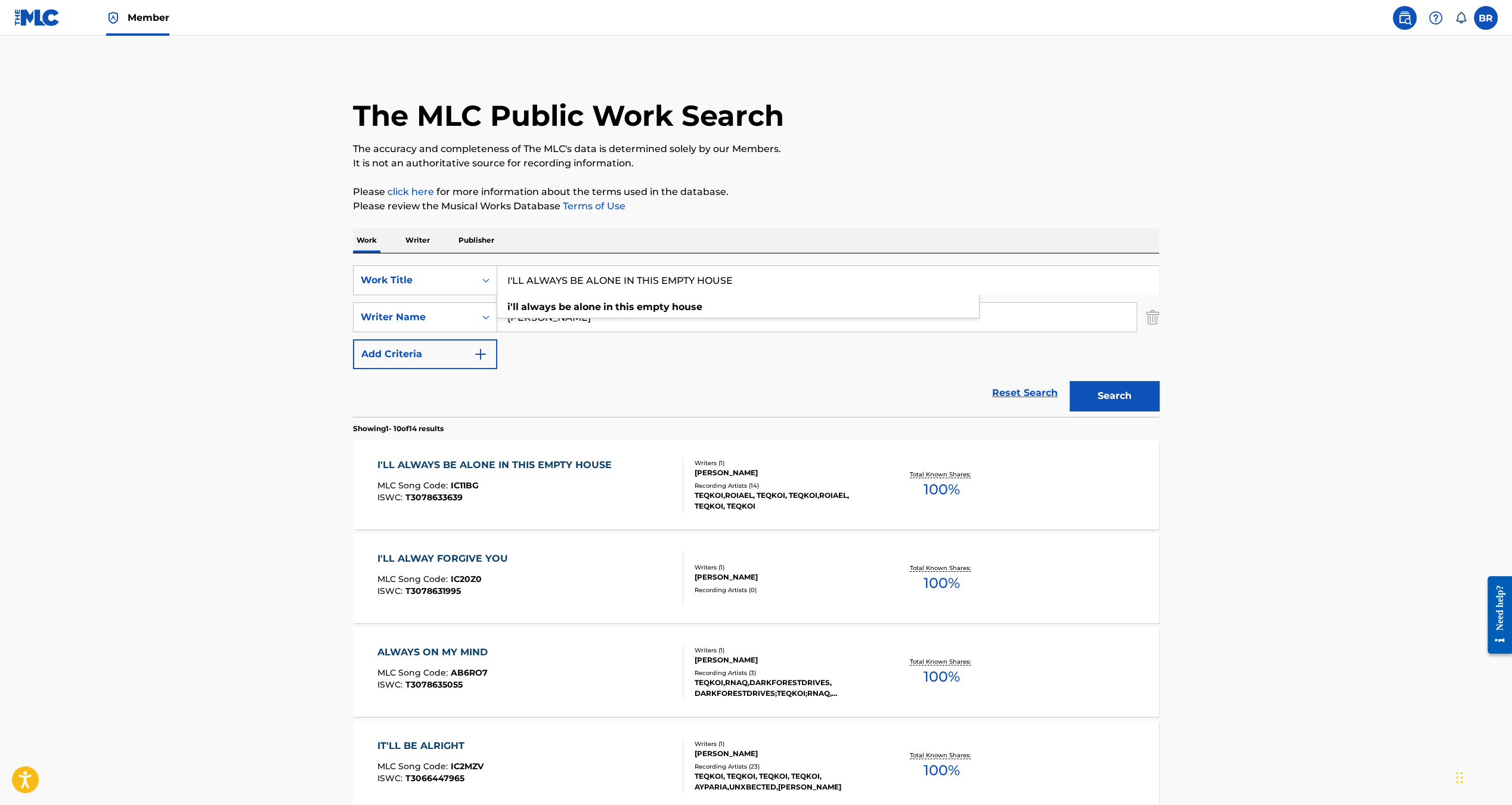
click at [289, 531] on main "The MLC Public Work Search The accuracy and completeness of The MLC's data is d…" at bounding box center [756, 738] width 1512 height 1404
click at [526, 479] on div "I'LL ALWAYS BE ALONE IN THIS EMPTY HOUSE MLC Song Code : IC11BG ISWC : T3078633…" at bounding box center [497, 485] width 240 height 53
click at [539, 287] on input "I'LL ALWAYS BE ALONE IN THIS EMPTY HOUSE" at bounding box center [827, 280] width 661 height 28
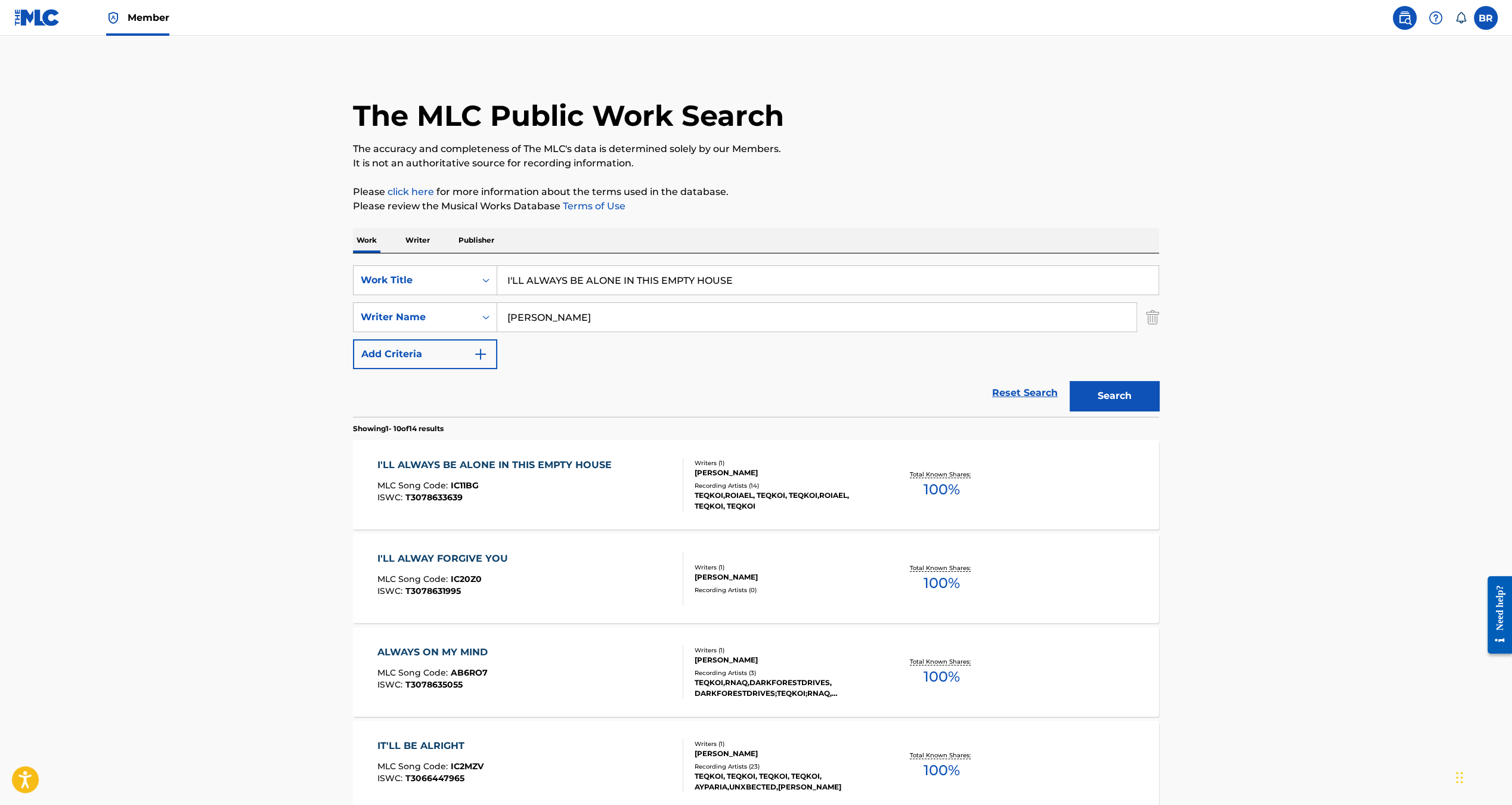
click at [539, 287] on input "I'LL ALWAYS BE ALONE IN THIS EMPTY HOUSE" at bounding box center [827, 280] width 661 height 28
paste input "FORGIVE YOU"
type input "I'LL ALWAYS FORGIVE YOU"
click at [1069, 381] on button "Search" at bounding box center [1114, 396] width 90 height 30
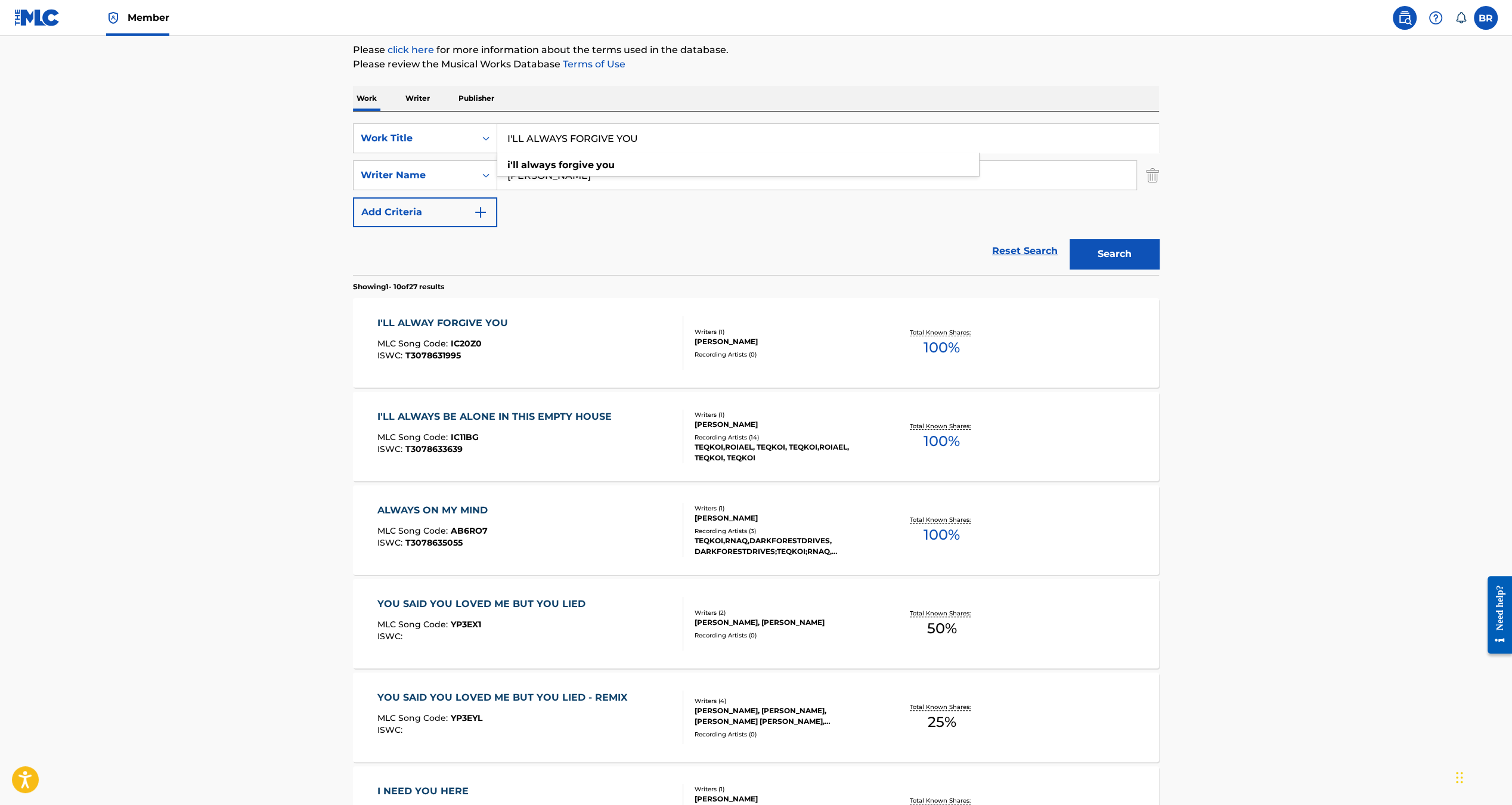
scroll to position [190, 0]
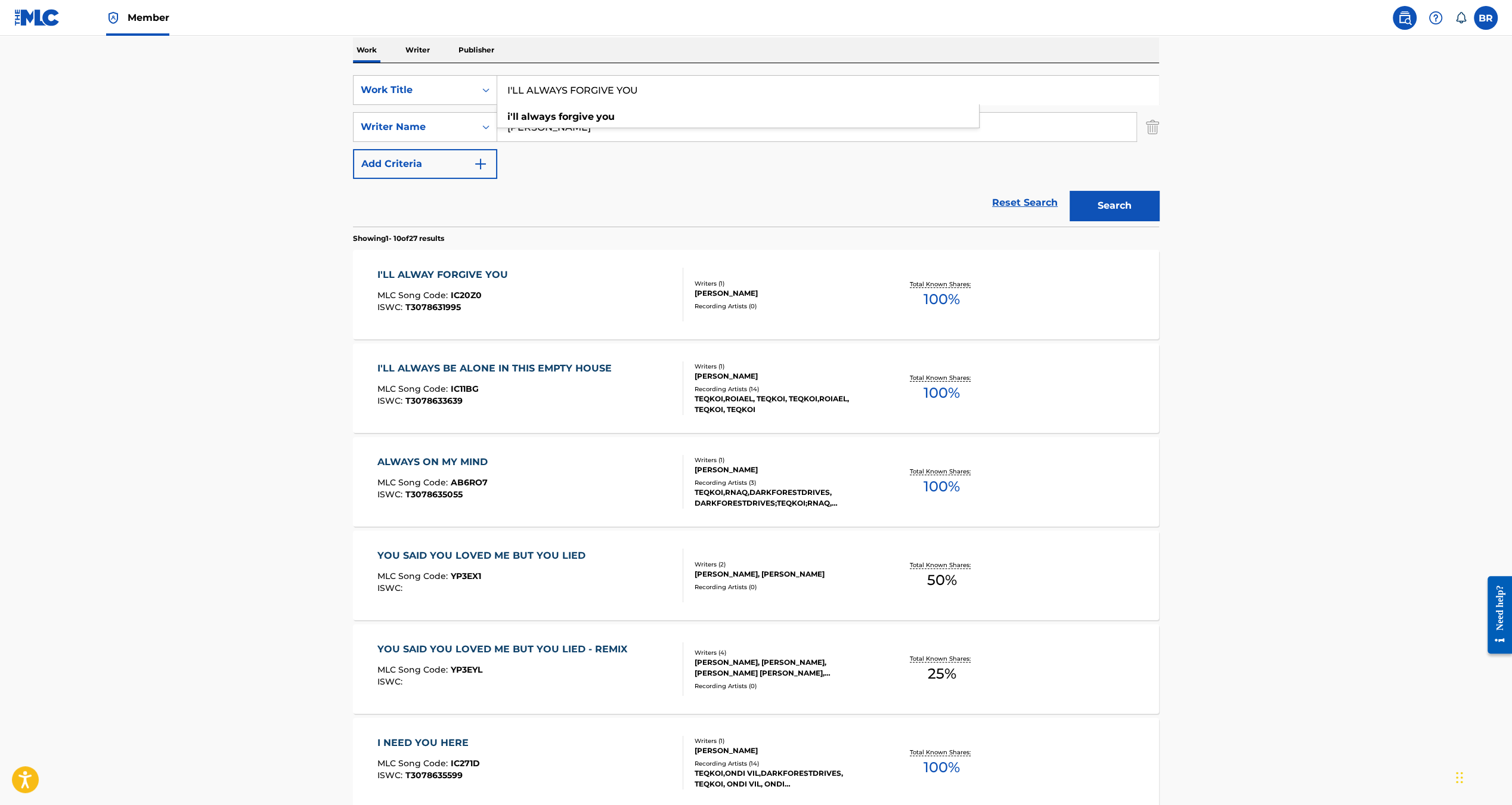
click at [493, 280] on div "I'LL ALWAY FORGIVE YOU" at bounding box center [445, 275] width 137 height 14
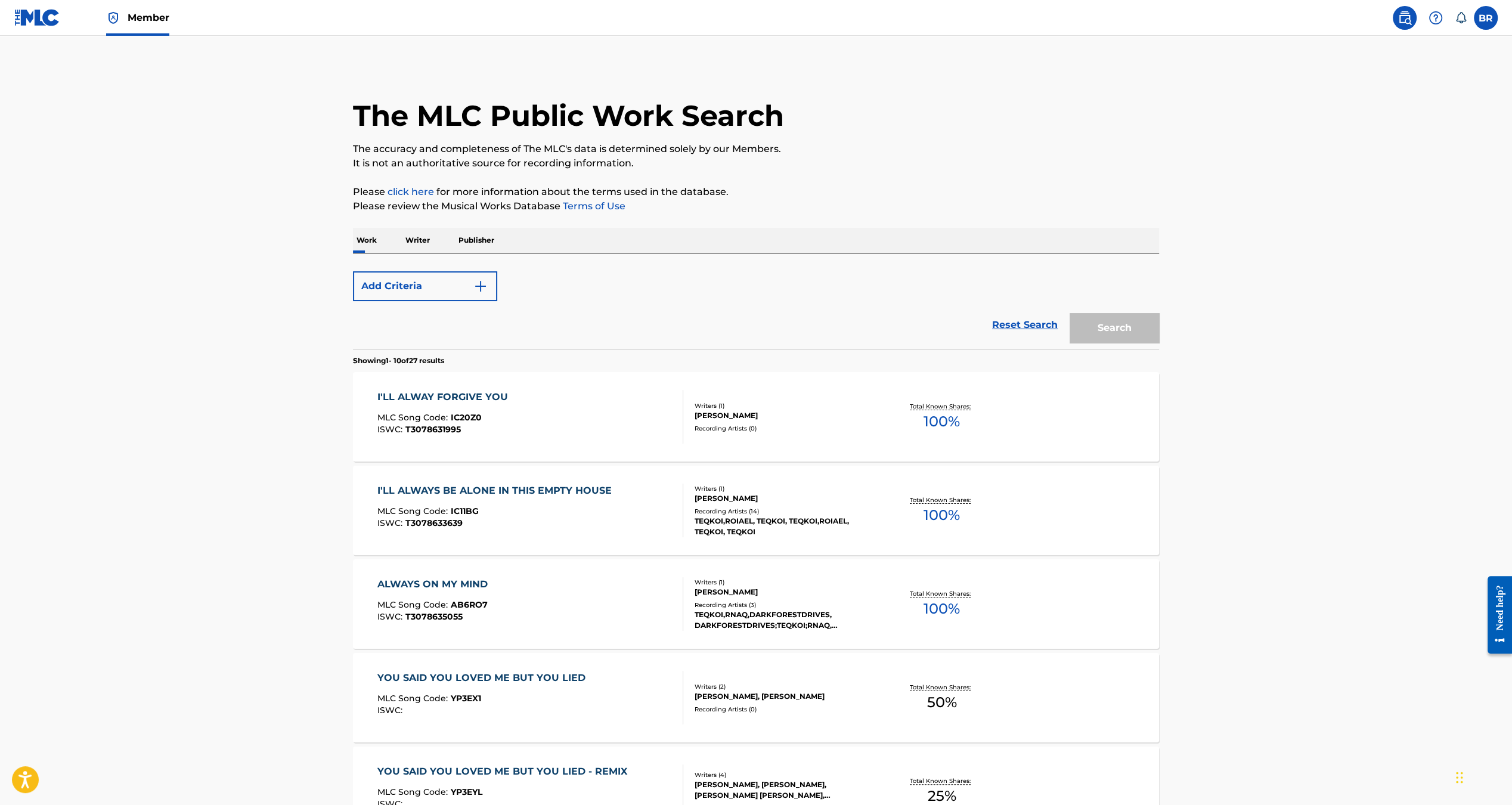
scroll to position [190, 0]
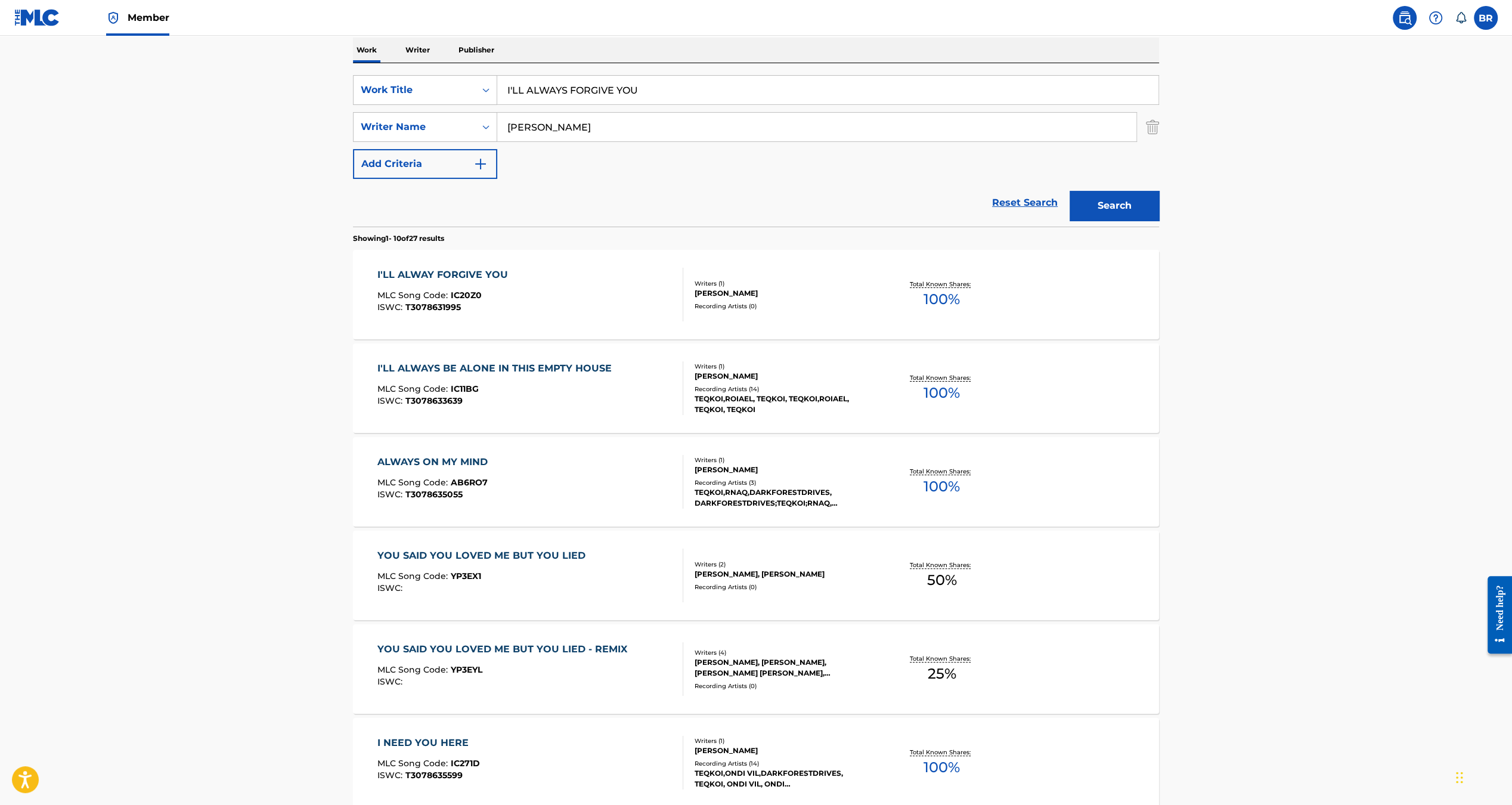
click at [577, 84] on input "I'LL ALWAYS FORGIVE YOU" at bounding box center [827, 90] width 661 height 28
paste input "M NOT ENOUGH AND I'M SORRY"
type input "I'M NOT ENOUGH AND I'M SORRY"
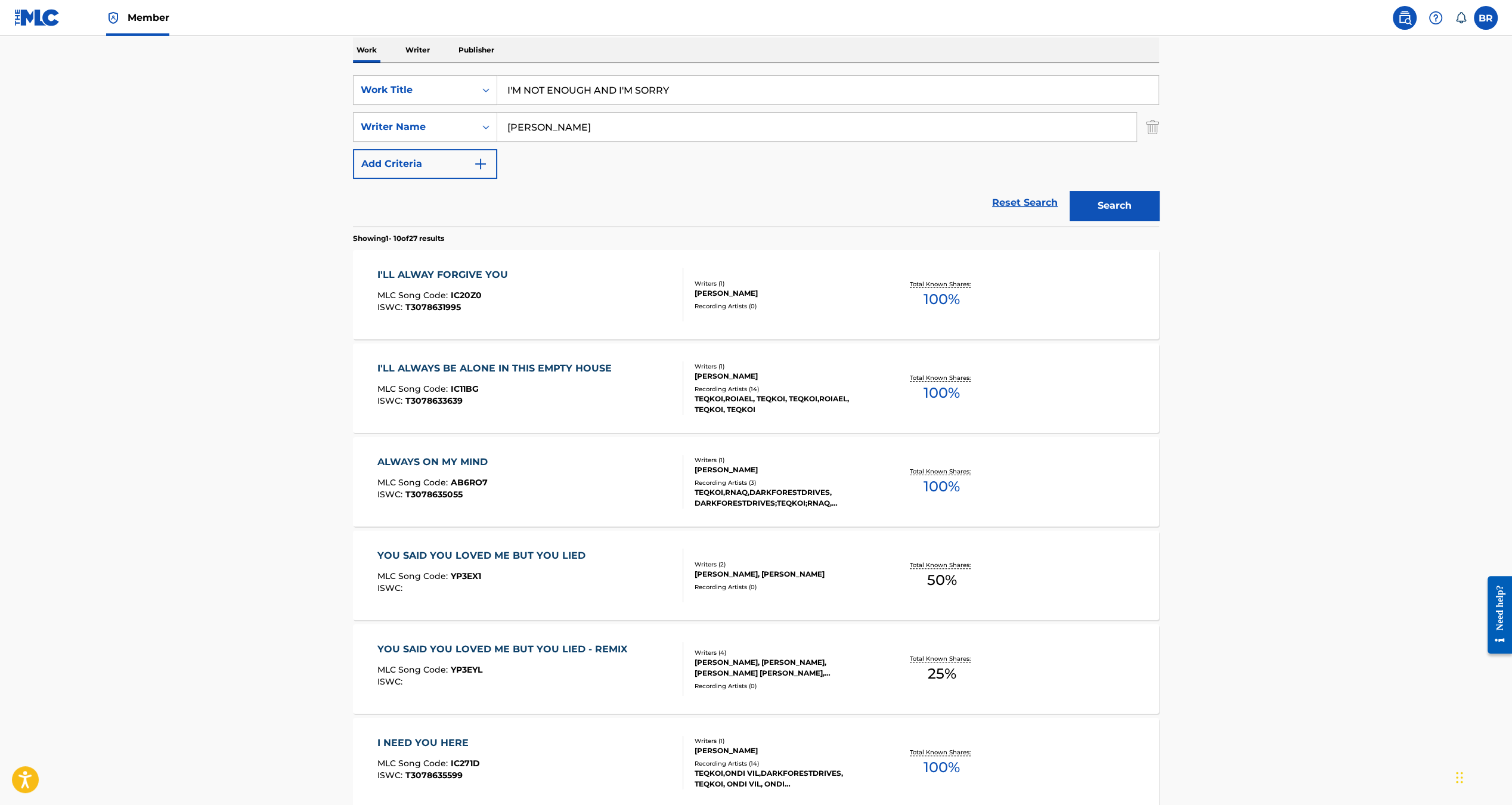
click at [1069, 191] on button "Search" at bounding box center [1114, 206] width 90 height 30
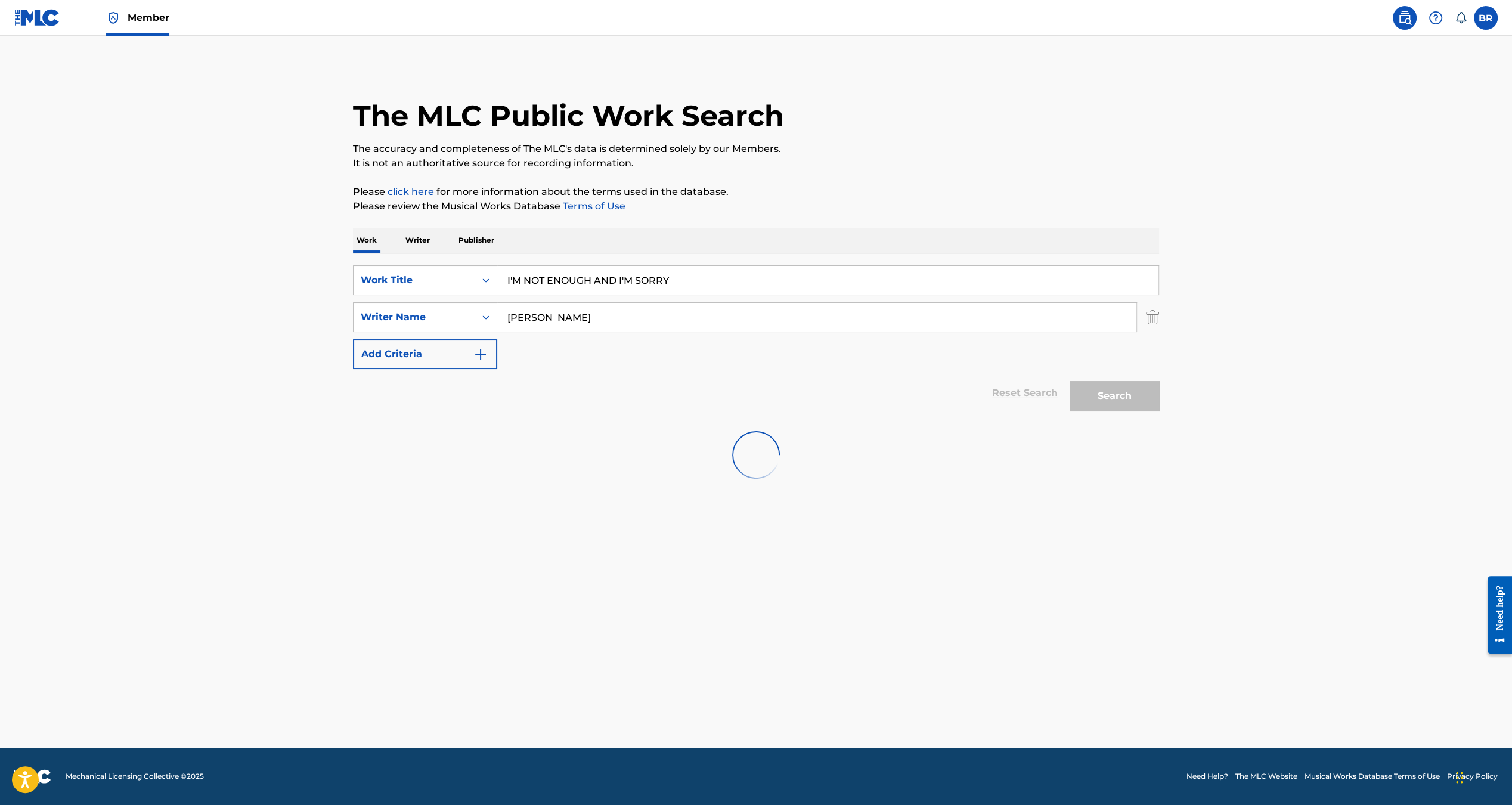
scroll to position [0, 0]
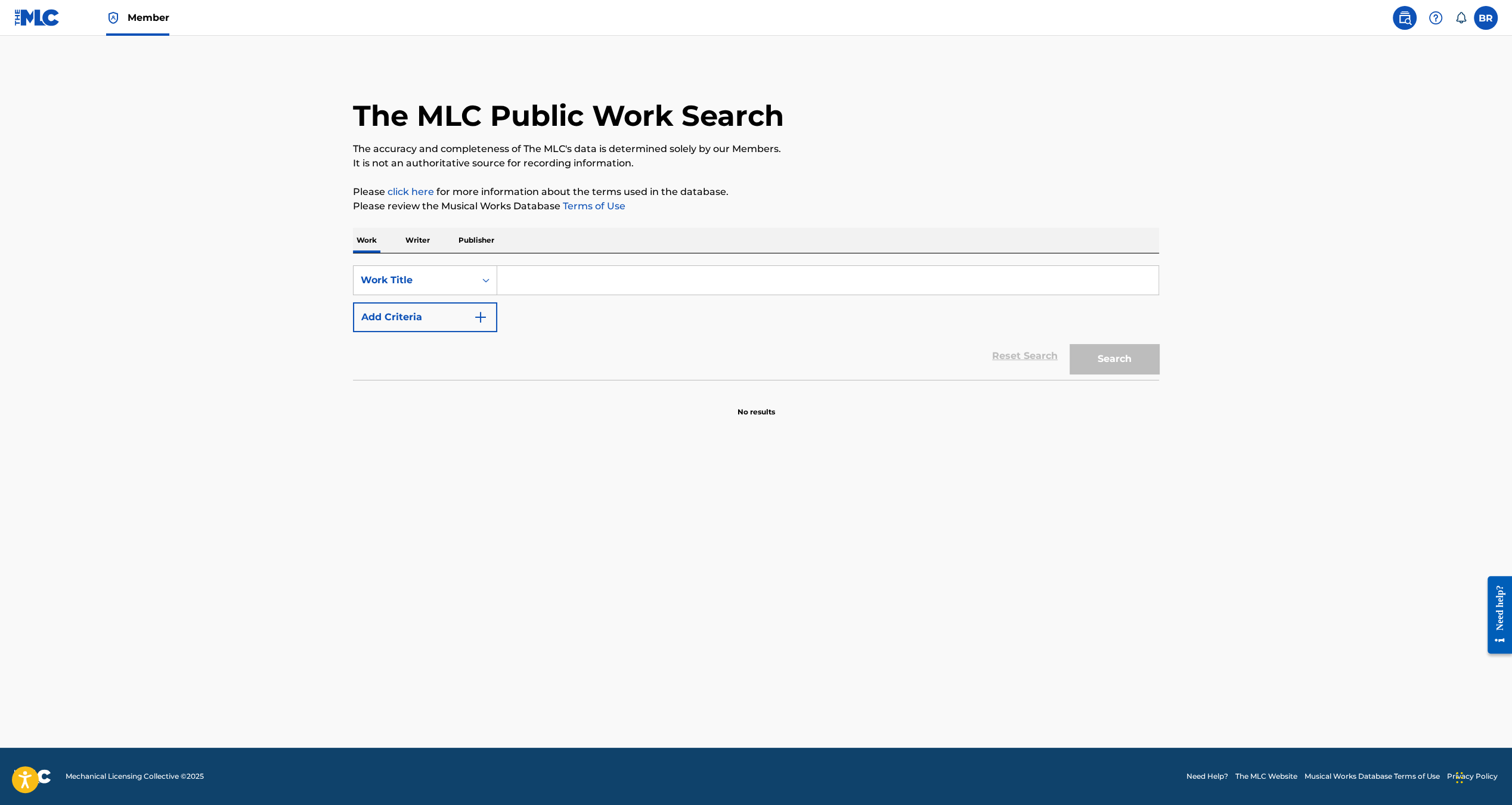
click at [524, 281] on input "Search Form" at bounding box center [827, 280] width 661 height 28
paste input "IT'LL BE ALRIGHT"
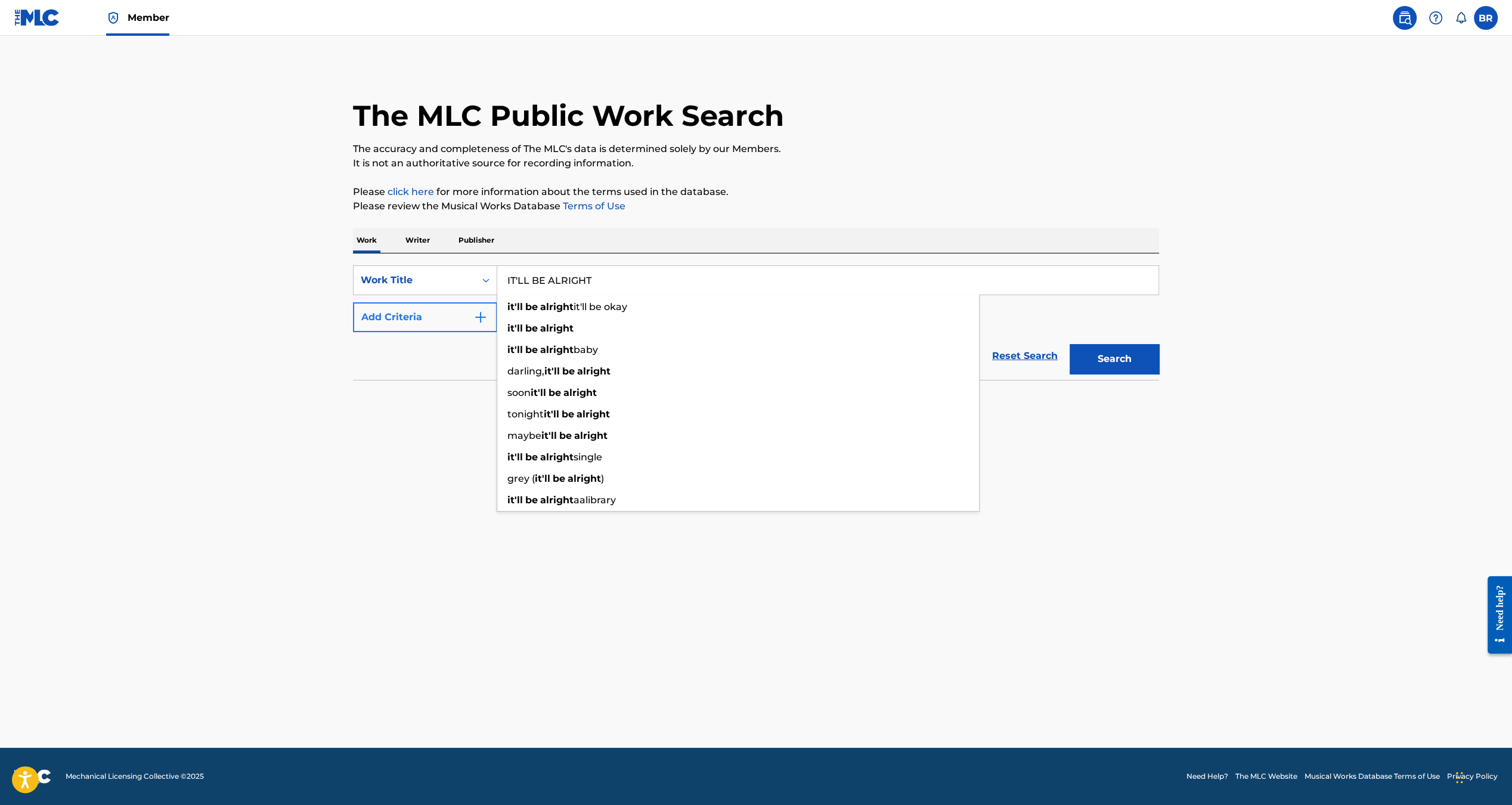
type input "IT'LL BE ALRIGHT"
click at [471, 315] on button "Add Criteria" at bounding box center [425, 318] width 145 height 30
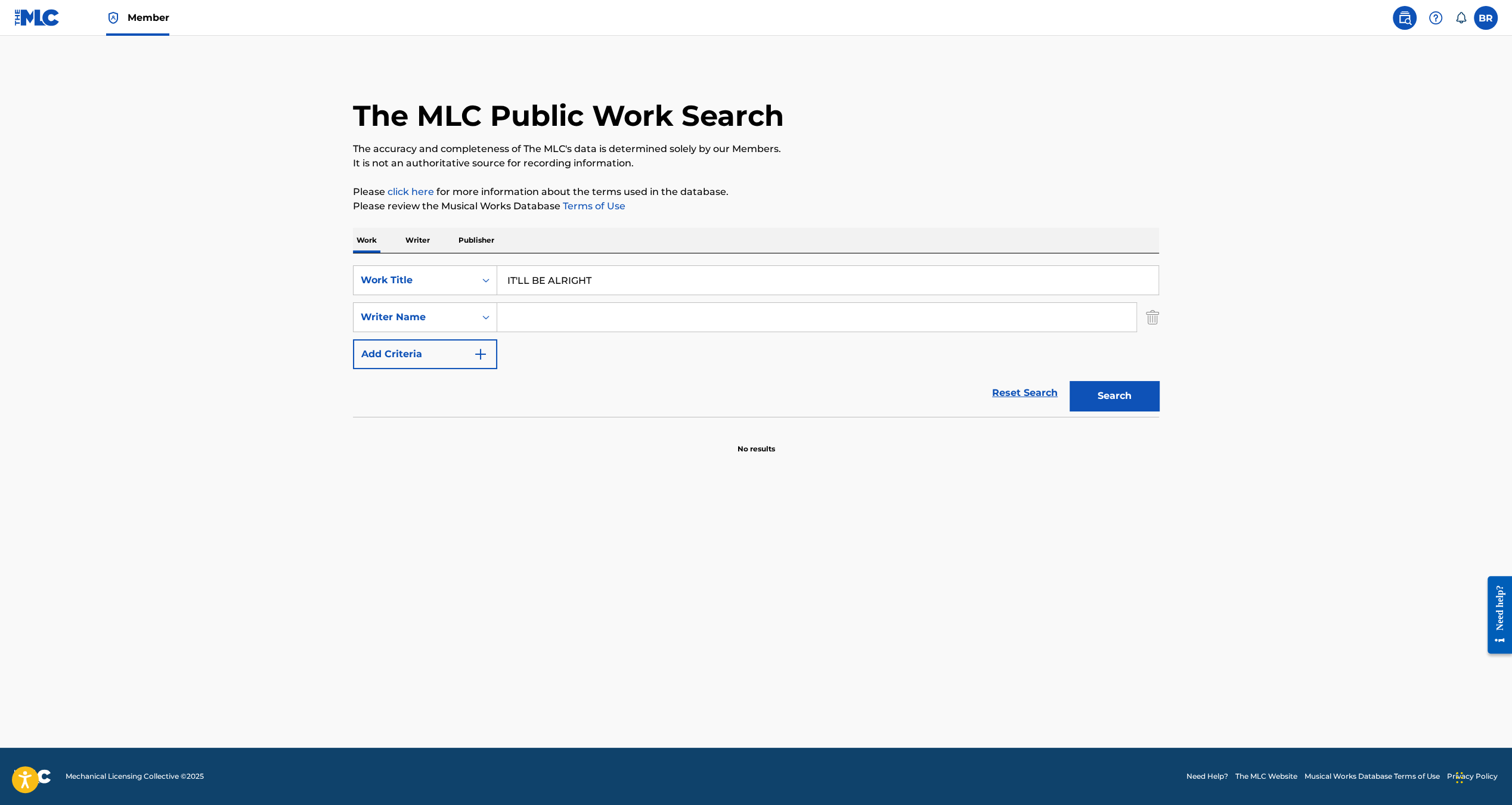
click at [539, 327] on input "Search Form" at bounding box center [816, 317] width 639 height 28
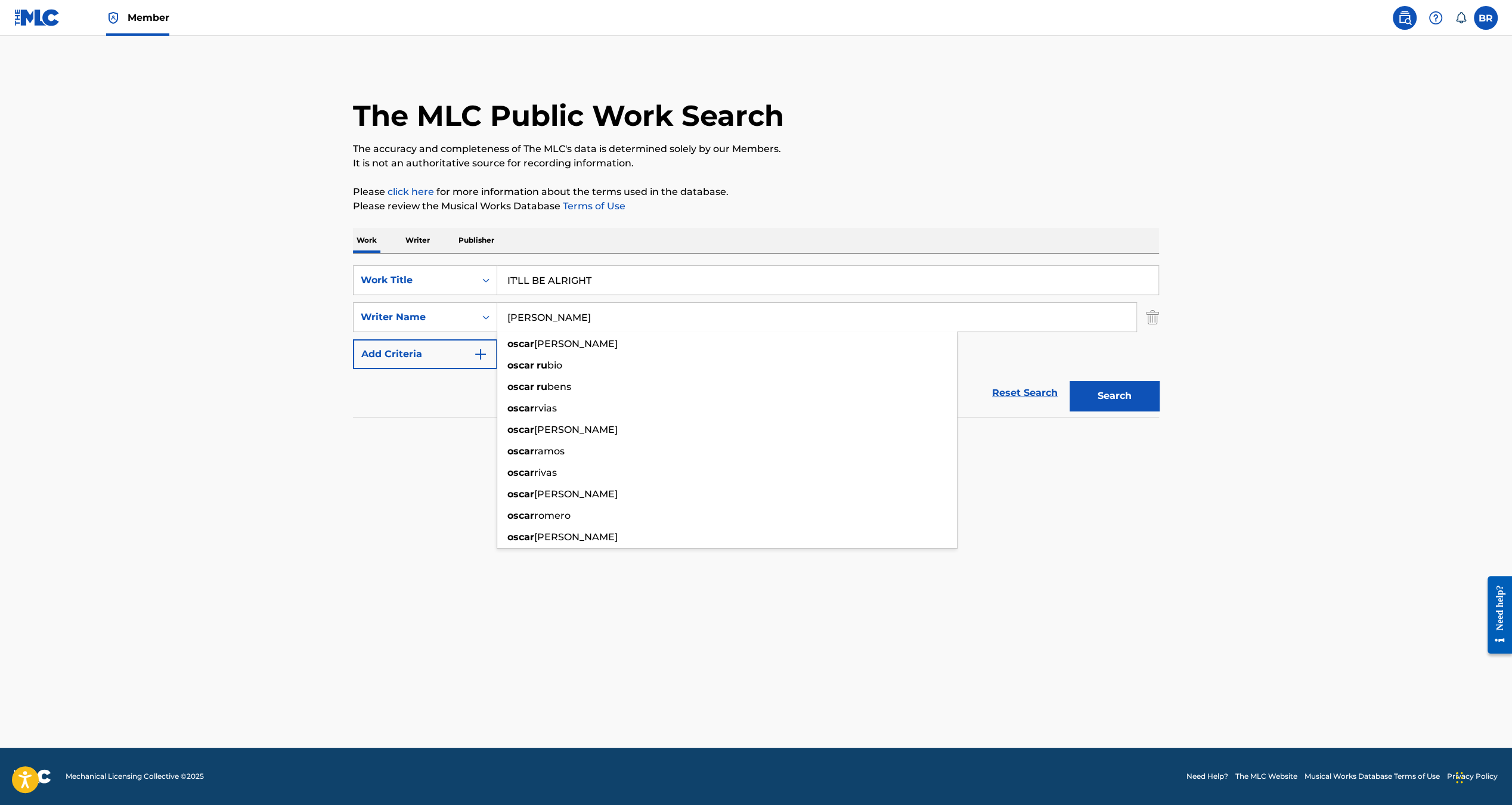
type input "[PERSON_NAME]"
click at [1069, 381] on button "Search" at bounding box center [1114, 396] width 90 height 30
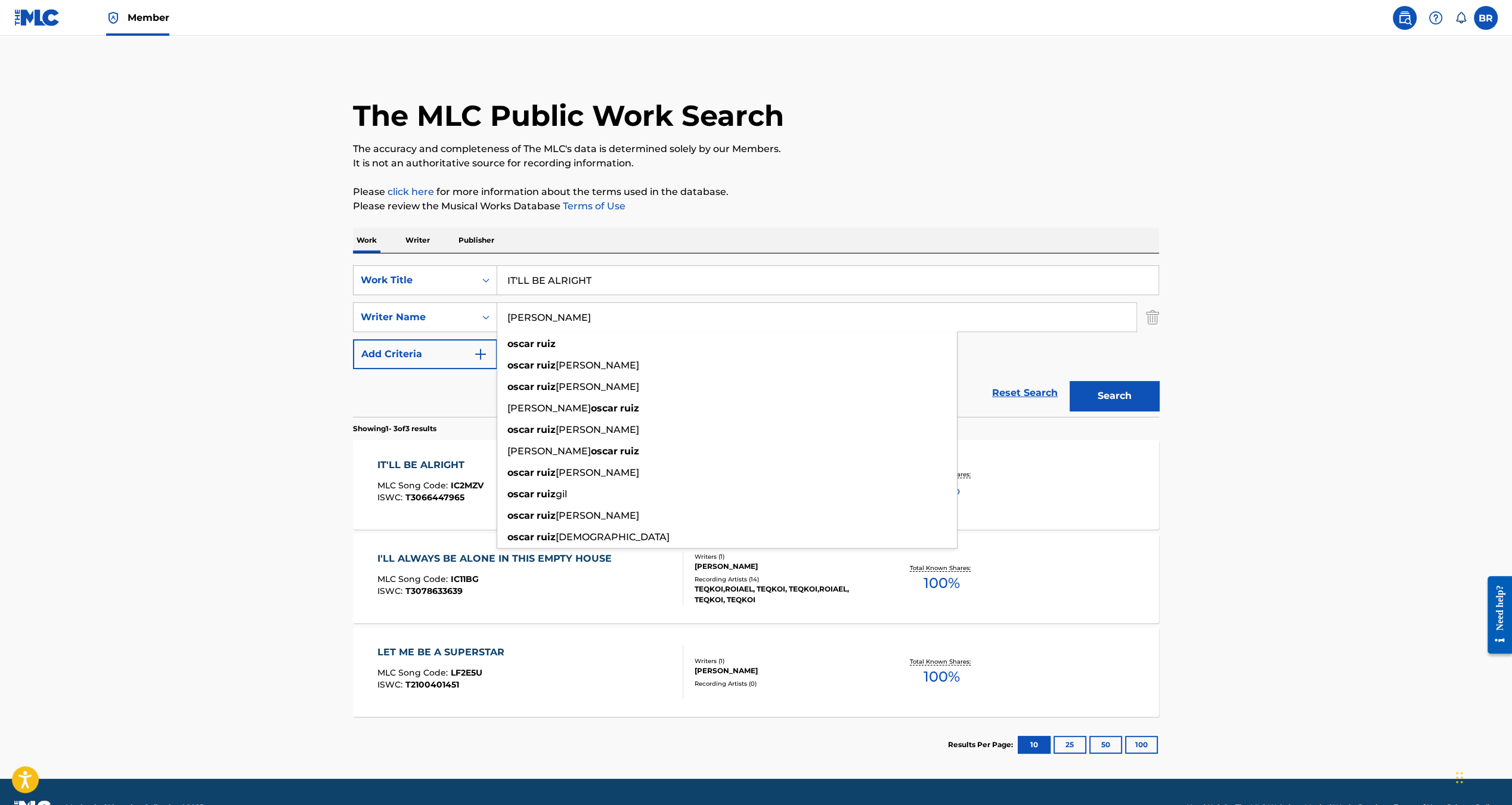
click at [443, 468] on div "IT'LL BE ALRIGHT" at bounding box center [430, 465] width 106 height 14
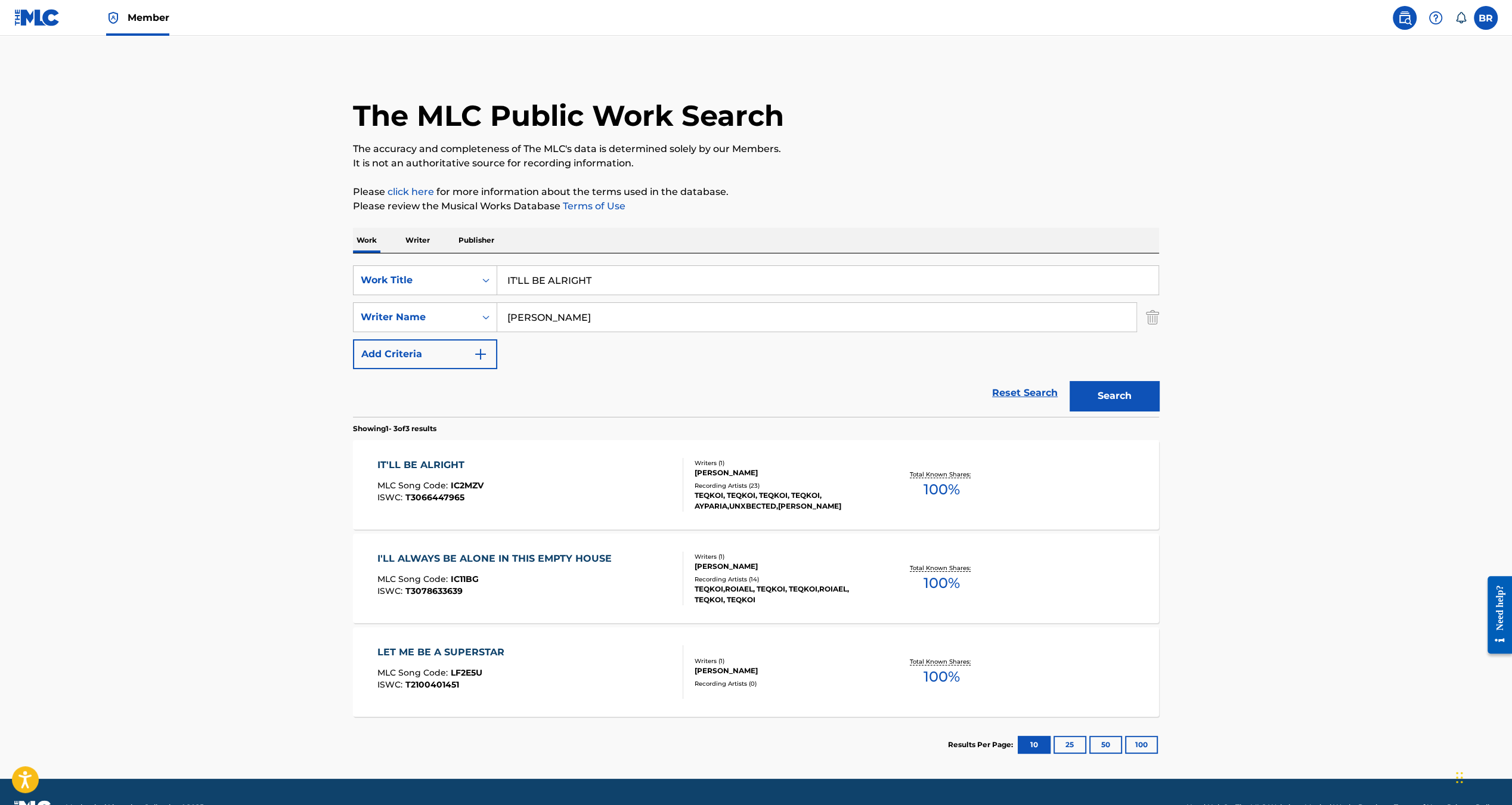
click at [524, 267] on input "IT'LL BE ALRIGHT" at bounding box center [827, 280] width 661 height 28
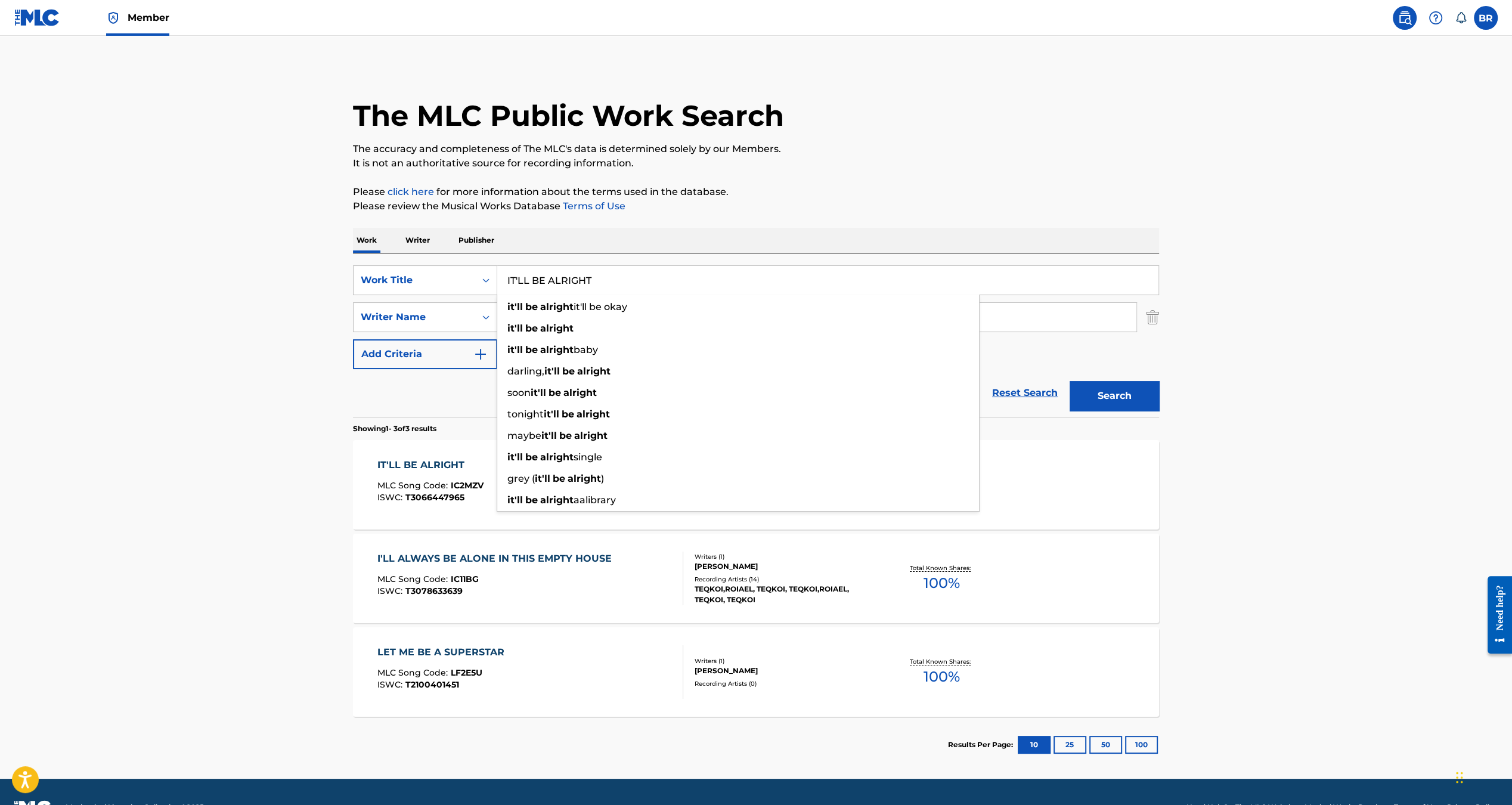
paste input "JUST A LITTLE BI"
type input "JUST A LITTLE BIT"
click at [1069, 381] on button "Search" at bounding box center [1114, 396] width 90 height 30
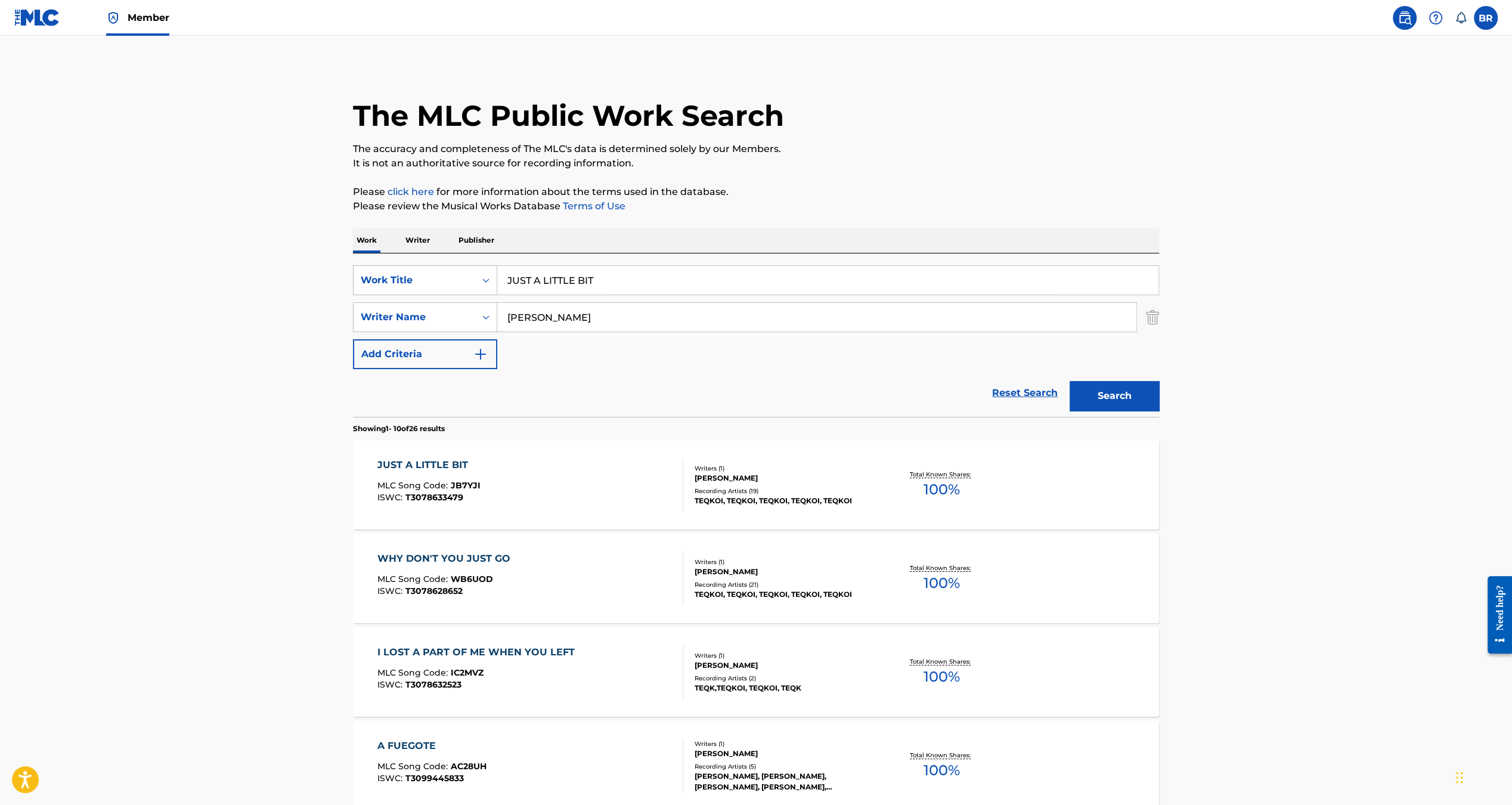
click at [452, 472] on div "JUST A LITTLE BIT MLC Song Code : JB7YJI ISWC : T3078633479" at bounding box center [429, 485] width 103 height 53
click at [602, 275] on input "JUST A LITTLE BIT" at bounding box center [827, 280] width 661 height 28
paste input "MIDNIGHT FEELING"
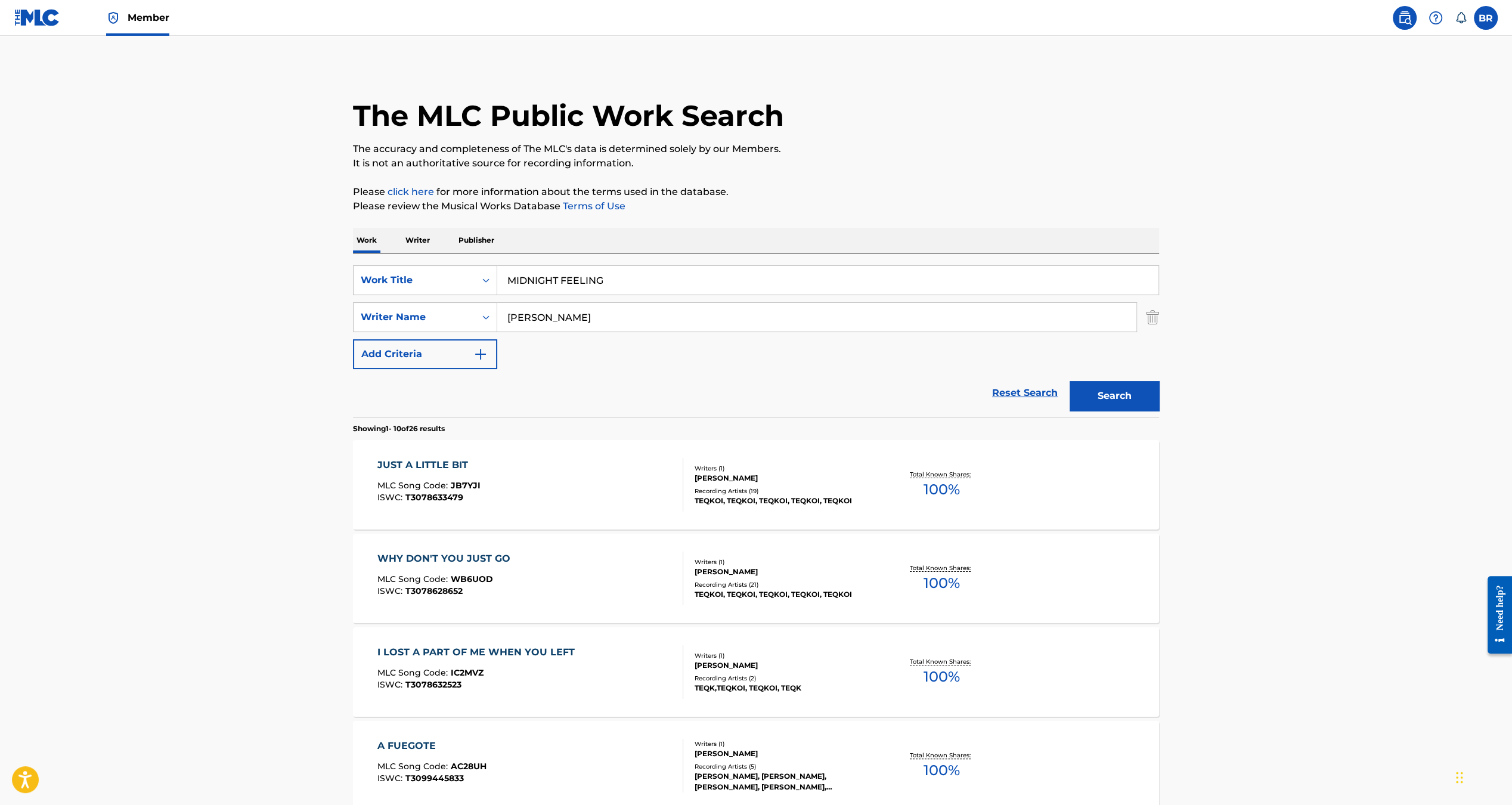
type input "MIDNIGHT FEELING"
click at [1069, 381] on button "Search" at bounding box center [1114, 396] width 90 height 30
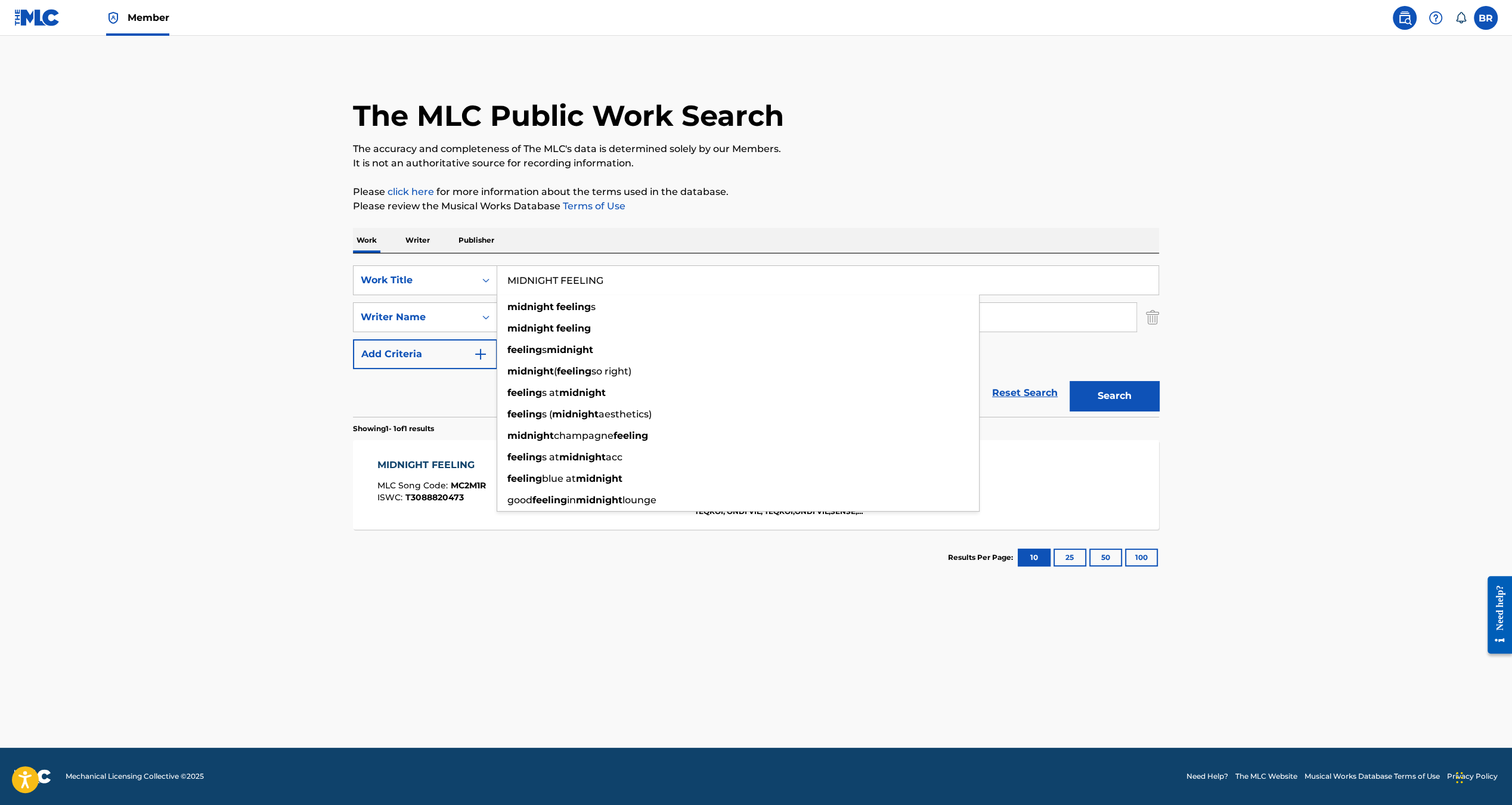
click at [406, 493] on span "T3088820473" at bounding box center [435, 497] width 59 height 11
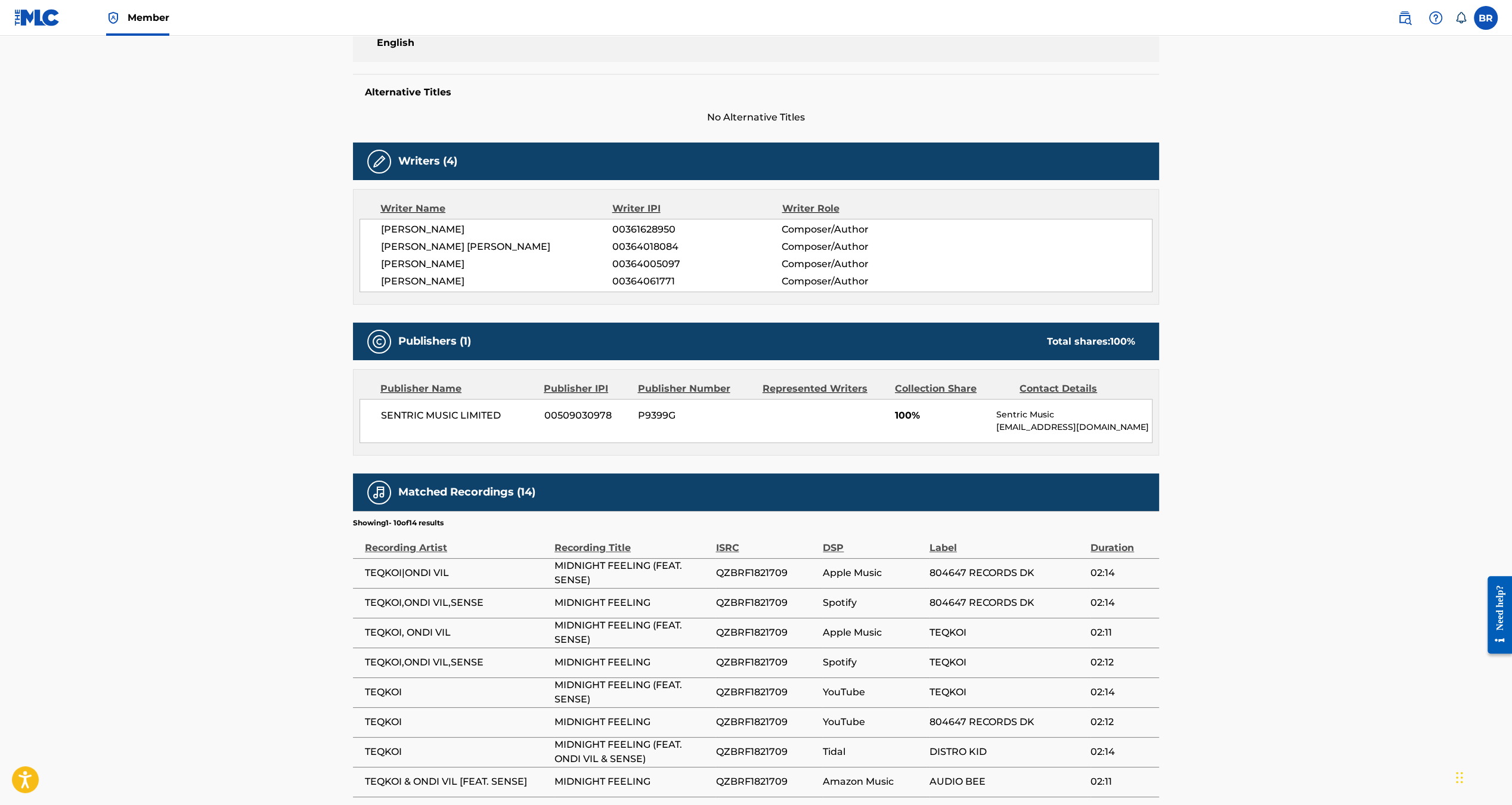
scroll to position [364, 0]
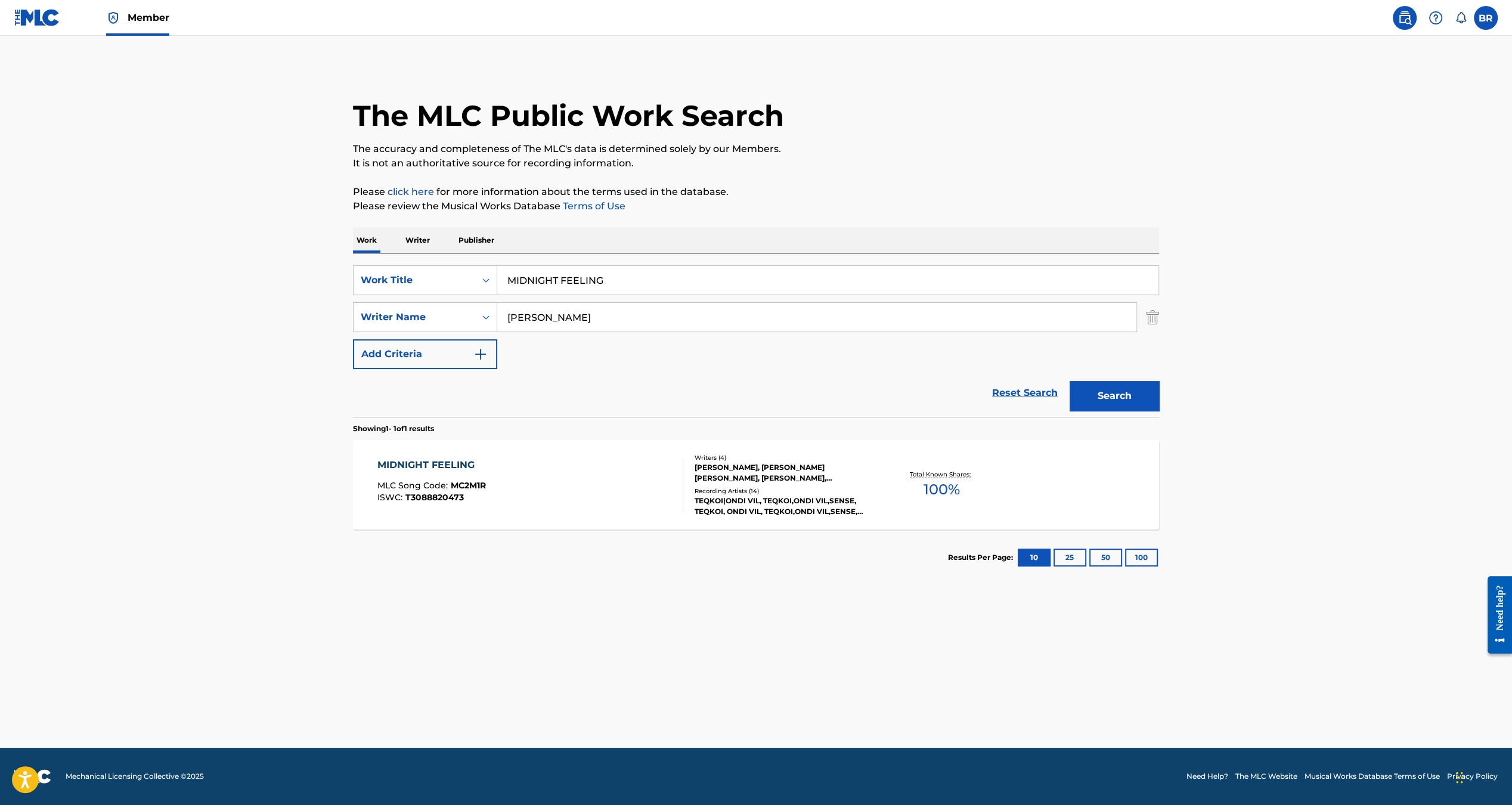
click at [586, 277] on input "MIDNIGHT FEELING" at bounding box center [827, 280] width 661 height 28
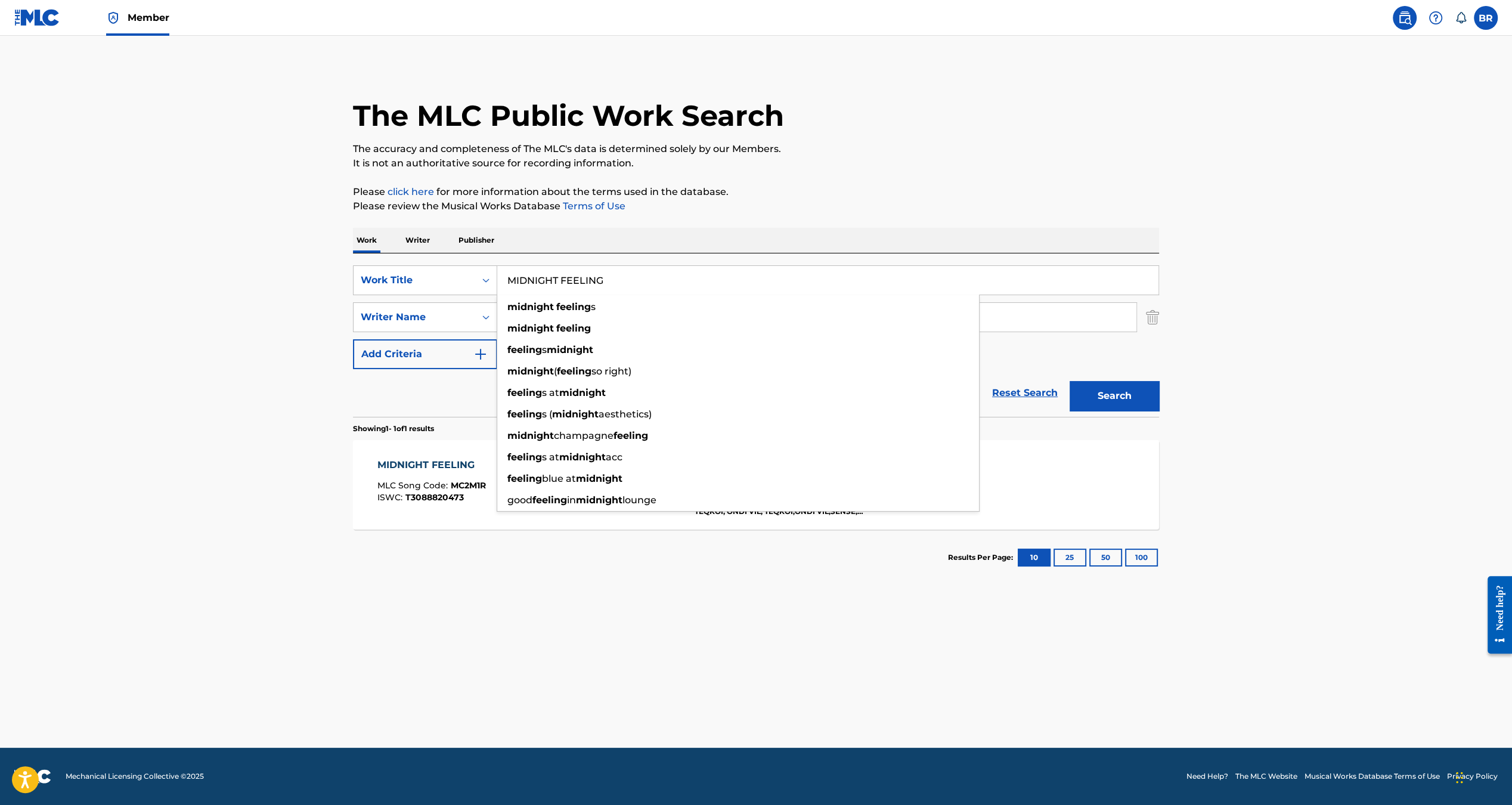
paste input "OUR LOVE WON'T FADE AWAY"
type input "OUR LOVE WON'T FADE AWAY"
click at [1069, 381] on button "Search" at bounding box center [1114, 396] width 90 height 30
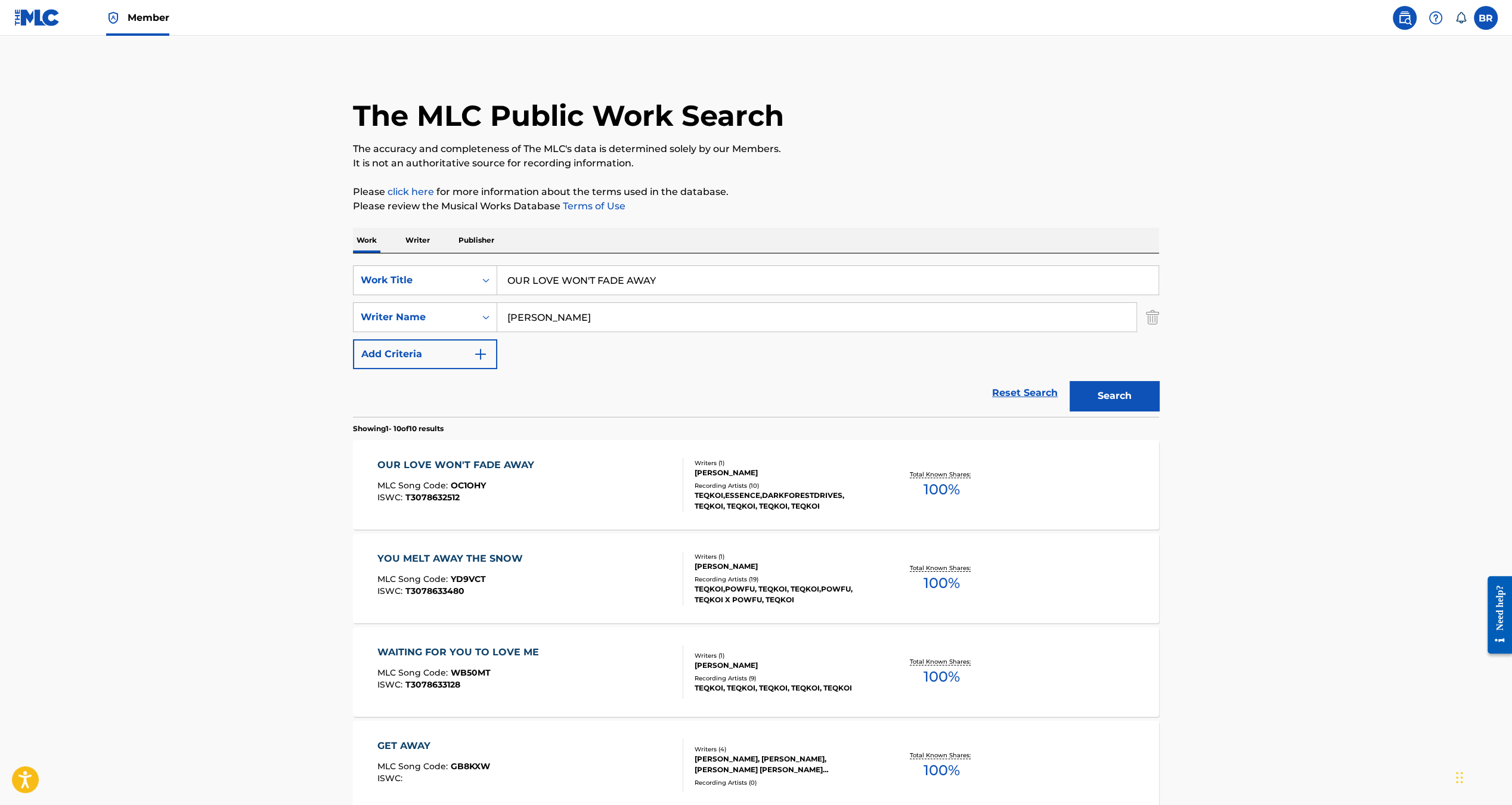
click at [408, 465] on div "OUR LOVE WON'T FADE AWAY" at bounding box center [458, 465] width 162 height 14
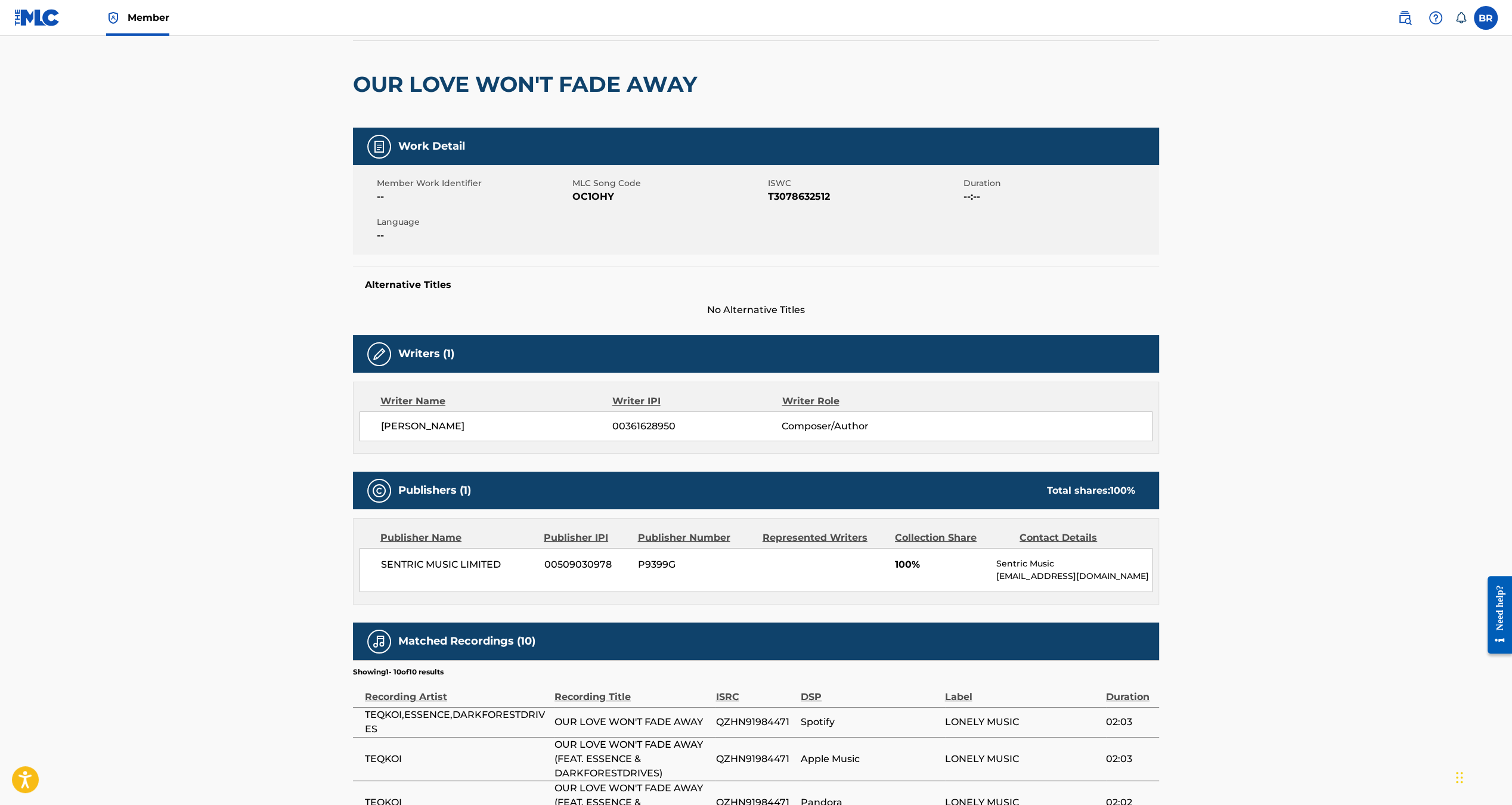
scroll to position [91, 0]
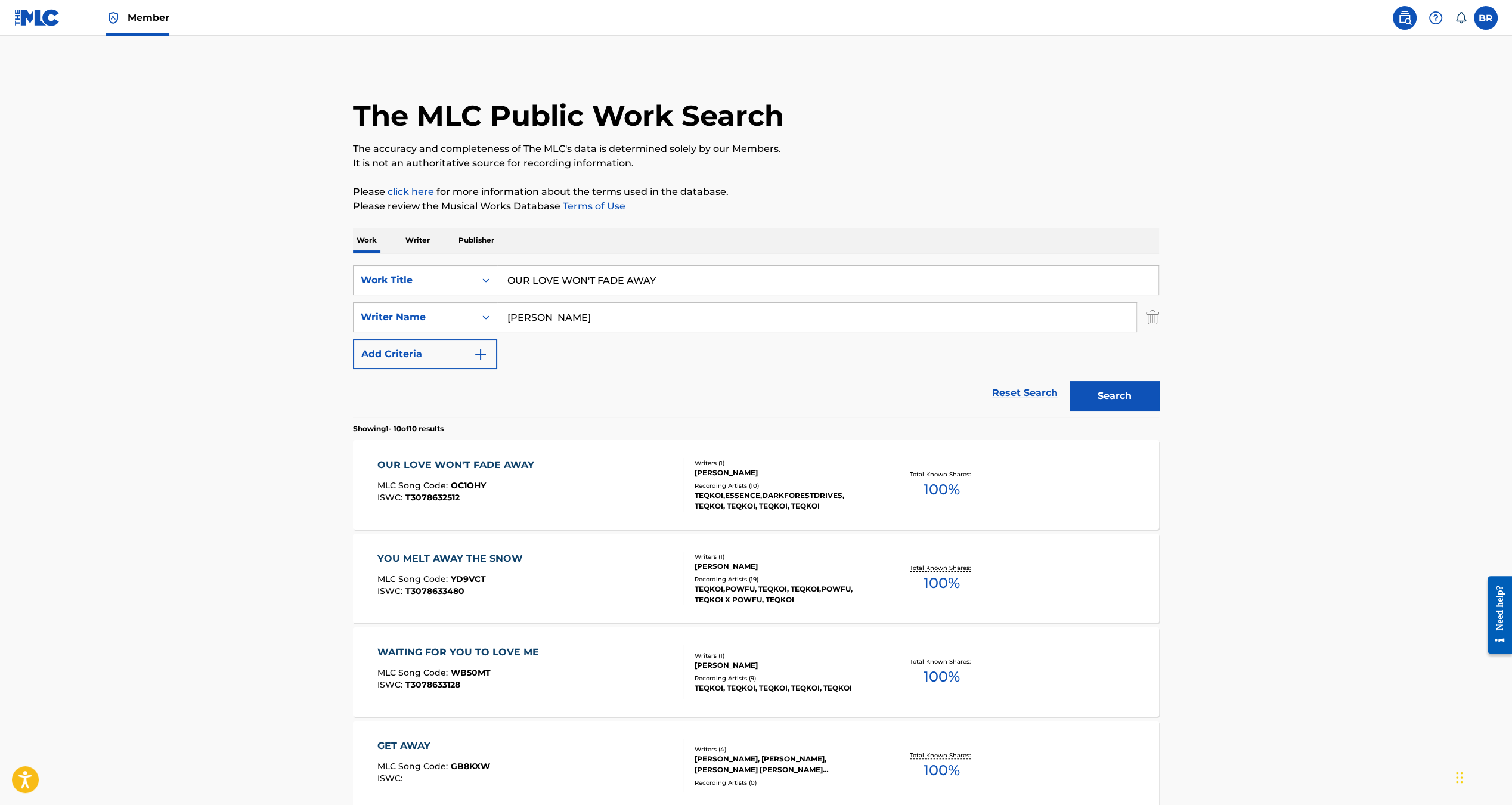
click at [645, 284] on input "OUR LOVE WON'T FADE AWAY" at bounding box center [827, 280] width 661 height 28
paste input "VERTHINKING"
type input "OVERTHINKING"
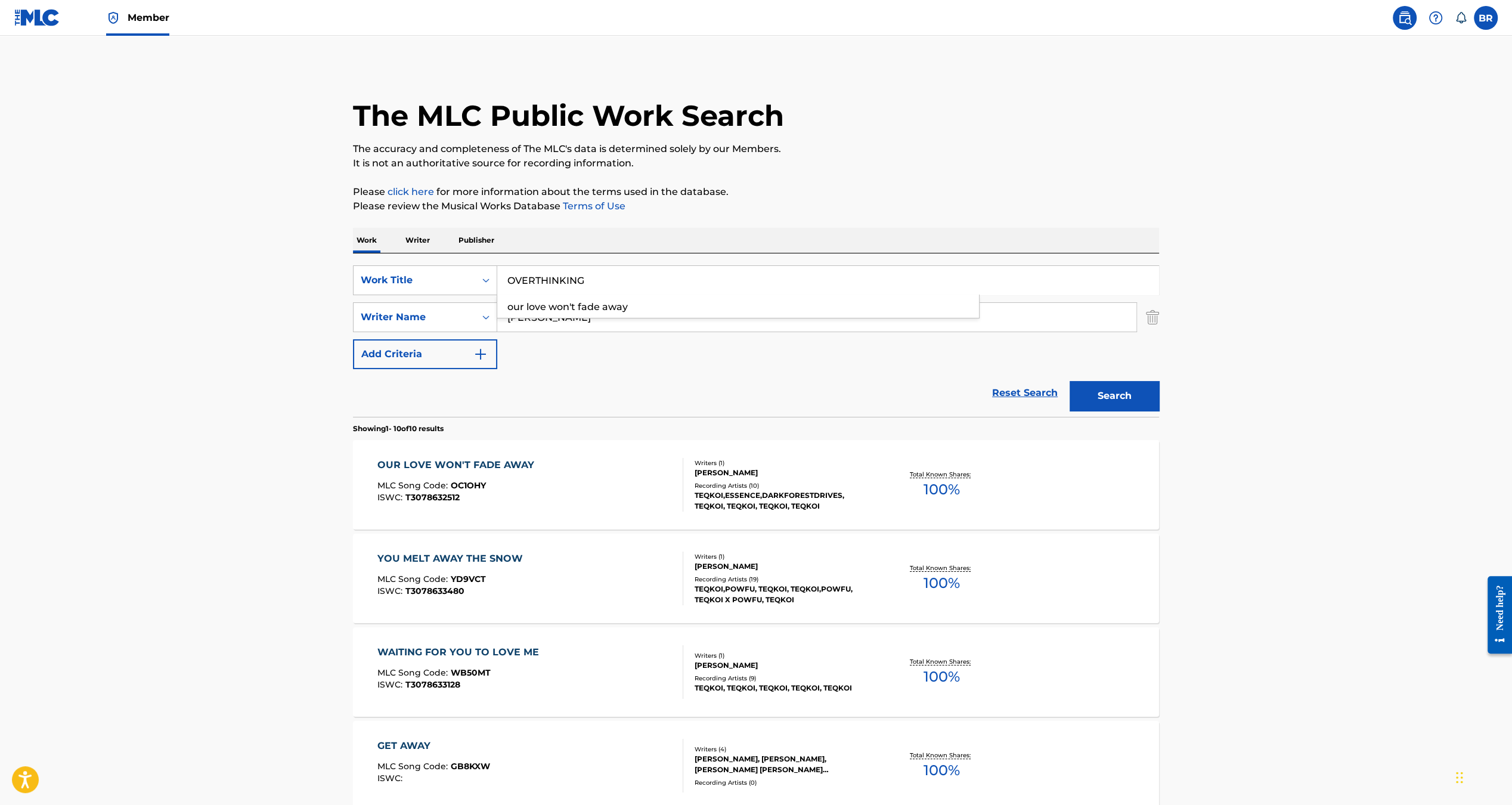
click at [1069, 381] on button "Search" at bounding box center [1114, 396] width 90 height 30
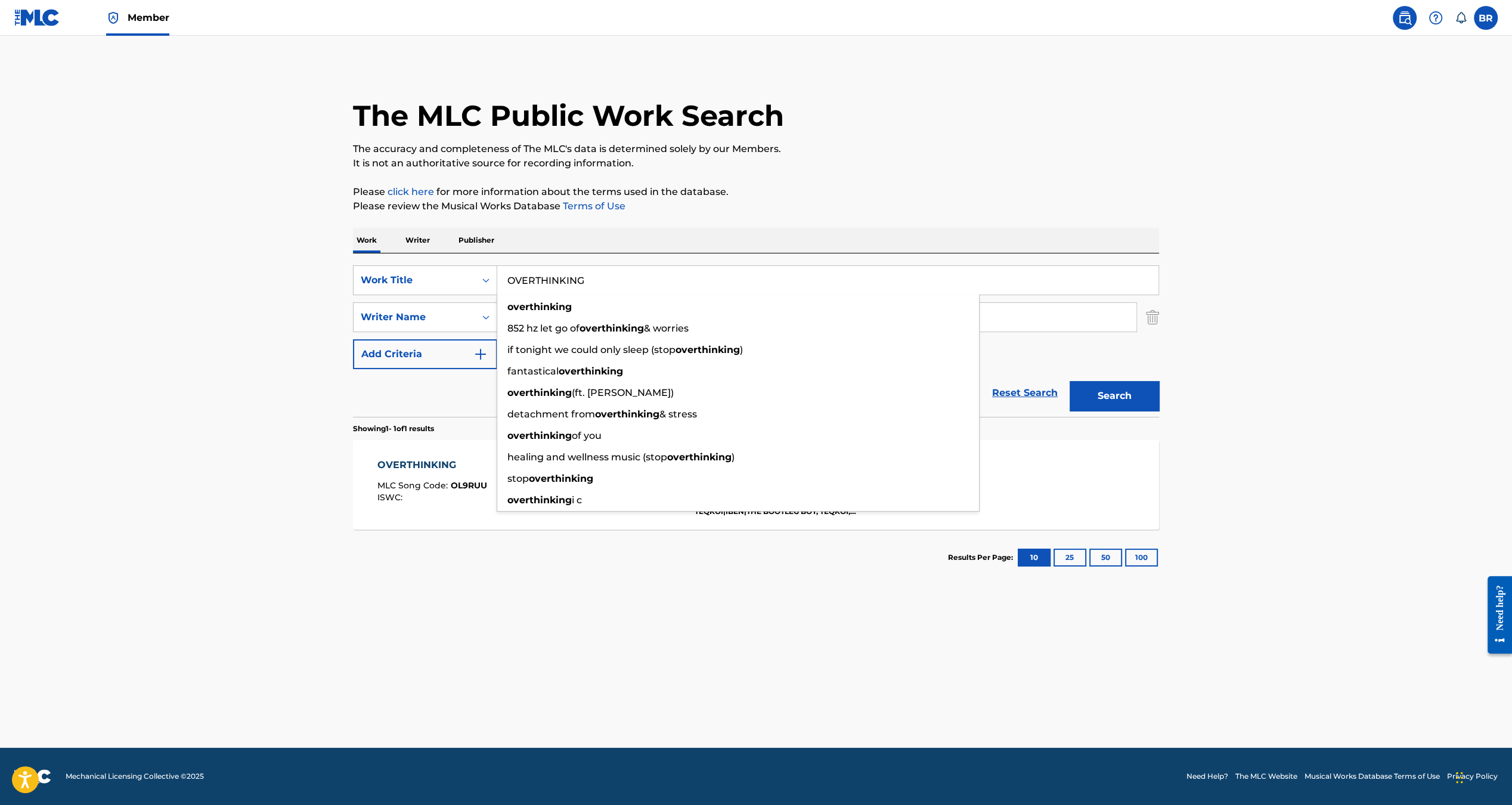
click at [381, 486] on span "MLC Song Code :" at bounding box center [413, 485] width 74 height 11
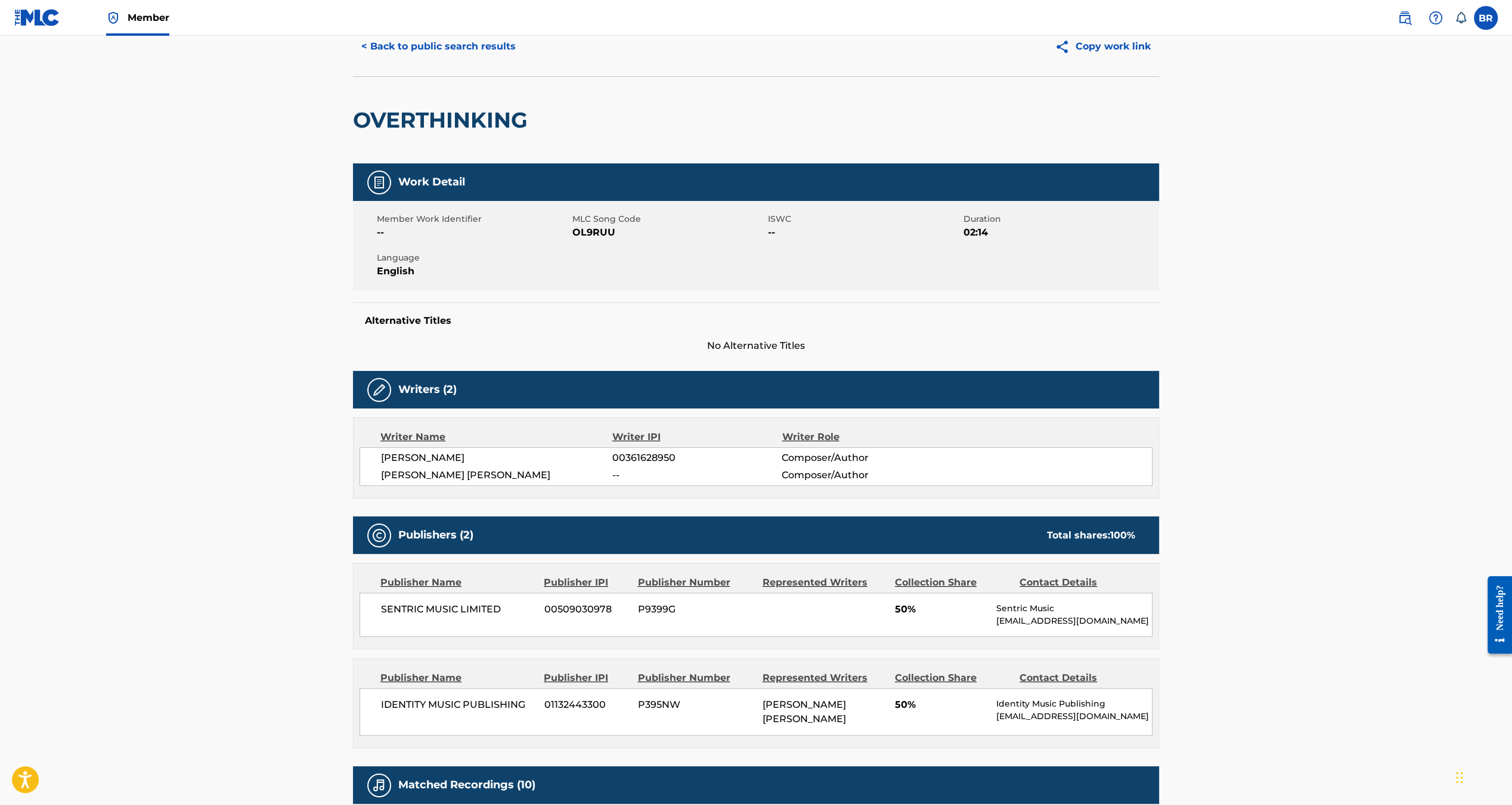
scroll to position [52, 0]
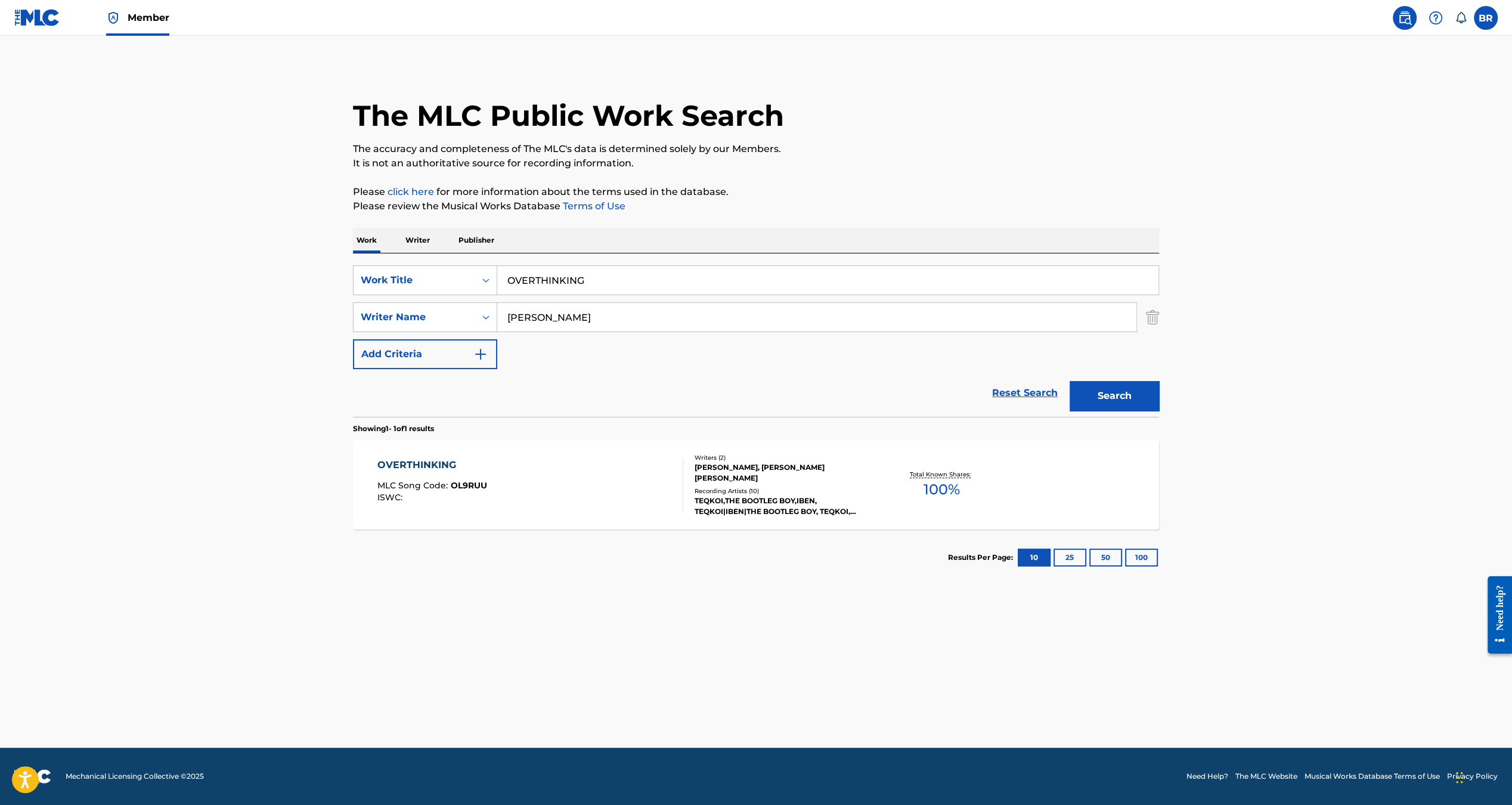
click at [623, 288] on input "OVERTHINKING" at bounding box center [827, 280] width 661 height 28
paste input "PLEASE COME BACK"
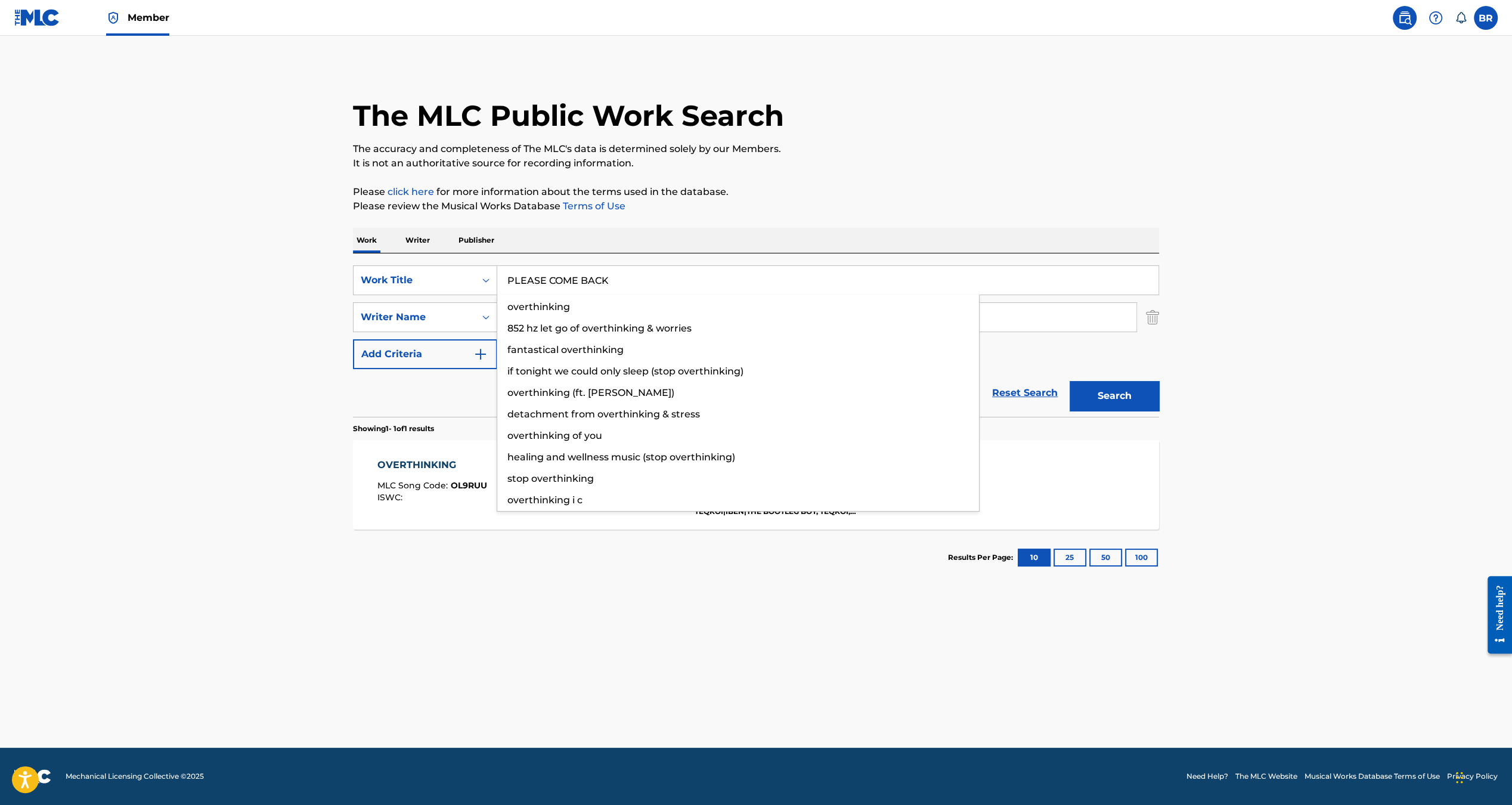
click at [1069, 381] on button "Search" at bounding box center [1114, 396] width 90 height 30
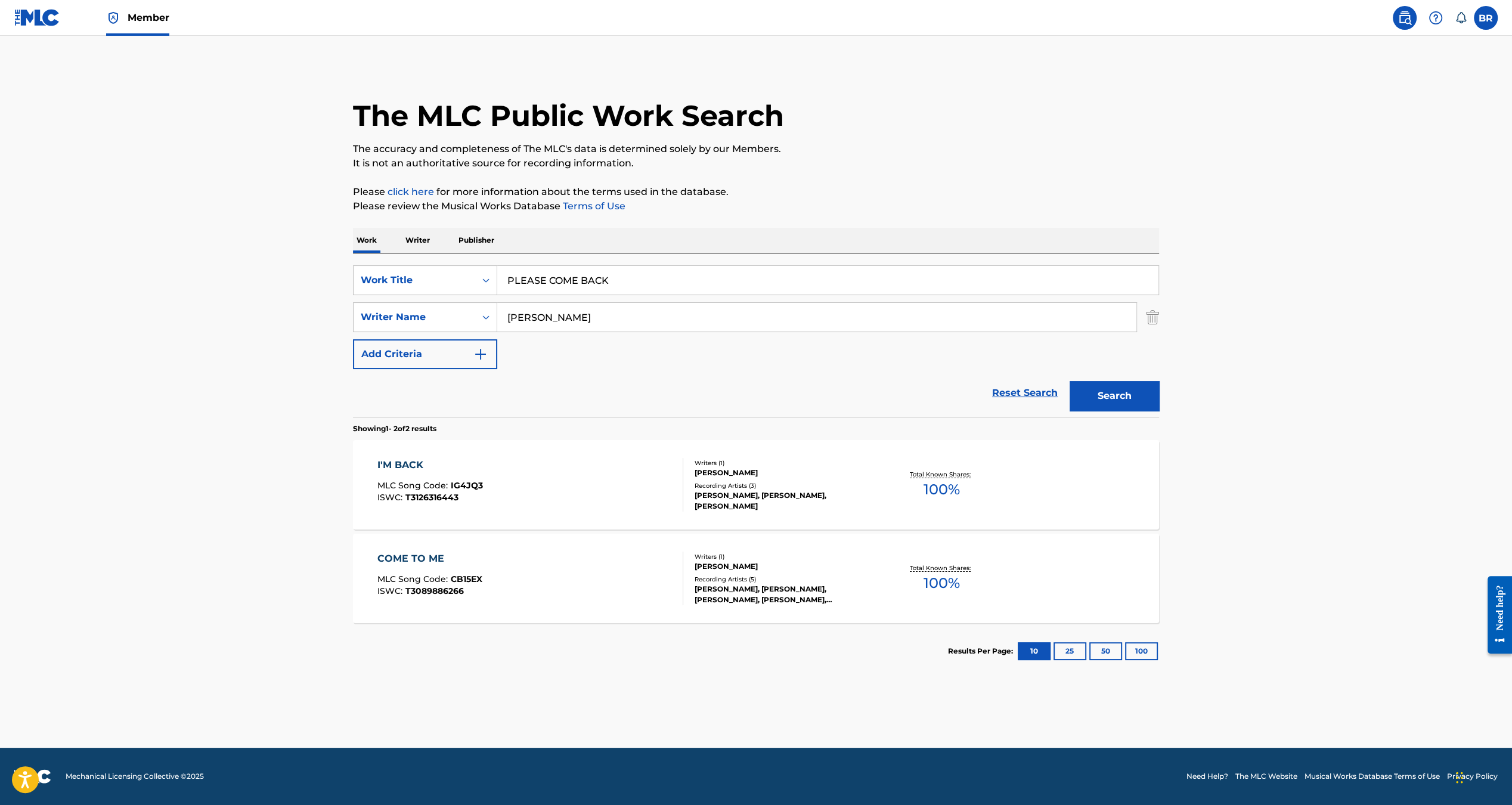
click at [555, 280] on input "PLEASE COME BACK" at bounding box center [827, 280] width 661 height 28
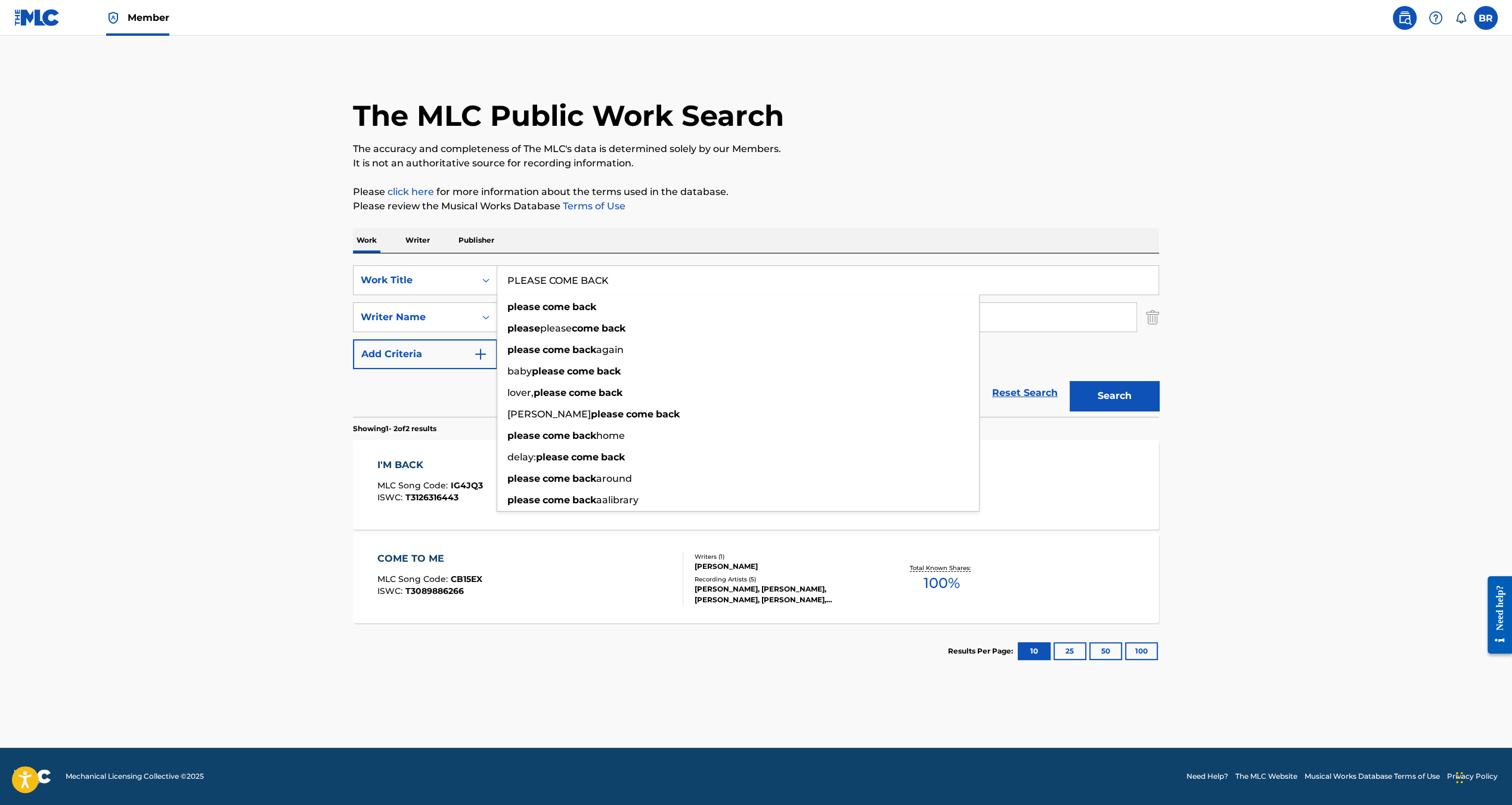
paste input "RIDE OR DIE"
type input "RIDE OR DIE"
click at [1069, 381] on button "Search" at bounding box center [1114, 396] width 90 height 30
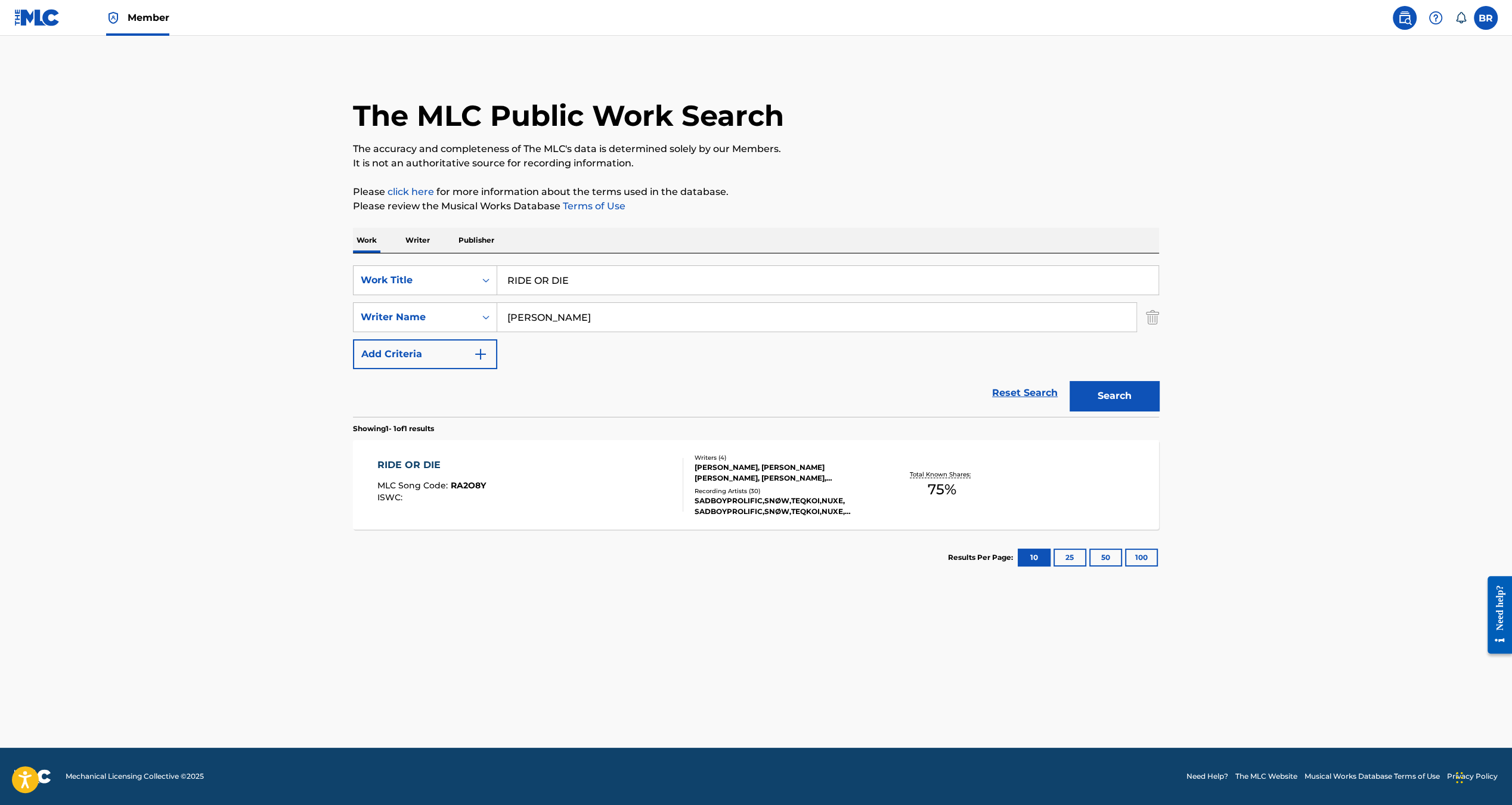
click at [422, 457] on div "RIDE OR DIE MLC Song Code : RA2O8Y ISWC : Writers ( 4 ) [PERSON_NAME], [PERSON_…" at bounding box center [756, 485] width 806 height 90
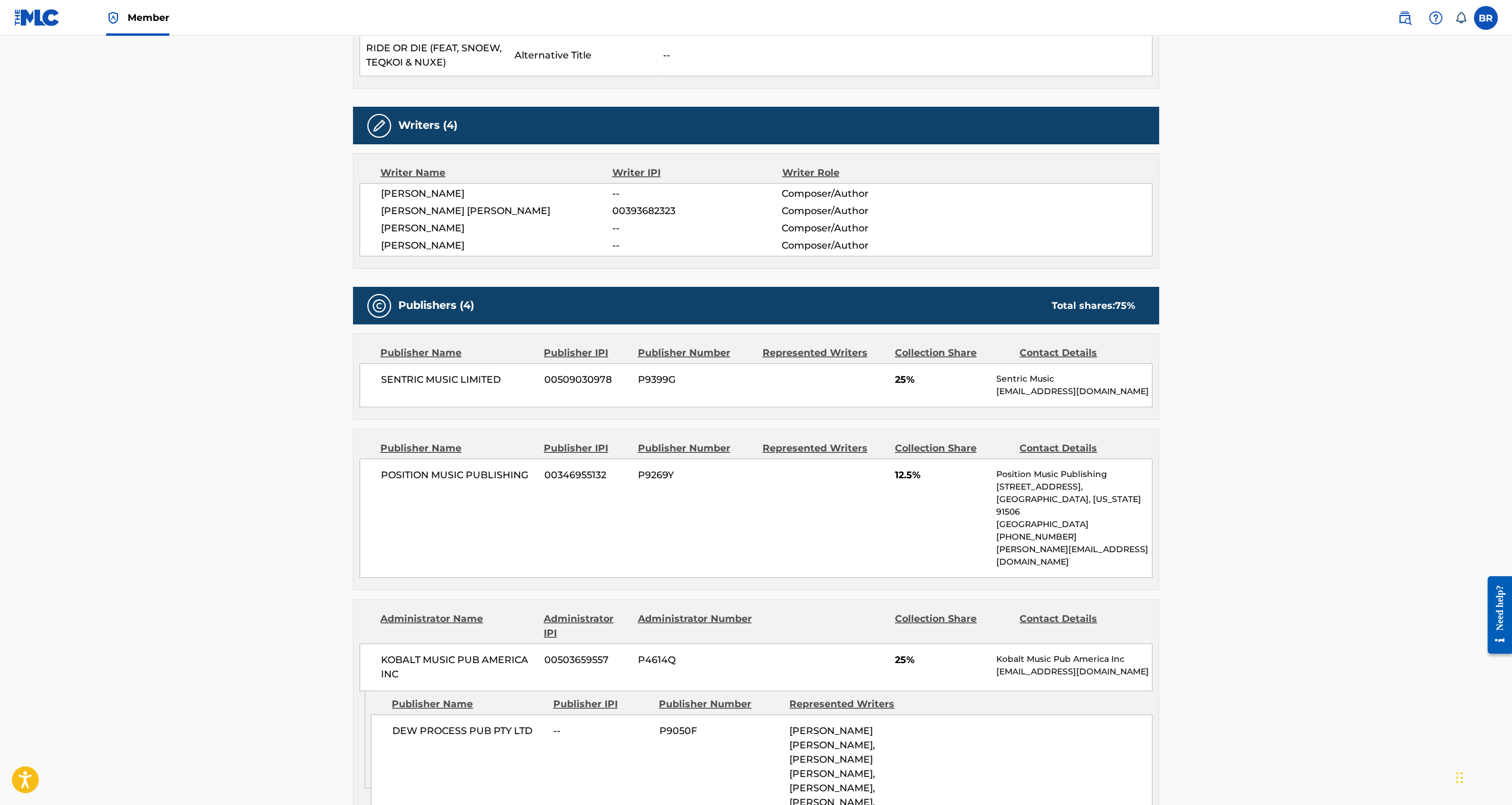
scroll to position [406, 0]
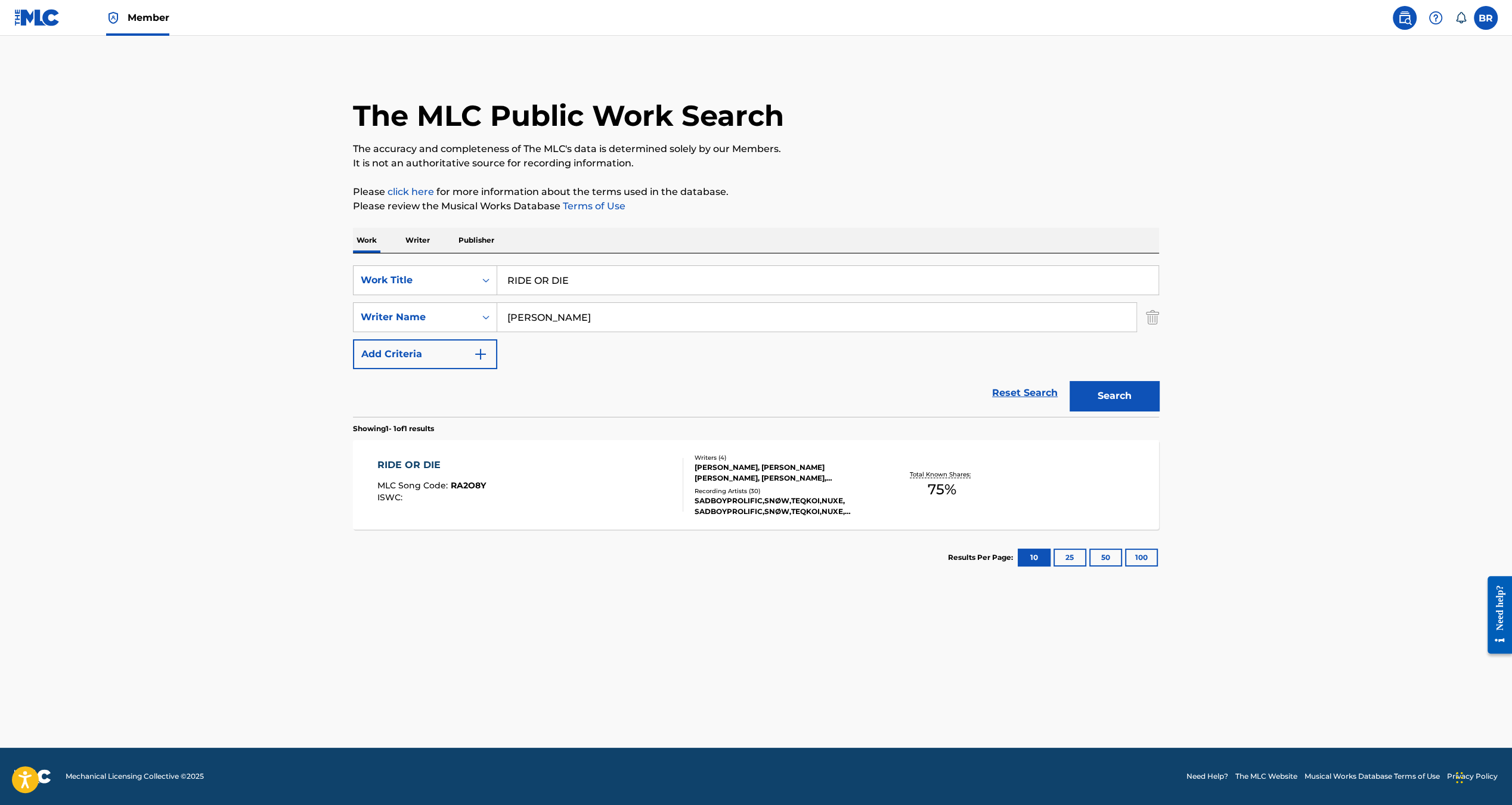
click at [594, 279] on input "RIDE OR DIE" at bounding box center [827, 280] width 661 height 28
paste input "YU KICK"
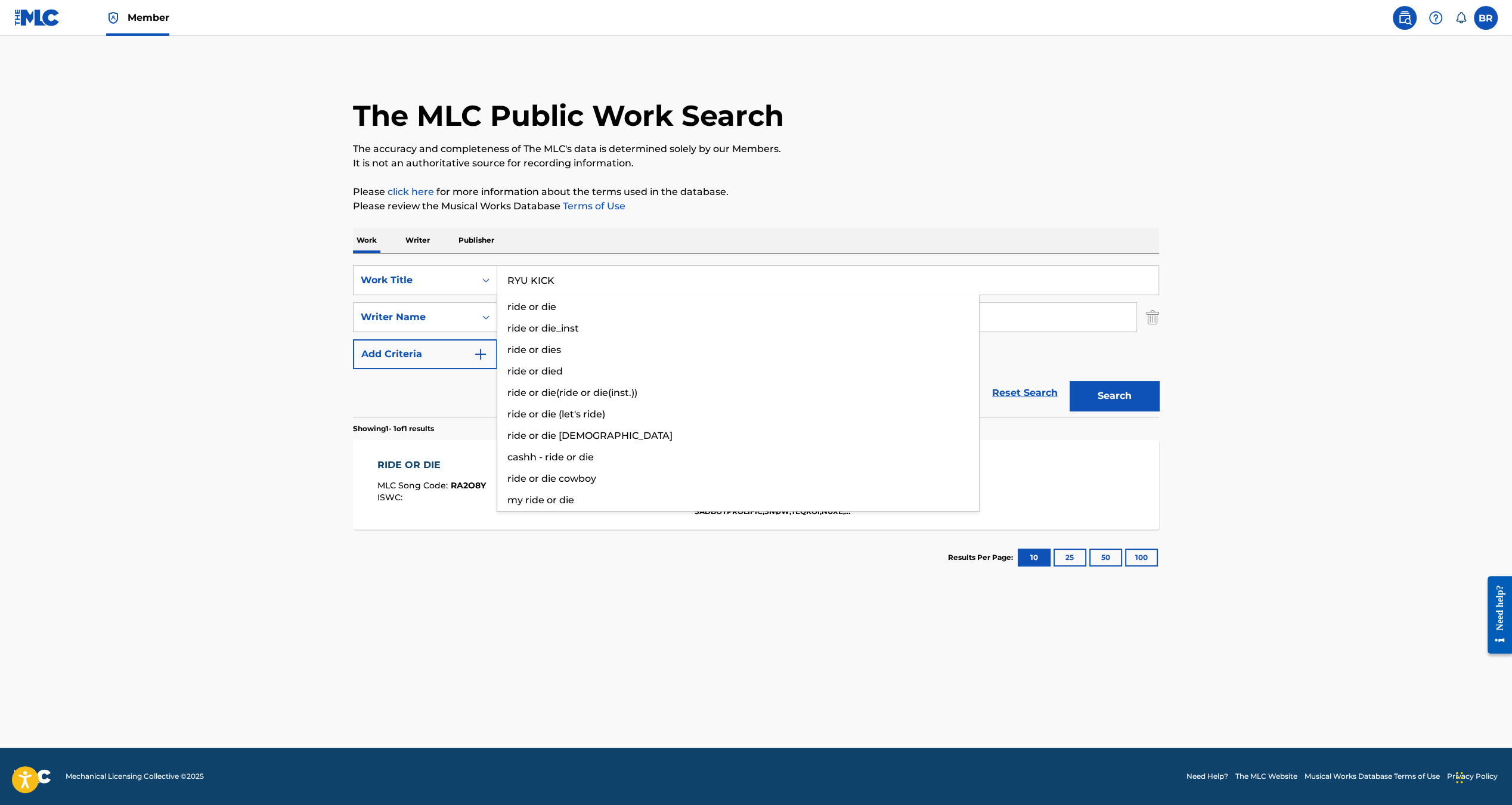
type input "RYU KICK"
click at [1069, 381] on button "Search" at bounding box center [1114, 396] width 90 height 30
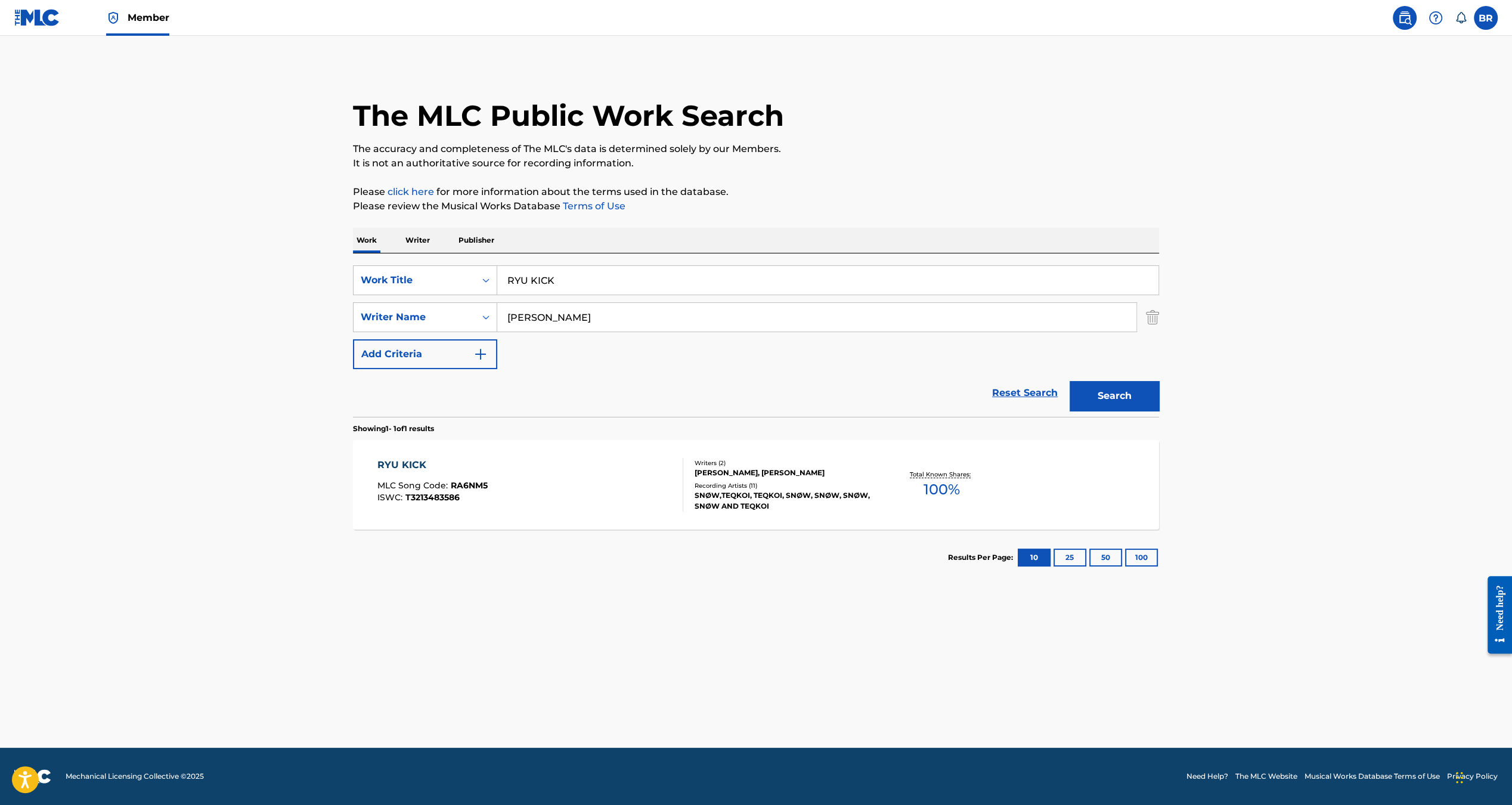
click at [462, 493] on div "ISWC : T3213483586" at bounding box center [432, 498] width 110 height 9
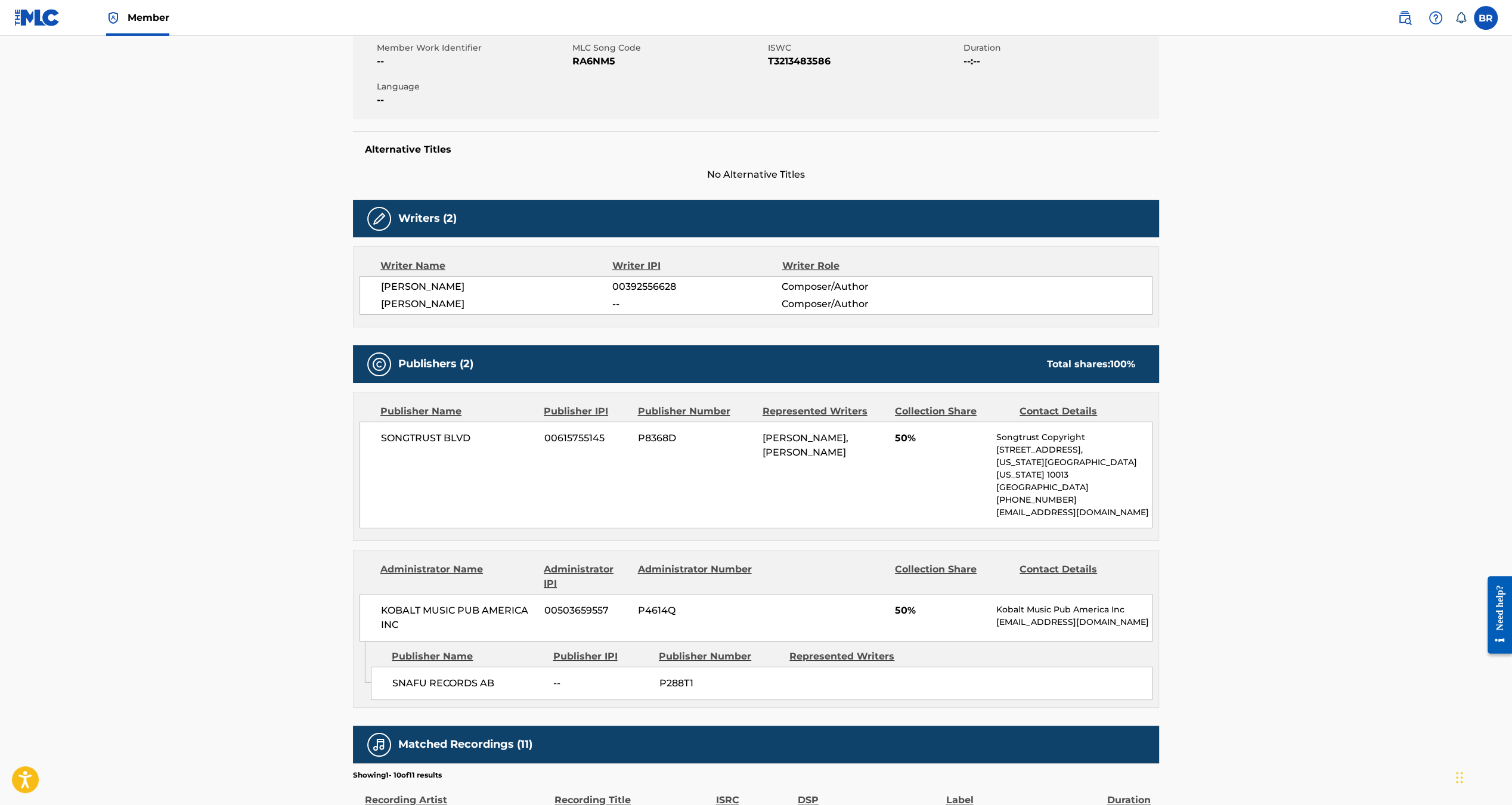
scroll to position [221, 0]
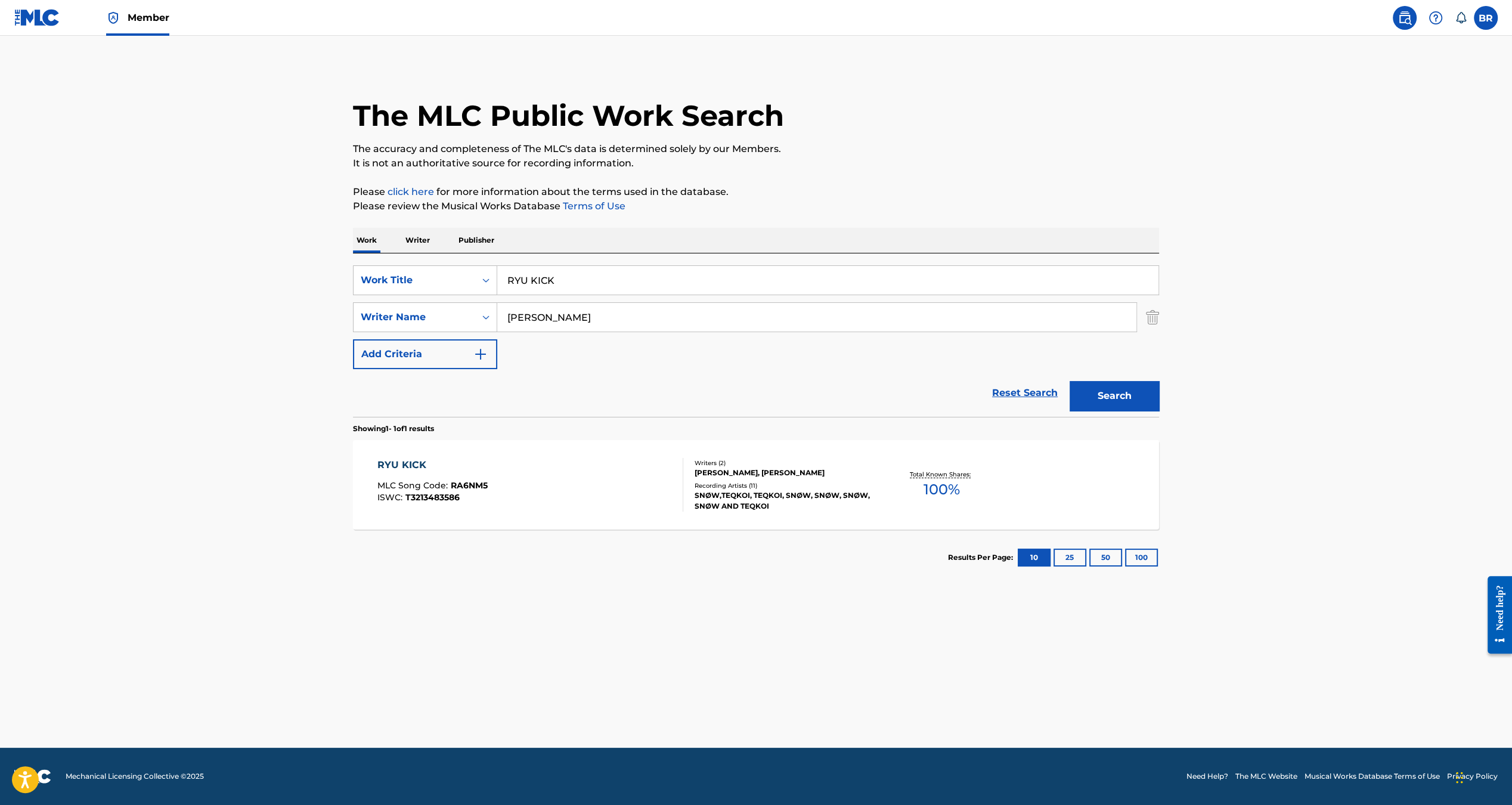
click at [559, 278] on input "RYU KICK" at bounding box center [827, 280] width 661 height 28
paste input "SOME DAYS I FORGET"
type input "SOME DAYS I FORGET"
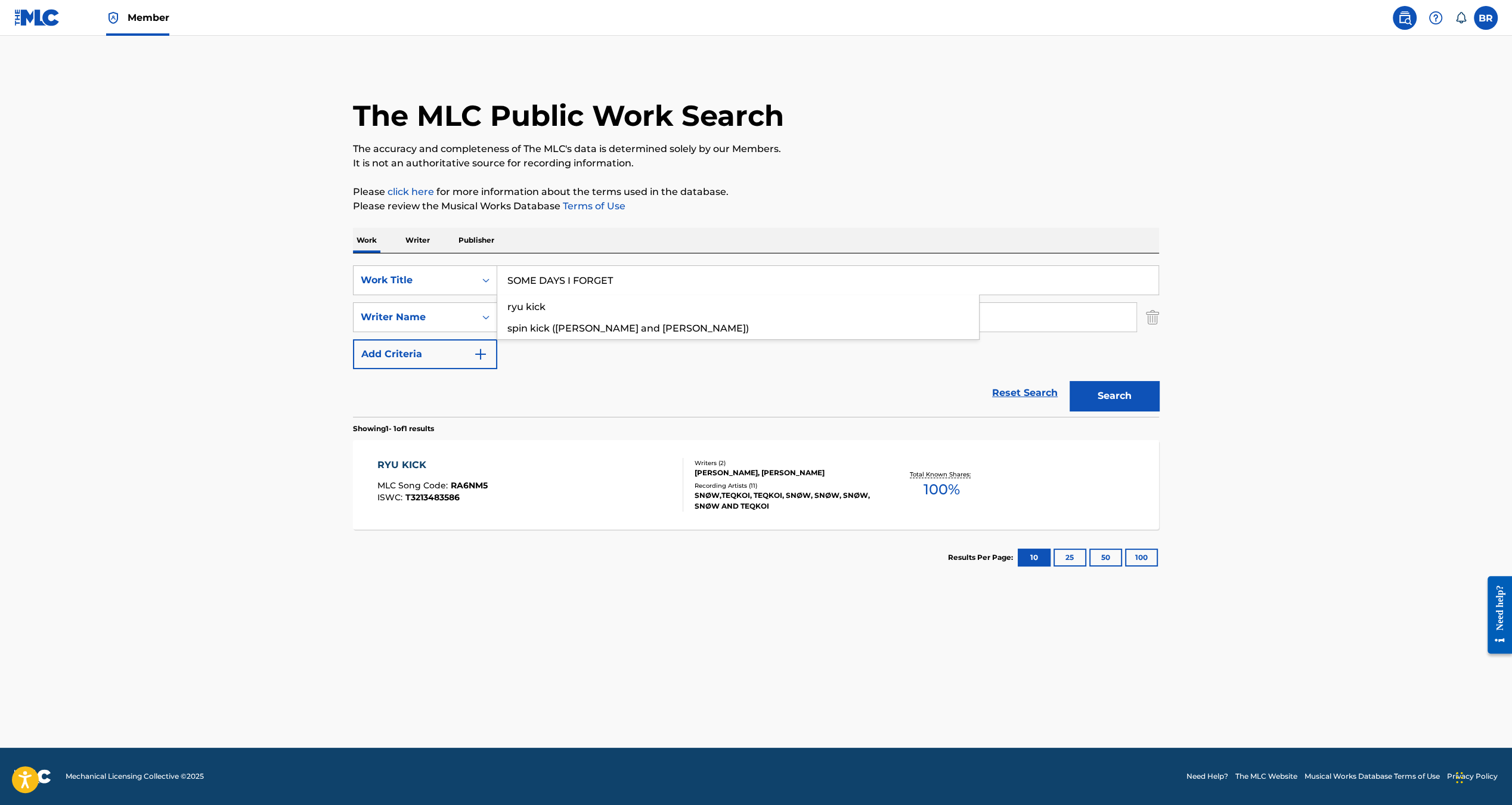
click at [1069, 381] on button "Search" at bounding box center [1114, 396] width 90 height 30
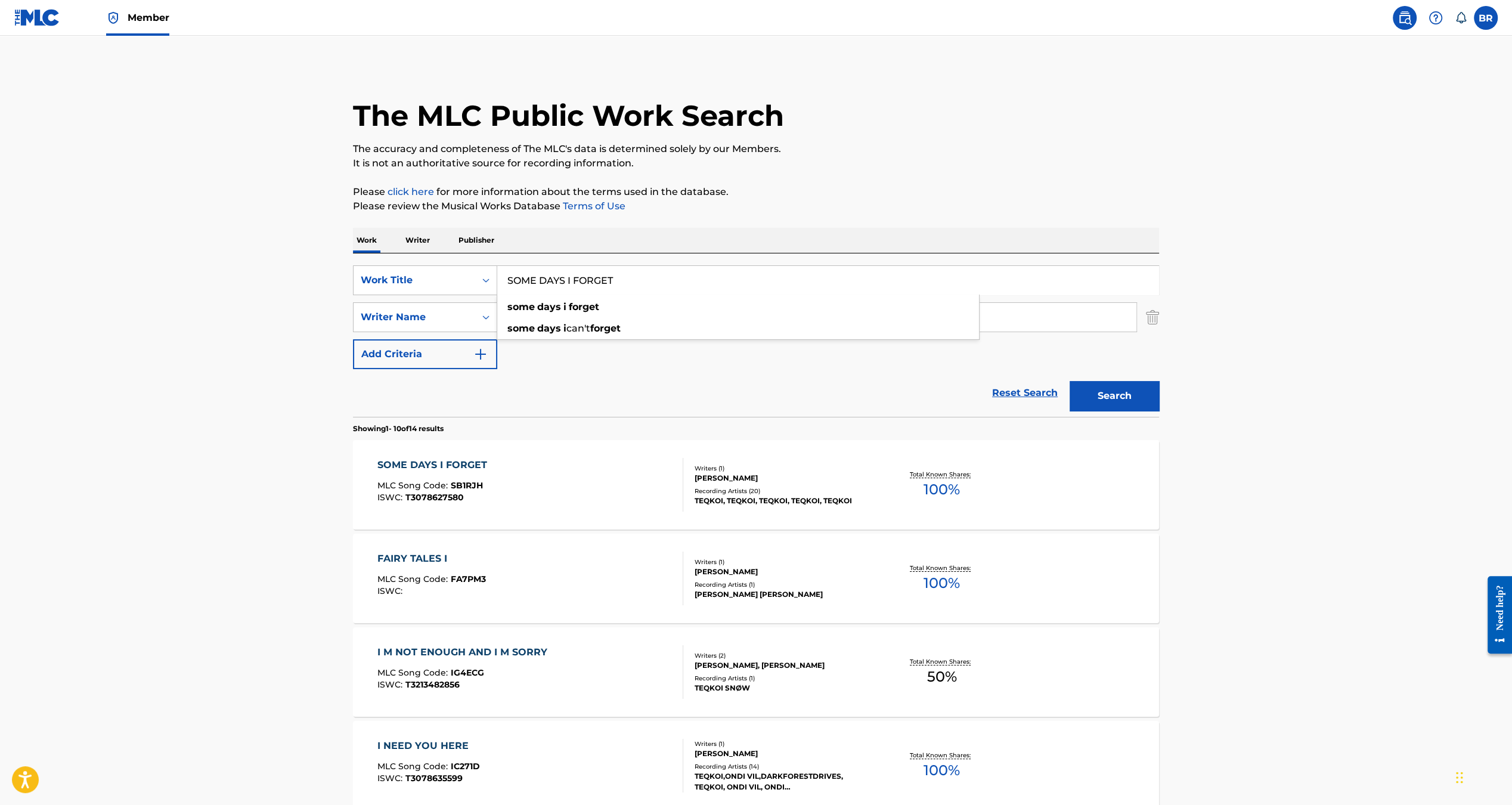
click at [485, 470] on div "SOME DAYS I FORGET" at bounding box center [435, 465] width 115 height 14
click at [626, 273] on input "SOME DAYS I FORGET" at bounding box center [827, 280] width 661 height 28
paste input "TAY WITH ME"
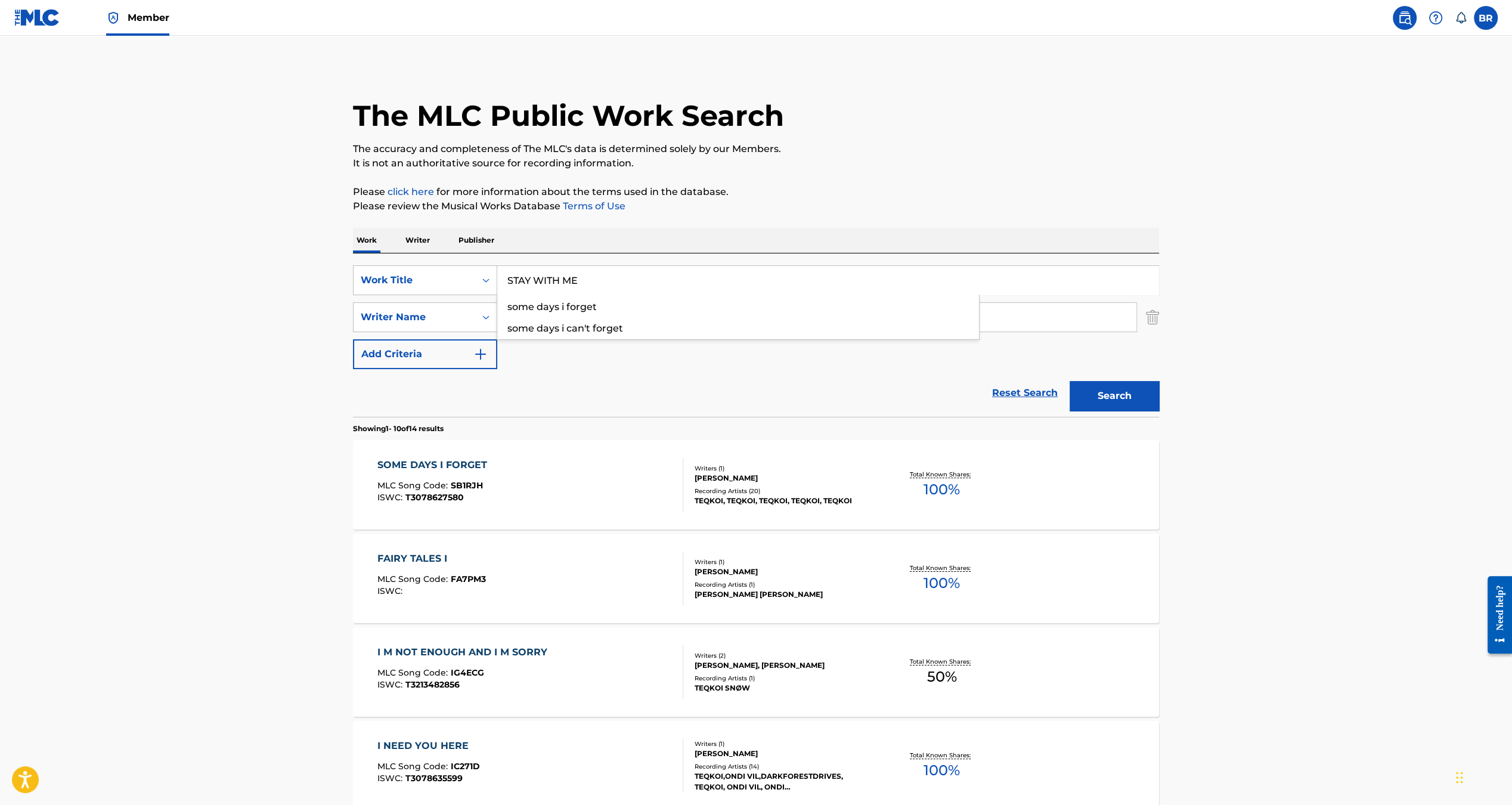
type input "STAY WITH ME"
click at [1069, 381] on button "Search" at bounding box center [1114, 396] width 90 height 30
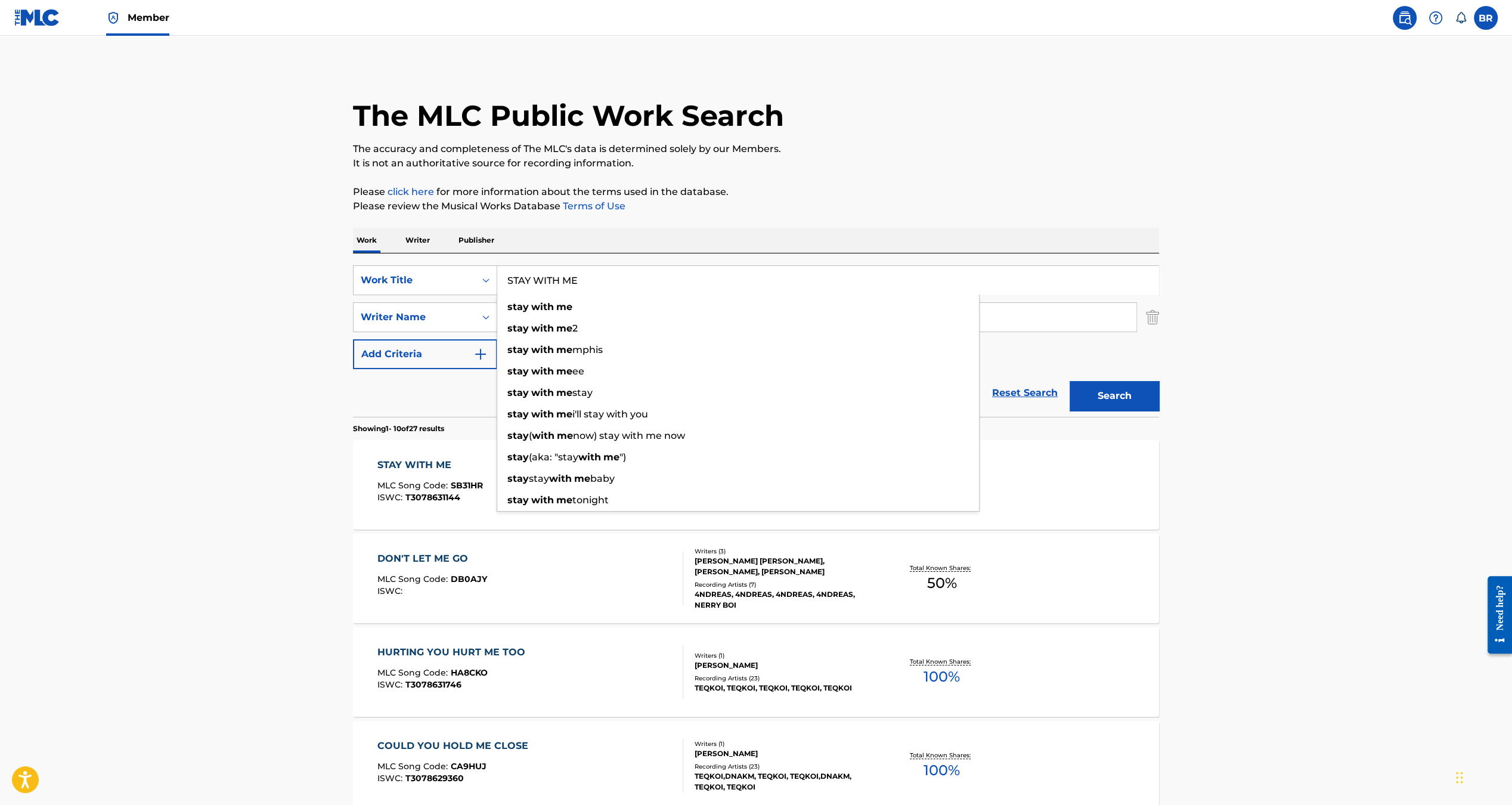
click at [441, 477] on div "STAY WITH ME MLC Song Code : SB31HR ISWC : T3078631144" at bounding box center [429, 485] width 106 height 53
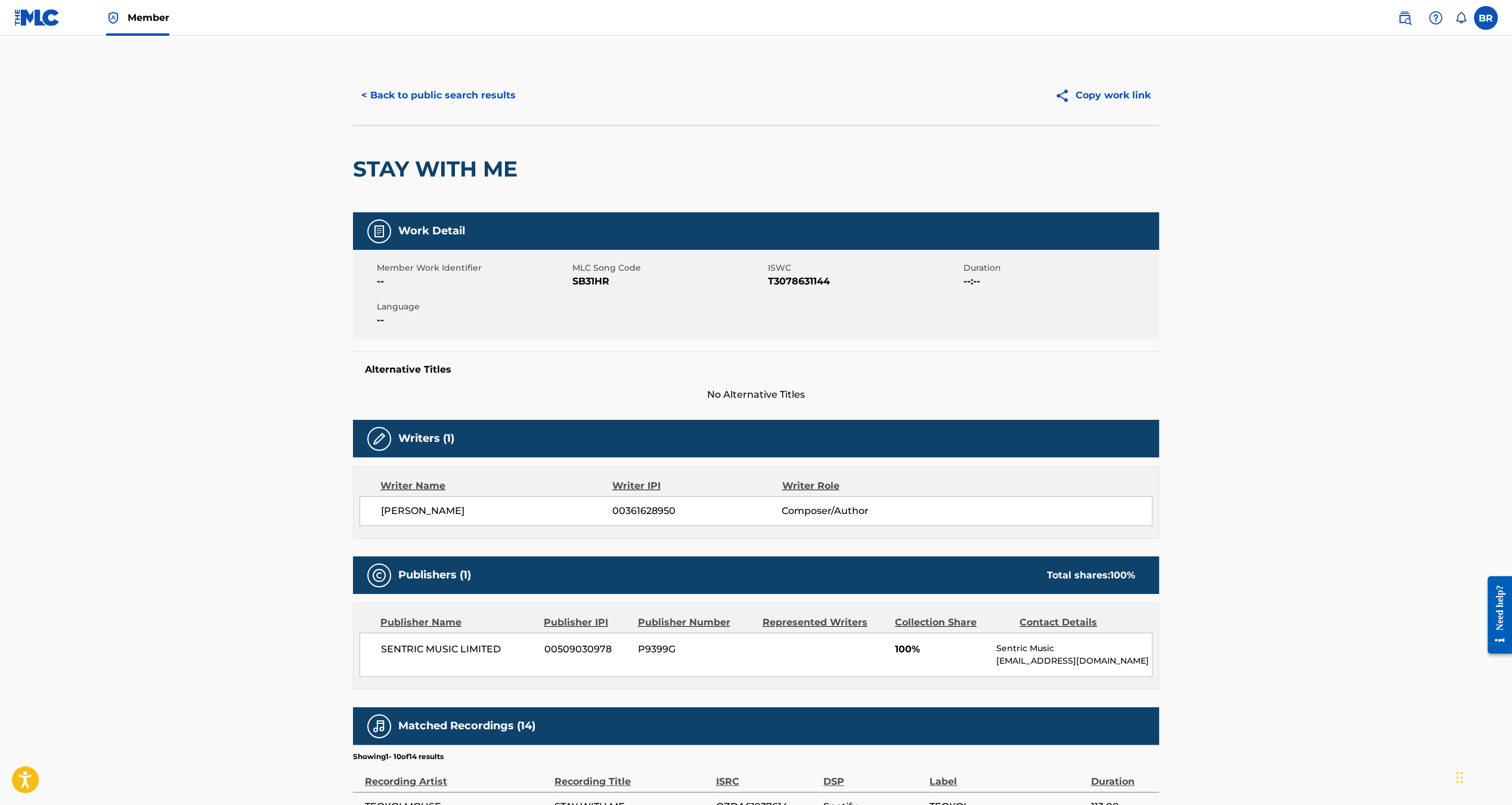
scroll to position [99, 0]
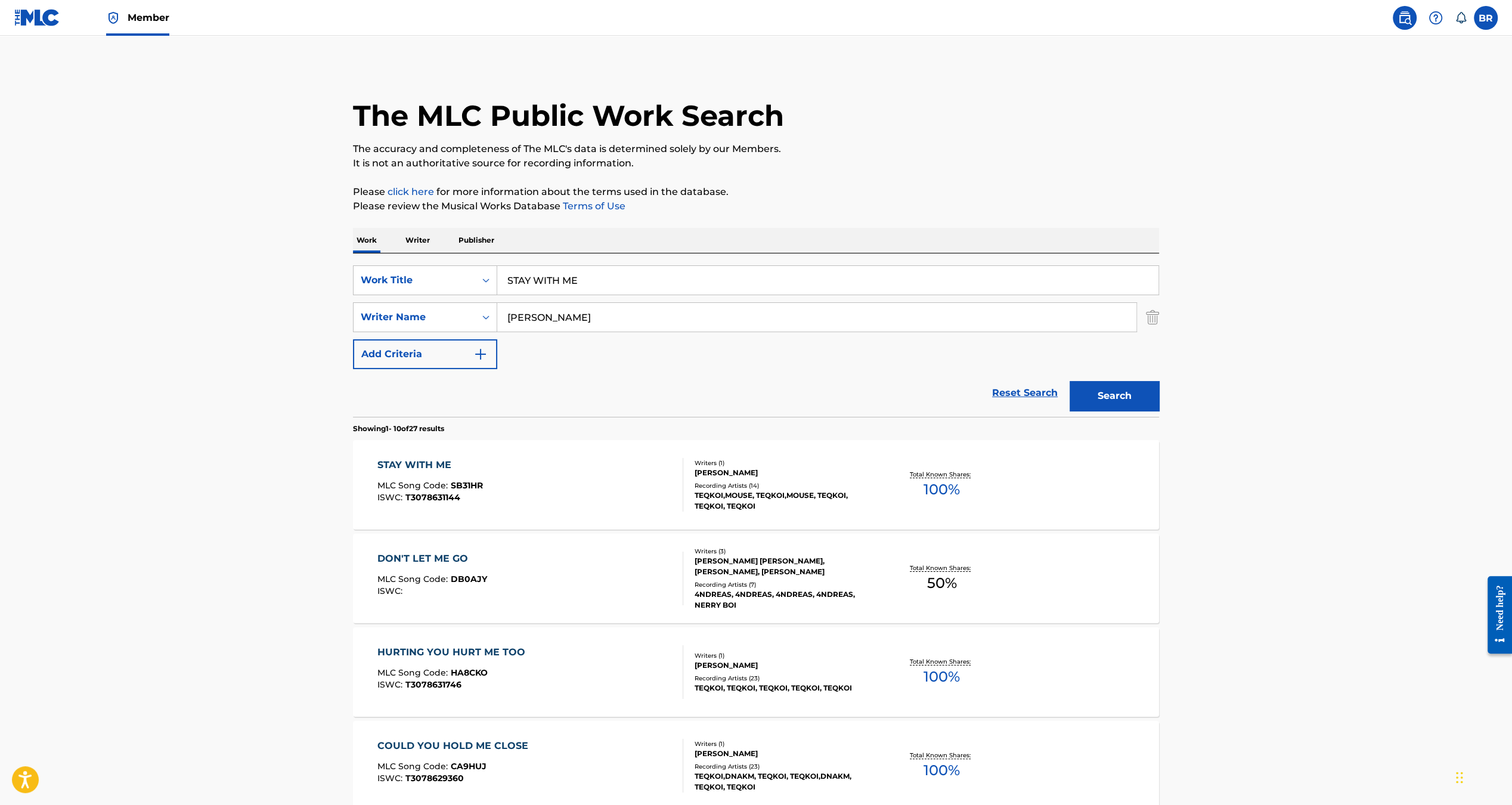
click at [559, 279] on input "STAY WITH ME" at bounding box center [827, 280] width 661 height 28
paste input "THESE THOUGHTS IN MY HEAD"
type input "THESE THOUGHTS IN MY HEAD"
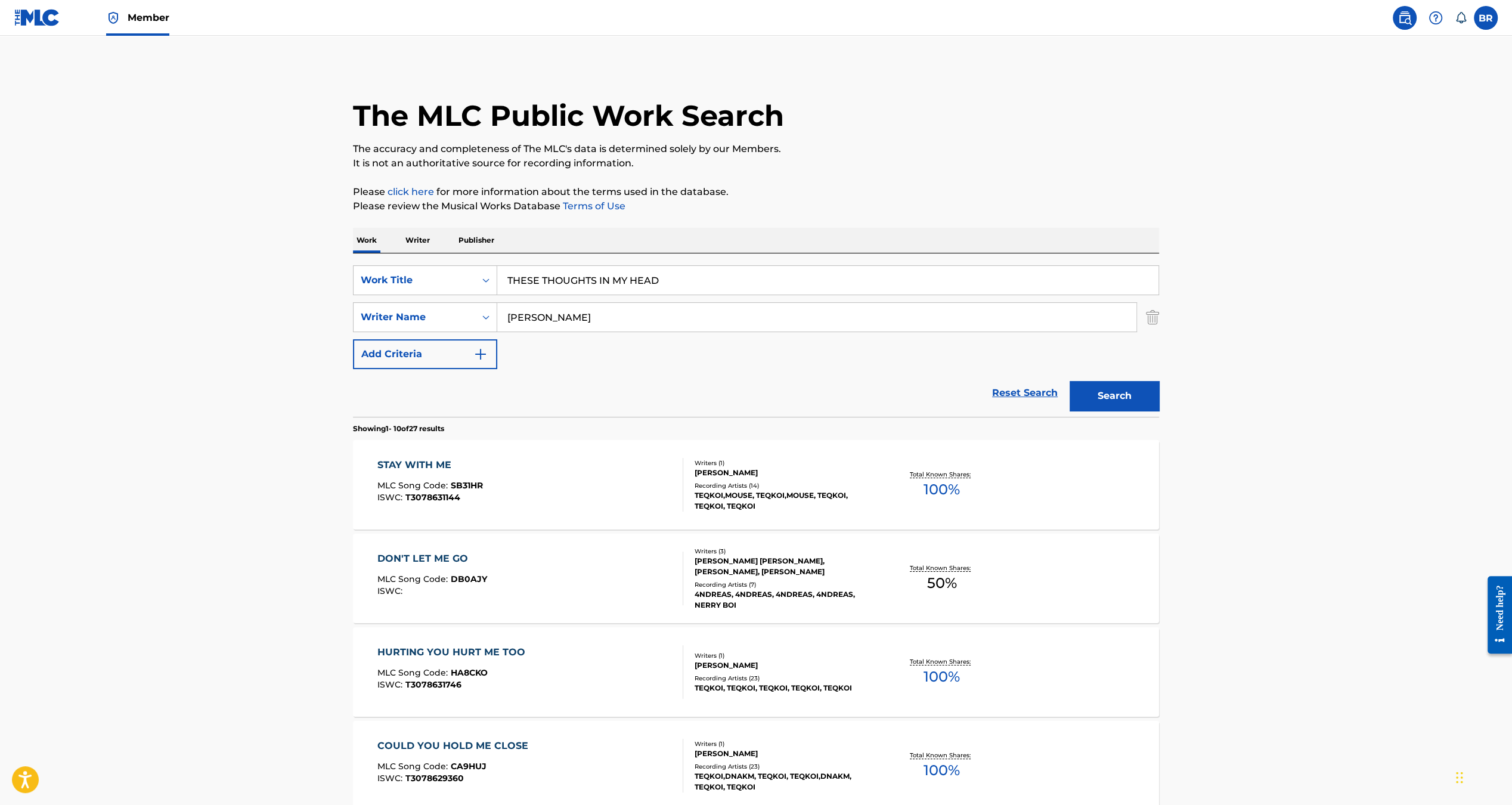
click at [1069, 381] on button "Search" at bounding box center [1114, 396] width 90 height 30
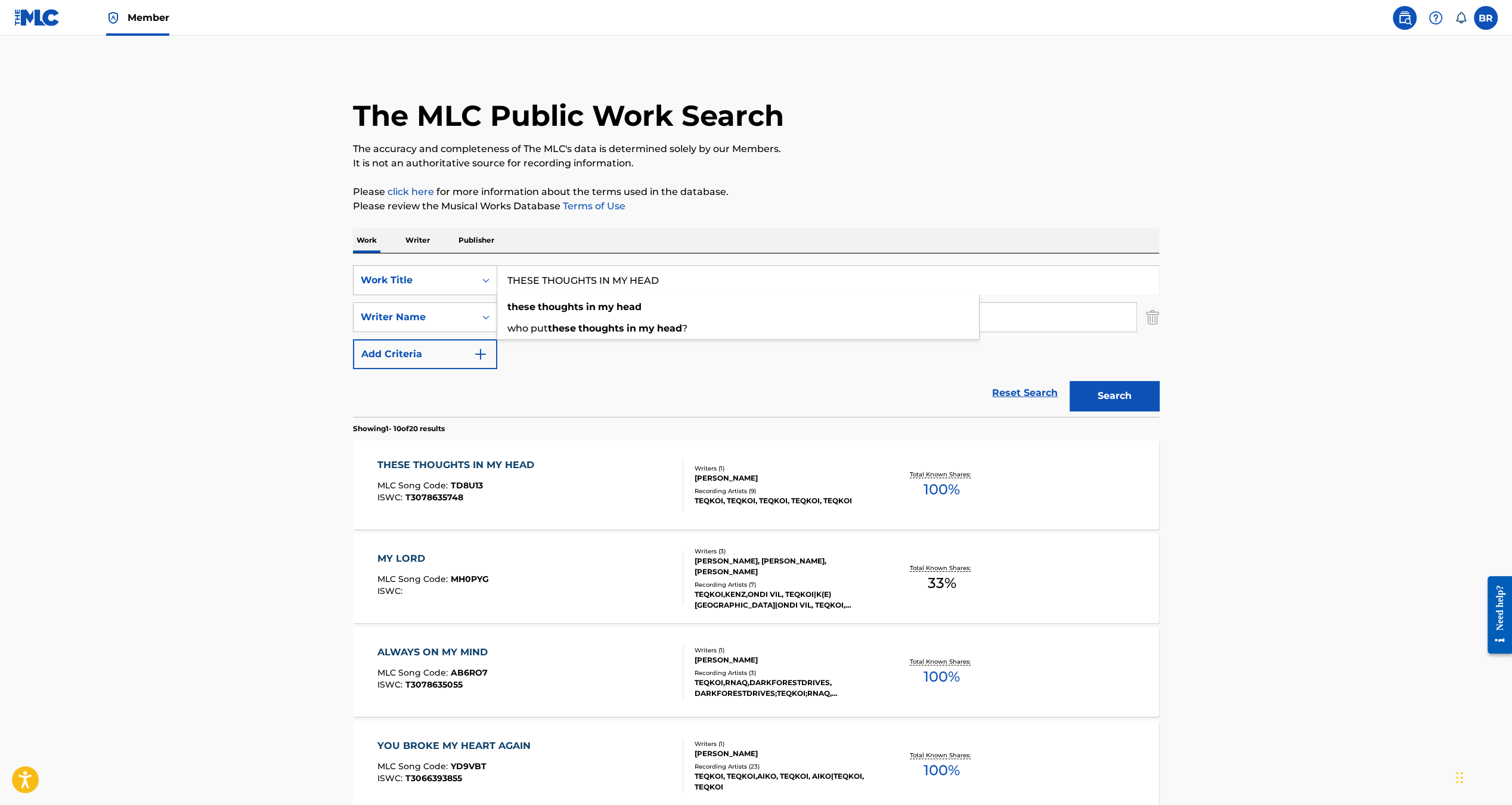
click at [420, 492] on span "T3078635748" at bounding box center [434, 497] width 58 height 11
click at [615, 287] on input "THESE THOUGHTS IN MY HEAD" at bounding box center [827, 280] width 661 height 28
paste input "IME FLIES"
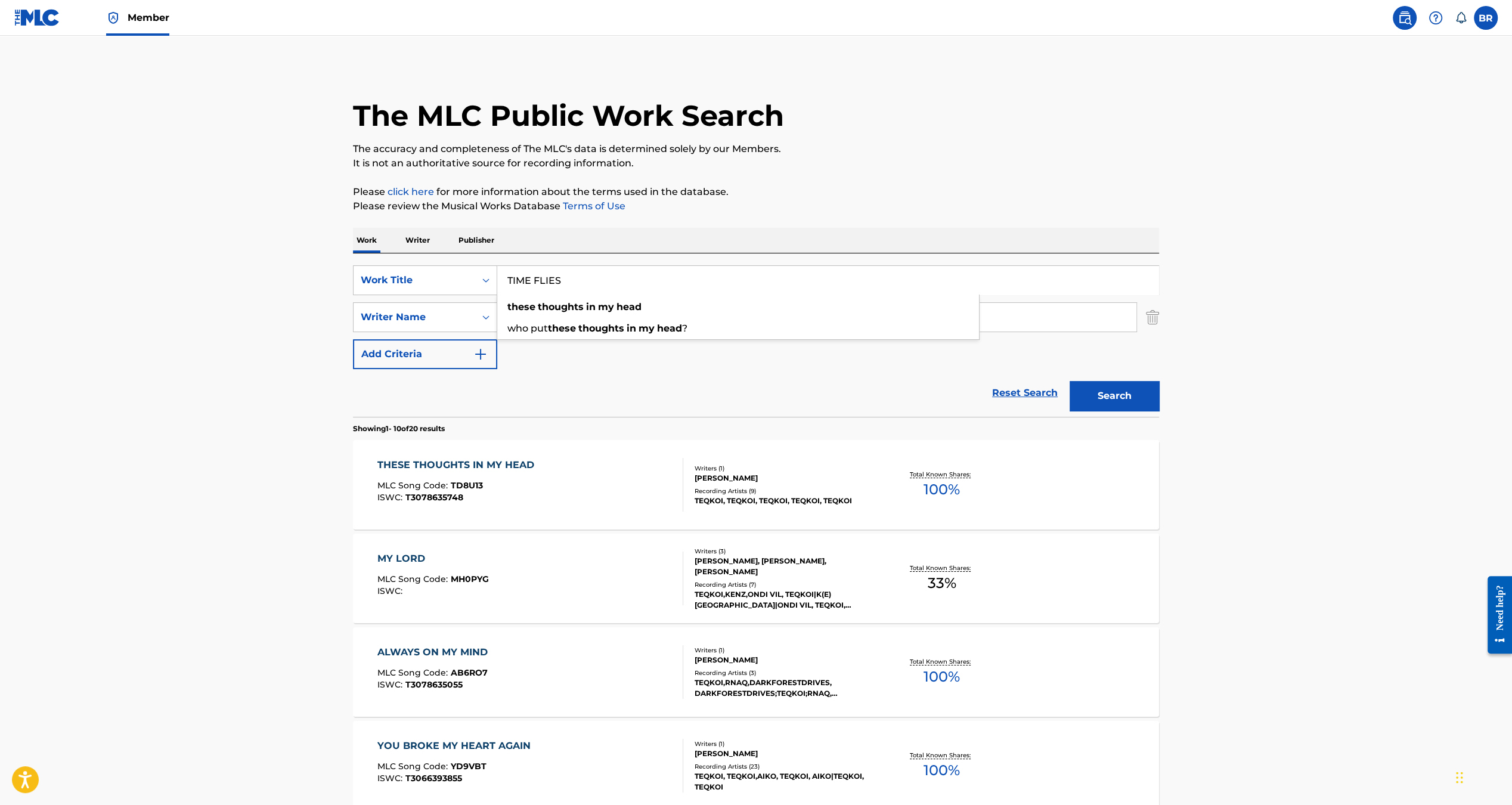
type input "TIME FLIES"
click at [1069, 381] on button "Search" at bounding box center [1114, 396] width 90 height 30
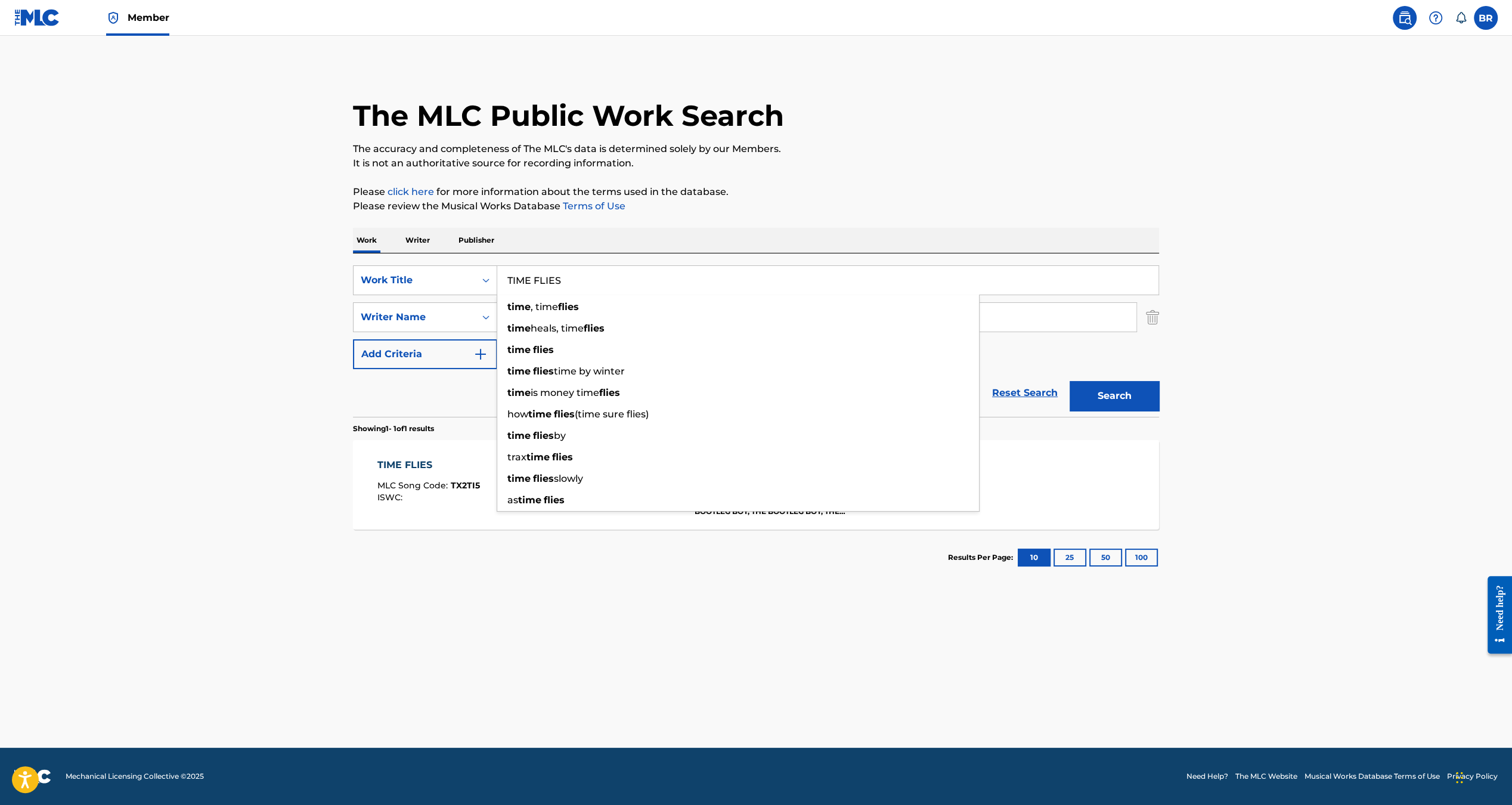
click at [403, 506] on div "TIME FLIES MLC Song Code : TX2TI5 ISWC :" at bounding box center [429, 485] width 103 height 53
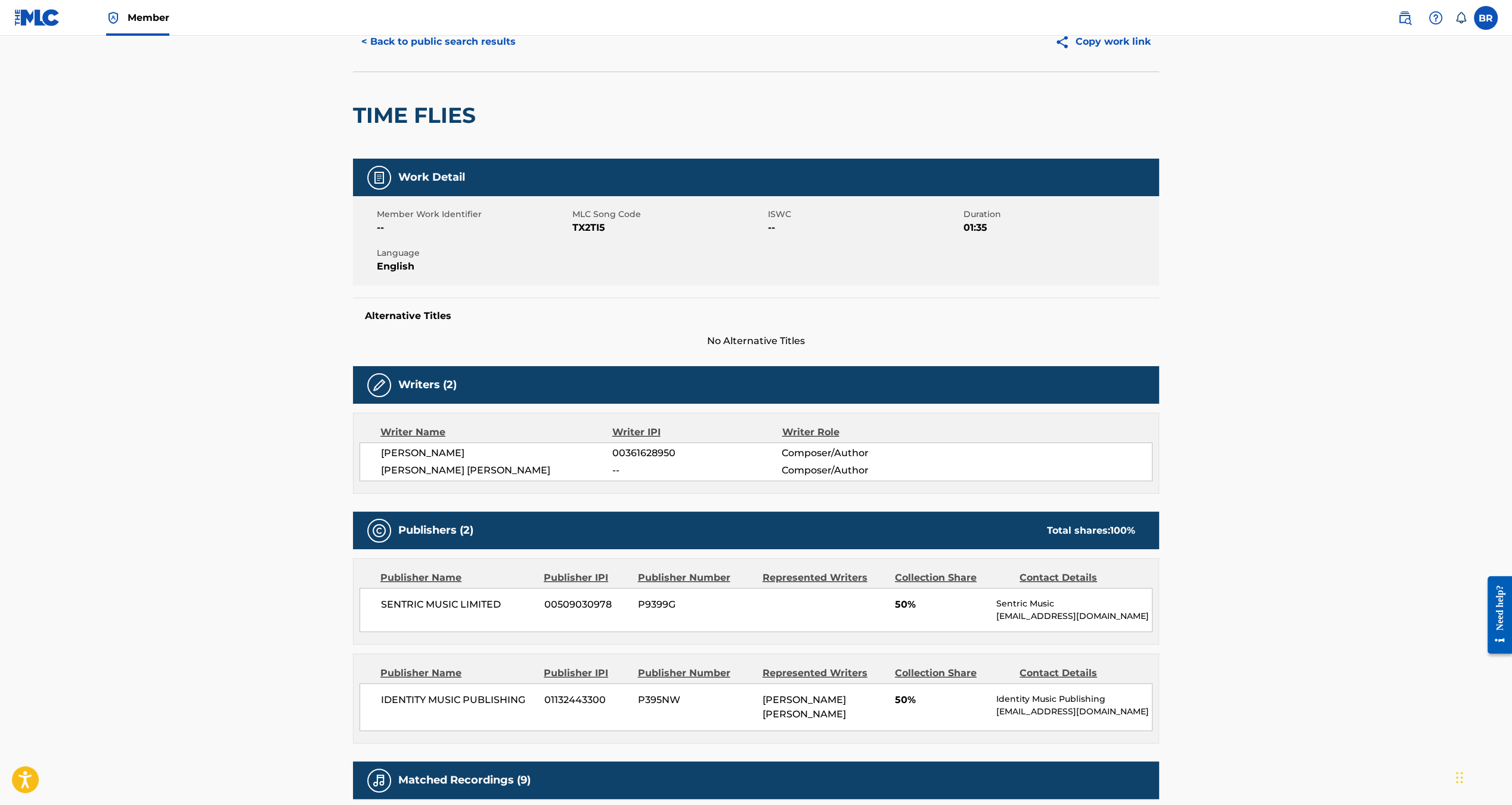
scroll to position [58, 0]
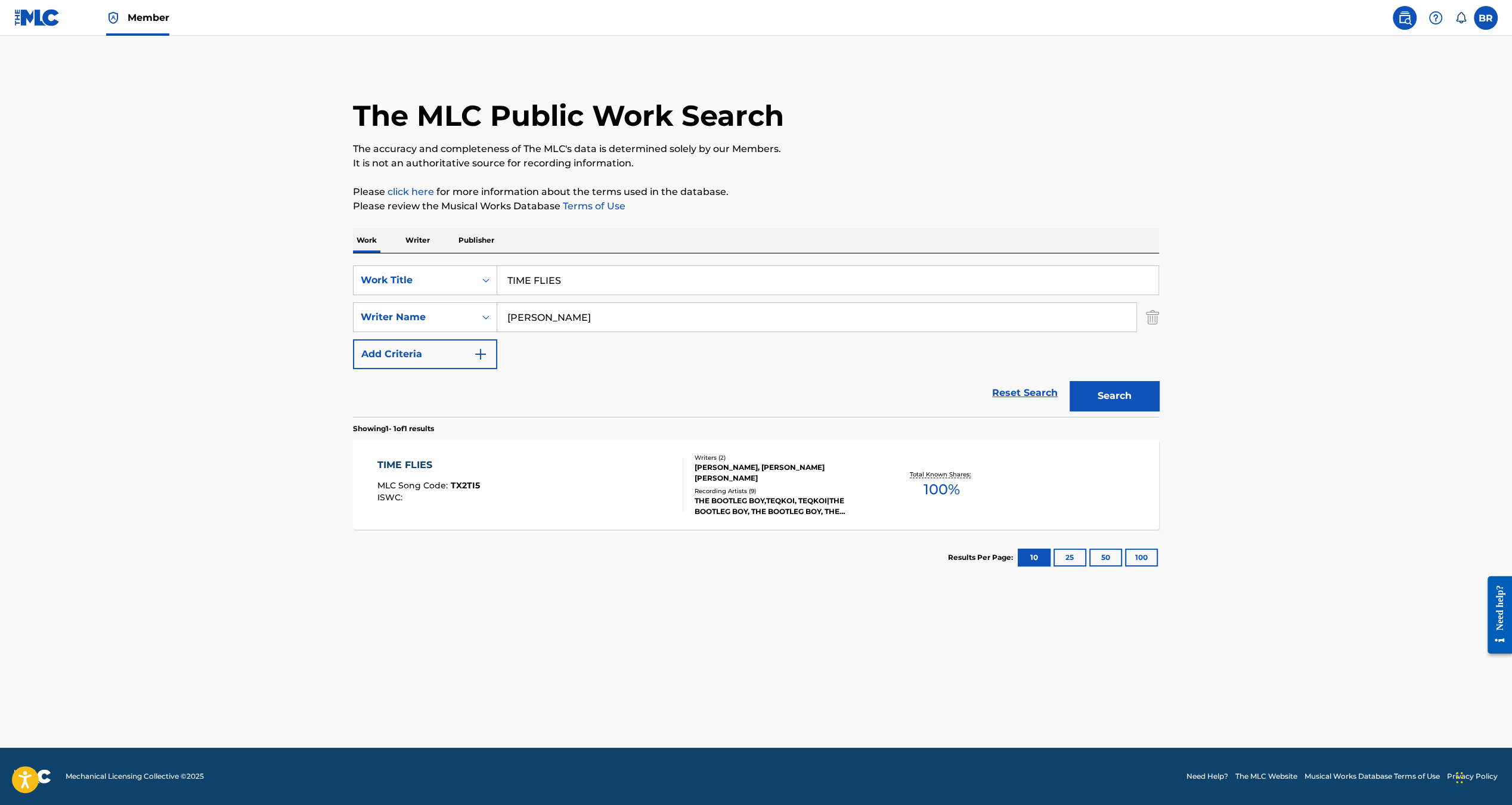
click at [557, 274] on input "TIME FLIES" at bounding box center [827, 280] width 661 height 28
paste input "RAPPED"
type input "TRAPPED"
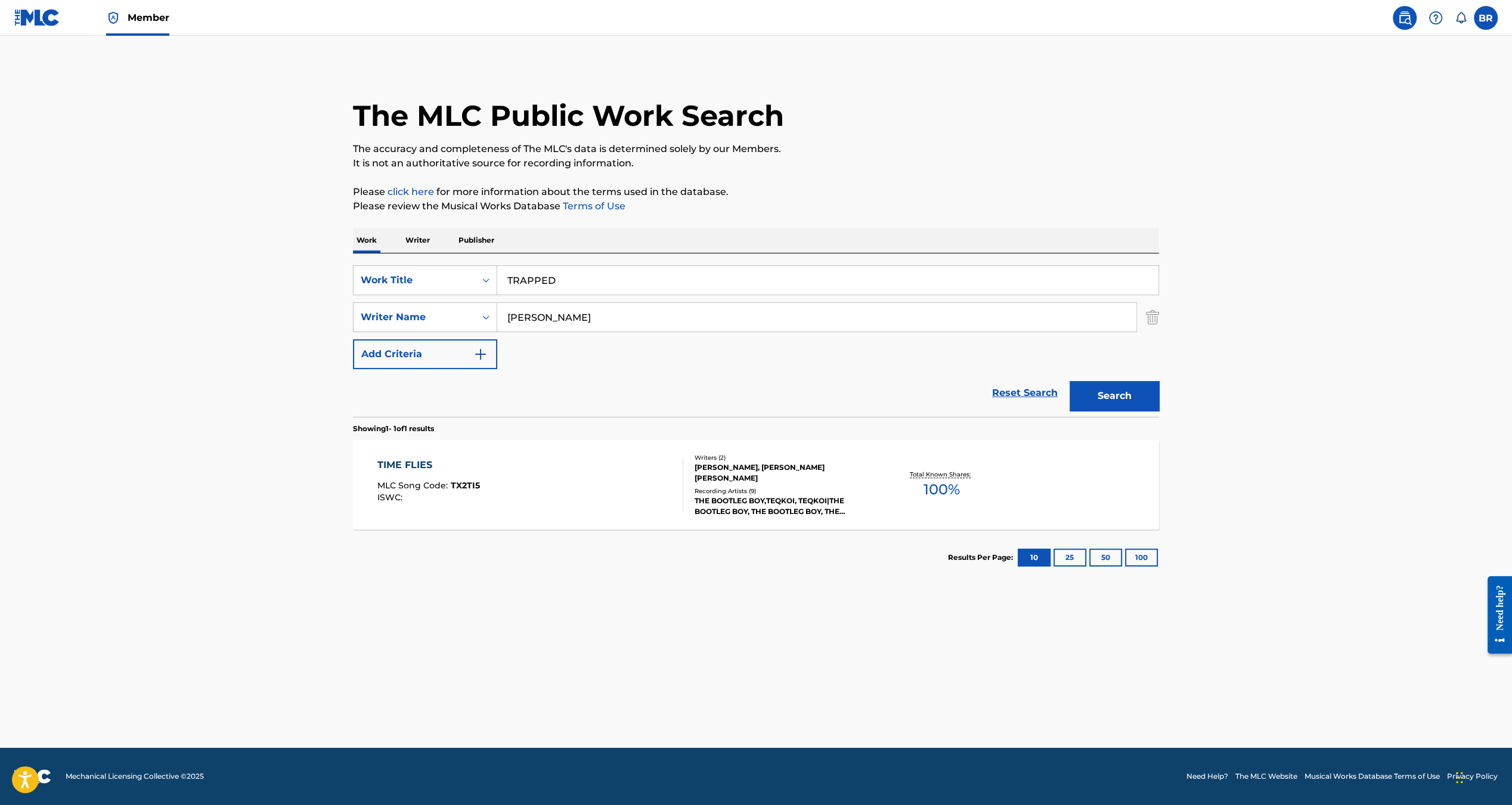
click at [1069, 381] on button "Search" at bounding box center [1114, 396] width 90 height 30
click at [400, 479] on div "TRAPPED MLC Song Code : TB1NRH ISWC : T3214069526" at bounding box center [430, 485] width 107 height 53
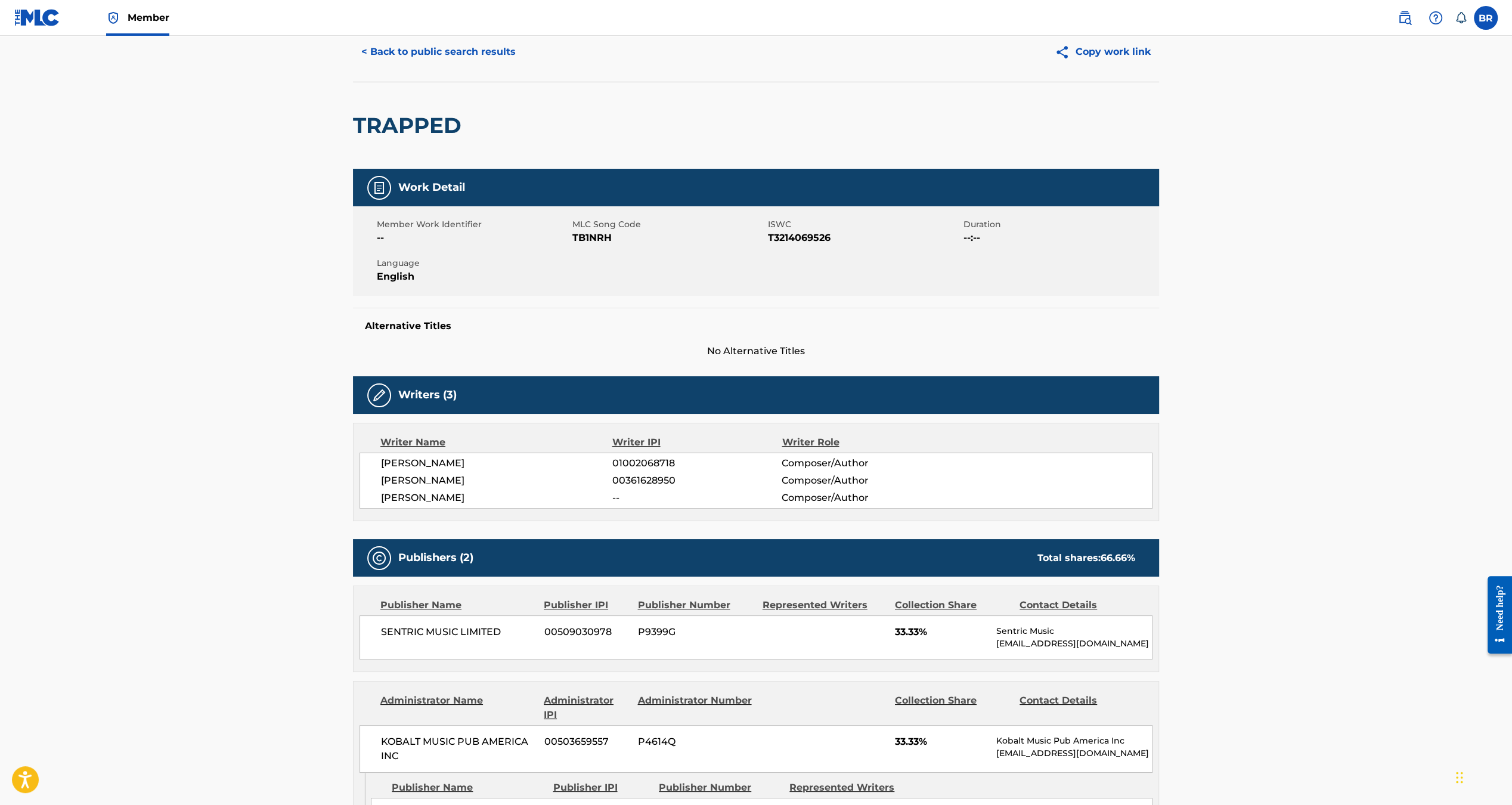
scroll to position [10, 0]
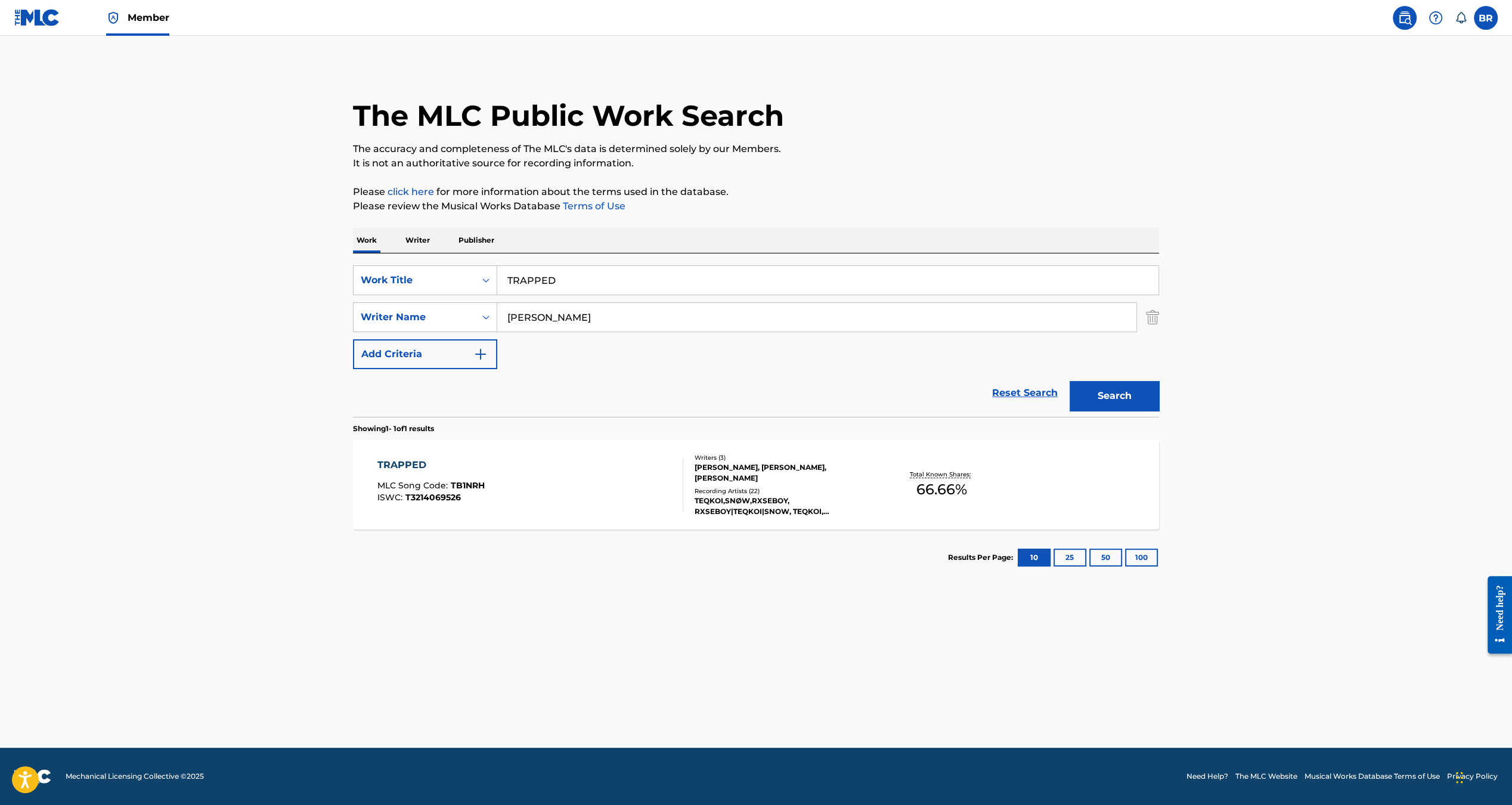
click at [578, 284] on input "TRAPPED" at bounding box center [827, 280] width 661 height 28
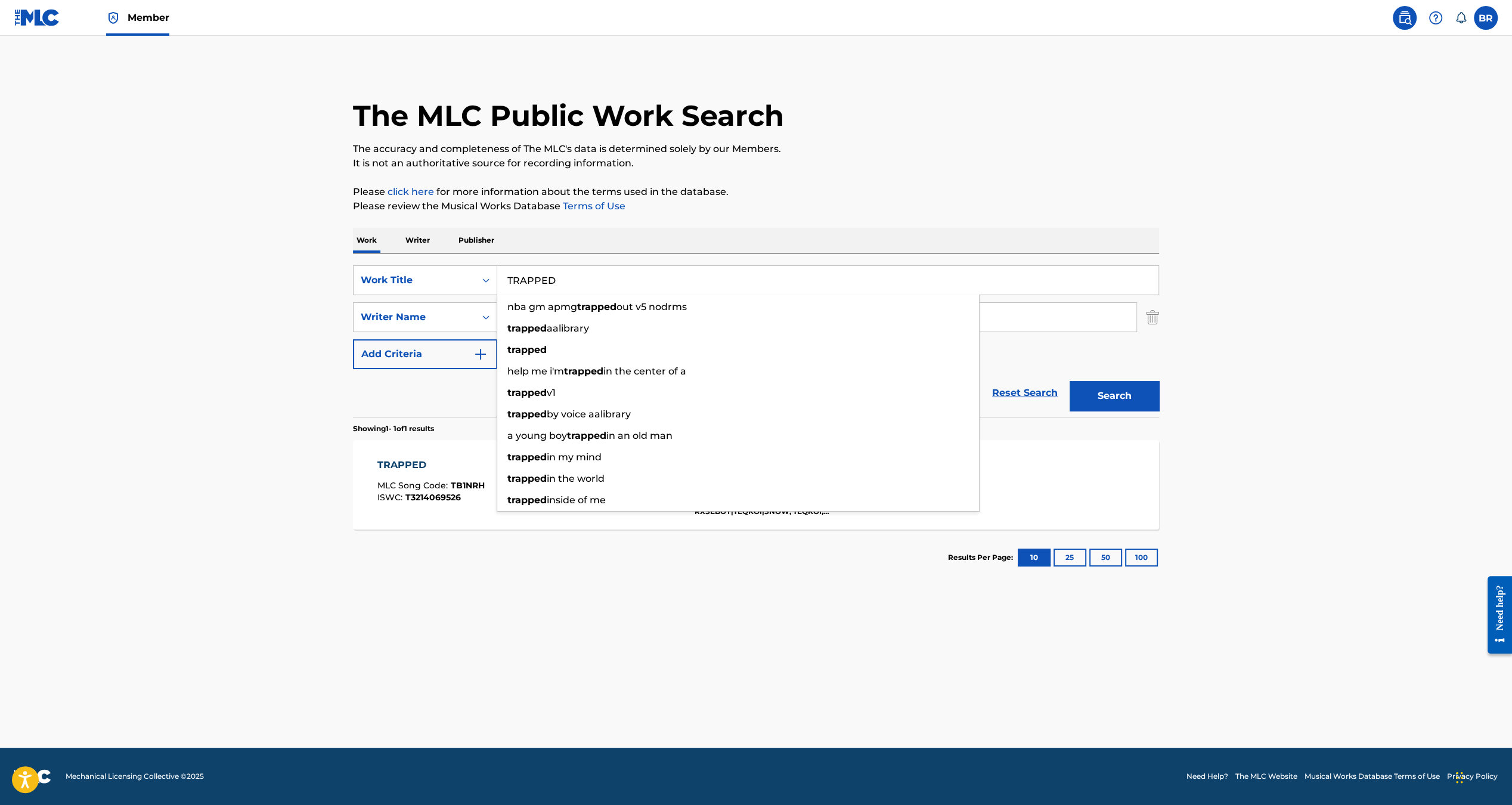
paste input "WAITING FOR YOU TO LOVE ME"
type input "WAITING FOR YOU TO LOVE ME"
click at [1069, 381] on button "Search" at bounding box center [1114, 396] width 90 height 30
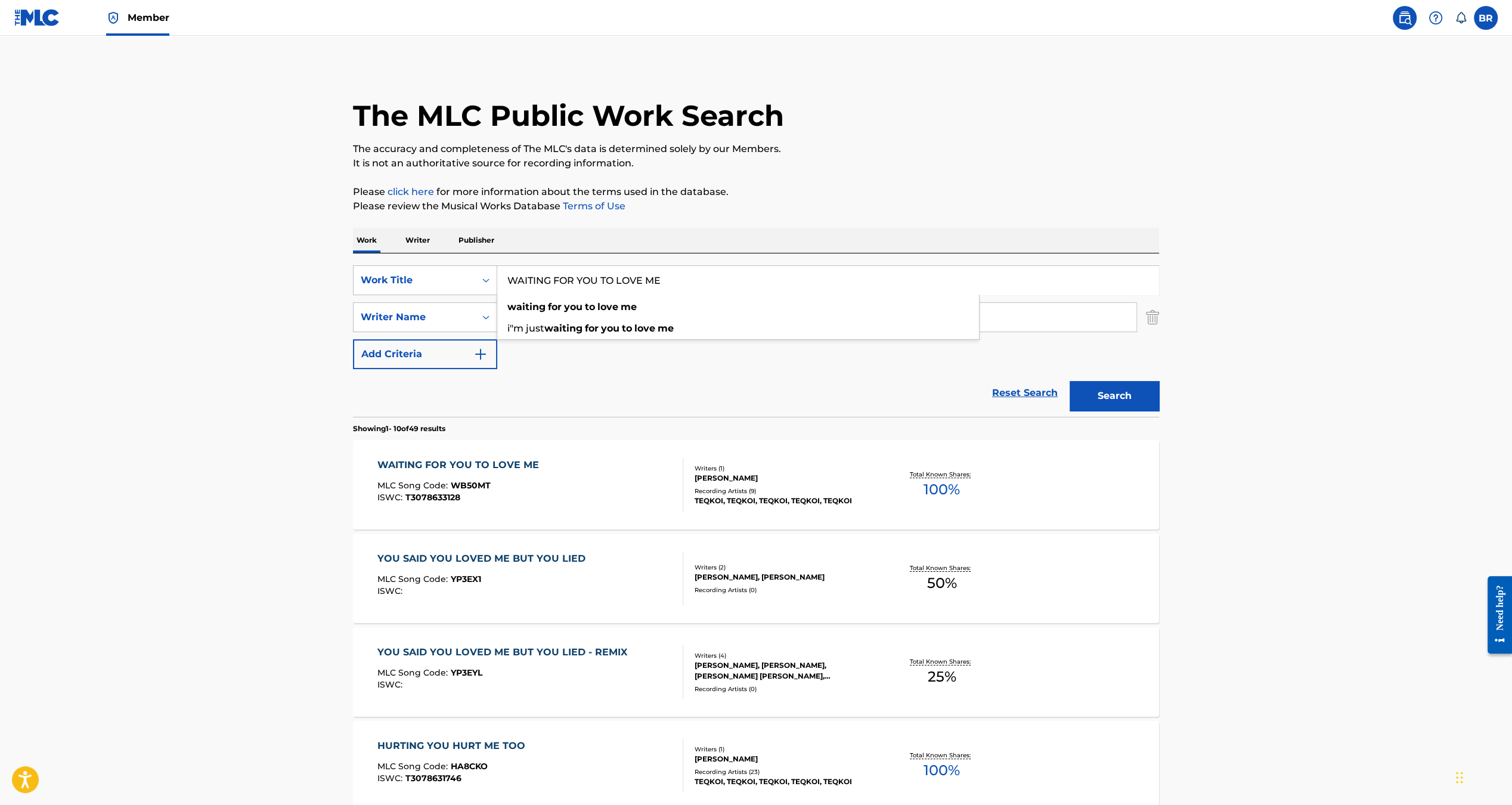
click at [476, 454] on div "WAITING FOR YOU TO LOVE ME MLC Song Code : WB50MT ISWC : T3078633128 Writers ( …" at bounding box center [756, 485] width 806 height 90
click at [580, 280] on input "WAITING FOR YOU TO LOVE ME" at bounding box center [827, 280] width 661 height 28
paste input "HY DON'T YOU JUST GO"
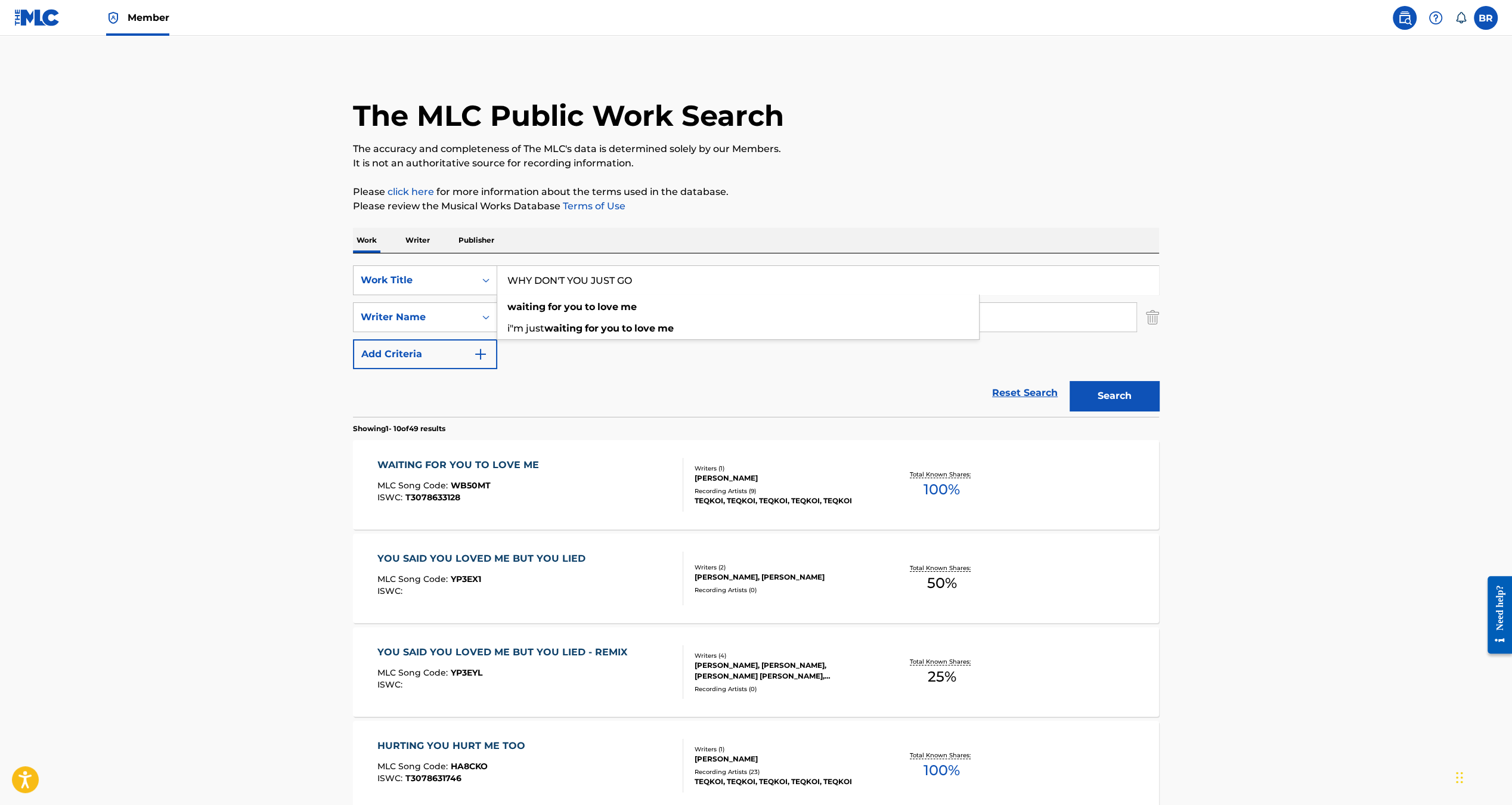
type input "WHY DON'T YOU JUST GO"
click at [1069, 381] on button "Search" at bounding box center [1114, 396] width 90 height 30
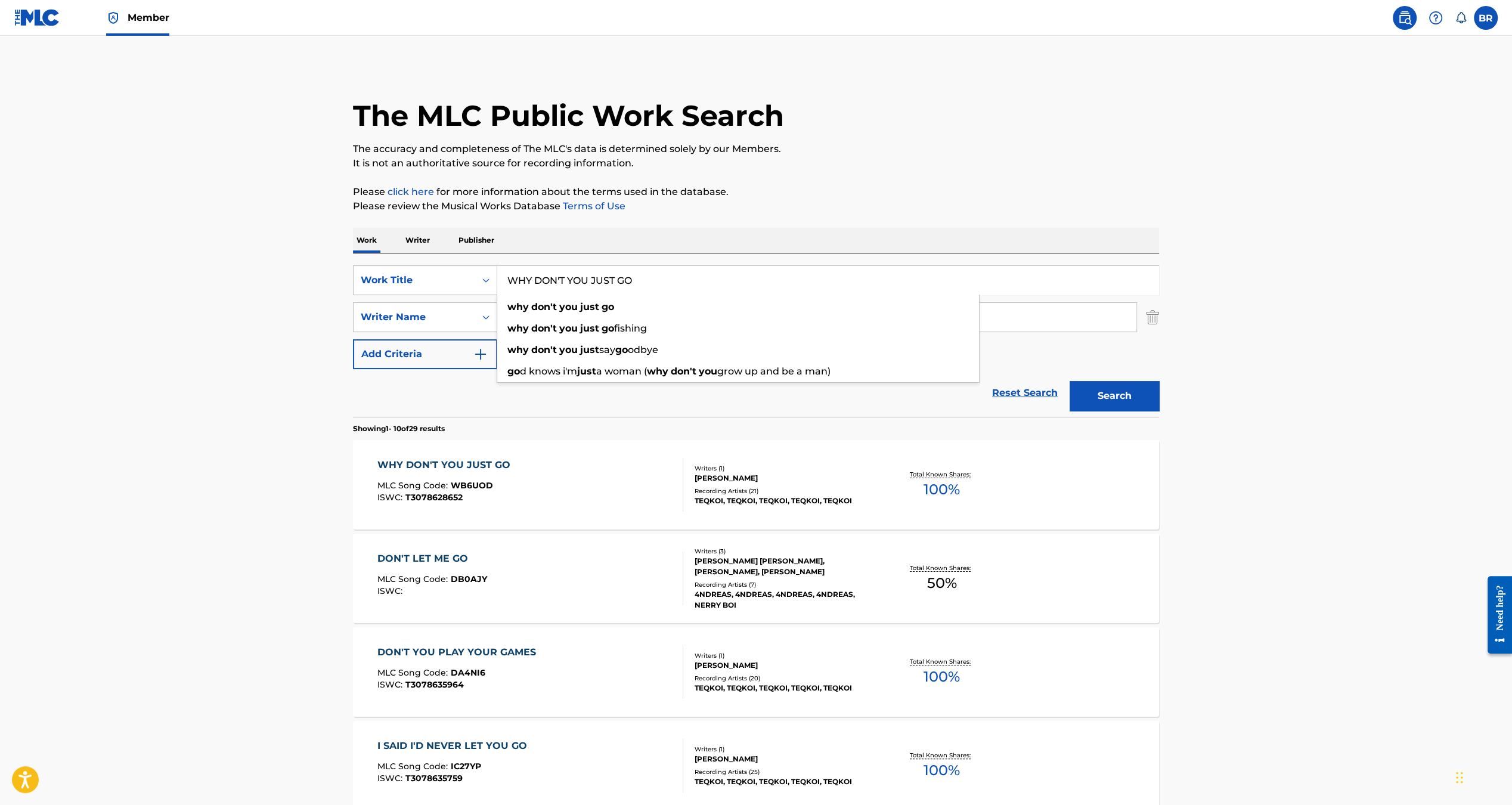
click at [412, 492] on span "T3078628652" at bounding box center [434, 497] width 58 height 11
click at [542, 290] on input "WHY DON'T YOU JUST GO" at bounding box center [827, 280] width 661 height 28
paste input "YOU BROKE MY HEART AGAIN"
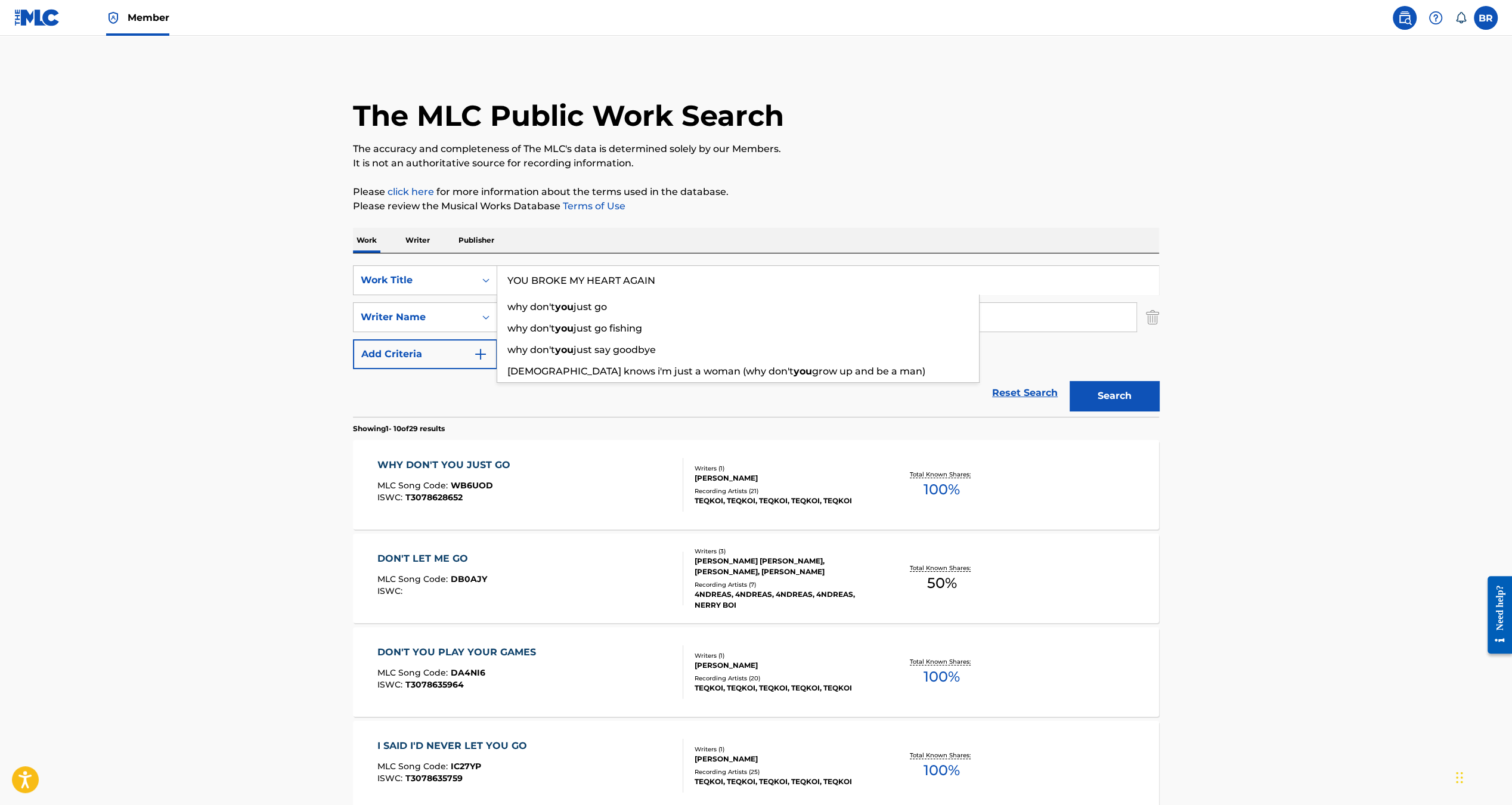
type input "YOU BROKE MY HEART AGAIN"
click at [1069, 381] on button "Search" at bounding box center [1114, 396] width 90 height 30
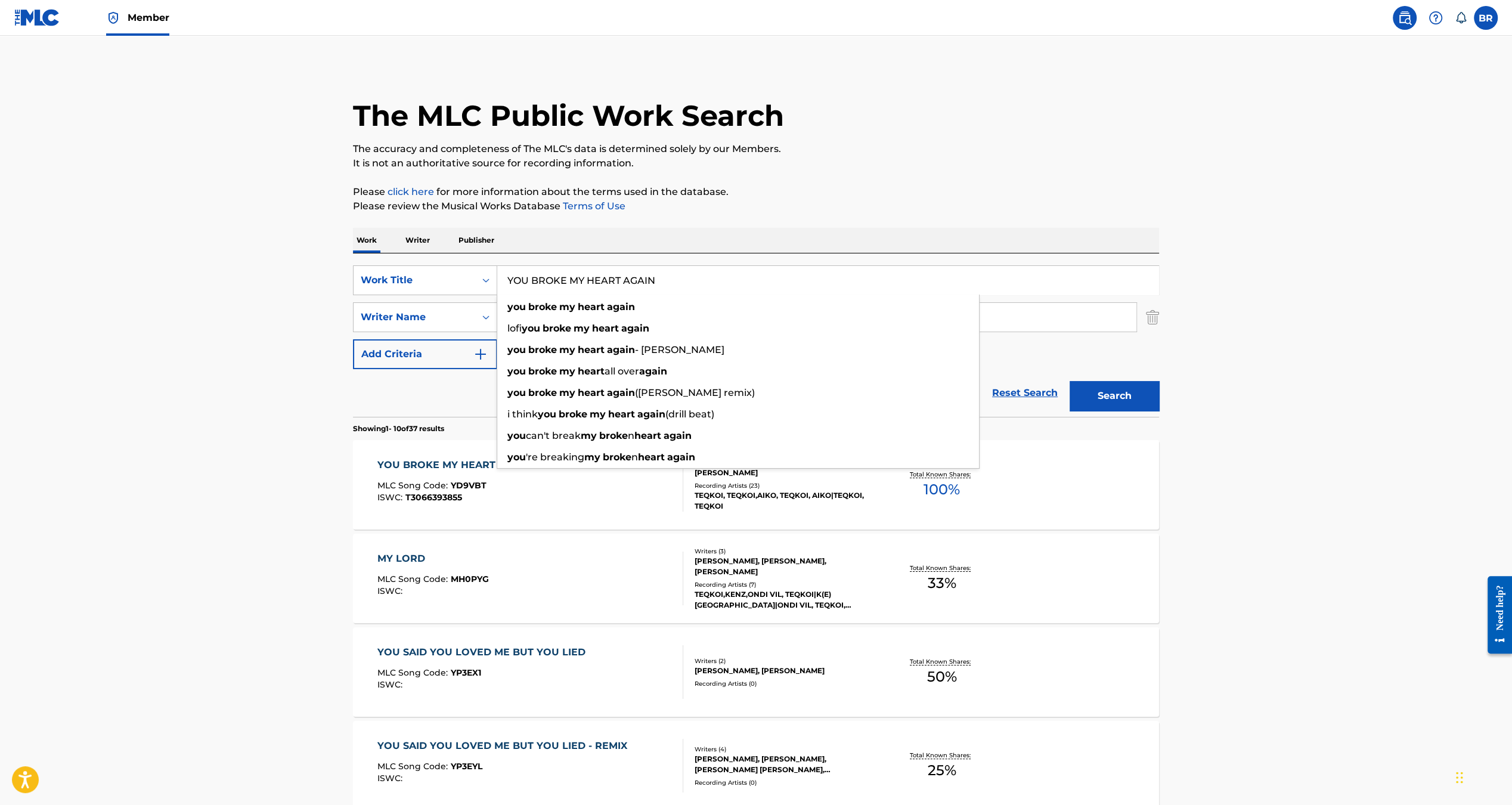
click at [452, 486] on span "YD9VBT" at bounding box center [469, 485] width 35 height 11
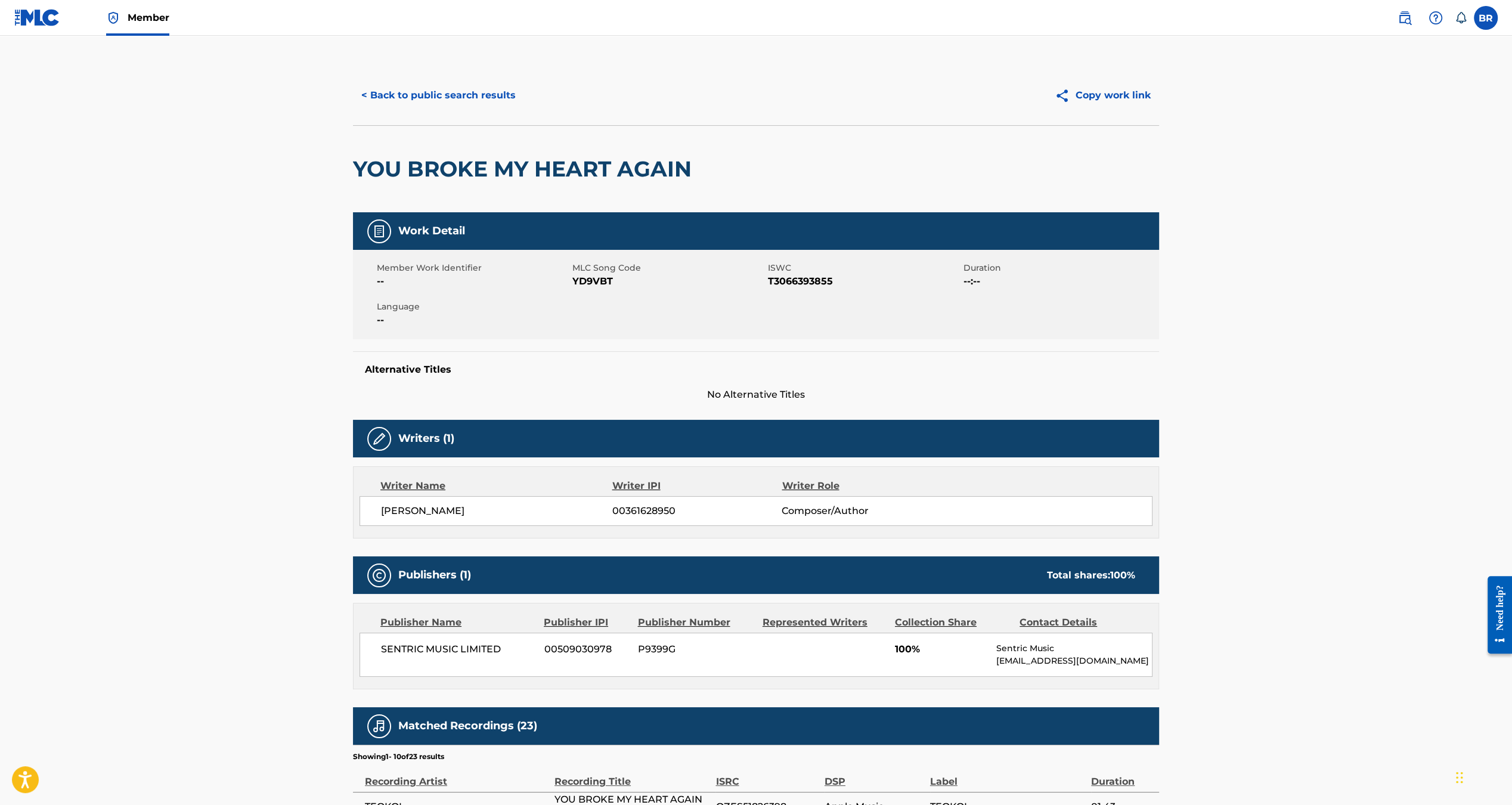
scroll to position [83, 0]
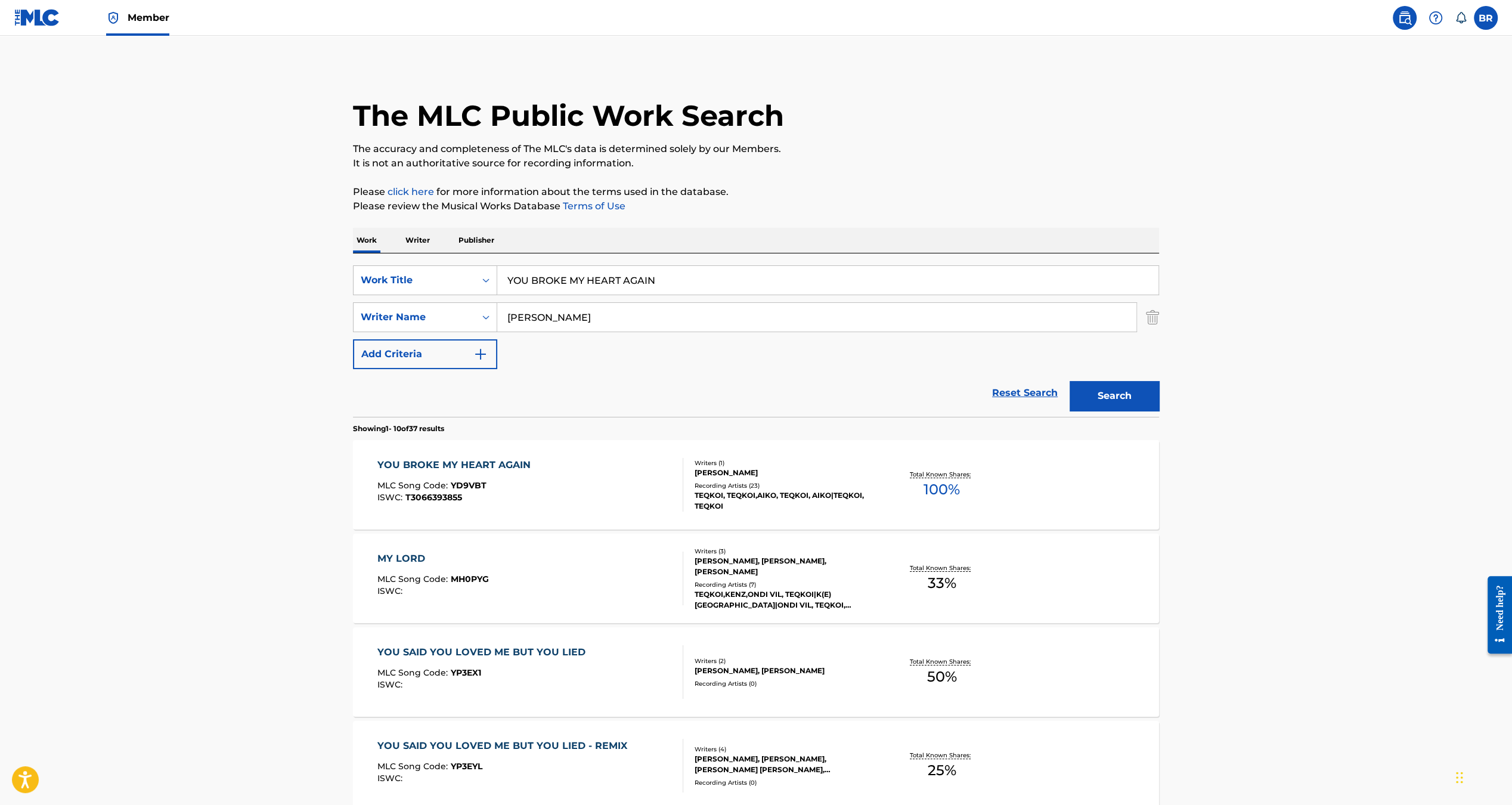
click at [579, 284] on input "YOU BROKE MY HEART AGAIN" at bounding box center [827, 280] width 661 height 28
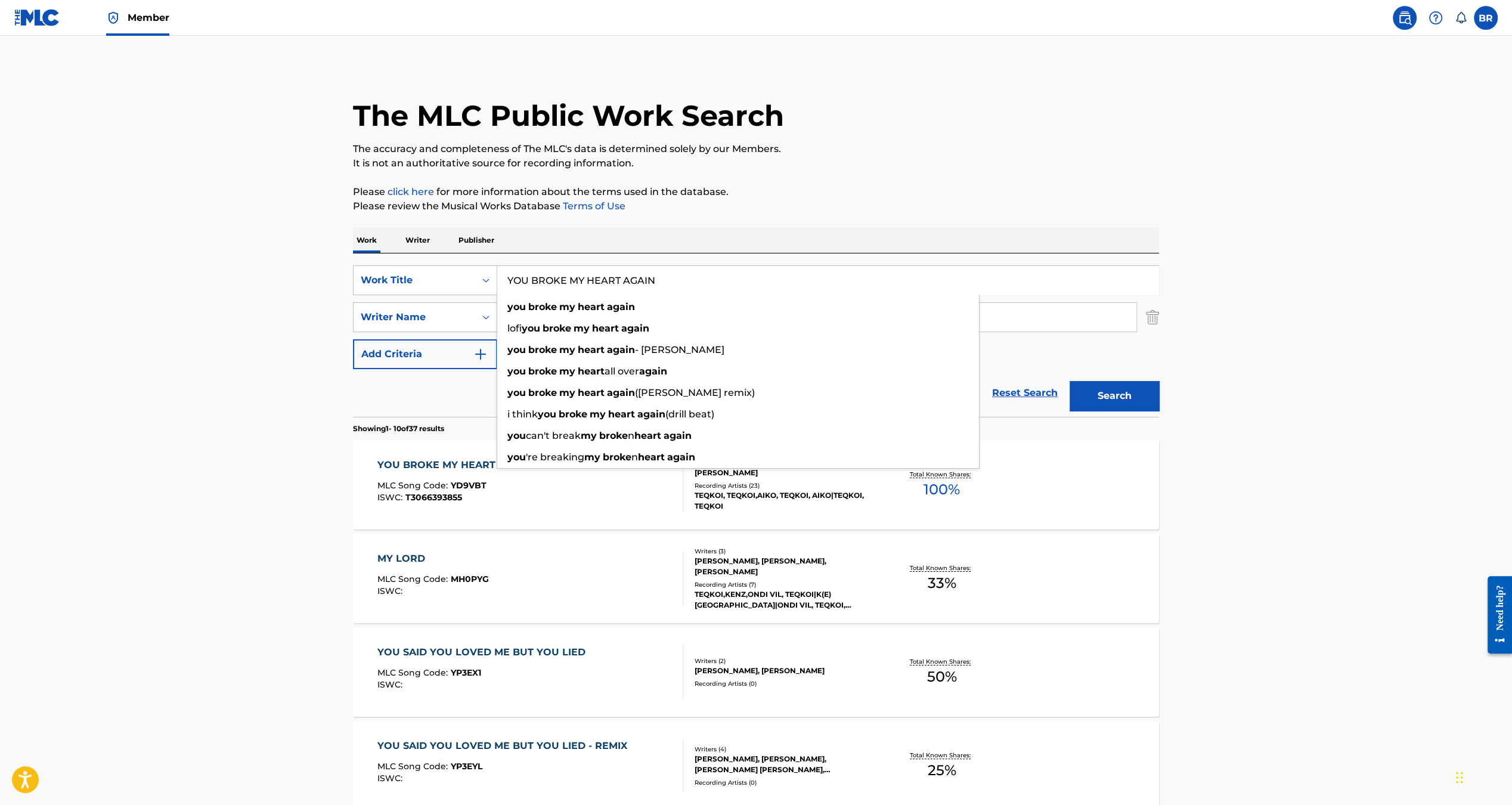
paste input "([PERSON_NAME] REMIX)"
type input "YOU BROKE MY HEART AGAIN ([PERSON_NAME] REMIX)"
click at [1069, 381] on button "Search" at bounding box center [1114, 396] width 90 height 30
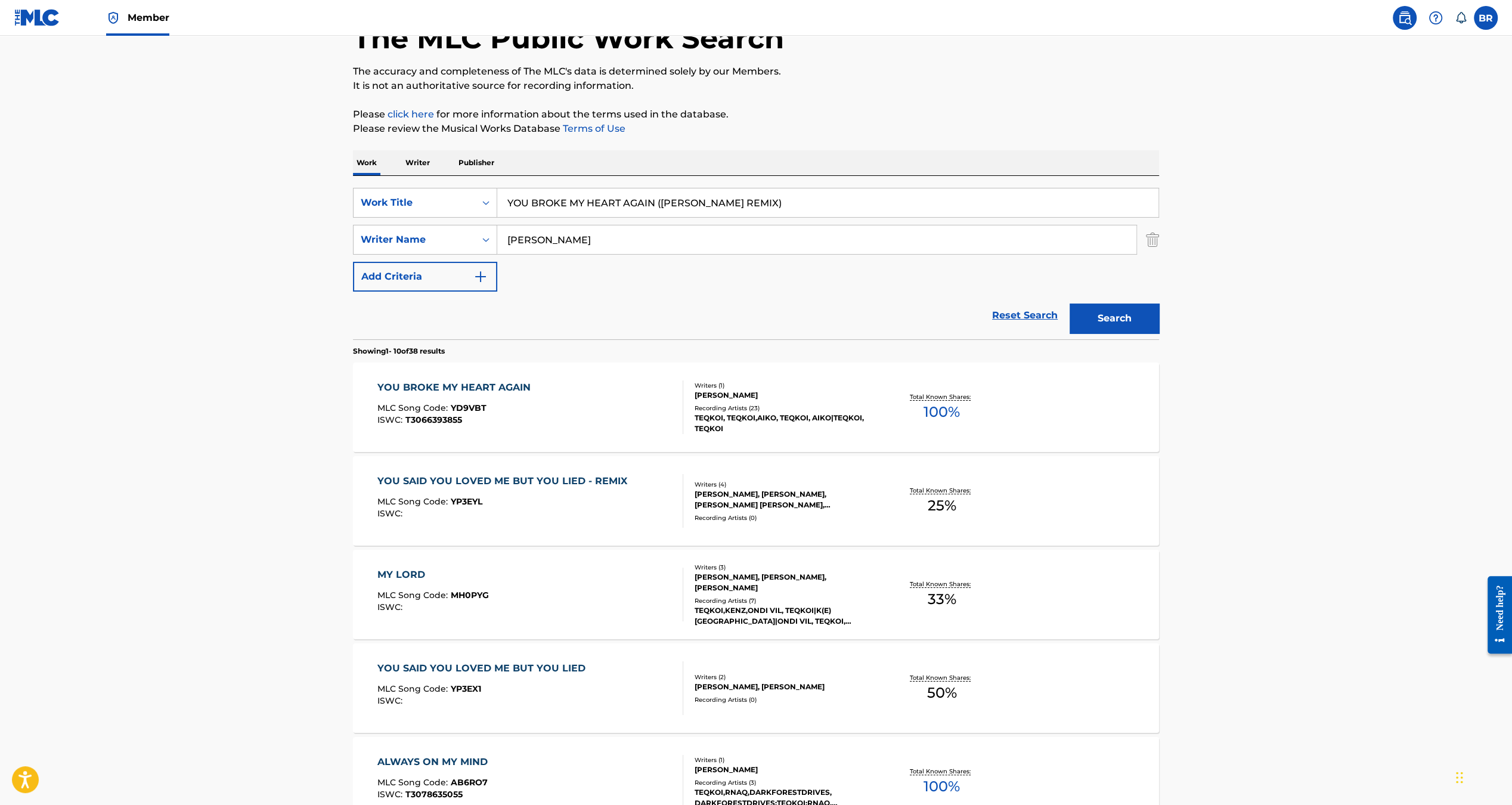
scroll to position [84, 0]
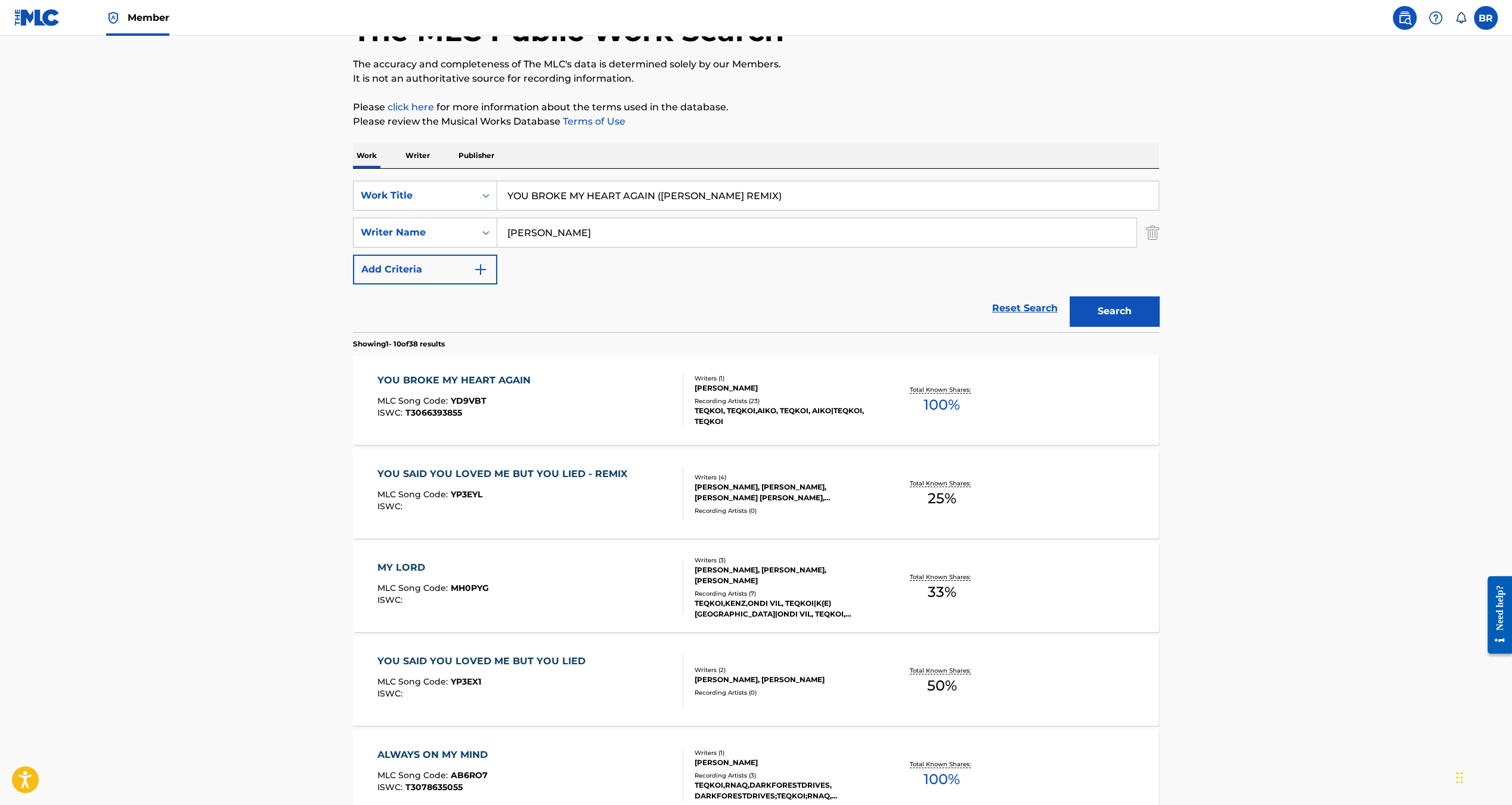
click at [492, 375] on div "YOU BROKE MY HEART AGAIN" at bounding box center [456, 381] width 159 height 14
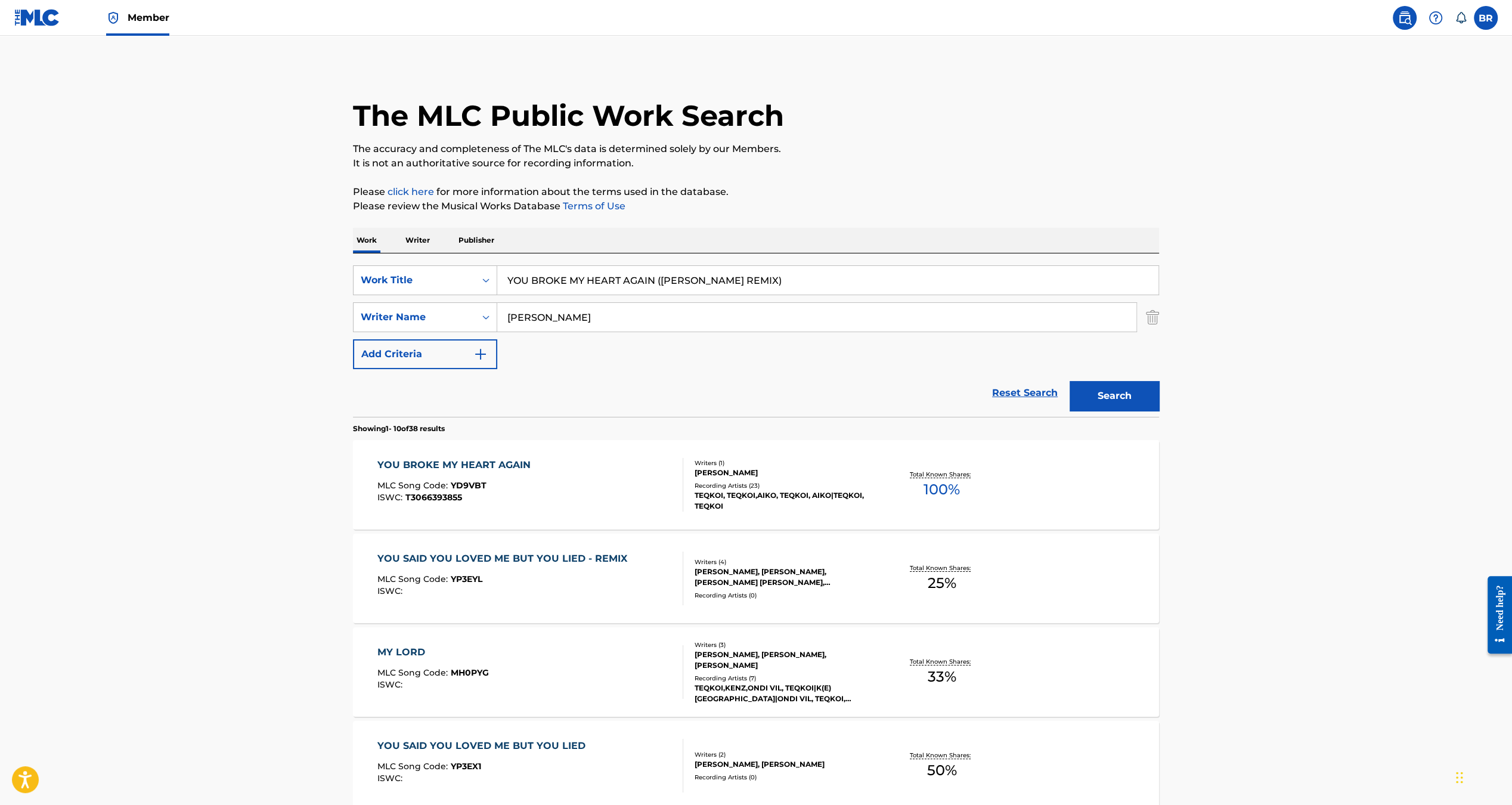
click at [551, 269] on input "YOU BROKE MY HEART AGAIN ([PERSON_NAME] REMIX)" at bounding box center [827, 280] width 661 height 28
paste input "- [PERSON_NAME]"
click at [1069, 381] on button "Search" at bounding box center [1114, 396] width 90 height 30
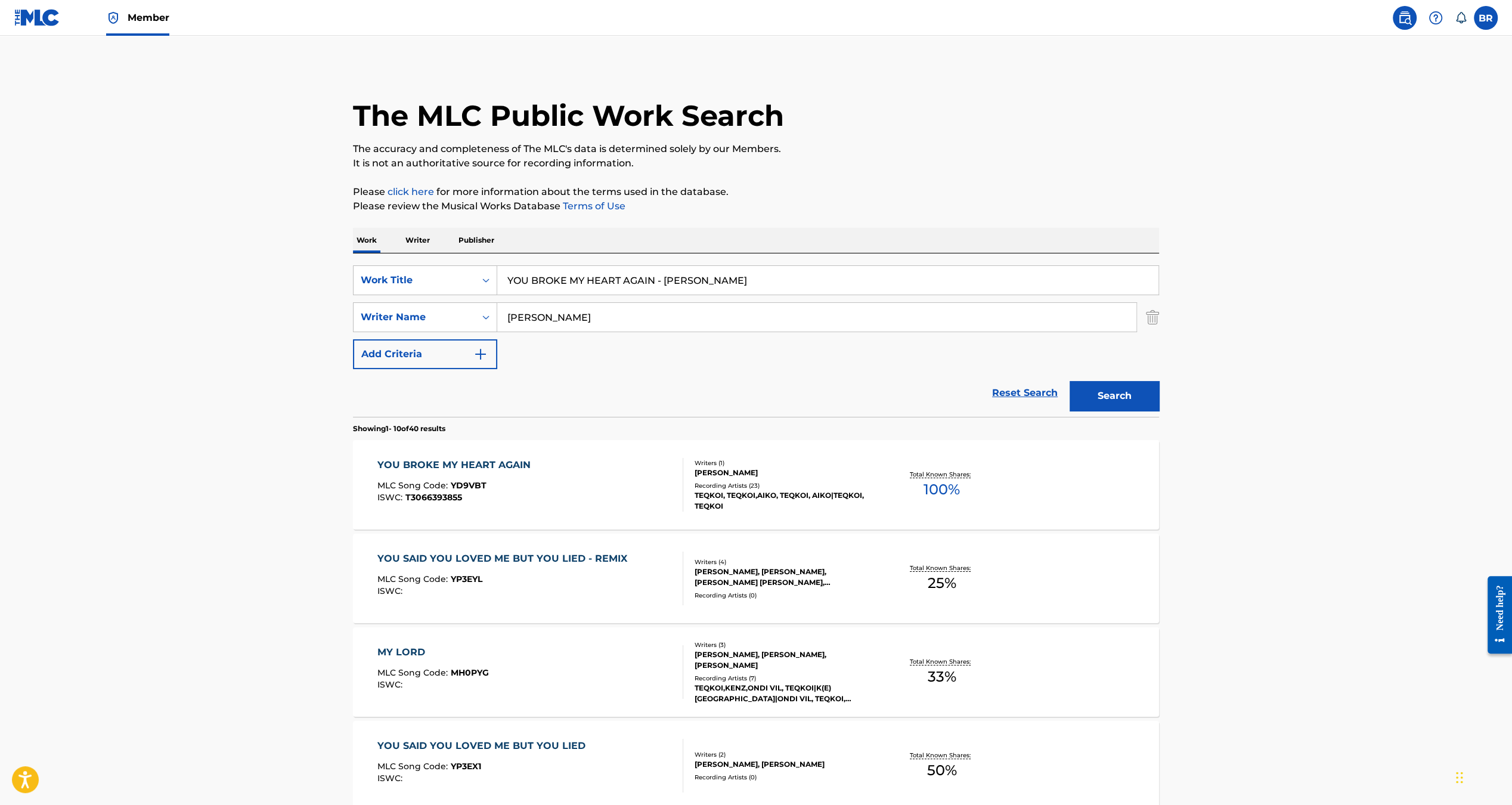
click at [681, 272] on input "YOU BROKE MY HEART AGAIN - [PERSON_NAME]" at bounding box center [827, 280] width 661 height 28
paste input "MELT AWAY THE SNOW"
type input "YOU MELT AWAY THE SNOW"
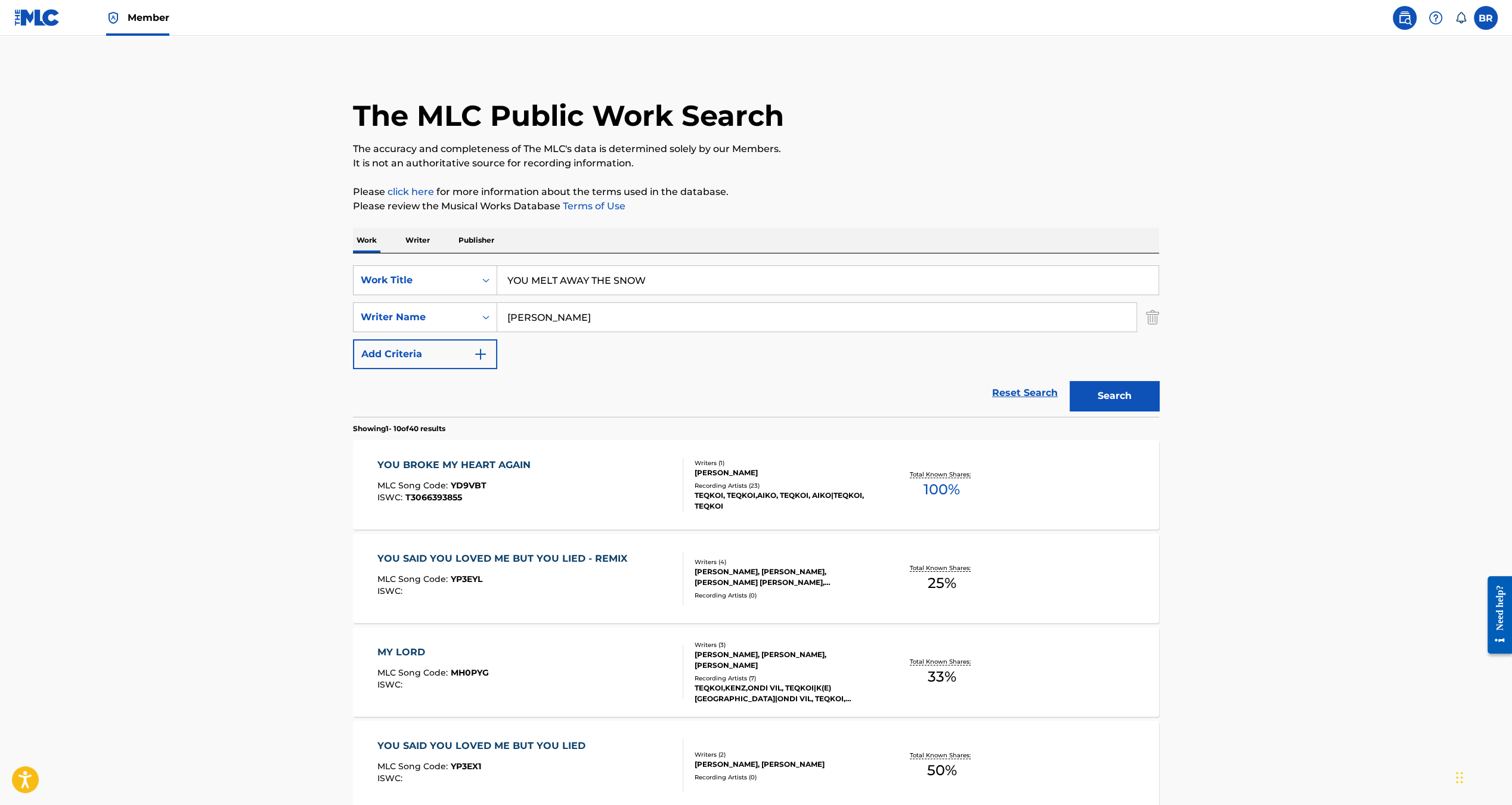
click at [1069, 381] on button "Search" at bounding box center [1114, 396] width 90 height 30
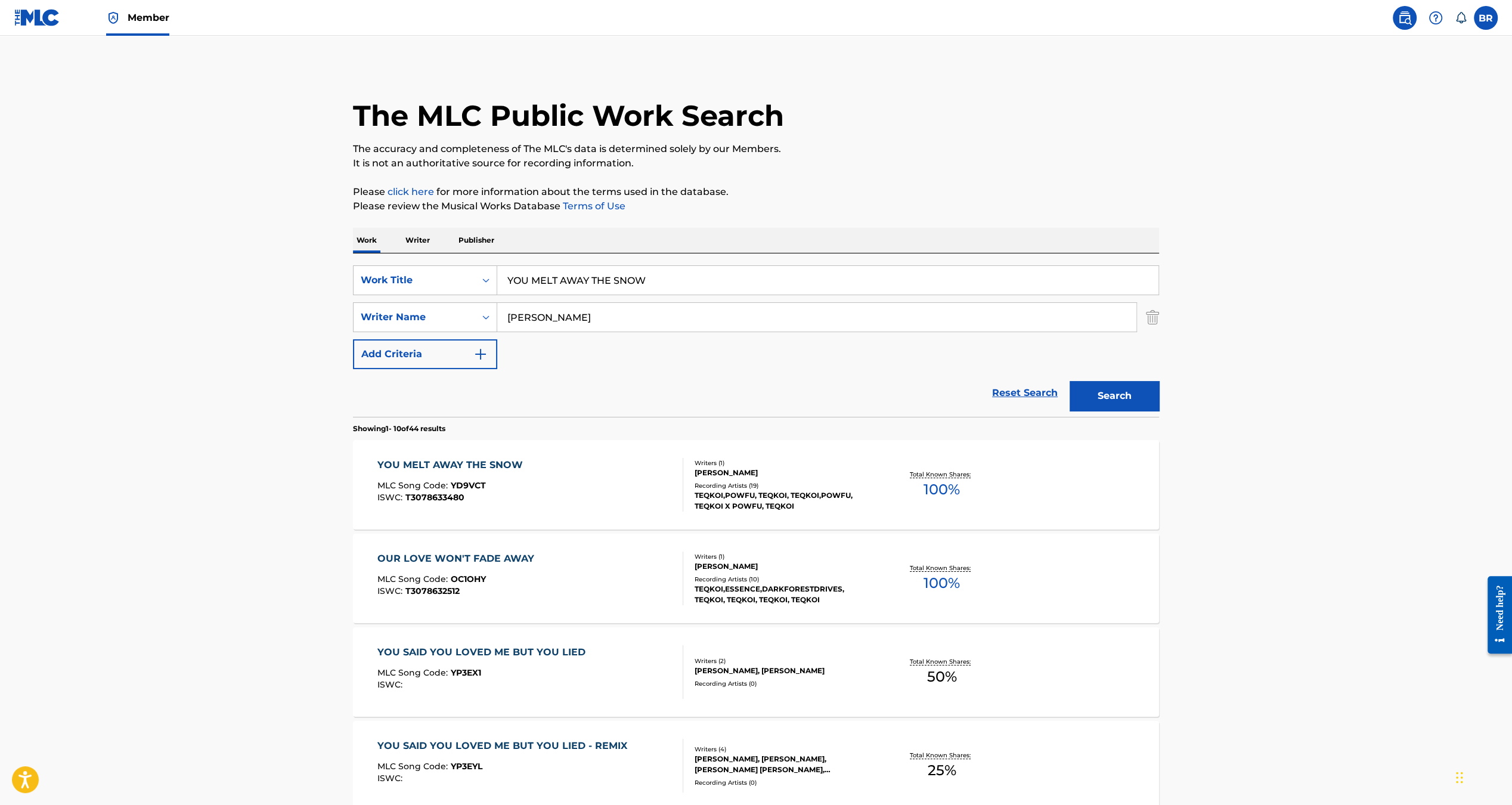
click at [493, 485] on div "MLC Song Code : YD9VCT" at bounding box center [453, 486] width 152 height 12
click at [571, 269] on input "YOU MELT AWAY THE SNOW" at bounding box center [827, 280] width 661 height 28
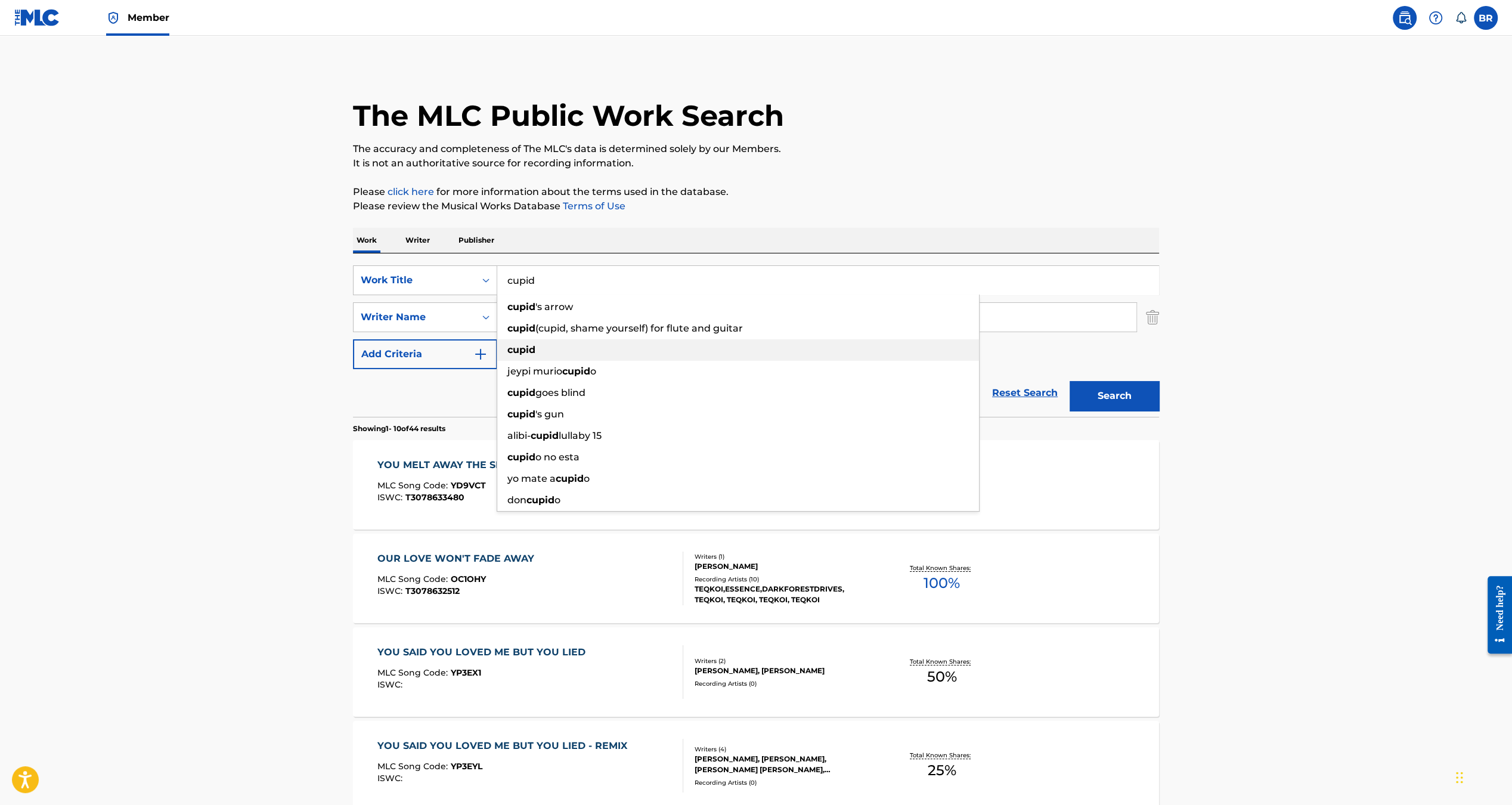
click at [556, 355] on div "cupid" at bounding box center [737, 350] width 482 height 21
type input "cupid"
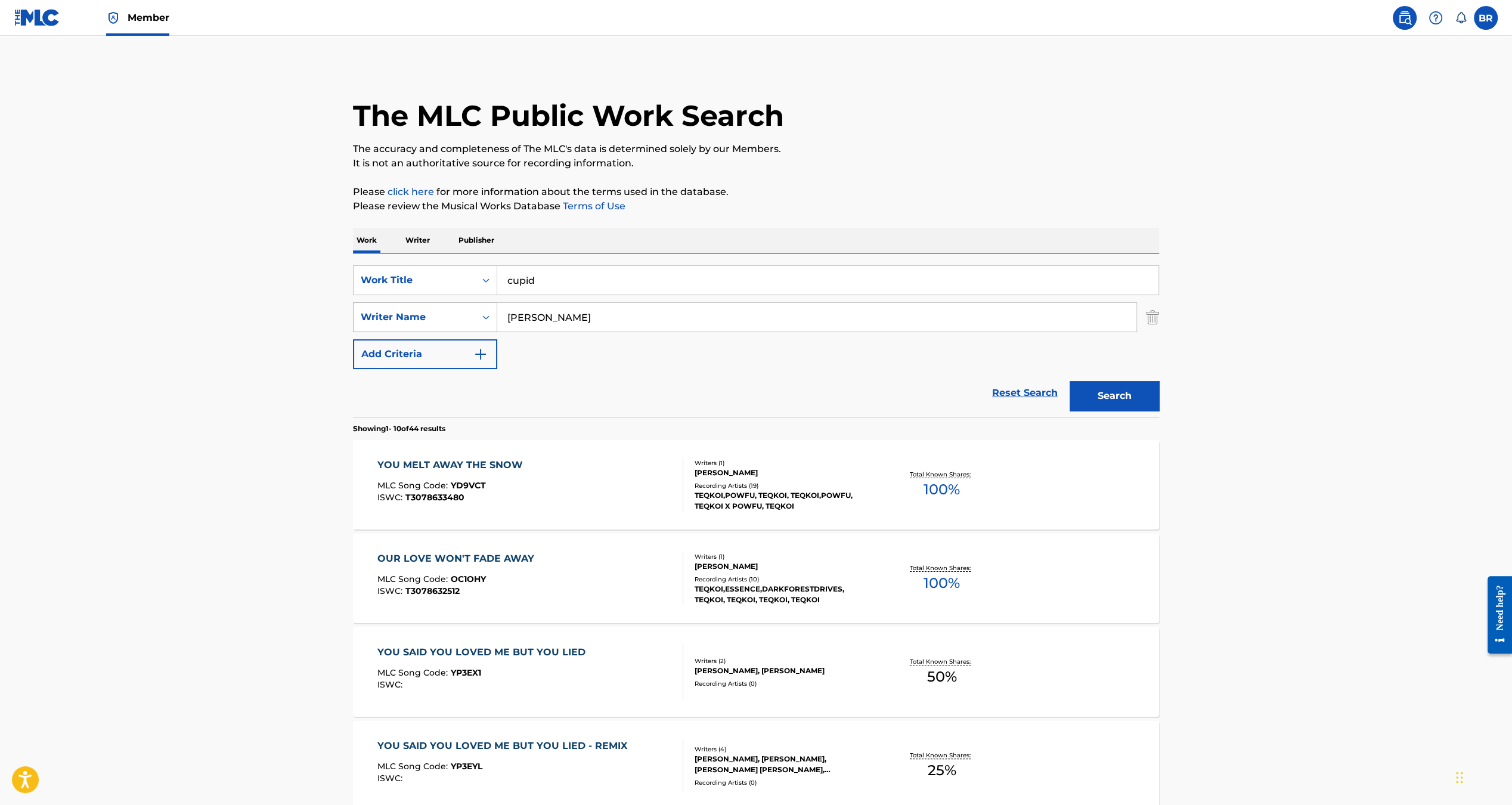
click at [405, 313] on div "Writer Name" at bounding box center [413, 317] width 107 height 14
click at [554, 314] on input "[PERSON_NAME]" at bounding box center [816, 317] width 639 height 28
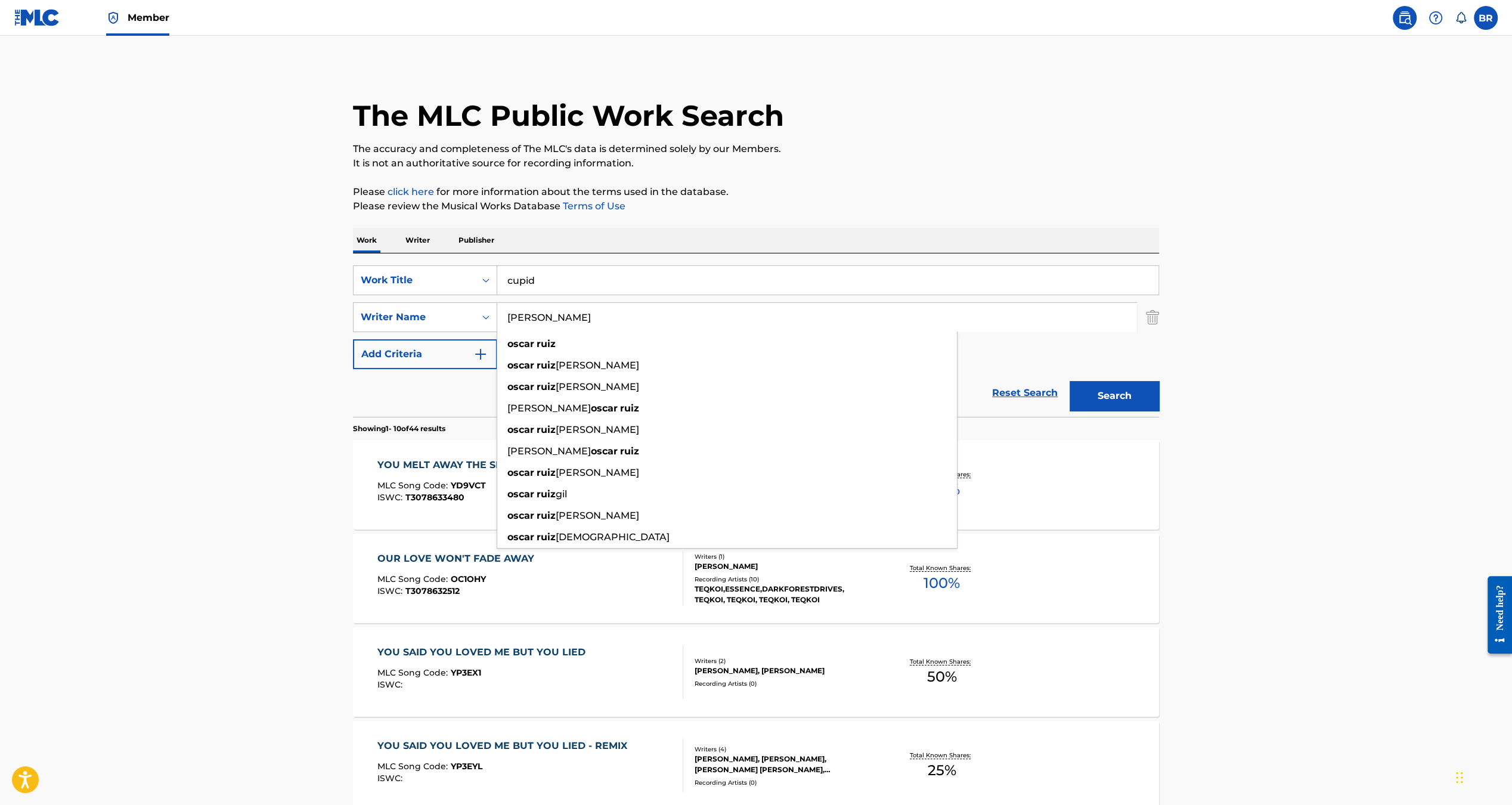
click at [554, 314] on input "[PERSON_NAME]" at bounding box center [816, 317] width 639 height 28
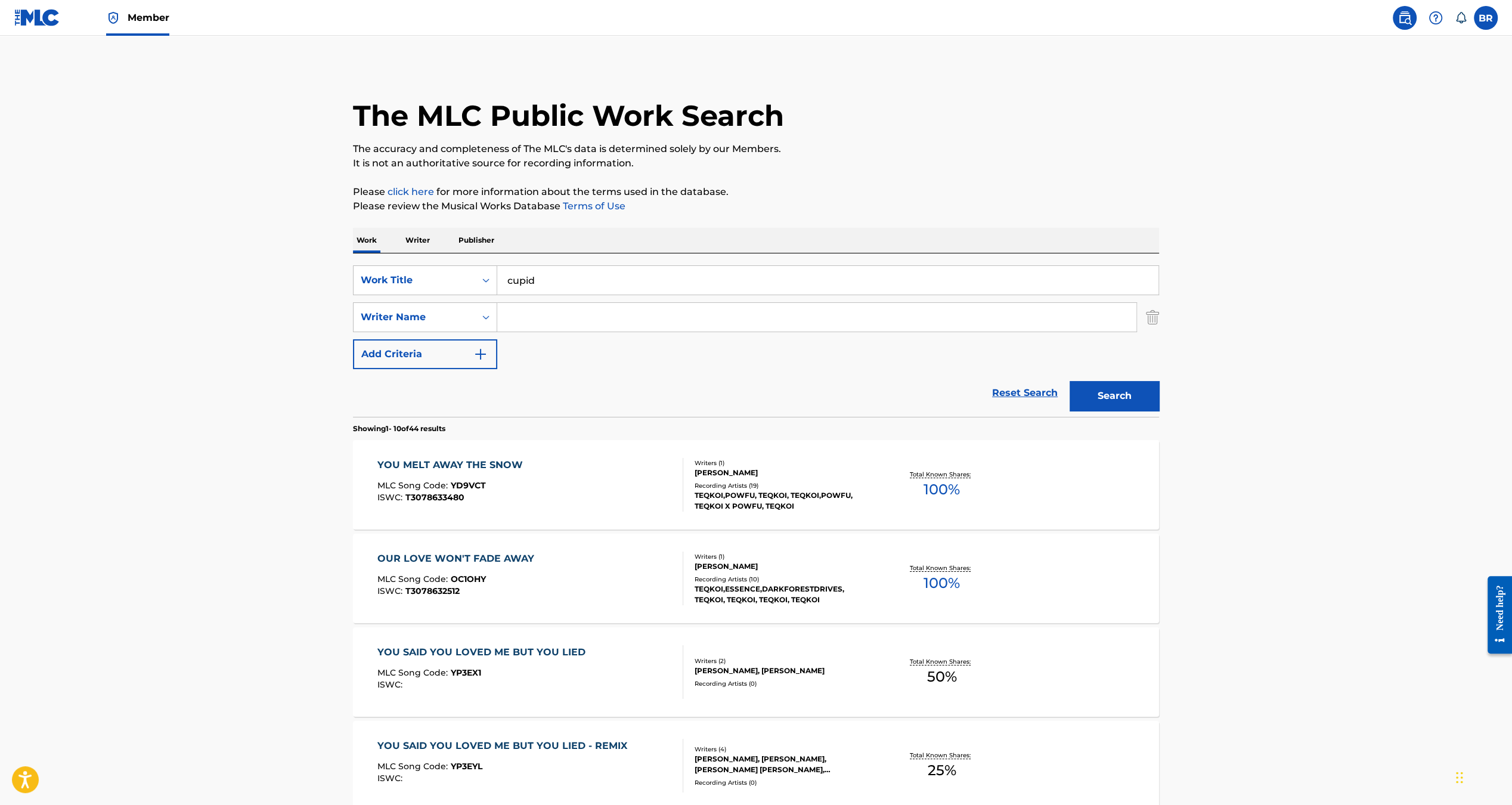
click at [1069, 381] on button "Search" at bounding box center [1114, 396] width 90 height 30
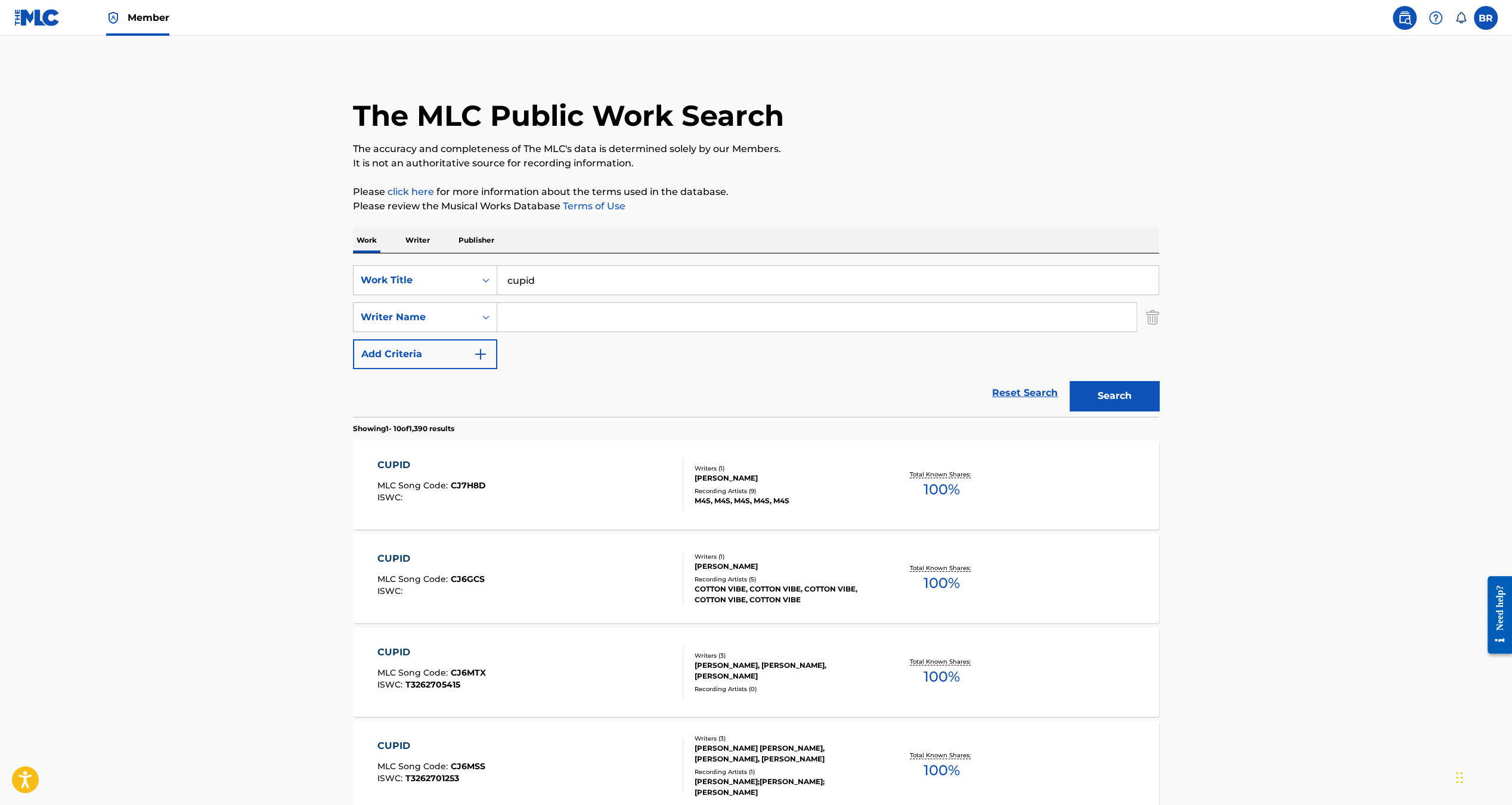
click at [563, 464] on div "CUPID MLC Song Code : CJ7H8D ISWC :" at bounding box center [530, 485] width 306 height 53
click at [519, 312] on input "Search Form" at bounding box center [816, 317] width 639 height 28
type input "siahn"
click at [1069, 381] on button "Search" at bounding box center [1114, 396] width 90 height 30
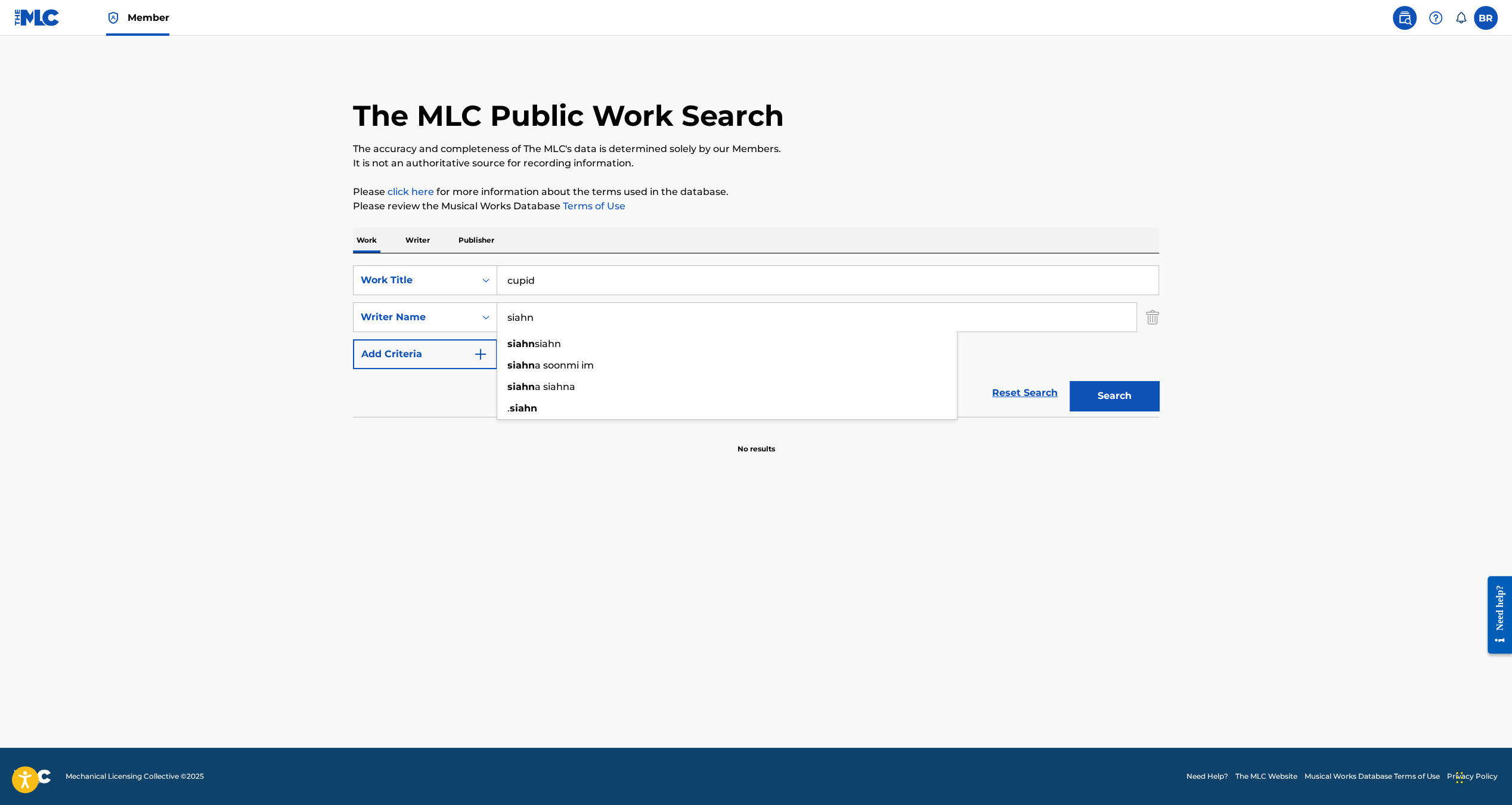
click at [544, 310] on input "siahn" at bounding box center [816, 317] width 639 height 28
click at [524, 322] on input "cupid" at bounding box center [816, 317] width 639 height 28
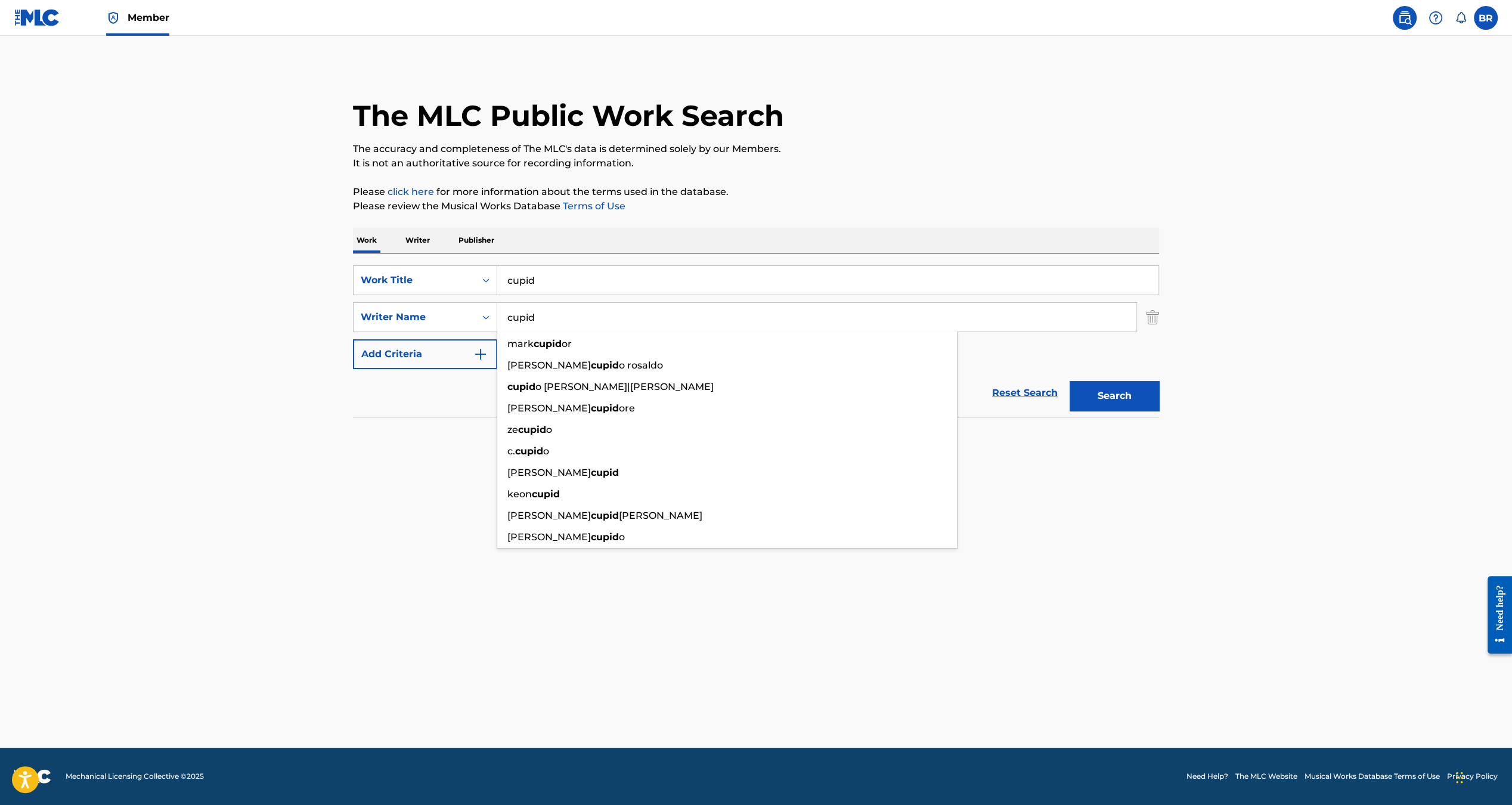
click at [524, 322] on input "cupid" at bounding box center [816, 317] width 639 height 28
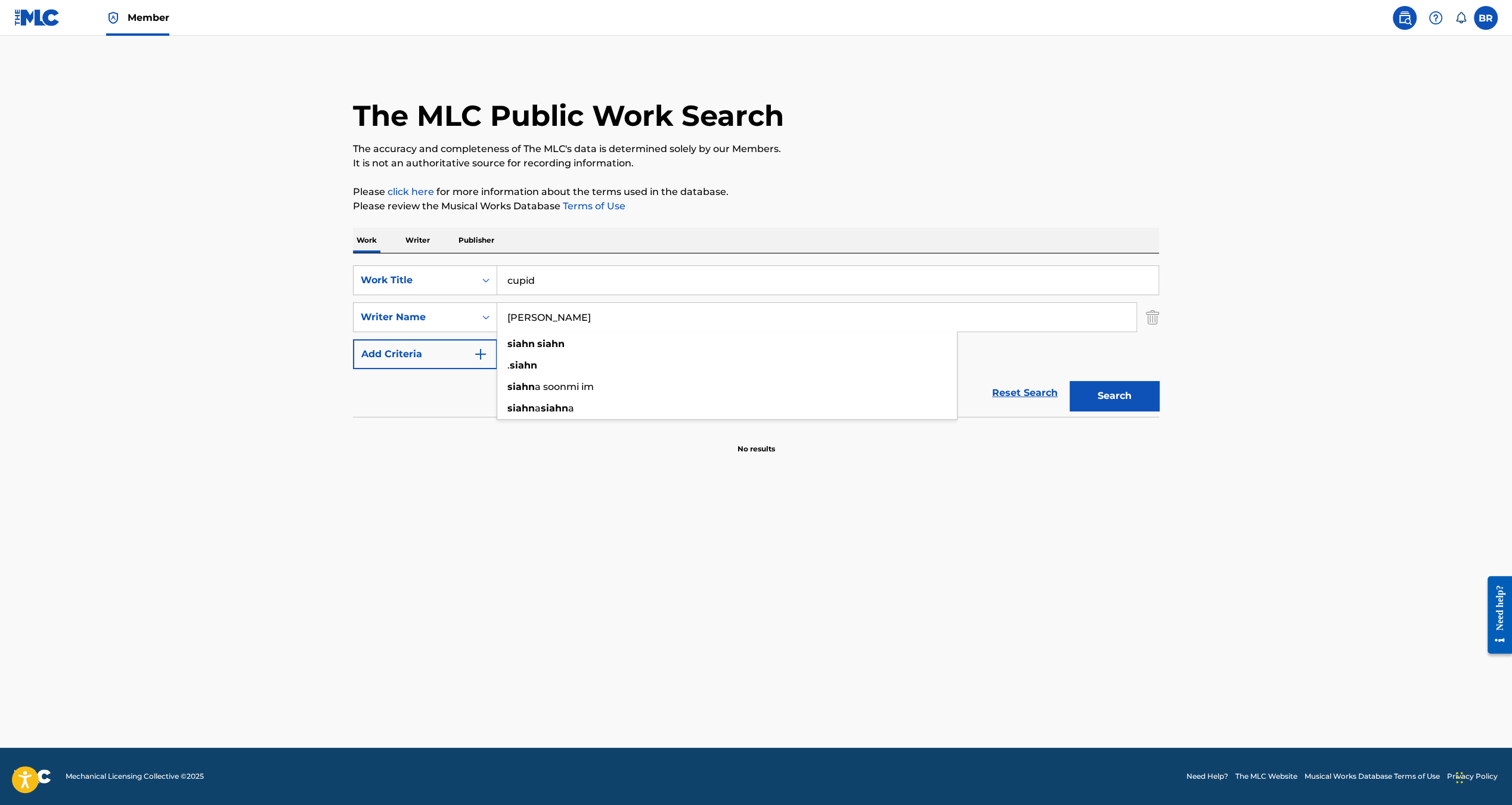
type input "[PERSON_NAME]"
click at [1069, 381] on button "Search" at bounding box center [1114, 396] width 90 height 30
click at [557, 275] on input "cupid" at bounding box center [827, 280] width 661 height 28
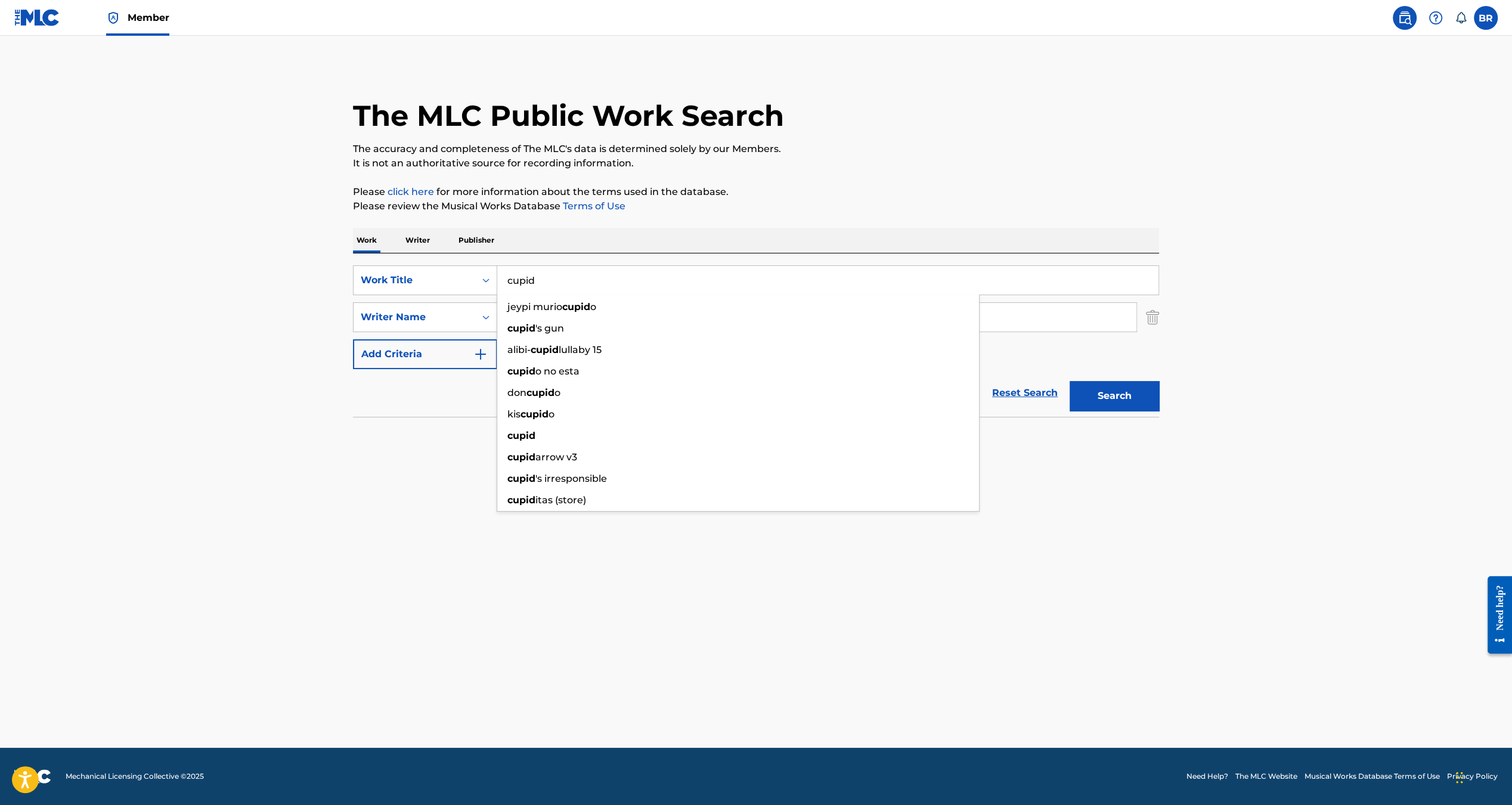
type input "a"
type input "1991 (intro0"
click at [579, 273] on input "1991 (intro0" at bounding box center [827, 280] width 661 height 28
click at [579, 279] on input "1991 (intro0" at bounding box center [827, 280] width 661 height 28
type input "1991 (intro)"
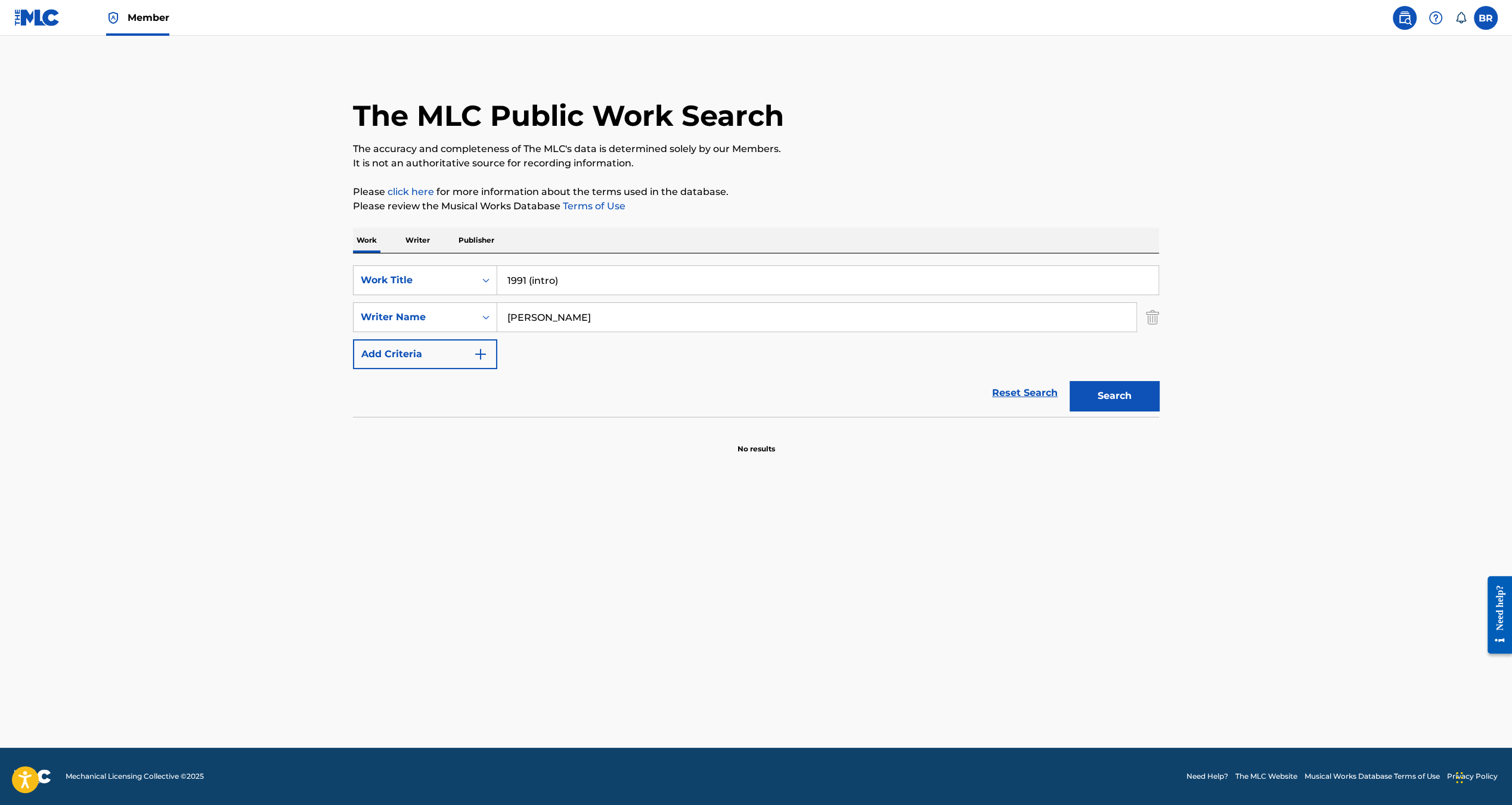
click at [573, 312] on input "[PERSON_NAME]" at bounding box center [816, 317] width 639 height 28
type input "t"
type input "[PERSON_NAME]"
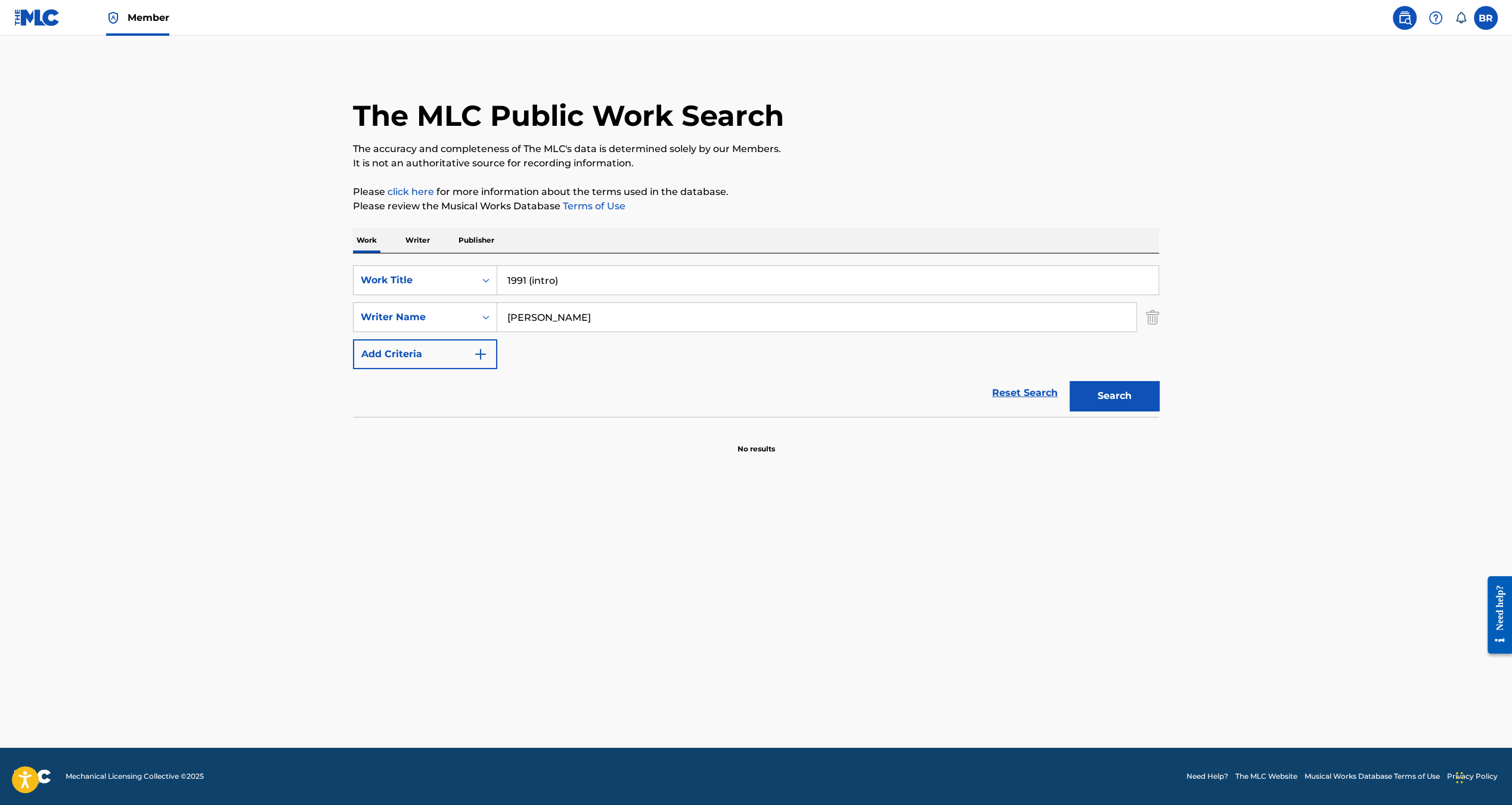
click at [1069, 381] on button "Search" at bounding box center [1114, 396] width 90 height 30
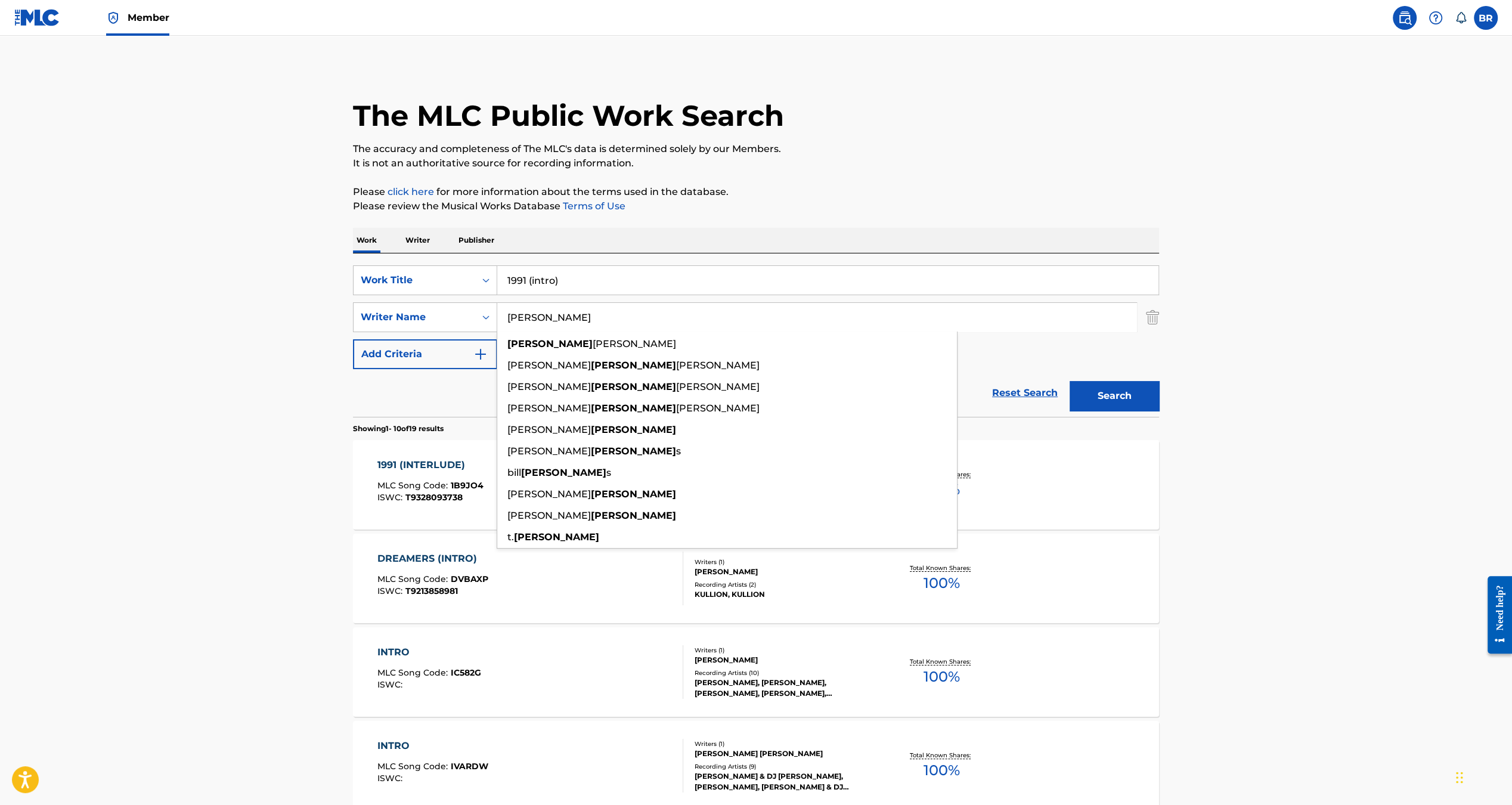
click at [343, 470] on div "The MLC Public Work Search The accuracy and completeness of The MLC's data is d…" at bounding box center [756, 749] width 835 height 1368
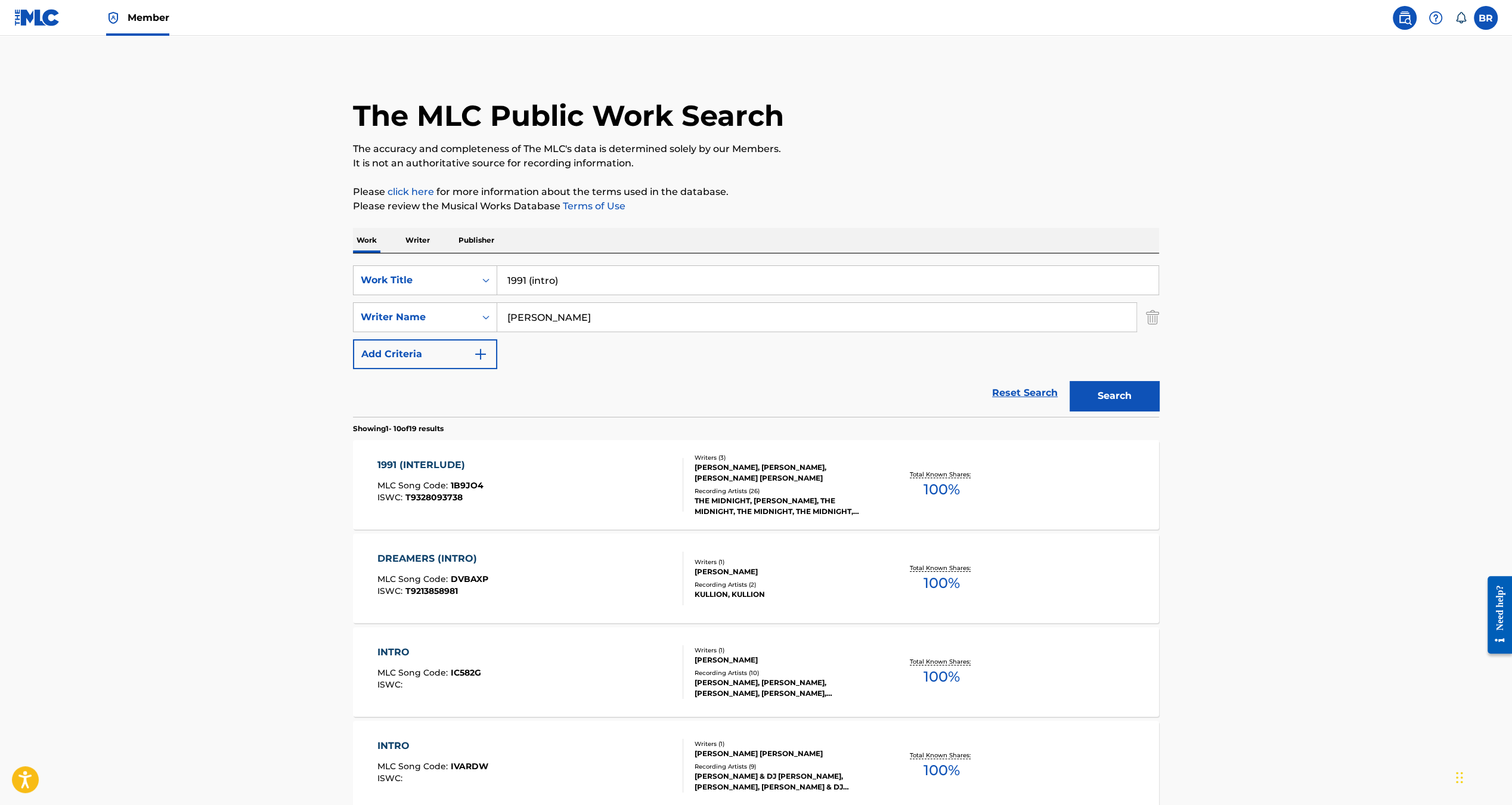
click at [408, 470] on div "1991 (INTERLUDE)" at bounding box center [430, 465] width 106 height 14
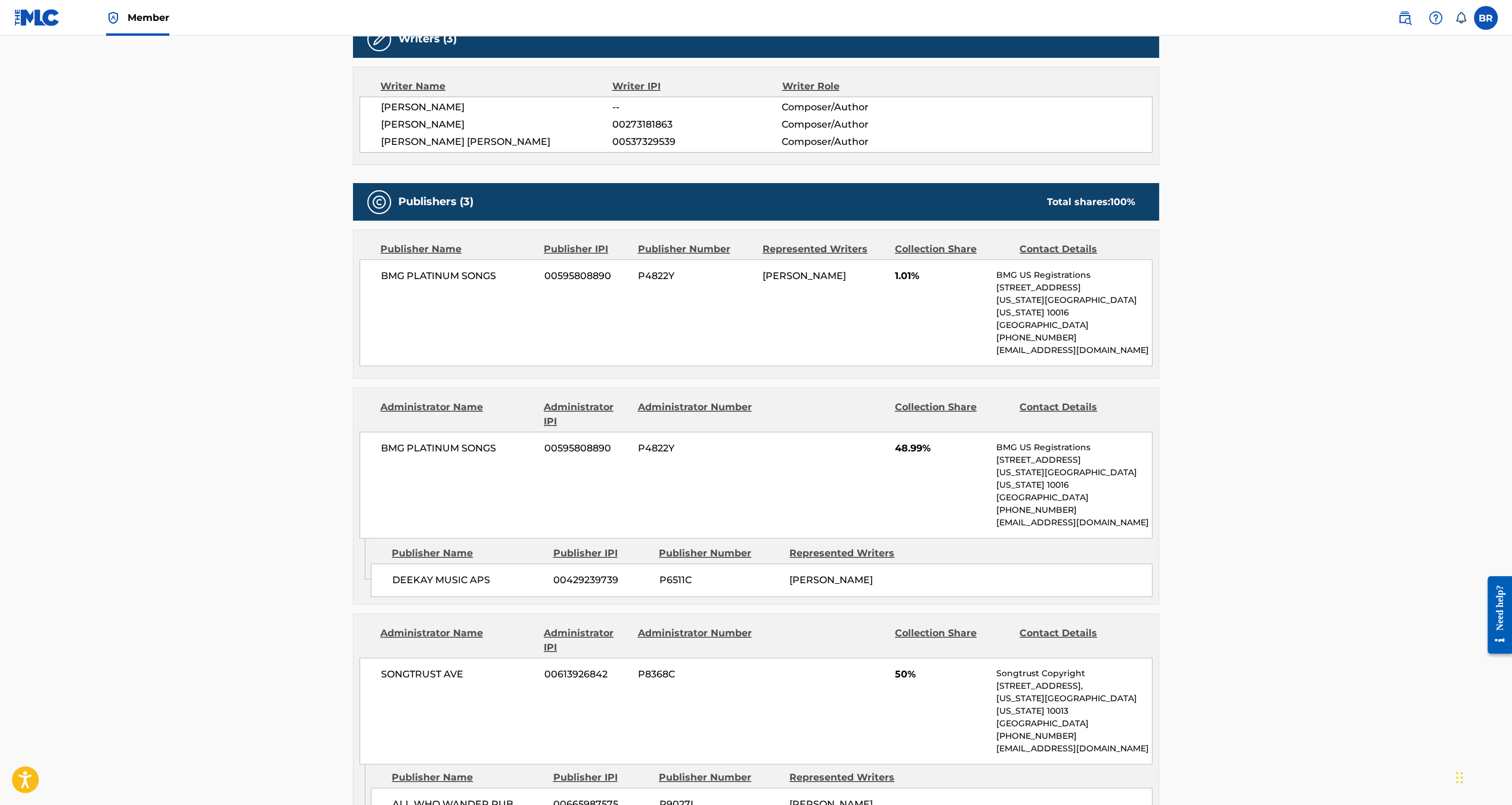
scroll to position [516, 0]
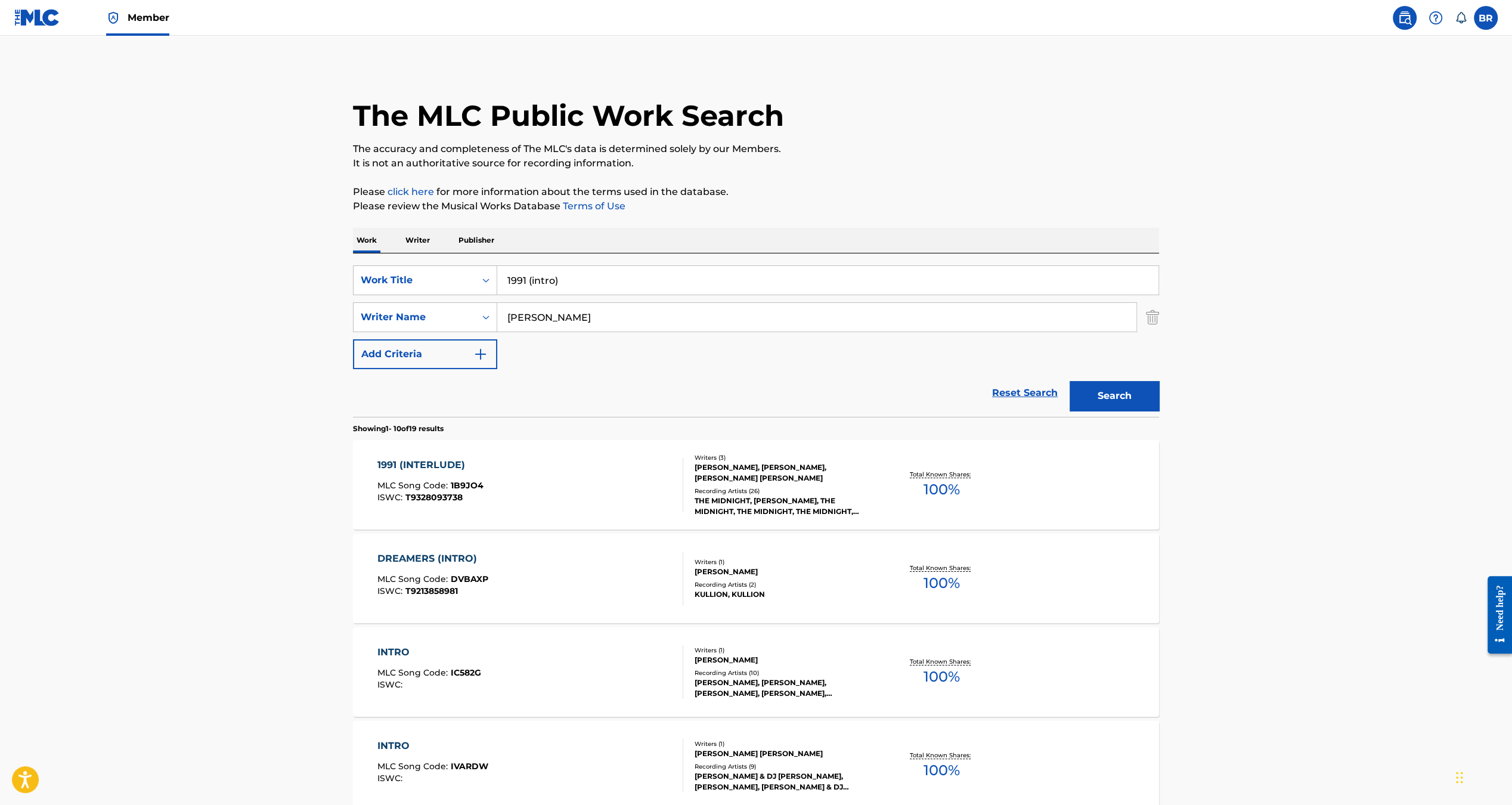
click at [547, 288] on input "1991 (intro)" at bounding box center [827, 280] width 661 height 28
paste input "A Place of Her Own"
type input "A Place of Her Own"
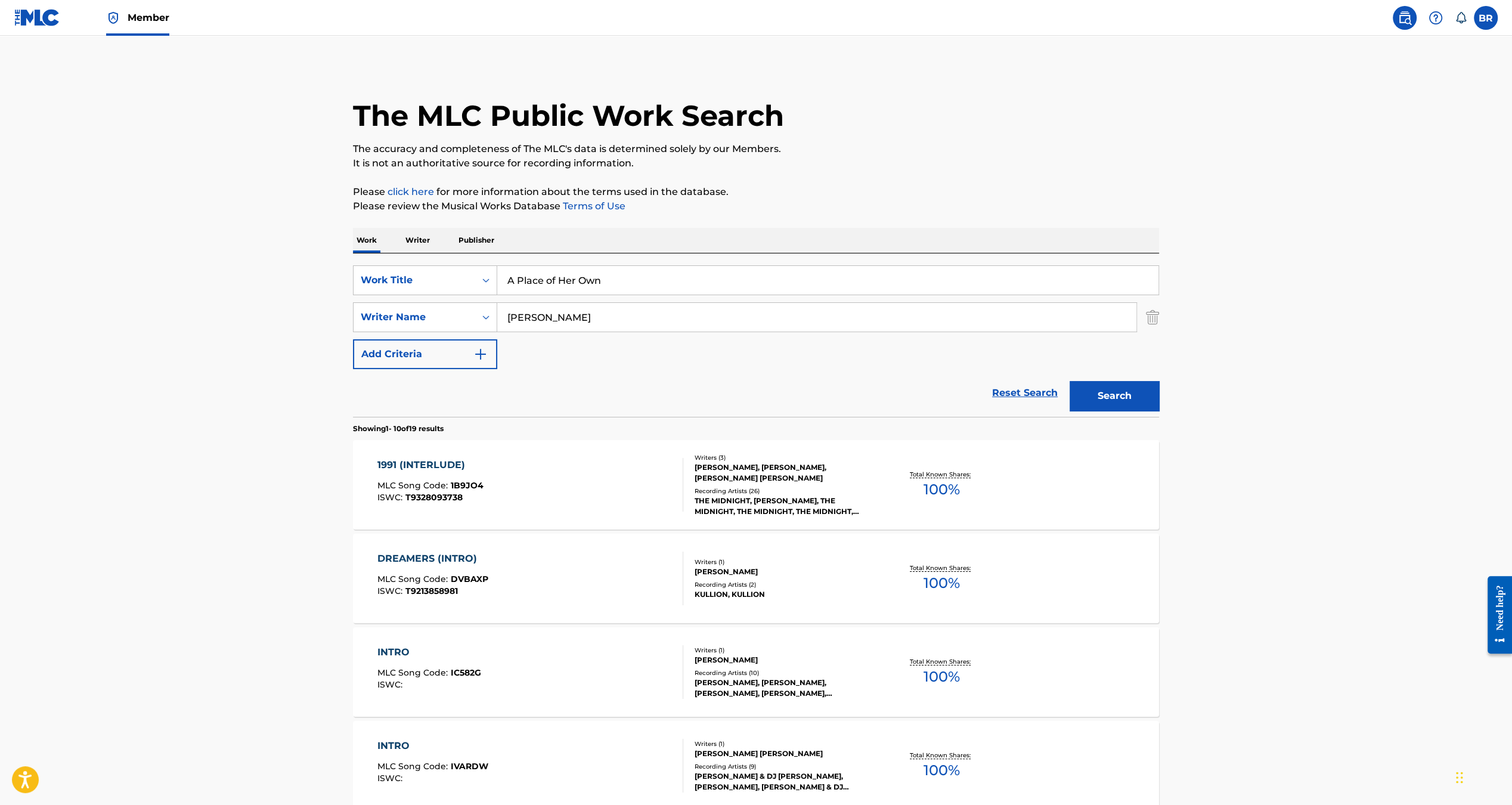
click at [1069, 381] on button "Search" at bounding box center [1114, 396] width 90 height 30
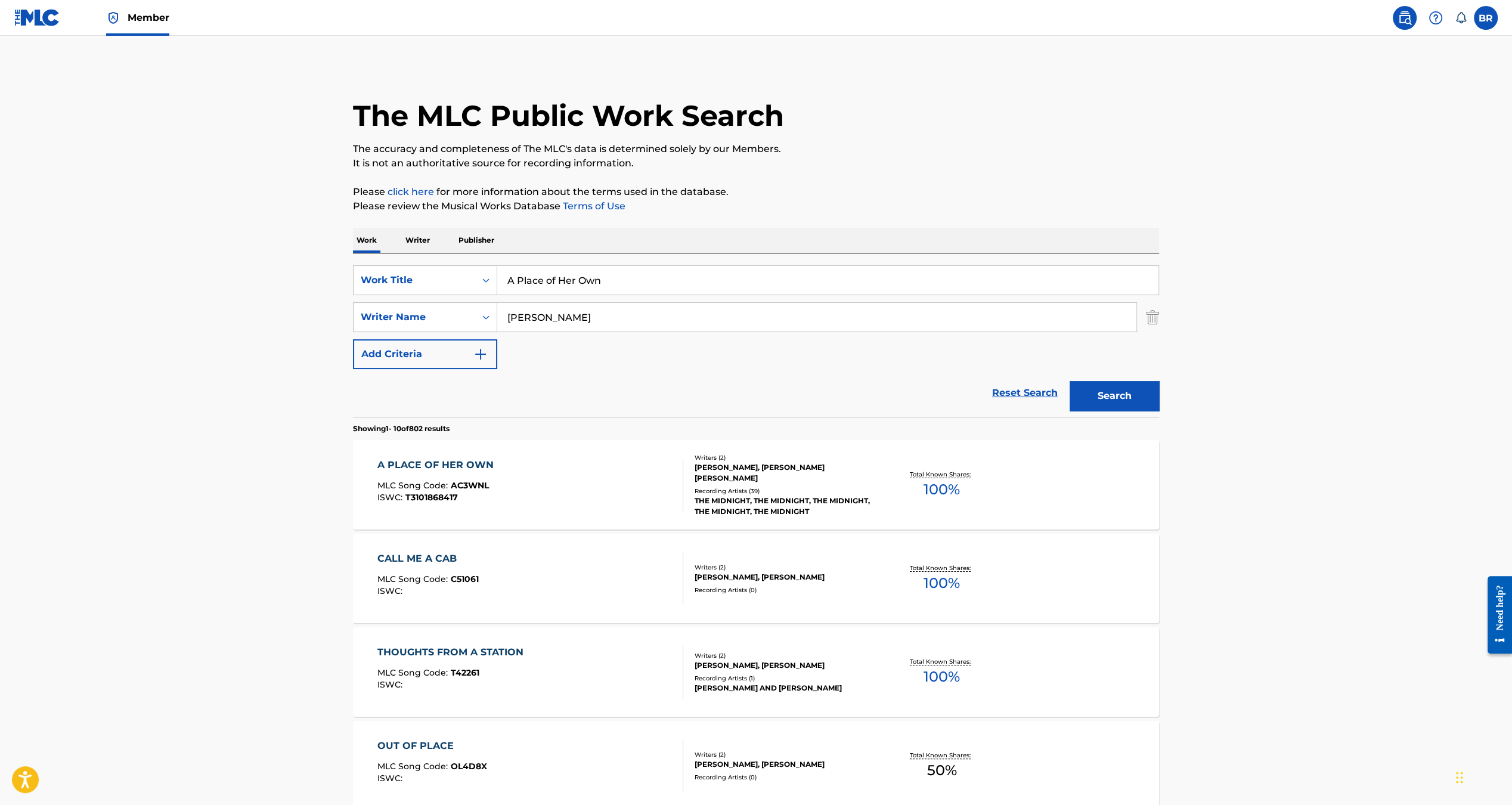
click at [579, 472] on div "A PLACE OF HER OWN MLC Song Code : AC3WNL ISWC : T3101868417" at bounding box center [530, 485] width 306 height 53
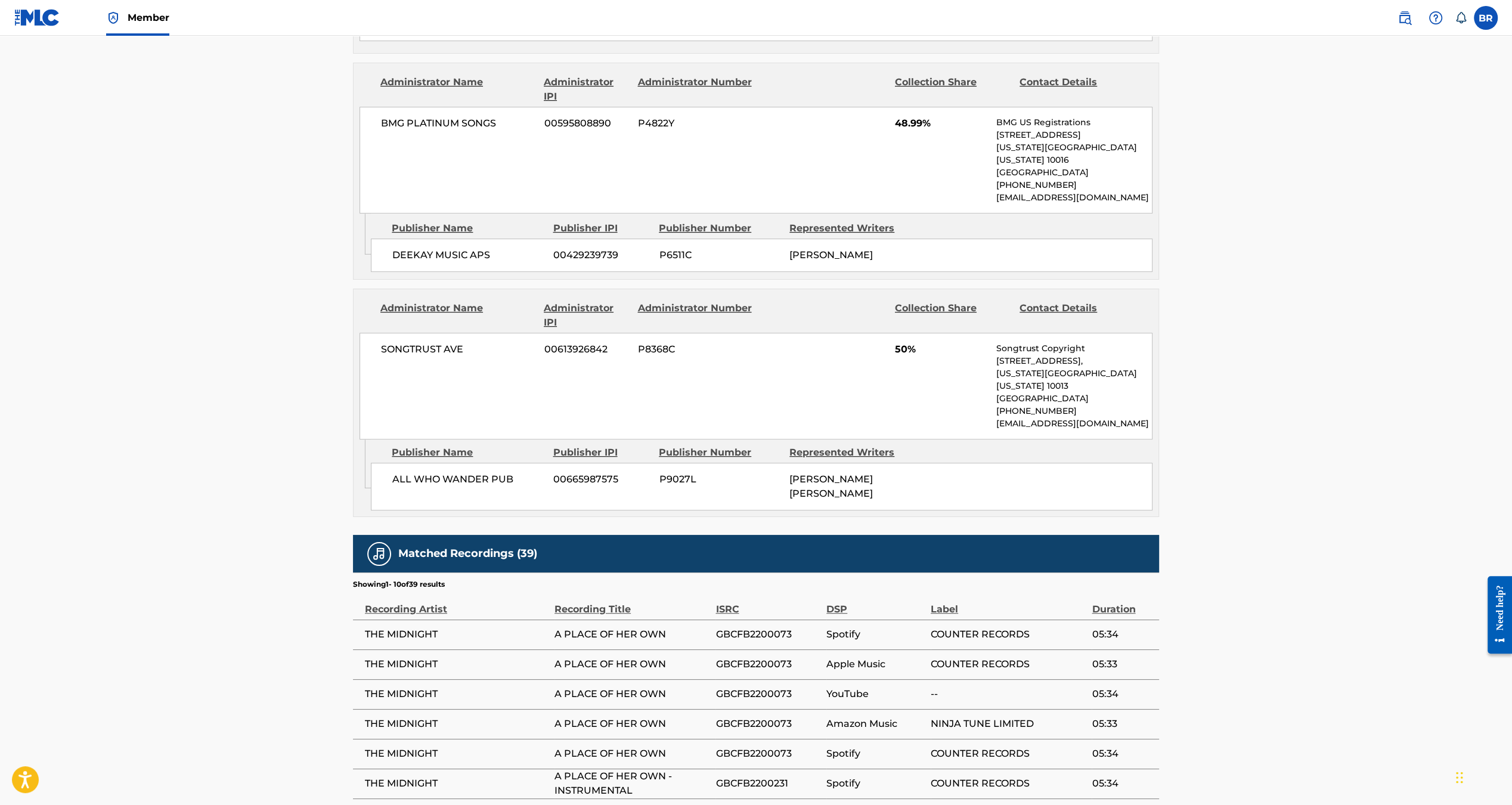
scroll to position [761, 0]
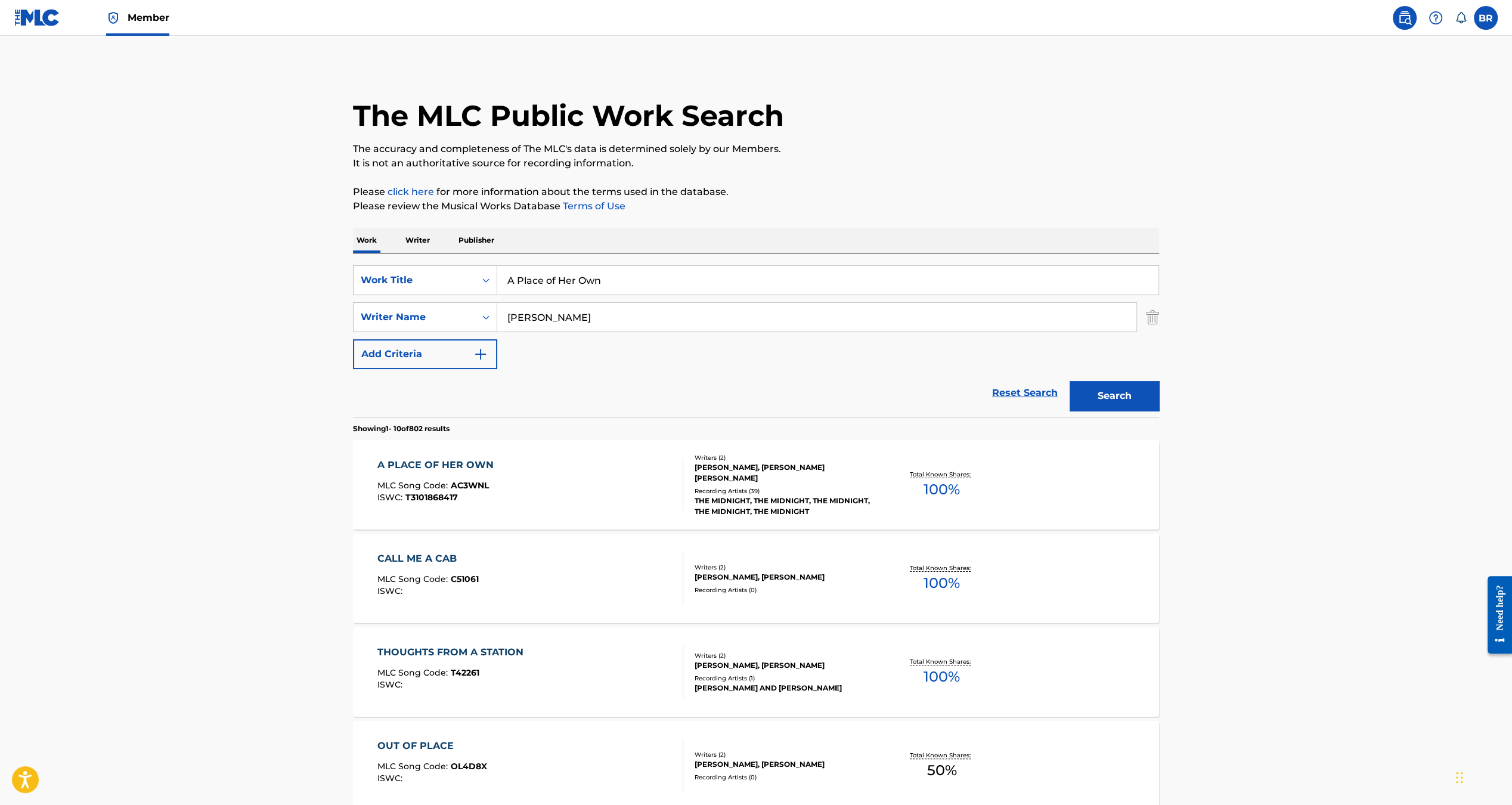
click at [613, 275] on input "A Place of Her Own" at bounding box center [827, 280] width 661 height 28
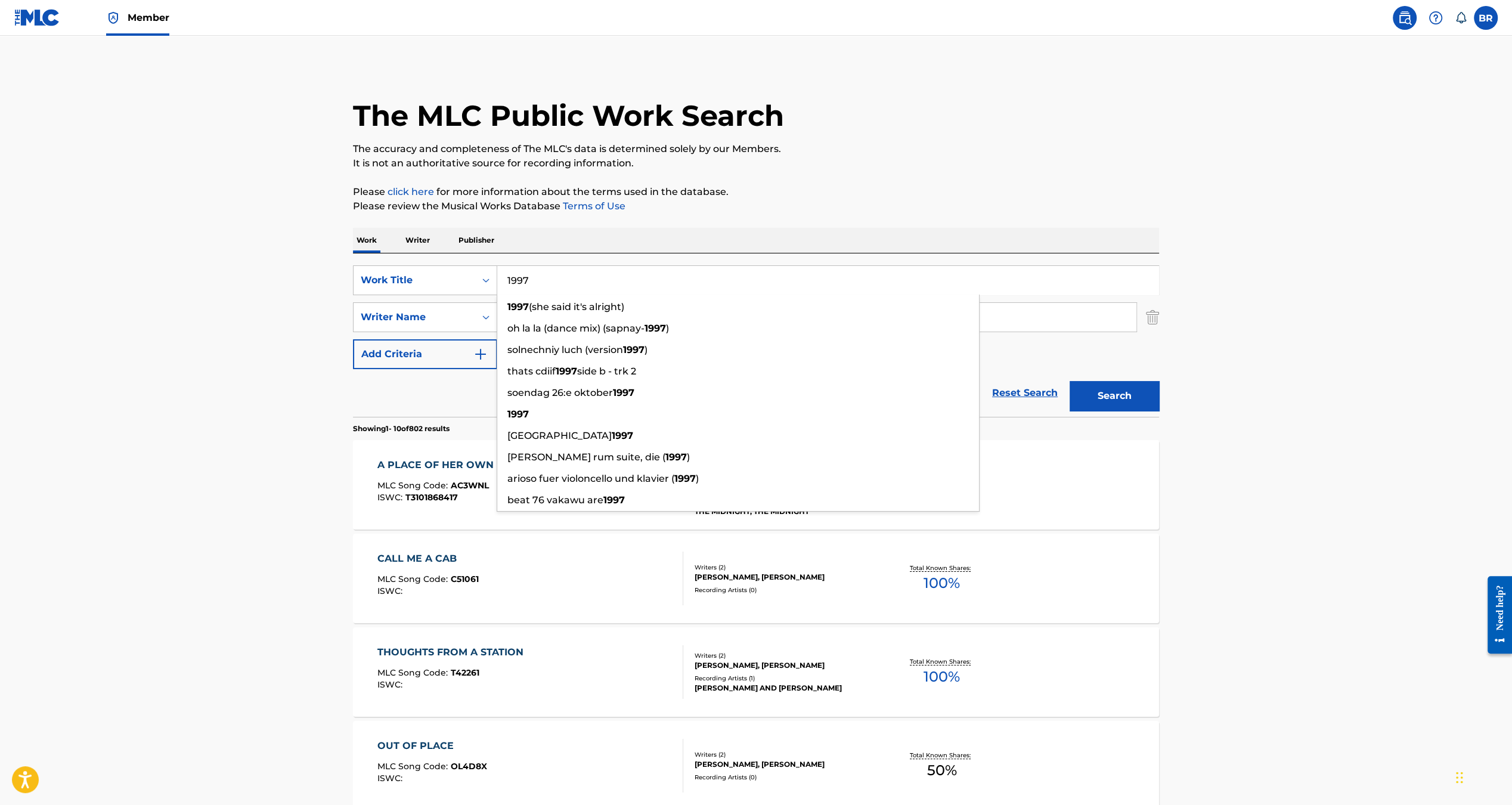
type input "1997"
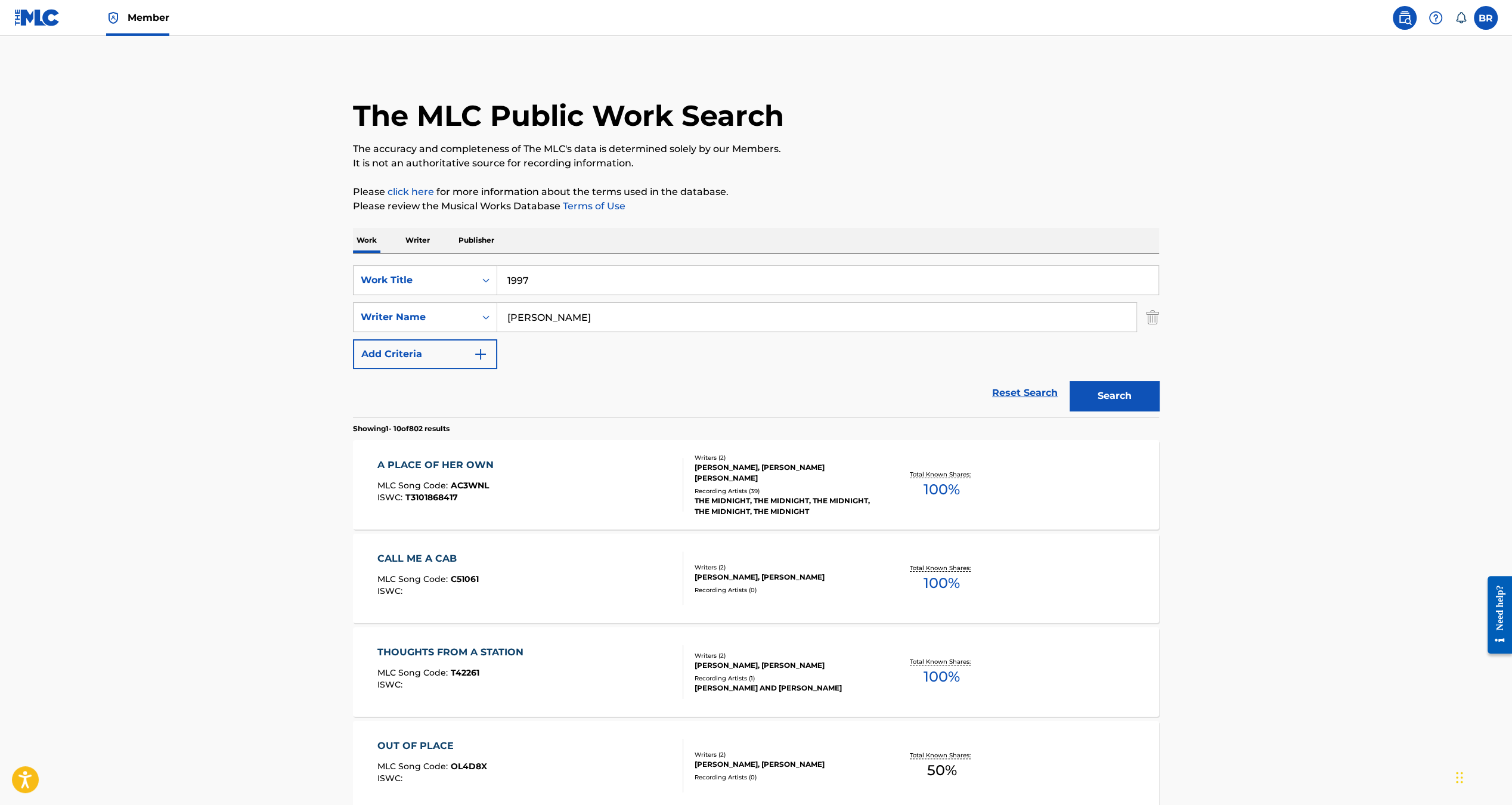
click at [590, 314] on input "[PERSON_NAME]" at bounding box center [816, 317] width 639 height 28
type input "[PERSON_NAME]"
click at [1069, 381] on button "Search" at bounding box center [1114, 396] width 90 height 30
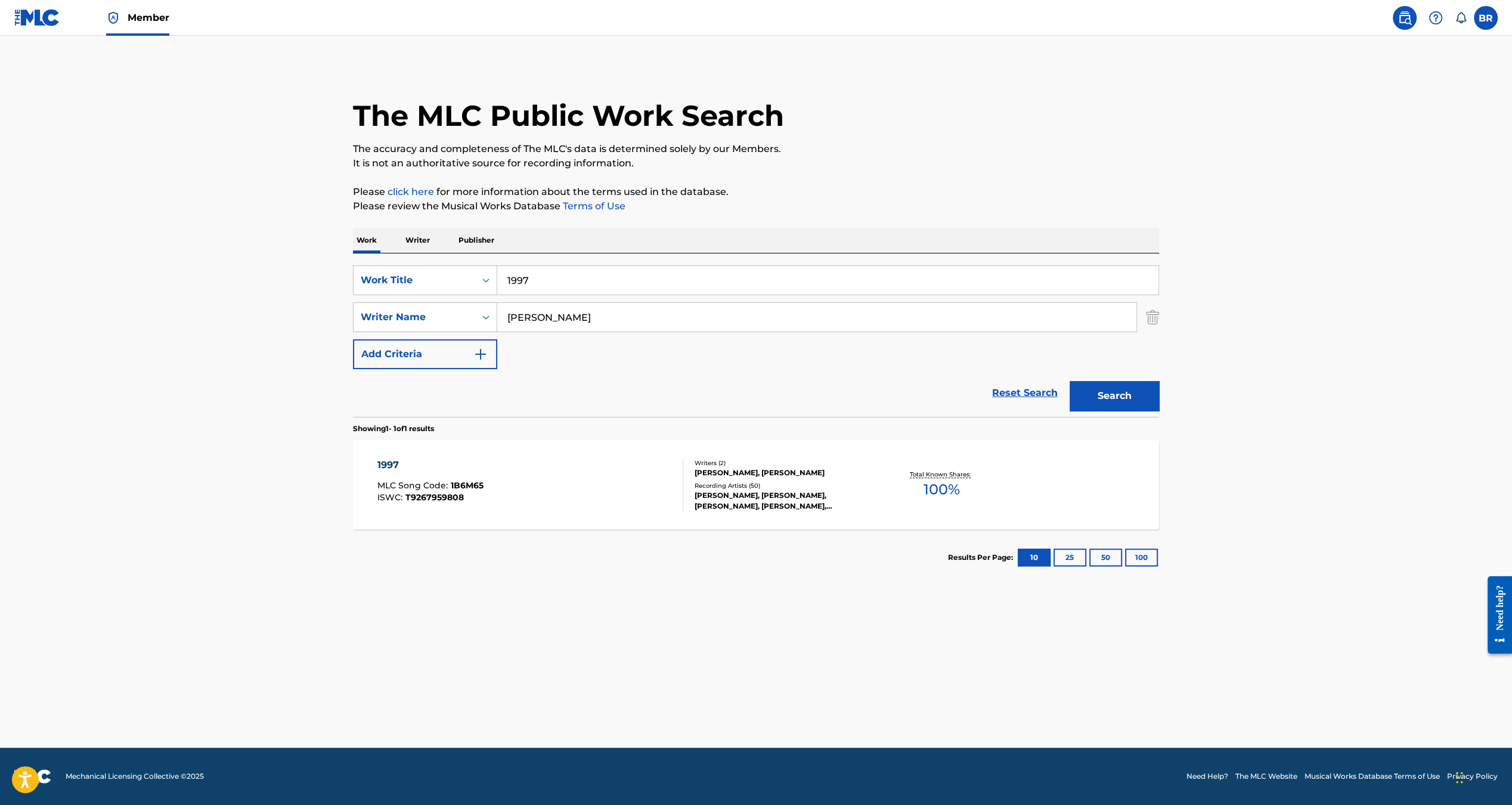
click at [434, 462] on div "1997" at bounding box center [430, 465] width 106 height 14
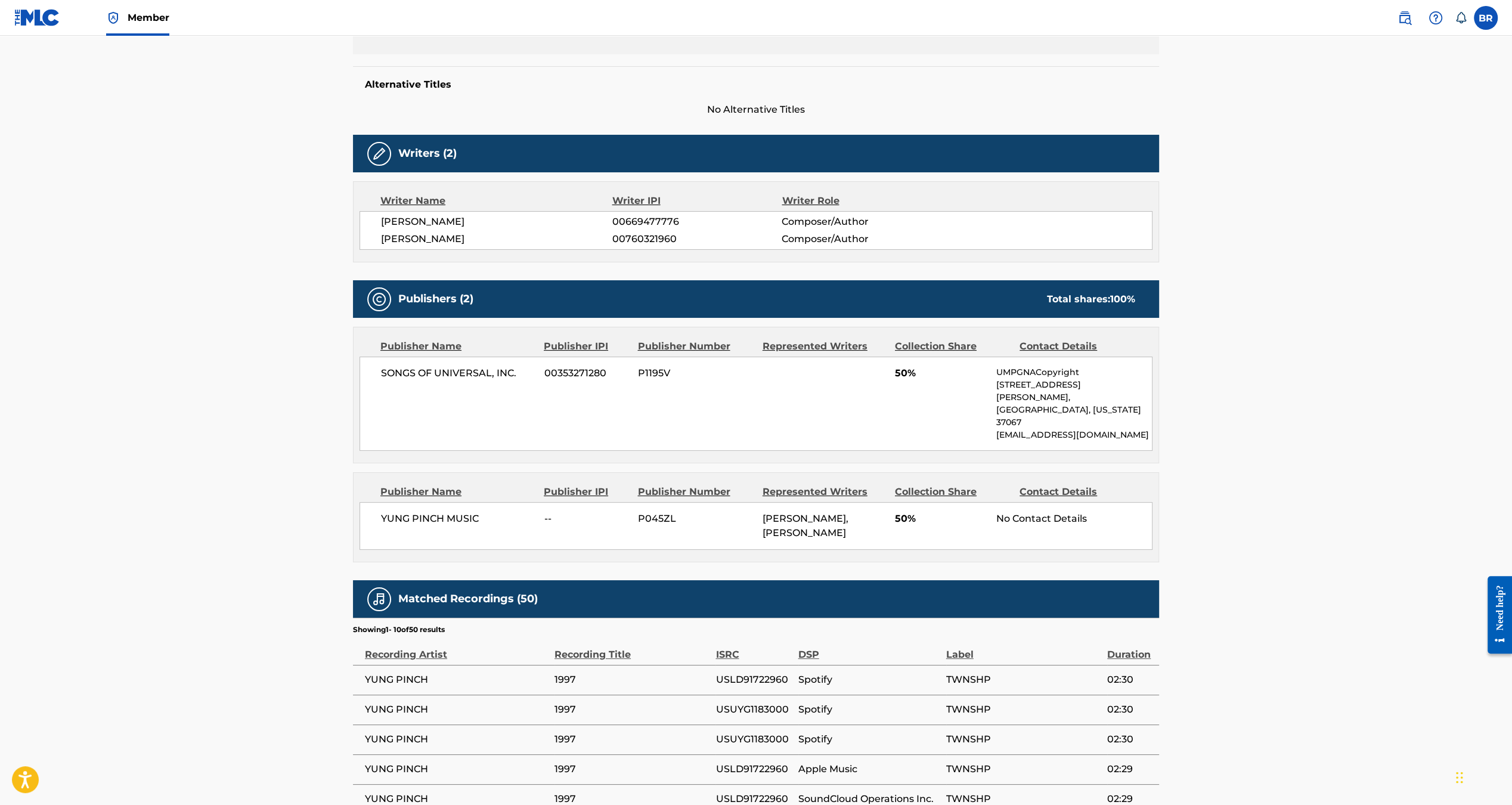
scroll to position [284, 0]
click at [1267, 556] on main "< Back to public search results Copy work link 1997 Work Detail Member Work Ide…" at bounding box center [756, 389] width 1512 height 1275
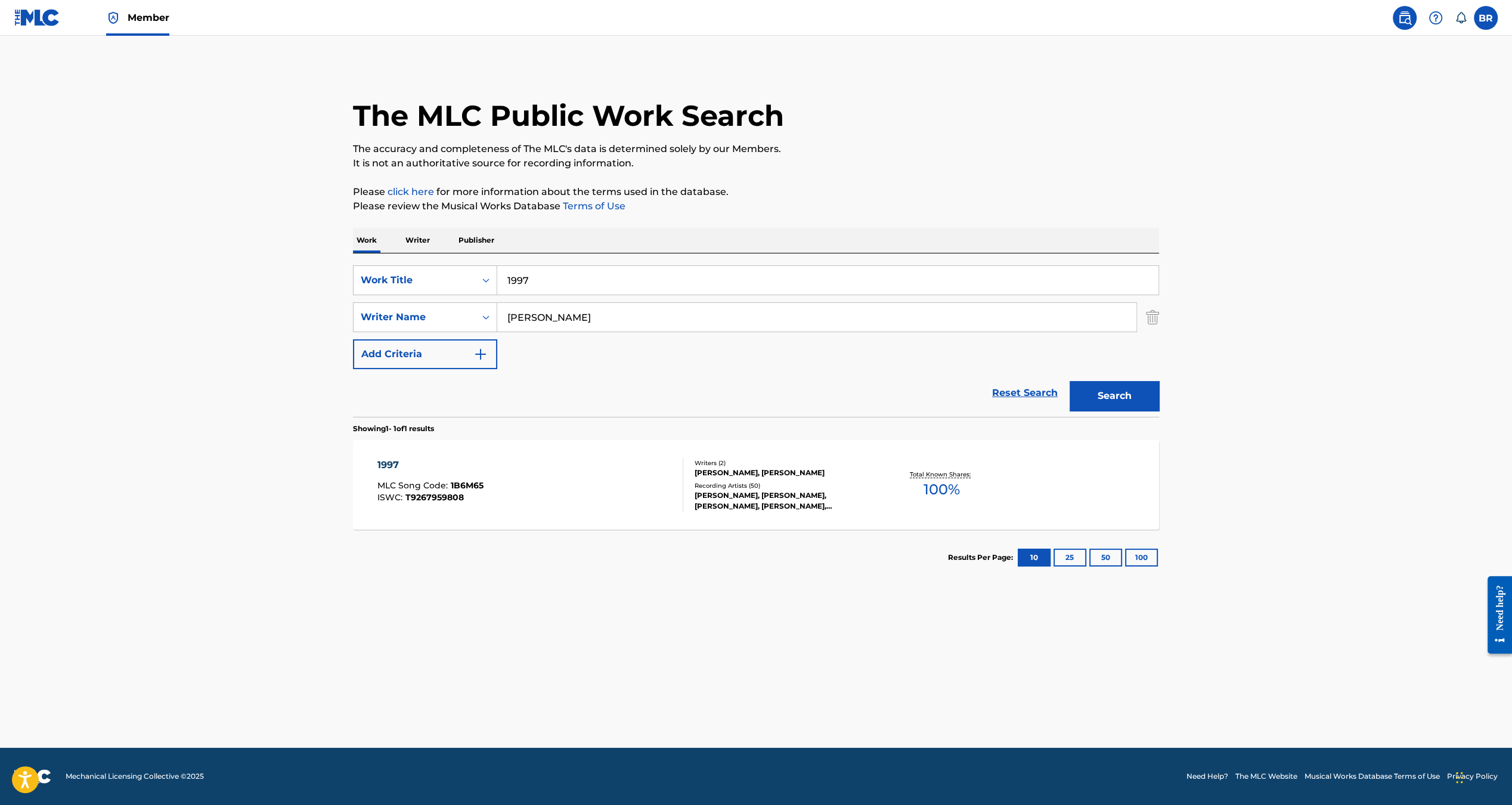
click at [559, 285] on input "1997" at bounding box center [827, 280] width 661 height 28
type input "21"
click at [1069, 381] on button "Search" at bounding box center [1114, 396] width 90 height 30
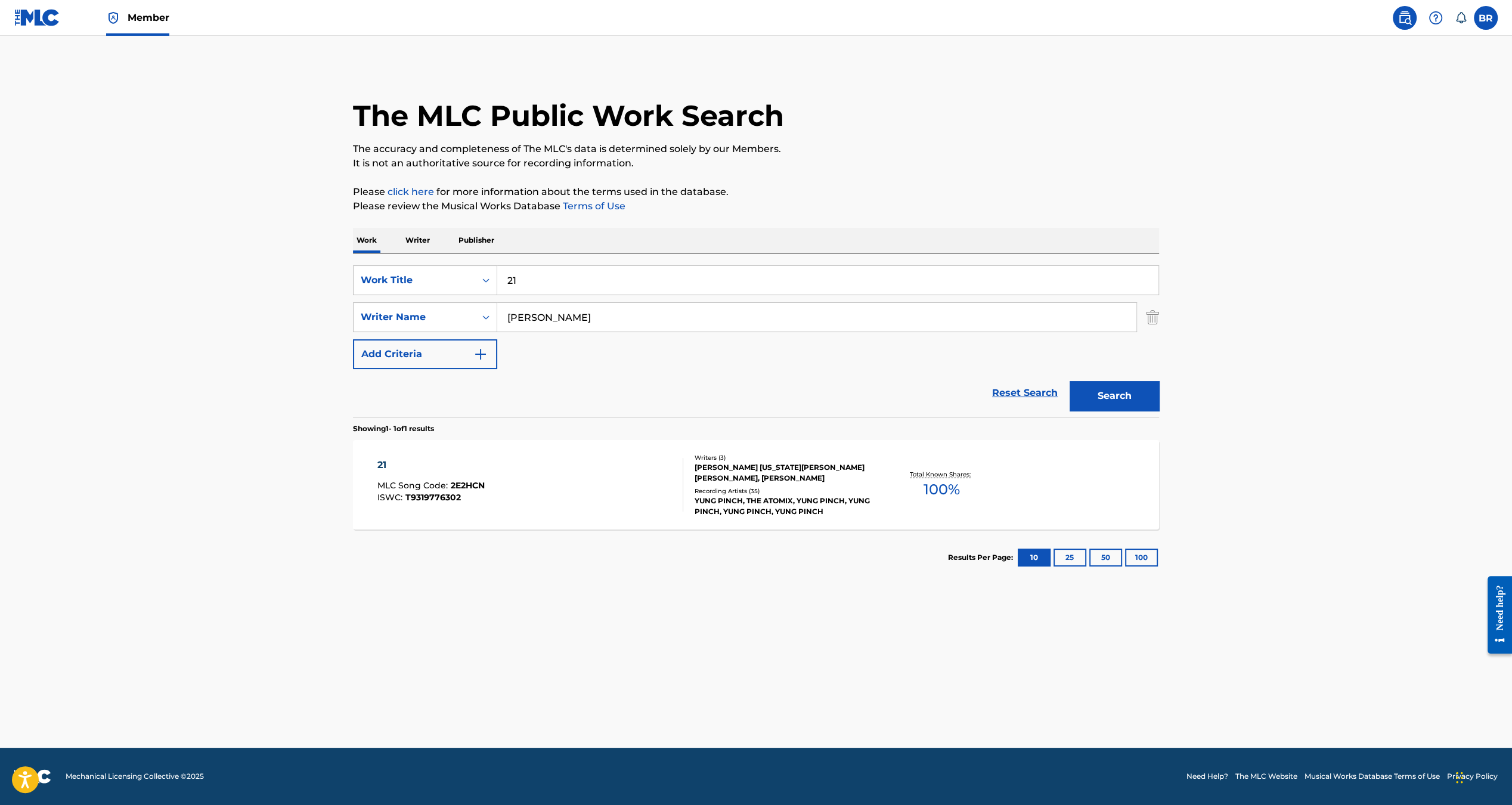
click at [482, 491] on div "MLC Song Code : 2E2HCN" at bounding box center [430, 486] width 107 height 12
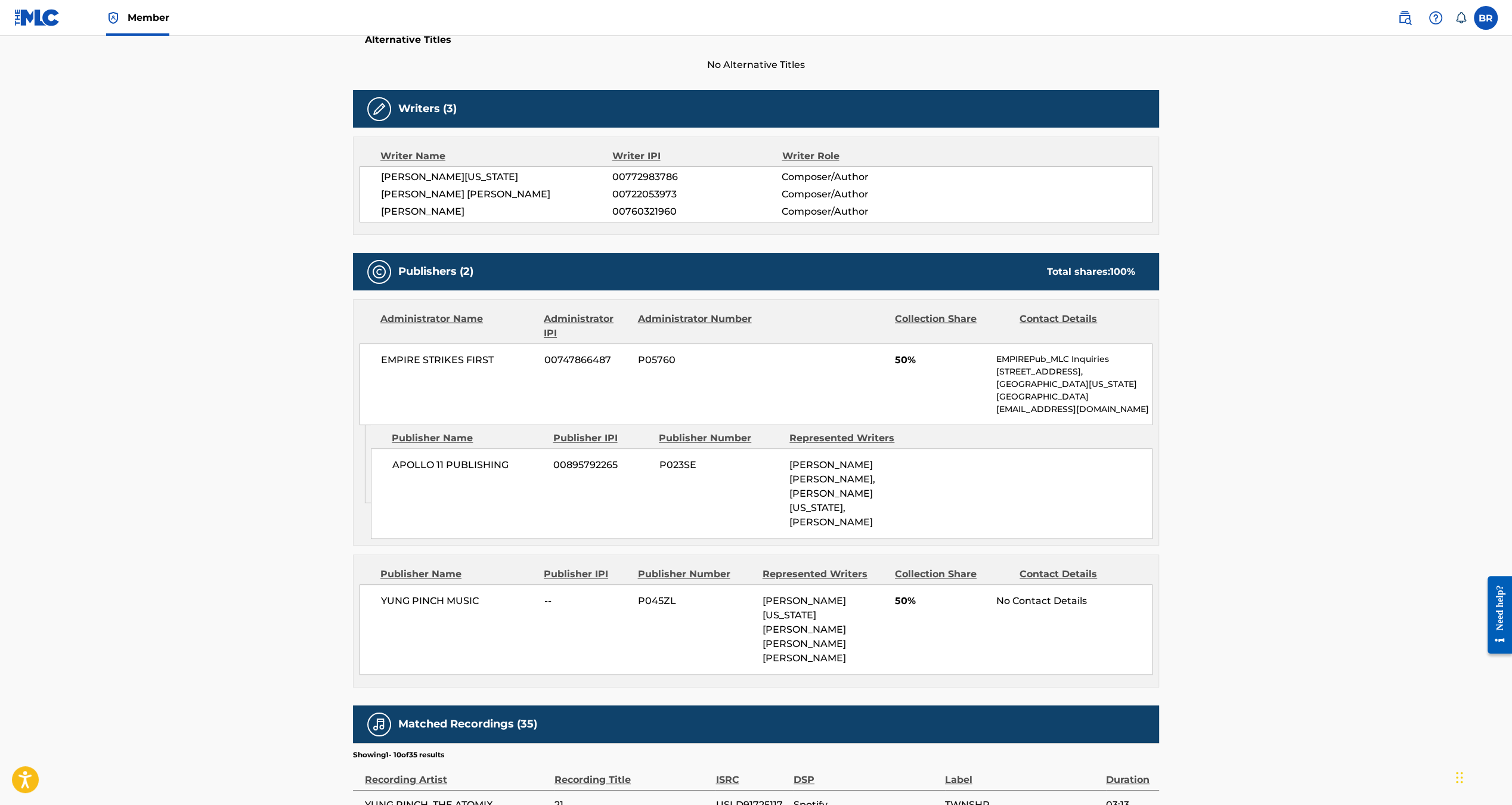
scroll to position [329, 0]
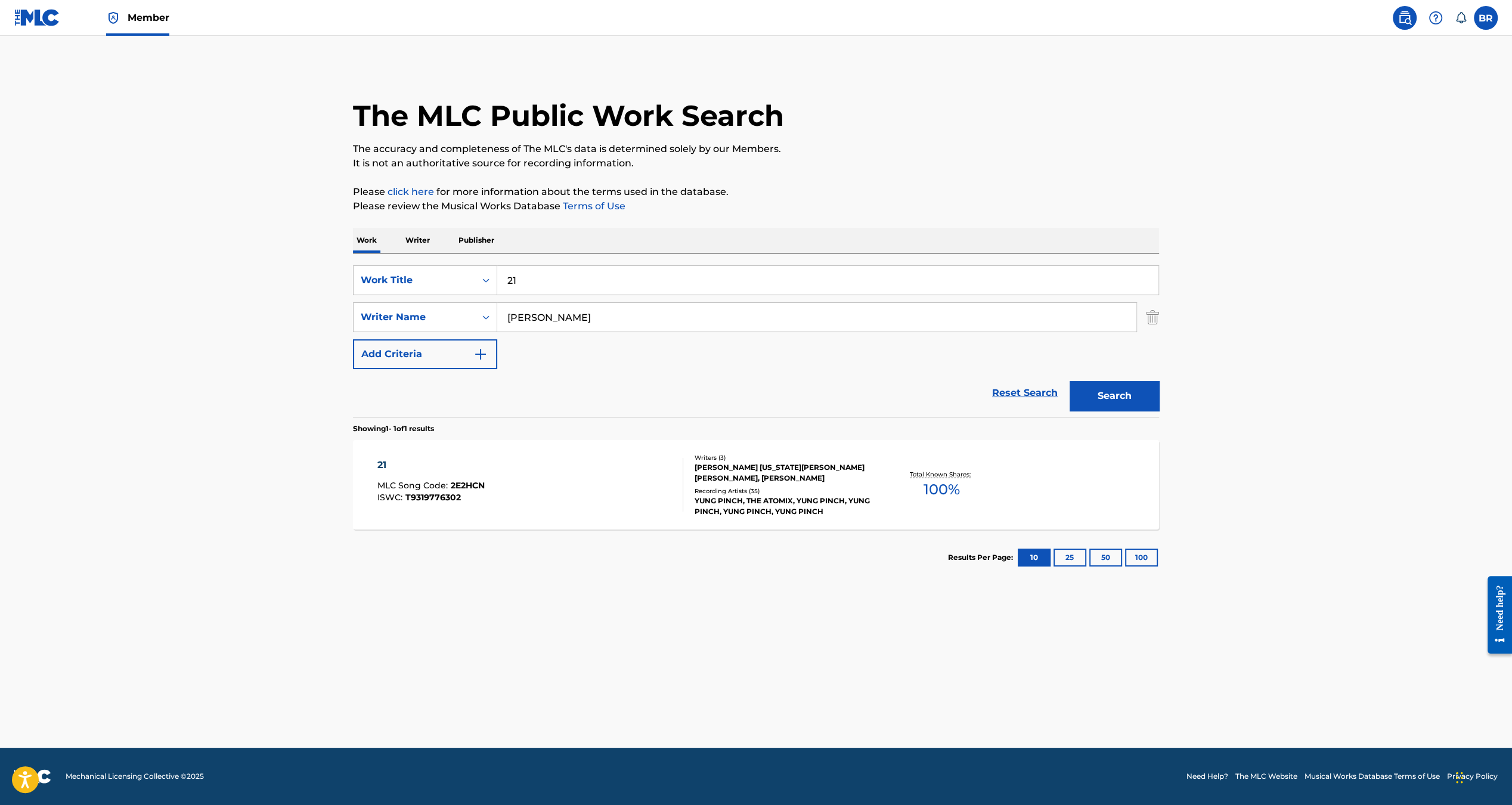
click at [566, 286] on input "21" at bounding box center [827, 280] width 661 height 28
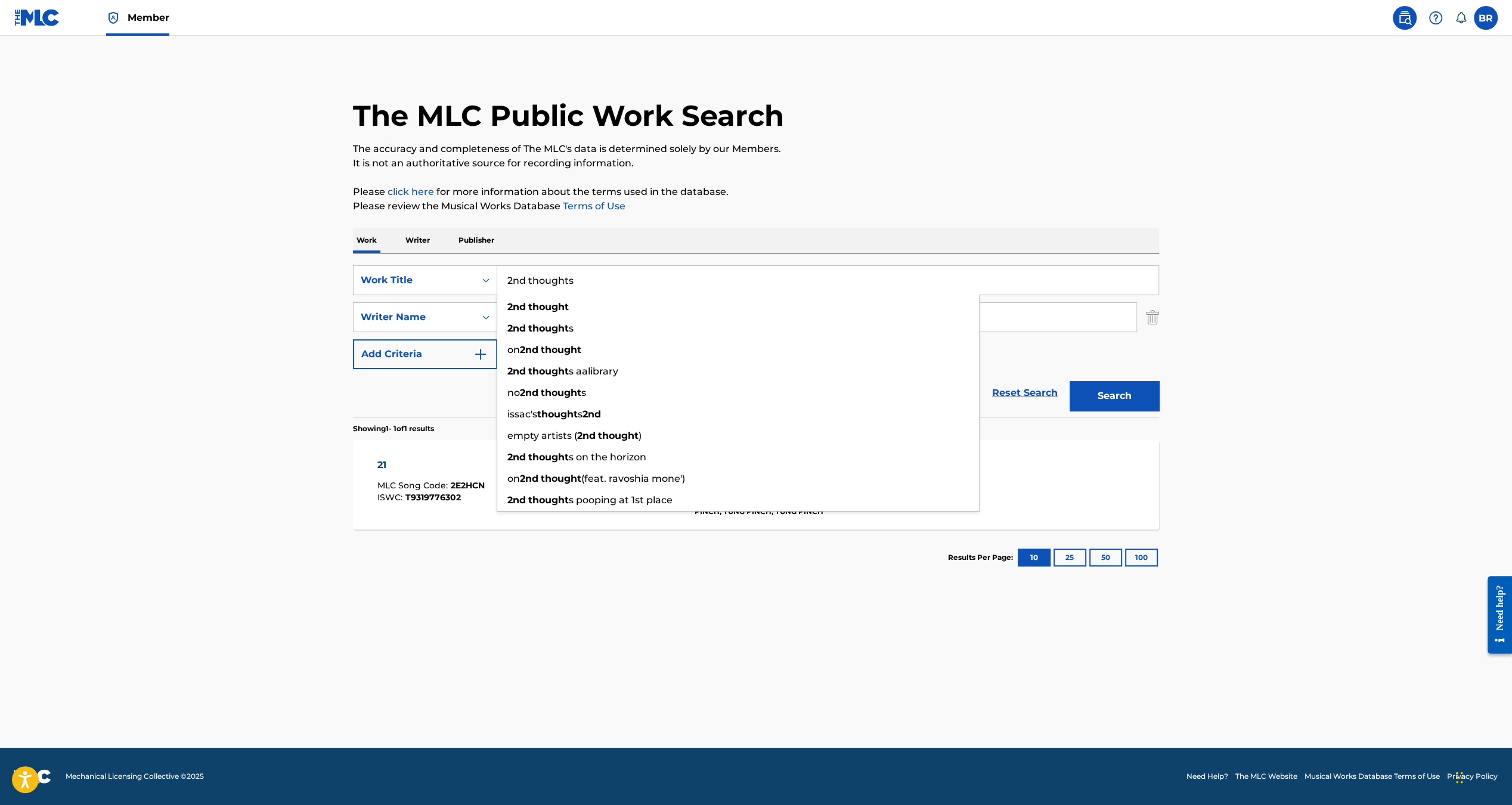
type input "2nd thoughts"
click at [1069, 381] on button "Search" at bounding box center [1114, 396] width 90 height 30
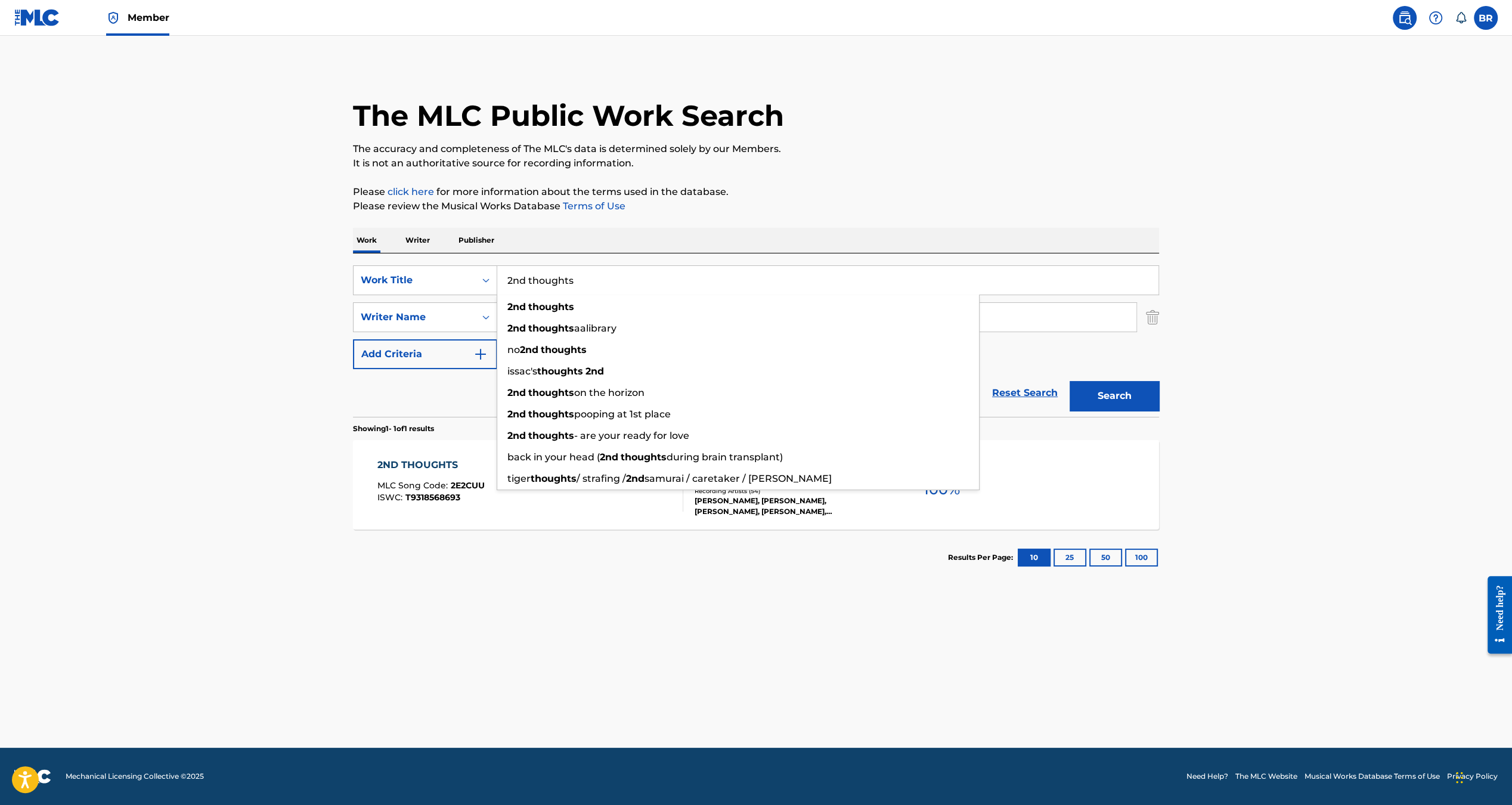
click at [500, 603] on main "The MLC Public Work Search The accuracy and completeness of The MLC's data is d…" at bounding box center [756, 391] width 1512 height 712
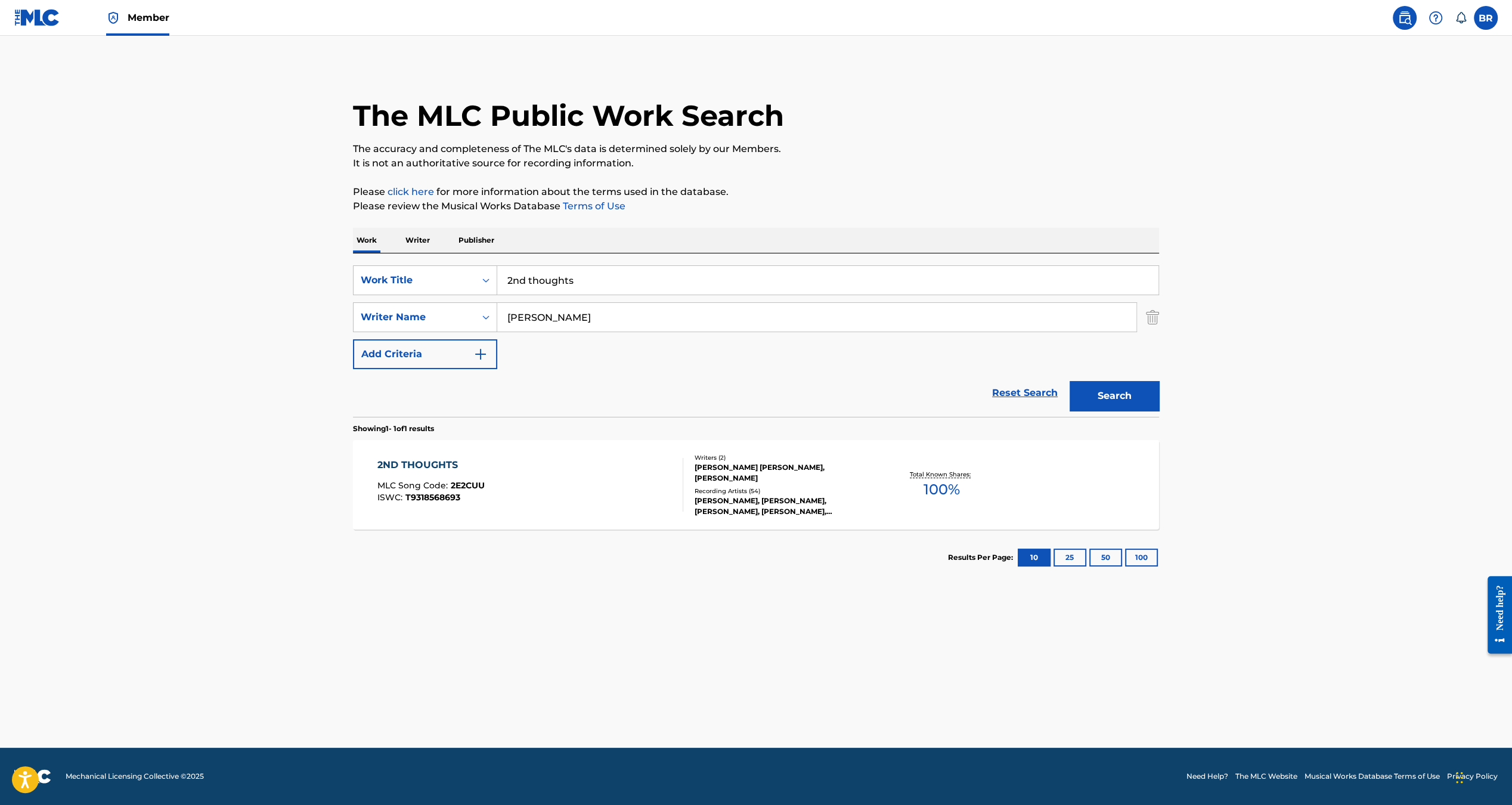
click at [476, 525] on div "2ND THOUGHTS MLC Song Code : 2E2CUU ISWC : T9318568693 Writers ( 2 ) [PERSON_NA…" at bounding box center [756, 485] width 806 height 90
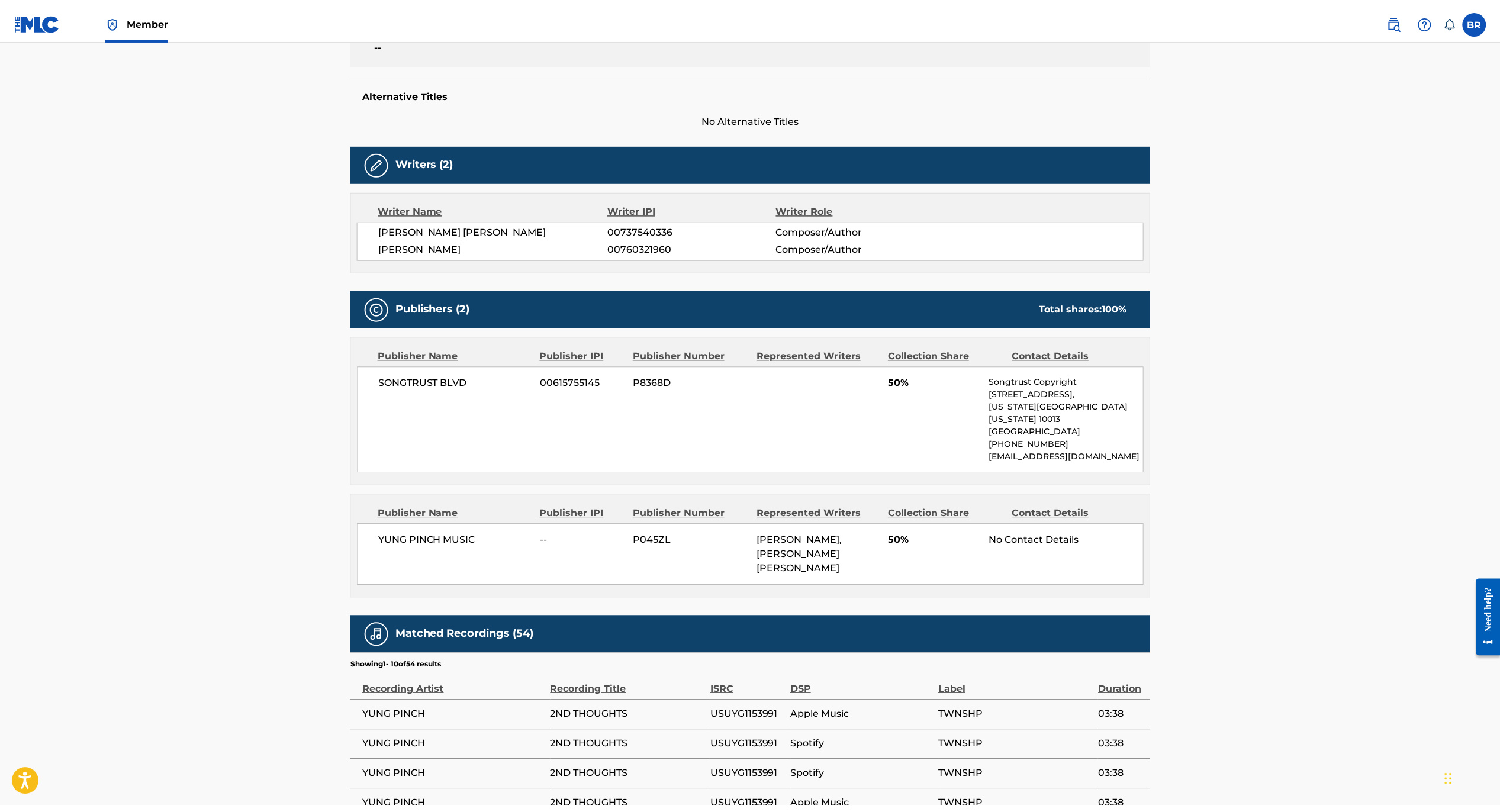
scroll to position [277, 0]
